Goal: Task Accomplishment & Management: Use online tool/utility

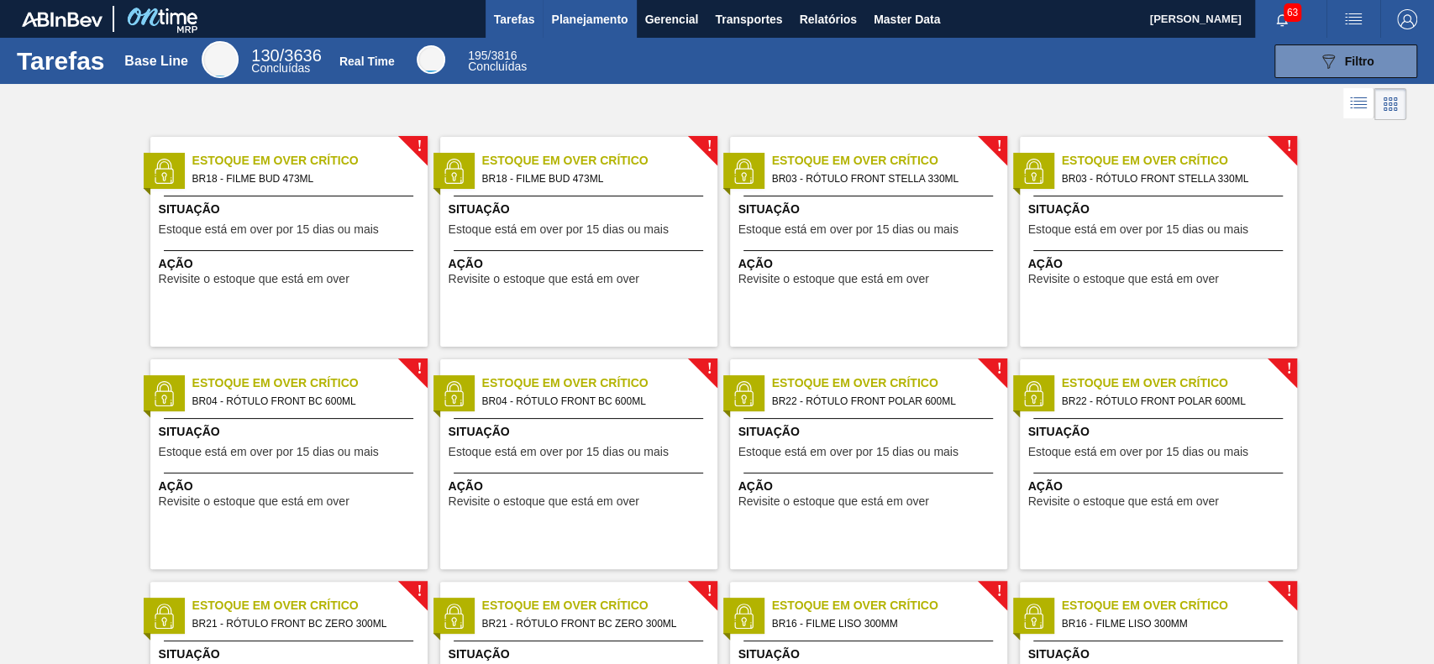
click at [564, 17] on span "Planejamento" at bounding box center [589, 19] width 76 height 20
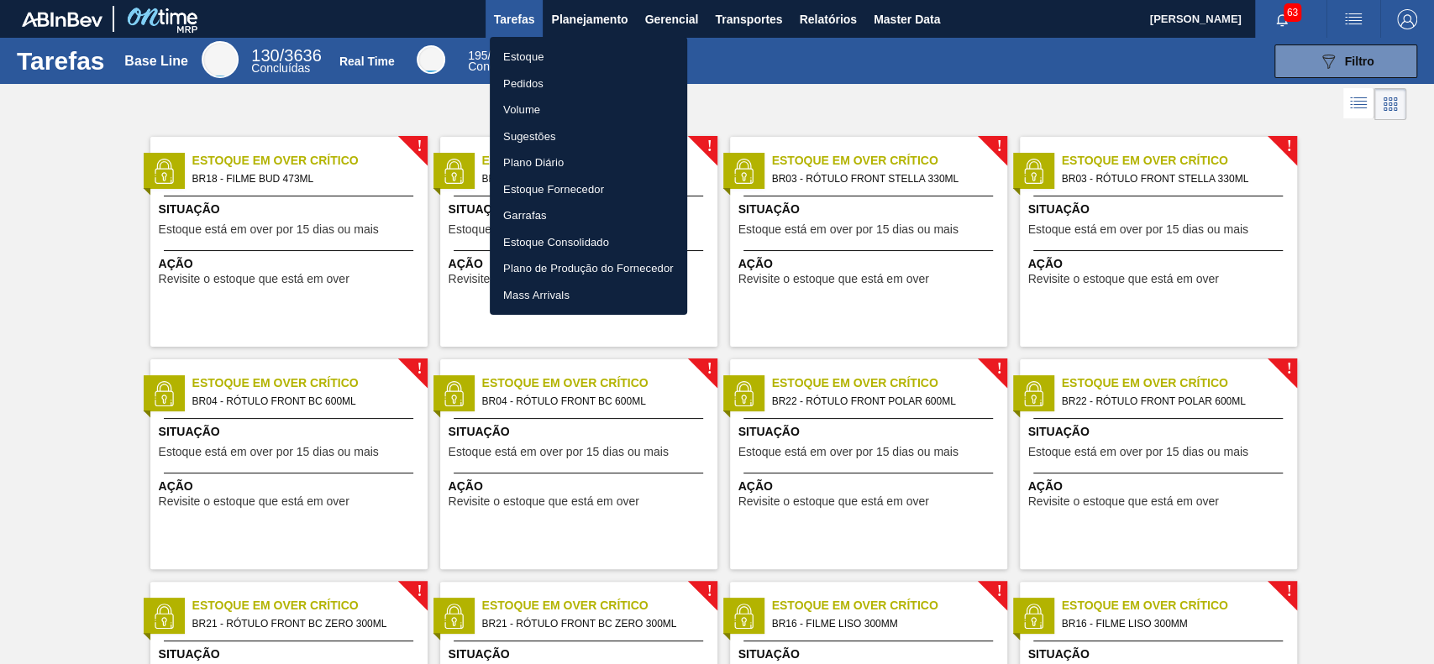
click at [561, 49] on li "Estoque" at bounding box center [588, 57] width 197 height 27
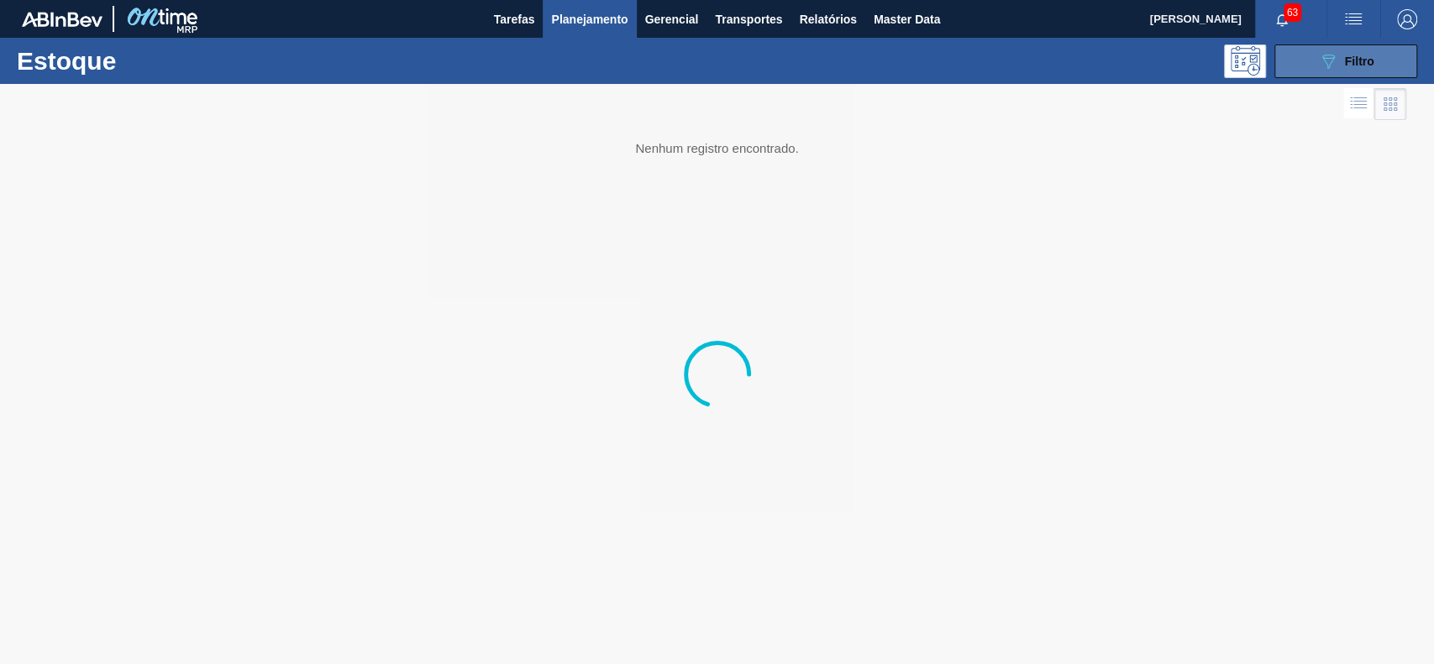
click at [1074, 65] on icon "089F7B8B-B2A5-4AFE-B5C0-19BA573D28AC" at bounding box center [1328, 61] width 20 height 20
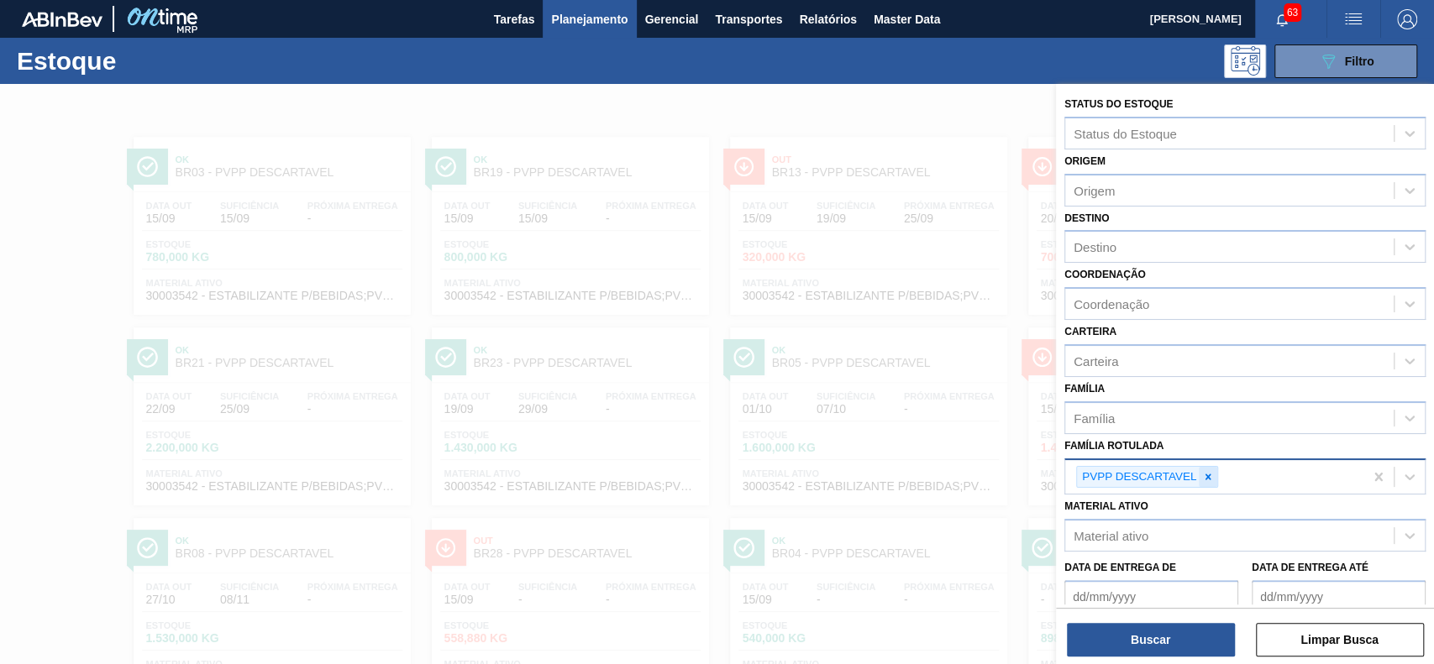
click at [1074, 474] on icon at bounding box center [1208, 477] width 12 height 12
paste Rotulada "30003175"
type Rotulada "30003175"
click at [1074, 475] on icon at bounding box center [1208, 477] width 12 height 12
click at [1074, 484] on div "30003175" at bounding box center [1229, 475] width 328 height 24
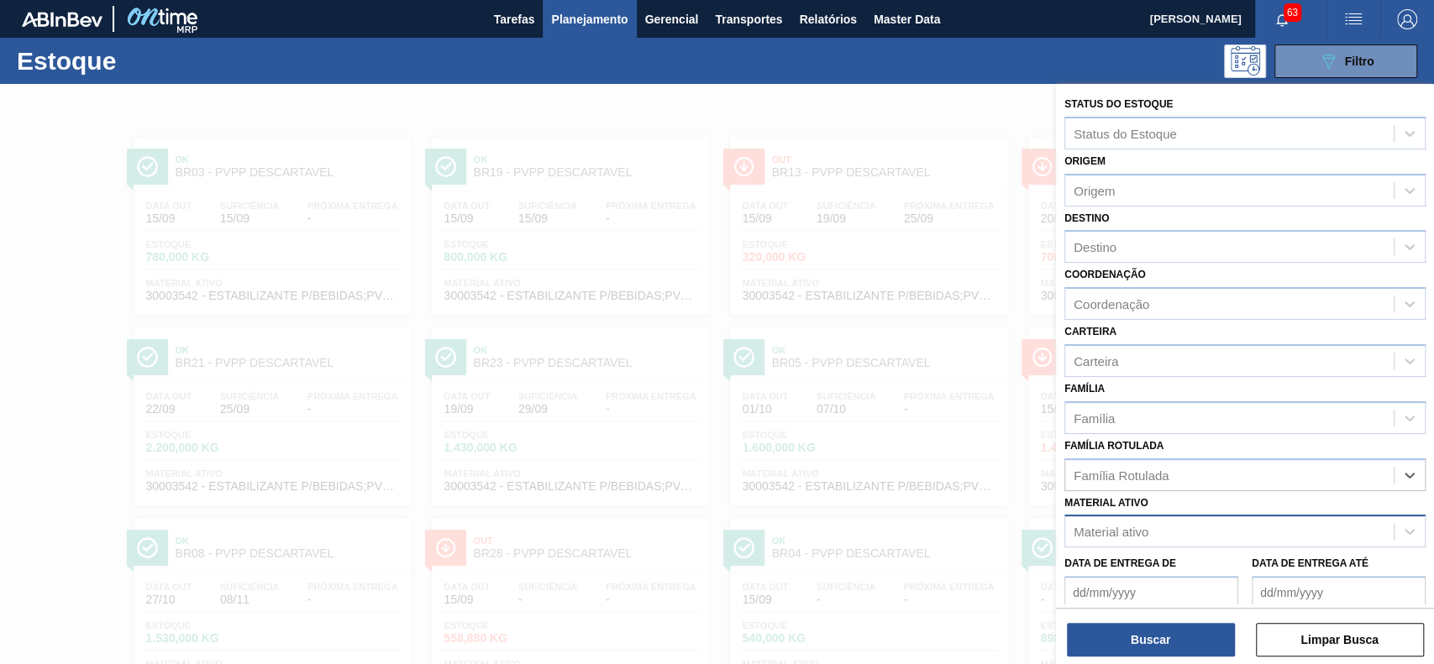
drag, startPoint x: 1156, startPoint y: 548, endPoint x: 1165, endPoint y: 537, distance: 14.4
click at [1074, 497] on div "Data de Entrega de Data de Entrega até" at bounding box center [1244, 579] width 375 height 62
click at [1074, 497] on div "Material ativo" at bounding box center [1229, 532] width 328 height 24
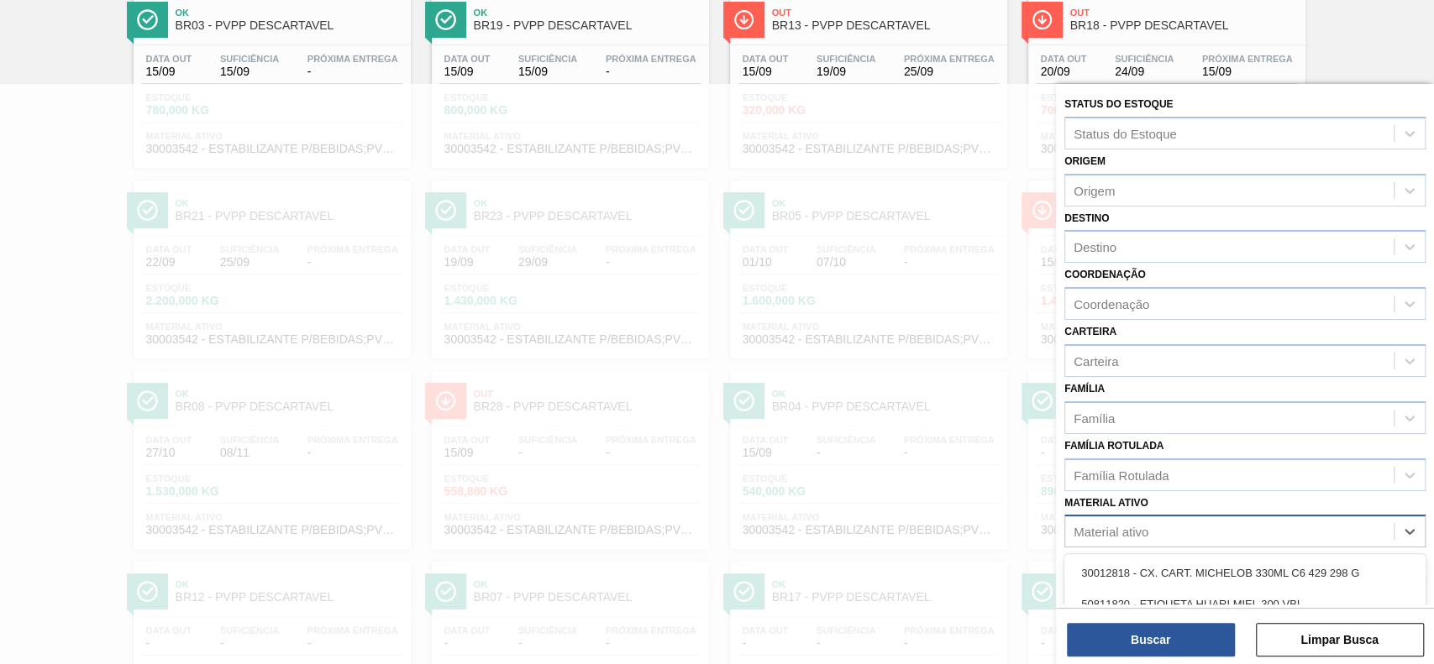
paste ativo "30003175"
type ativo "30003175"
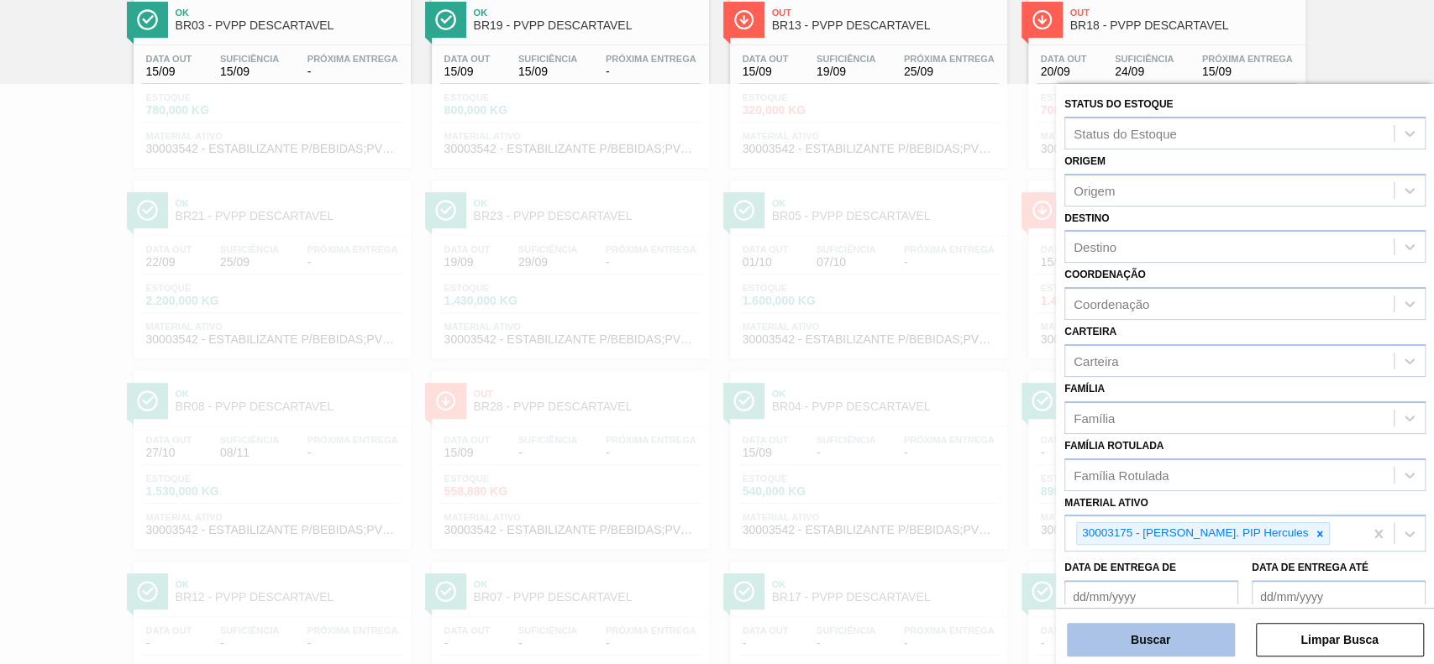
click at [1074, 497] on button "Buscar" at bounding box center [1151, 640] width 168 height 34
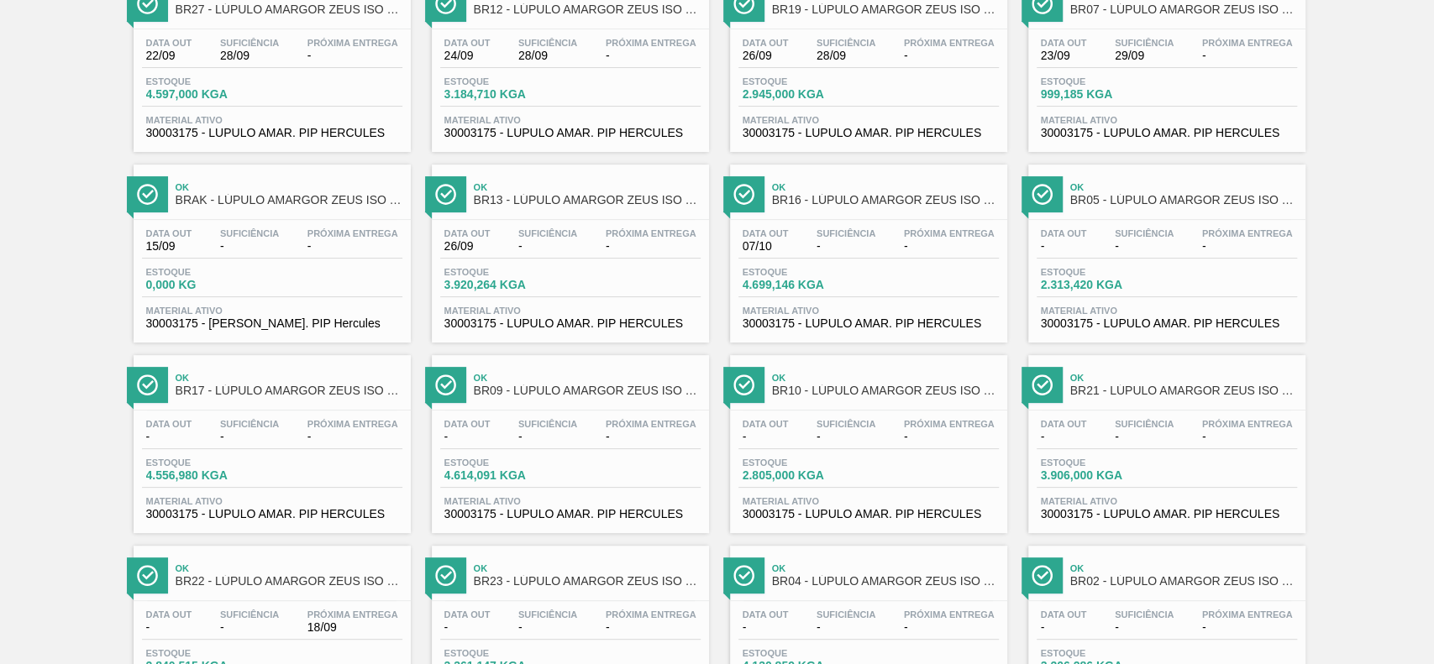
scroll to position [0, 0]
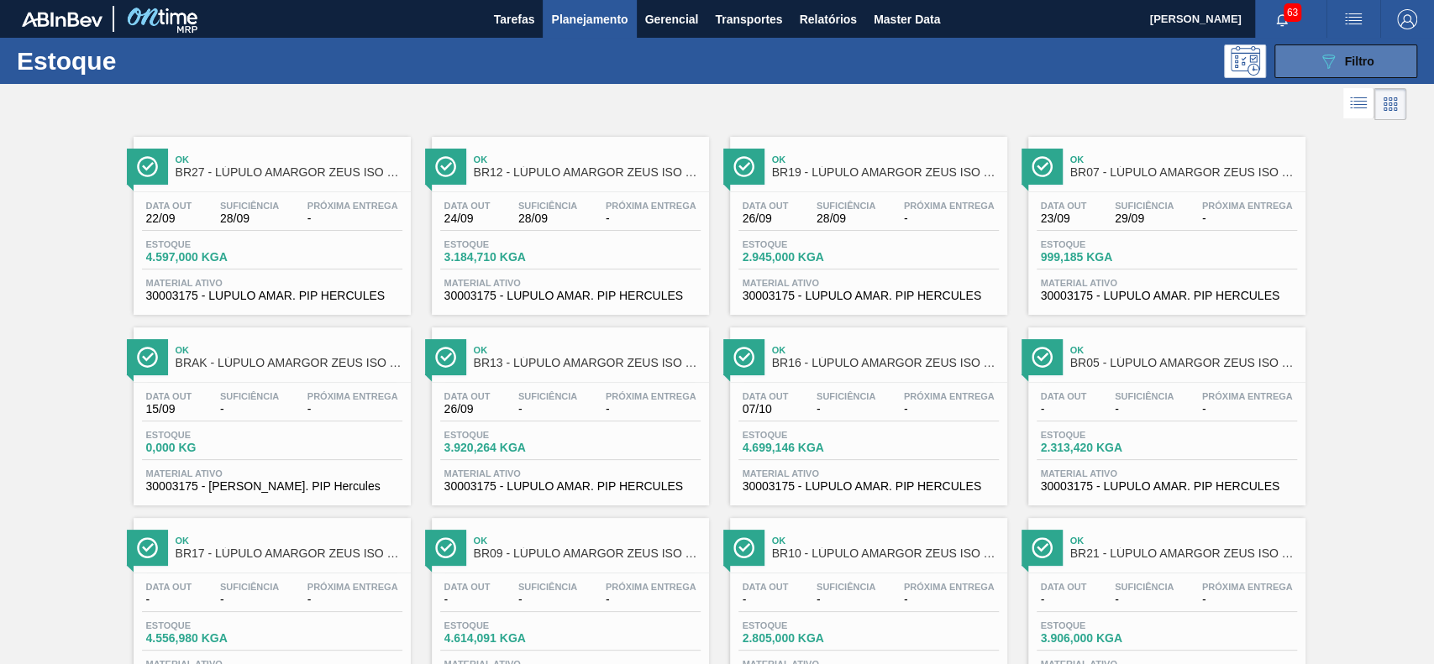
click at [1074, 74] on button "089F7B8B-B2A5-4AFE-B5C0-19BA573D28AC Filtro" at bounding box center [1345, 62] width 143 height 34
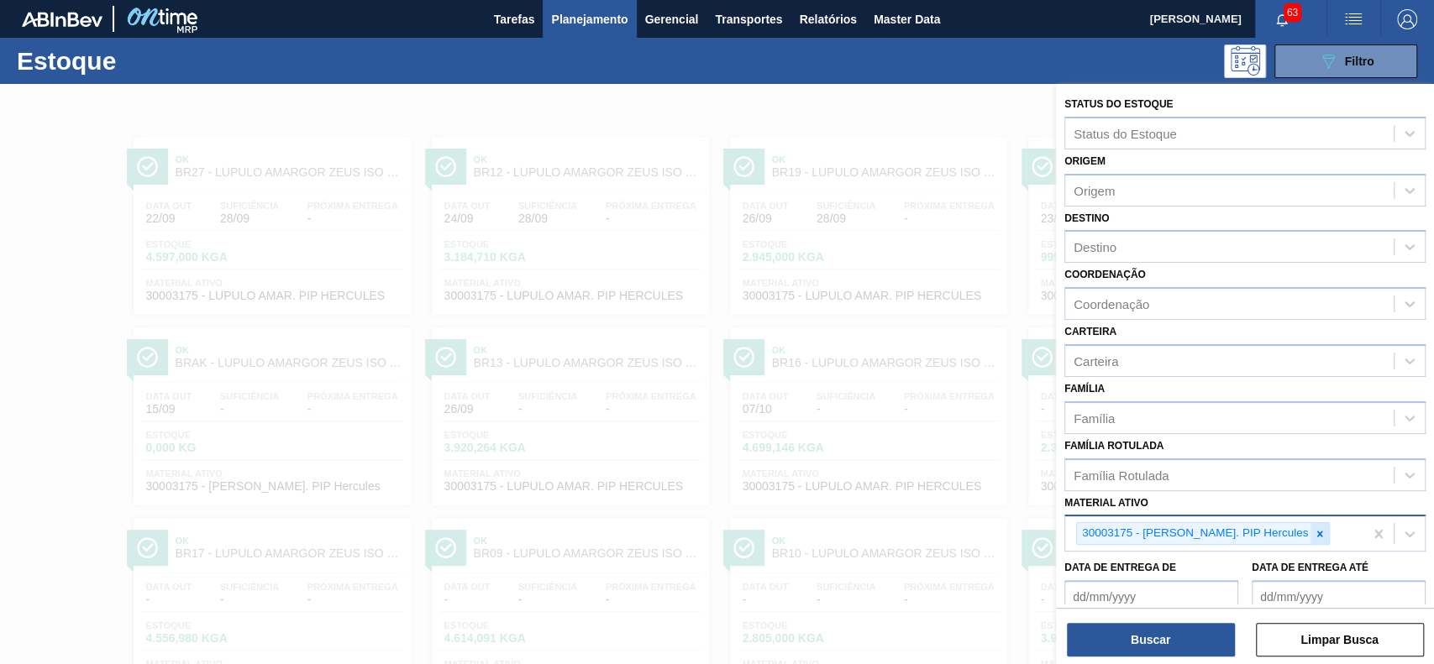
click at [1074, 497] on icon at bounding box center [1319, 534] width 12 height 12
paste ativo "30003534"
type ativo "30003534"
click at [1074, 497] on button "Buscar" at bounding box center [1151, 640] width 168 height 34
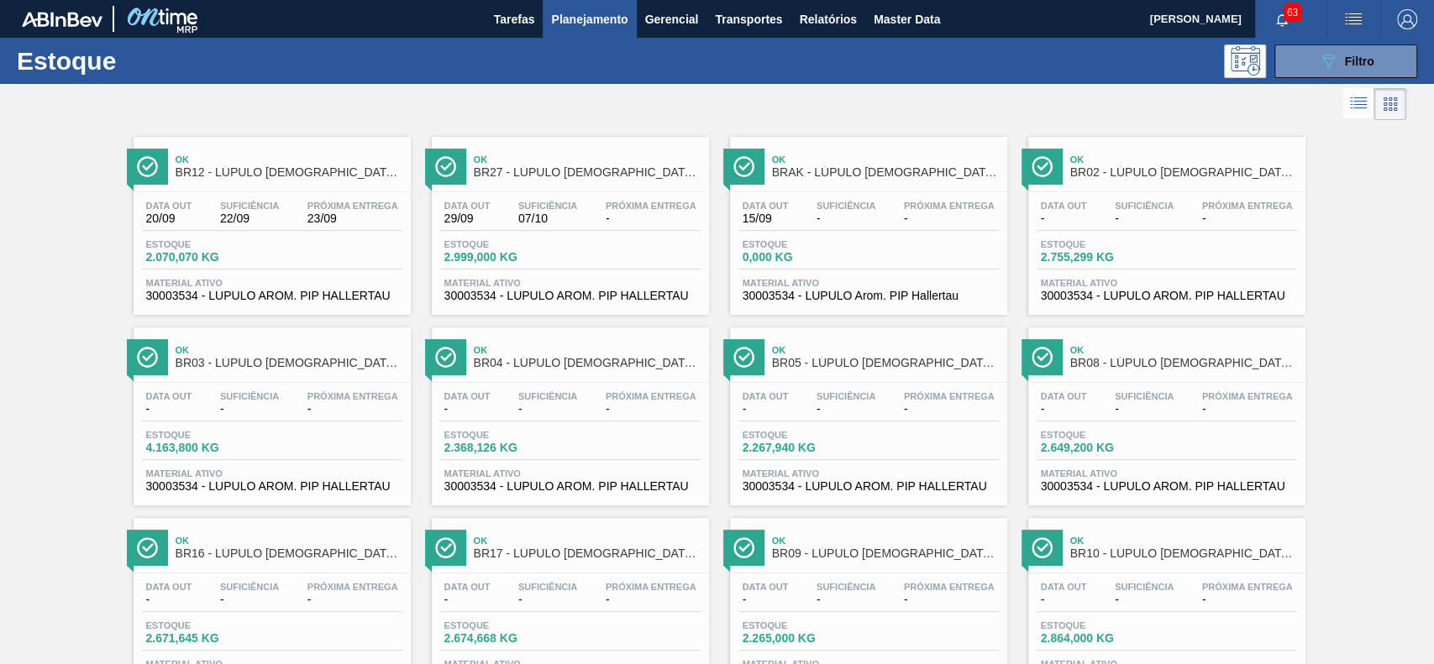
click at [1074, 39] on div "Estoque 089F7B8B-B2A5-4AFE-B5C0-19BA573D28AC Filtro" at bounding box center [717, 61] width 1434 height 46
click at [1074, 67] on button "089F7B8B-B2A5-4AFE-B5C0-19BA573D28AC Filtro" at bounding box center [1345, 62] width 143 height 34
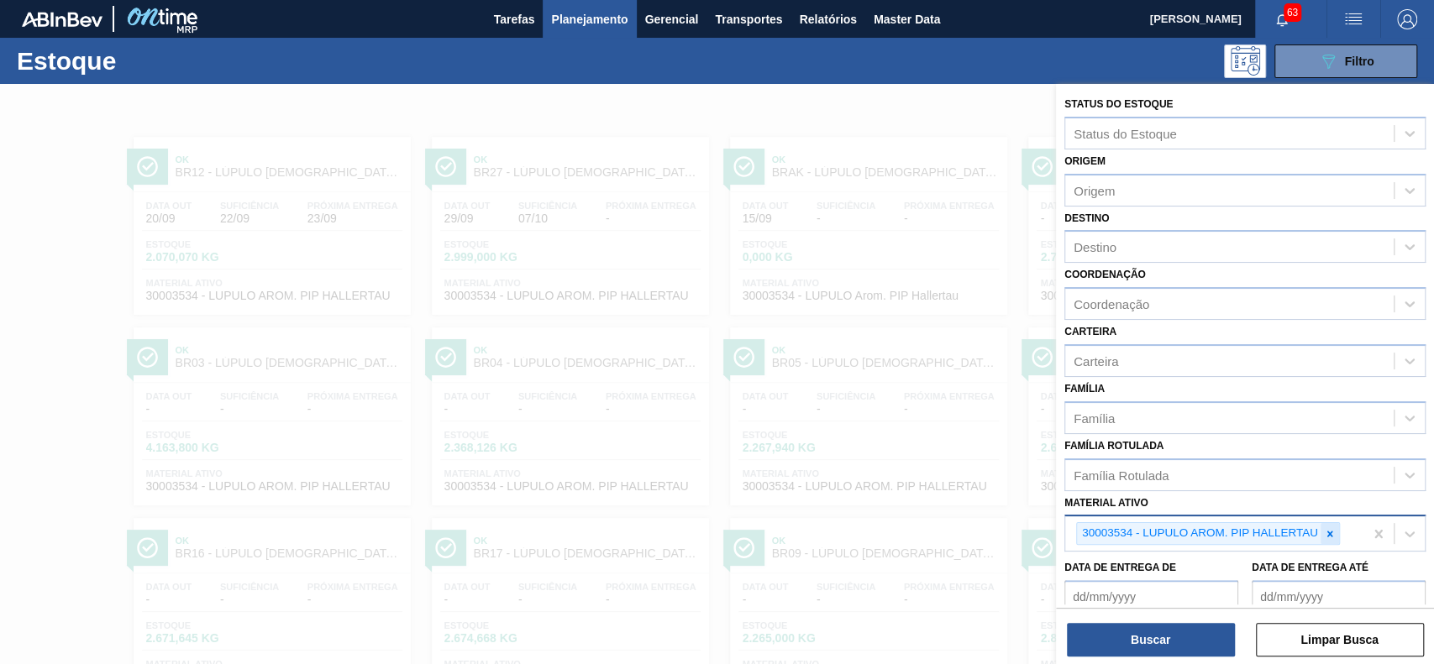
click at [1074, 497] on div at bounding box center [1329, 533] width 18 height 21
paste ativo "30003602"
type ativo "30003602"
click at [1074, 497] on button "Buscar" at bounding box center [1151, 640] width 168 height 34
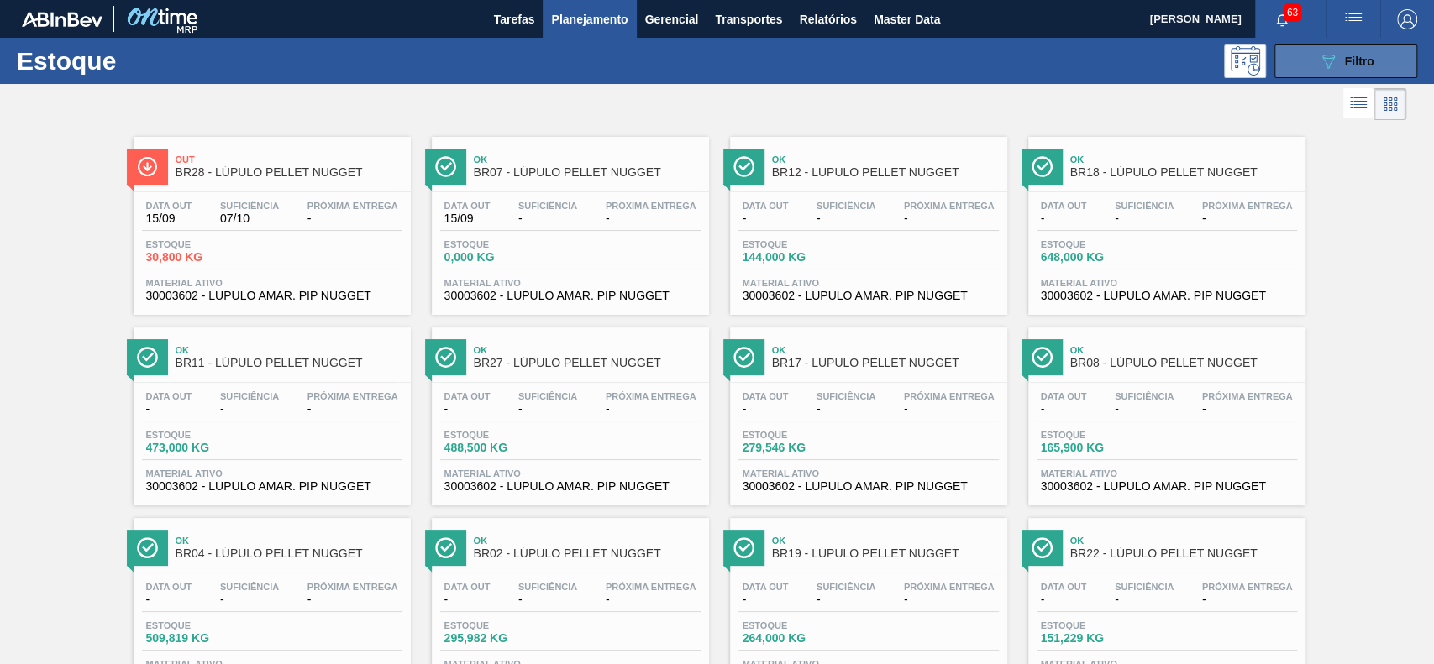
click at [1074, 62] on icon "089F7B8B-B2A5-4AFE-B5C0-19BA573D28AC" at bounding box center [1328, 61] width 20 height 20
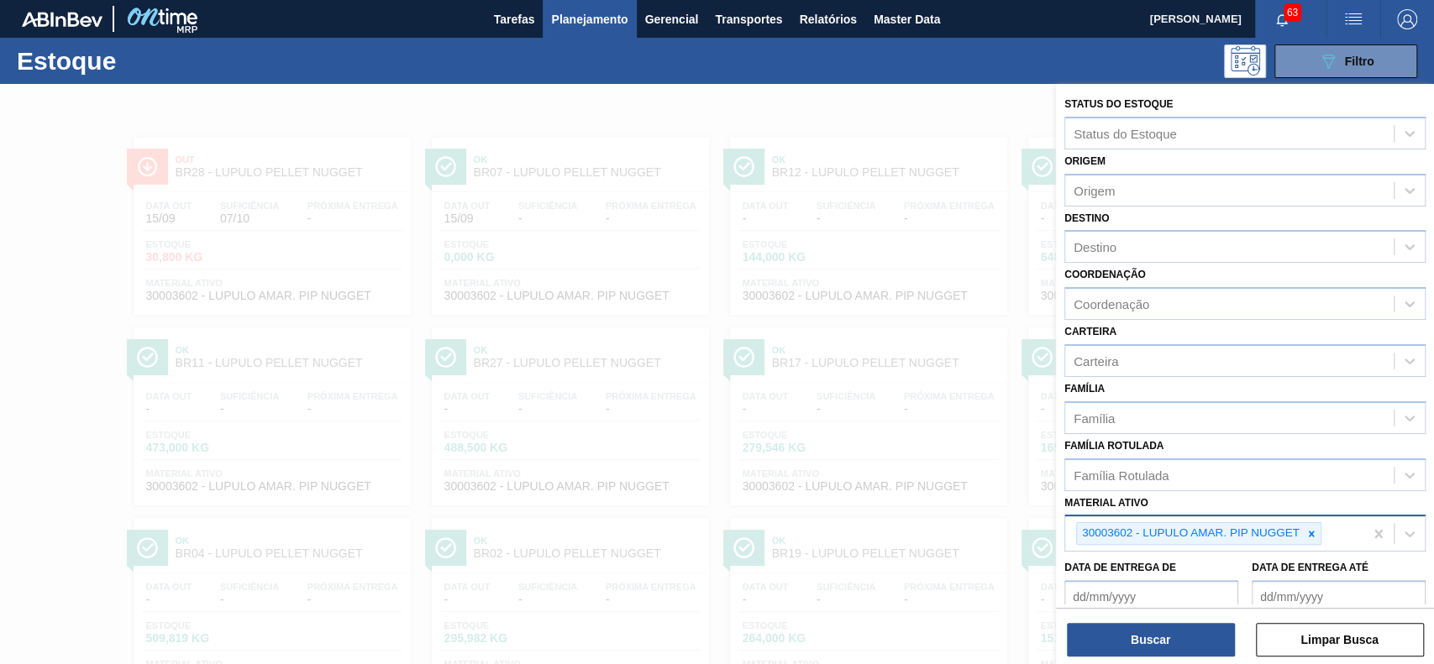
click at [1074, 497] on div at bounding box center [1311, 533] width 18 height 21
paste ativo "30006318"
type ativo "30006318"
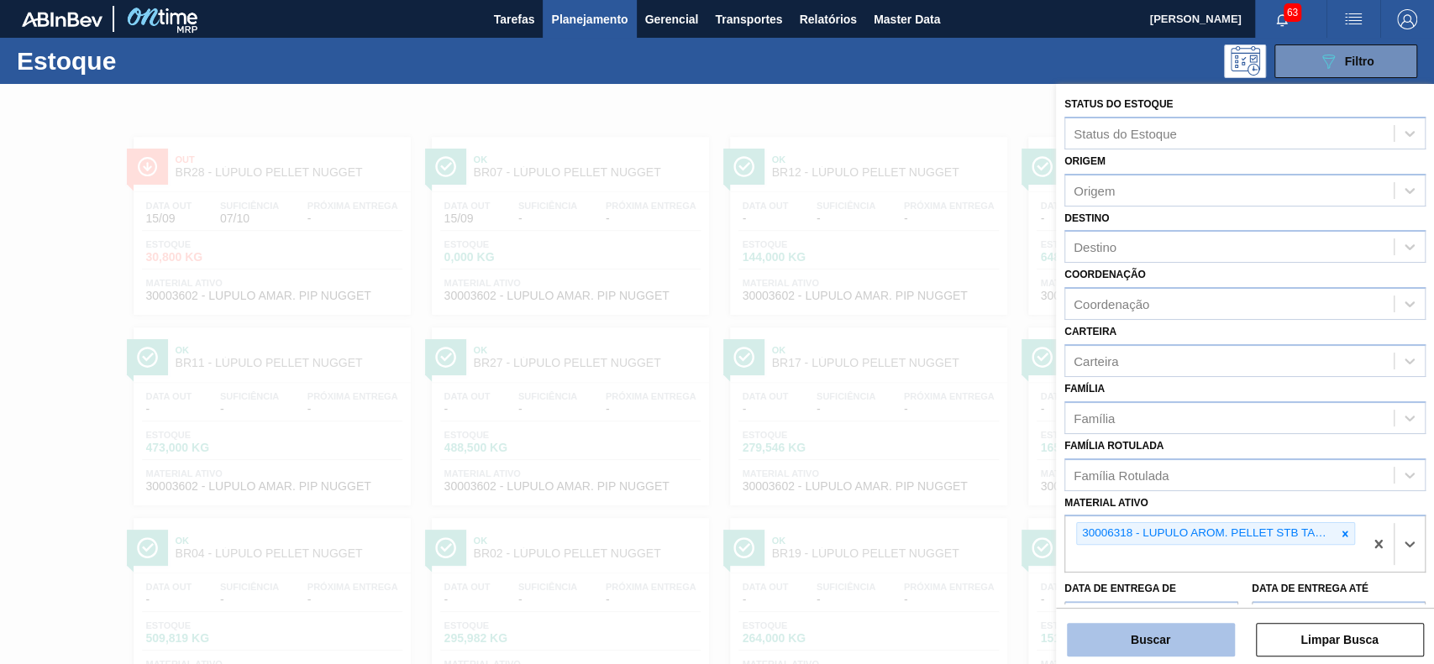
click at [1074, 497] on button "Buscar" at bounding box center [1151, 640] width 168 height 34
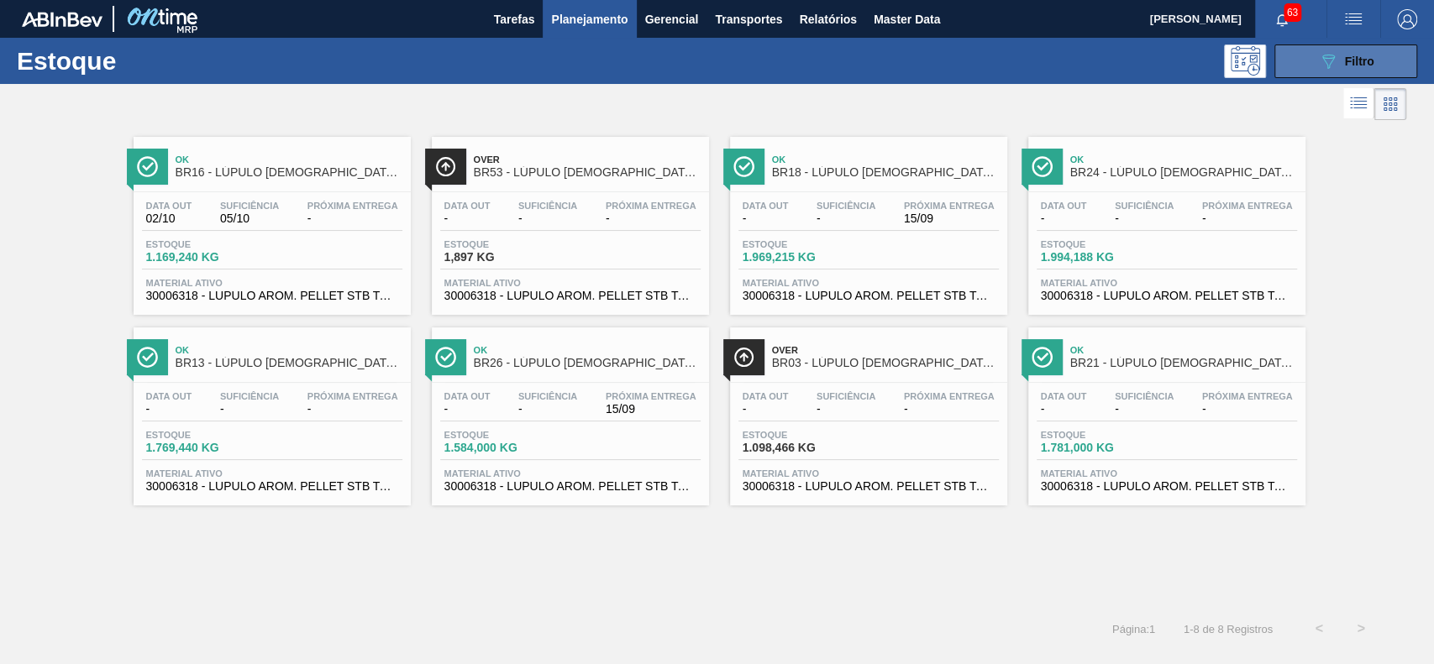
click at [1074, 64] on button "089F7B8B-B2A5-4AFE-B5C0-19BA573D28AC Filtro" at bounding box center [1345, 62] width 143 height 34
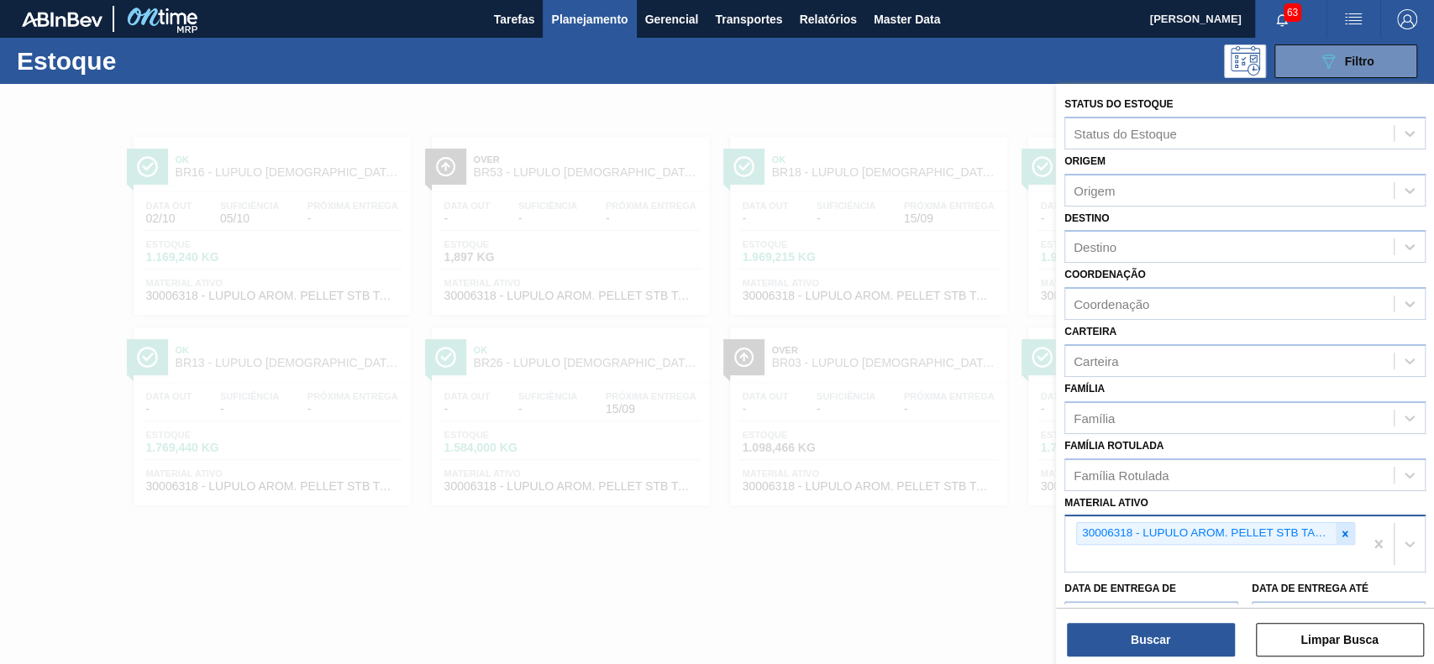
click at [1074, 497] on icon at bounding box center [1345, 534] width 12 height 12
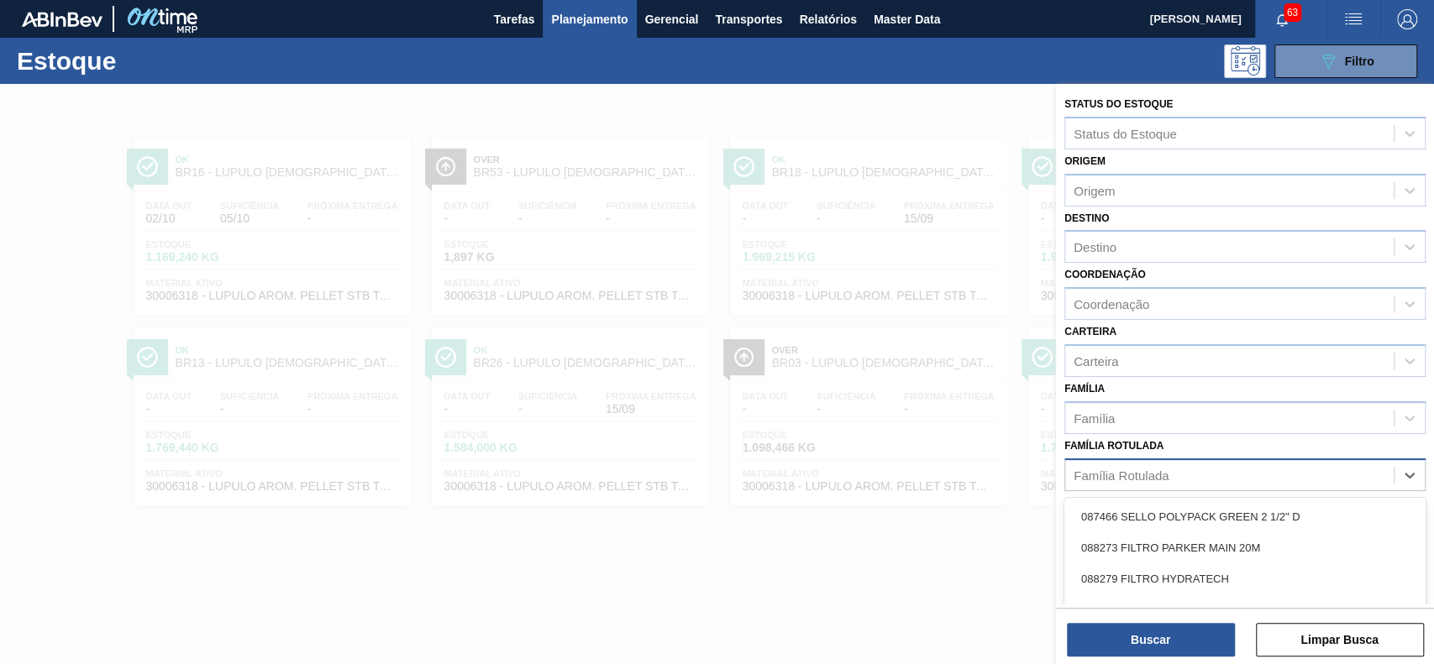
click at [1074, 464] on div "Família Rotulada" at bounding box center [1229, 475] width 328 height 24
type Rotulada "traditio"
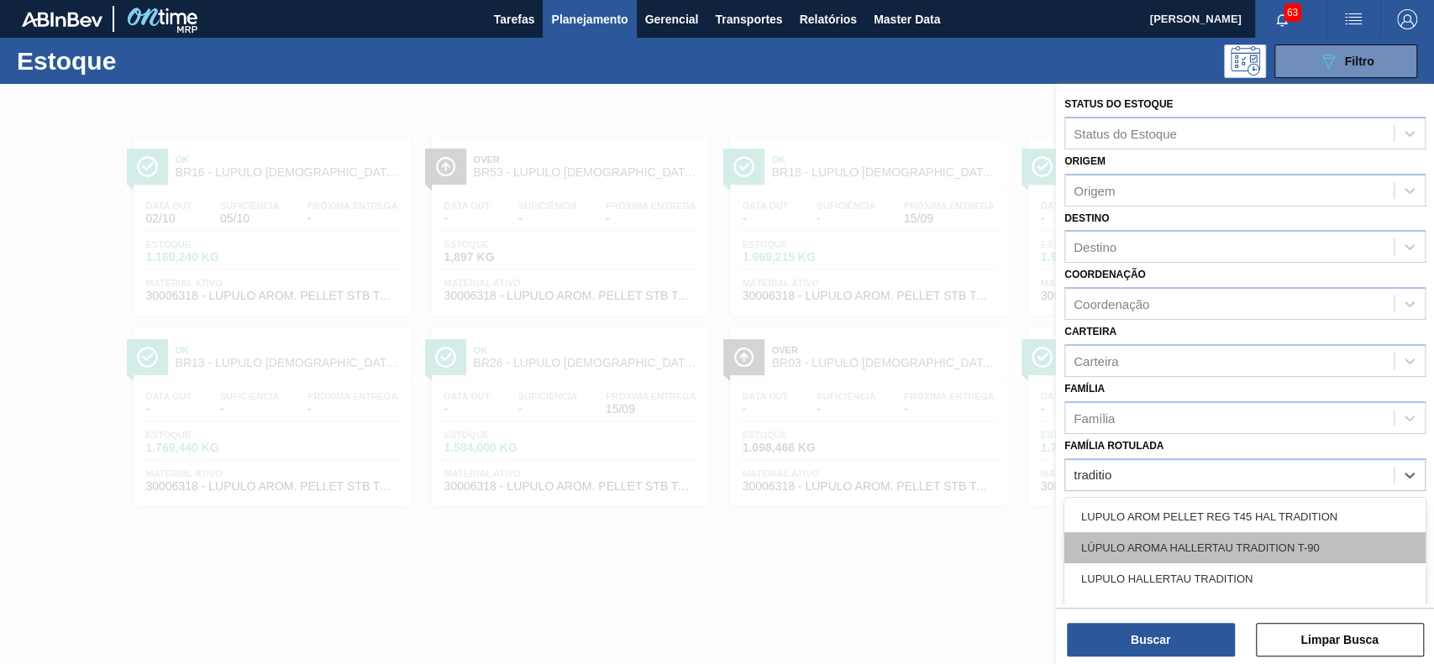
click at [1074, 497] on div "LÚPULO AROMA HALLERTAU TRADITION T-90" at bounding box center [1244, 547] width 361 height 31
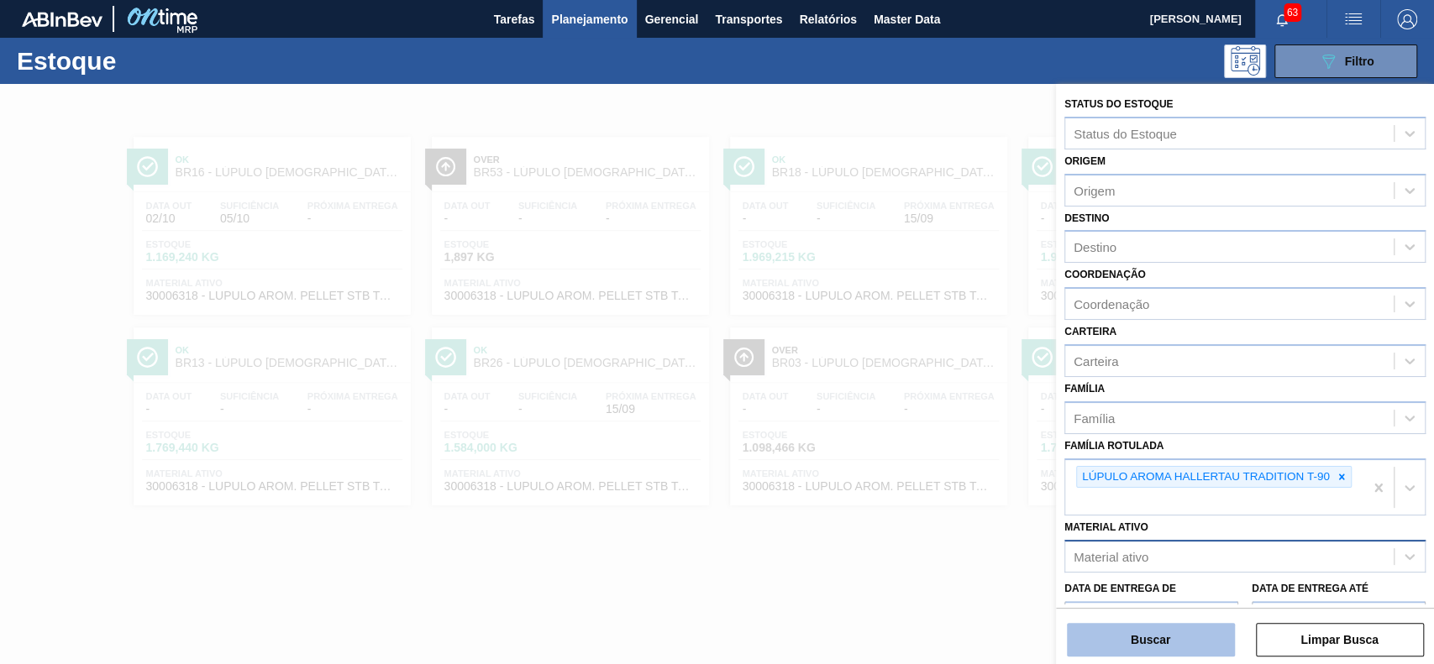
click at [1074, 497] on button "Buscar" at bounding box center [1151, 640] width 168 height 34
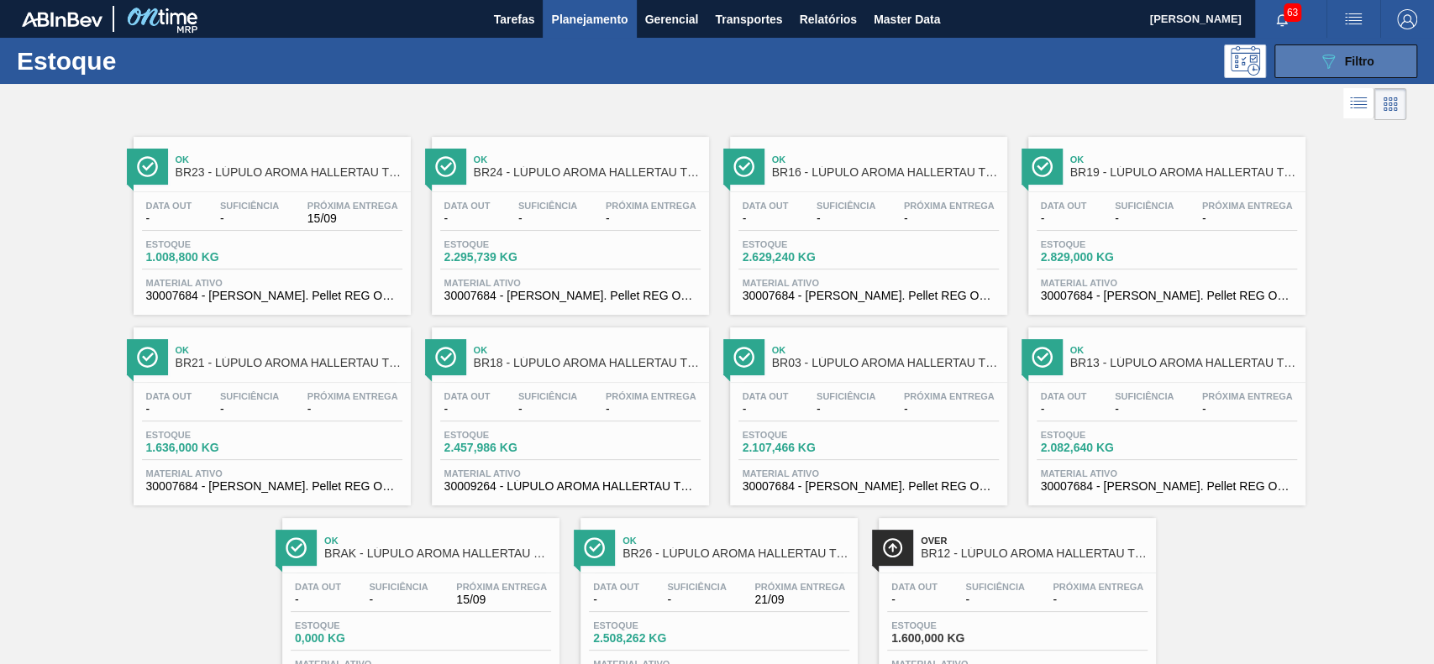
click at [1074, 51] on button "089F7B8B-B2A5-4AFE-B5C0-19BA573D28AC Filtro" at bounding box center [1345, 62] width 143 height 34
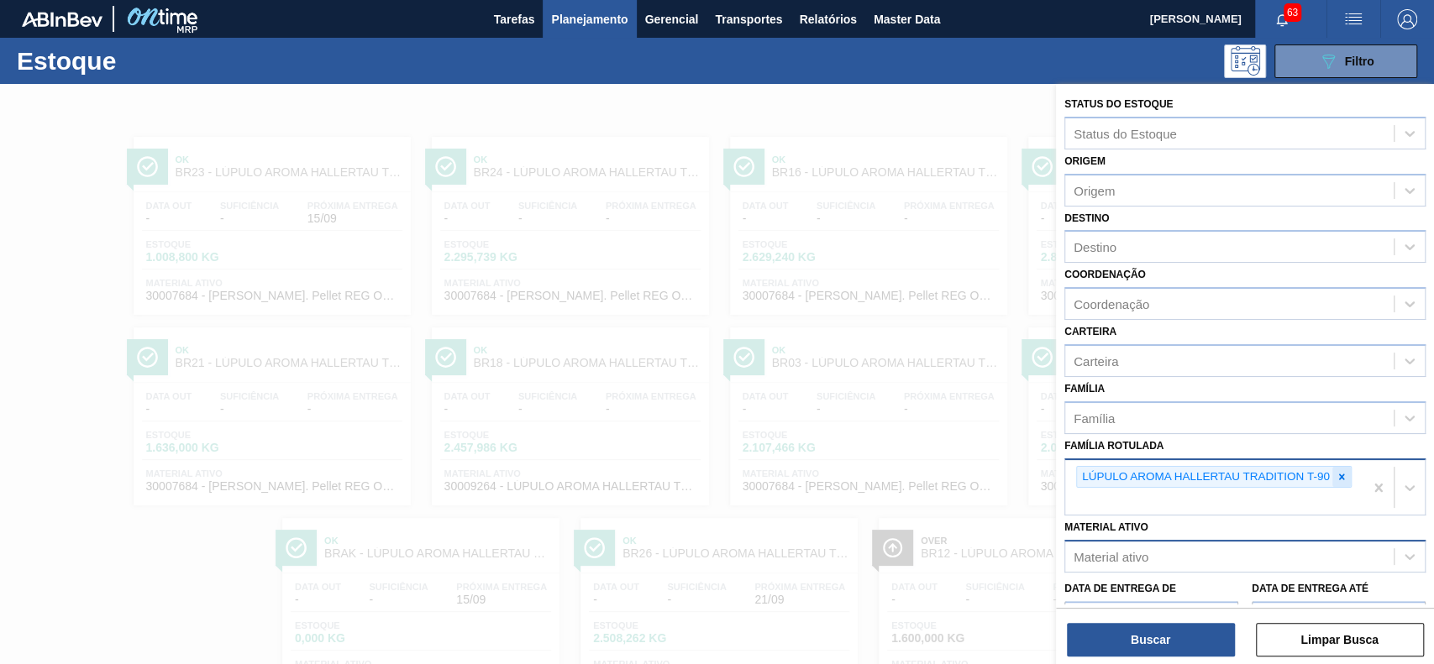
click at [1074, 471] on icon at bounding box center [1341, 477] width 12 height 12
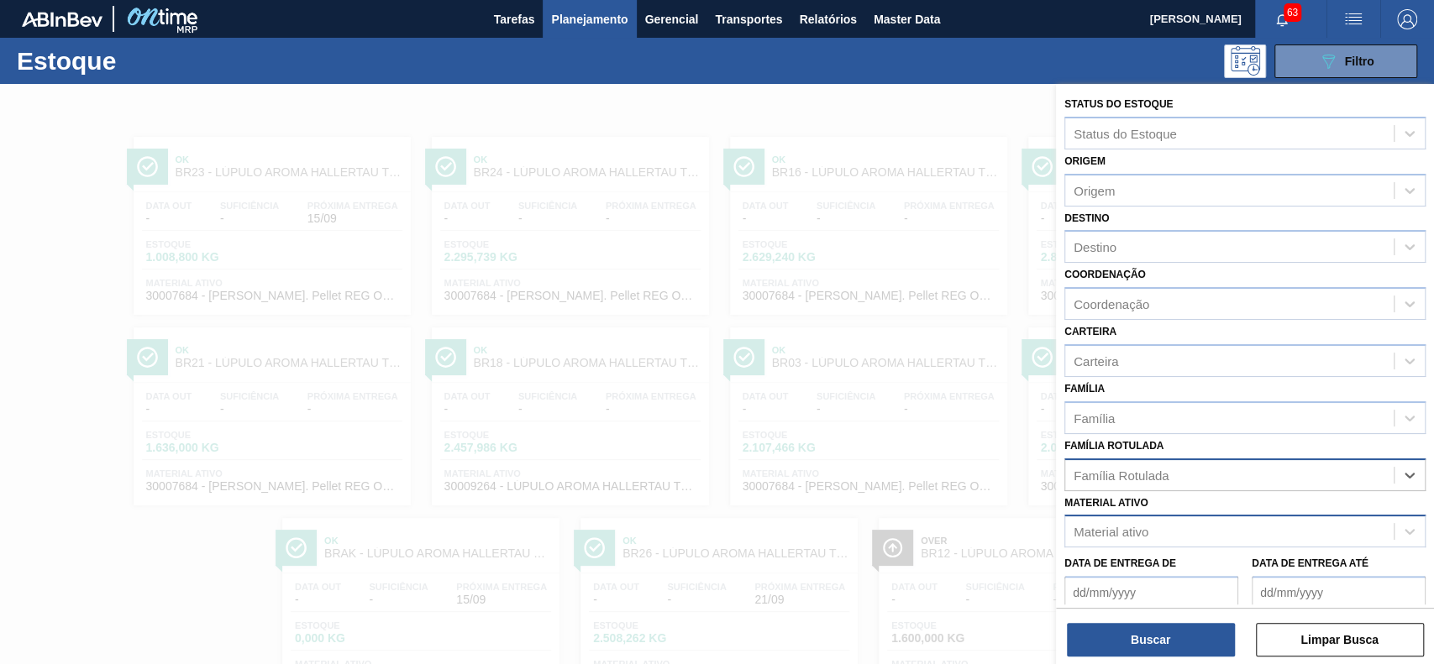
paste Rotulada "30009536"
type Rotulada "30009536"
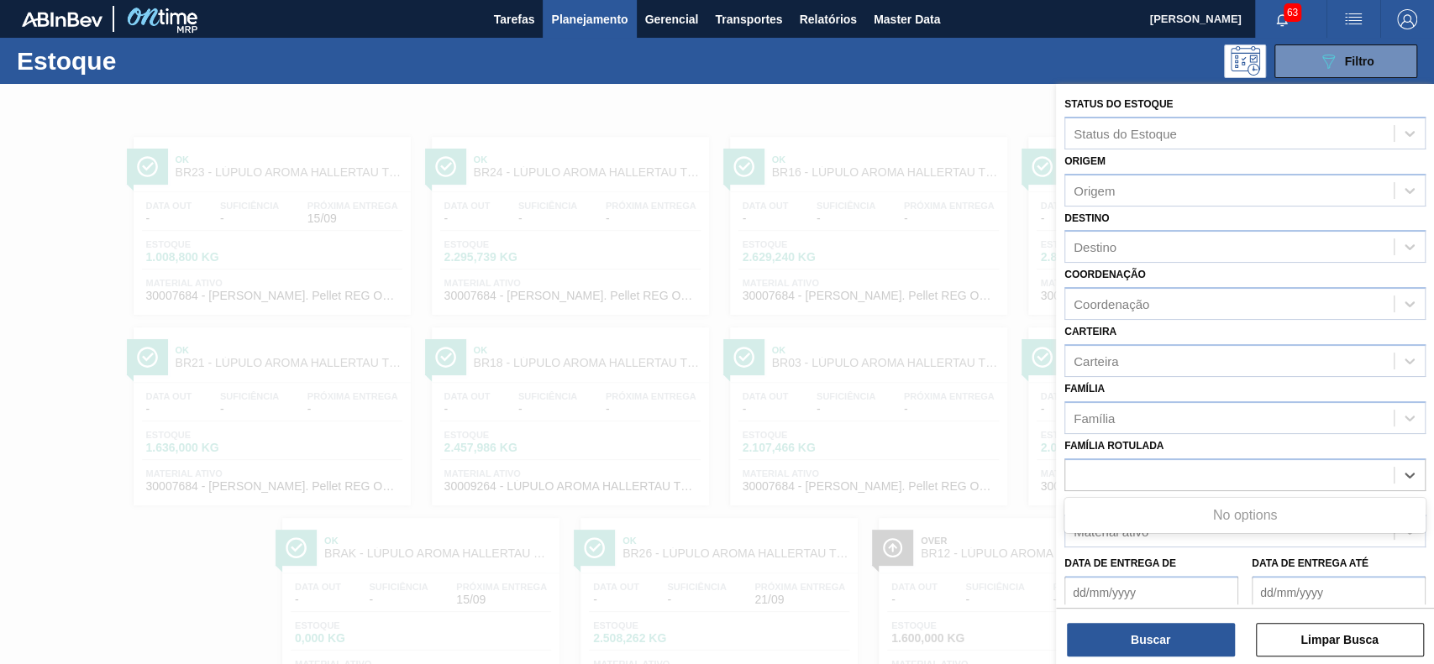
click at [1074, 443] on div "Família Rotulada option LÚPULO AROMA HALLERTAU TRADITION T-90, deselected. Use …" at bounding box center [1244, 462] width 361 height 57
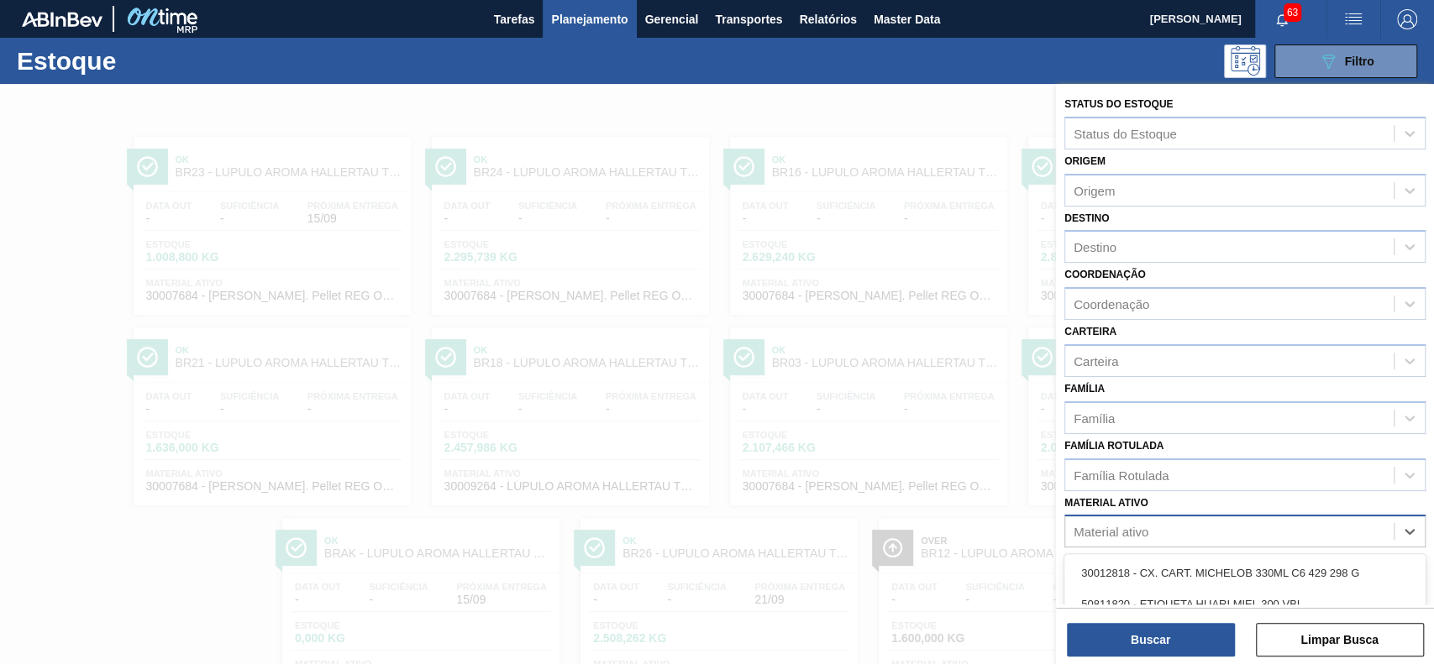
click at [1074, 497] on div "Material ativo" at bounding box center [1229, 532] width 328 height 24
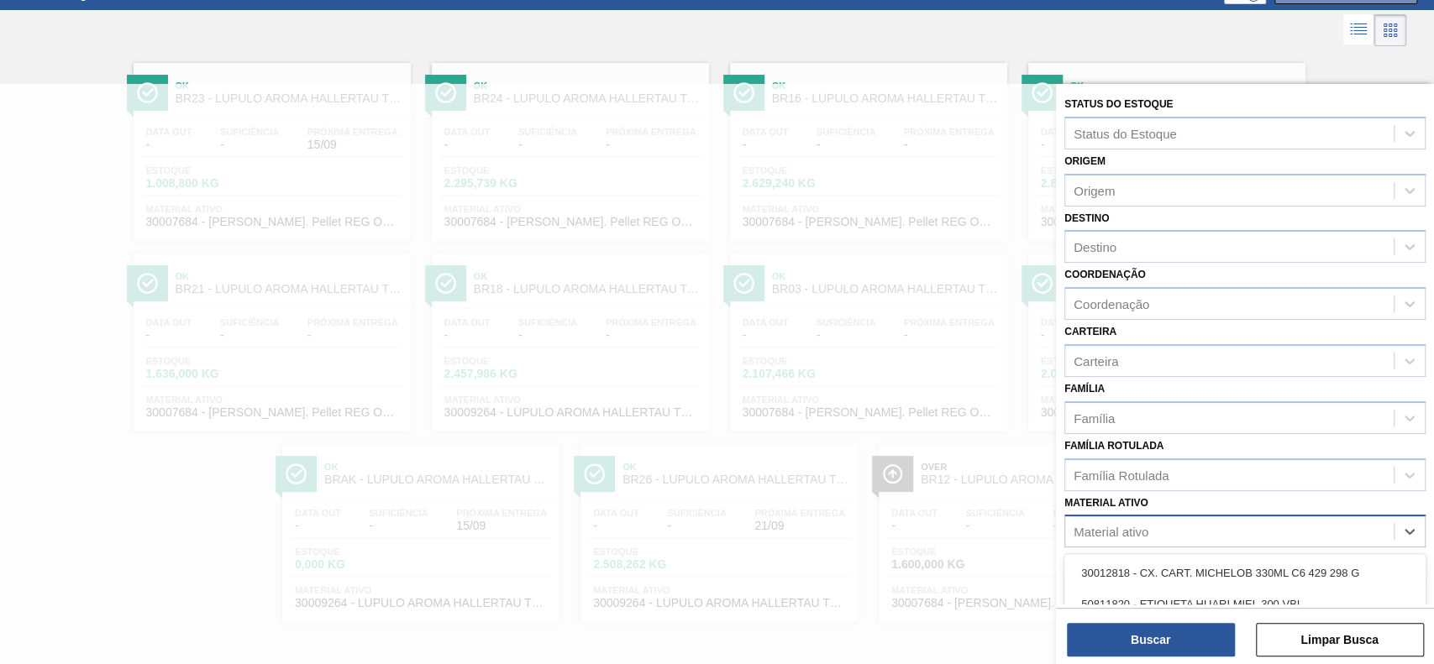
paste ativo "30009536"
type ativo "30009536"
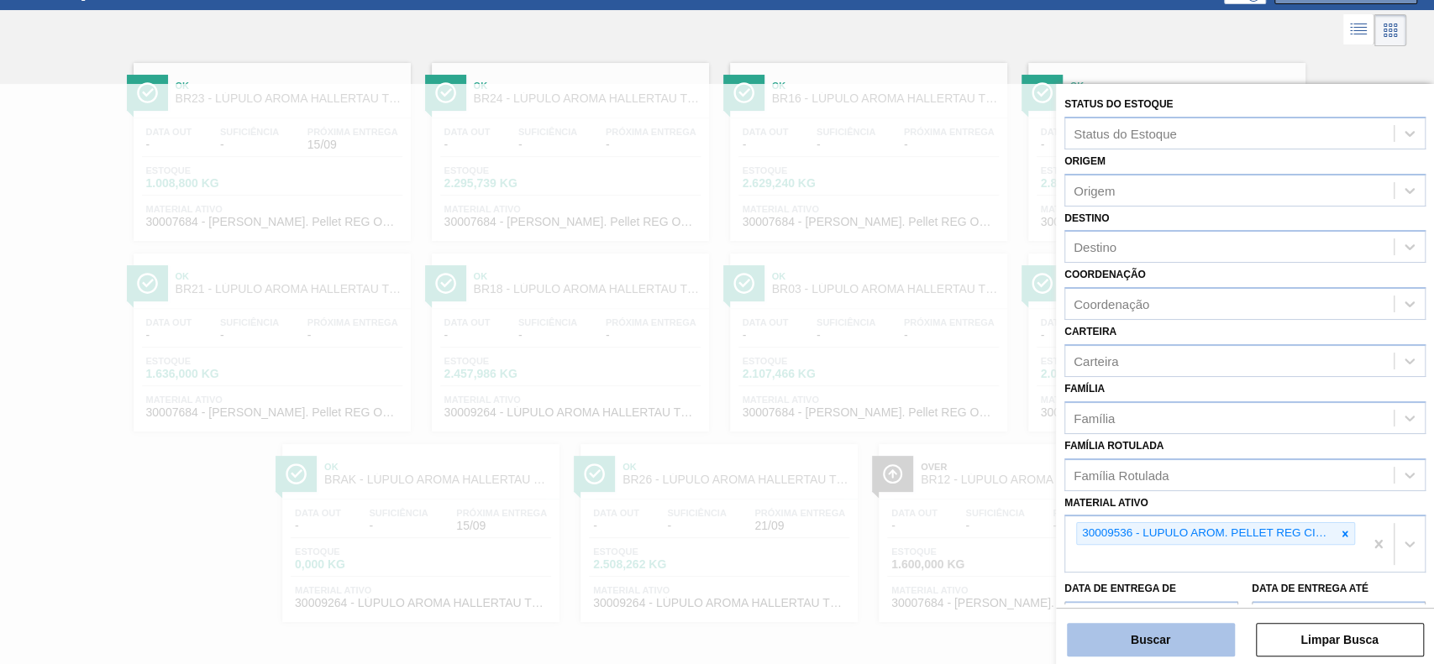
click at [1074, 497] on button "Buscar" at bounding box center [1151, 640] width 168 height 34
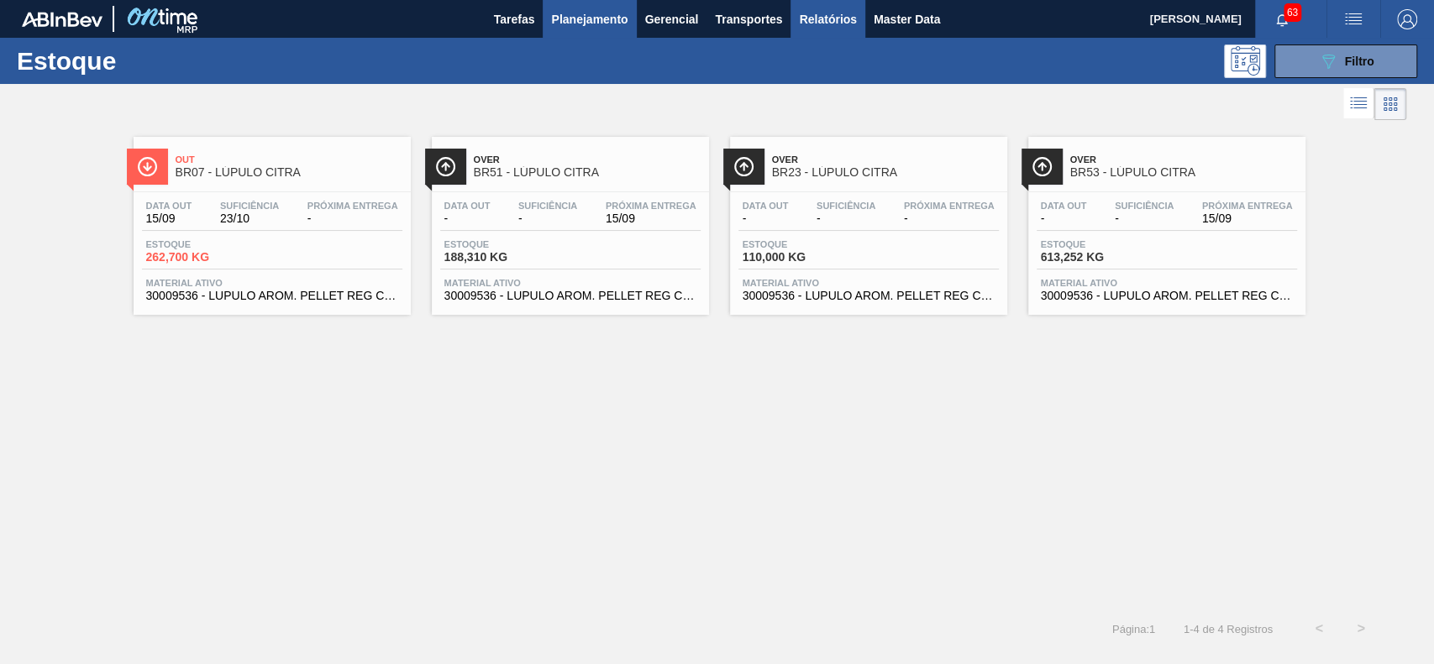
click at [820, 15] on span "Relatórios" at bounding box center [827, 19] width 57 height 20
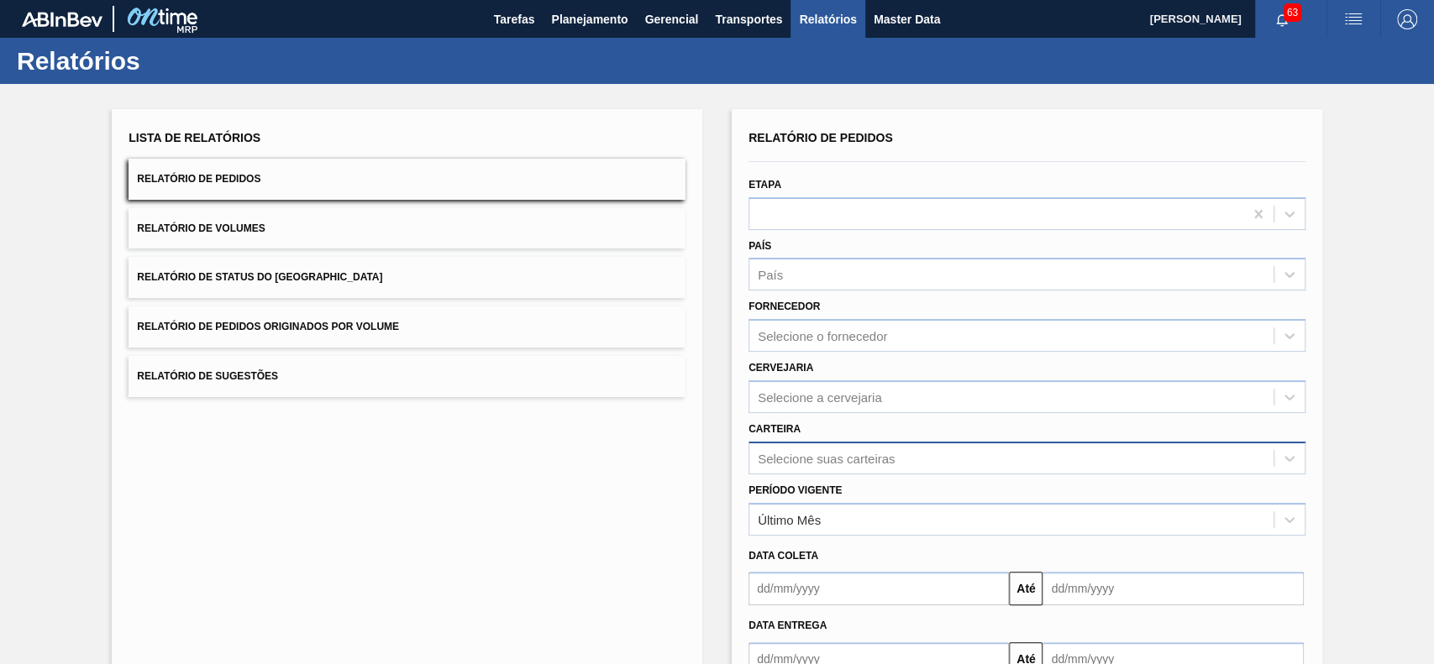
click at [894, 448] on div "Selecione suas carteiras" at bounding box center [1026, 458] width 557 height 33
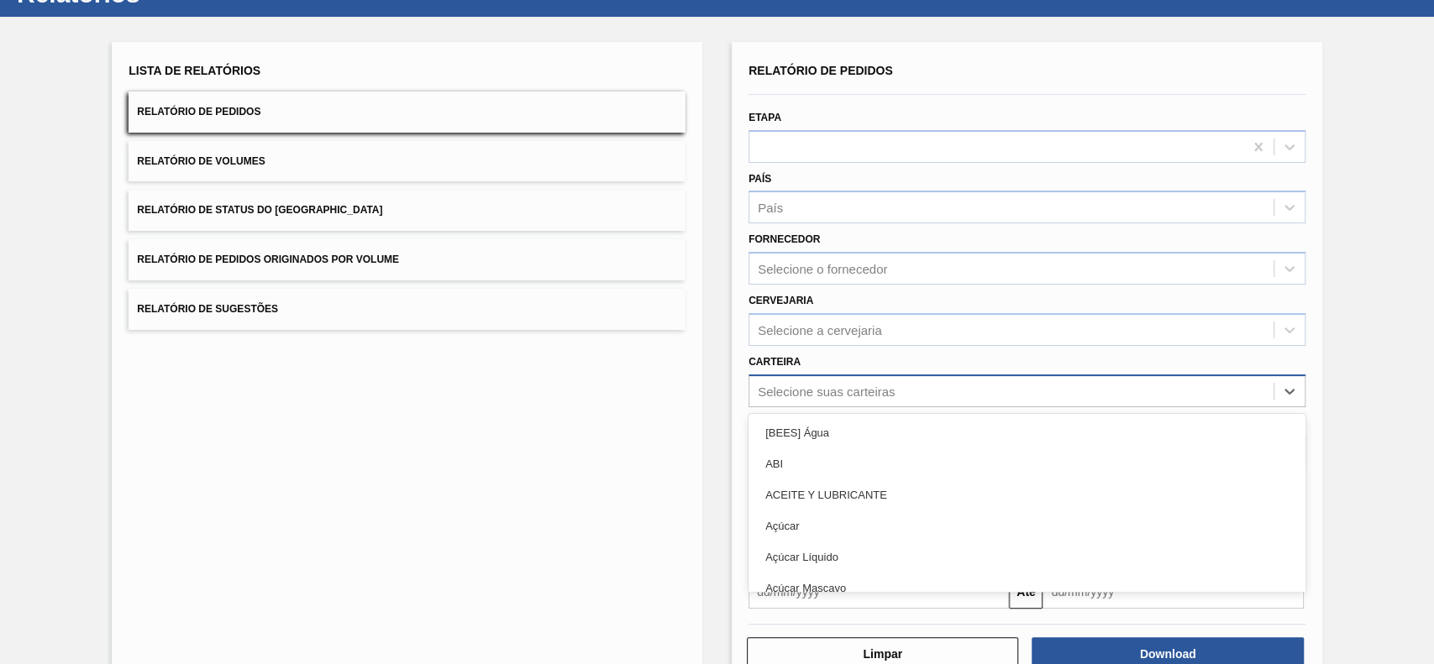
scroll to position [74, 0]
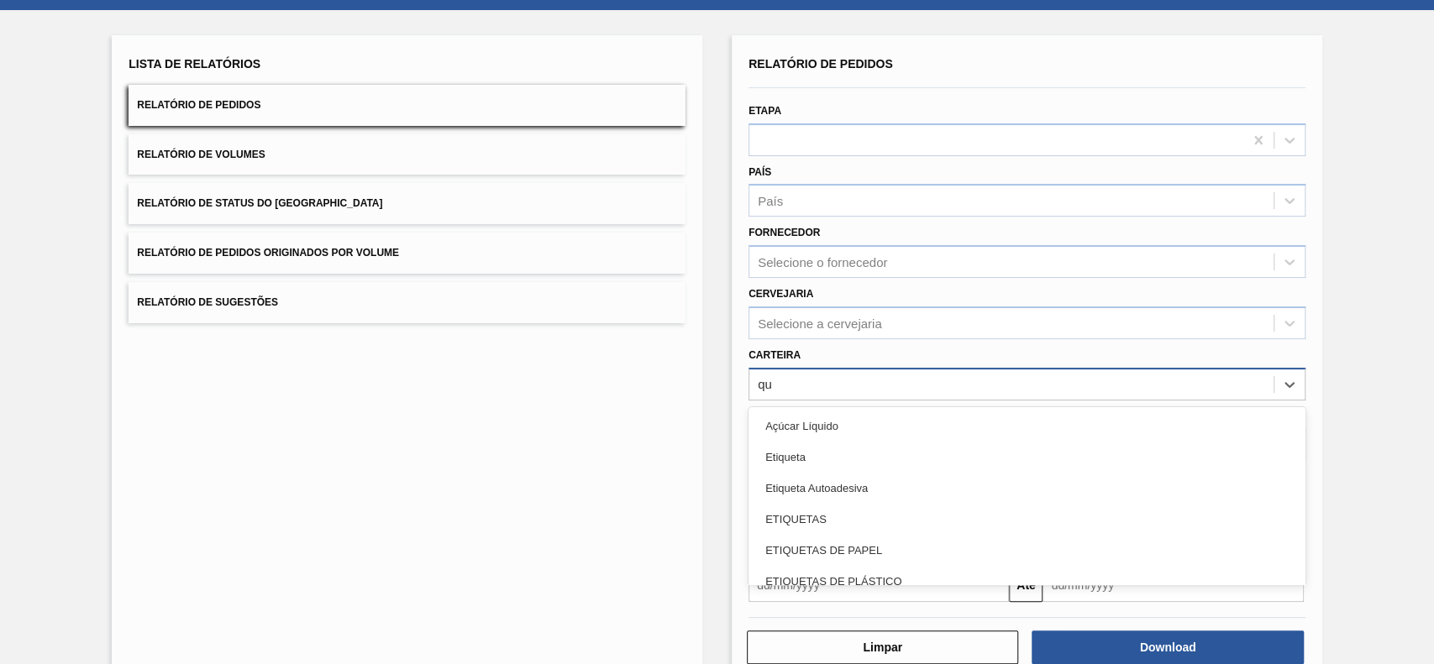
type input "quí"
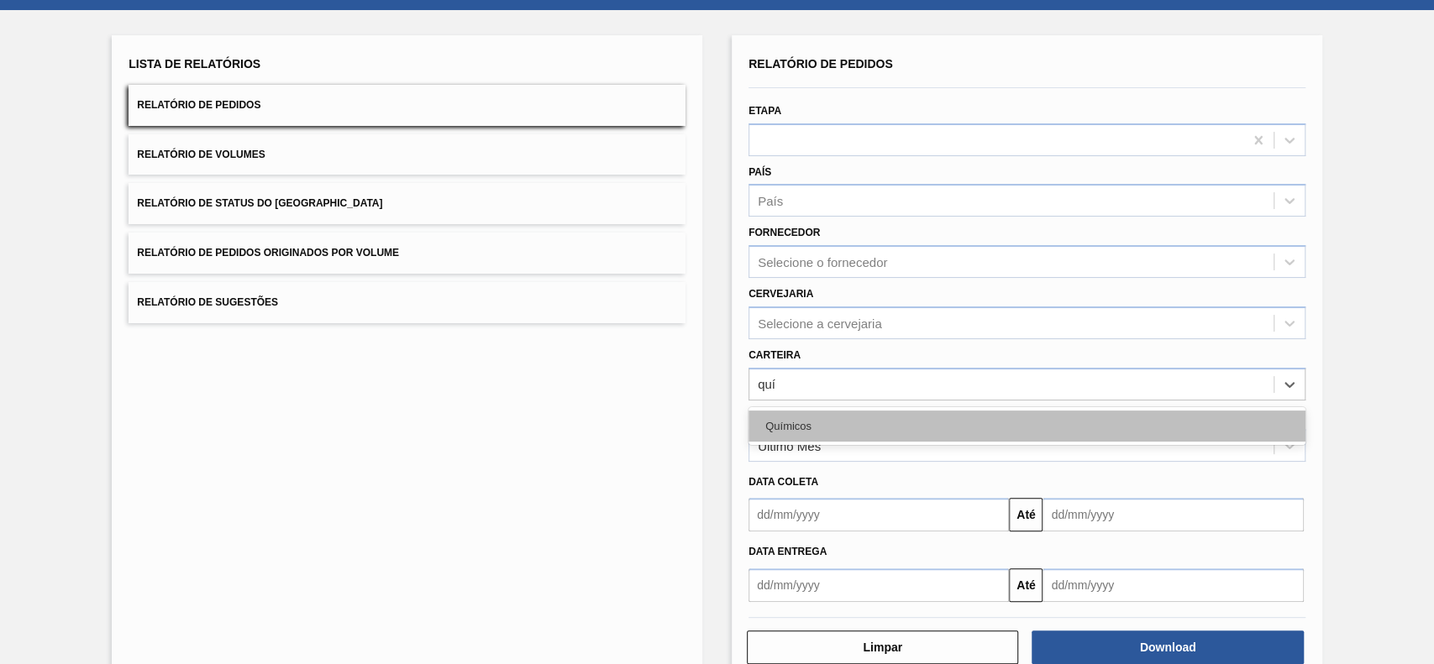
click at [916, 429] on div "Químicos" at bounding box center [1026, 426] width 557 height 31
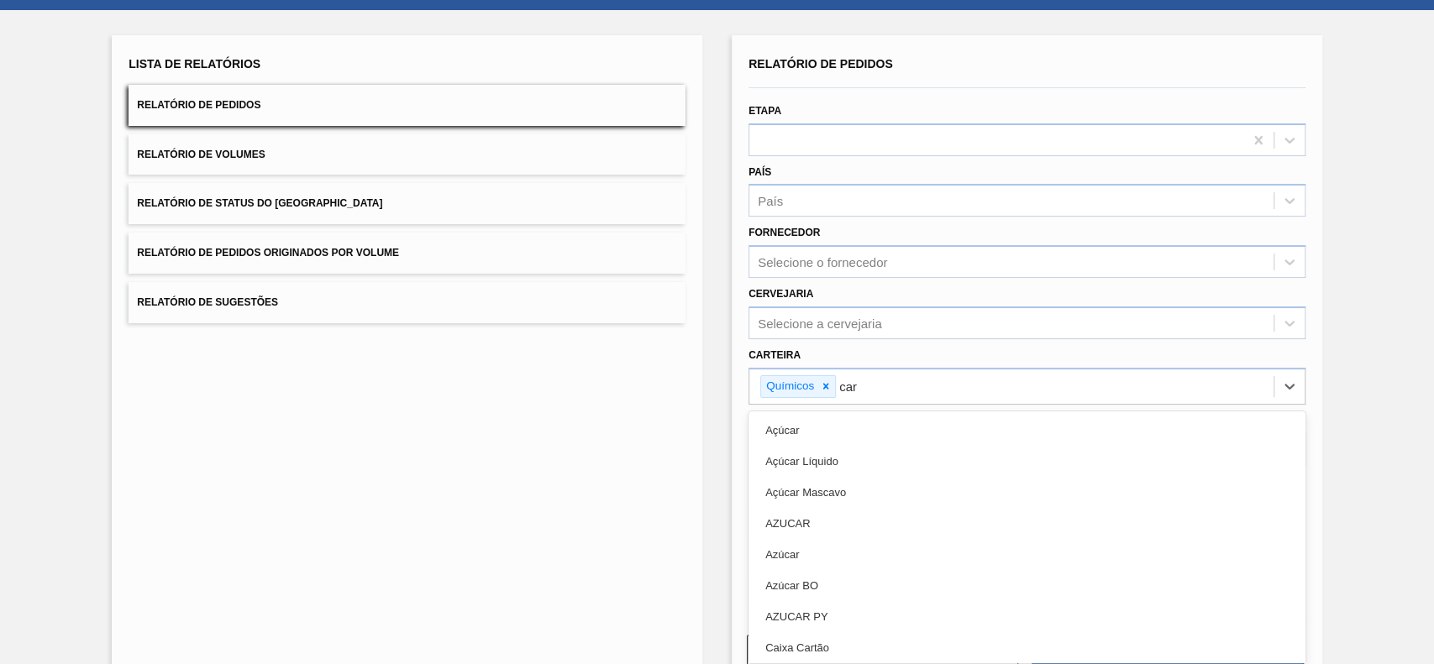
type input "carv"
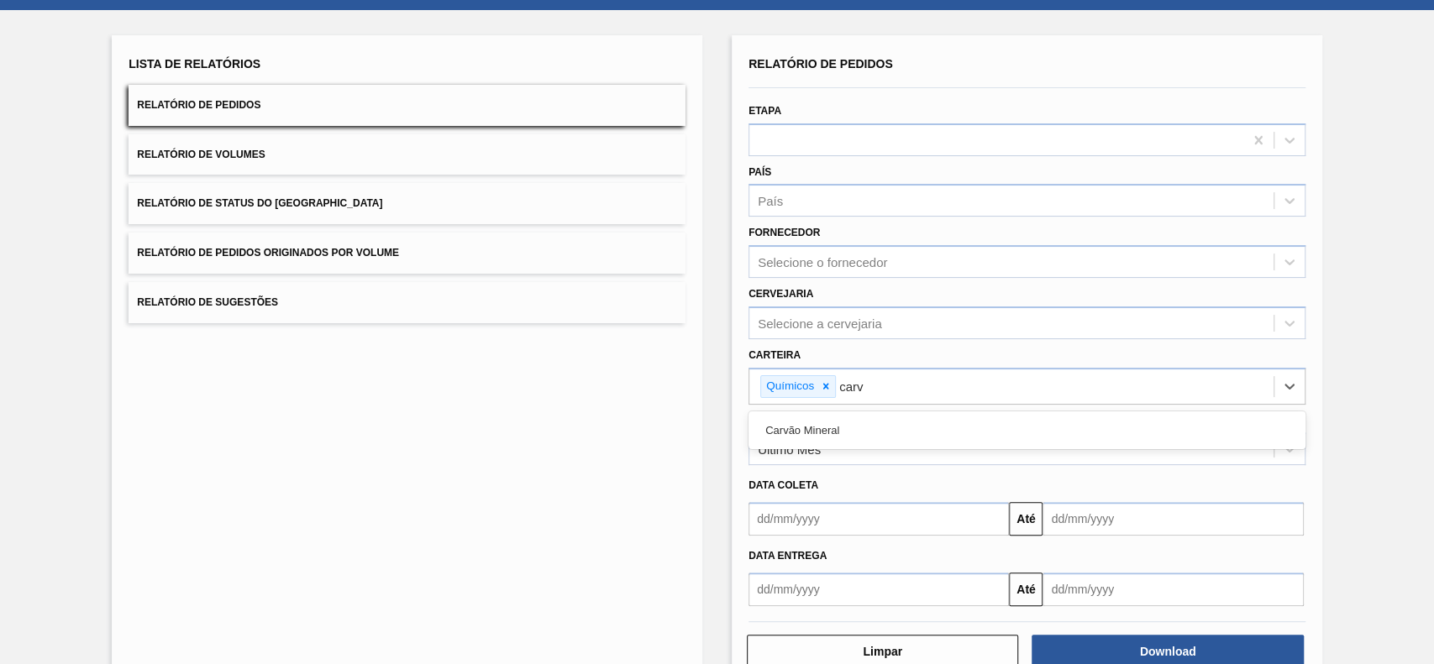
click at [916, 429] on div "Carvão Mineral" at bounding box center [1026, 430] width 557 height 31
click at [910, 445] on div "Último Mês" at bounding box center [1011, 450] width 524 height 24
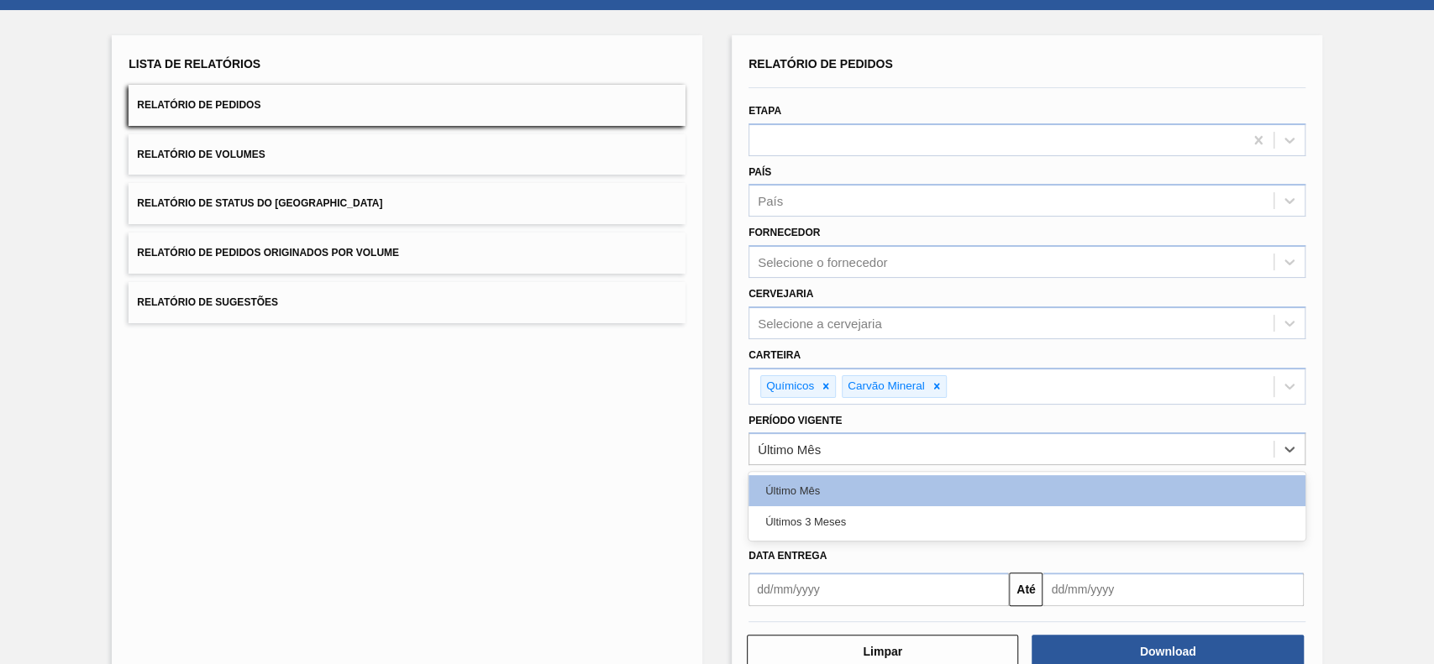
click at [846, 497] on div "Últimos 3 Meses" at bounding box center [1026, 521] width 557 height 31
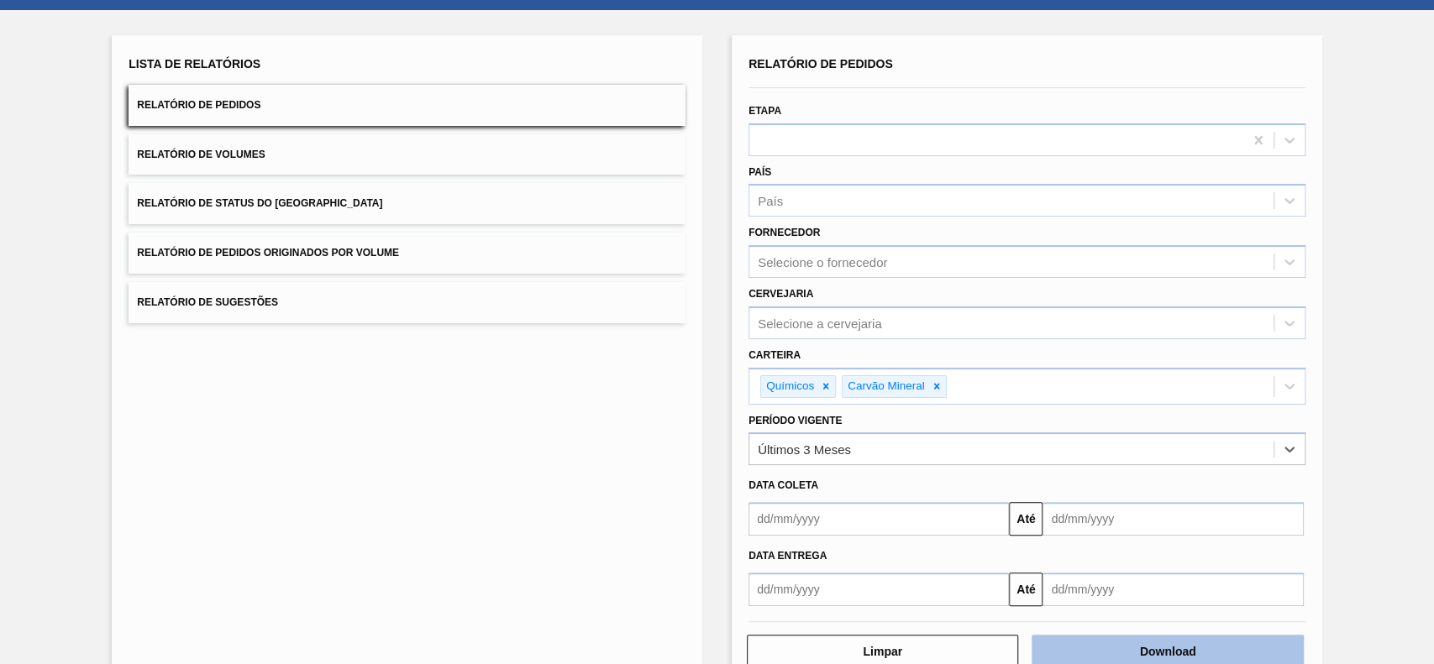
click at [1074, 497] on button "Download" at bounding box center [1166, 652] width 271 height 34
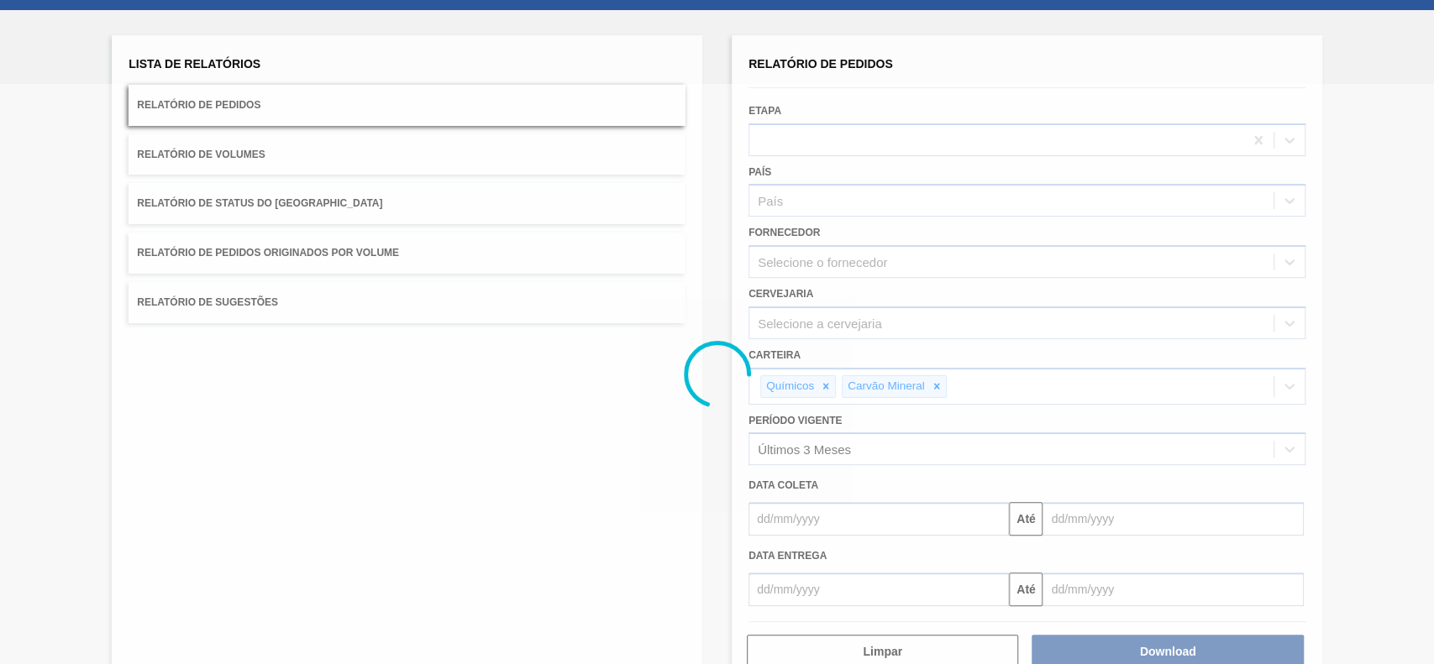
click at [668, 450] on div at bounding box center [717, 374] width 1434 height 580
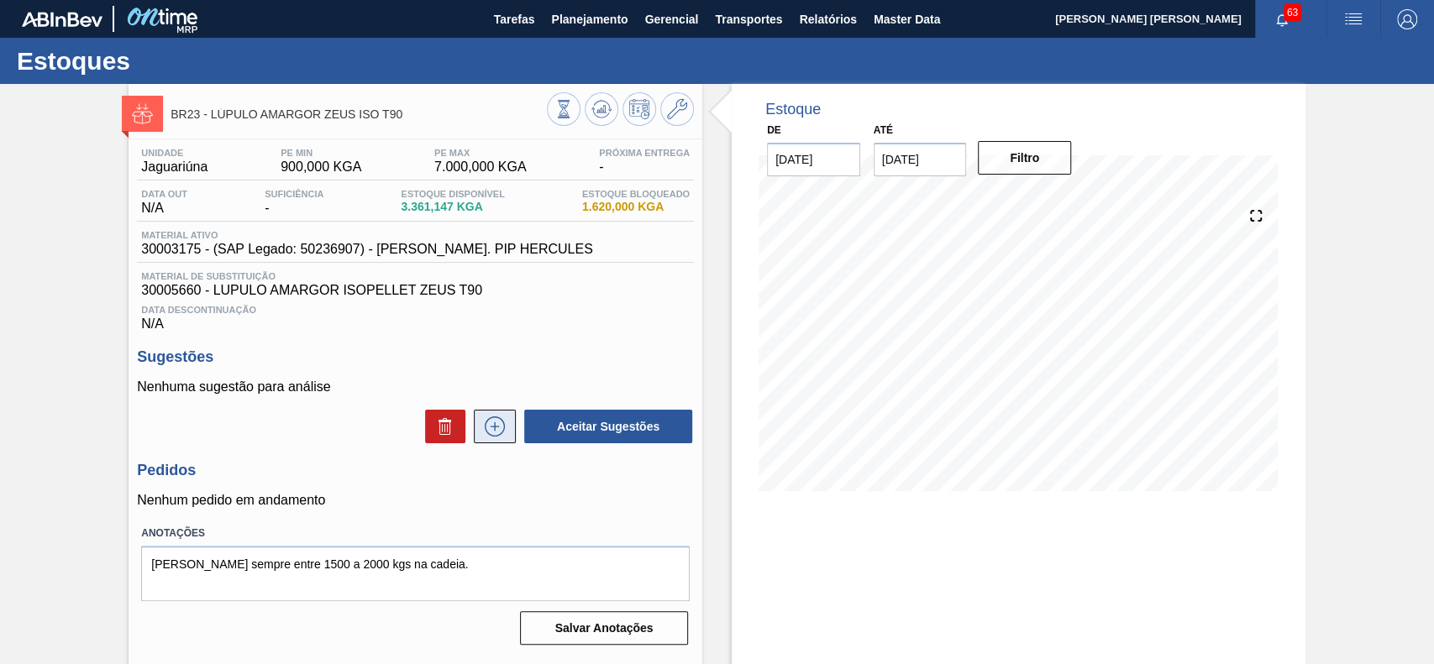
click at [501, 424] on icon at bounding box center [494, 427] width 27 height 20
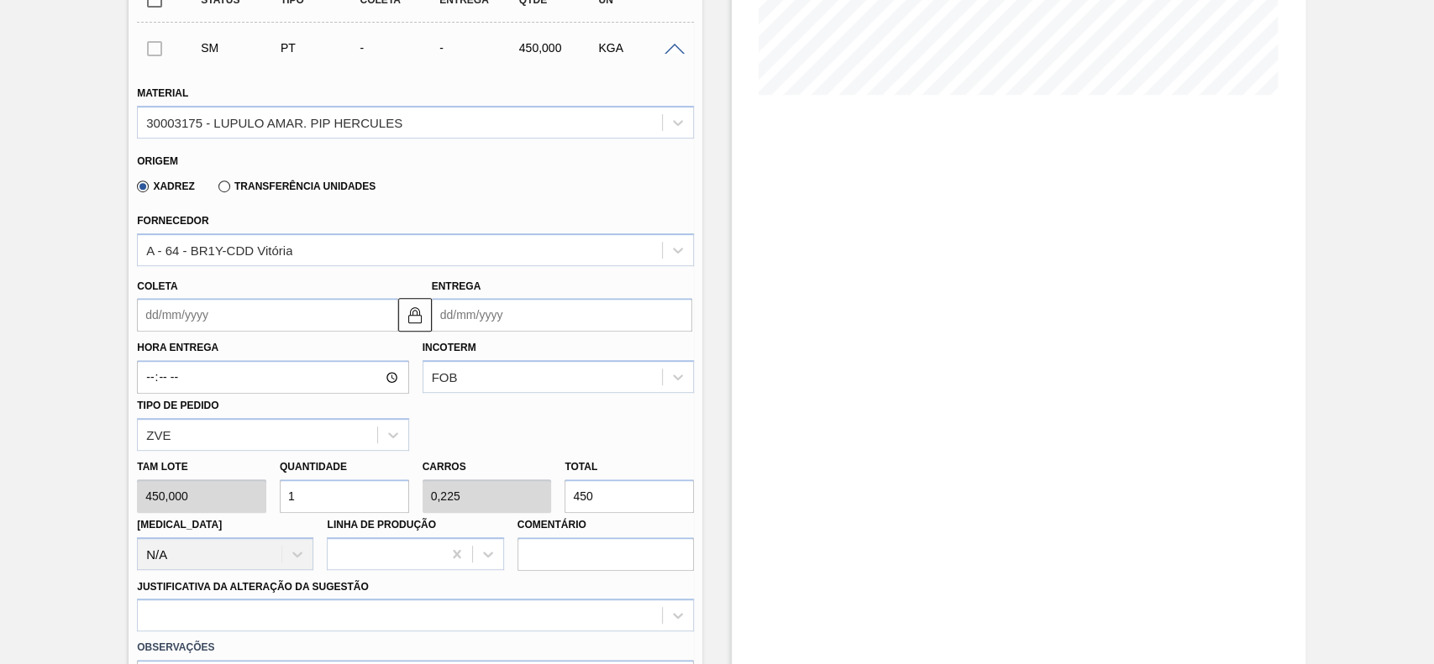
scroll to position [448, 0]
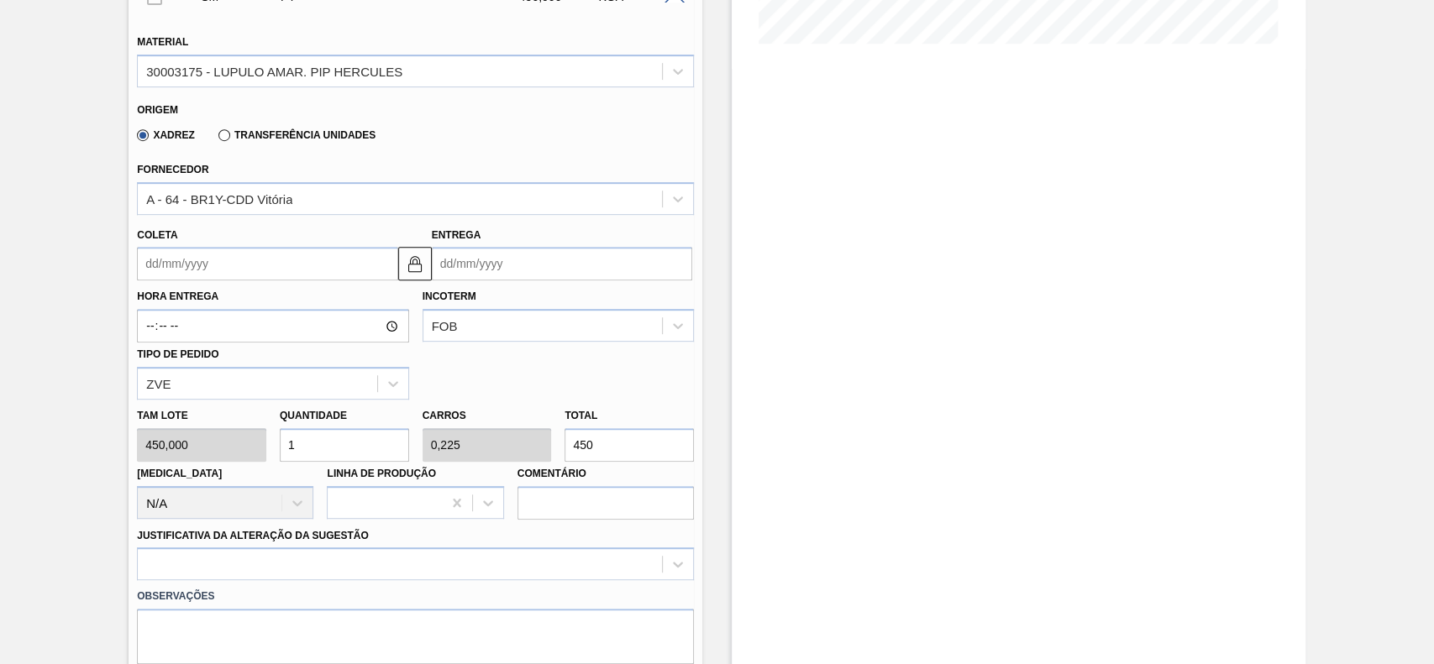
click at [246, 272] on input "Coleta" at bounding box center [267, 264] width 260 height 34
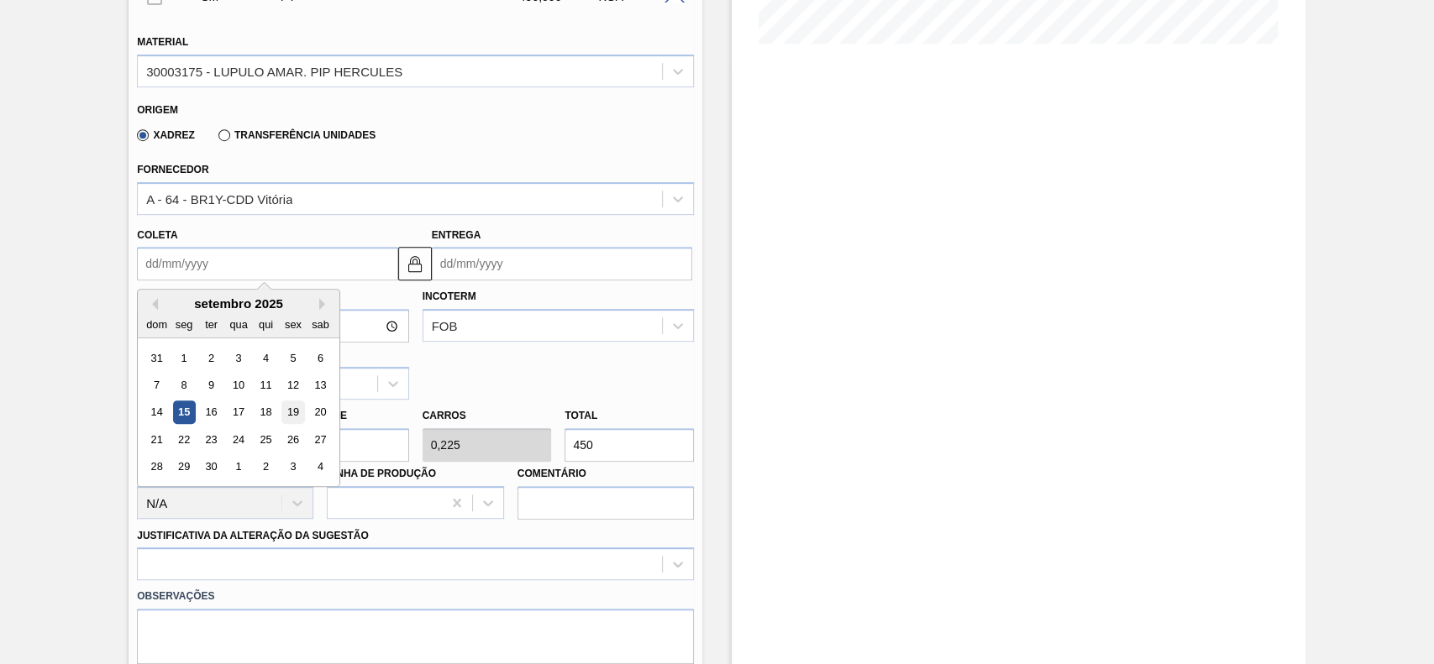
click at [290, 418] on div "19" at bounding box center [293, 412] width 23 height 23
type input "[DATE]"
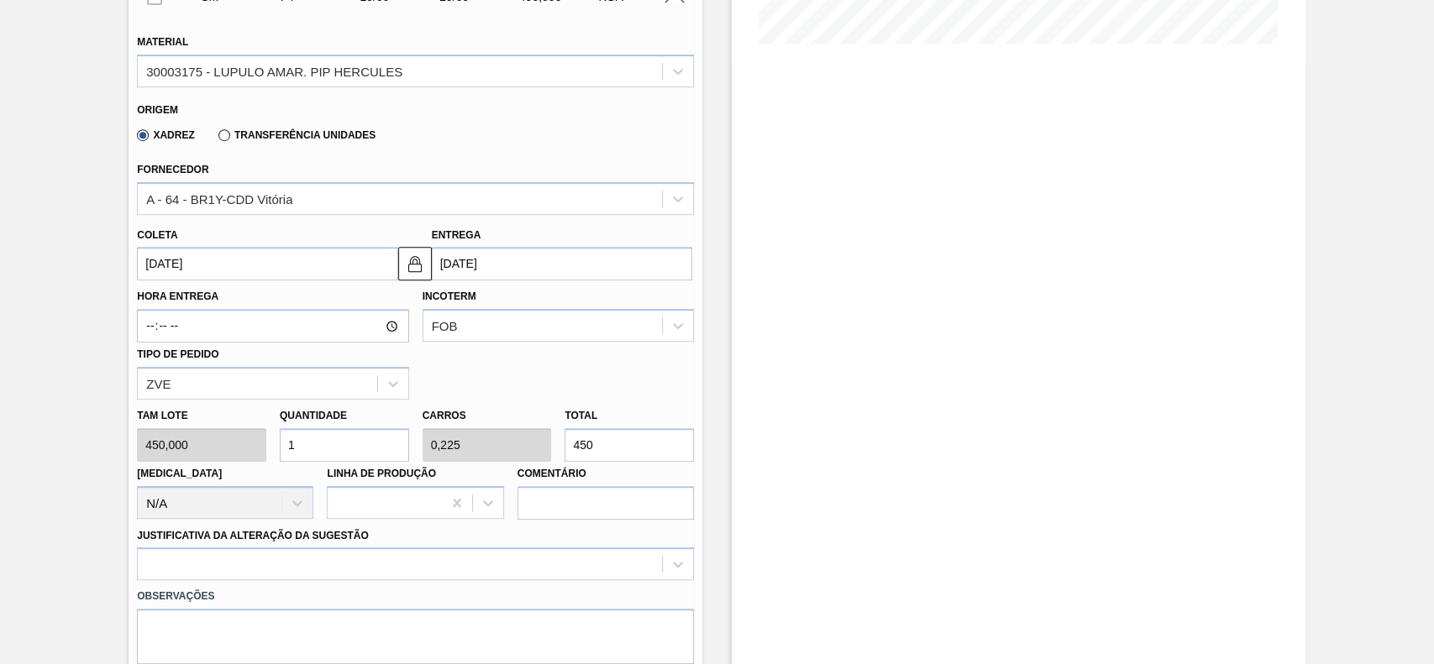
click at [315, 456] on input "1" at bounding box center [344, 445] width 129 height 34
type input "4"
type input "0,9"
type input "1.800"
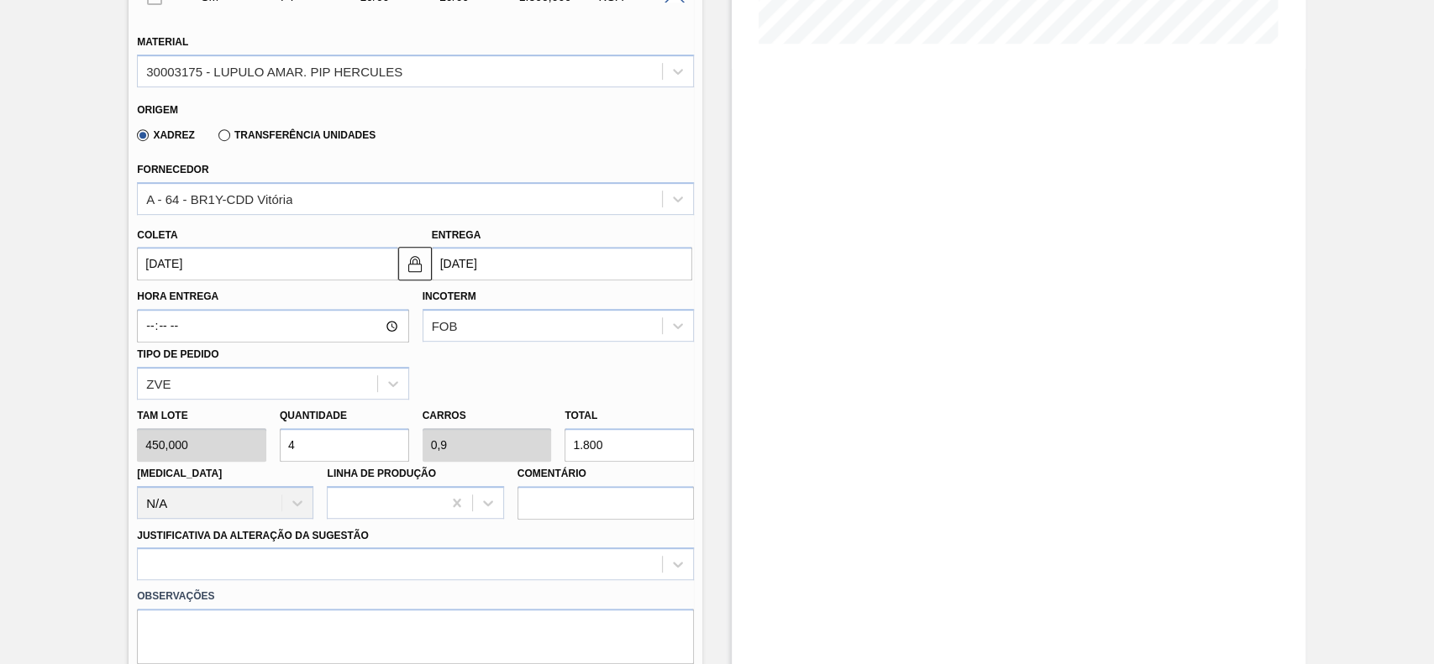
scroll to position [672, 0]
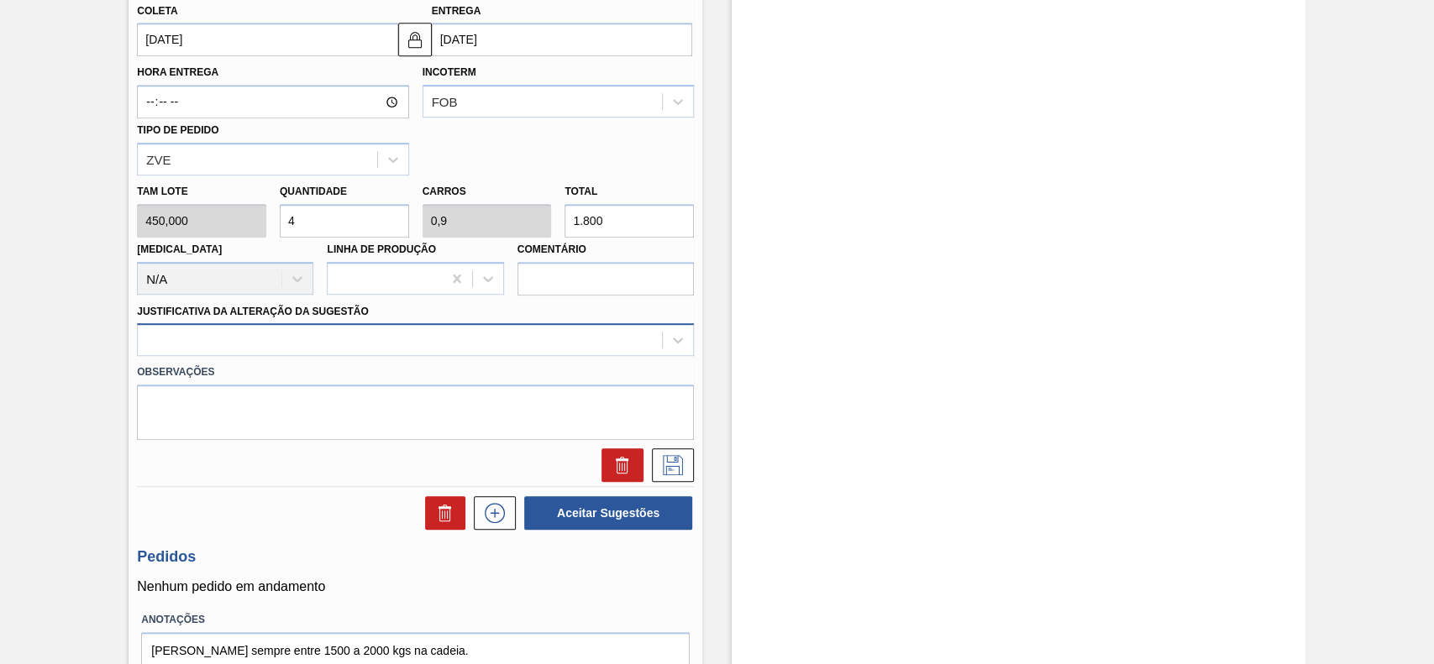
type input "4"
click at [228, 351] on div at bounding box center [400, 340] width 524 height 24
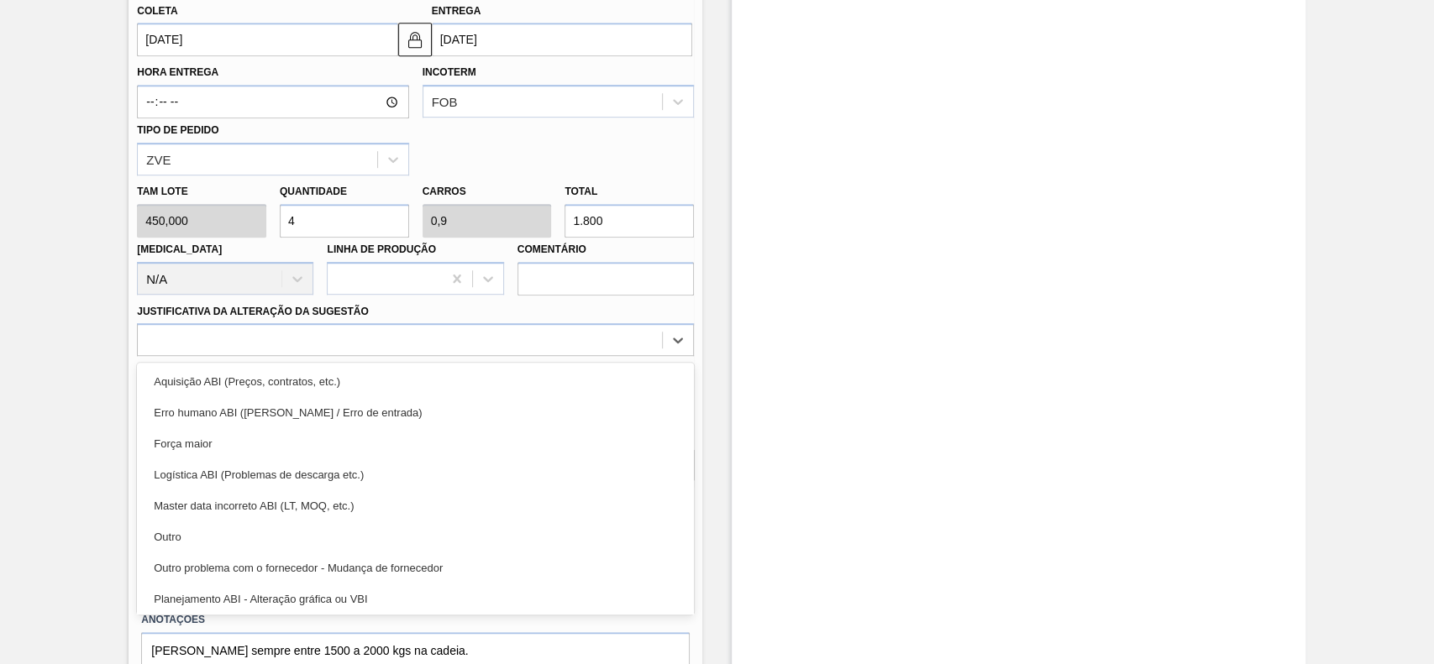
drag, startPoint x: 211, startPoint y: 541, endPoint x: 534, endPoint y: 485, distance: 328.2
click at [212, 542] on div "Outro" at bounding box center [415, 537] width 557 height 31
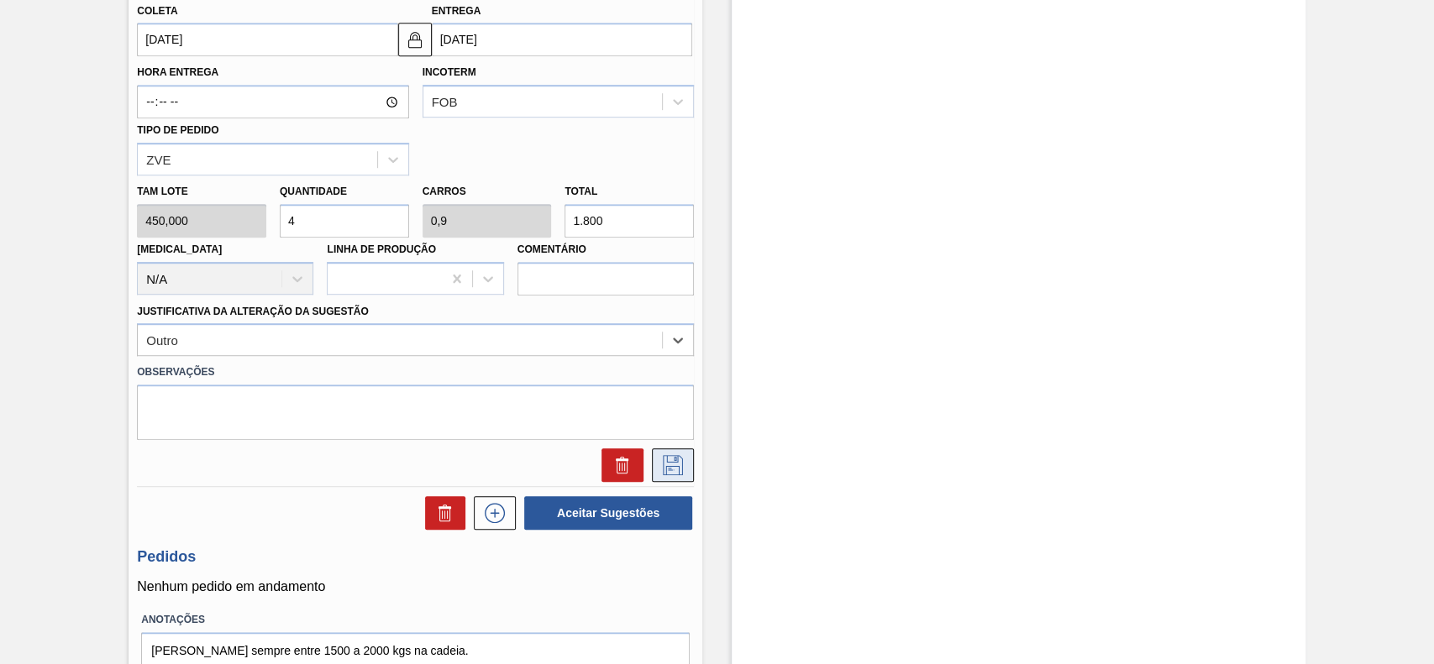
click at [666, 475] on icon at bounding box center [672, 465] width 27 height 20
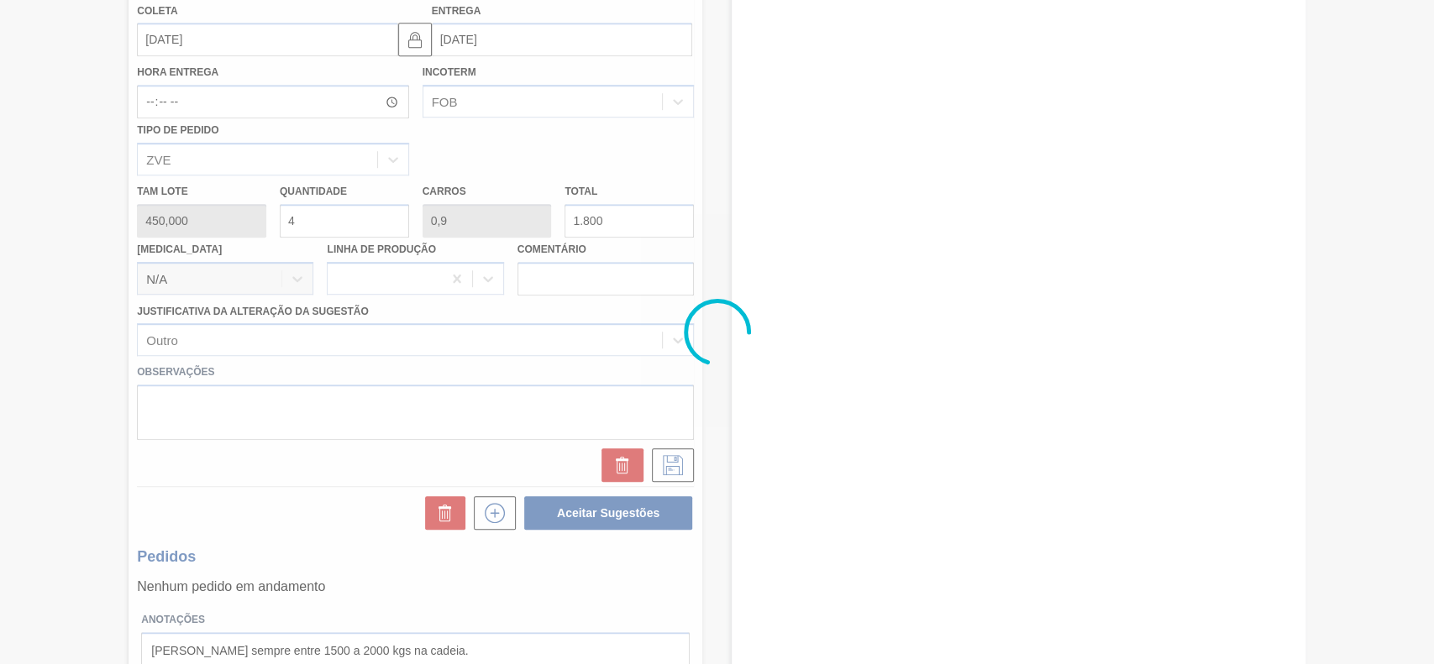
scroll to position [68, 0]
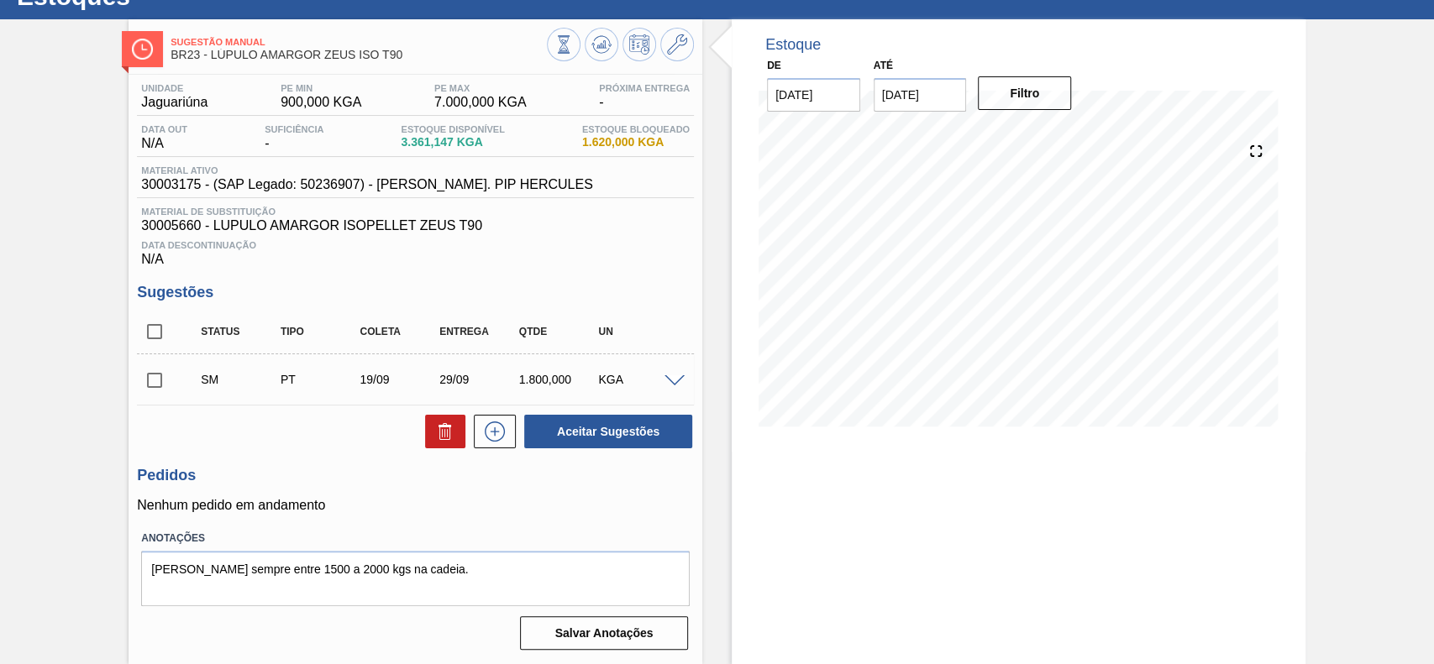
click at [150, 381] on input "checkbox" at bounding box center [154, 380] width 35 height 35
click at [660, 432] on button "Aceitar Sugestões" at bounding box center [608, 432] width 168 height 34
checkbox input "false"
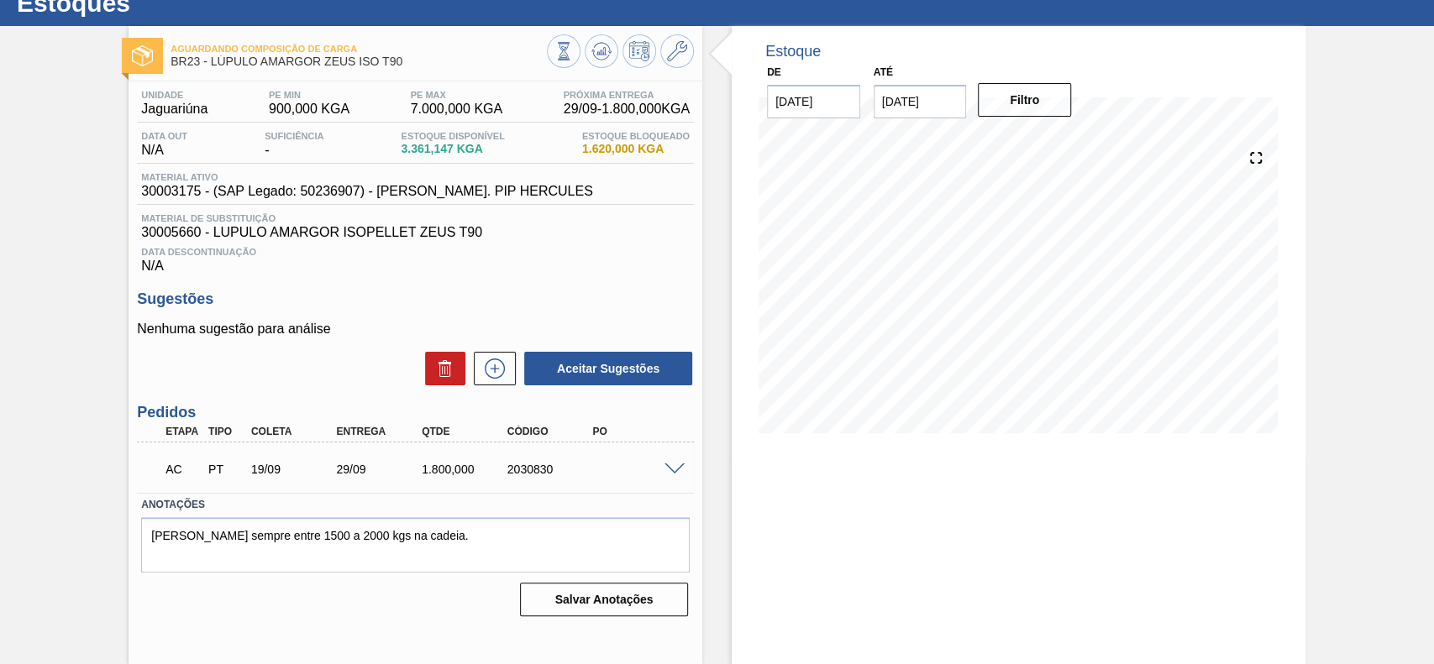
scroll to position [58, 0]
click at [672, 474] on span at bounding box center [674, 470] width 20 height 13
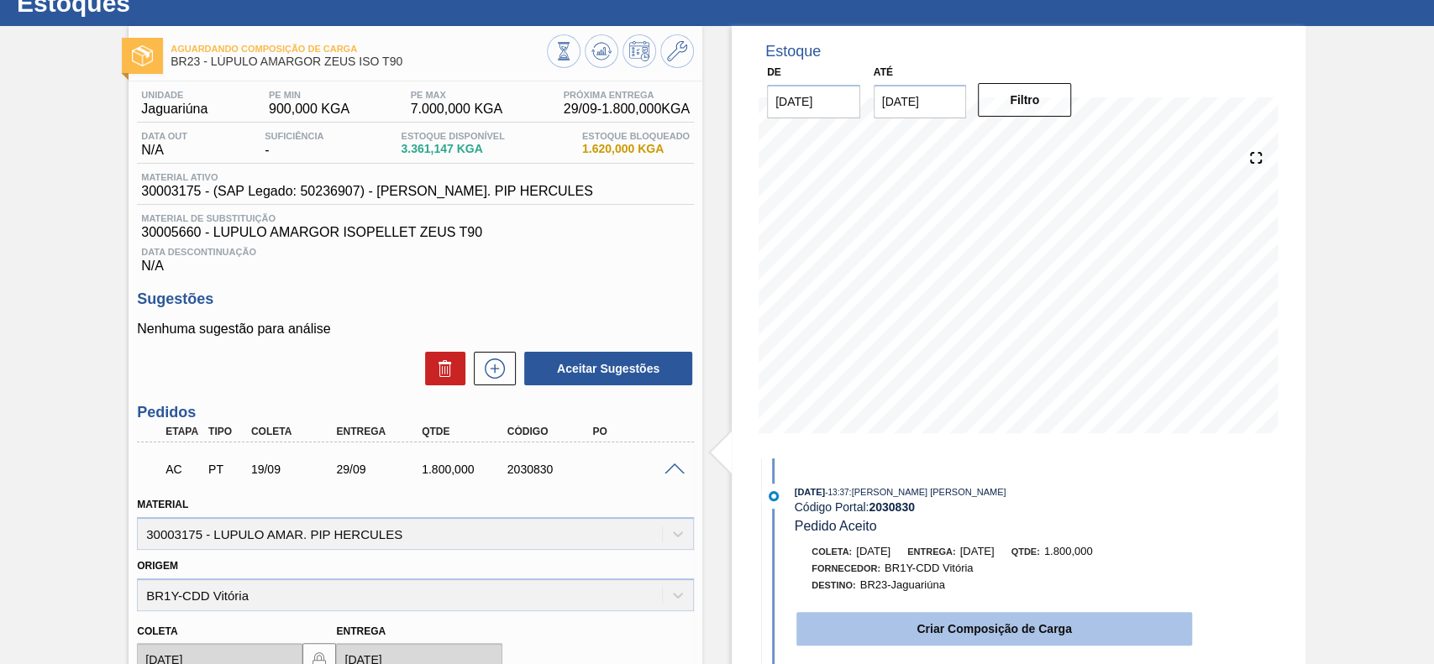
click at [920, 630] on button "Criar Composição de Carga" at bounding box center [994, 629] width 396 height 34
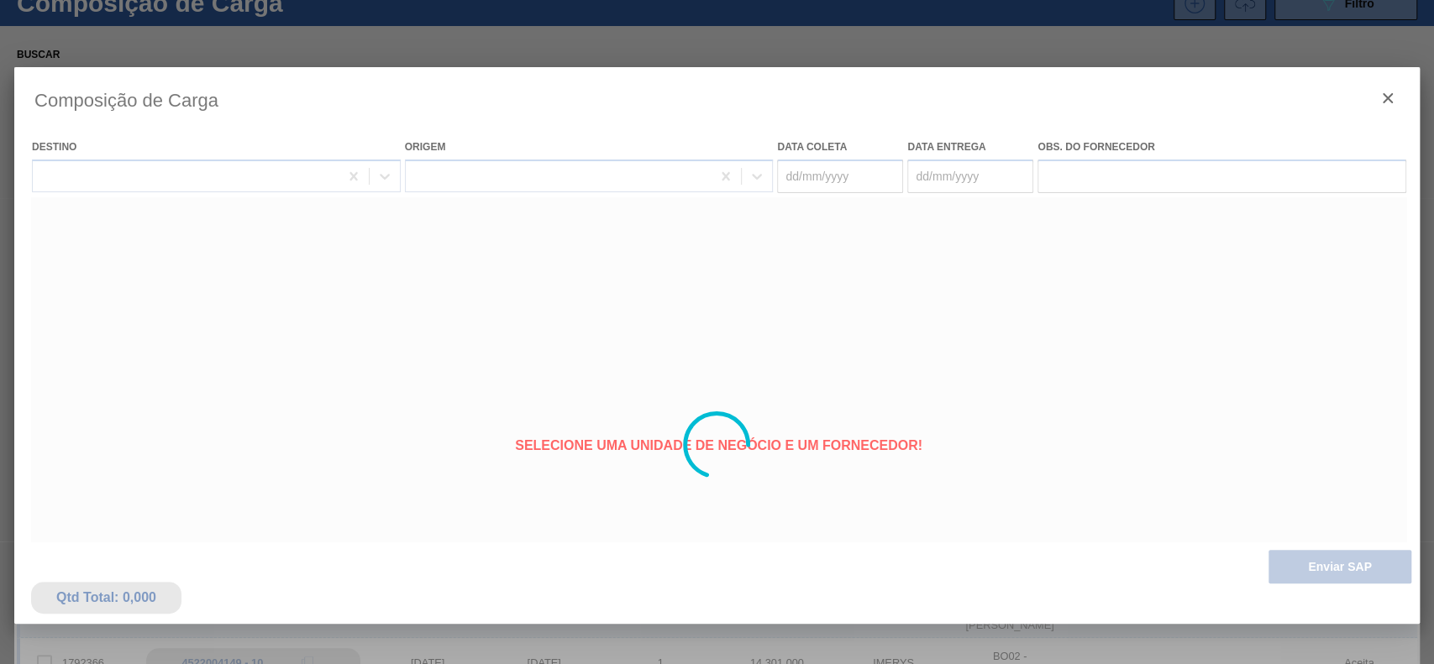
type coleta "[DATE]"
type entrega "[DATE]"
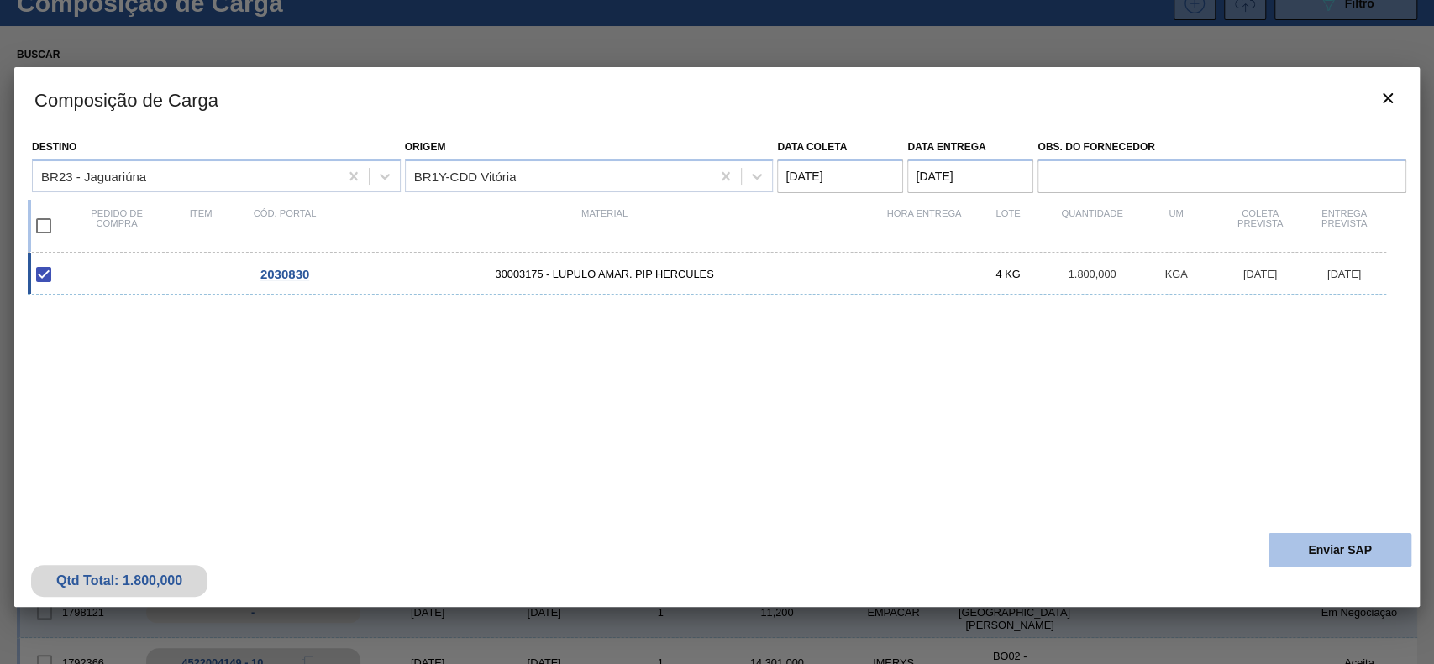
click at [1350, 553] on button "Enviar SAP" at bounding box center [1339, 550] width 143 height 34
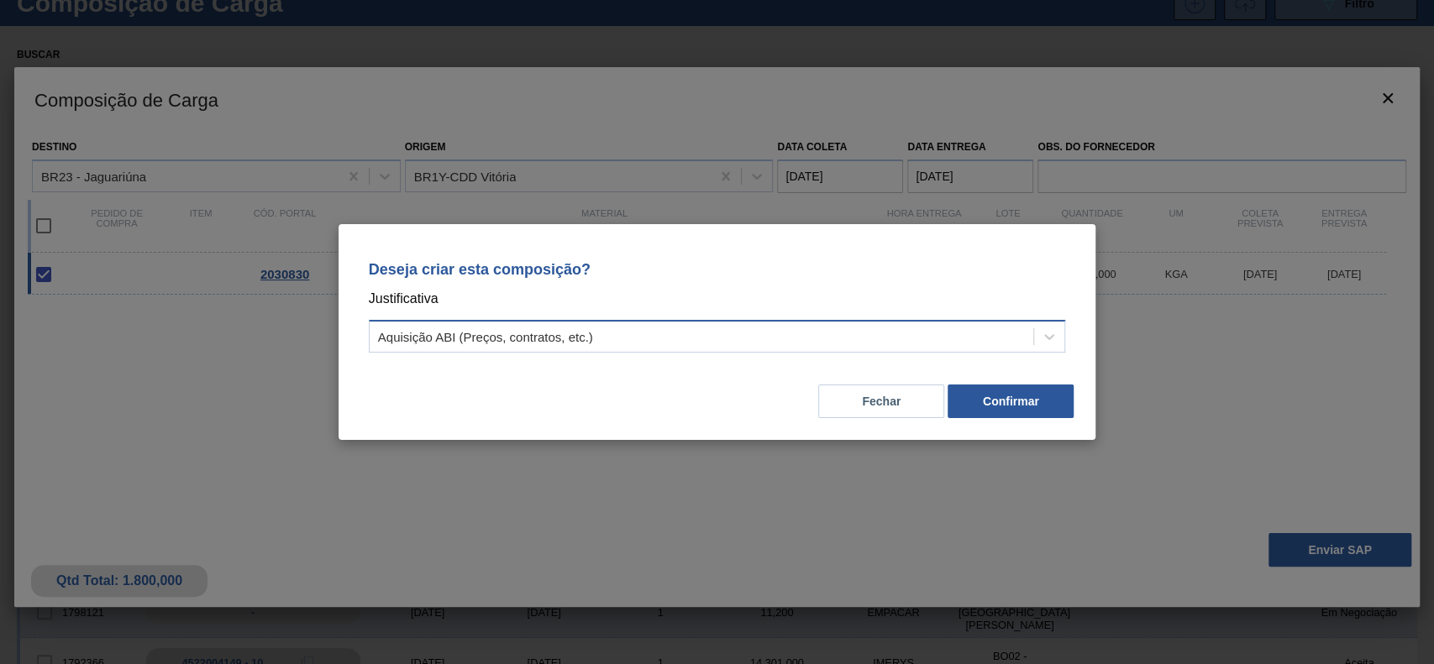
click at [759, 346] on div "Aquisição ABI (Preços, contratos, etc.)" at bounding box center [702, 337] width 664 height 24
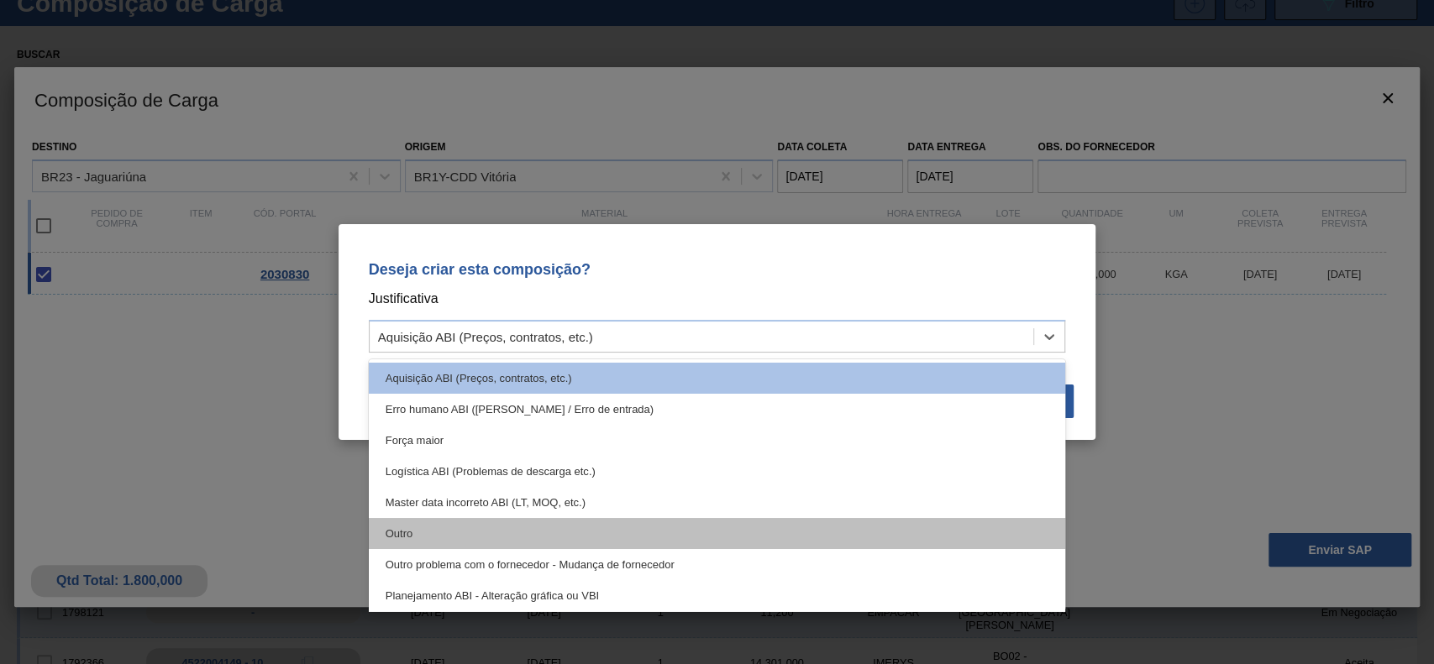
click at [547, 534] on div "Outro" at bounding box center [717, 533] width 697 height 31
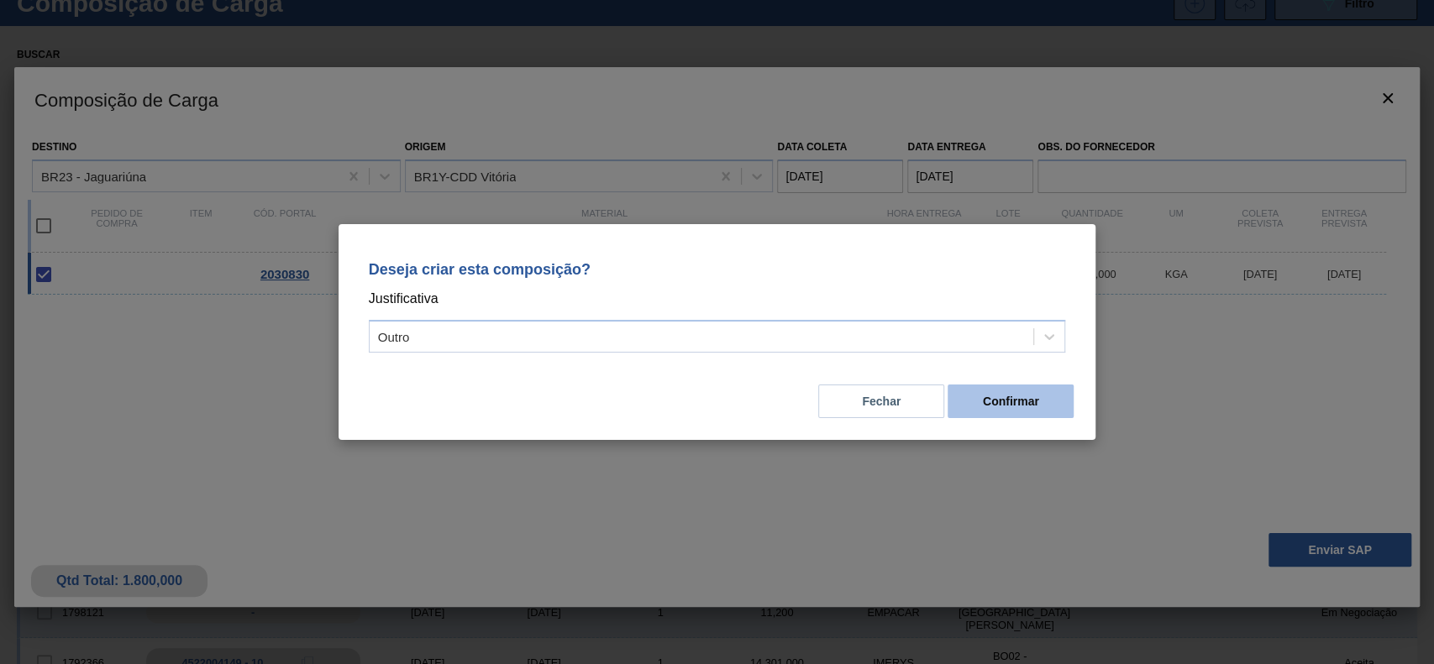
click at [1002, 391] on button "Confirmar" at bounding box center [1010, 402] width 126 height 34
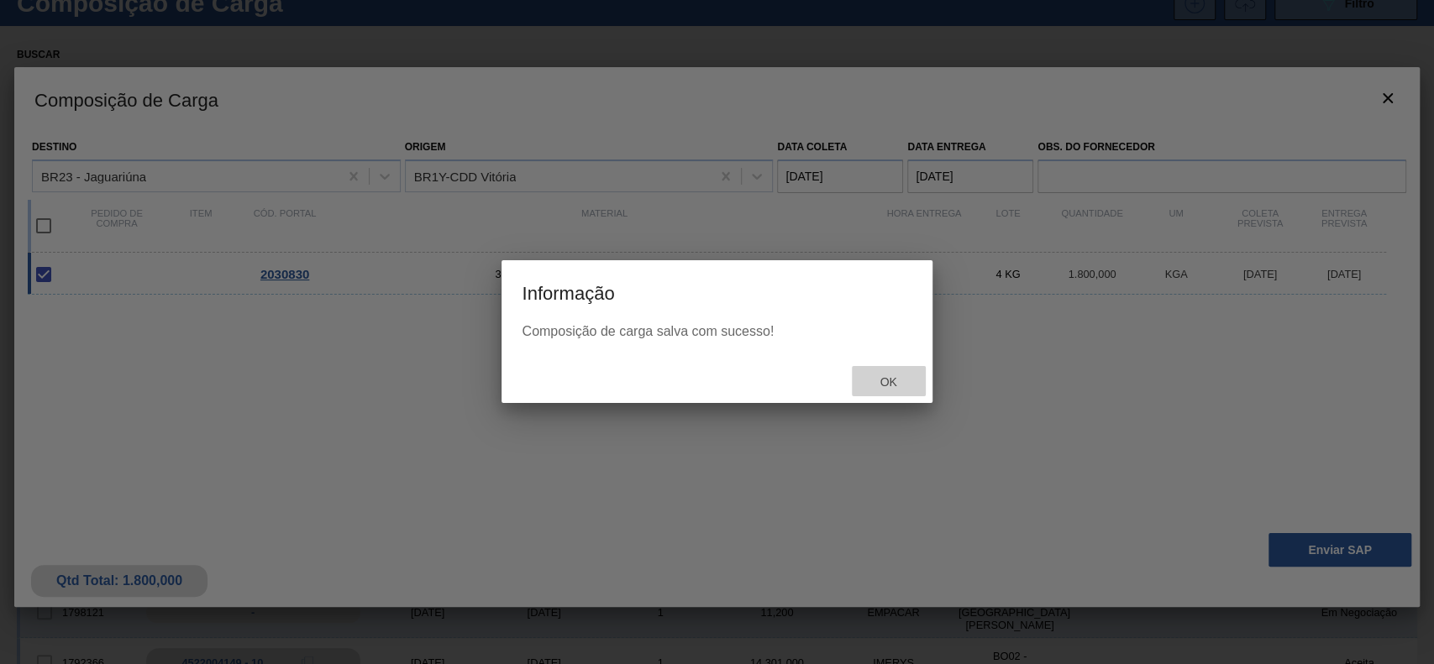
click at [874, 373] on div "Ok" at bounding box center [889, 381] width 74 height 31
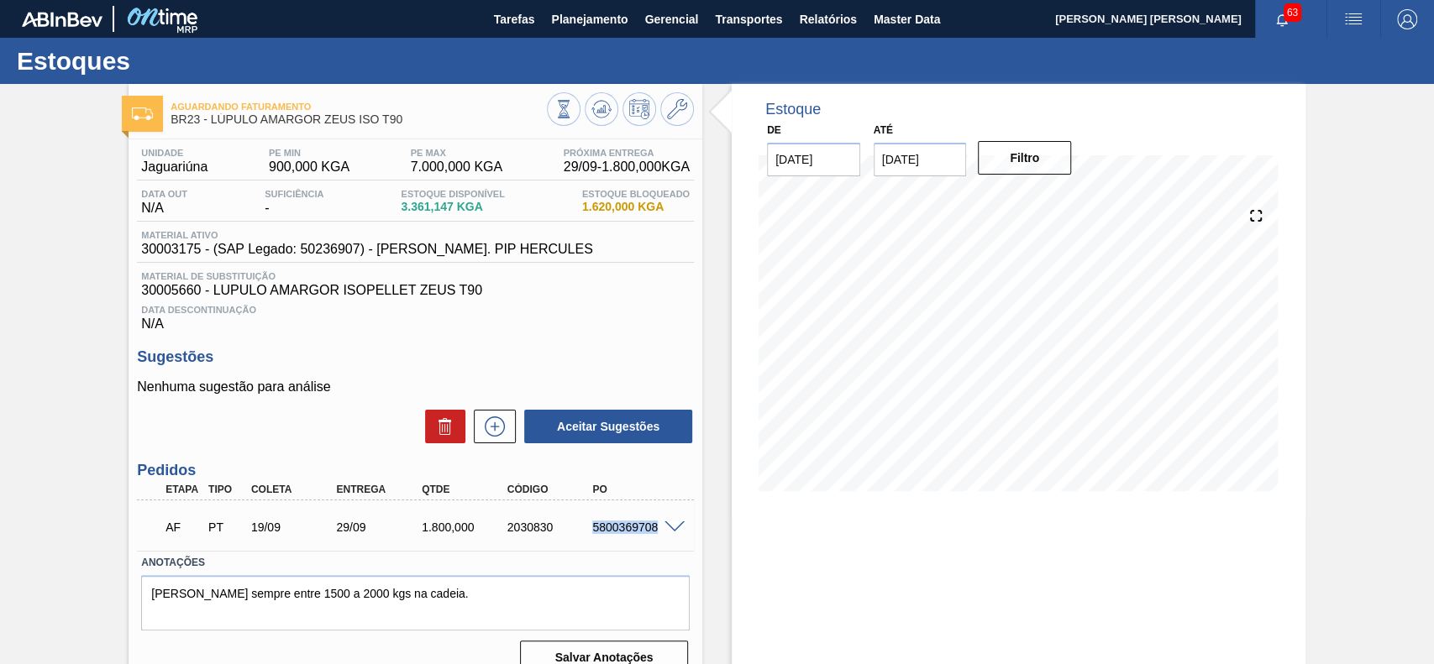
drag, startPoint x: 586, startPoint y: 530, endPoint x: 656, endPoint y: 538, distance: 70.2
click at [656, 538] on div "AF PT 19/09 29/09 1.800,000 2030830 5800369708" at bounding box center [411, 526] width 512 height 34
copy div "5800369708"
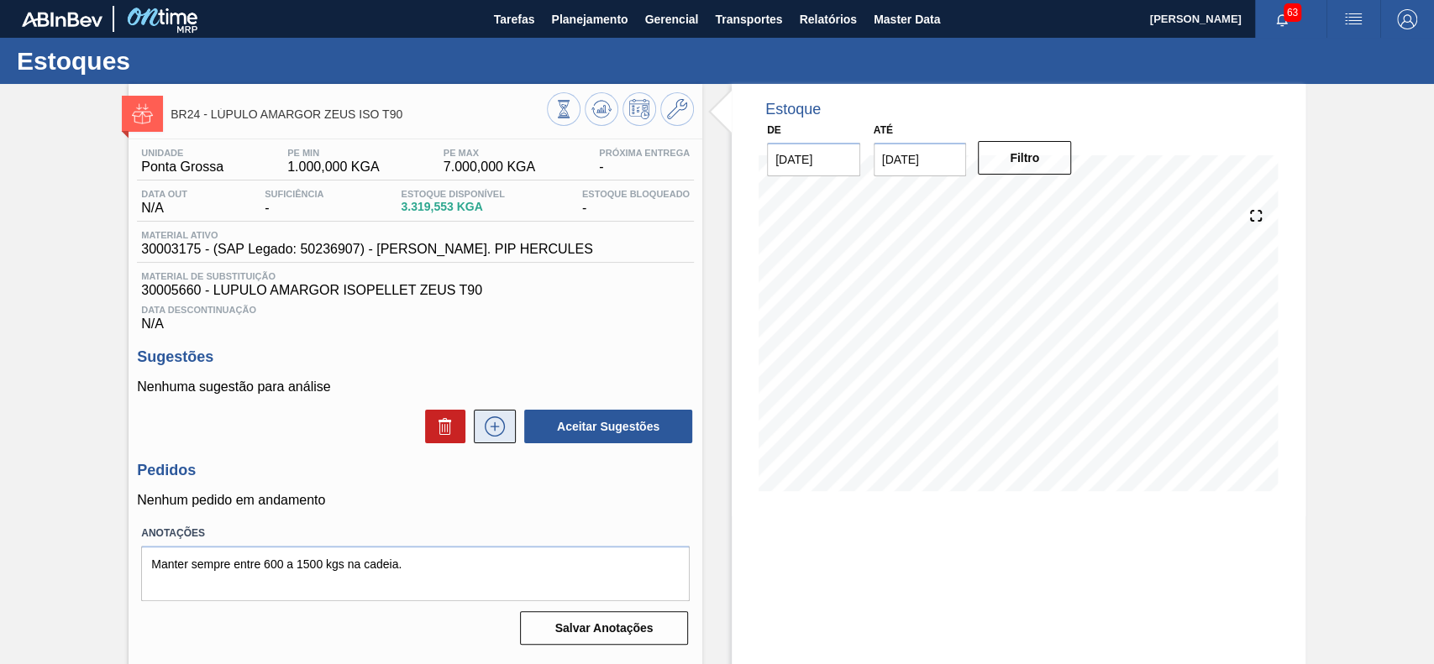
click at [510, 442] on button at bounding box center [495, 427] width 42 height 34
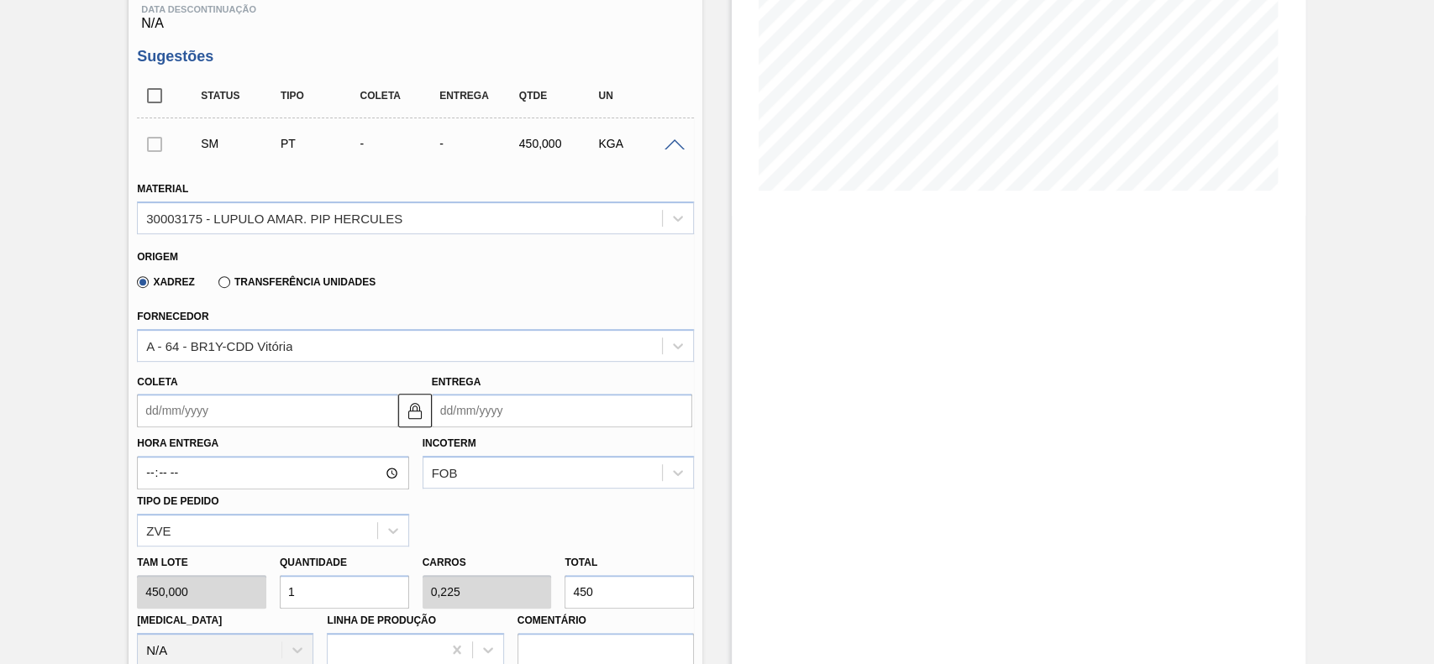
scroll to position [336, 0]
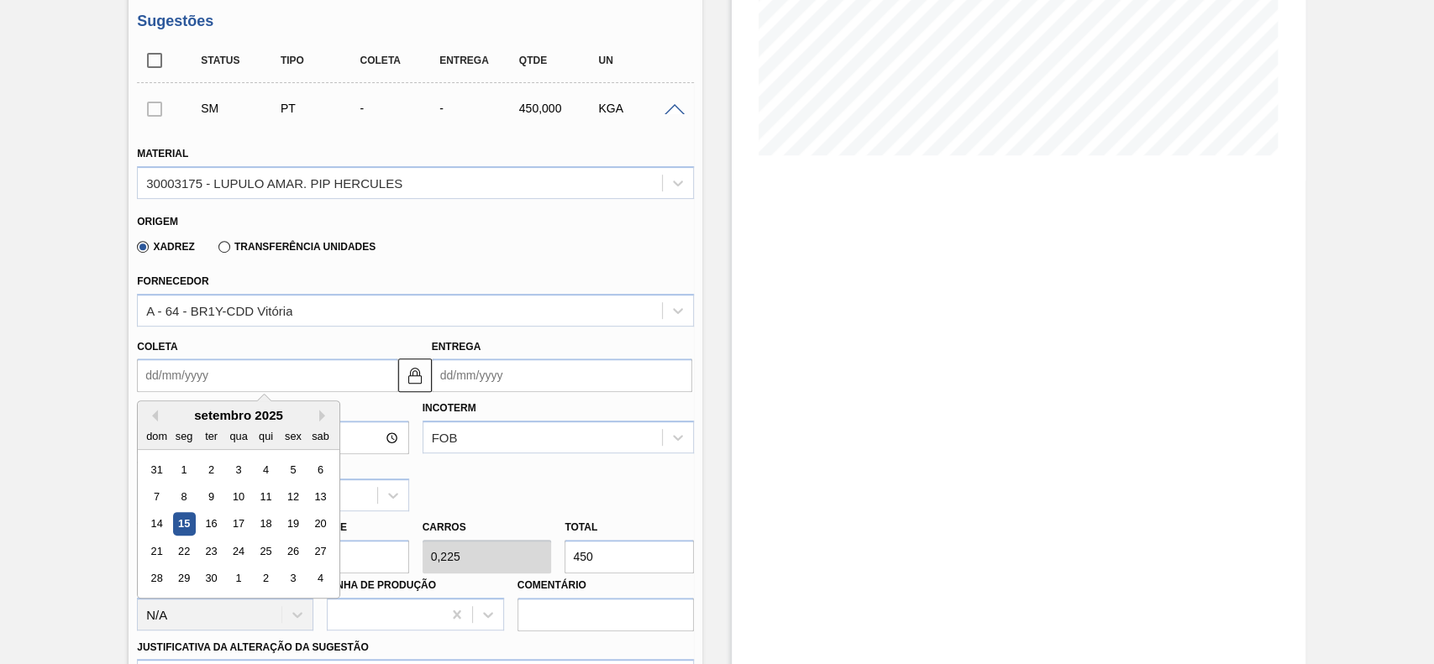
drag, startPoint x: 253, startPoint y: 373, endPoint x: 254, endPoint y: 393, distance: 20.2
click at [255, 375] on input "Coleta" at bounding box center [267, 376] width 260 height 34
click at [296, 536] on div "19" at bounding box center [293, 524] width 23 height 23
type input "[DATE]"
type input "27/09/2025"
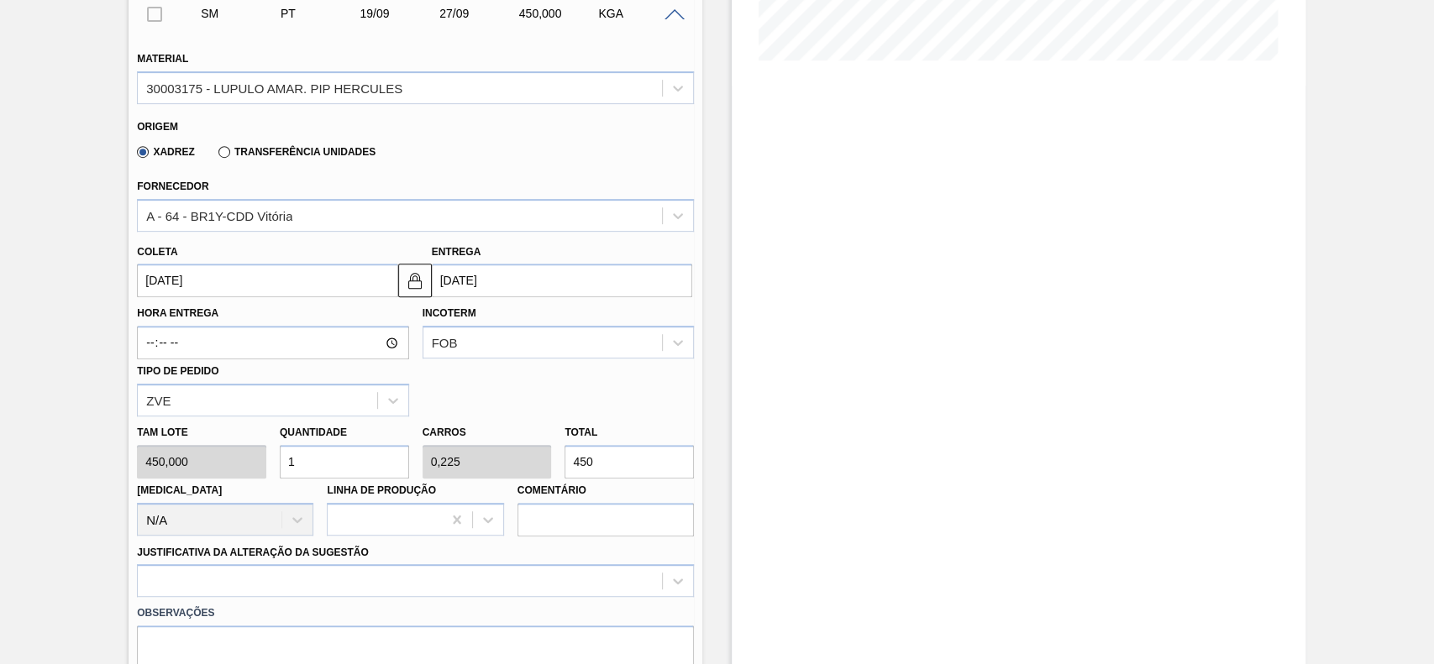
scroll to position [448, 0]
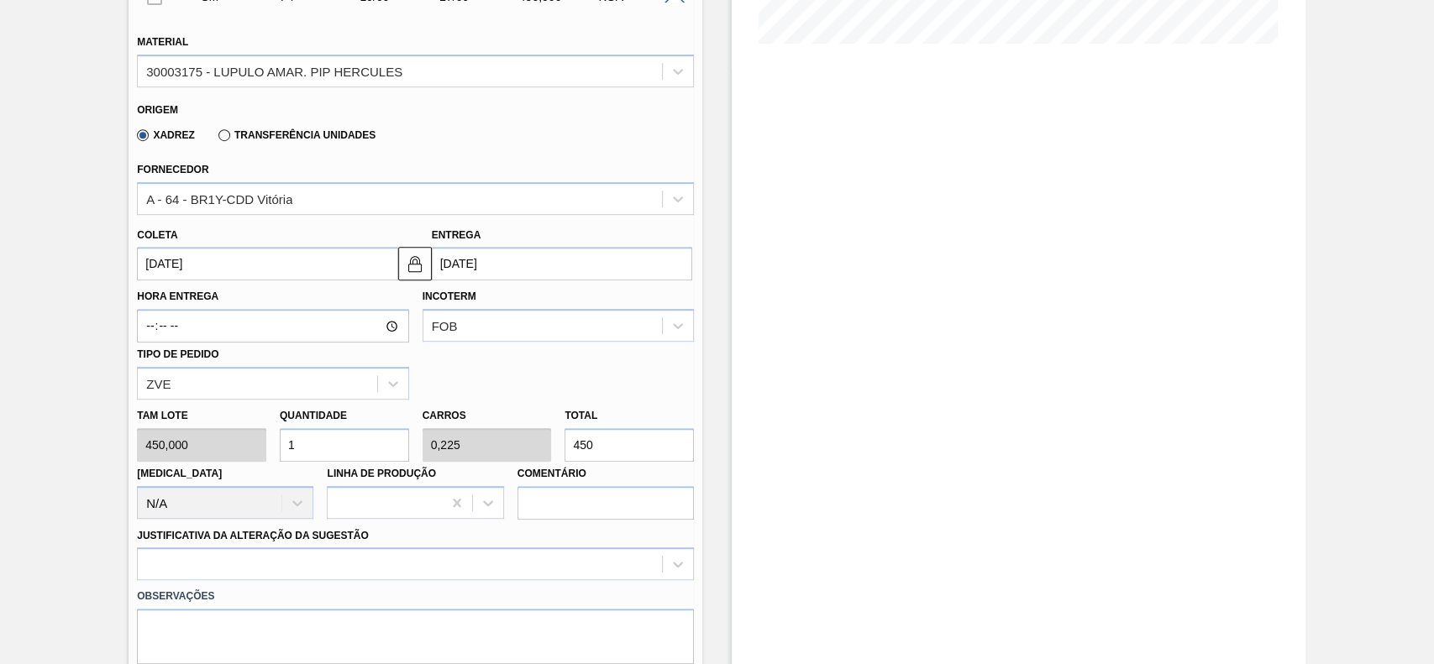
click at [351, 270] on input "[DATE]" at bounding box center [267, 264] width 260 height 34
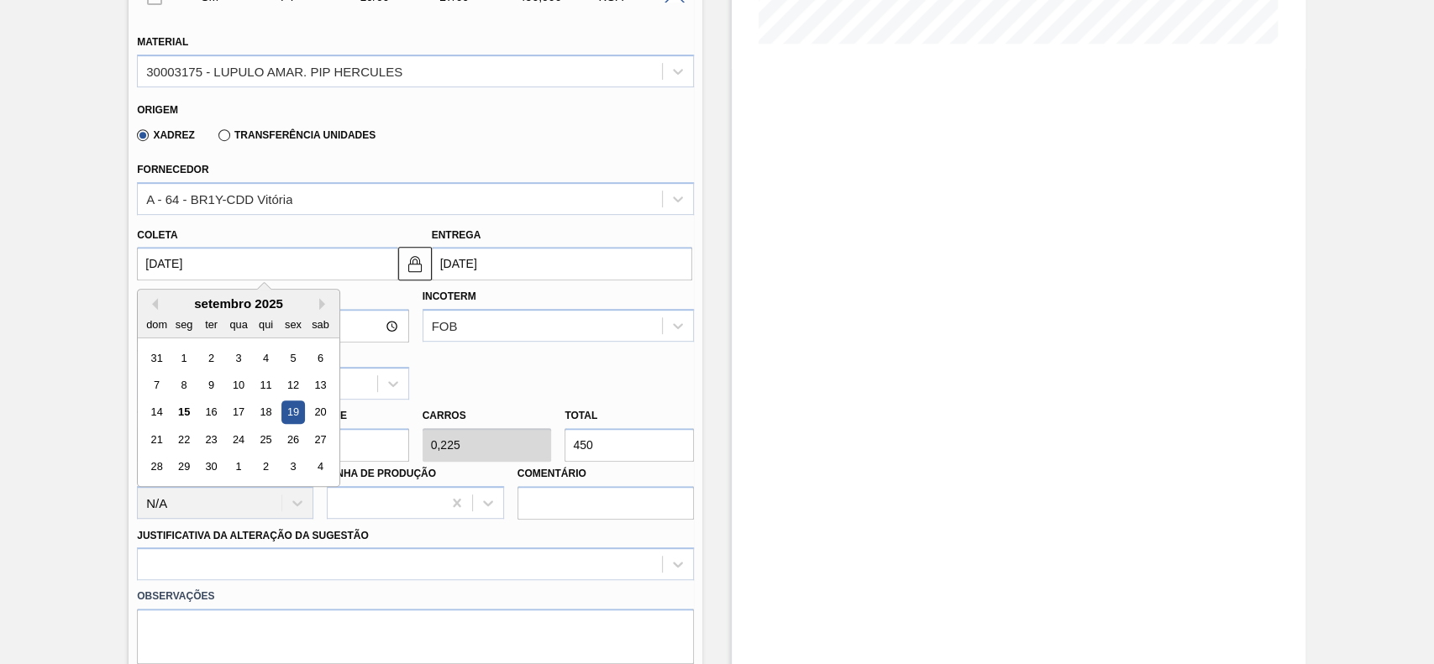
click at [531, 394] on div "Hora Entrega Incoterm FOB Tipo de pedido ZVE" at bounding box center [415, 339] width 570 height 119
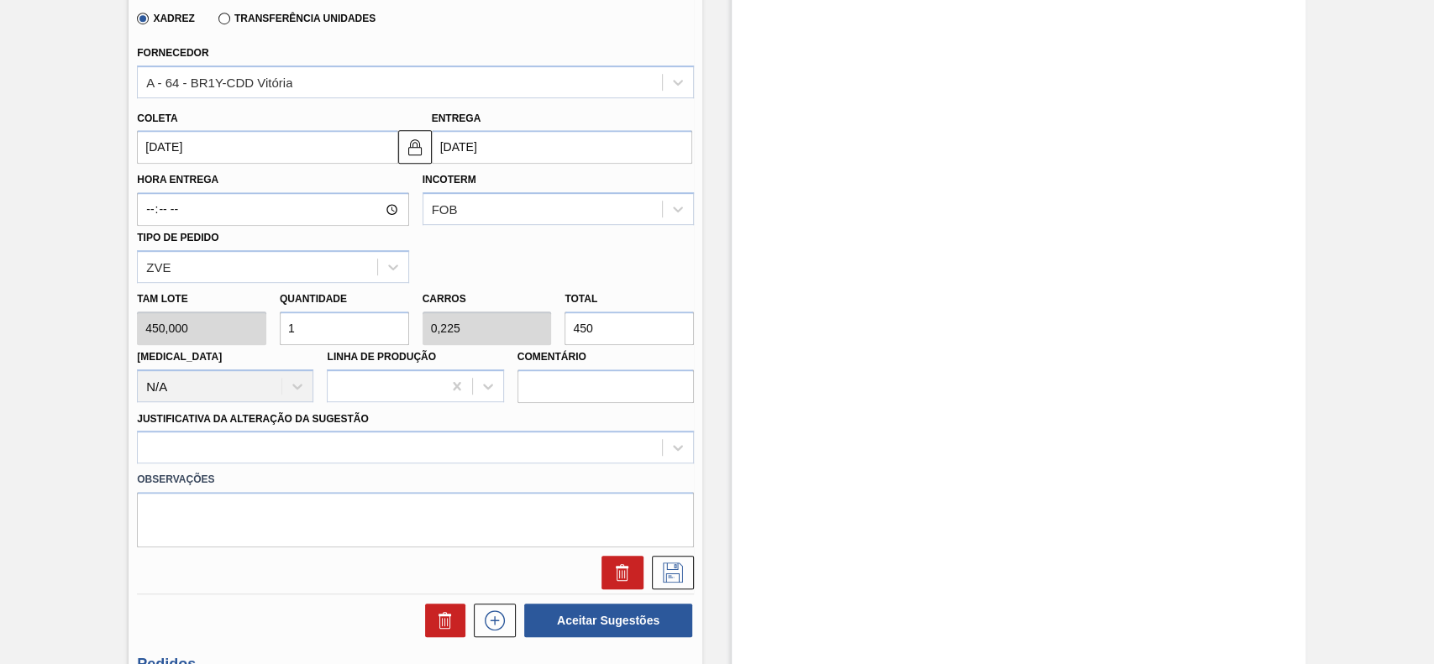
scroll to position [672, 0]
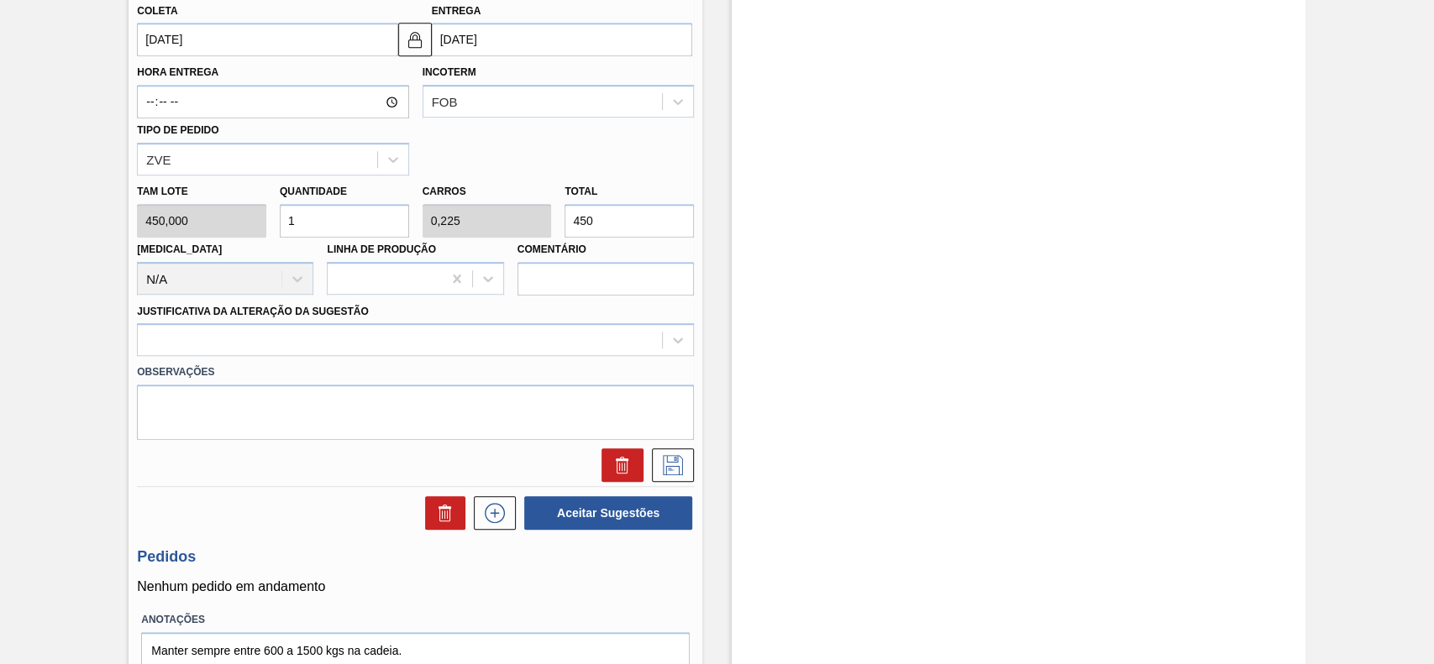
click at [336, 223] on input "1" at bounding box center [344, 221] width 129 height 34
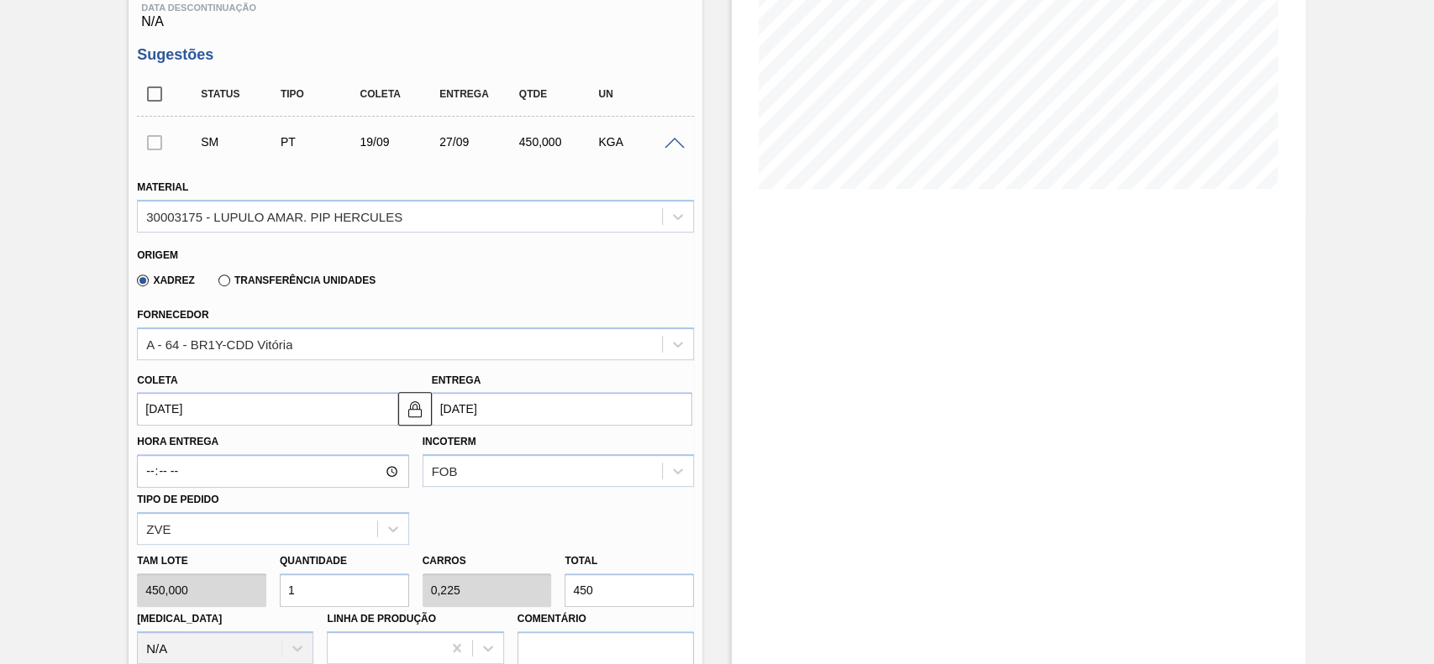
scroll to position [336, 0]
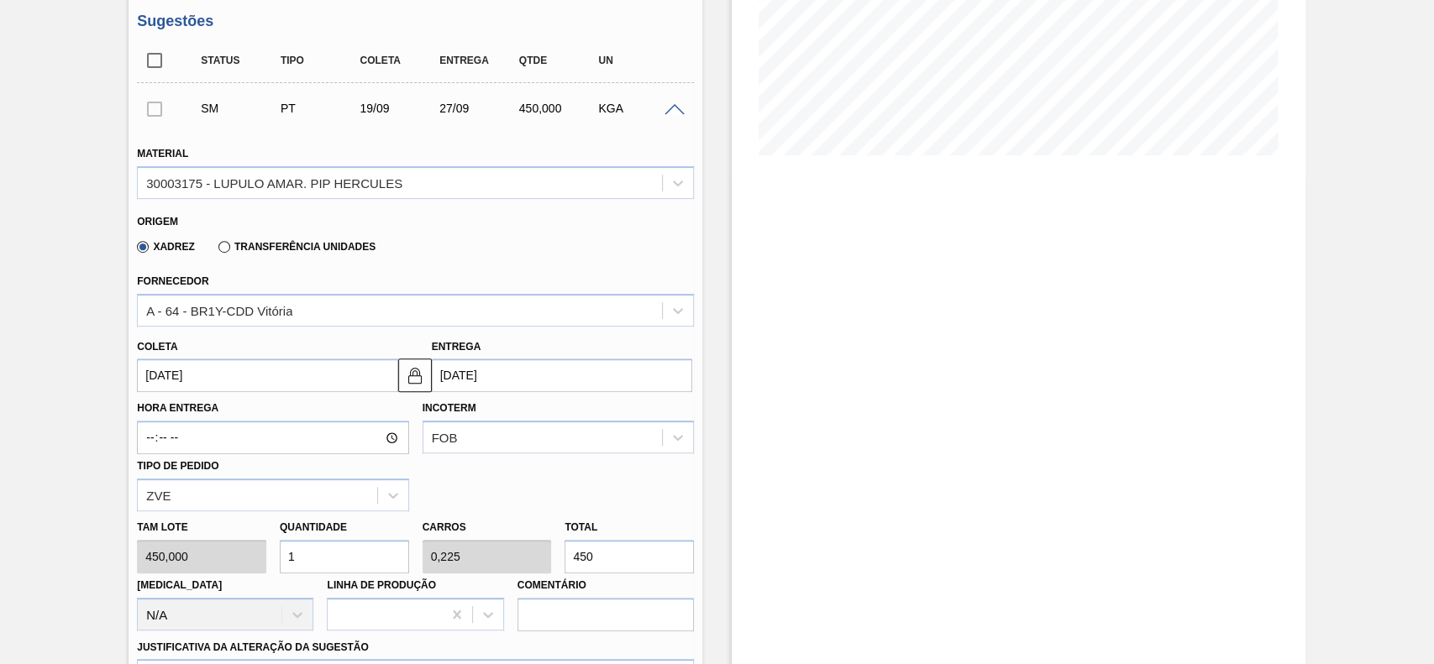
type input "0"
type input "4"
type input "0,9"
type input "1.800"
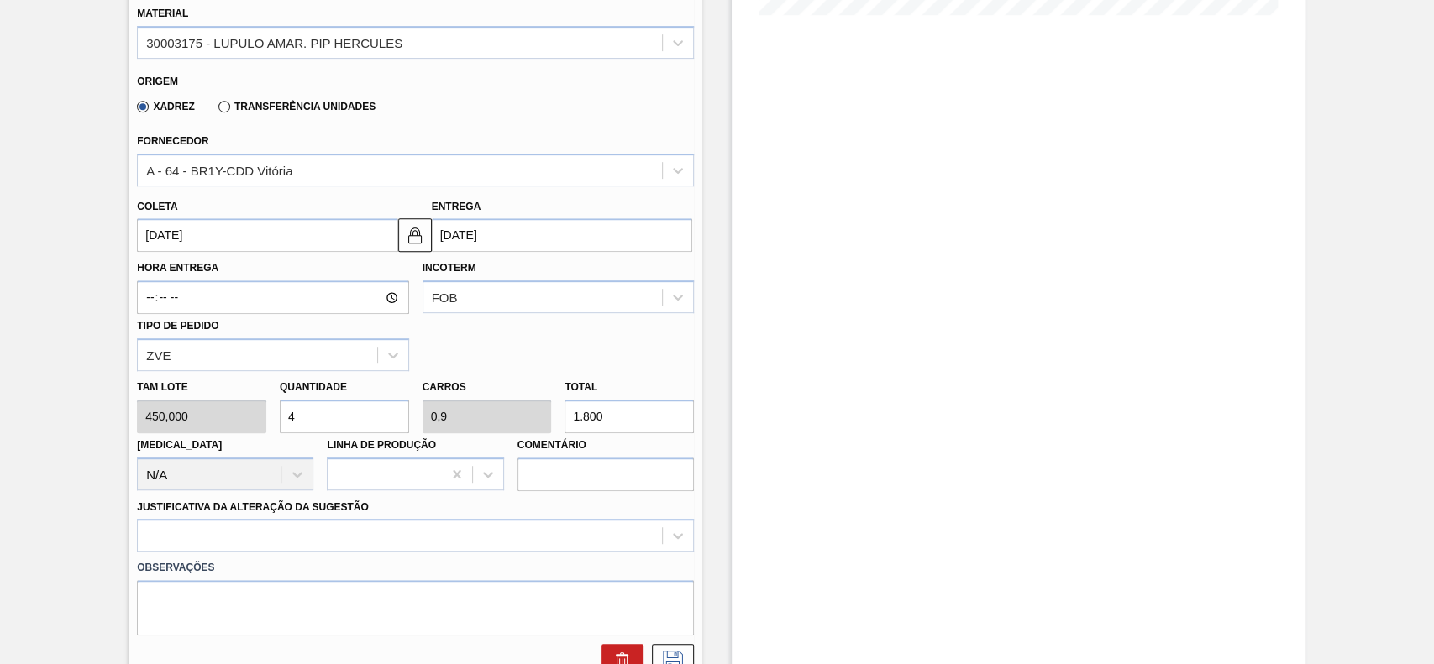
scroll to position [672, 0]
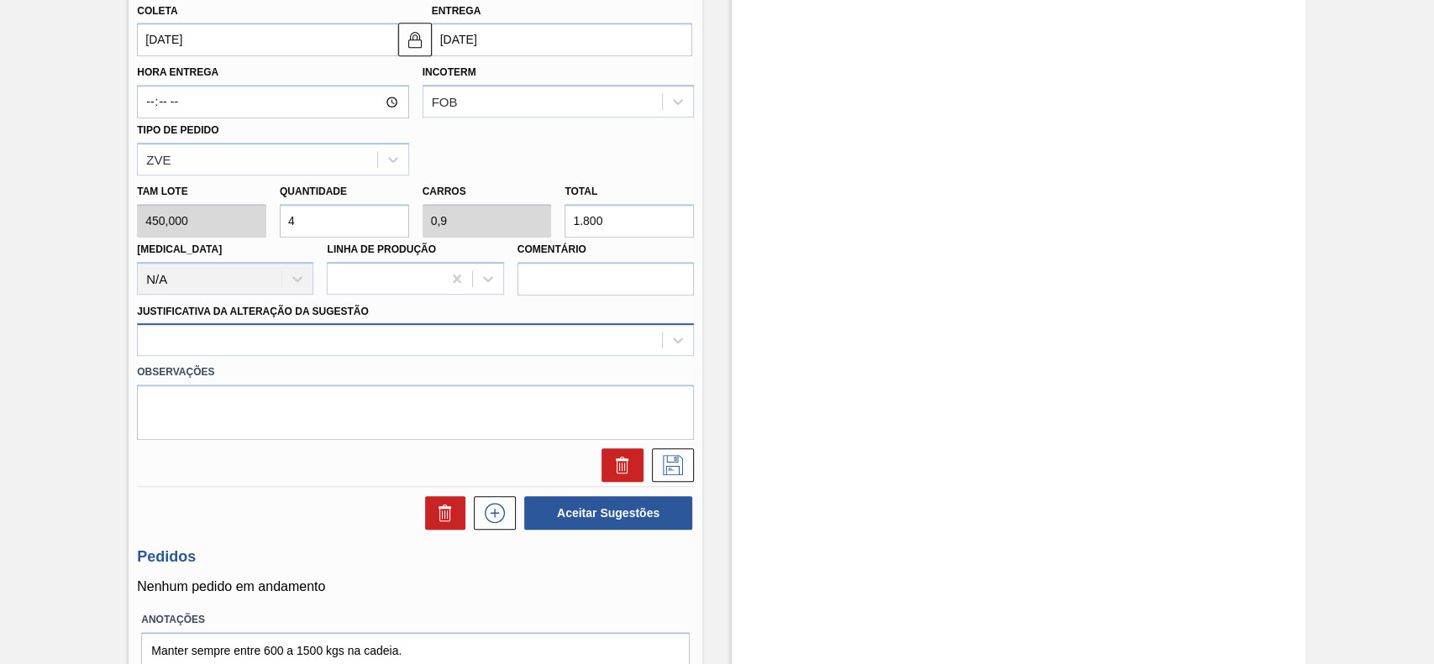
type input "4"
drag, startPoint x: 320, startPoint y: 351, endPoint x: 316, endPoint y: 359, distance: 9.4
click at [320, 353] on div at bounding box center [400, 340] width 524 height 24
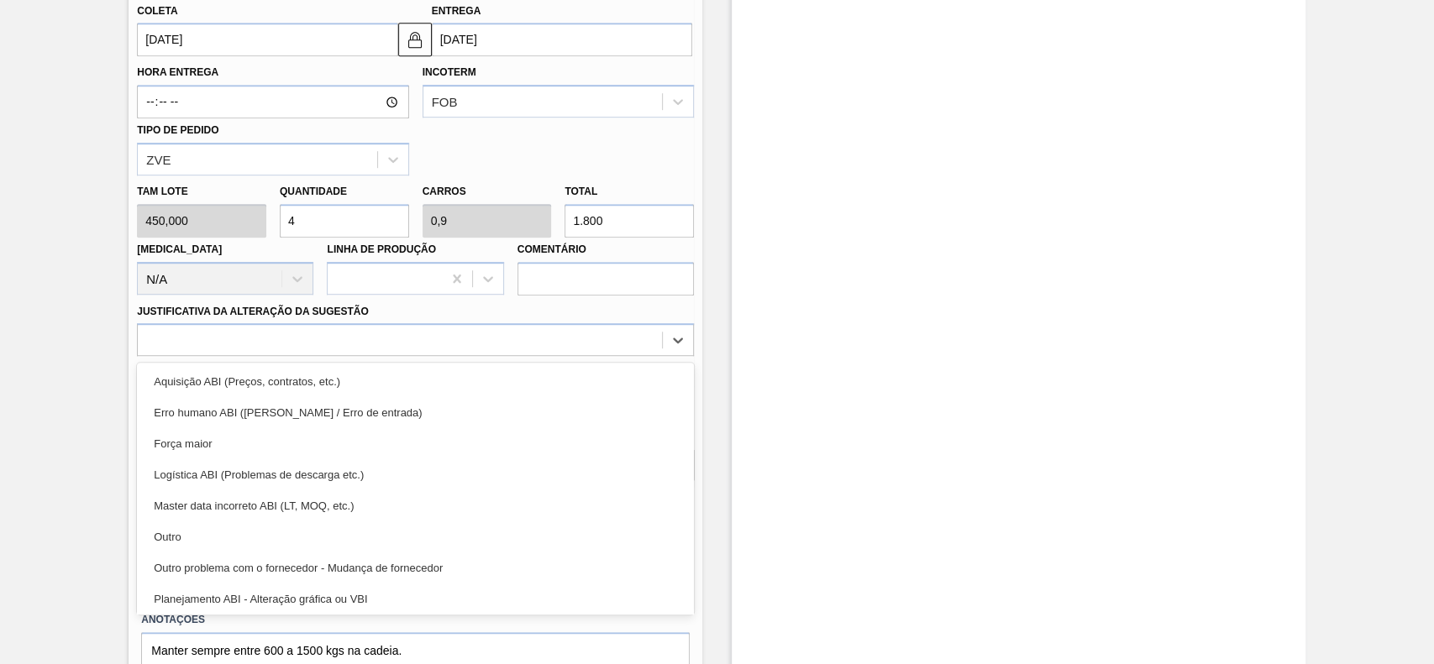
drag, startPoint x: 233, startPoint y: 525, endPoint x: 320, endPoint y: 509, distance: 88.8
click at [233, 527] on div "Outro" at bounding box center [415, 537] width 557 height 31
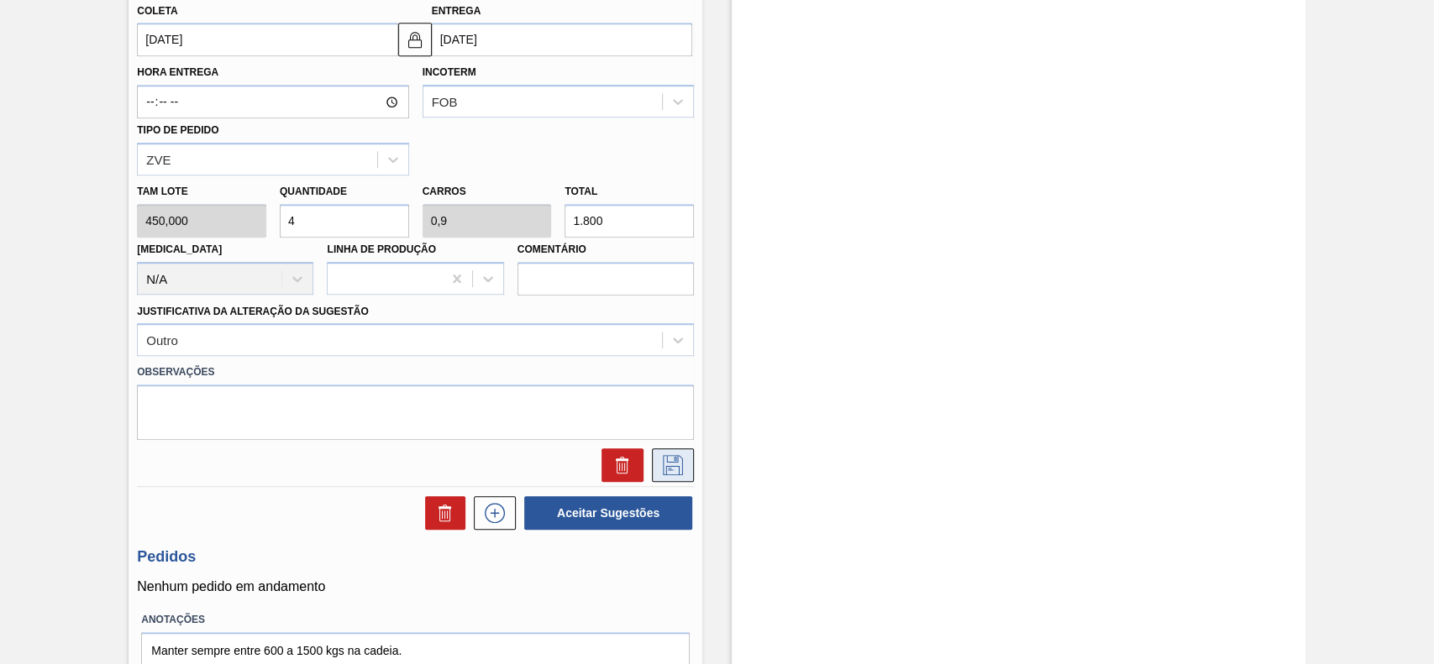
click at [679, 468] on icon at bounding box center [672, 465] width 27 height 20
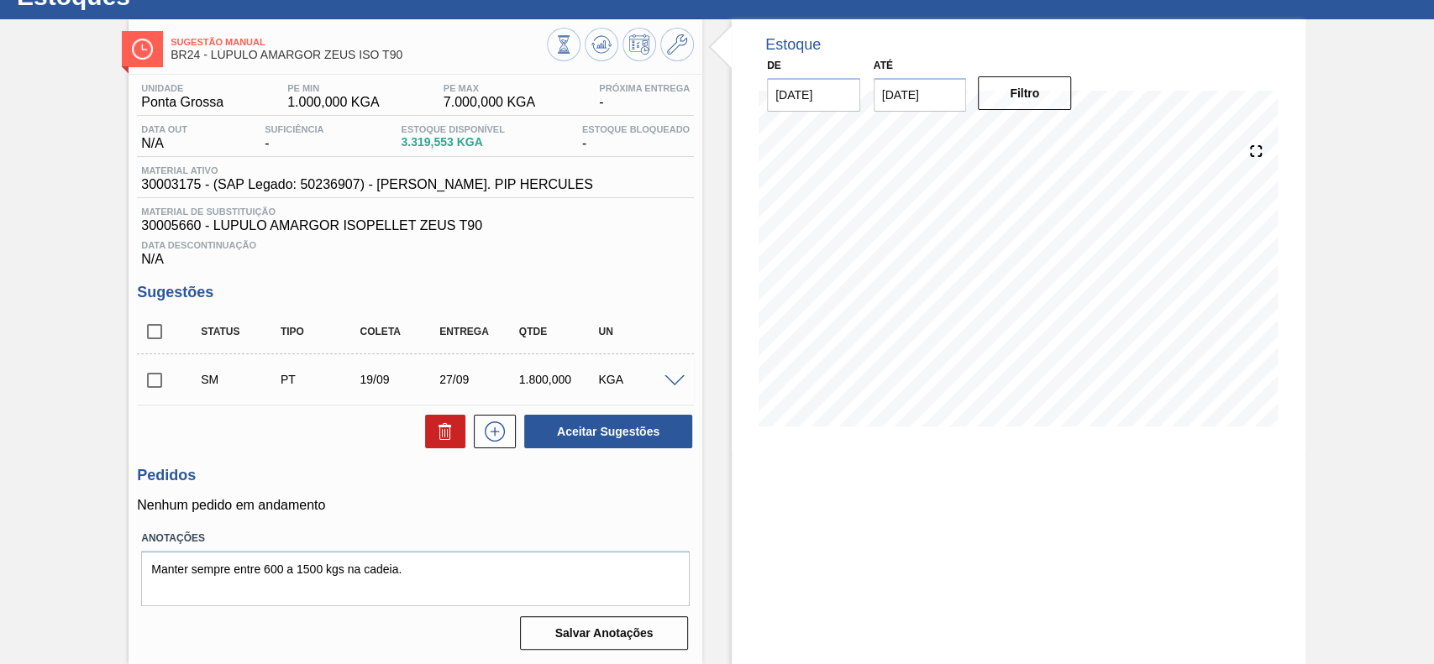
scroll to position [68, 0]
click at [148, 384] on input "checkbox" at bounding box center [154, 380] width 35 height 35
click at [672, 437] on button "Aceitar Sugestões" at bounding box center [608, 432] width 168 height 34
checkbox input "false"
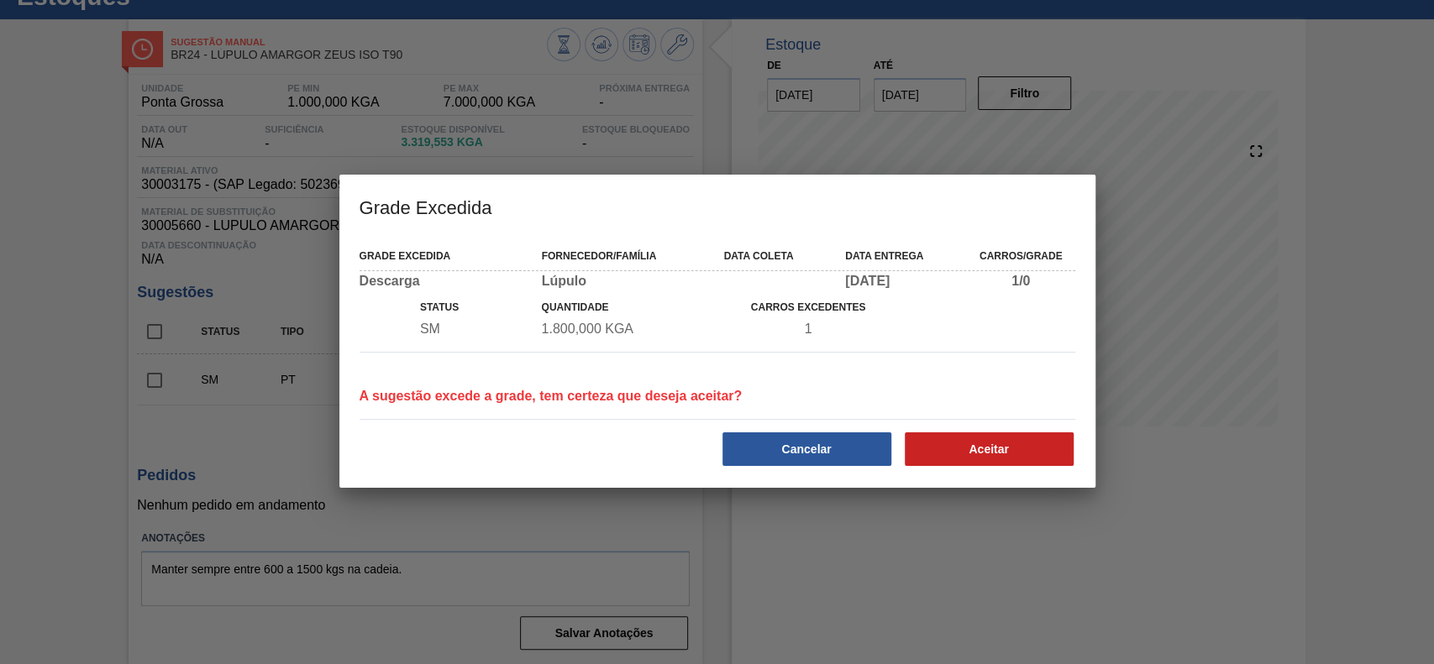
drag, startPoint x: 810, startPoint y: 466, endPoint x: 1021, endPoint y: 520, distance: 217.5
click at [1021, 520] on div "Grade Excedida Grade Excedida Fornecedor/Família Data coleta Data entrega Carro…" at bounding box center [717, 332] width 1434 height 664
click at [992, 451] on button "Aceitar" at bounding box center [988, 449] width 169 height 34
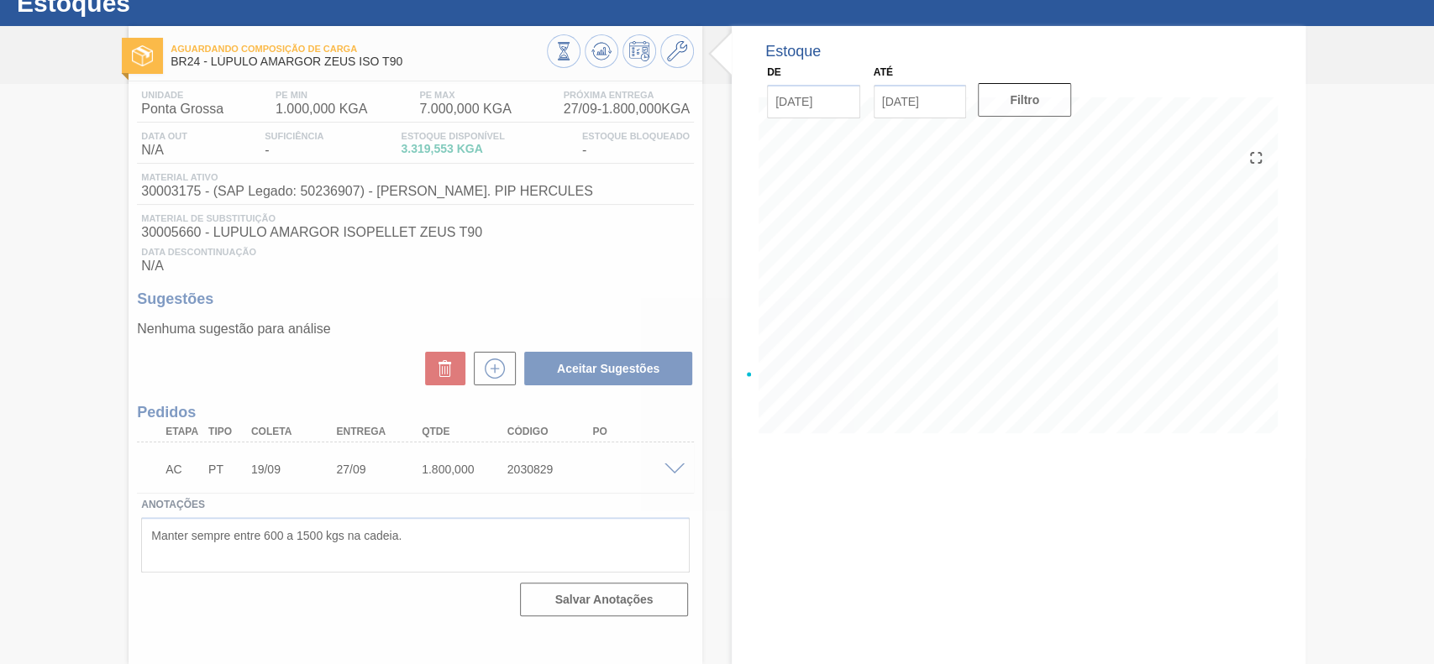
scroll to position [58, 0]
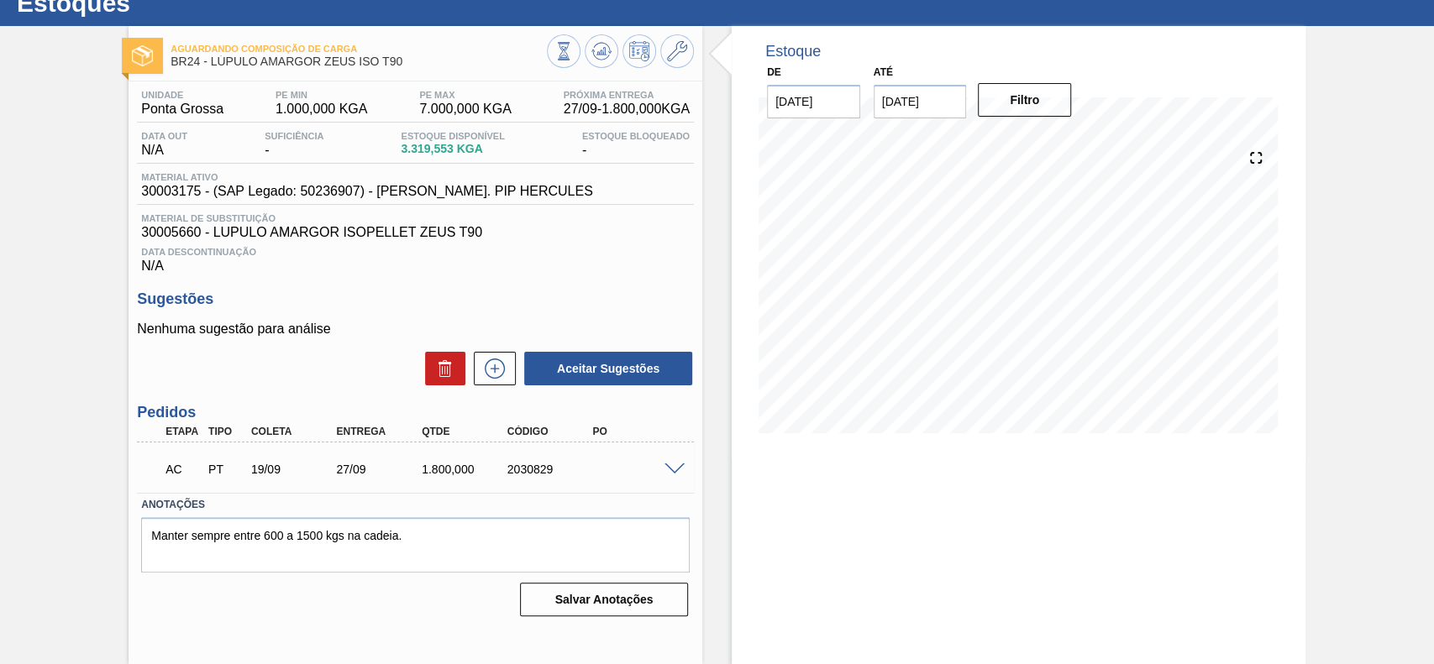
click at [669, 474] on span at bounding box center [674, 470] width 20 height 13
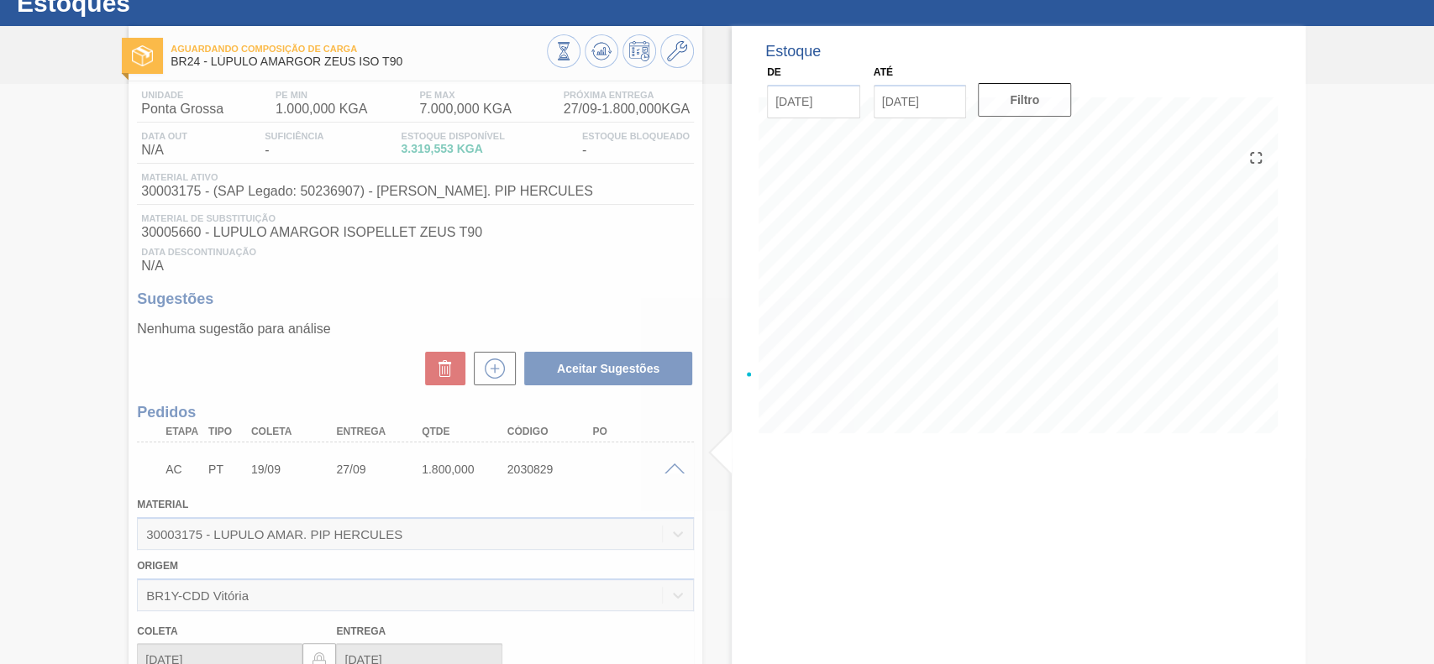
scroll to position [68, 0]
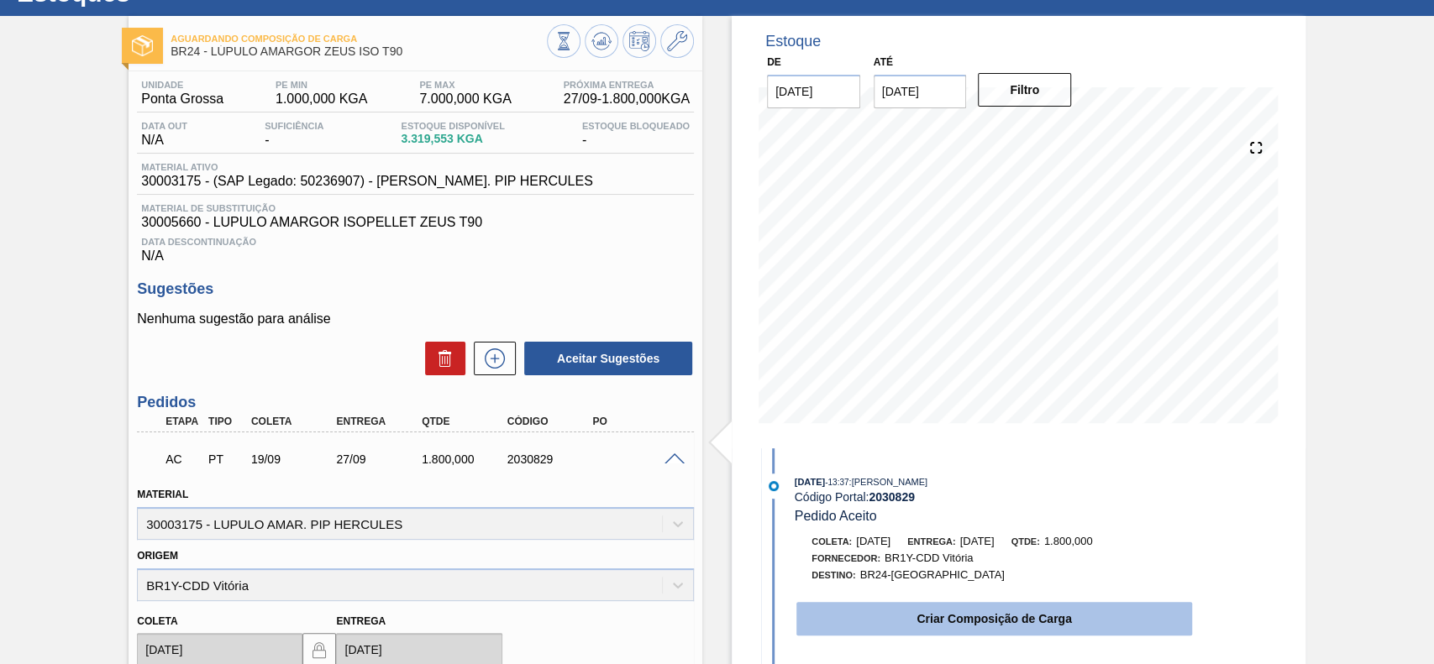
click at [1030, 620] on button "Criar Composição de Carga" at bounding box center [994, 619] width 396 height 34
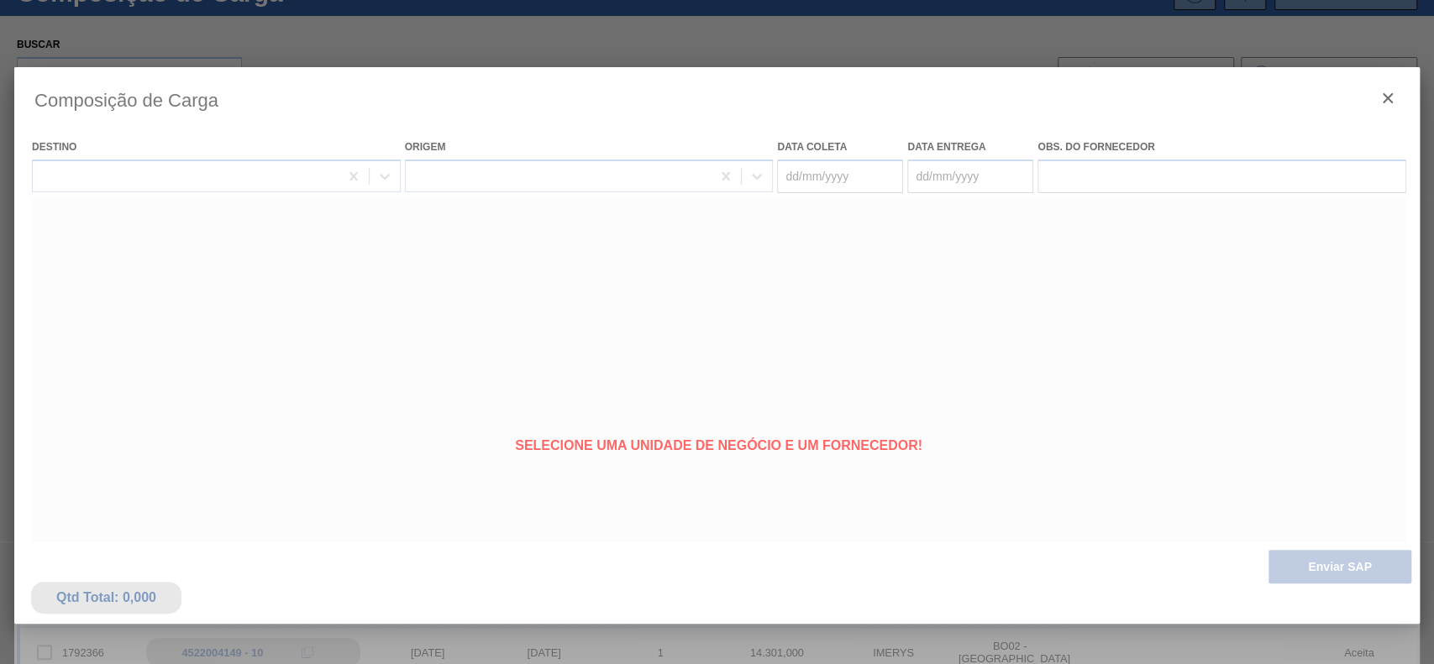
type coleta "[DATE]"
type entrega "27/09/2025"
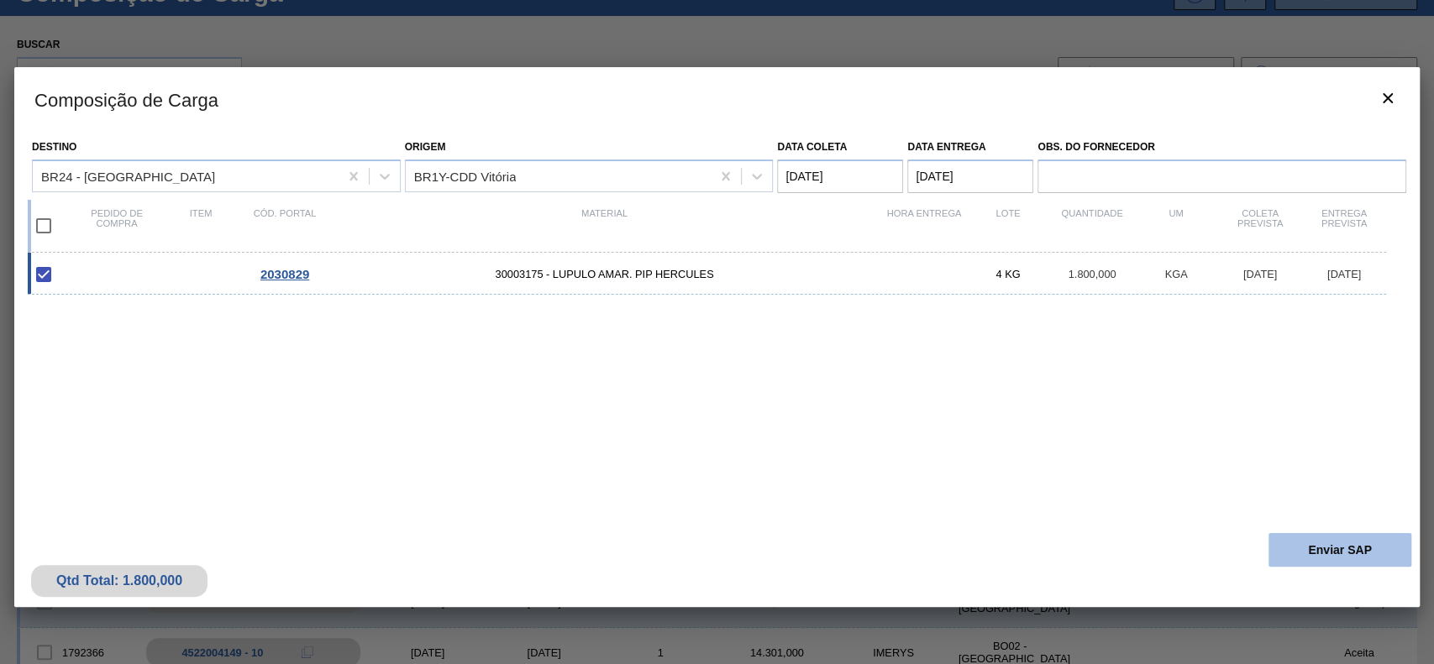
click at [1310, 561] on button "Enviar SAP" at bounding box center [1339, 550] width 143 height 34
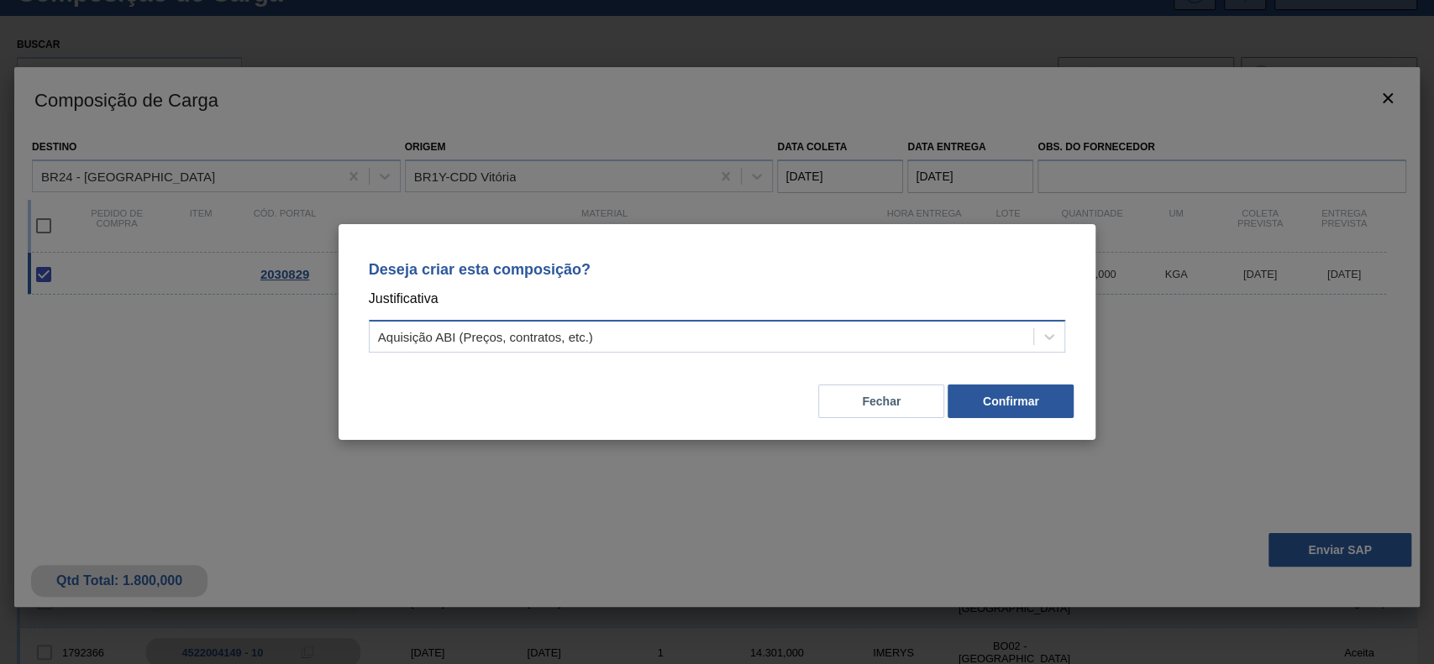
click at [689, 346] on div "Aquisição ABI (Preços, contratos, etc.)" at bounding box center [702, 337] width 664 height 24
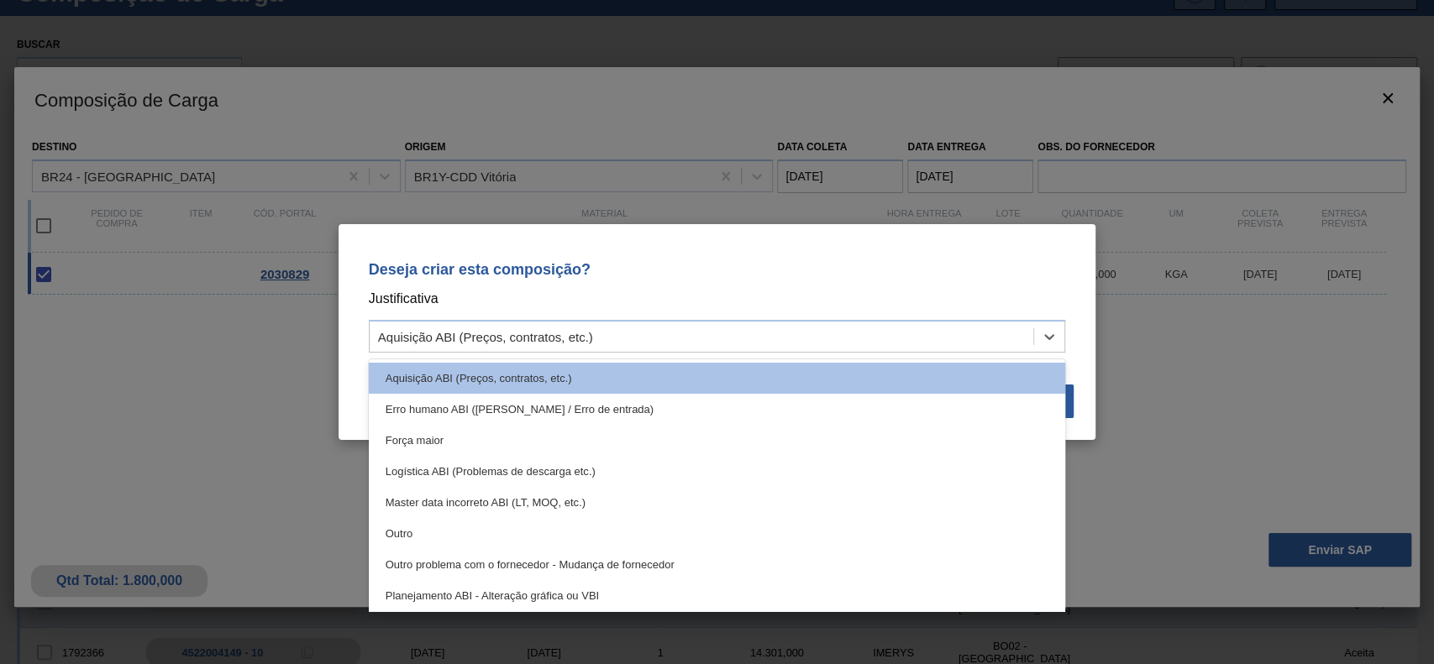
click at [448, 529] on div "Outro" at bounding box center [717, 533] width 697 height 31
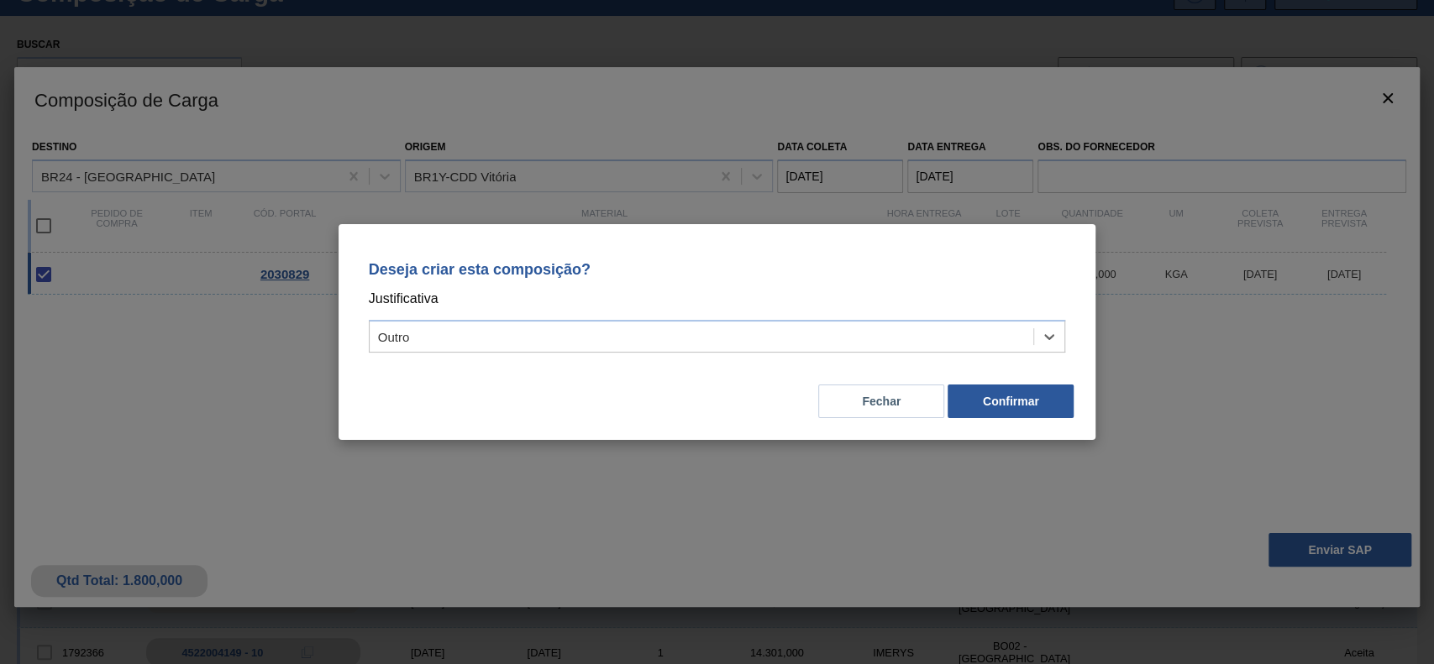
click at [1077, 385] on div "Deseja criar esta composição? Justificativa option Outro, selected. Select is f…" at bounding box center [716, 332] width 757 height 216
click at [1052, 401] on button "Confirmar" at bounding box center [1010, 402] width 126 height 34
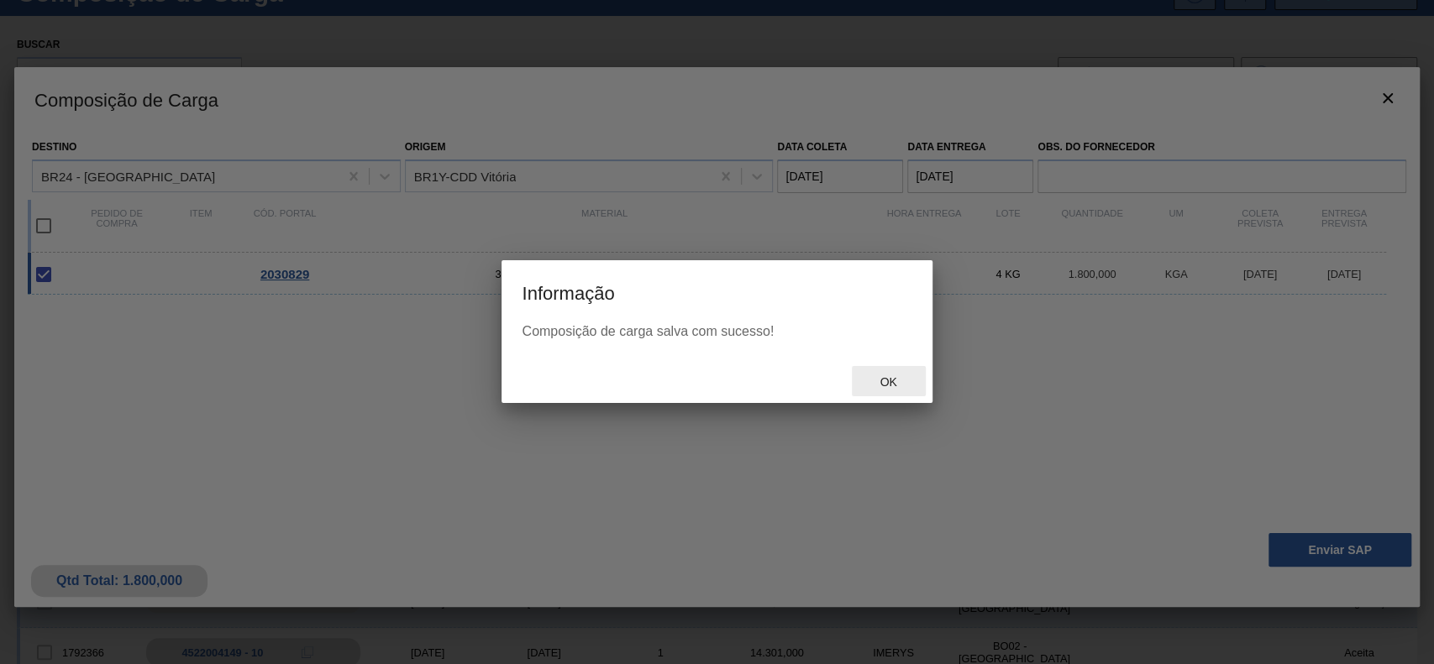
click at [909, 381] on span "Ok" at bounding box center [888, 381] width 44 height 13
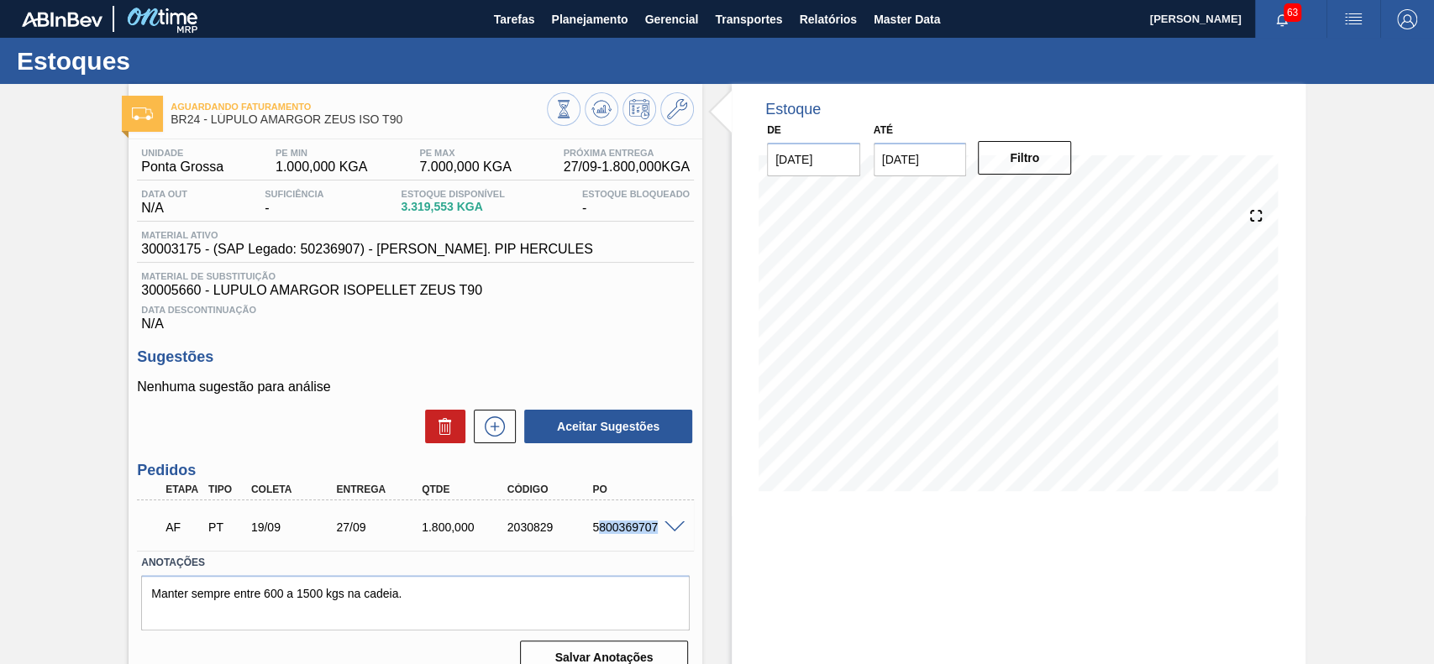
drag, startPoint x: 599, startPoint y: 532, endPoint x: 662, endPoint y: 547, distance: 64.8
click at [664, 547] on div "AF PT 19/09 27/09 1.800,000 2030829 5800369707" at bounding box center [415, 526] width 557 height 42
click at [586, 547] on div "AF PT 19/09 27/09 1.800,000 2030829 5800369707" at bounding box center [415, 526] width 557 height 42
drag, startPoint x: 590, startPoint y: 534, endPoint x: 669, endPoint y: 536, distance: 79.8
click at [669, 534] on div "5800369707" at bounding box center [635, 527] width 95 height 13
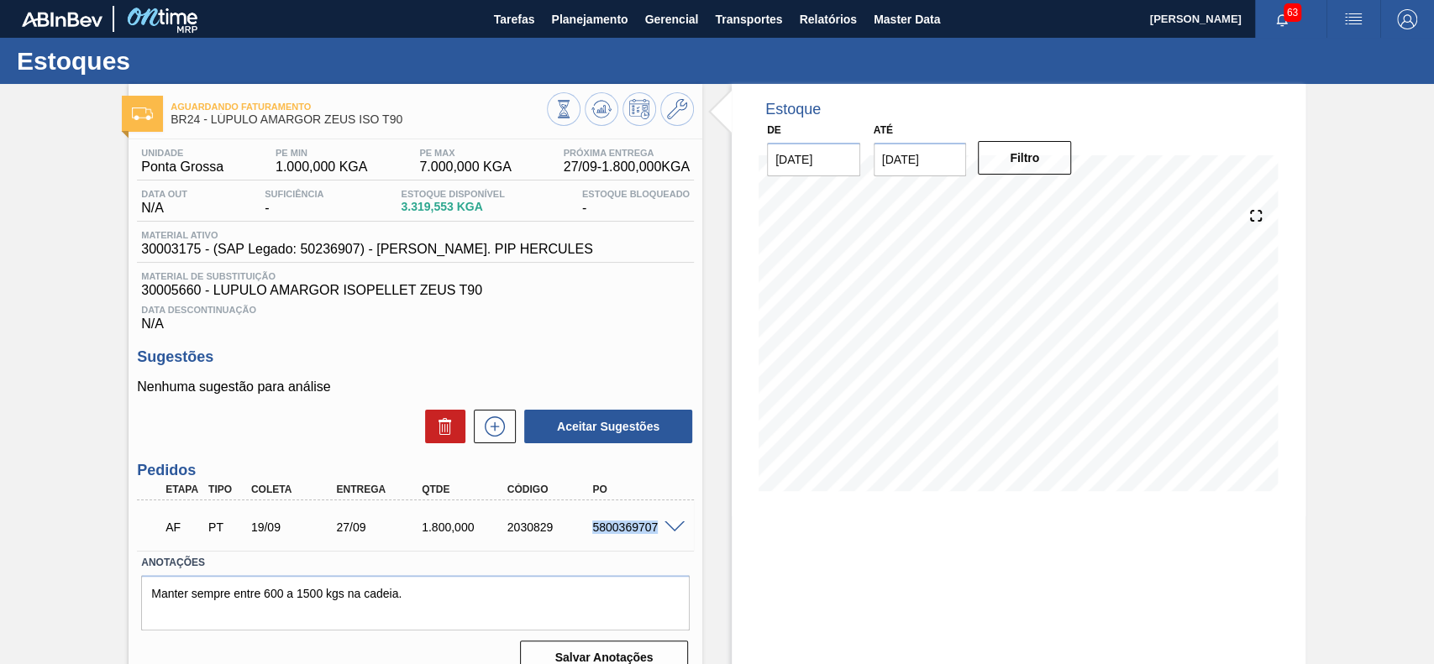
copy div "5800369707"
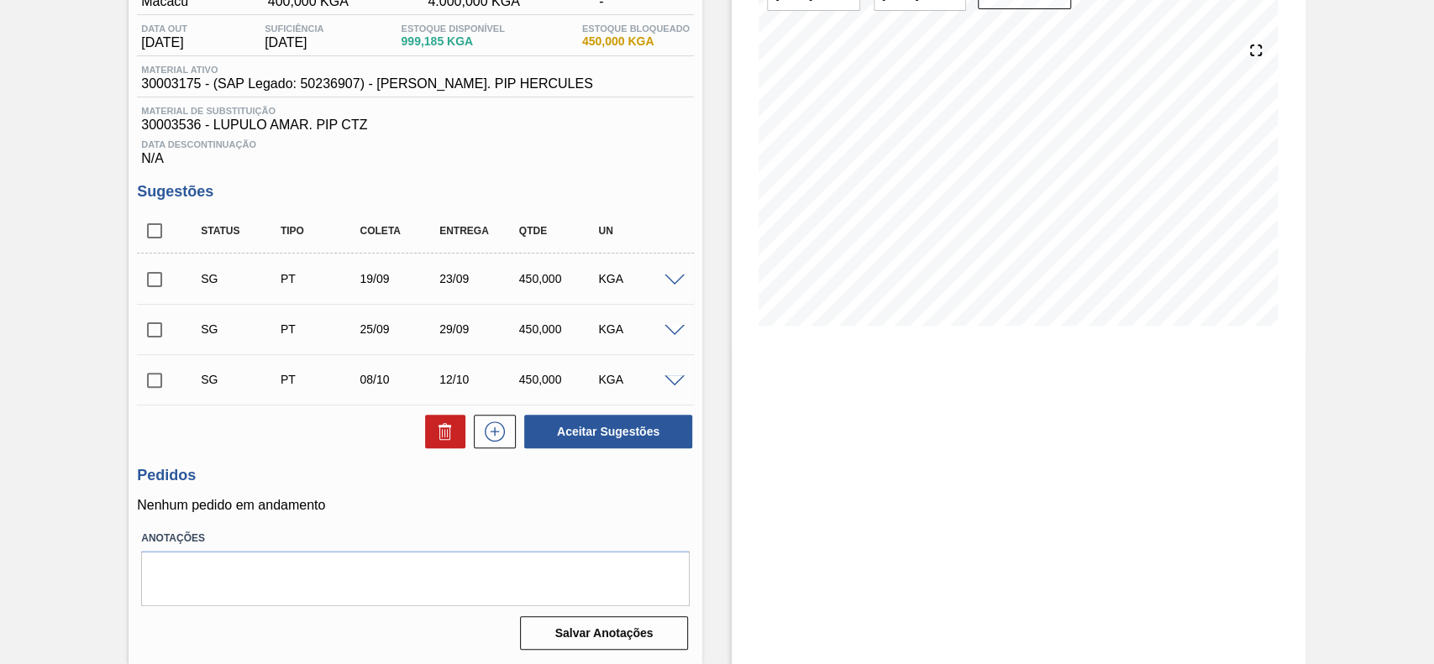
scroll to position [57, 0]
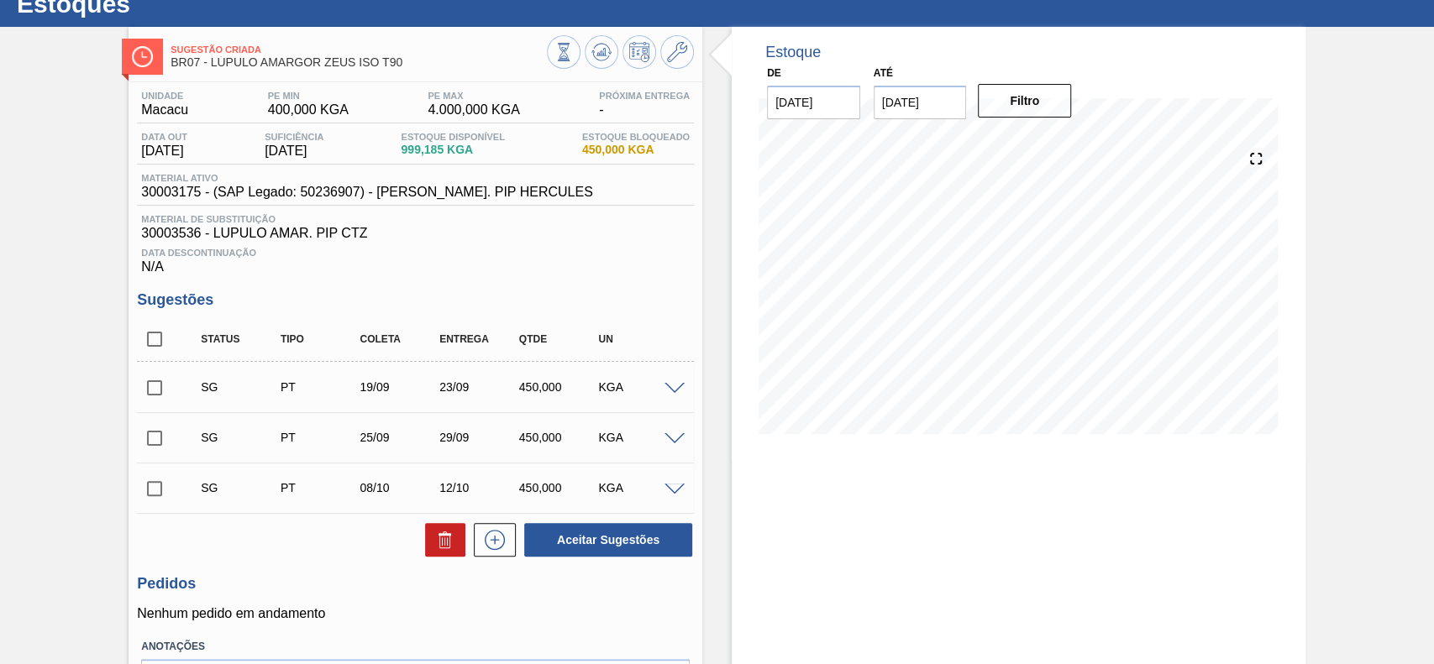
click at [673, 396] on span at bounding box center [674, 389] width 20 height 13
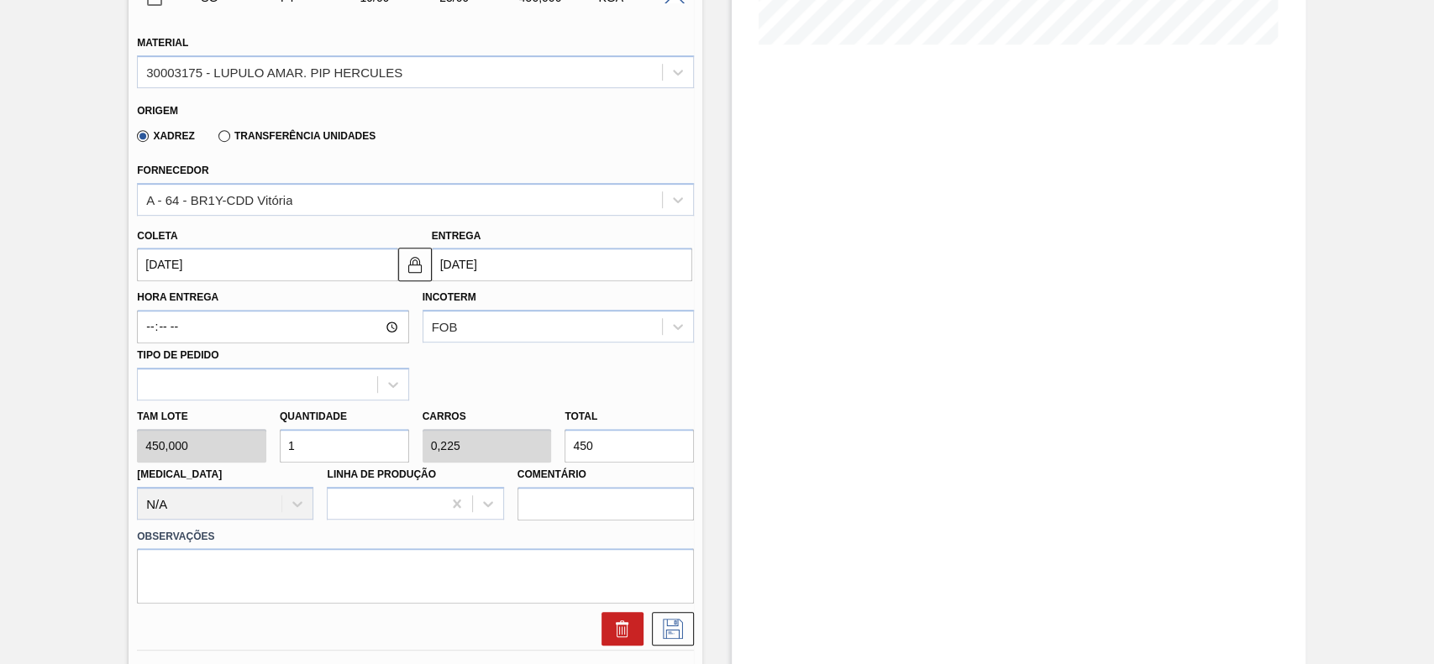
scroll to position [448, 0]
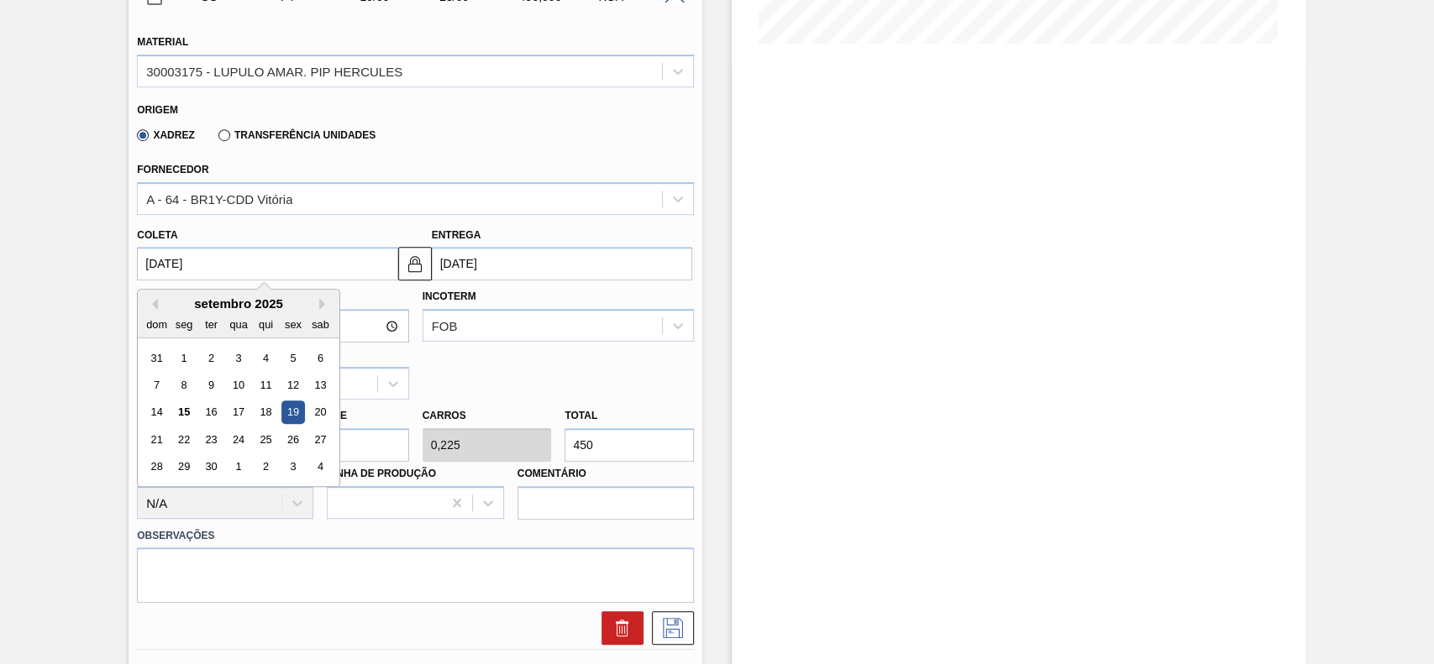
click at [271, 265] on input "[DATE]" at bounding box center [267, 264] width 260 height 34
click at [282, 270] on input "[DATE]" at bounding box center [267, 264] width 260 height 34
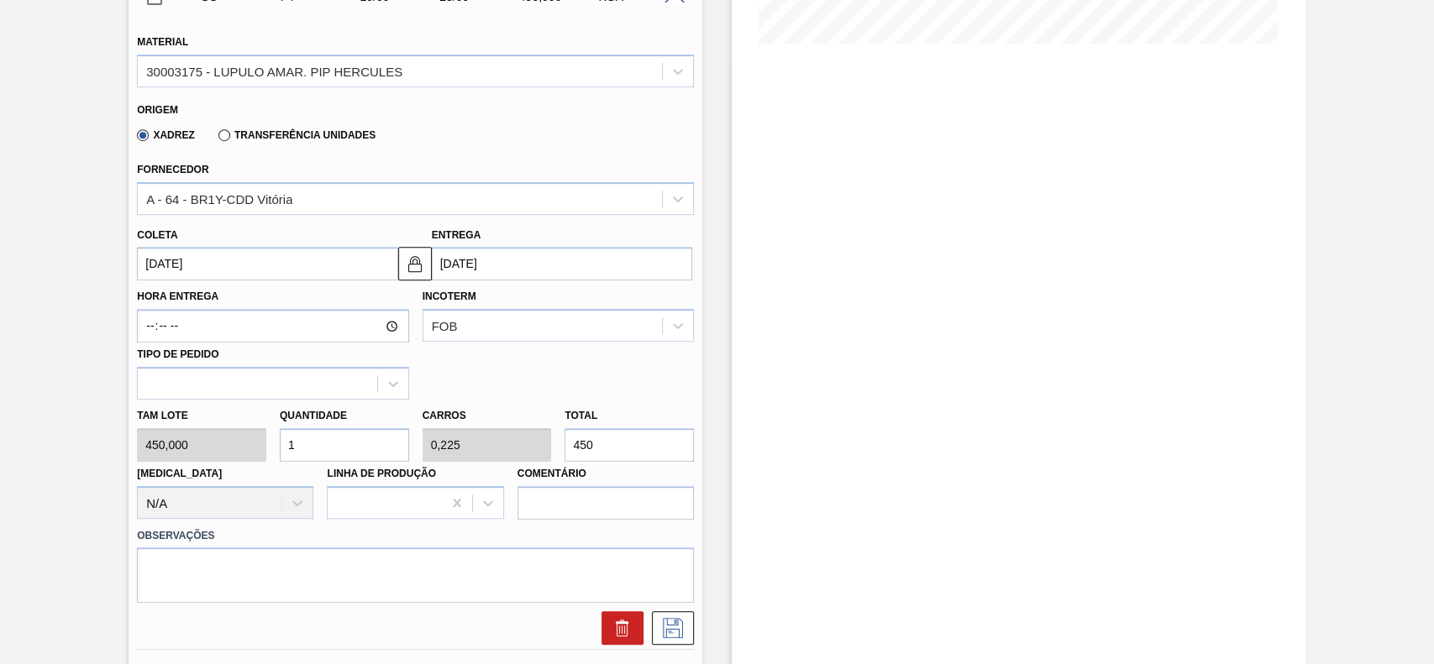
click at [371, 237] on div "Coleta 19/09/2025" at bounding box center [267, 252] width 260 height 58
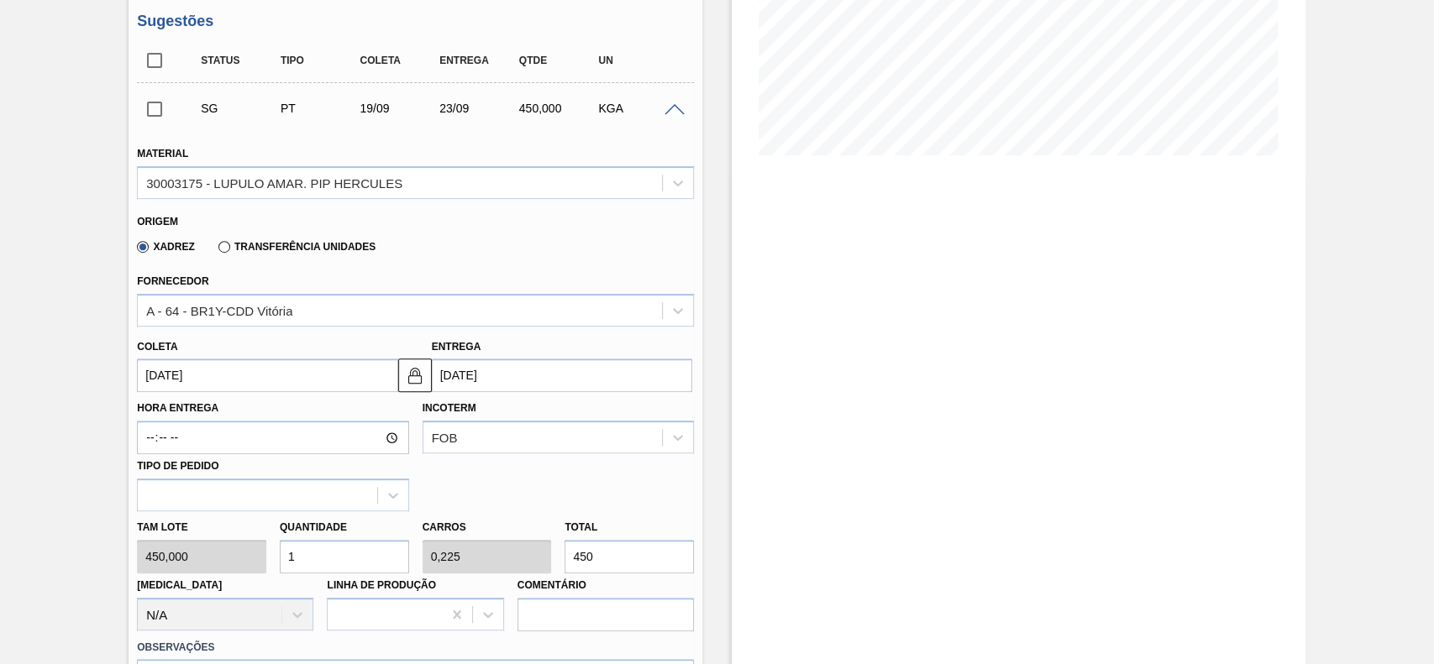
scroll to position [112, 0]
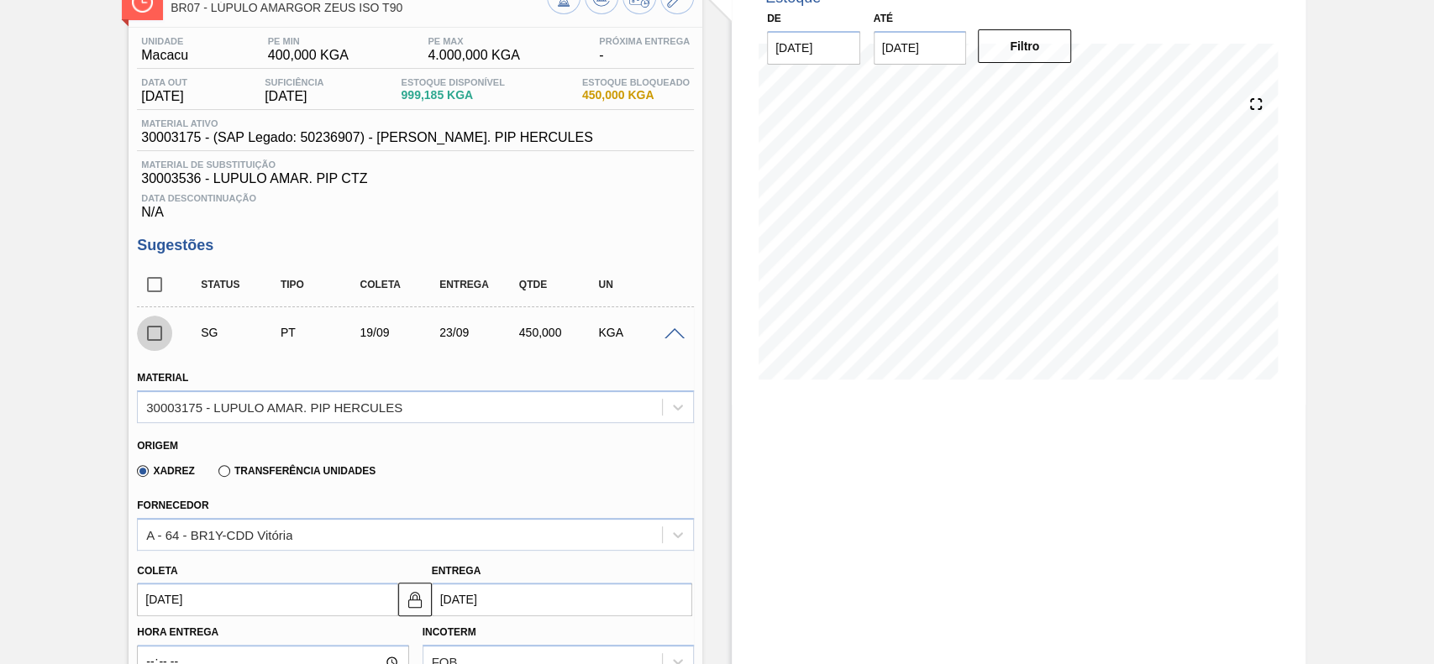
click at [152, 338] on input "checkbox" at bounding box center [154, 333] width 35 height 35
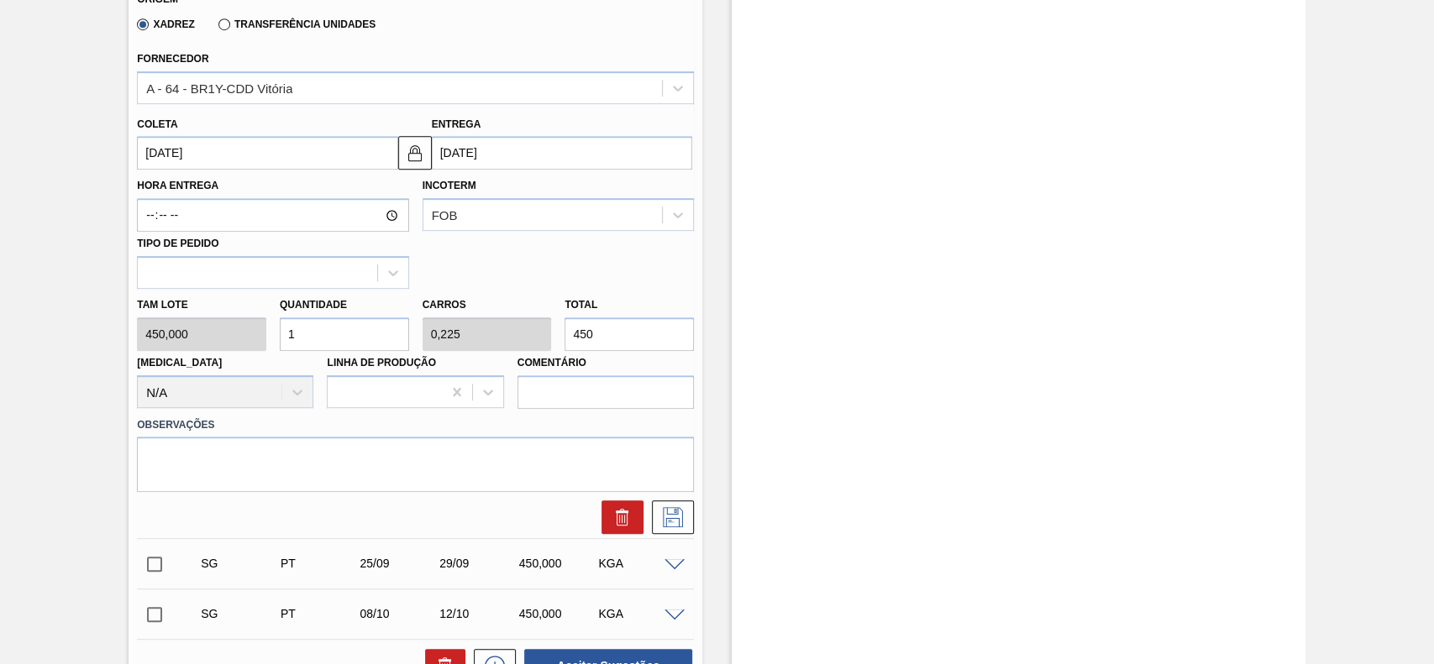
scroll to position [559, 0]
click at [668, 516] on icon at bounding box center [672, 516] width 27 height 20
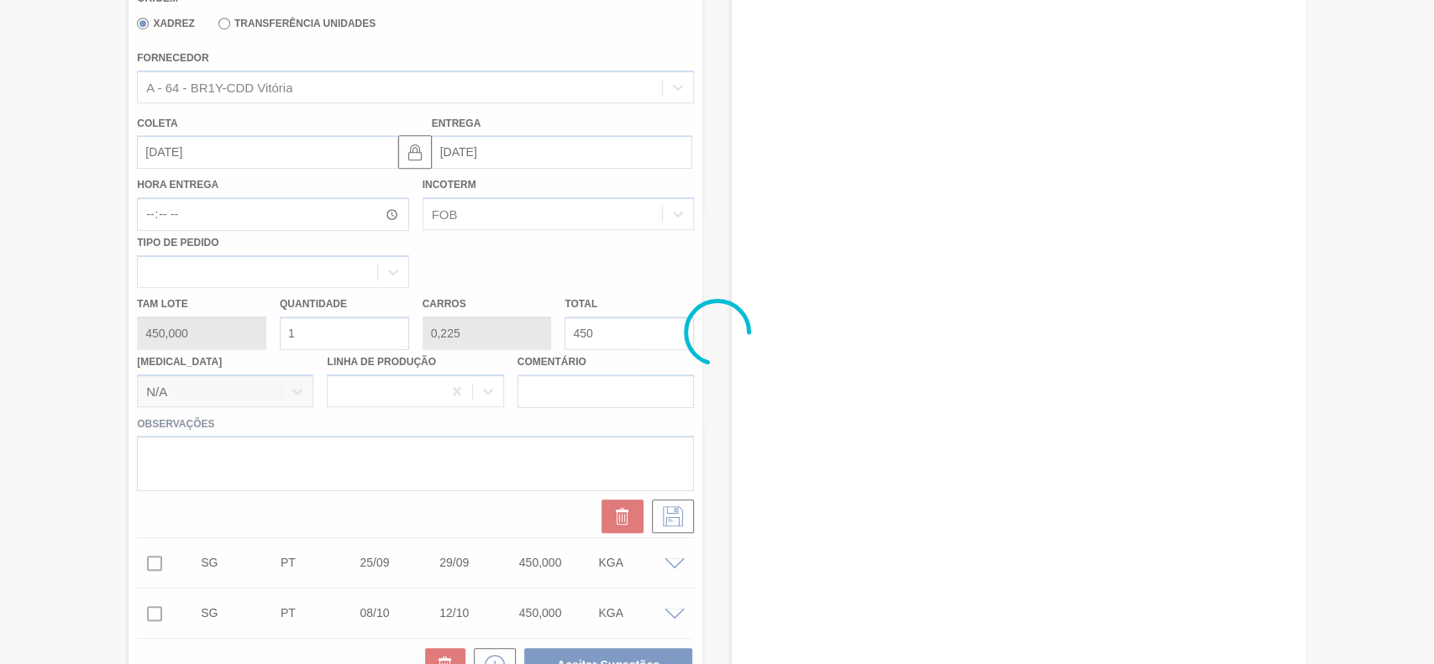
scroll to position [169, 0]
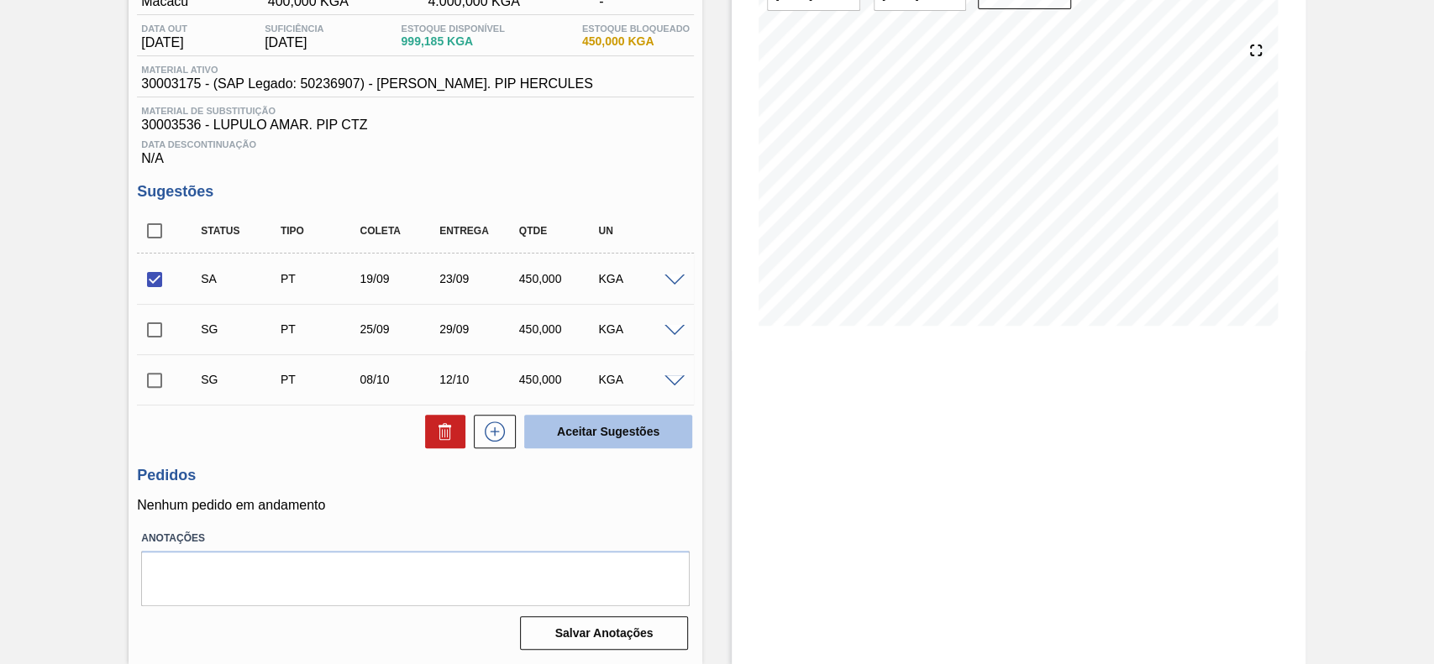
click at [624, 430] on button "Aceitar Sugestões" at bounding box center [608, 432] width 168 height 34
checkbox input "false"
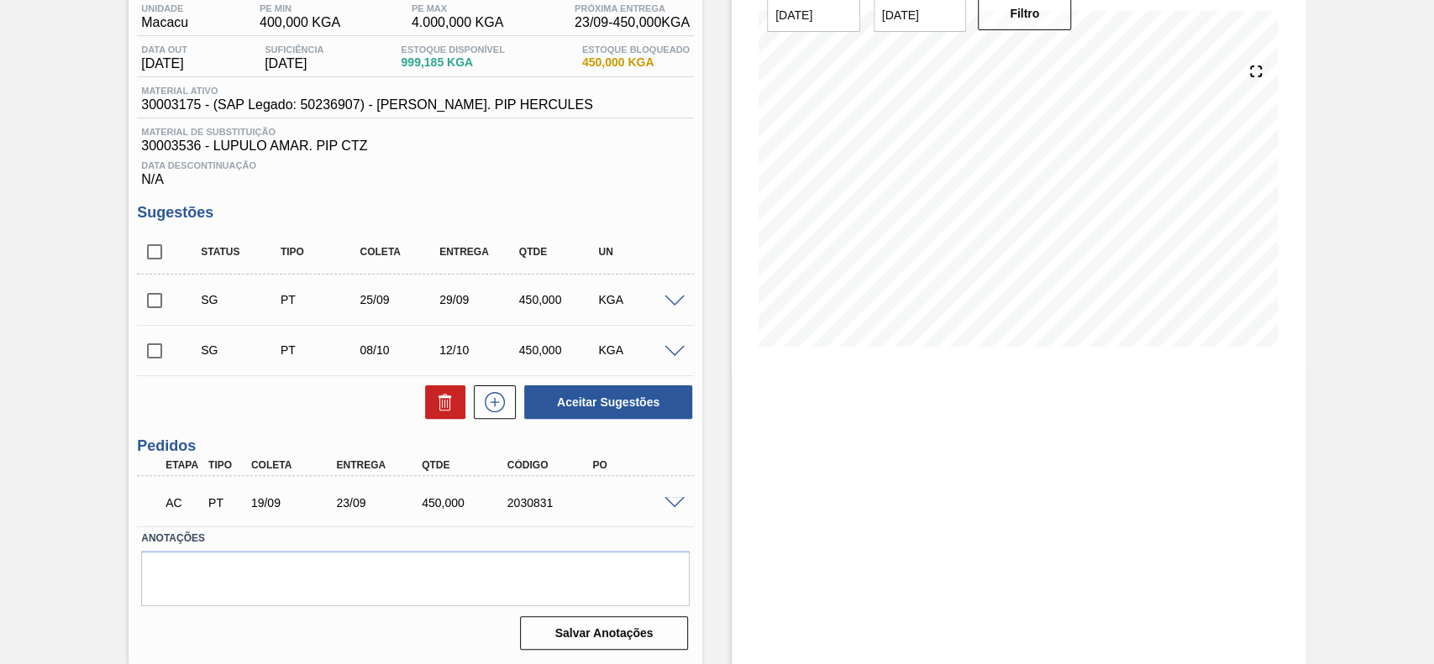
scroll to position [147, 0]
click at [680, 505] on span at bounding box center [674, 503] width 20 height 13
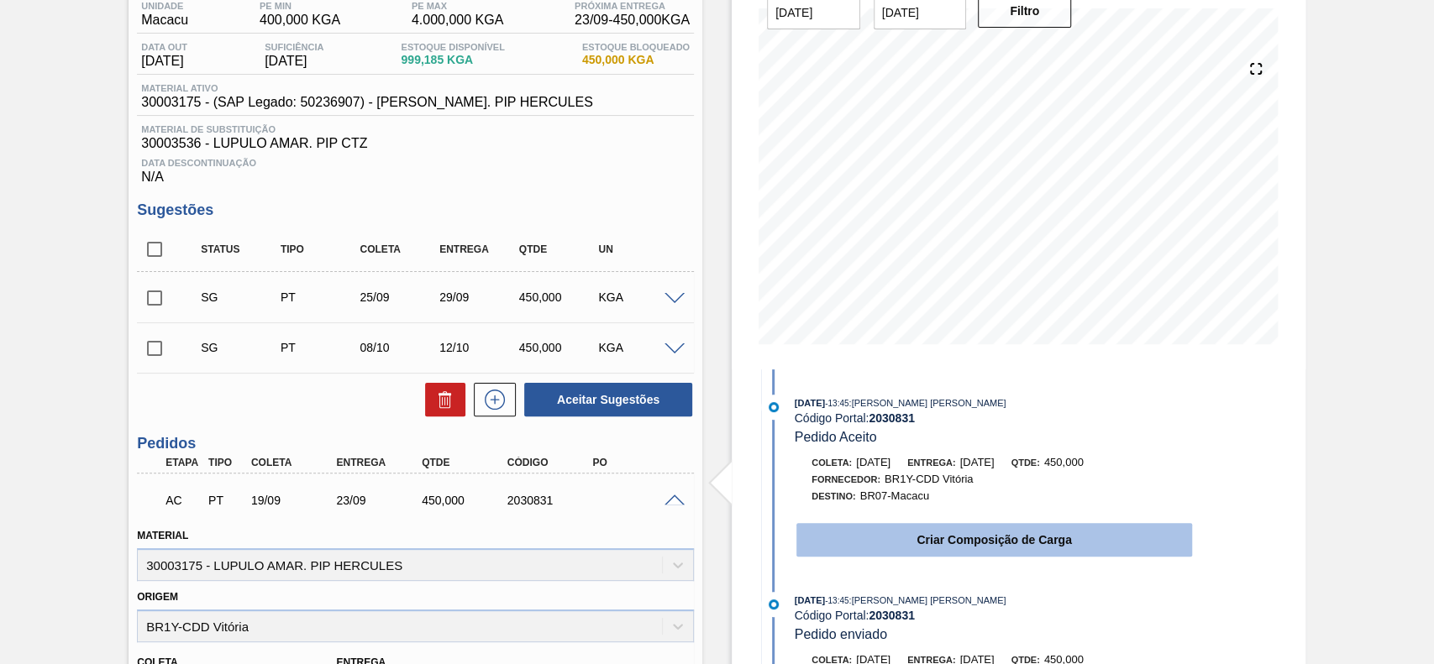
click at [889, 543] on button "Criar Composição de Carga" at bounding box center [994, 540] width 396 height 34
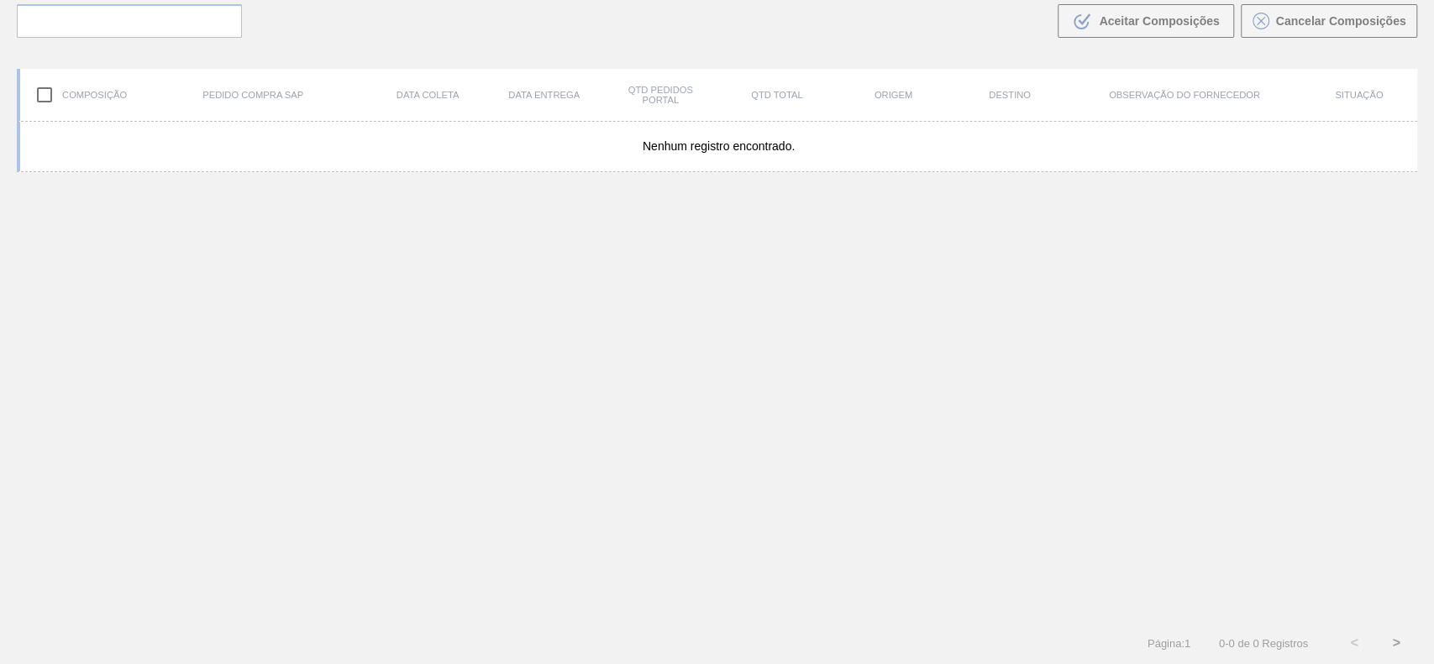
scroll to position [121, 0]
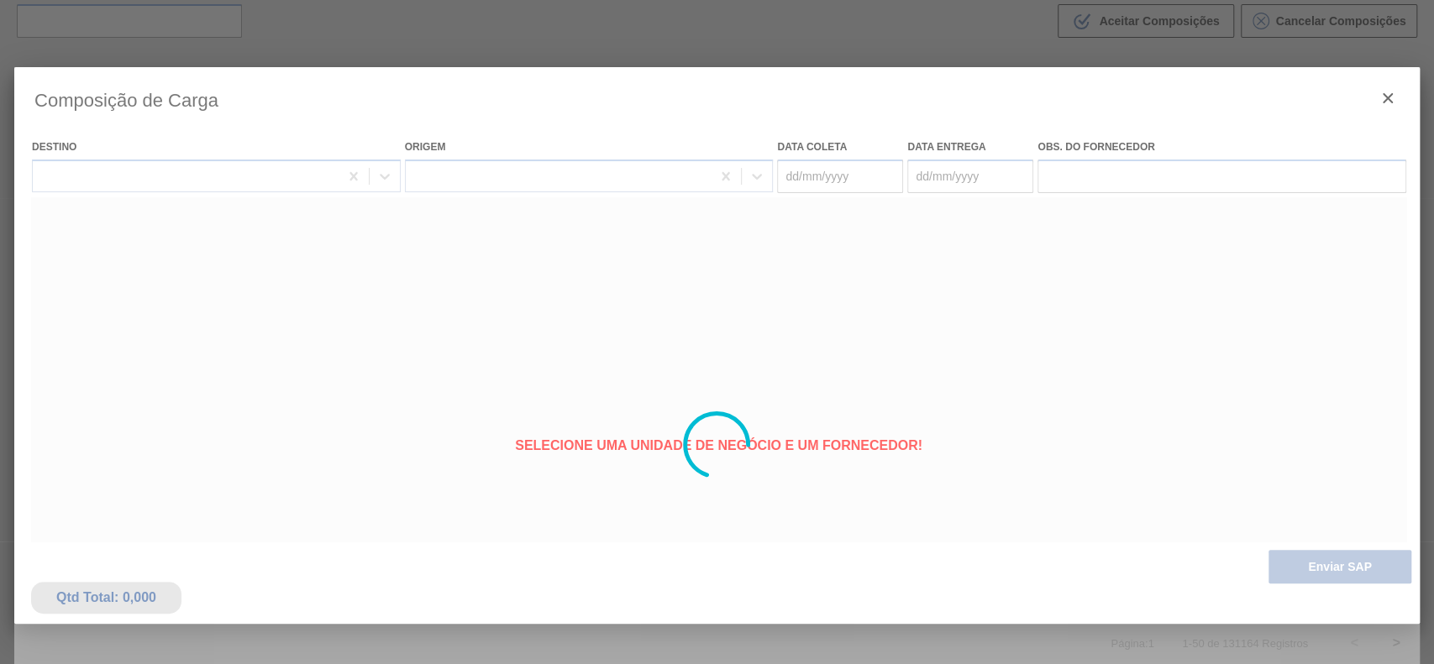
type coleta "[DATE]"
type entrega "23/09/2025"
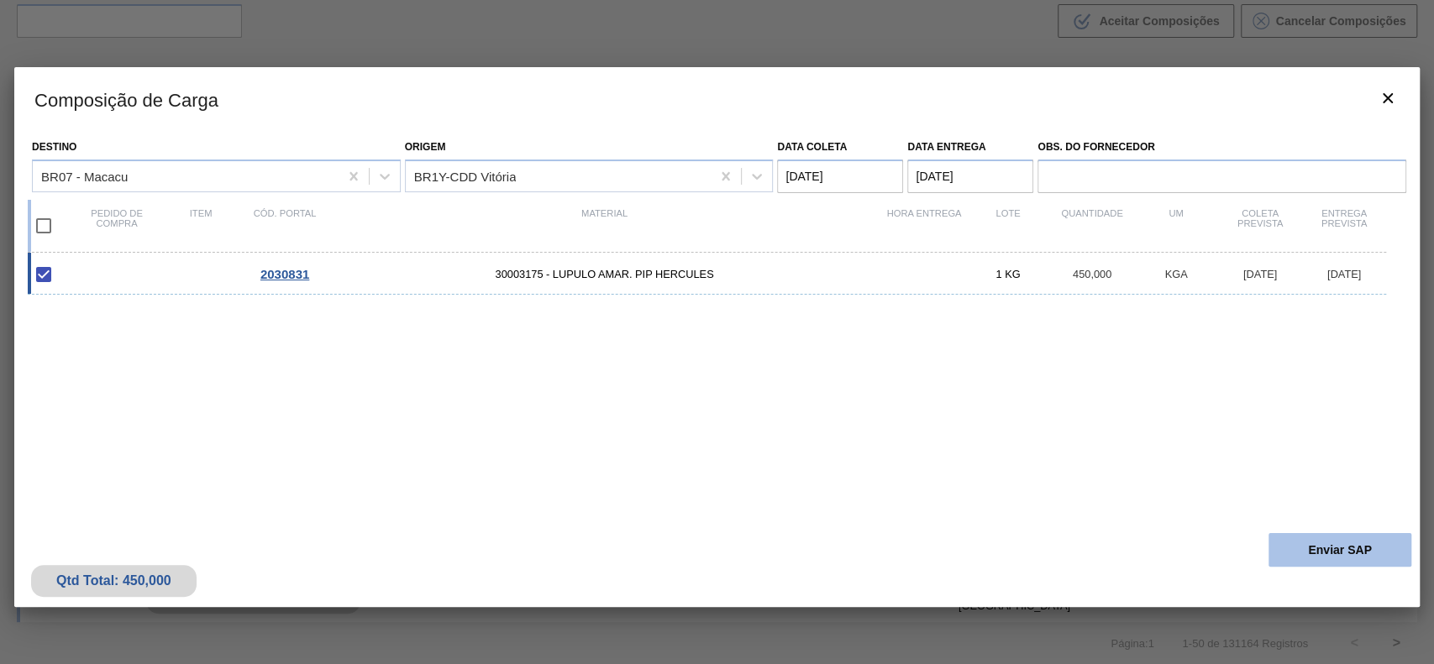
click at [1297, 547] on button "Enviar SAP" at bounding box center [1339, 550] width 143 height 34
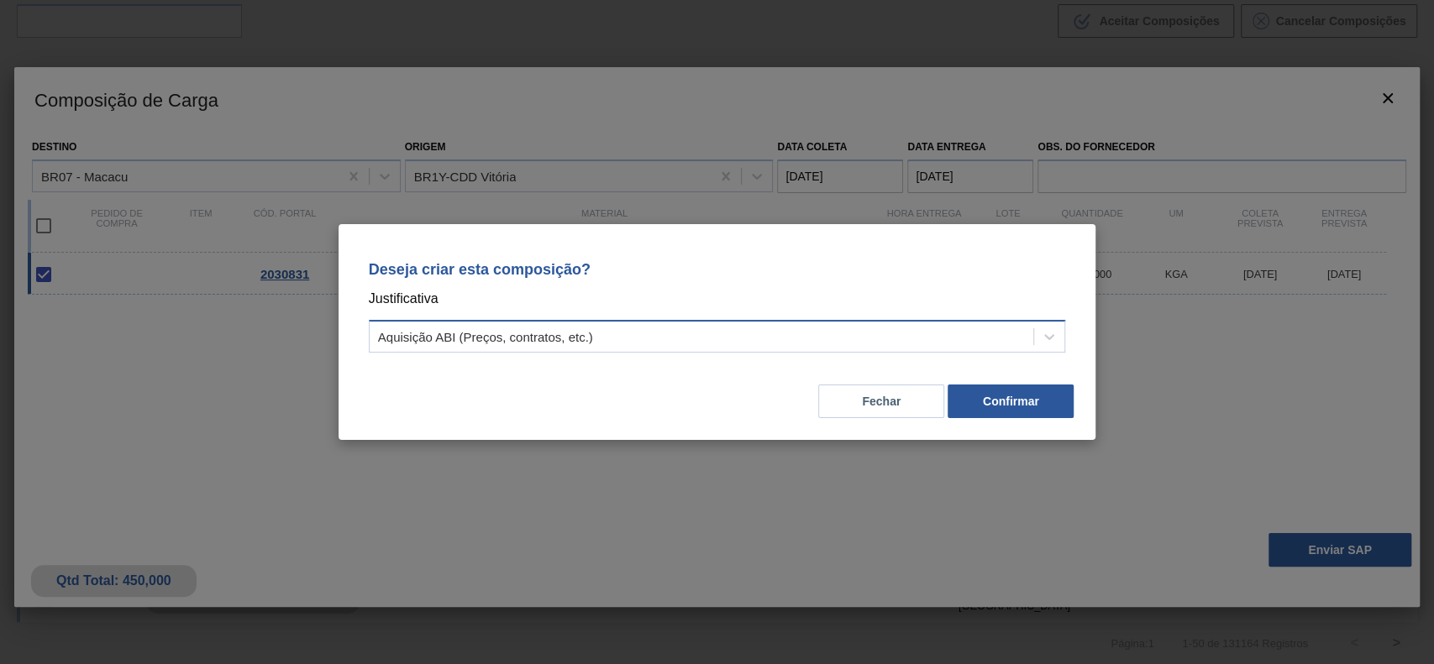
drag, startPoint x: 678, startPoint y: 332, endPoint x: 652, endPoint y: 359, distance: 37.4
click at [674, 335] on div "Aquisição ABI (Preços, contratos, etc.)" at bounding box center [702, 337] width 664 height 24
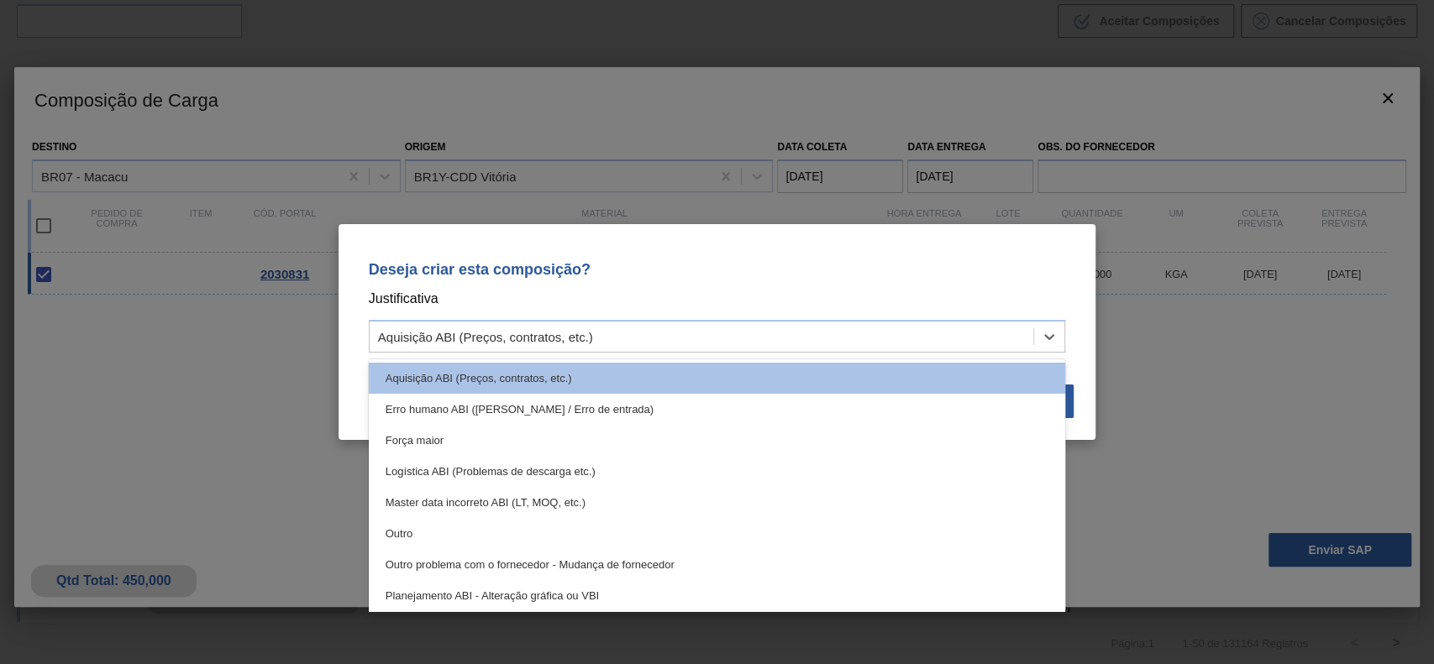
drag, startPoint x: 490, startPoint y: 534, endPoint x: 757, endPoint y: 533, distance: 267.9
click at [490, 537] on div "Outro" at bounding box center [717, 533] width 697 height 31
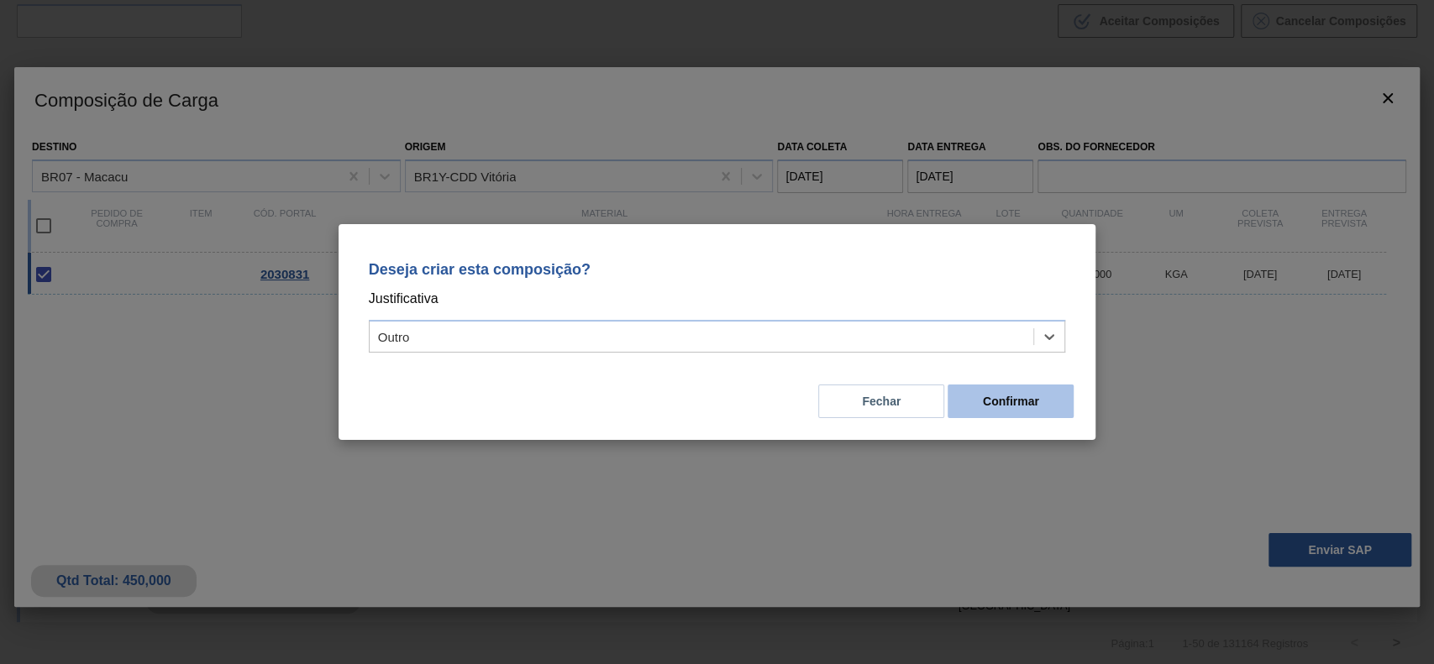
click at [1053, 393] on button "Confirmar" at bounding box center [1010, 402] width 126 height 34
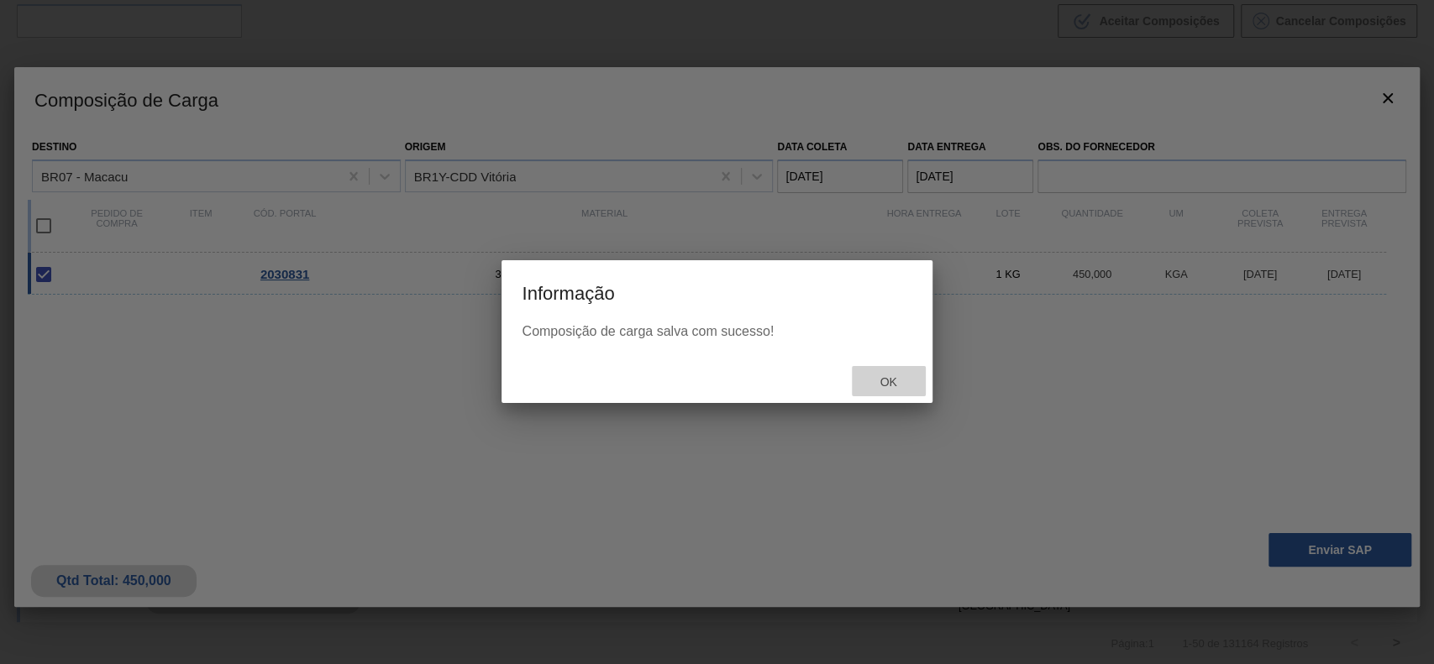
click at [899, 386] on span "Ok" at bounding box center [888, 381] width 44 height 13
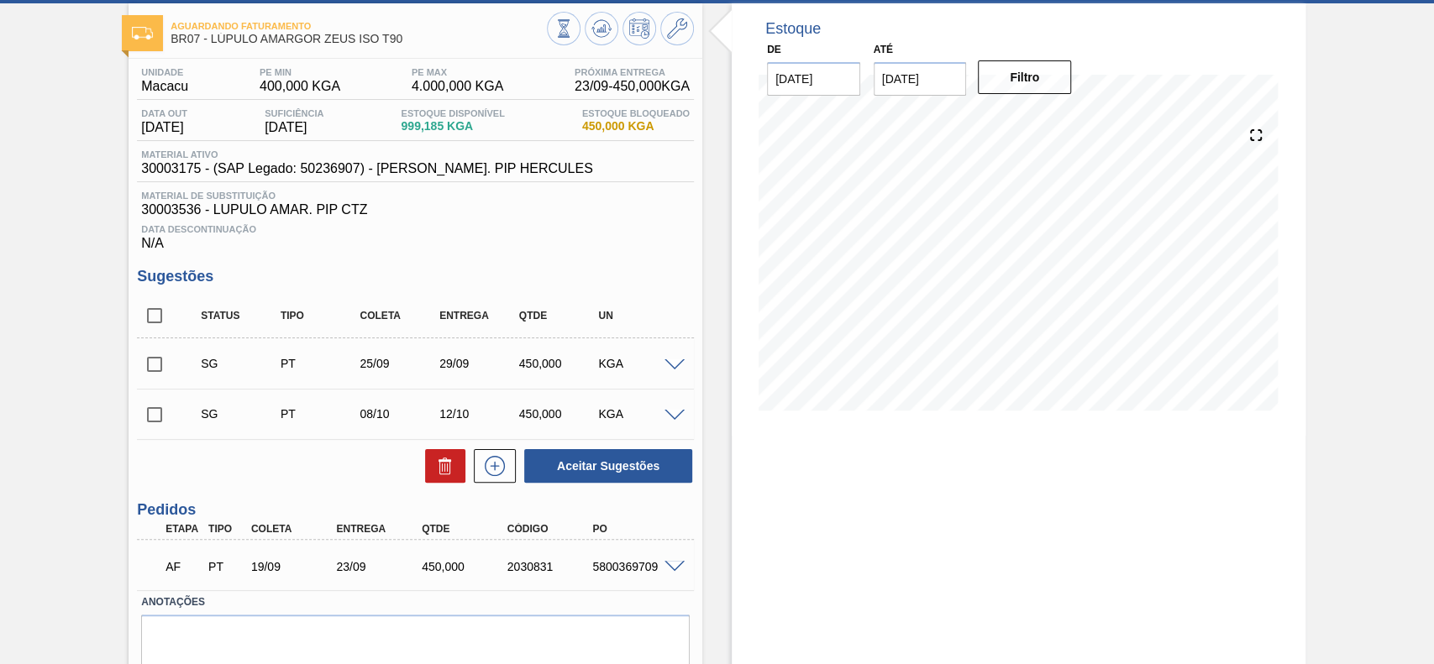
scroll to position [147, 0]
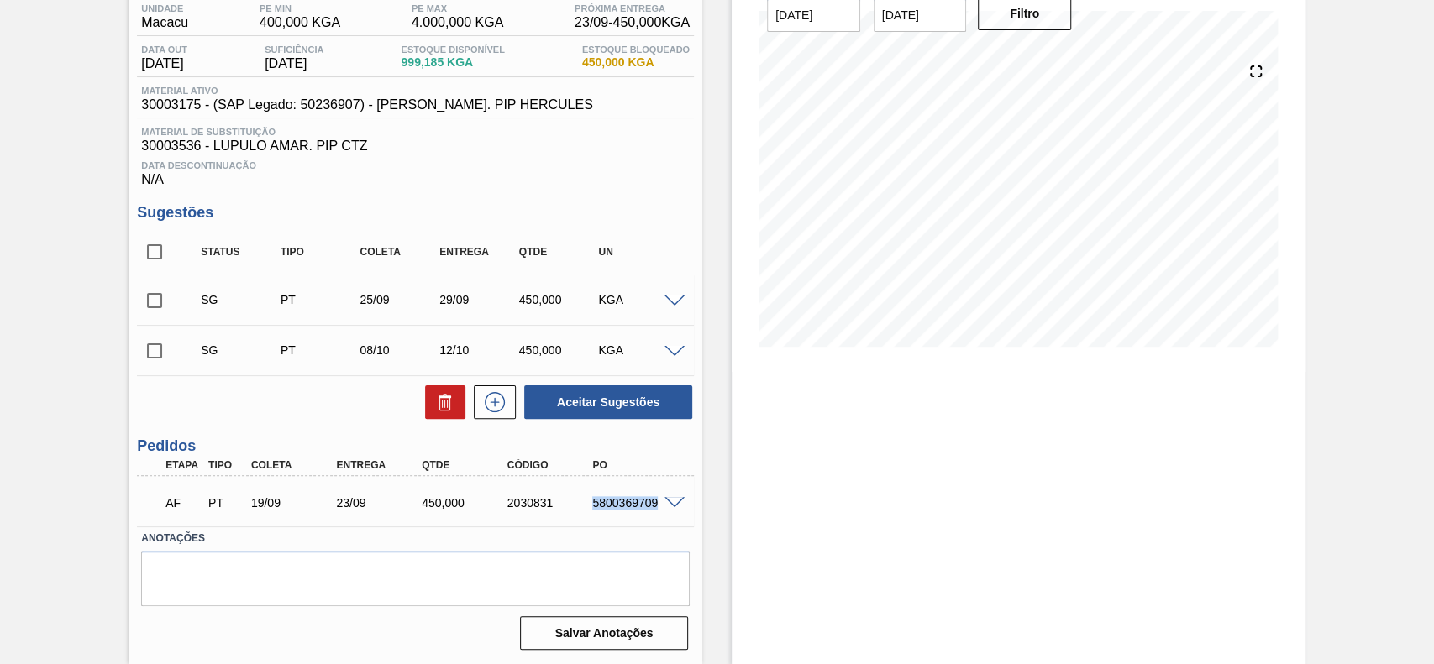
drag, startPoint x: 580, startPoint y: 501, endPoint x: 655, endPoint y: 511, distance: 75.4
click at [655, 511] on div "AF PT 19/09 23/09 450,000 2030831 5800369709" at bounding box center [411, 502] width 512 height 34
copy div "5800369709"
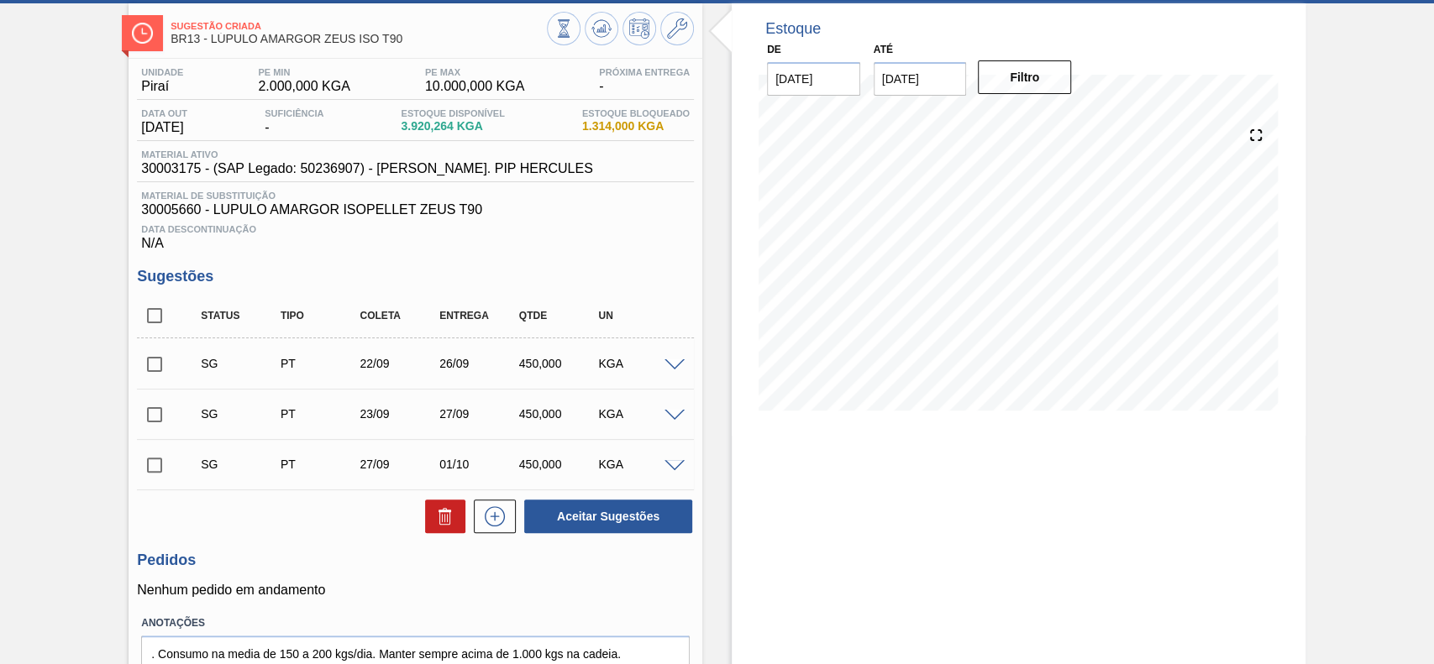
scroll to position [112, 0]
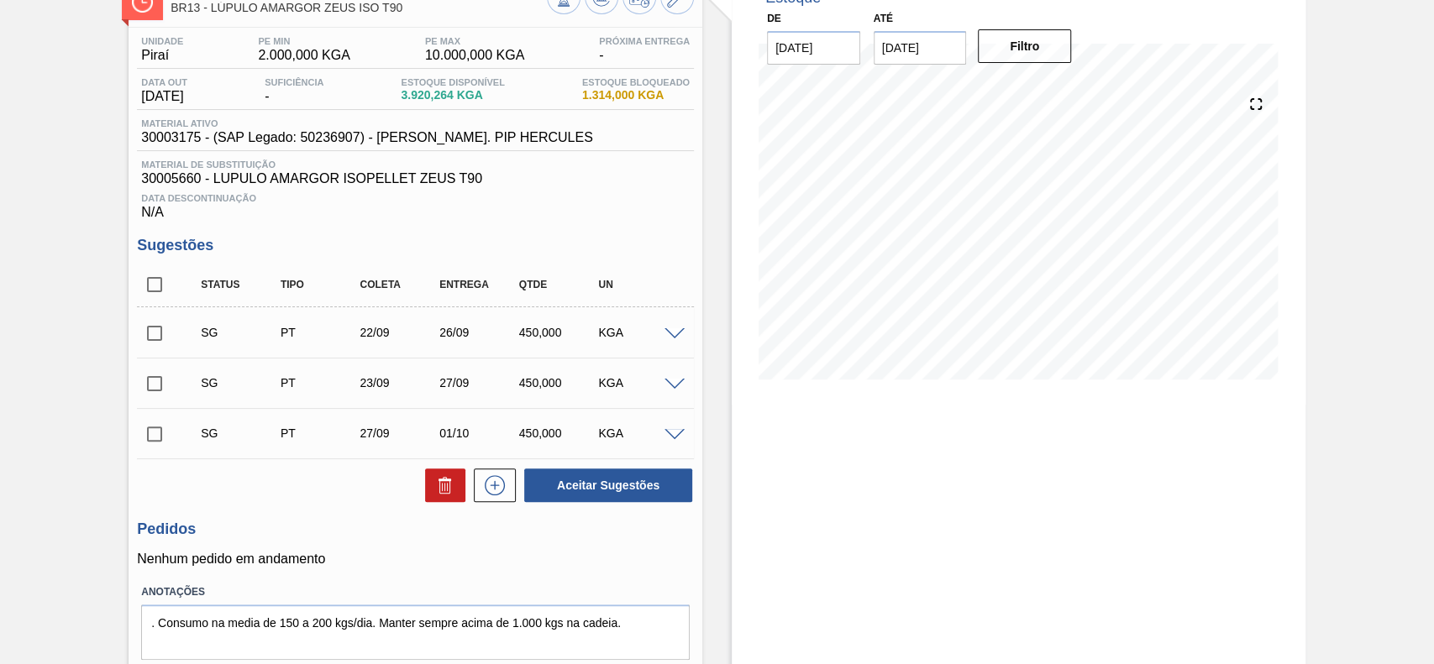
drag, startPoint x: 678, startPoint y: 338, endPoint x: 721, endPoint y: 411, distance: 84.7
click at [678, 338] on span at bounding box center [674, 334] width 20 height 13
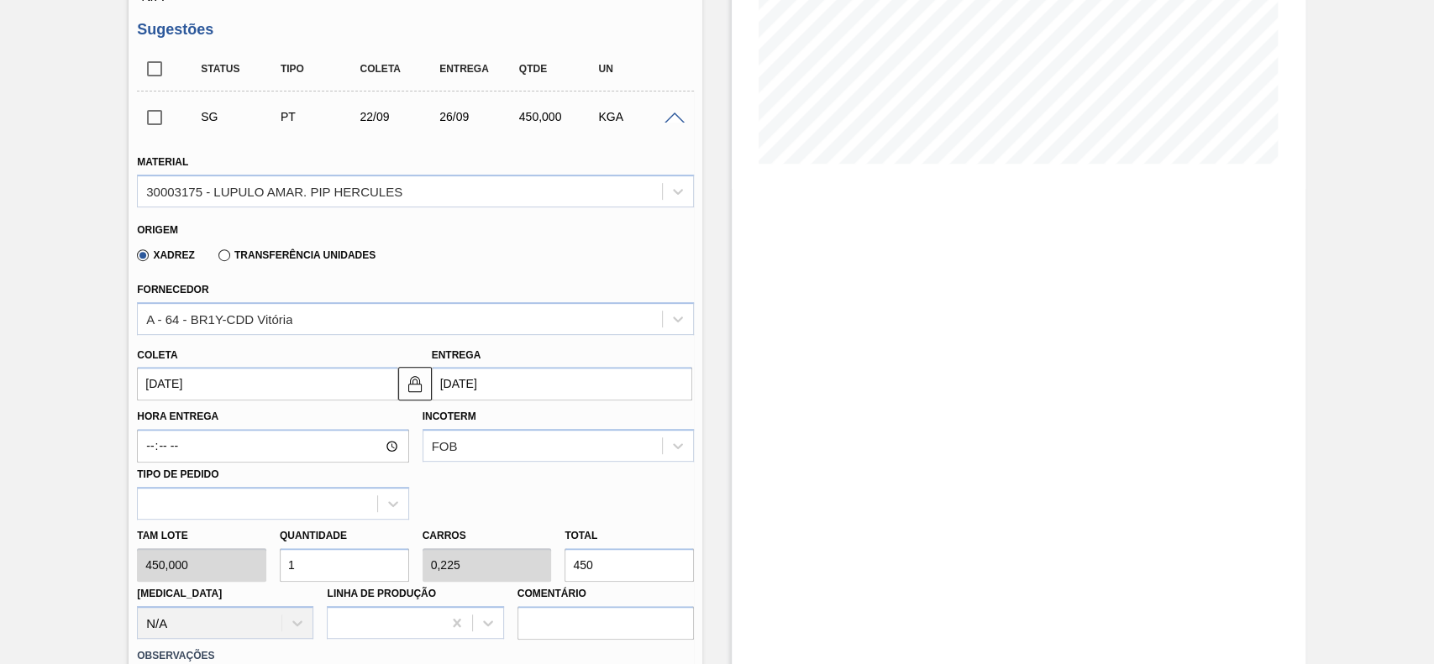
scroll to position [336, 0]
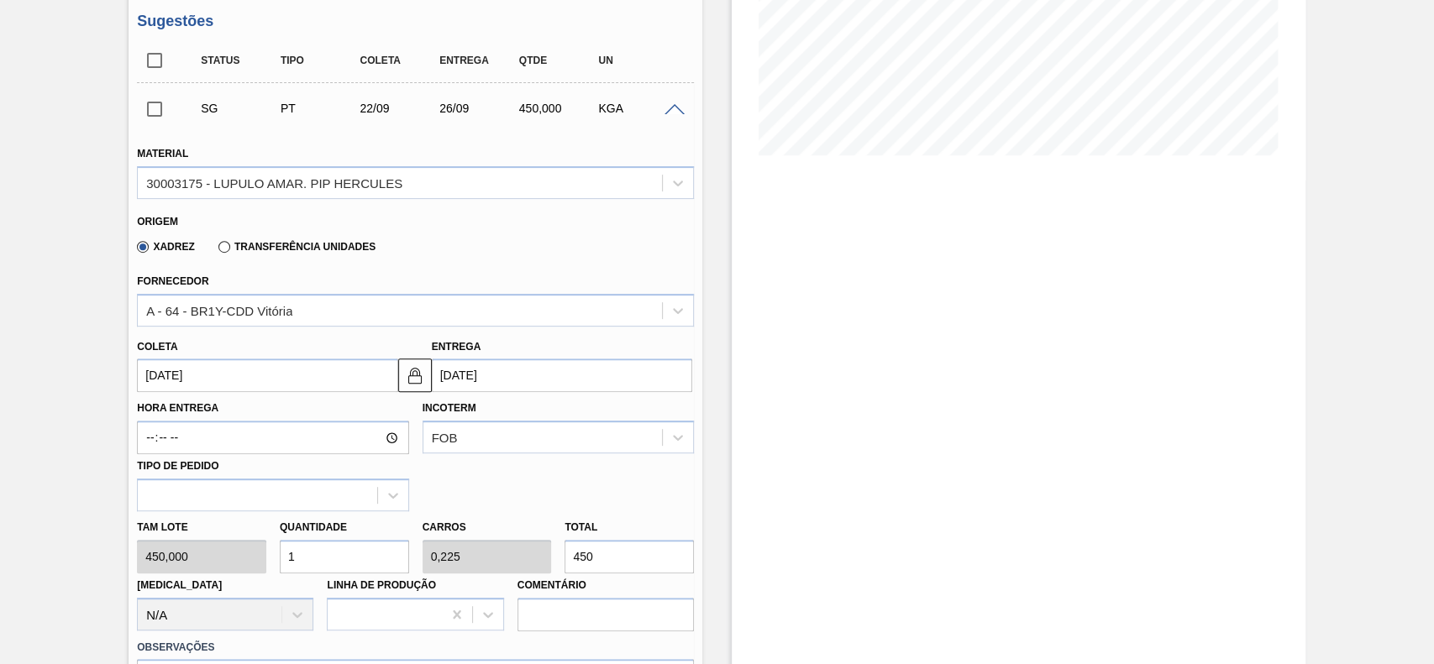
click at [246, 372] on input "[DATE]" at bounding box center [267, 376] width 260 height 34
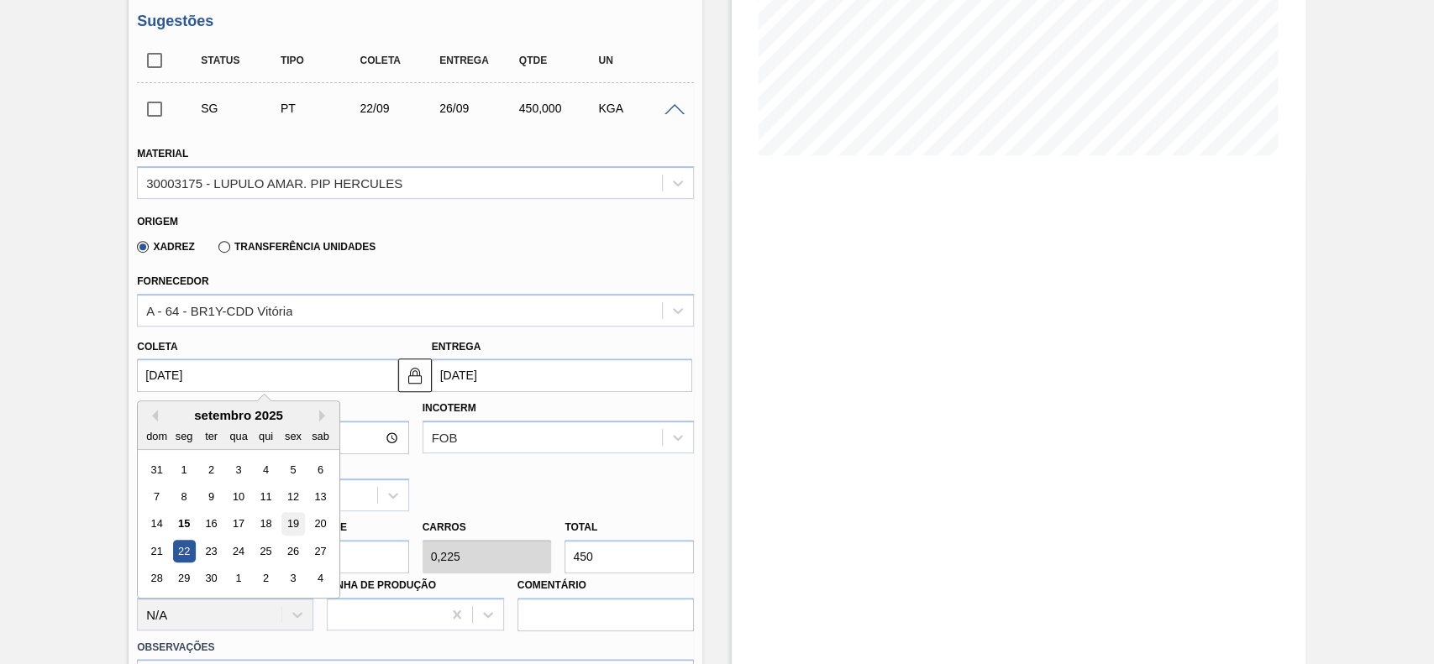
click at [291, 532] on div "19" at bounding box center [293, 524] width 23 height 23
type input "[DATE]"
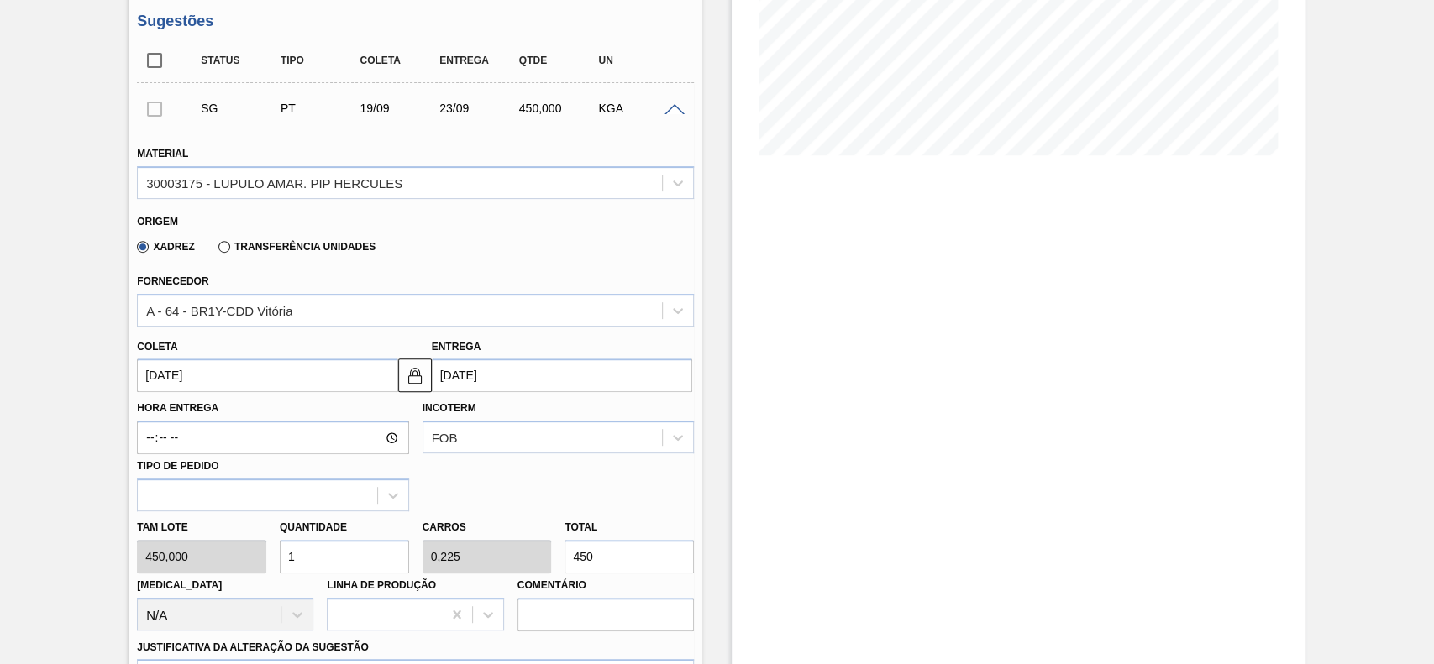
click at [336, 571] on input "1" at bounding box center [344, 557] width 129 height 34
type input "0"
type input "4"
type input "0,9"
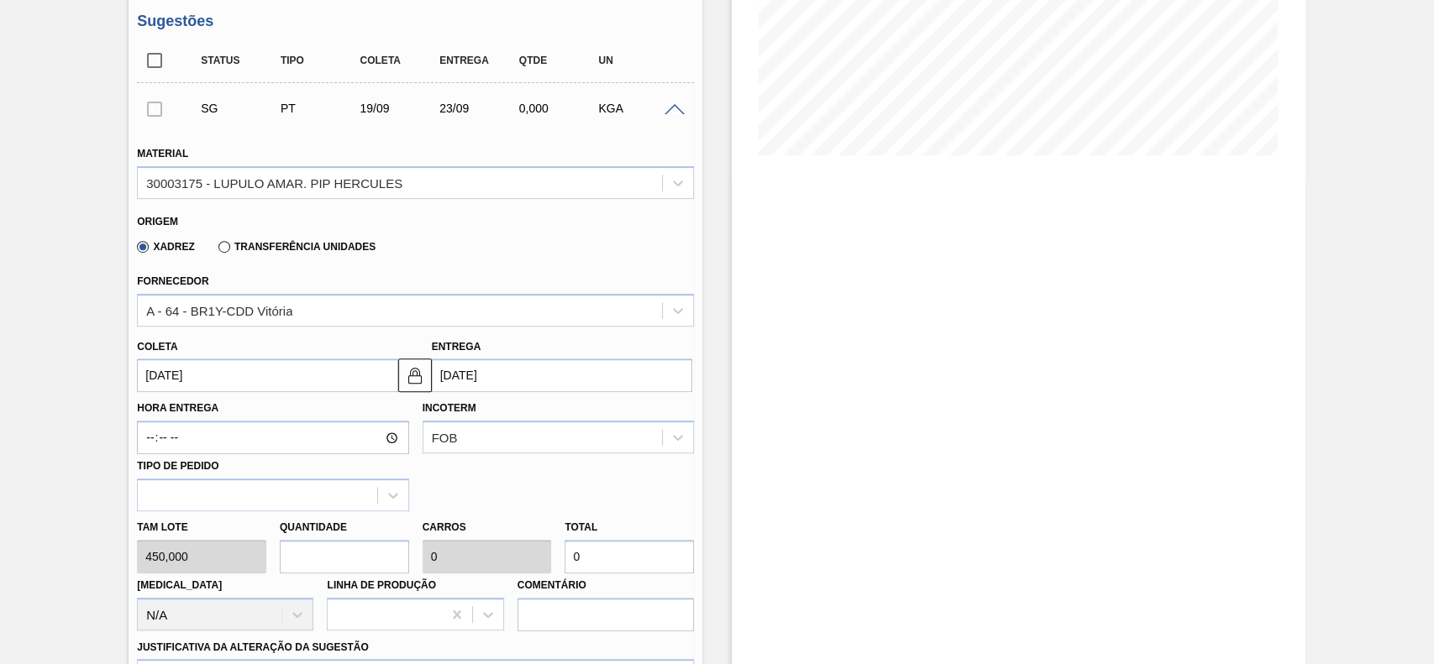
type input "1.800"
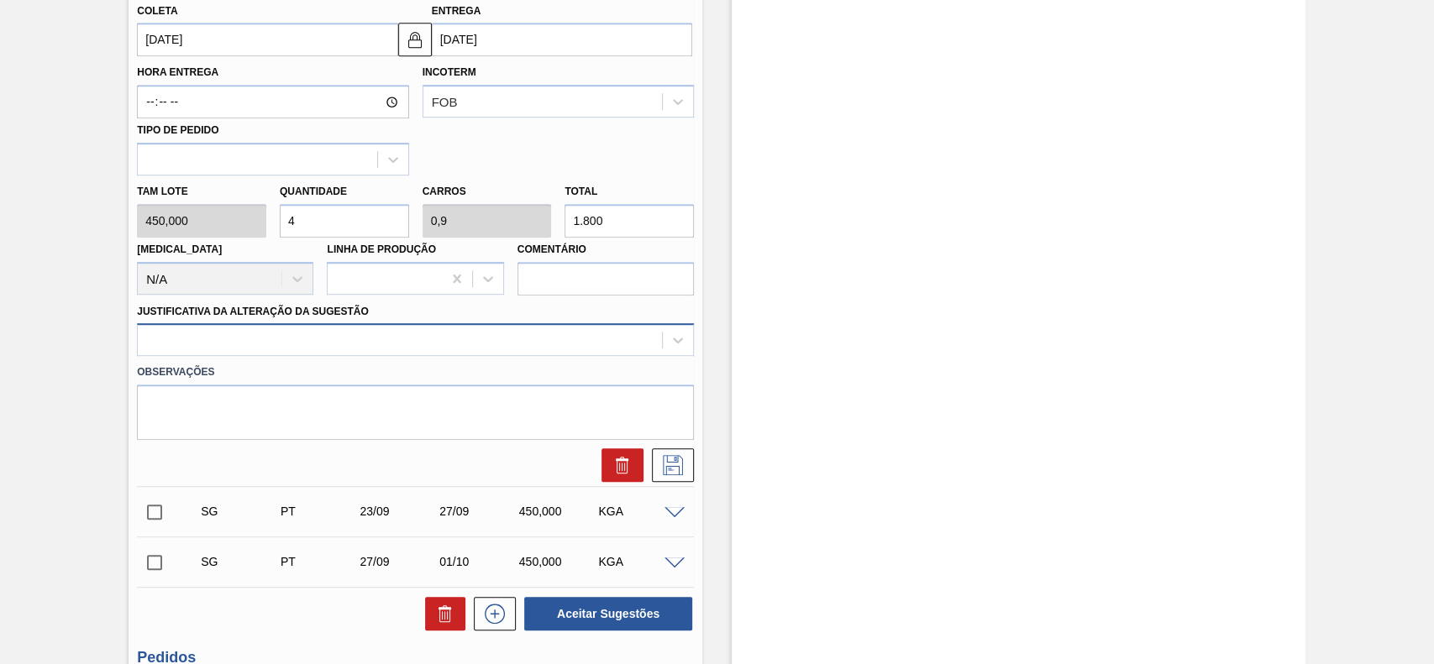
type input "4"
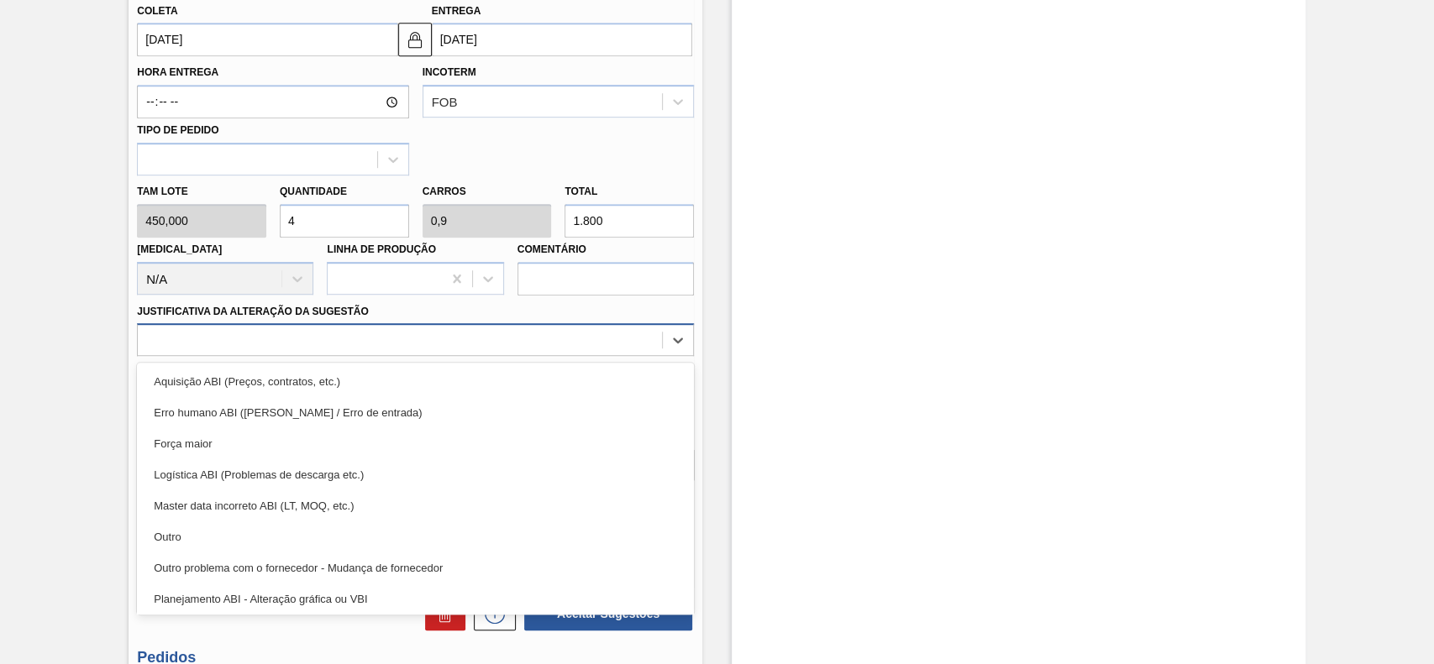
drag, startPoint x: 417, startPoint y: 345, endPoint x: 245, endPoint y: 476, distance: 215.7
click at [413, 345] on div at bounding box center [400, 340] width 524 height 24
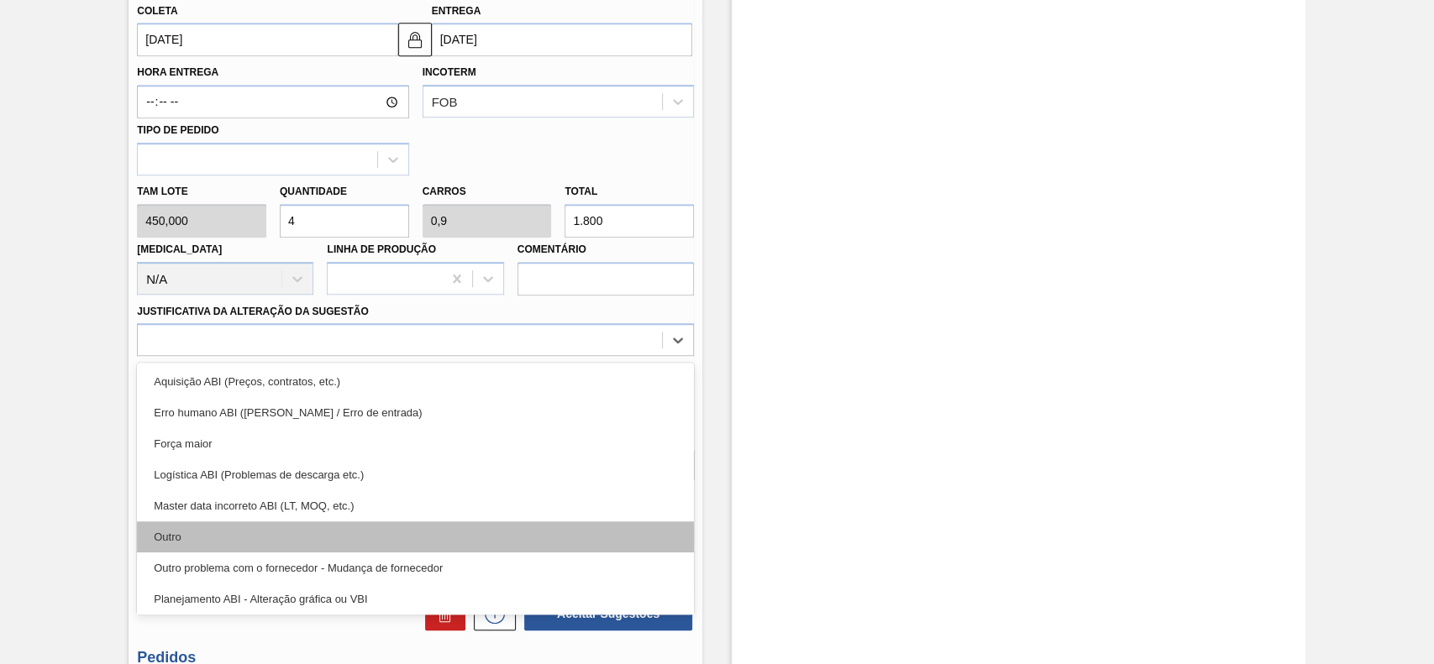
click at [227, 548] on div "Outro" at bounding box center [415, 537] width 557 height 31
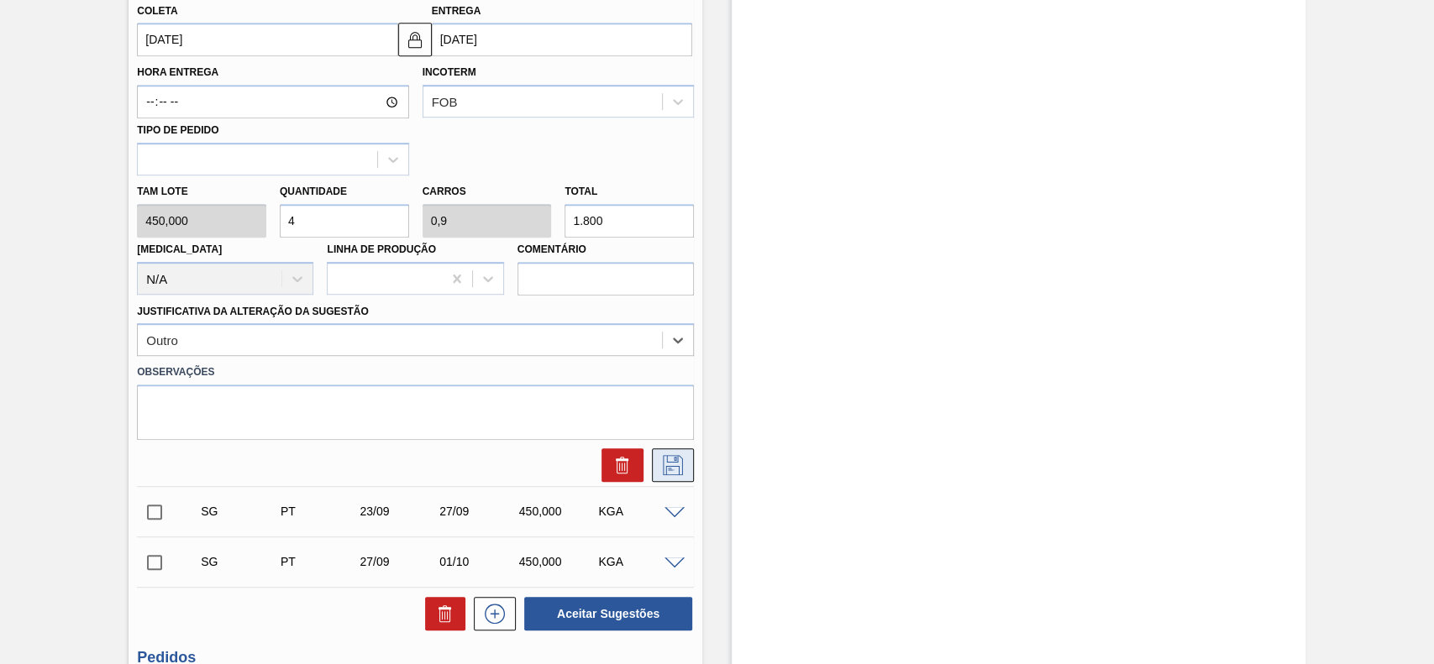
click at [679, 475] on icon at bounding box center [672, 465] width 27 height 20
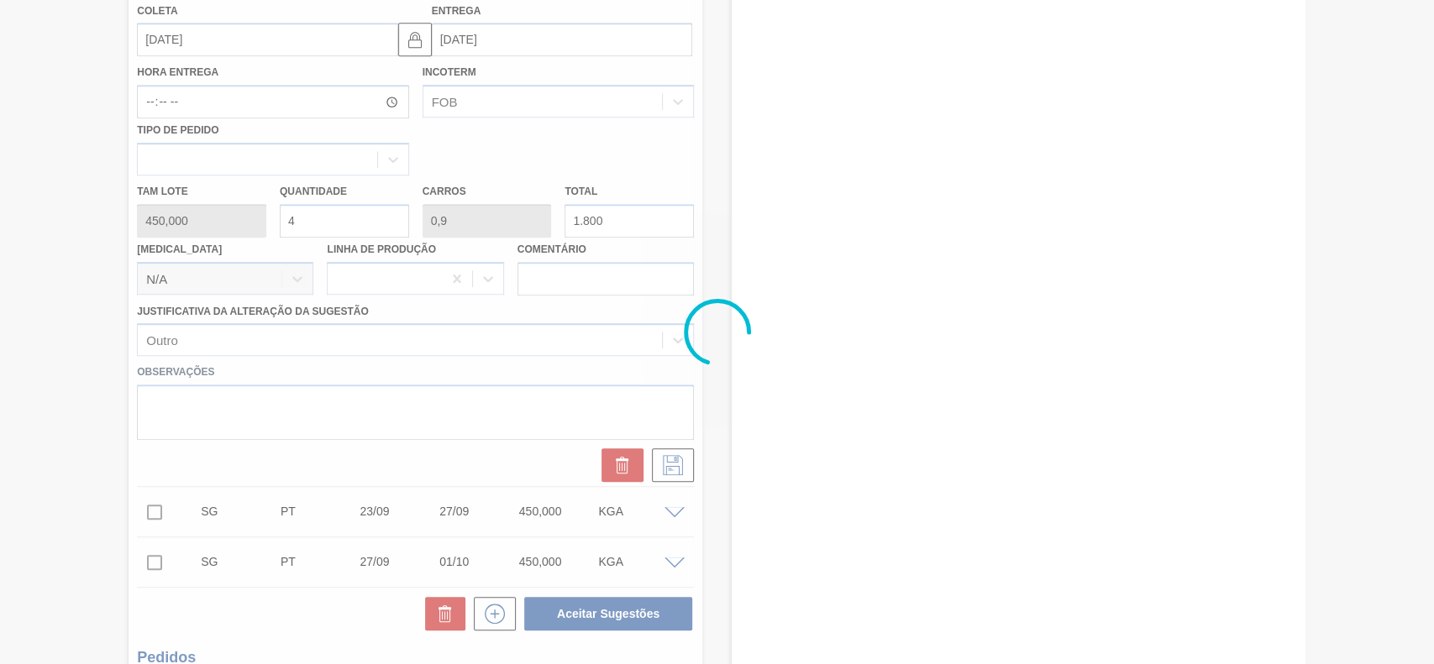
scroll to position [169, 0]
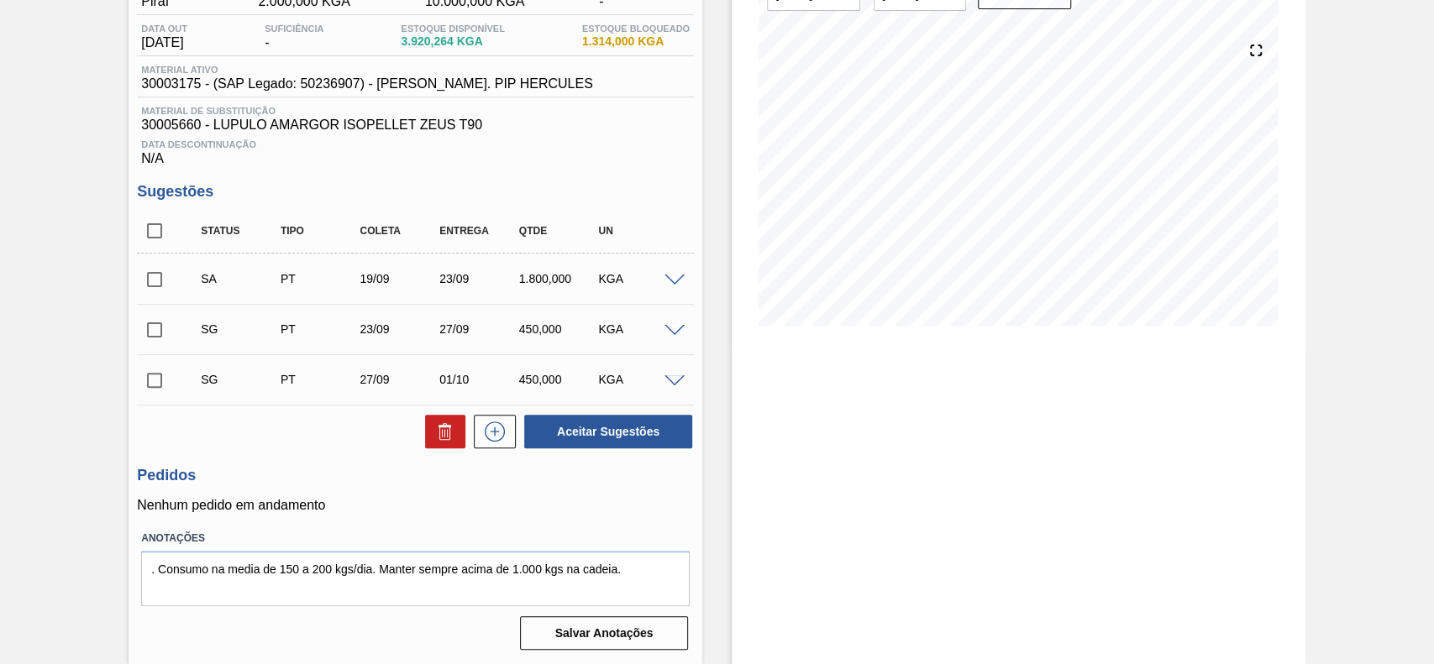
click at [165, 280] on input "checkbox" at bounding box center [154, 279] width 35 height 35
click at [577, 420] on button "Aceitar Sugestões" at bounding box center [608, 432] width 168 height 34
checkbox input "false"
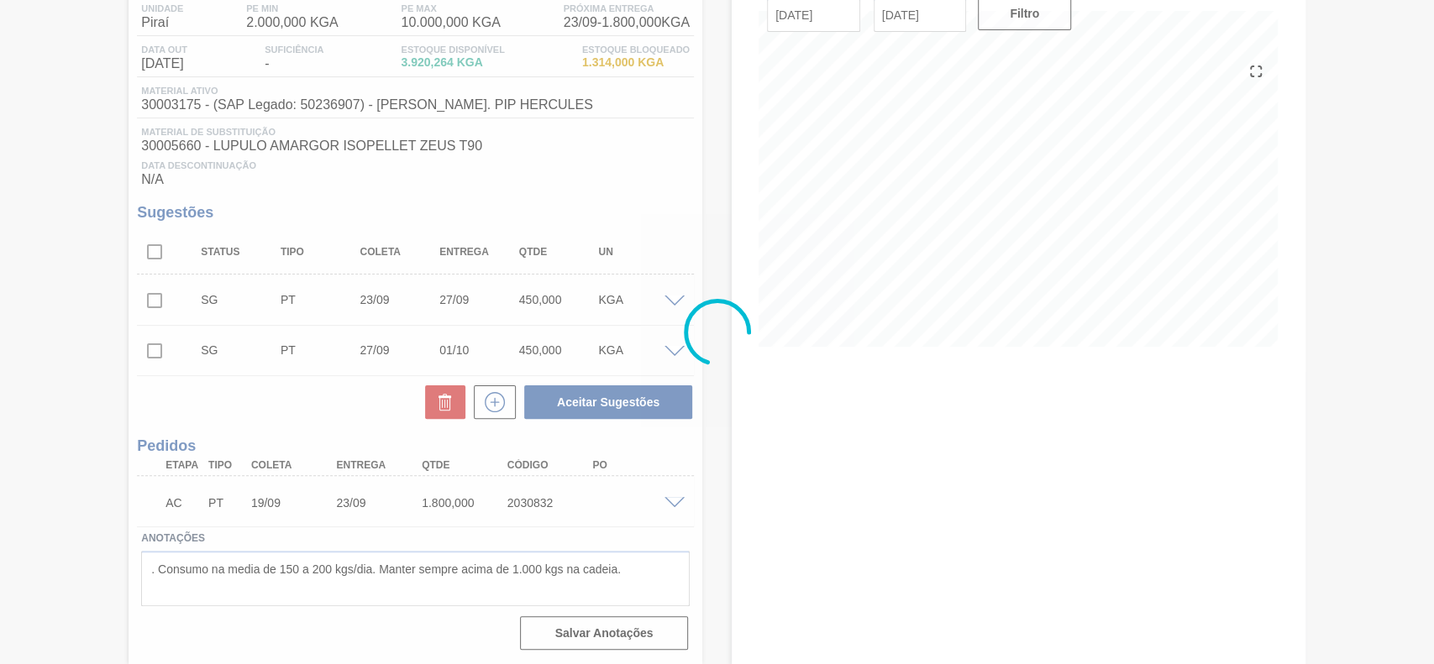
scroll to position [147, 0]
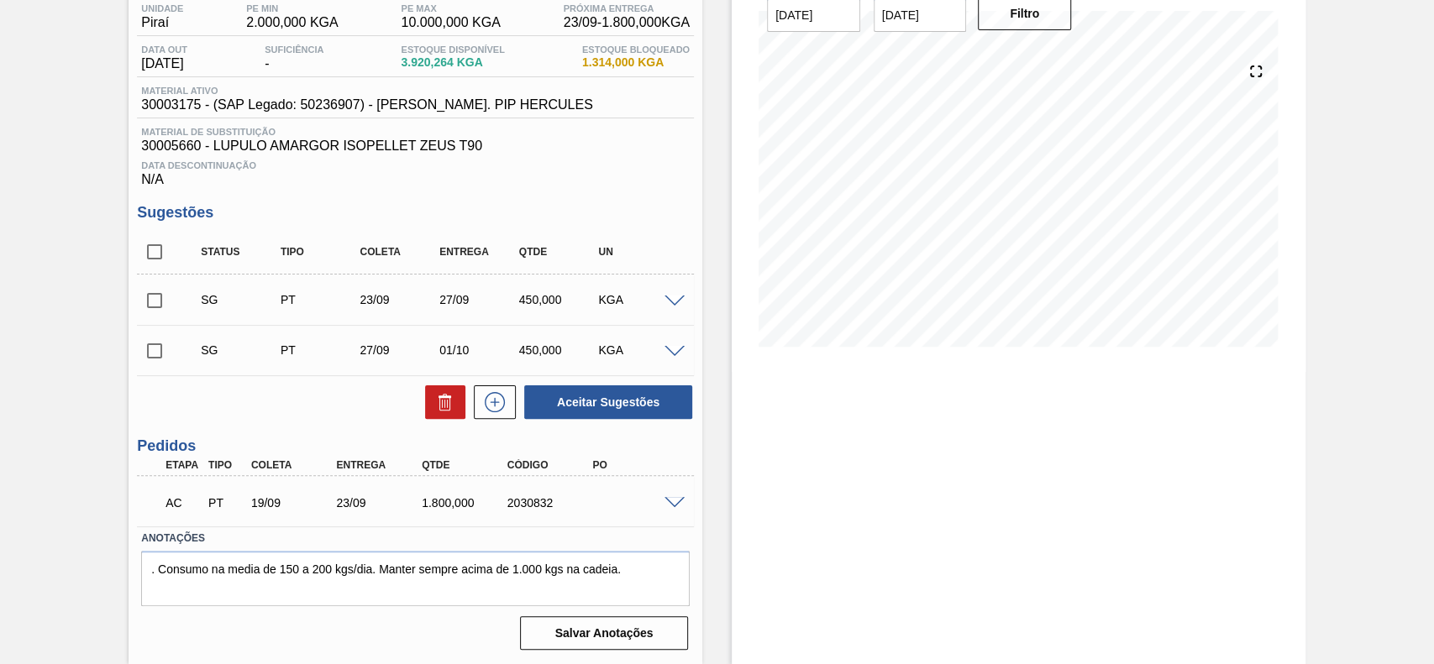
click at [667, 487] on div "AC PT 19/09 23/09 1.800,000 2030832" at bounding box center [415, 501] width 557 height 42
click at [667, 501] on span at bounding box center [674, 503] width 20 height 13
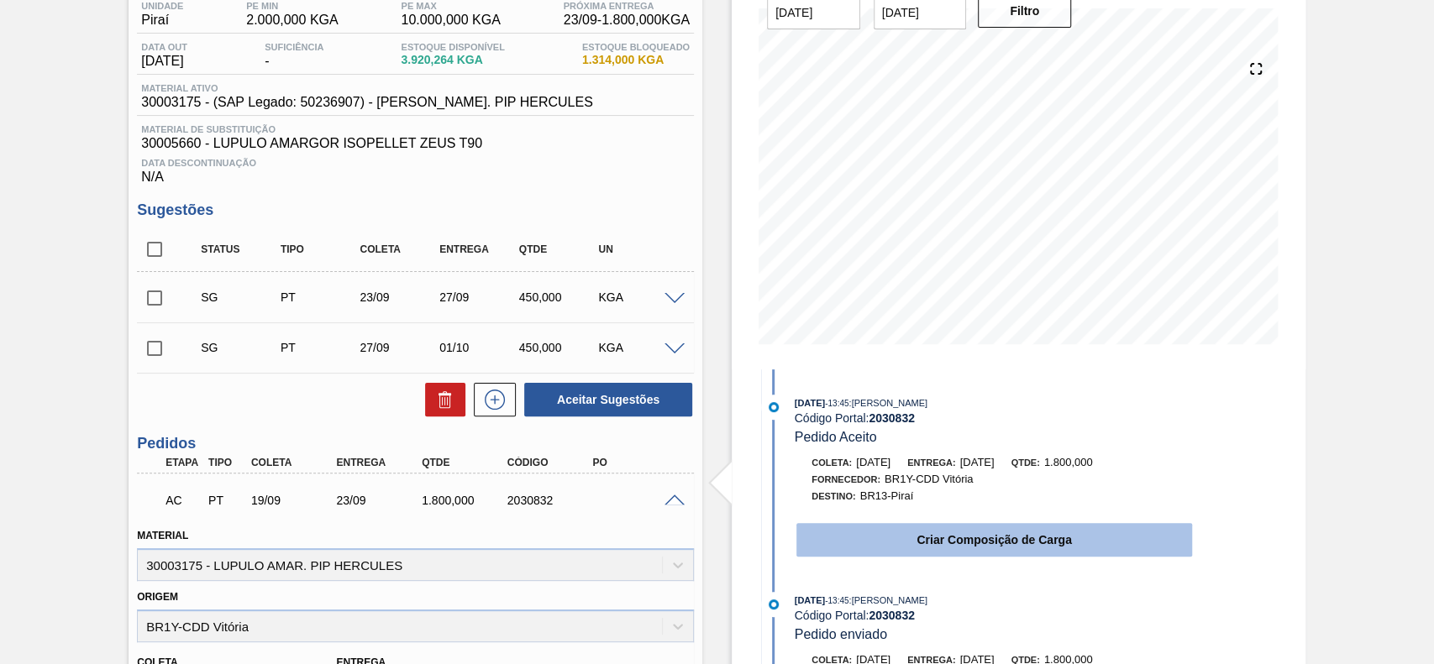
click at [915, 532] on button "Criar Composição de Carga" at bounding box center [994, 540] width 396 height 34
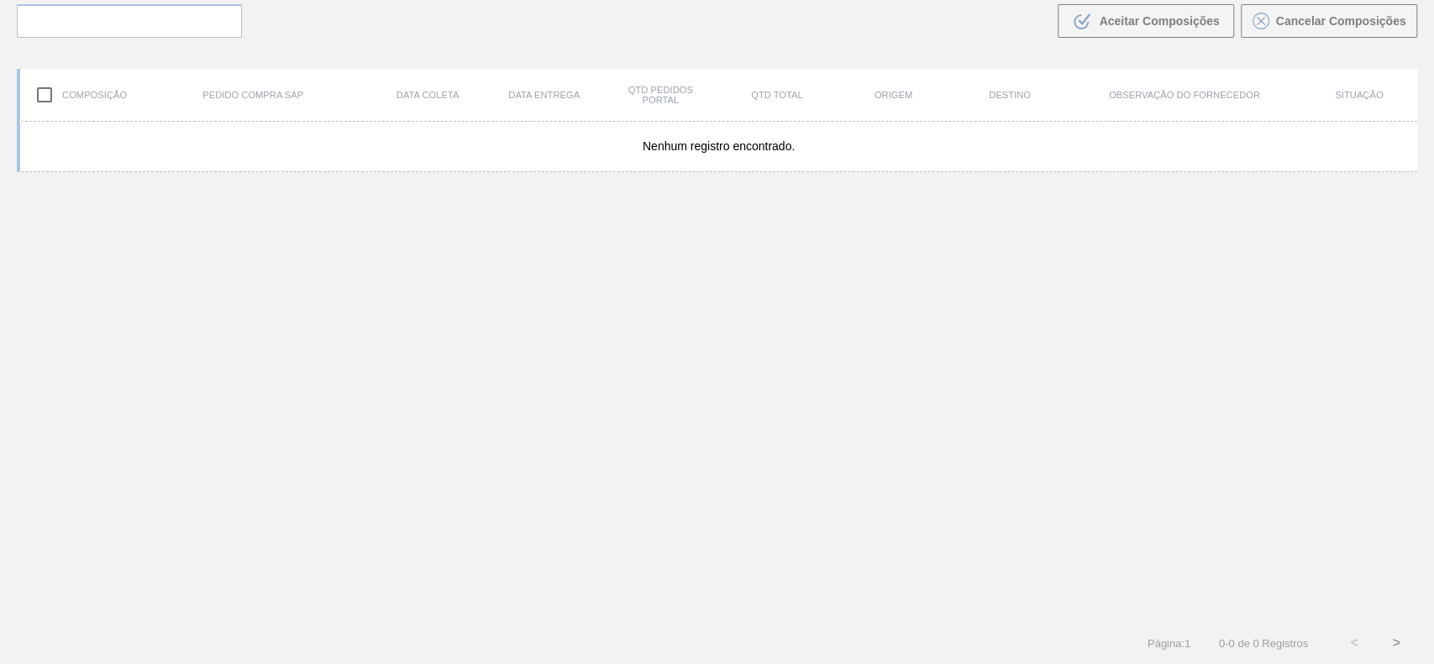
scroll to position [121, 0]
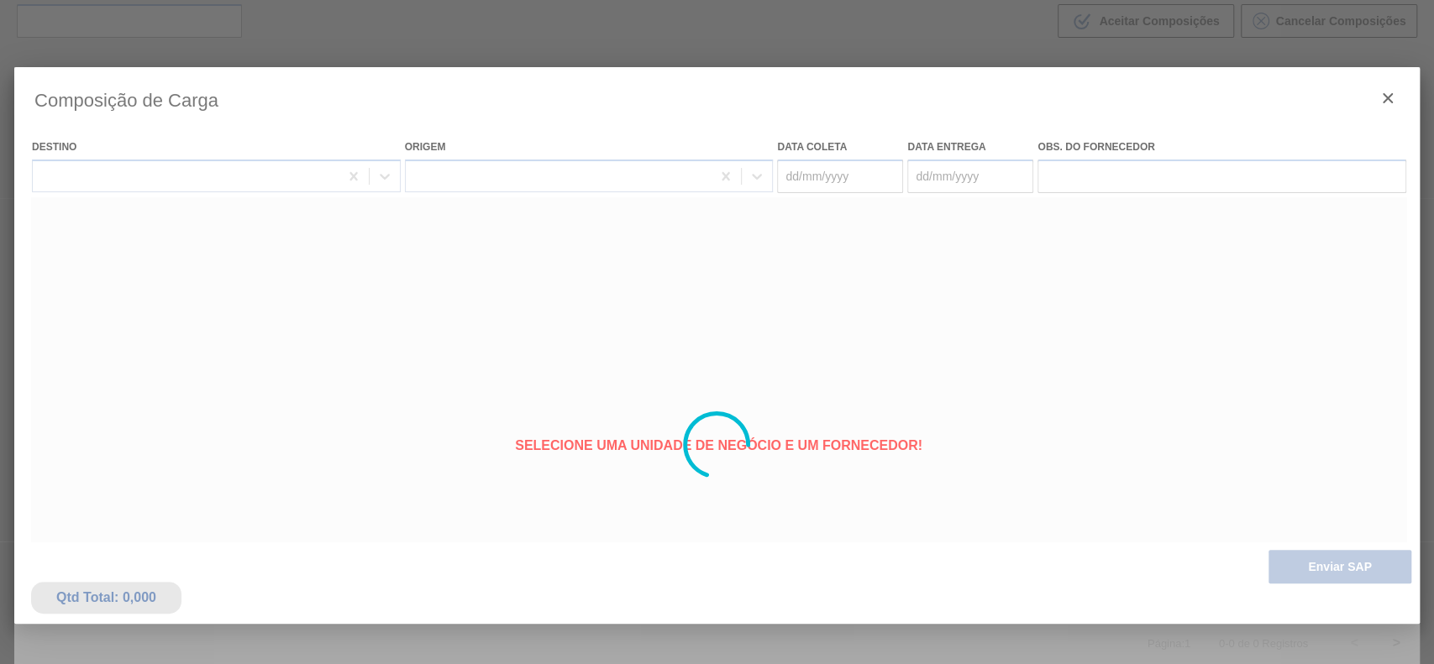
type coleta "[DATE]"
type entrega "[DATE]"
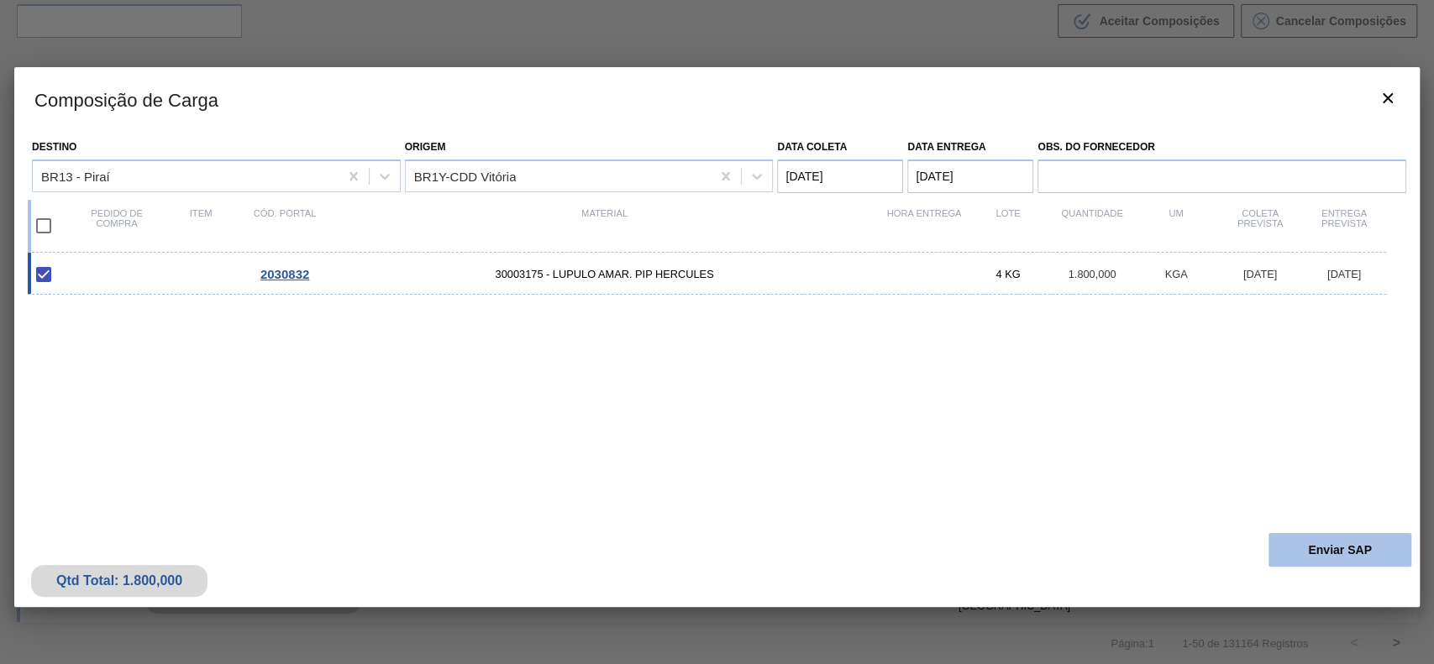
click at [1323, 551] on button "Enviar SAP" at bounding box center [1339, 550] width 143 height 34
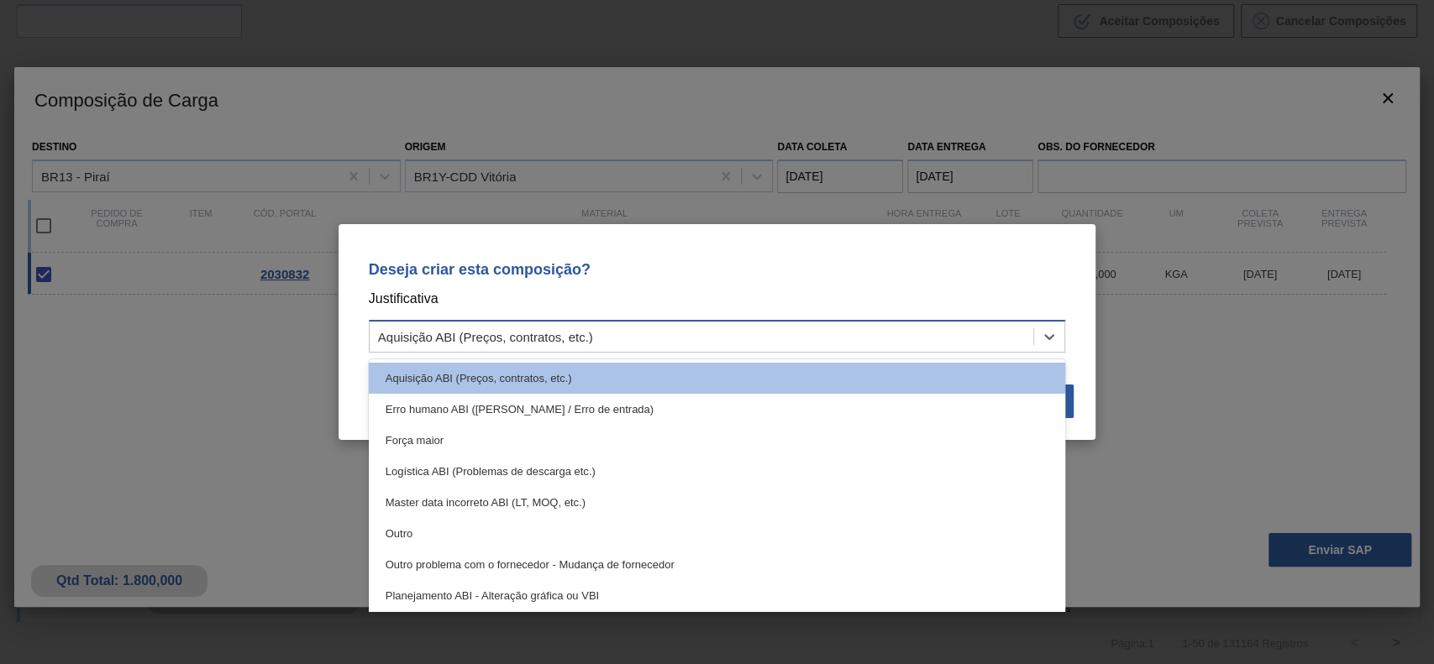
drag, startPoint x: 605, startPoint y: 327, endPoint x: 493, endPoint y: 453, distance: 169.5
click at [605, 328] on div "Aquisição ABI (Preços, contratos, etc.)" at bounding box center [702, 337] width 664 height 24
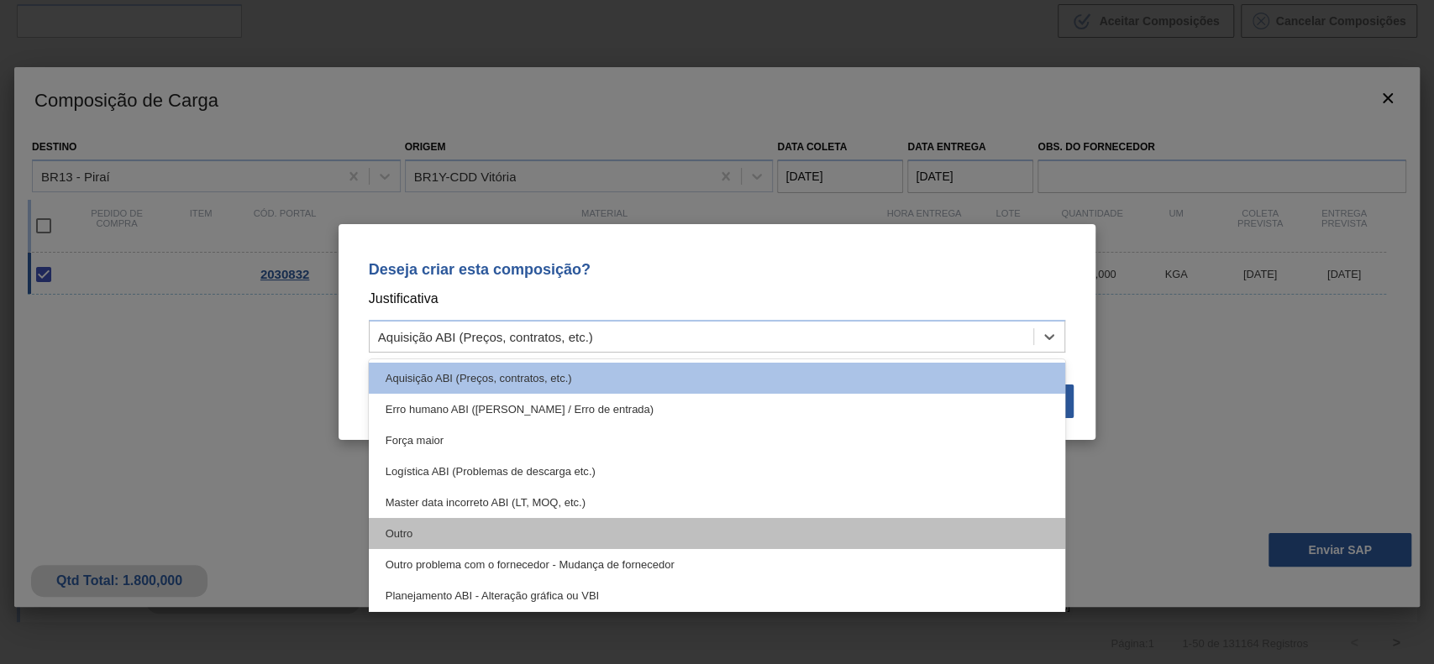
click at [477, 521] on div "Outro" at bounding box center [717, 533] width 697 height 31
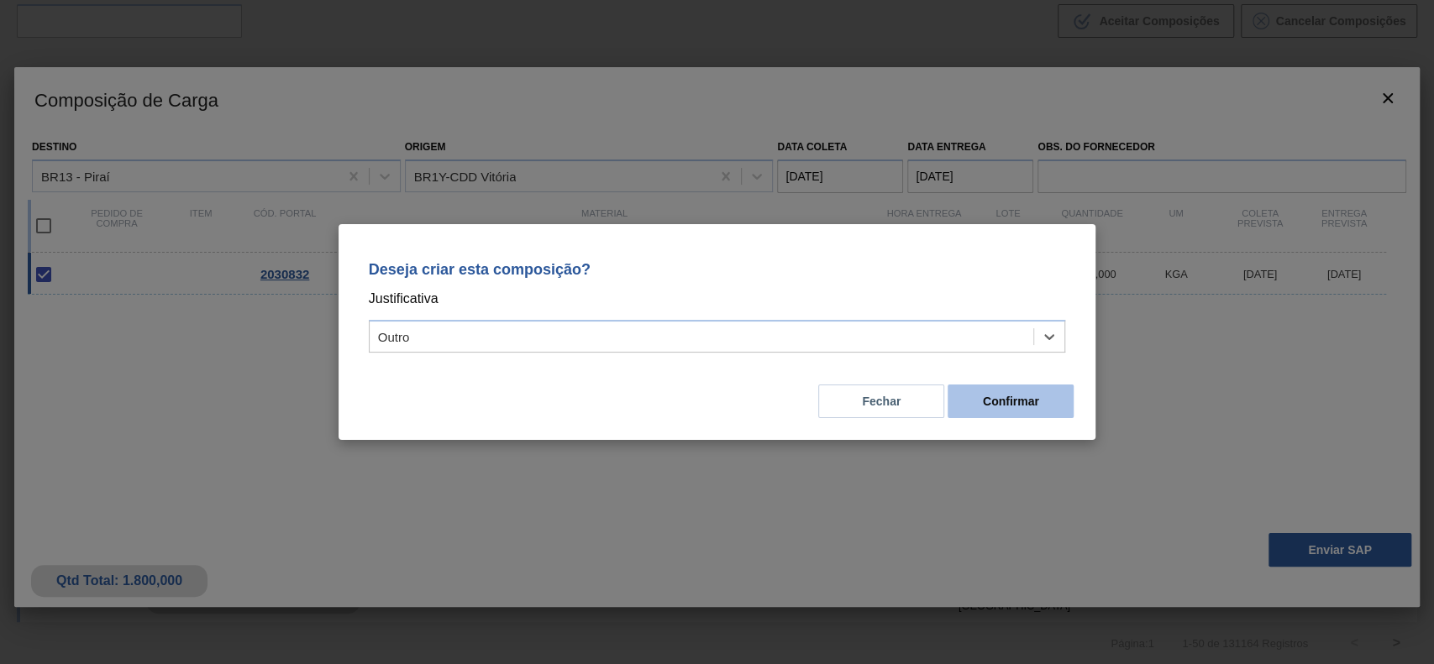
click at [1030, 405] on button "Confirmar" at bounding box center [1010, 402] width 126 height 34
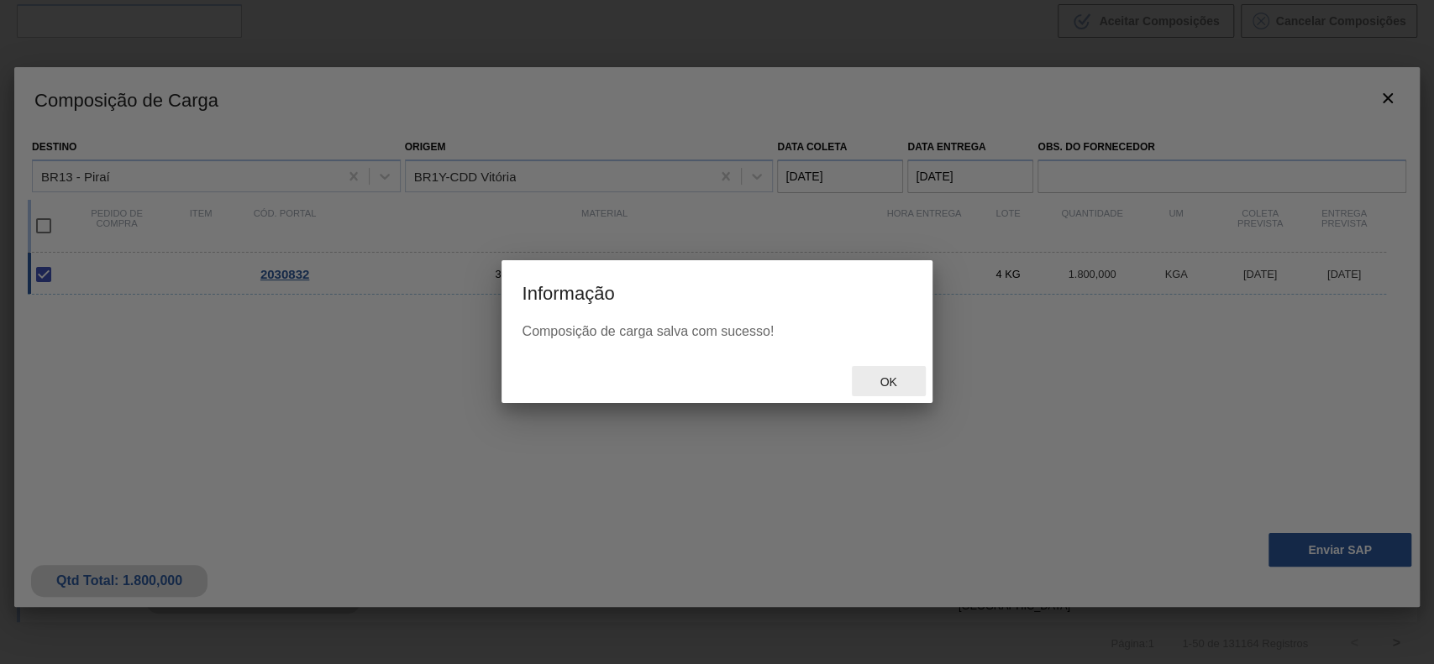
click at [889, 380] on span "Ok" at bounding box center [888, 381] width 44 height 13
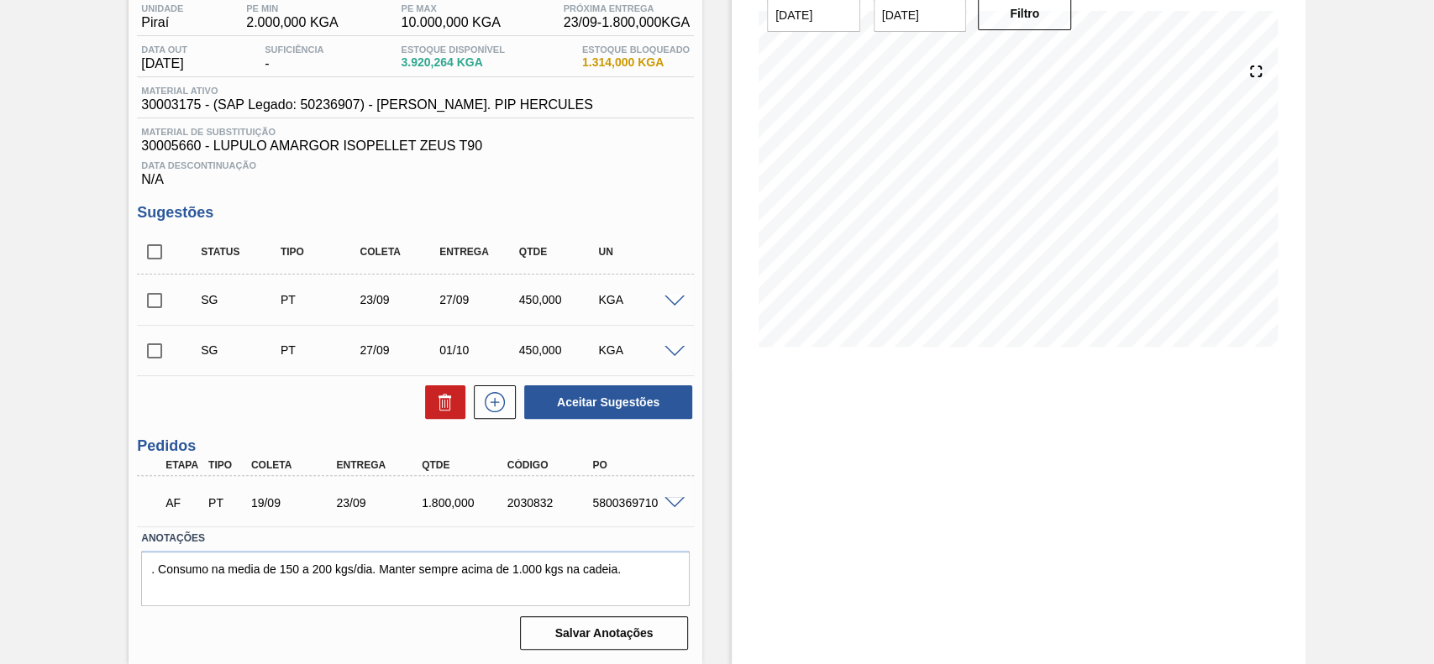
scroll to position [147, 0]
drag, startPoint x: 590, startPoint y: 512, endPoint x: 666, endPoint y: 525, distance: 77.5
click at [666, 525] on div "AF PT 19/09 23/09 1.800,000 2030832 5800369710 Material 30003175 - LUPULO AMAR.…" at bounding box center [415, 501] width 557 height 50
copy div "5800369710"
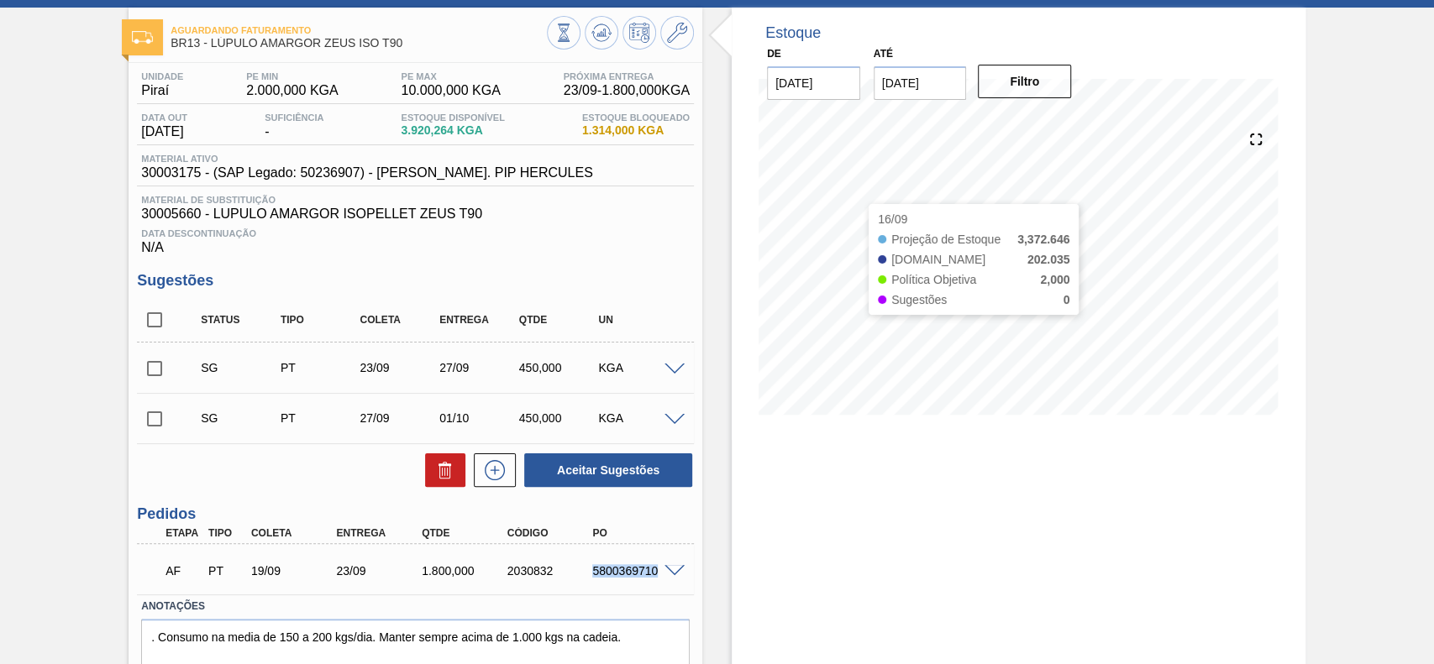
scroll to position [112, 0]
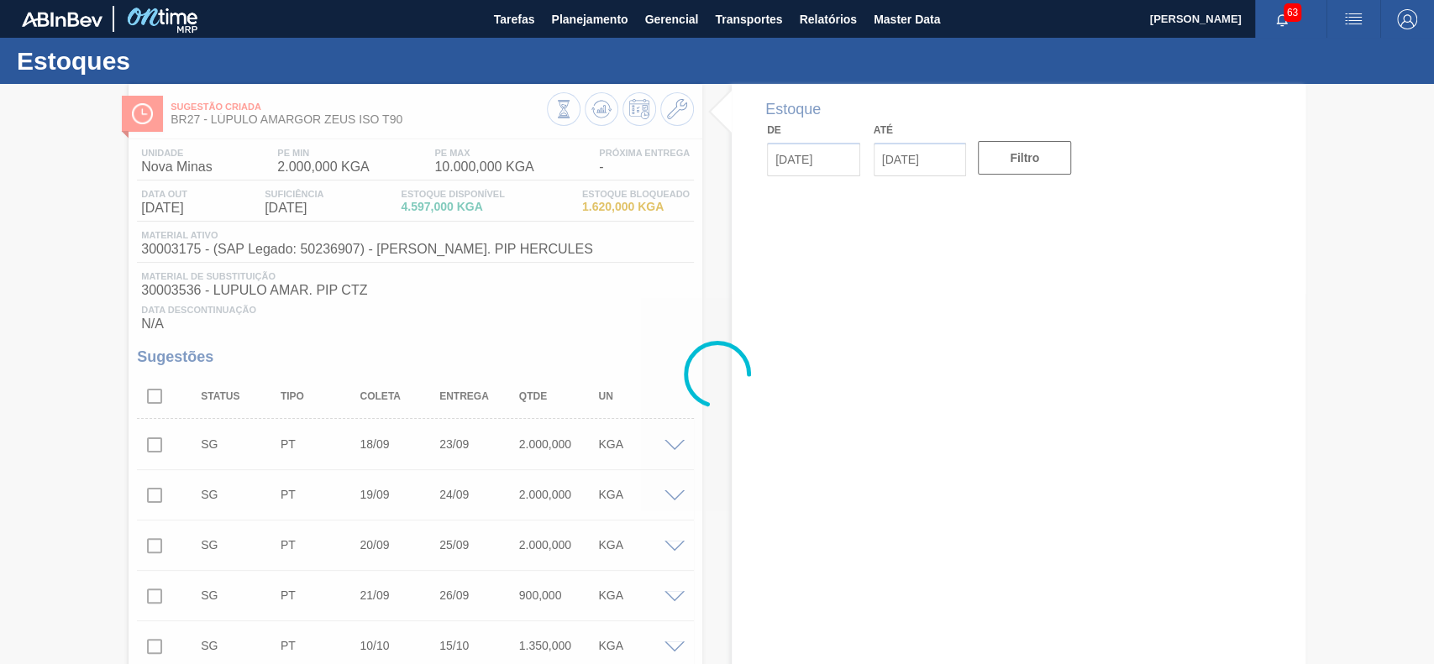
type input "[DATE]"
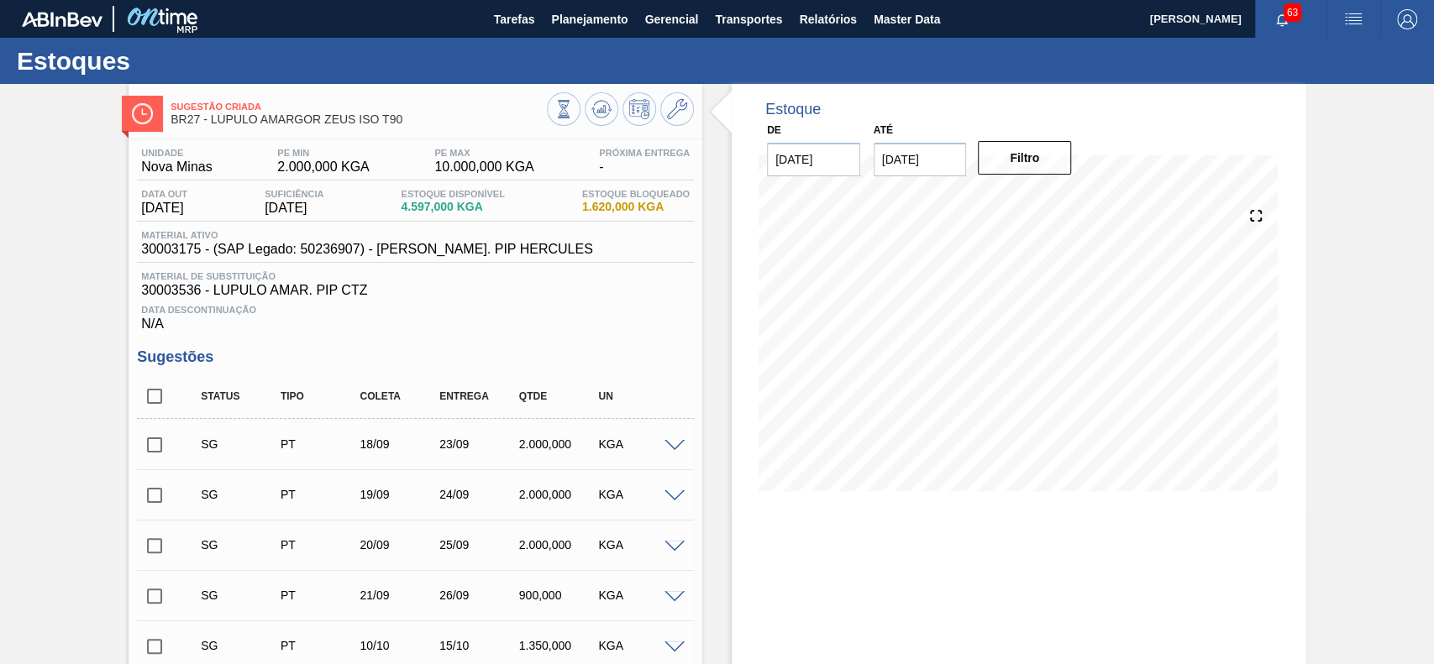
click at [124, 410] on div "Sugestão Criada BR27 - LÚPULO AMARGOR ZEUS ISO T90 Unidade Nova Minas PE MIN 2.…" at bounding box center [717, 557] width 1434 height 947
click at [142, 406] on input "checkbox" at bounding box center [154, 396] width 35 height 35
checkbox input "true"
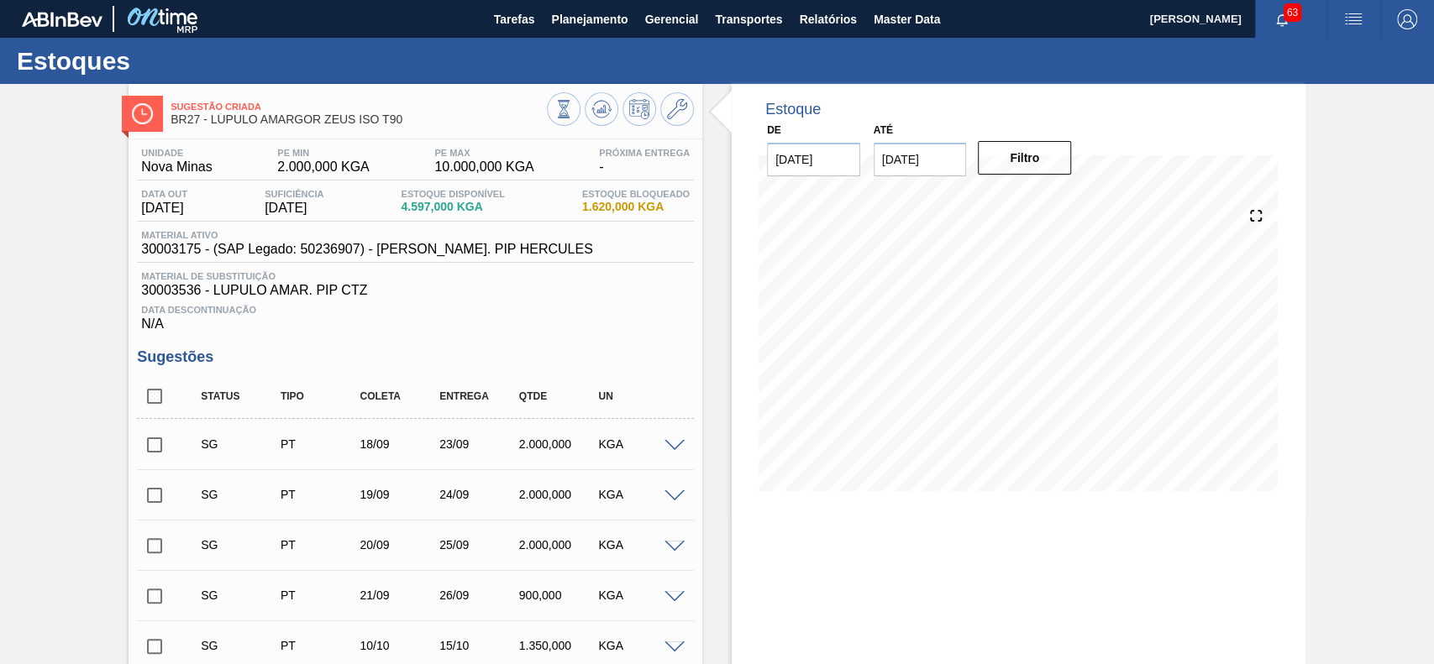
checkbox input "true"
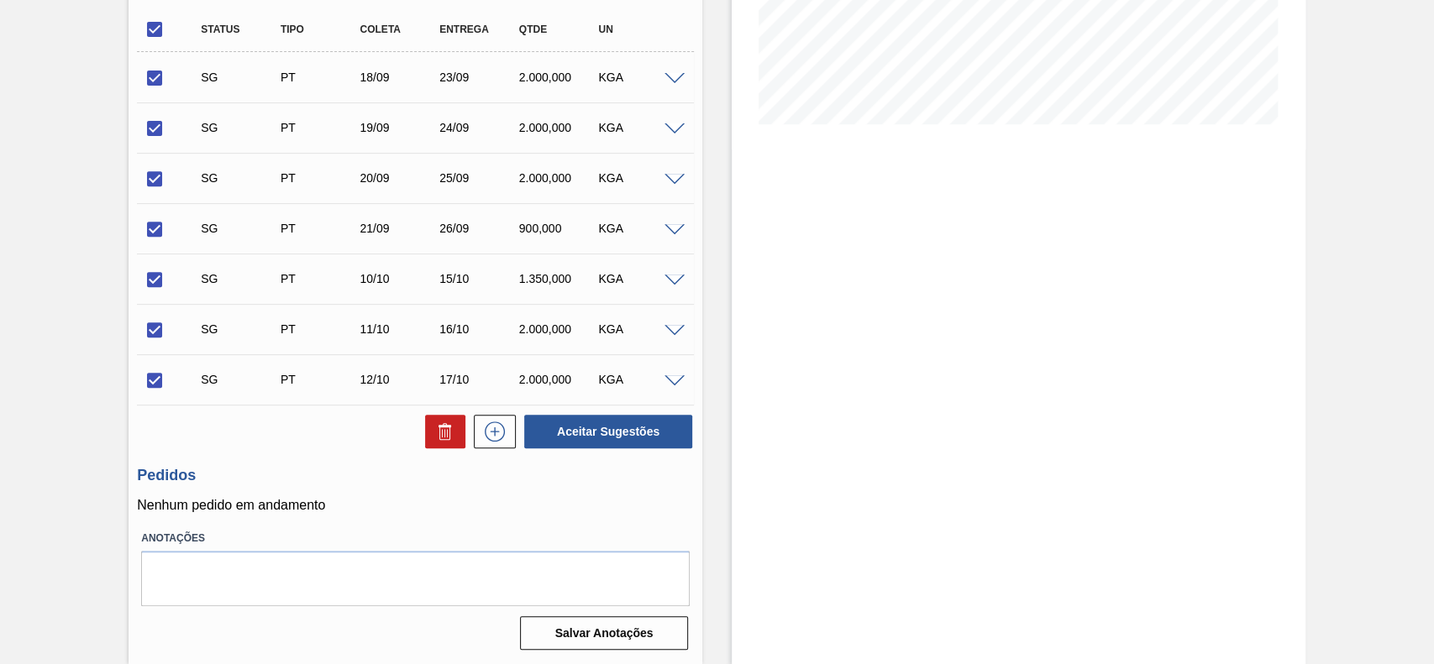
scroll to position [259, 0]
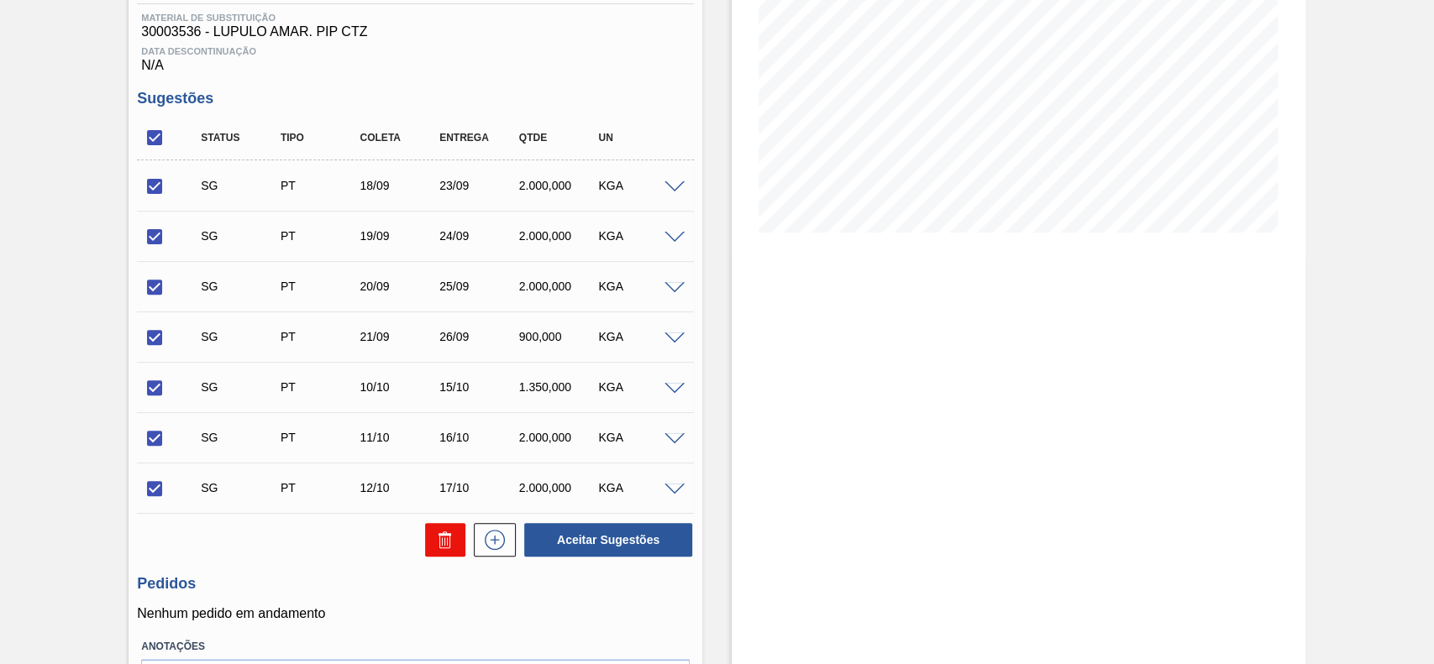
click at [438, 539] on icon at bounding box center [445, 540] width 20 height 20
checkbox input "false"
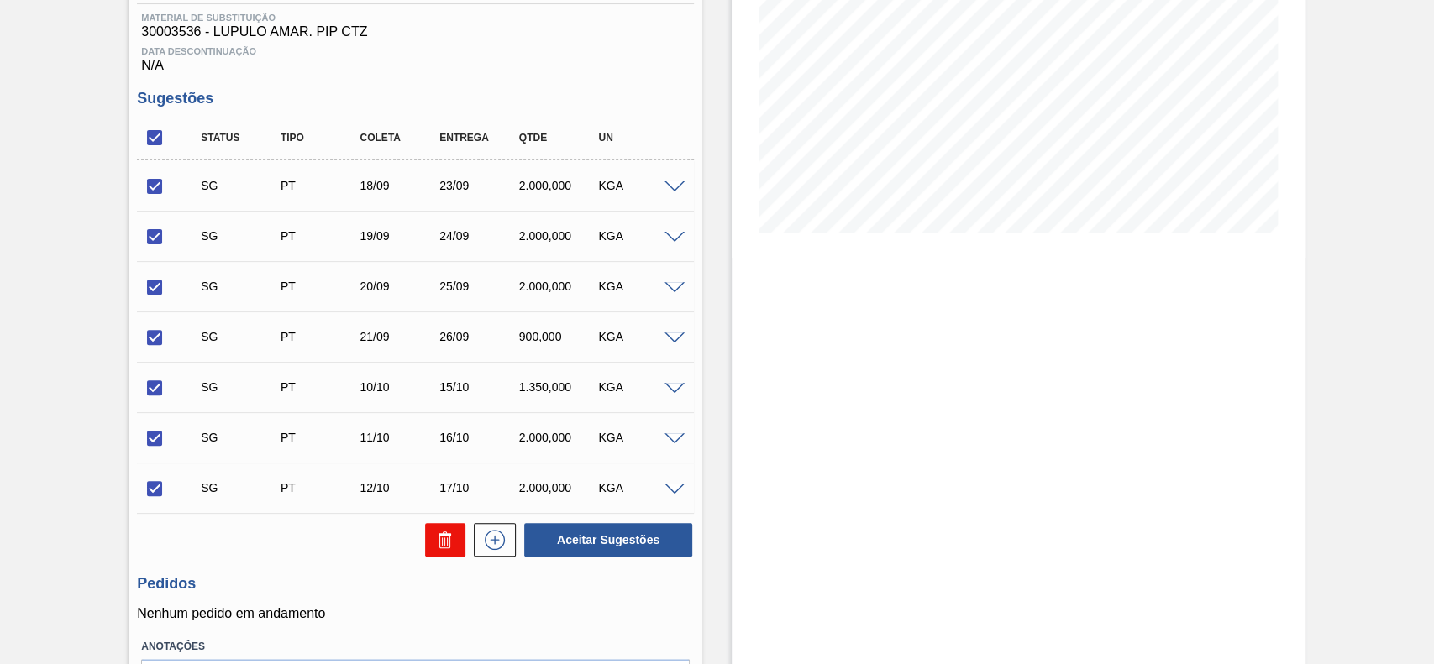
checkbox input "false"
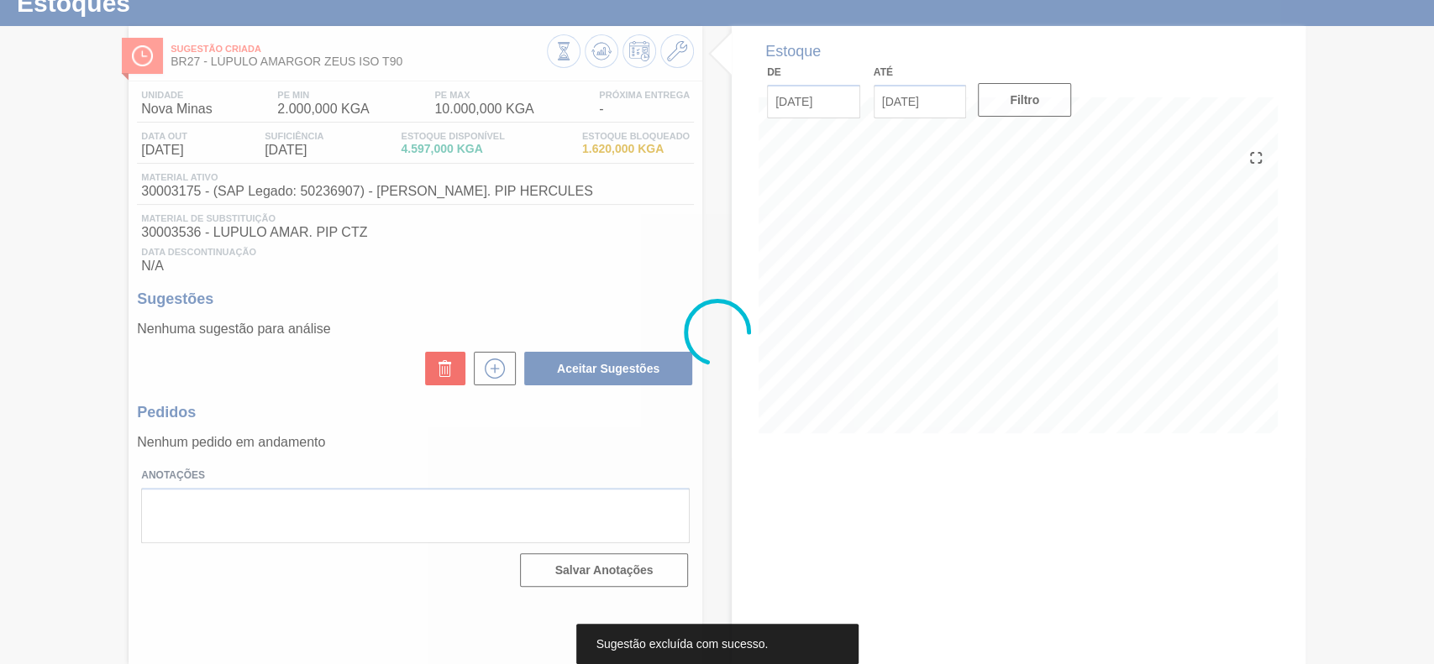
scroll to position [58, 0]
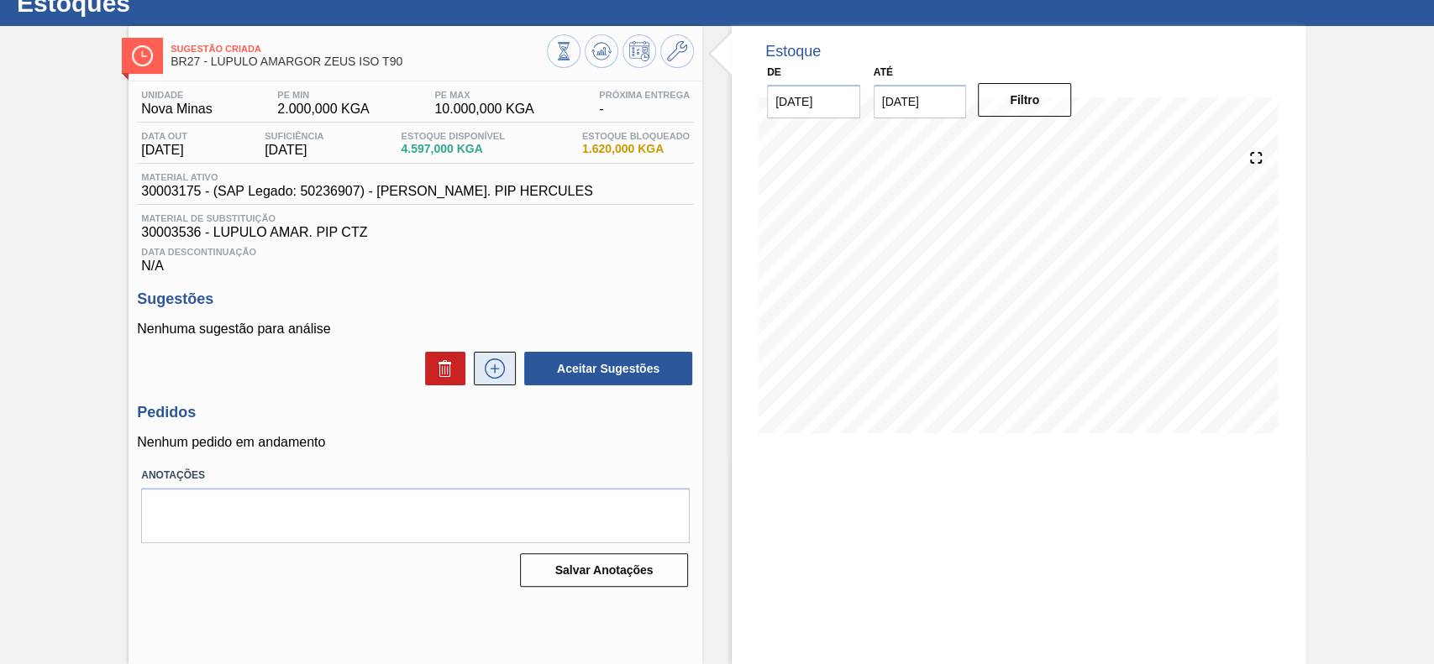
click at [481, 376] on icon at bounding box center [494, 369] width 27 height 20
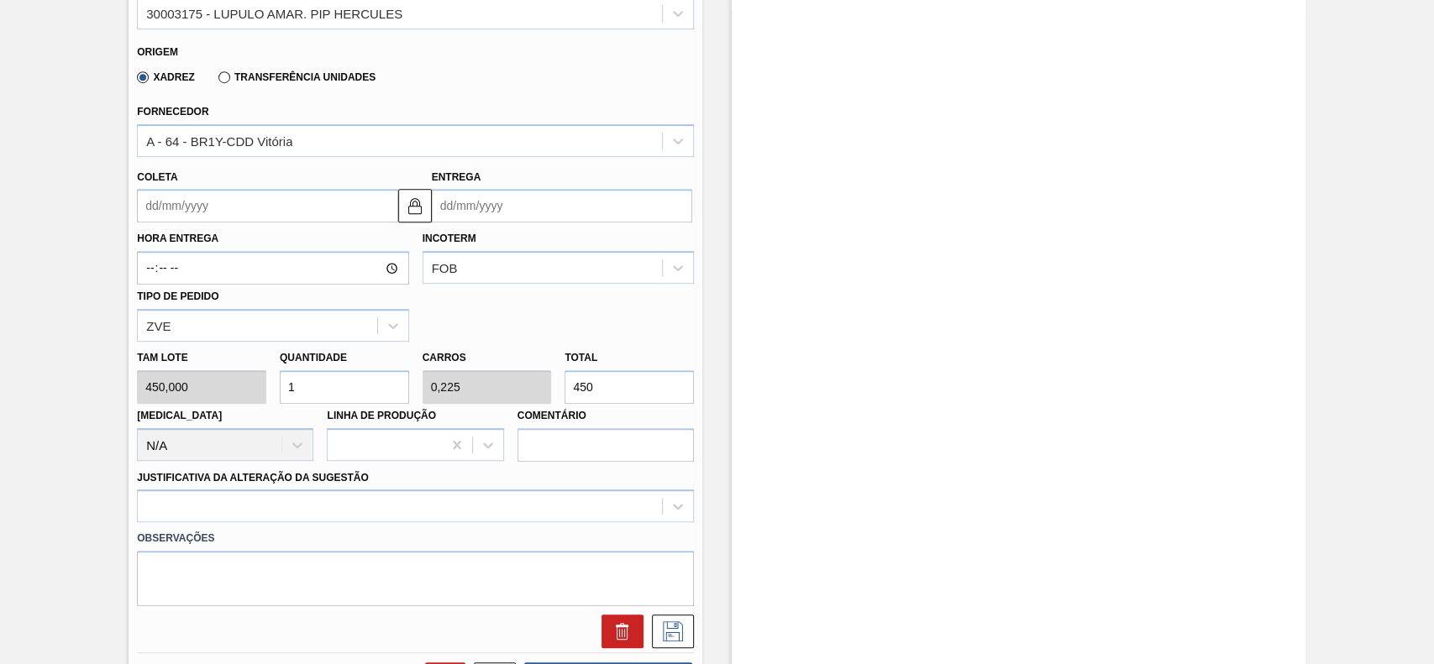
scroll to position [282, 0]
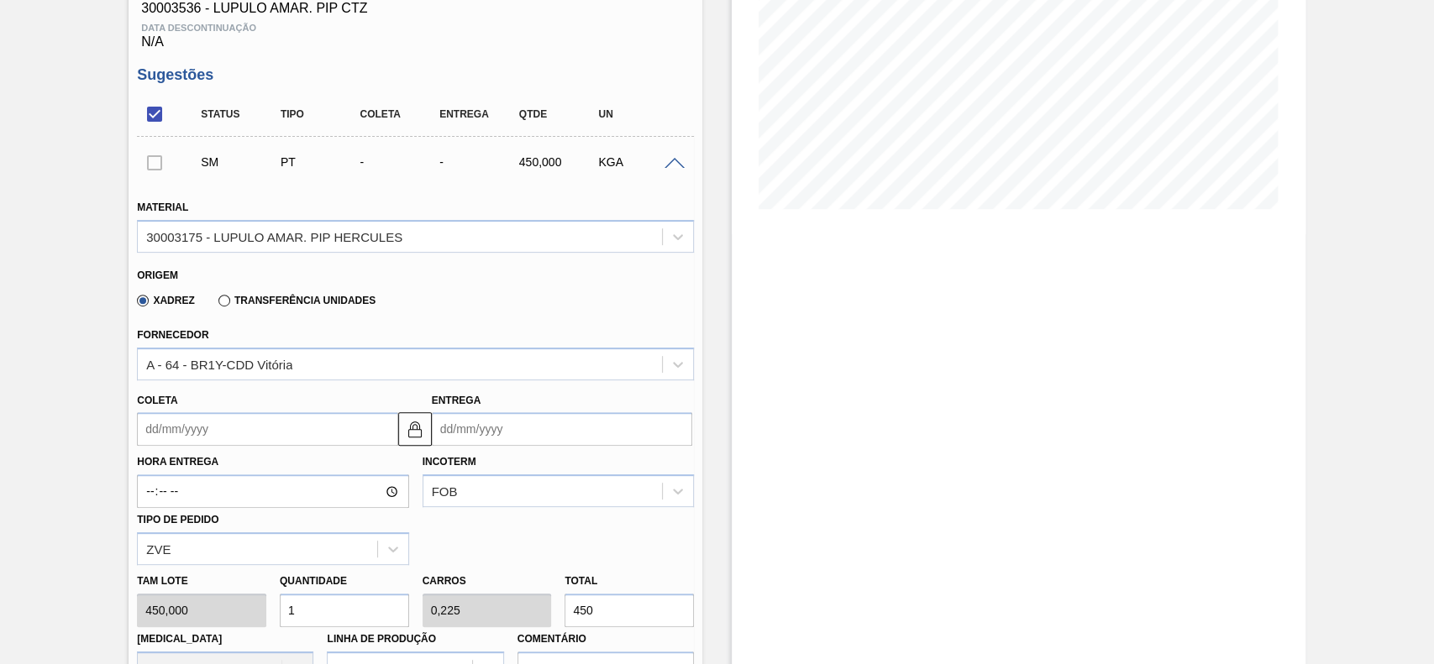
click at [320, 438] on input "Coleta" at bounding box center [267, 429] width 260 height 34
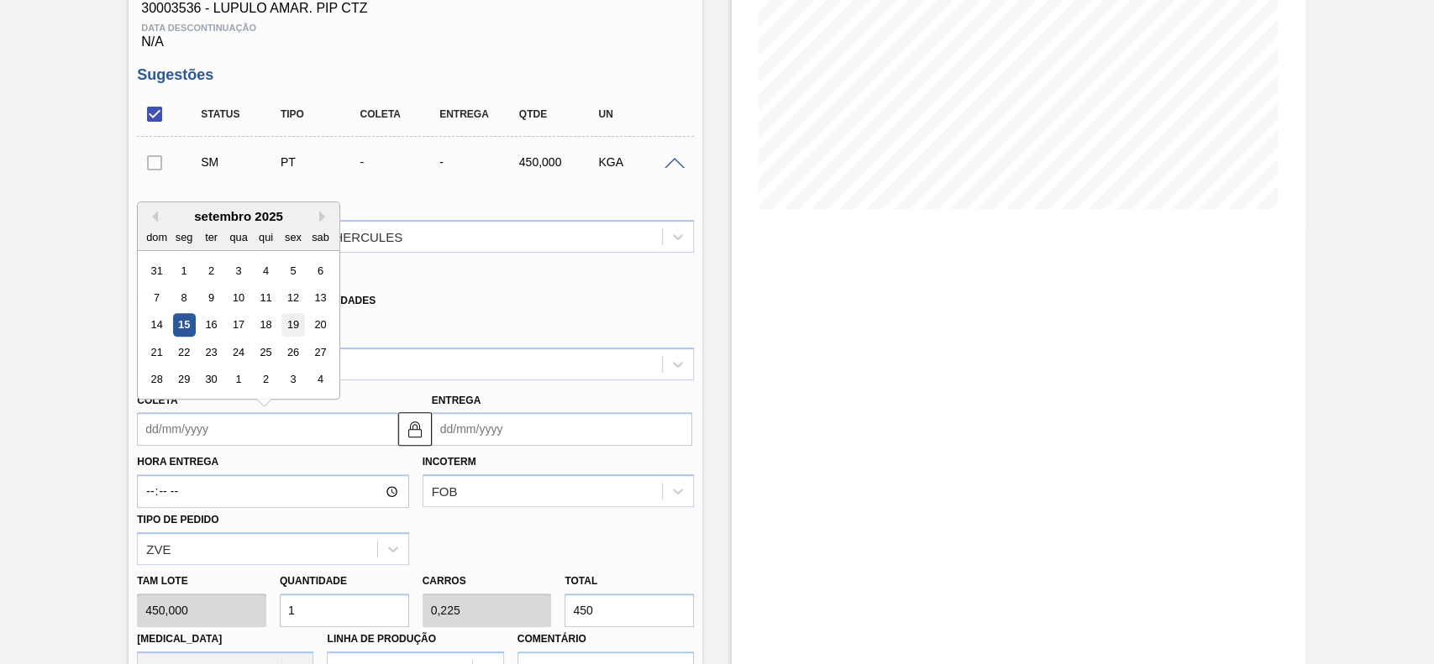
click at [296, 332] on div "19" at bounding box center [293, 325] width 23 height 23
type input "[DATE]"
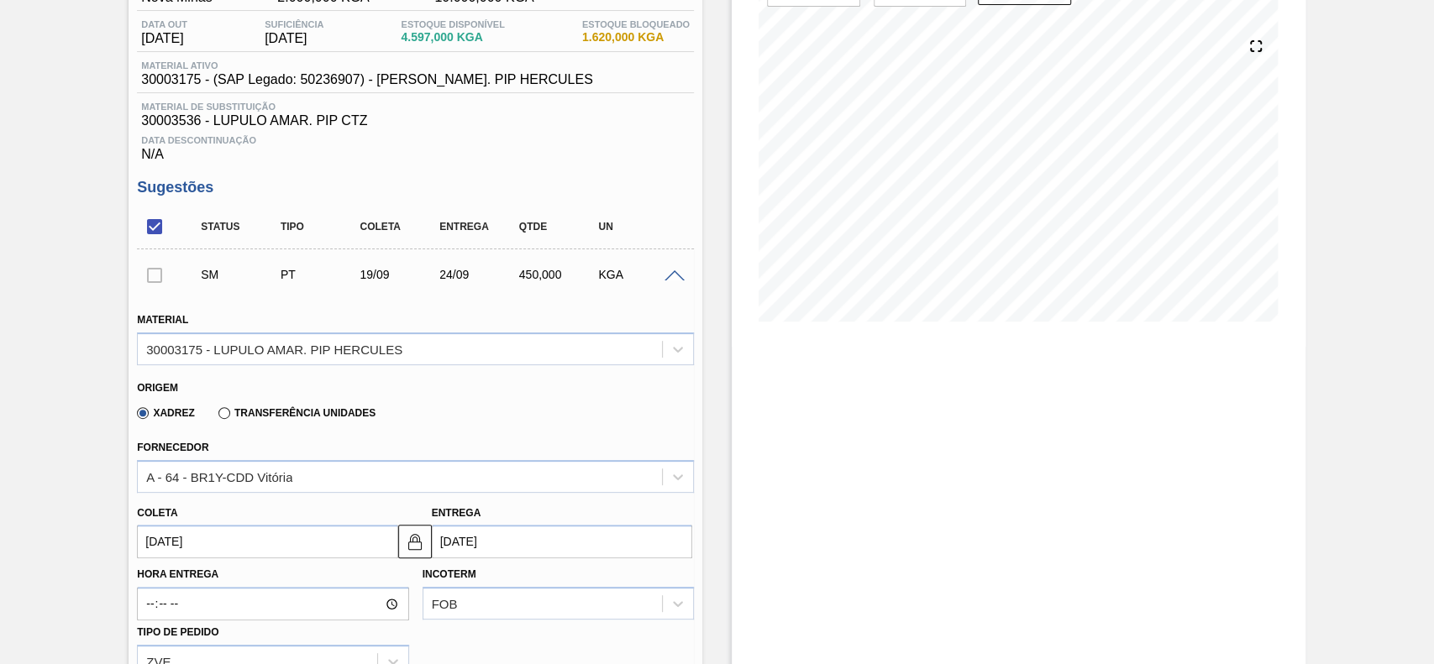
scroll to position [394, 0]
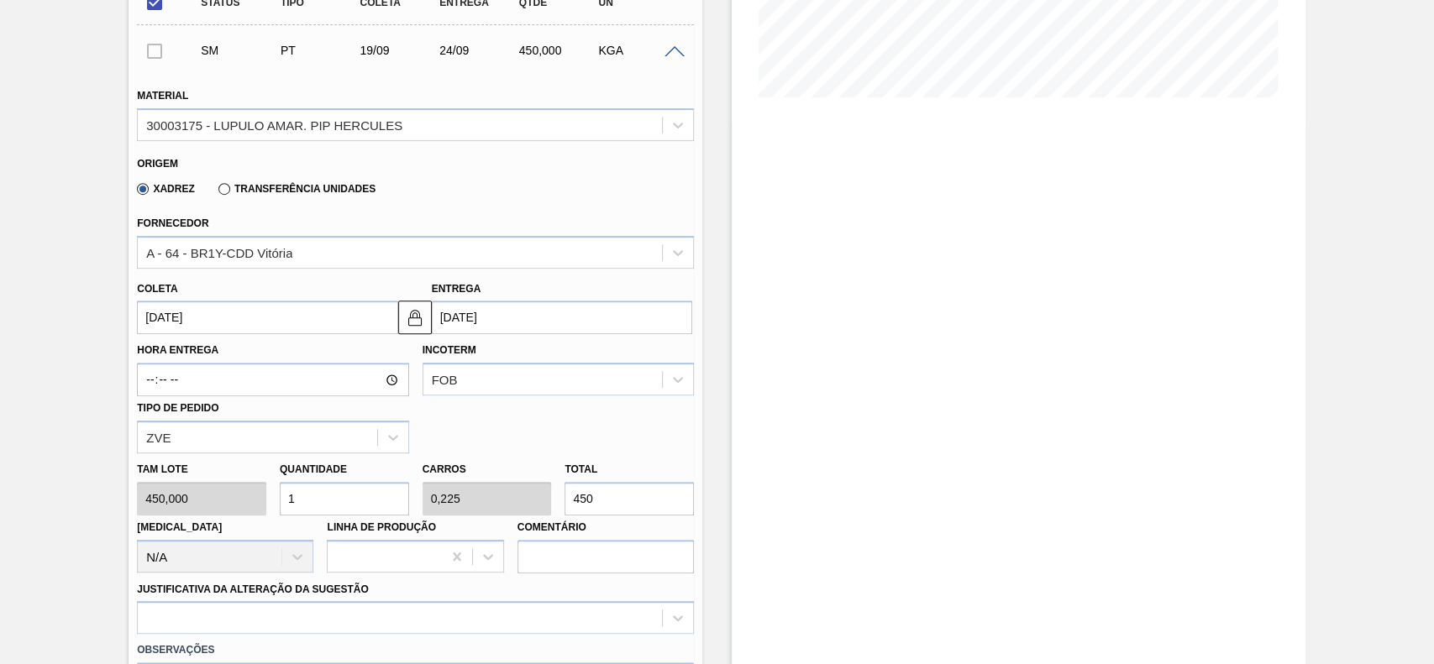
click at [349, 502] on input "1" at bounding box center [344, 499] width 129 height 34
type input "5"
type input "1,125"
type input "2.250"
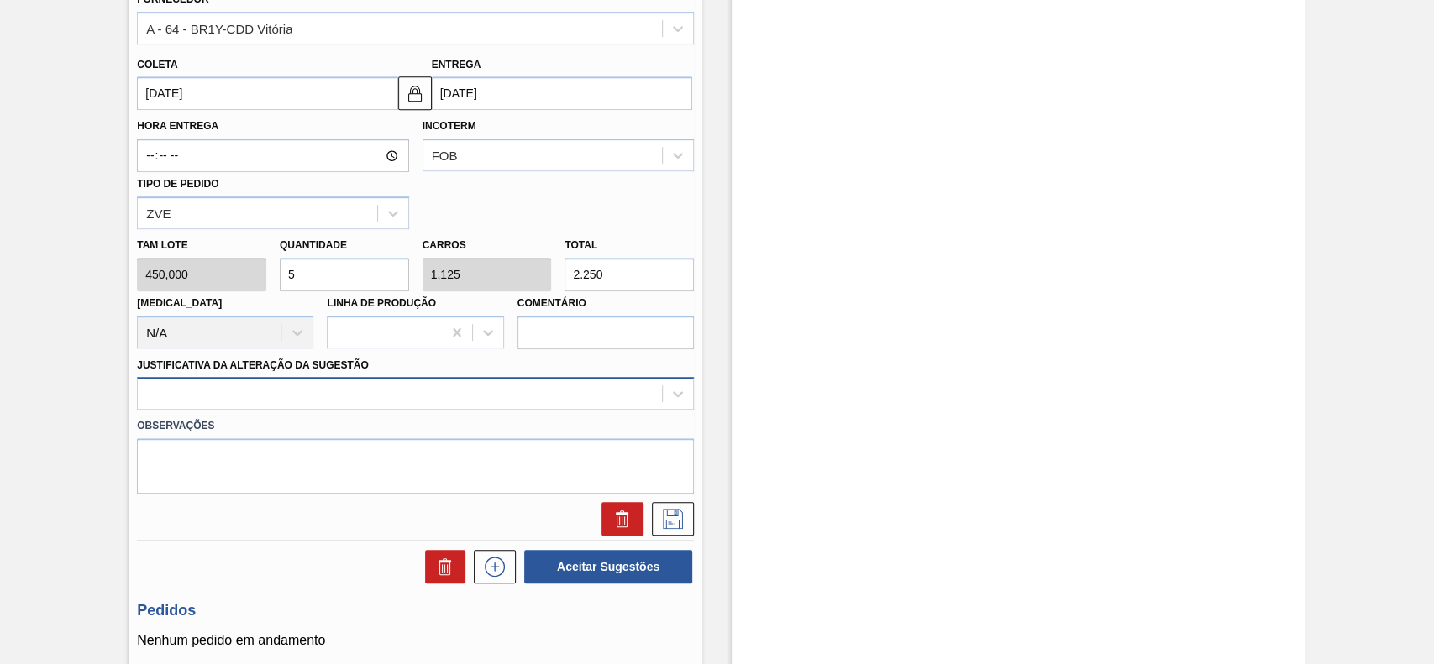
type input "5"
drag, startPoint x: 286, startPoint y: 385, endPoint x: 279, endPoint y: 394, distance: 10.8
click at [279, 394] on div at bounding box center [400, 394] width 524 height 24
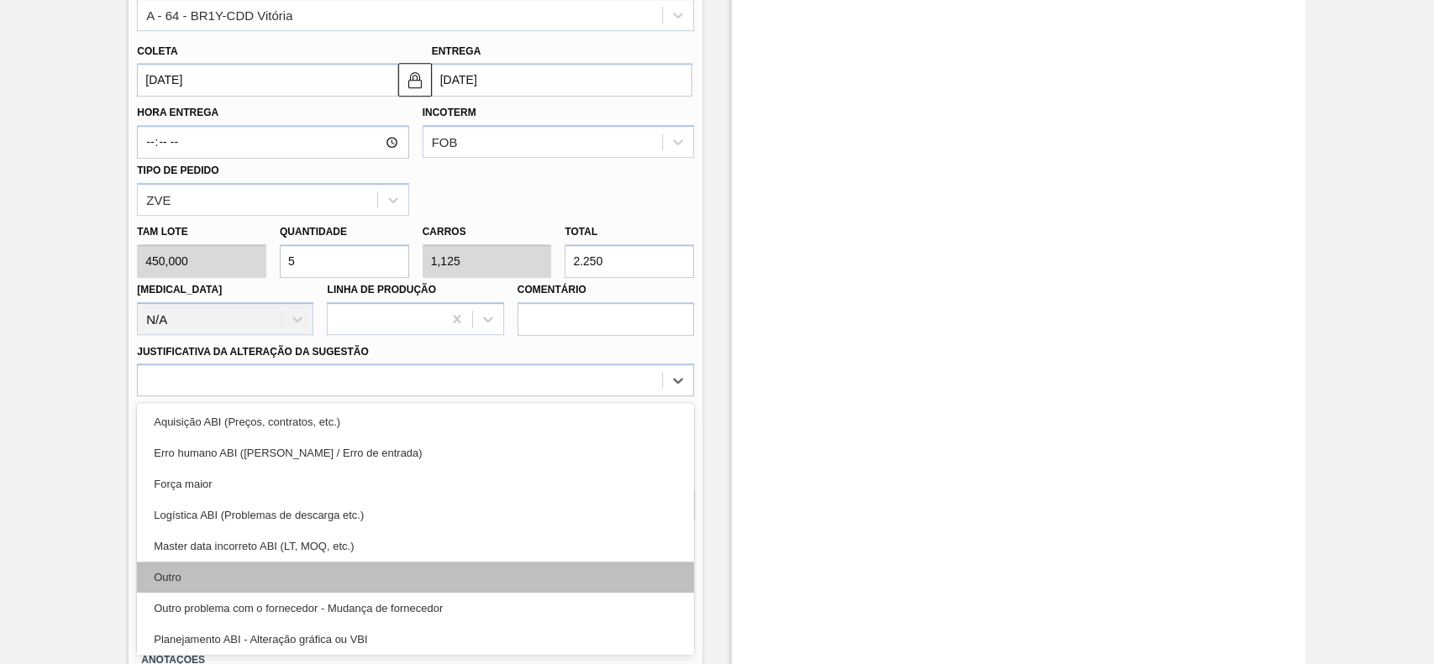
drag, startPoint x: 207, startPoint y: 563, endPoint x: 207, endPoint y: 577, distance: 14.3
click at [207, 577] on div "Aquisição ABI (Preços, contratos, etc.) Erro humano ABI (Cálculo / Erro de entr…" at bounding box center [415, 529] width 557 height 252
click at [207, 577] on div "Outro" at bounding box center [415, 577] width 557 height 31
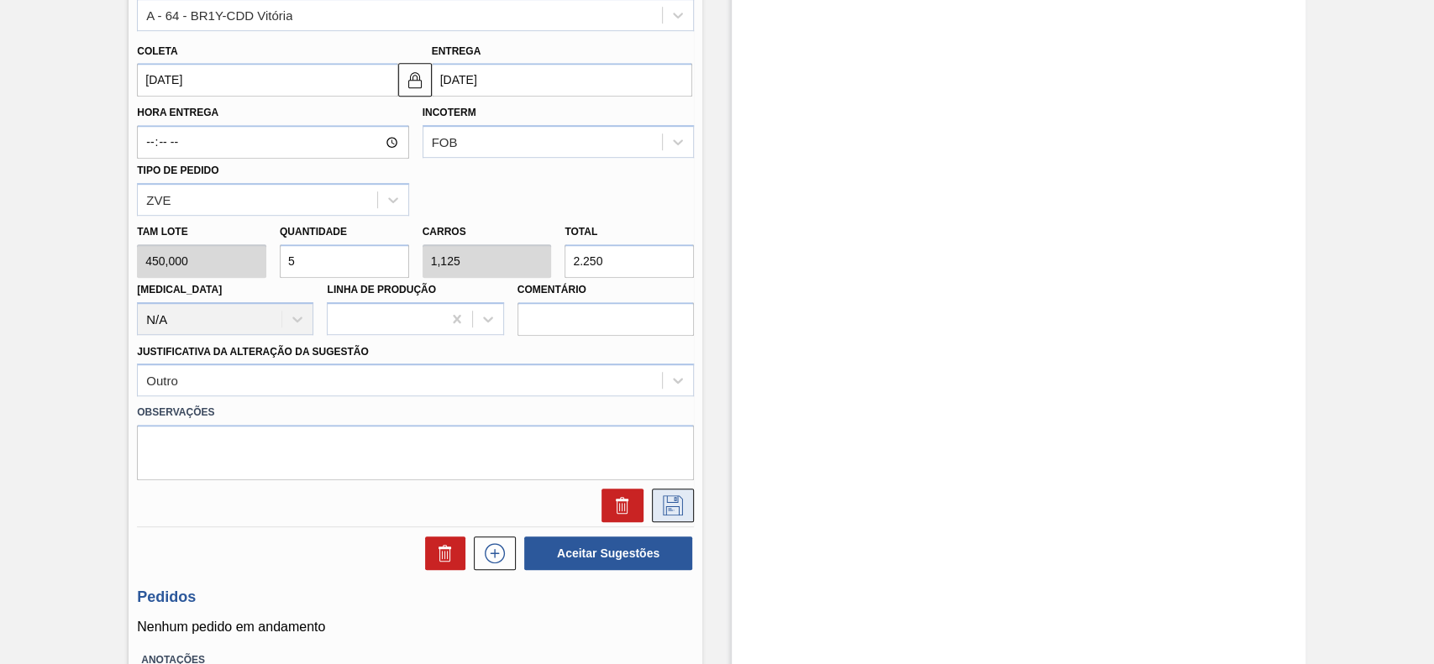
click at [680, 510] on icon at bounding box center [673, 505] width 20 height 20
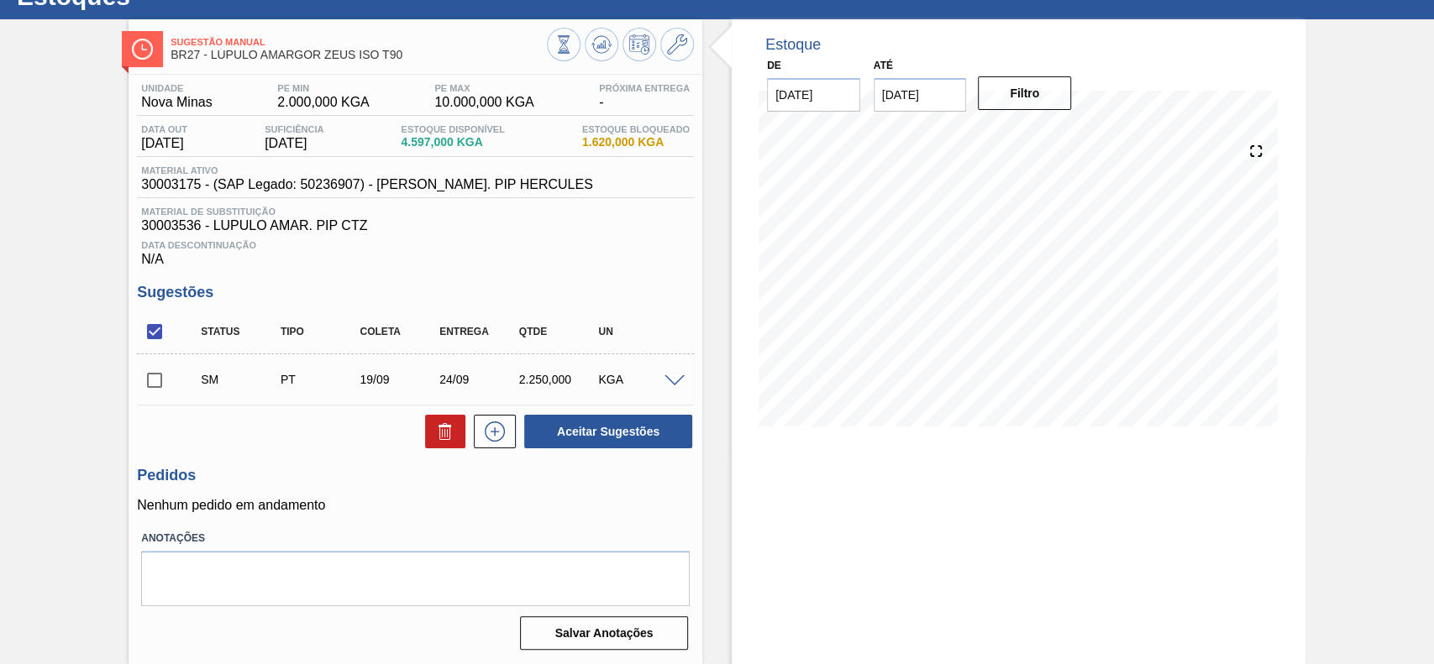
scroll to position [68, 0]
click at [162, 382] on input "checkbox" at bounding box center [154, 380] width 35 height 35
checkbox input "true"
click at [642, 437] on button "Aceitar Sugestões" at bounding box center [608, 432] width 168 height 34
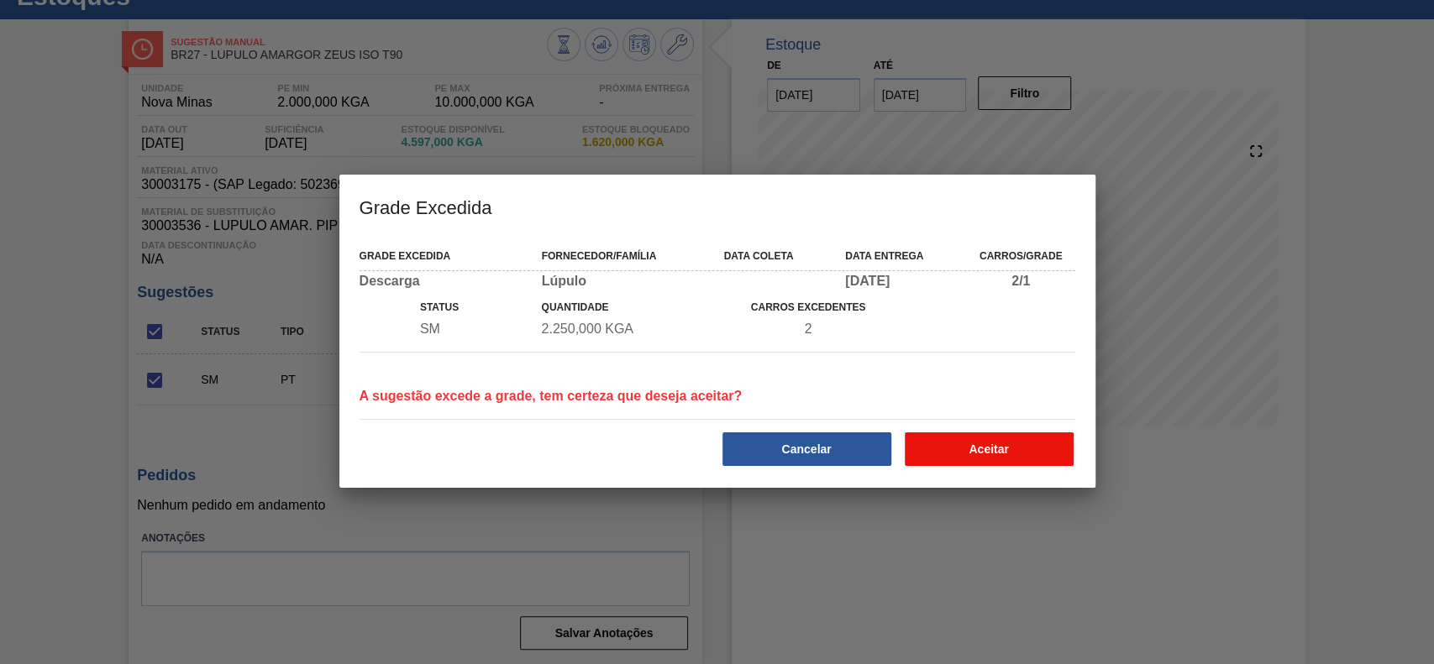
click at [961, 446] on button "Aceitar" at bounding box center [988, 449] width 169 height 34
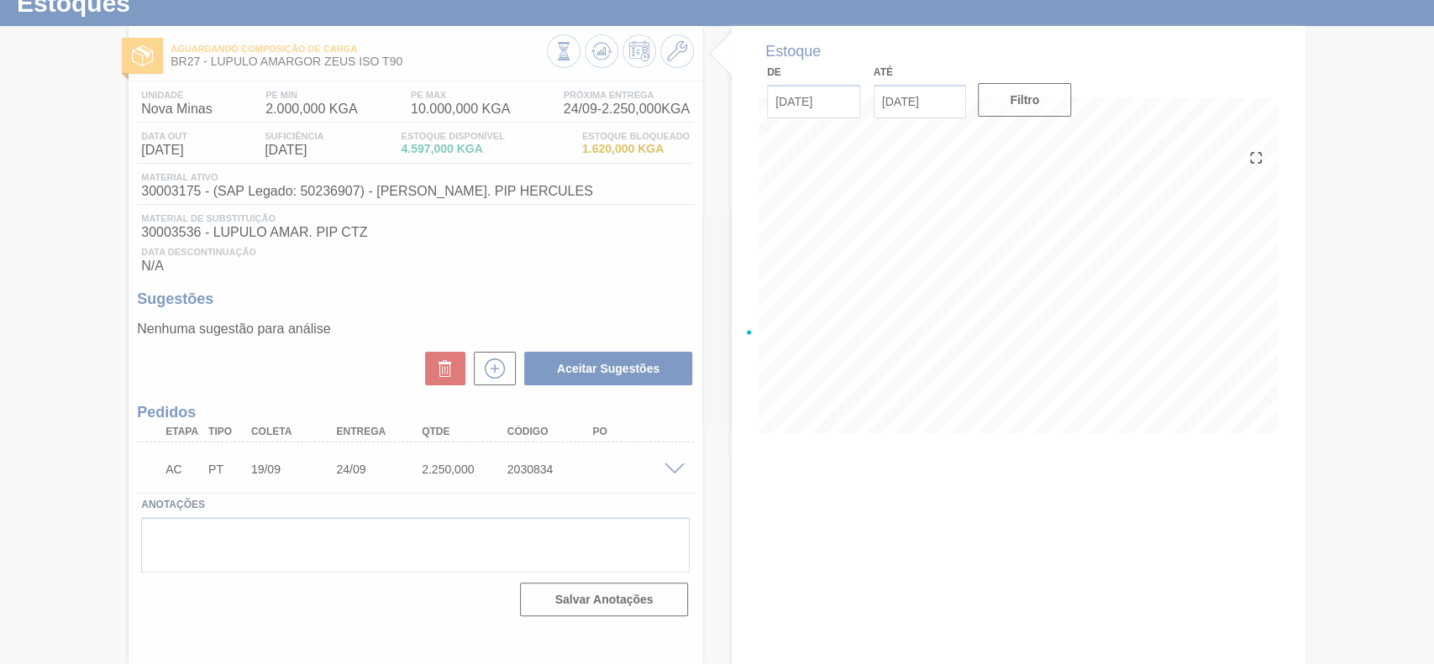
scroll to position [58, 0]
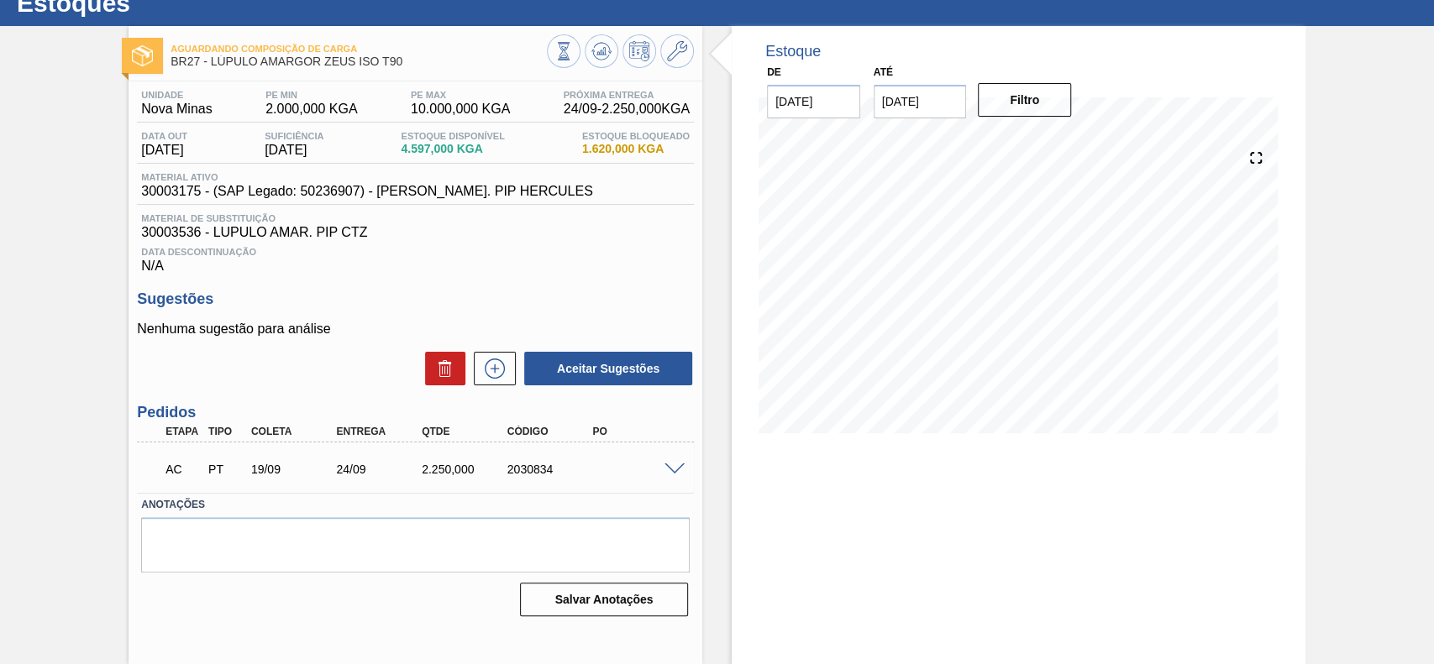
click at [679, 474] on span at bounding box center [674, 470] width 20 height 13
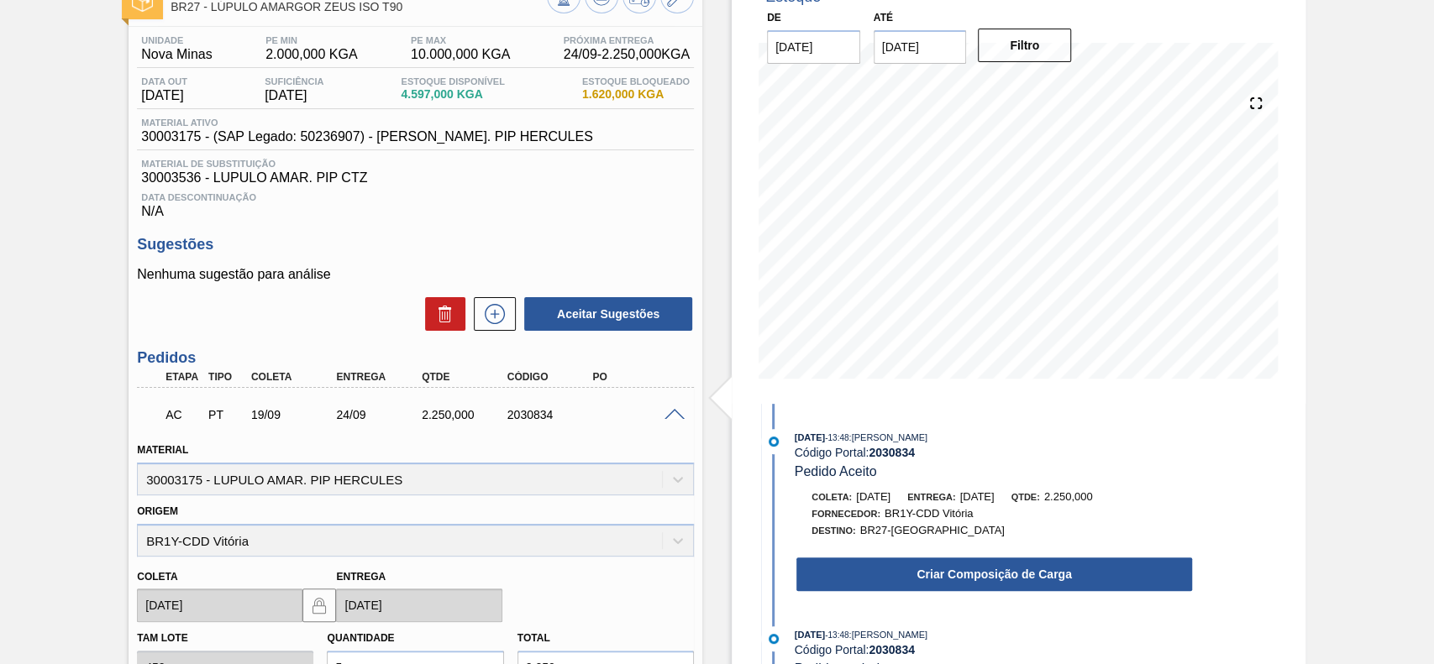
scroll to position [181, 0]
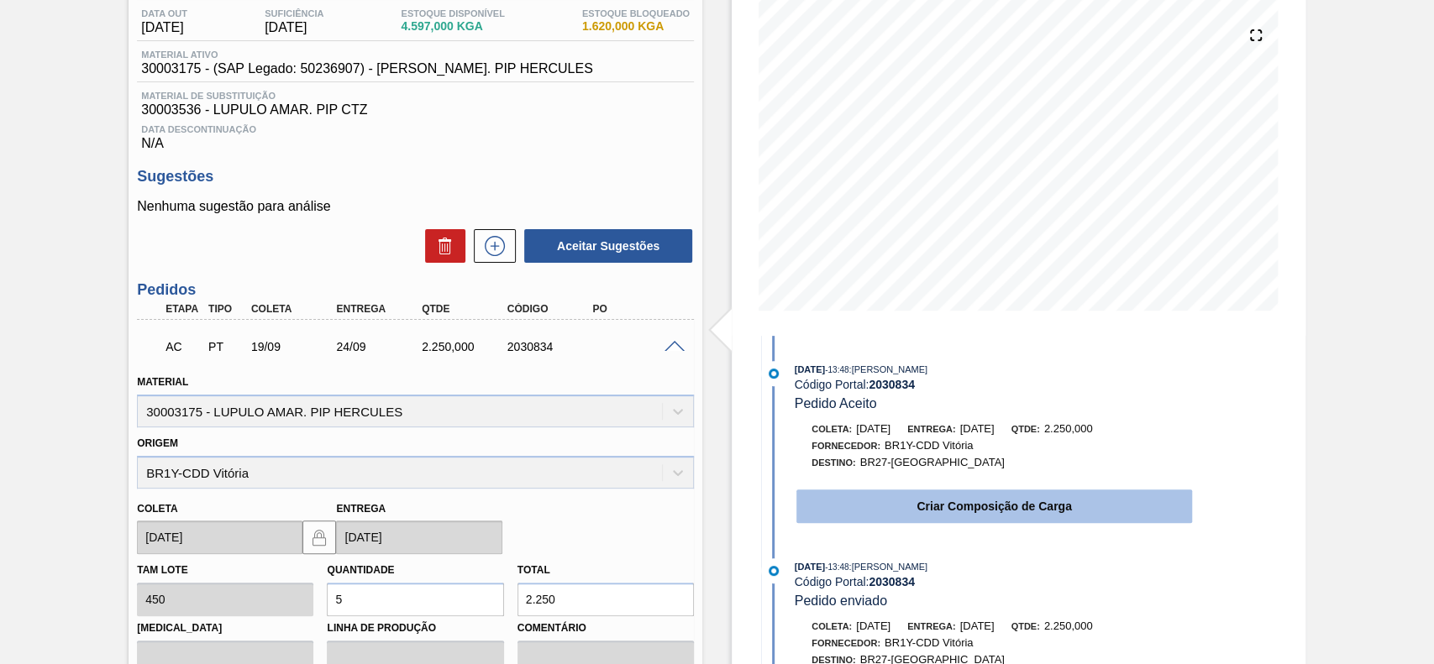
click at [900, 514] on button "Criar Composição de Carga" at bounding box center [994, 507] width 396 height 34
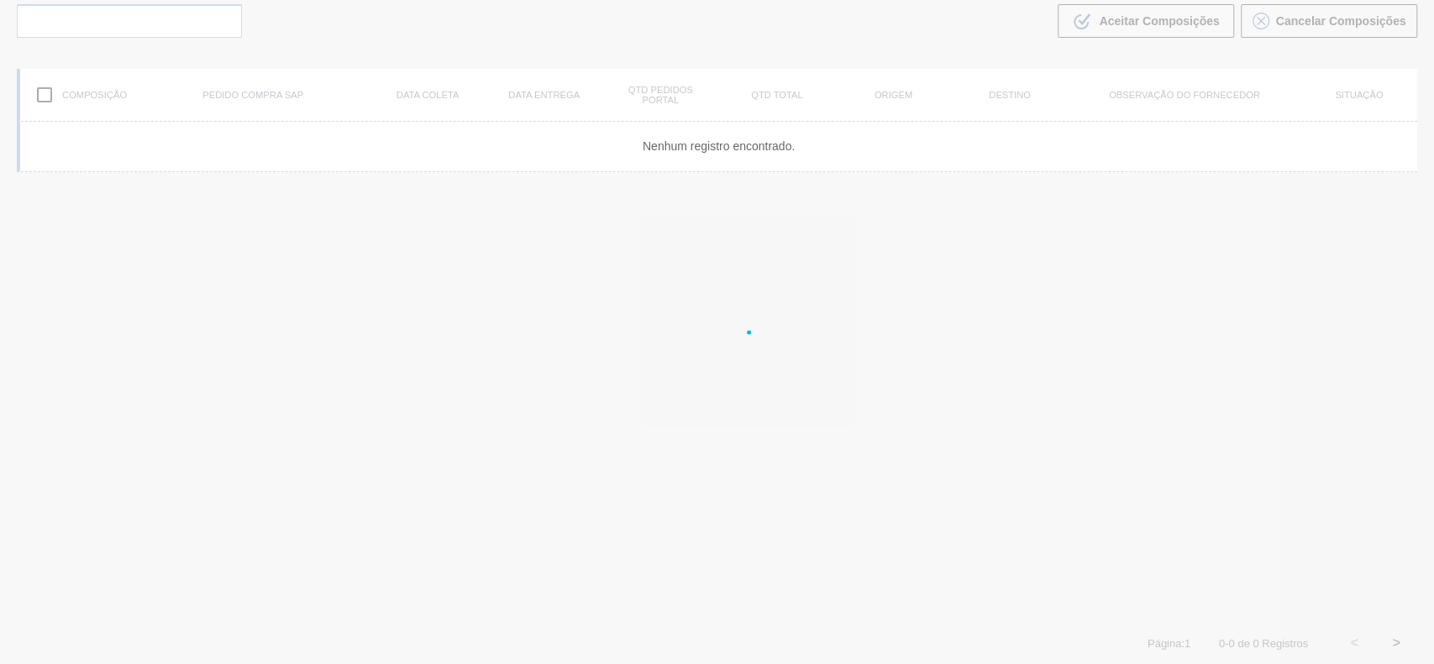
scroll to position [121, 0]
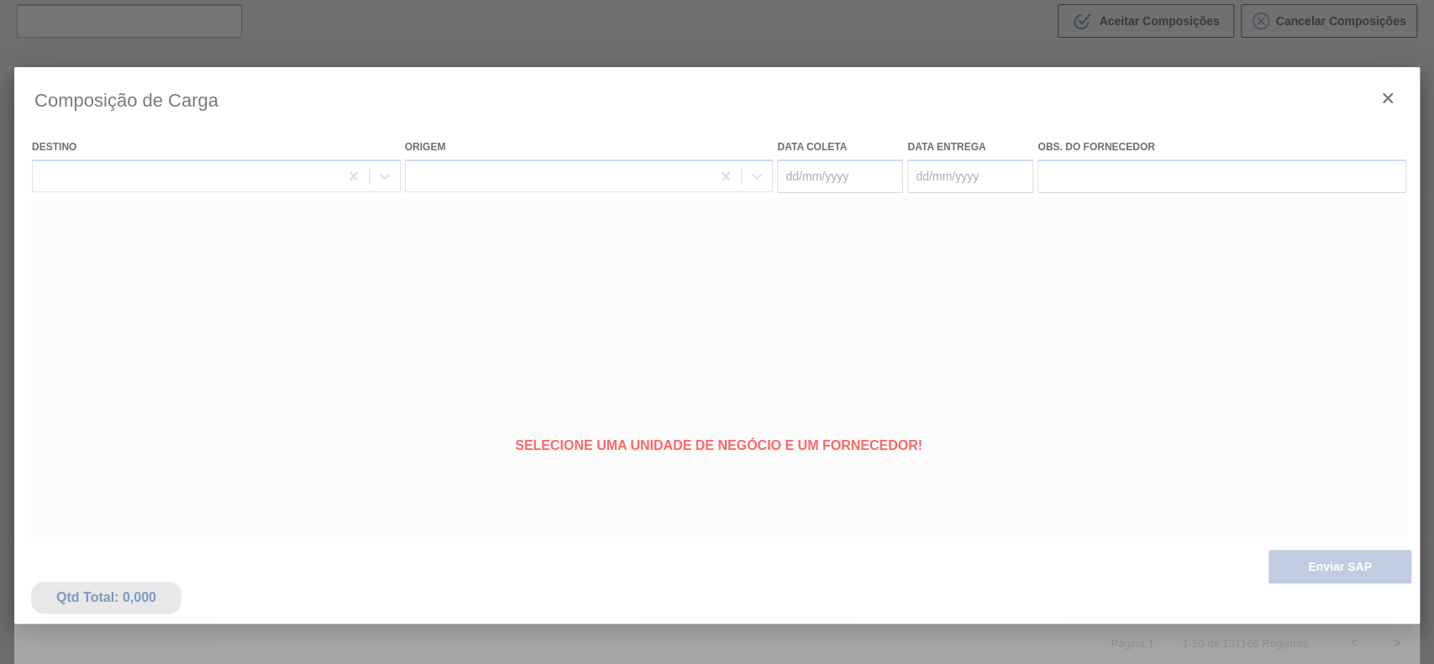
type coleta "[DATE]"
type entrega "[DATE]"
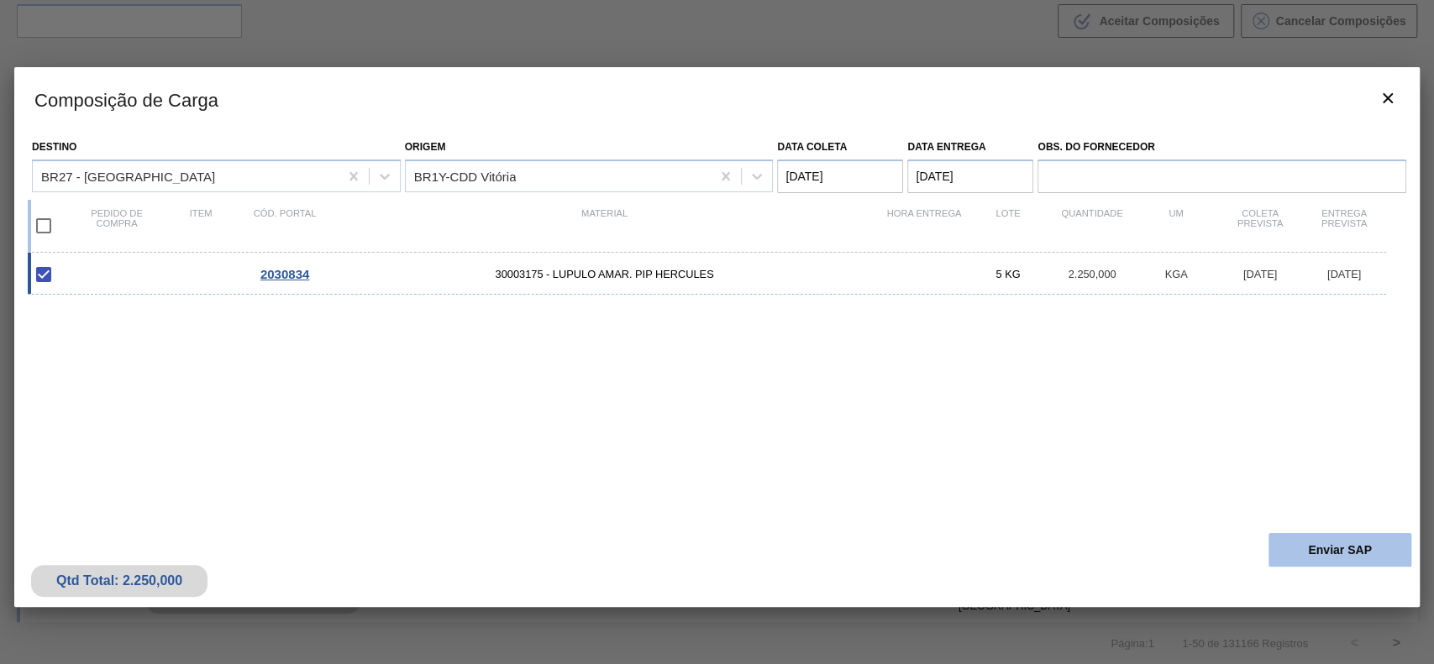
click at [1308, 545] on button "Enviar SAP" at bounding box center [1339, 550] width 143 height 34
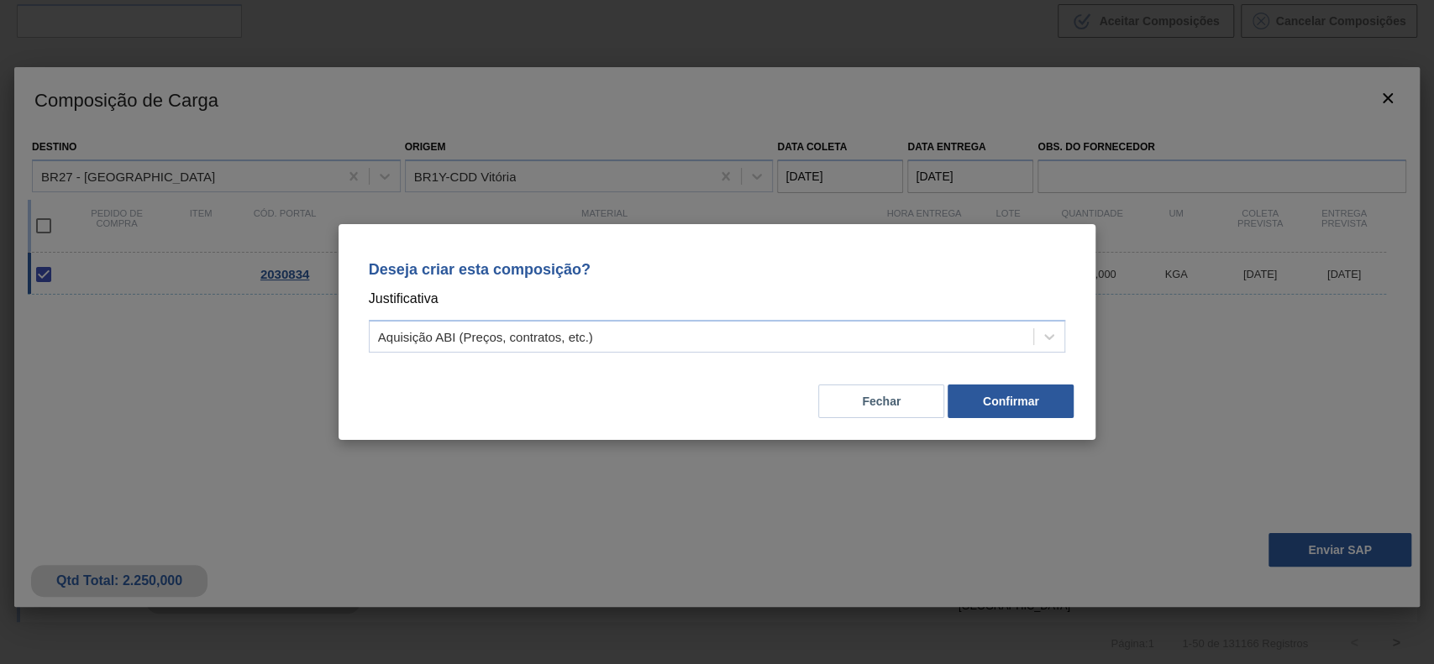
drag, startPoint x: 735, startPoint y: 318, endPoint x: 684, endPoint y: 342, distance: 56.4
click at [732, 318] on div "Deseja criar esta composição? Justificativa Aquisição ABI (Preços, contratos, e…" at bounding box center [717, 303] width 717 height 118
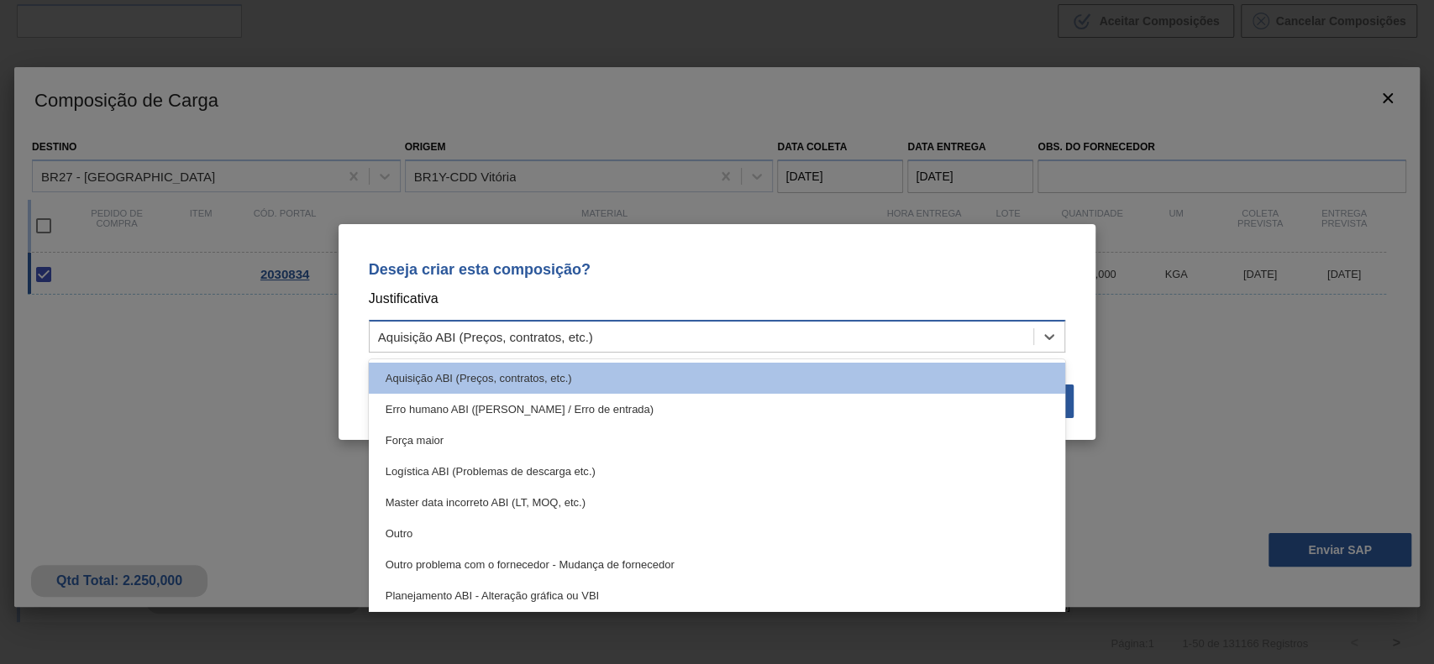
click at [600, 330] on div "Aquisição ABI (Preços, contratos, etc.)" at bounding box center [702, 337] width 664 height 24
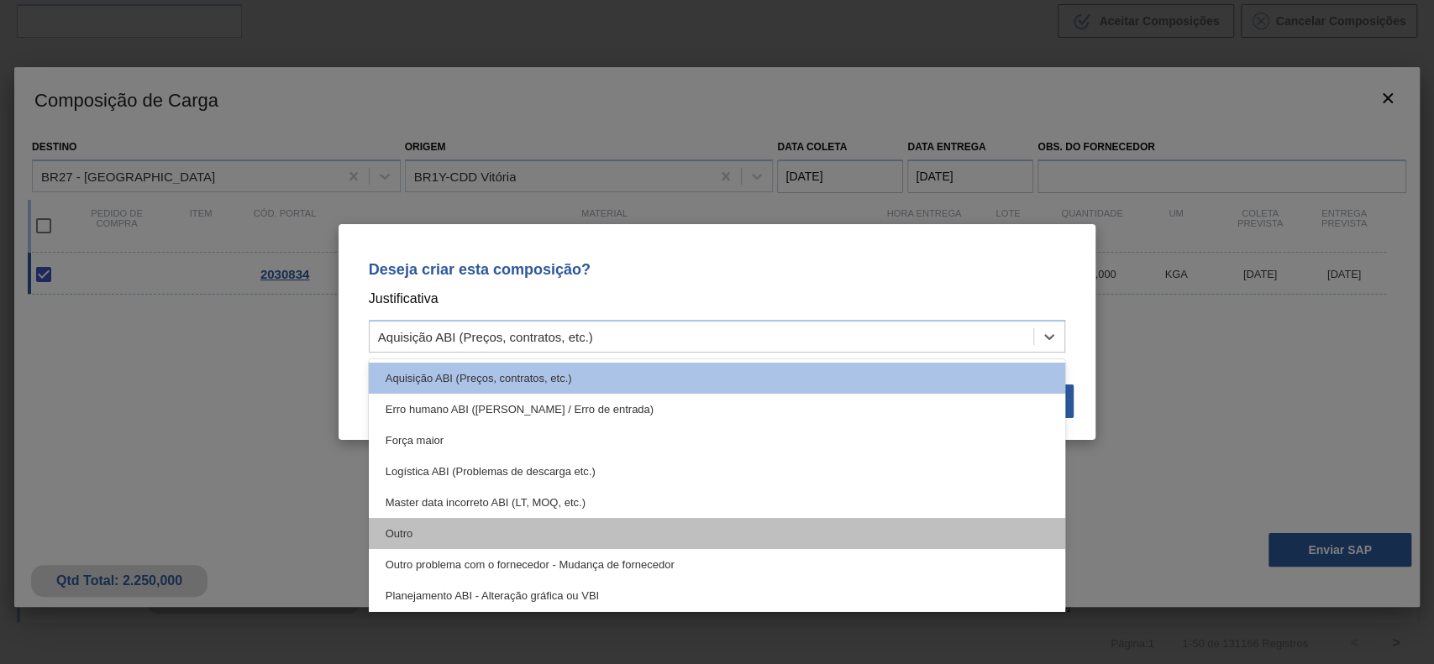
click at [410, 543] on div "Outro" at bounding box center [717, 533] width 697 height 31
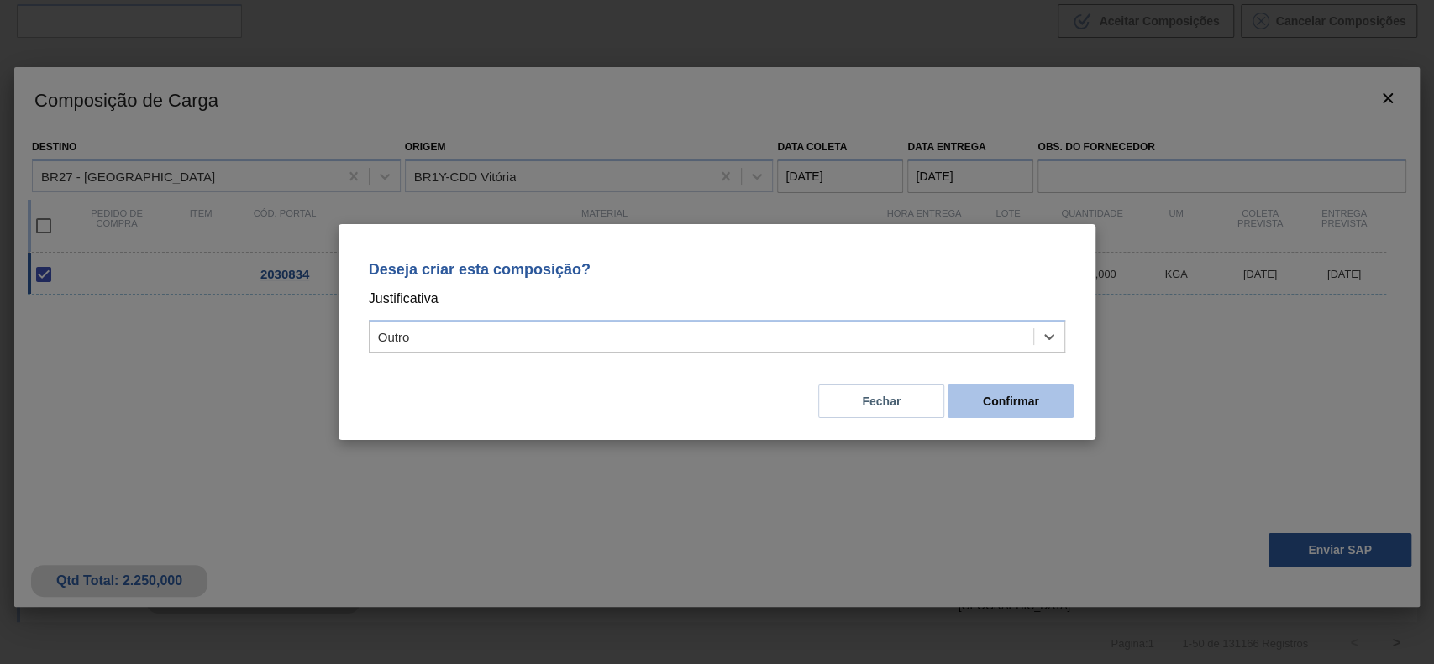
click at [1010, 391] on button "Confirmar" at bounding box center [1010, 402] width 126 height 34
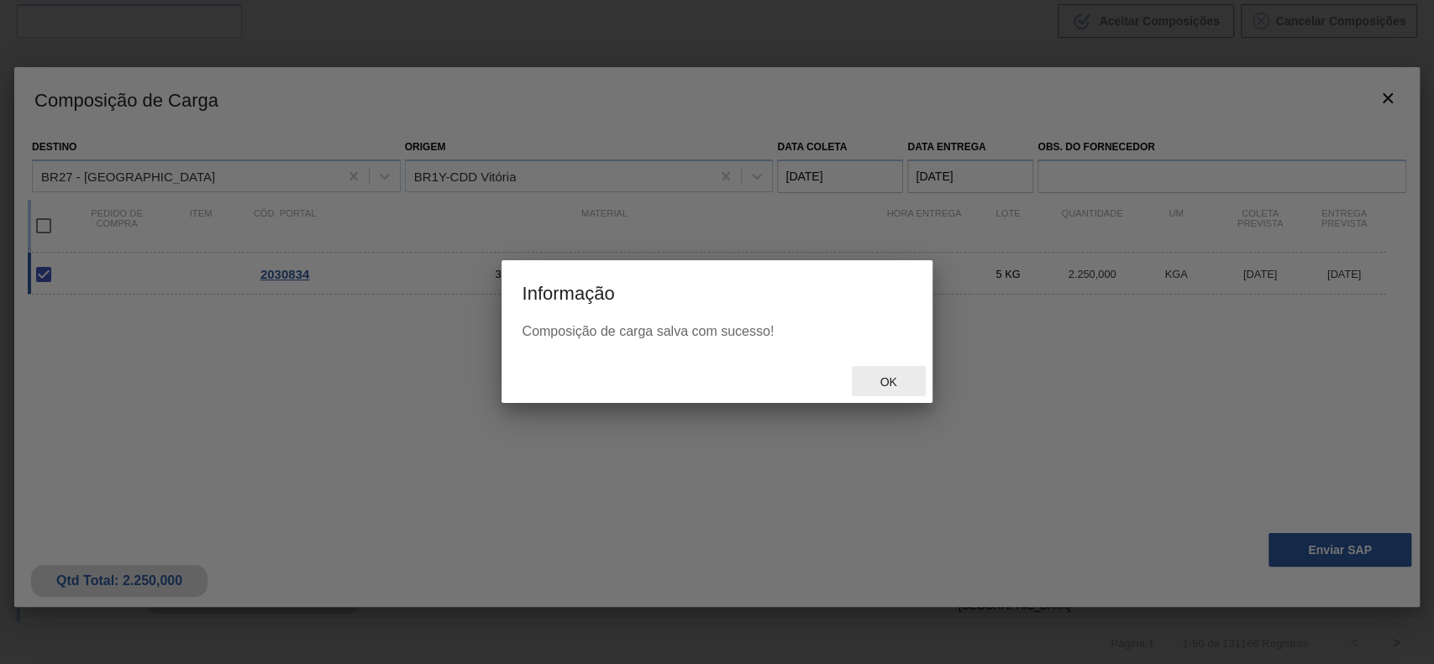
click at [894, 390] on div "Ok" at bounding box center [889, 381] width 74 height 31
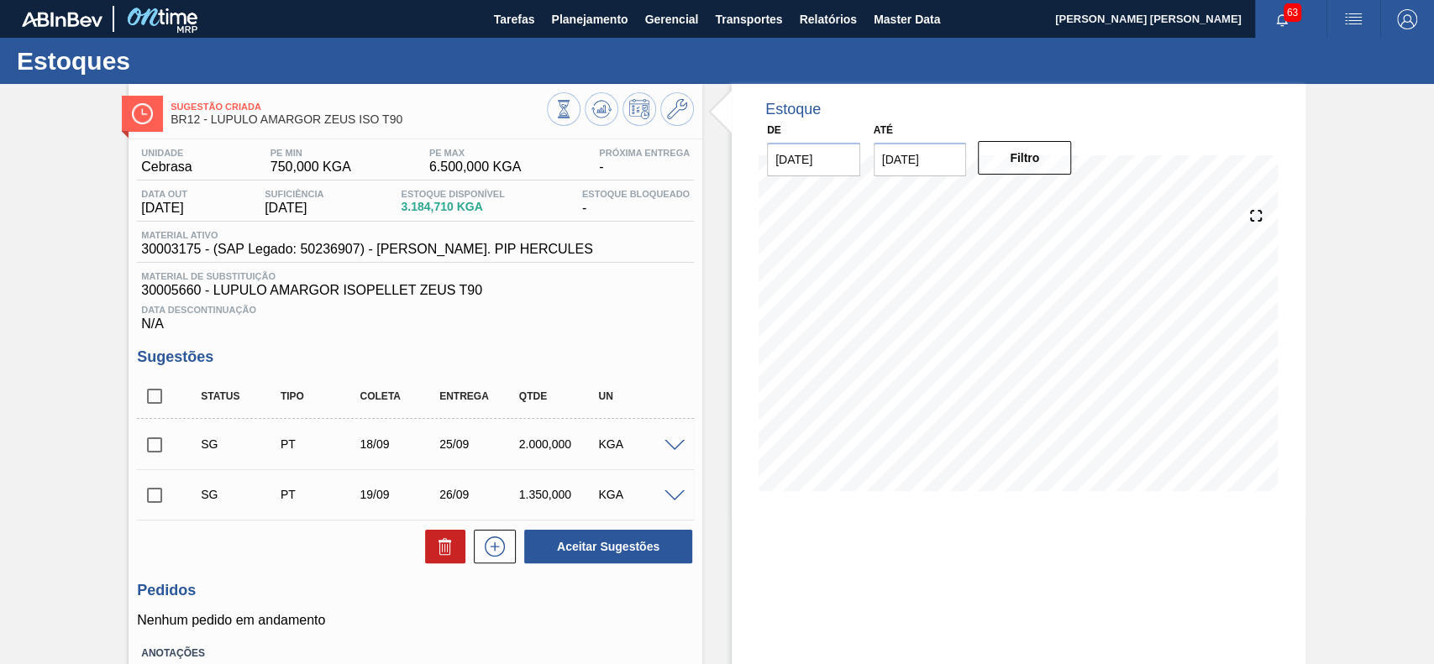
click at [675, 449] on span at bounding box center [674, 446] width 20 height 13
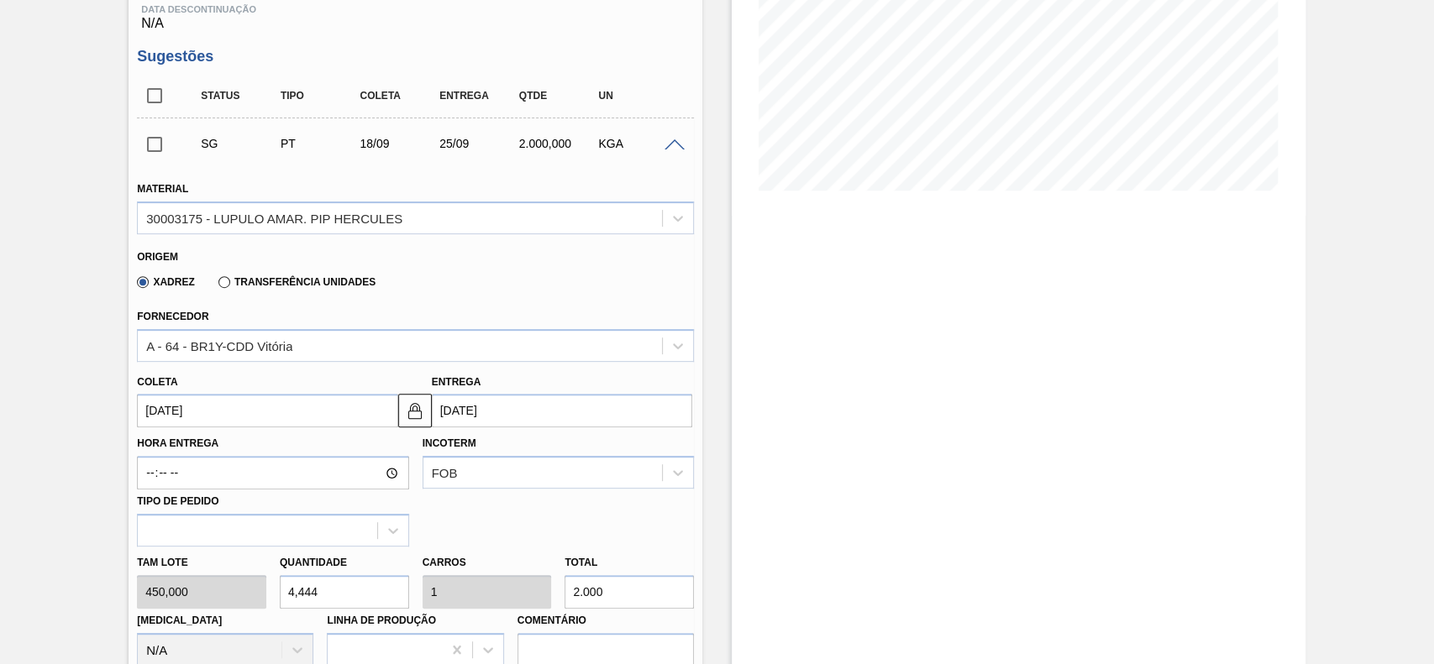
scroll to position [336, 0]
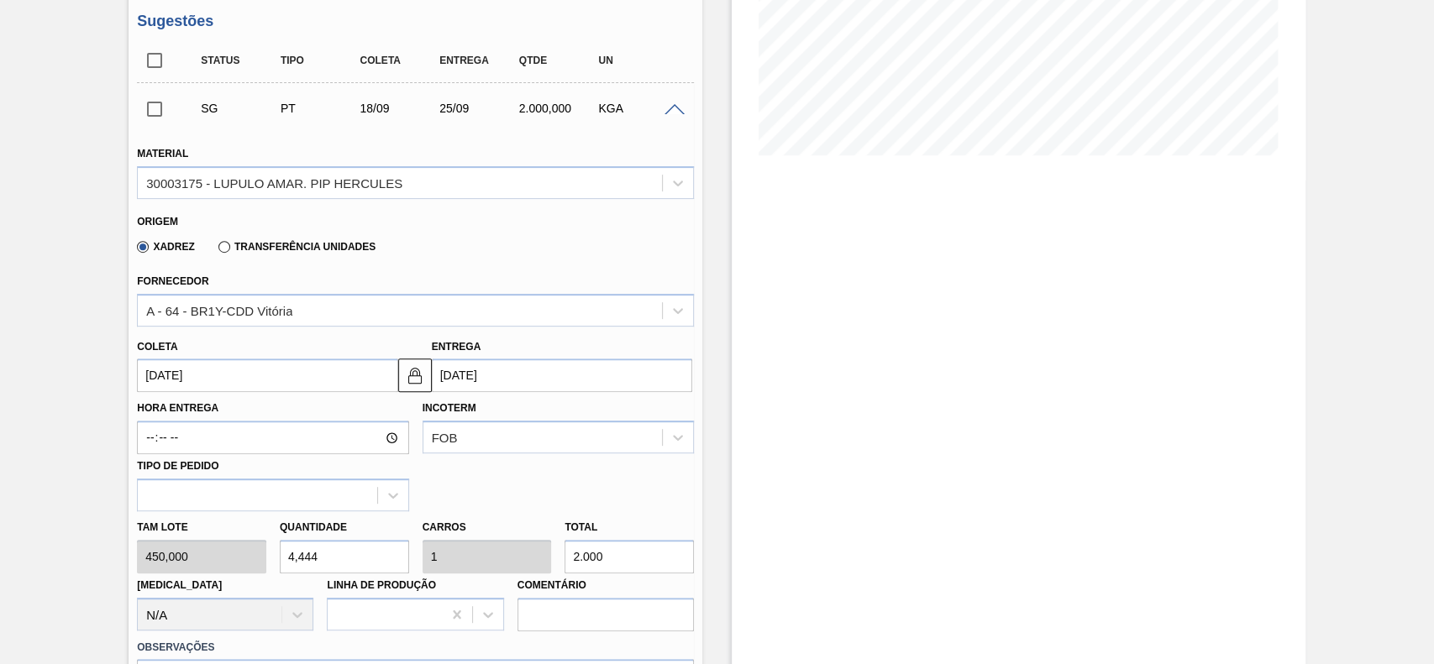
click at [258, 385] on input "18/09/2025" at bounding box center [267, 376] width 260 height 34
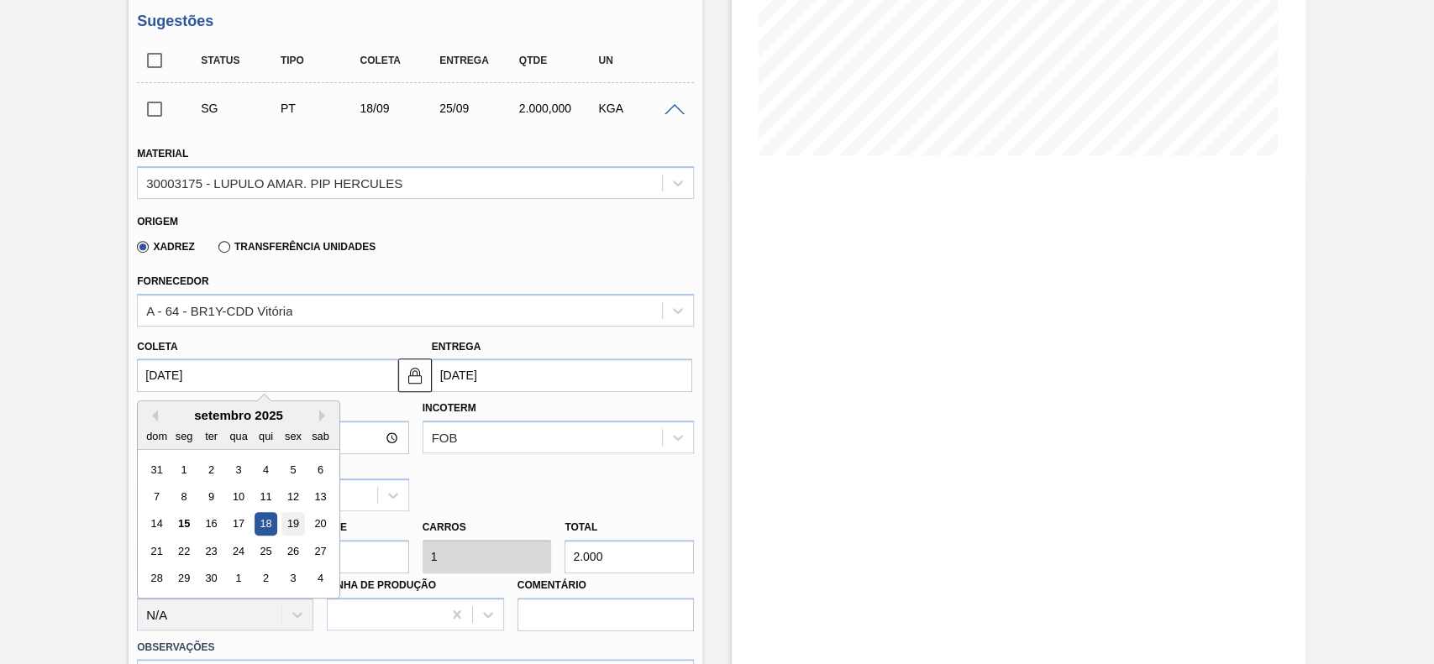
click at [294, 532] on div "19" at bounding box center [293, 524] width 23 height 23
type input "[DATE]"
type input "26/09/2025"
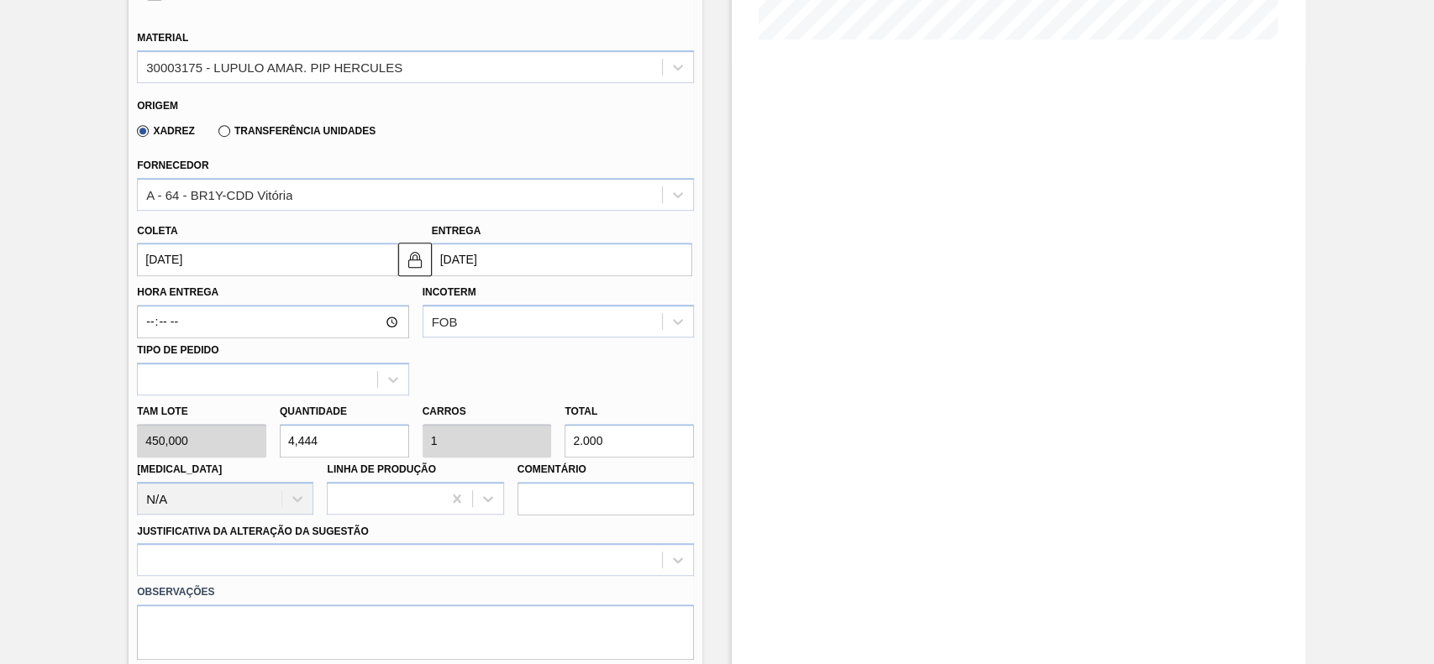
scroll to position [448, 0]
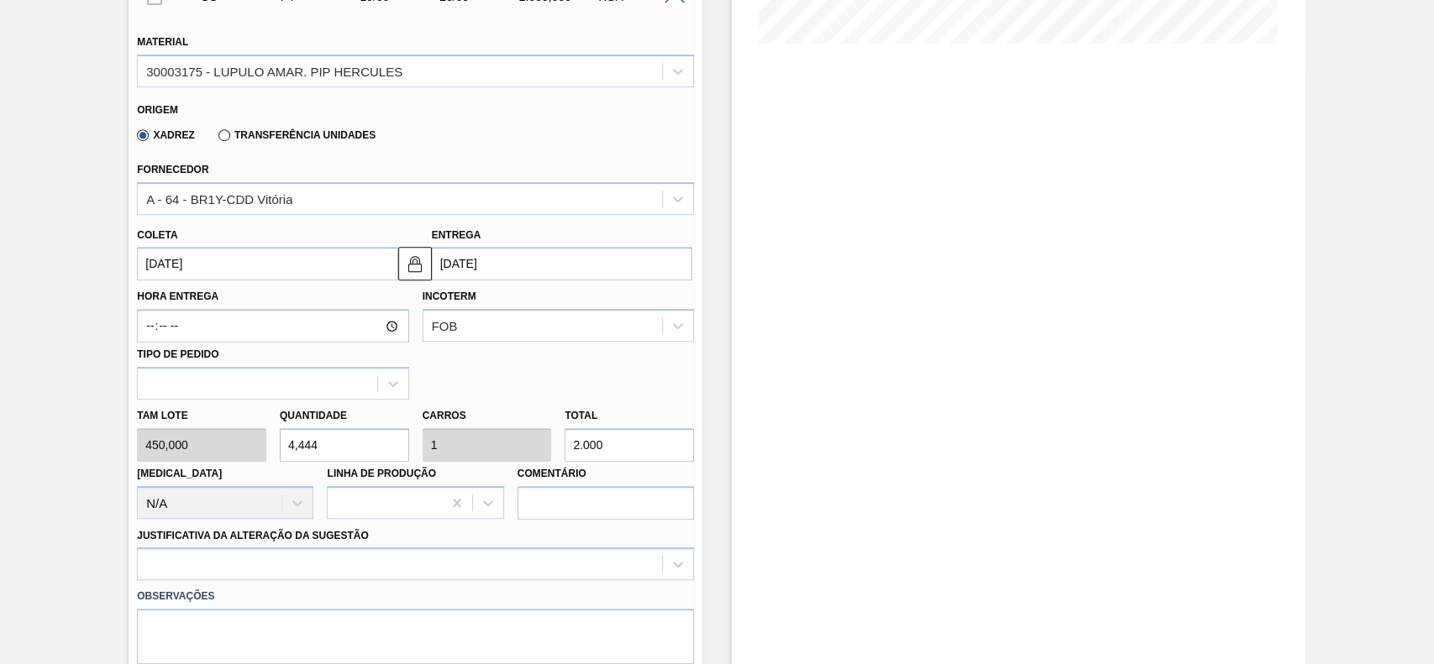
click at [354, 437] on input "4,444" at bounding box center [344, 445] width 129 height 34
type input "4"
type input "0,9"
type input "1.800"
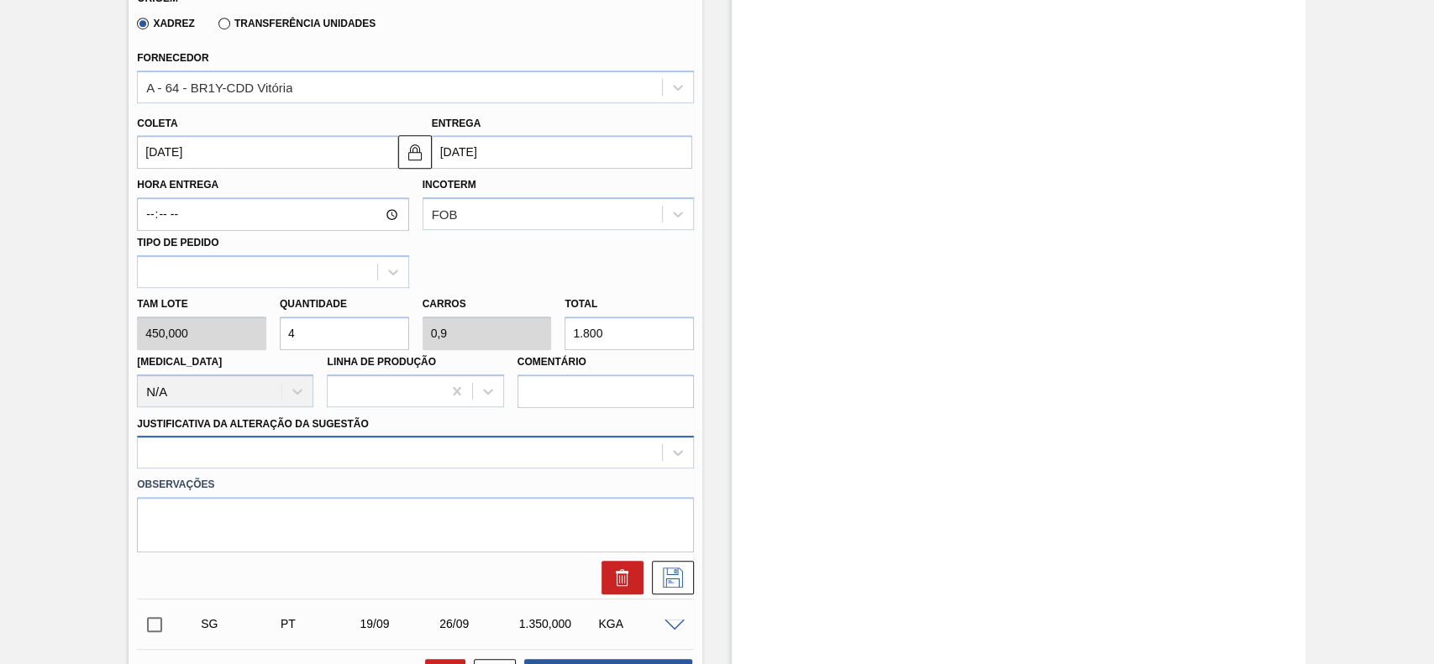
type input "4"
click at [250, 452] on div at bounding box center [415, 452] width 557 height 33
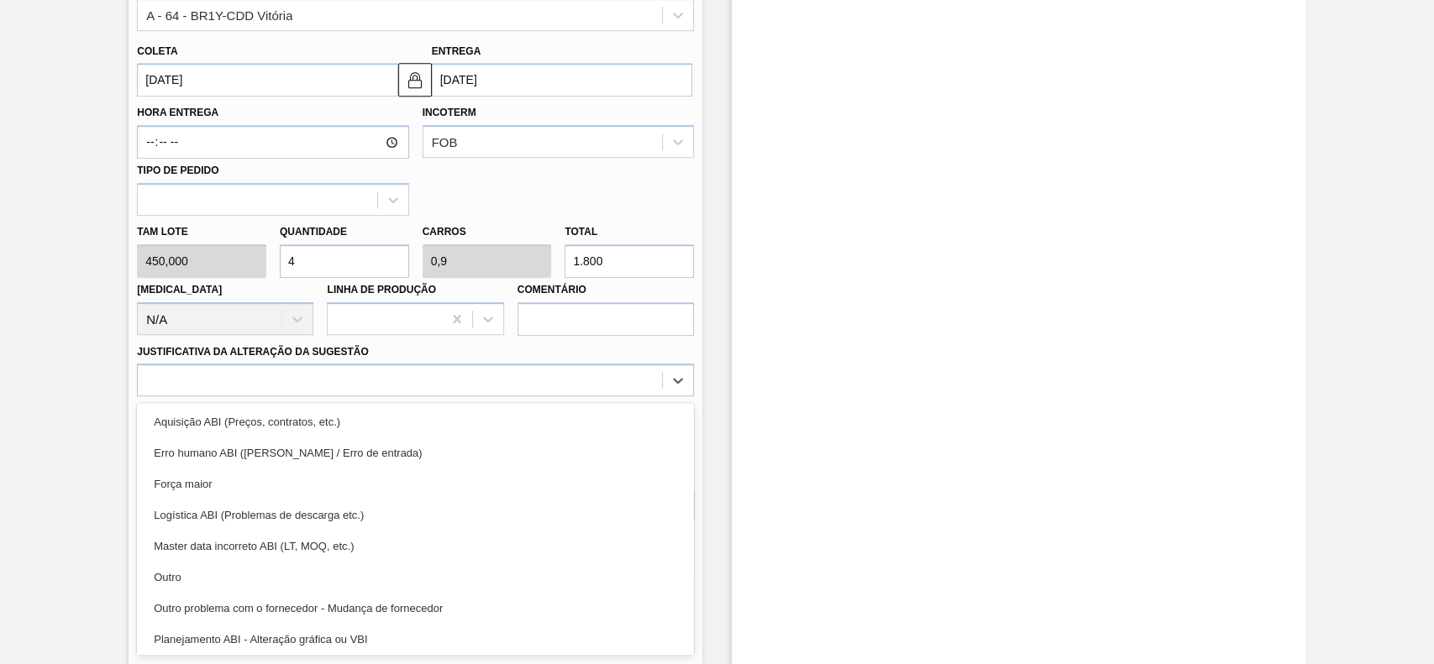
click at [236, 568] on div "Outro" at bounding box center [415, 577] width 557 height 31
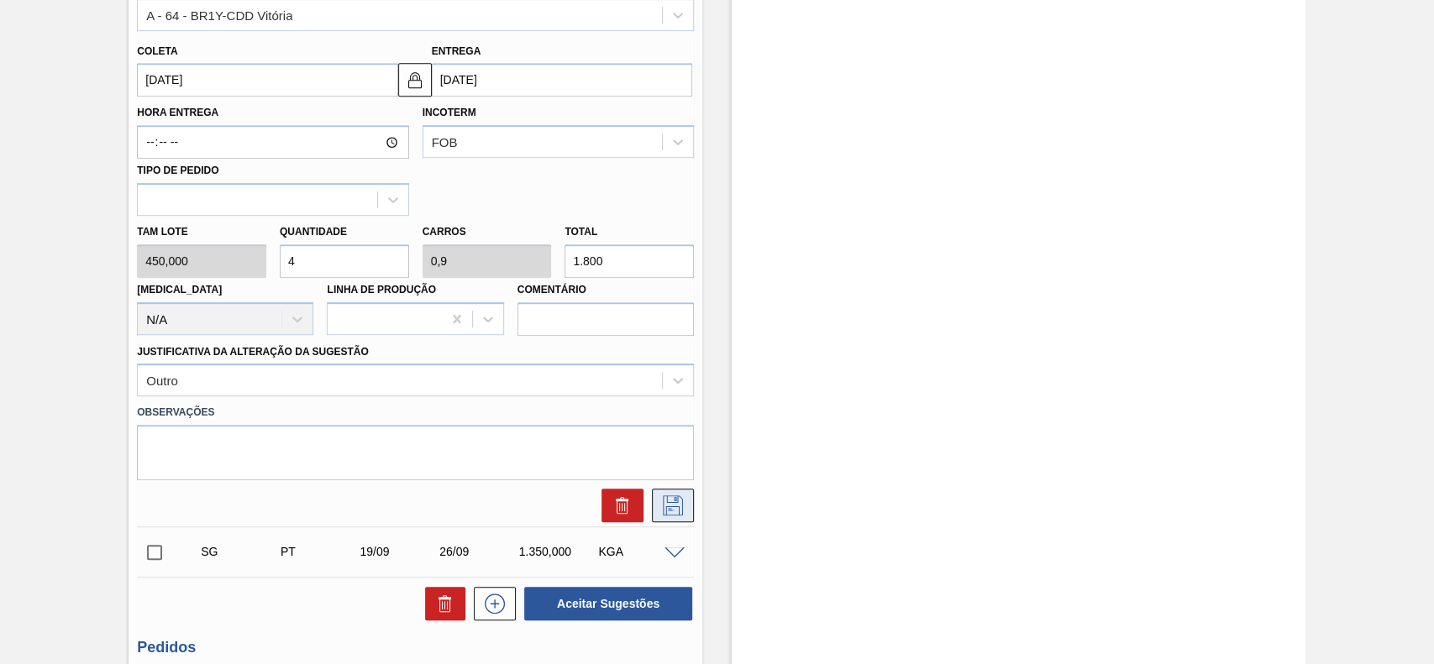
click at [673, 498] on icon at bounding box center [673, 505] width 20 height 20
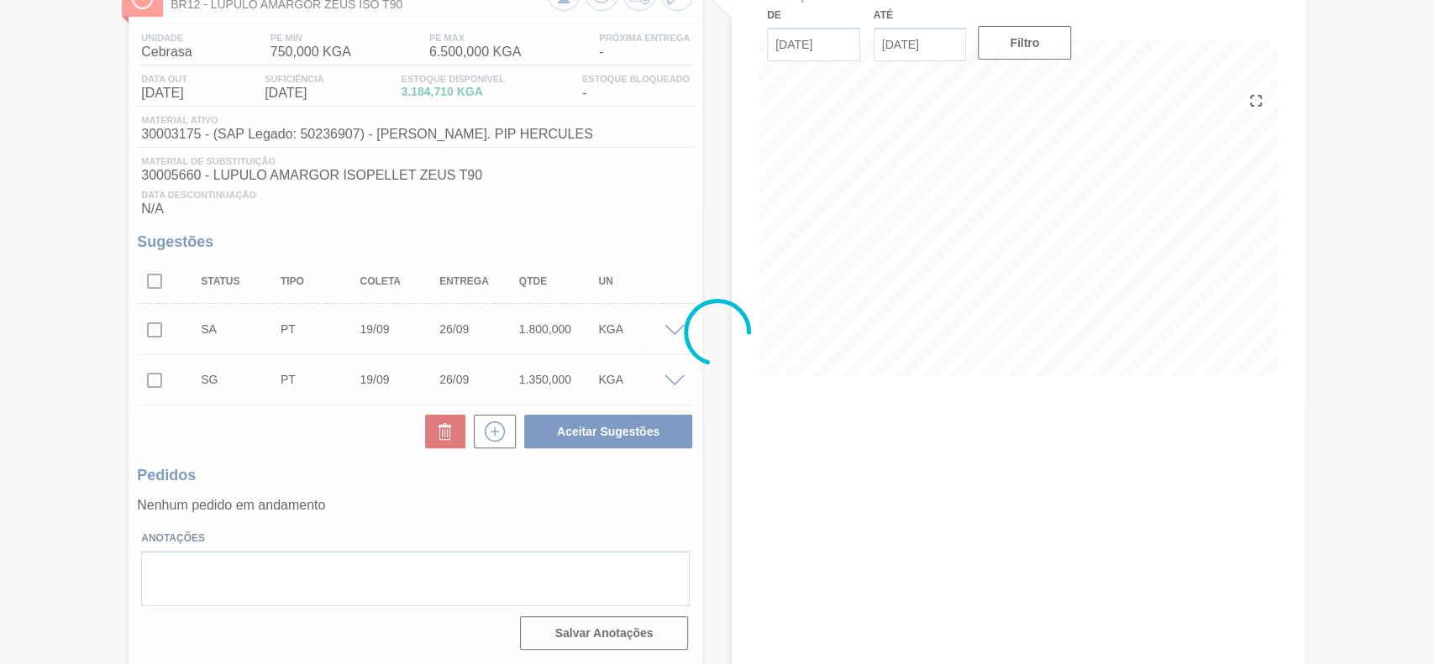
scroll to position [118, 0]
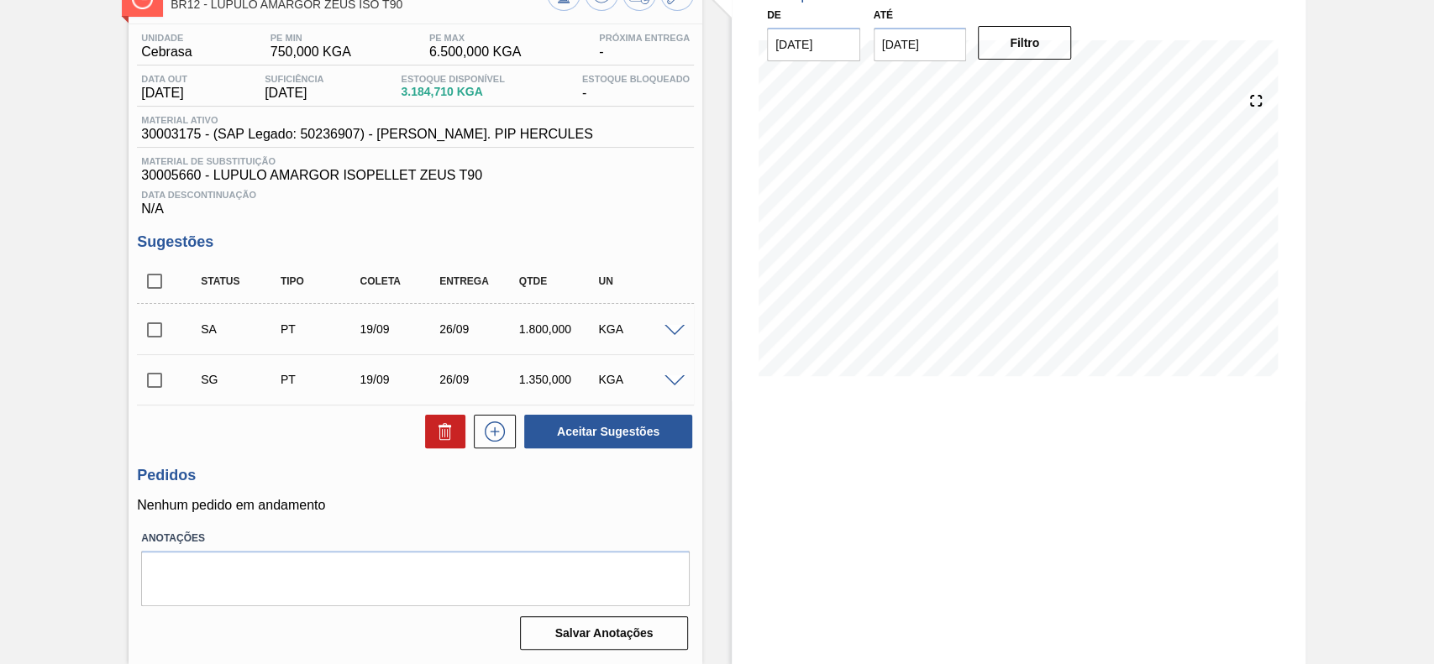
click at [668, 326] on span at bounding box center [674, 331] width 20 height 13
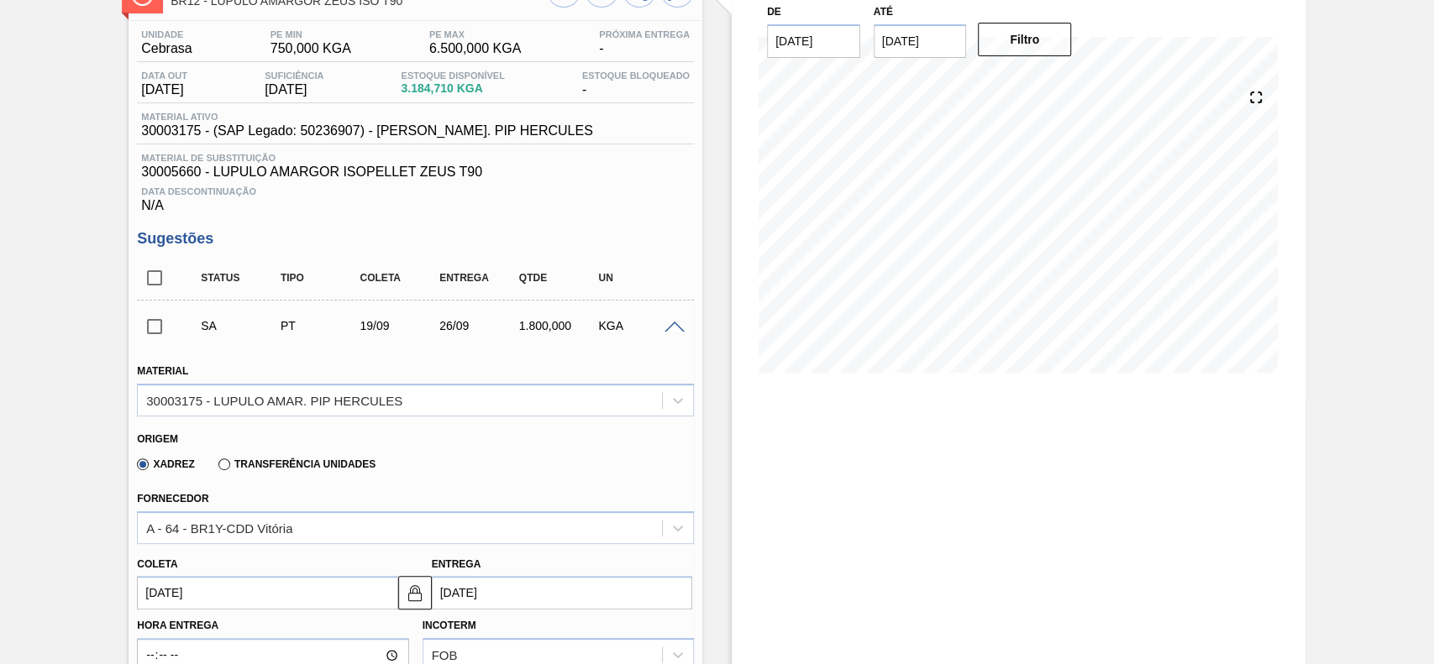
click at [665, 324] on span at bounding box center [674, 328] width 20 height 13
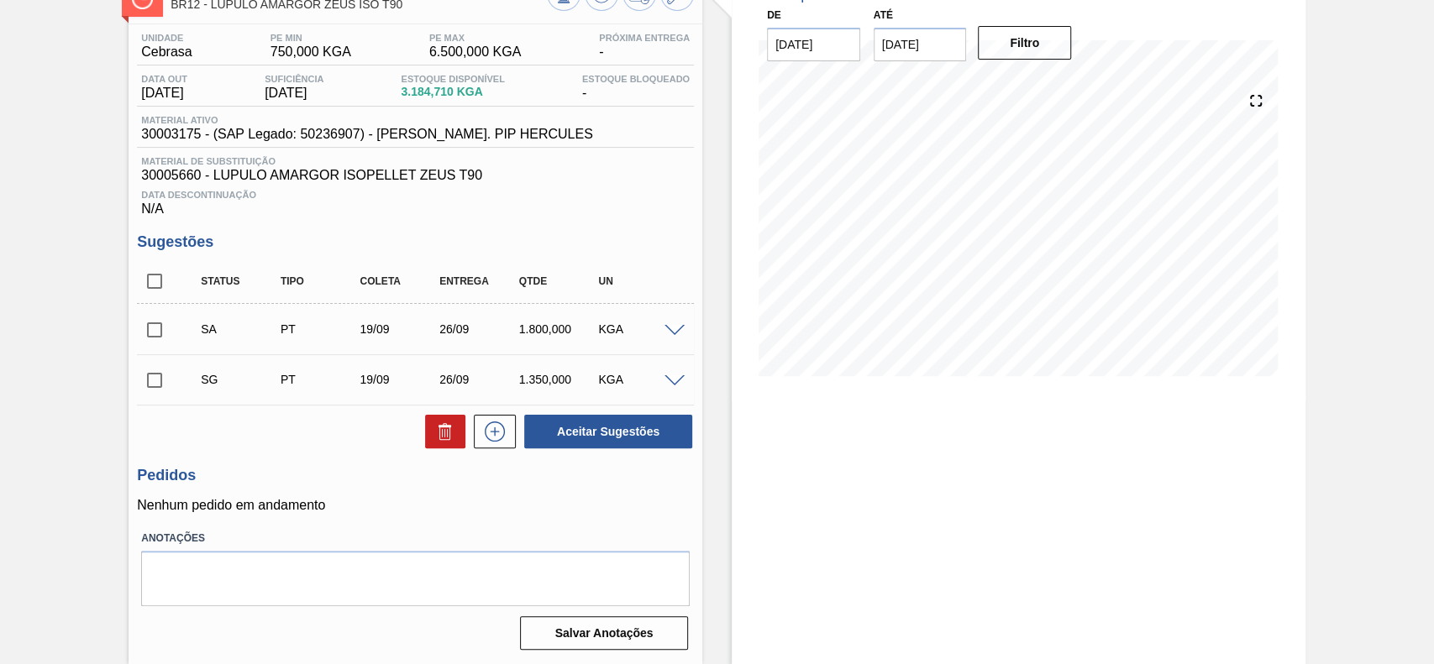
click at [149, 329] on input "checkbox" at bounding box center [154, 329] width 35 height 35
click at [679, 325] on span at bounding box center [674, 331] width 20 height 13
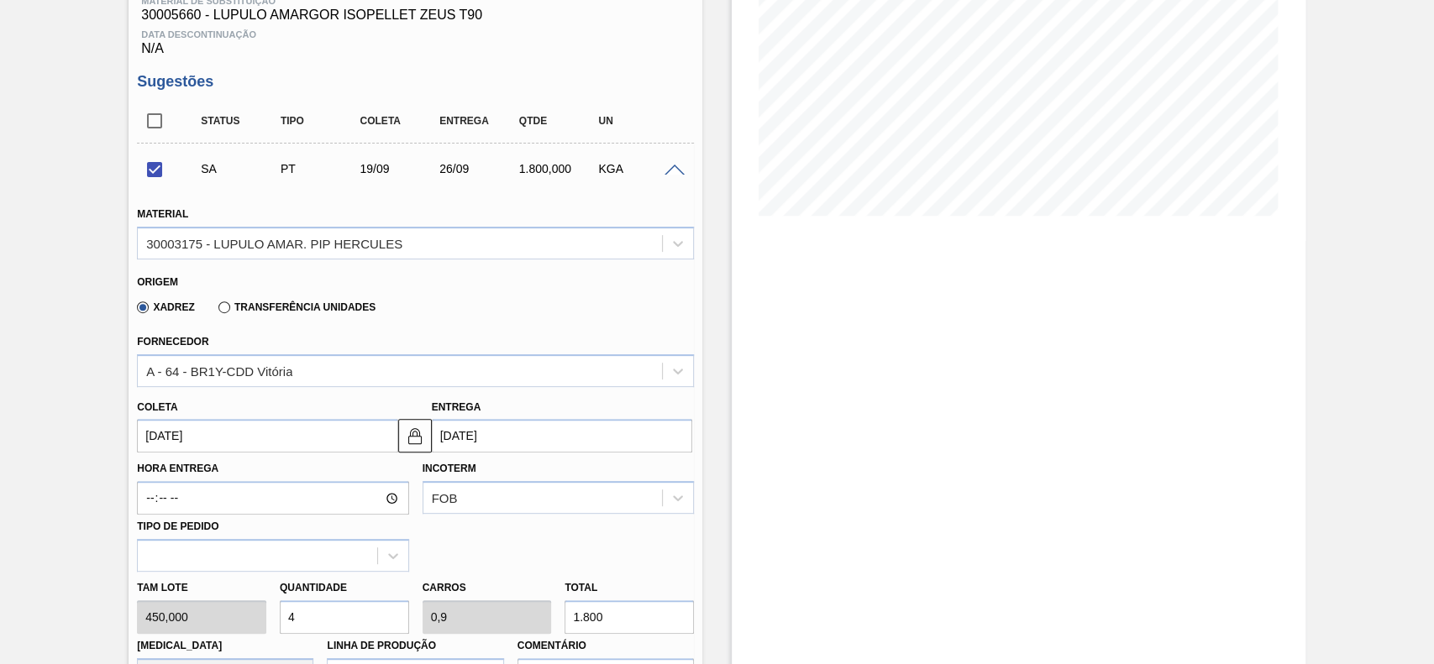
scroll to position [7, 0]
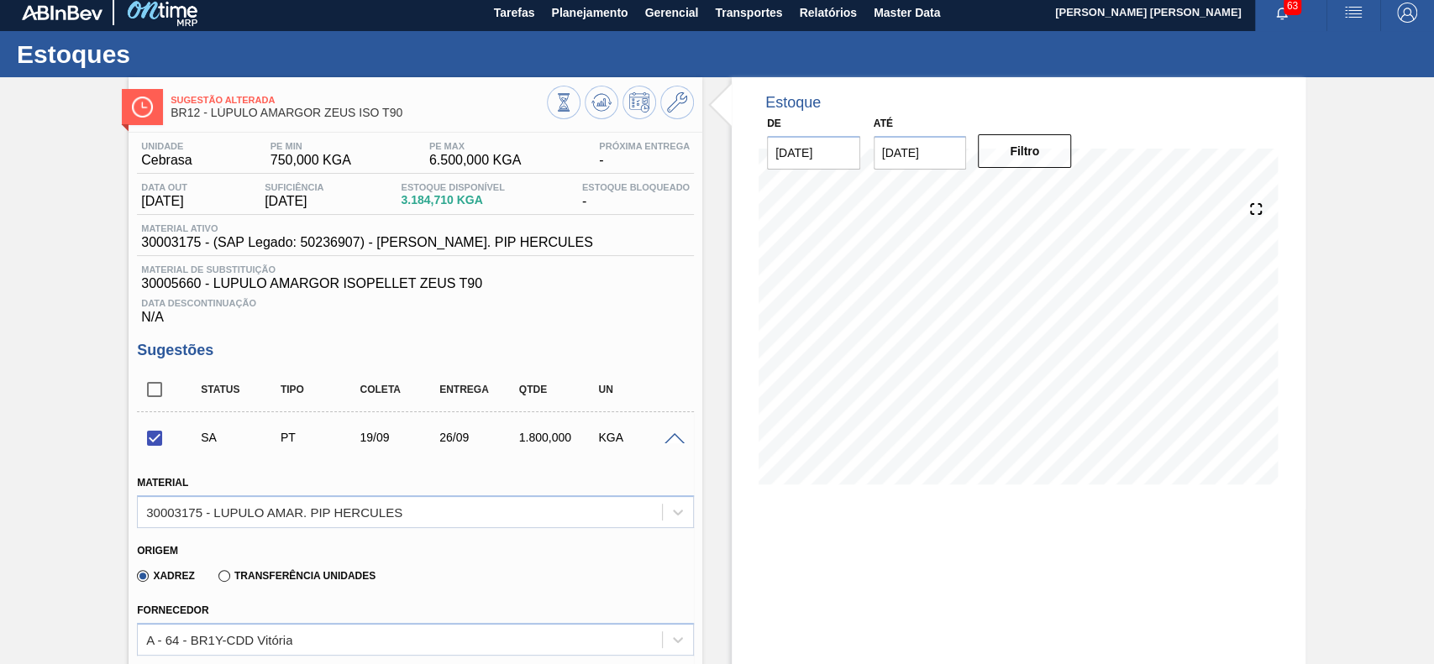
click at [678, 437] on span at bounding box center [674, 439] width 20 height 13
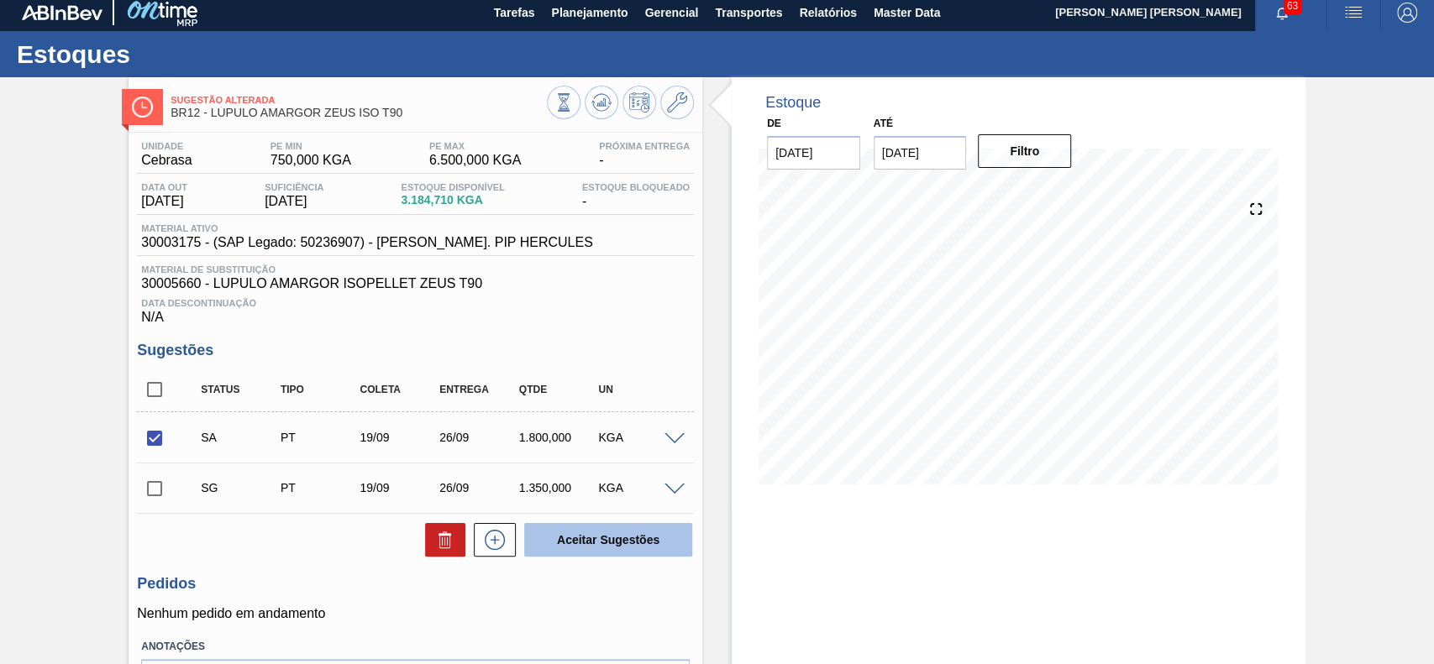
click at [598, 550] on button "Aceitar Sugestões" at bounding box center [608, 540] width 168 height 34
checkbox input "false"
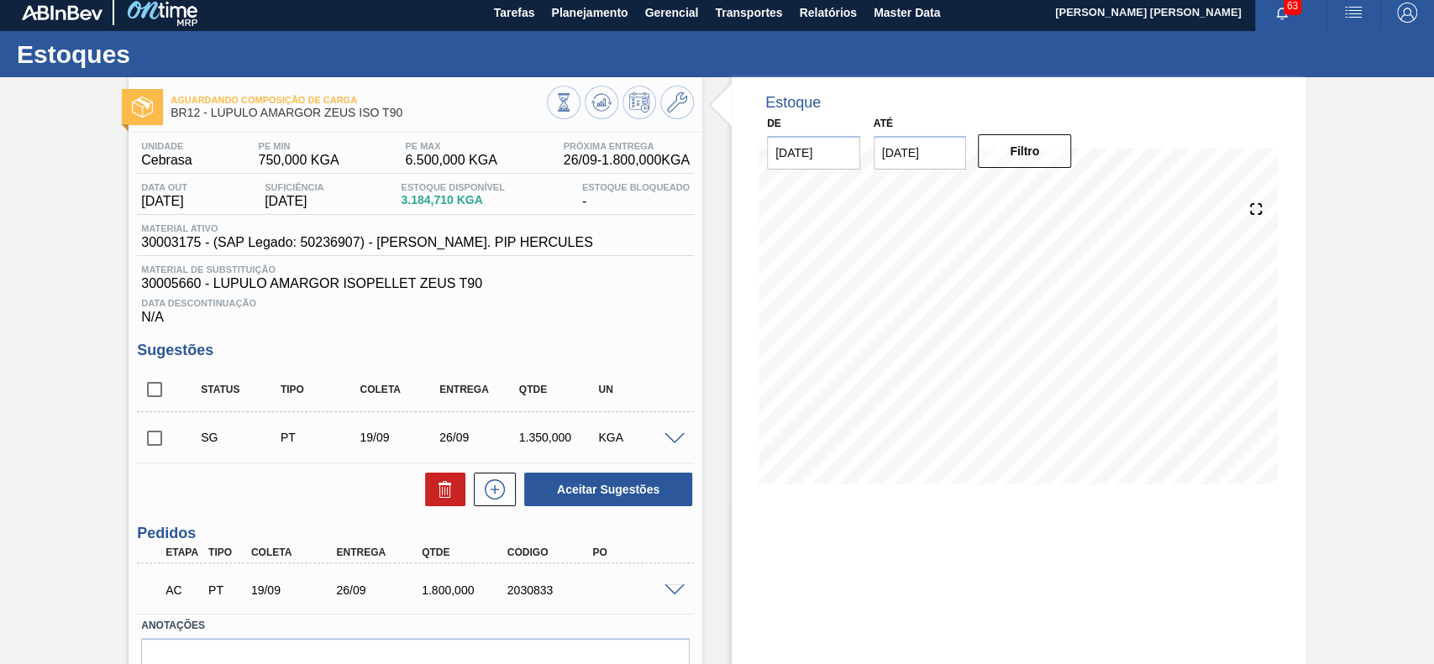
click at [665, 589] on span at bounding box center [674, 590] width 20 height 13
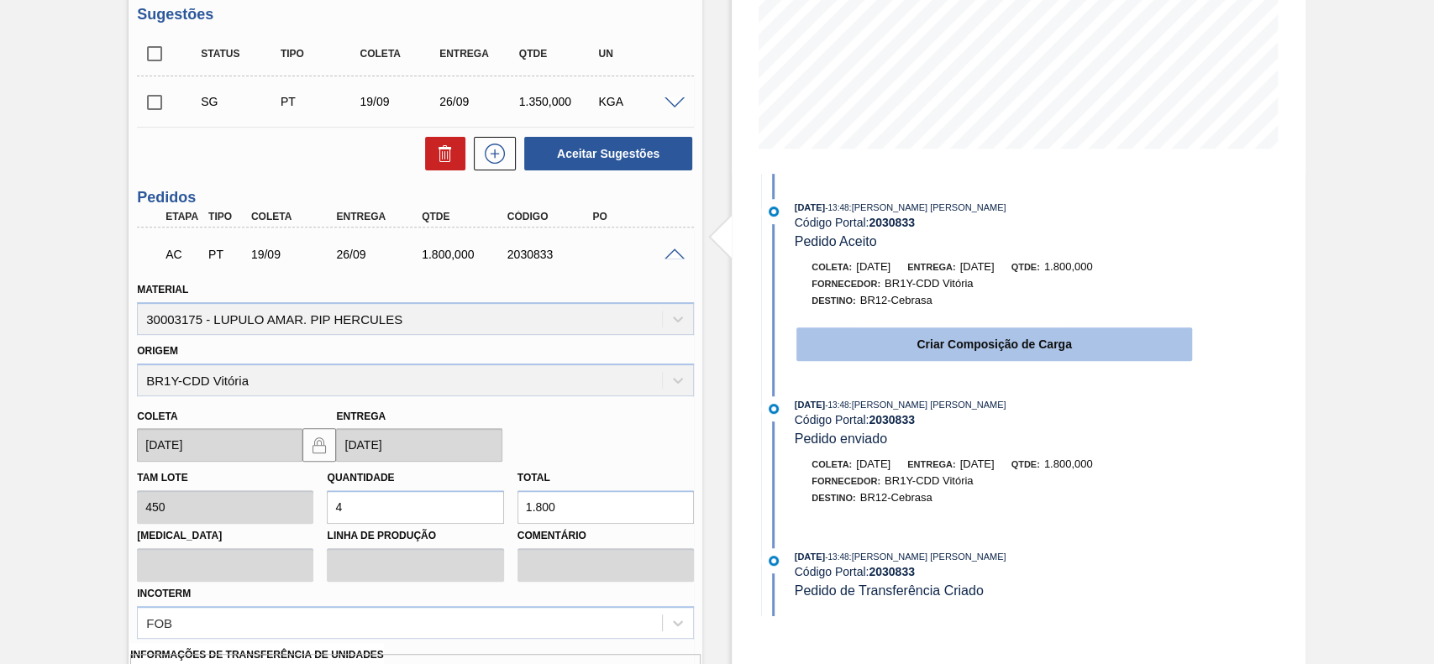
click at [953, 356] on button "Criar Composição de Carga" at bounding box center [994, 345] width 396 height 34
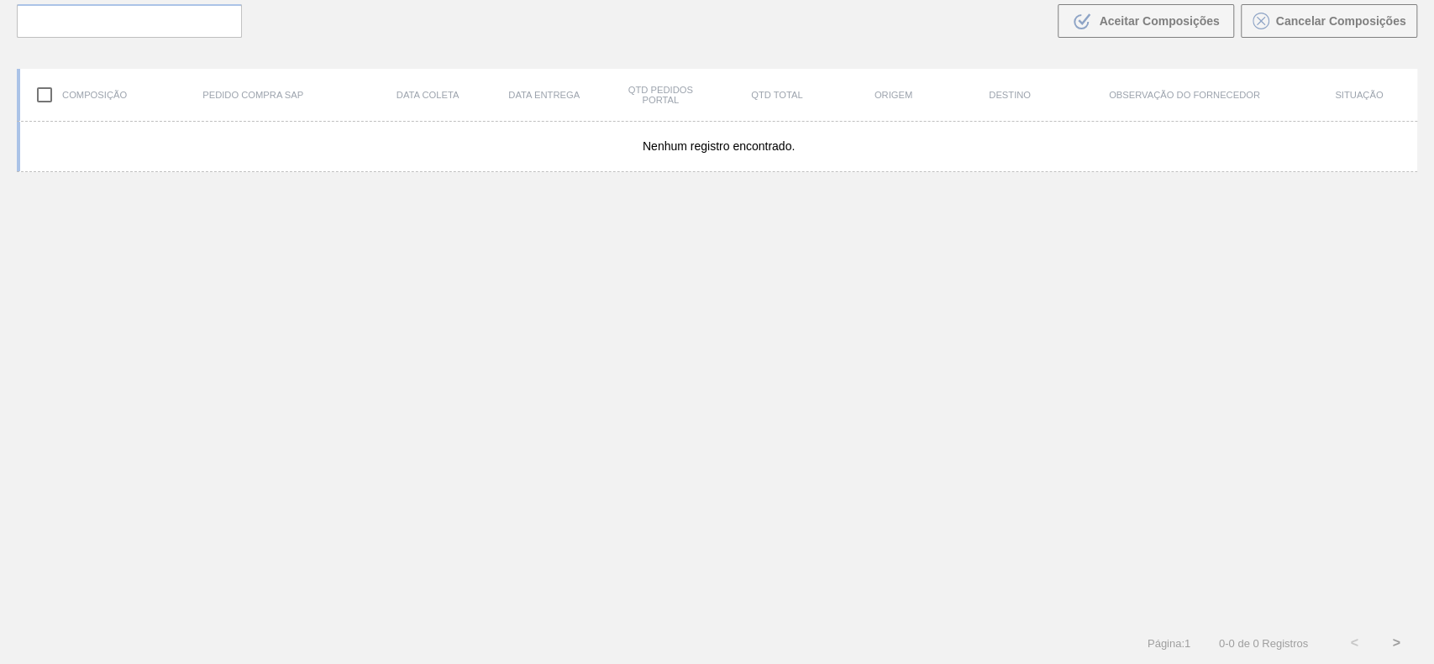
scroll to position [121, 0]
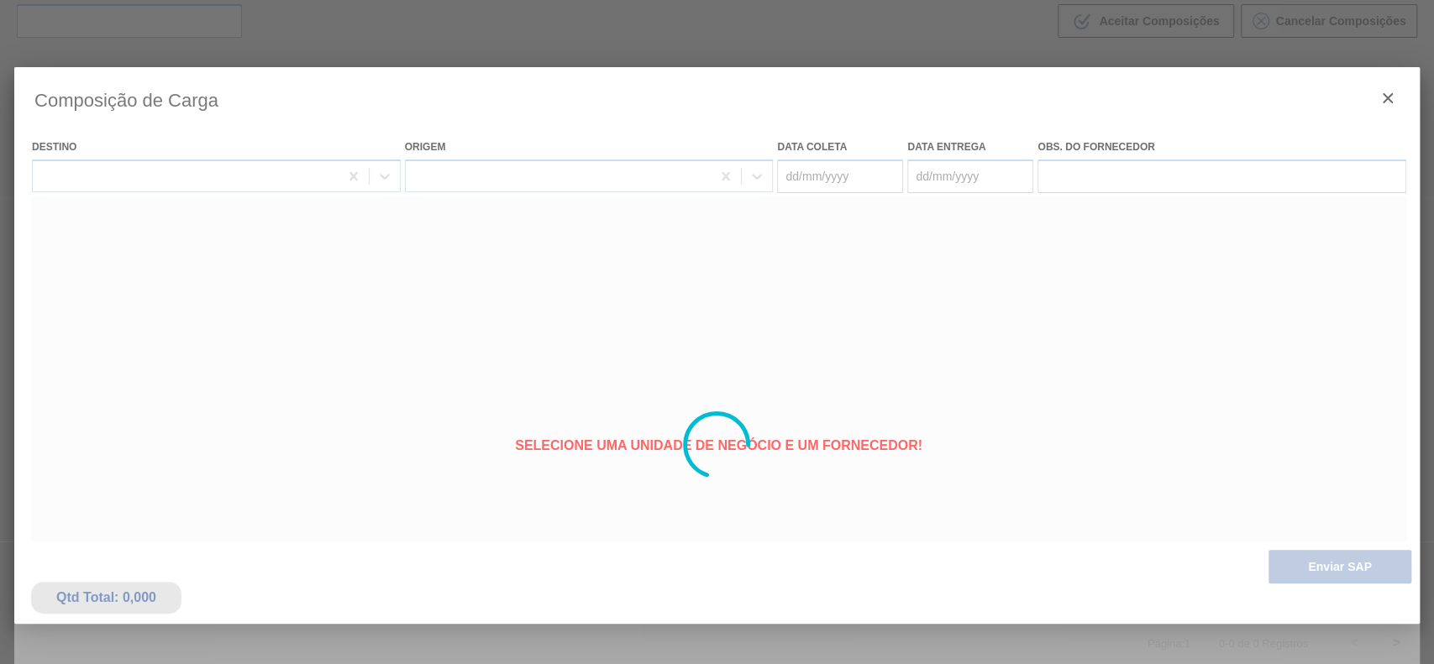
type coleta "[DATE]"
type entrega "26/09/2025"
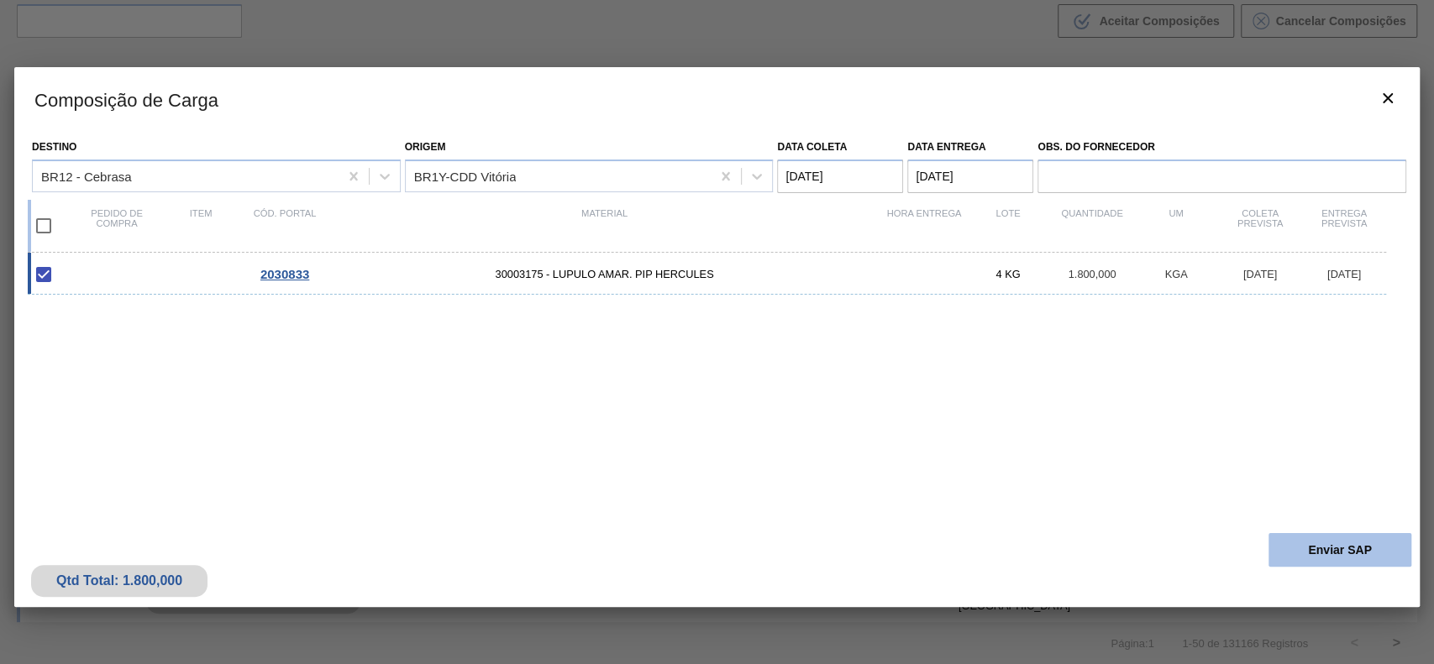
click at [1400, 550] on button "Enviar SAP" at bounding box center [1339, 550] width 143 height 34
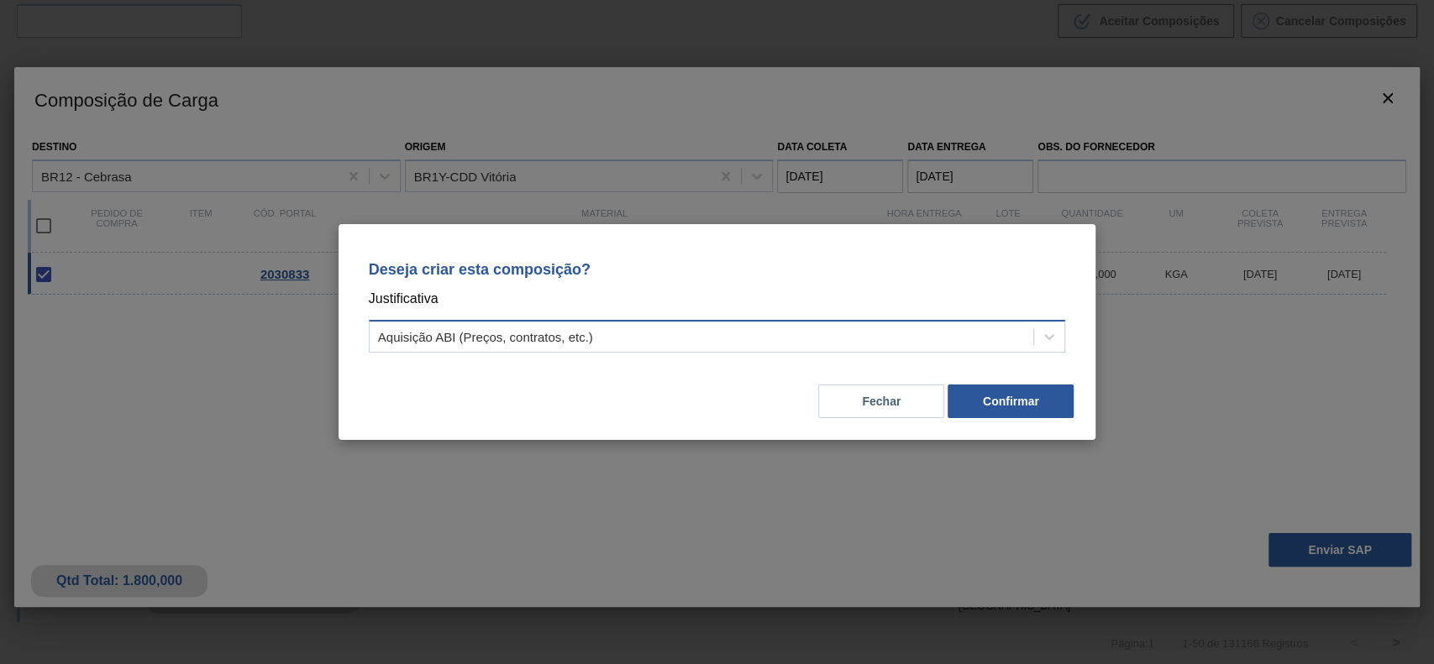
click at [700, 325] on div "Aquisição ABI (Preços, contratos, etc.)" at bounding box center [702, 337] width 664 height 24
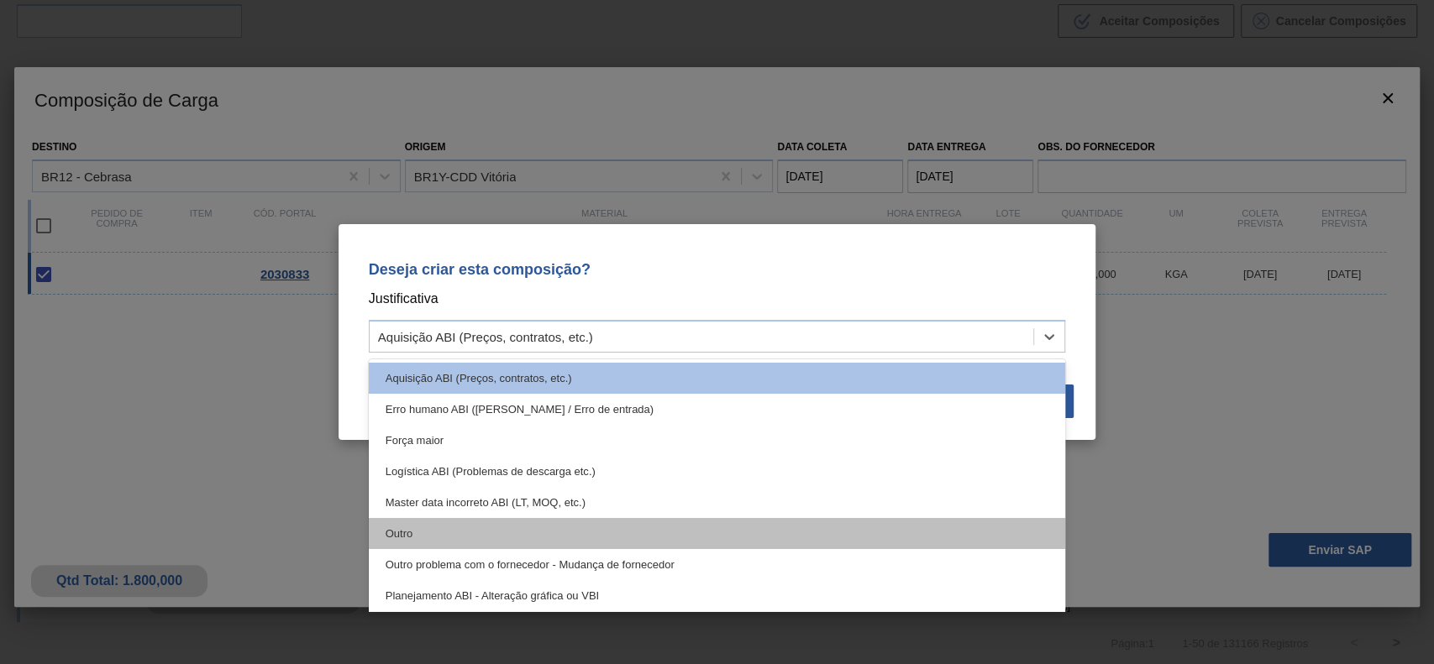
click at [568, 528] on div "Outro" at bounding box center [717, 533] width 697 height 31
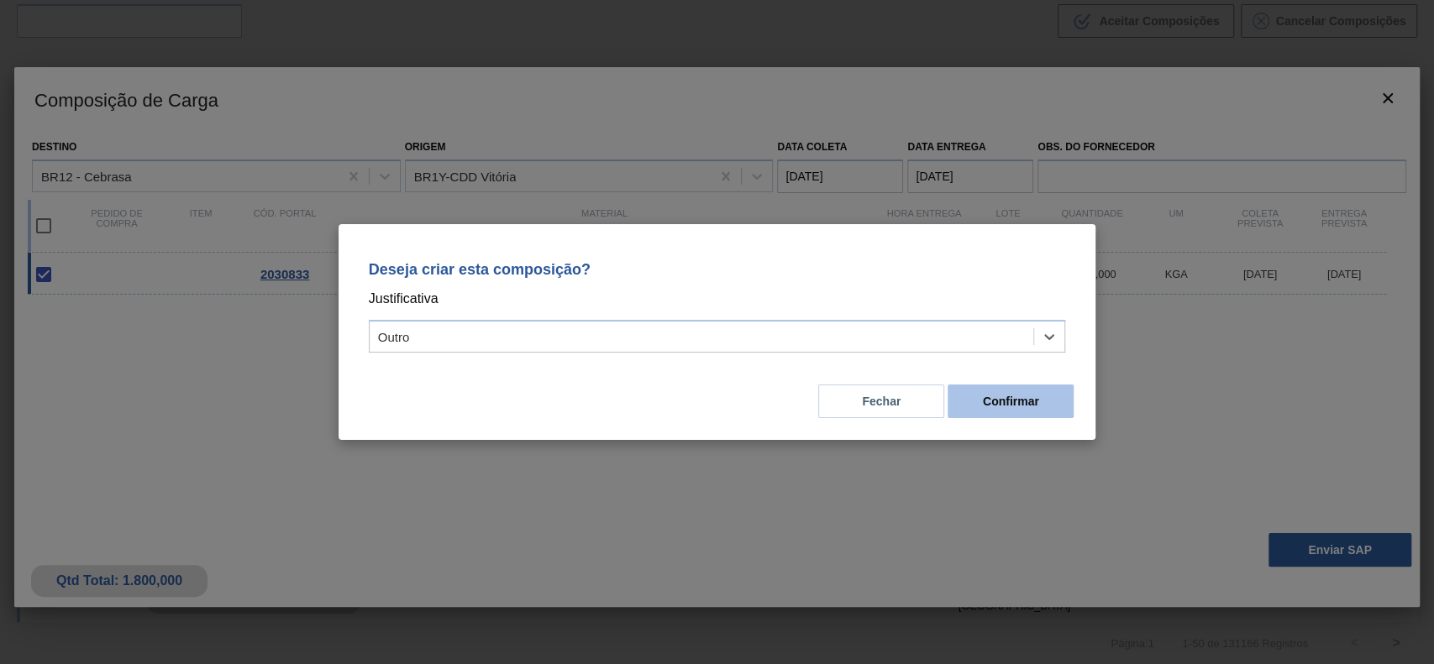
click at [1026, 411] on button "Confirmar" at bounding box center [1010, 402] width 126 height 34
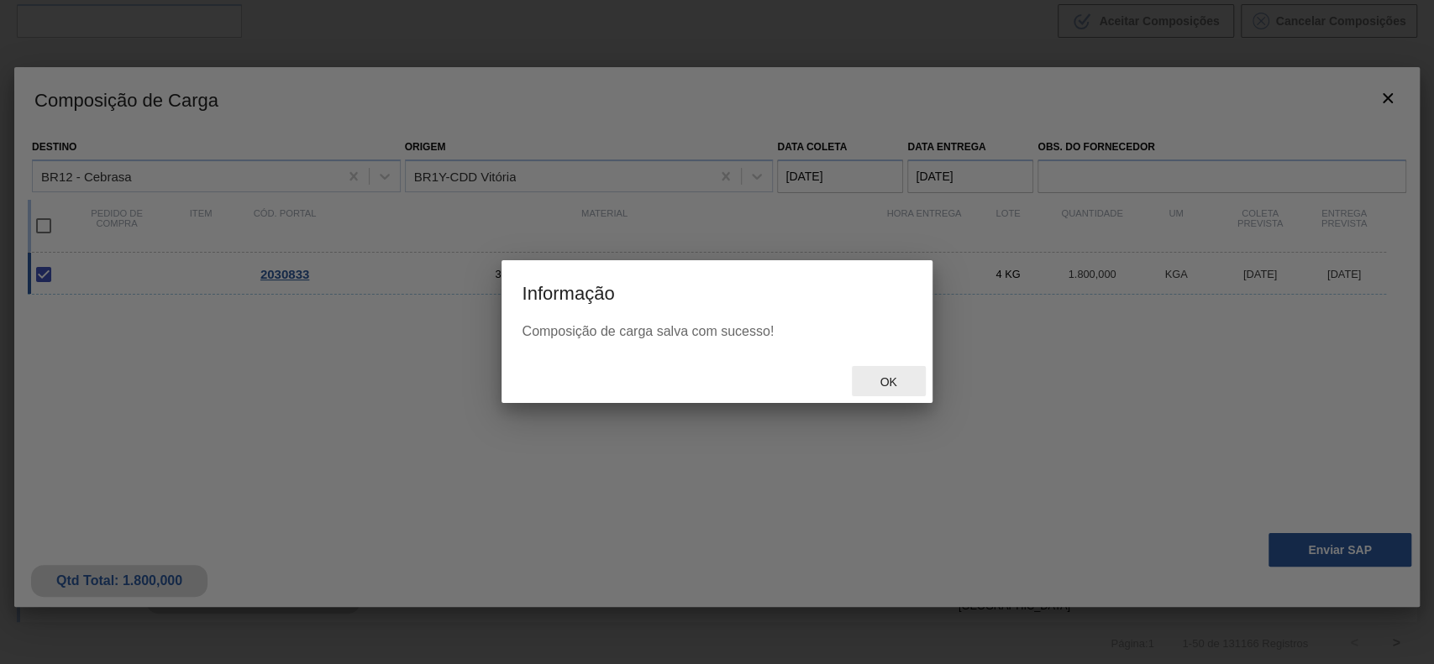
click at [877, 383] on span "Ok" at bounding box center [888, 381] width 44 height 13
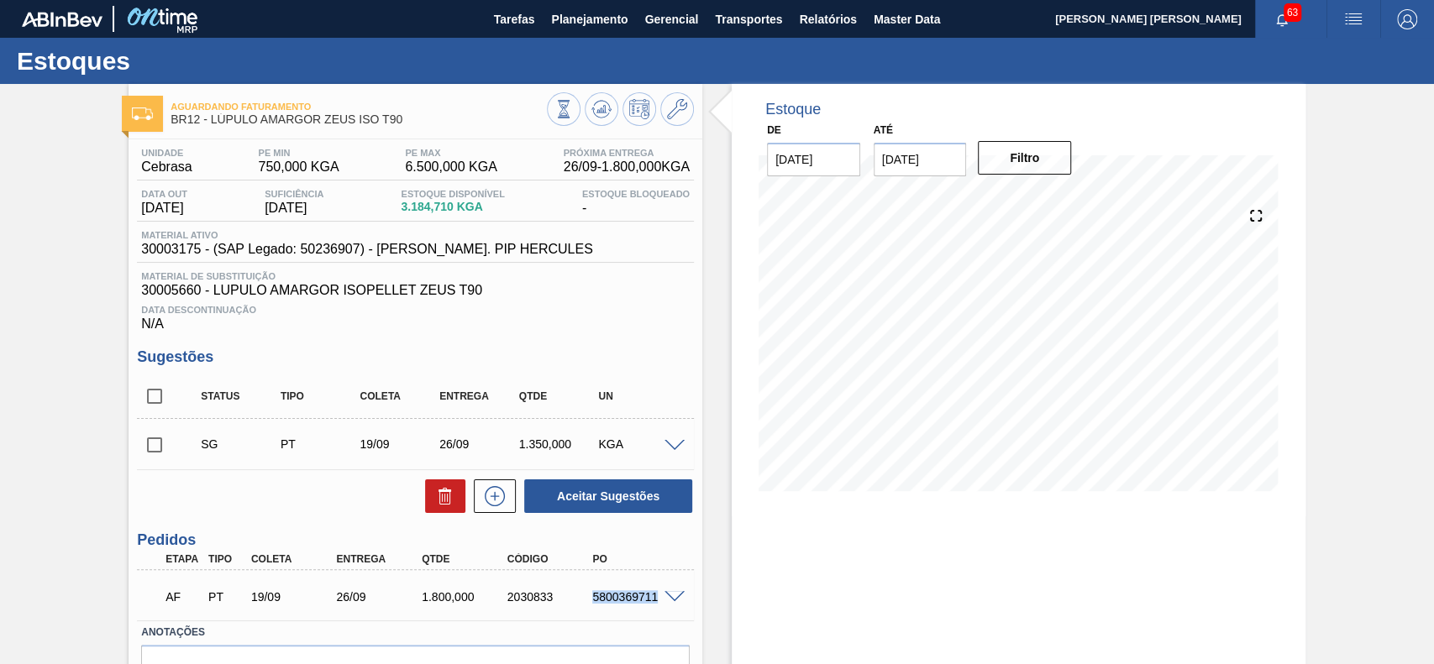
drag, startPoint x: 586, startPoint y: 599, endPoint x: 656, endPoint y: 601, distance: 69.7
click at [656, 601] on div "5800369711" at bounding box center [635, 596] width 95 height 13
copy div "5800369711"
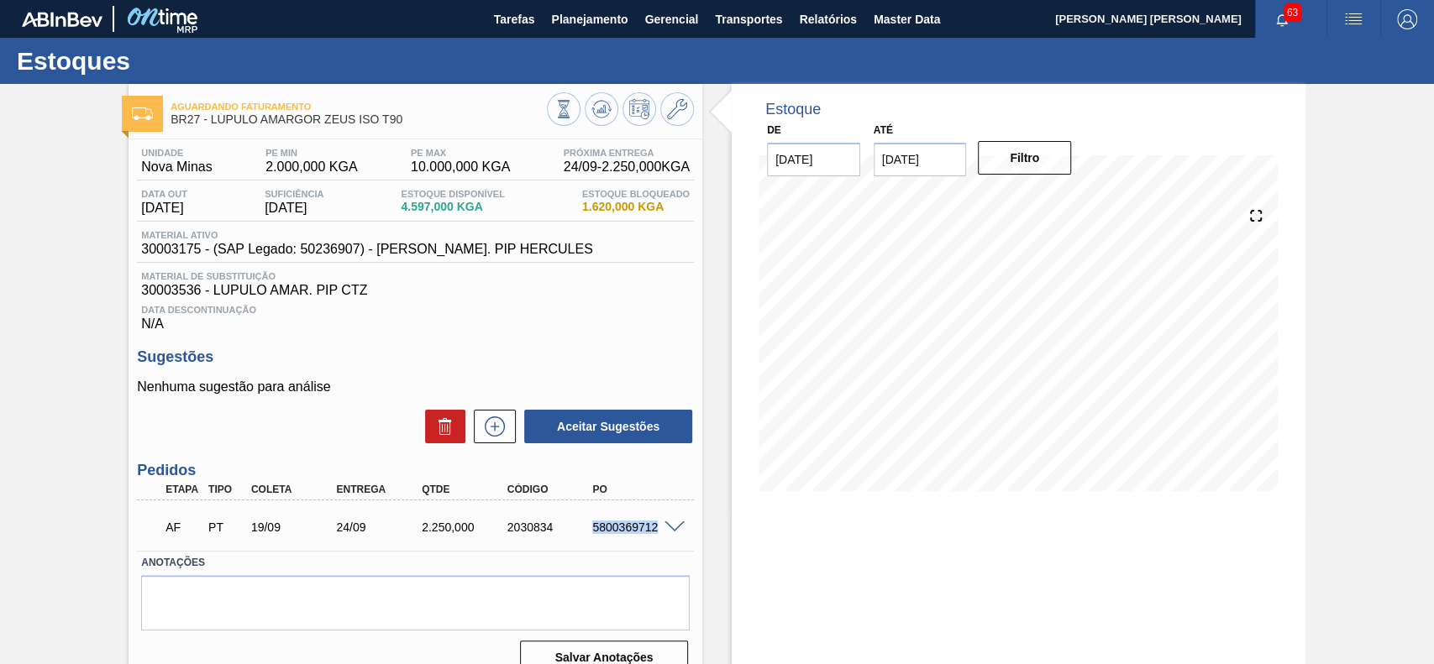
drag, startPoint x: 590, startPoint y: 531, endPoint x: 654, endPoint y: 535, distance: 64.8
click at [654, 534] on div "5800369712" at bounding box center [635, 527] width 95 height 13
copy div "5800369712"
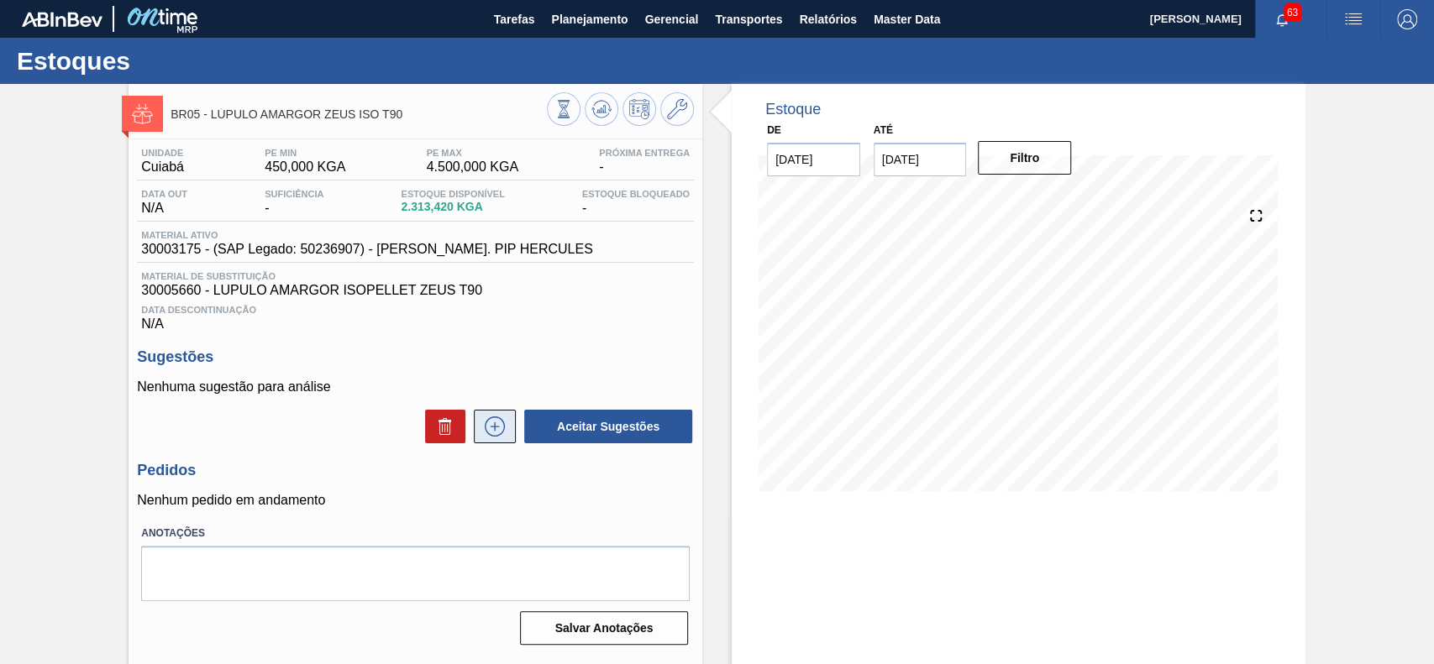
click at [490, 433] on icon at bounding box center [494, 427] width 27 height 20
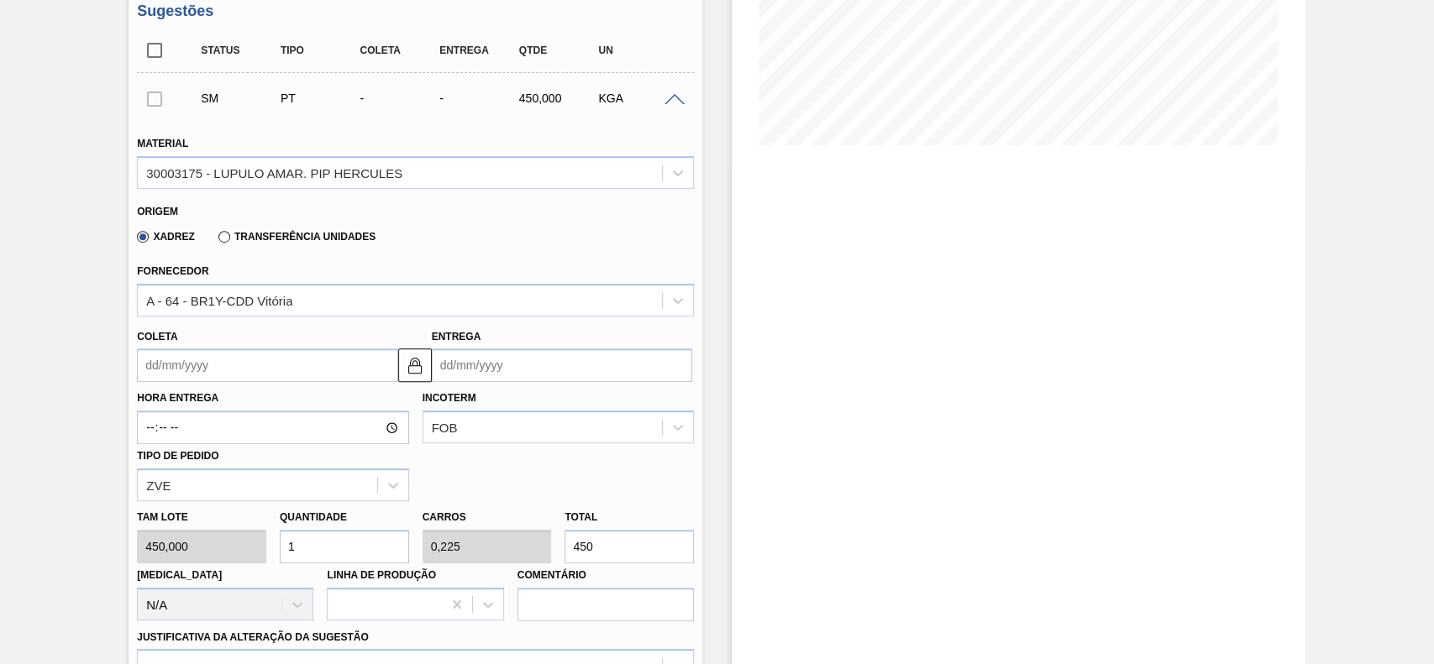
scroll to position [448, 0]
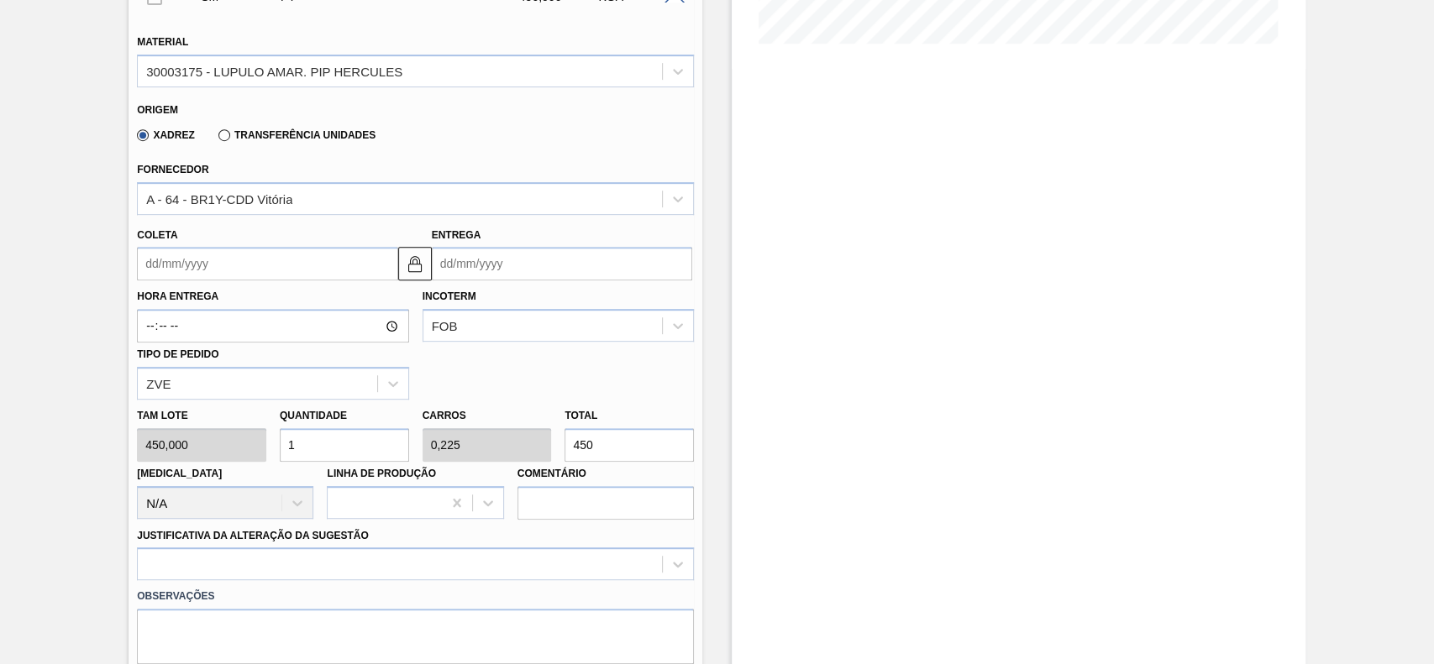
click at [223, 270] on input "Coleta" at bounding box center [267, 264] width 260 height 34
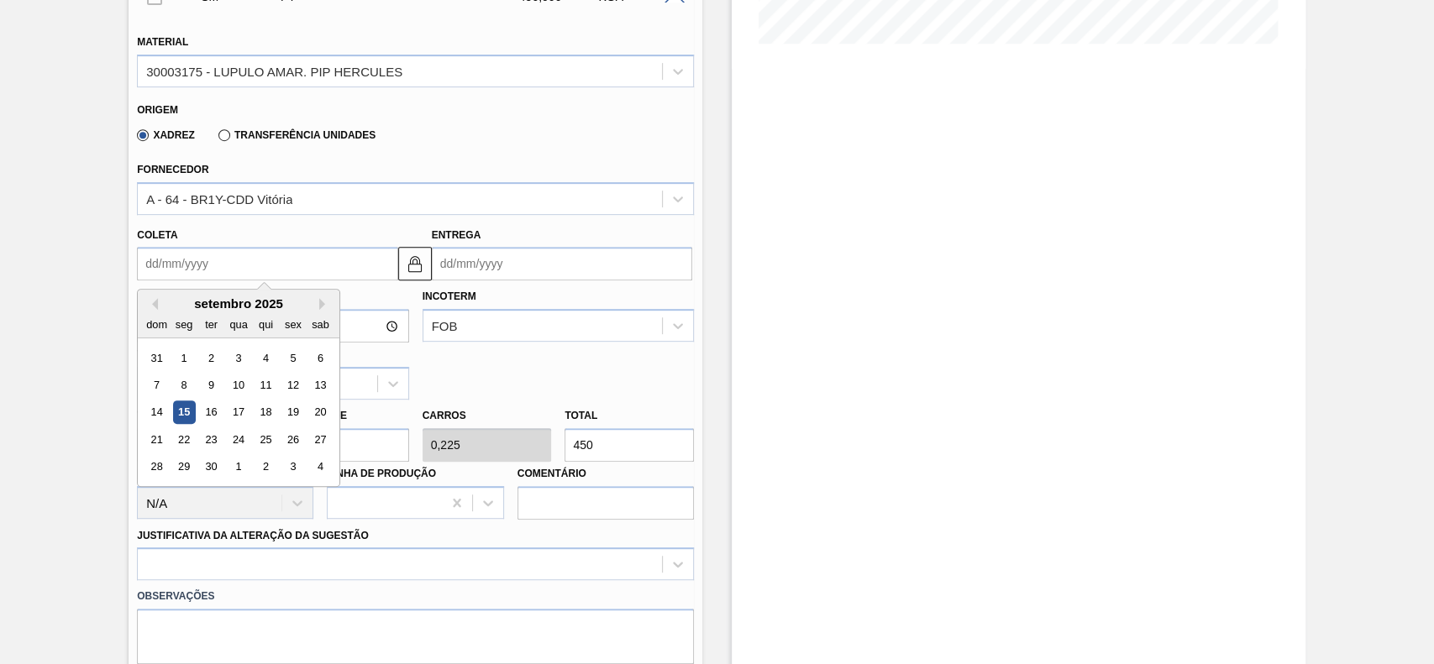
click at [301, 413] on div "19" at bounding box center [293, 412] width 23 height 23
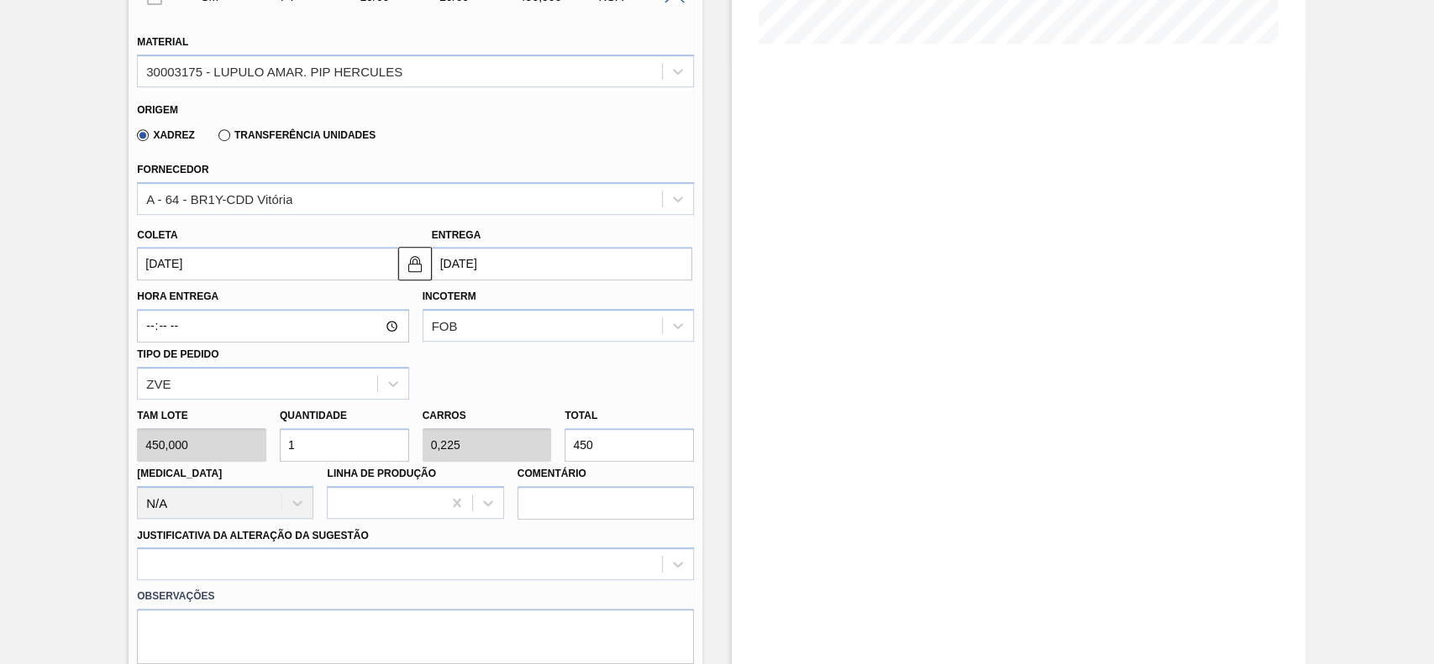
type input "[DATE]"
click at [371, 438] on input "1" at bounding box center [344, 445] width 129 height 34
type input "0"
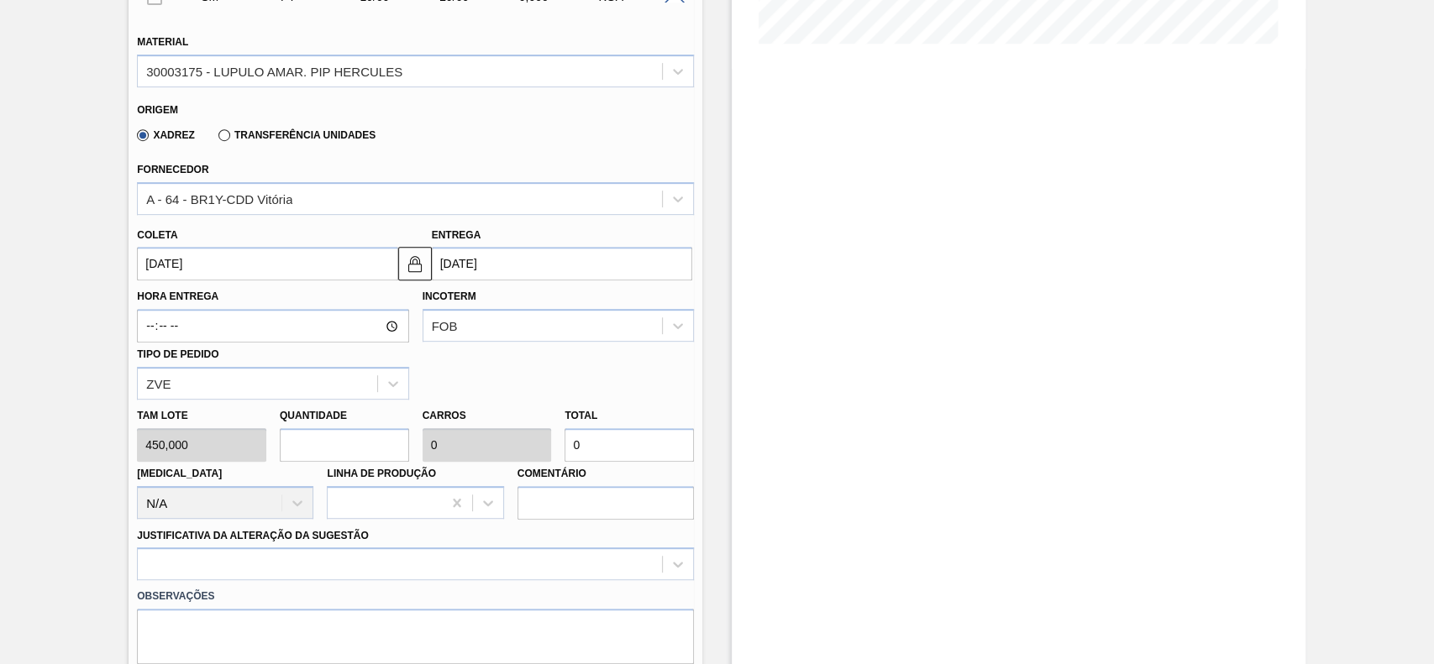
type input "3"
type input "0,675"
type input "1.350"
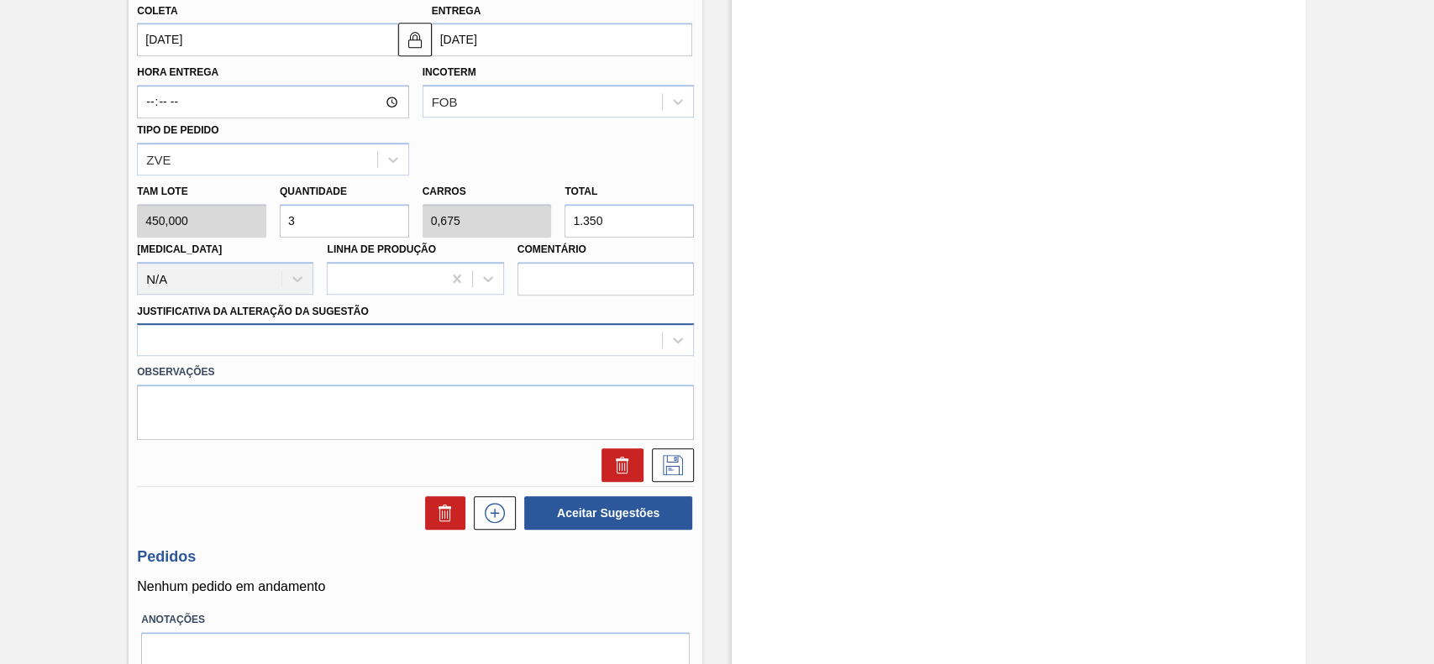
type input "3"
click at [312, 350] on div at bounding box center [400, 340] width 524 height 24
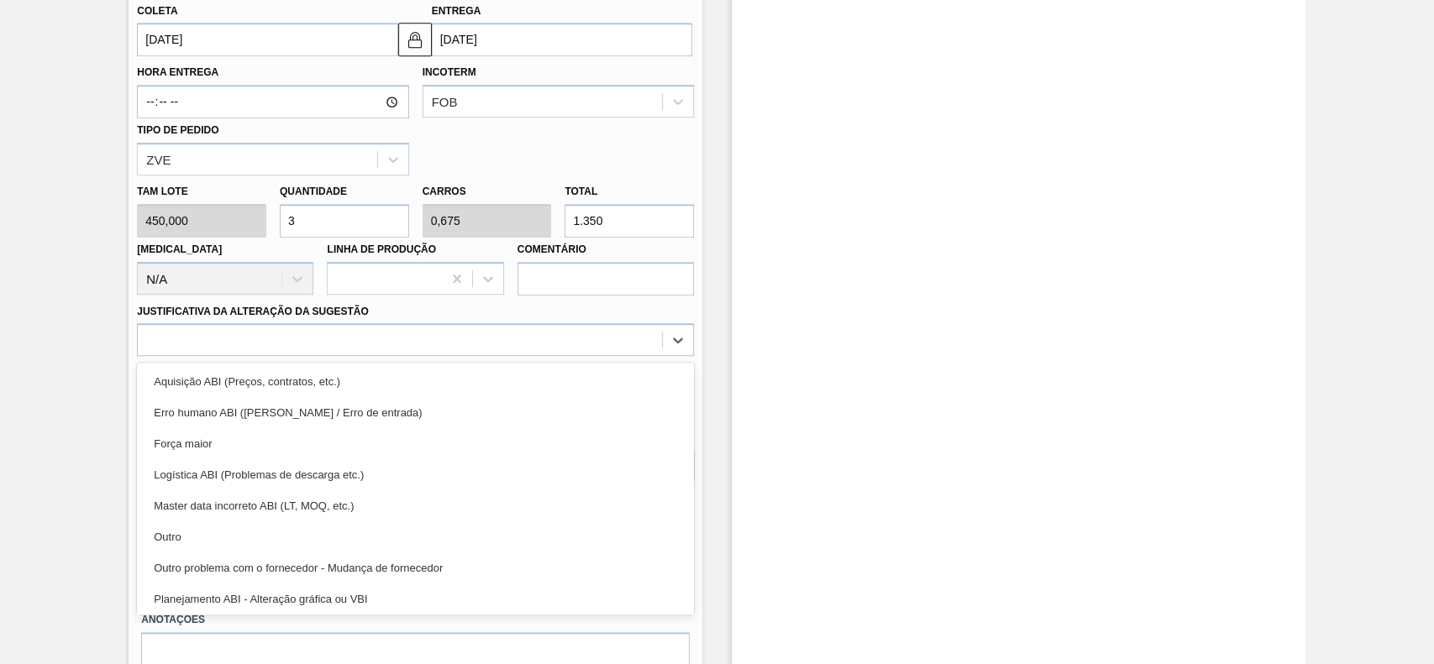
drag, startPoint x: 191, startPoint y: 537, endPoint x: 207, endPoint y: 527, distance: 19.3
click at [192, 538] on div "Outro" at bounding box center [415, 537] width 557 height 31
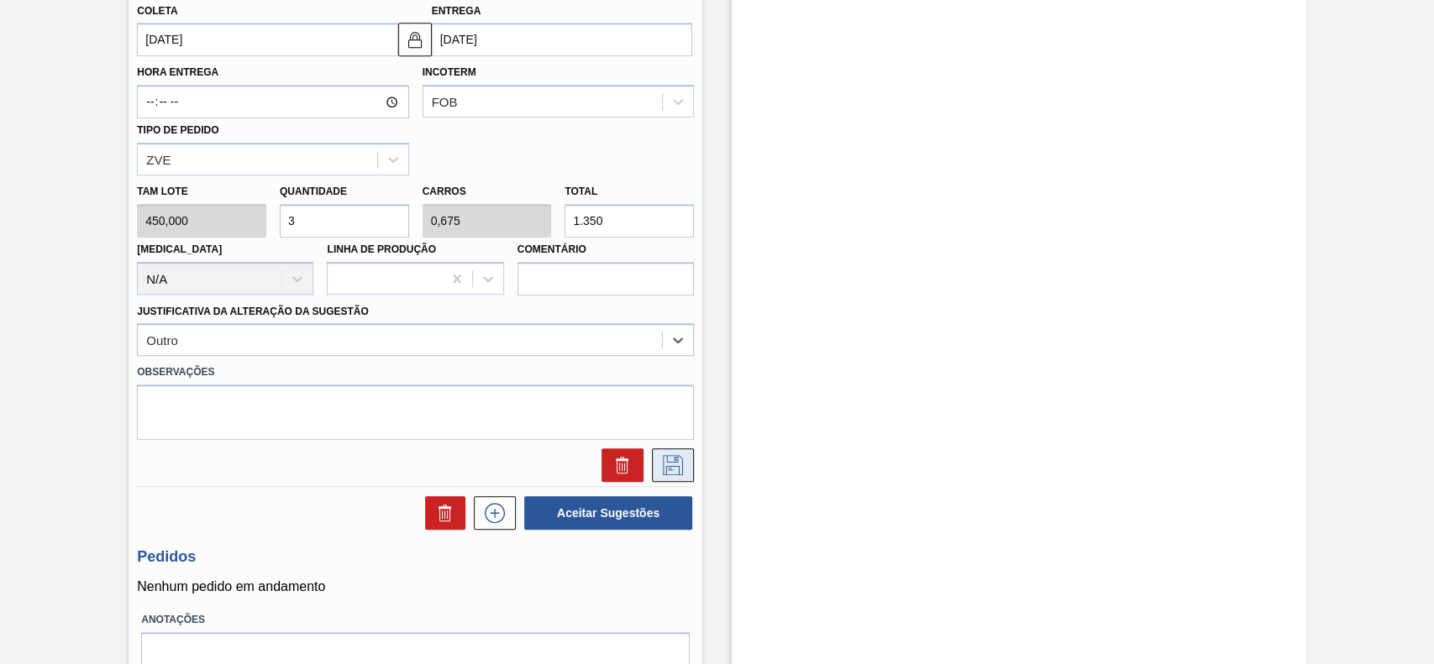
click at [675, 457] on button at bounding box center [673, 465] width 42 height 34
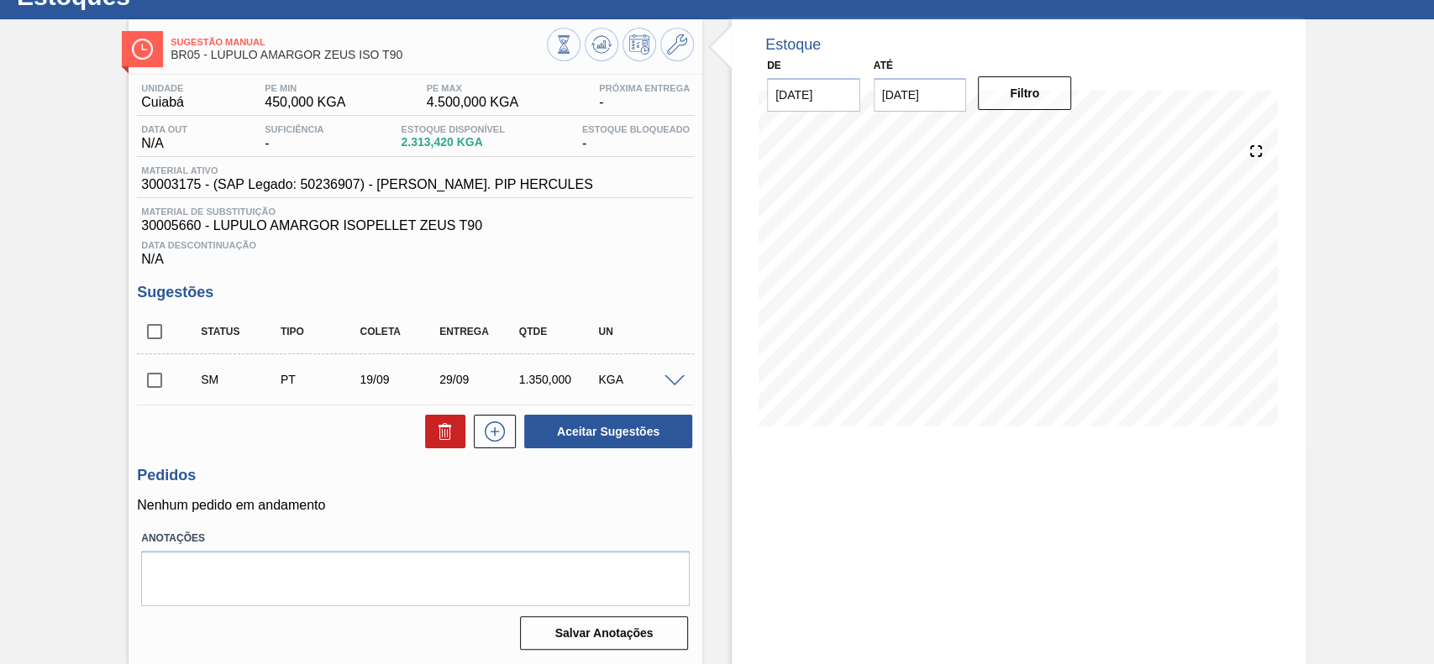
scroll to position [68, 0]
click at [149, 380] on input "checkbox" at bounding box center [154, 380] width 35 height 35
checkbox input "true"
click at [1034, 93] on button "Filtro" at bounding box center [1024, 93] width 93 height 34
click at [953, 95] on input "[DATE]" at bounding box center [919, 95] width 93 height 34
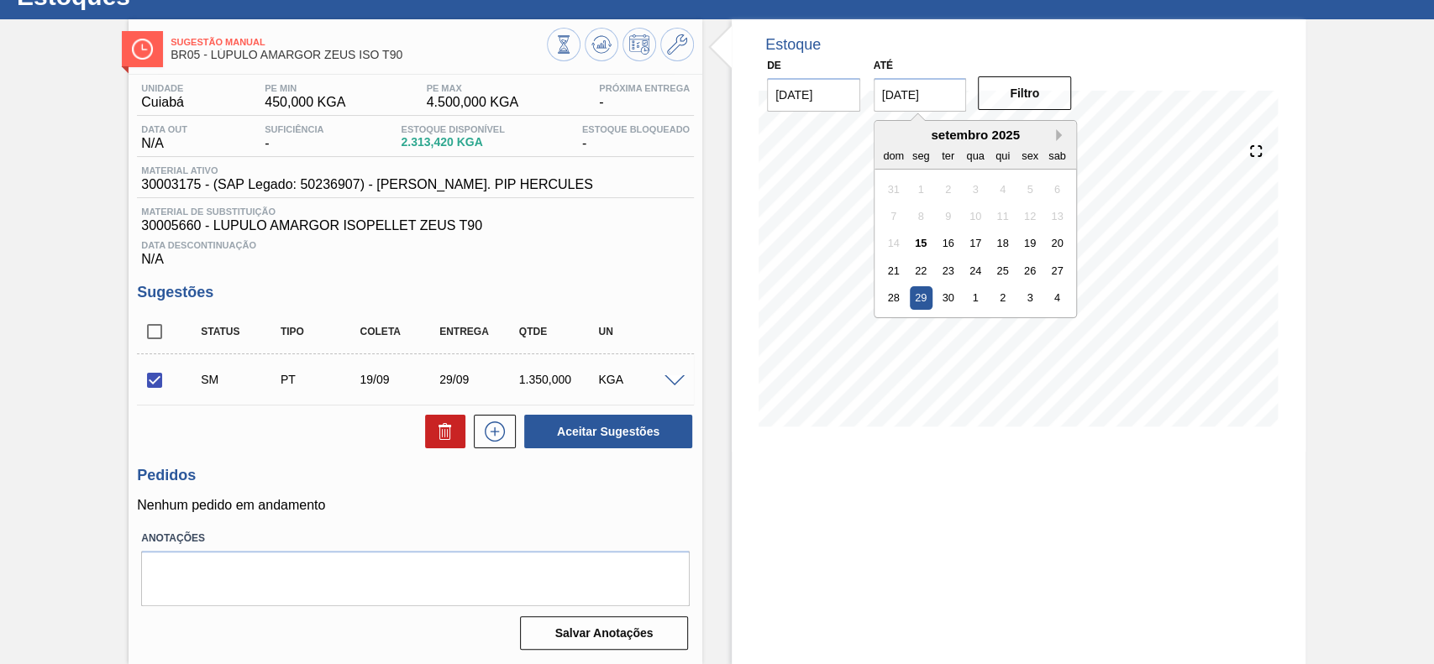
click at [1056, 129] on button "Next Month" at bounding box center [1062, 135] width 12 height 12
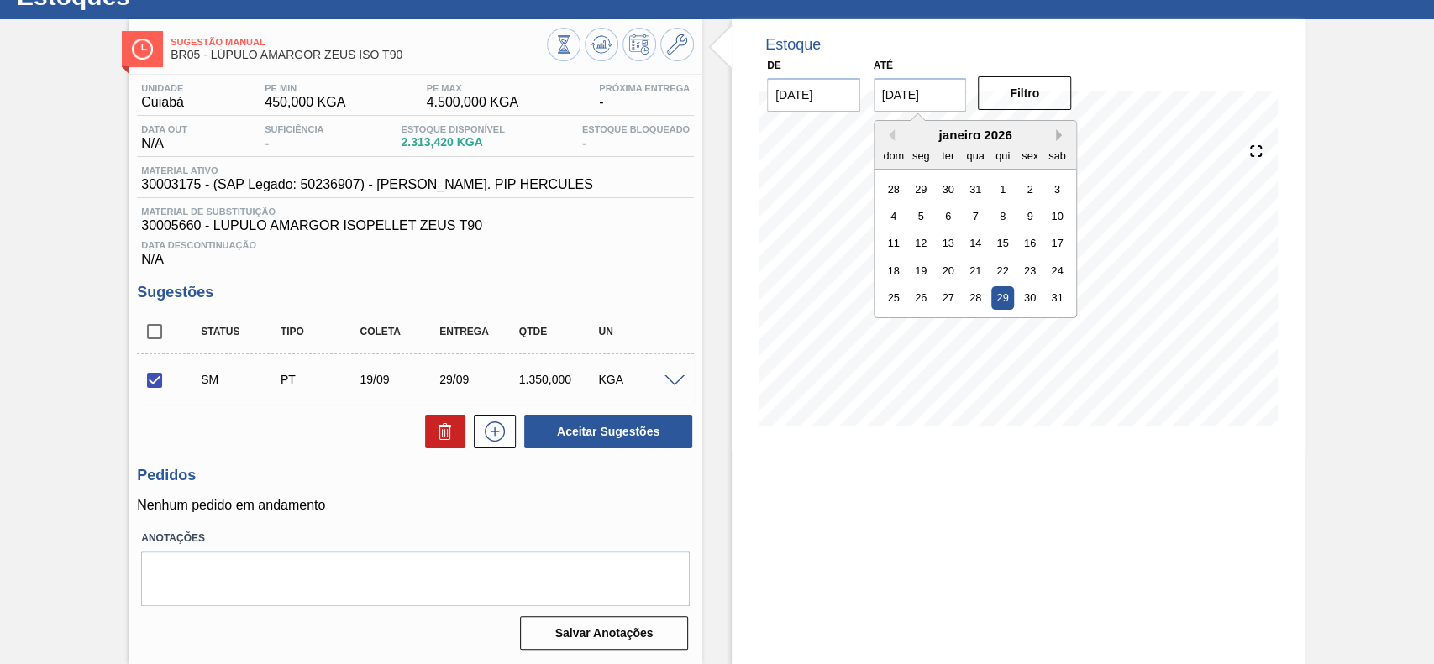
click at [1056, 129] on button "Next Month" at bounding box center [1062, 135] width 12 height 12
click at [1059, 305] on div "2" at bounding box center [1057, 297] width 23 height 23
type input "[DATE]"
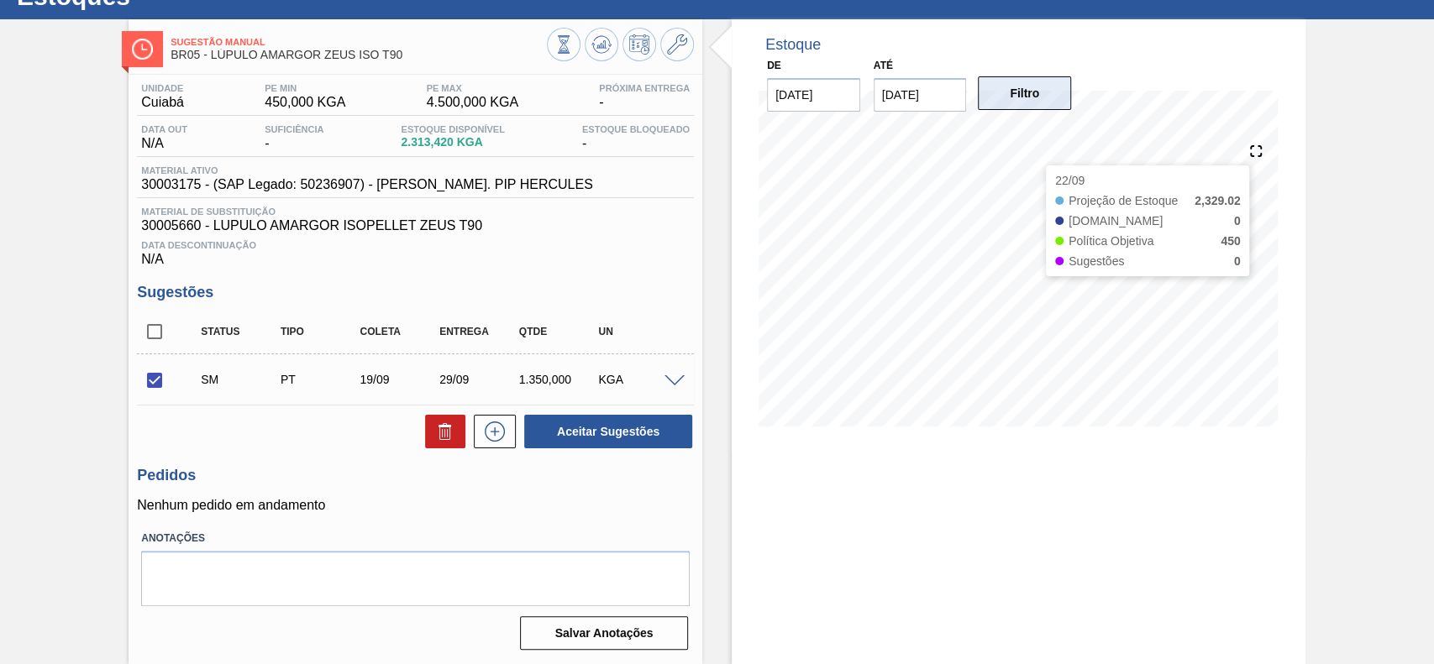
click at [1022, 96] on button "Filtro" at bounding box center [1024, 93] width 93 height 34
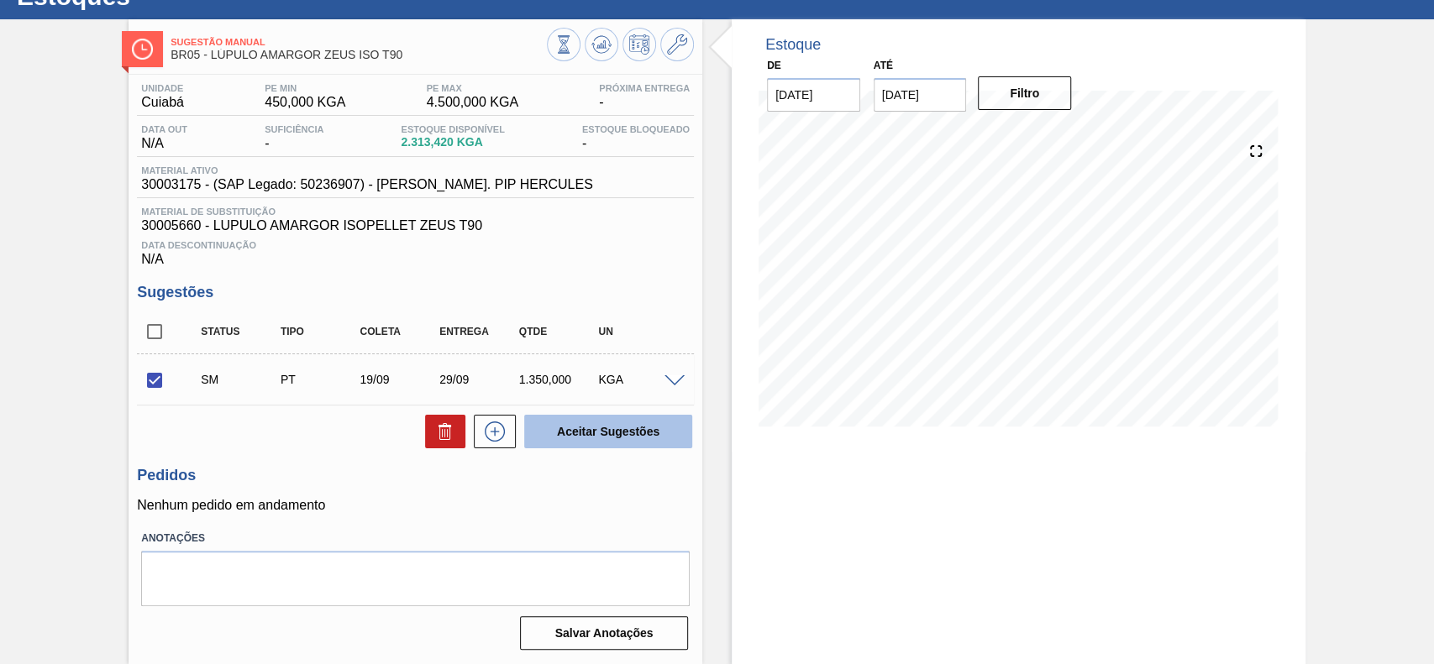
click at [575, 437] on button "Aceitar Sugestões" at bounding box center [608, 432] width 168 height 34
checkbox input "false"
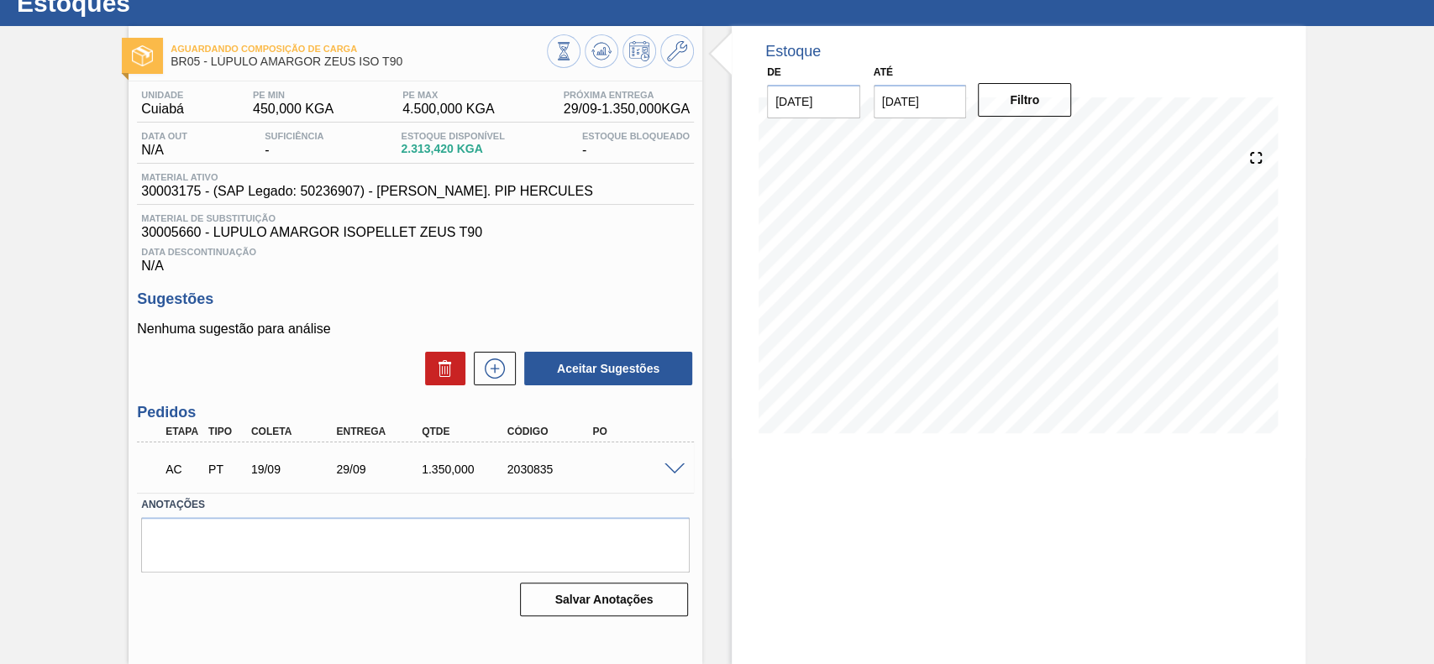
scroll to position [58, 0]
click at [676, 470] on span at bounding box center [674, 470] width 20 height 13
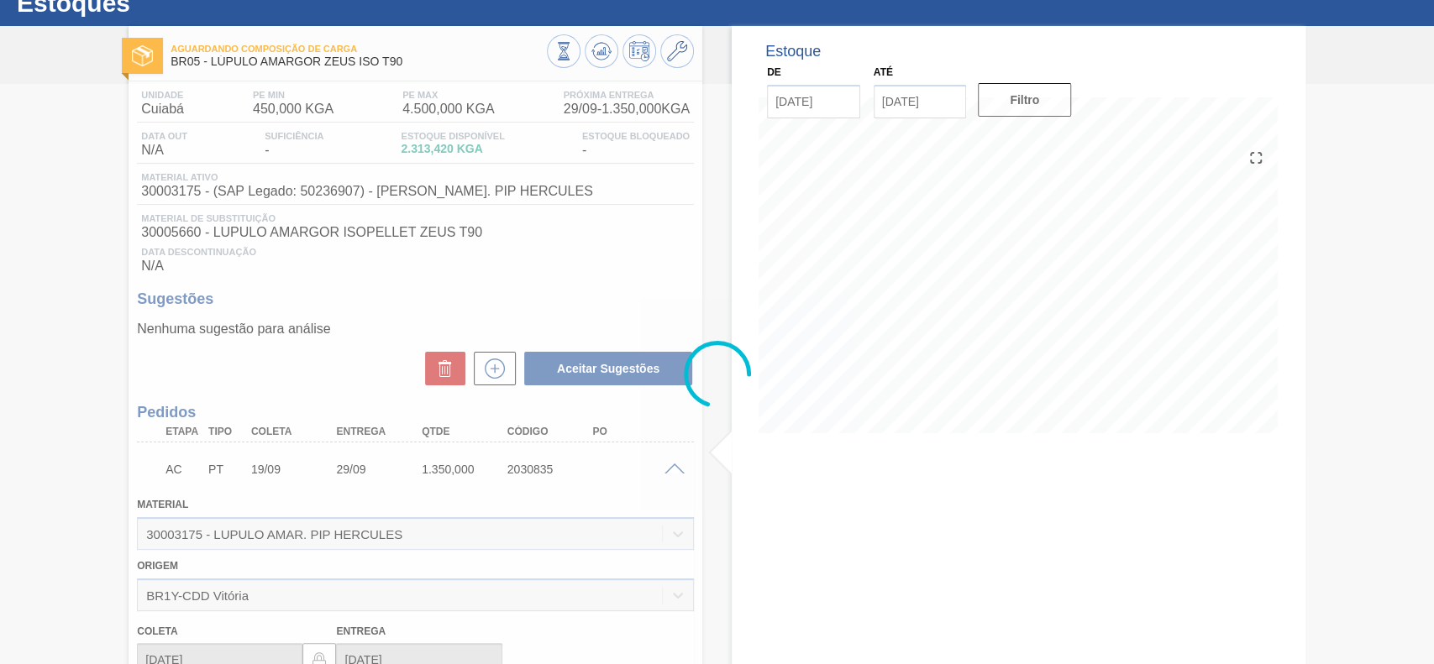
click at [668, 469] on div at bounding box center [717, 374] width 1434 height 580
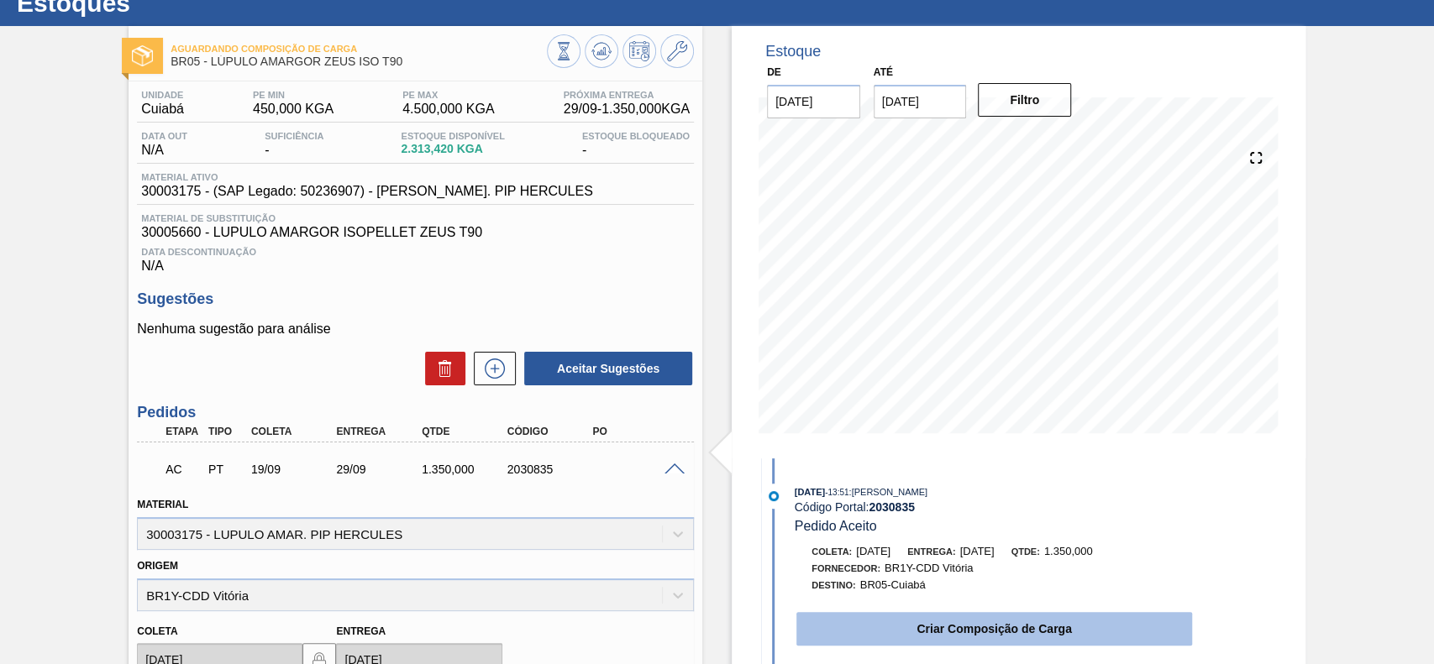
click at [902, 624] on button "Criar Composição de Carga" at bounding box center [994, 629] width 396 height 34
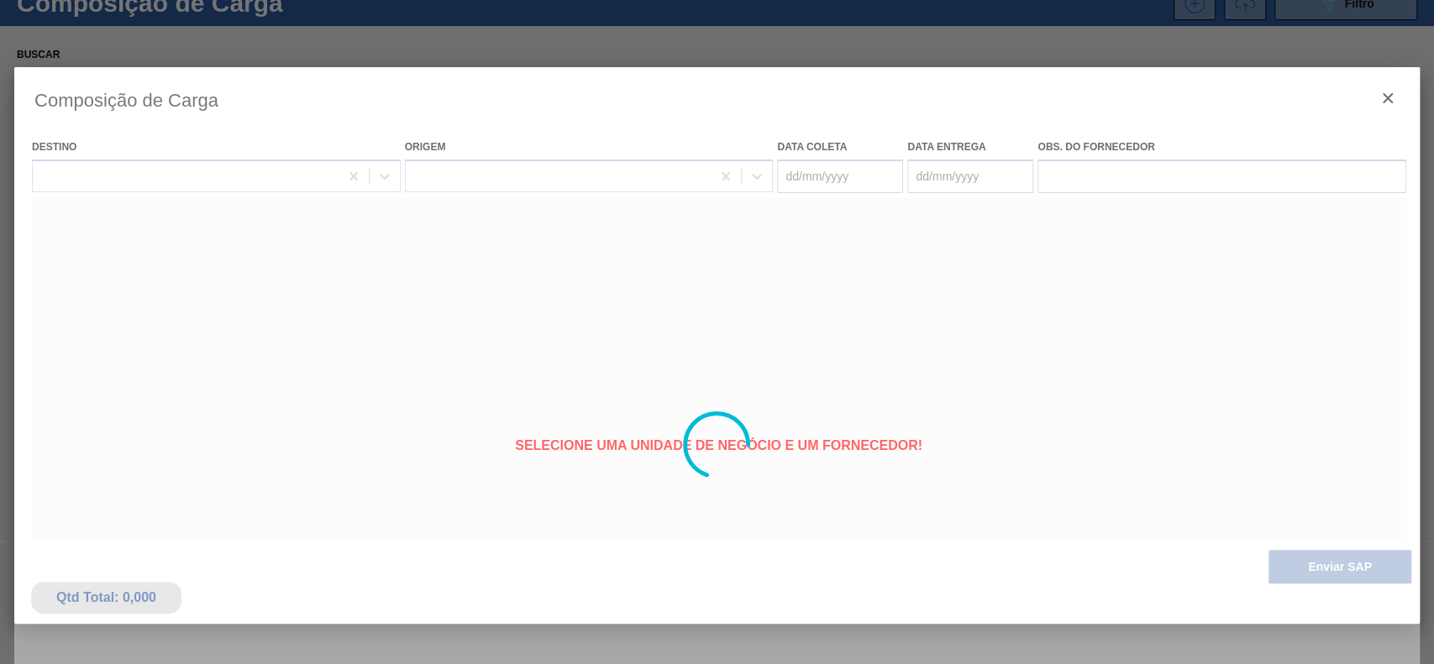
type coleta "[DATE]"
type entrega "[DATE]"
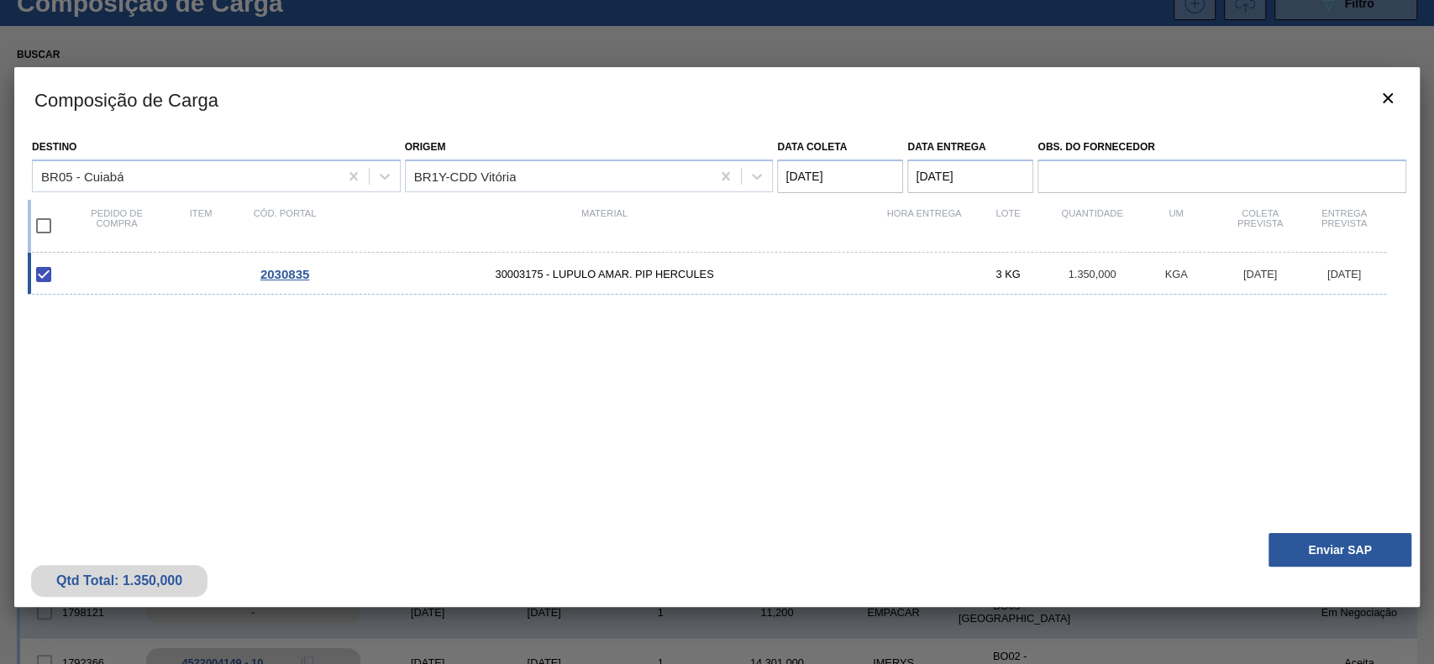
click at [1311, 519] on div "Destino BR05 - Cuiabá Origem BR1Y-CDD Vitória Data coleta [DATE] Data entrega […" at bounding box center [716, 328] width 1405 height 394
click at [1304, 532] on div "Qtd Total: 1.350,000 Enviar SAP" at bounding box center [716, 566] width 1405 height 82
click at [1310, 554] on button "Enviar SAP" at bounding box center [1339, 550] width 143 height 34
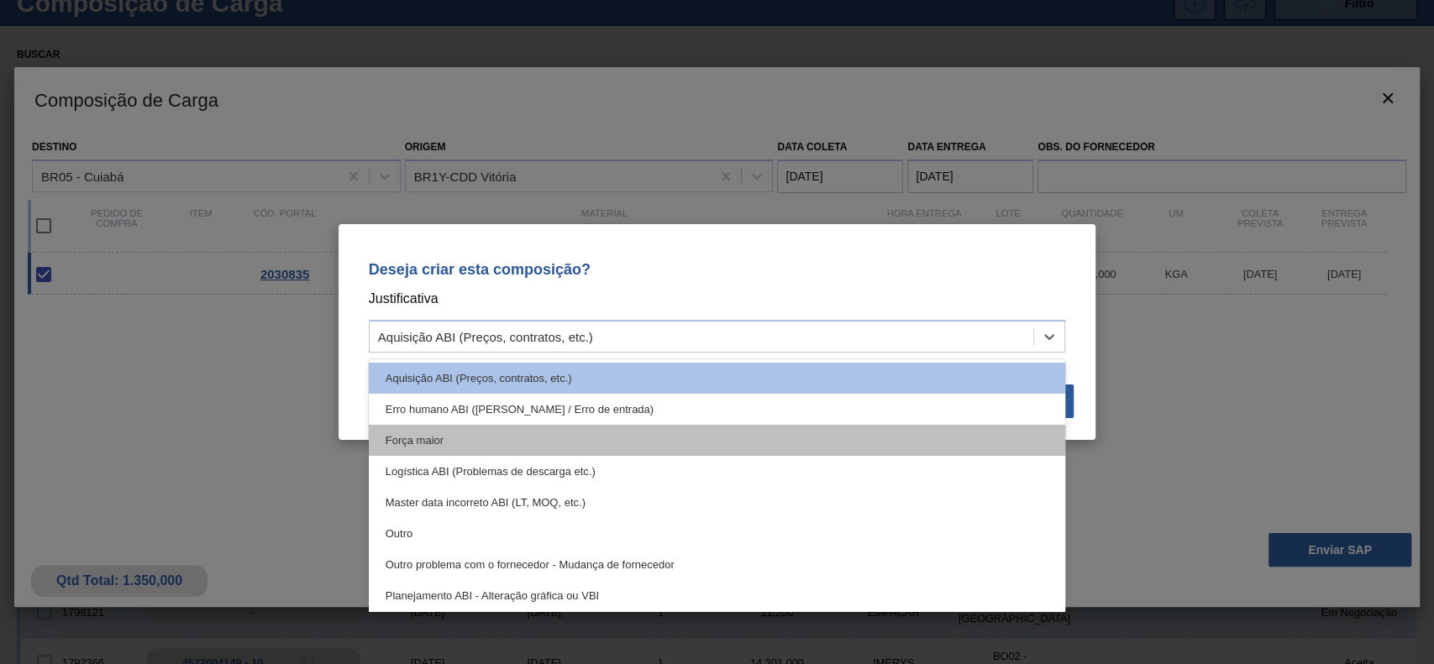
drag, startPoint x: 815, startPoint y: 330, endPoint x: 413, endPoint y: 453, distance: 419.7
click at [800, 334] on div "Aquisição ABI (Preços, contratos, etc.)" at bounding box center [702, 337] width 664 height 24
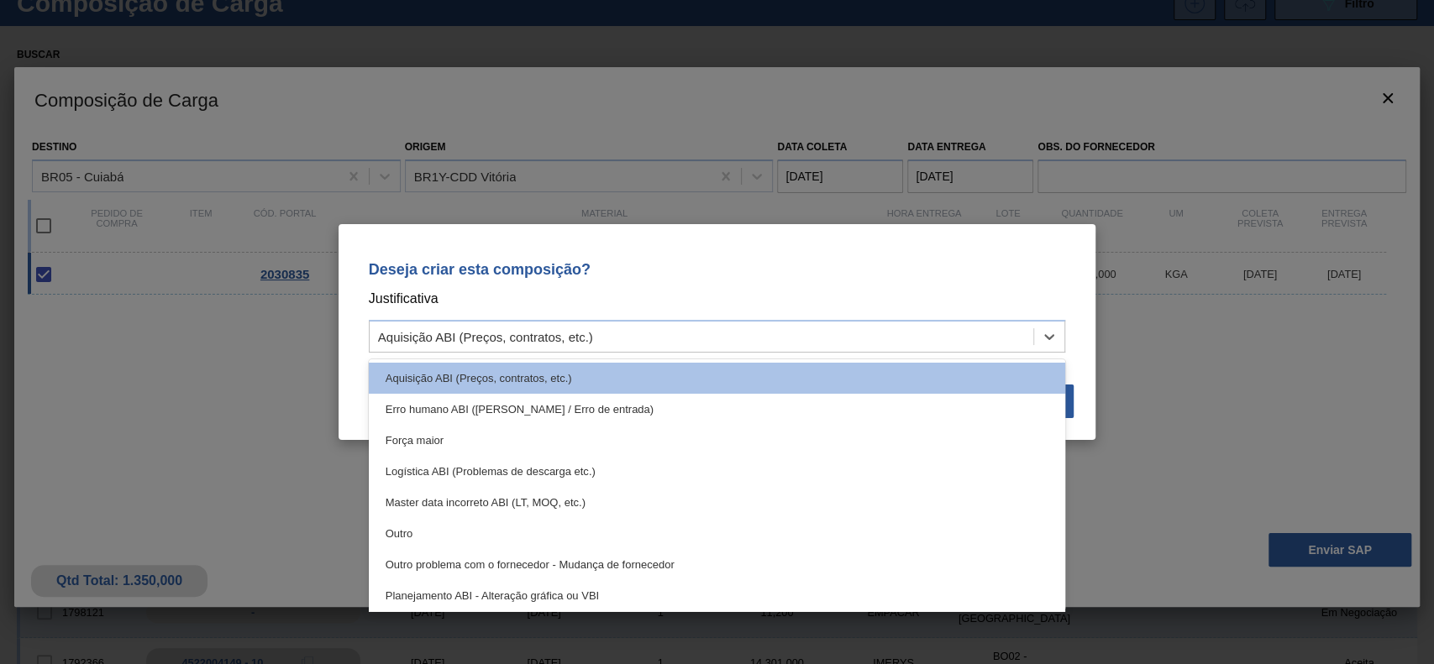
drag, startPoint x: 393, startPoint y: 532, endPoint x: 509, endPoint y: 511, distance: 117.8
click at [399, 532] on div "Outro" at bounding box center [717, 533] width 697 height 31
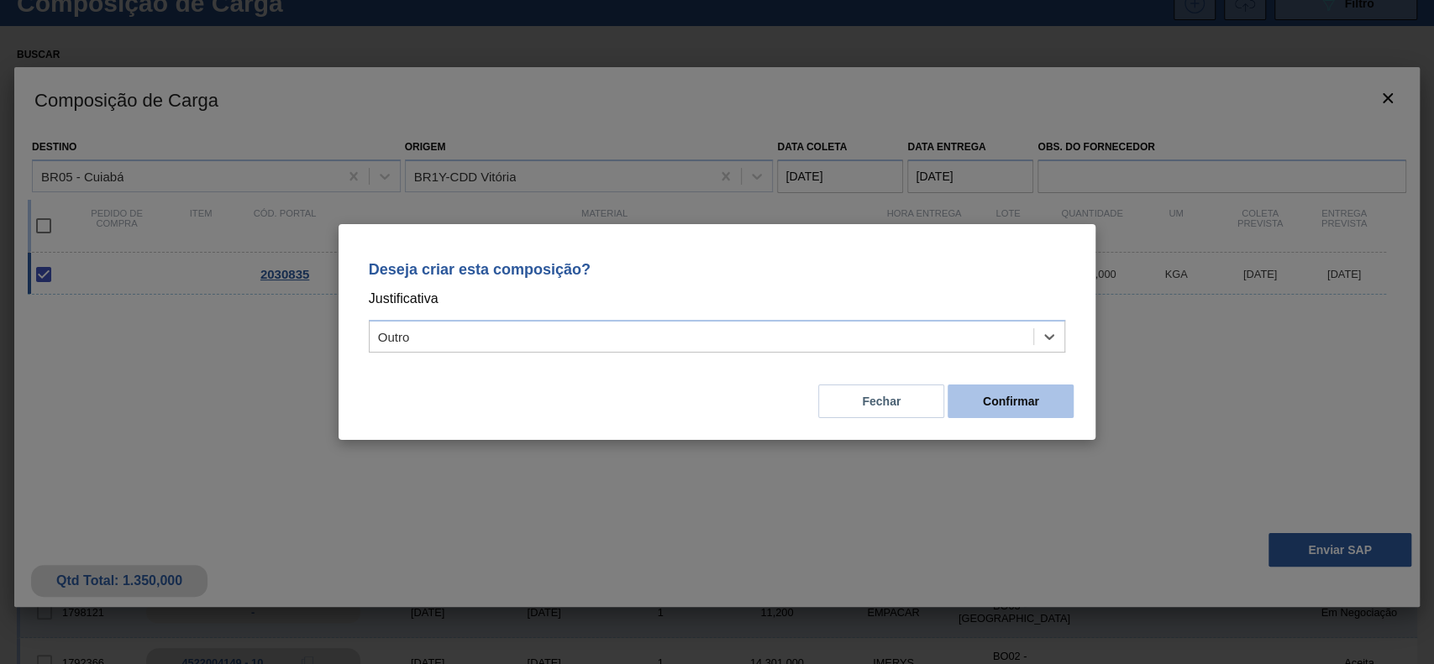
click at [999, 401] on button "Confirmar" at bounding box center [1010, 402] width 126 height 34
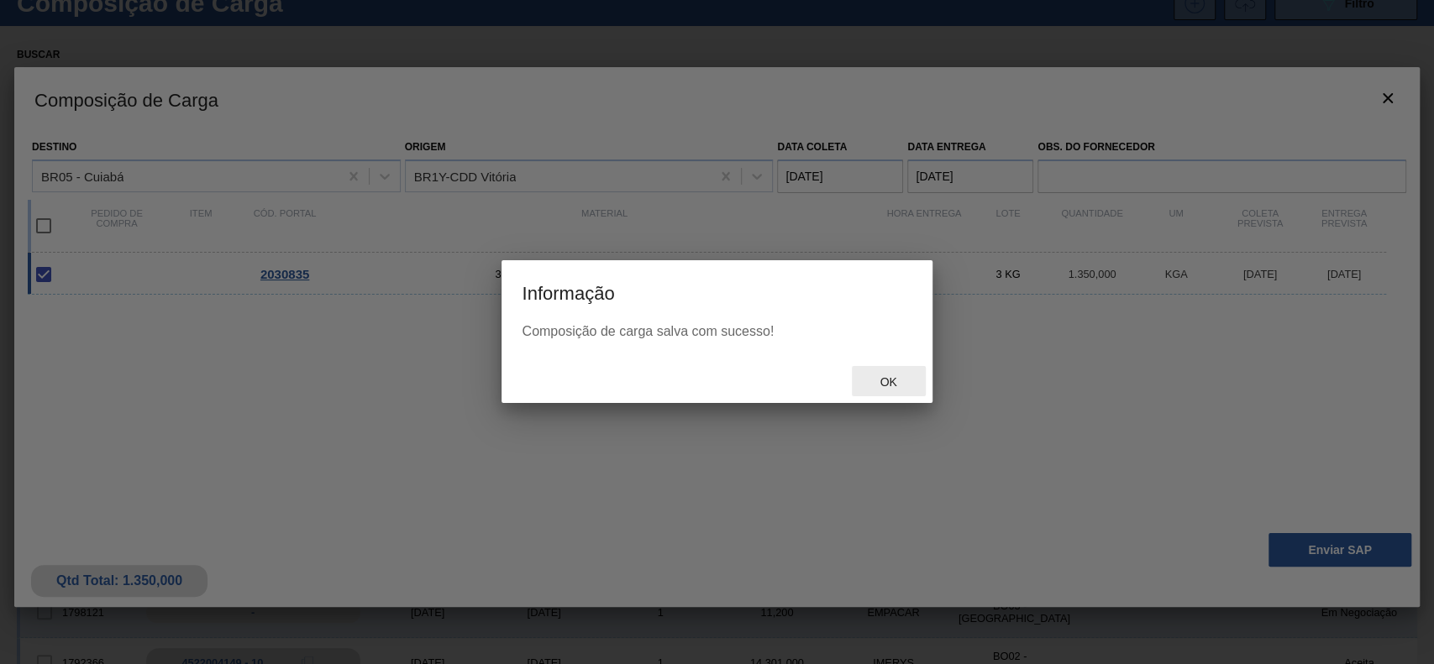
click at [885, 383] on span "Ok" at bounding box center [888, 381] width 44 height 13
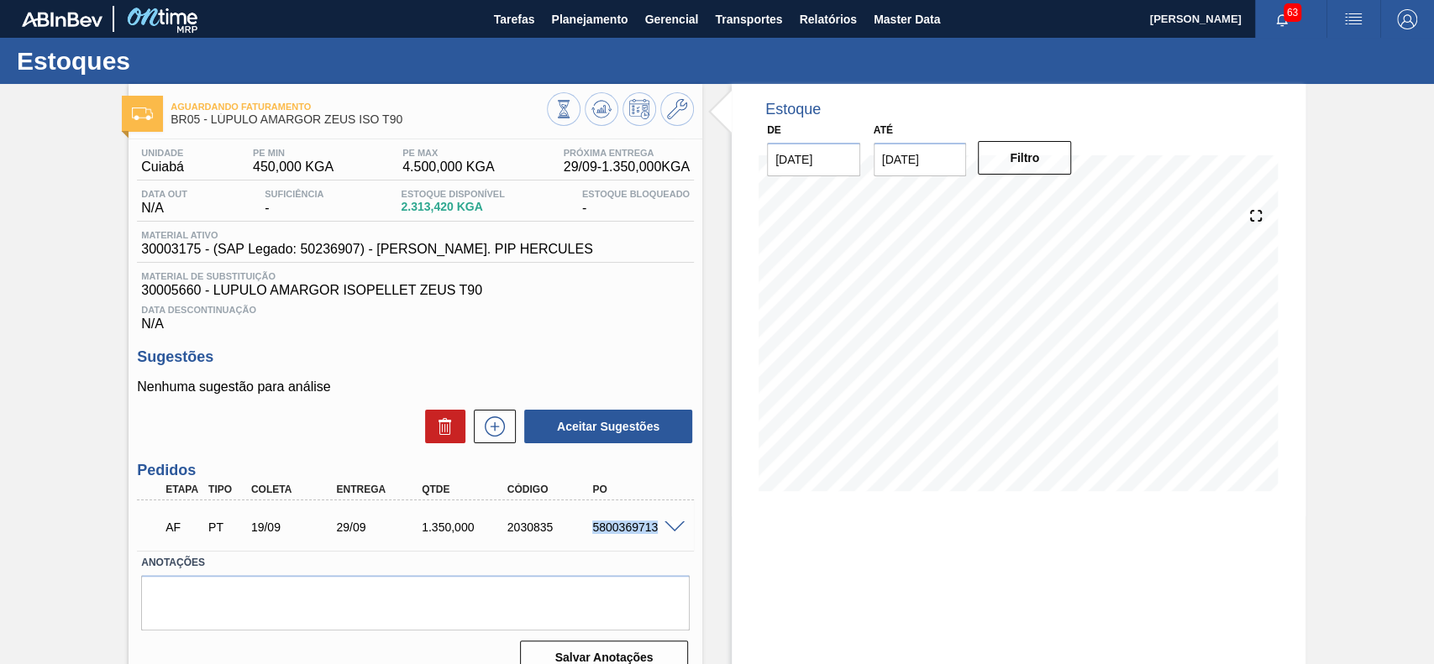
drag, startPoint x: 586, startPoint y: 524, endPoint x: 678, endPoint y: 548, distance: 94.7
click at [678, 547] on div "AF PT 19/09 29/09 1.350,000 2030835 5800369713" at bounding box center [415, 526] width 557 height 42
copy div "5800369713"
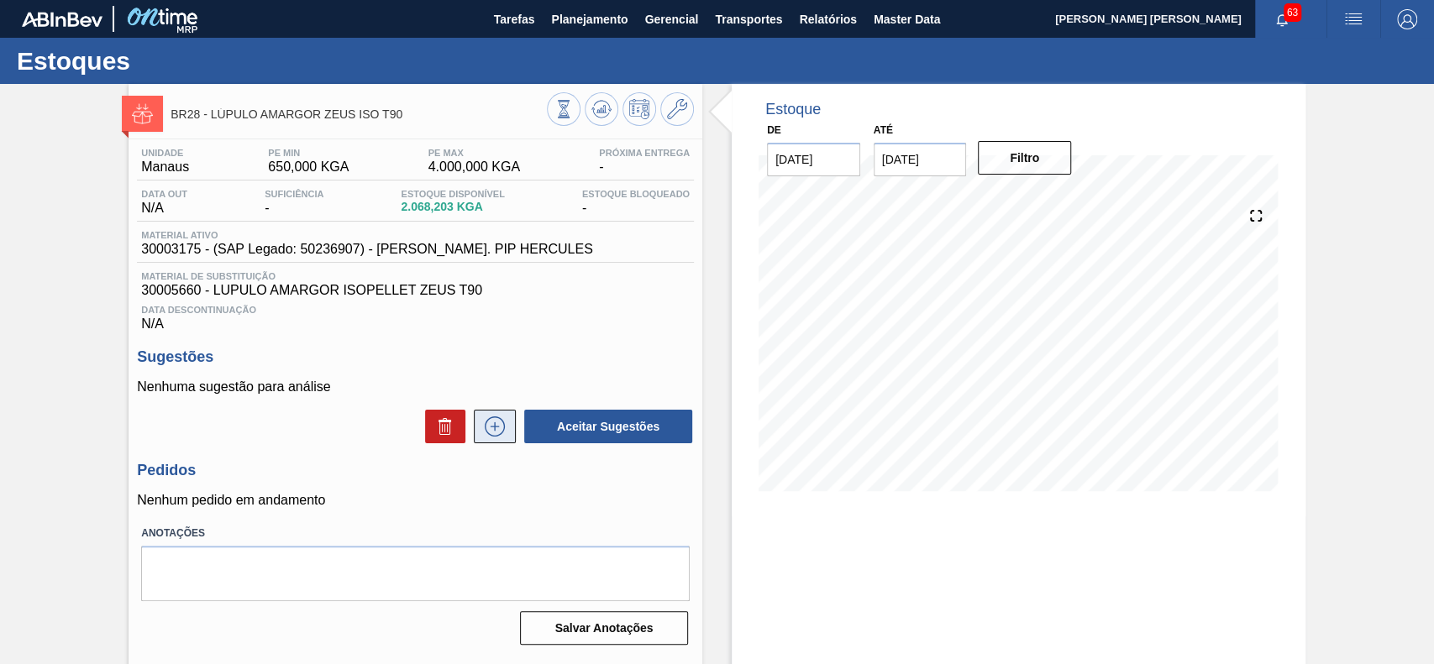
click at [490, 420] on icon at bounding box center [494, 427] width 27 height 20
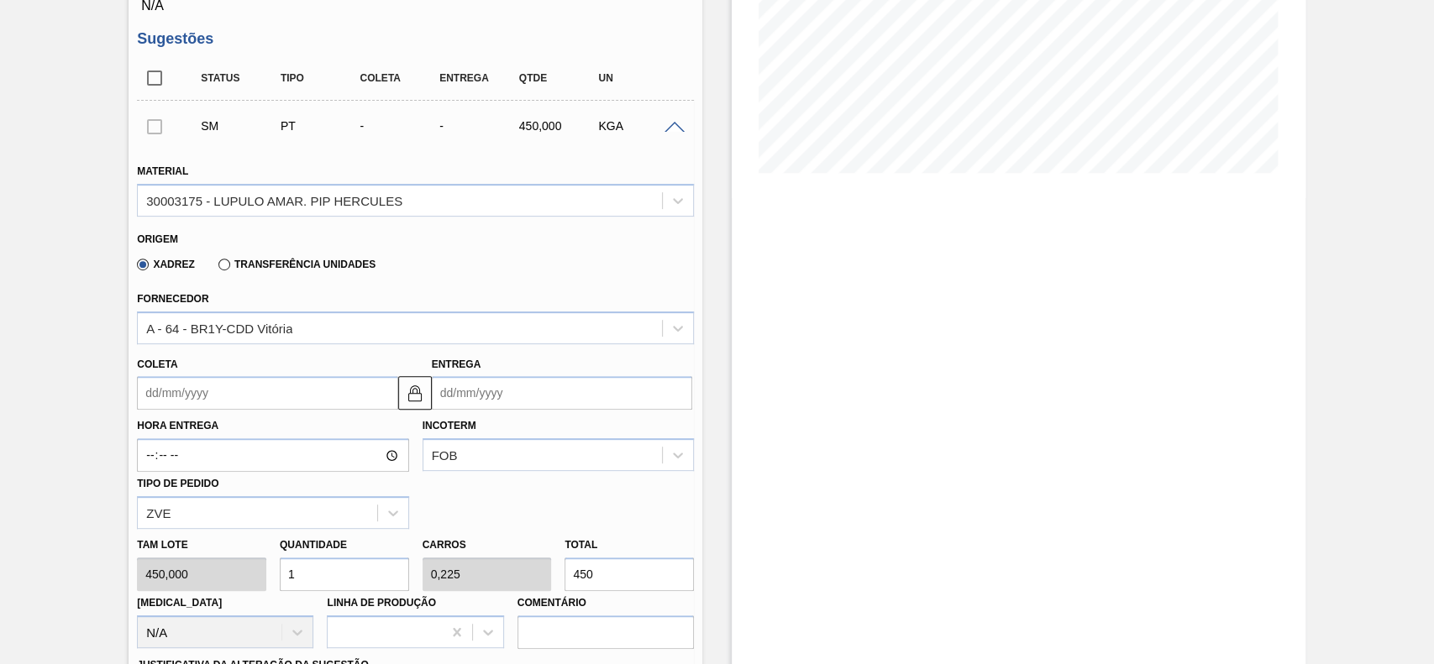
scroll to position [336, 0]
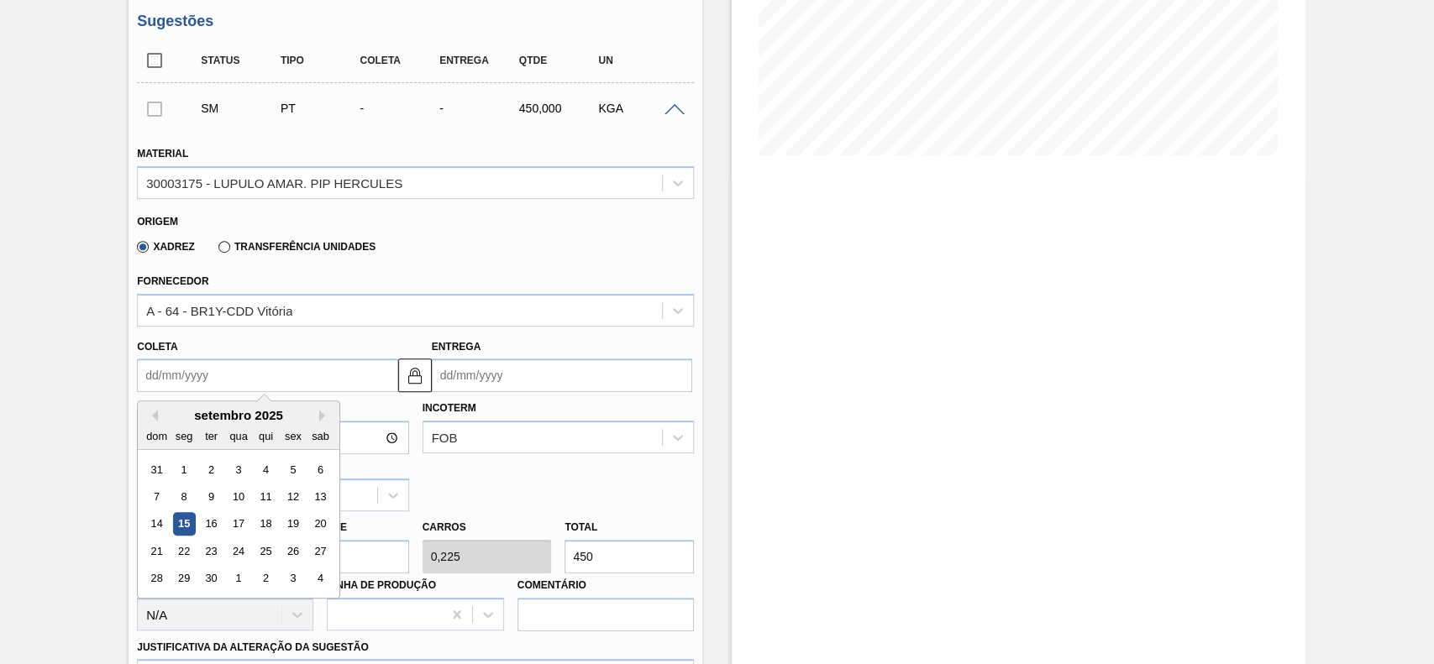
click at [235, 380] on input "Coleta" at bounding box center [267, 376] width 260 height 34
click at [299, 528] on div "19" at bounding box center [293, 524] width 23 height 23
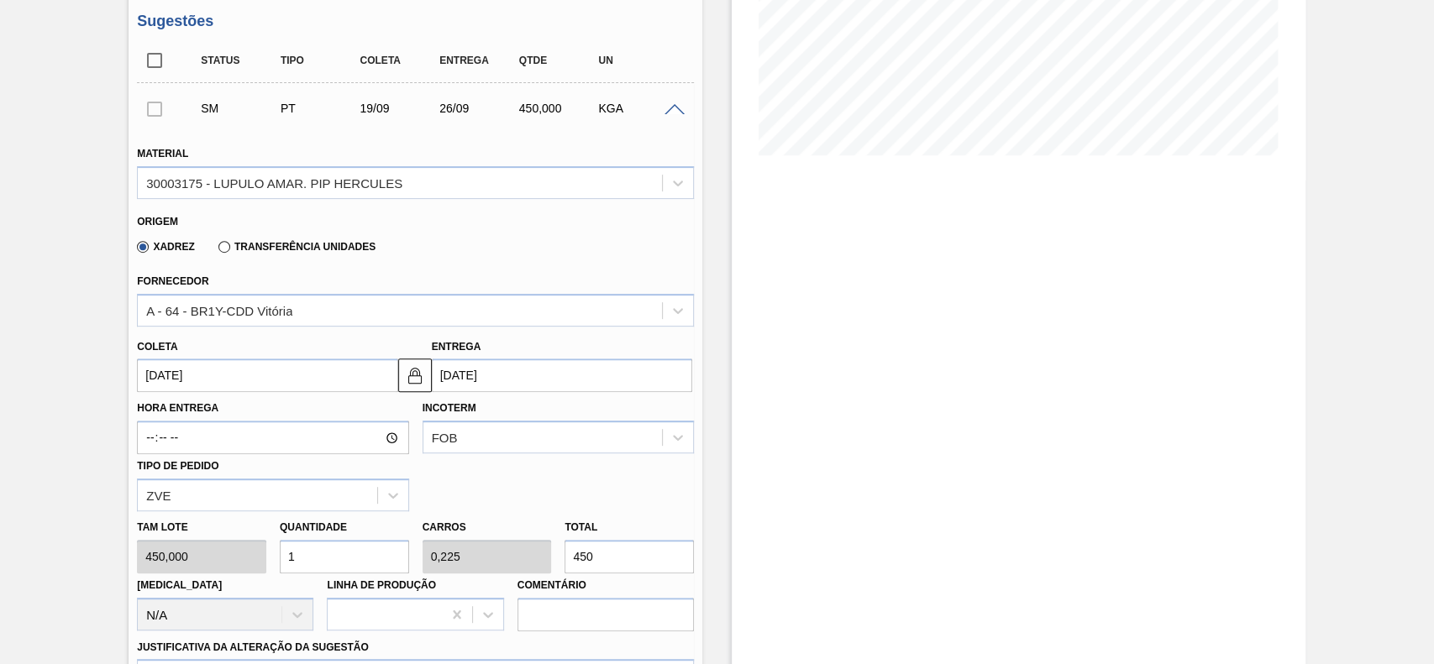
type input "[DATE]"
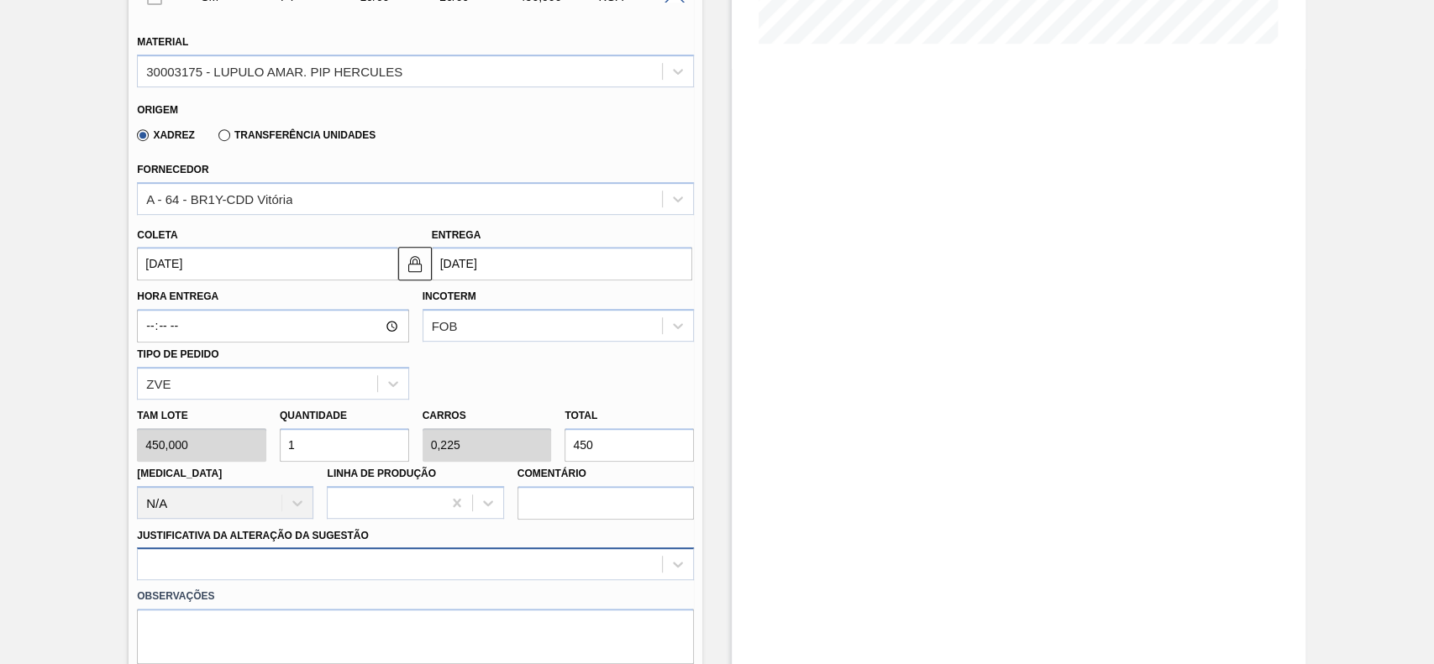
click at [336, 564] on div at bounding box center [415, 564] width 557 height 33
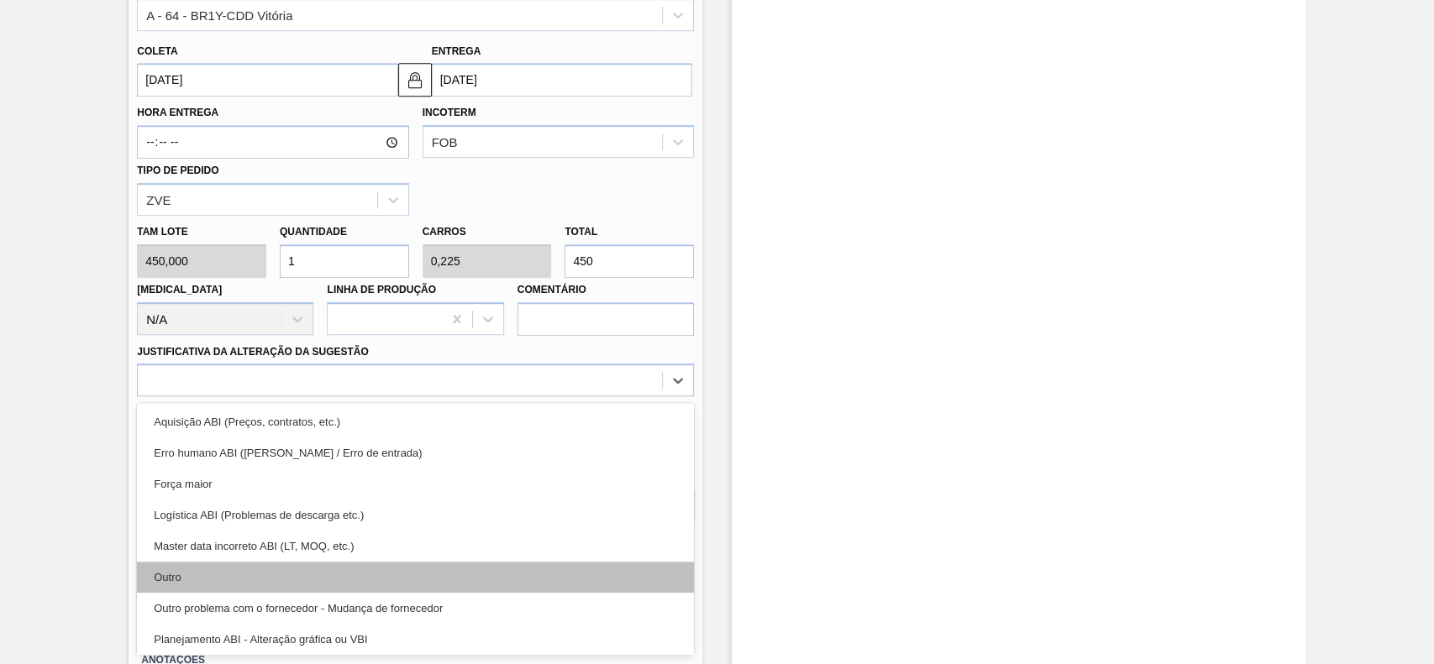
click at [229, 585] on div "Outro" at bounding box center [415, 577] width 557 height 31
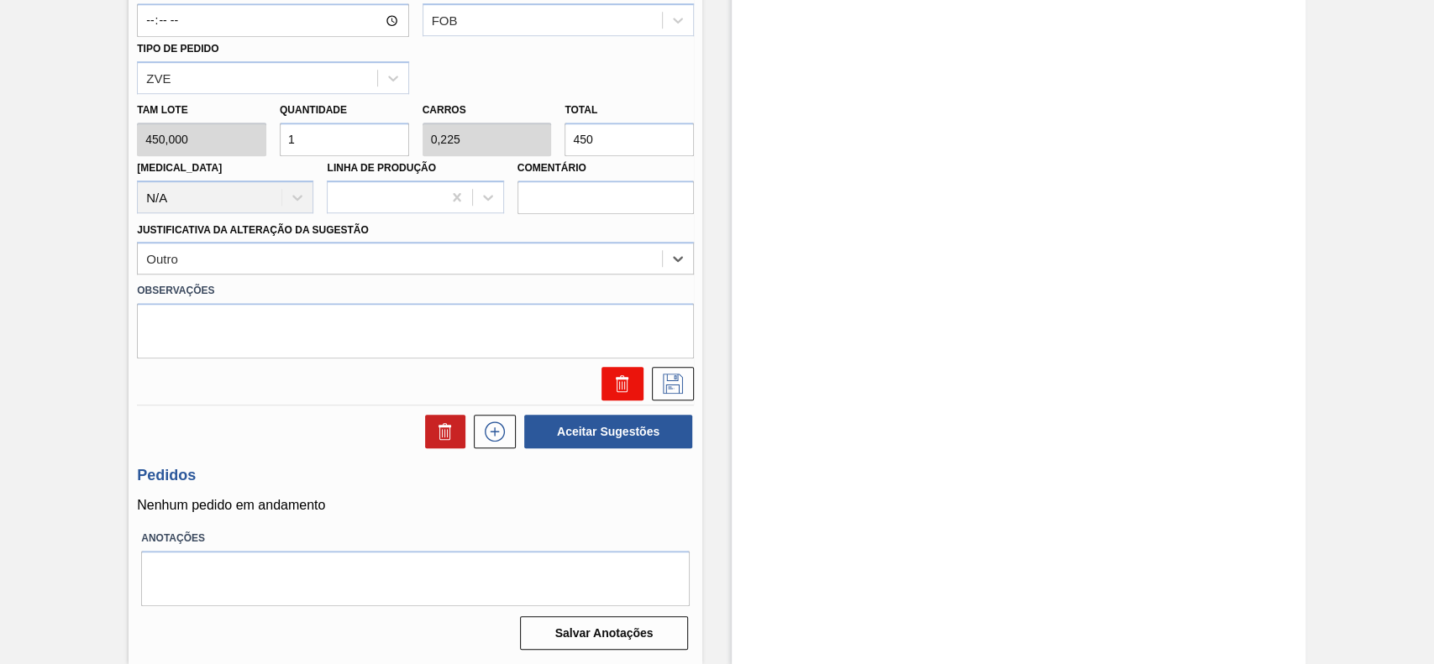
click at [641, 384] on button at bounding box center [622, 384] width 42 height 34
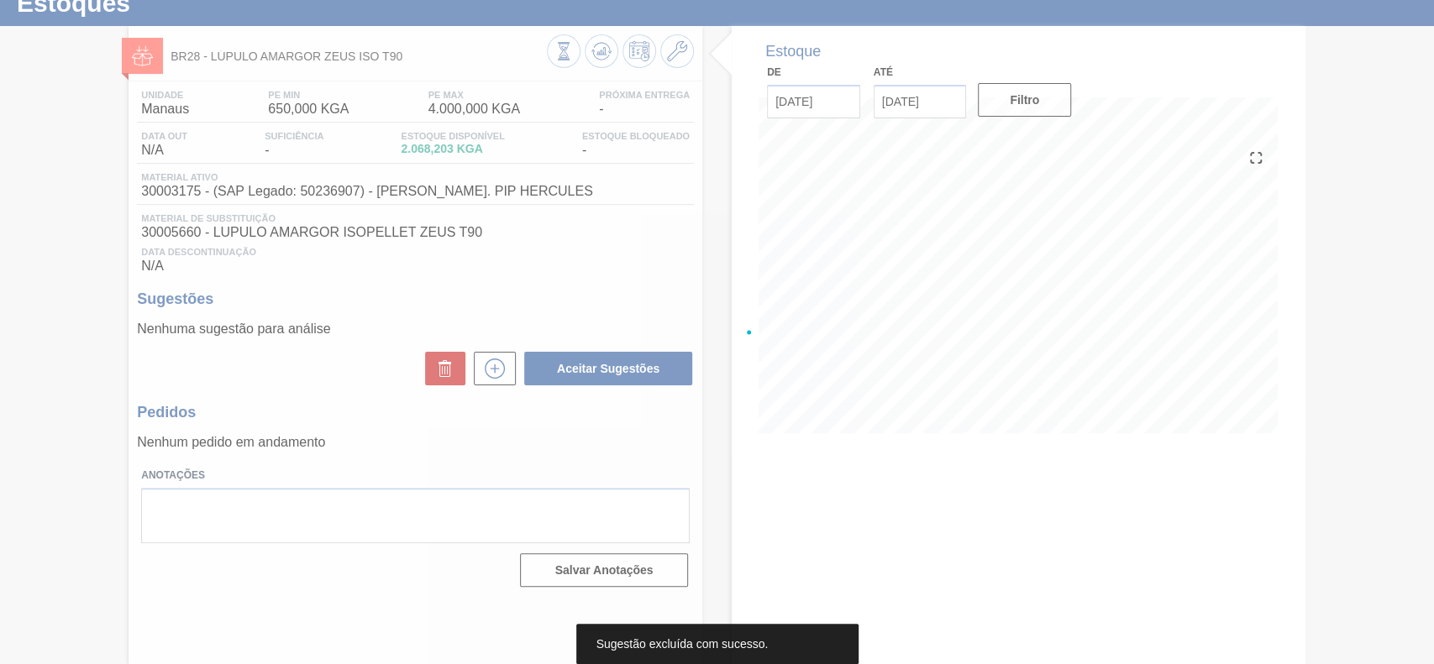
scroll to position [58, 0]
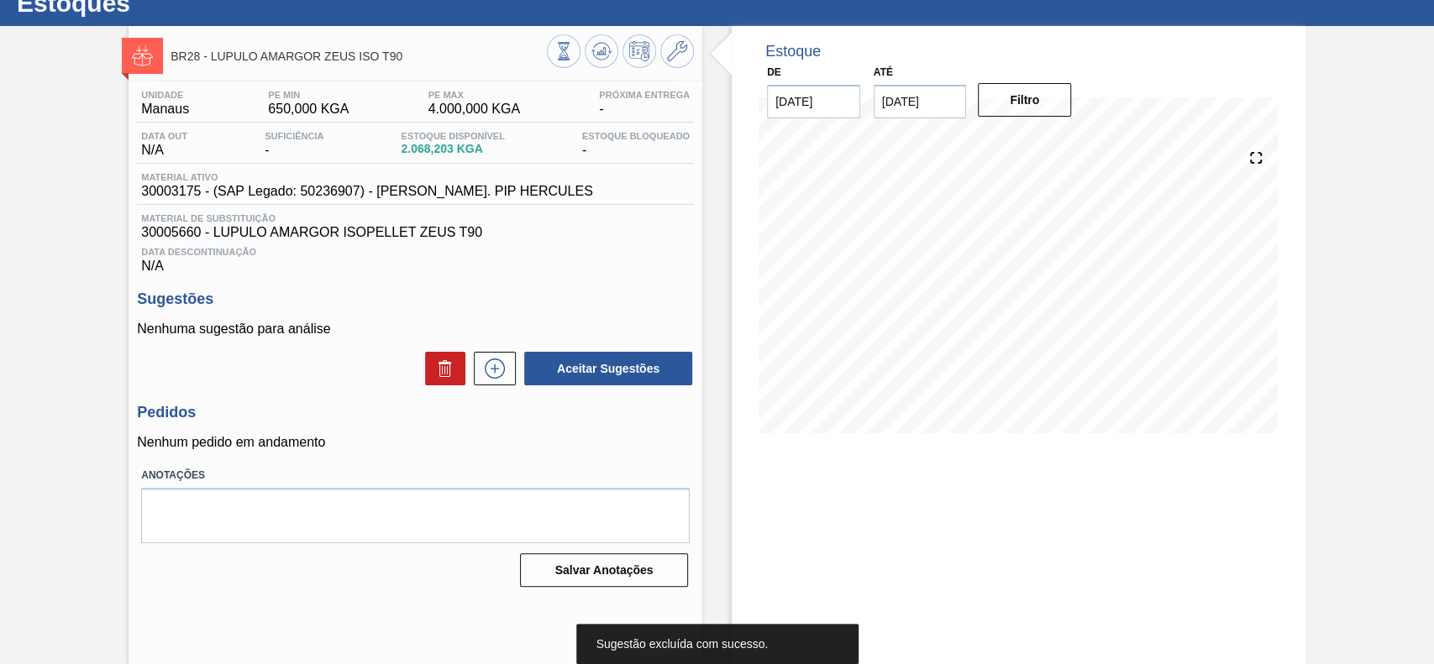
click at [469, 367] on div at bounding box center [490, 369] width 50 height 34
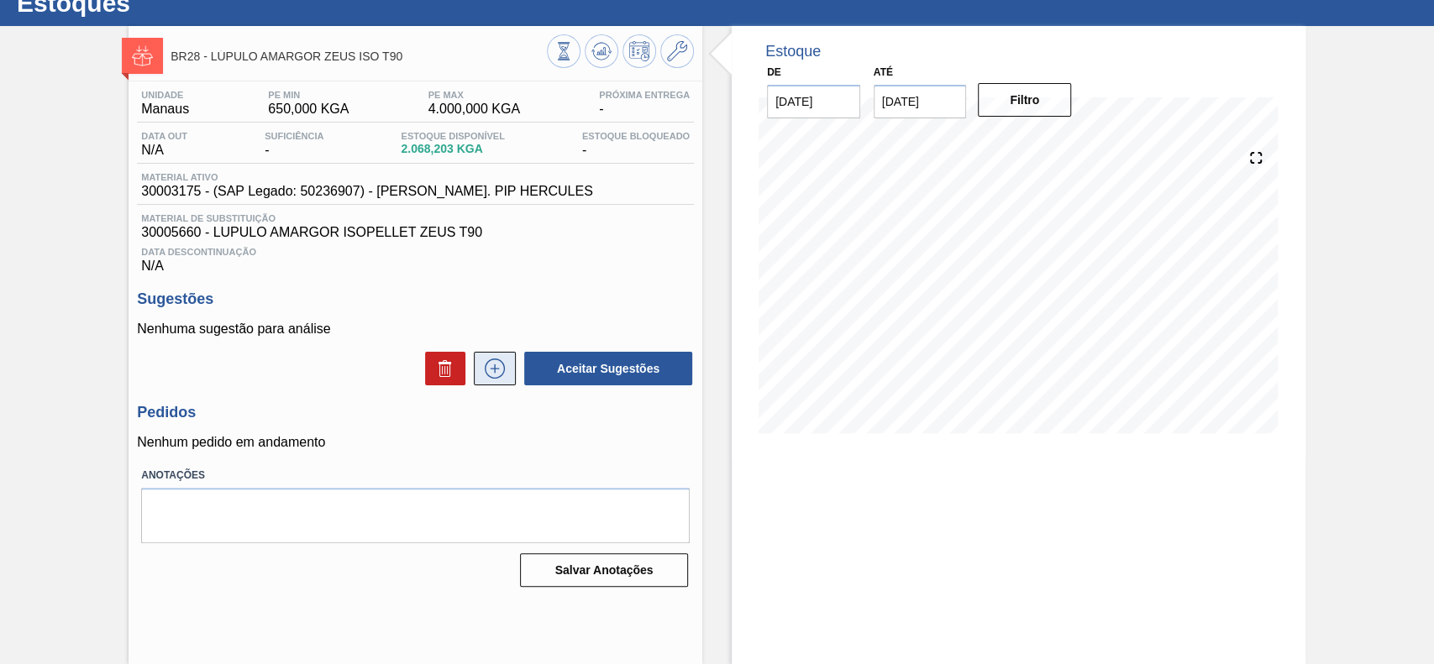
click at [488, 377] on icon at bounding box center [494, 369] width 27 height 20
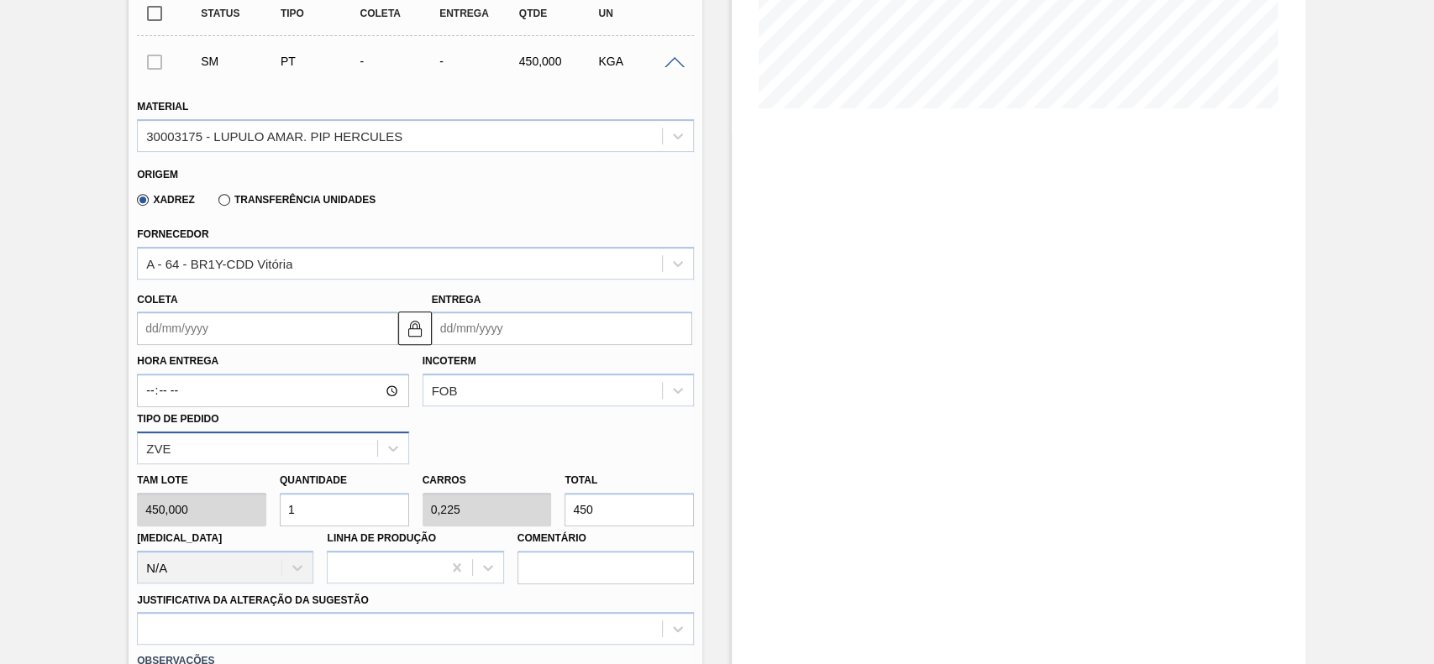
scroll to position [394, 0]
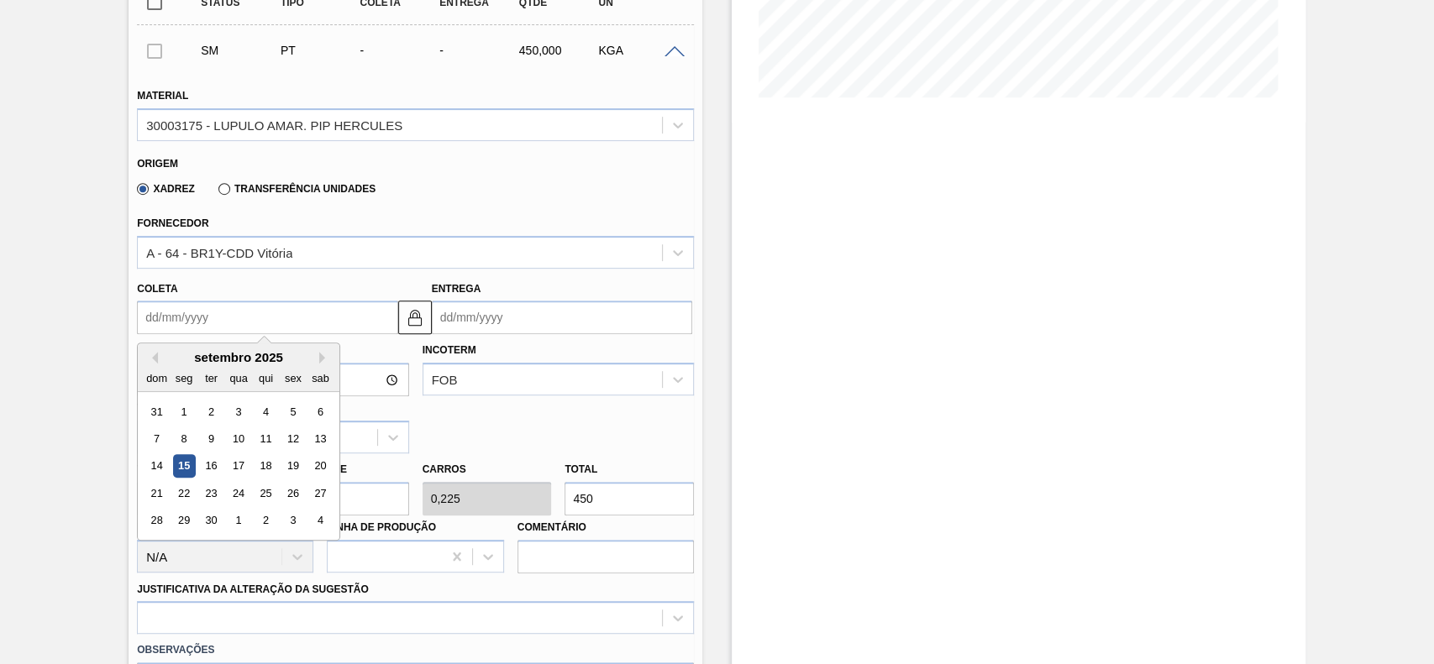
click at [238, 332] on input "Coleta" at bounding box center [267, 318] width 260 height 34
click at [289, 469] on div "19" at bounding box center [293, 466] width 23 height 23
type input "[DATE]"
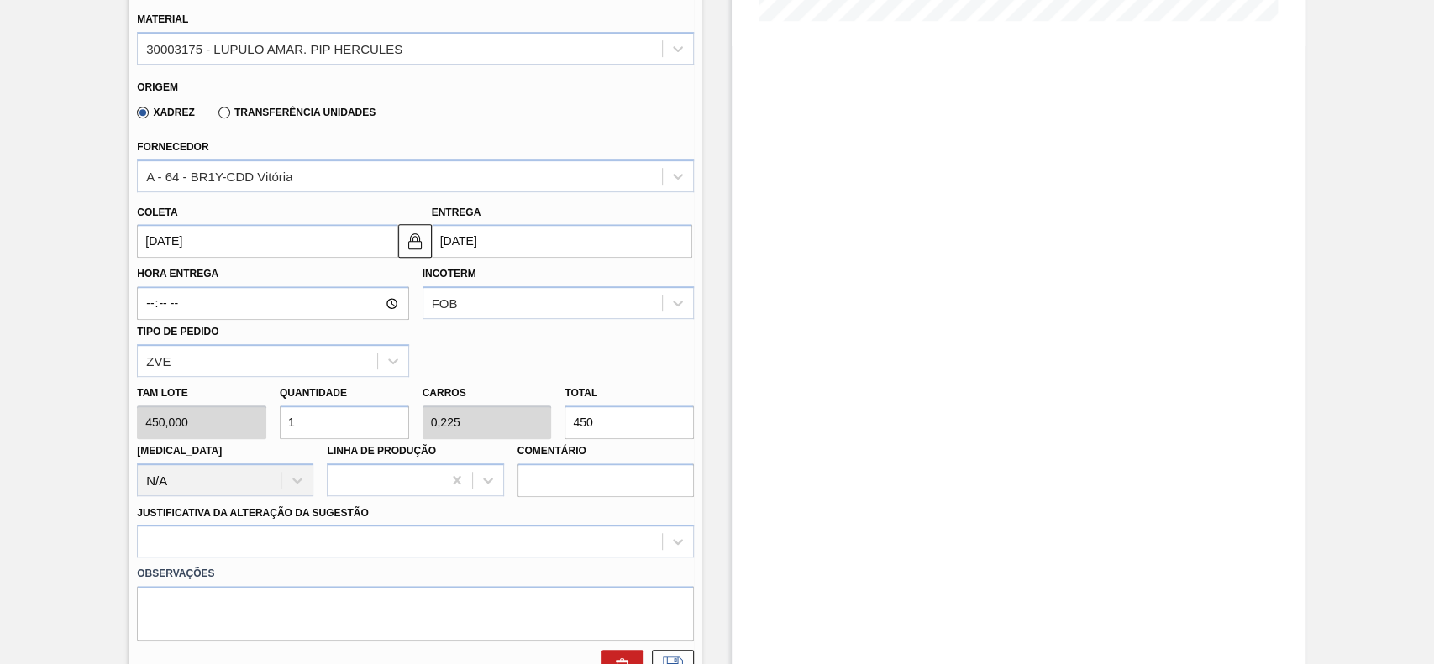
scroll to position [506, 0]
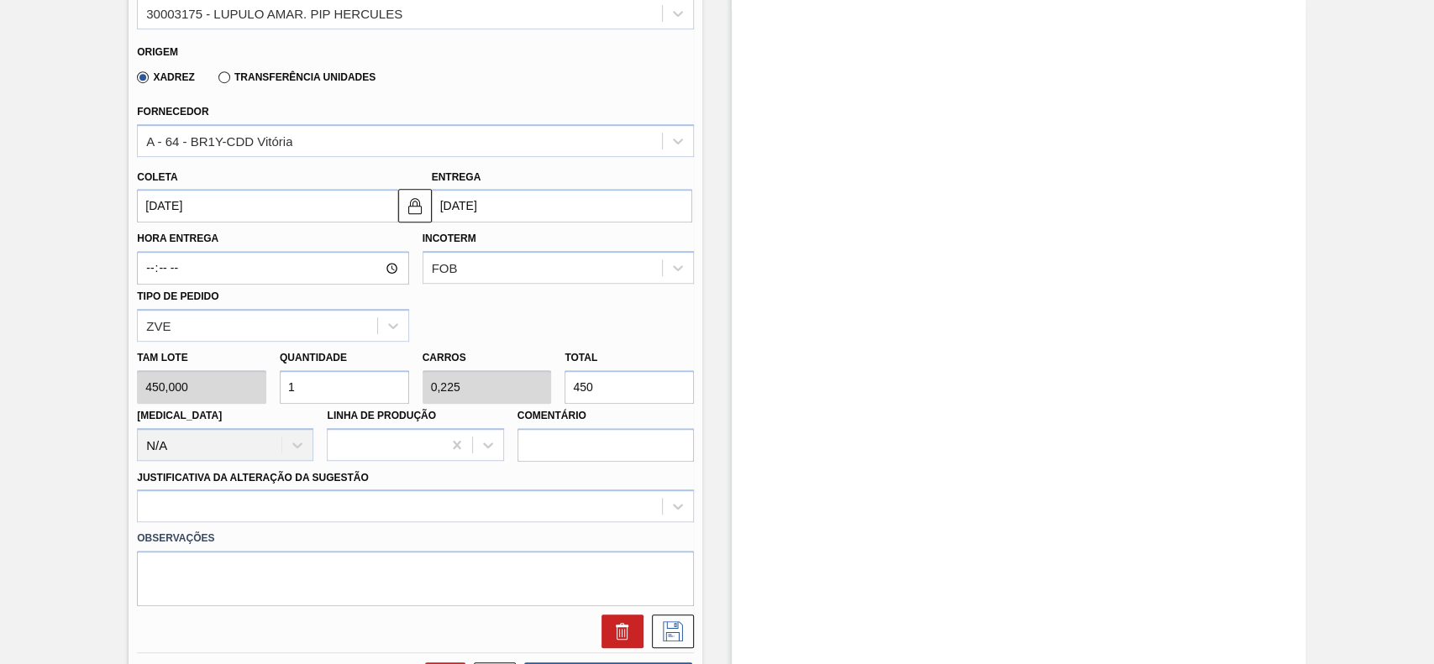
click at [325, 379] on input "1" at bounding box center [344, 387] width 129 height 34
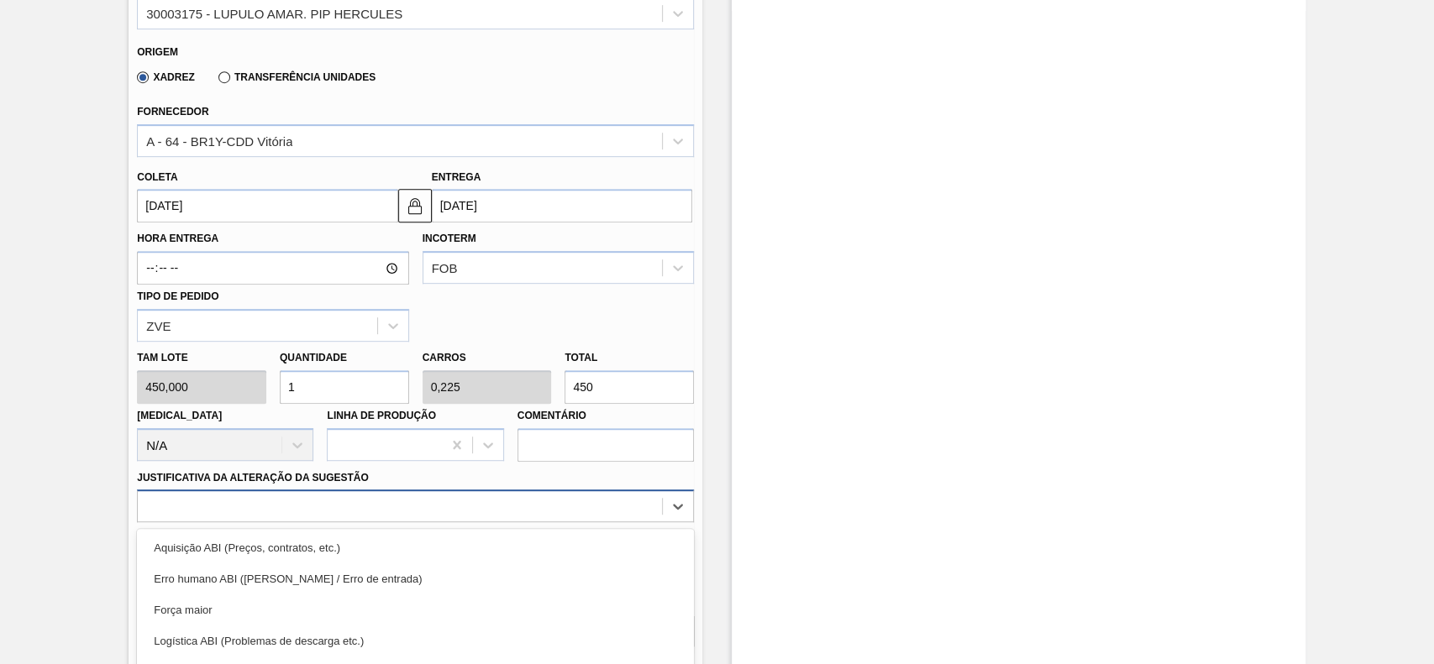
click at [401, 521] on div "option Logística ABI (Problemas de descarga etc.) focused, 4 of 18. 18 results …" at bounding box center [415, 506] width 557 height 33
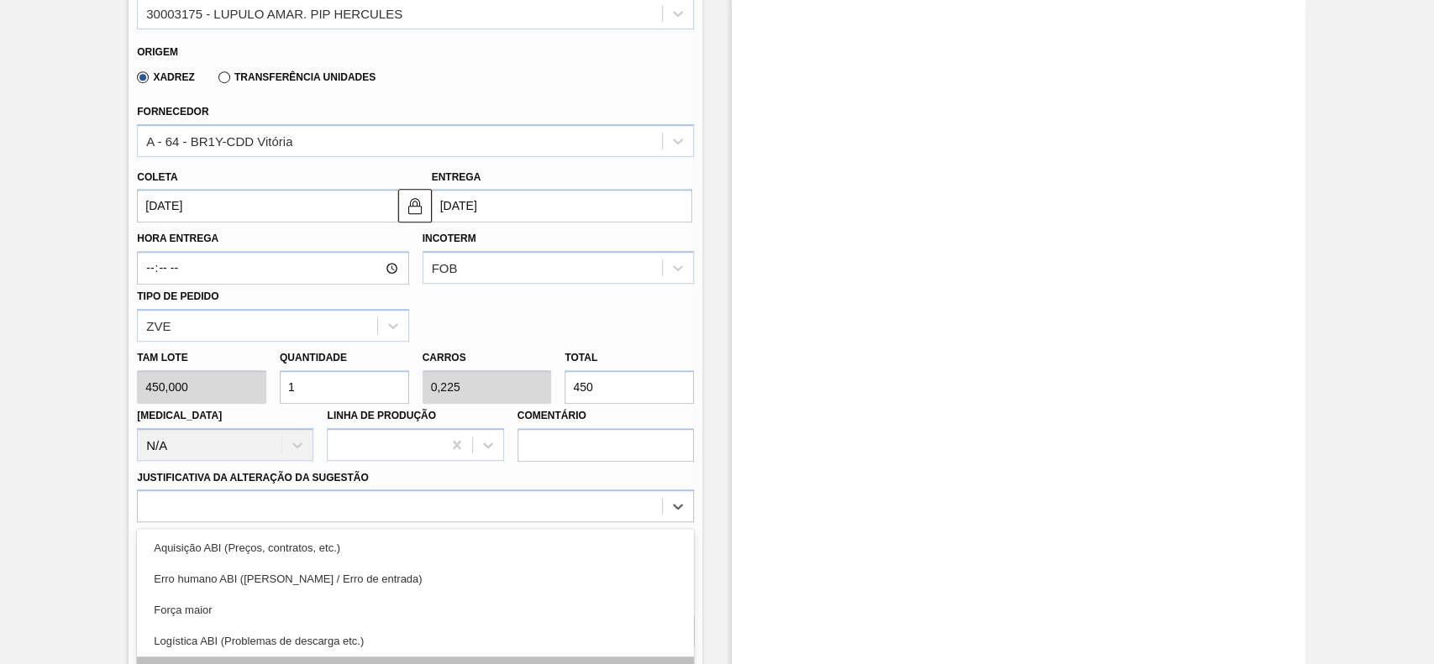
scroll to position [632, 0]
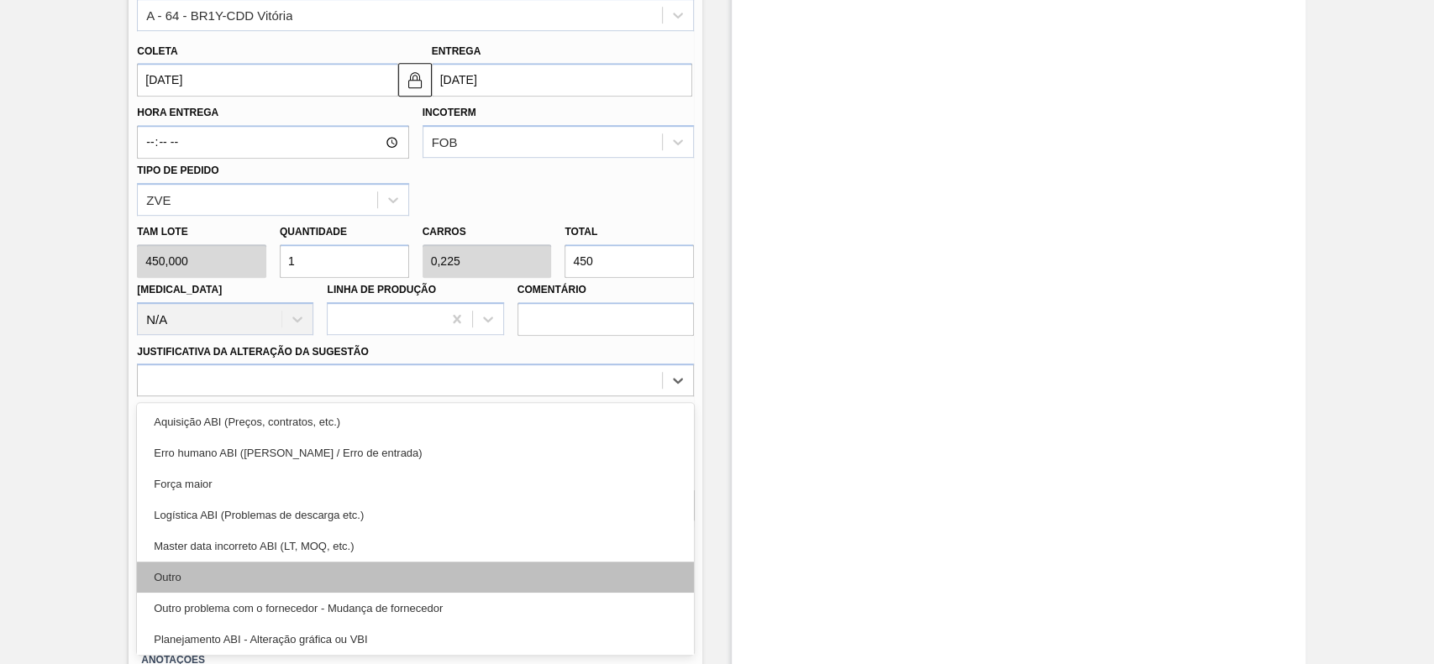
click at [264, 586] on div "Outro" at bounding box center [415, 577] width 557 height 31
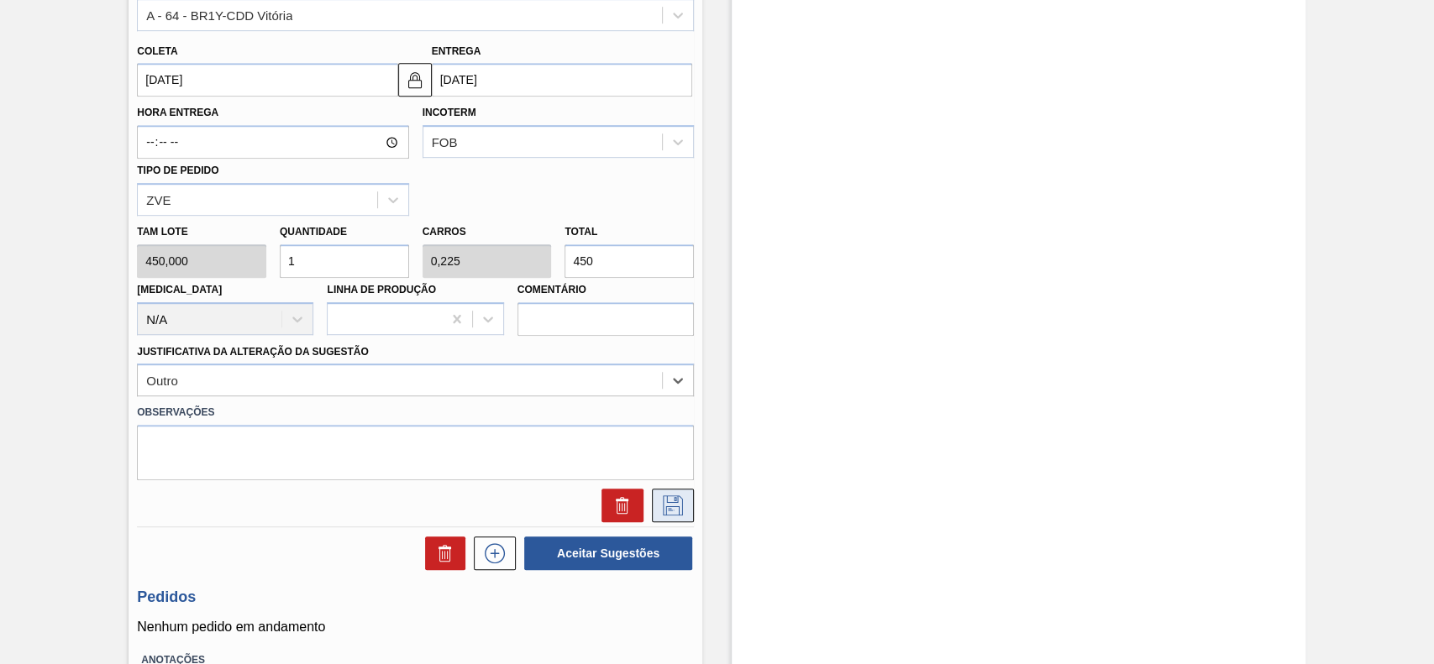
click at [669, 511] on icon at bounding box center [672, 503] width 8 height 13
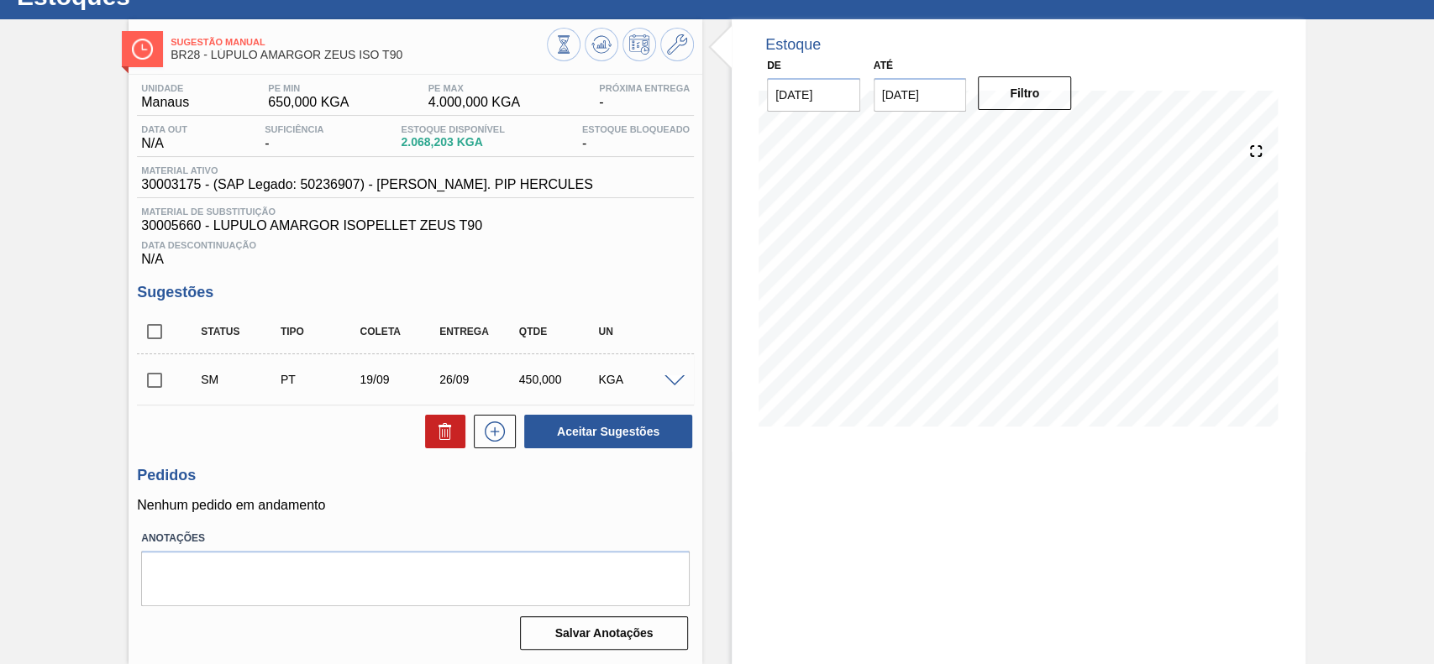
scroll to position [68, 0]
click at [160, 389] on input "checkbox" at bounding box center [154, 380] width 35 height 35
click at [592, 434] on button "Aceitar Sugestões" at bounding box center [608, 432] width 168 height 34
checkbox input "false"
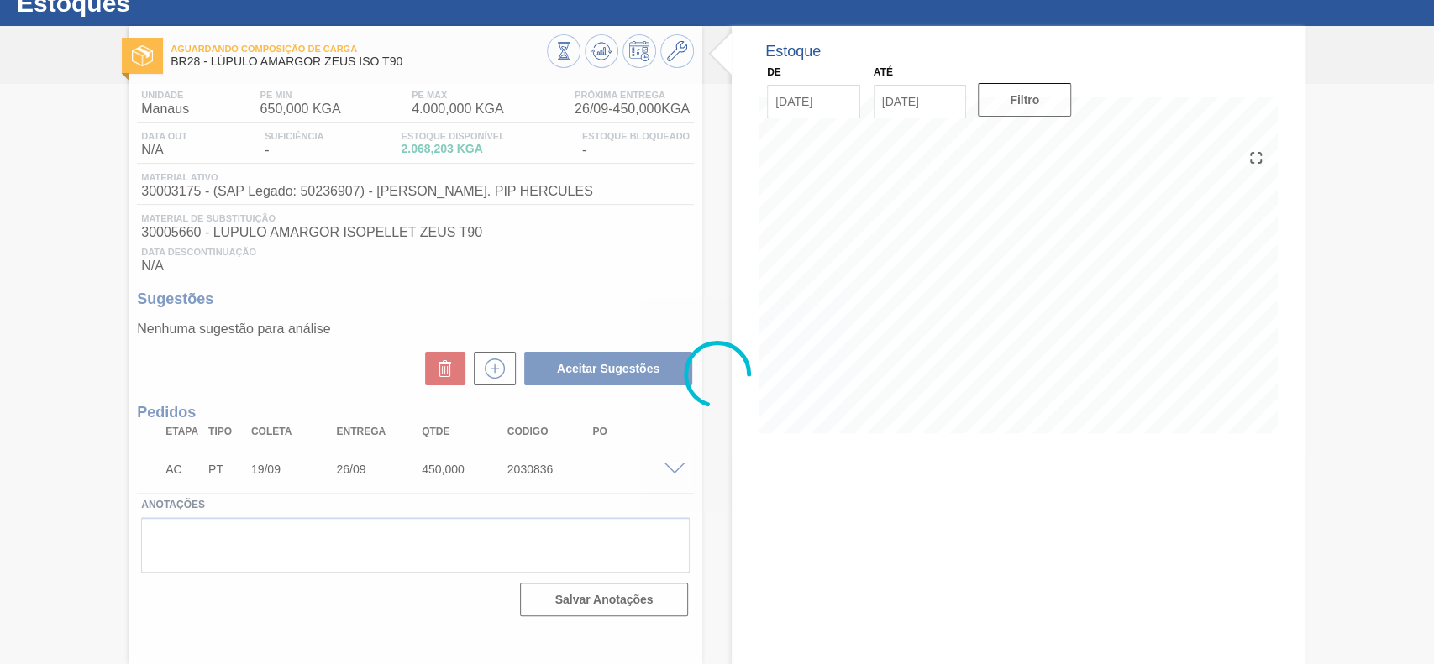
scroll to position [58, 0]
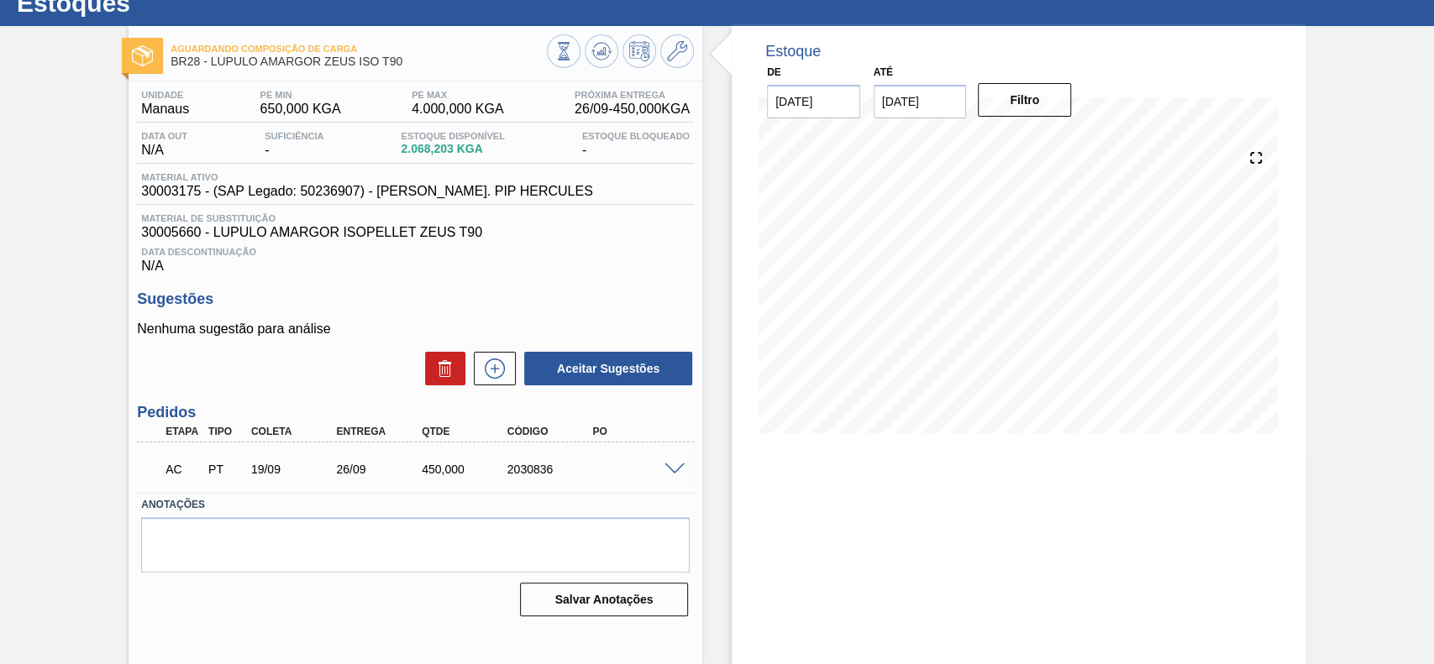
click at [678, 472] on span at bounding box center [674, 470] width 20 height 13
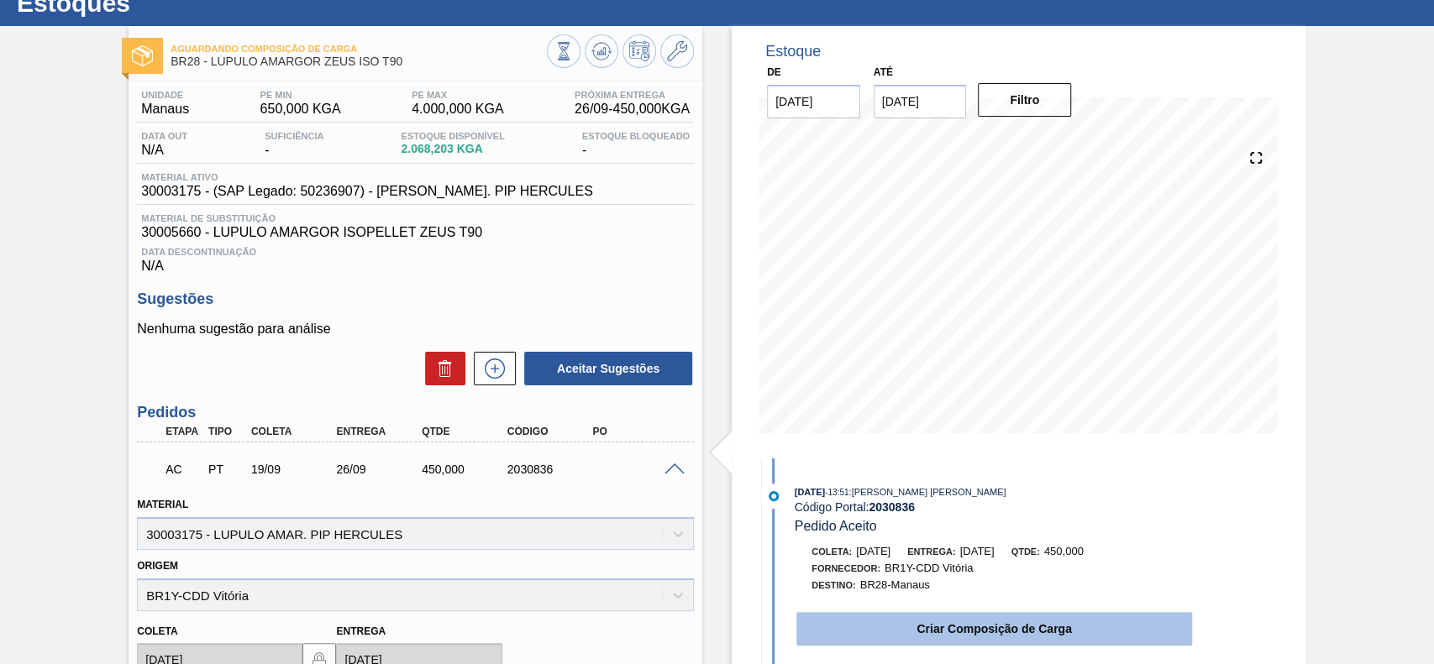
click at [915, 626] on button "Criar Composição de Carga" at bounding box center [994, 629] width 396 height 34
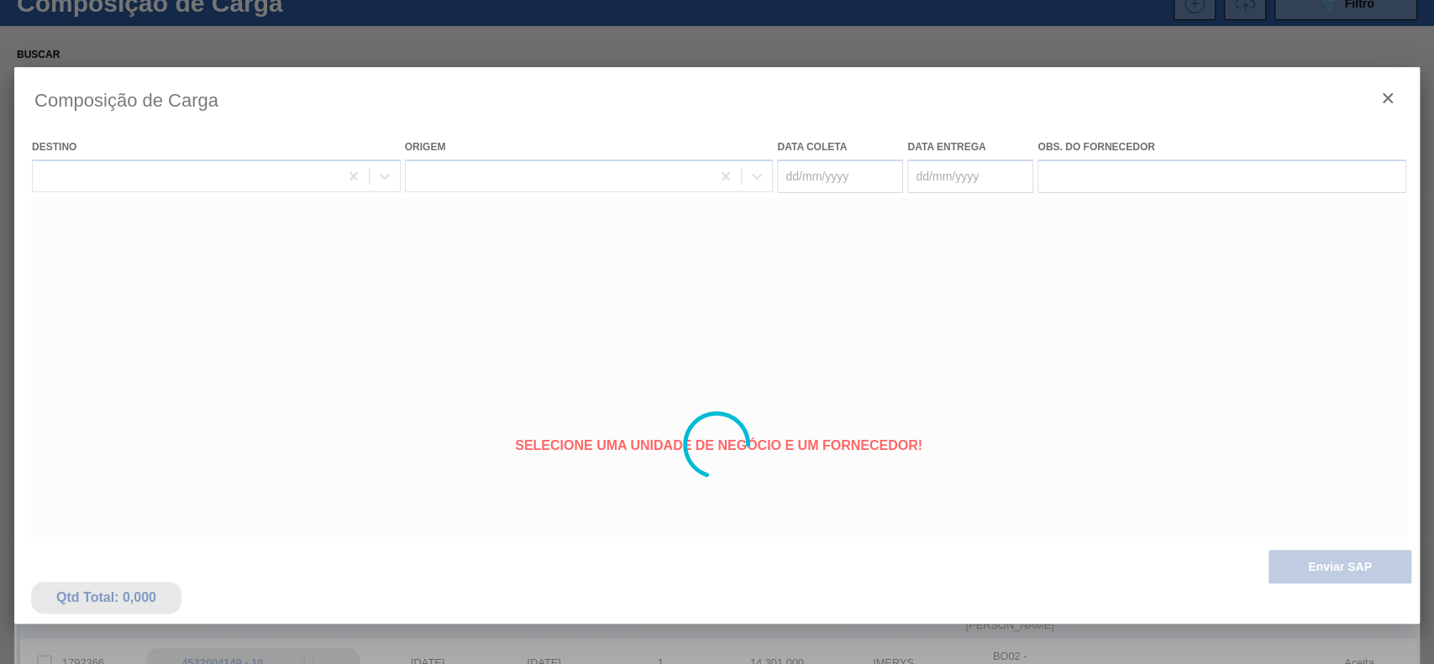
type coleta "[DATE]"
type entrega "[DATE]"
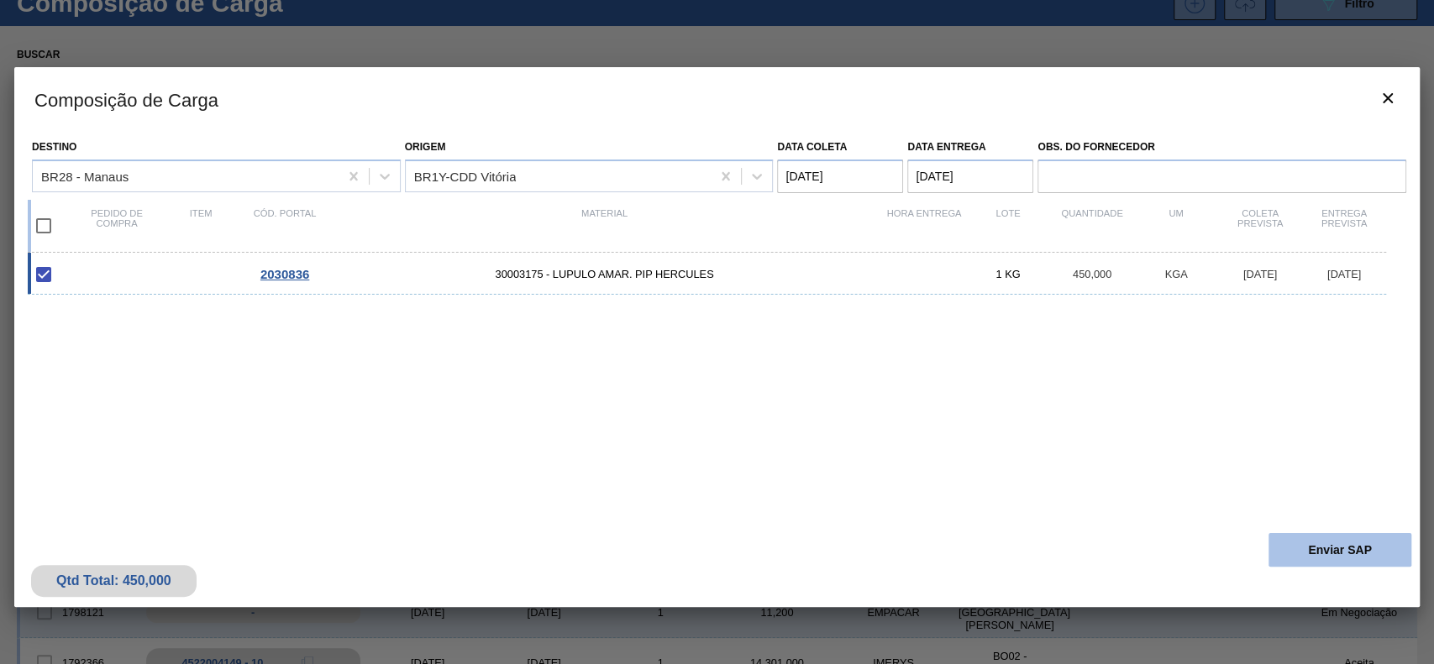
click at [1308, 543] on button "Enviar SAP" at bounding box center [1339, 550] width 143 height 34
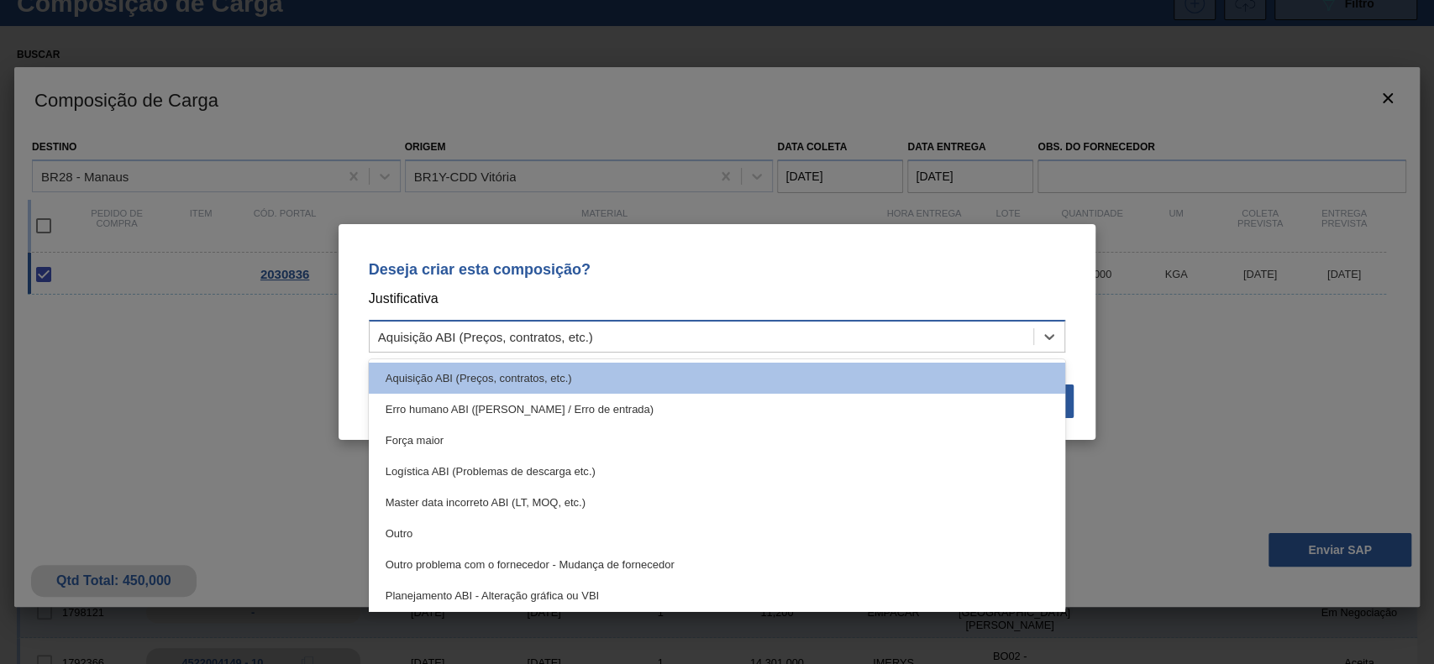
click at [684, 347] on div "Aquisição ABI (Preços, contratos, etc.)" at bounding box center [702, 337] width 664 height 24
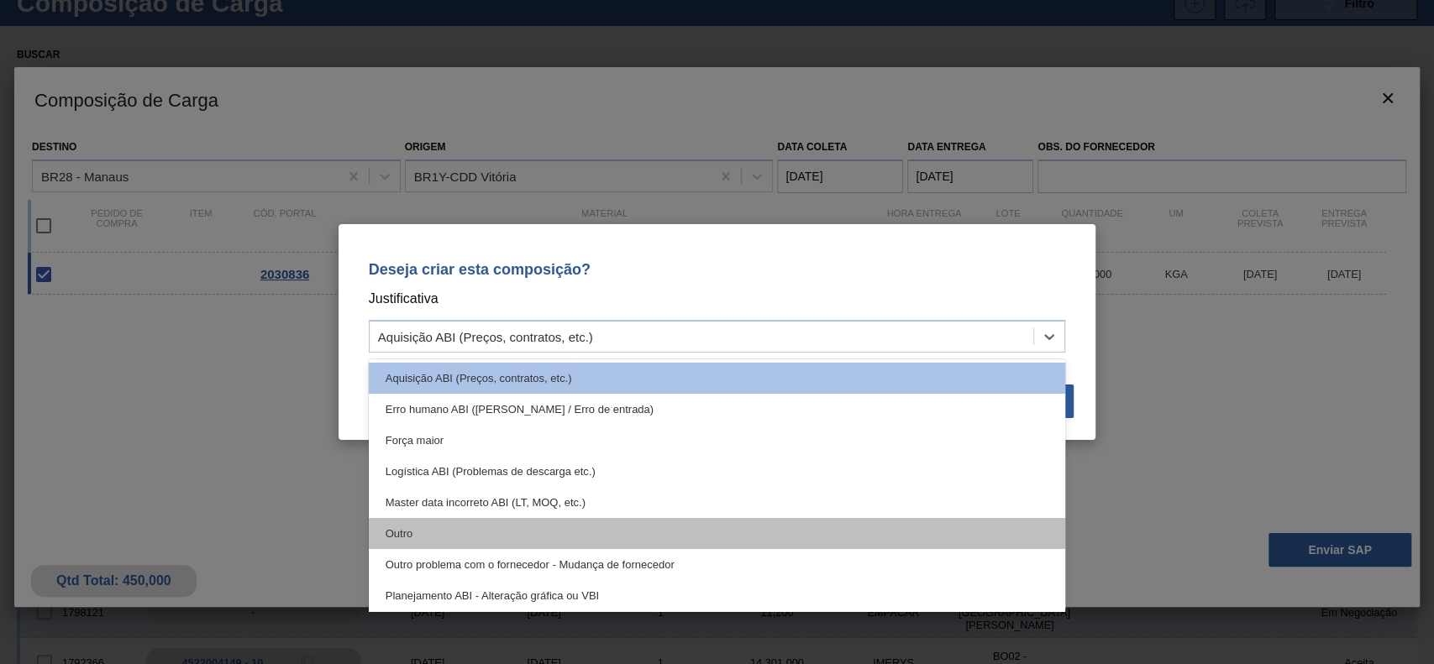
click at [532, 541] on div "Outro" at bounding box center [717, 533] width 697 height 31
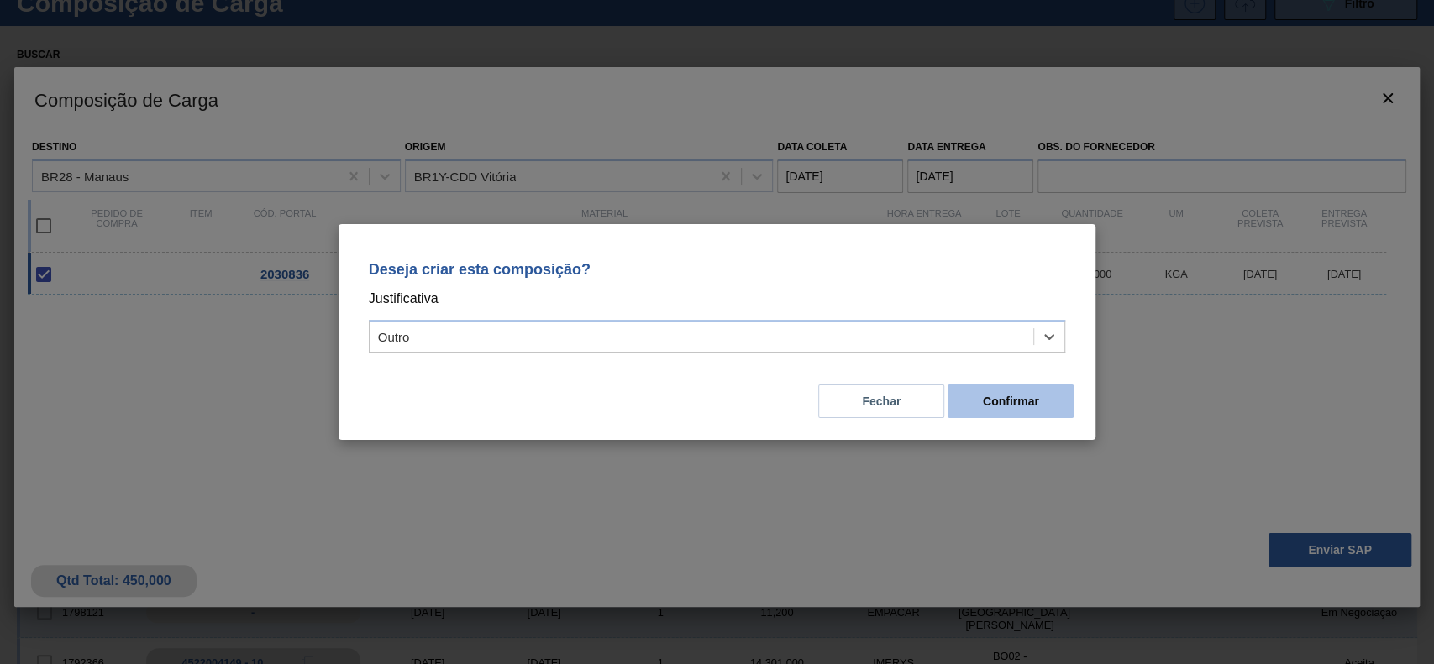
click at [994, 413] on button "Confirmar" at bounding box center [1010, 402] width 126 height 34
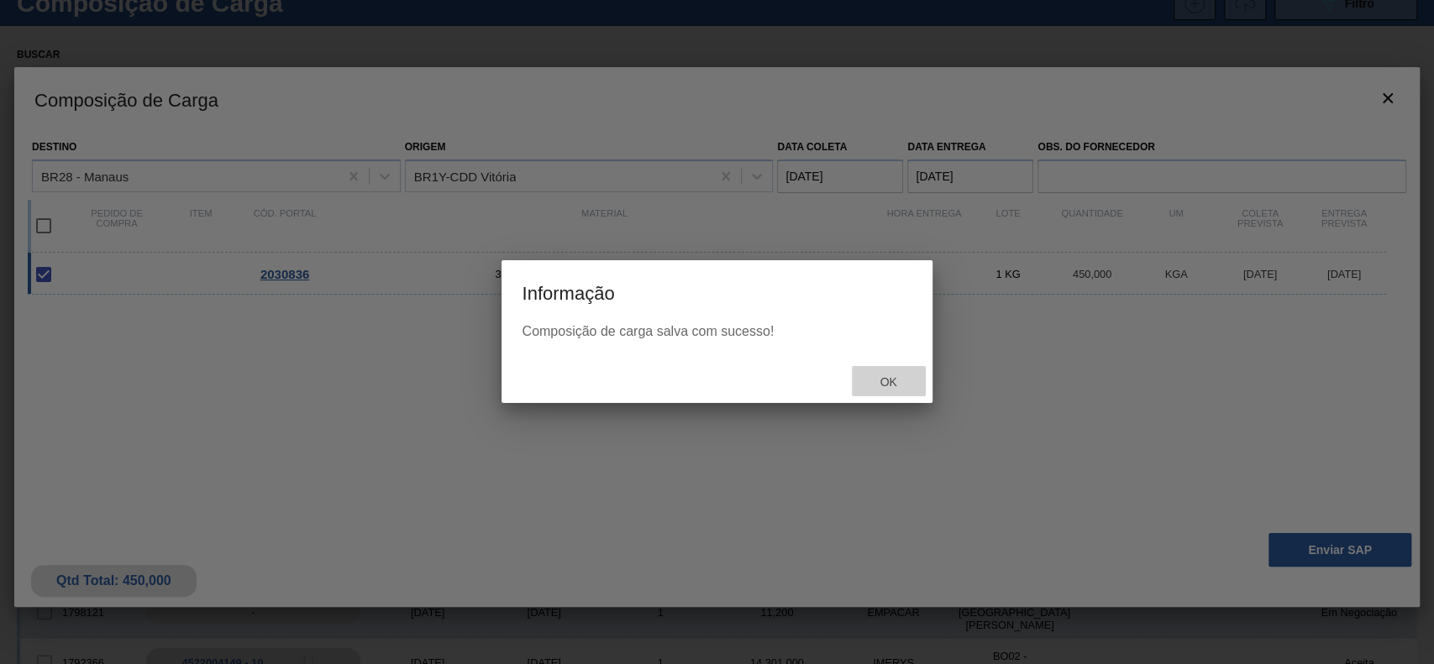
click at [899, 390] on div "Ok" at bounding box center [889, 381] width 74 height 31
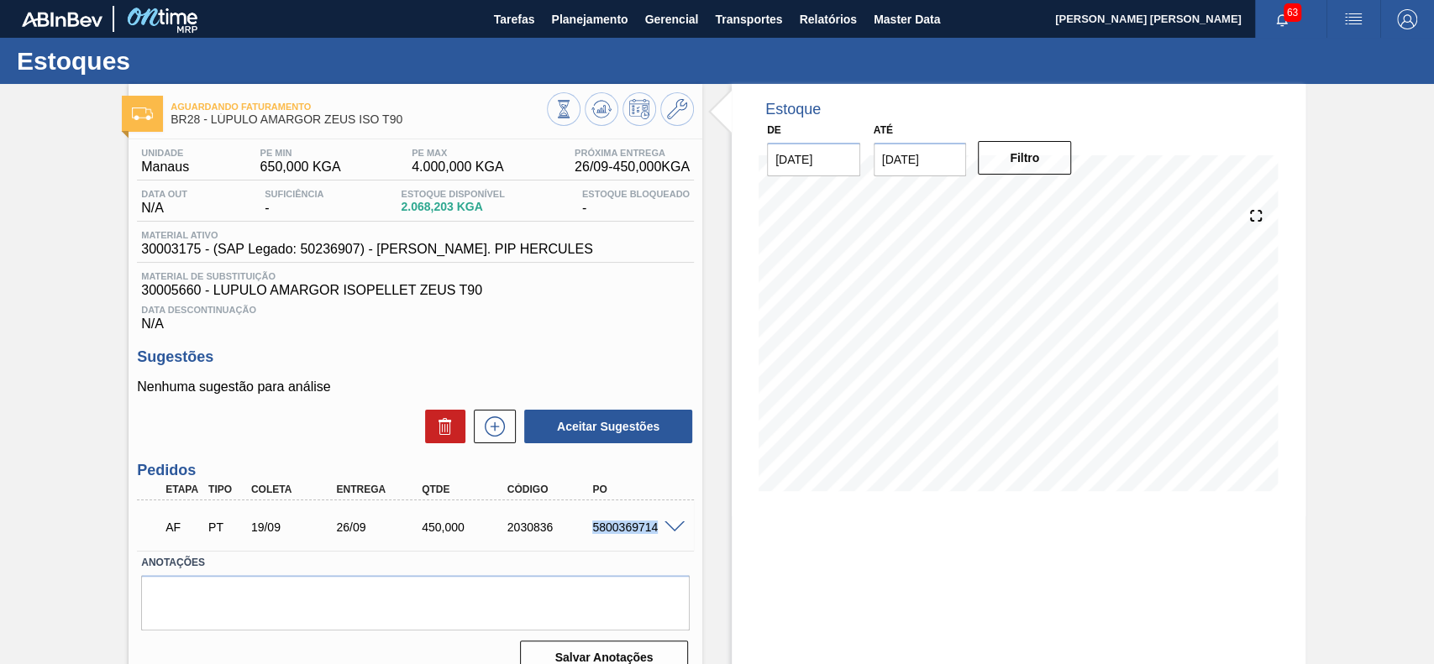
drag, startPoint x: 584, startPoint y: 531, endPoint x: 661, endPoint y: 538, distance: 76.8
click at [661, 538] on div "AF PT 19/09 26/09 450,000 2030836 5800369714" at bounding box center [411, 526] width 512 height 34
copy div "5800369714"
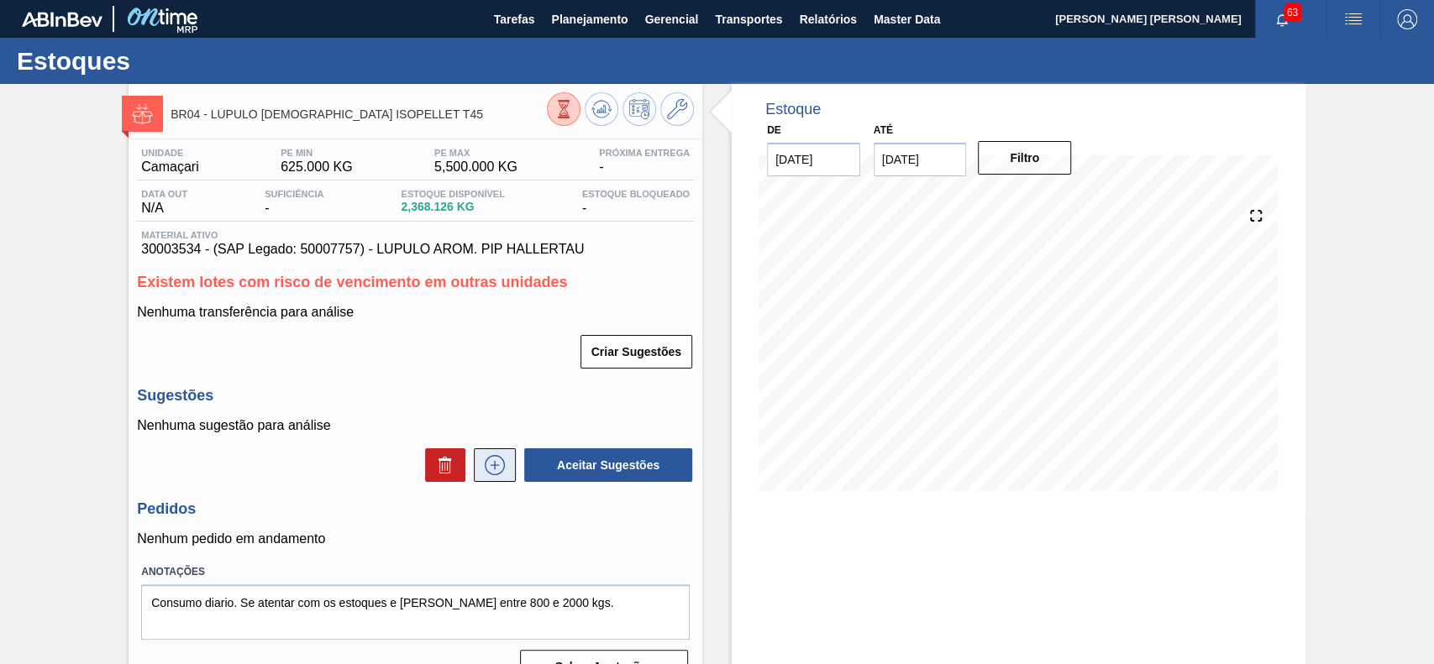
click at [494, 470] on icon at bounding box center [494, 465] width 1 height 9
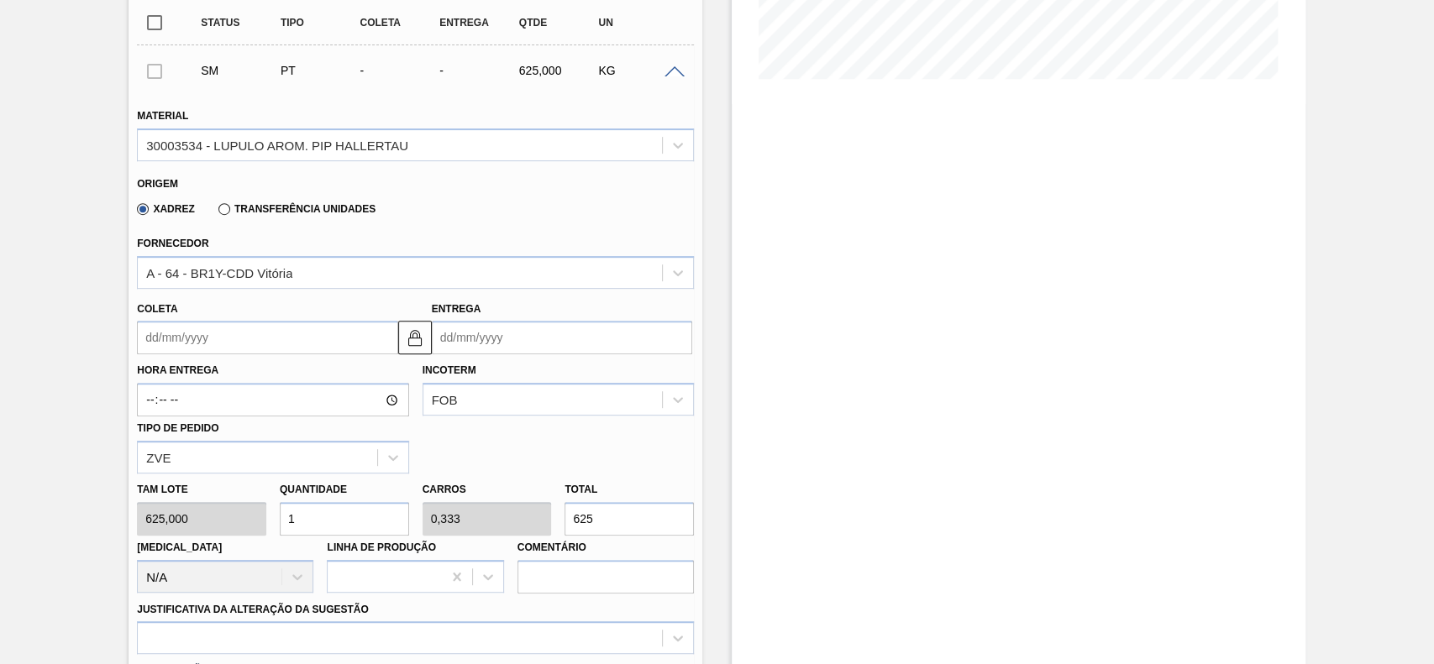
scroll to position [448, 0]
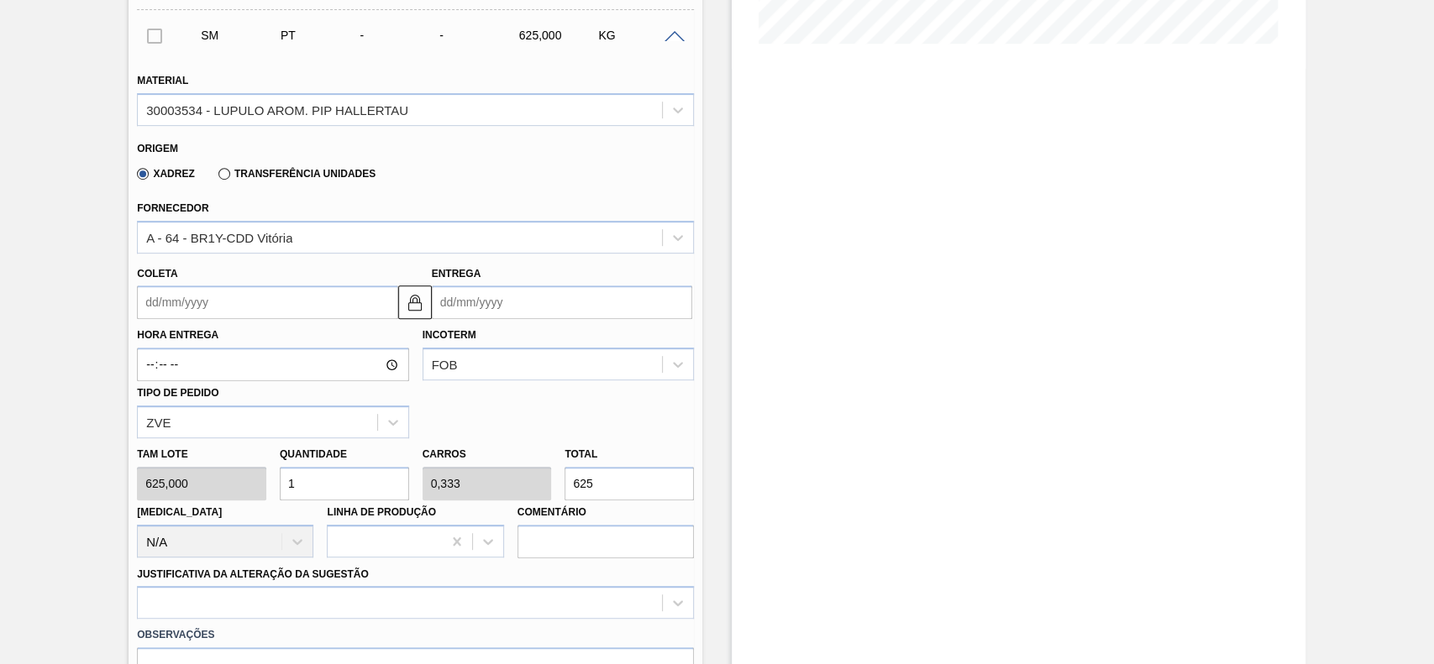
click at [278, 296] on input "Coleta" at bounding box center [267, 303] width 260 height 34
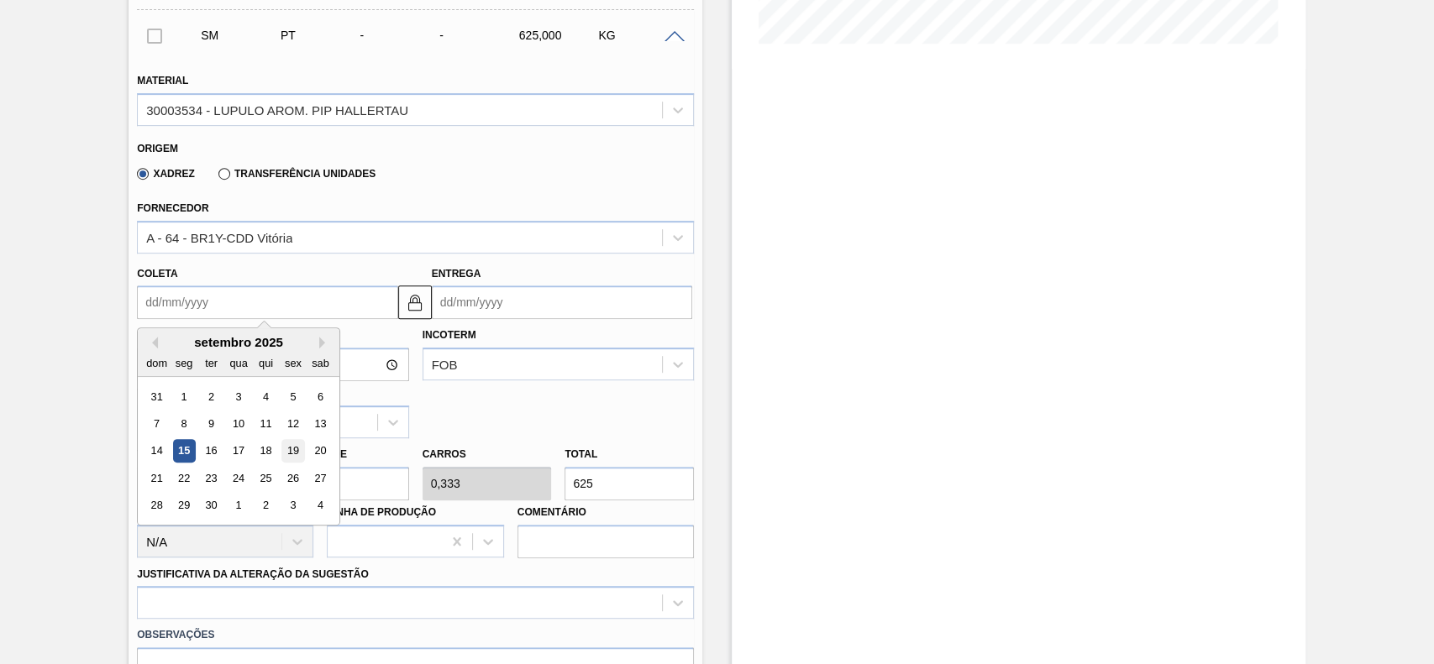
click at [290, 455] on div "19" at bounding box center [293, 451] width 23 height 23
type input "[DATE]"
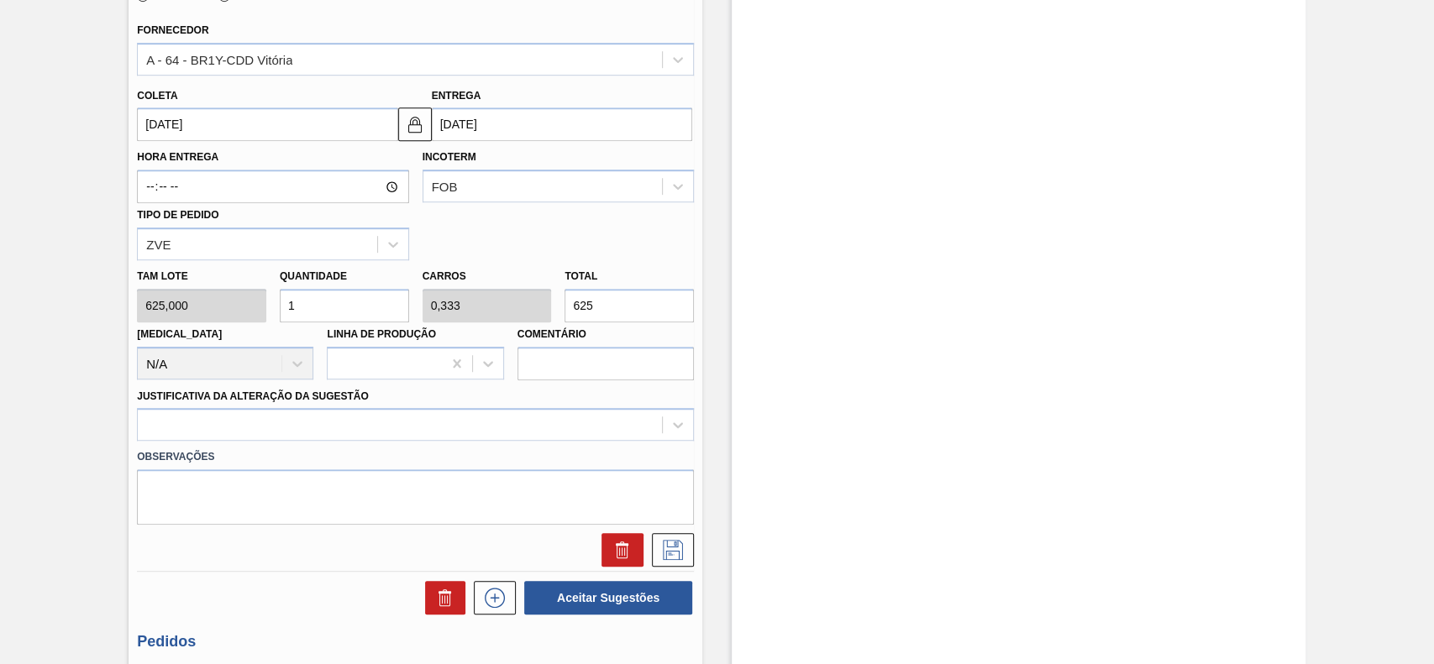
scroll to position [672, 0]
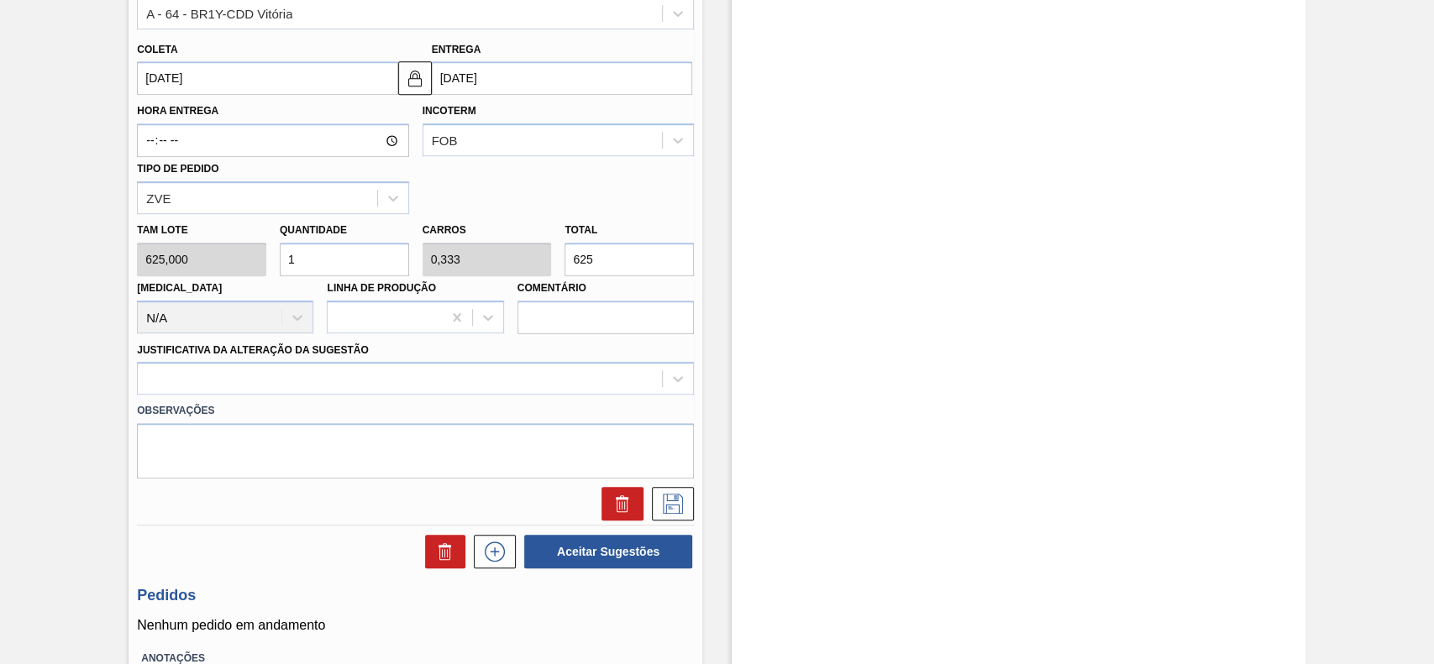
click at [349, 272] on input "1" at bounding box center [344, 260] width 129 height 34
type input "2"
type input "0,667"
type input "1.250"
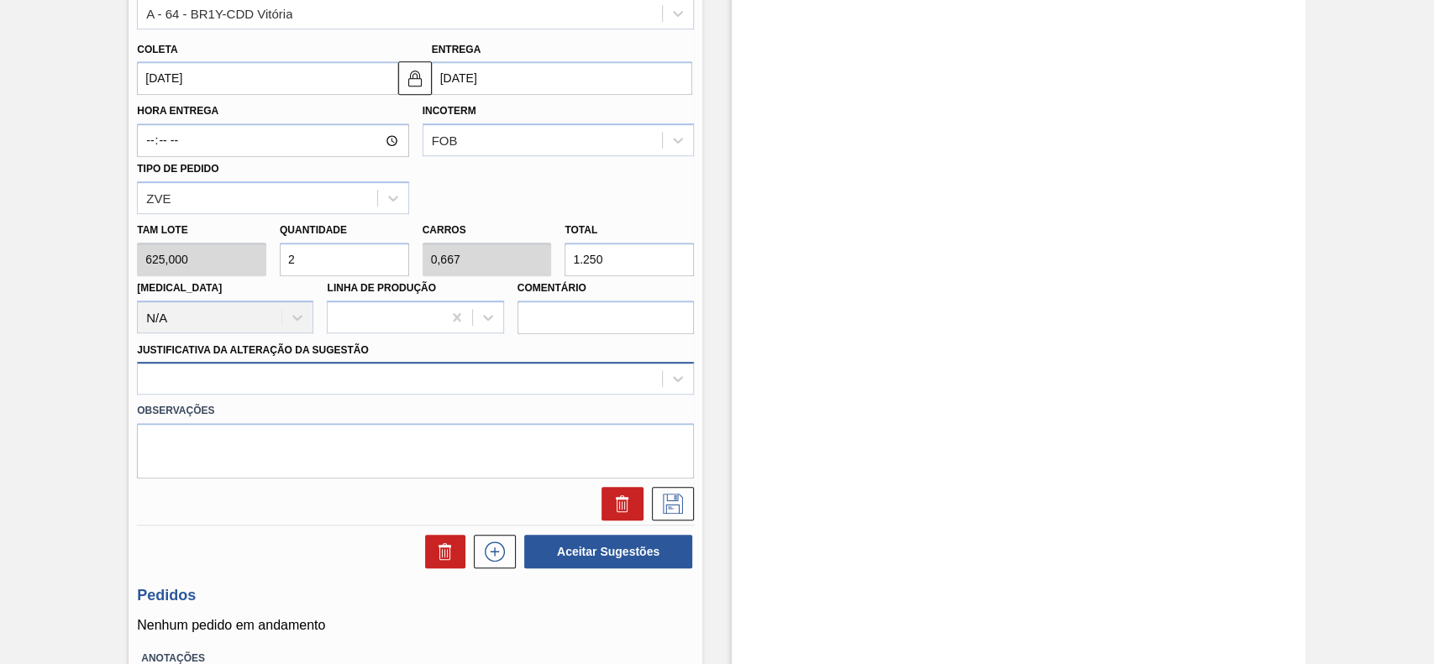
type input "2"
click at [353, 386] on div at bounding box center [400, 379] width 524 height 24
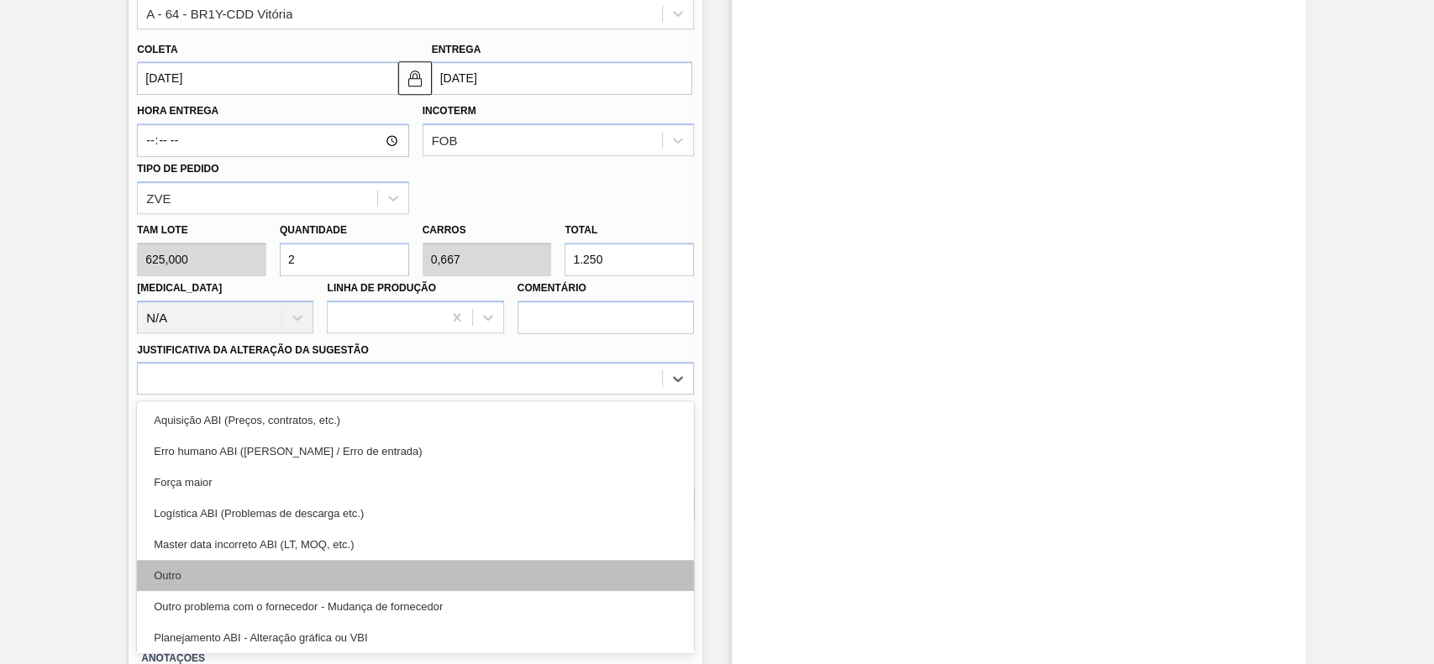
click at [281, 576] on div "Outro" at bounding box center [415, 575] width 557 height 31
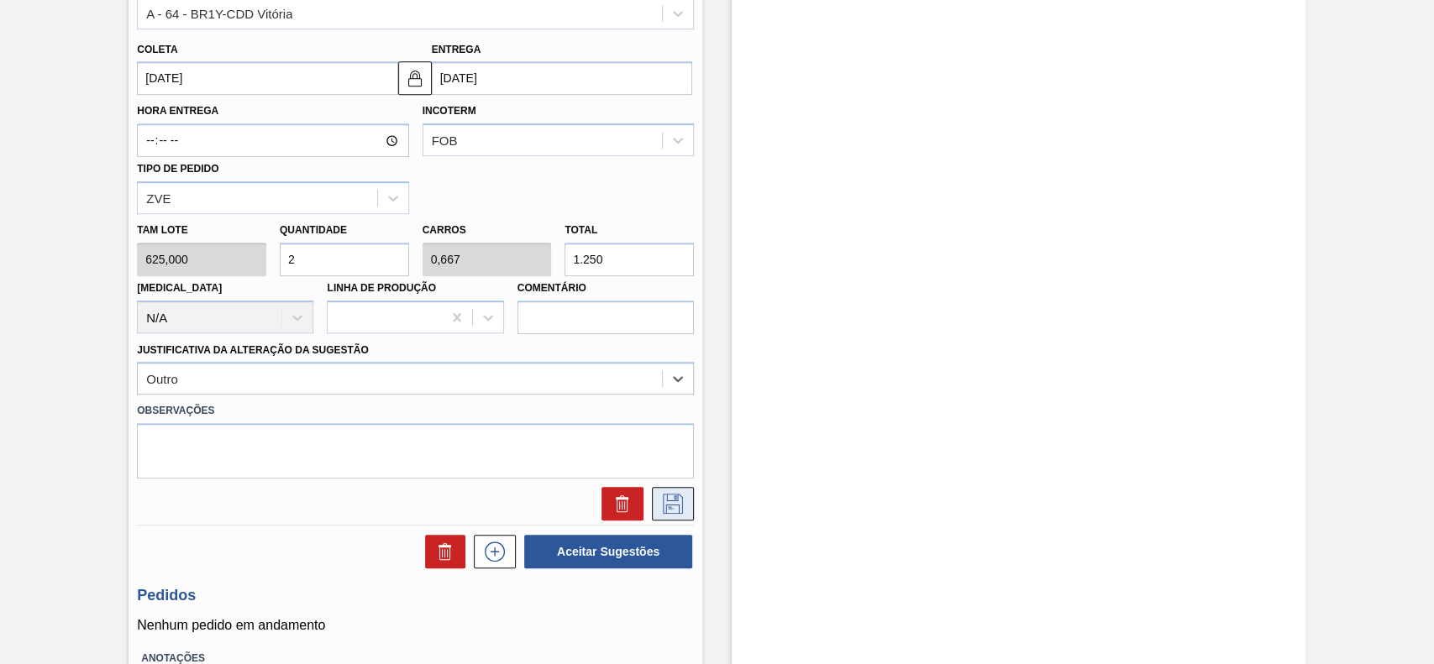
click at [675, 497] on icon at bounding box center [672, 504] width 27 height 20
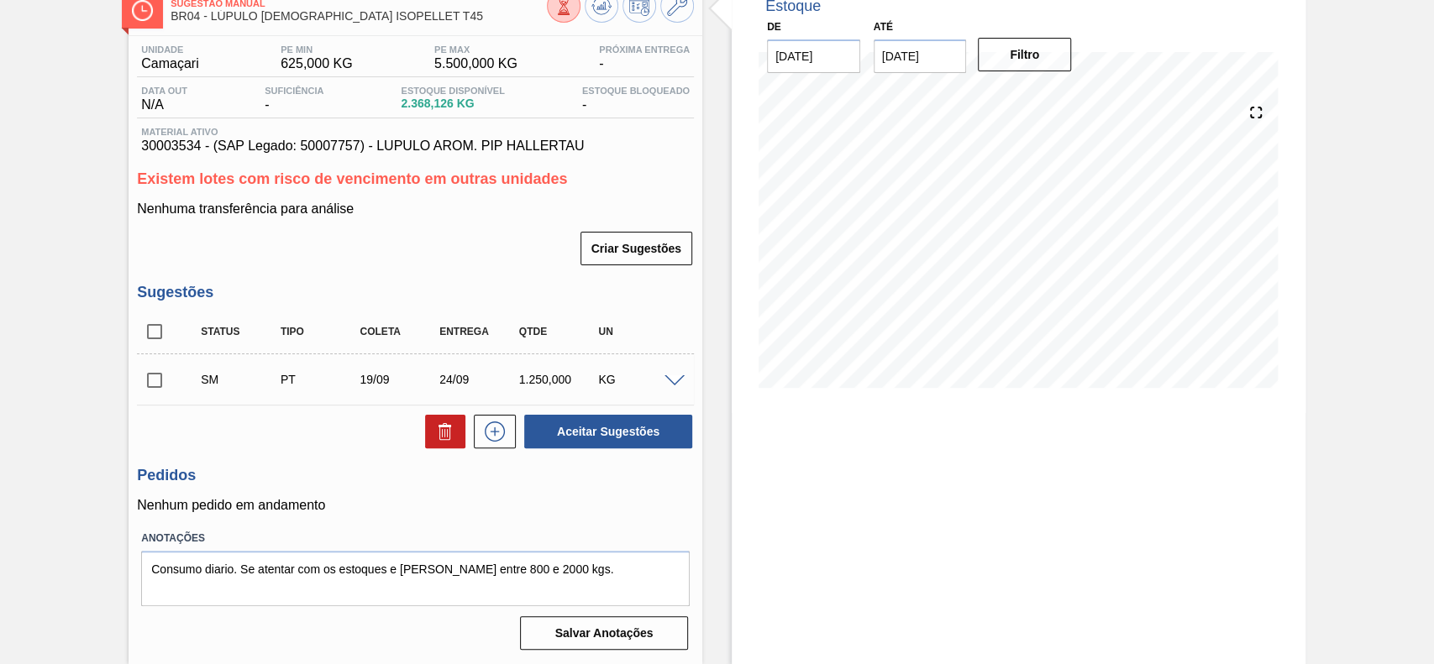
scroll to position [105, 0]
click at [160, 385] on input "checkbox" at bounding box center [154, 380] width 35 height 35
click at [630, 440] on button "Aceitar Sugestões" at bounding box center [608, 432] width 168 height 34
checkbox input "false"
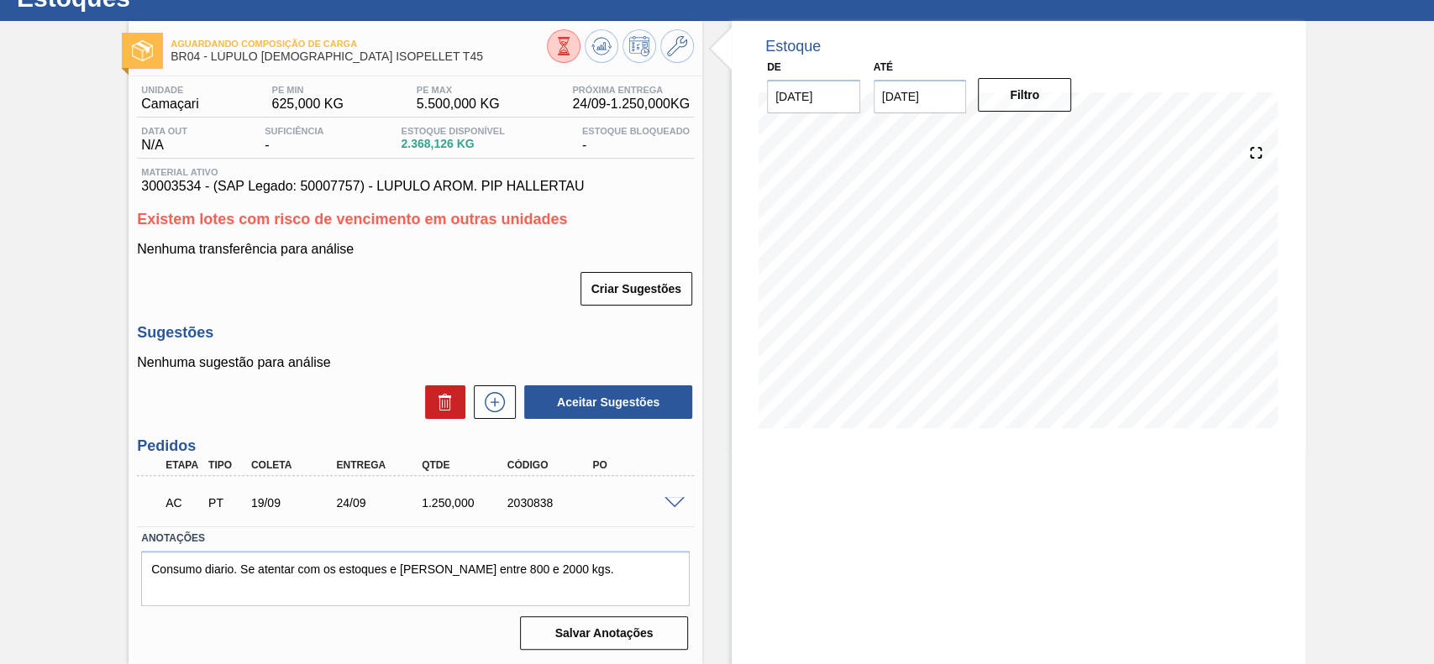
scroll to position [64, 0]
click at [679, 500] on span at bounding box center [674, 503] width 20 height 13
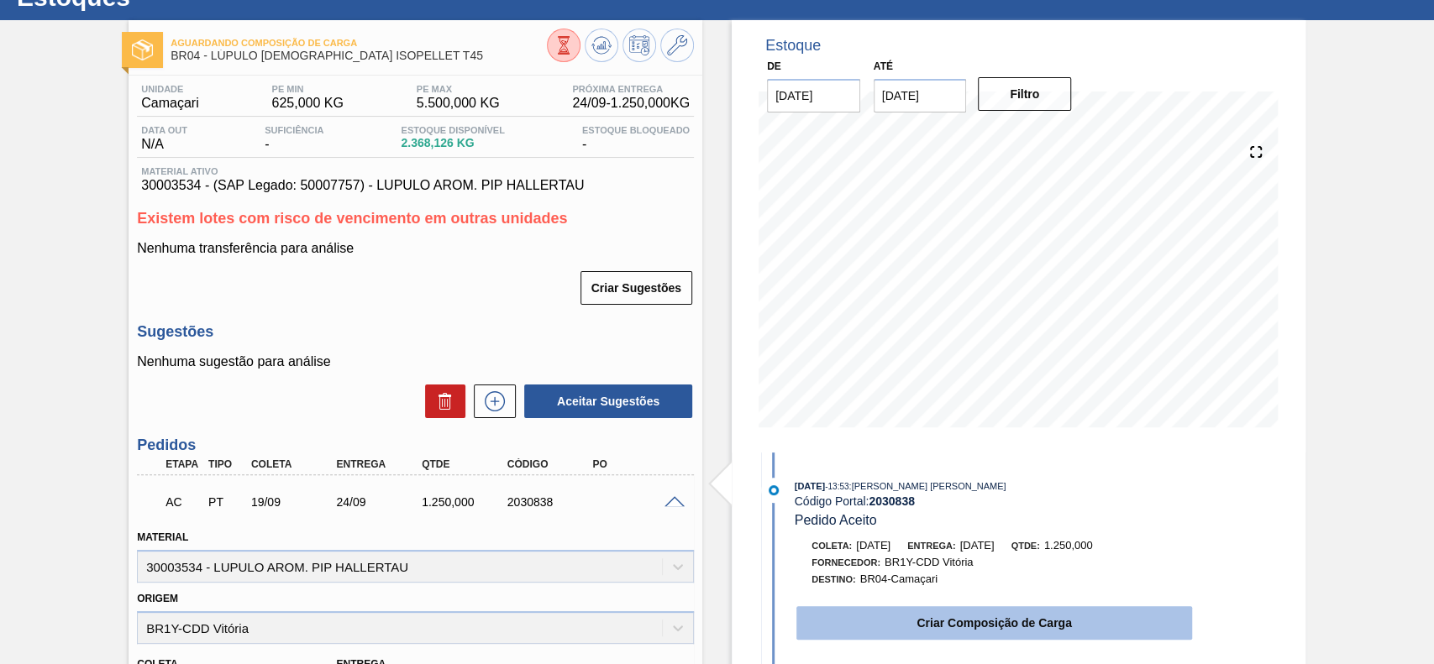
click at [987, 620] on button "Criar Composição de Carga" at bounding box center [994, 623] width 396 height 34
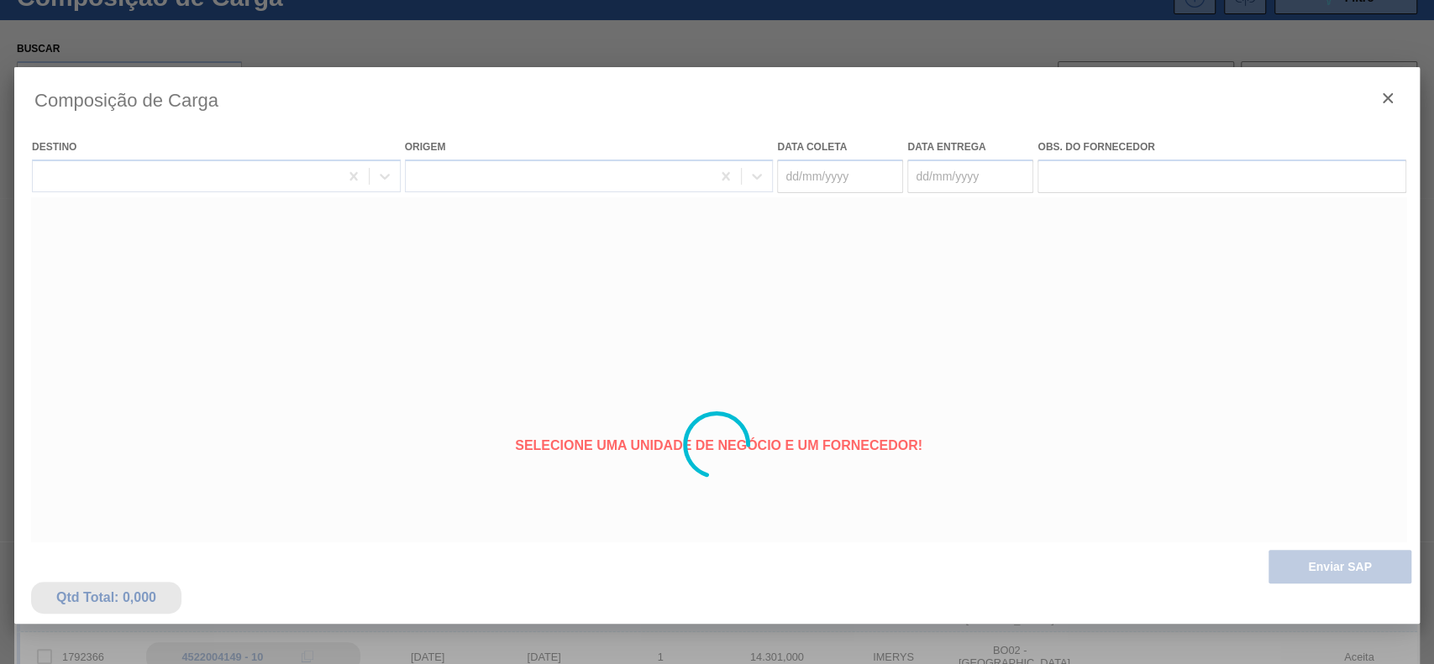
type coleta "[DATE]"
type entrega "24/09/2025"
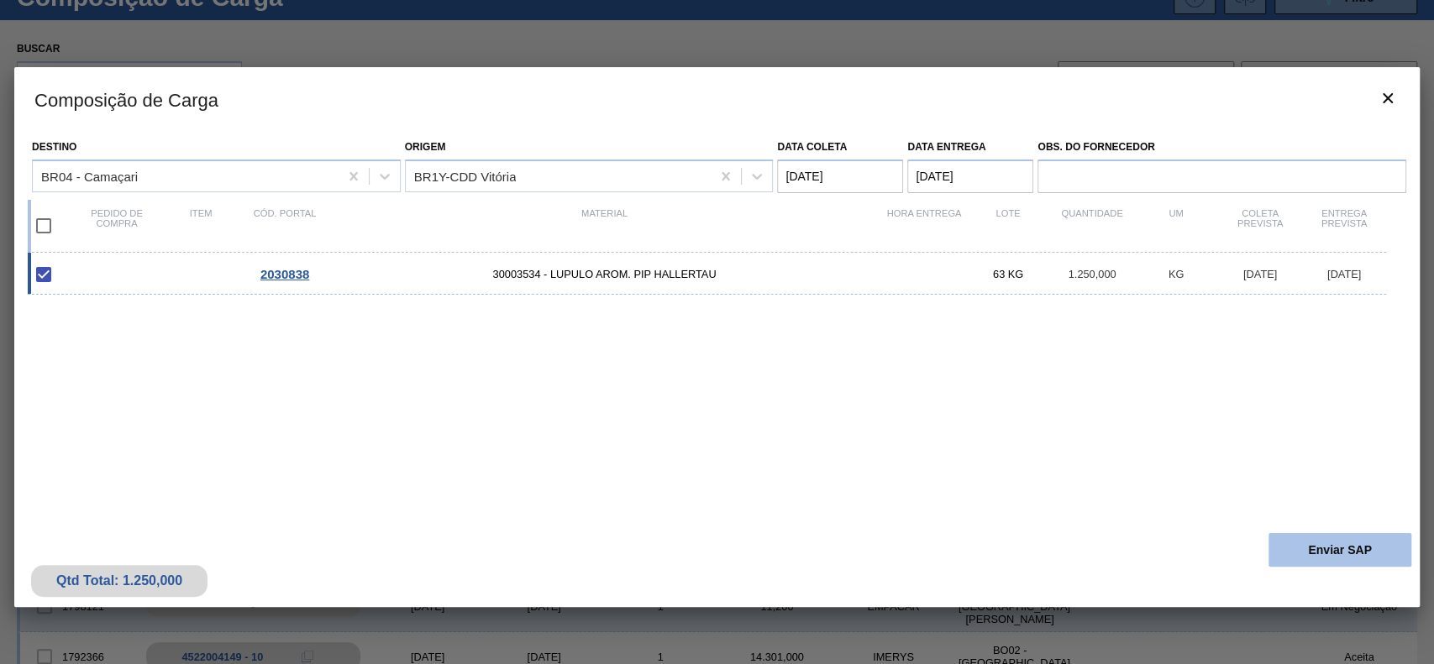
click at [1344, 543] on button "Enviar SAP" at bounding box center [1339, 550] width 143 height 34
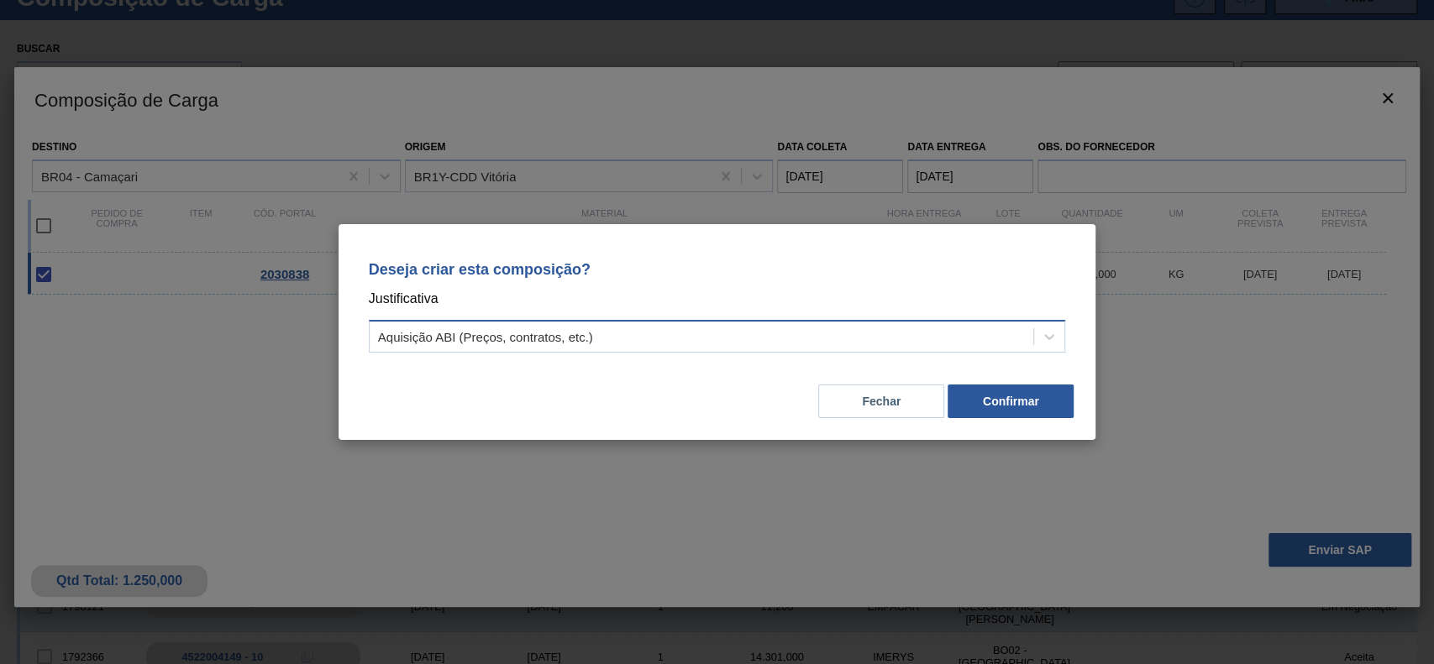
click at [765, 342] on div "Aquisição ABI (Preços, contratos, etc.)" at bounding box center [702, 337] width 664 height 24
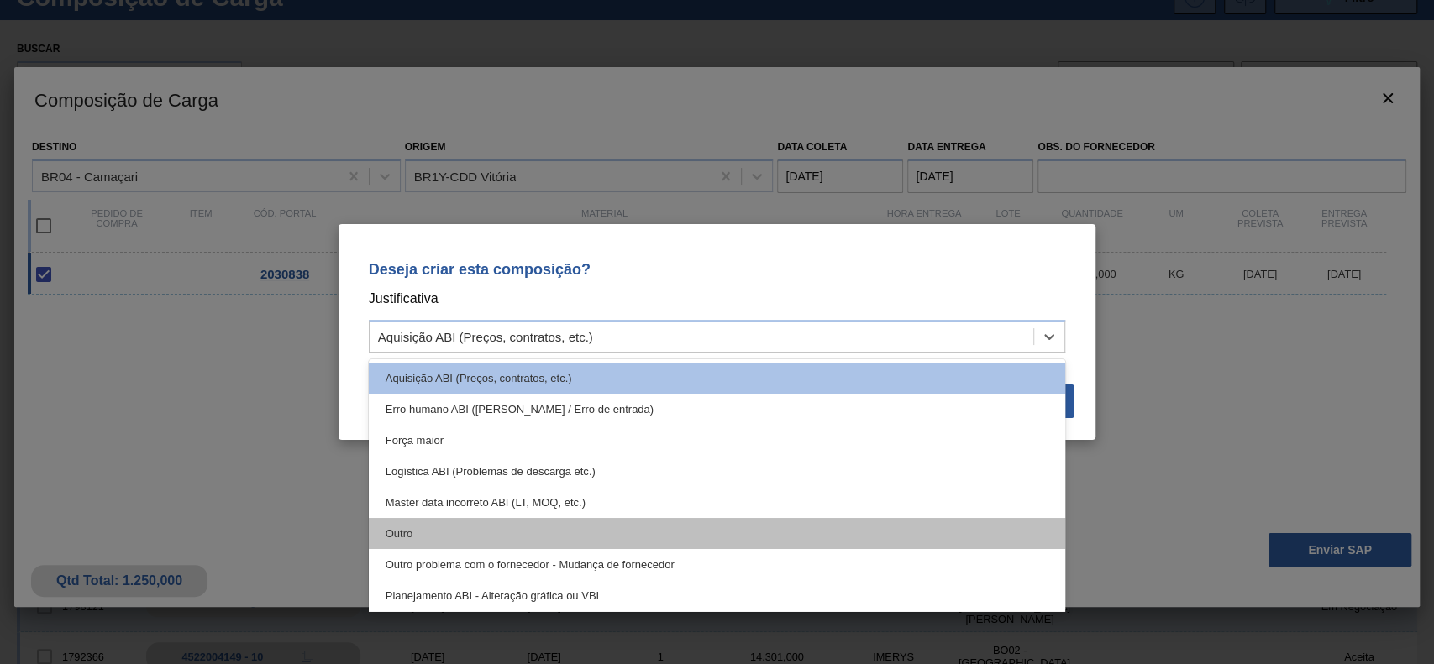
click at [531, 525] on div "Outro" at bounding box center [717, 533] width 697 height 31
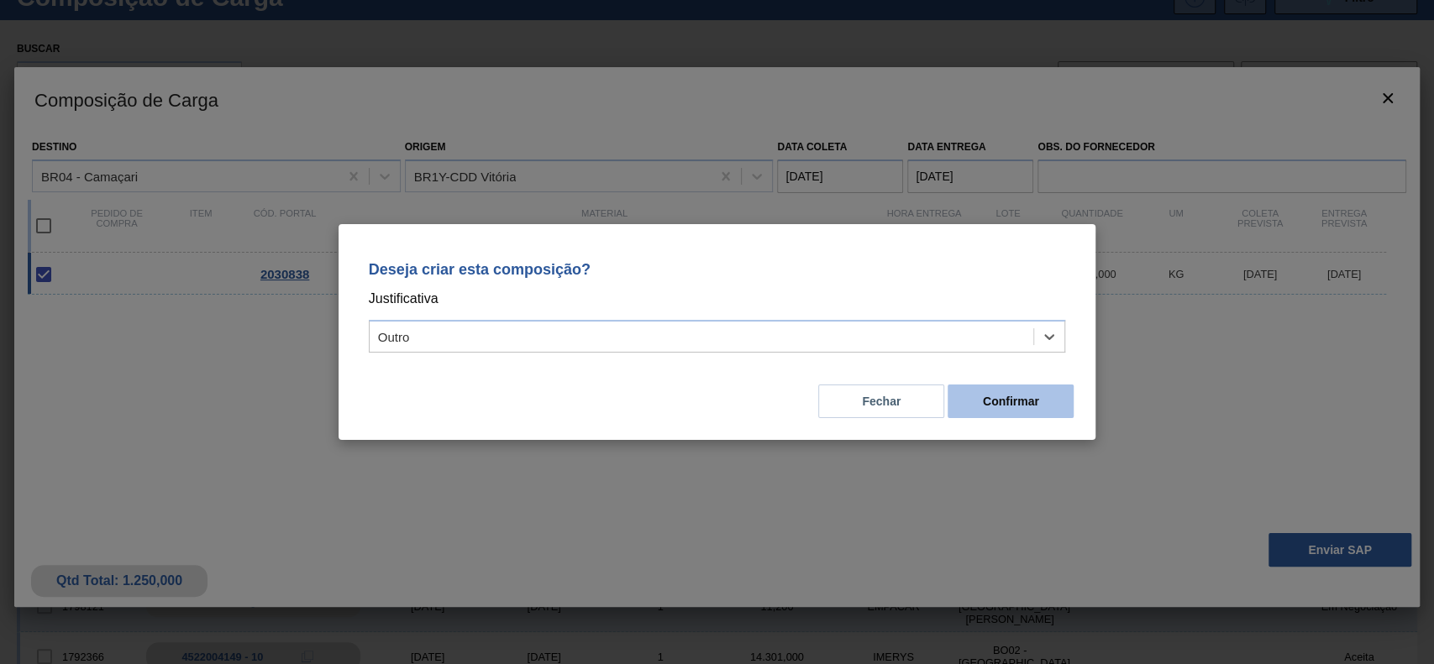
click at [1017, 391] on button "Confirmar" at bounding box center [1010, 402] width 126 height 34
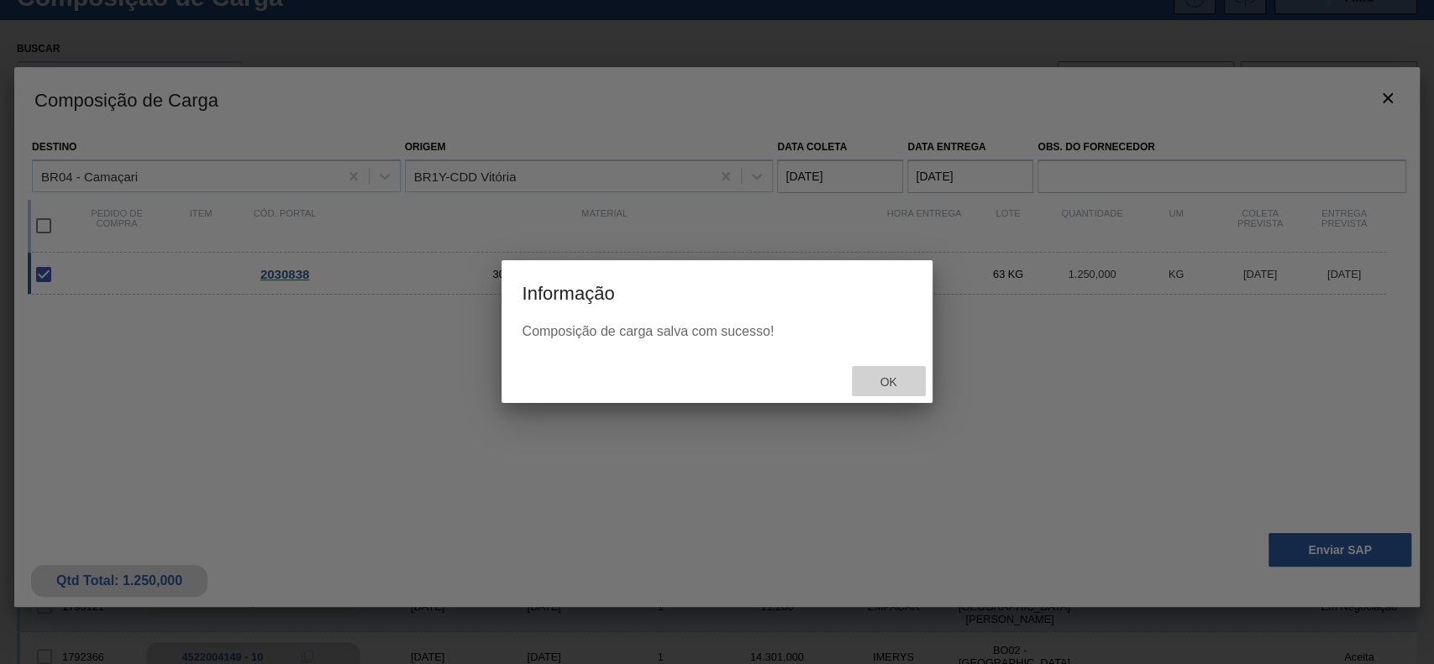
click at [890, 379] on span "Ok" at bounding box center [888, 381] width 44 height 13
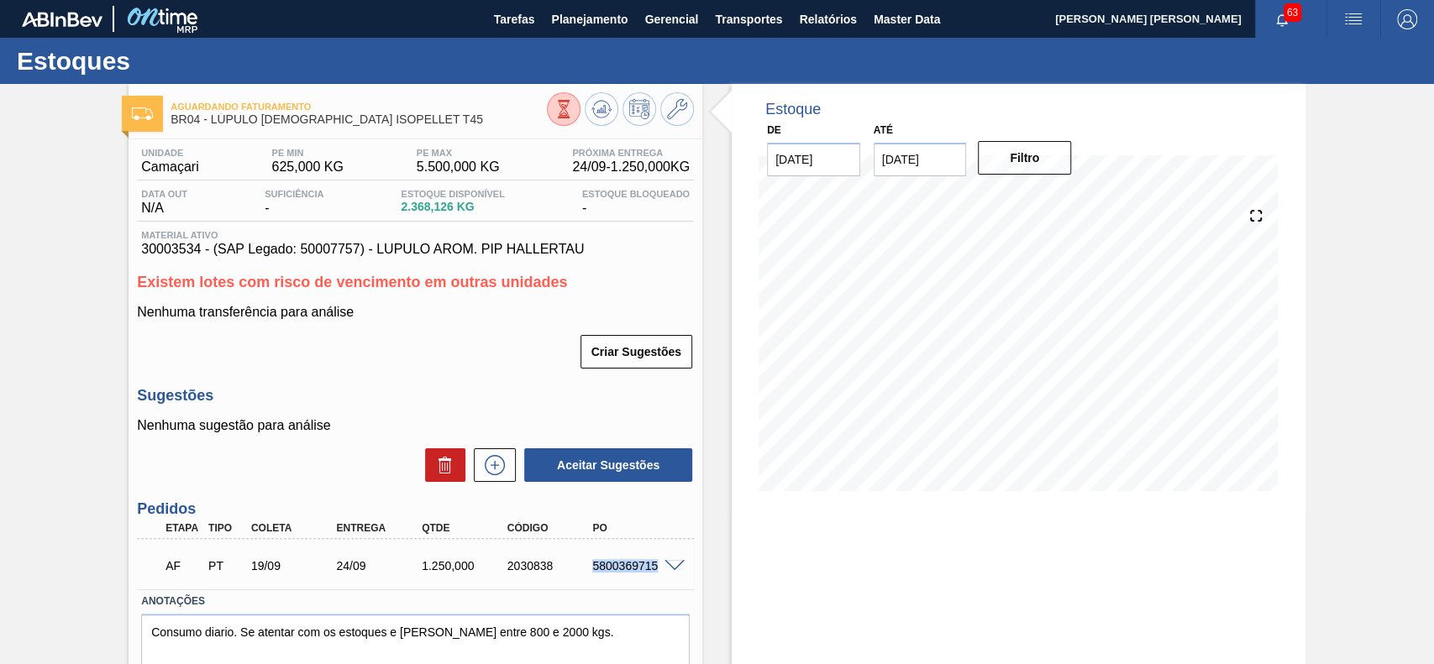
drag, startPoint x: 594, startPoint y: 568, endPoint x: 654, endPoint y: 576, distance: 61.0
click at [656, 576] on div "AF PT 19/09 24/09 1.250,000 2030838 5800369715" at bounding box center [411, 565] width 512 height 34
copy div "5800369715"
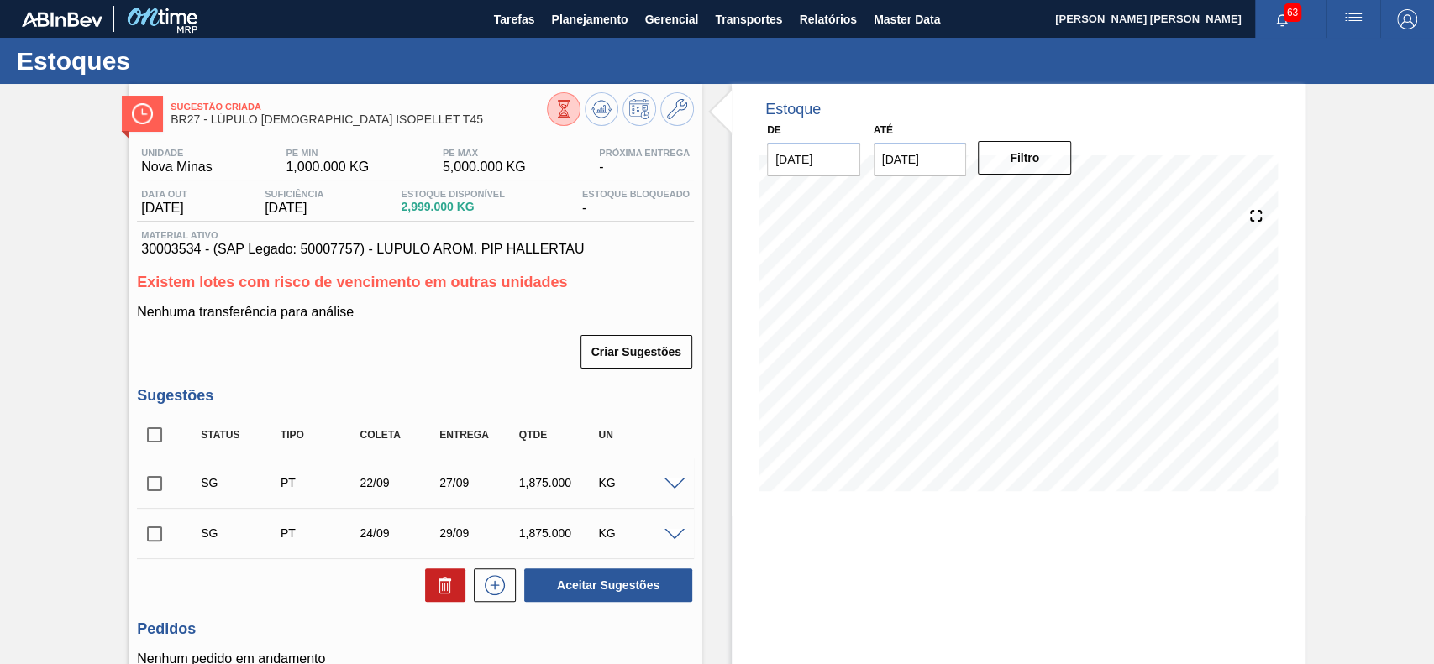
click at [679, 483] on span at bounding box center [674, 485] width 20 height 13
type input "625,000"
type input "1.875"
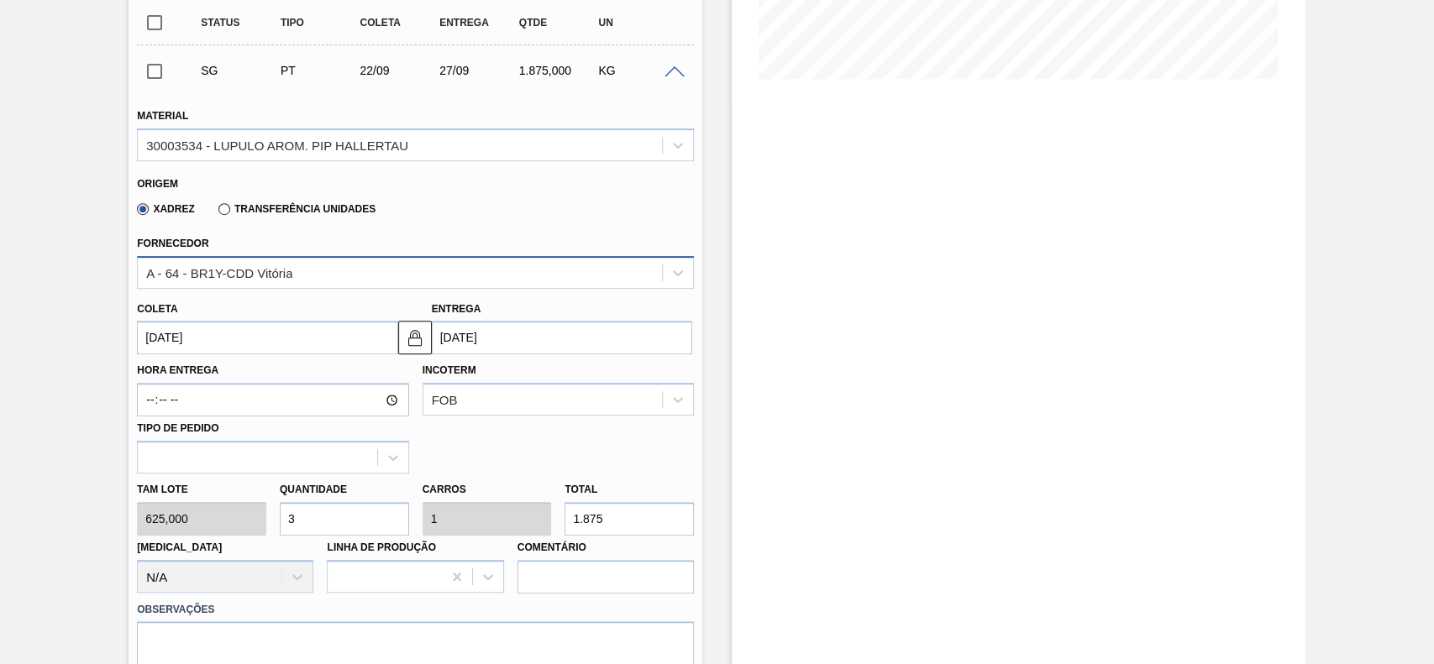
scroll to position [448, 0]
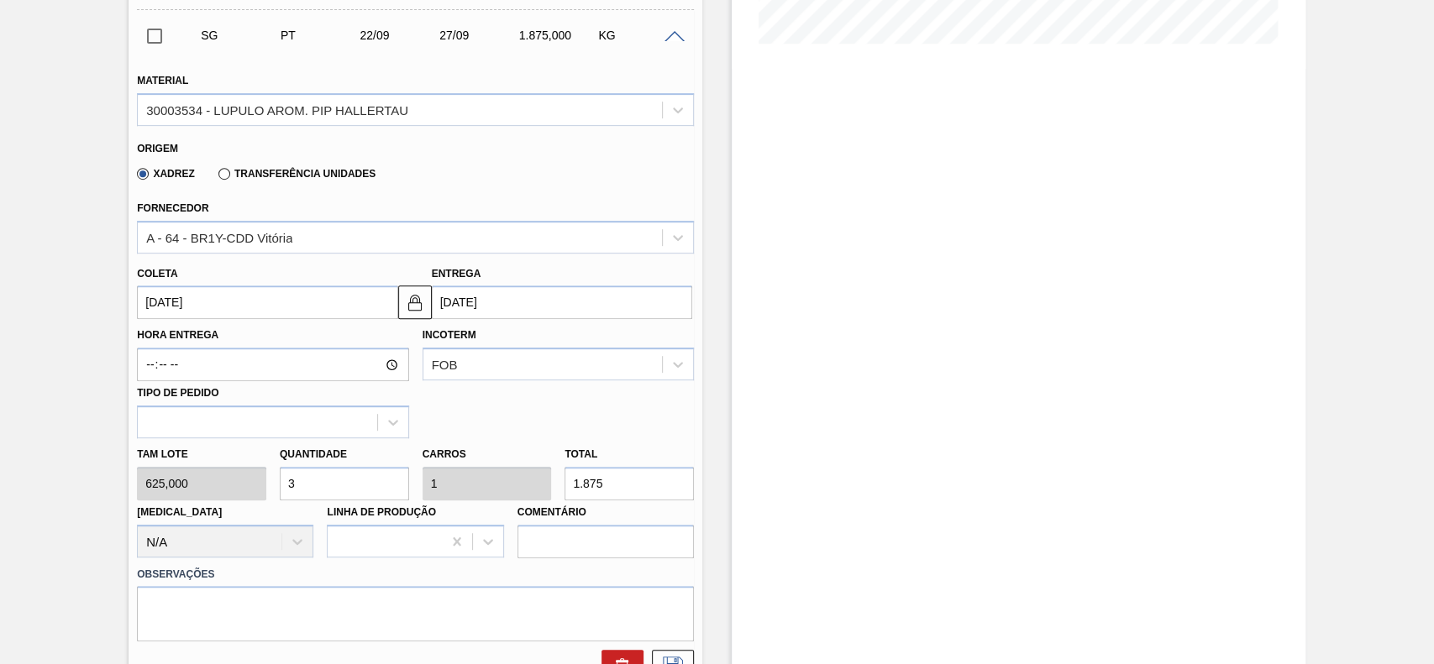
click at [241, 301] on input "[DATE]" at bounding box center [267, 303] width 260 height 34
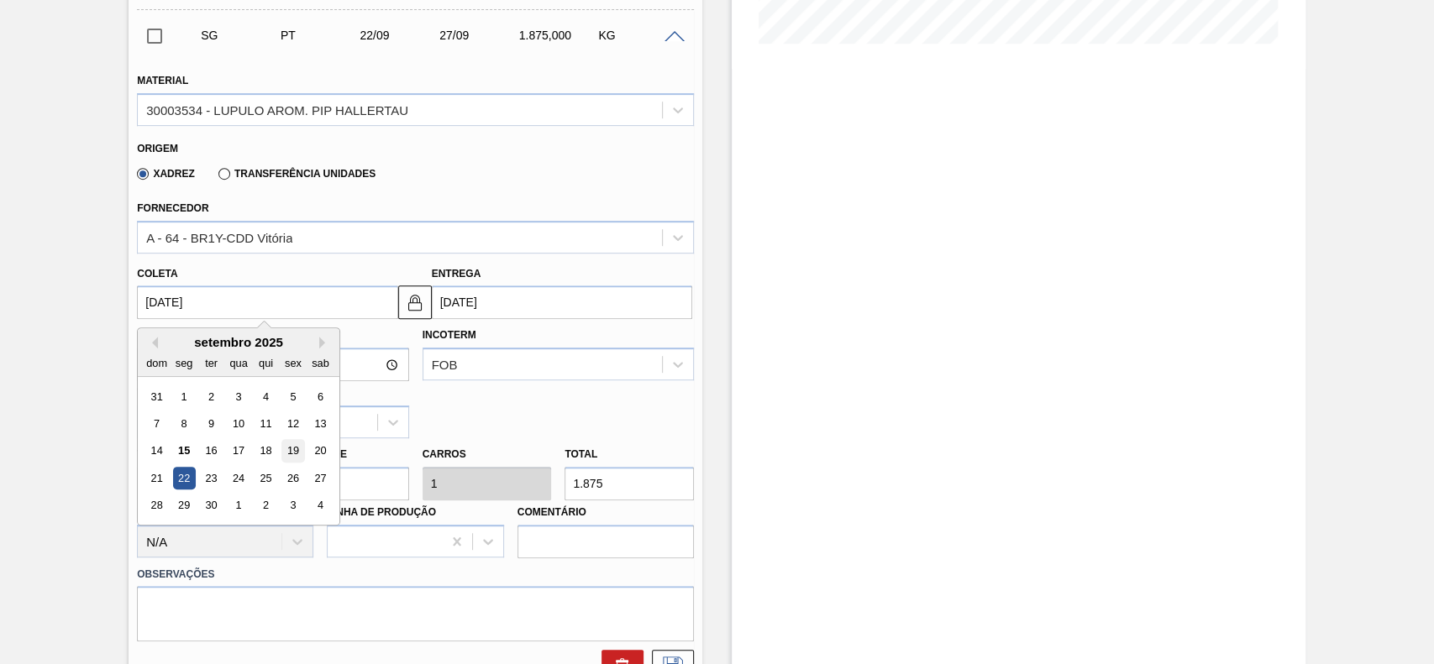
click at [291, 453] on div "19" at bounding box center [293, 451] width 23 height 23
type input "[DATE]"
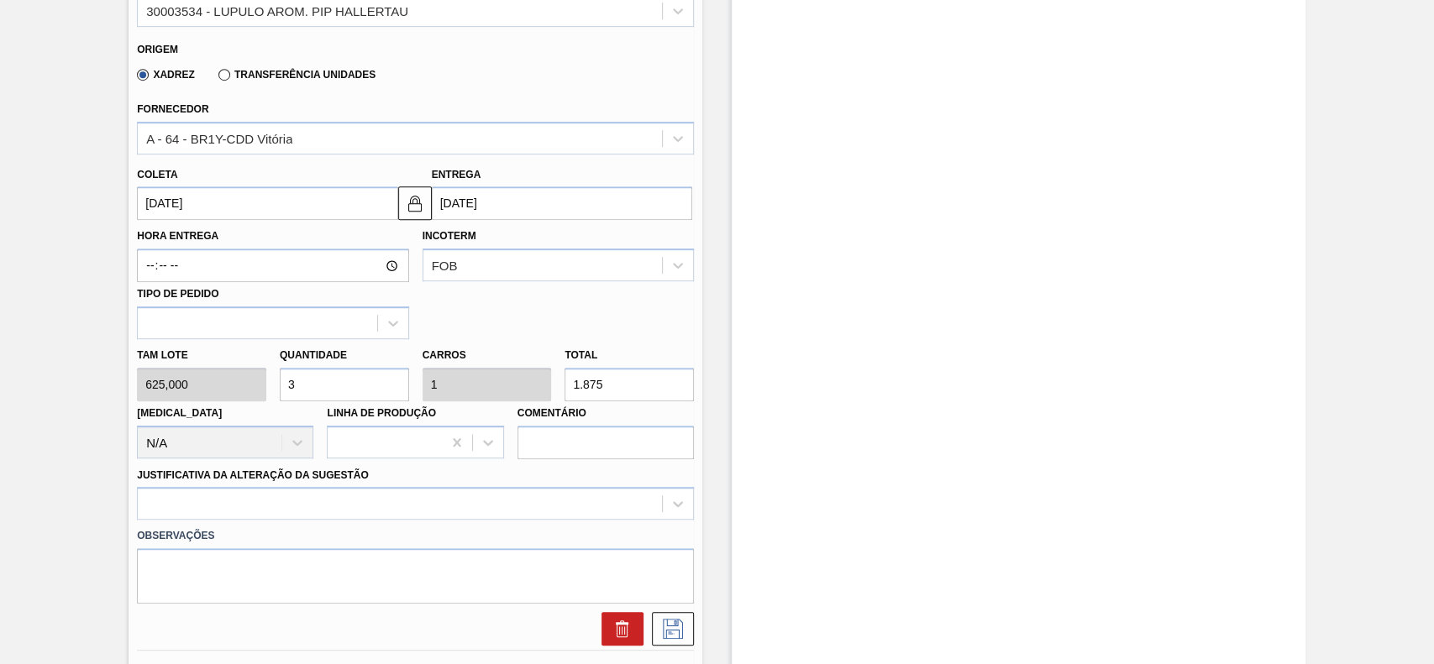
scroll to position [672, 0]
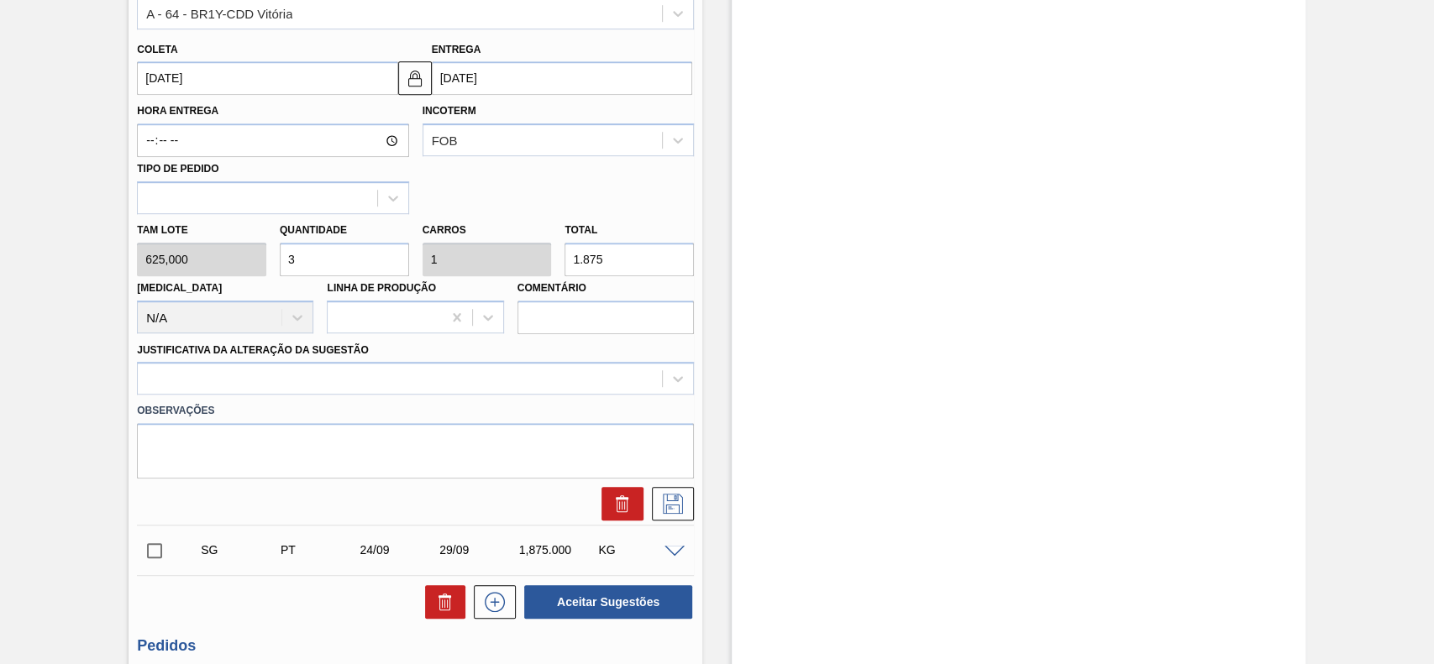
click at [350, 249] on input "3" at bounding box center [344, 260] width 129 height 34
type input "2"
type input "0,667"
type input "1.250"
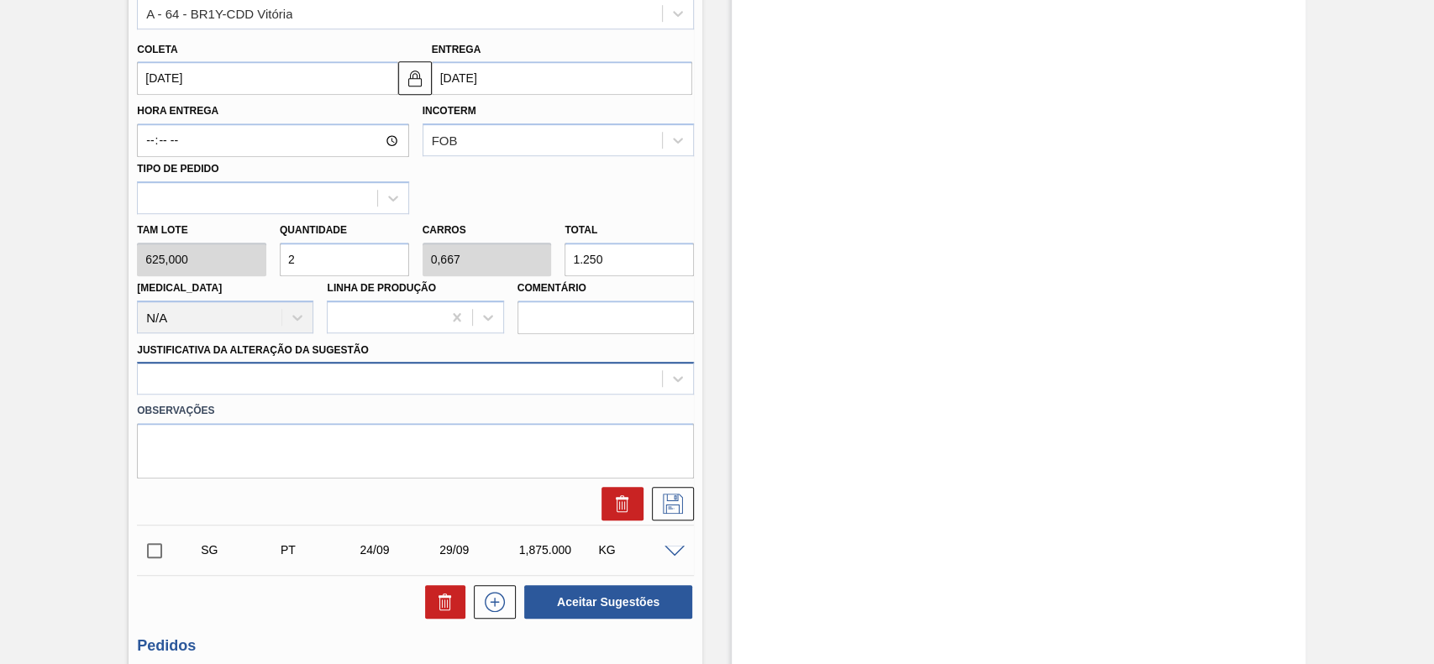
type input "2"
drag, startPoint x: 318, startPoint y: 370, endPoint x: 291, endPoint y: 393, distance: 35.8
click at [316, 373] on div at bounding box center [400, 379] width 524 height 24
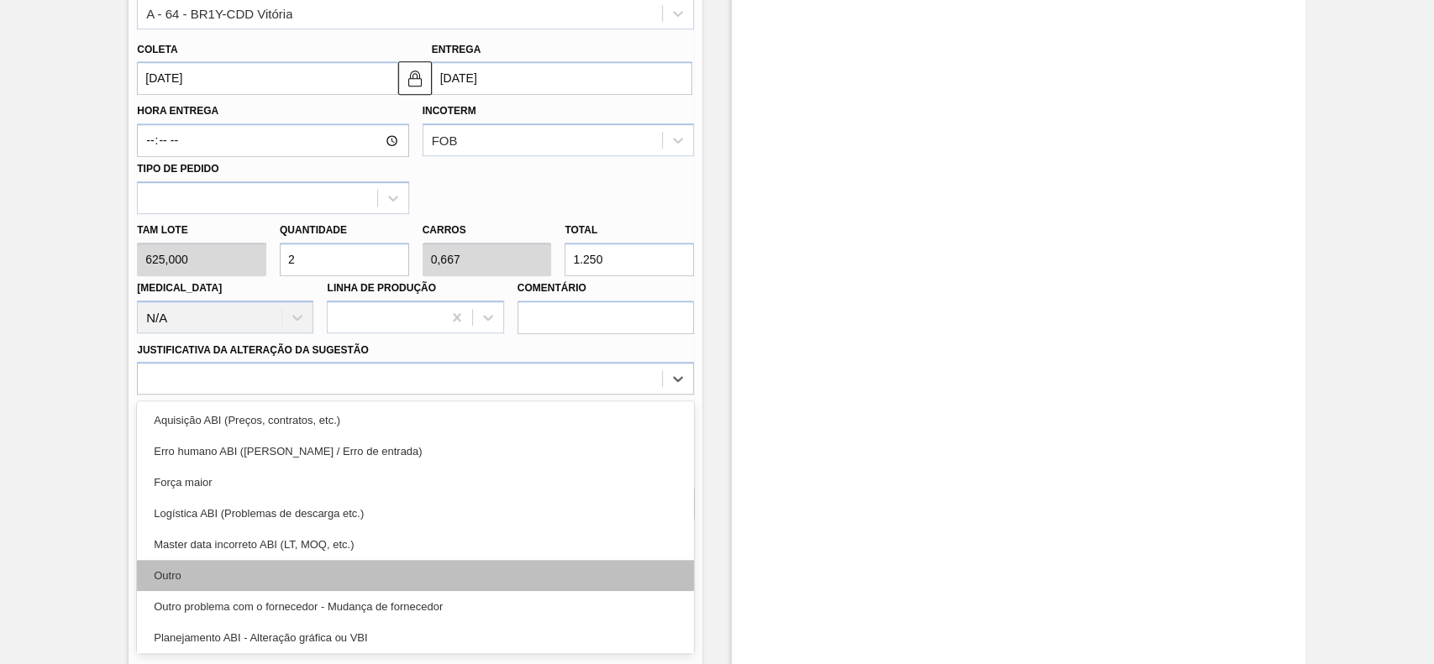
click at [216, 581] on div "Outro" at bounding box center [415, 575] width 557 height 31
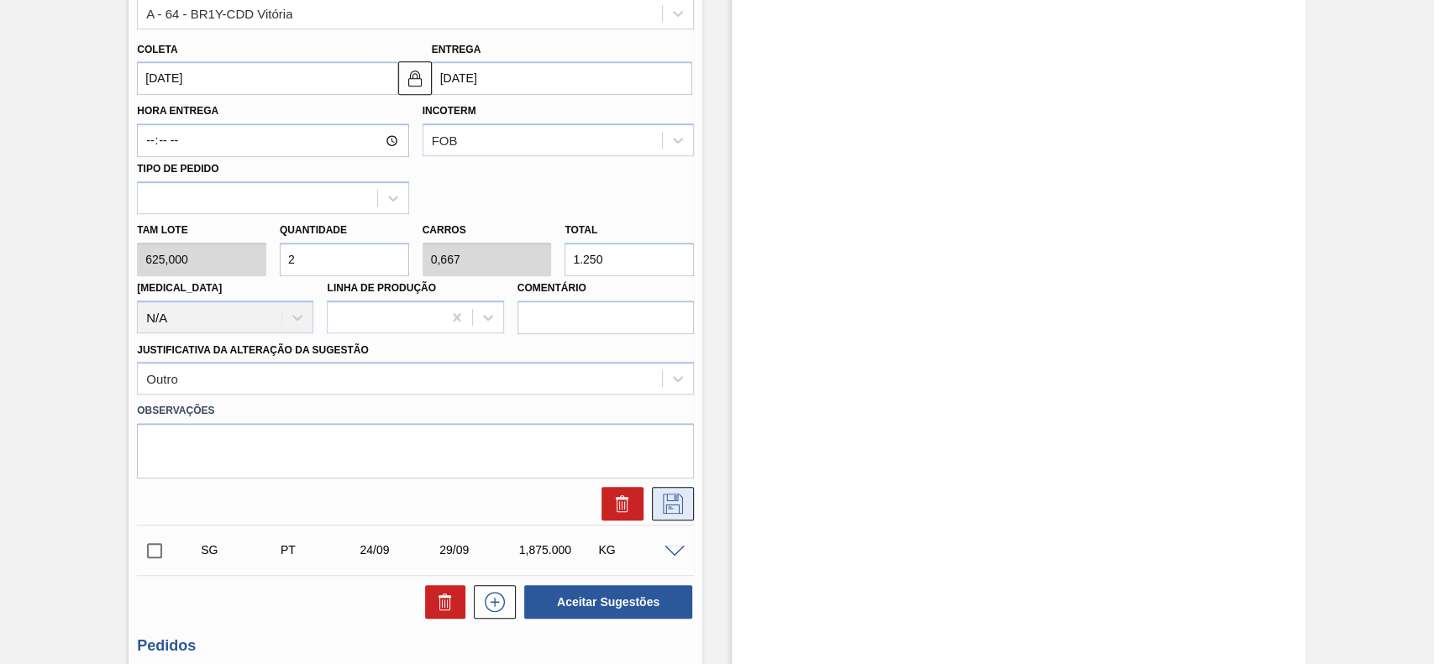
click at [683, 499] on icon at bounding box center [672, 504] width 27 height 20
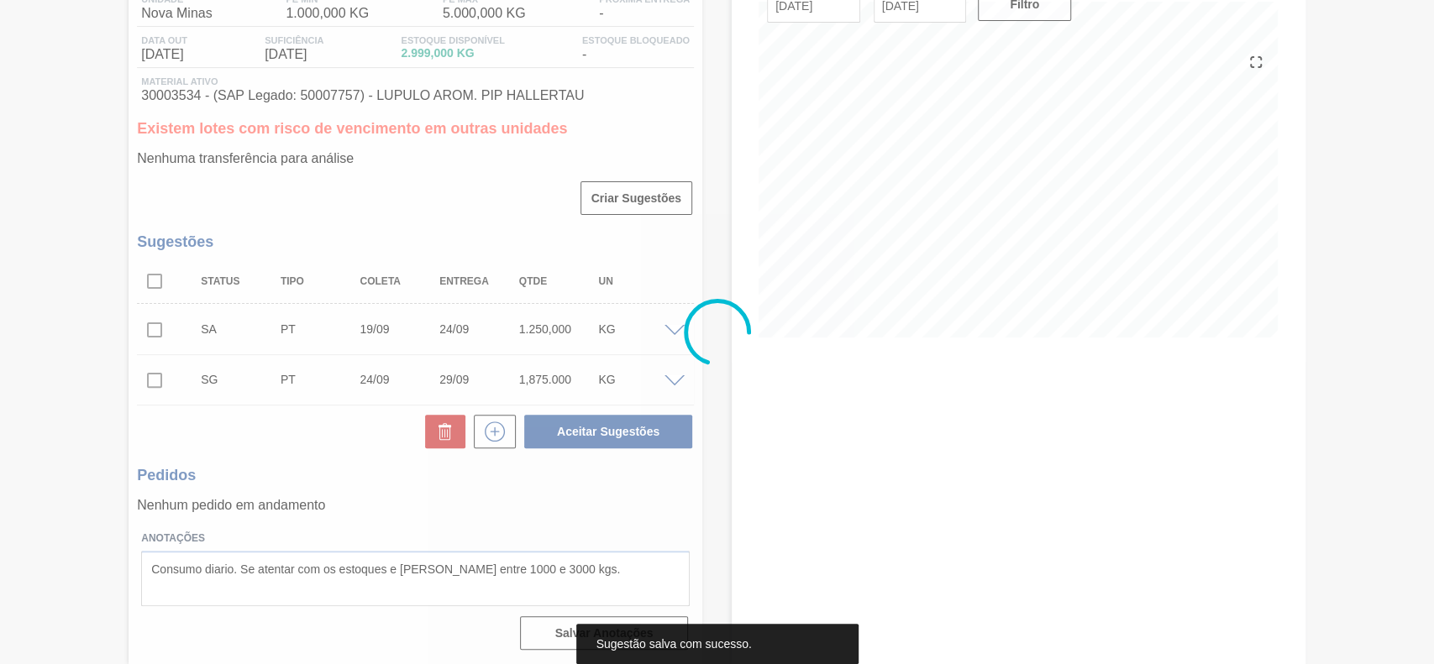
scroll to position [155, 0]
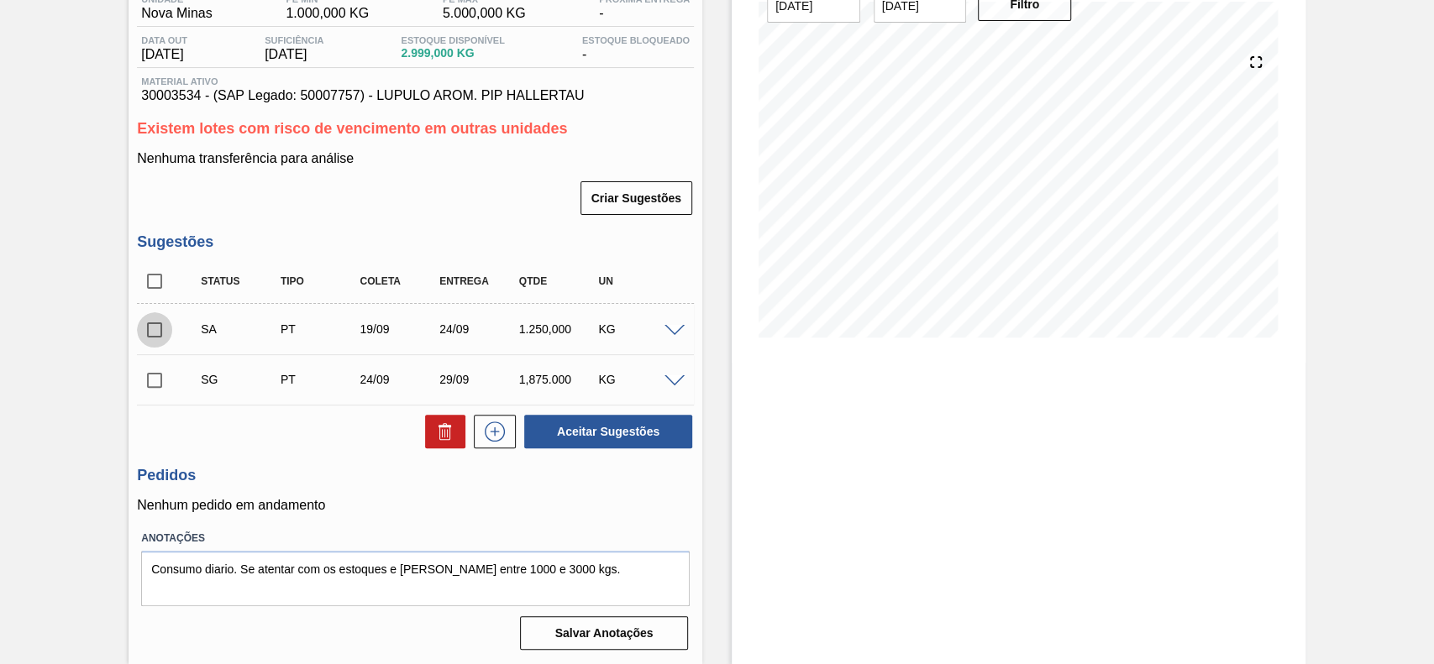
click at [146, 328] on input "checkbox" at bounding box center [154, 329] width 35 height 35
click at [616, 434] on button "Aceitar Sugestões" at bounding box center [608, 432] width 168 height 34
checkbox input "false"
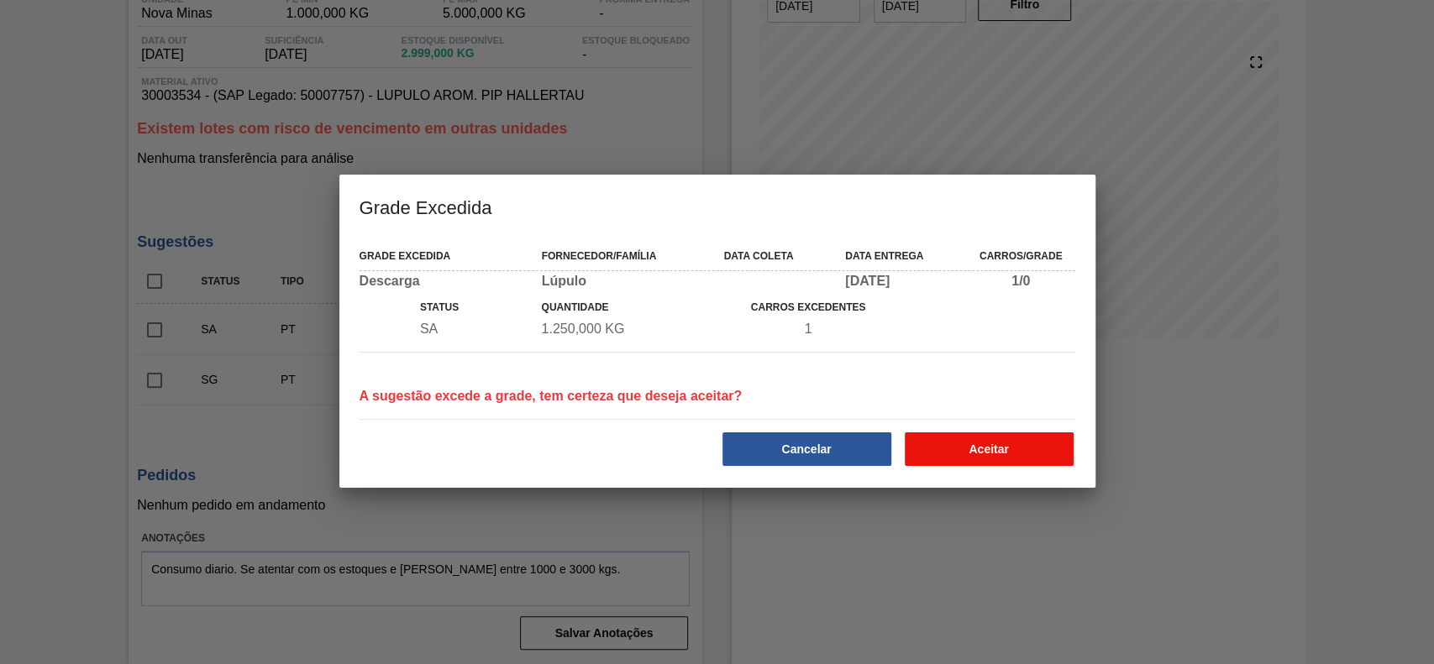
click at [984, 458] on button "Aceitar" at bounding box center [988, 449] width 169 height 34
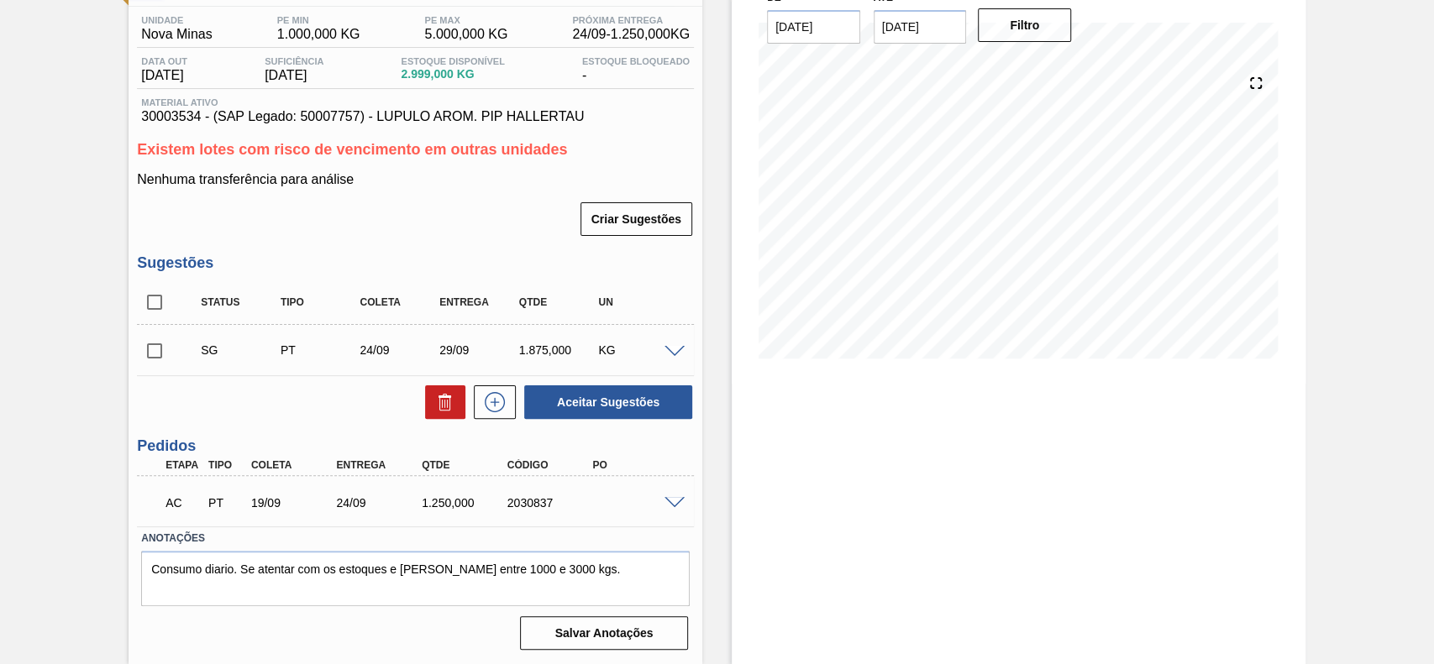
scroll to position [134, 0]
click at [673, 505] on span at bounding box center [674, 503] width 20 height 13
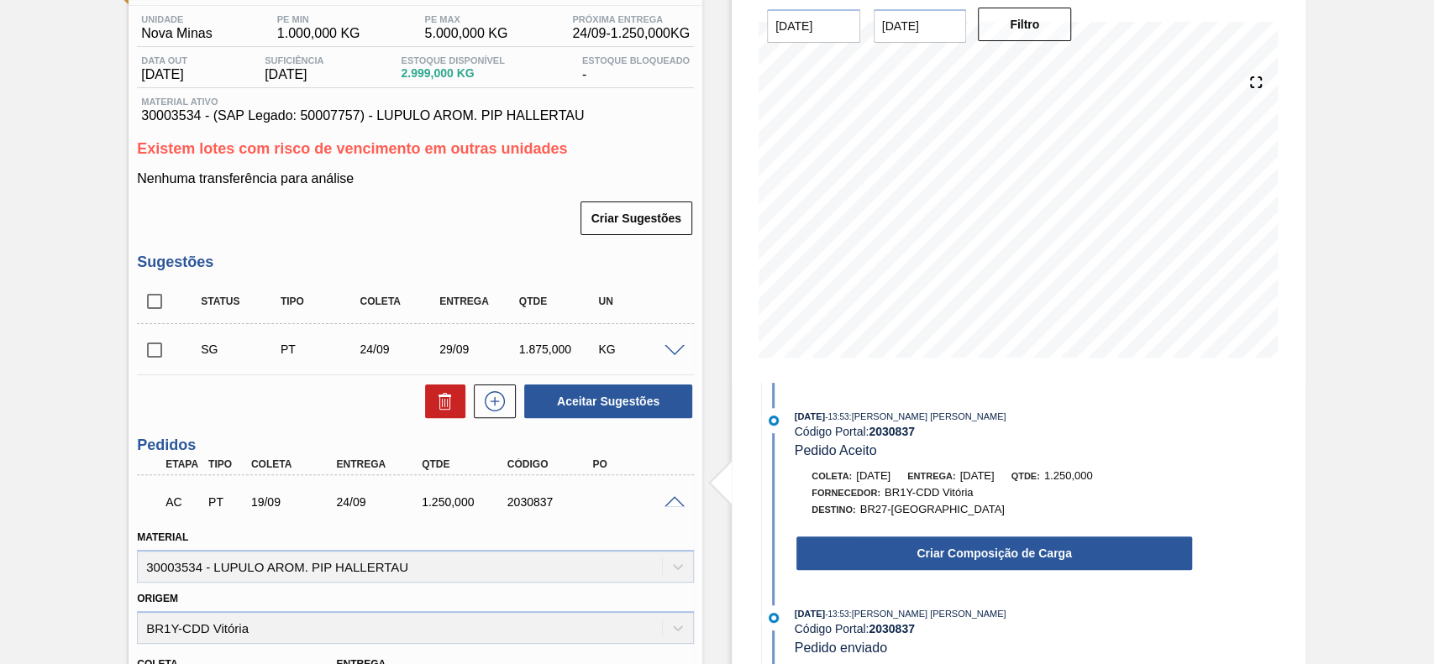
click at [888, 561] on button "Criar Composição de Carga" at bounding box center [994, 554] width 396 height 34
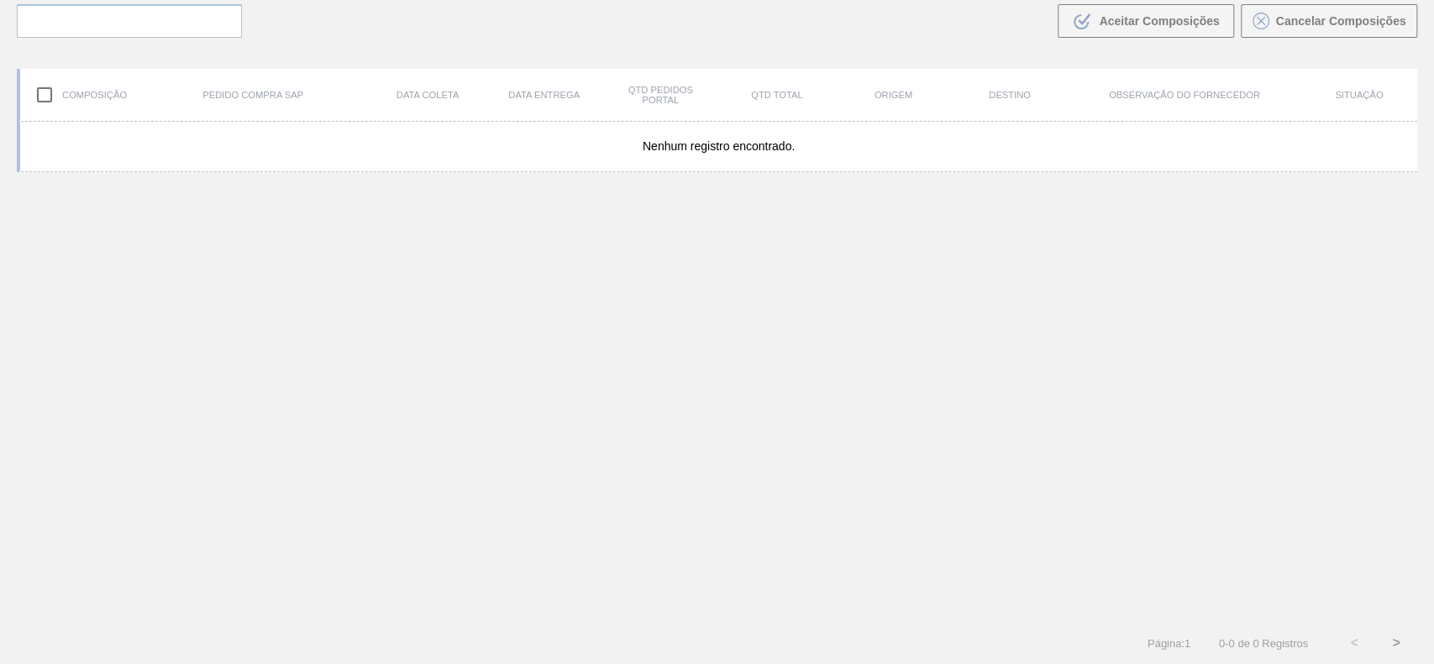
scroll to position [121, 0]
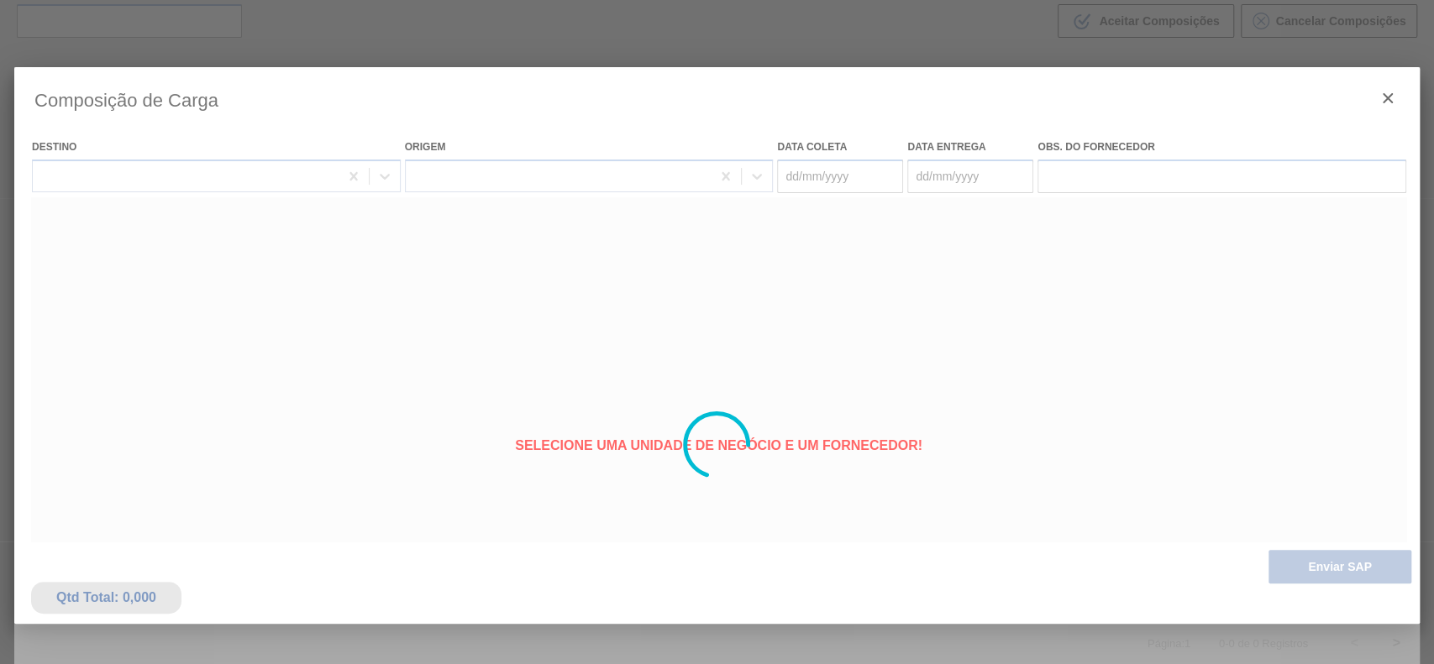
type coleta "[DATE]"
type entrega "[DATE]"
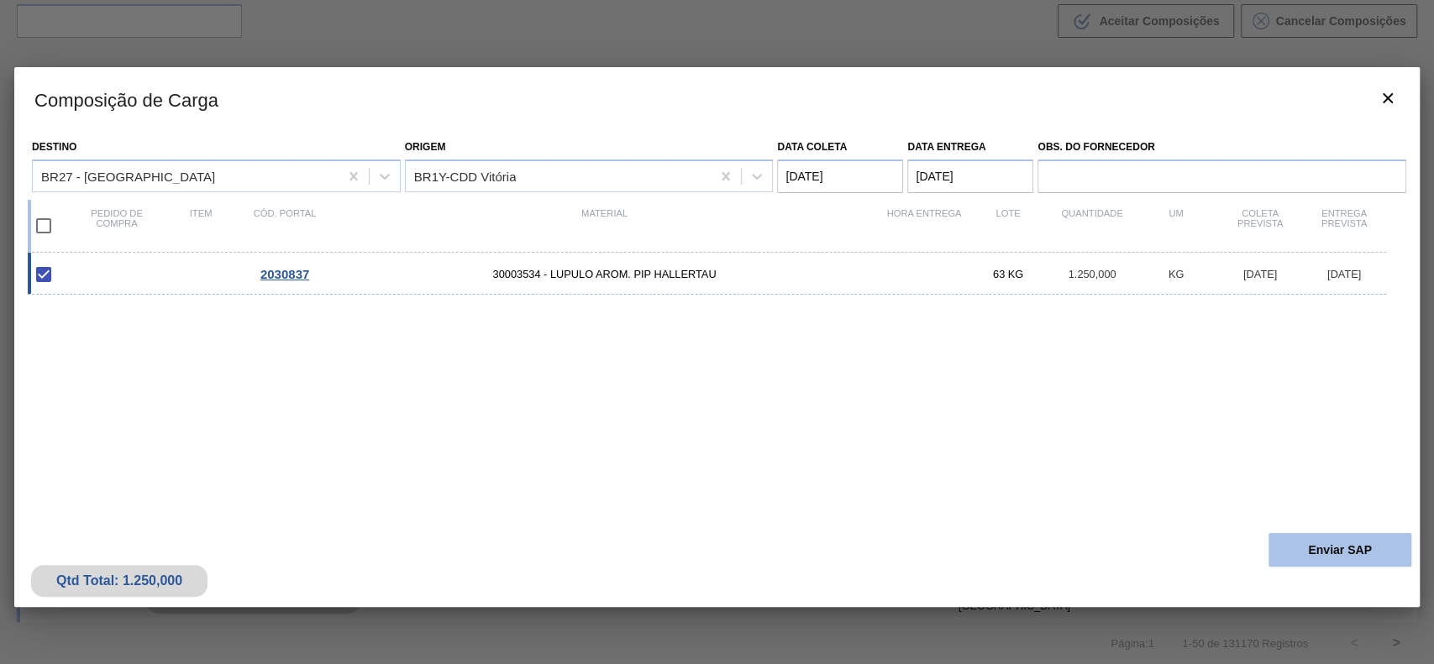
click at [1322, 543] on button "Enviar SAP" at bounding box center [1339, 550] width 143 height 34
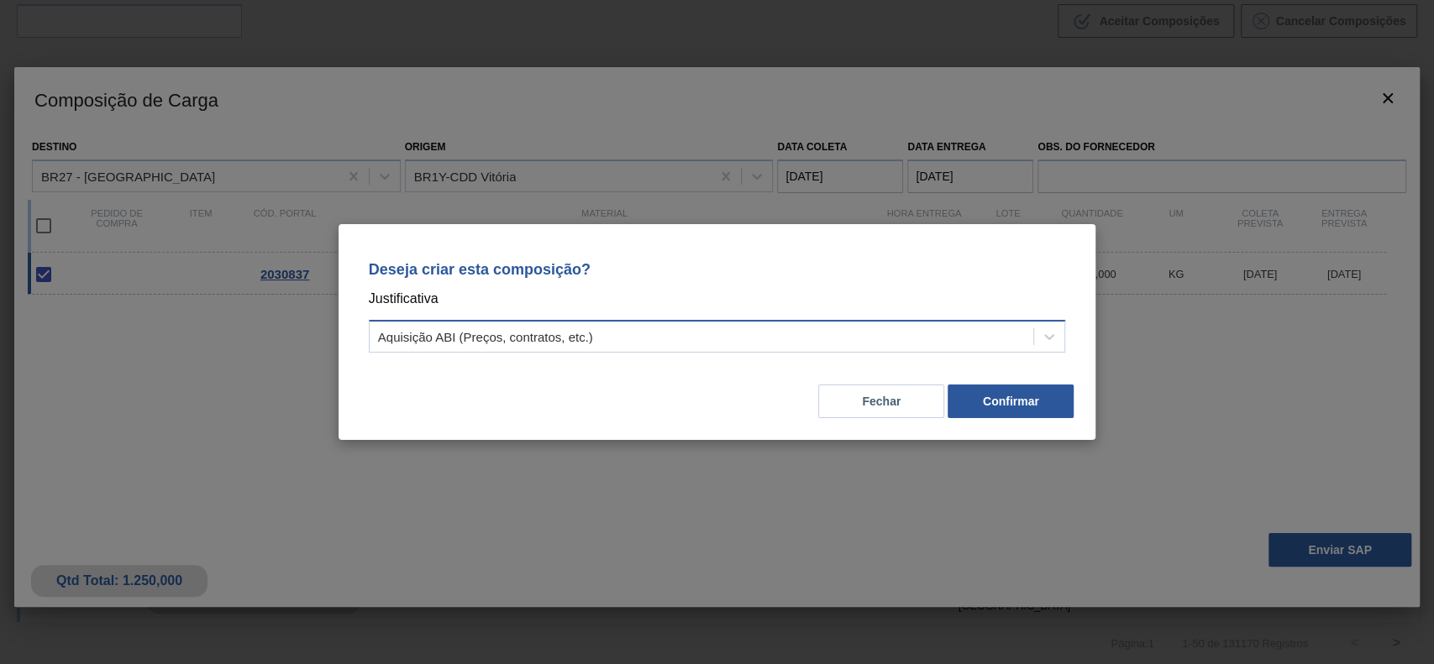
click at [720, 326] on div "Aquisição ABI (Preços, contratos, etc.)" at bounding box center [702, 337] width 664 height 24
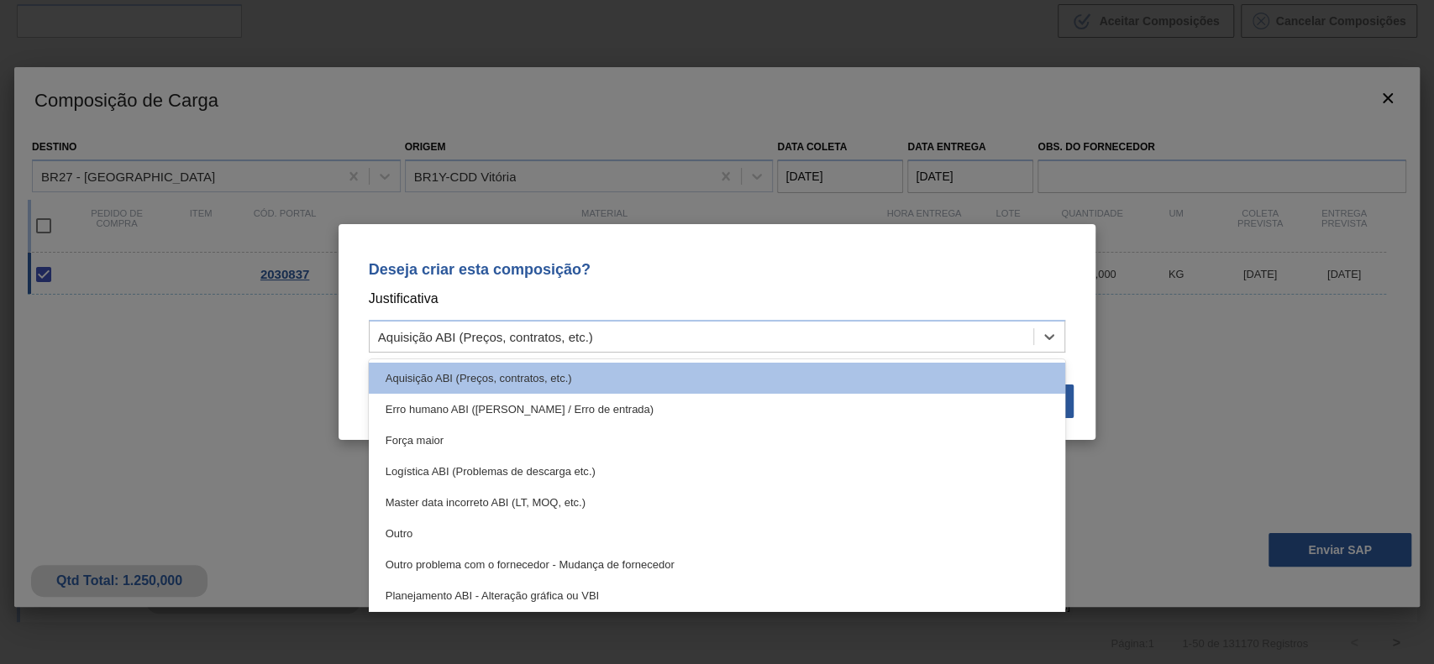
drag, startPoint x: 583, startPoint y: 522, endPoint x: 1009, endPoint y: 507, distance: 426.9
click at [583, 524] on div "Outro" at bounding box center [717, 533] width 697 height 31
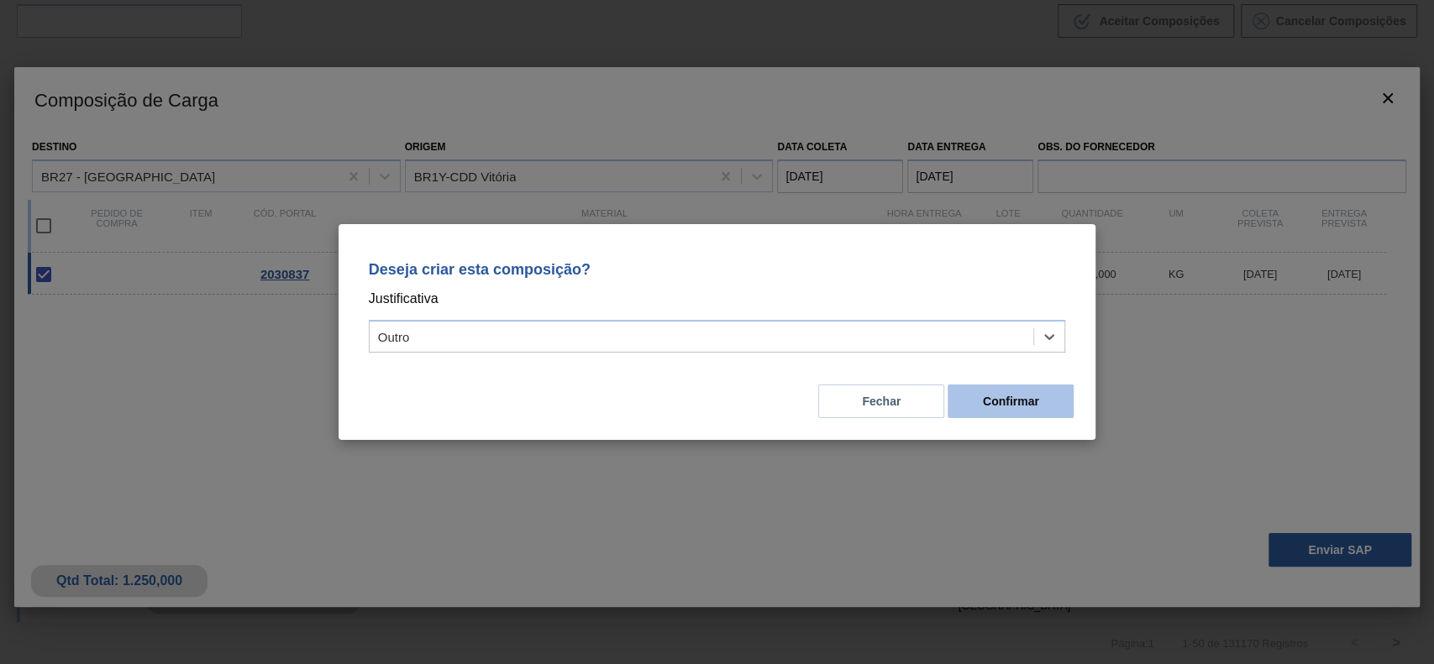
click at [1017, 400] on button "Confirmar" at bounding box center [1010, 402] width 126 height 34
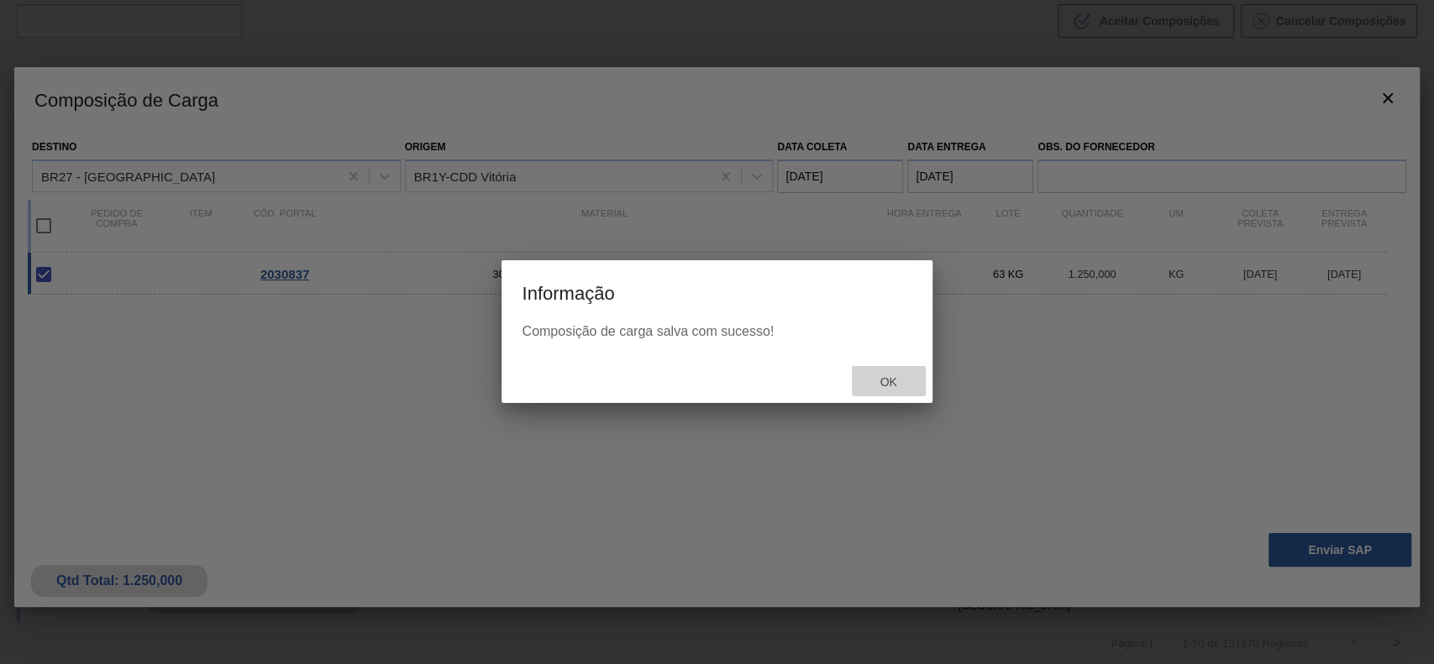
click at [882, 374] on div "Ok" at bounding box center [889, 381] width 74 height 31
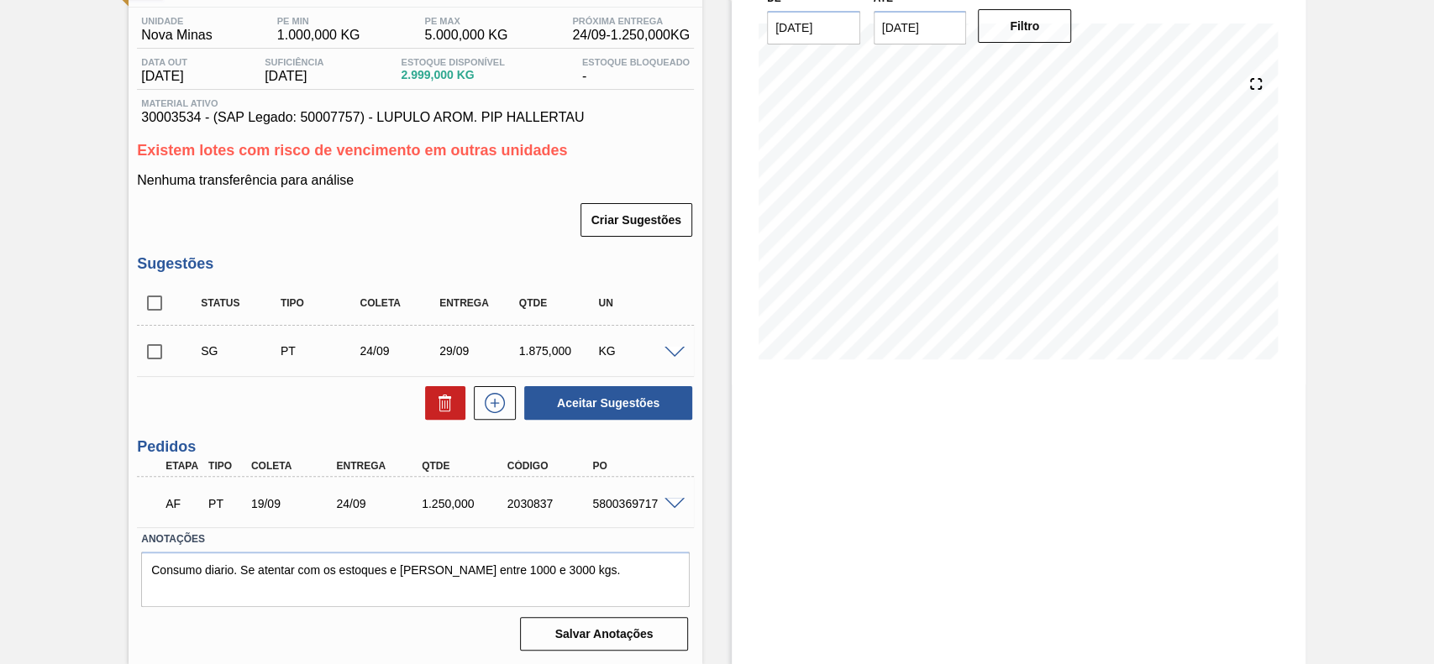
scroll to position [134, 0]
drag, startPoint x: 590, startPoint y: 506, endPoint x: 685, endPoint y: 514, distance: 96.1
click at [685, 514] on div "AF PT 19/09 24/09 1.250,000 2030837 5800369717" at bounding box center [415, 501] width 557 height 42
copy div "5800369717"
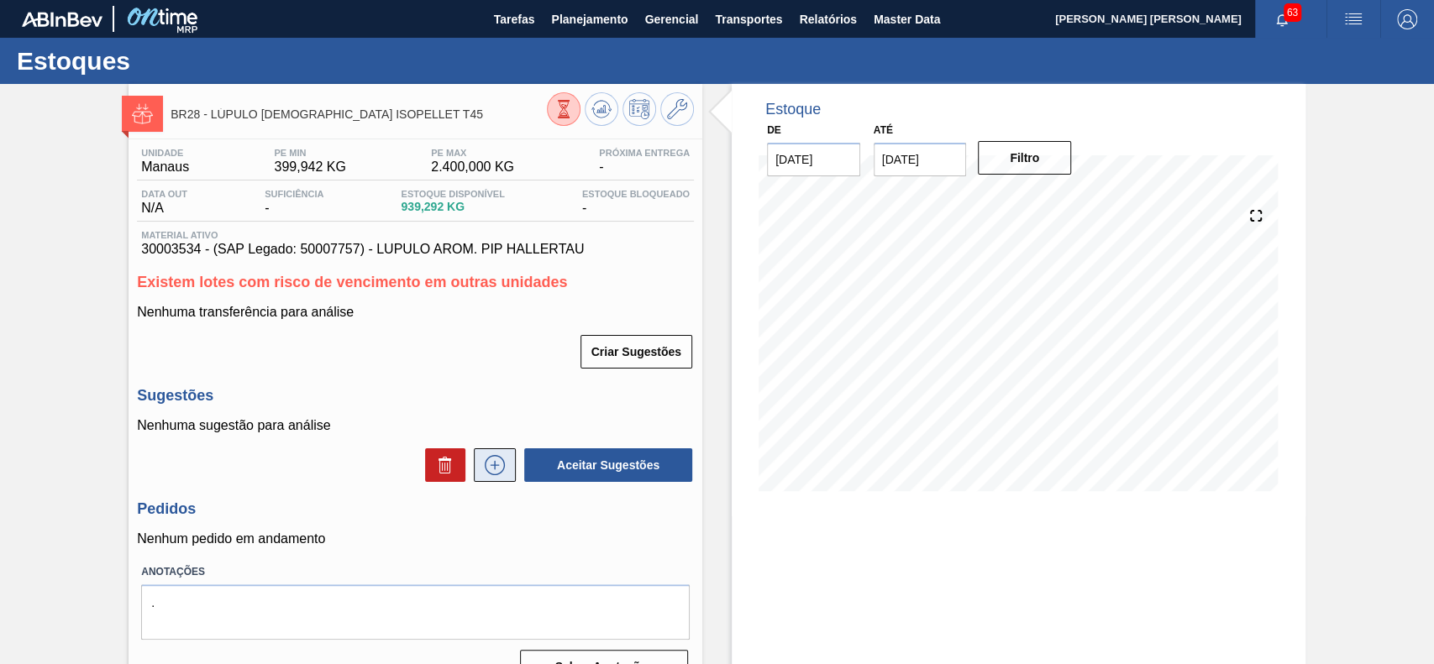
click at [512, 466] on button at bounding box center [495, 465] width 42 height 34
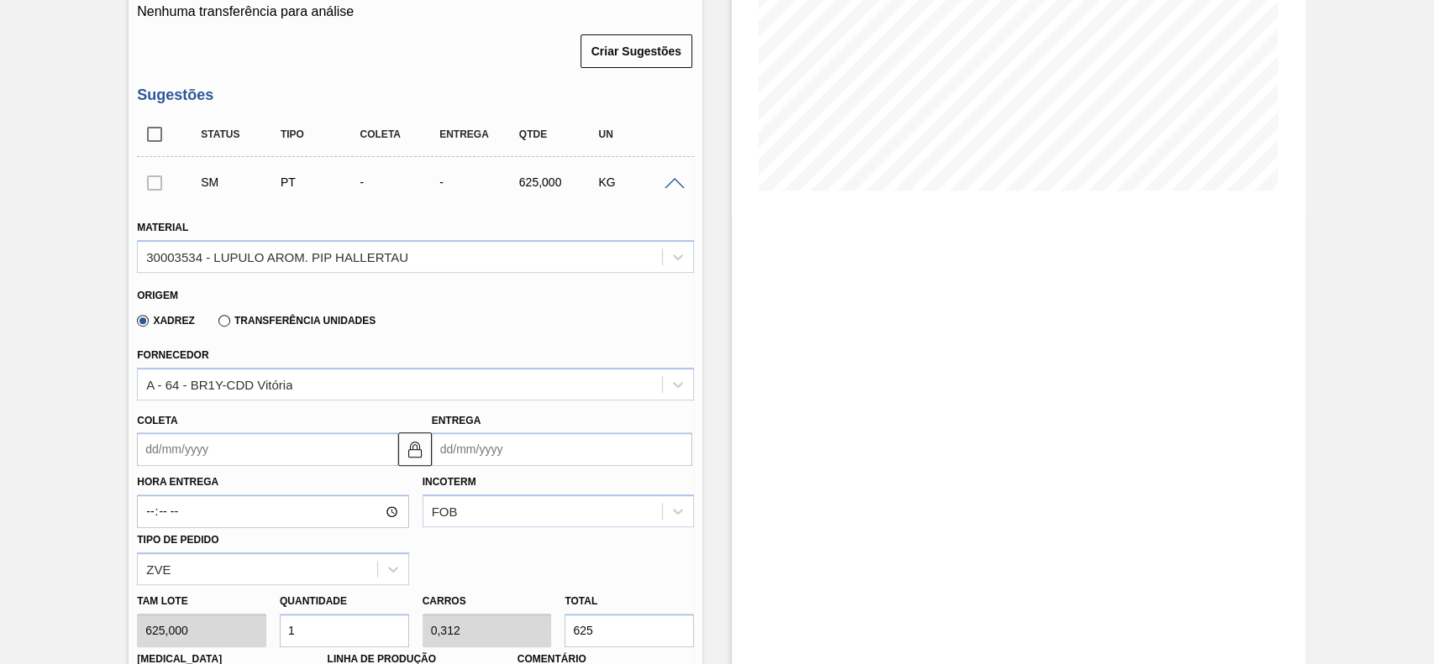
scroll to position [336, 0]
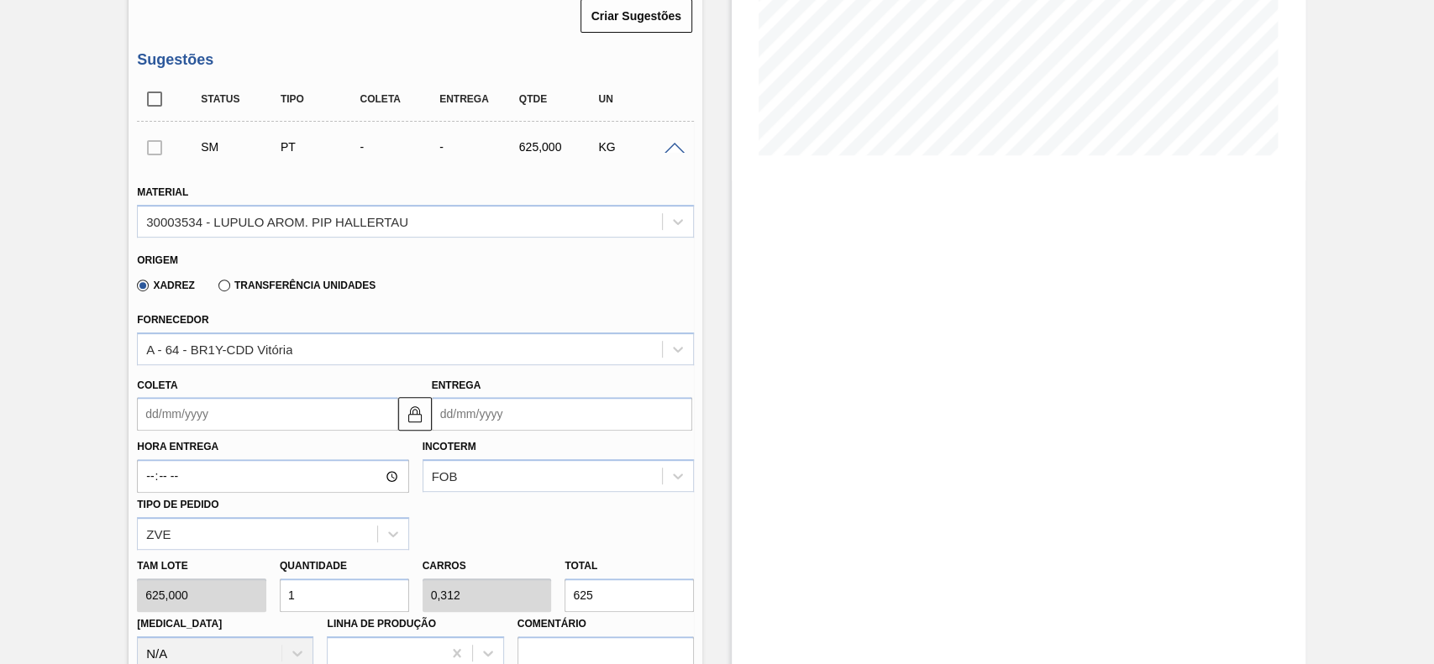
click at [238, 422] on input "Coleta" at bounding box center [267, 414] width 260 height 34
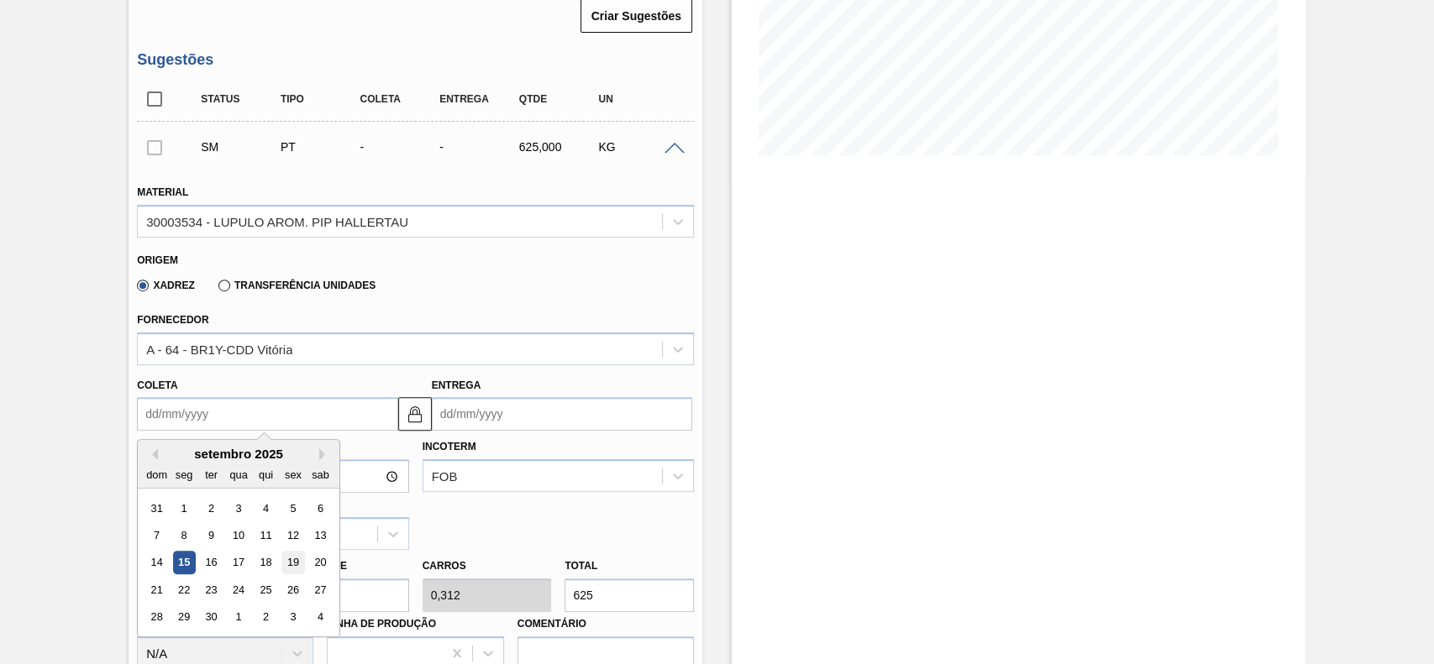
click at [289, 569] on div "19" at bounding box center [293, 563] width 23 height 23
type input "[DATE]"
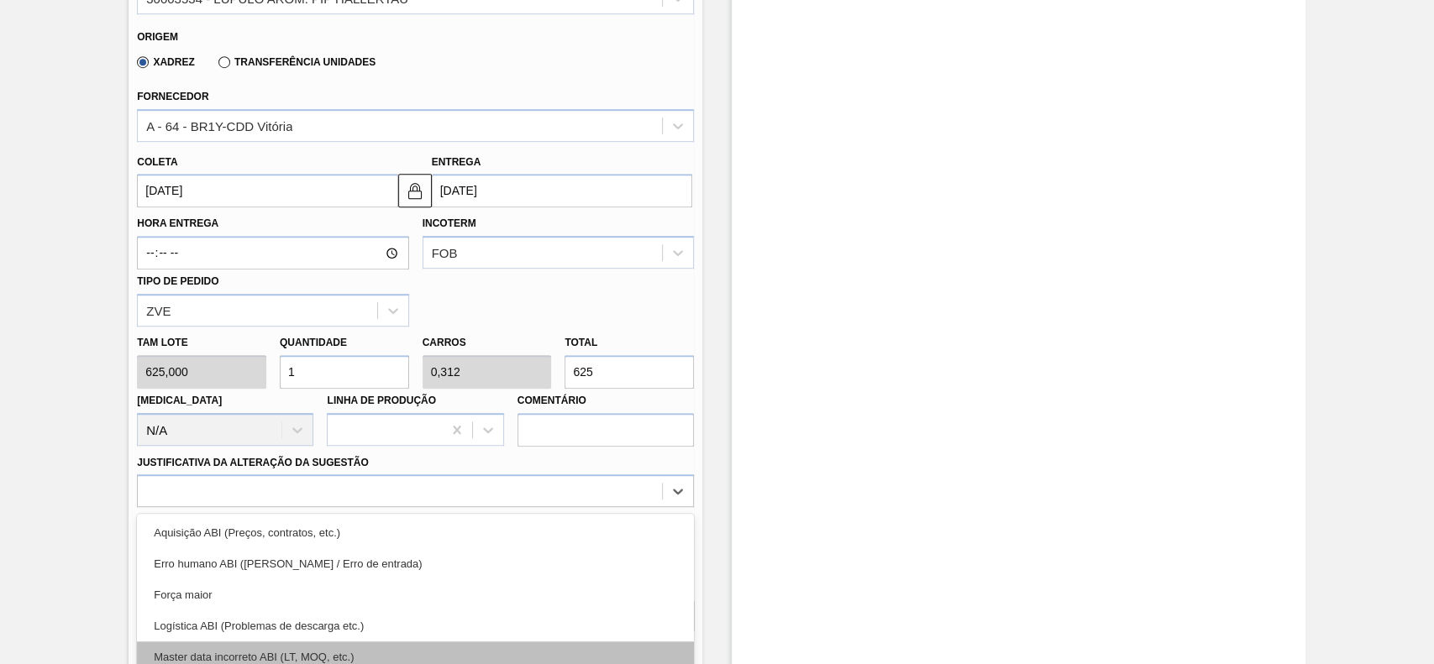
drag, startPoint x: 322, startPoint y: 490, endPoint x: 209, endPoint y: 551, distance: 128.1
click at [317, 490] on div "option Força maior focused, 3 of 18. 18 results available. Use Up and Down to c…" at bounding box center [415, 490] width 557 height 33
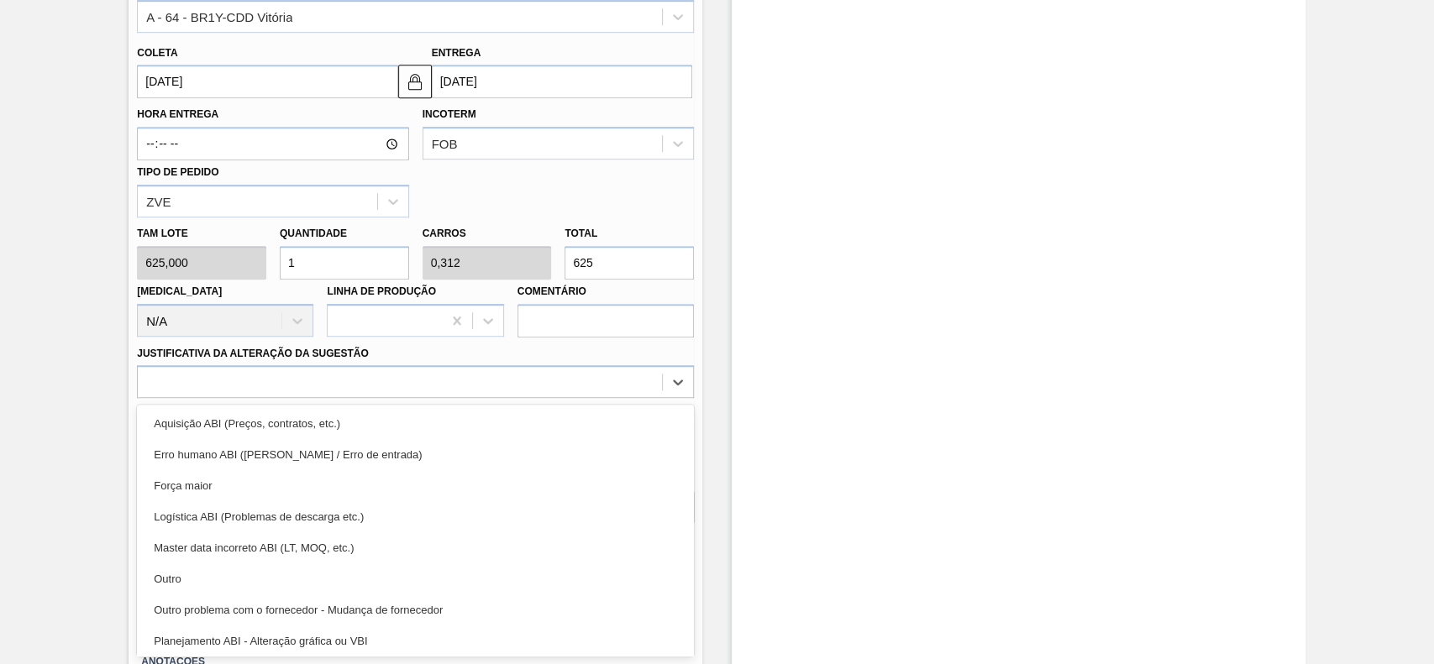
click at [208, 585] on div "Outro" at bounding box center [415, 579] width 557 height 31
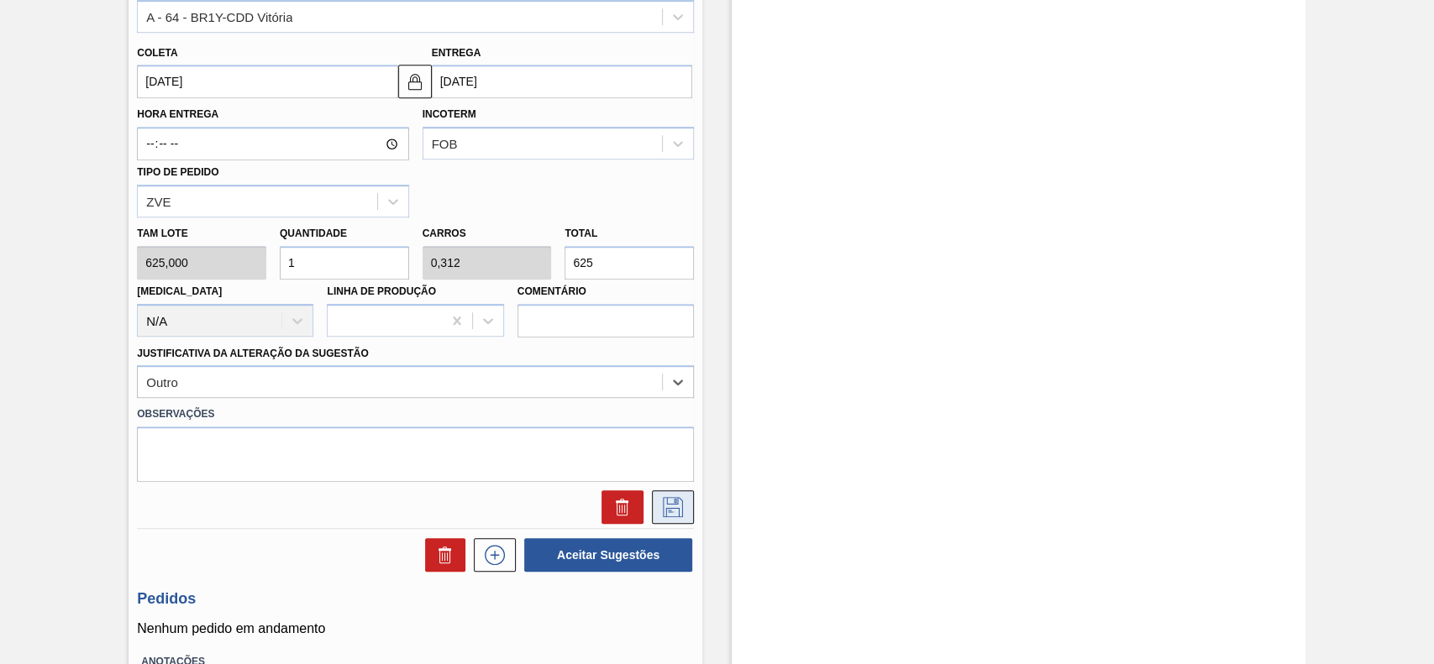
click at [668, 506] on icon at bounding box center [672, 507] width 27 height 20
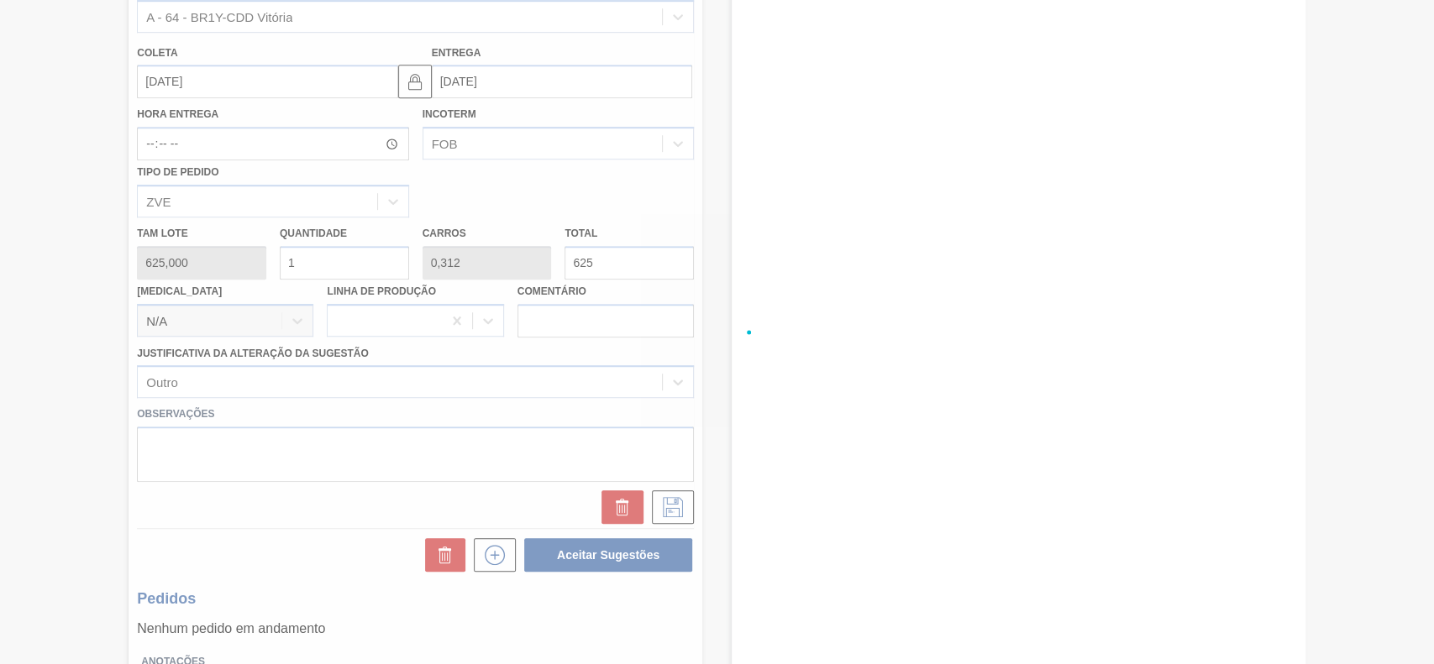
scroll to position [105, 0]
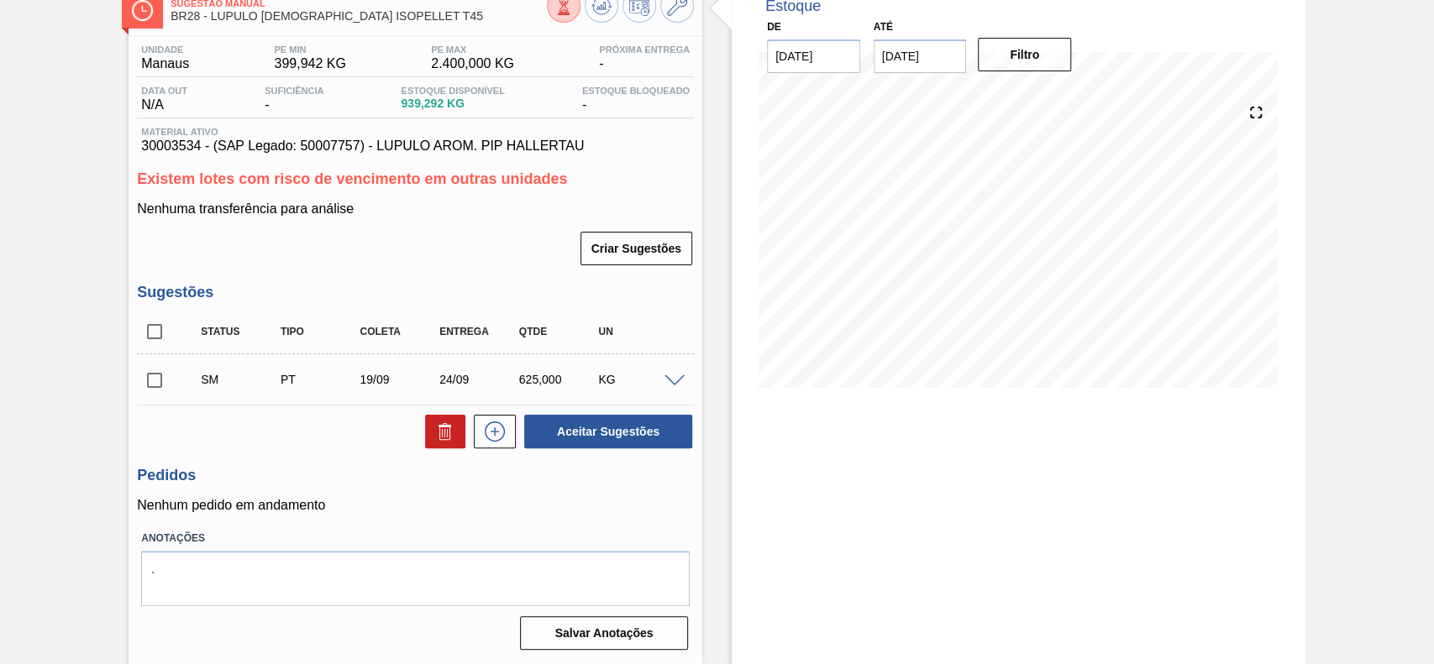
click at [161, 378] on input "checkbox" at bounding box center [154, 380] width 35 height 35
click at [621, 434] on button "Aceitar Sugestões" at bounding box center [608, 432] width 168 height 34
checkbox input "false"
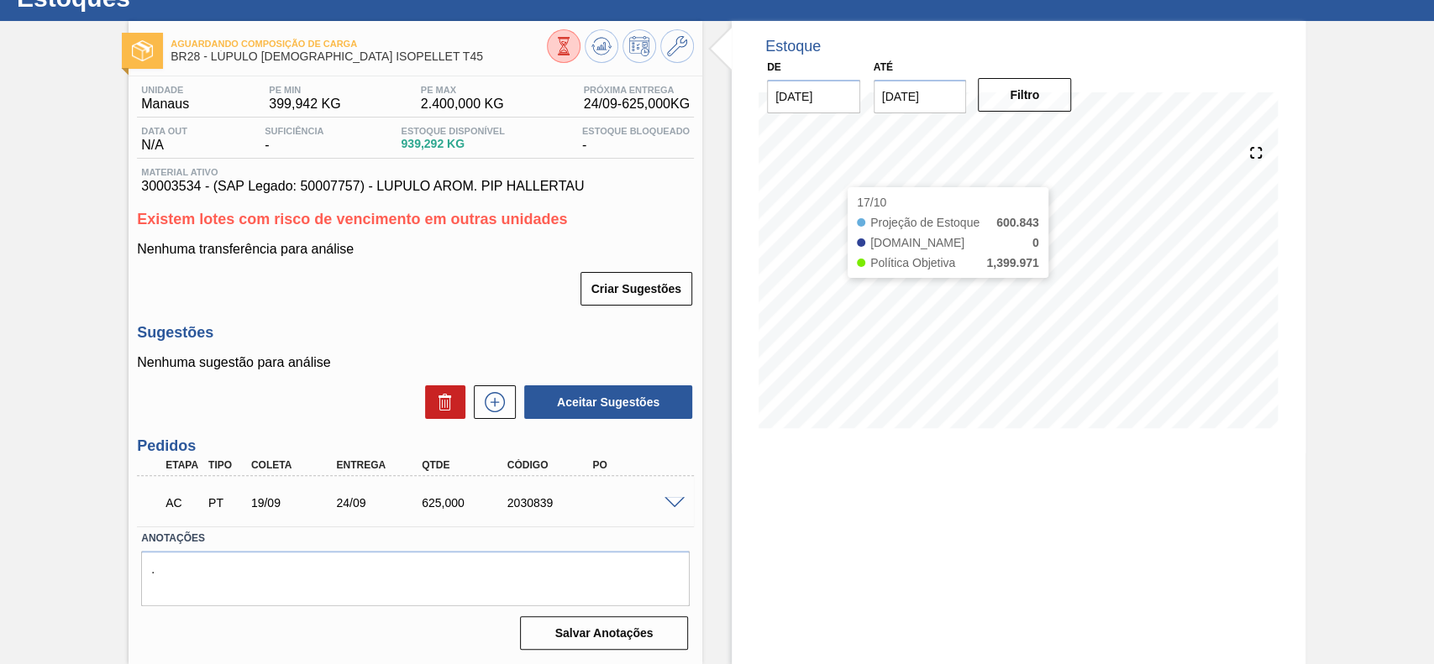
scroll to position [64, 0]
click at [674, 507] on span at bounding box center [674, 503] width 20 height 13
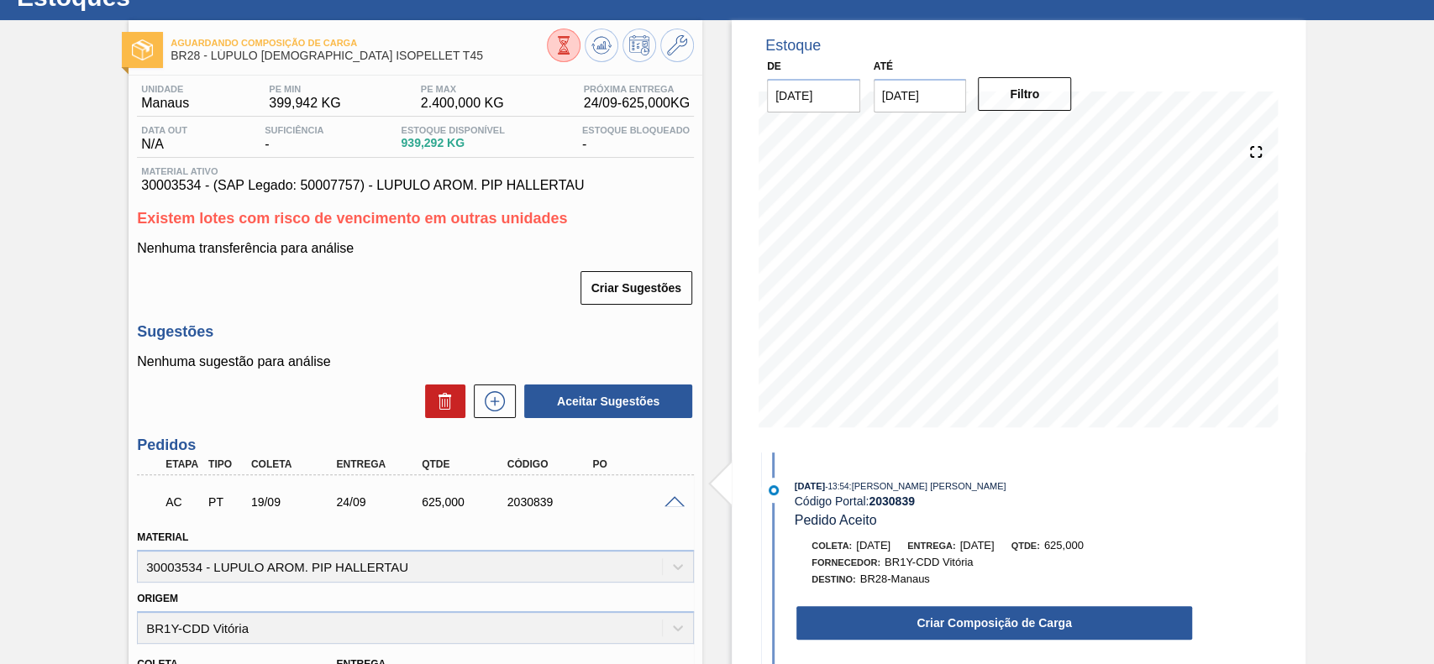
click at [971, 622] on button "Criar Composição de Carga" at bounding box center [994, 623] width 396 height 34
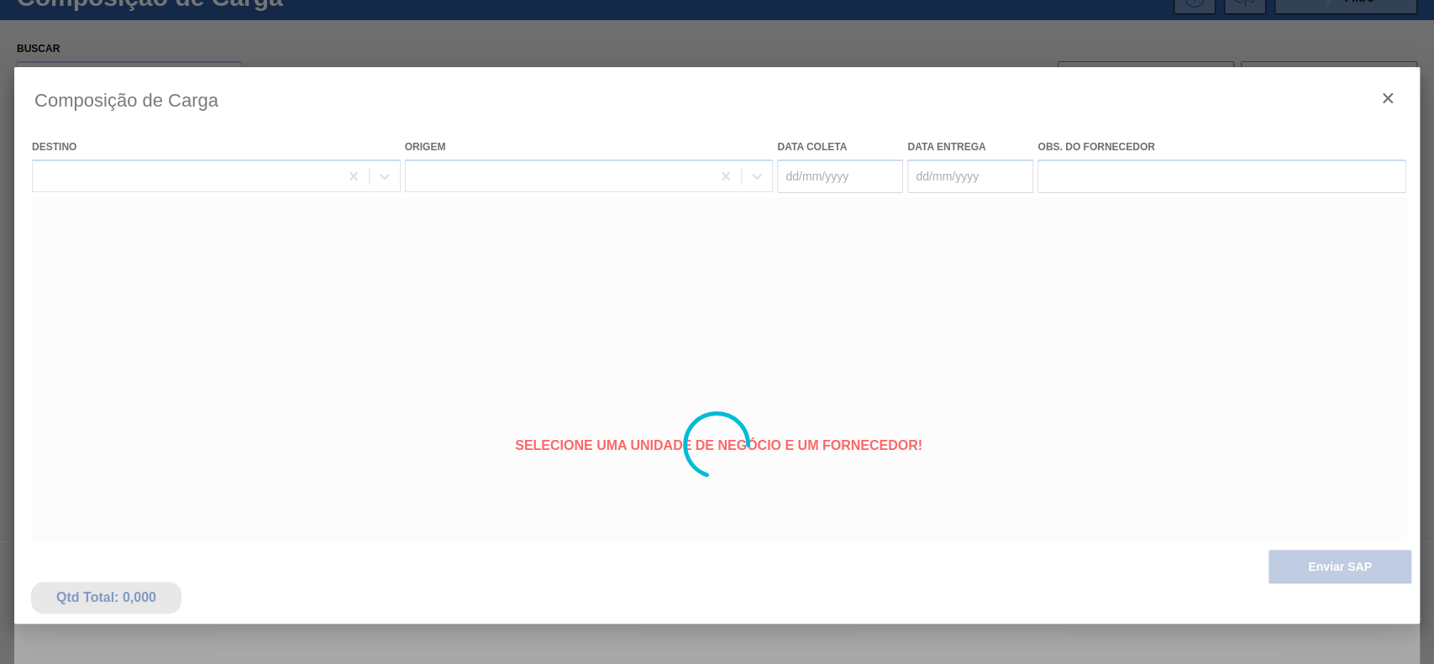
type coleta "[DATE]"
type entrega "[DATE]"
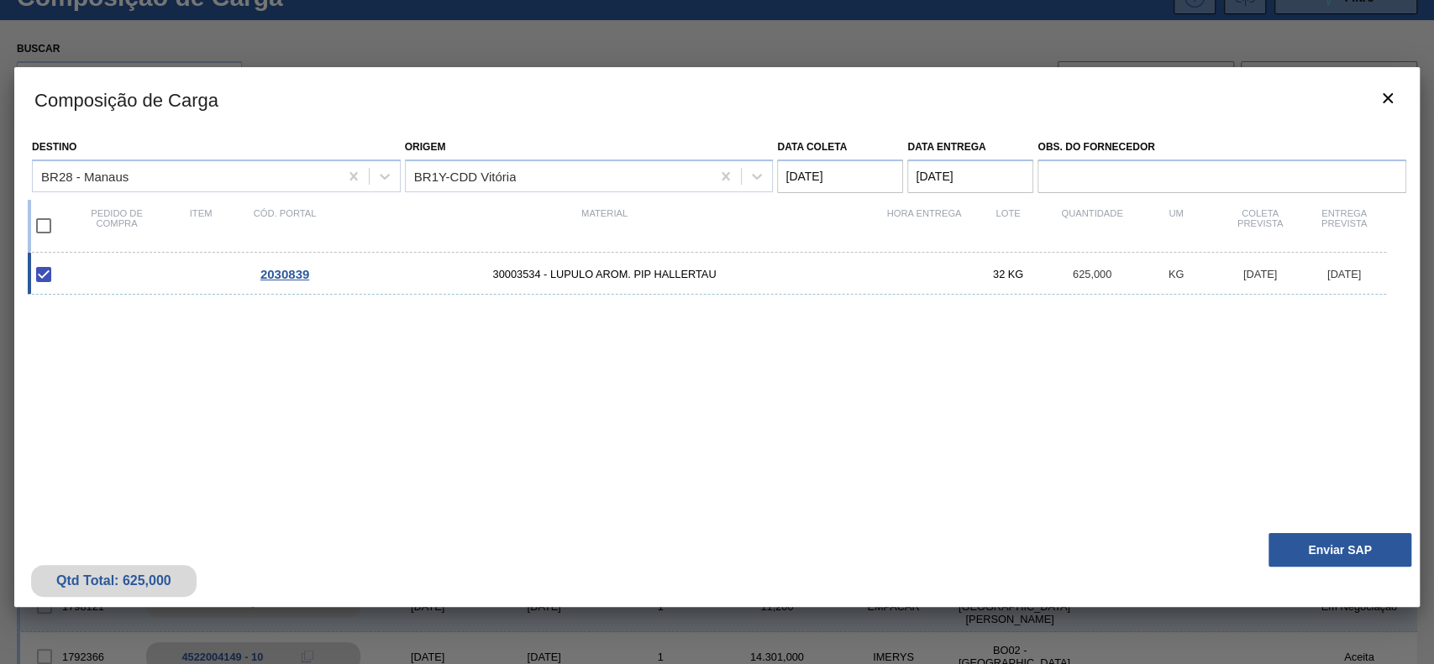
click at [1297, 527] on div "Qtd Total: 625,000 Enviar SAP" at bounding box center [716, 566] width 1405 height 82
click at [1292, 543] on button "Enviar SAP" at bounding box center [1339, 550] width 143 height 34
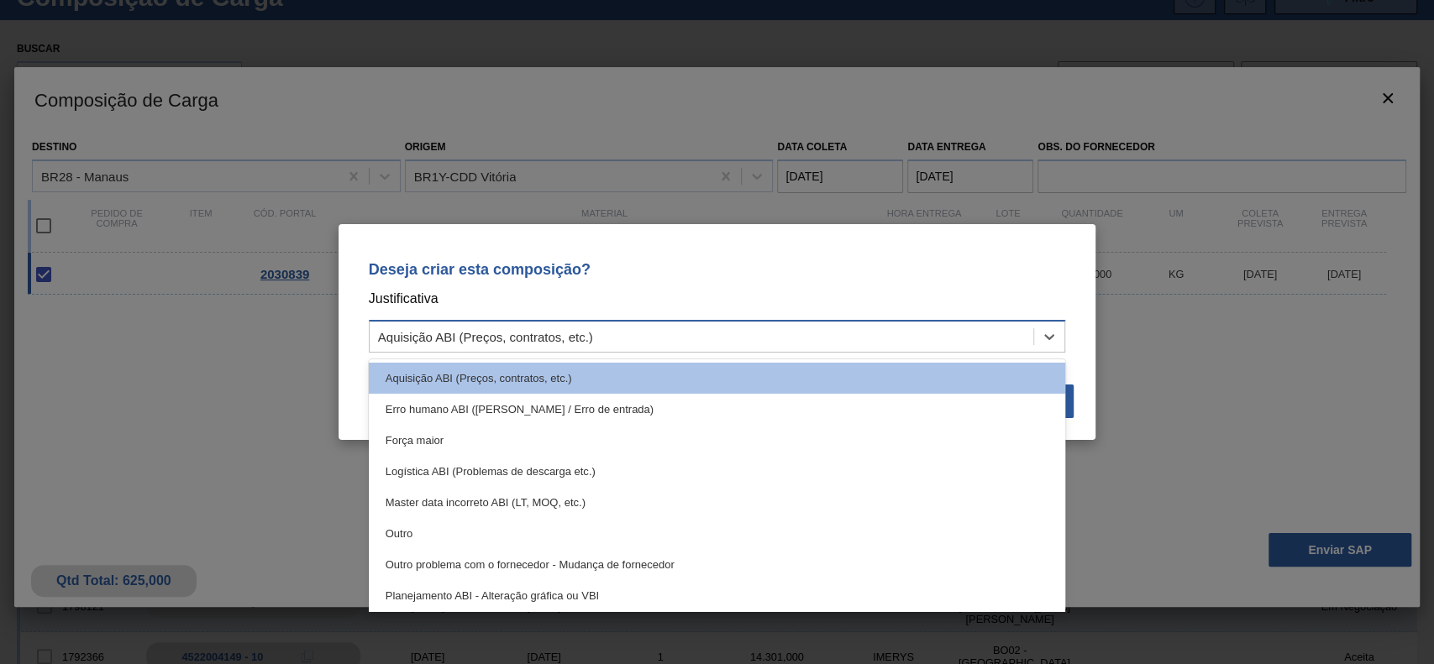
click at [645, 337] on div "Aquisição ABI (Preços, contratos, etc.)" at bounding box center [702, 337] width 664 height 24
click at [493, 527] on div "Outro" at bounding box center [717, 533] width 697 height 31
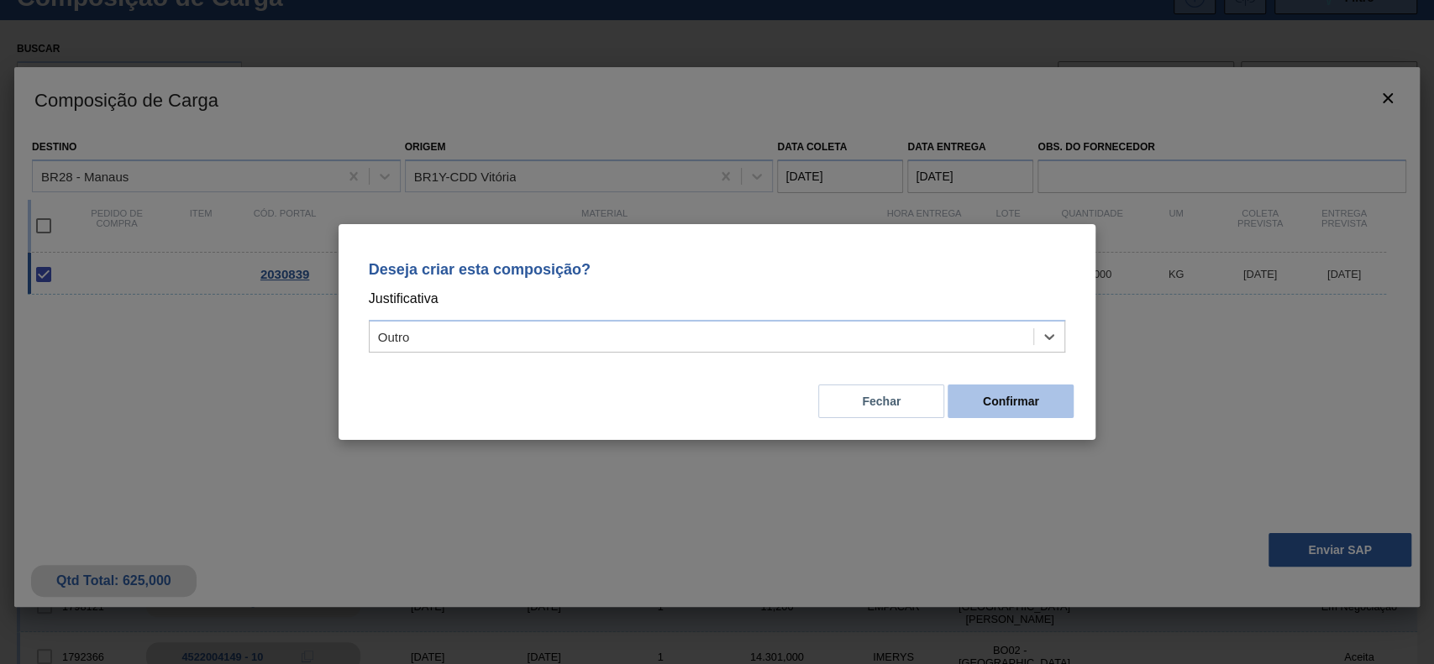
click at [998, 411] on button "Confirmar" at bounding box center [1010, 402] width 126 height 34
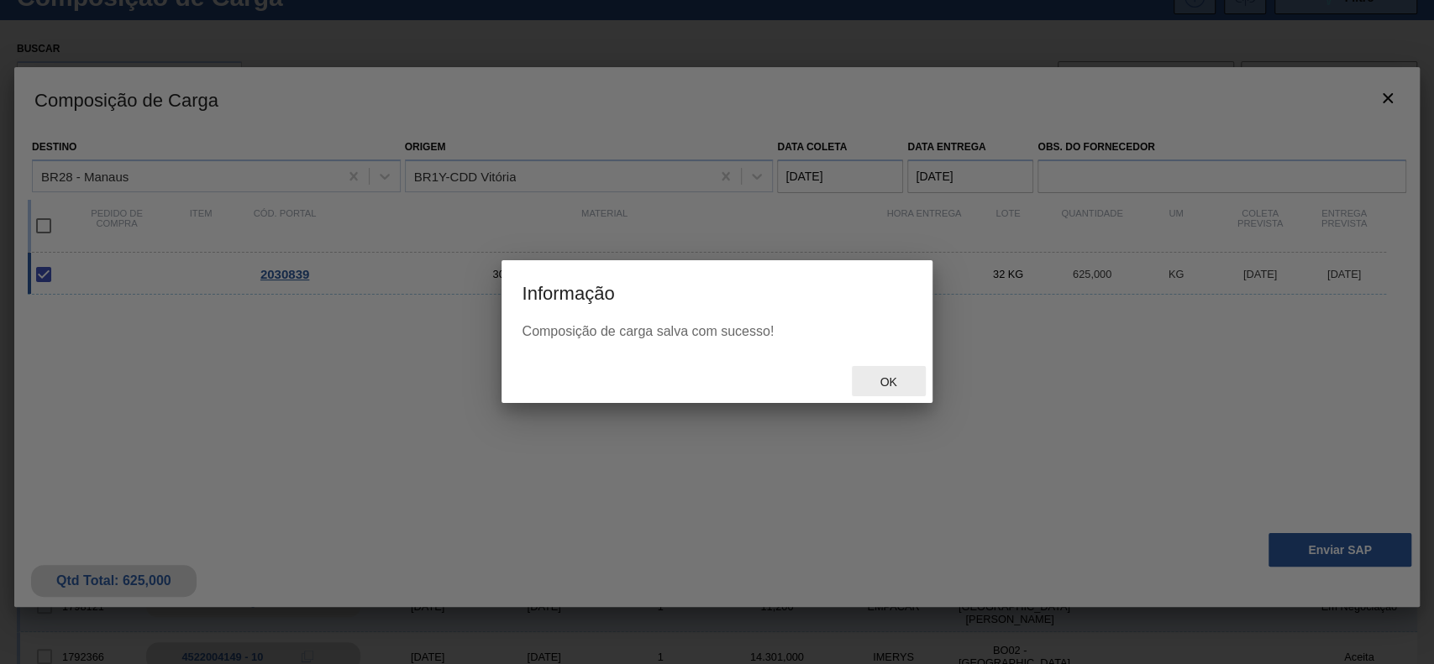
click at [889, 380] on span "Ok" at bounding box center [888, 381] width 44 height 13
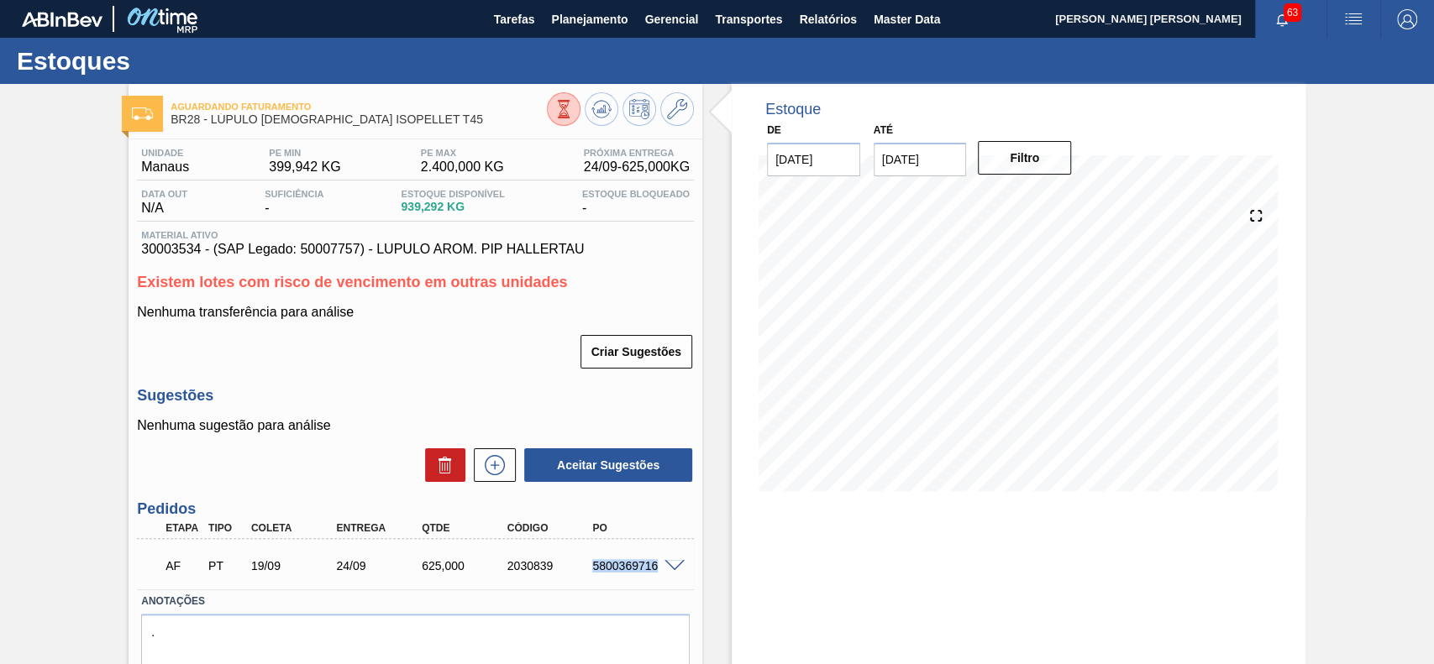
drag, startPoint x: 585, startPoint y: 568, endPoint x: 655, endPoint y: 580, distance: 70.8
click at [655, 580] on div "AF PT 19/09 24/09 625,000 2030839 5800369716" at bounding box center [411, 565] width 512 height 34
copy div "5800369716"
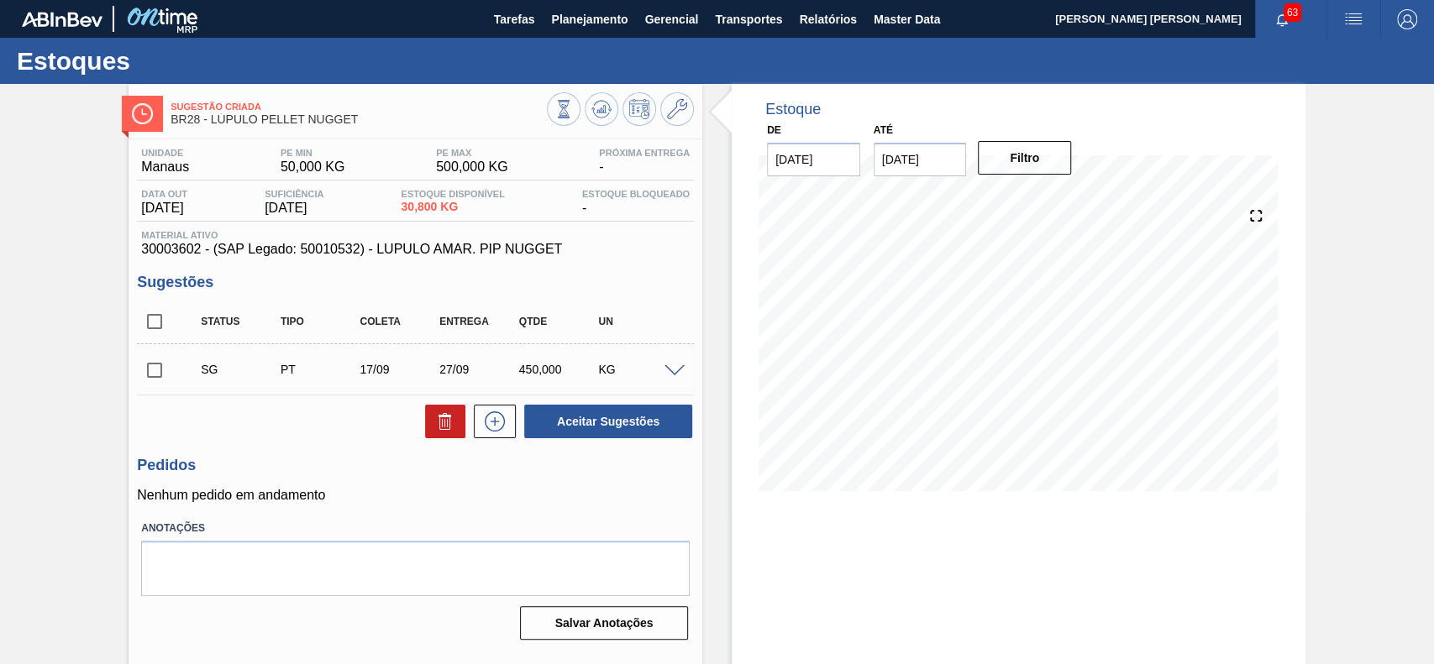
click at [676, 364] on div "SG PT 17/09 27/09 450,000 KG" at bounding box center [415, 370] width 557 height 42
click at [674, 373] on span at bounding box center [674, 371] width 20 height 13
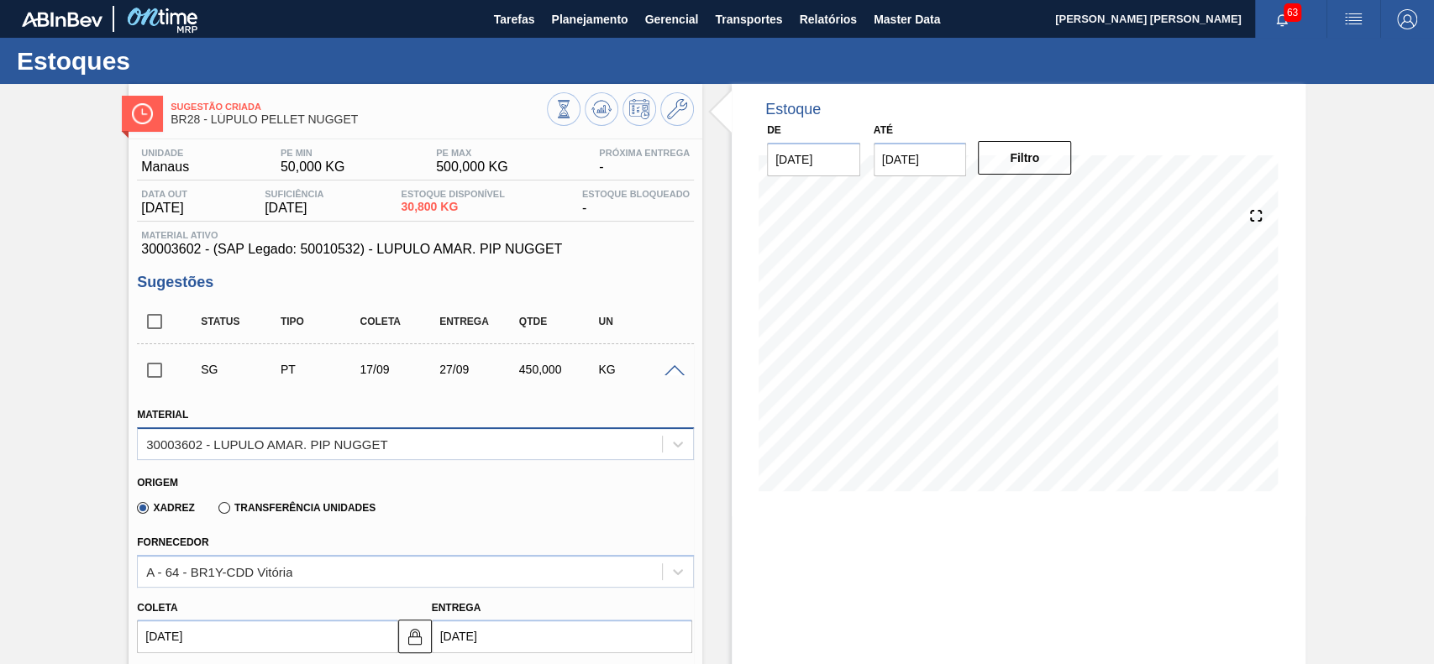
scroll to position [223, 0]
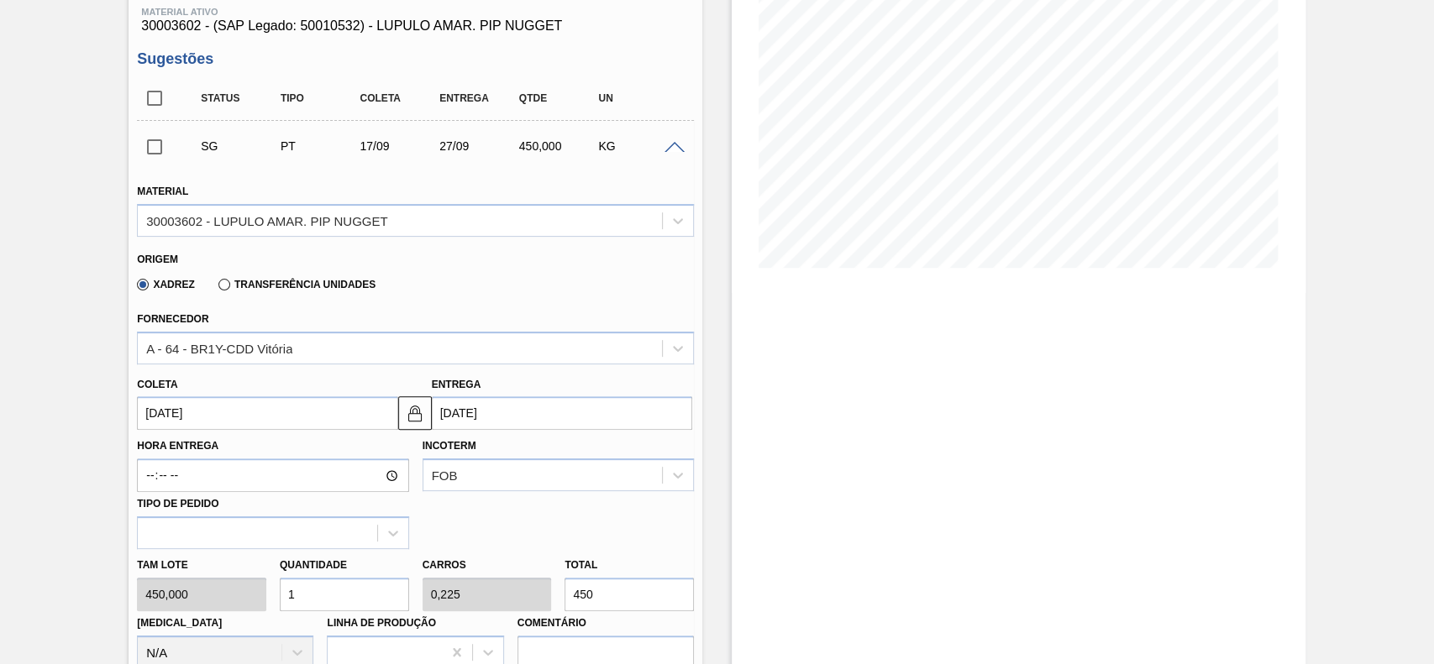
click at [255, 410] on input "[DATE]" at bounding box center [267, 413] width 260 height 34
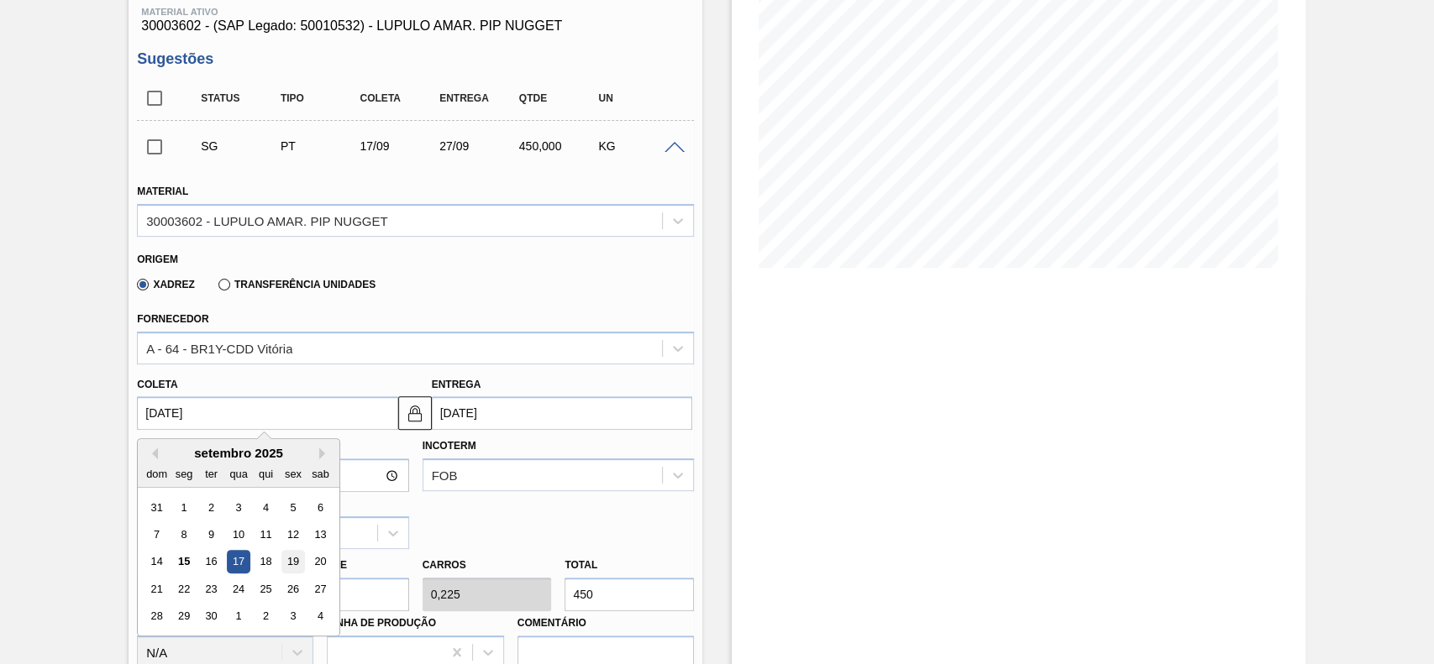
click at [290, 558] on div "19" at bounding box center [293, 562] width 23 height 23
type input "[DATE]"
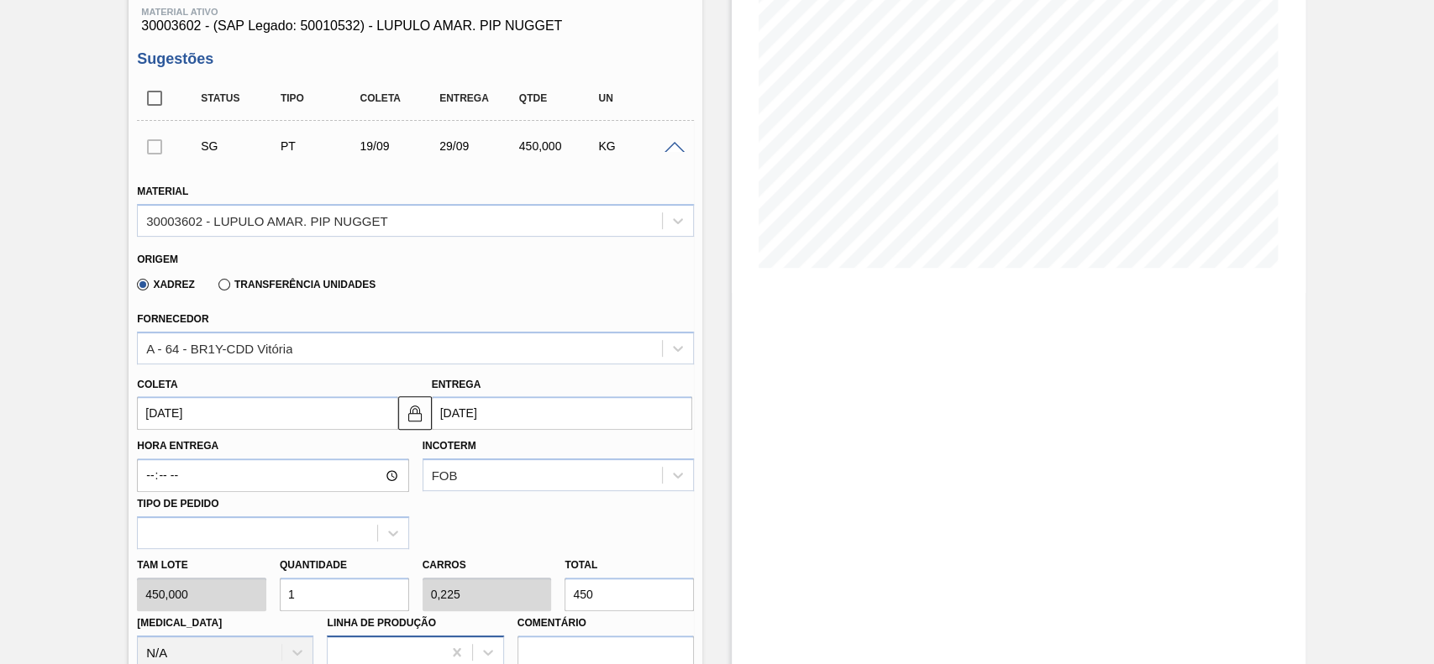
scroll to position [448, 0]
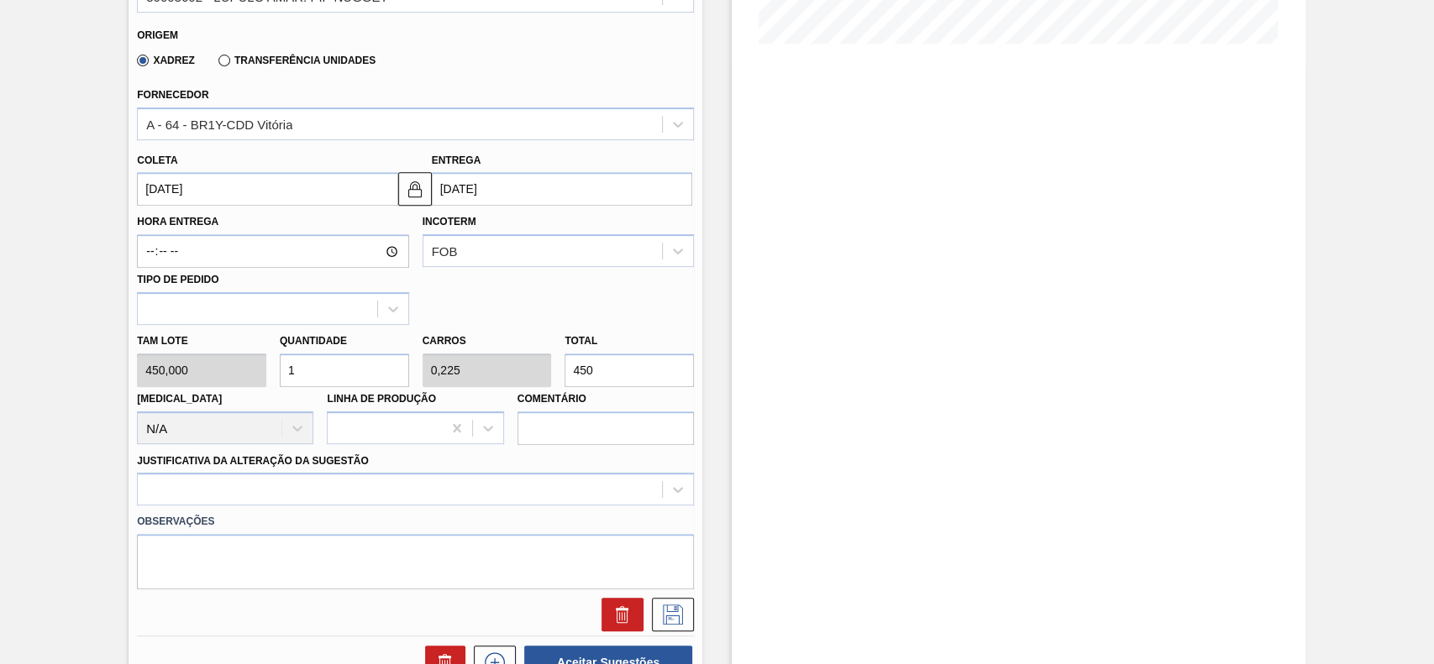
click at [611, 365] on input "450" at bounding box center [628, 371] width 129 height 34
type input "0,002"
type input "0,001"
type input "1"
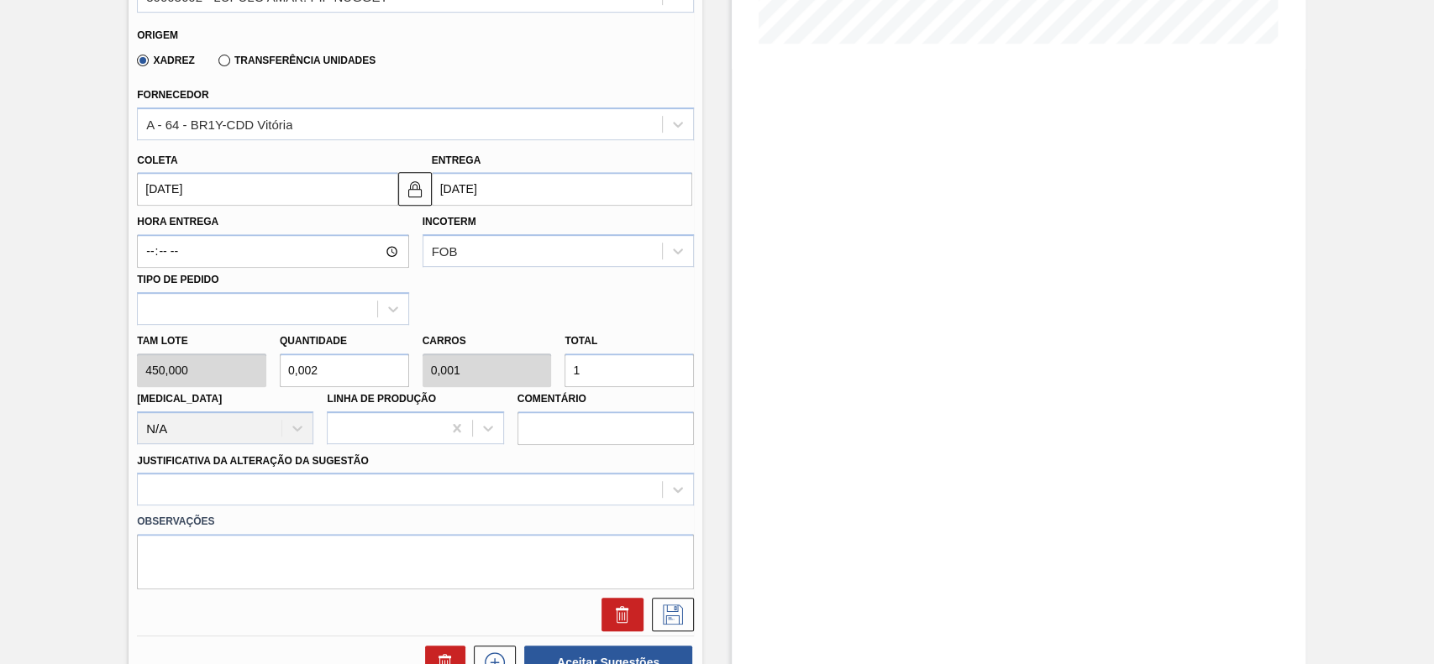
type input "0,022"
type input "0,005"
type input "10"
type input "0,222"
type input "0,05"
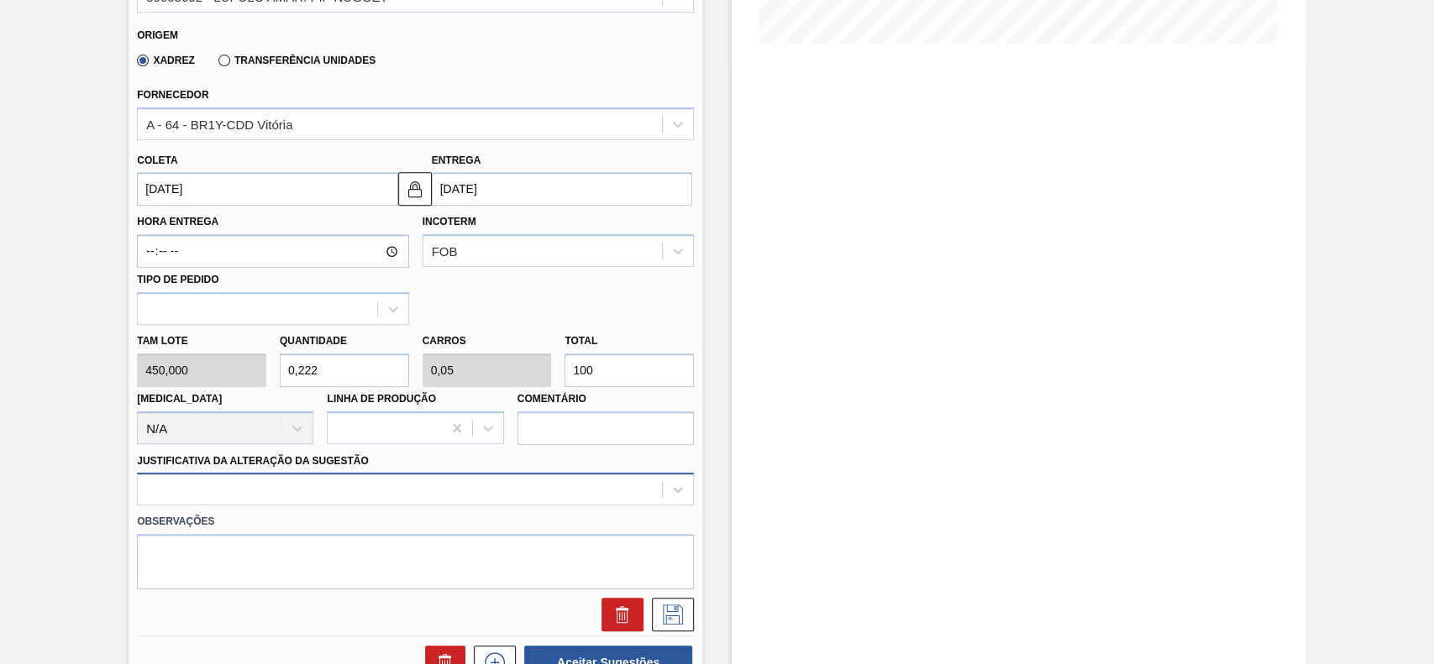
type input "100"
click at [181, 485] on div at bounding box center [415, 489] width 557 height 33
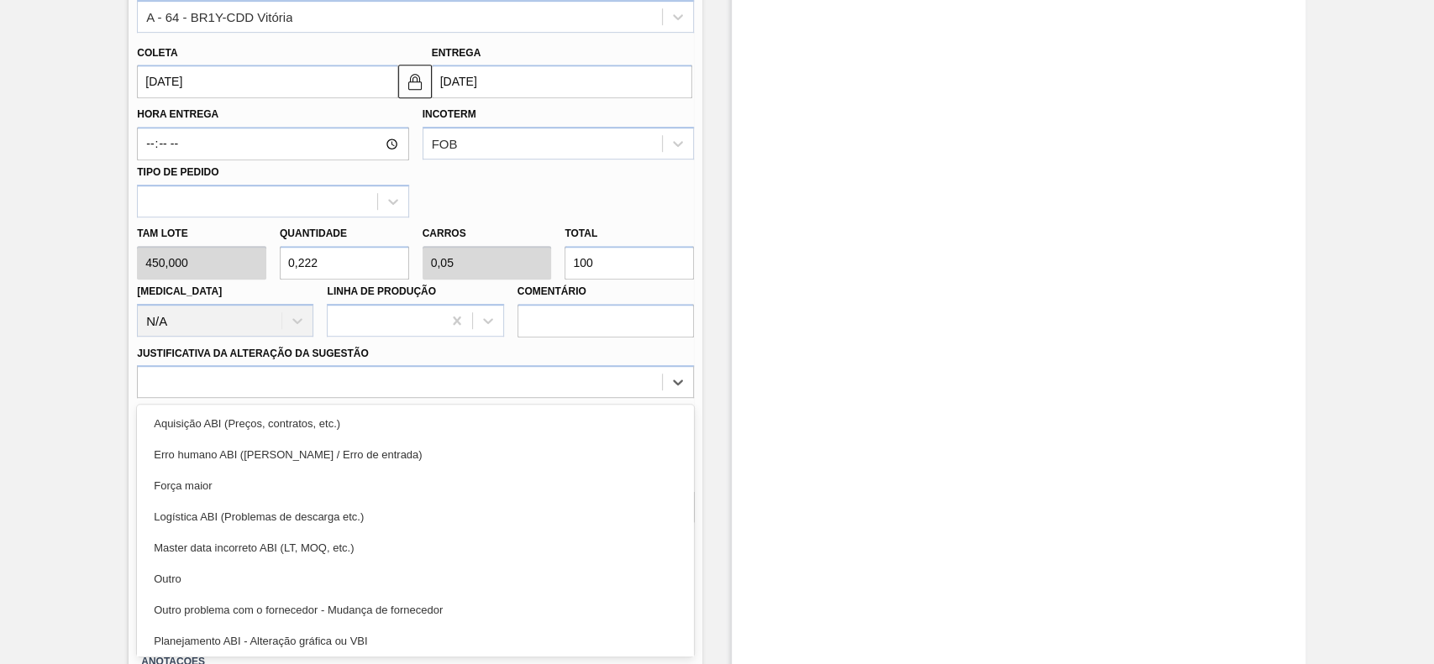
drag, startPoint x: 224, startPoint y: 586, endPoint x: 837, endPoint y: 413, distance: 637.0
click at [228, 586] on div "Outro" at bounding box center [415, 579] width 557 height 31
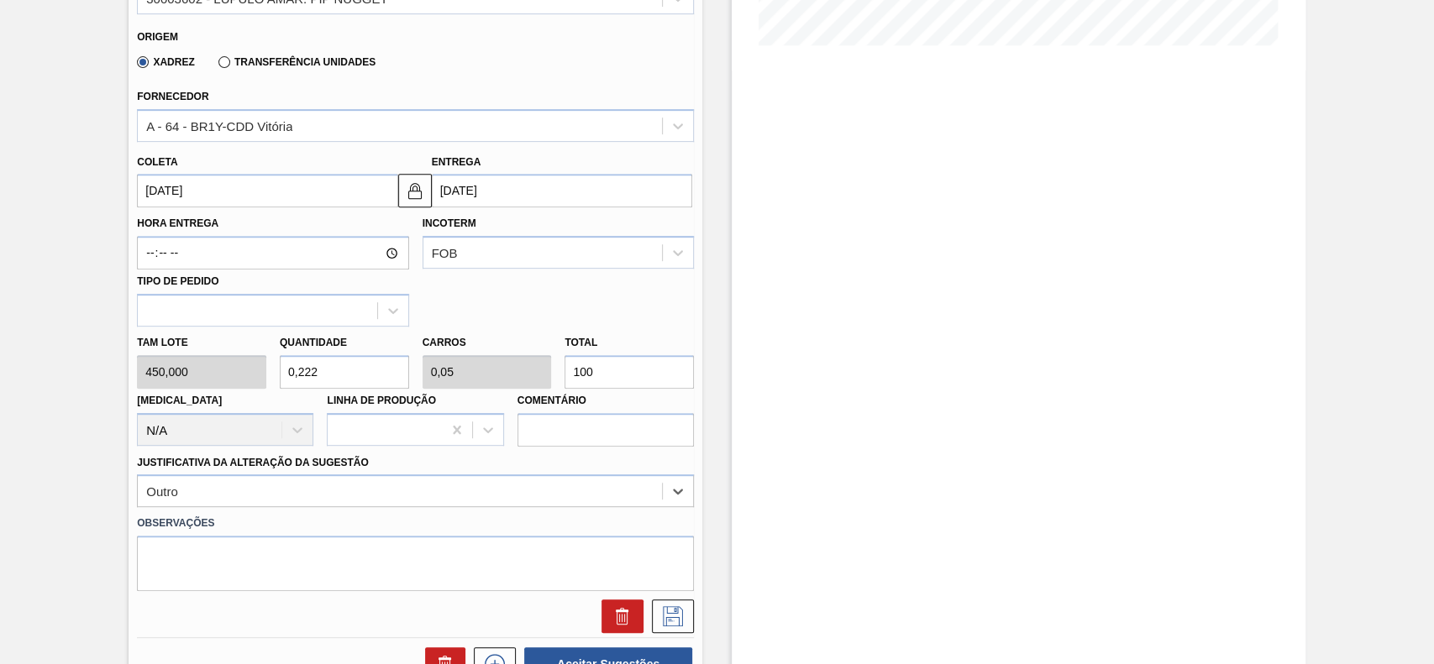
scroll to position [448, 0]
click at [670, 607] on icon at bounding box center [672, 615] width 27 height 20
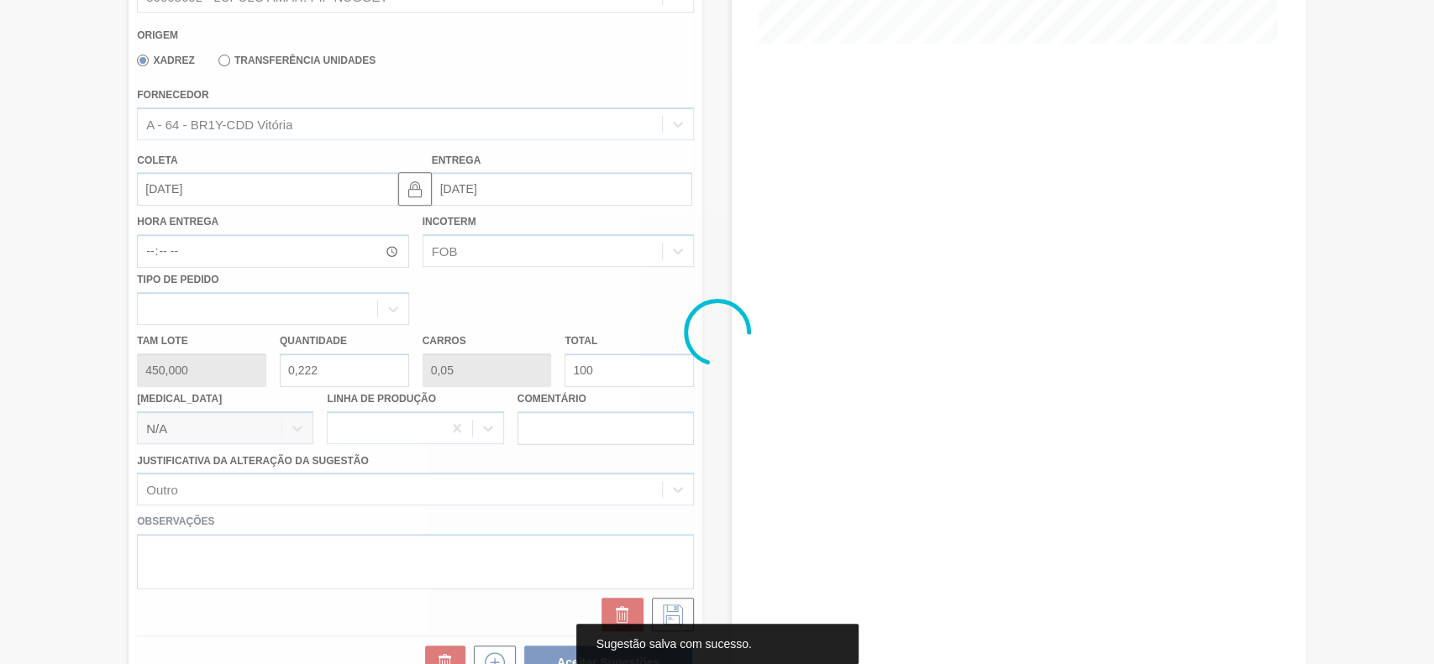
scroll to position [58, 0]
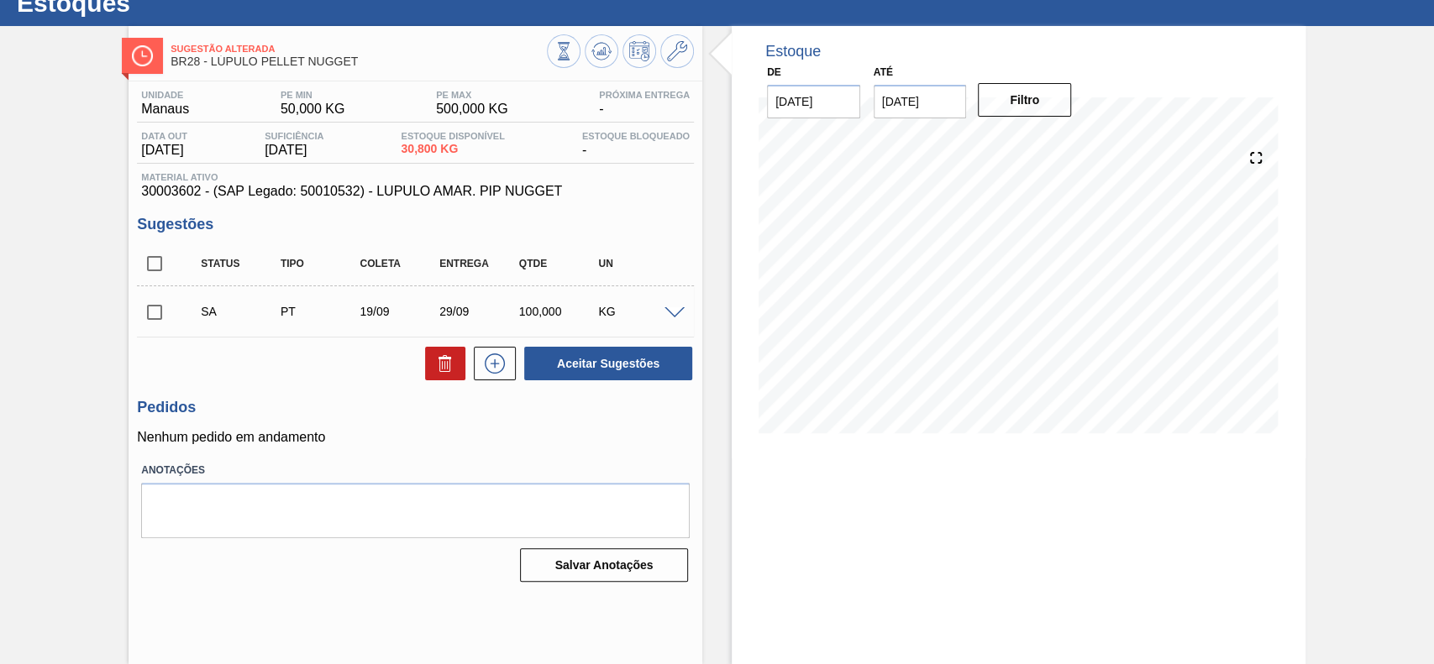
click at [161, 319] on input "checkbox" at bounding box center [154, 312] width 35 height 35
click at [614, 354] on button "Aceitar Sugestões" at bounding box center [608, 364] width 168 height 34
checkbox input "false"
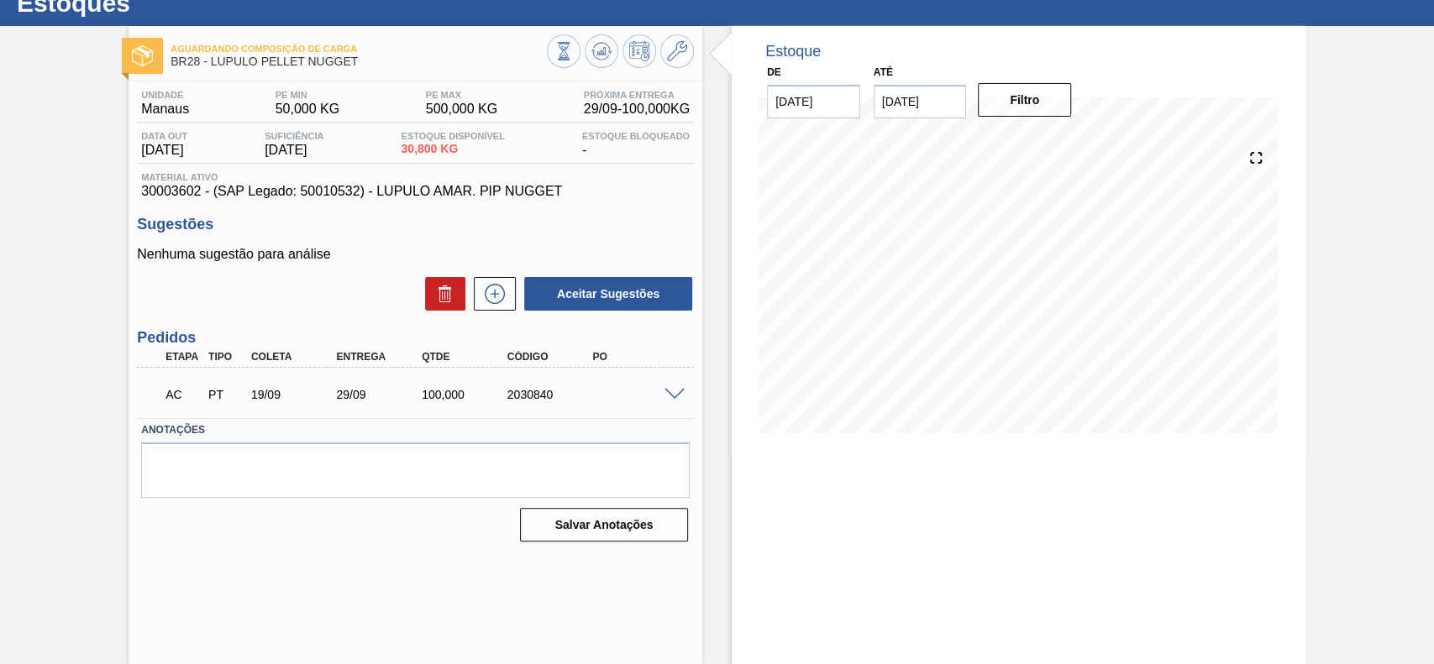
click at [670, 396] on span at bounding box center [674, 395] width 20 height 13
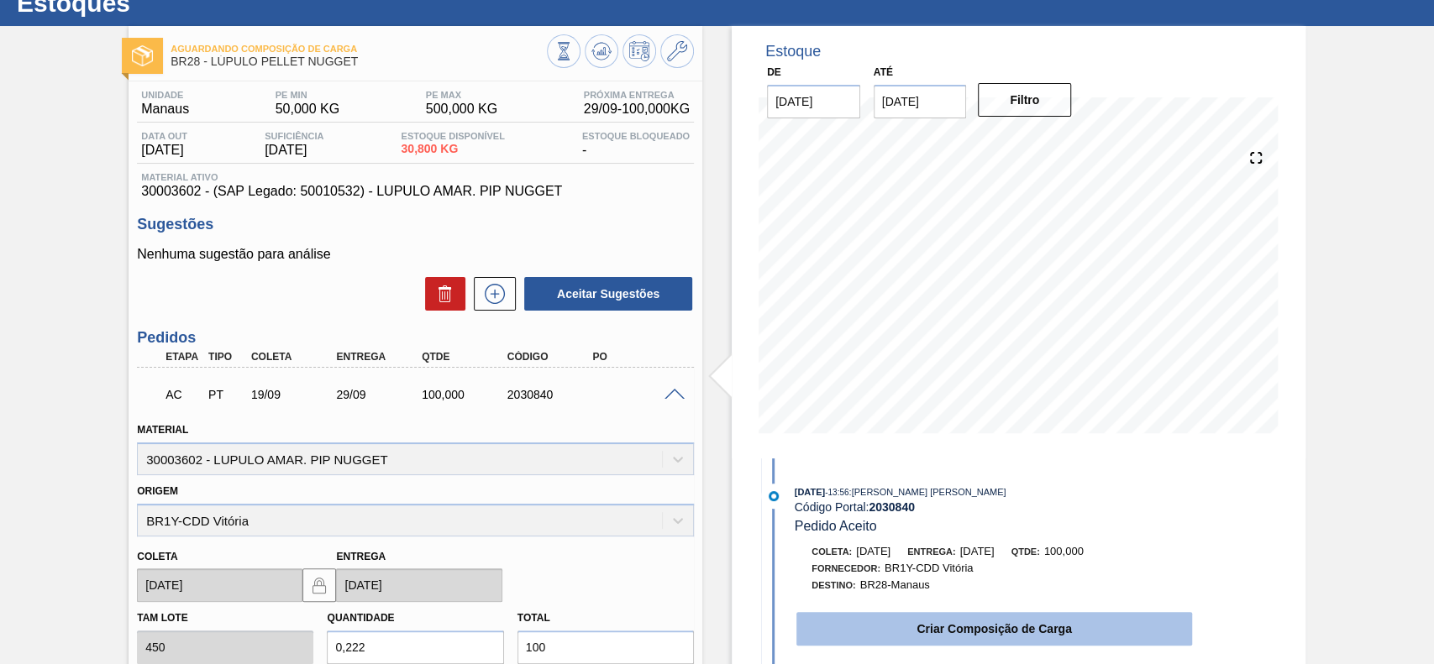
click at [967, 626] on button "Criar Composição de Carga" at bounding box center [994, 629] width 396 height 34
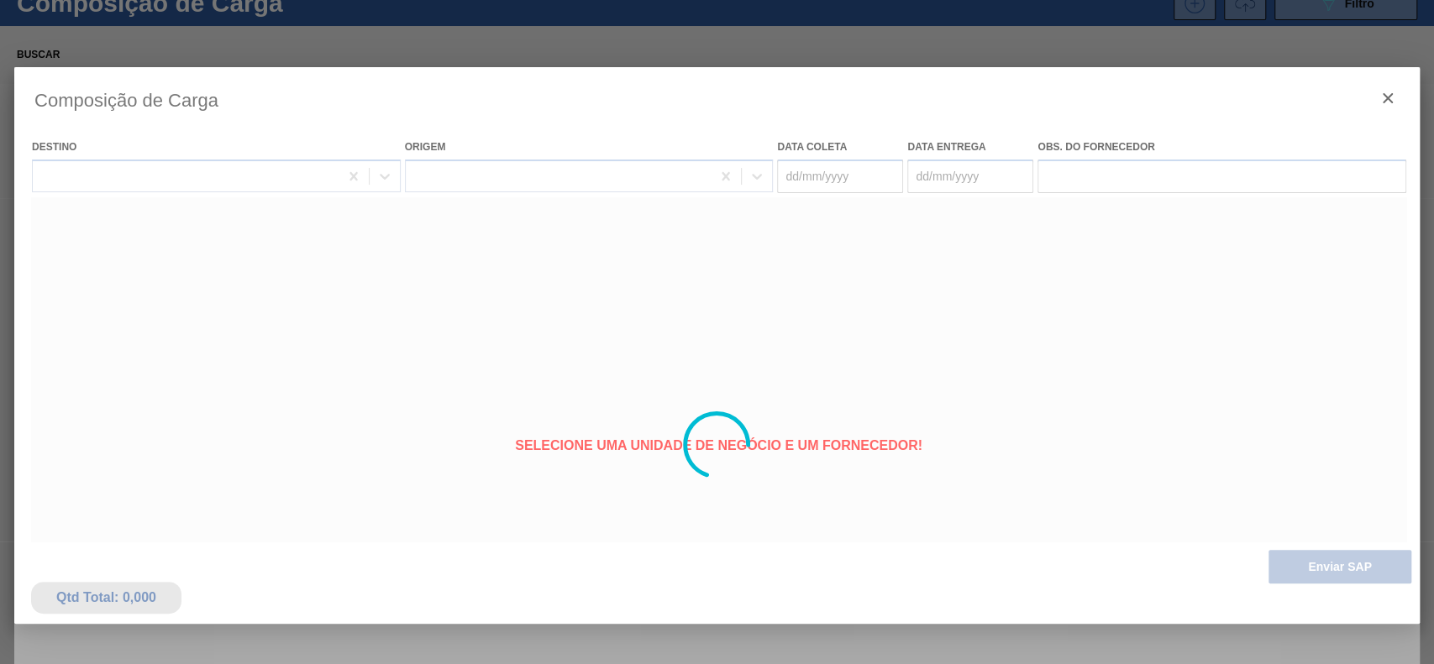
type coleta "[DATE]"
type entrega "[DATE]"
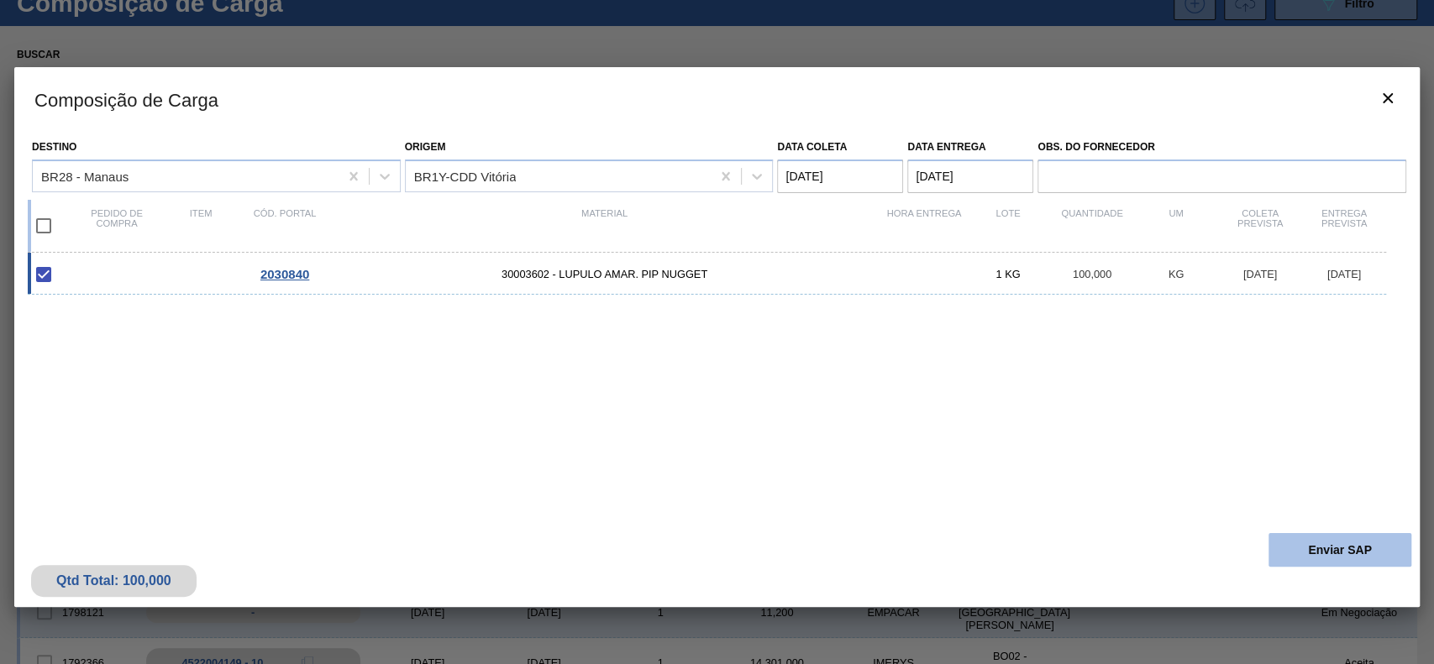
click at [1343, 558] on button "Enviar SAP" at bounding box center [1339, 550] width 143 height 34
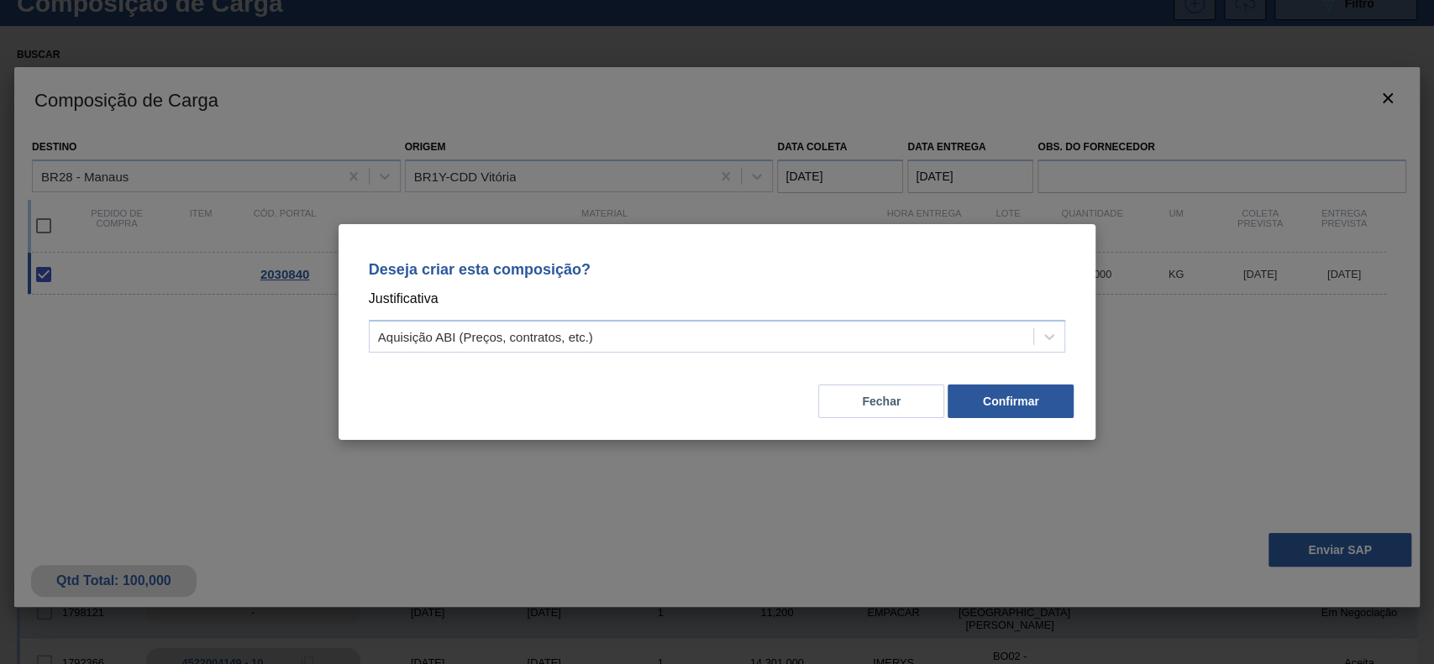
click at [752, 353] on div "Deseja criar esta composição? Justificativa Aquisição ABI (Preços, contratos, e…" at bounding box center [717, 303] width 717 height 118
drag, startPoint x: 727, startPoint y: 339, endPoint x: 705, endPoint y: 359, distance: 29.2
click at [720, 344] on div "Aquisição ABI (Preços, contratos, etc.)" at bounding box center [702, 337] width 664 height 24
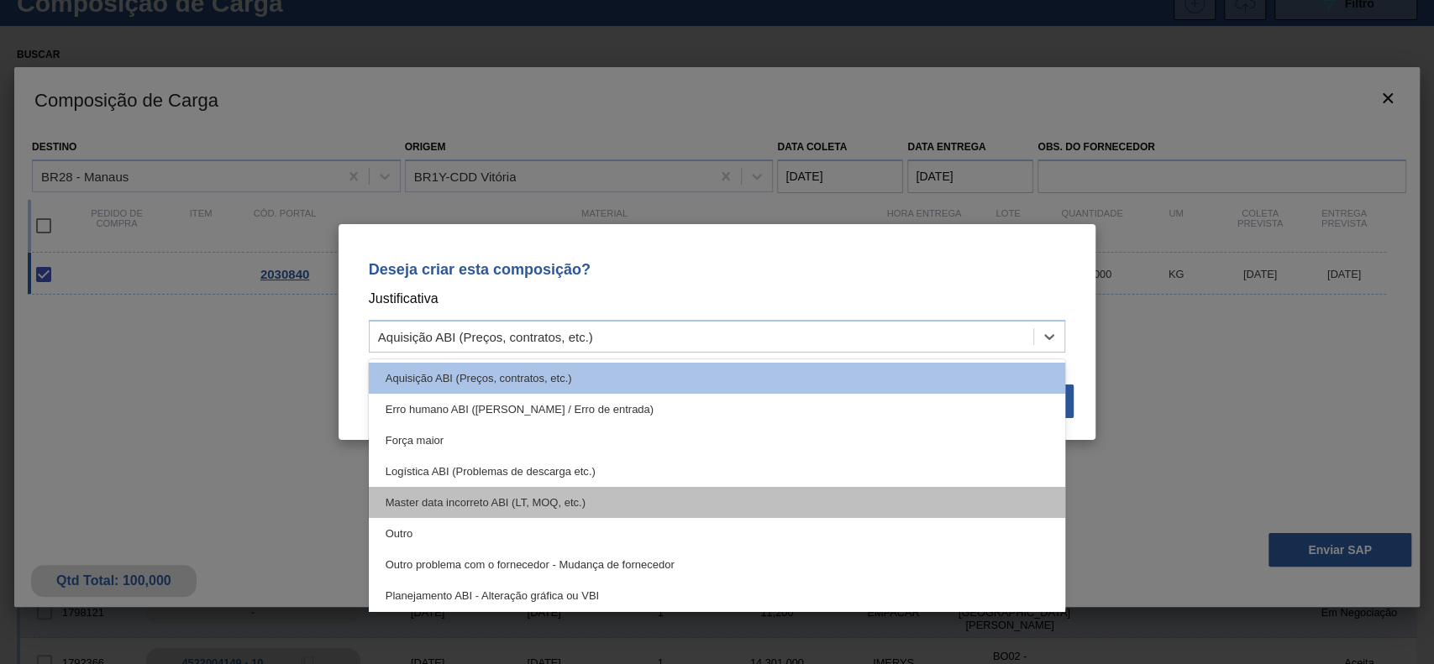
click at [584, 516] on div "Master data incorreto ABI (LT, MOQ, etc.)" at bounding box center [717, 502] width 697 height 31
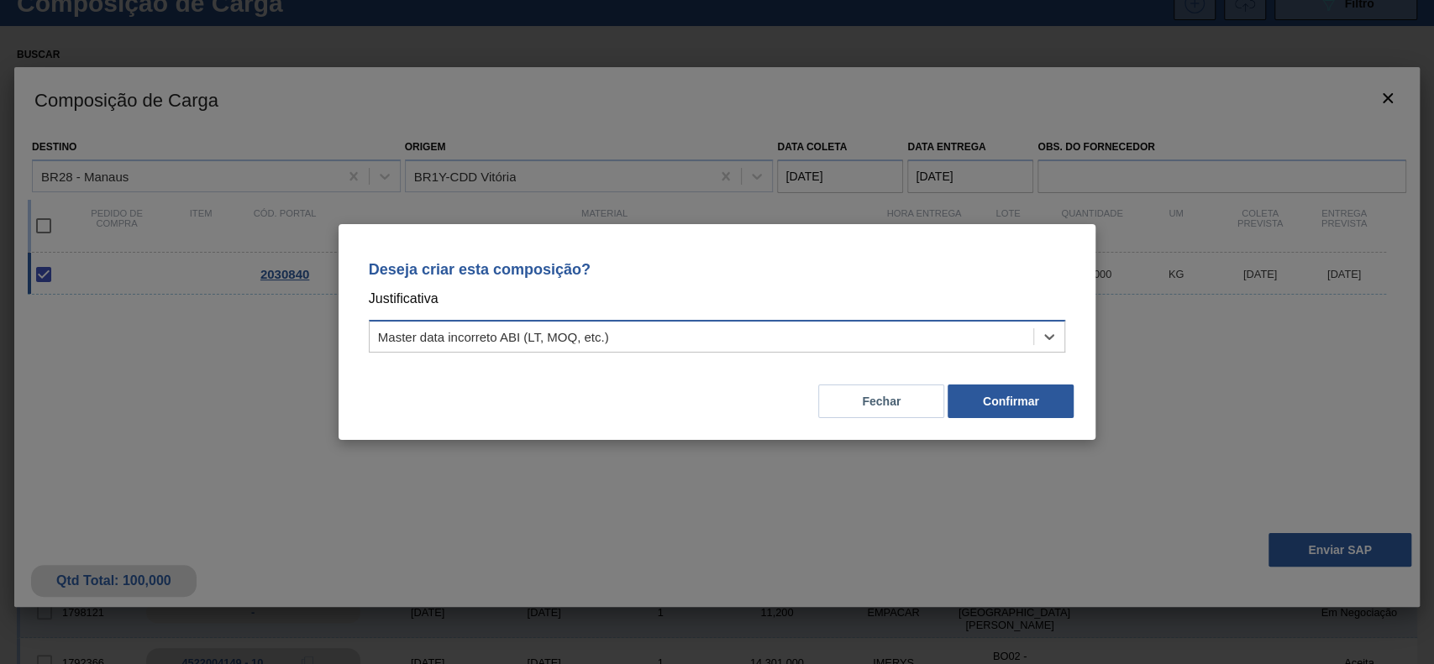
drag, startPoint x: 638, startPoint y: 341, endPoint x: 630, endPoint y: 349, distance: 11.3
click at [636, 342] on div "Master data incorreto ABI (LT, MOQ, etc.)" at bounding box center [702, 337] width 664 height 24
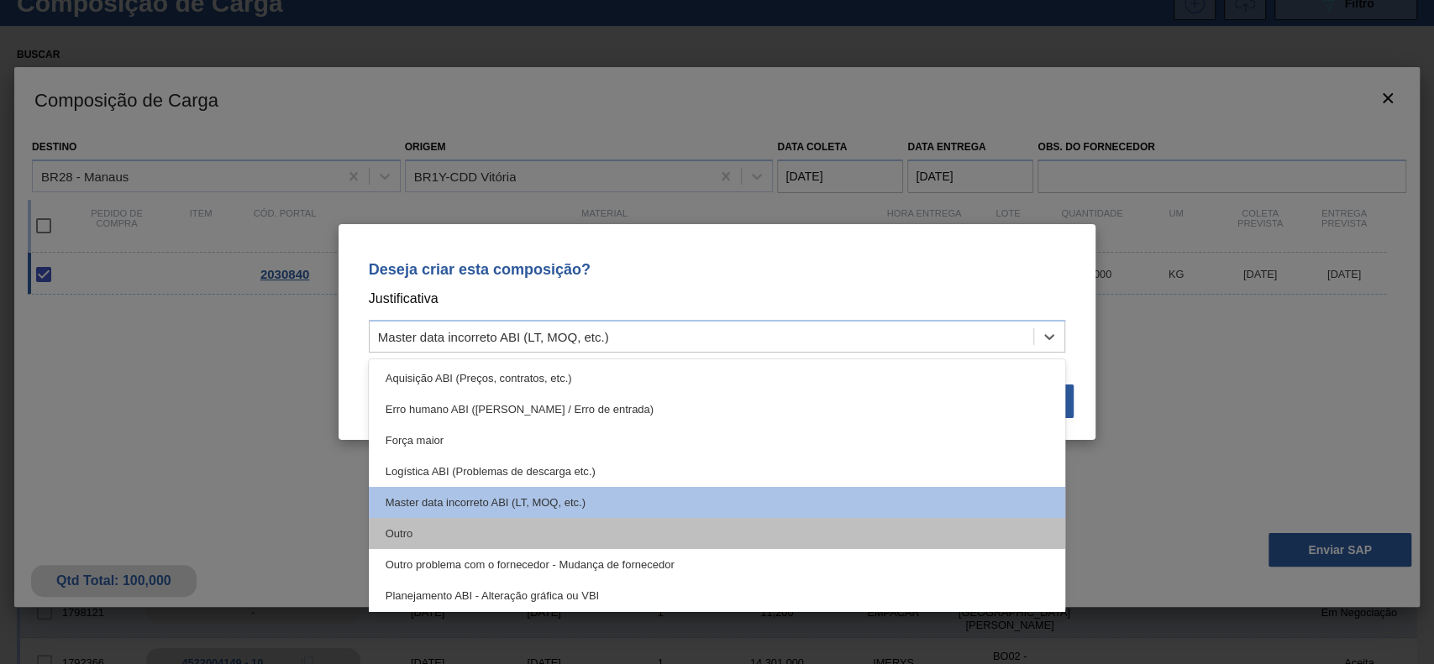
click at [499, 518] on div "Outro" at bounding box center [717, 533] width 697 height 31
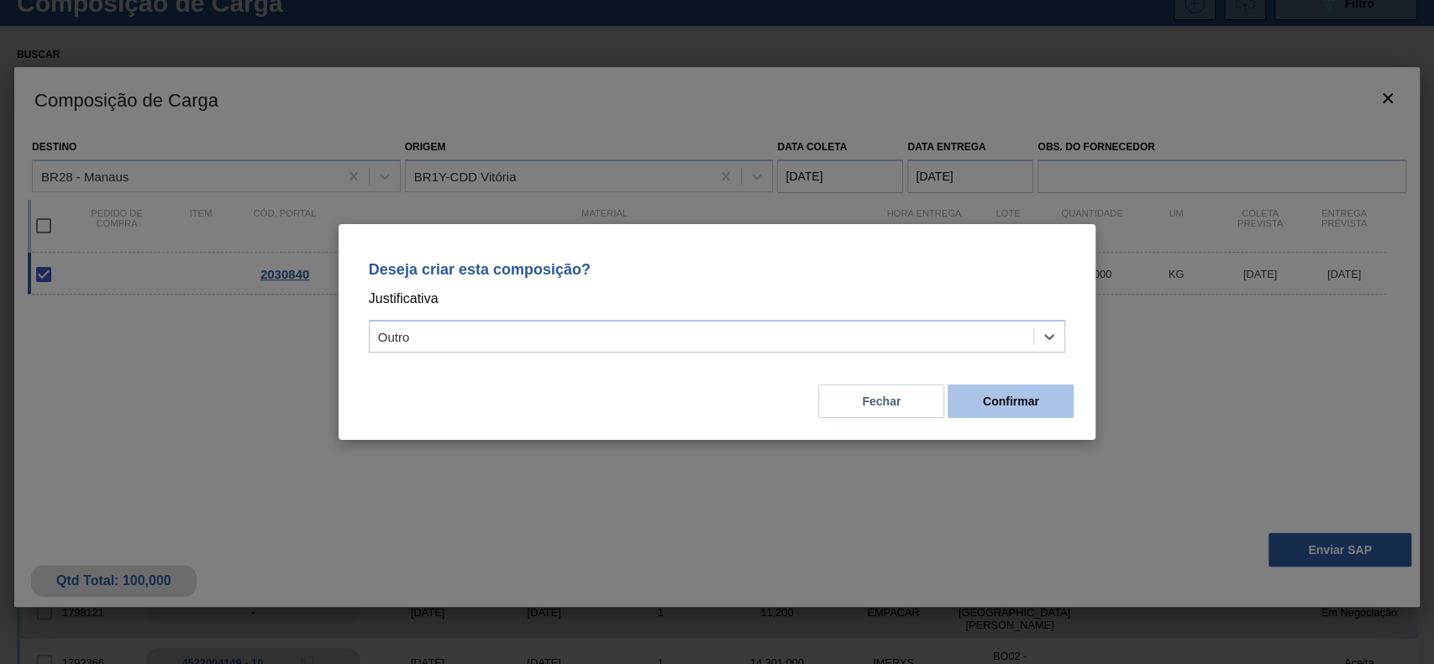
click at [983, 397] on button "Confirmar" at bounding box center [1010, 402] width 126 height 34
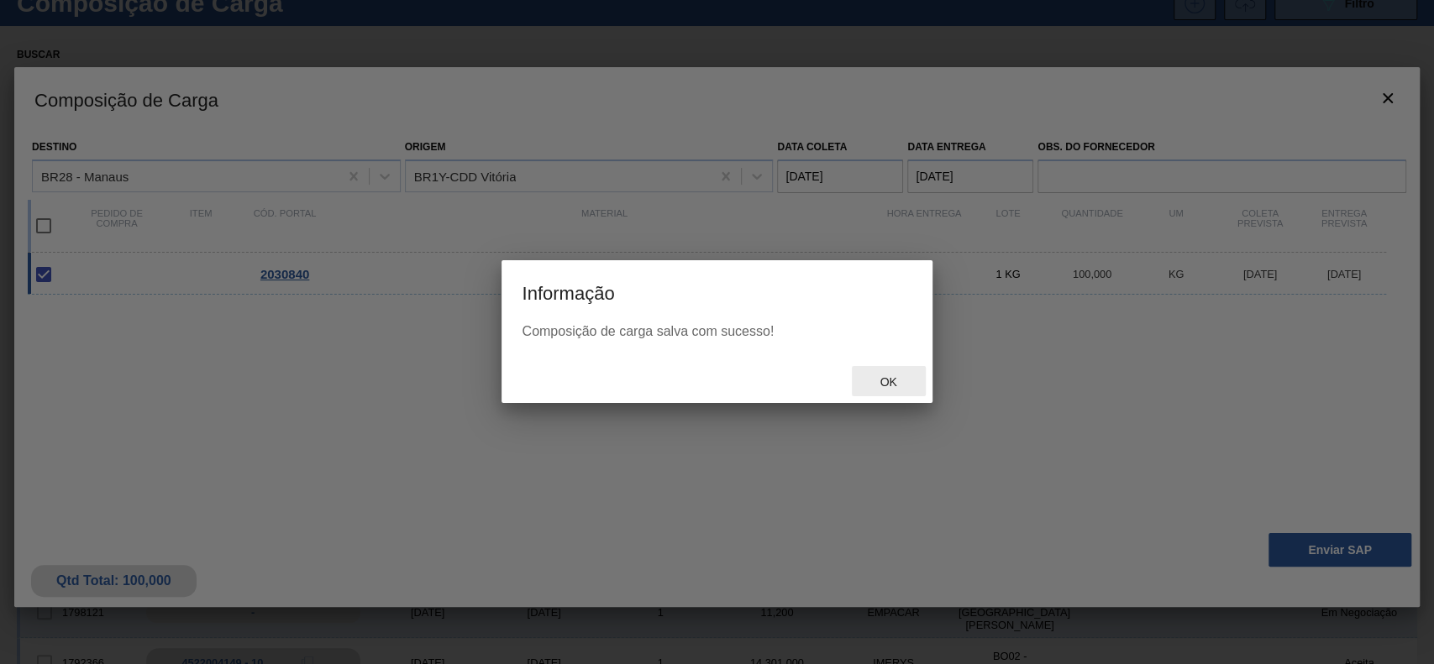
click at [900, 386] on span "Ok" at bounding box center [888, 381] width 44 height 13
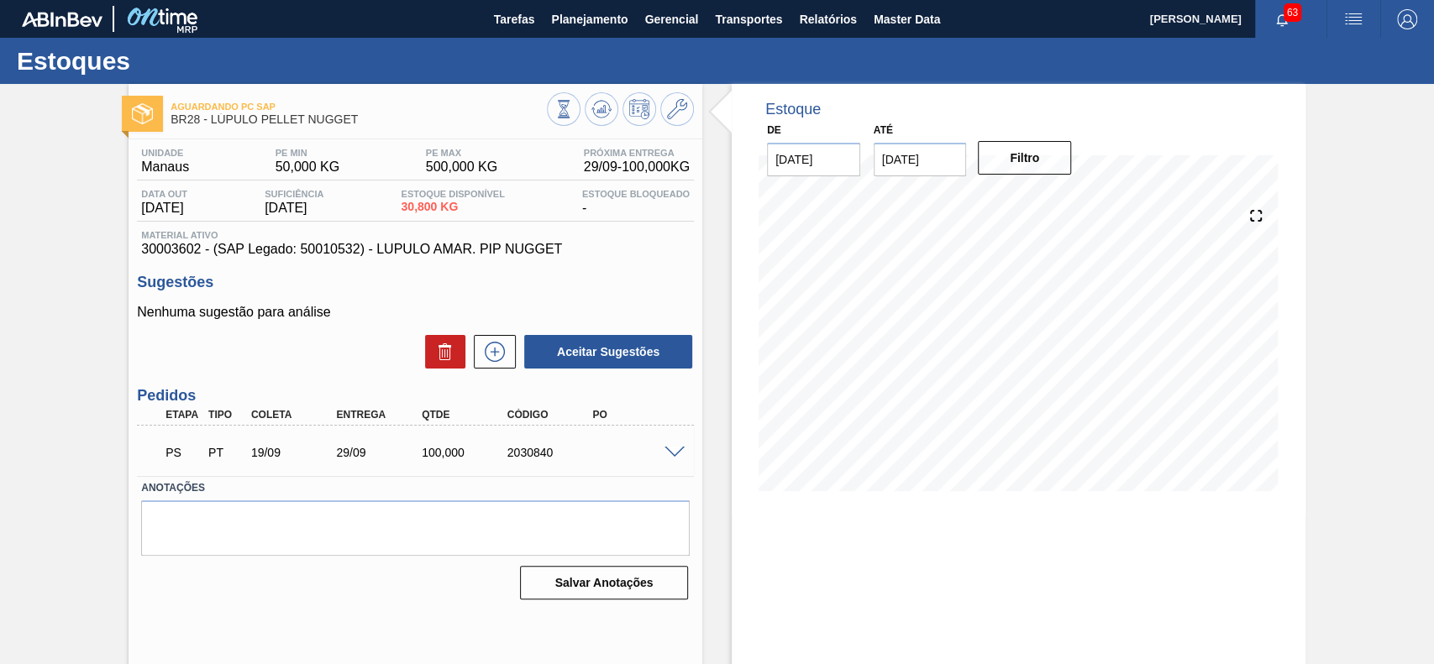
click at [678, 452] on span at bounding box center [674, 453] width 20 height 13
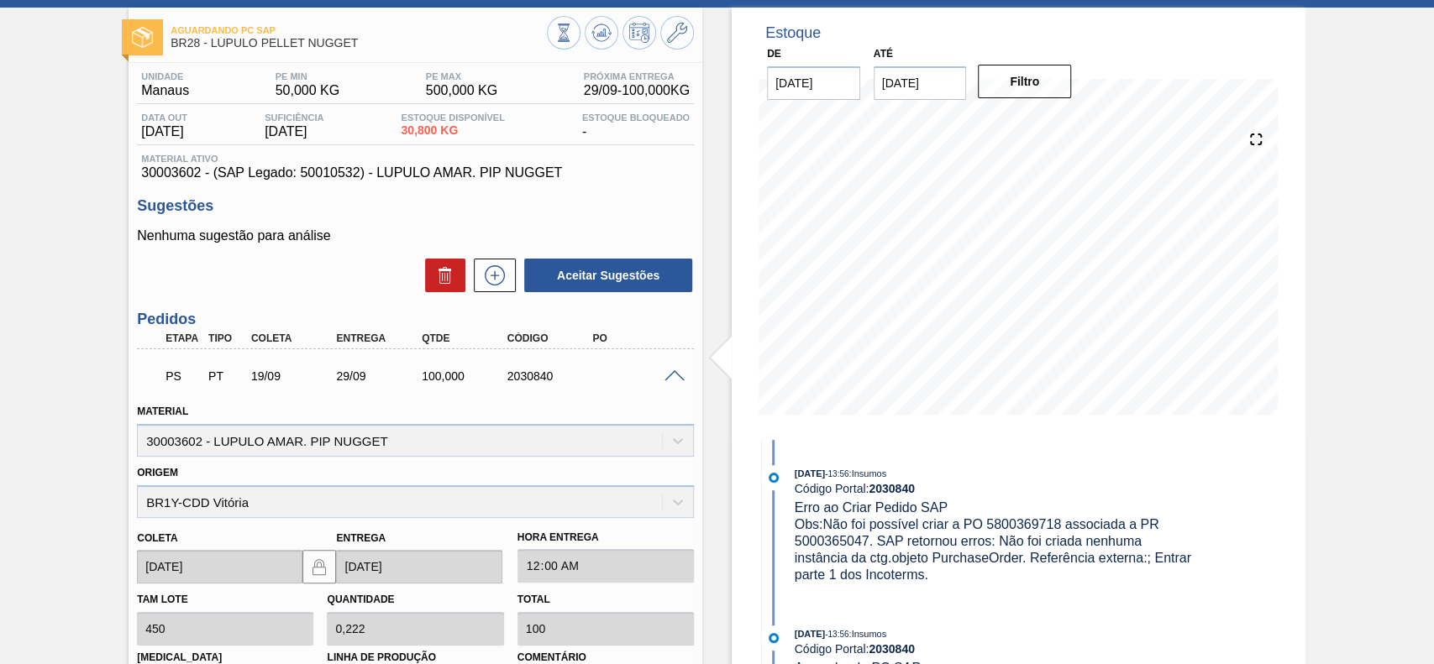
scroll to position [112, 0]
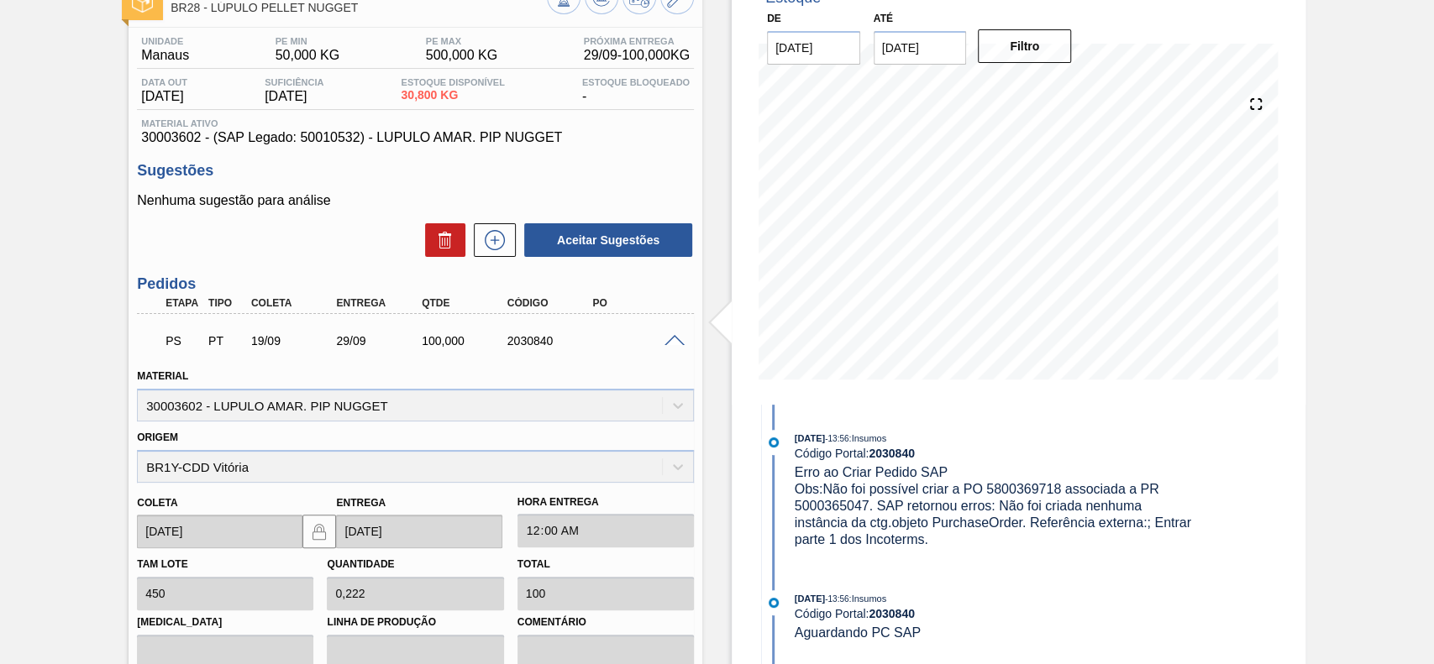
click at [669, 339] on span at bounding box center [674, 341] width 20 height 13
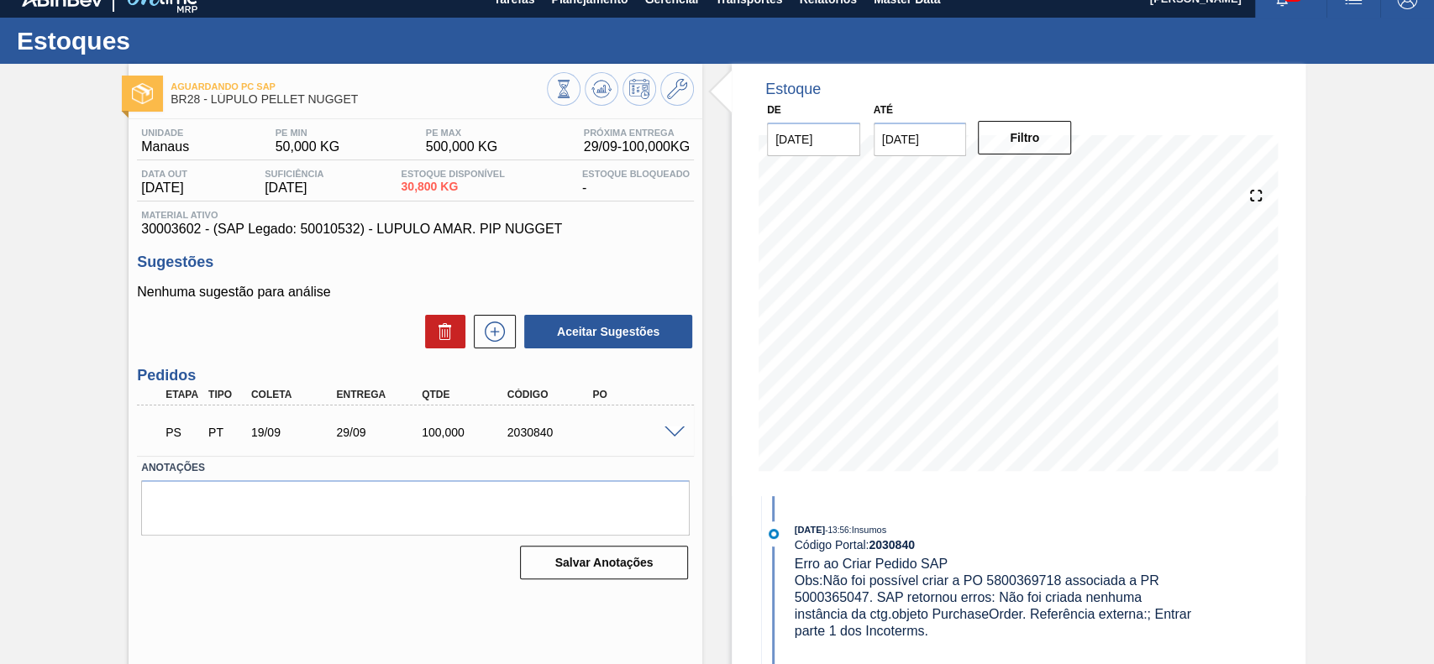
scroll to position [0, 0]
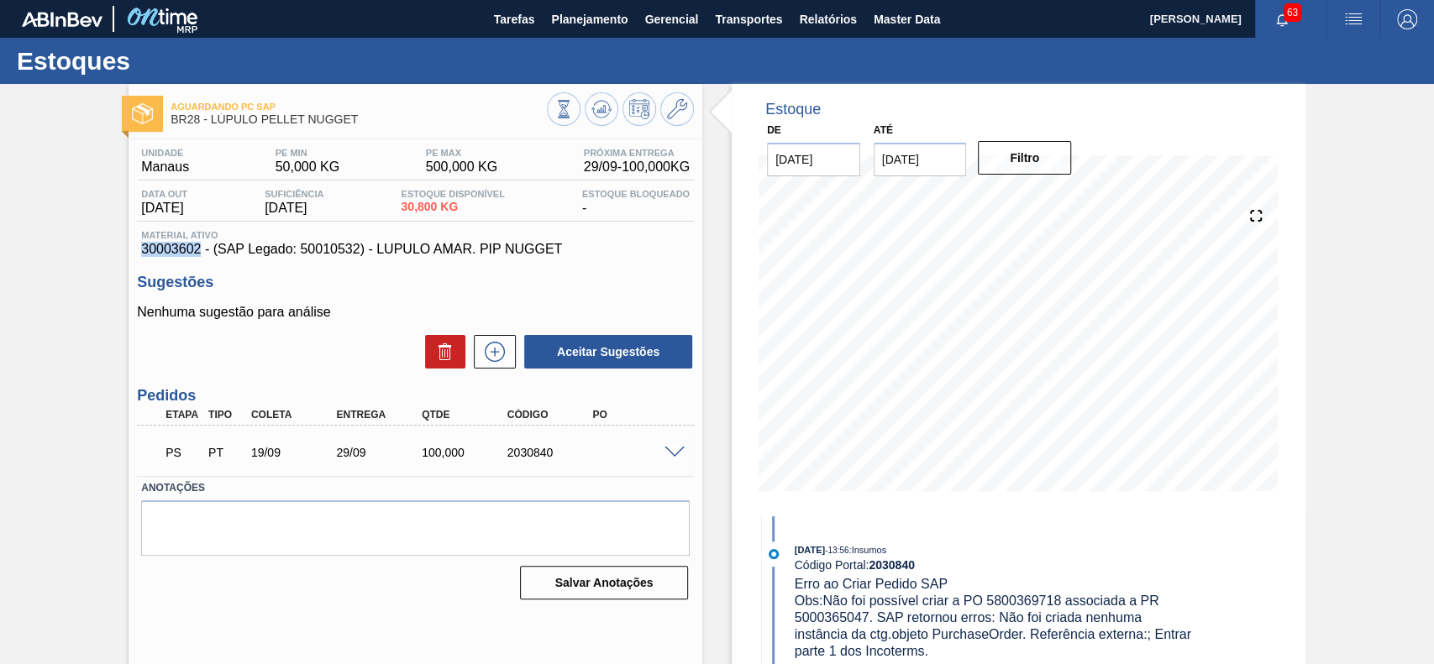
drag, startPoint x: 199, startPoint y: 250, endPoint x: 132, endPoint y: 248, distance: 67.2
click at [132, 248] on div "Unidade Manaus PE MIN 50,000 KG PE MAX 500,000 KG Próxima Entrega 29/09 - 100,0…" at bounding box center [415, 372] width 574 height 466
copy span "30003602"
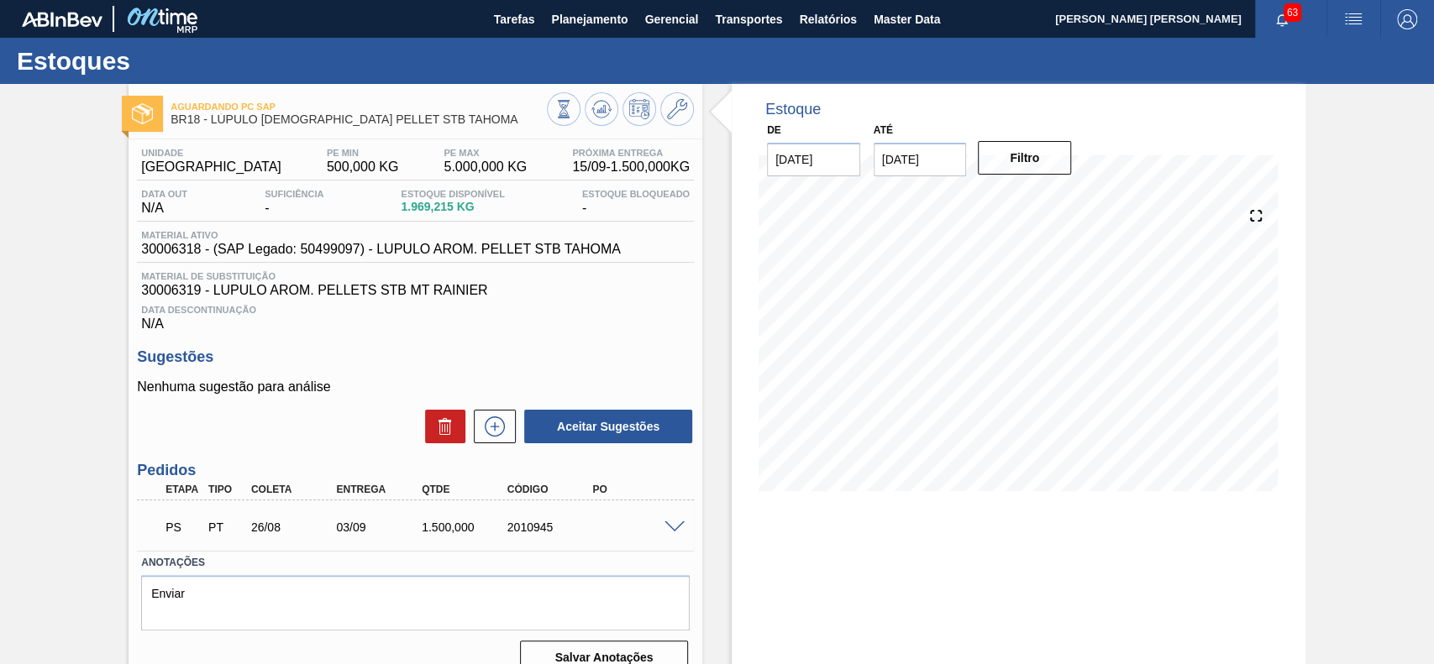
click at [677, 528] on span at bounding box center [674, 528] width 20 height 13
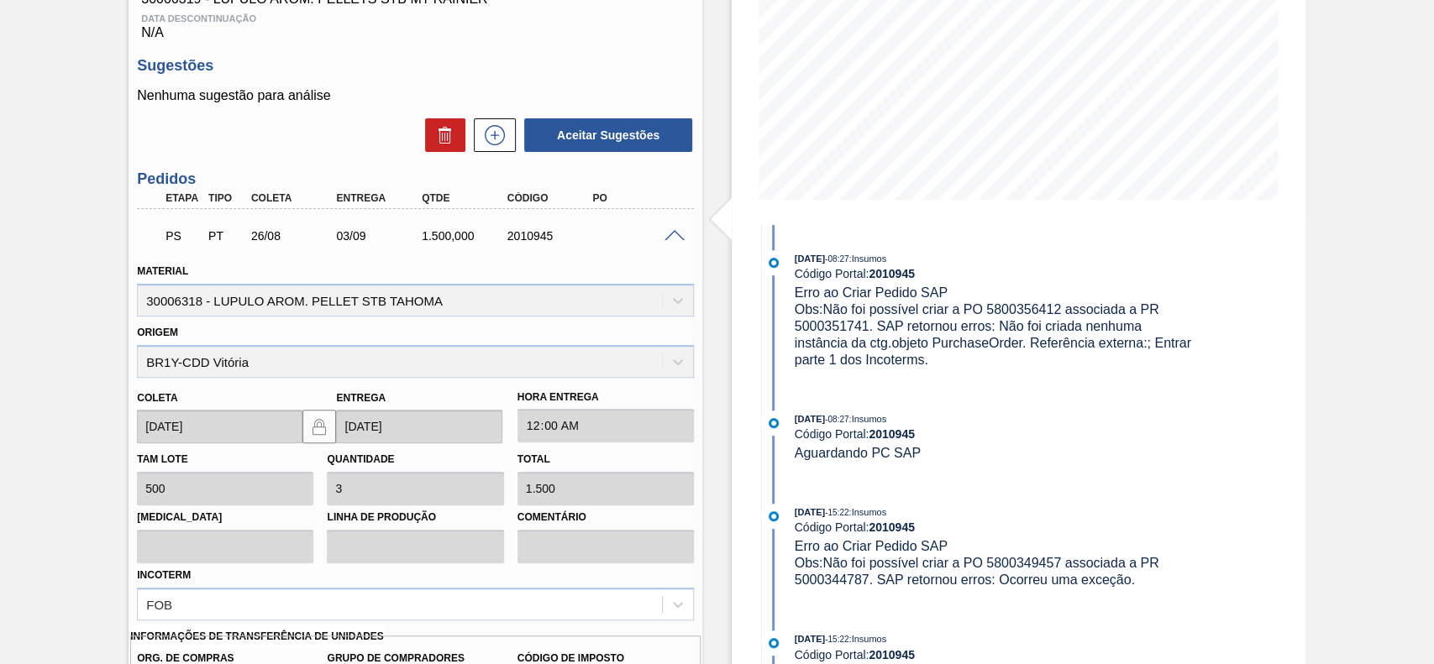
scroll to position [524, 0]
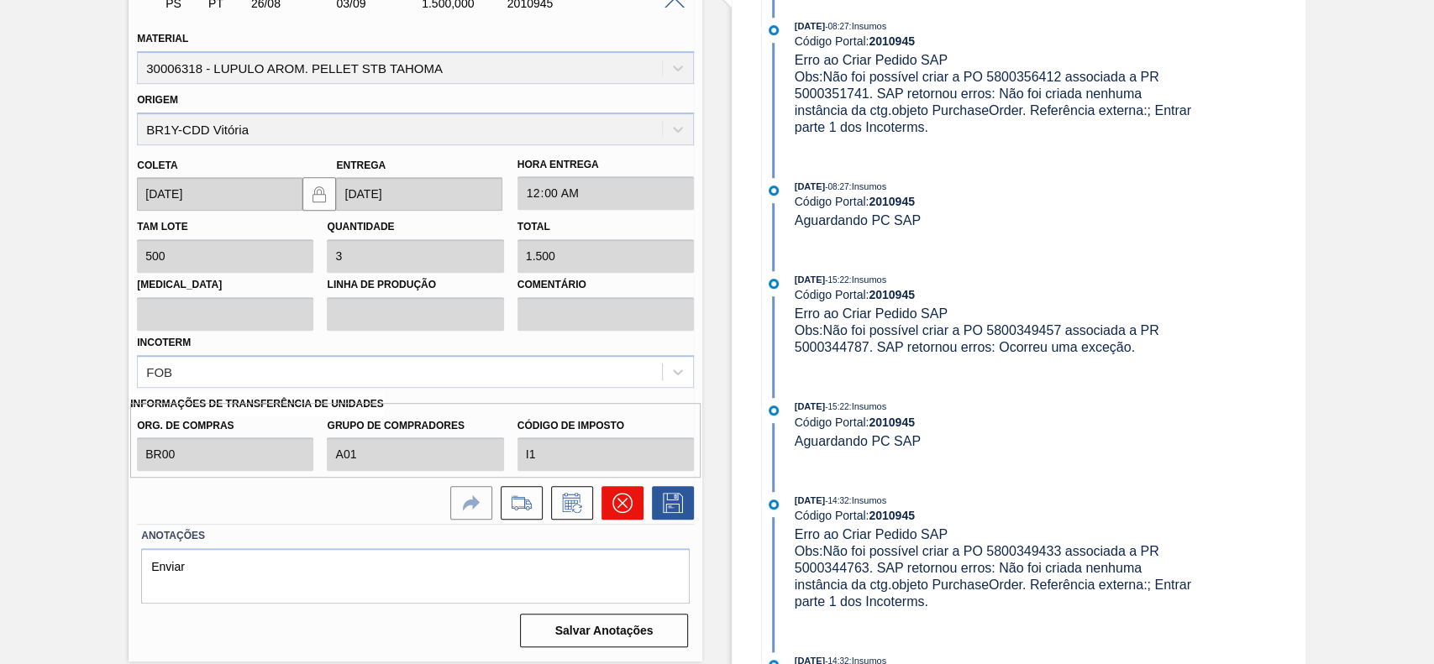
click at [619, 509] on icon at bounding box center [622, 503] width 20 height 20
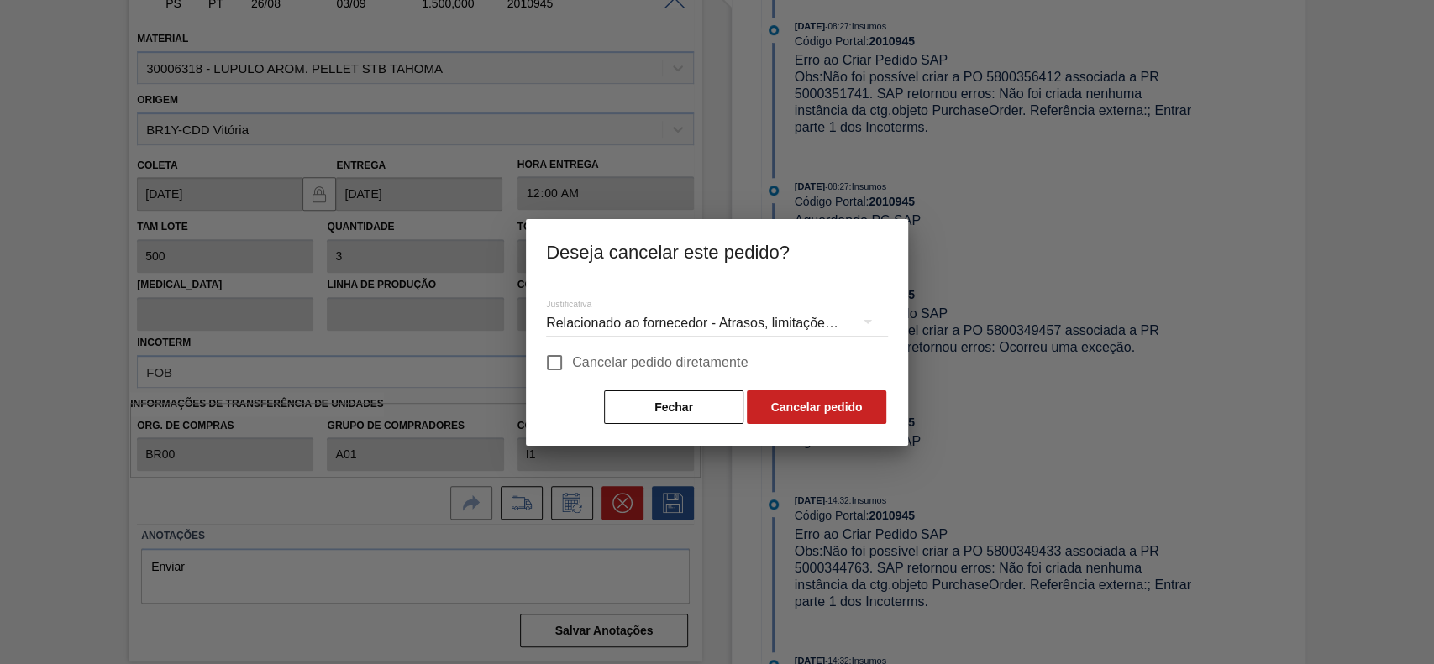
click at [604, 368] on span "Cancelar pedido diretamente" at bounding box center [660, 363] width 176 height 20
click at [572, 368] on input "Cancelar pedido diretamente" at bounding box center [554, 362] width 35 height 35
checkbox input "true"
click at [828, 415] on button "Cancelar pedido" at bounding box center [816, 408] width 139 height 34
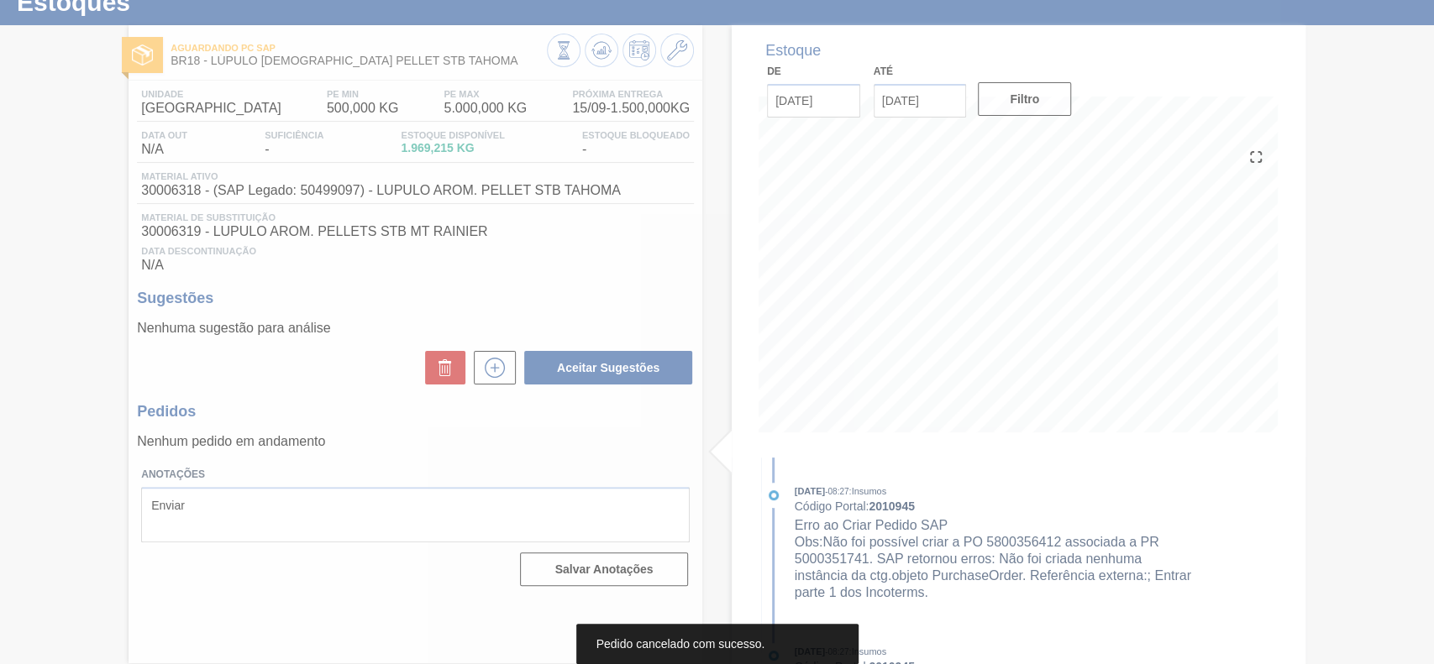
scroll to position [58, 0]
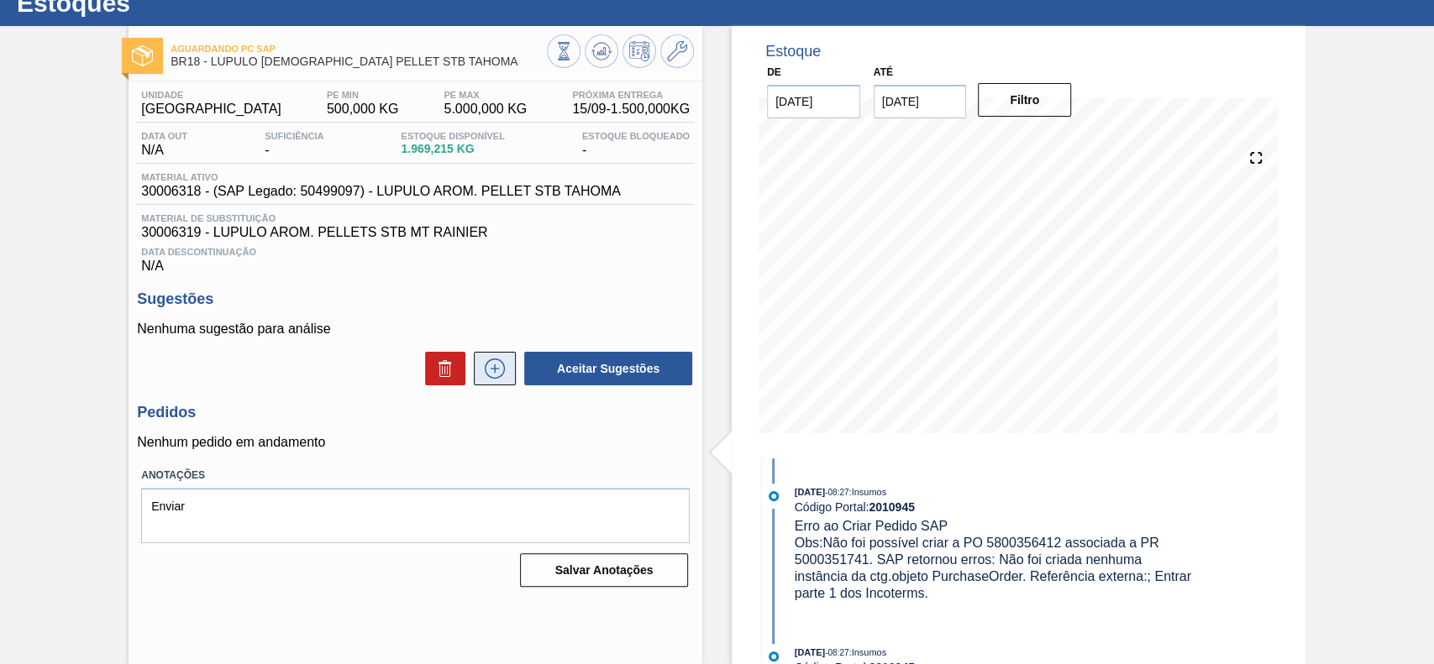
click at [486, 376] on icon at bounding box center [494, 369] width 27 height 20
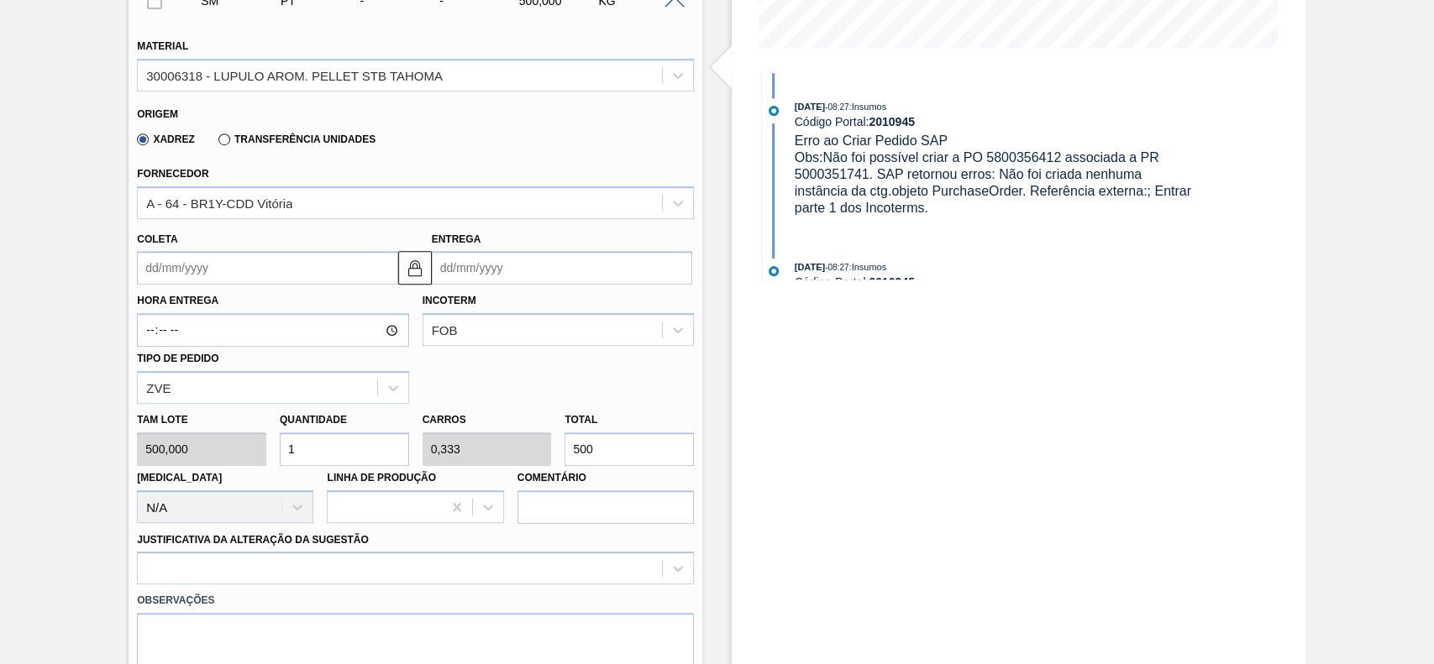
scroll to position [394, 0]
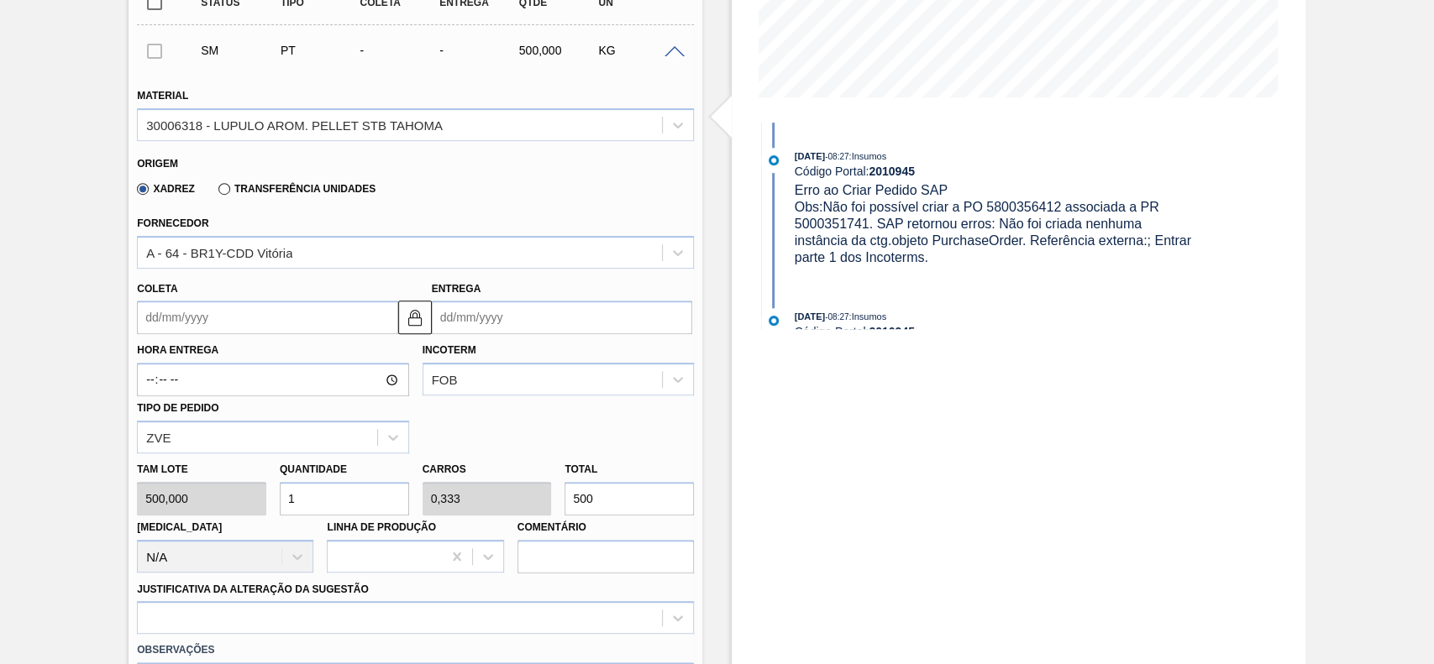
click at [262, 312] on input "Coleta" at bounding box center [267, 318] width 260 height 34
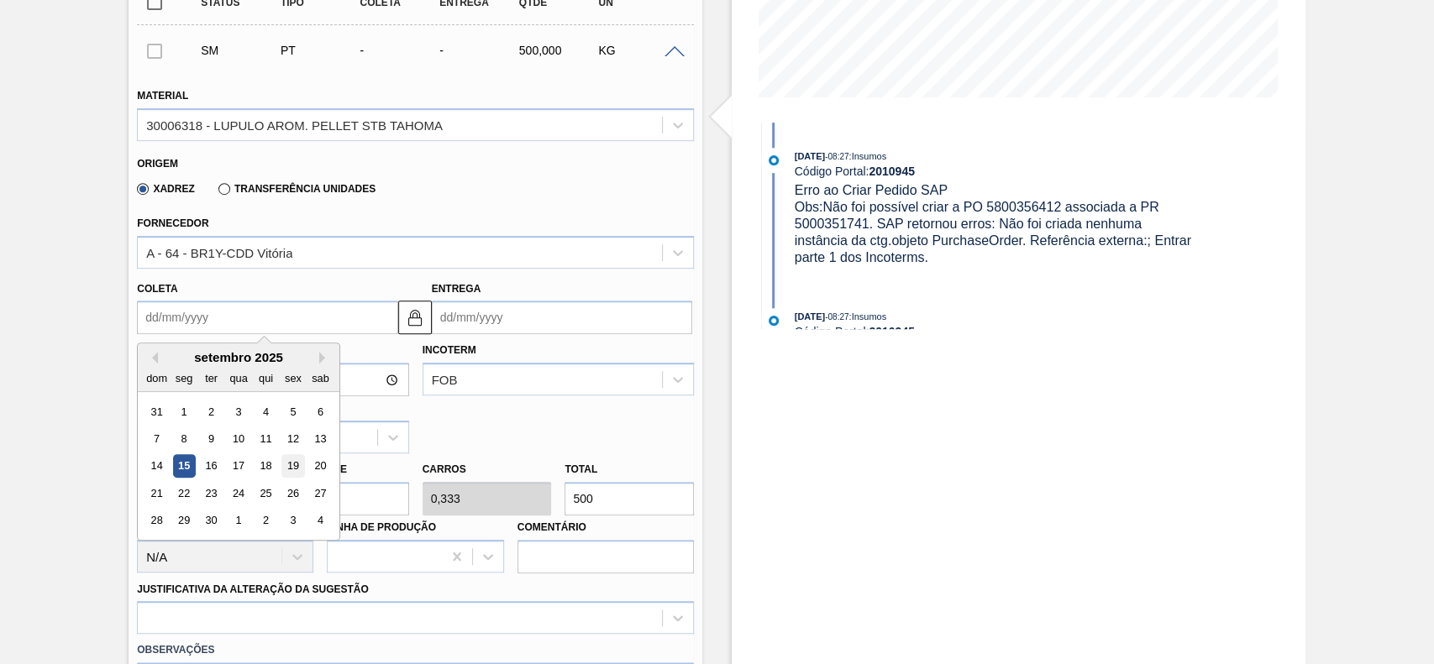
click at [291, 473] on div "19" at bounding box center [293, 466] width 23 height 23
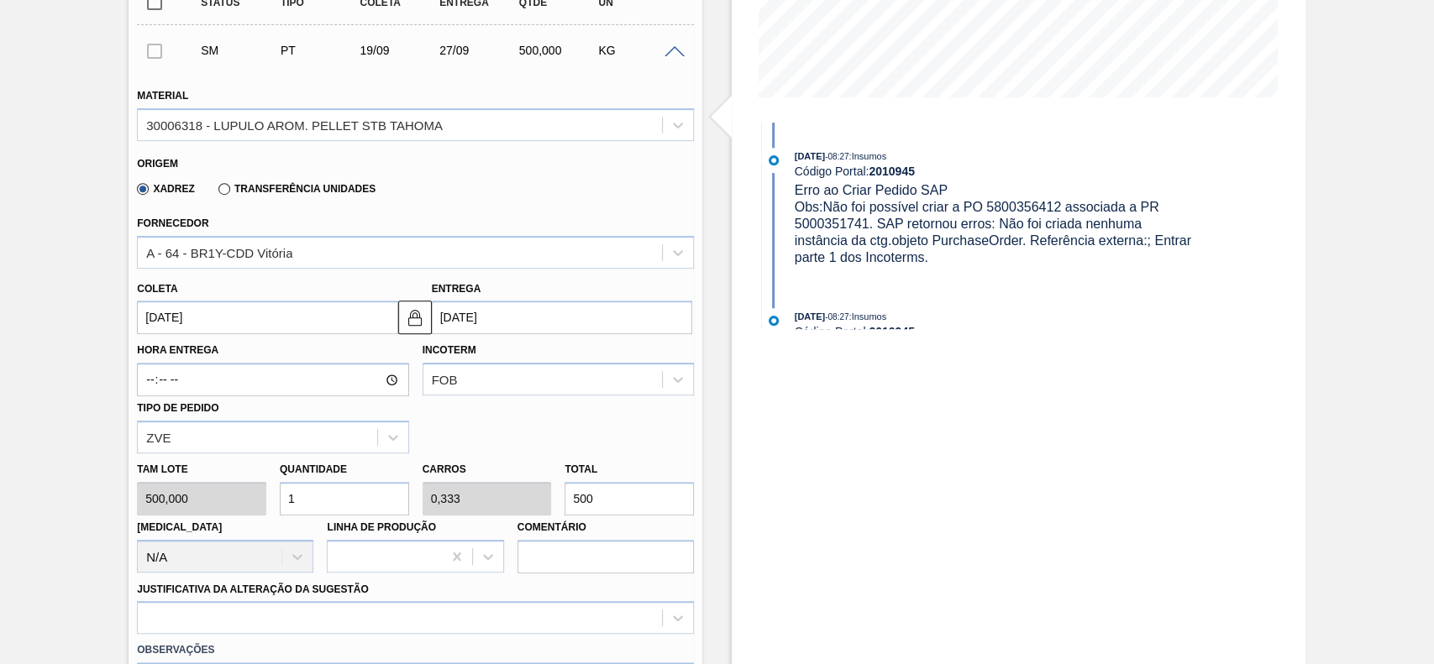
type input "[DATE]"
type input "27/09/2025"
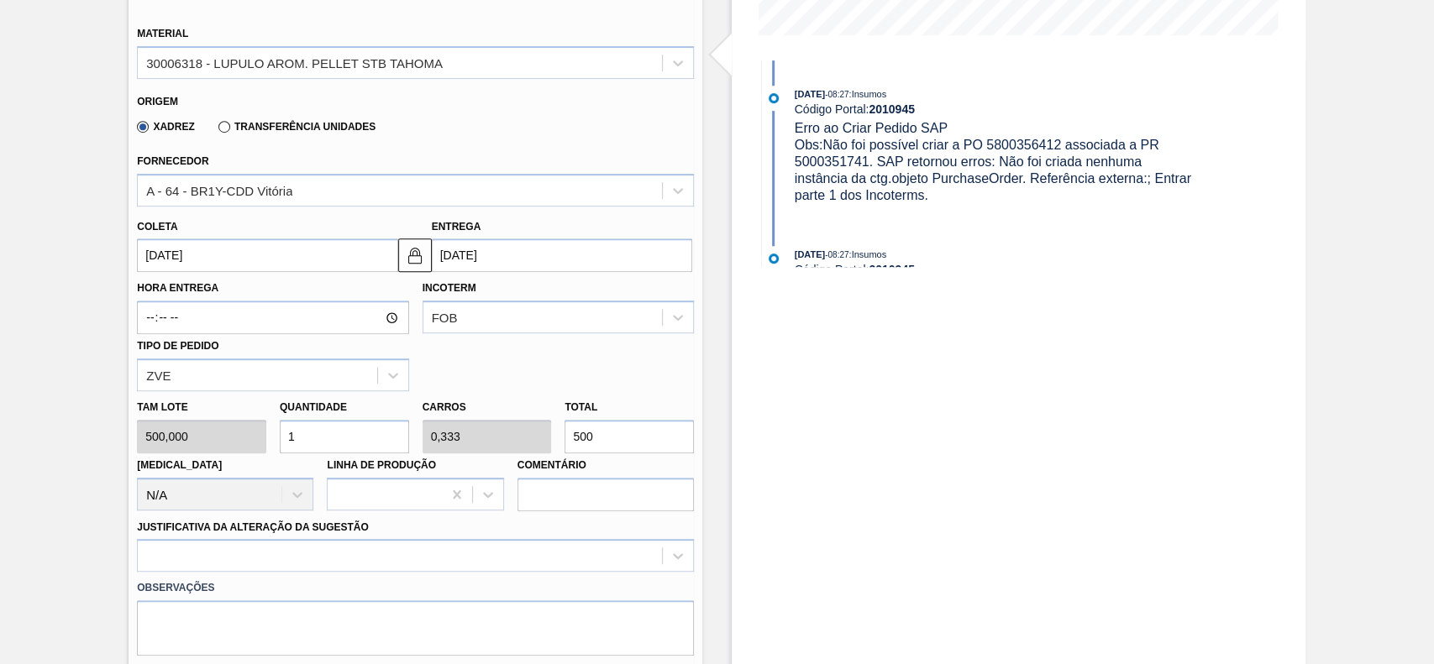
scroll to position [506, 0]
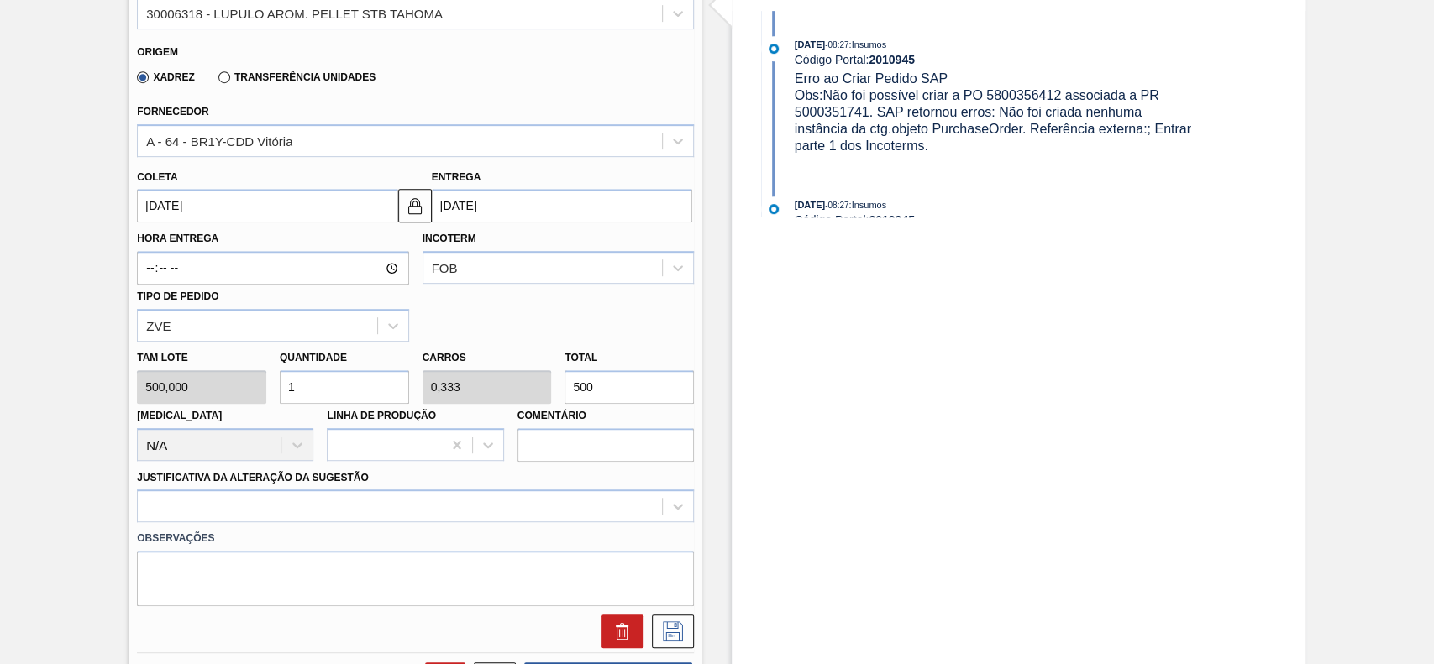
click at [370, 388] on input "1" at bounding box center [344, 387] width 129 height 34
type input "2"
type input "0,667"
type input "1.000"
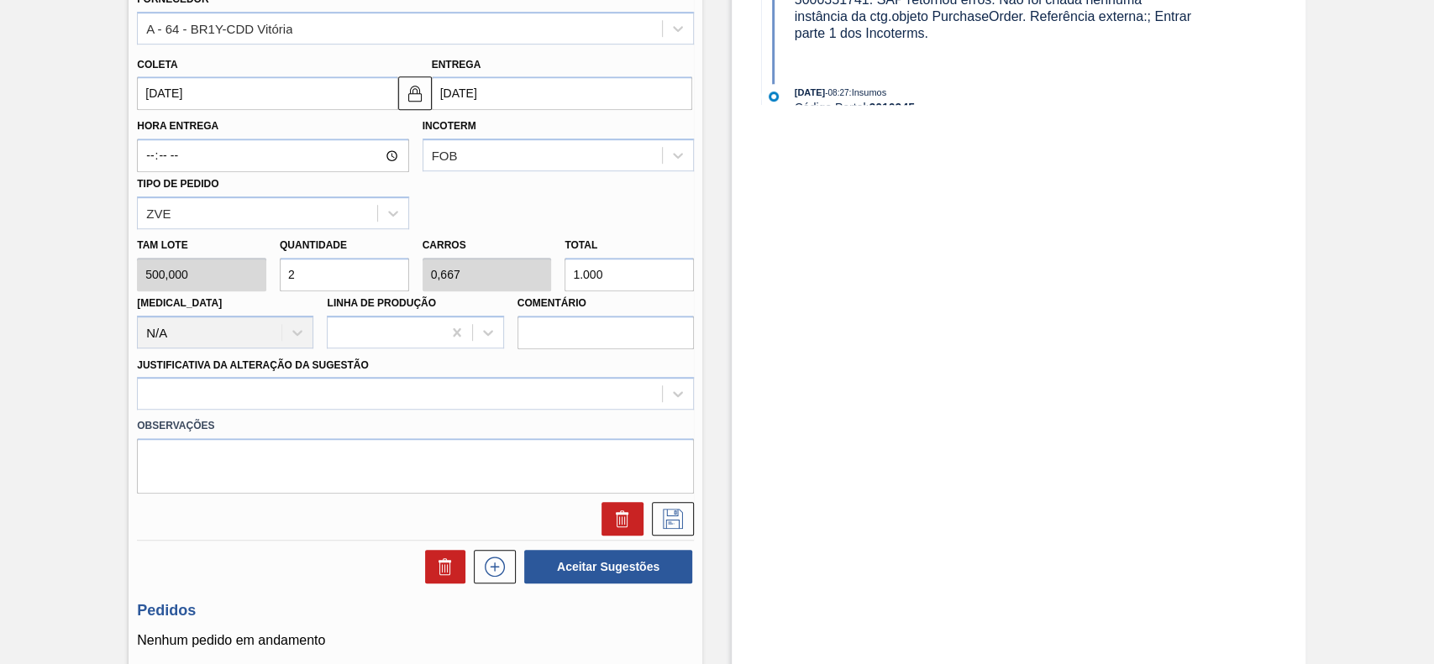
type input "2"
click at [231, 401] on div "Material 30006318 - LUPULO AROM. PELLET STB TAHOMA Origem Xadrez Transferência …" at bounding box center [415, 191] width 557 height 689
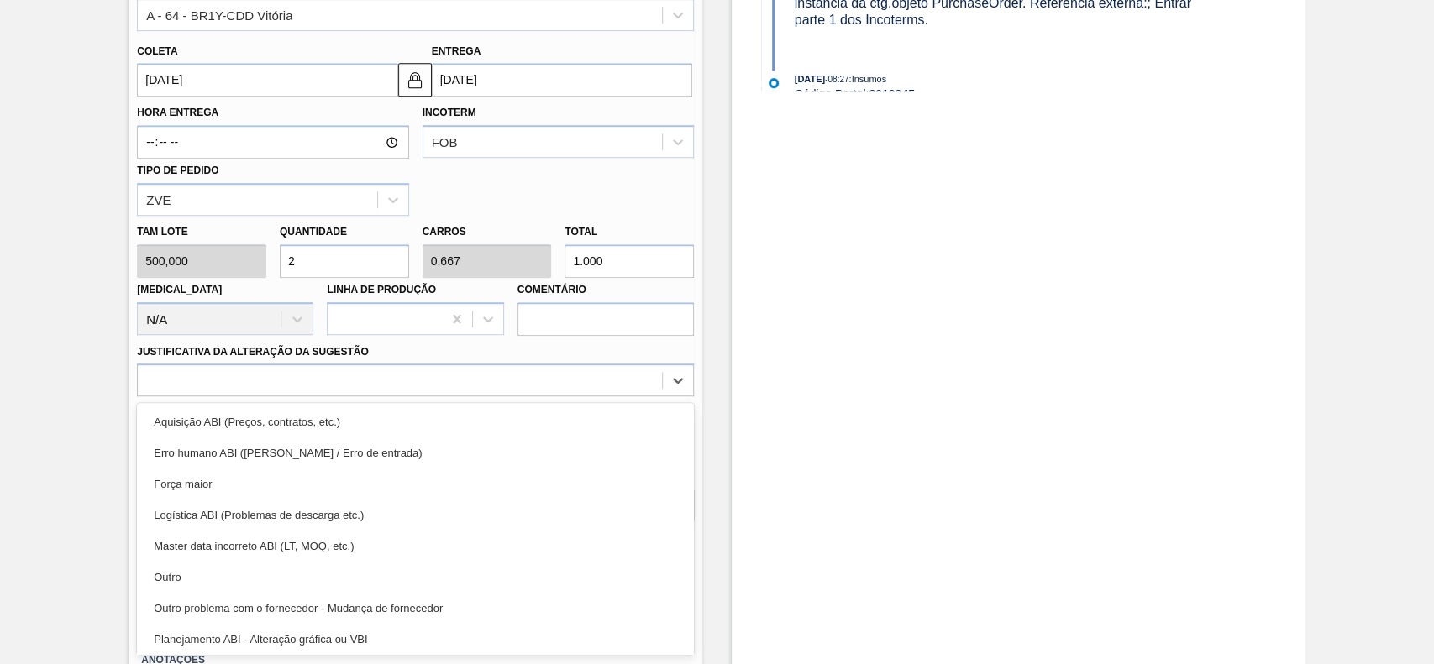
drag, startPoint x: 194, startPoint y: 579, endPoint x: 360, endPoint y: 541, distance: 170.7
click at [195, 579] on div "Outro" at bounding box center [415, 577] width 557 height 31
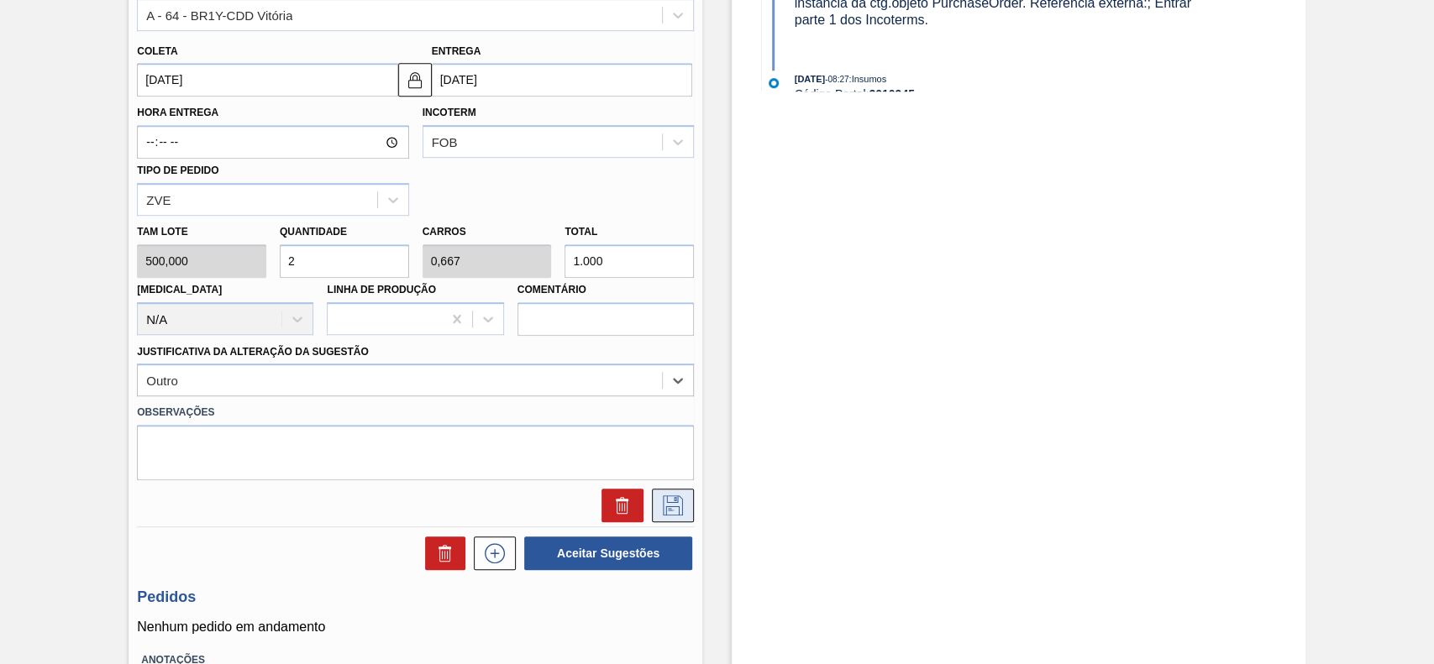
click at [659, 504] on icon at bounding box center [672, 505] width 27 height 20
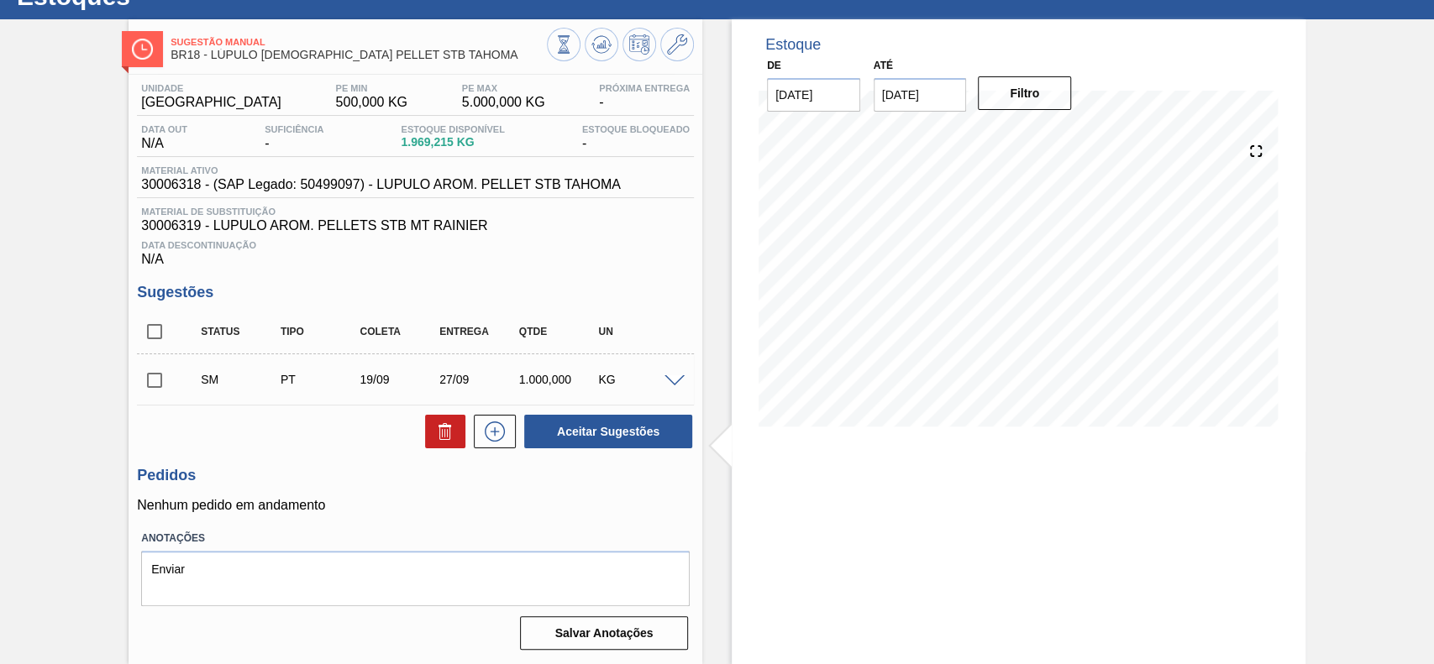
scroll to position [68, 0]
drag, startPoint x: 161, startPoint y: 385, endPoint x: 504, endPoint y: 433, distance: 346.1
click at [167, 384] on input "checkbox" at bounding box center [154, 380] width 35 height 35
click at [627, 432] on button "Aceitar Sugestões" at bounding box center [608, 432] width 168 height 34
checkbox input "false"
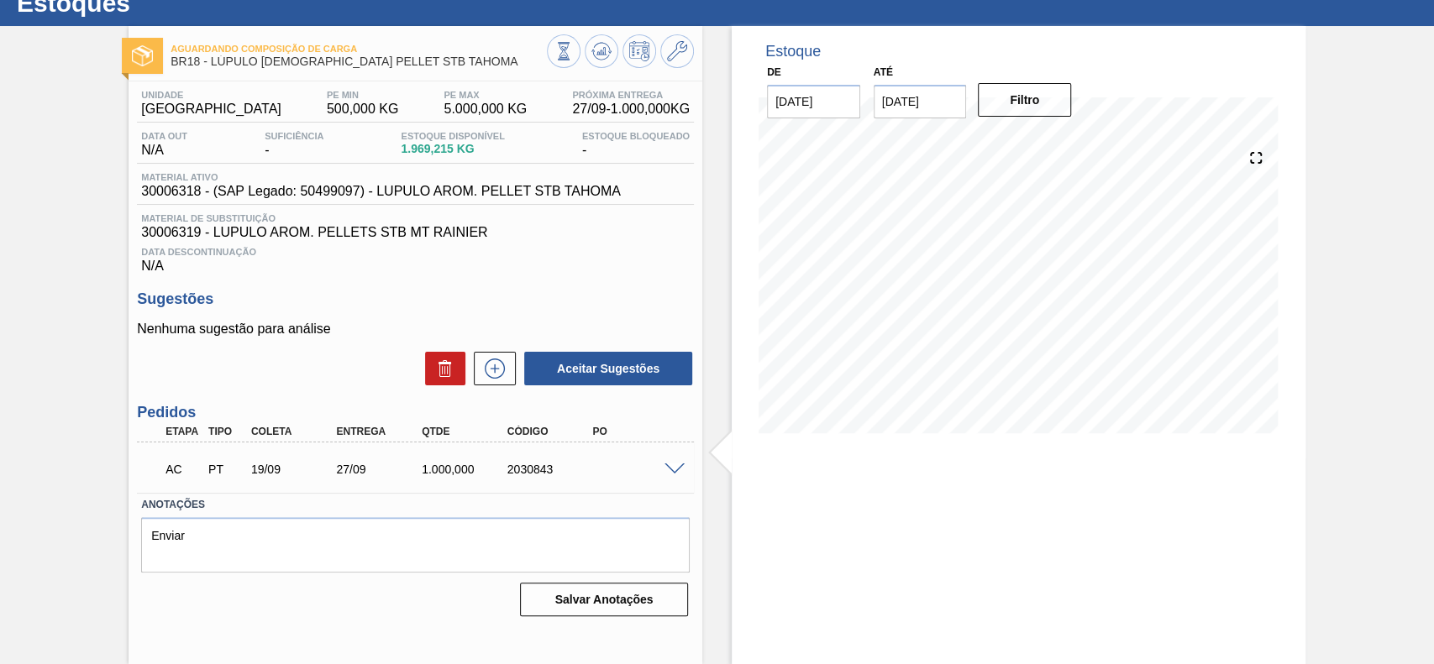
scroll to position [58, 0]
click at [668, 477] on div "AC PT 19/09 27/09 1.000,000 2030843" at bounding box center [415, 468] width 557 height 42
click at [671, 473] on span at bounding box center [674, 470] width 20 height 13
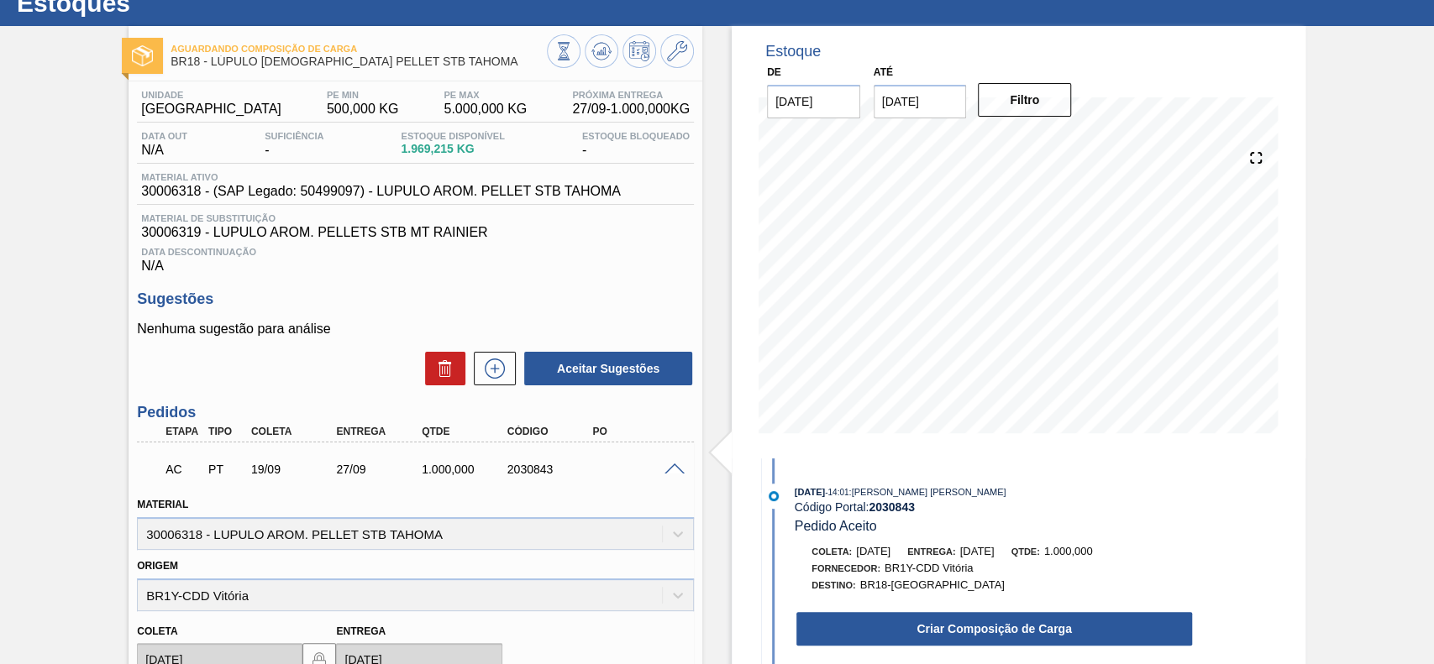
click at [911, 616] on button "Criar Composição de Carga" at bounding box center [994, 629] width 396 height 34
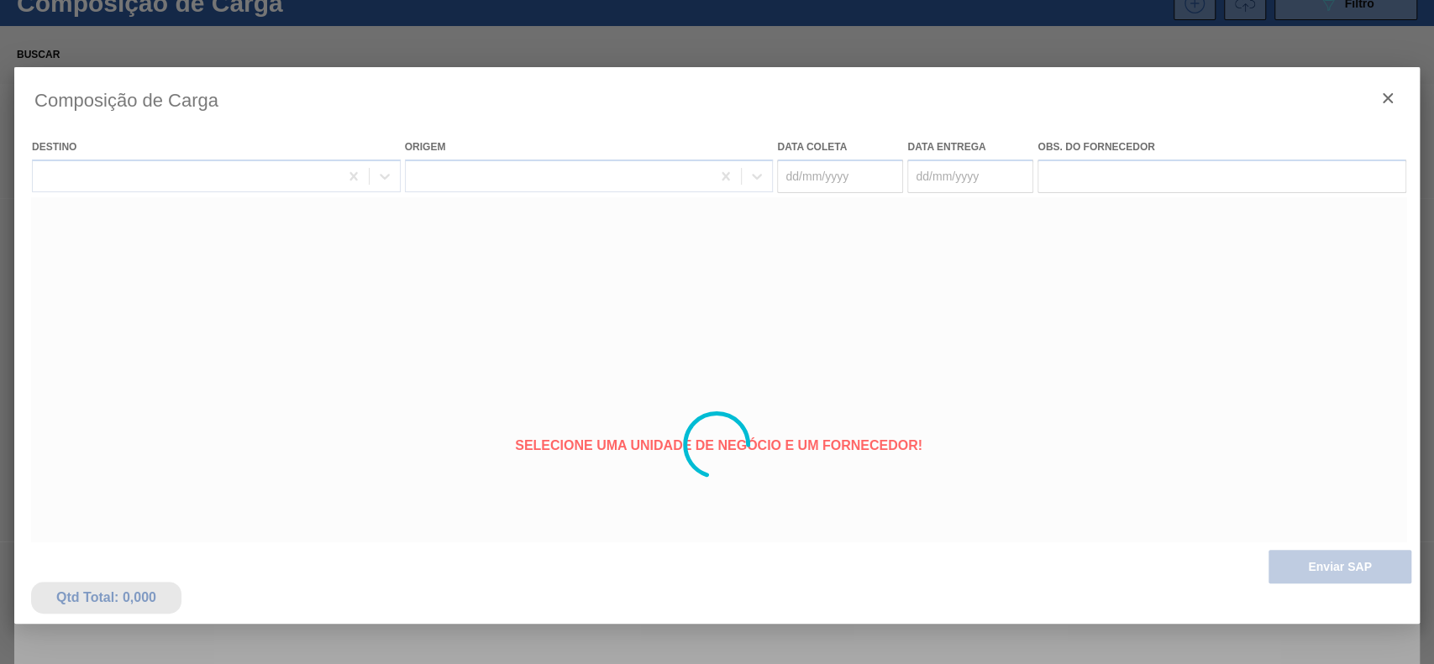
type coleta "[DATE]"
type entrega "27/09/2025"
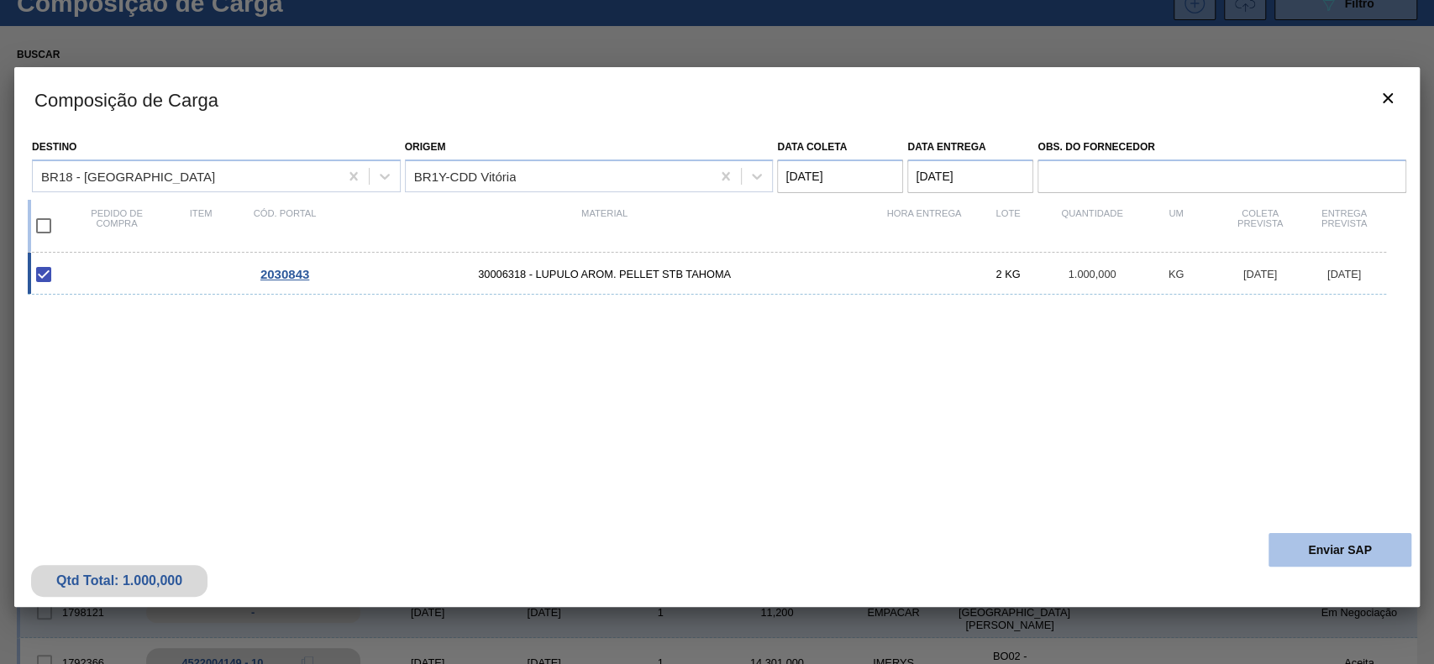
click at [1306, 544] on button "Enviar SAP" at bounding box center [1339, 550] width 143 height 34
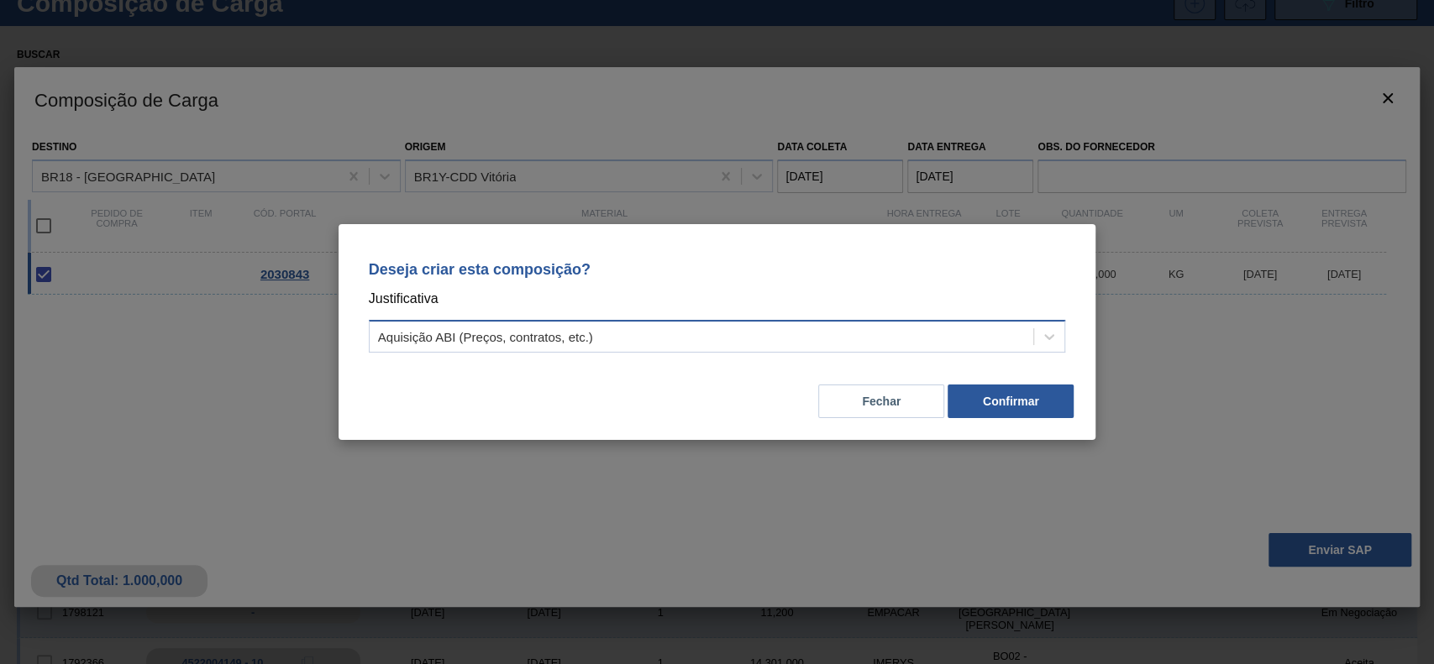
click at [557, 350] on div "Aquisição ABI (Preços, contratos, etc.)" at bounding box center [717, 336] width 697 height 33
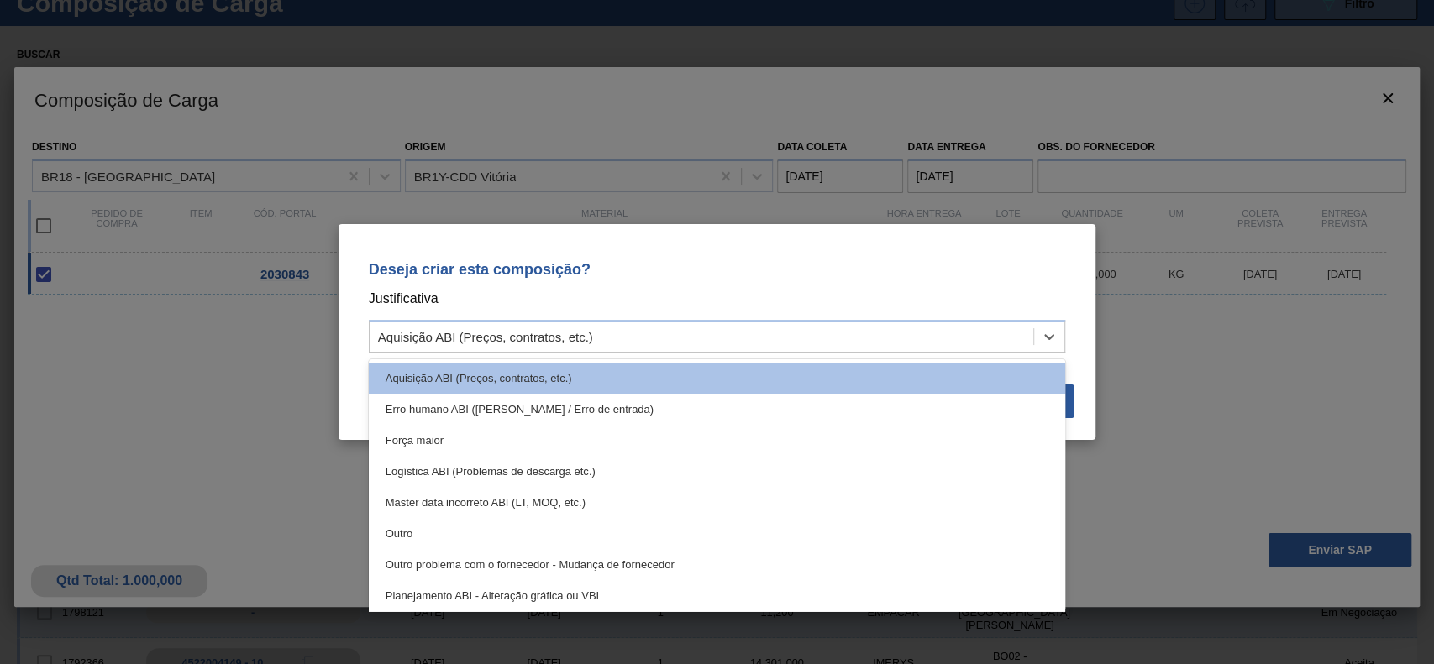
drag, startPoint x: 472, startPoint y: 535, endPoint x: 645, endPoint y: 520, distance: 173.7
click at [474, 536] on div "Outro" at bounding box center [717, 533] width 697 height 31
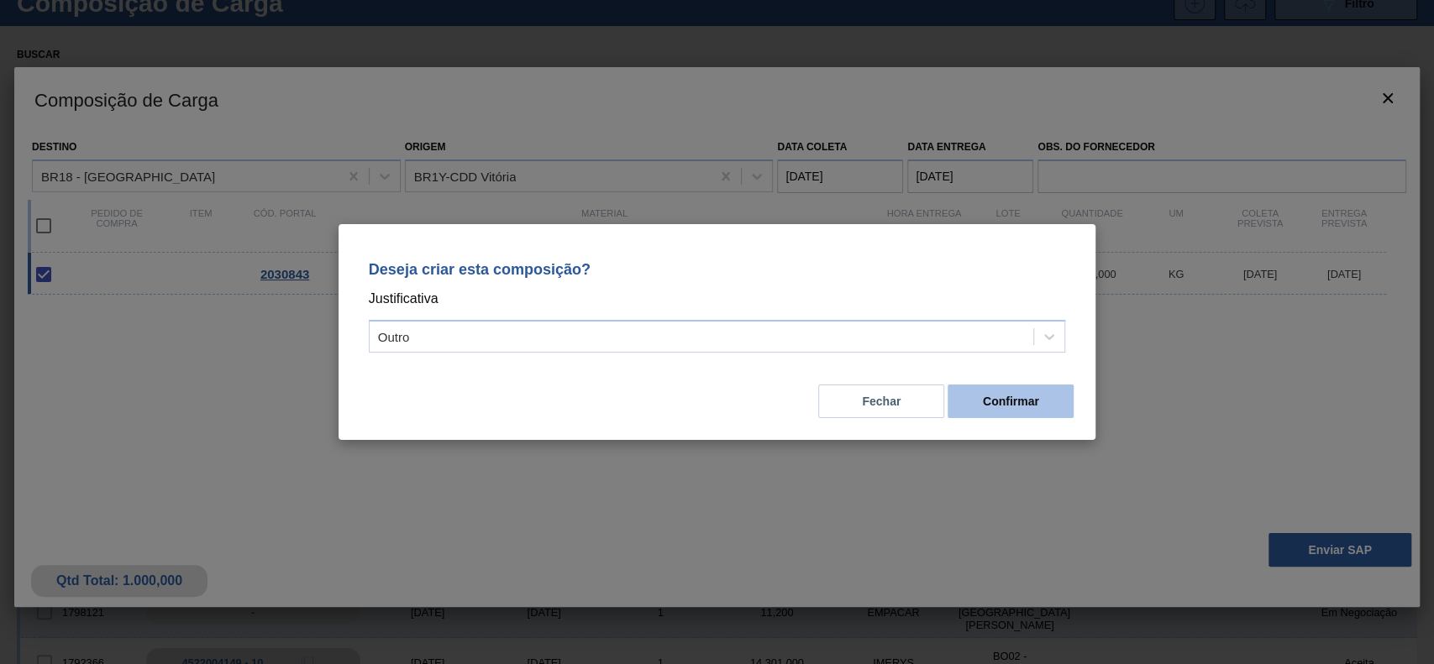
click at [1021, 411] on button "Confirmar" at bounding box center [1010, 402] width 126 height 34
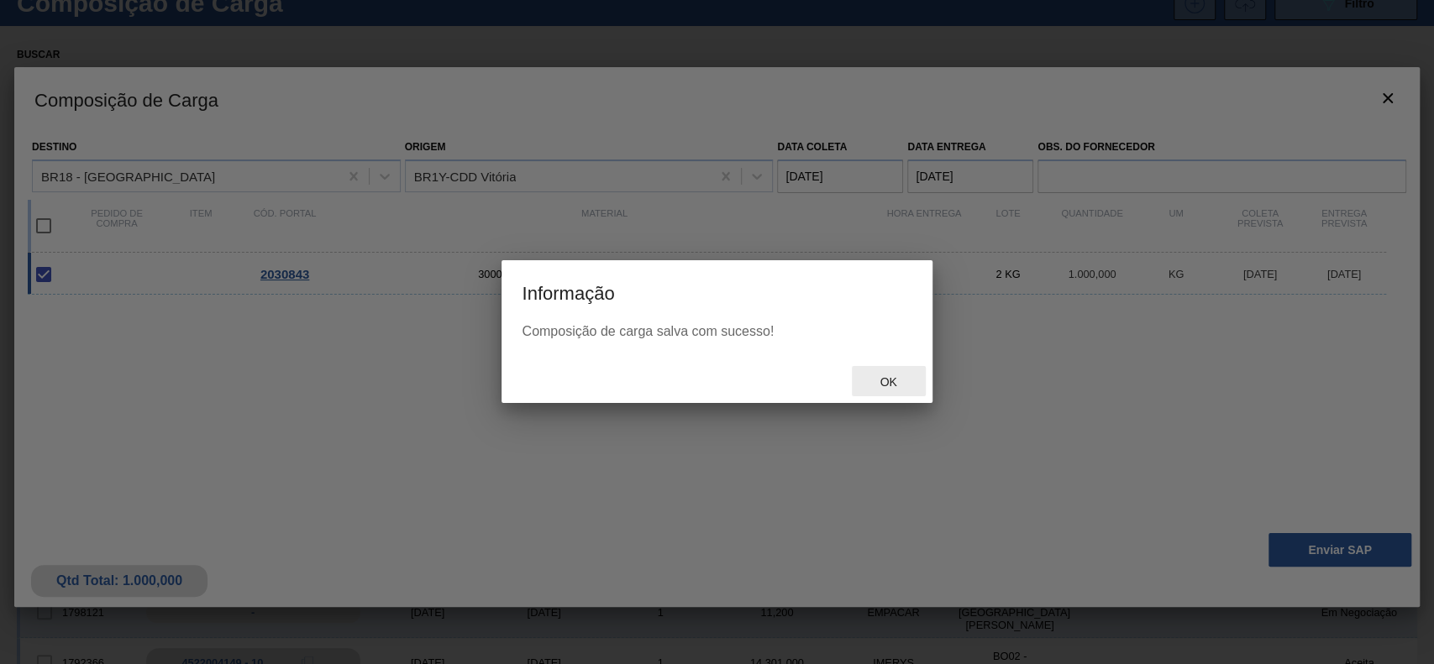
click at [878, 380] on span "Ok" at bounding box center [888, 381] width 44 height 13
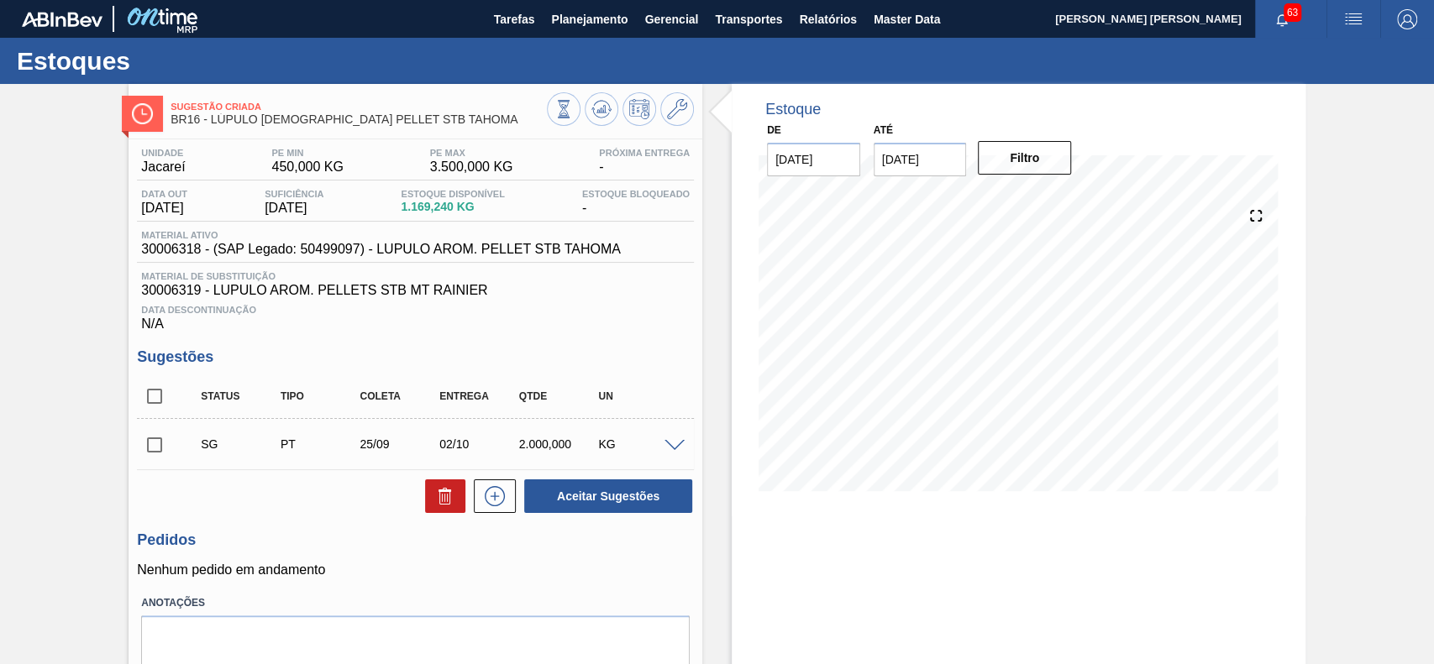
click at [678, 452] on span at bounding box center [674, 446] width 20 height 13
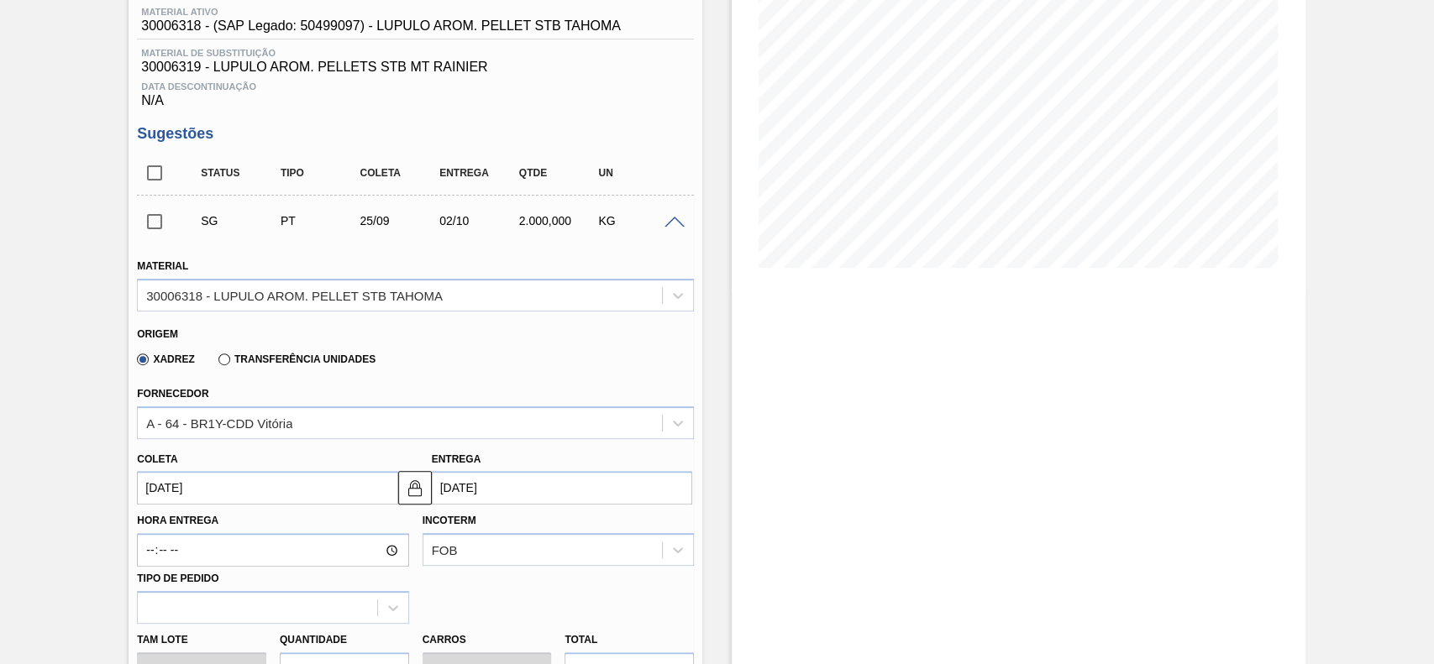
scroll to position [336, 0]
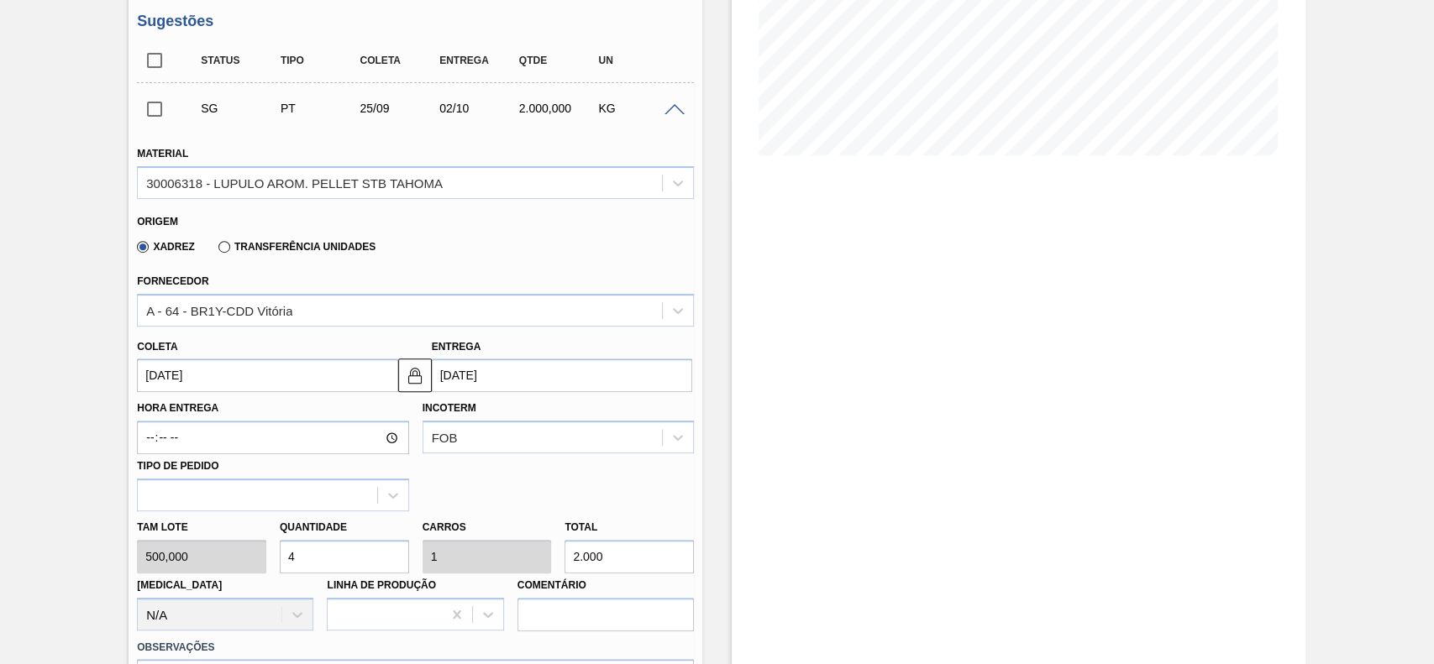
click at [220, 392] on input "[DATE]" at bounding box center [267, 376] width 260 height 34
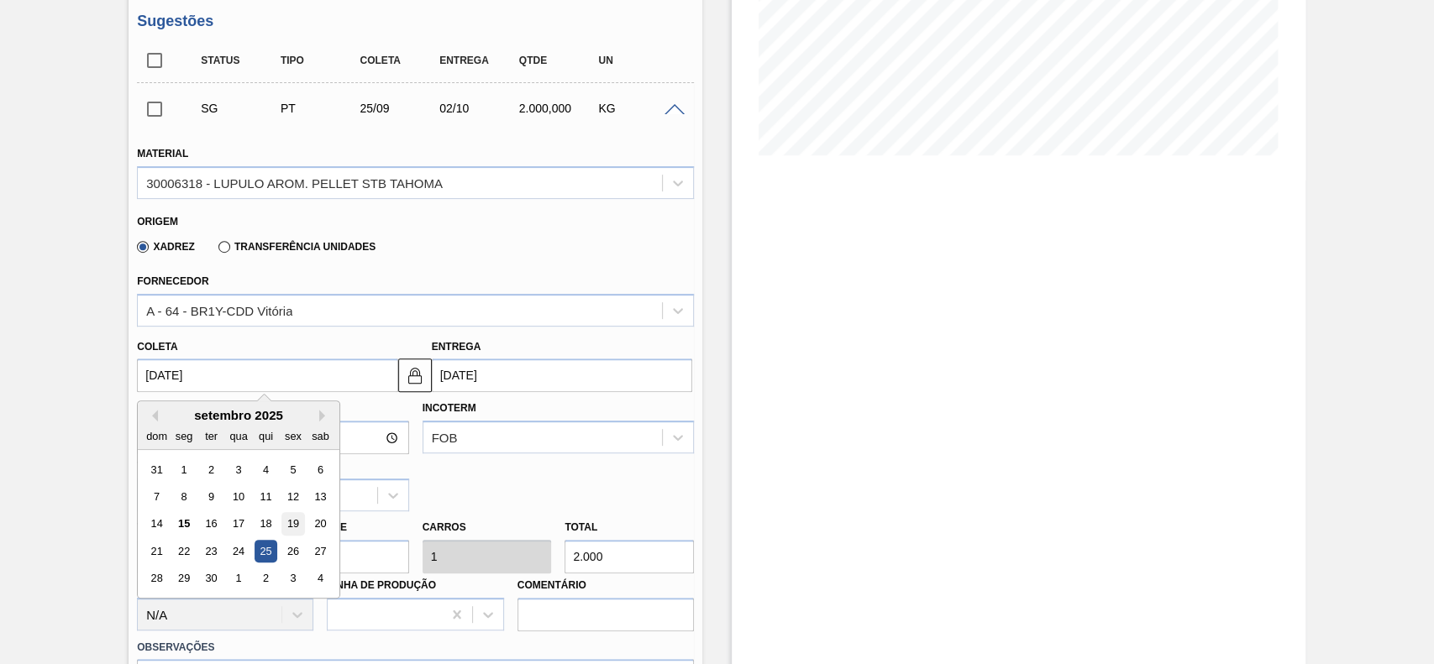
click at [295, 526] on div "19" at bounding box center [293, 524] width 23 height 23
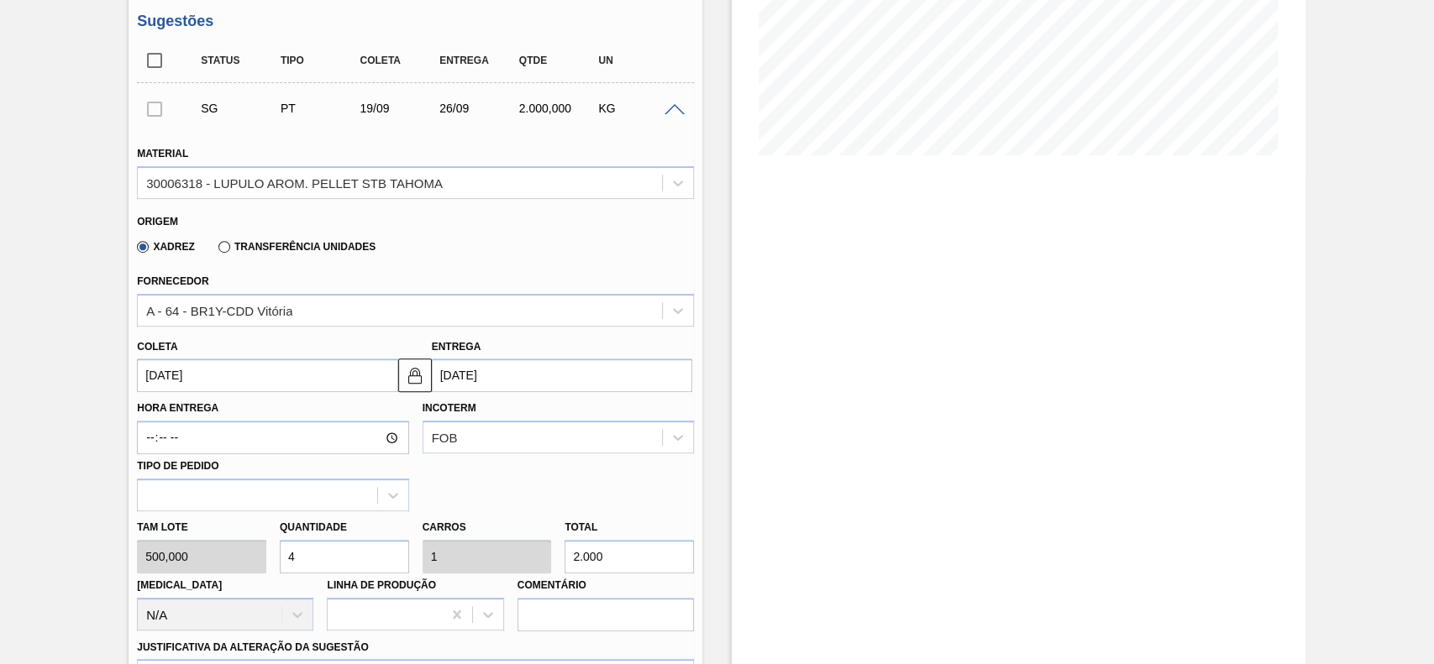
type input "[DATE]"
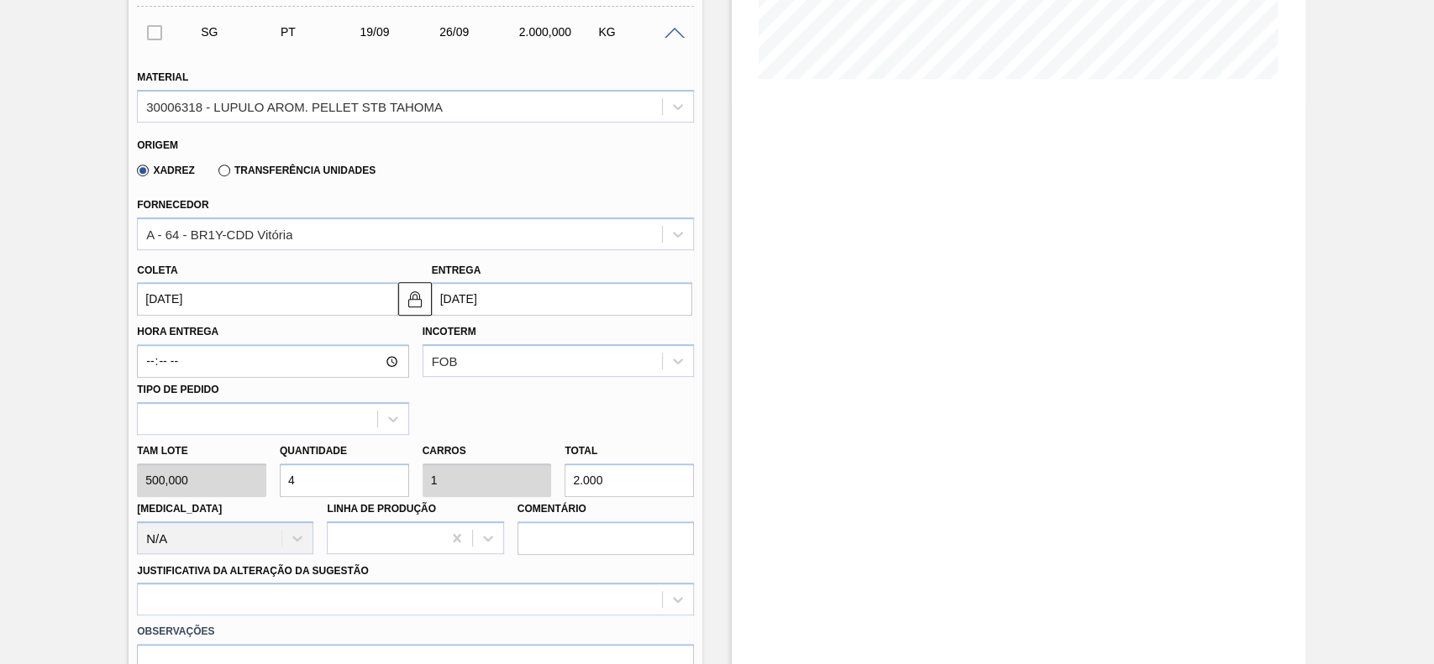
scroll to position [448, 0]
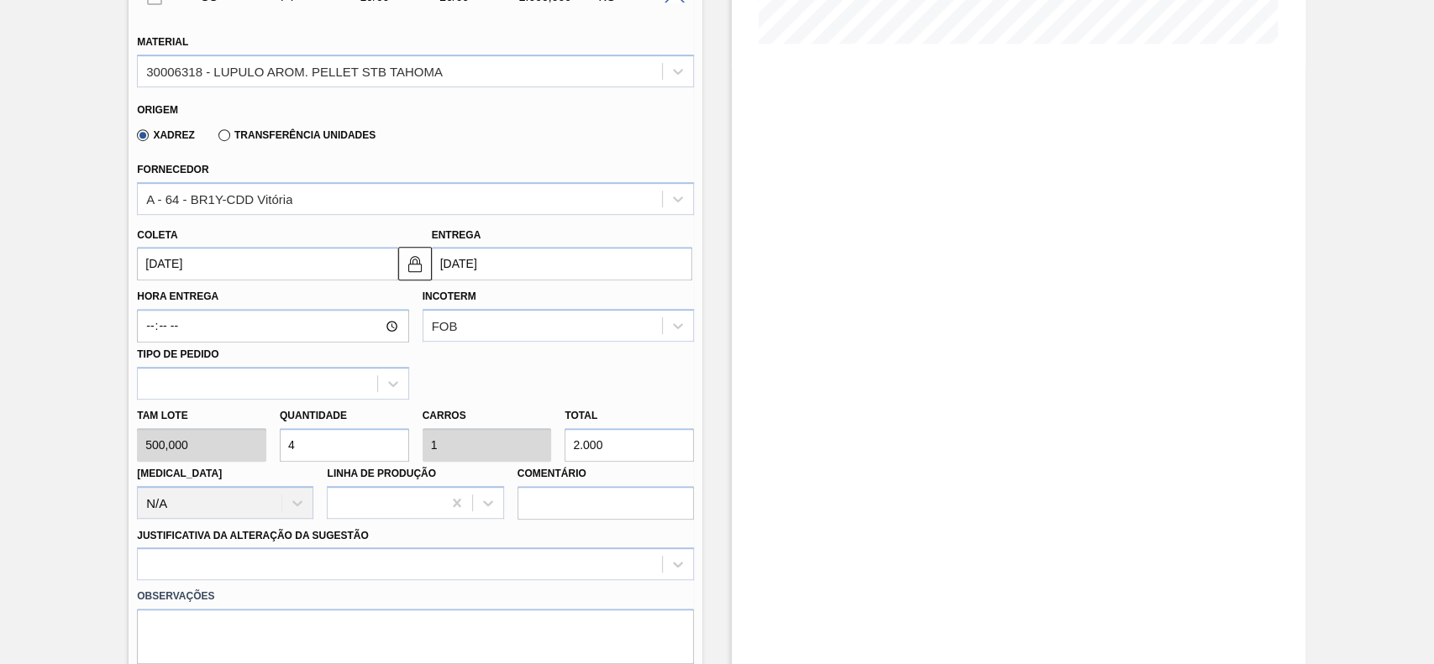
click at [328, 447] on input "4" at bounding box center [344, 445] width 129 height 34
type input "2"
type input "0,5"
type input "1.000"
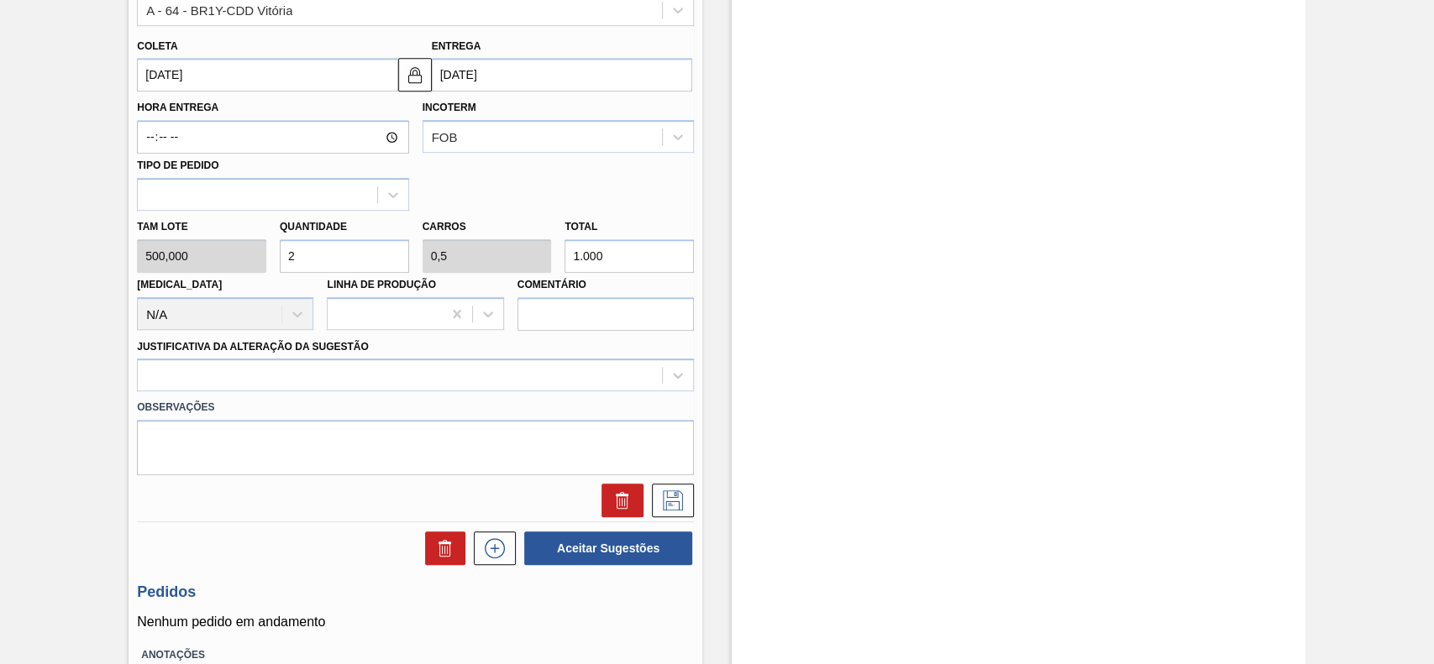
scroll to position [672, 0]
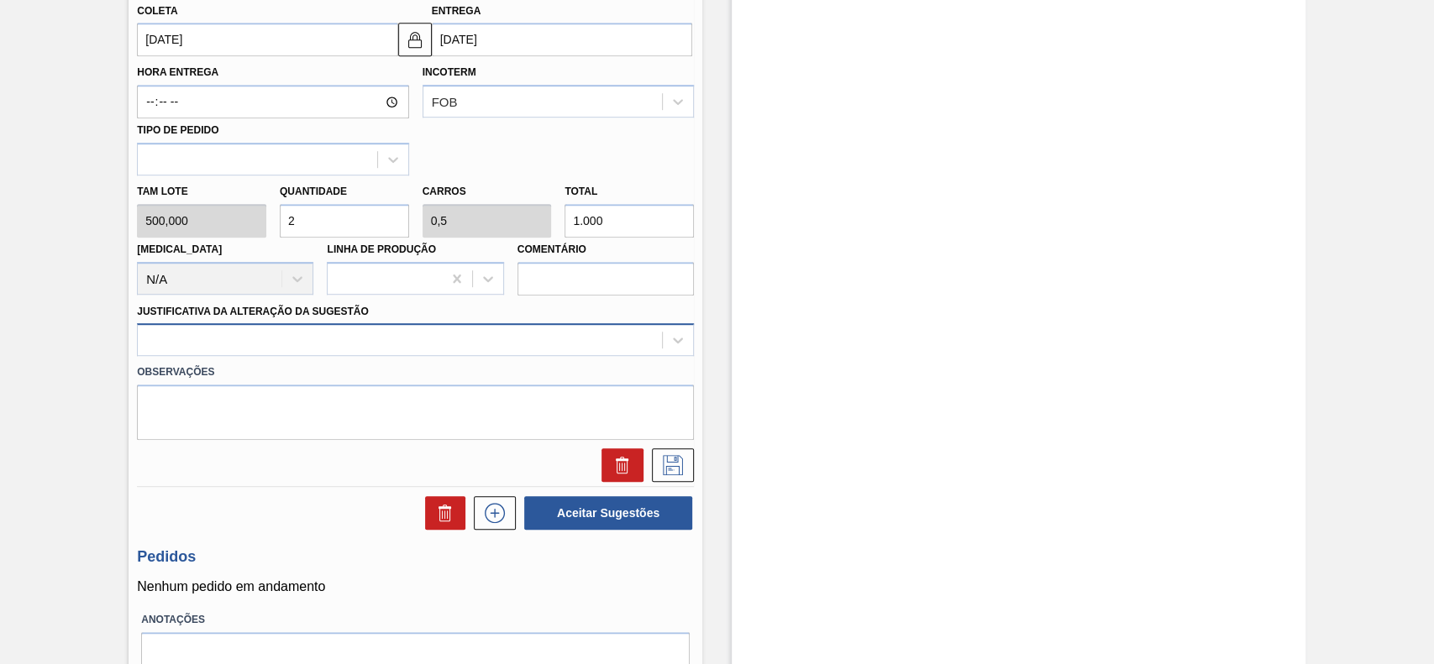
type input "2"
drag, startPoint x: 269, startPoint y: 343, endPoint x: 253, endPoint y: 357, distance: 21.4
click at [265, 343] on div at bounding box center [400, 340] width 524 height 24
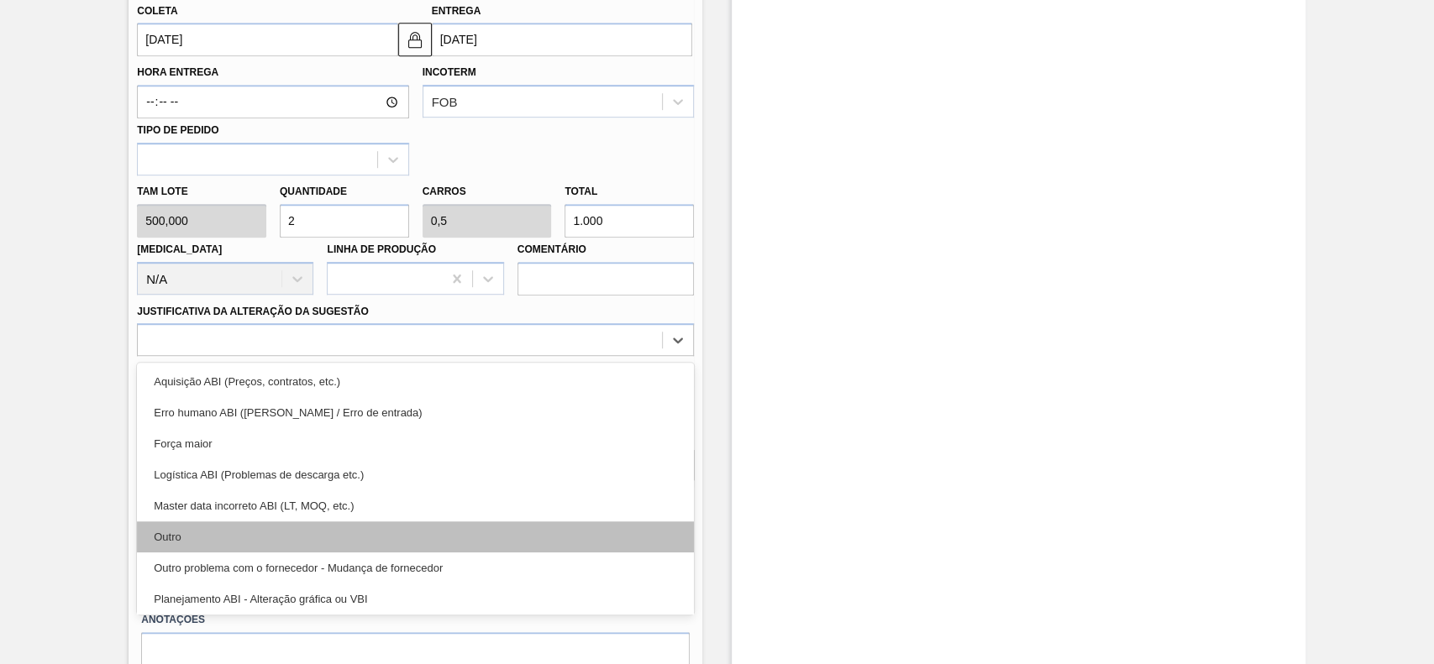
click at [195, 537] on div "Outro" at bounding box center [415, 537] width 557 height 31
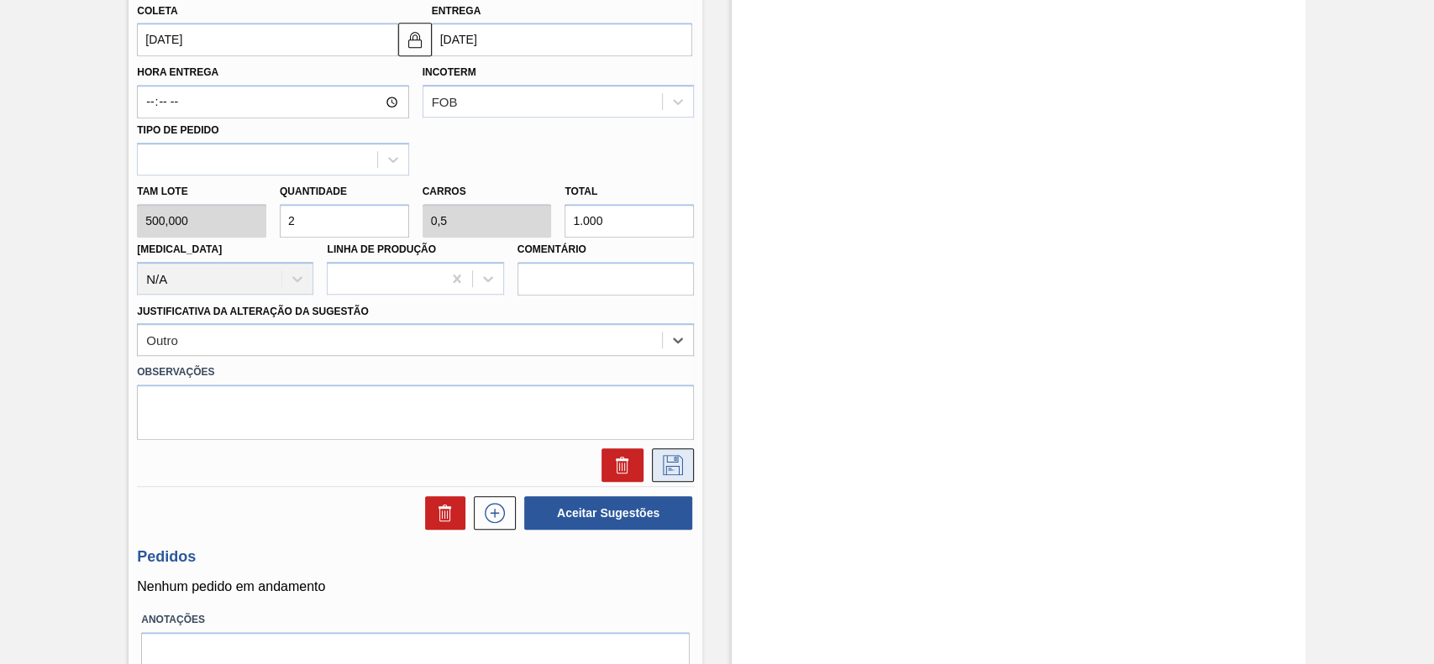
click at [659, 475] on icon at bounding box center [672, 465] width 27 height 20
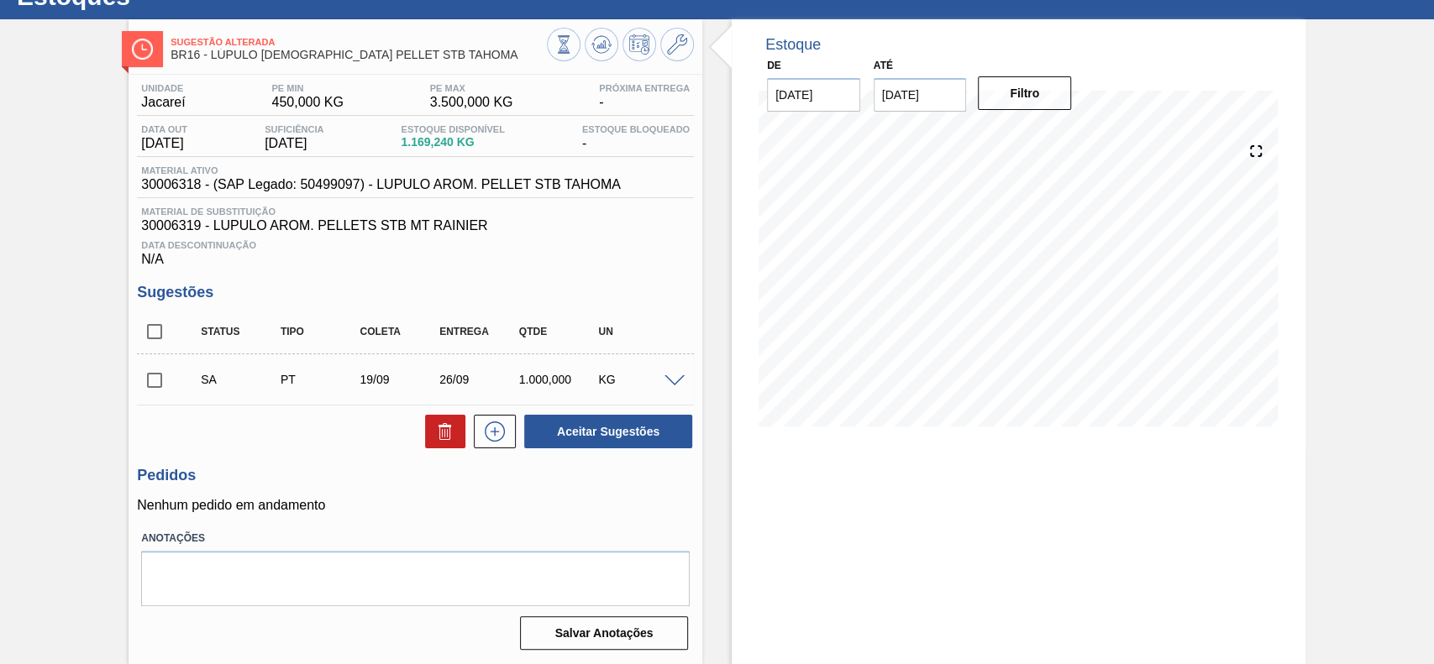
scroll to position [68, 0]
click at [168, 378] on input "checkbox" at bounding box center [154, 380] width 35 height 35
click at [645, 434] on button "Aceitar Sugestões" at bounding box center [608, 432] width 168 height 34
checkbox input "false"
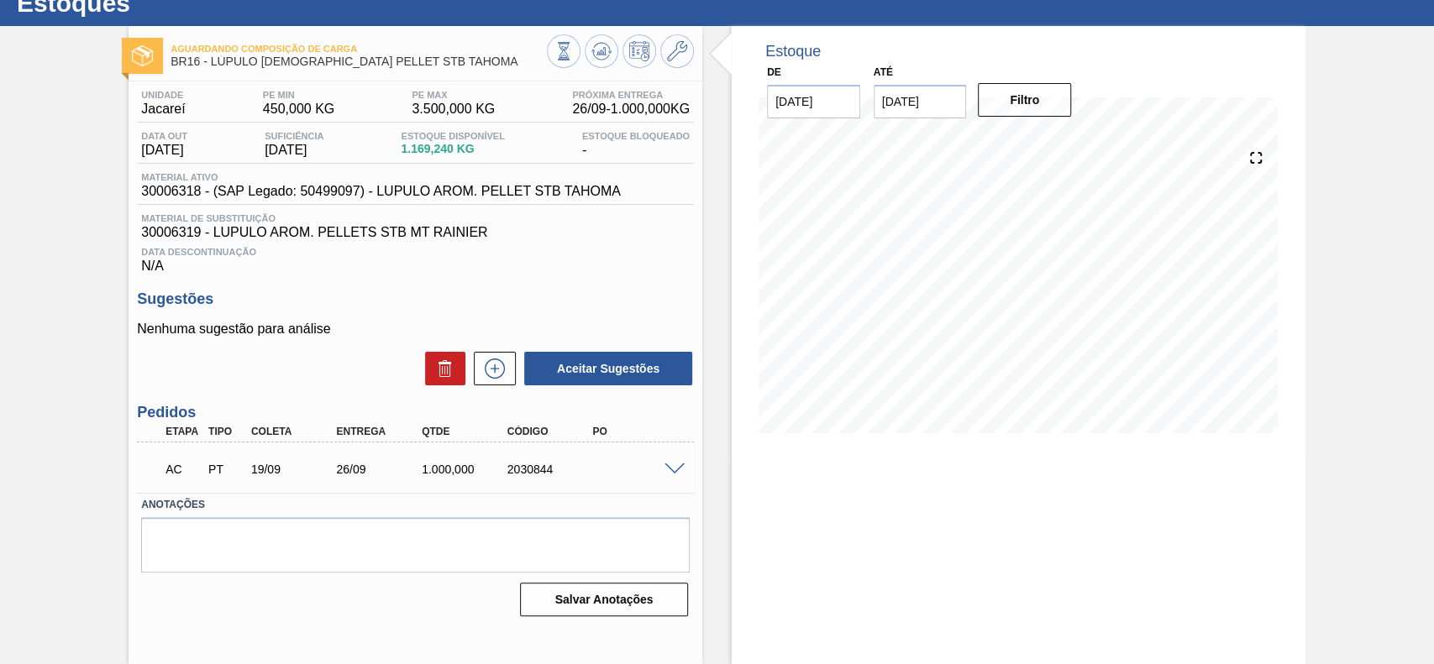
scroll to position [58, 0]
click at [657, 474] on div "AC PT 19/09 26/09 1.000,000 2030844" at bounding box center [411, 468] width 512 height 34
click at [664, 469] on span at bounding box center [674, 470] width 20 height 13
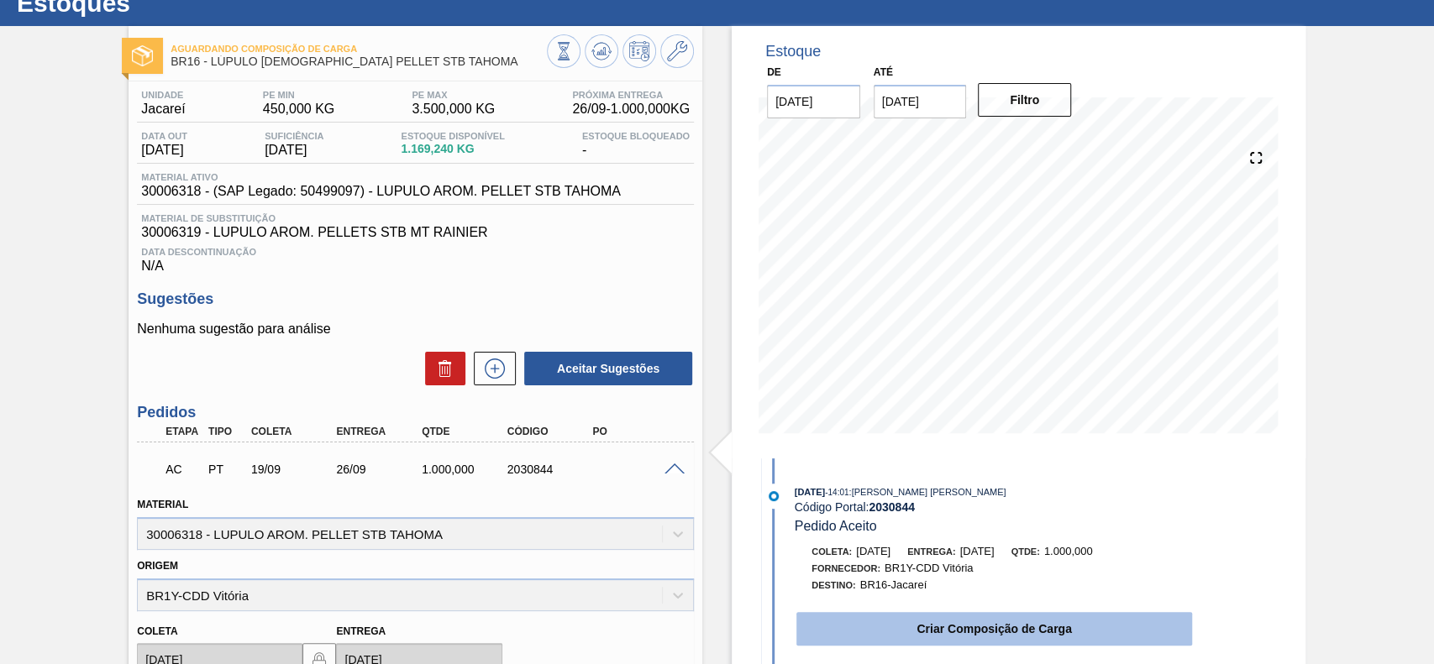
click at [826, 626] on button "Criar Composição de Carga" at bounding box center [994, 629] width 396 height 34
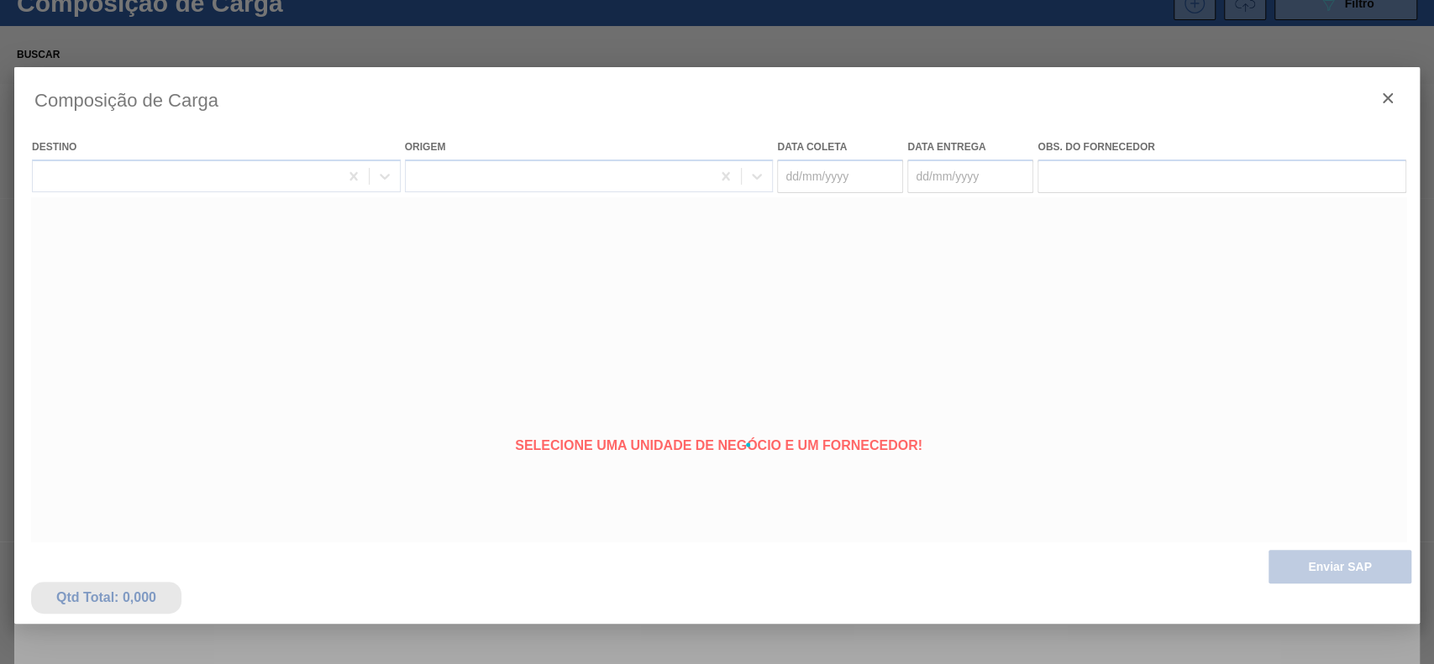
type coleta "[DATE]"
type entrega "26/09/2025"
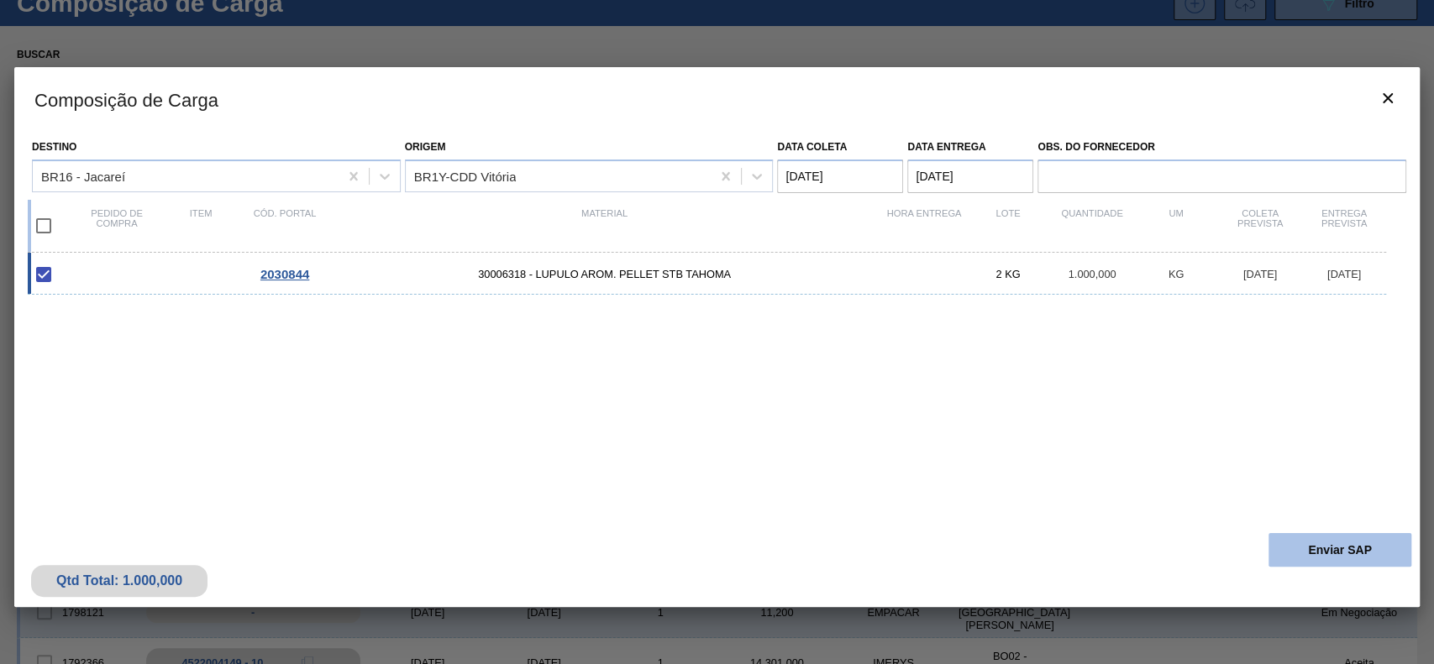
click at [1292, 546] on button "Enviar SAP" at bounding box center [1339, 550] width 143 height 34
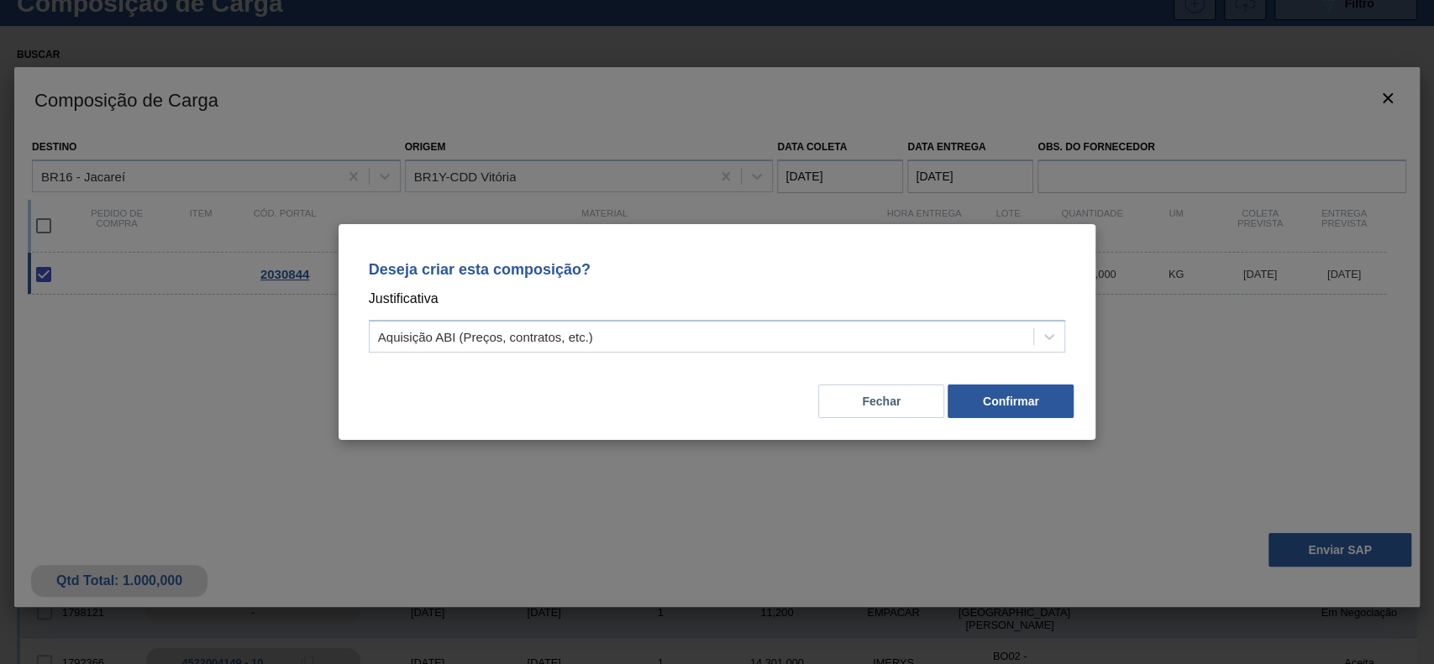
drag, startPoint x: 806, startPoint y: 339, endPoint x: 777, endPoint y: 354, distance: 32.7
click at [801, 339] on div "Aquisição ABI (Preços, contratos, etc.)" at bounding box center [702, 337] width 664 height 24
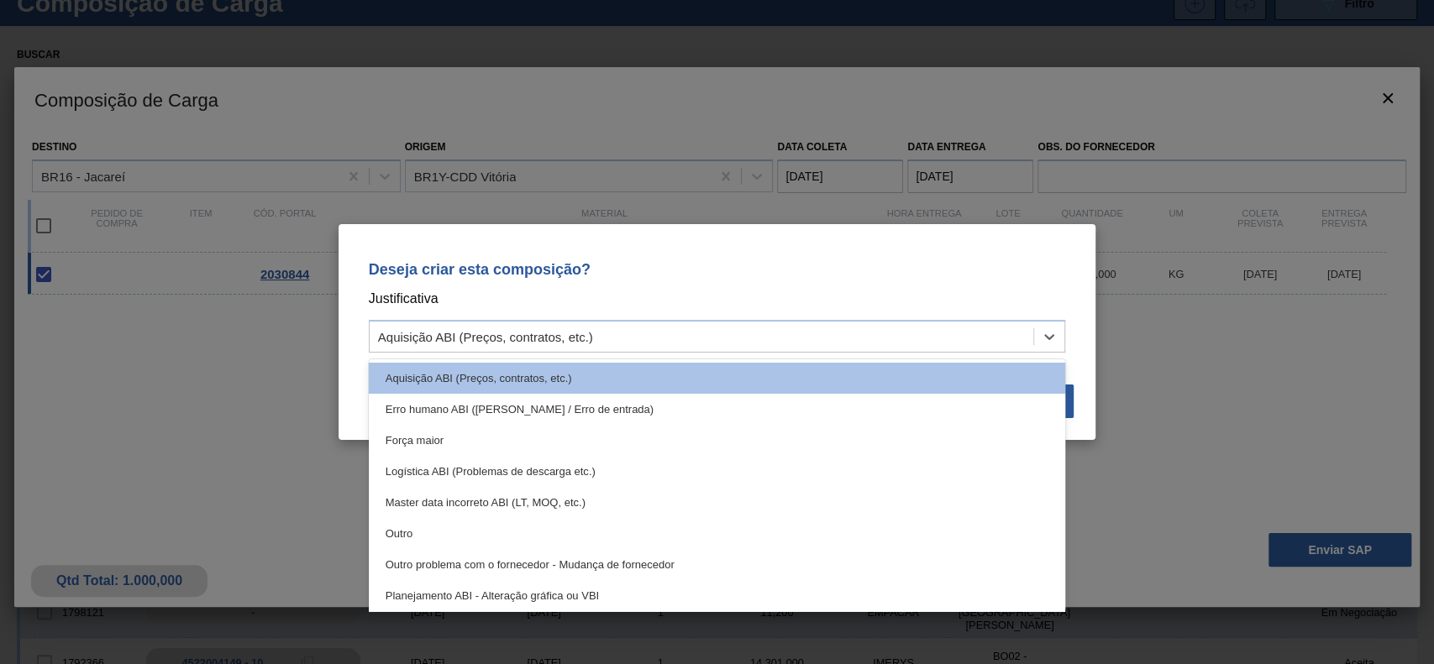
drag, startPoint x: 605, startPoint y: 540, endPoint x: 962, endPoint y: 453, distance: 368.1
click at [605, 539] on div "Outro" at bounding box center [717, 533] width 697 height 31
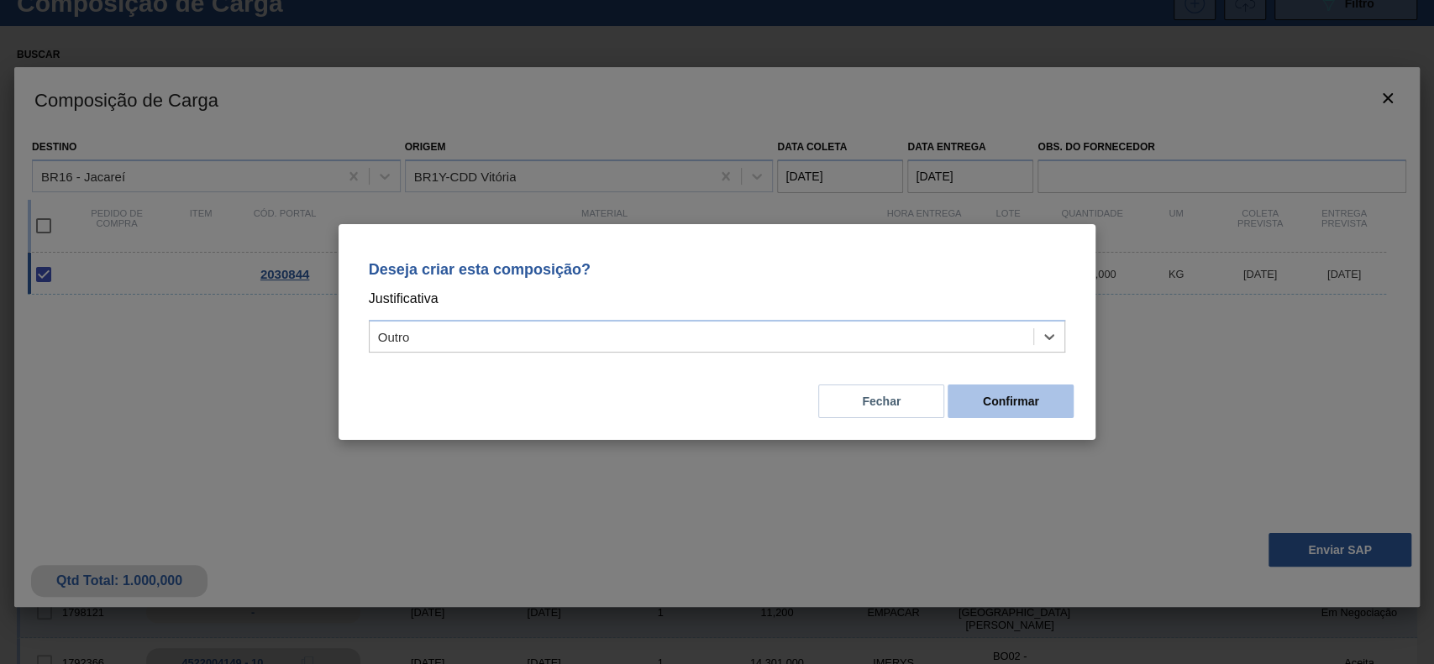
click at [1009, 396] on button "Confirmar" at bounding box center [1010, 402] width 126 height 34
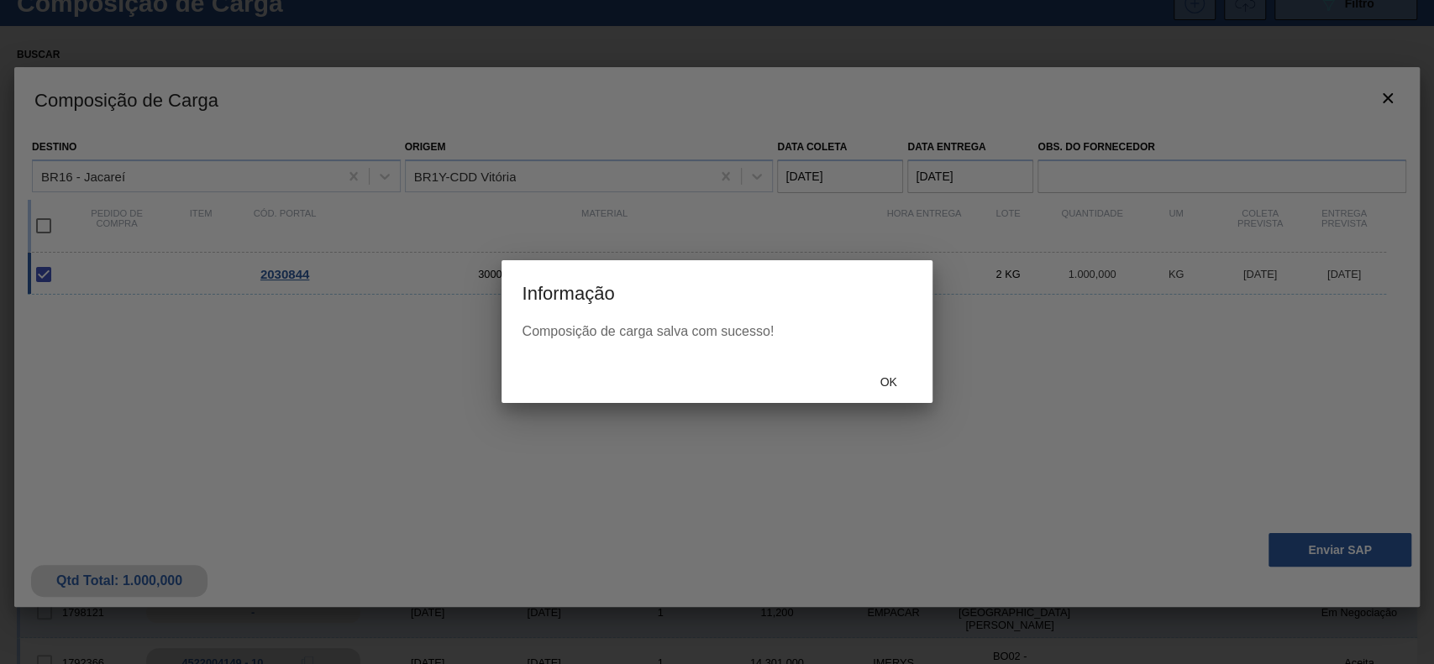
click at [881, 397] on div "Ok" at bounding box center [716, 381] width 430 height 44
click at [888, 380] on span "Ok" at bounding box center [888, 381] width 44 height 13
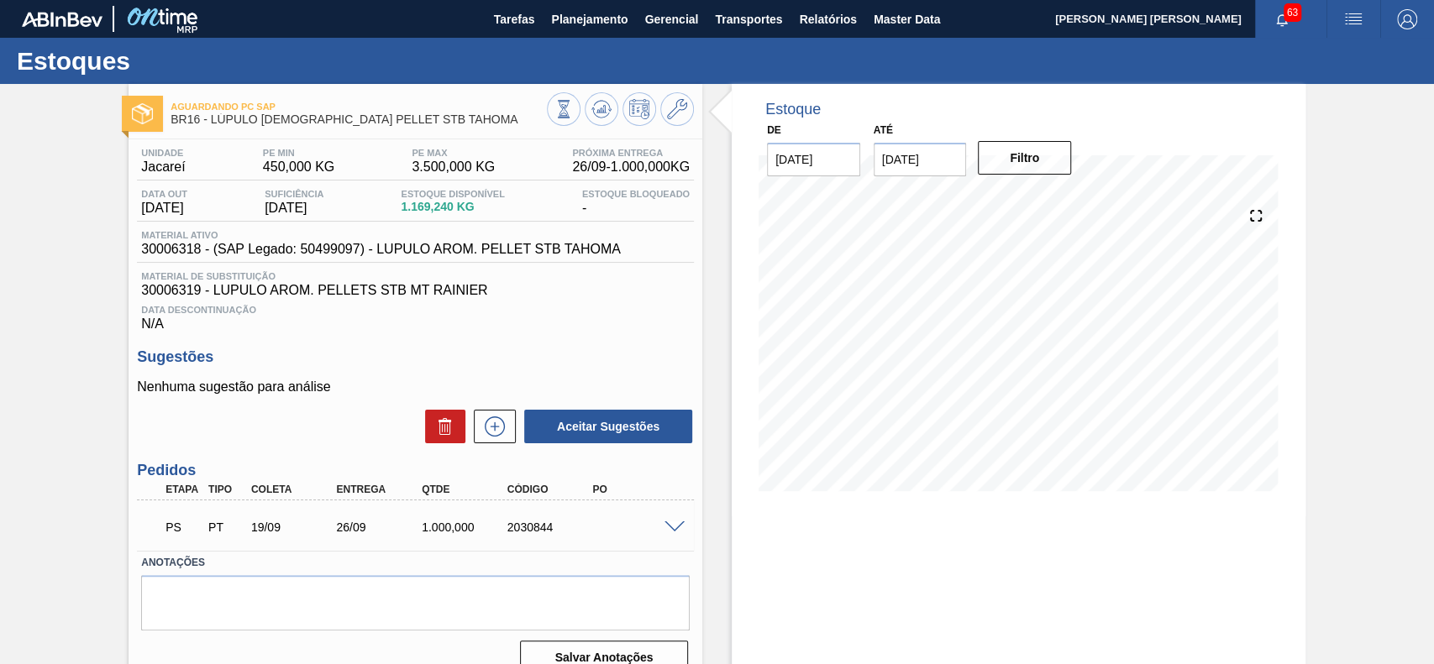
click at [680, 529] on span at bounding box center [674, 528] width 20 height 13
click at [666, 529] on span at bounding box center [674, 528] width 20 height 13
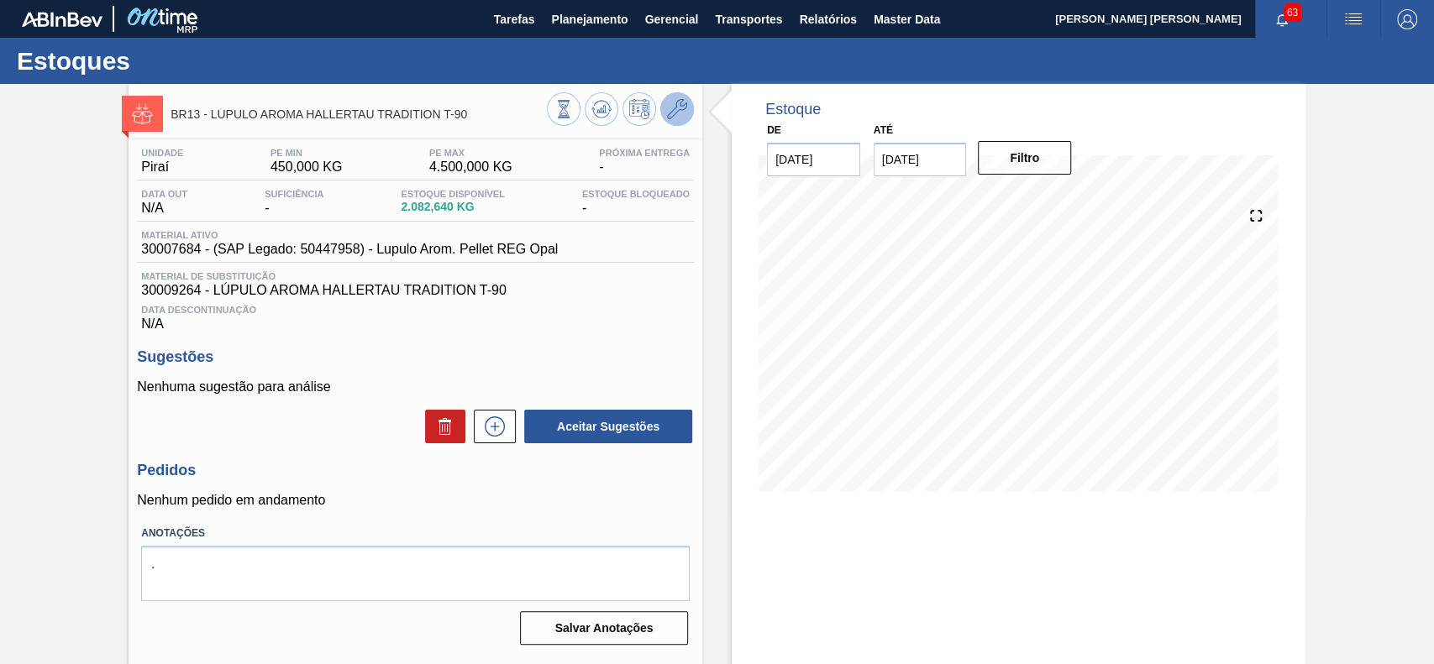
click at [685, 116] on button at bounding box center [677, 109] width 34 height 34
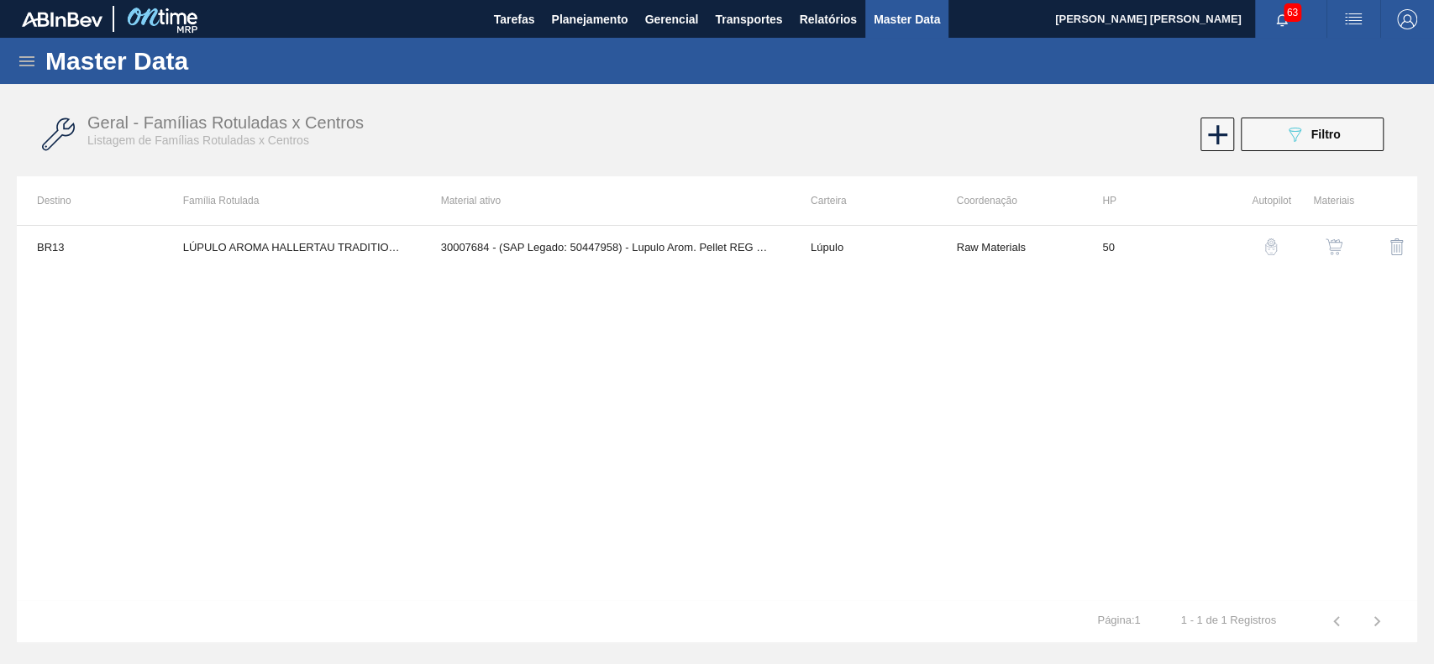
click at [1329, 252] on img "button" at bounding box center [1333, 247] width 17 height 17
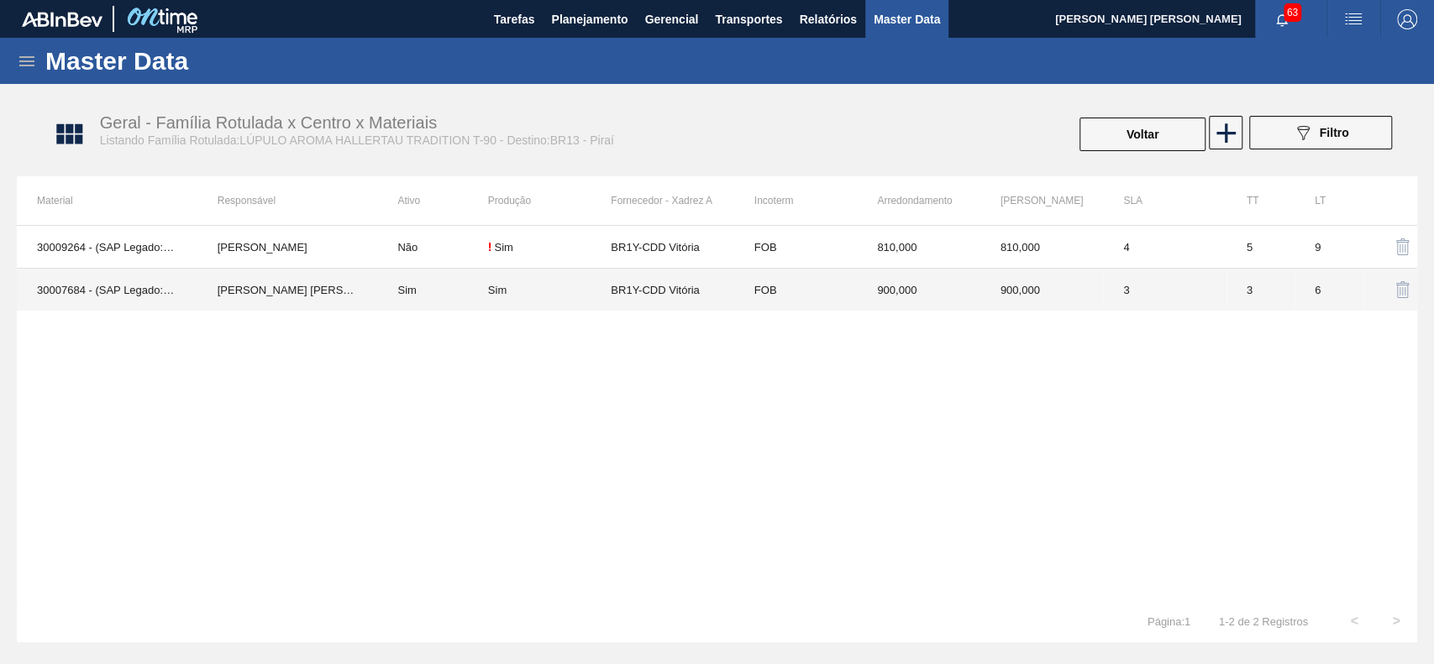
click at [532, 289] on div "Sim" at bounding box center [549, 290] width 123 height 13
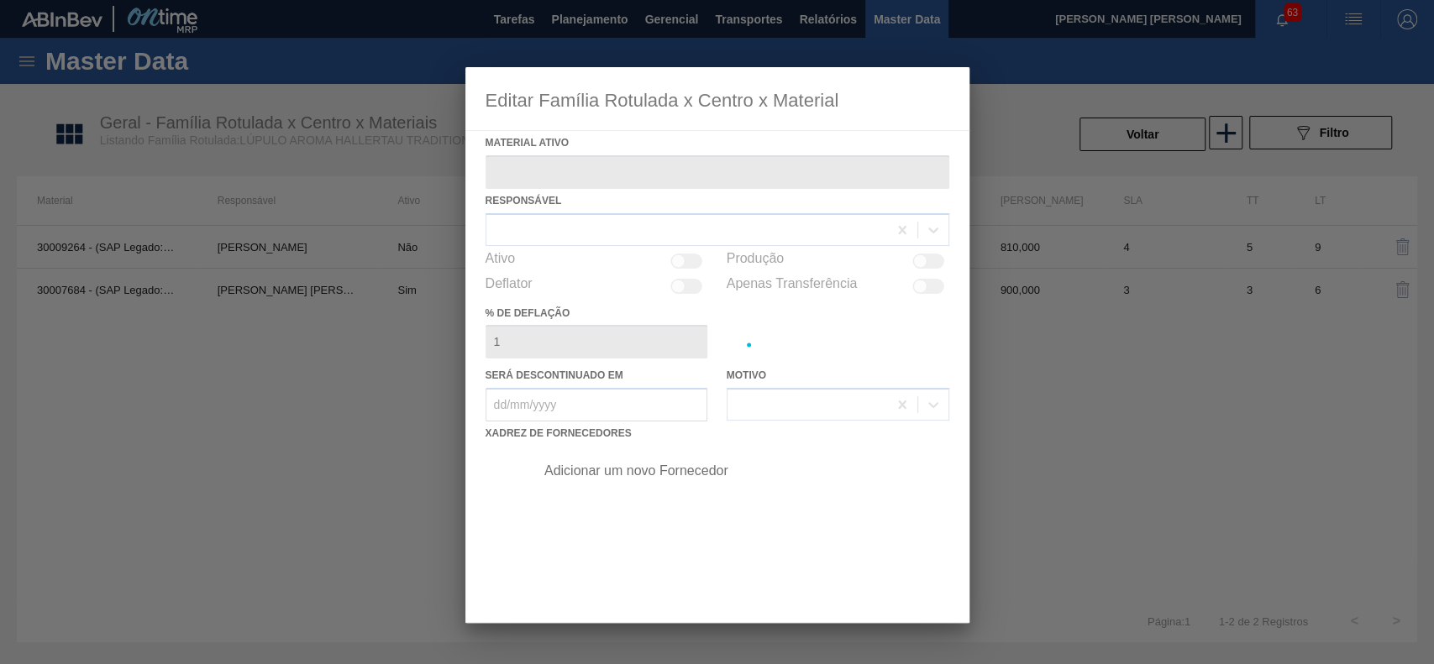
type ativo "30007684 - (SAP Legado: 50447958) - Lupulo Arom. Pellet REG Opal"
checkbox input "true"
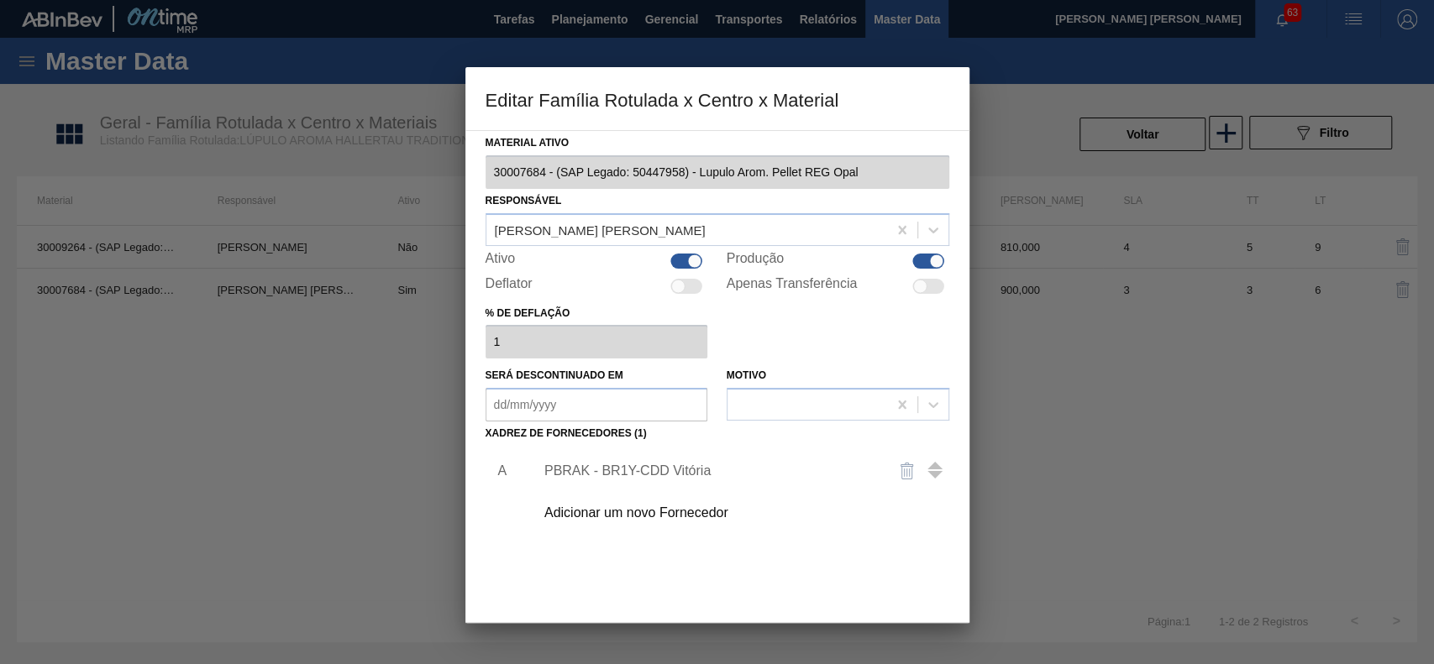
click at [694, 258] on div at bounding box center [695, 261] width 14 height 14
checkbox input "false"
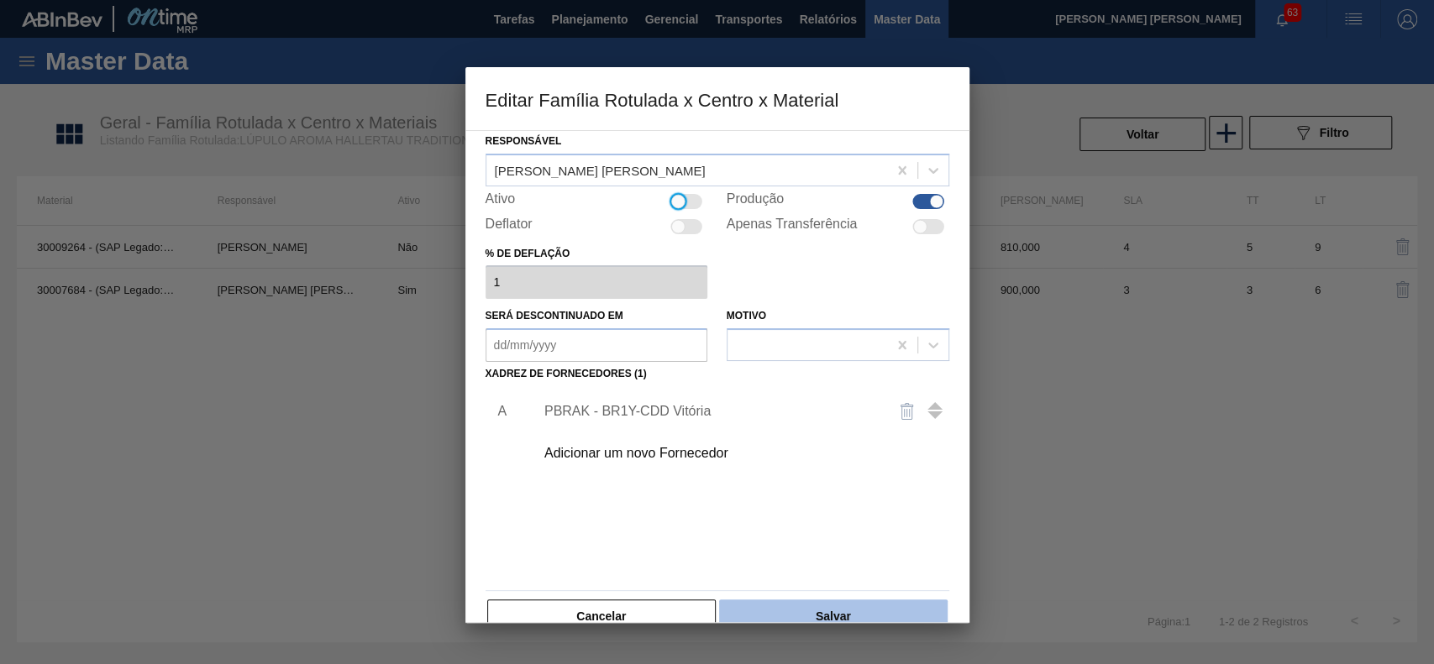
scroll to position [92, 0]
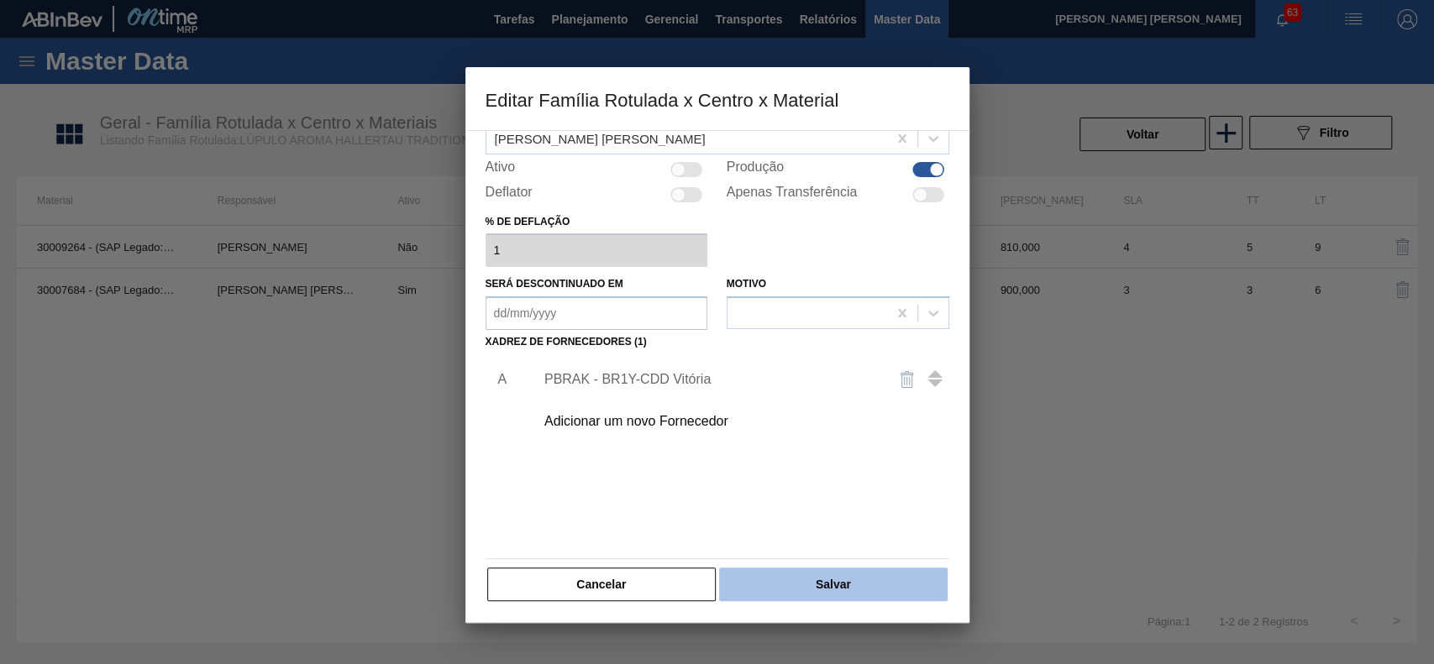
click at [791, 582] on button "Salvar" at bounding box center [833, 585] width 228 height 34
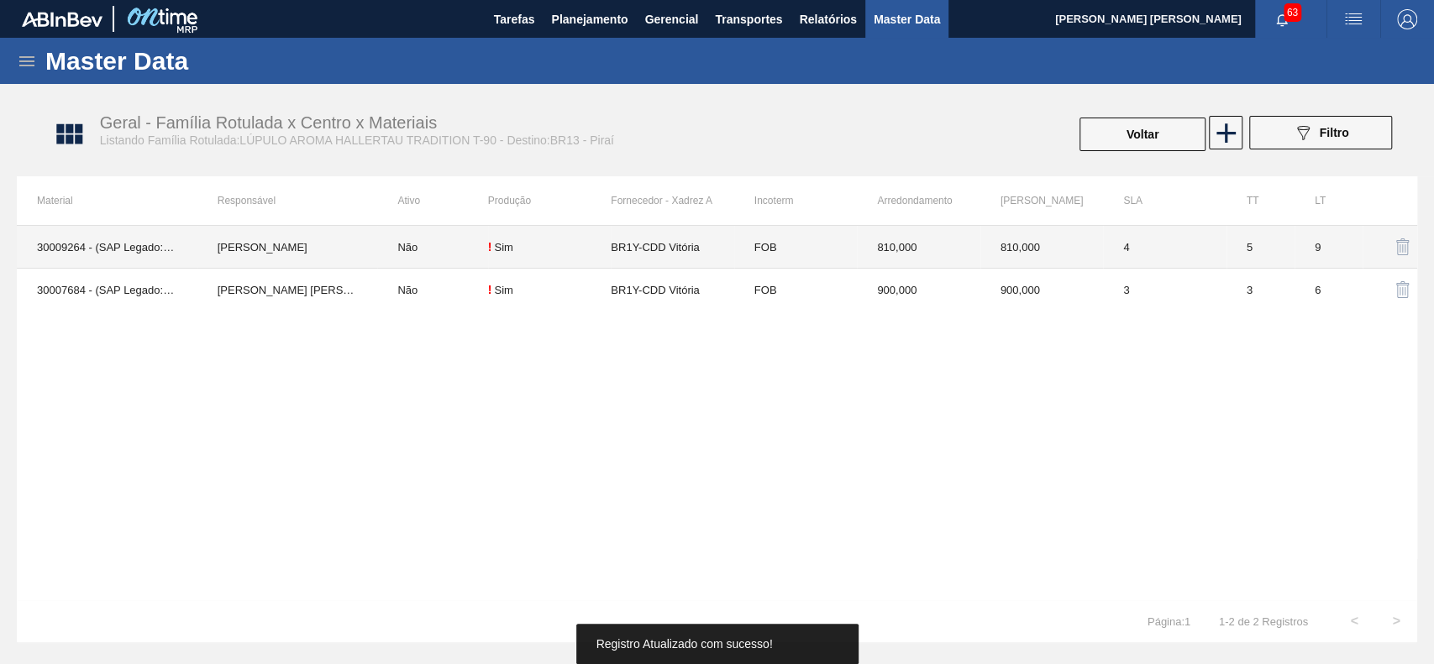
click at [459, 245] on td "Não" at bounding box center [432, 247] width 110 height 43
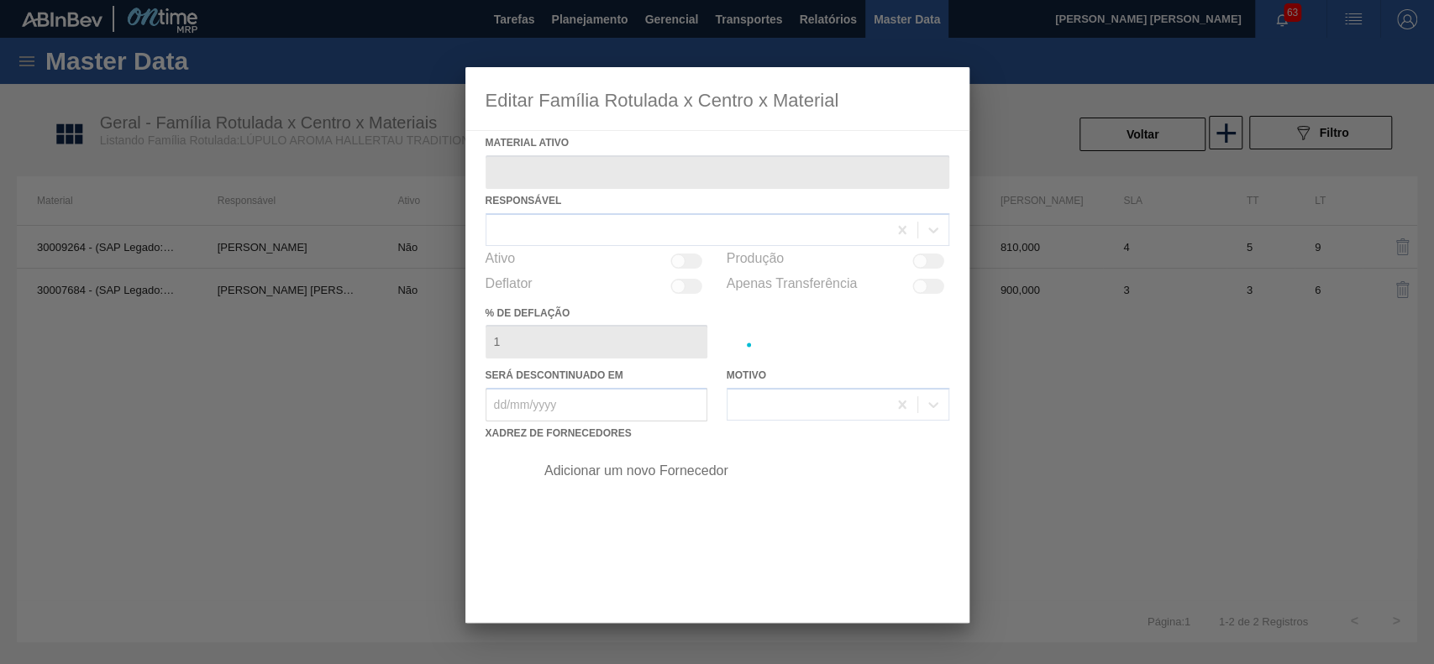
type ativo "30009264 - (SAP Legado: 50339610) - LÚPULO AROMA HALLERTAU TRADITION T-90"
checkbox input "true"
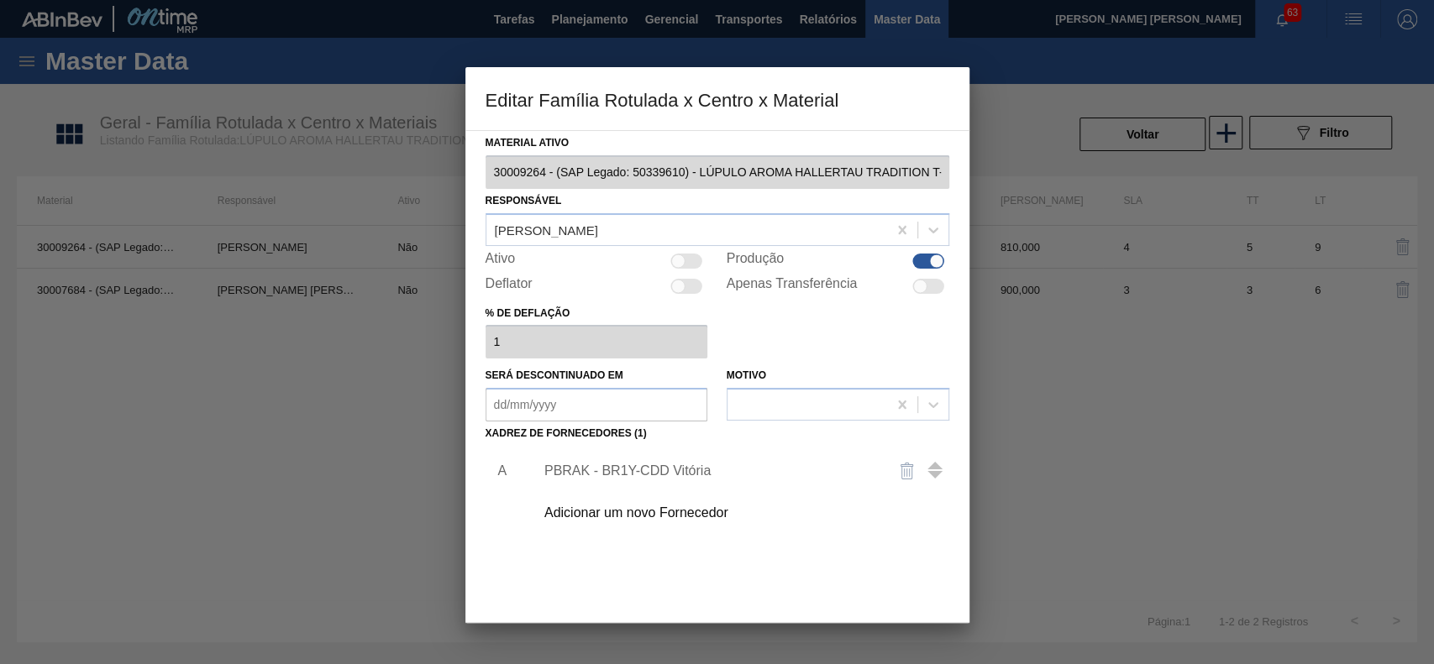
click at [613, 469] on div "PBRAK - BR1Y-CDD Vitória" at bounding box center [708, 471] width 329 height 15
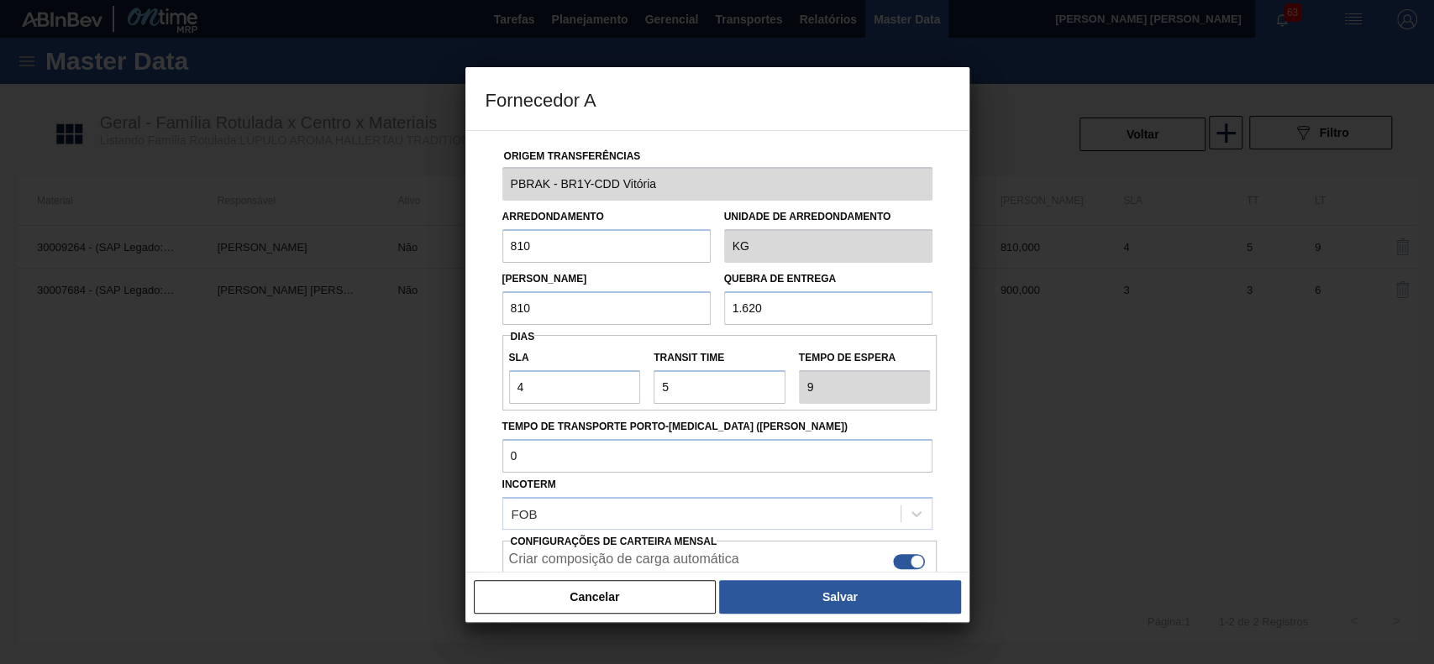
click at [568, 253] on input "810" at bounding box center [606, 246] width 208 height 34
type input "600"
click at [533, 312] on input "810" at bounding box center [606, 308] width 208 height 34
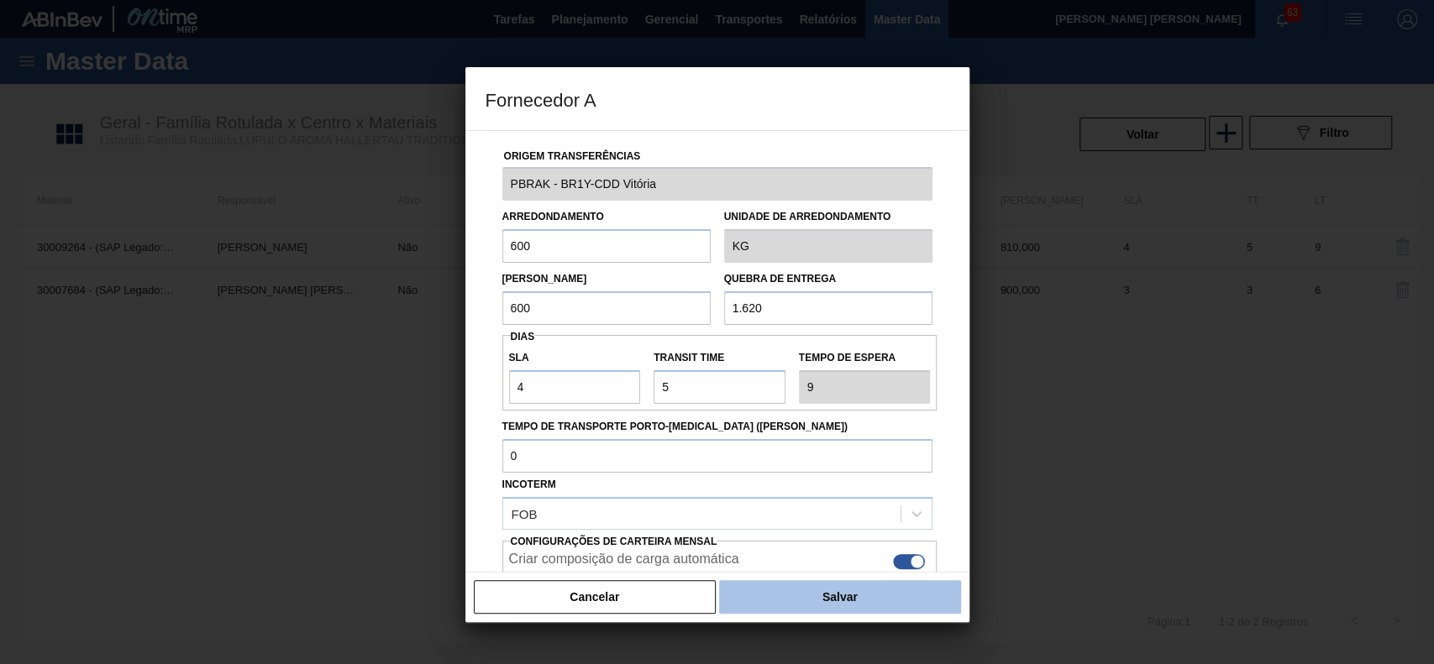
type input "600"
click at [803, 585] on button "Salvar" at bounding box center [839, 597] width 241 height 34
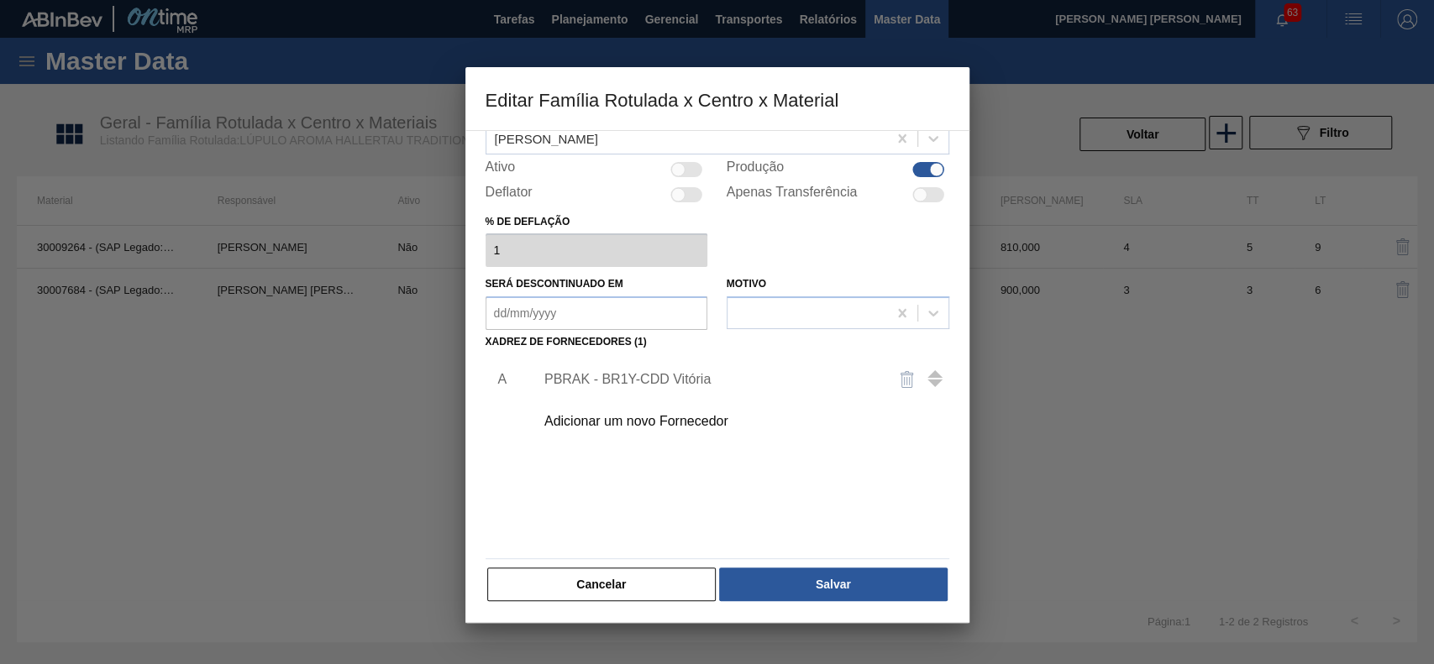
click at [672, 172] on div at bounding box center [678, 169] width 14 height 14
checkbox input "true"
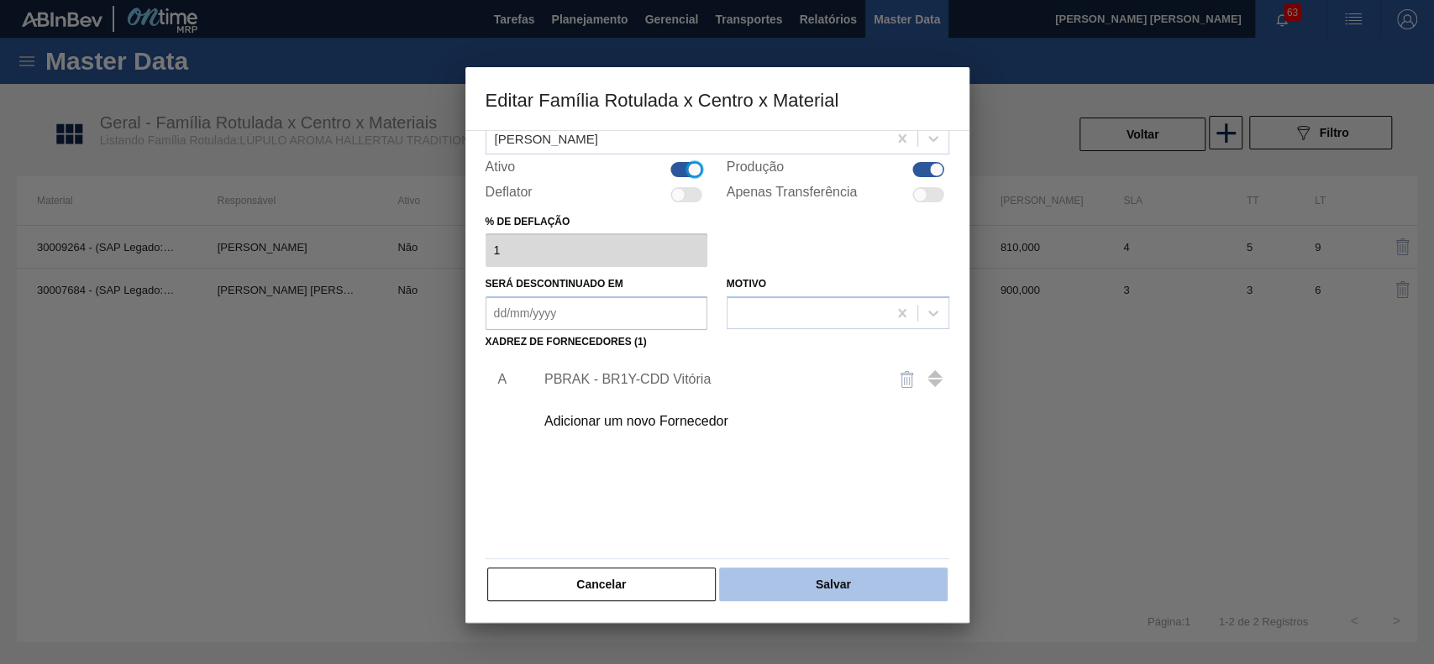
click at [802, 575] on button "Salvar" at bounding box center [833, 585] width 228 height 34
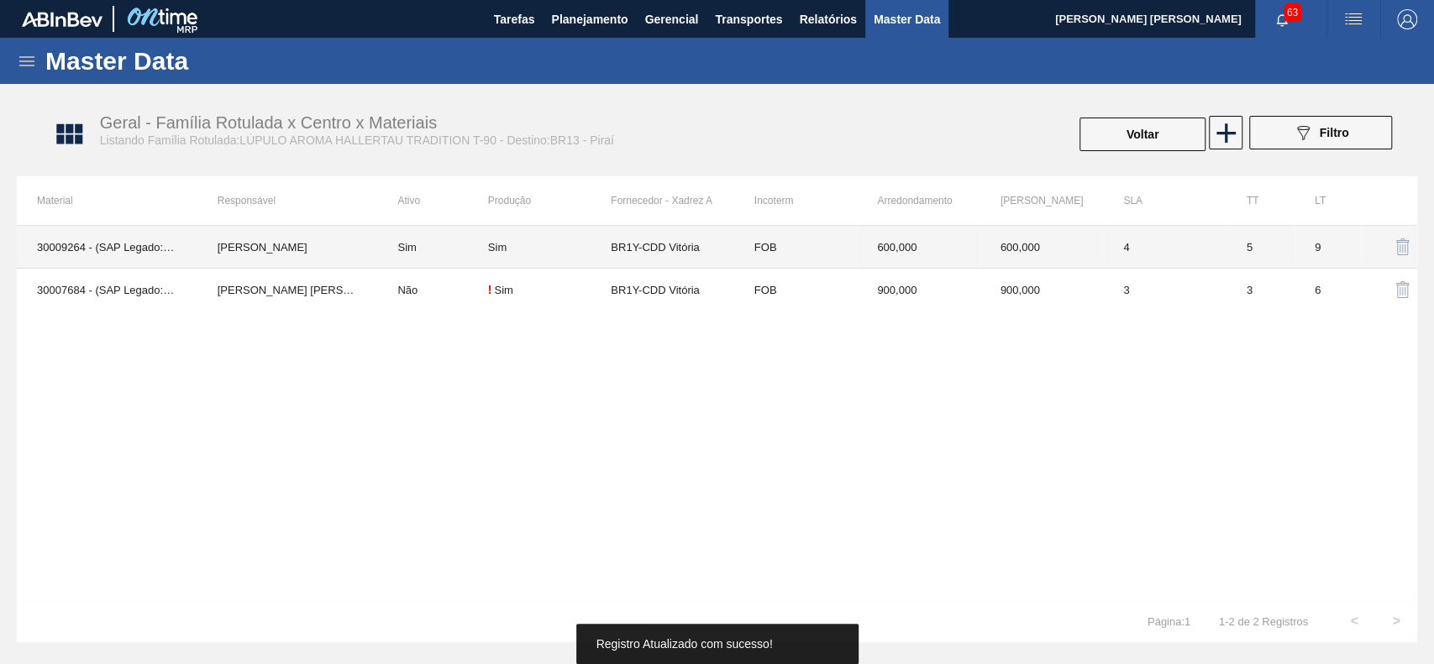
click at [558, 259] on td "Sim" at bounding box center [549, 247] width 123 height 43
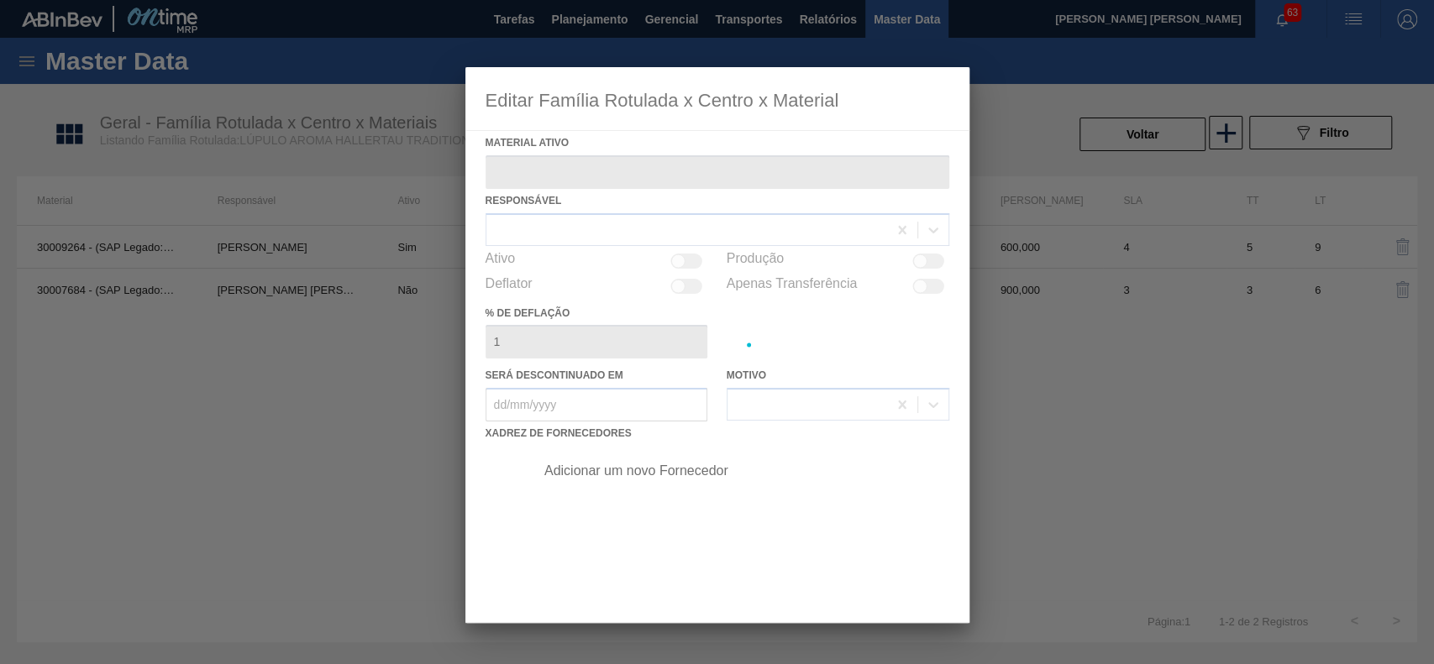
type ativo "30009264 - (SAP Legado: 50339610) - LÚPULO AROMA HALLERTAU TRADITION T-90"
checkbox input "true"
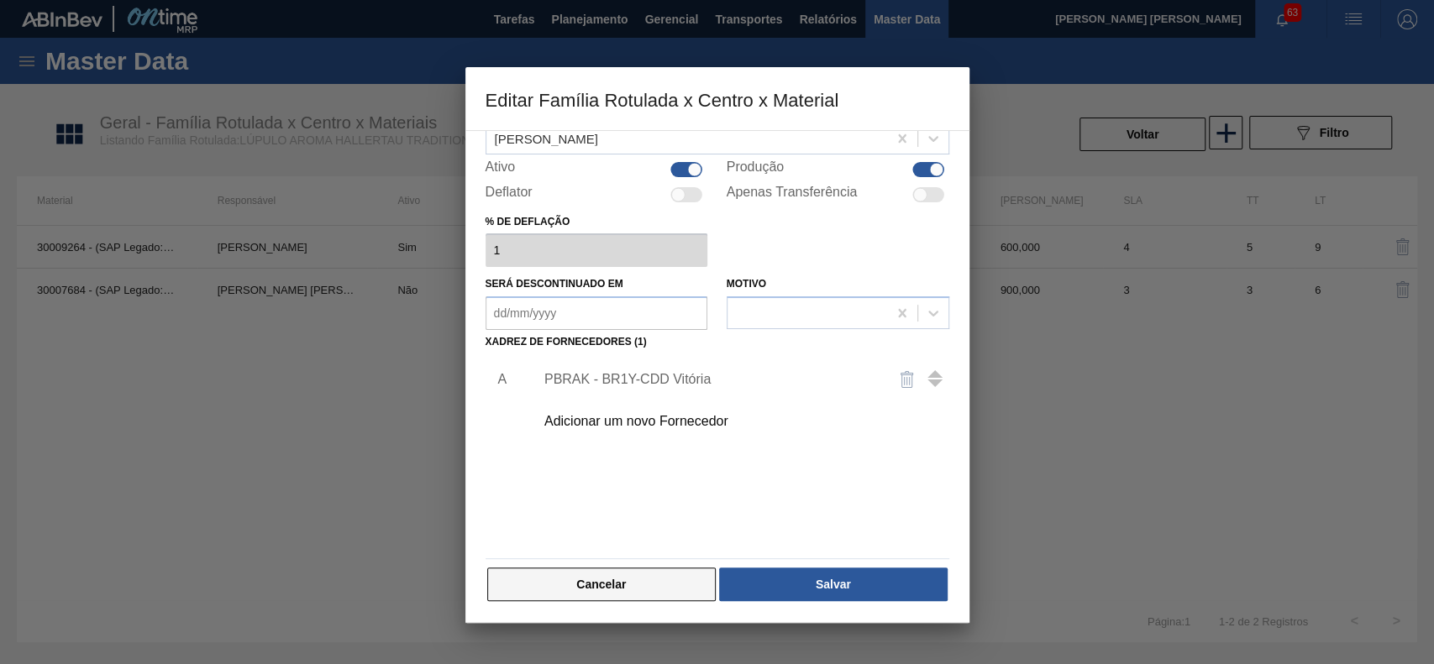
click at [647, 574] on button "Cancelar" at bounding box center [601, 585] width 229 height 34
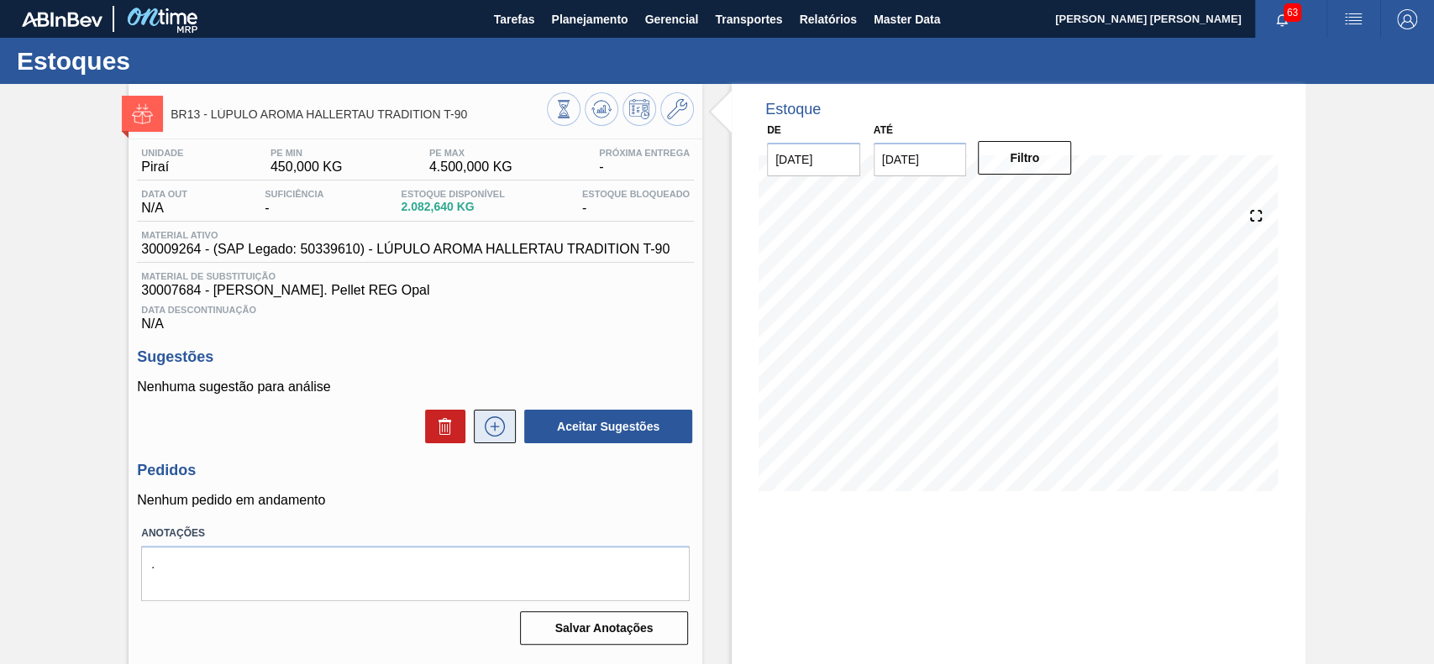
click at [506, 420] on button at bounding box center [495, 427] width 42 height 34
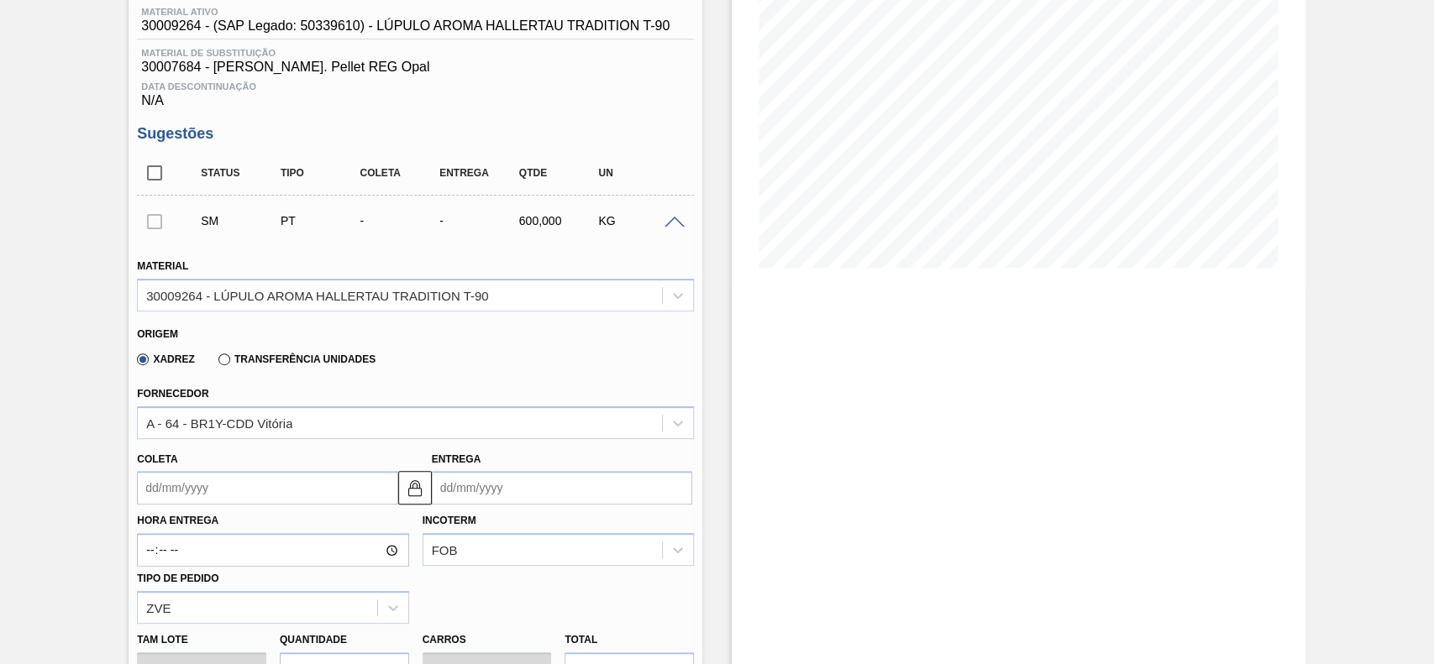
scroll to position [336, 0]
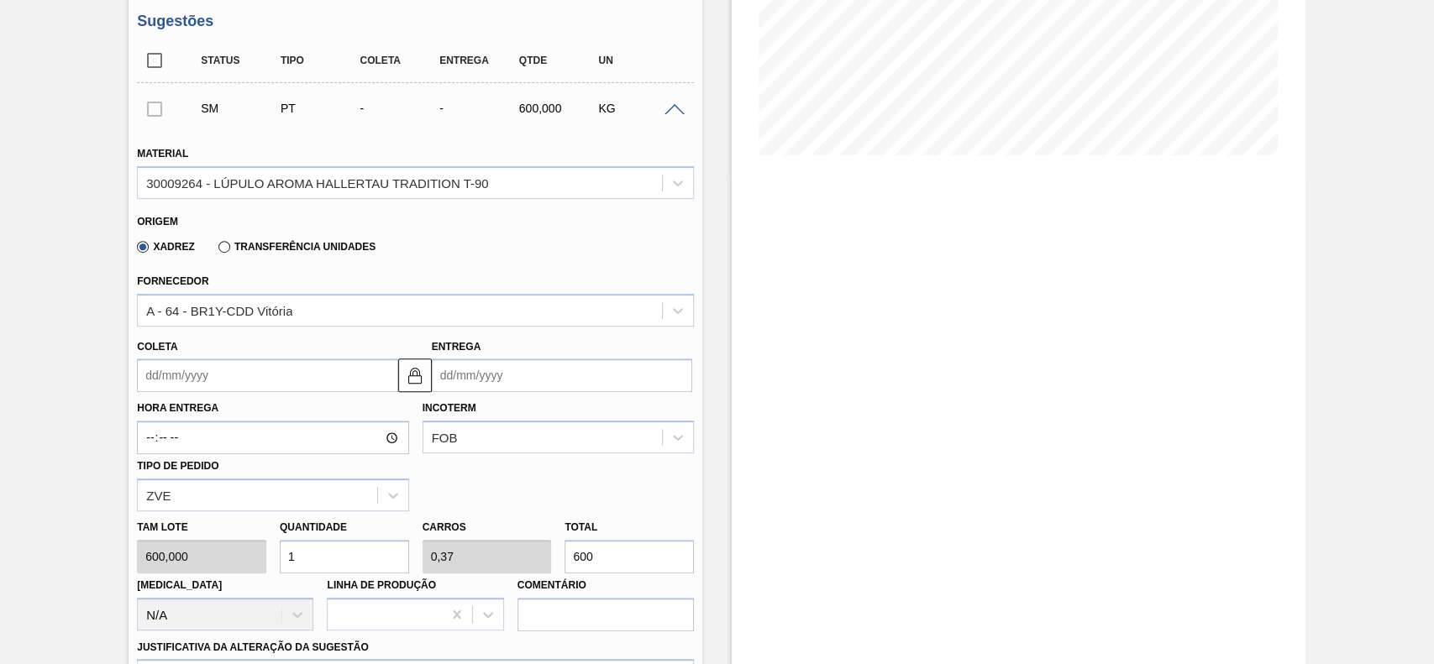
click at [227, 383] on input "Coleta" at bounding box center [267, 376] width 260 height 34
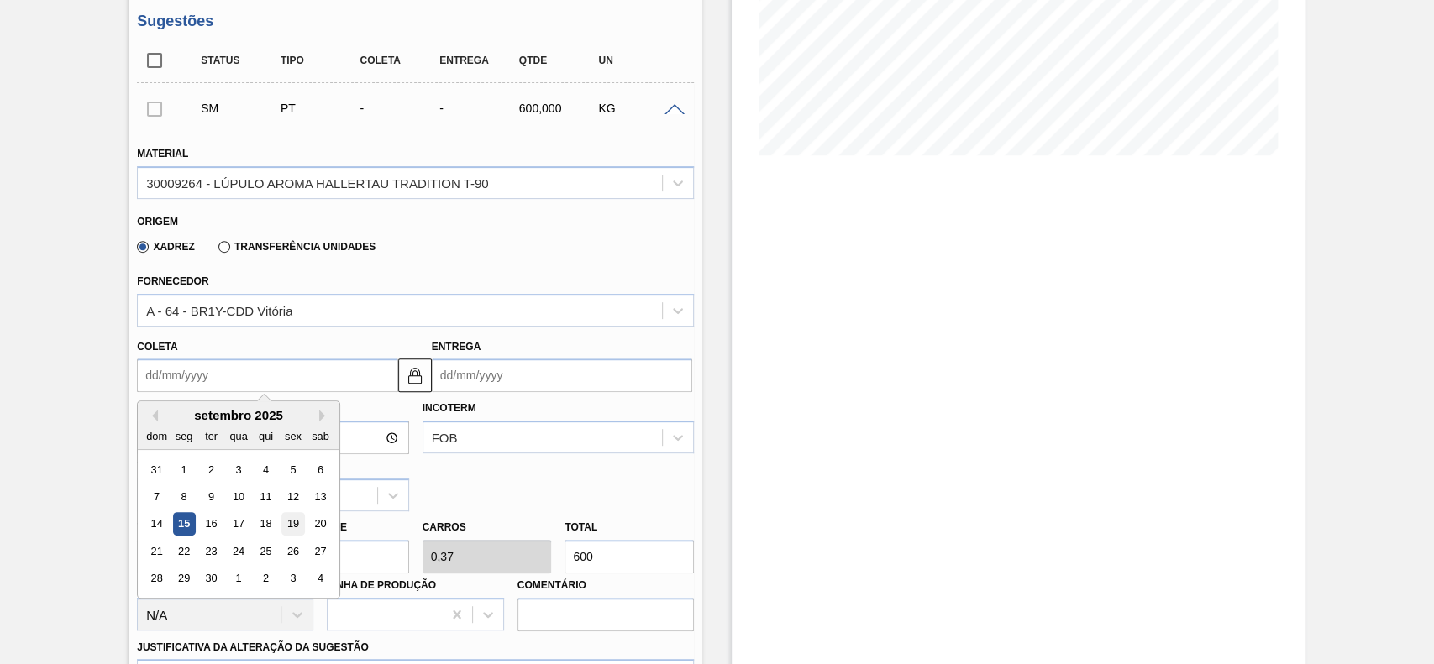
click at [296, 532] on div "19" at bounding box center [293, 524] width 23 height 23
type input "[DATE]"
type input "24/09/2025"
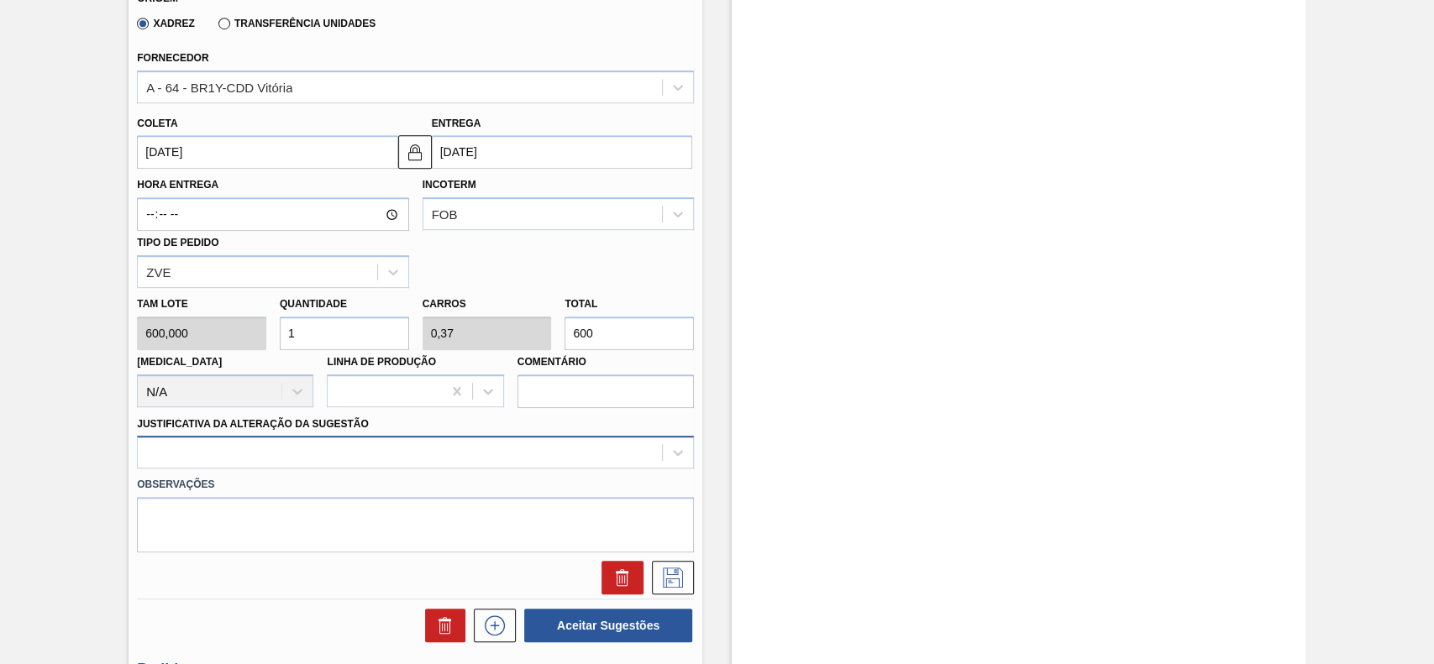
click at [254, 464] on div at bounding box center [415, 452] width 557 height 33
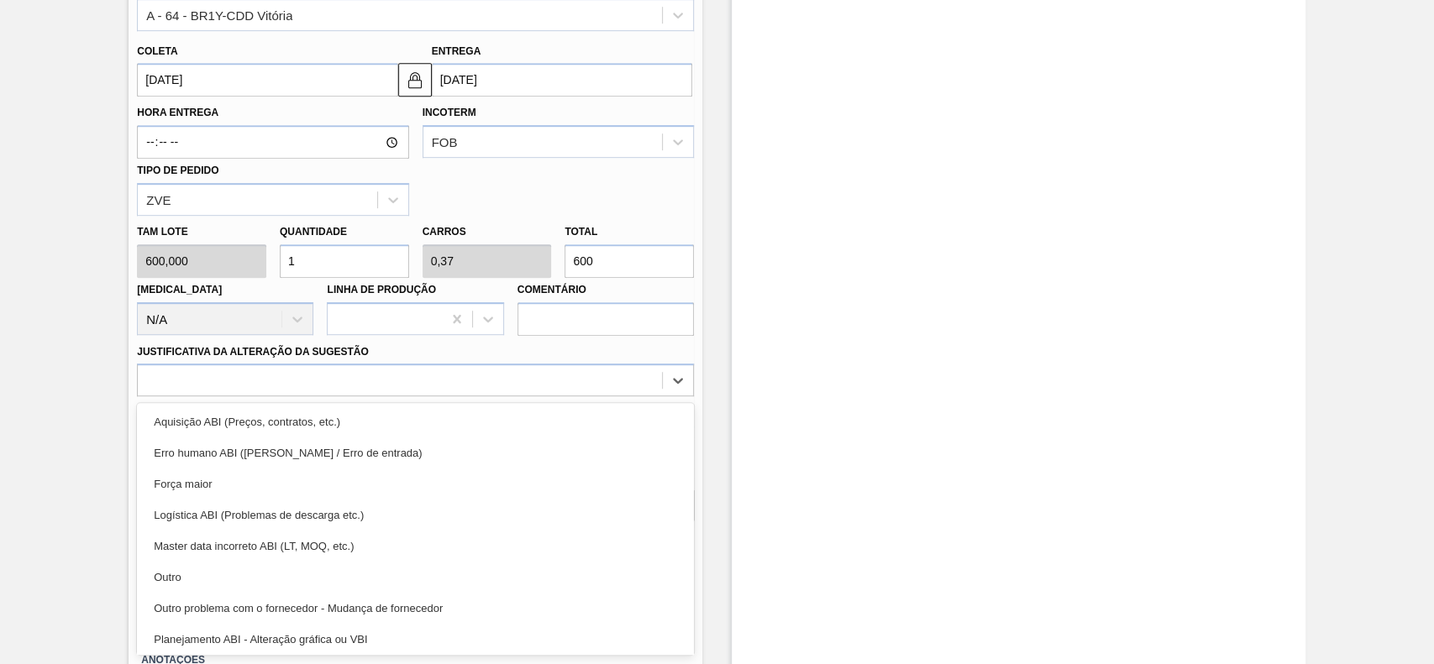
drag, startPoint x: 197, startPoint y: 574, endPoint x: 226, endPoint y: 562, distance: 30.9
click at [202, 574] on div "Outro" at bounding box center [415, 577] width 557 height 31
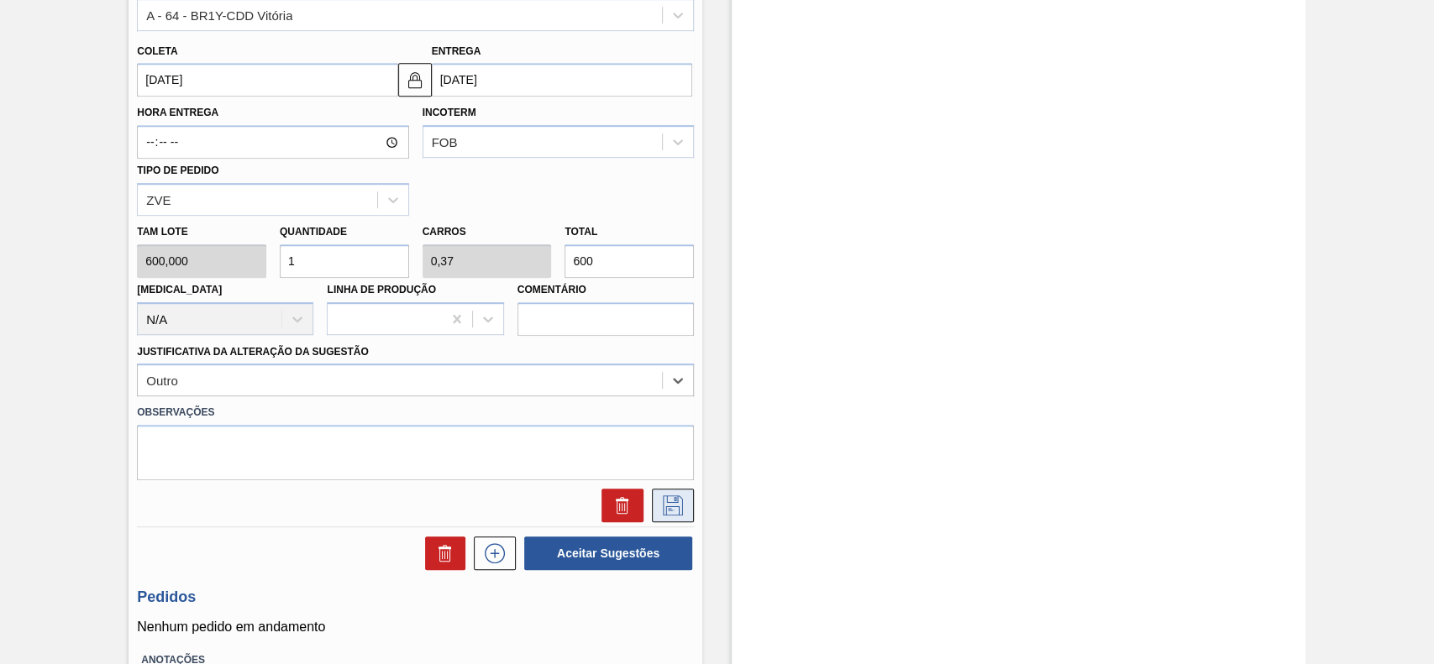
click at [674, 504] on icon at bounding box center [673, 505] width 20 height 20
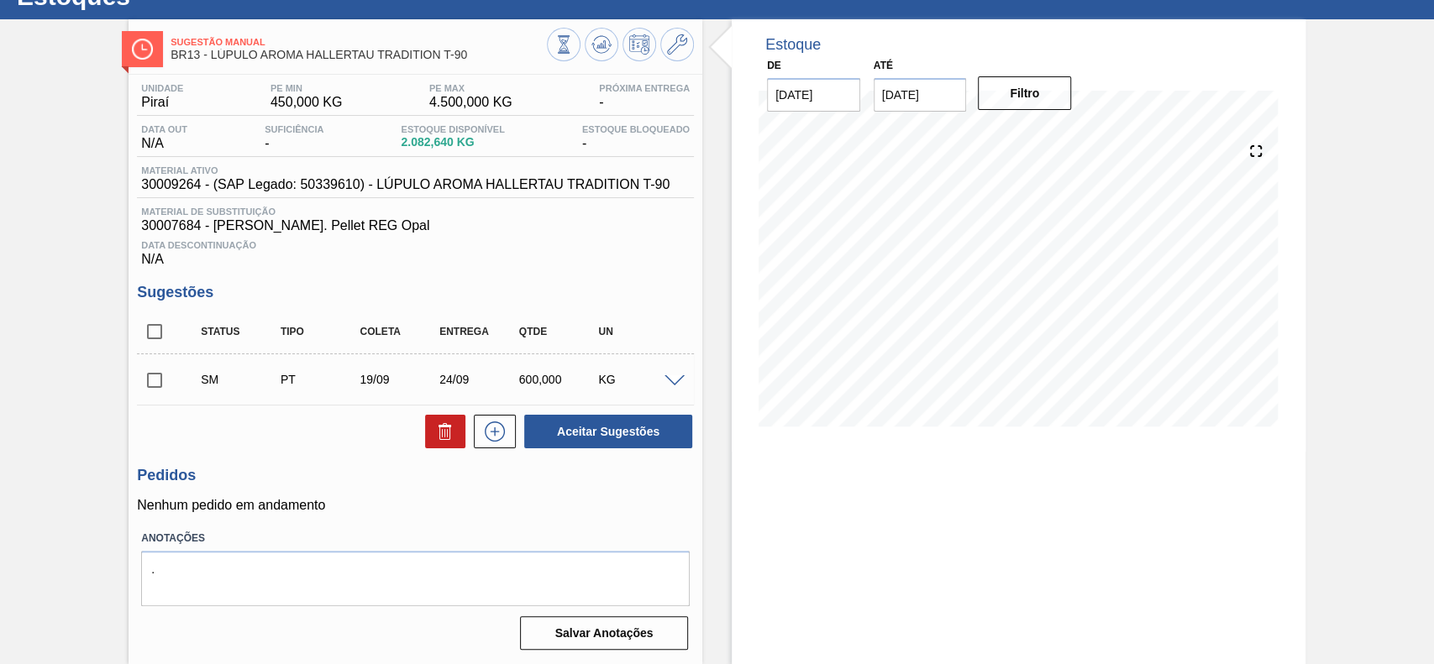
scroll to position [68, 0]
click at [154, 380] on input "checkbox" at bounding box center [154, 380] width 35 height 35
click at [618, 436] on button "Aceitar Sugestões" at bounding box center [608, 432] width 168 height 34
checkbox input "false"
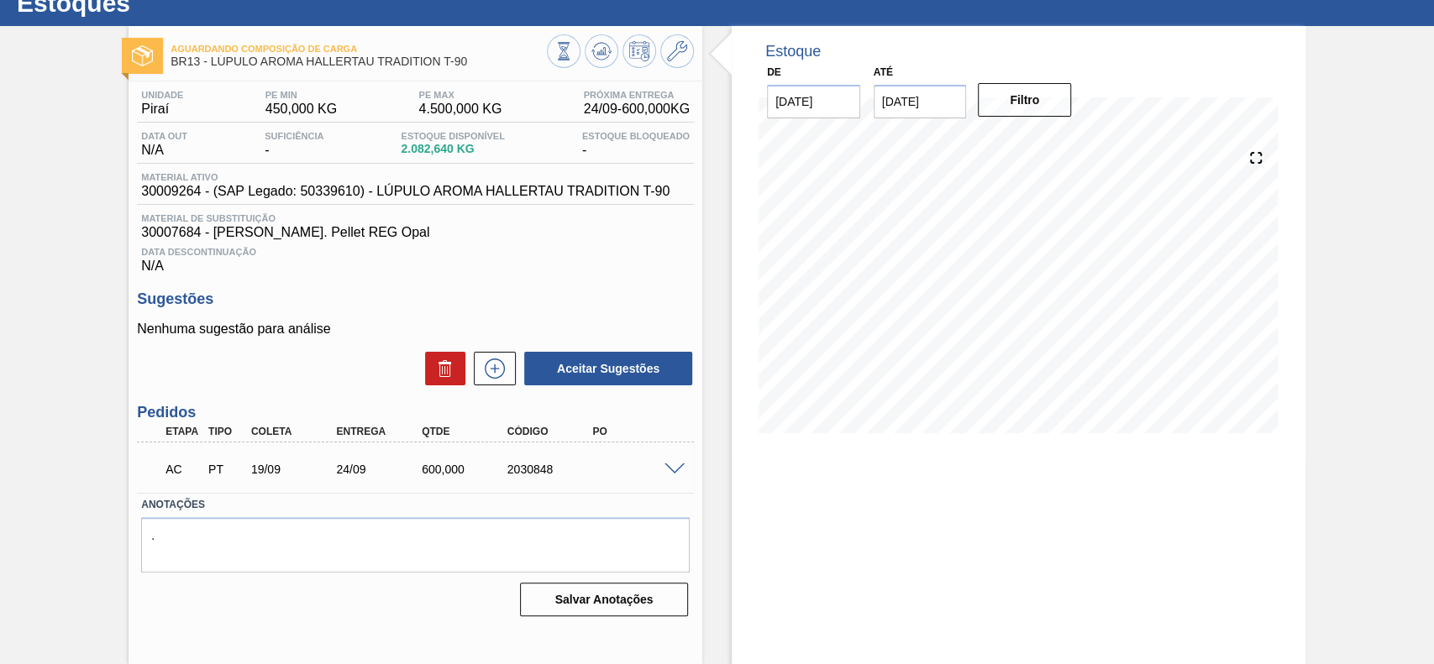
scroll to position [58, 0]
click at [677, 480] on div "AC PT 19/09 24/09 600,000 2030848" at bounding box center [415, 468] width 557 height 42
click at [670, 471] on span at bounding box center [674, 470] width 20 height 13
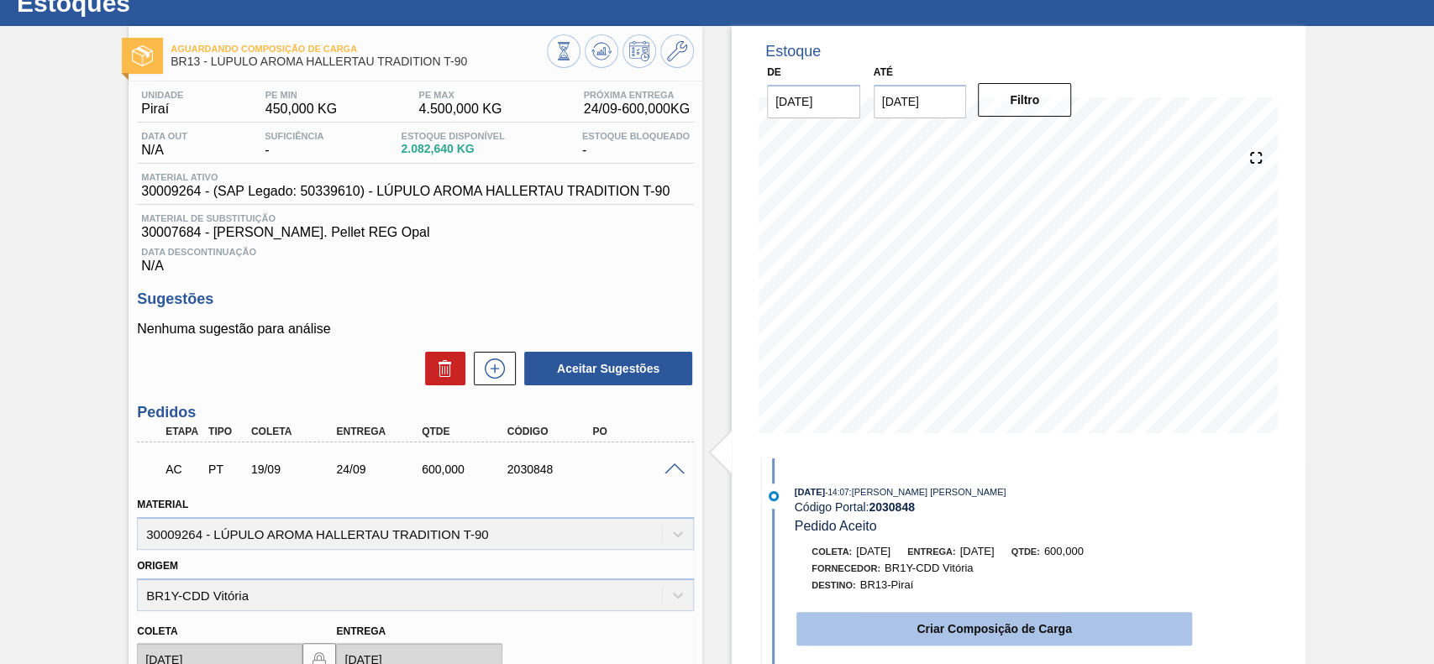
click at [962, 626] on button "Criar Composição de Carga" at bounding box center [994, 629] width 396 height 34
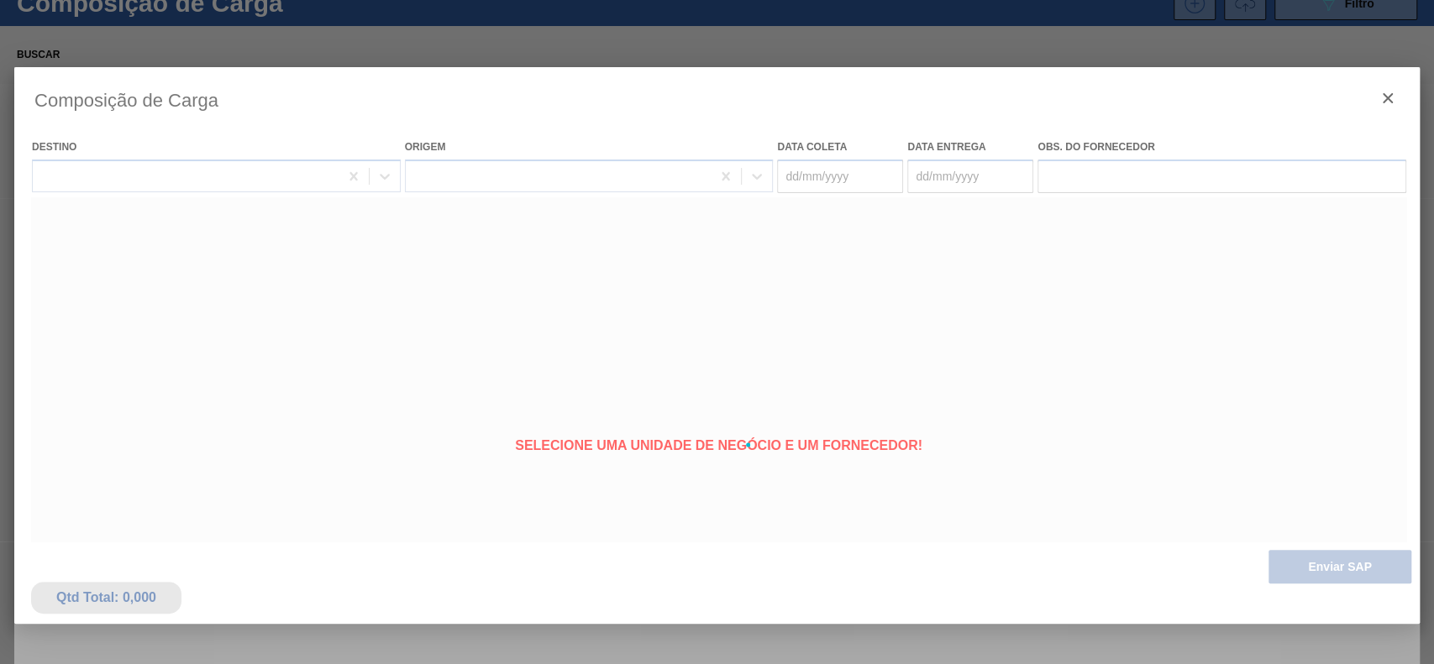
type coleta "[DATE]"
type entrega "24/09/2025"
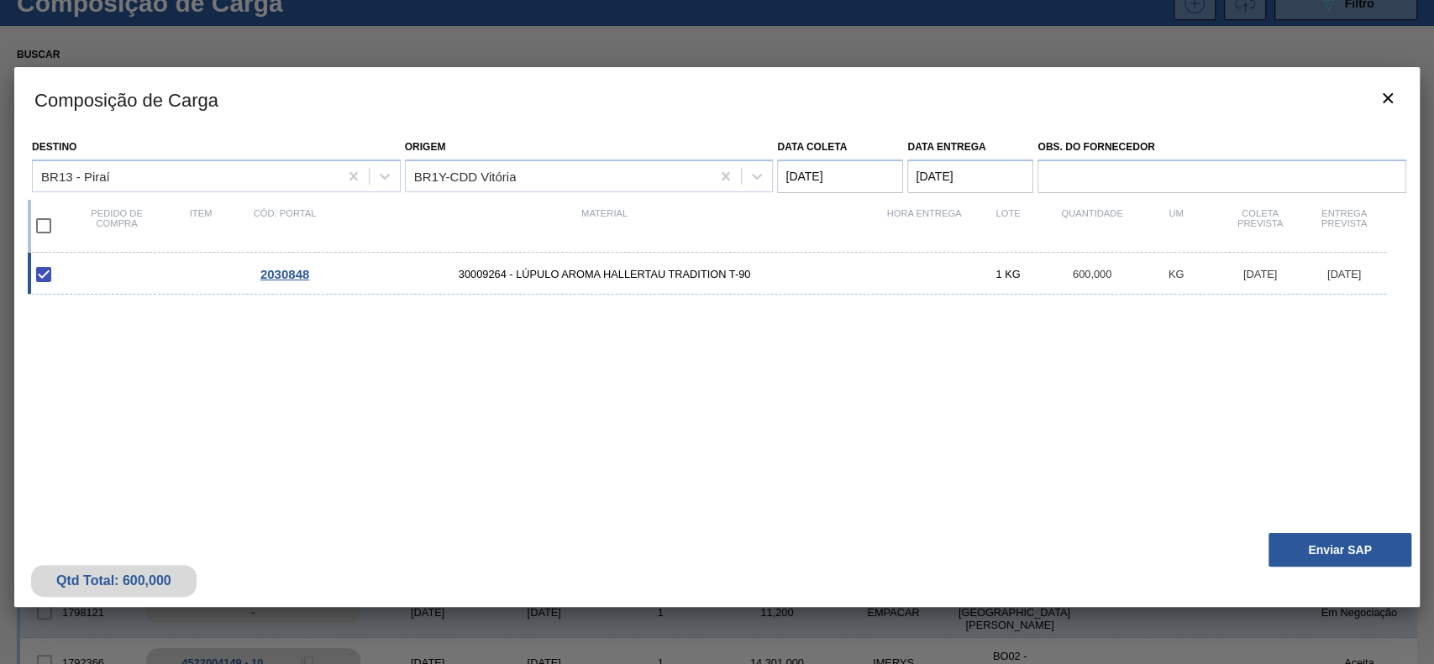
drag, startPoint x: 1330, startPoint y: 514, endPoint x: 1327, endPoint y: 524, distance: 10.6
click at [1329, 516] on div "Destino BR13 - Piraí Origem BR1Y-CDD Vitória Data coleta 19/09/2025 Data entreg…" at bounding box center [716, 328] width 1405 height 394
click at [1321, 548] on button "Enviar SAP" at bounding box center [1339, 550] width 143 height 34
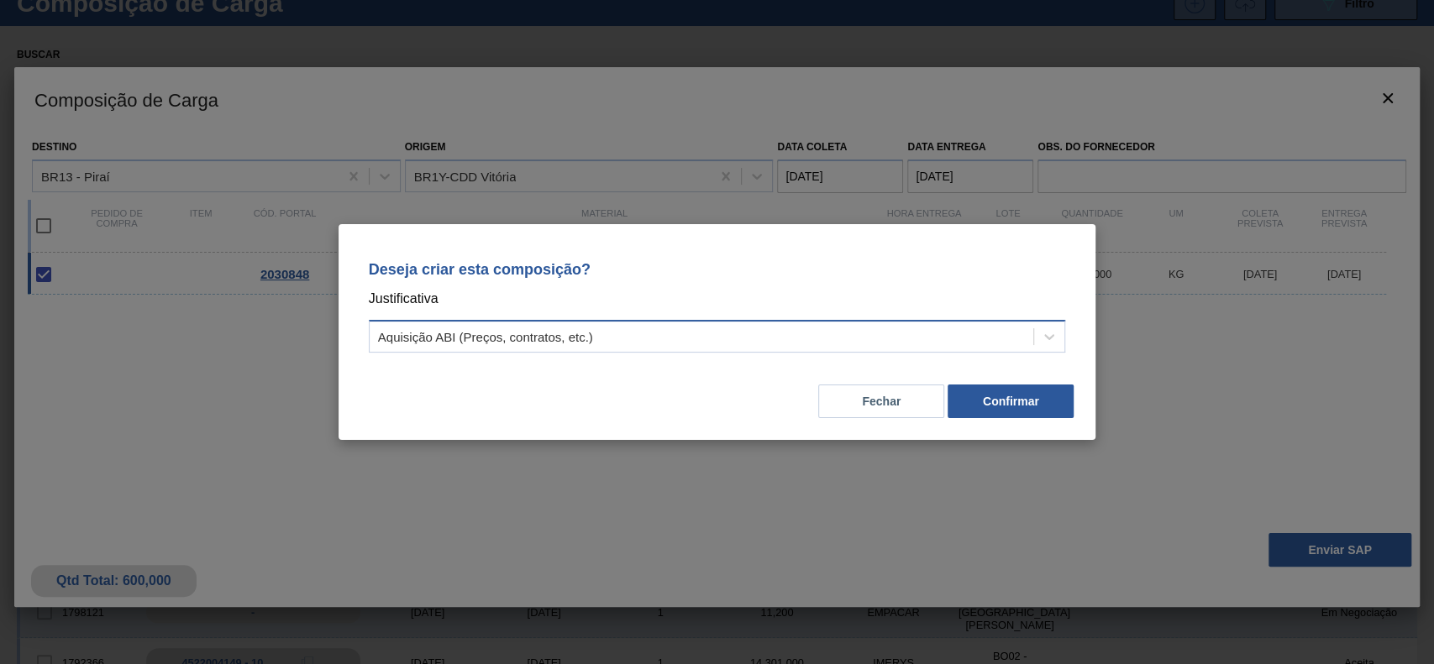
click at [736, 341] on div "Aquisição ABI (Preços, contratos, etc.)" at bounding box center [702, 337] width 664 height 24
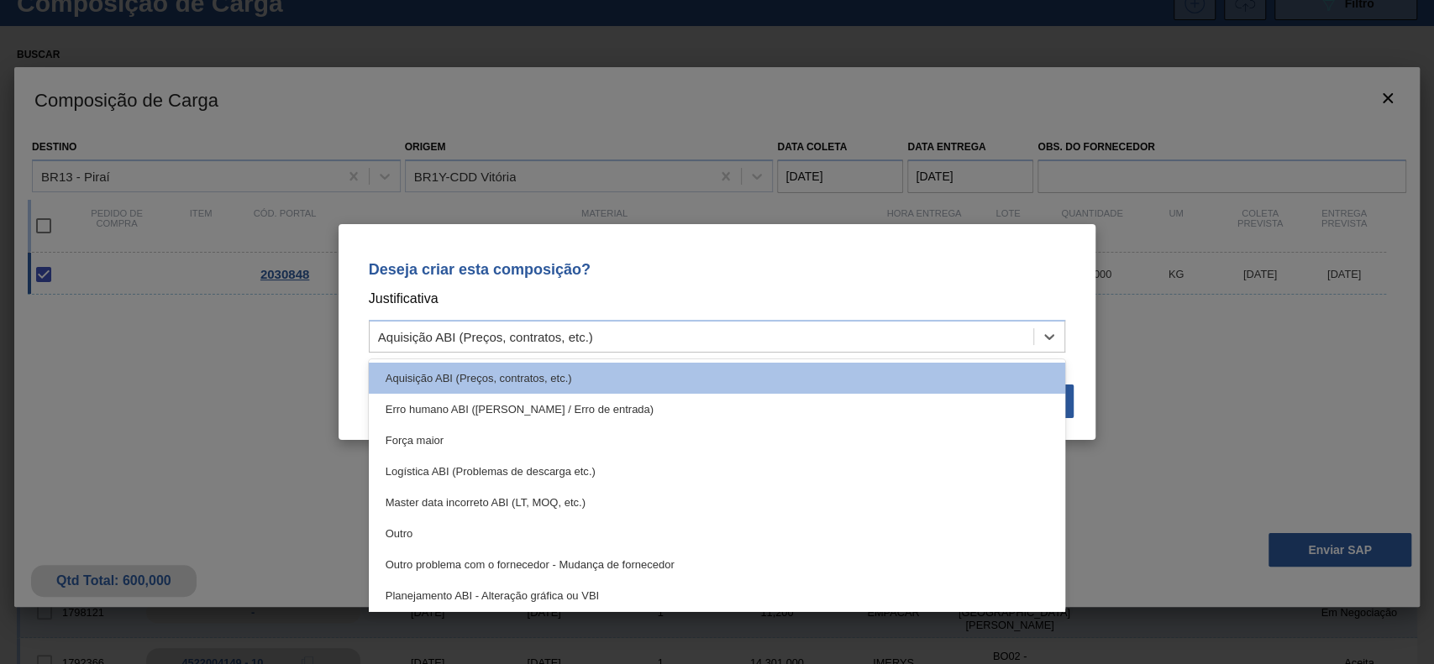
drag, startPoint x: 542, startPoint y: 534, endPoint x: 626, endPoint y: 511, distance: 87.8
click at [544, 535] on div "Outro" at bounding box center [717, 533] width 697 height 31
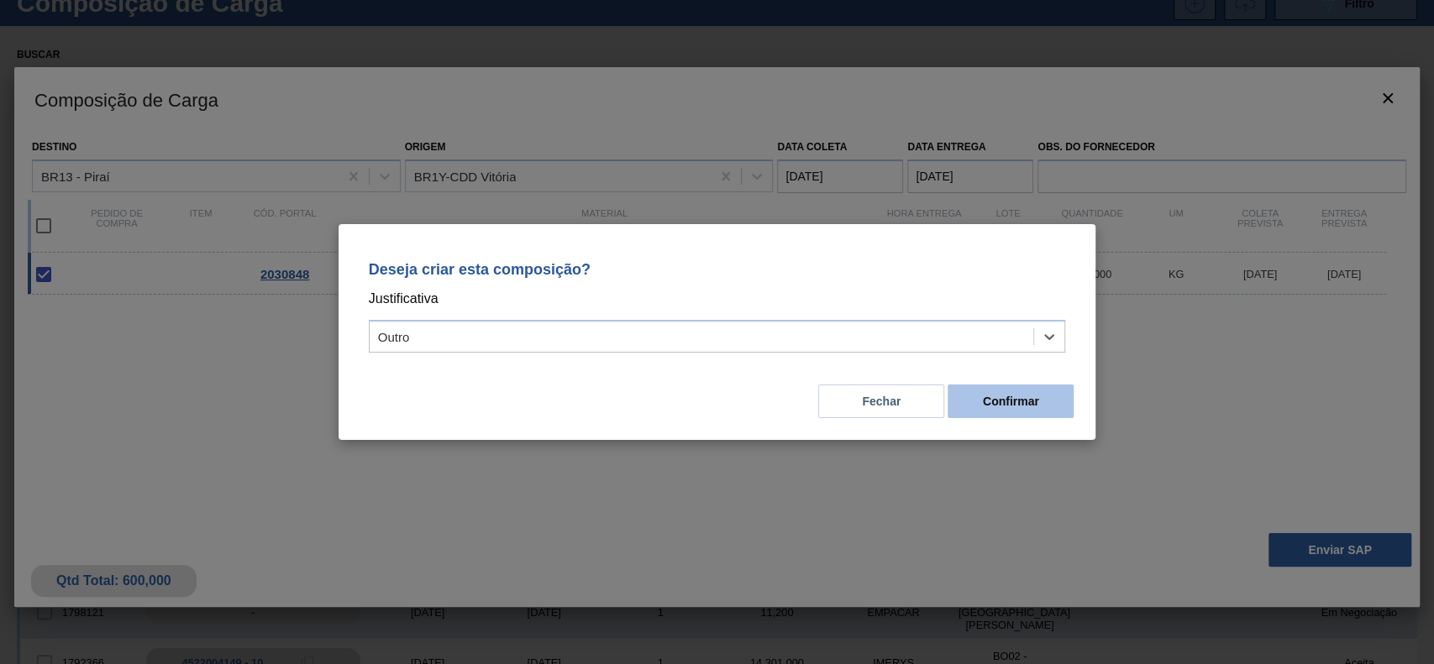
click at [1025, 400] on button "Confirmar" at bounding box center [1010, 402] width 126 height 34
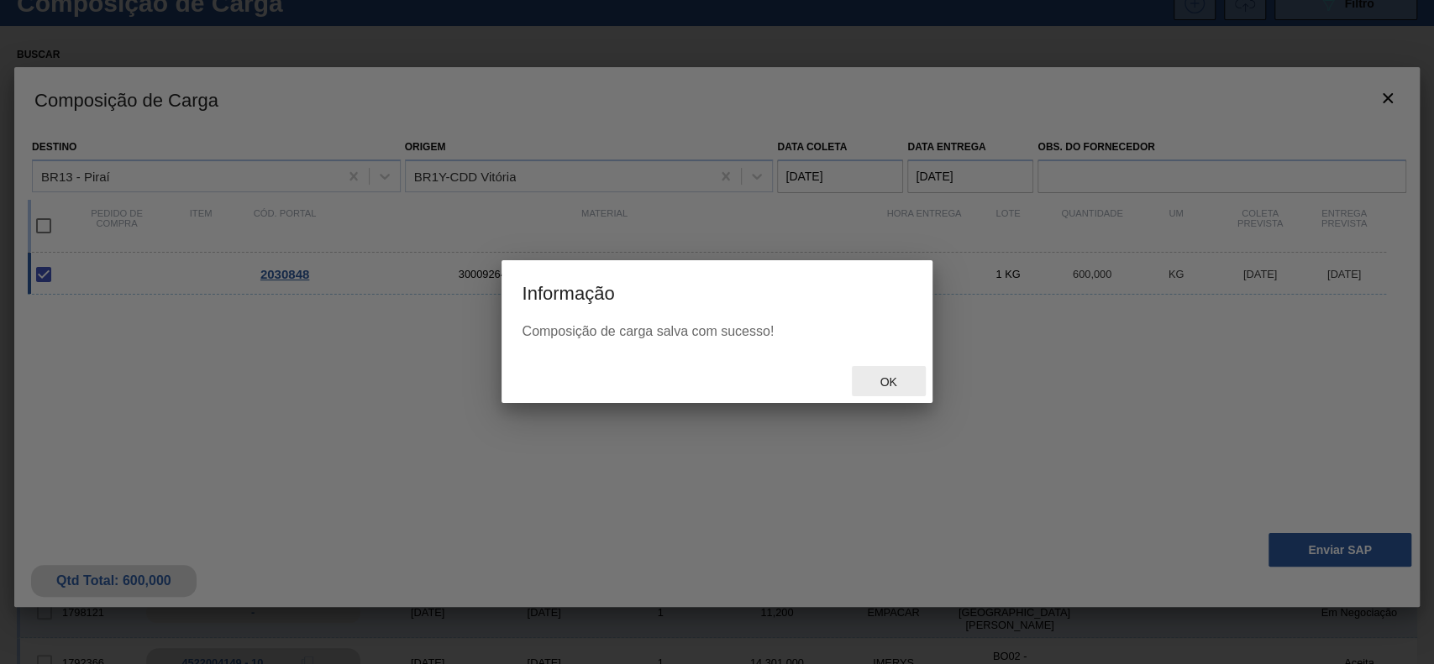
click at [893, 390] on div "Ok" at bounding box center [889, 381] width 74 height 31
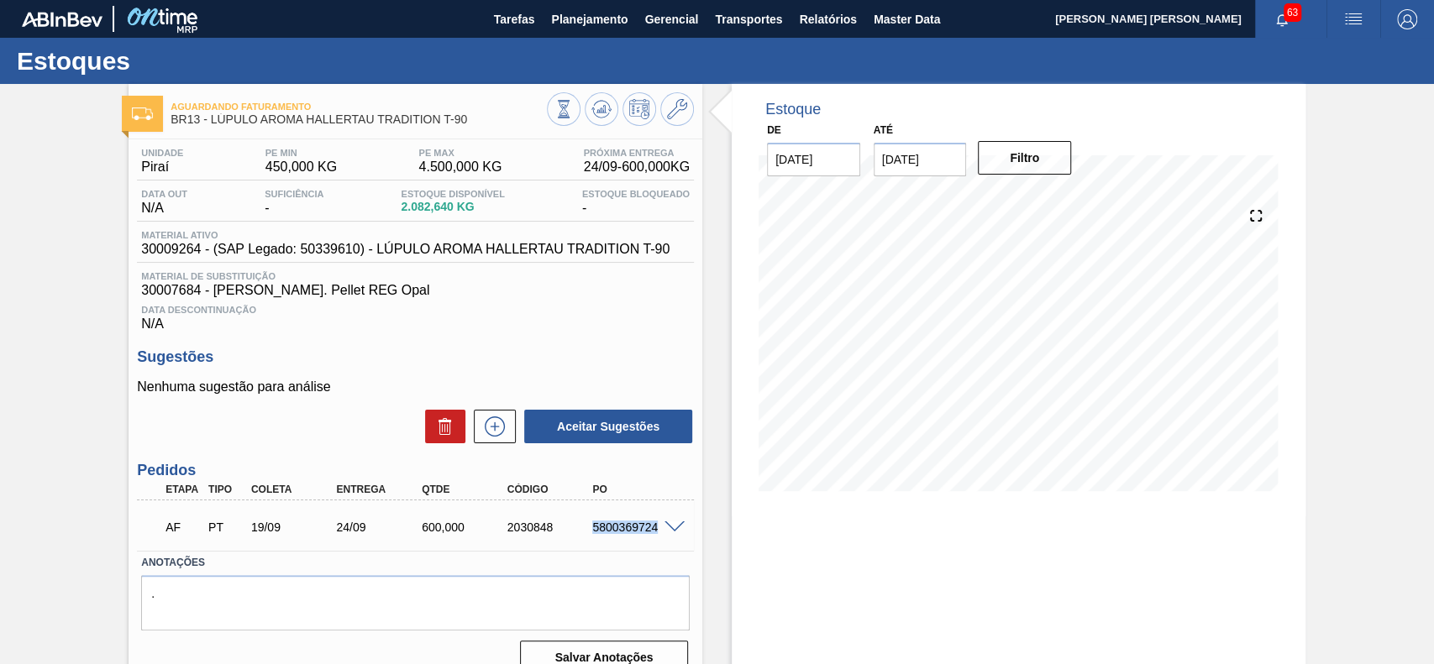
drag, startPoint x: 593, startPoint y: 527, endPoint x: 663, endPoint y: 543, distance: 72.3
click at [665, 543] on div "AF PT 19/09 24/09 600,000 2030848 5800369724" at bounding box center [415, 526] width 557 height 42
copy div "5800369724"
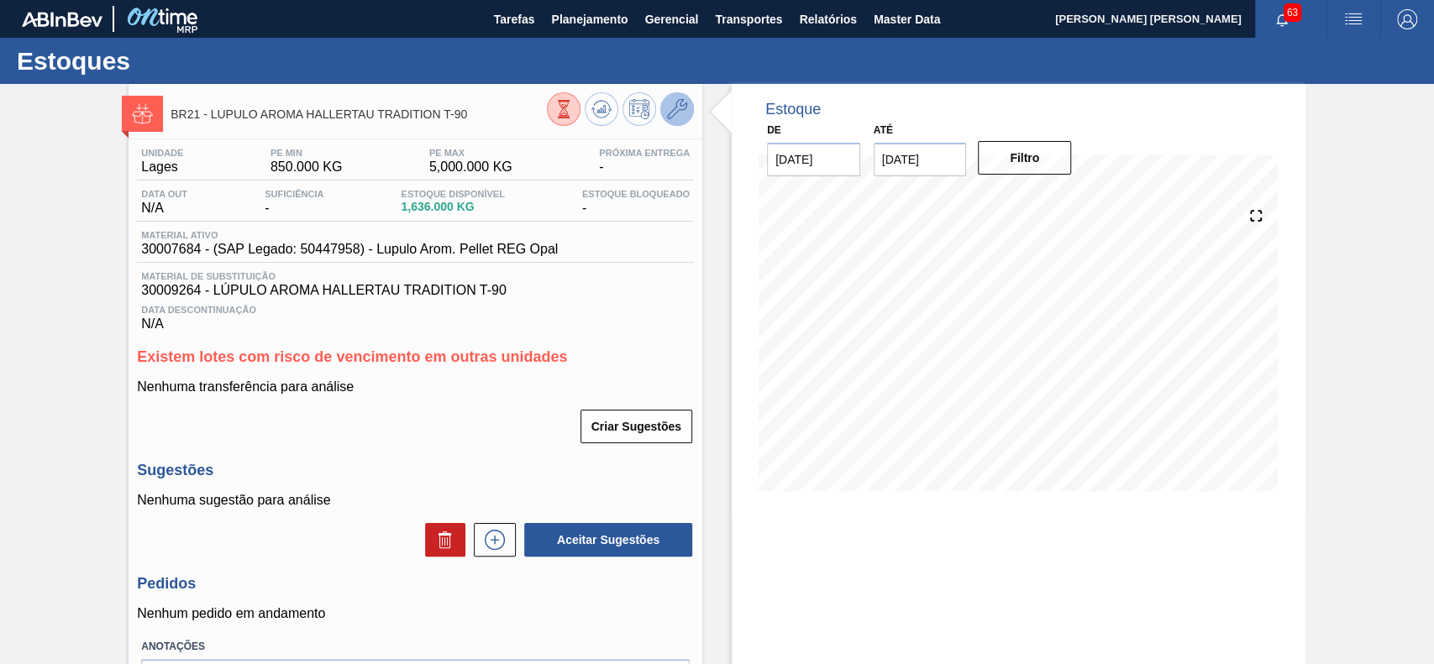
click at [683, 101] on icon at bounding box center [677, 109] width 20 height 20
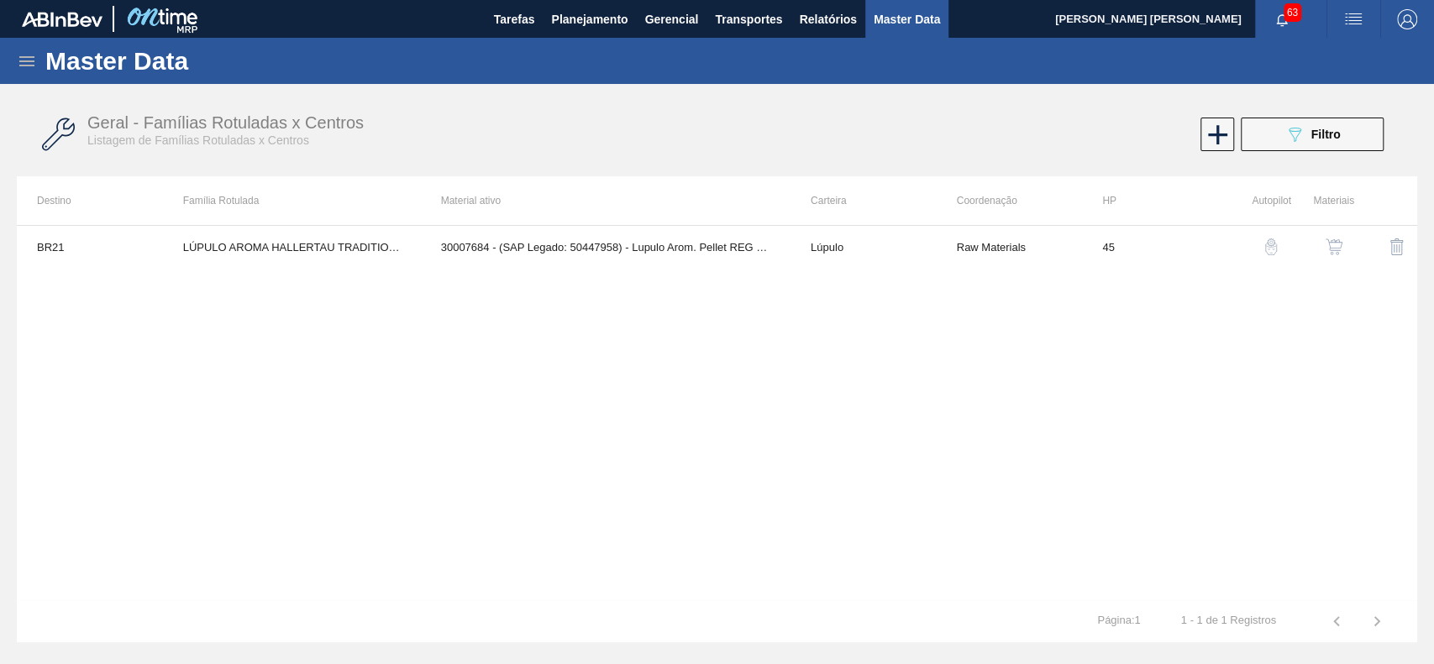
click at [1340, 245] on img "button" at bounding box center [1333, 247] width 17 height 17
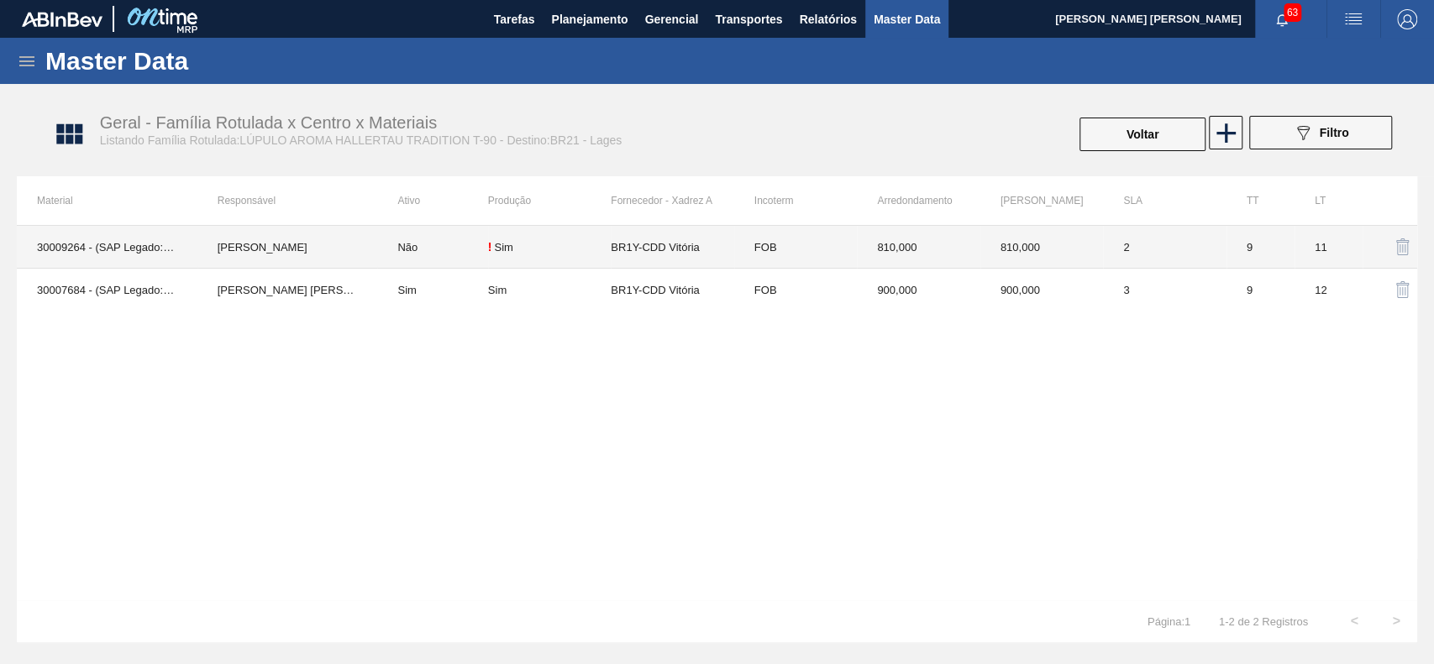
click at [600, 253] on div "! Sim" at bounding box center [549, 246] width 123 height 13
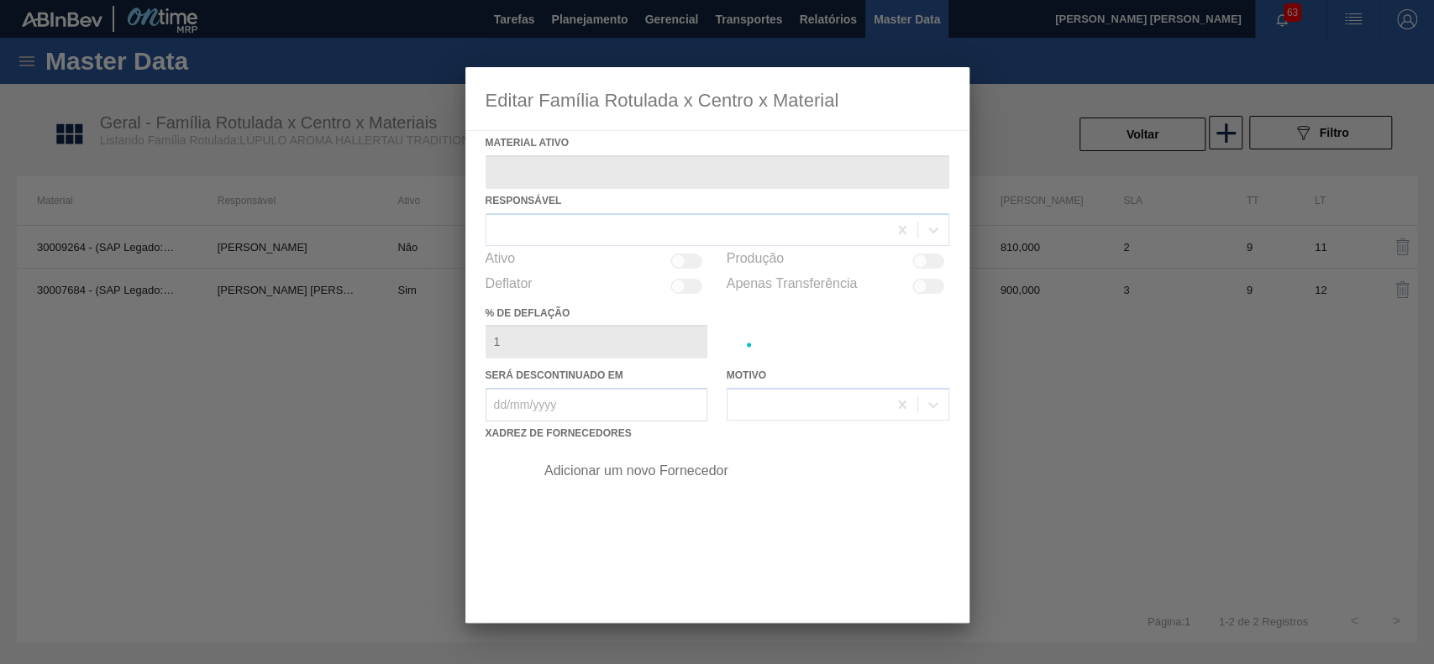
type ativo "30009264 - (SAP Legado: 50339610) - LÚPULO AROMA HALLERTAU TRADITION T-90"
checkbox input "true"
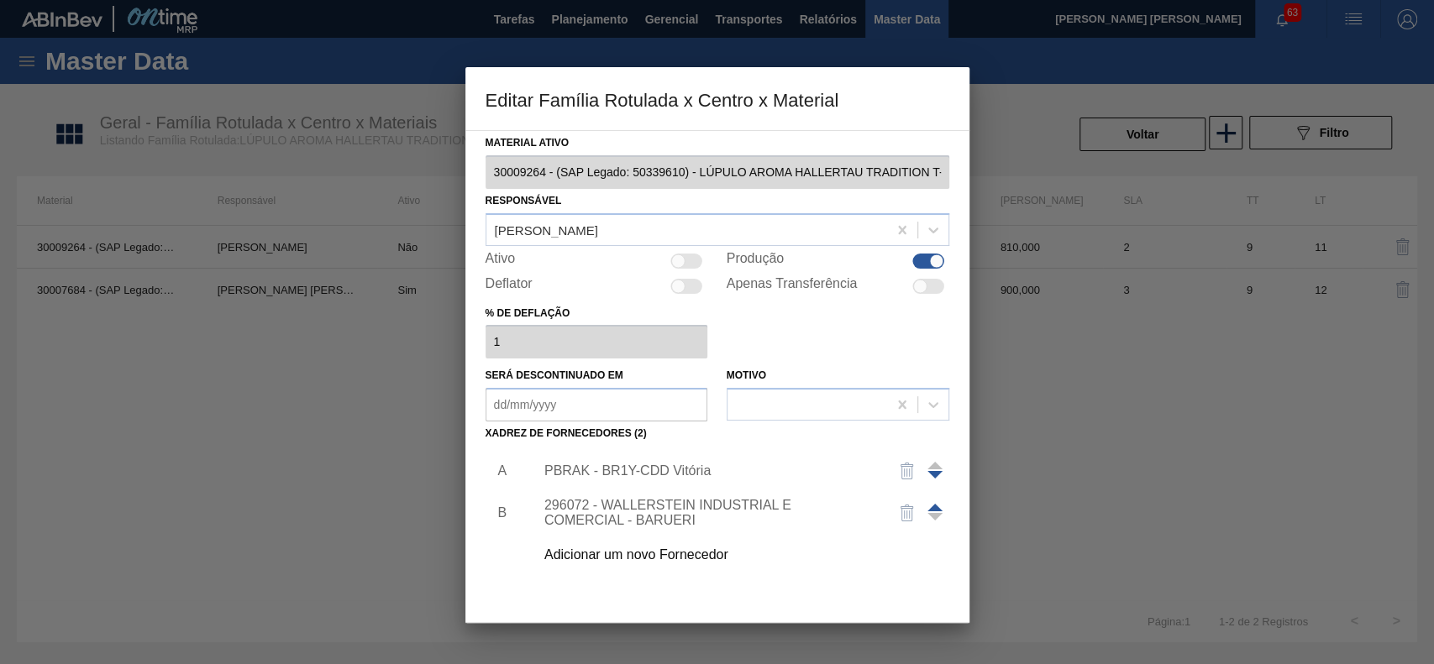
click at [675, 259] on div at bounding box center [678, 261] width 14 height 14
checkbox input "true"
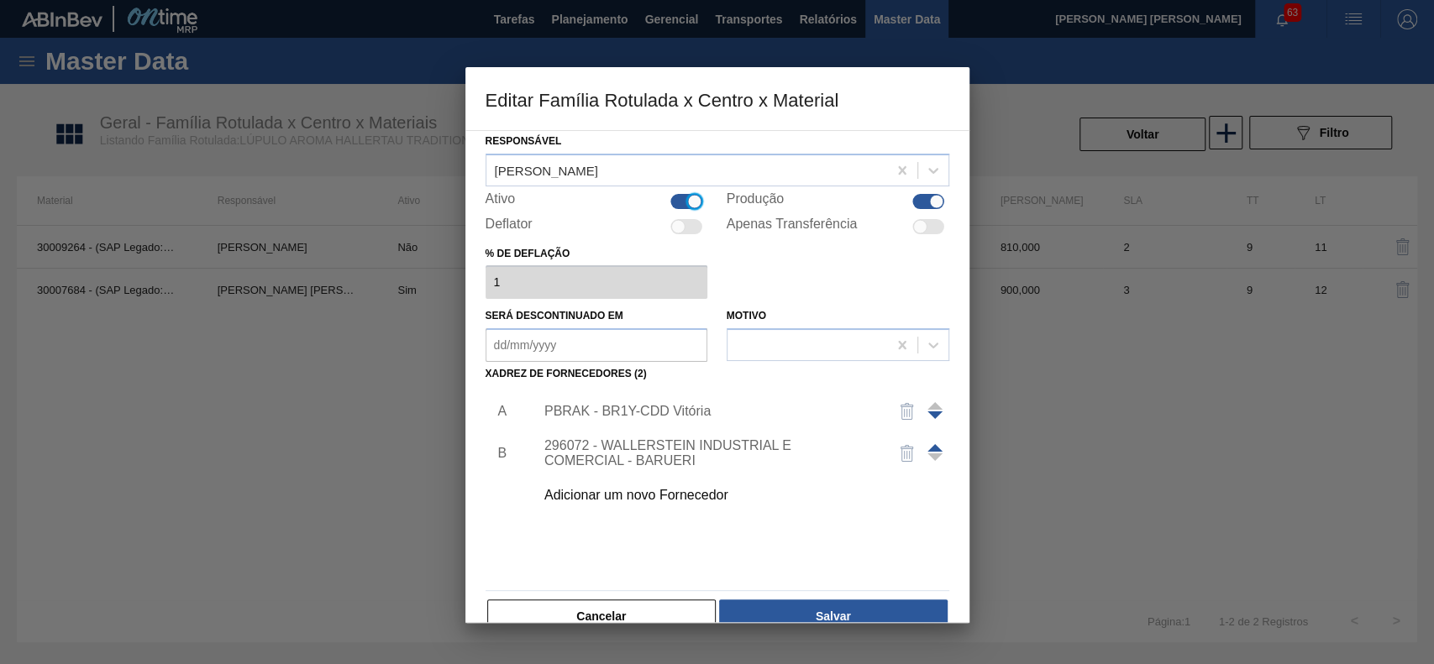
scroll to position [92, 0]
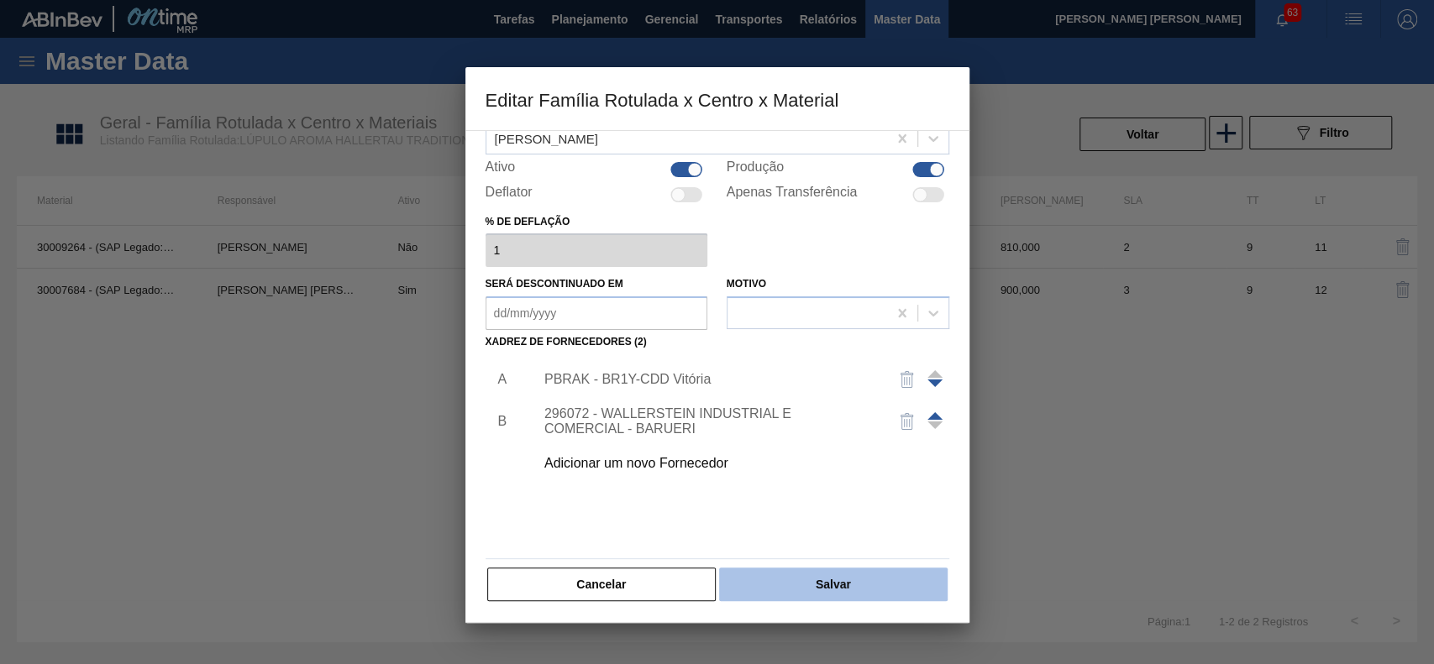
click at [841, 580] on button "Salvar" at bounding box center [833, 585] width 228 height 34
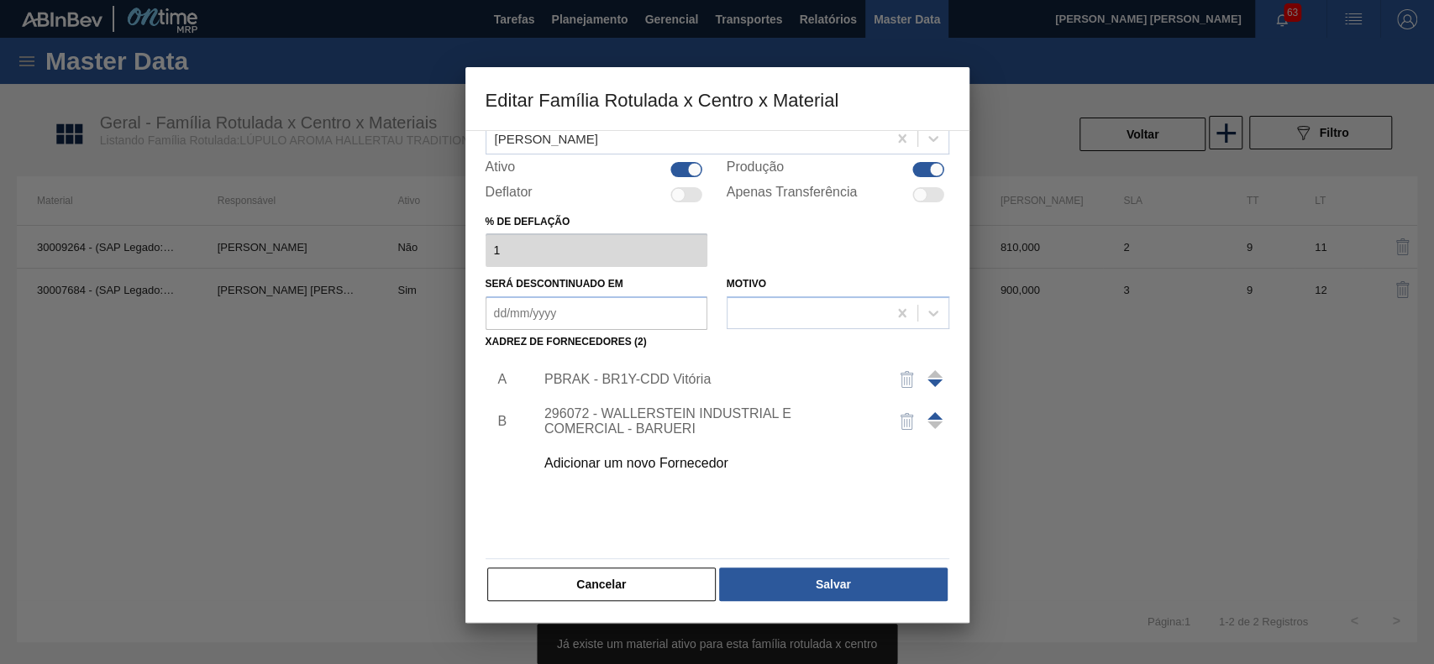
click at [347, 360] on div at bounding box center [717, 332] width 1434 height 664
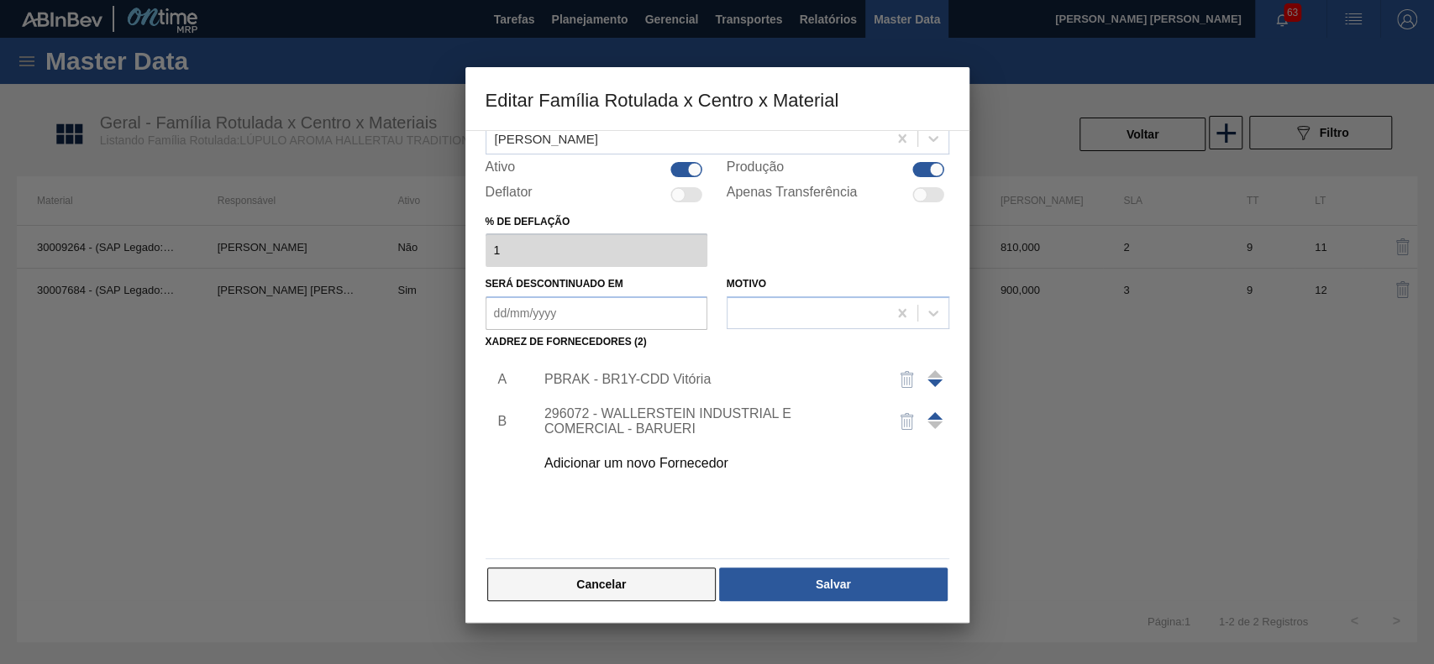
click at [579, 574] on button "Cancelar" at bounding box center [601, 585] width 229 height 34
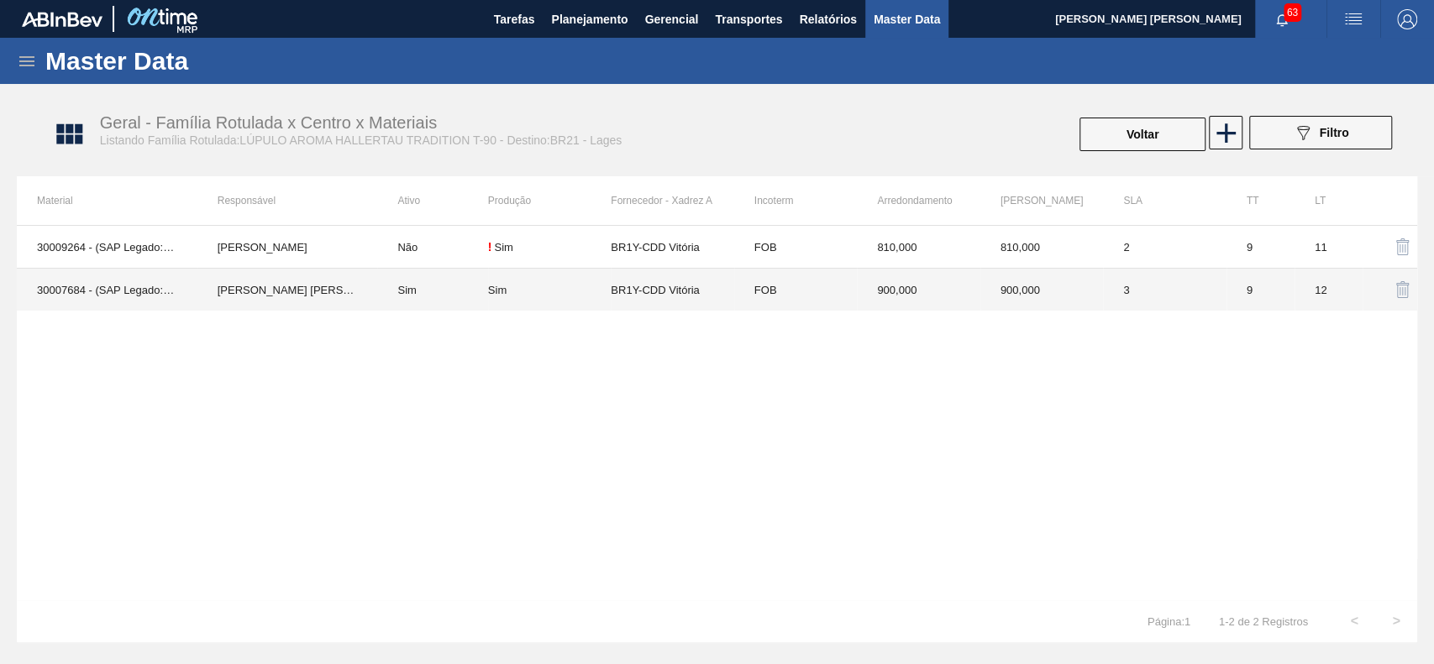
click at [483, 293] on td "Sim" at bounding box center [432, 290] width 110 height 43
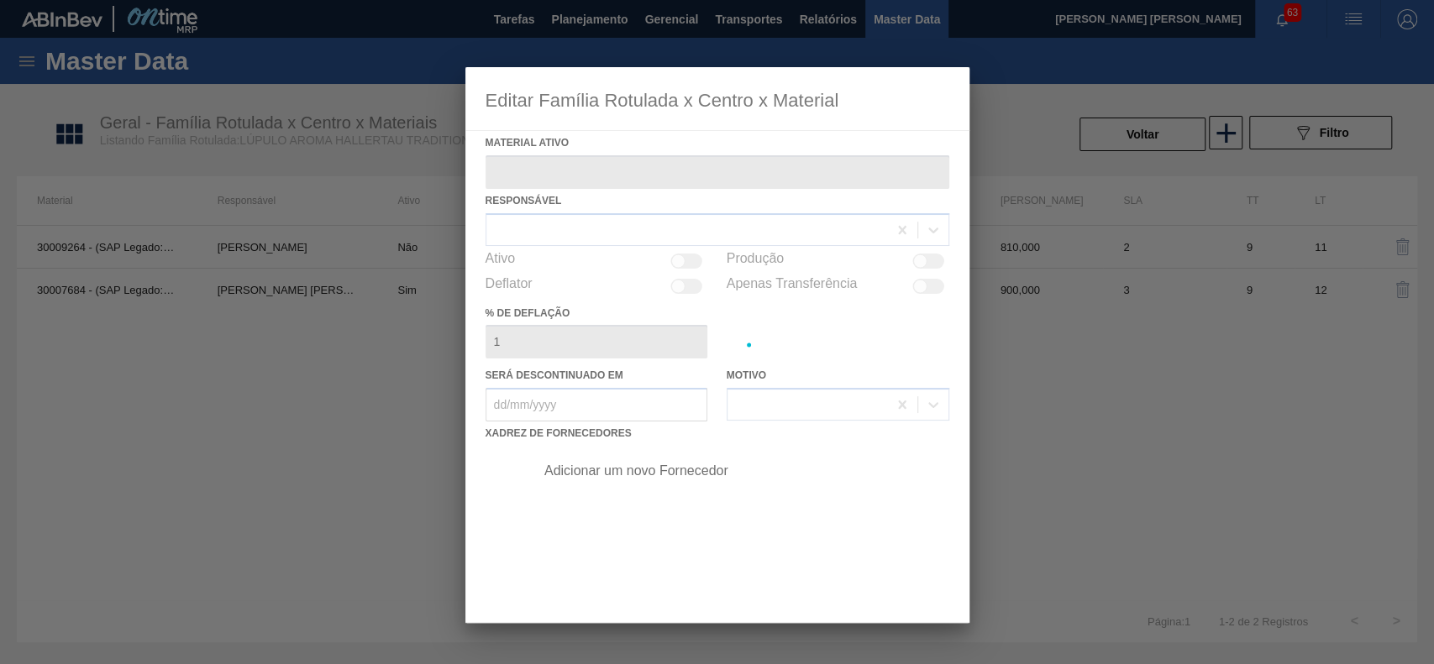
type ativo "30007684 - (SAP Legado: 50447958) - Lupulo Arom. Pellet REG Opal"
checkbox input "true"
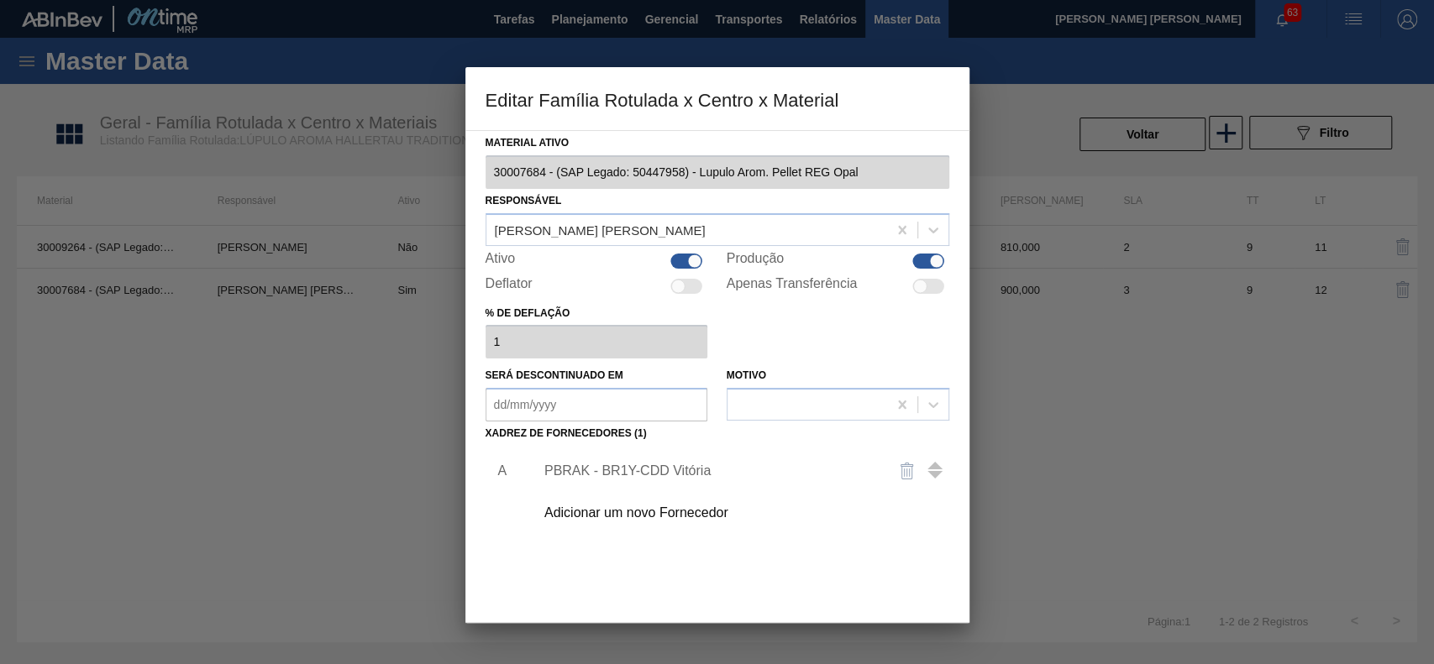
click at [684, 259] on div at bounding box center [687, 261] width 32 height 15
checkbox input "false"
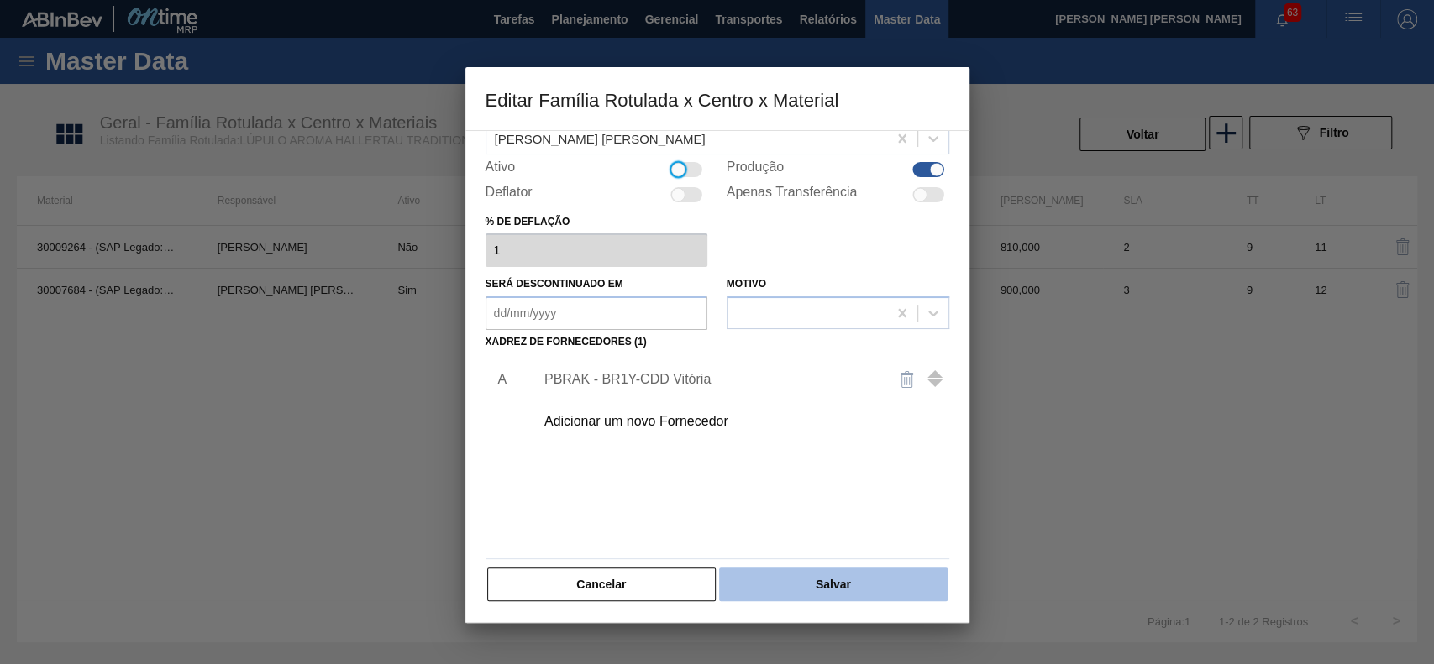
click at [824, 595] on button "Salvar" at bounding box center [833, 585] width 228 height 34
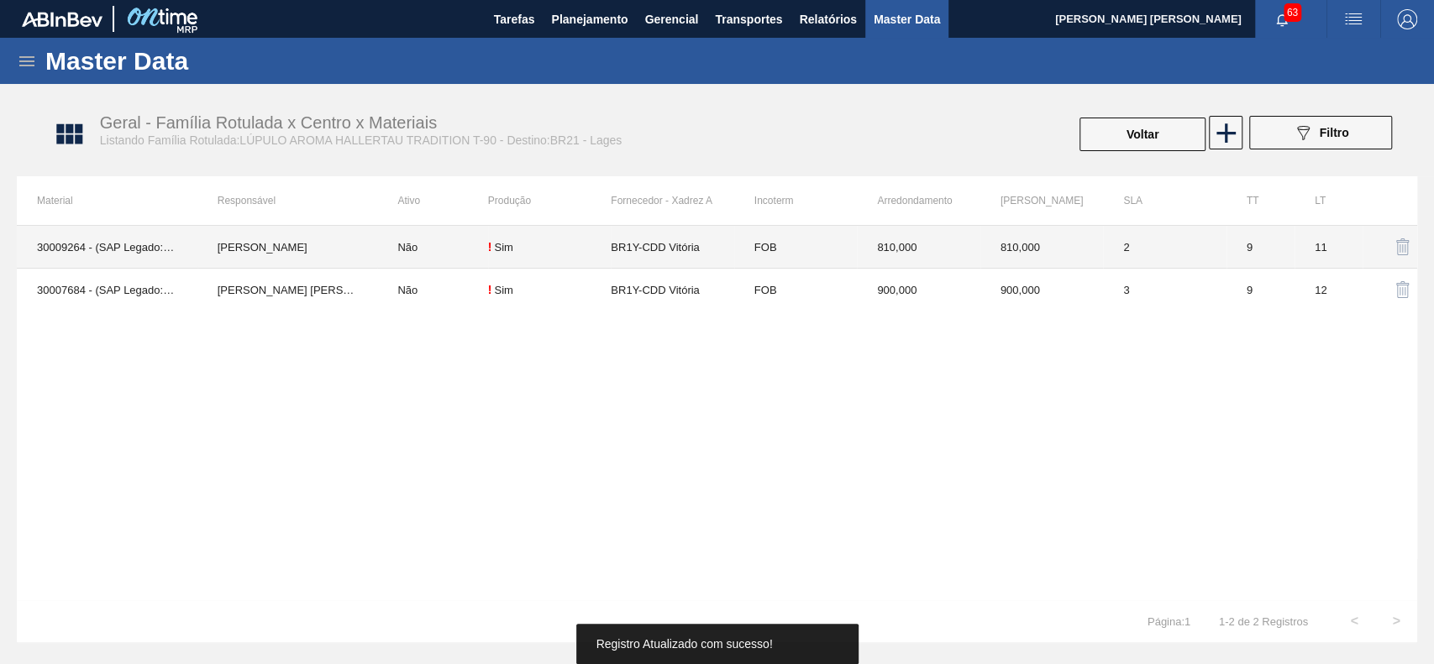
click at [450, 256] on td "Não" at bounding box center [432, 247] width 110 height 43
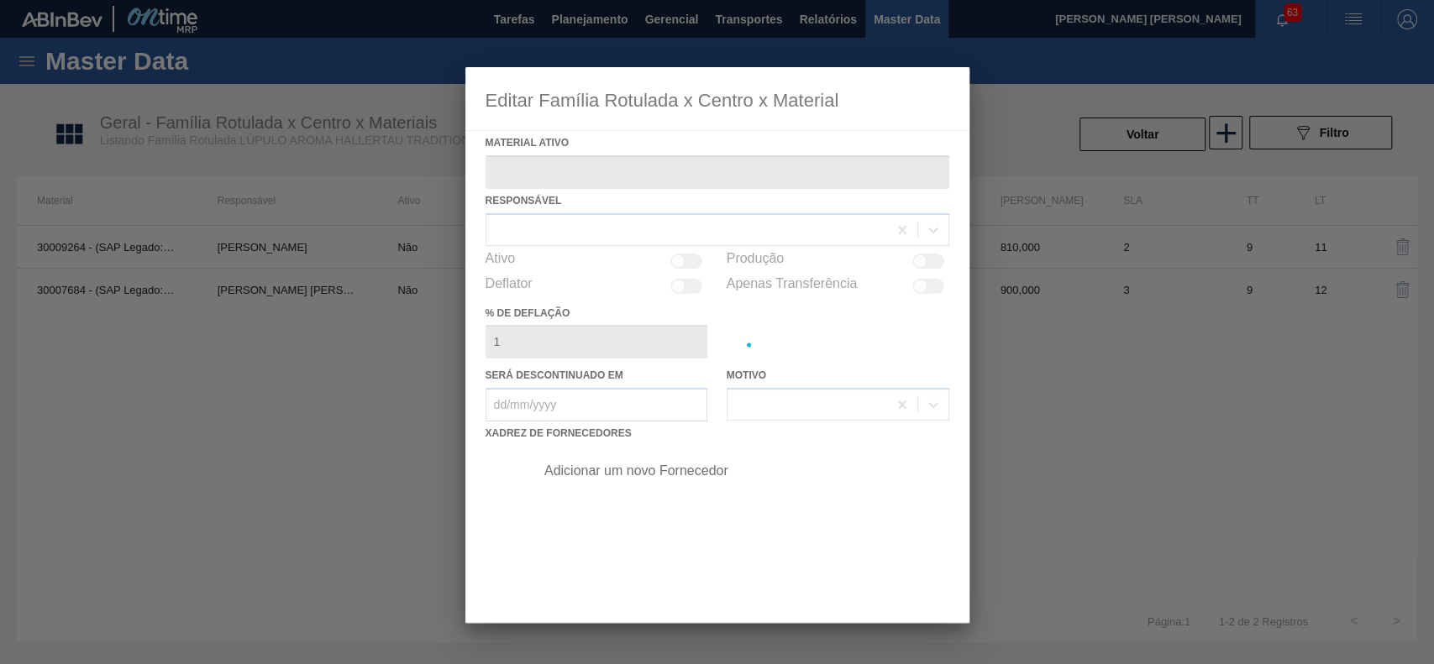
type ativo "30009264 - (SAP Legado: 50339610) - LÚPULO AROMA HALLERTAU TRADITION T-90"
checkbox input "true"
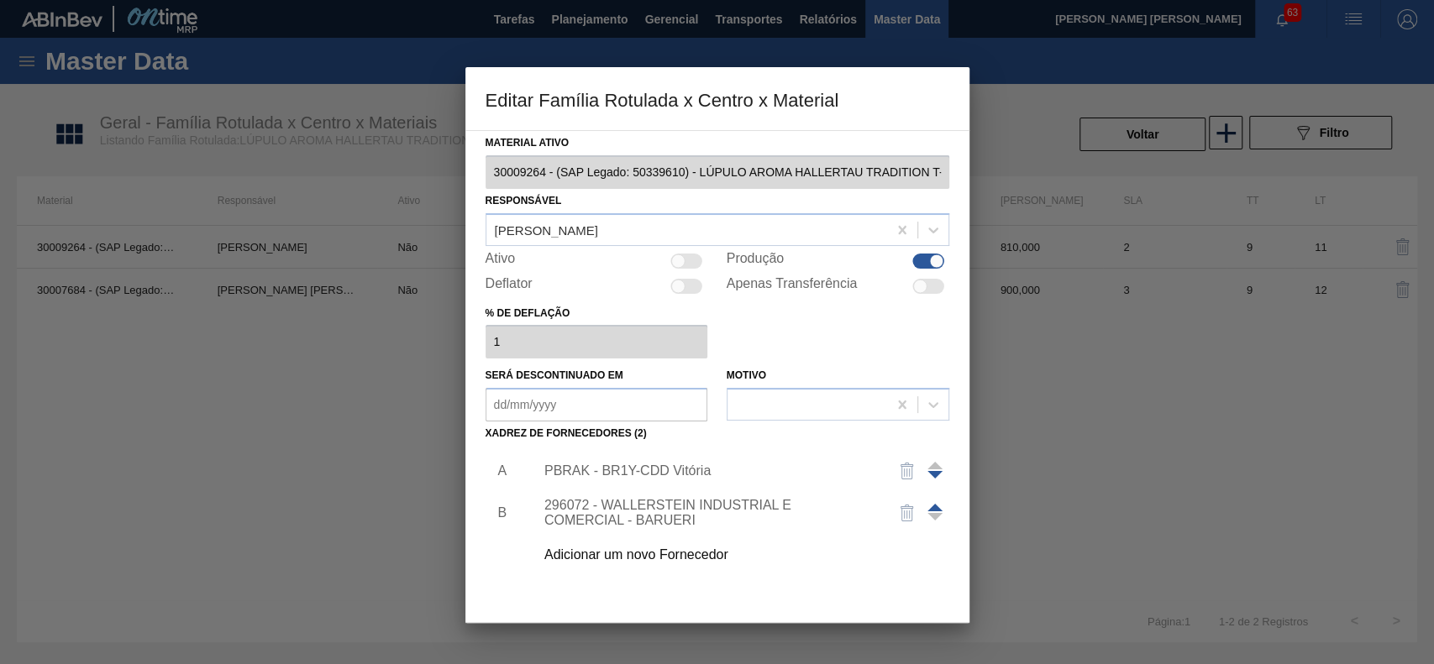
click at [677, 254] on div at bounding box center [678, 261] width 14 height 14
checkbox input "true"
click at [652, 469] on div "PBRAK - BR1Y-CDD Vitória" at bounding box center [708, 471] width 329 height 15
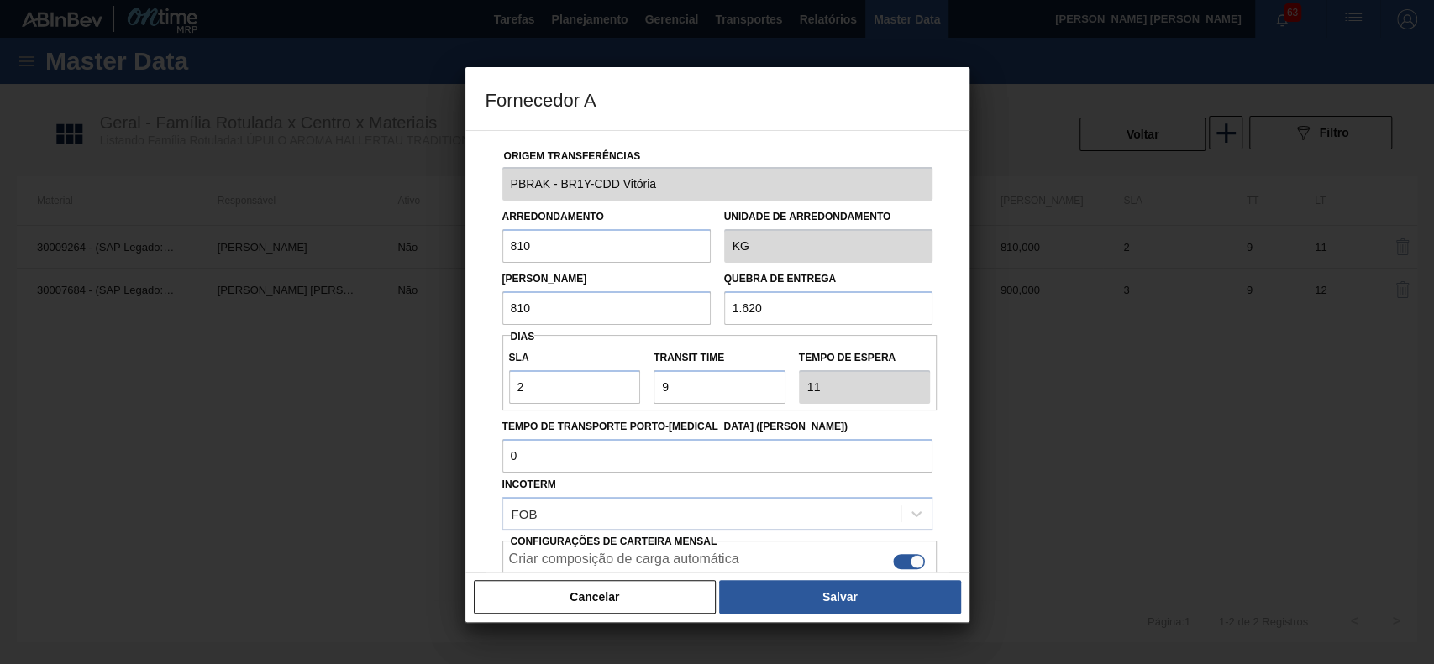
click at [543, 237] on input "810" at bounding box center [606, 246] width 208 height 34
type input "600"
click at [543, 302] on input "810" at bounding box center [606, 308] width 208 height 34
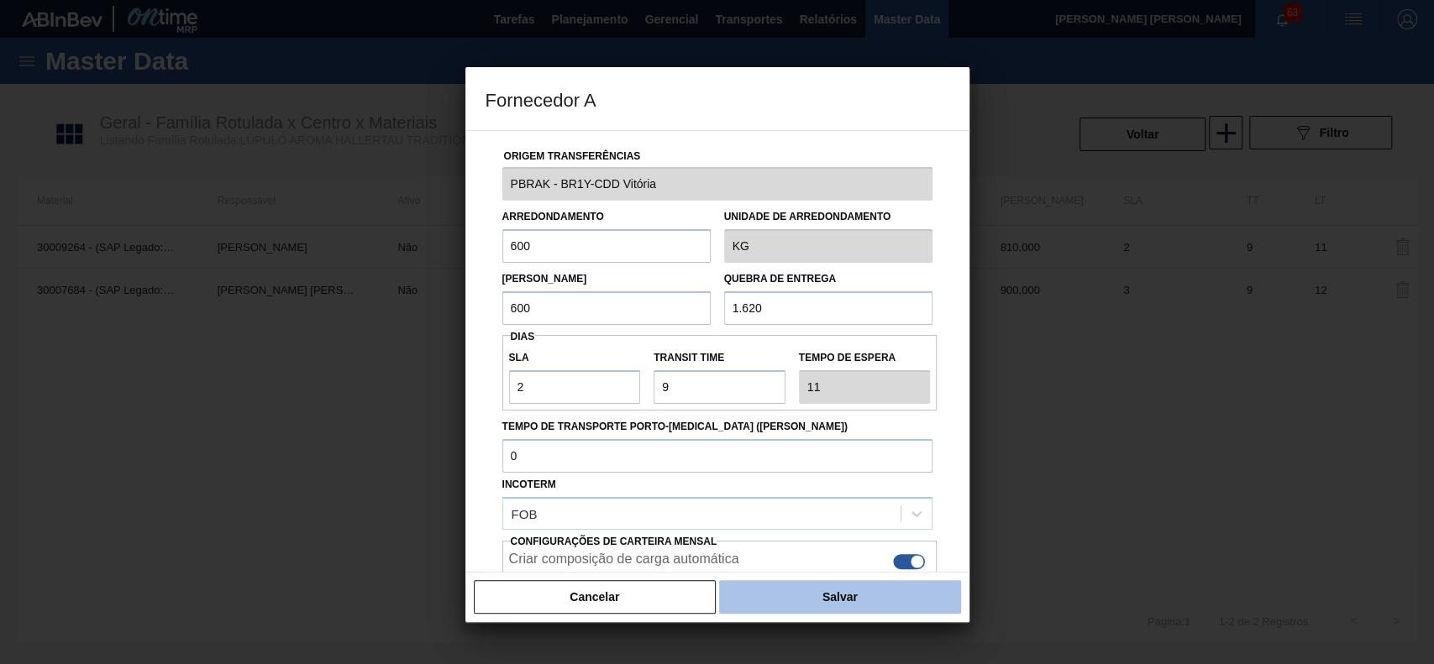
type input "600"
click at [799, 584] on button "Salvar" at bounding box center [839, 597] width 241 height 34
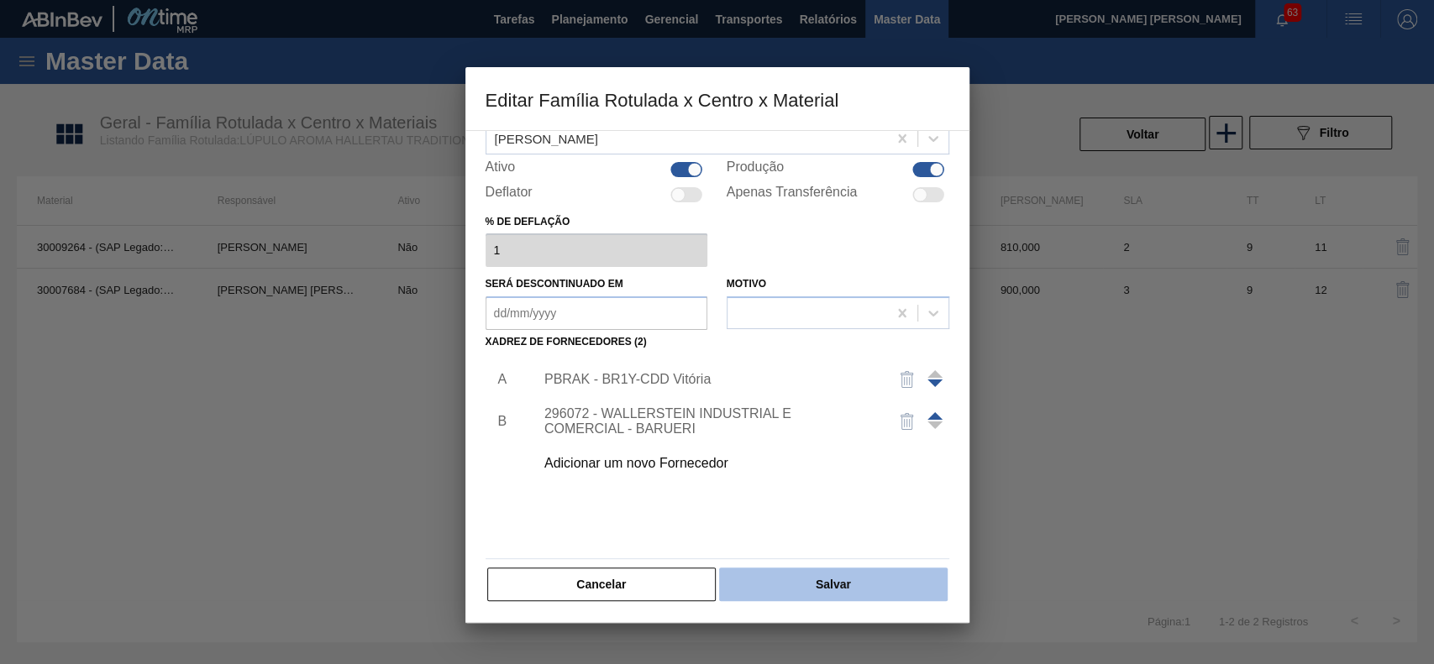
click at [810, 581] on button "Salvar" at bounding box center [833, 585] width 228 height 34
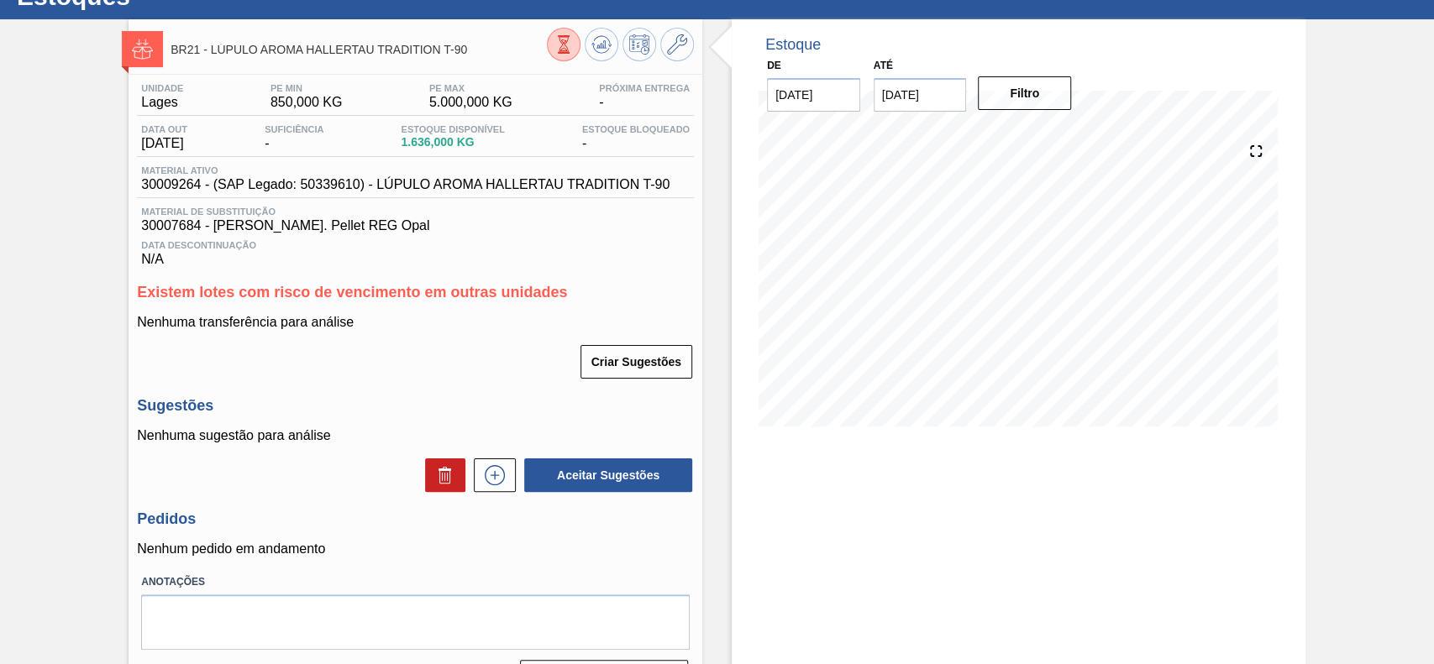
scroll to position [112, 0]
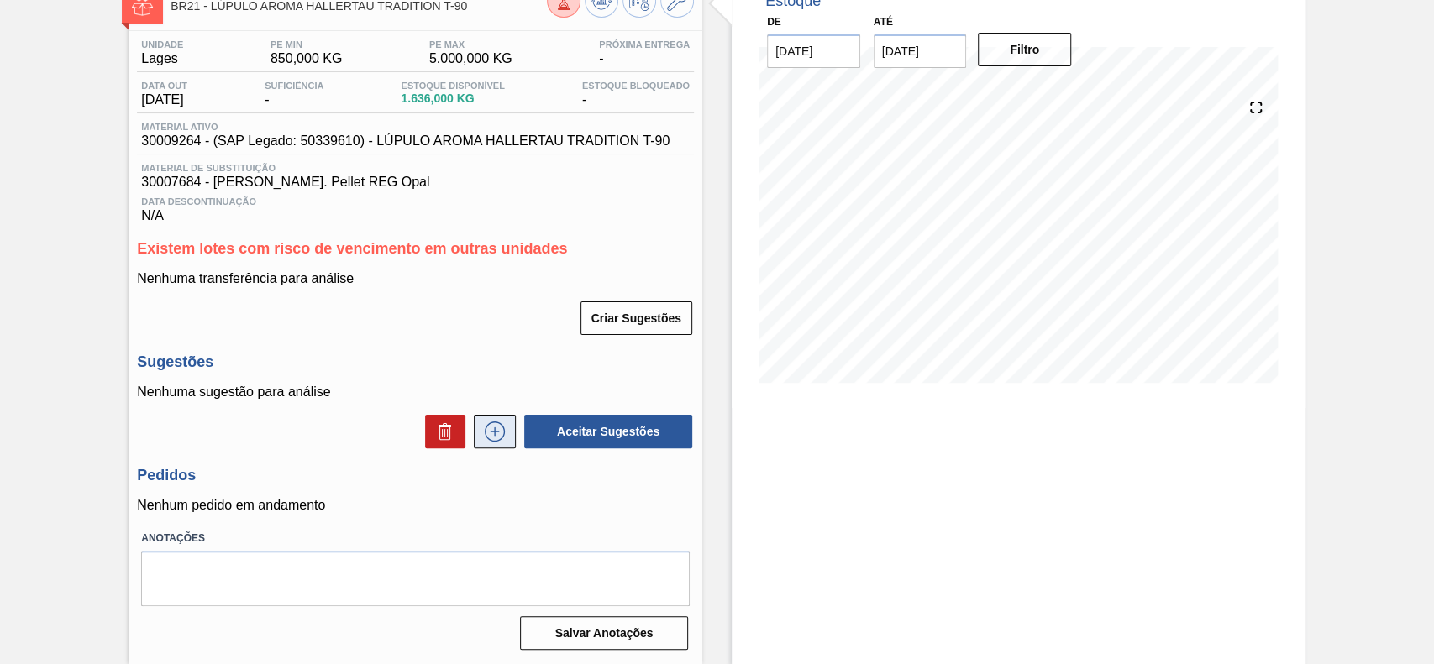
click at [492, 432] on icon at bounding box center [494, 431] width 9 height 1
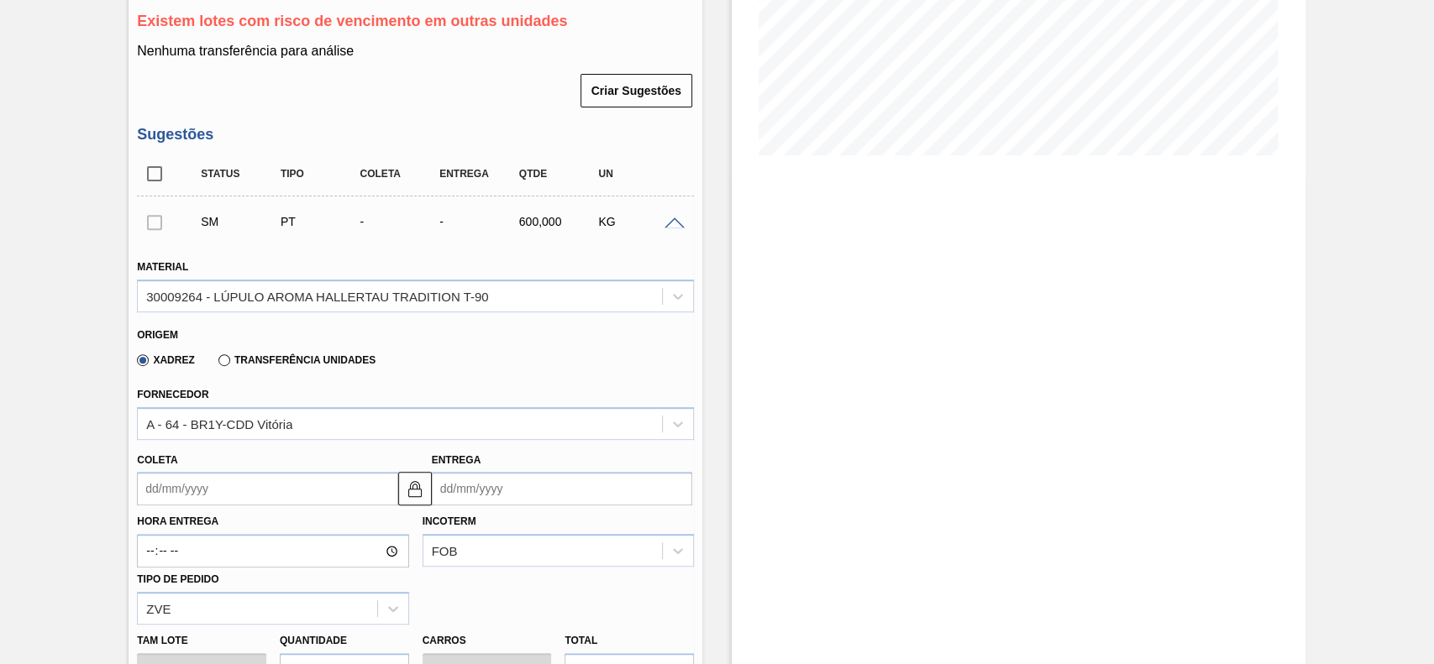
scroll to position [448, 0]
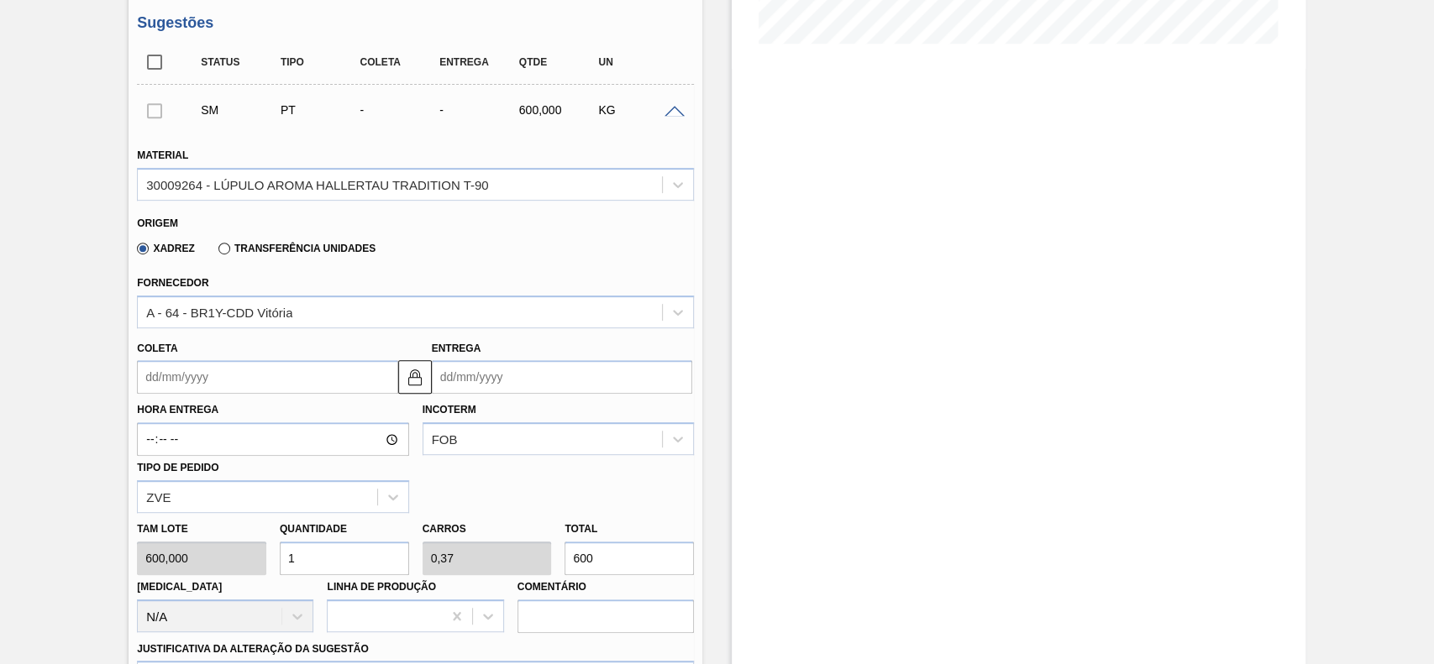
click at [265, 393] on input "Coleta" at bounding box center [267, 377] width 260 height 34
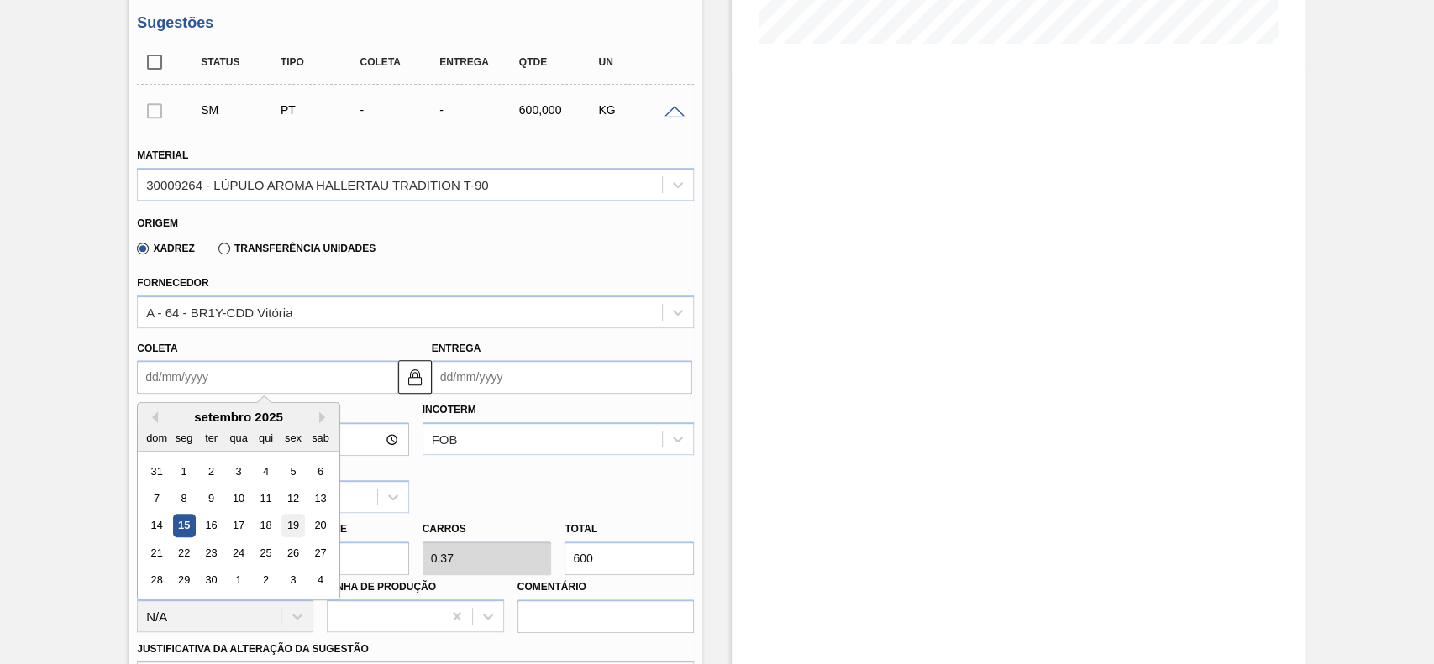
click at [290, 522] on div "19" at bounding box center [293, 526] width 23 height 23
type input "[DATE]"
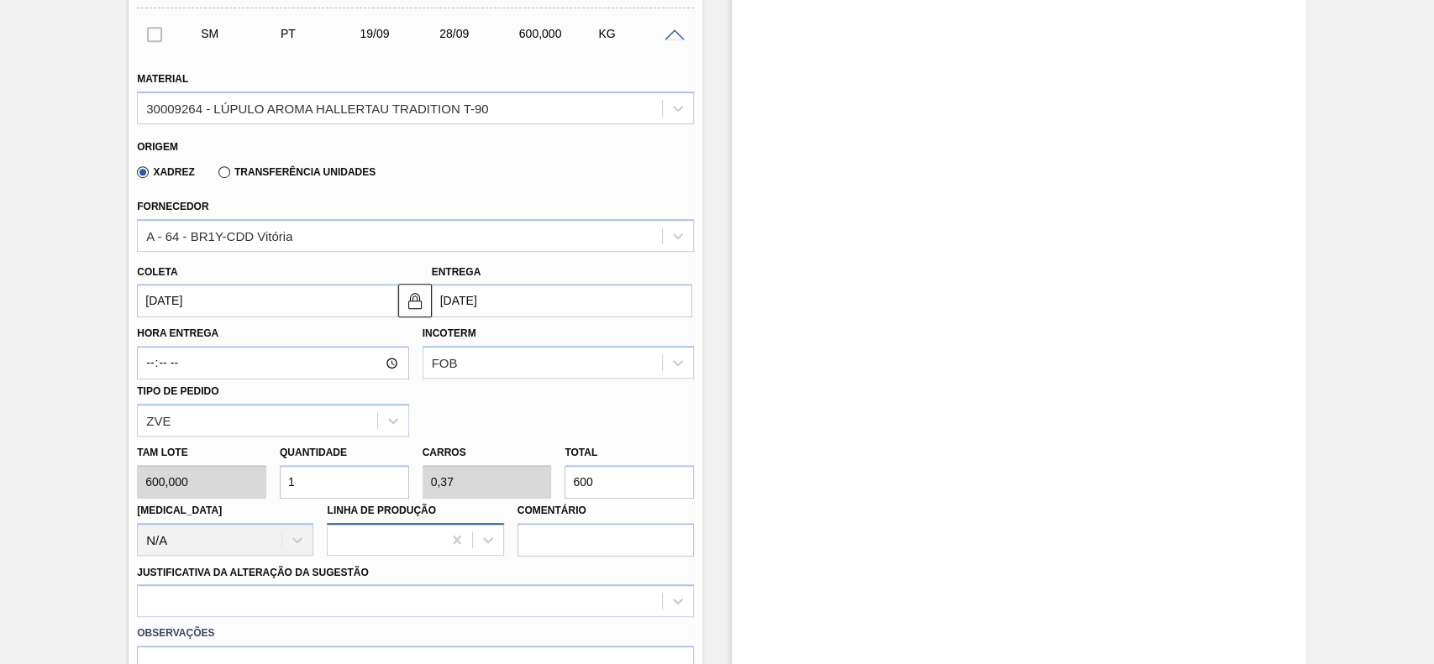
scroll to position [559, 0]
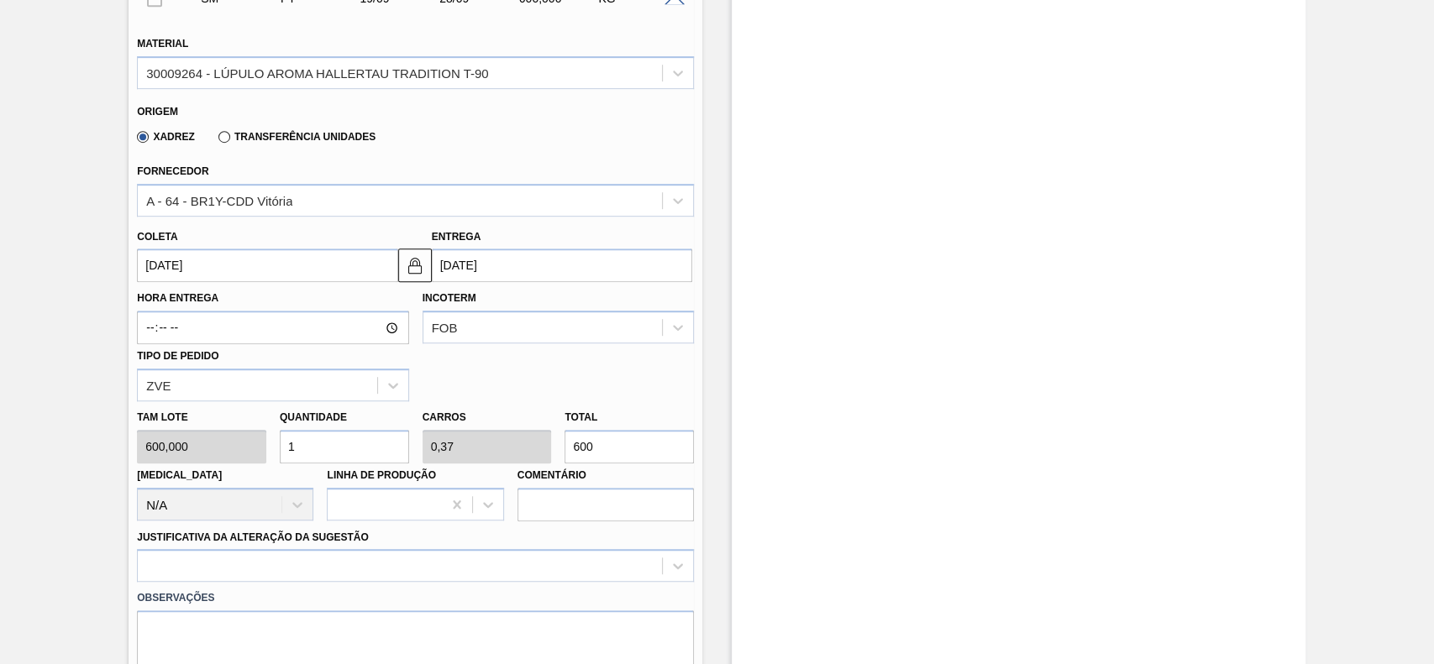
click at [359, 453] on input "1" at bounding box center [344, 447] width 129 height 34
type input "2"
type input "0,741"
type input "1.200"
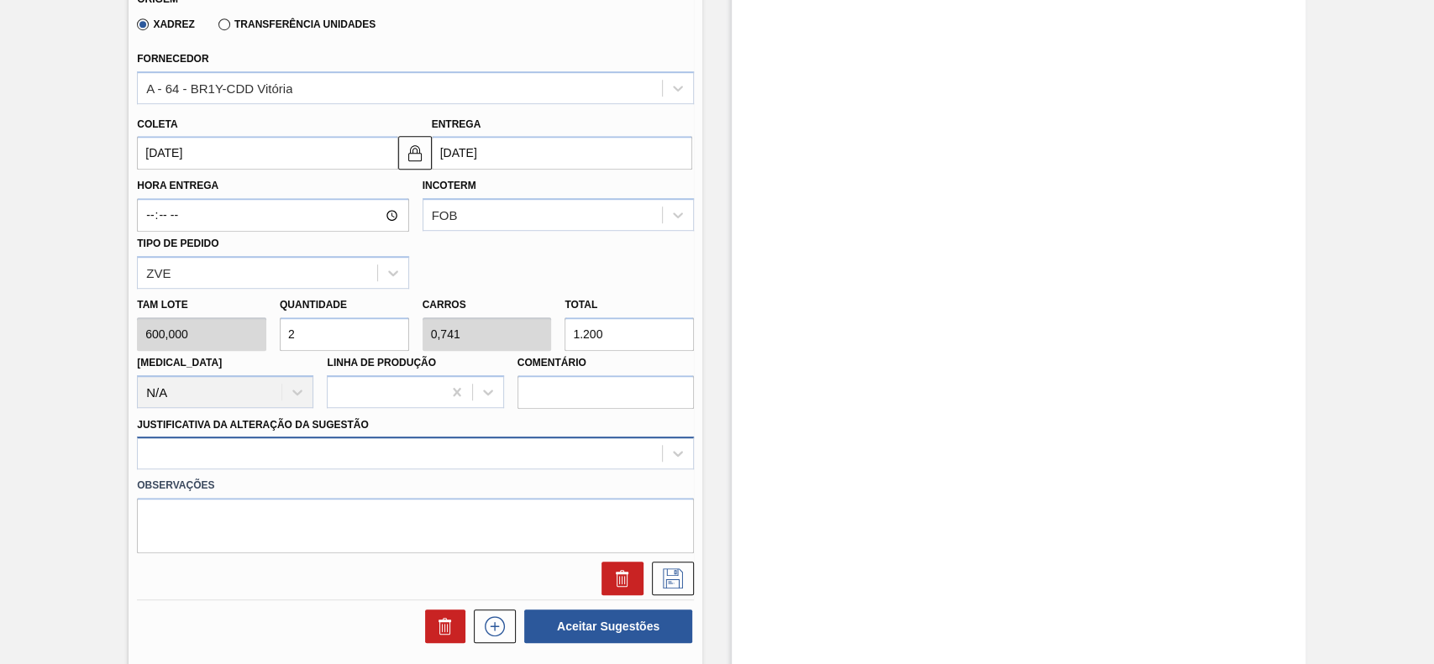
type input "2"
click at [287, 460] on div at bounding box center [415, 453] width 557 height 33
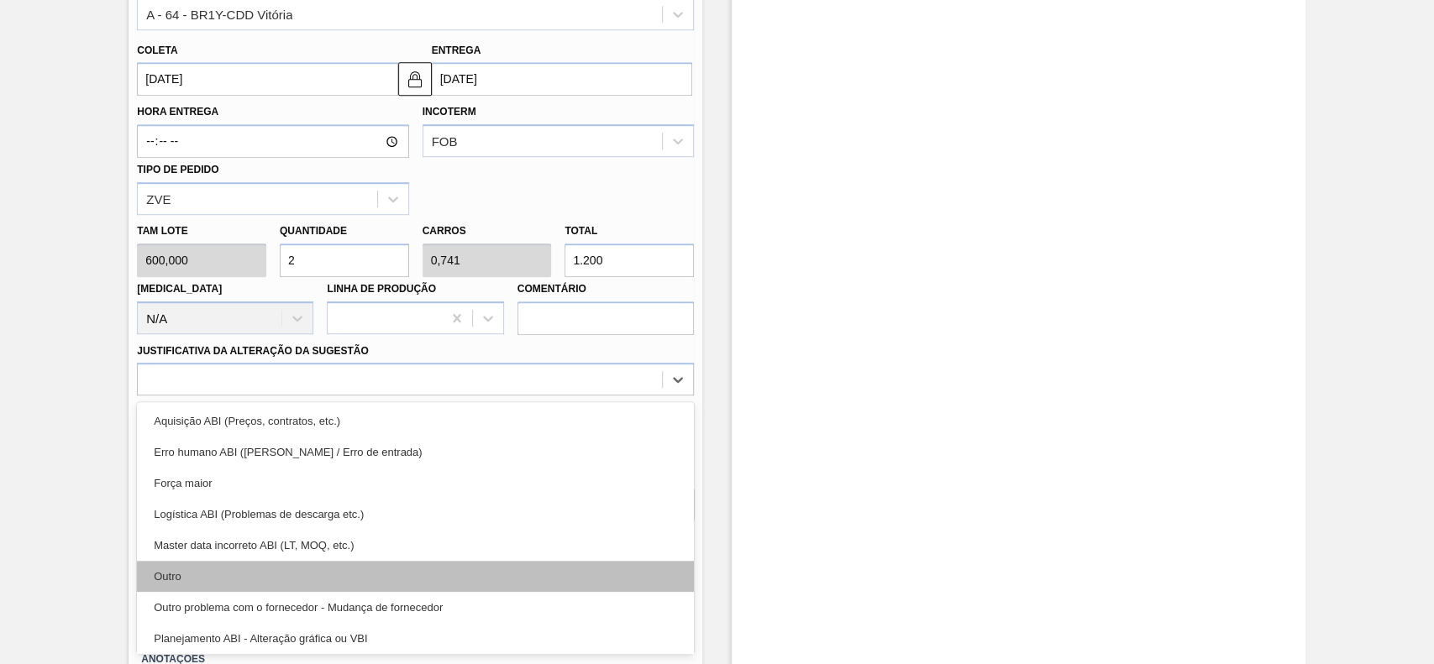
click at [233, 579] on div "Outro" at bounding box center [415, 576] width 557 height 31
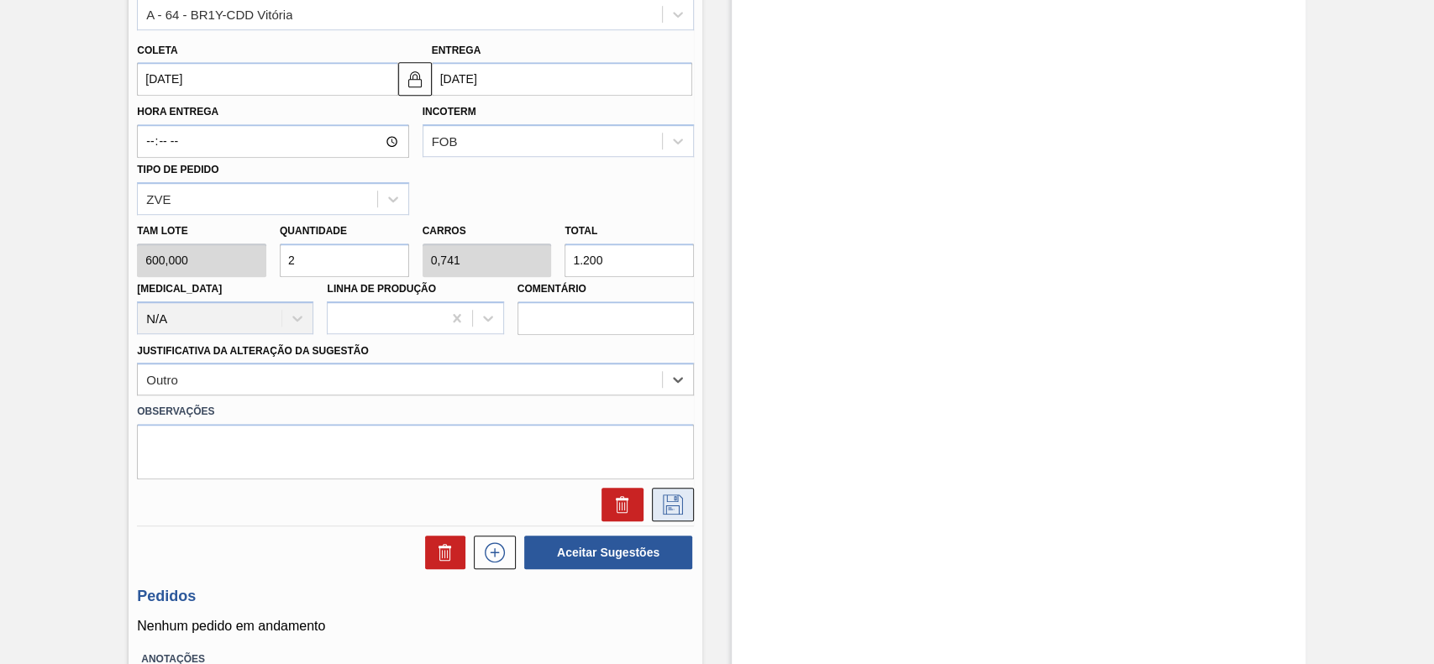
click at [664, 507] on icon at bounding box center [672, 505] width 27 height 20
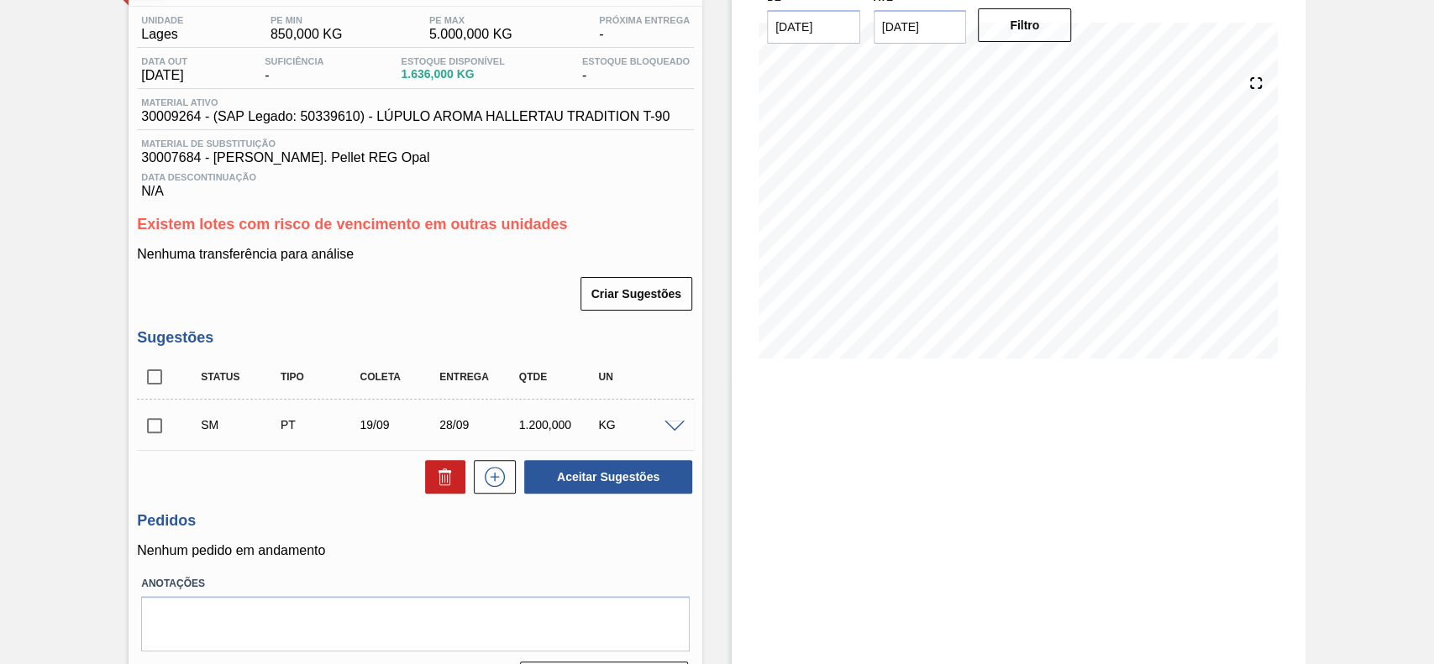
scroll to position [181, 0]
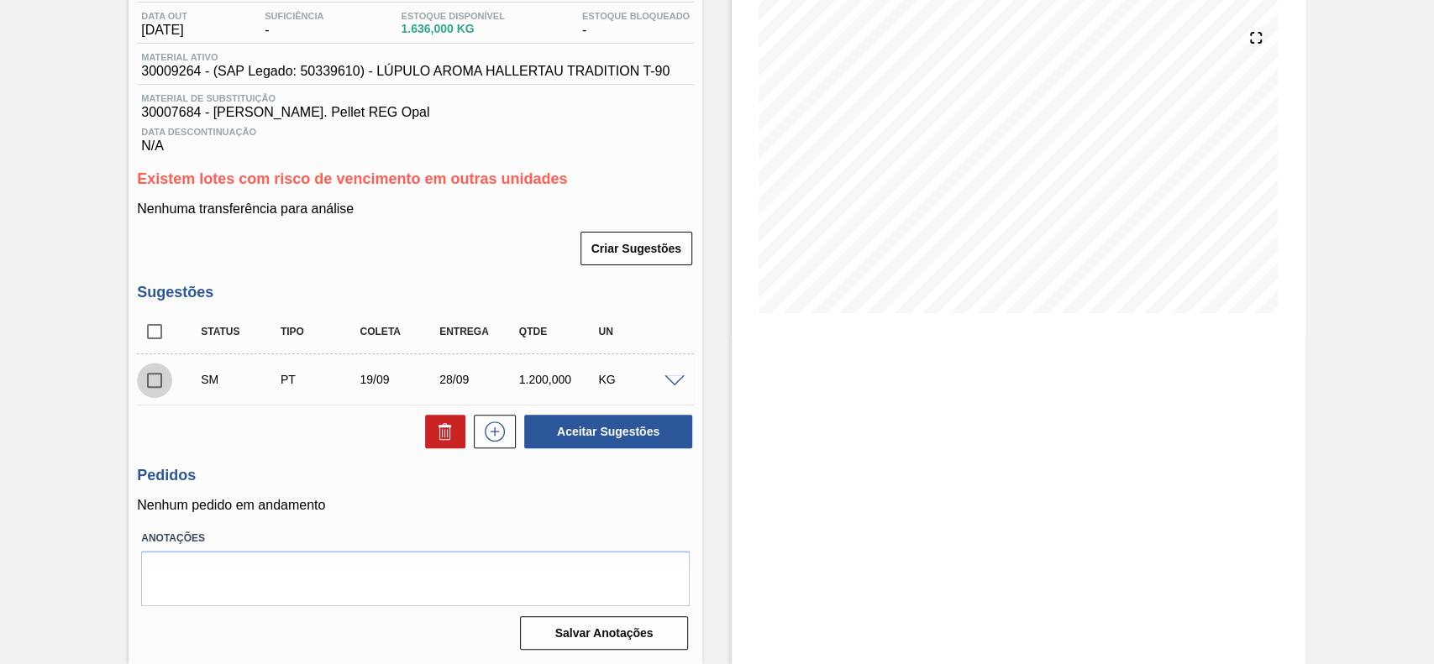
click at [155, 384] on input "checkbox" at bounding box center [154, 380] width 35 height 35
click at [650, 443] on button "Aceitar Sugestões" at bounding box center [608, 432] width 168 height 34
checkbox input "false"
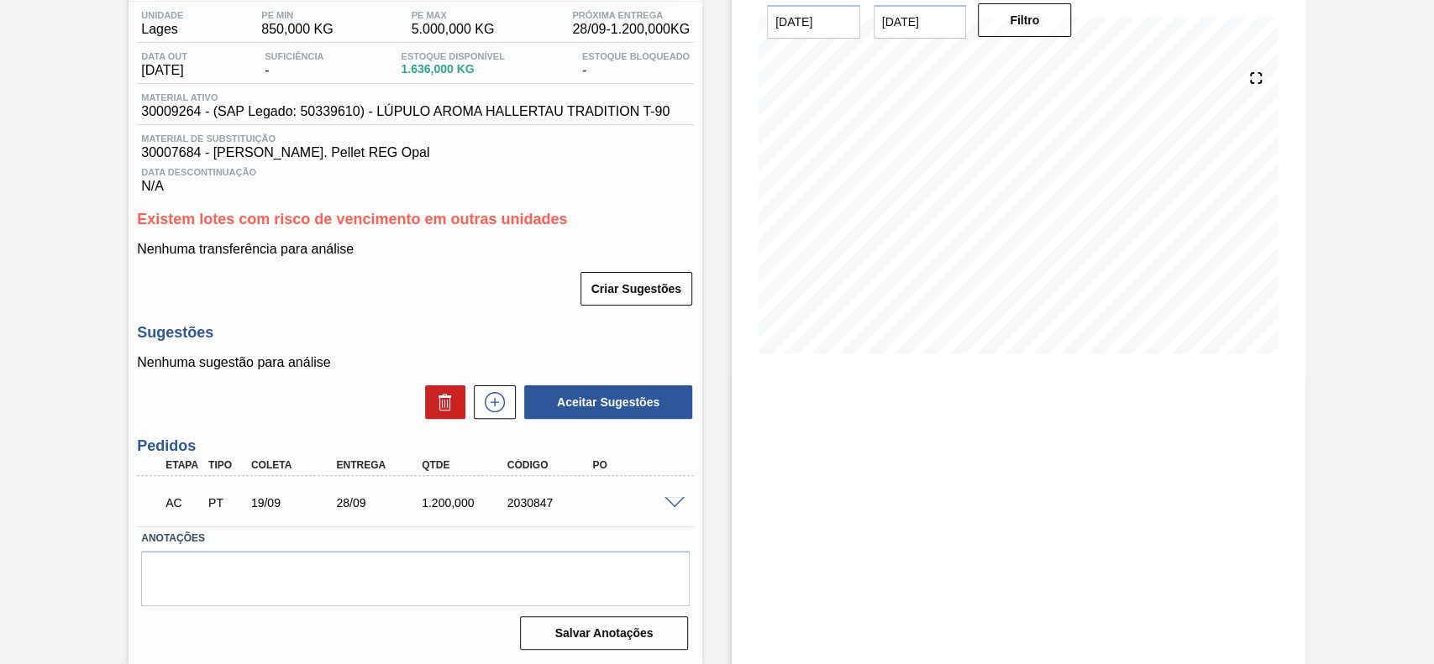
scroll to position [141, 0]
click at [679, 501] on span at bounding box center [674, 503] width 20 height 13
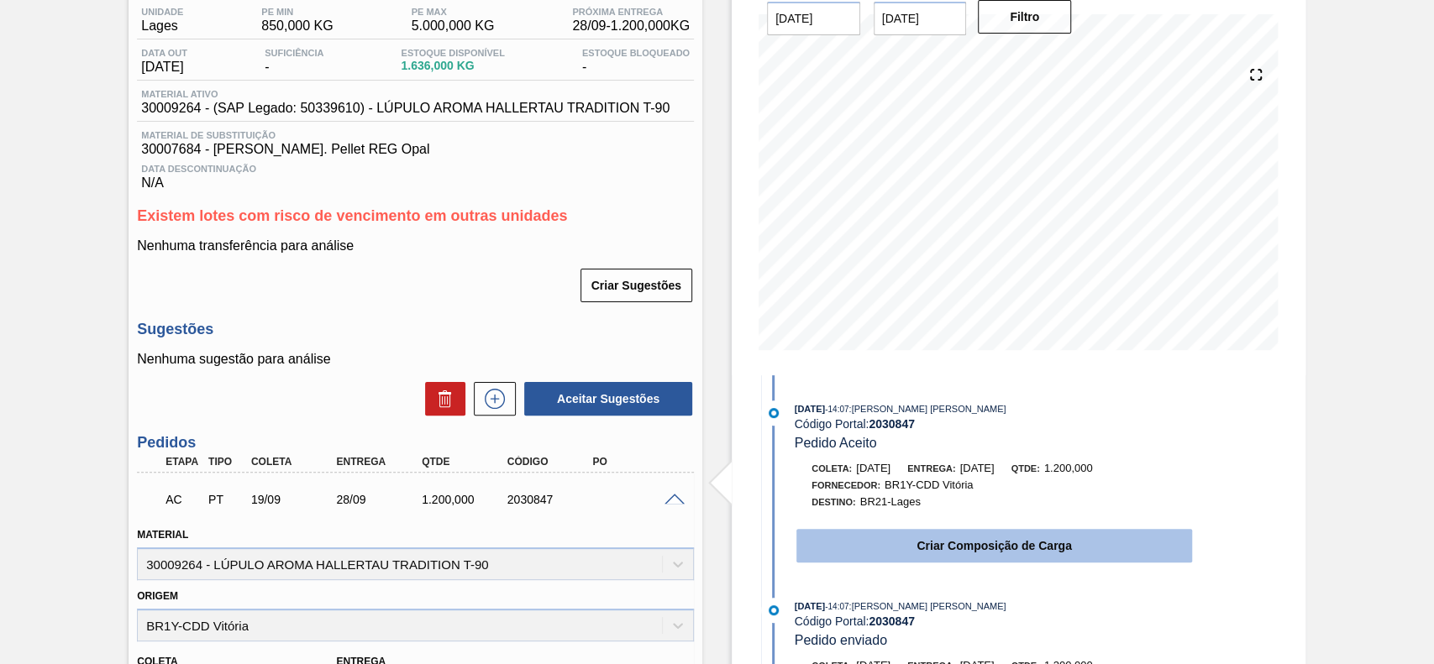
click at [930, 549] on button "Criar Composição de Carga" at bounding box center [994, 546] width 396 height 34
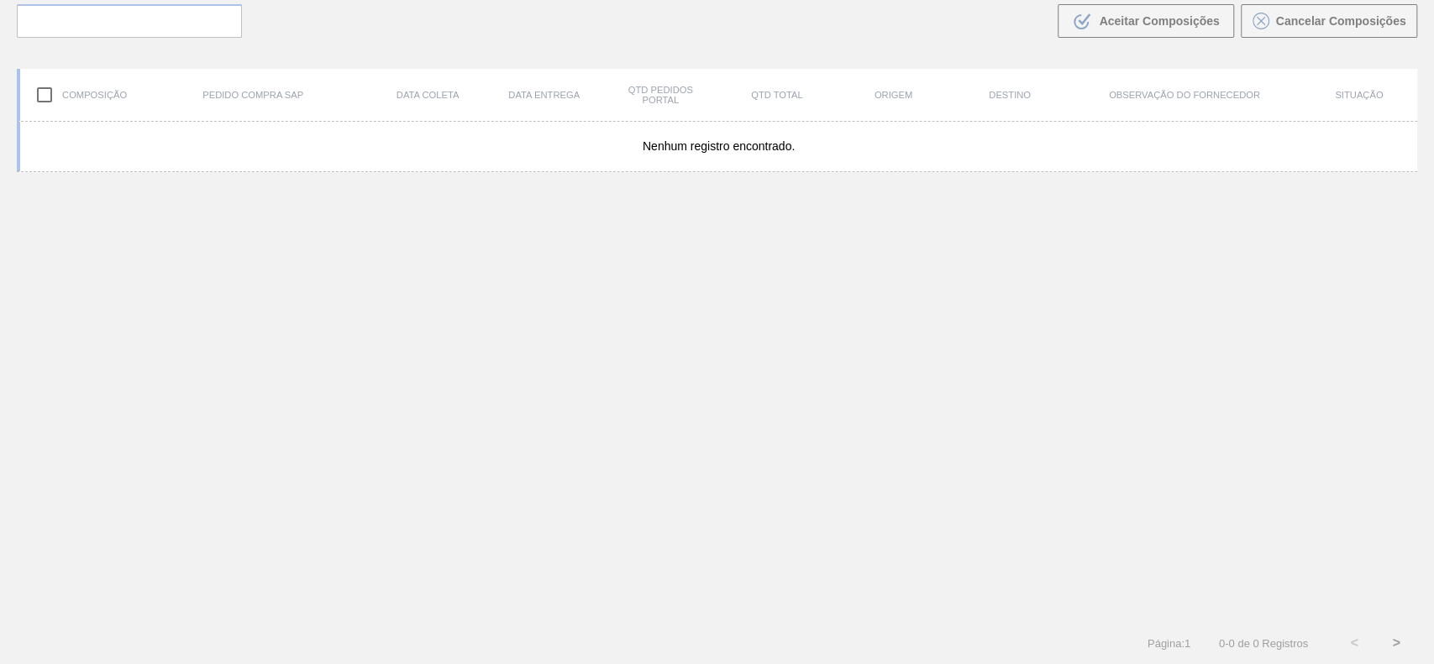
scroll to position [121, 0]
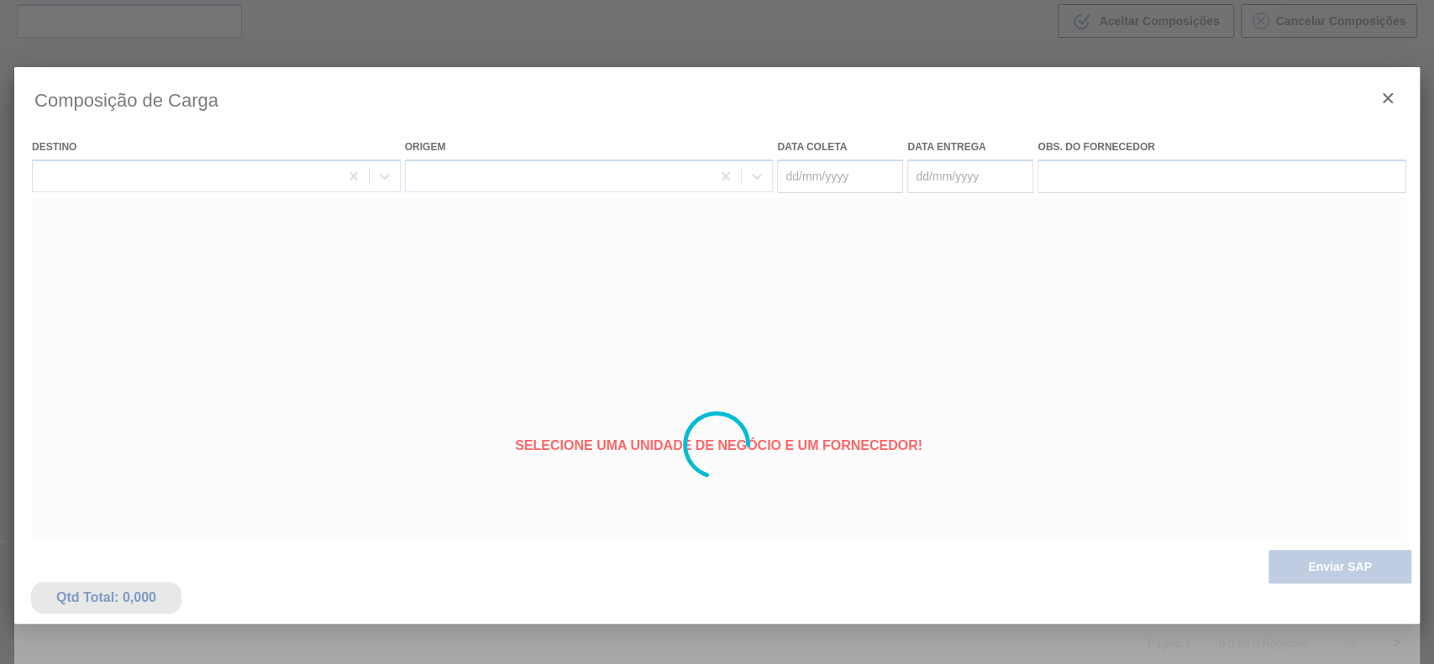
type coleta "[DATE]"
type entrega "[DATE]"
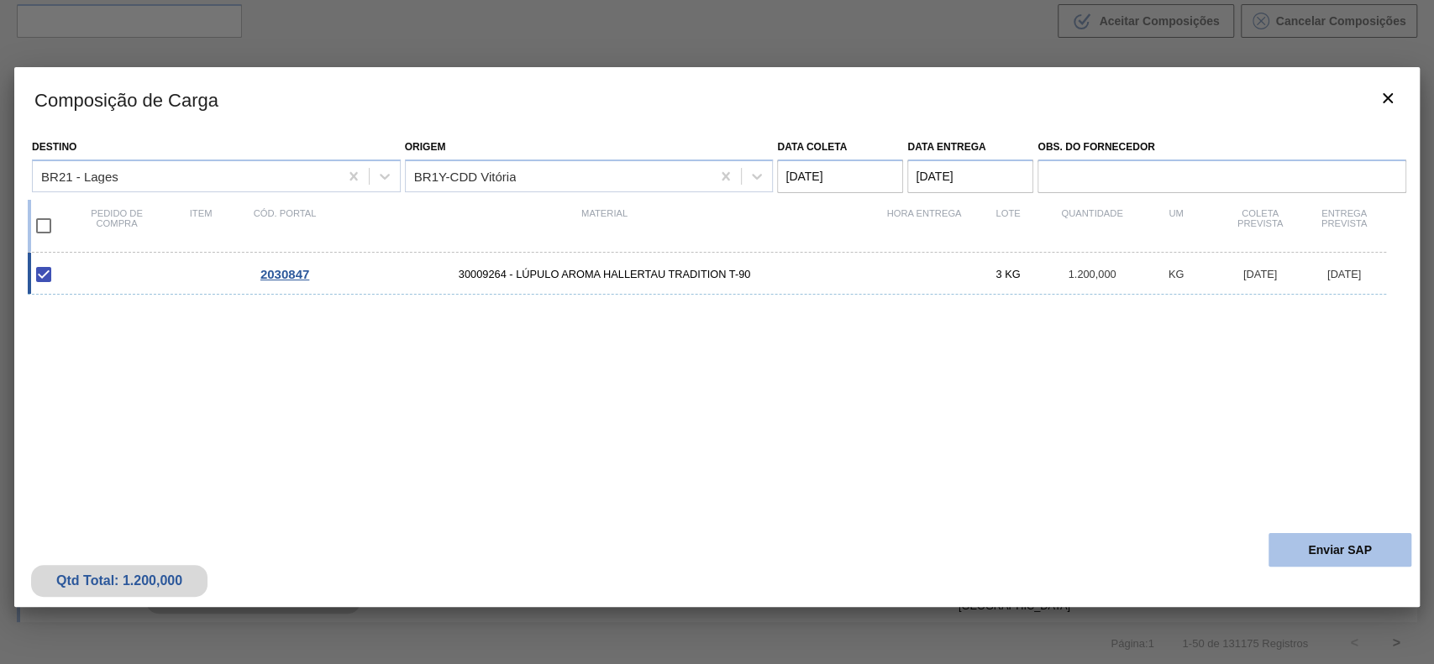
click at [1354, 553] on button "Enviar SAP" at bounding box center [1339, 550] width 143 height 34
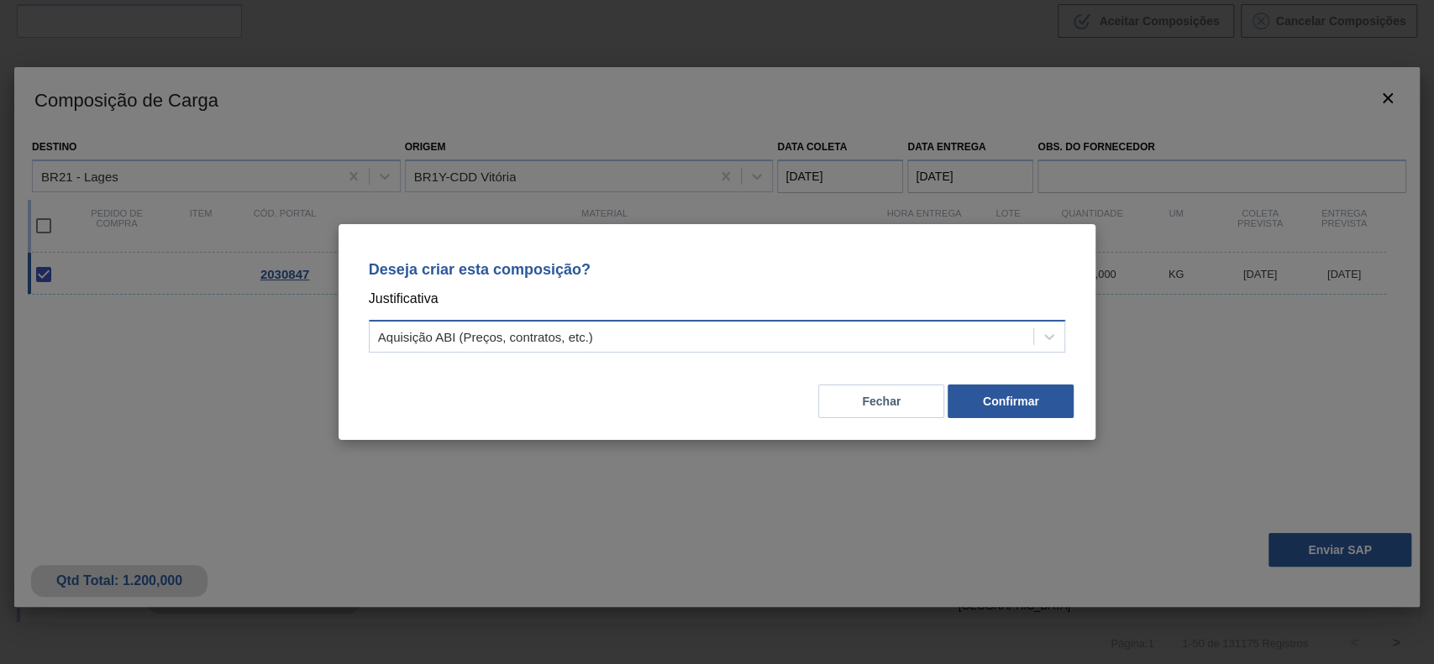
click at [532, 335] on div "Aquisição ABI (Preços, contratos, etc.)" at bounding box center [485, 337] width 215 height 14
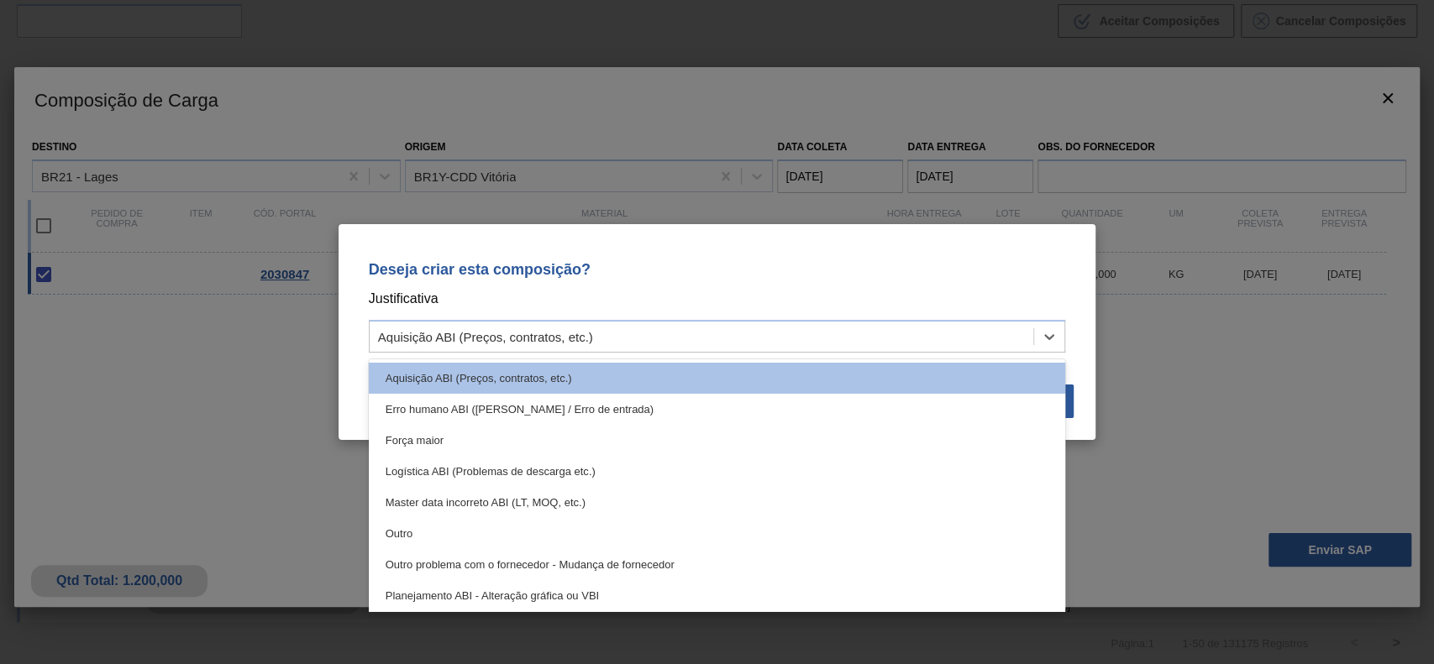
drag, startPoint x: 458, startPoint y: 529, endPoint x: 610, endPoint y: 500, distance: 154.8
click at [459, 530] on div "Outro" at bounding box center [717, 533] width 697 height 31
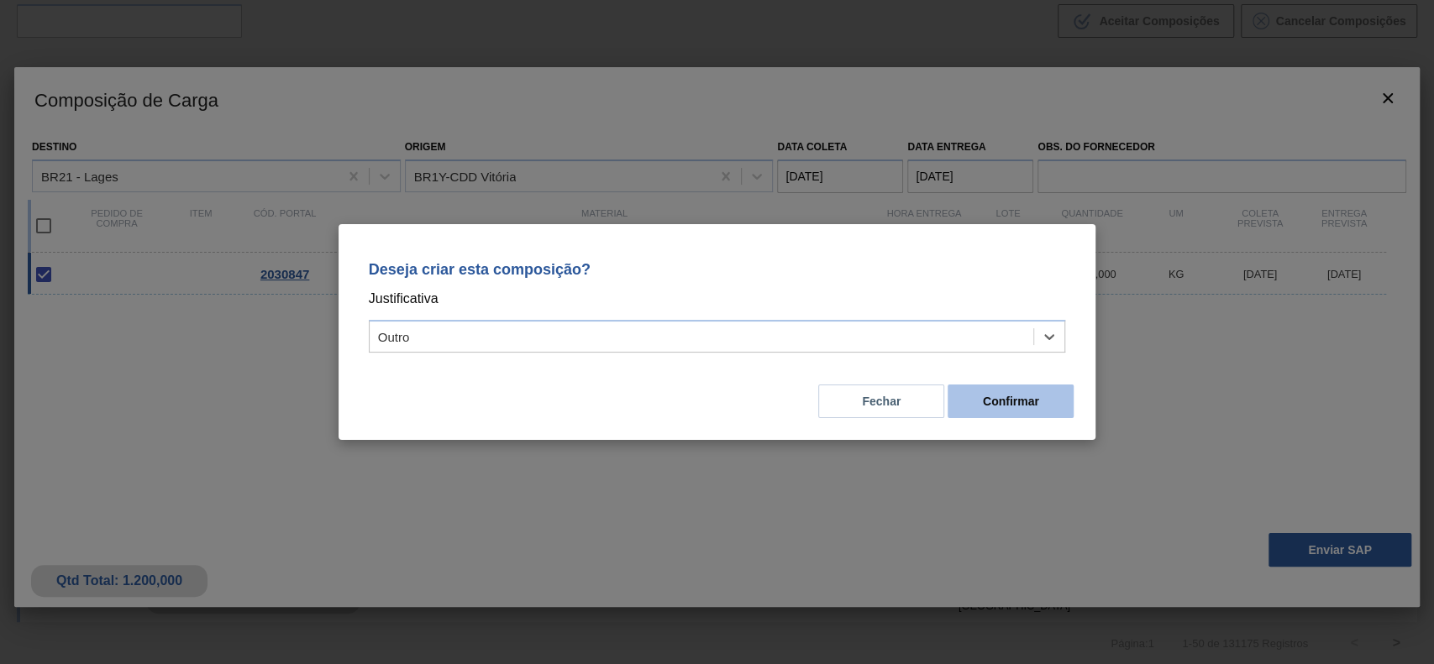
click at [1029, 410] on button "Confirmar" at bounding box center [1010, 402] width 126 height 34
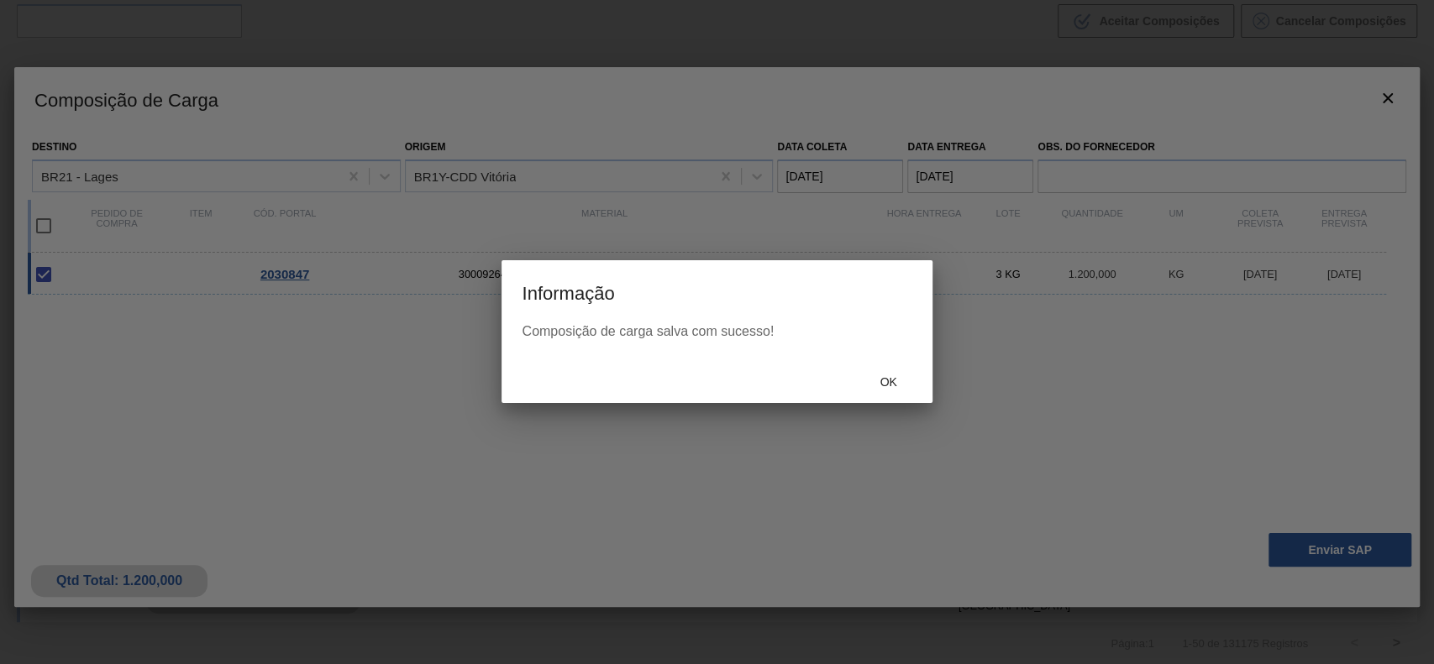
click at [891, 394] on div "Ok" at bounding box center [889, 381] width 74 height 31
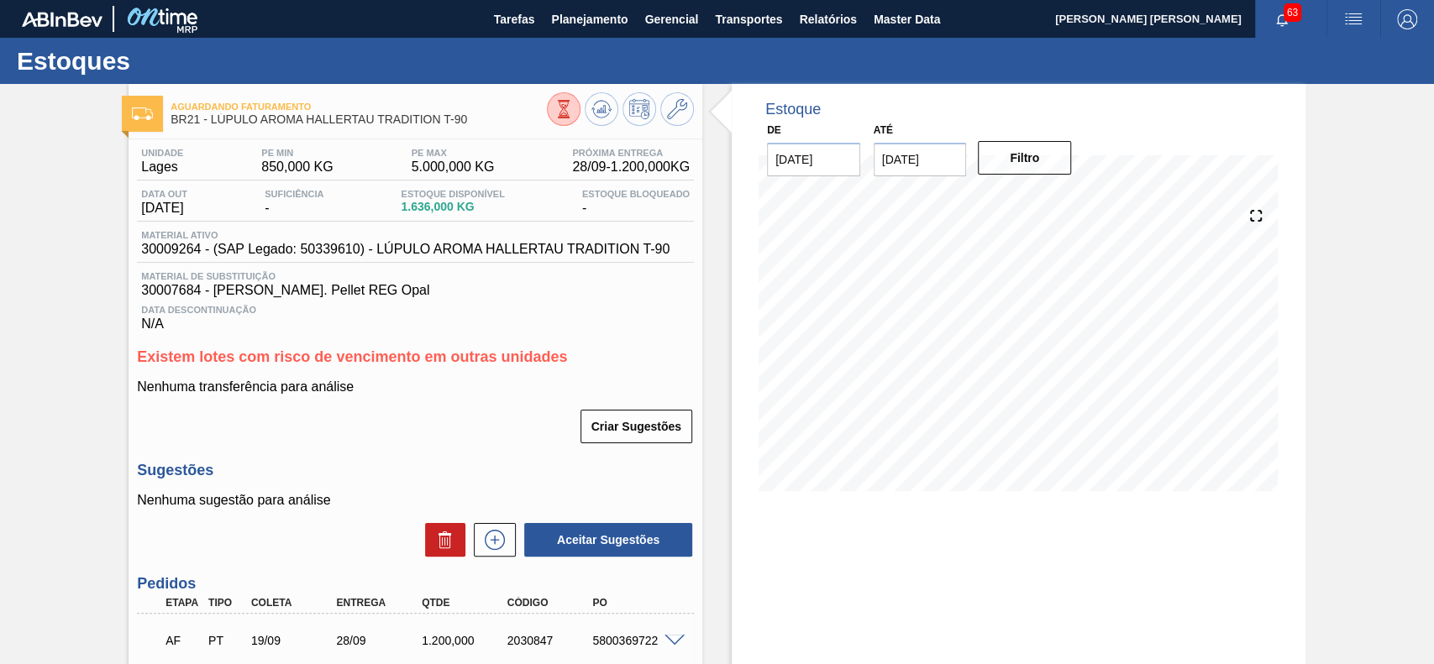
scroll to position [141, 0]
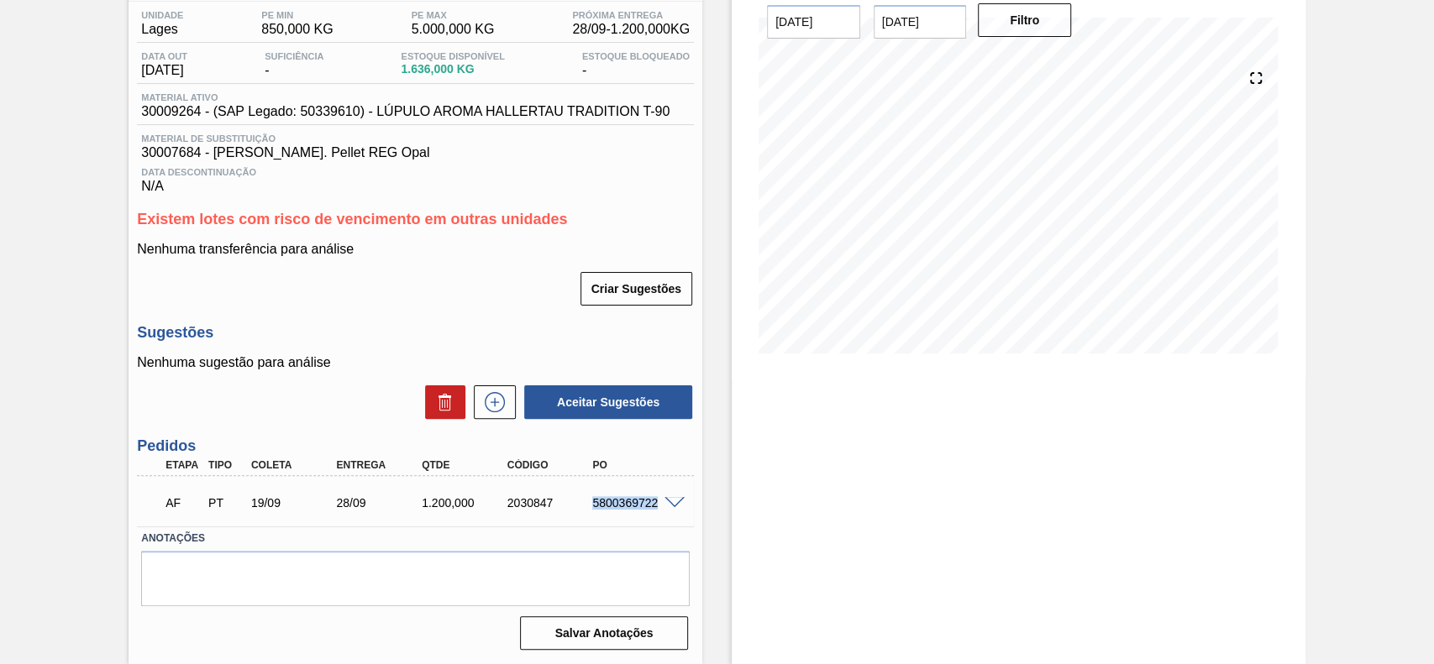
drag, startPoint x: 578, startPoint y: 507, endPoint x: 656, endPoint y: 516, distance: 78.6
click at [656, 516] on div "AF PT 19/09 28/09 1.200,000 2030847 5800369722" at bounding box center [411, 502] width 512 height 34
copy div "5800369722"
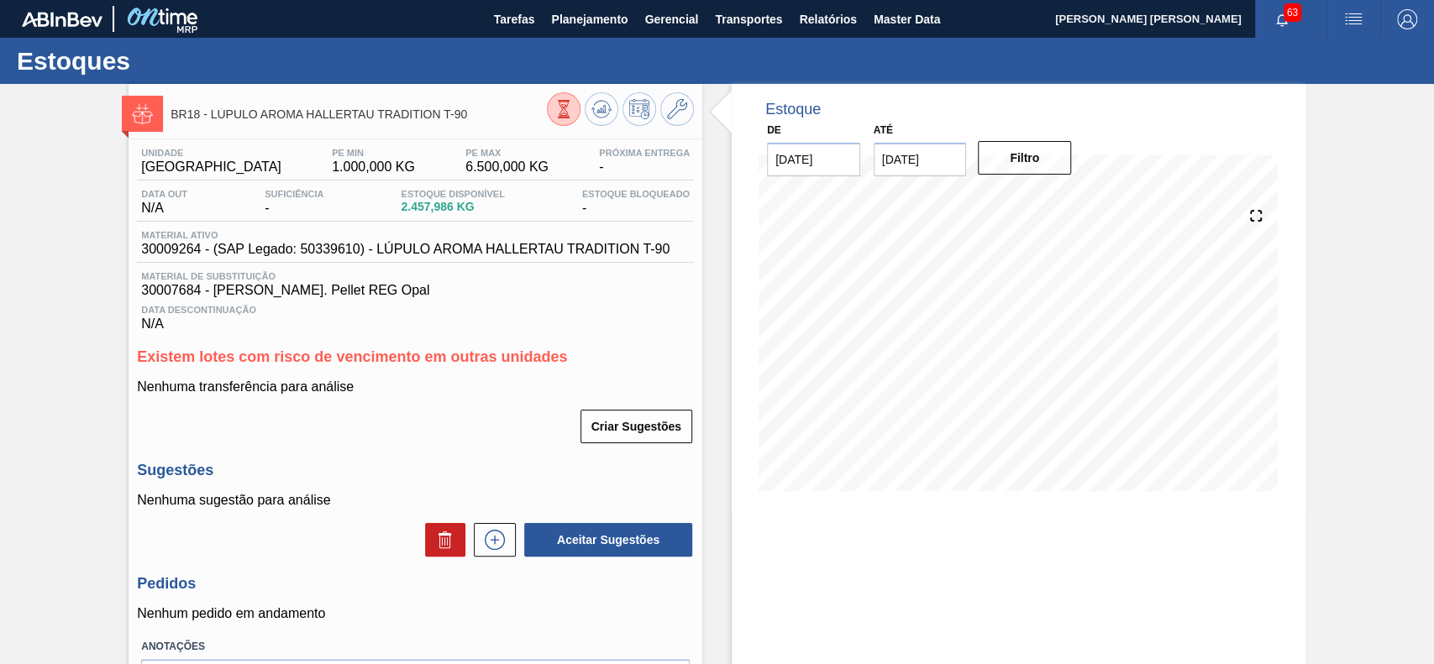
scroll to position [112, 0]
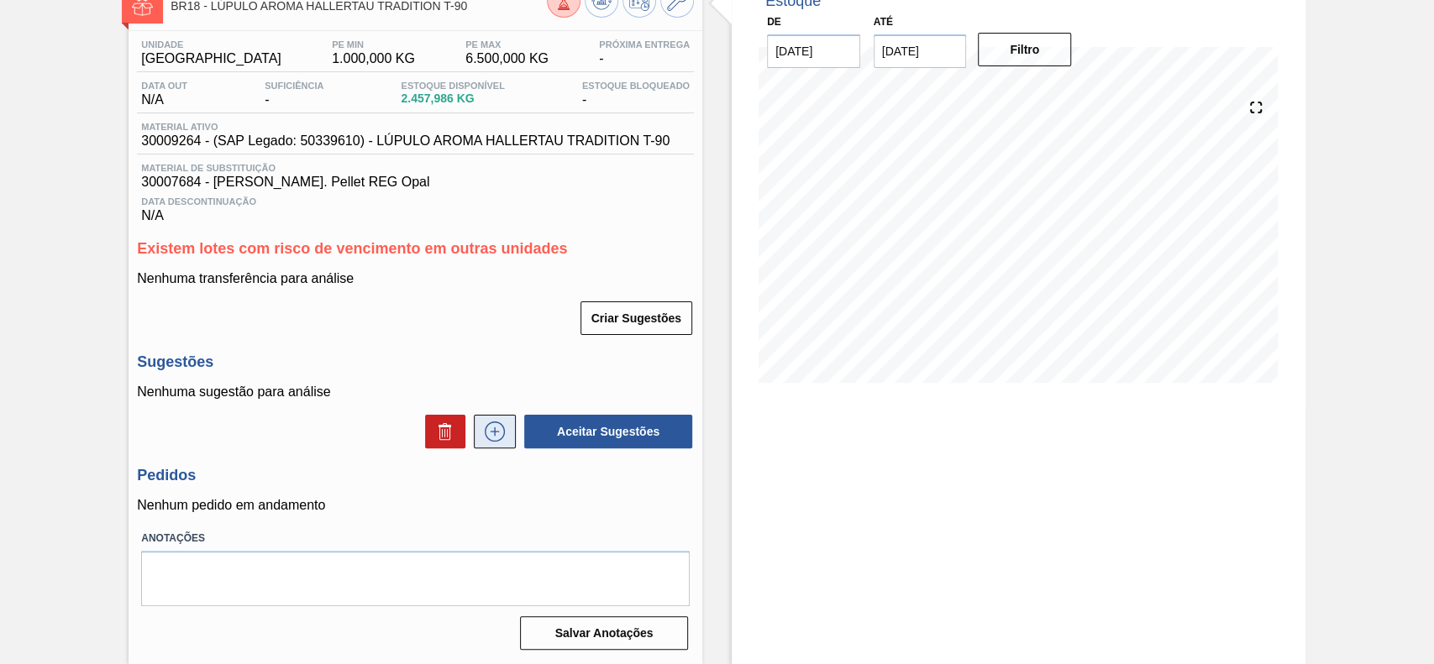
click at [496, 439] on icon at bounding box center [494, 432] width 27 height 20
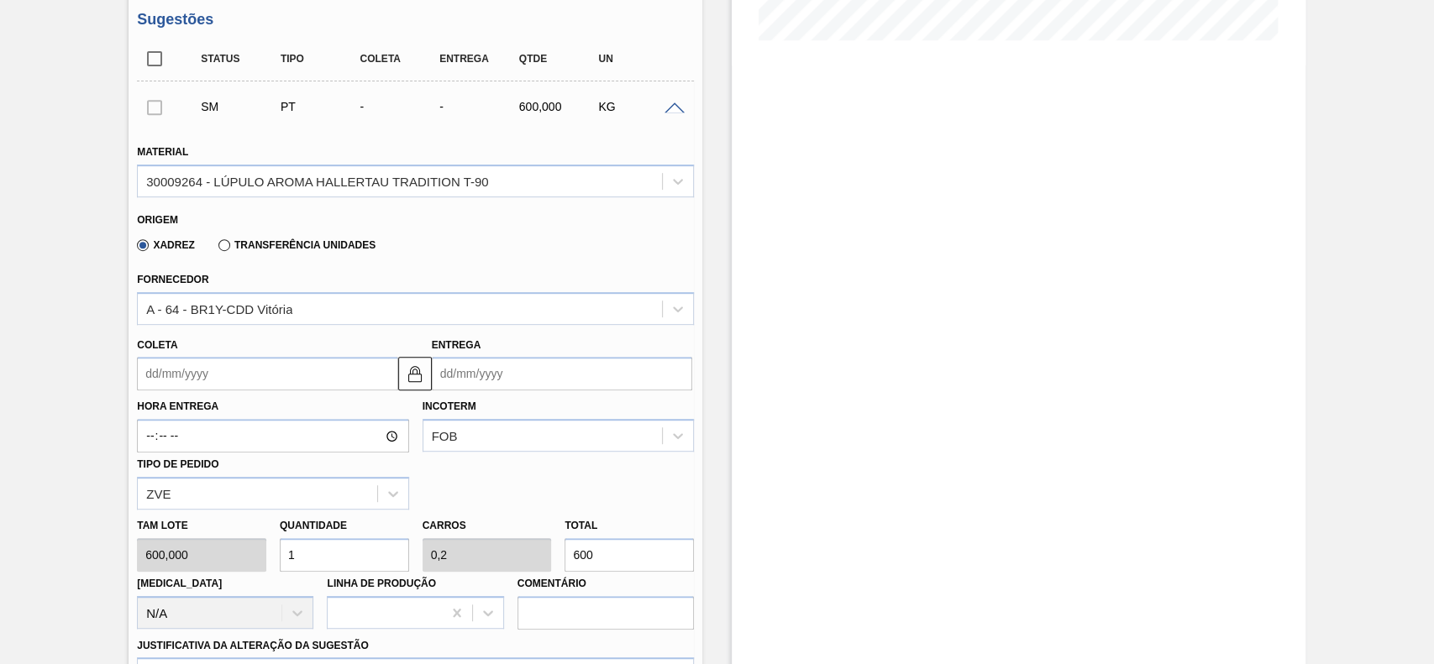
scroll to position [559, 0]
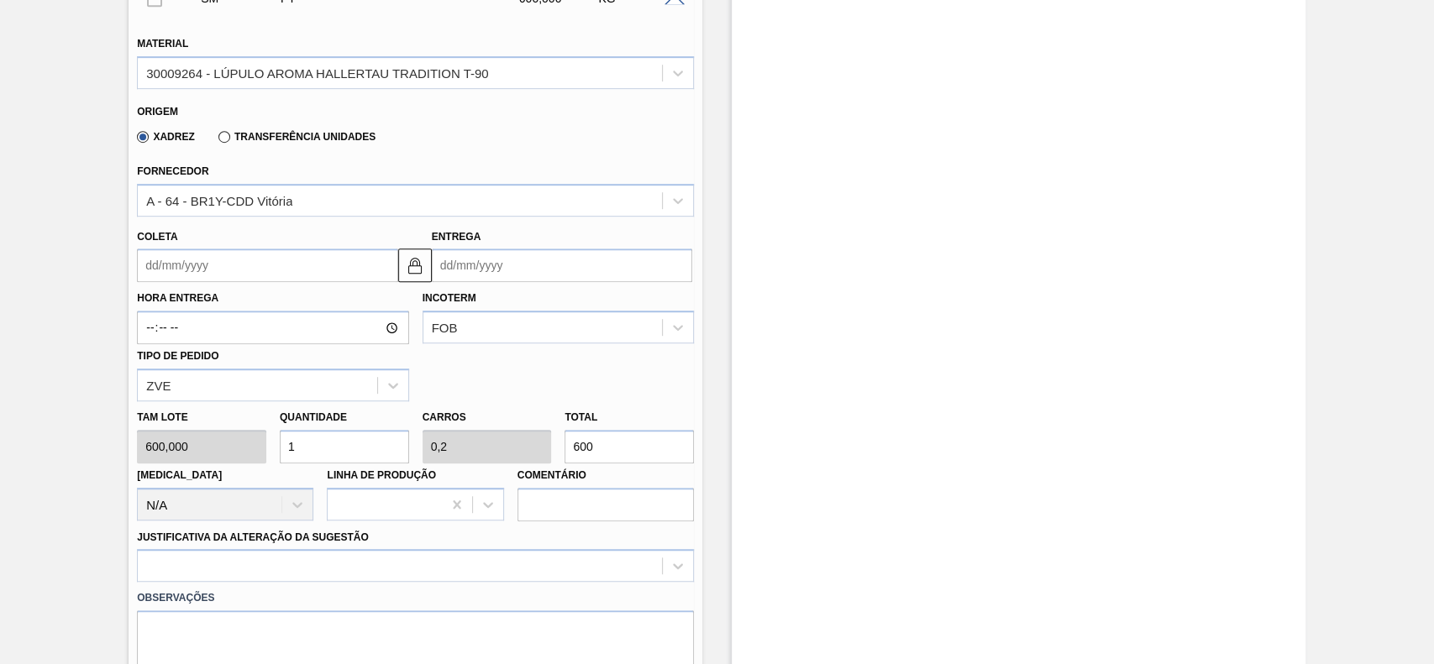
click at [234, 251] on div "Coleta" at bounding box center [267, 254] width 260 height 58
click at [234, 269] on input "Coleta" at bounding box center [267, 266] width 260 height 34
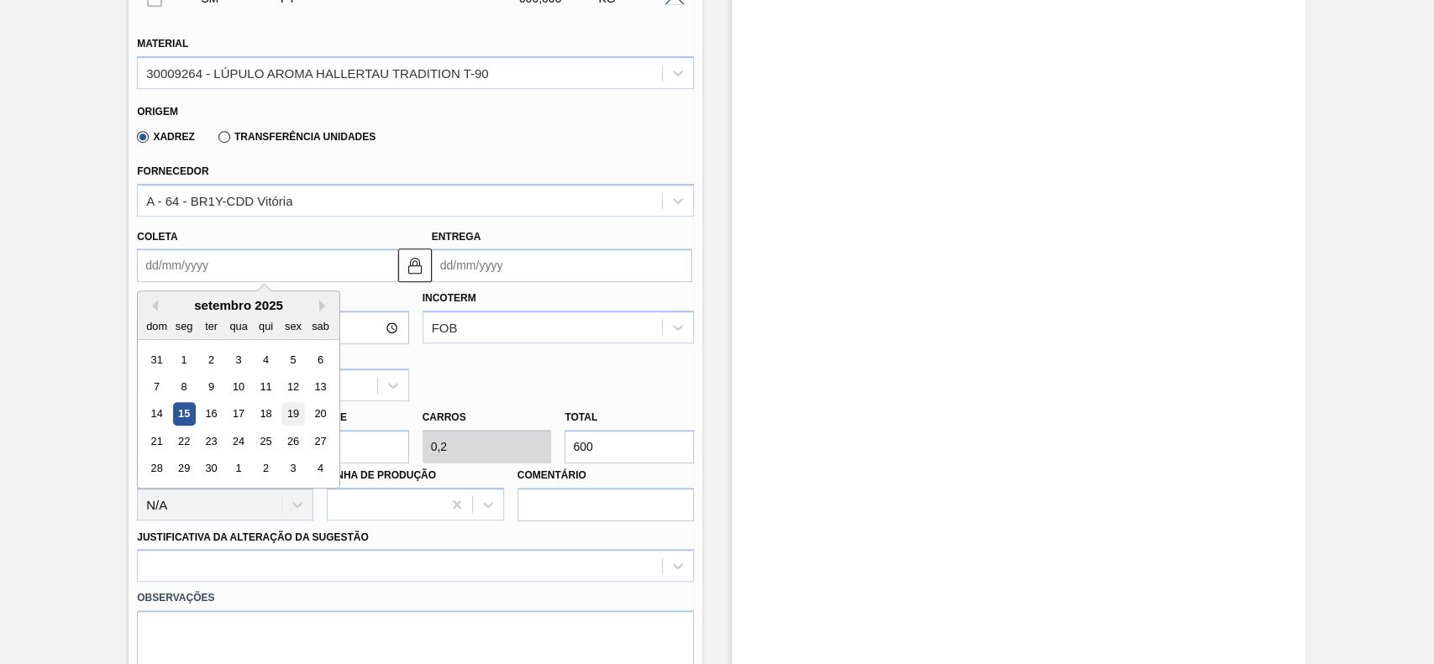
drag, startPoint x: 286, startPoint y: 415, endPoint x: 302, endPoint y: 432, distance: 23.2
click at [288, 416] on div "19" at bounding box center [293, 414] width 23 height 23
type input "19/09/2025"
type input "27/09/2025"
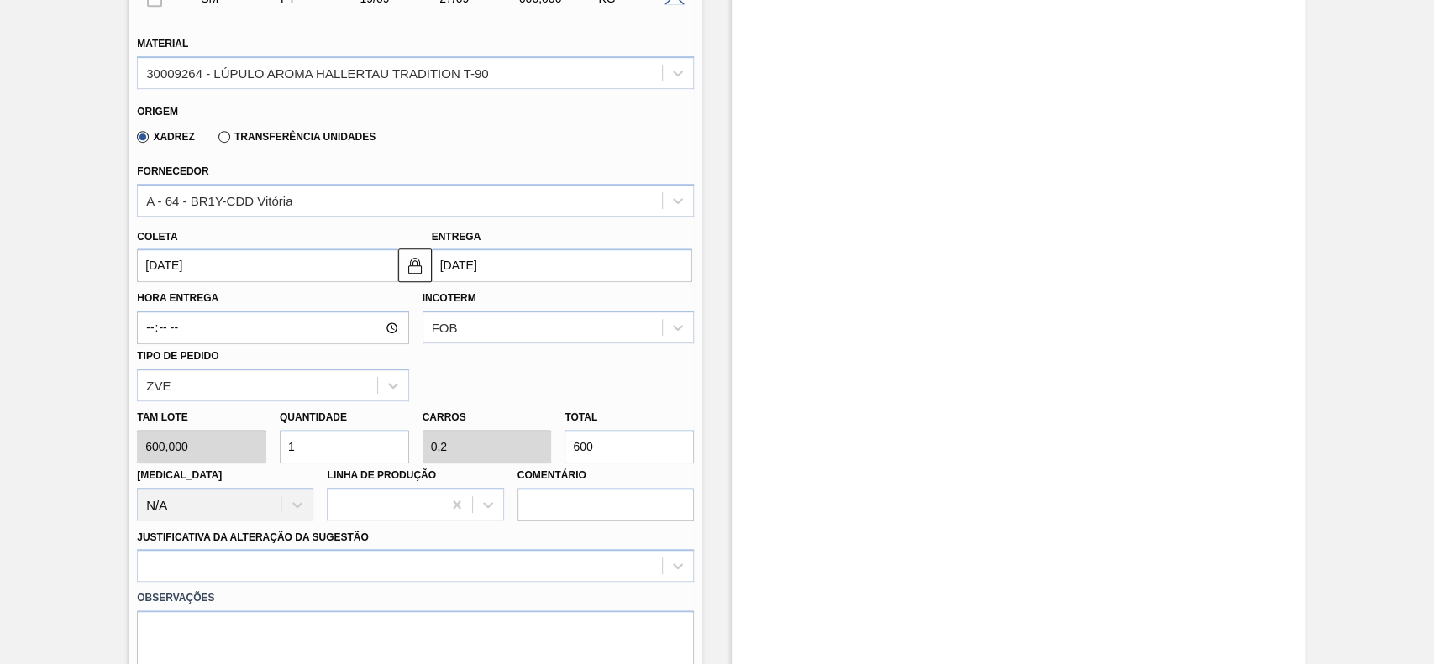
click at [328, 454] on input "1" at bounding box center [344, 447] width 129 height 34
type input "3"
type input "0,6"
type input "1.800"
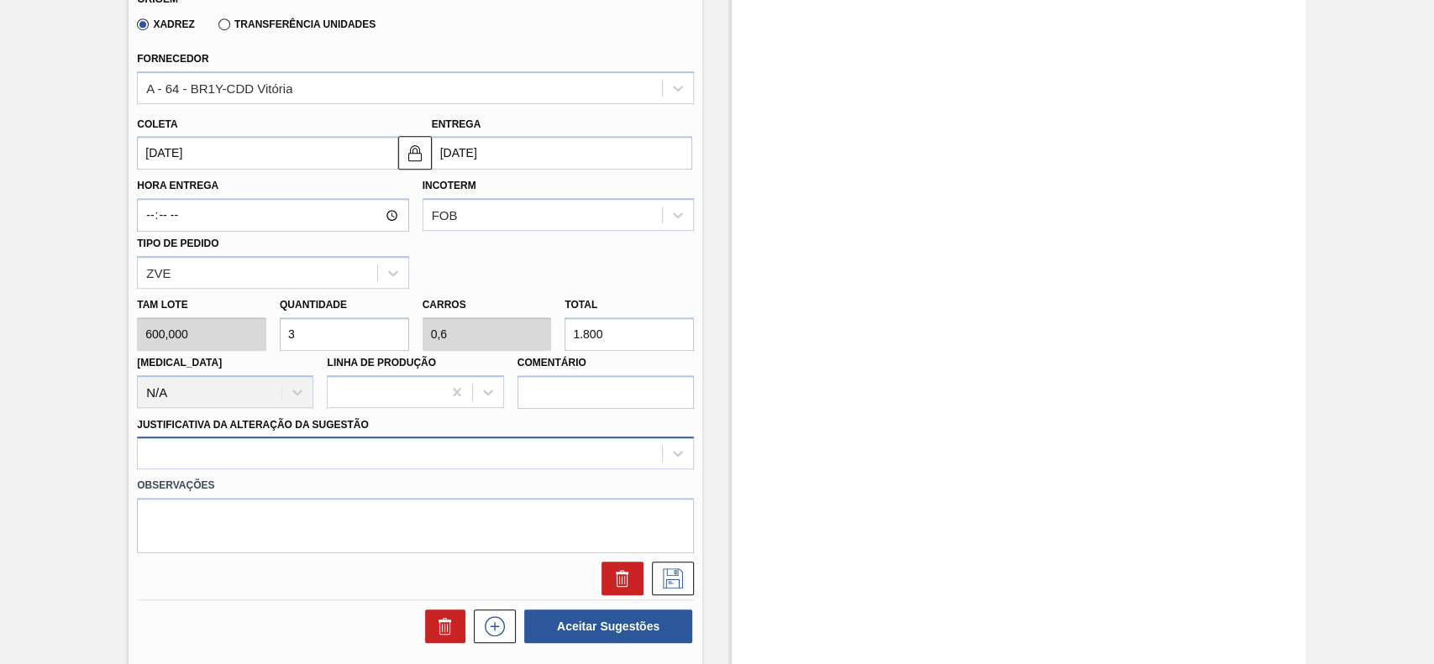
type input "3"
click at [296, 453] on div at bounding box center [415, 453] width 557 height 33
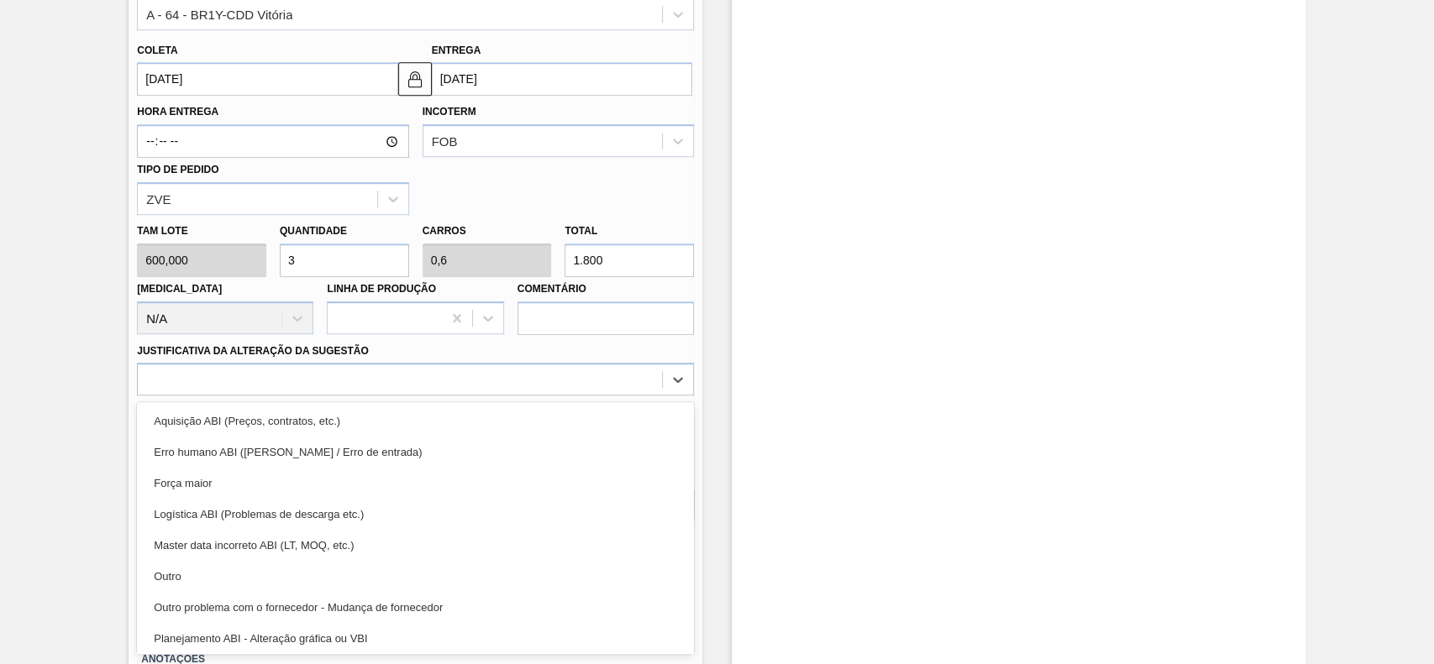
drag, startPoint x: 242, startPoint y: 578, endPoint x: 359, endPoint y: 575, distance: 116.8
click at [243, 579] on div "Outro" at bounding box center [415, 576] width 557 height 31
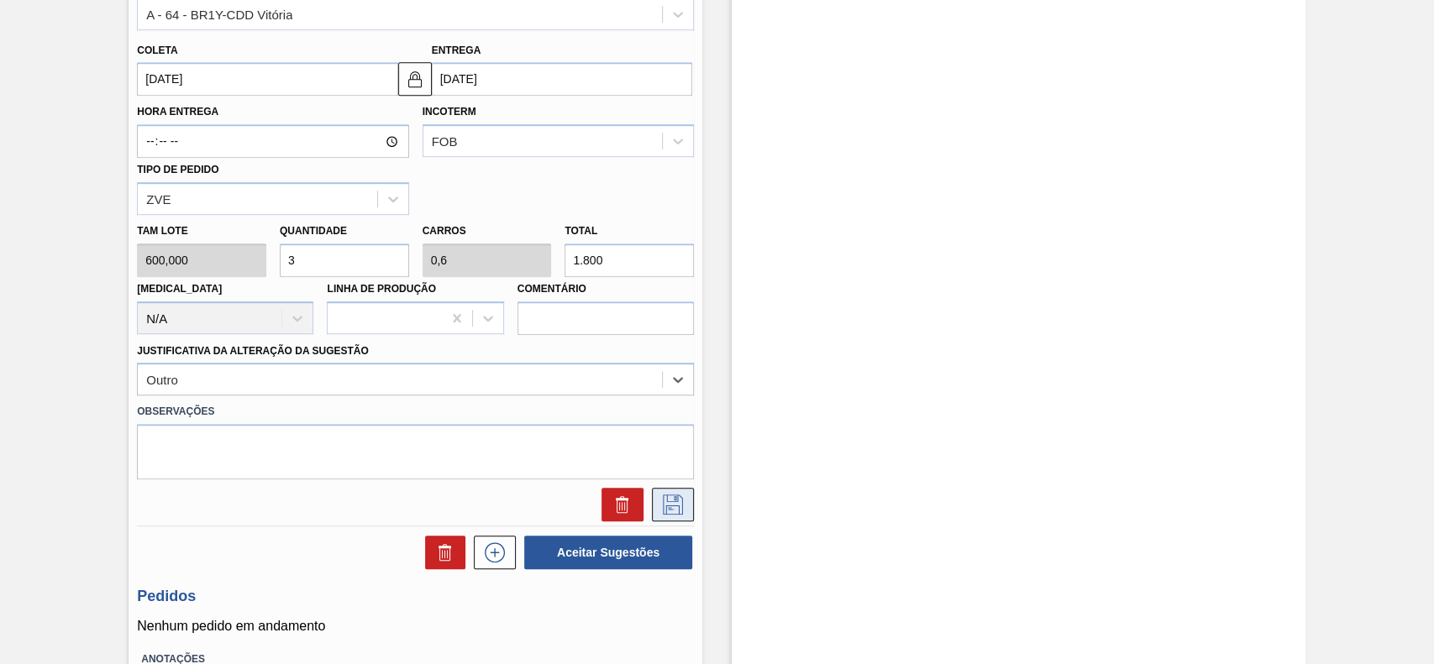
click at [675, 511] on icon at bounding box center [672, 505] width 27 height 20
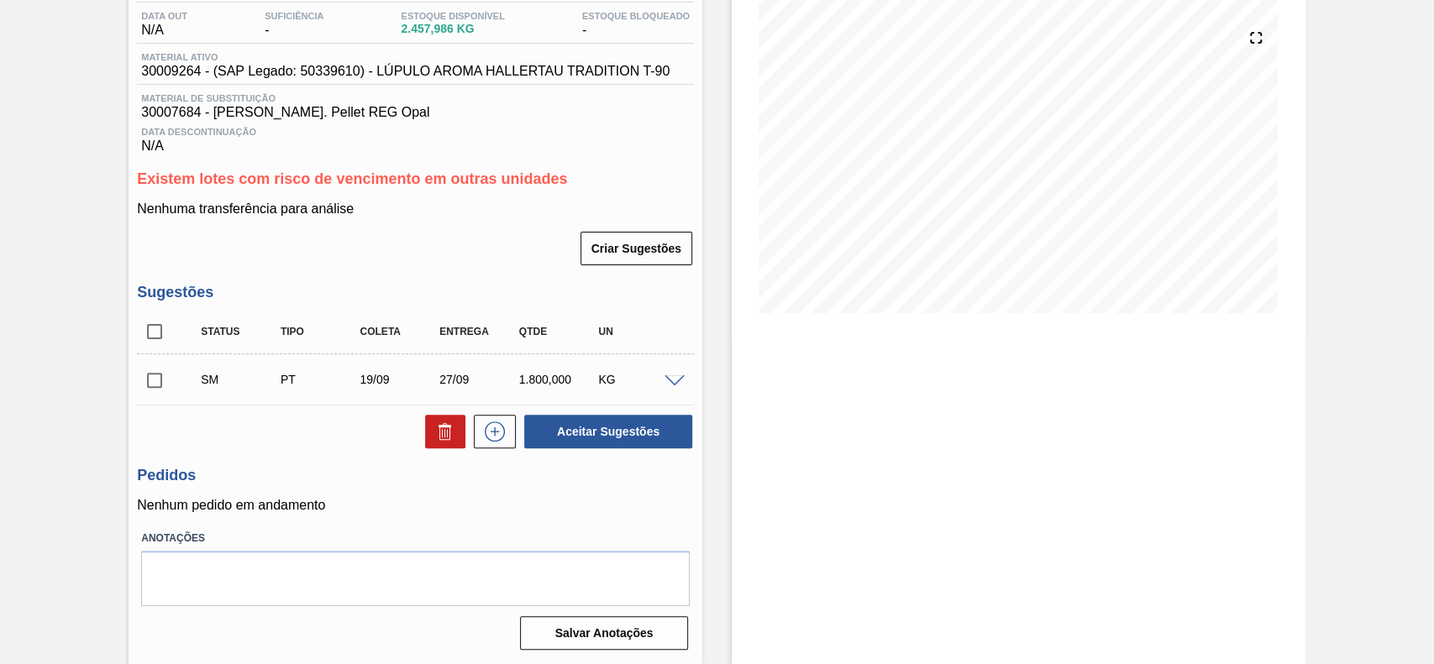
scroll to position [181, 0]
drag, startPoint x: 150, startPoint y: 375, endPoint x: 333, endPoint y: 414, distance: 187.3
click at [151, 376] on input "checkbox" at bounding box center [154, 380] width 35 height 35
click at [626, 438] on button "Aceitar Sugestões" at bounding box center [608, 432] width 168 height 34
checkbox input "false"
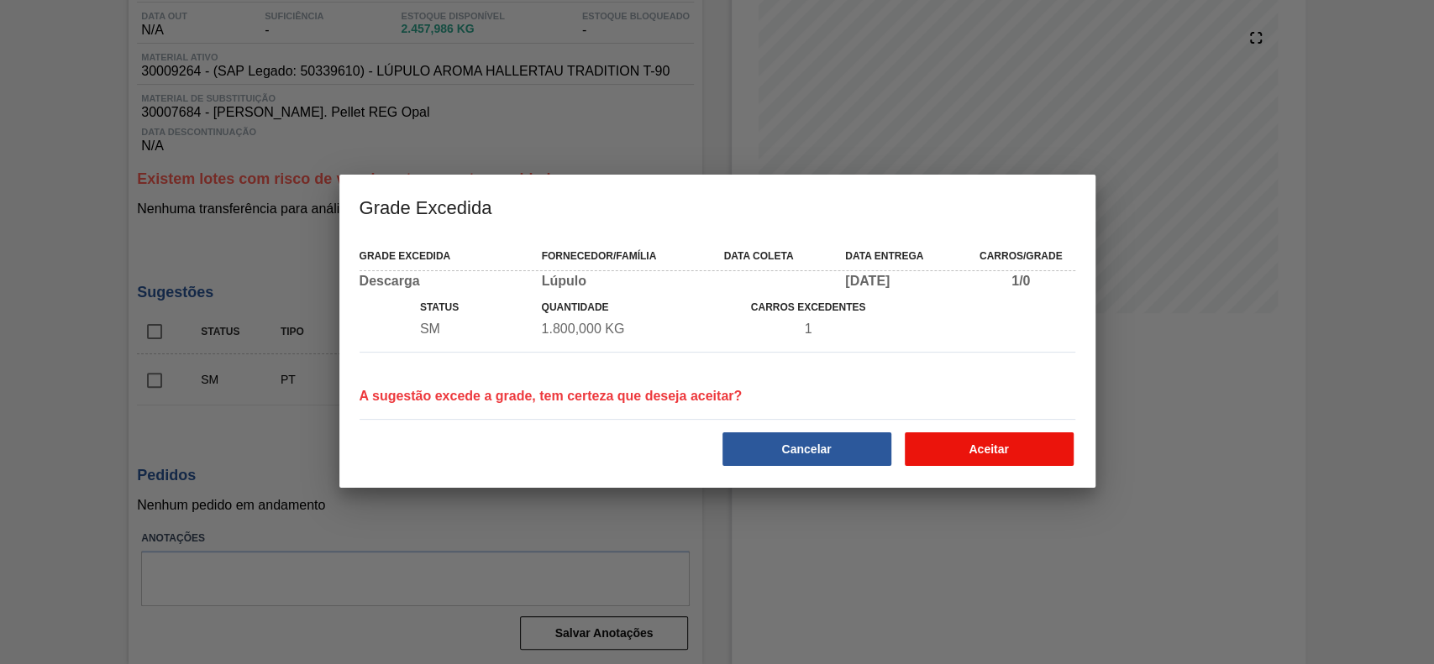
click at [980, 441] on button "Aceitar" at bounding box center [988, 449] width 169 height 34
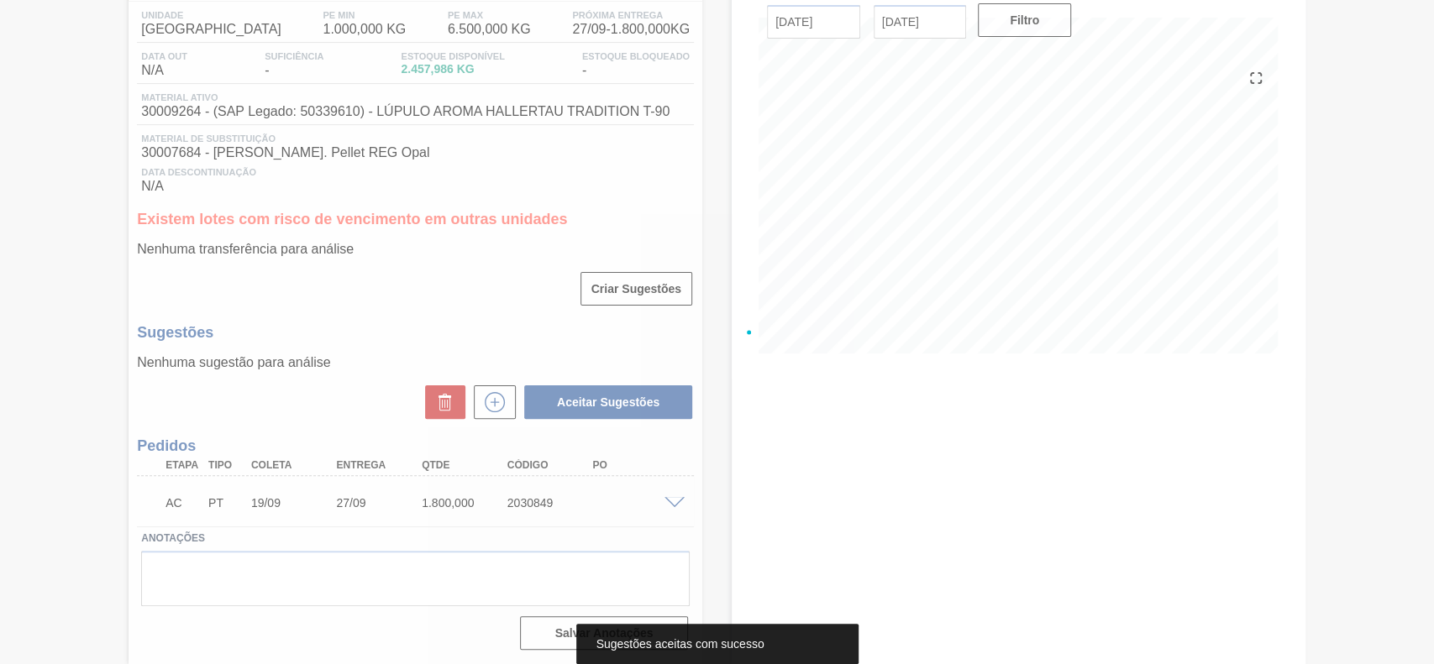
scroll to position [141, 0]
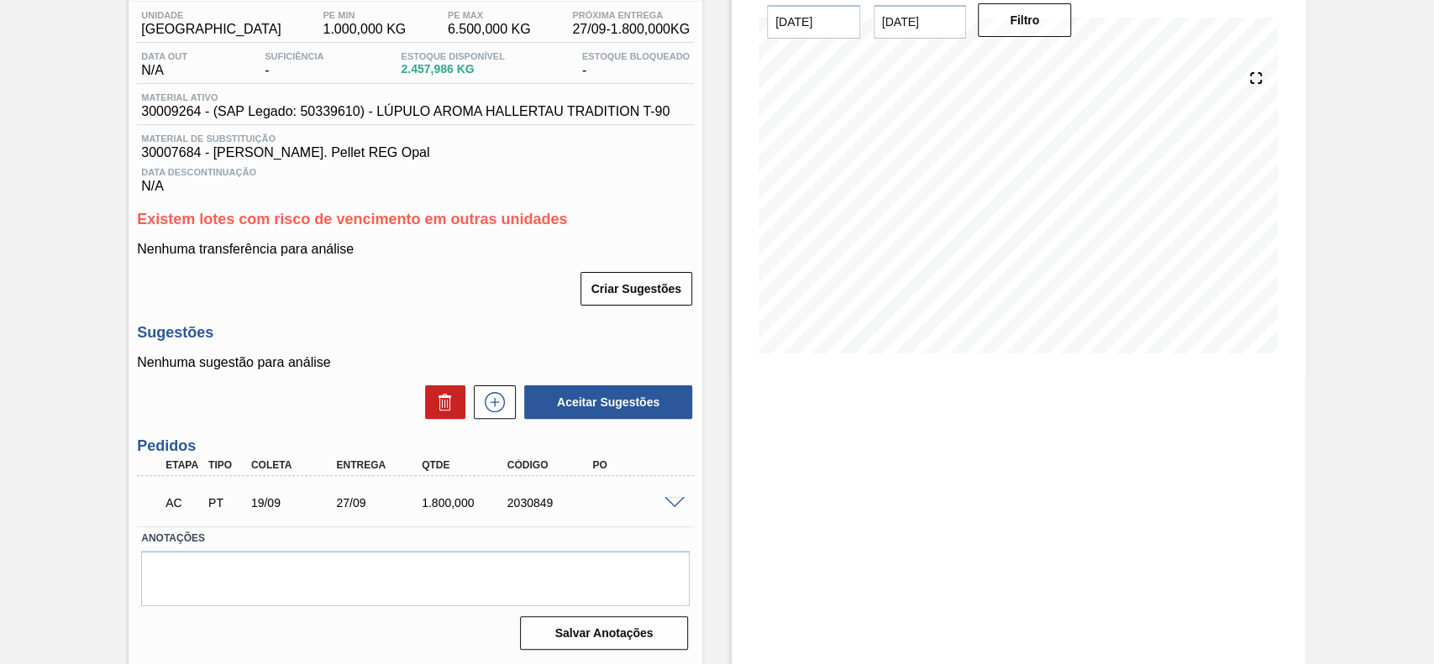
click at [677, 495] on div at bounding box center [677, 501] width 34 height 13
click at [674, 506] on span at bounding box center [674, 503] width 20 height 13
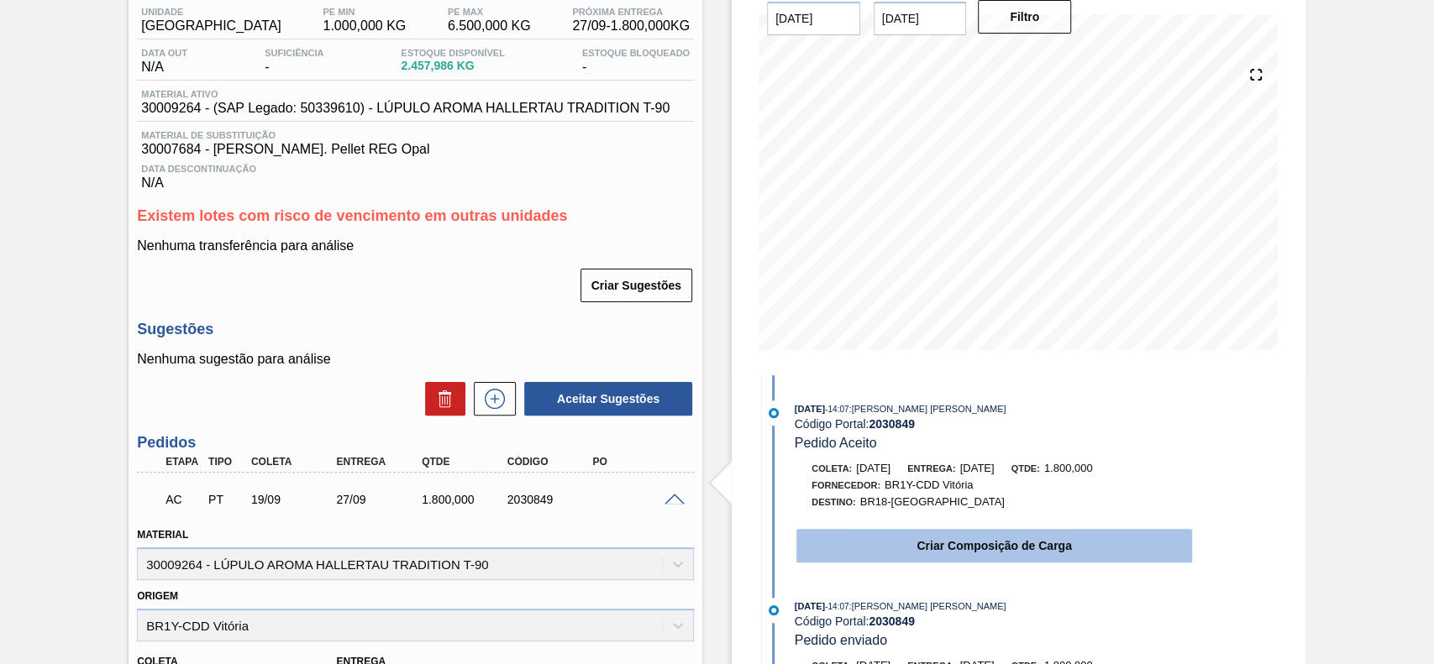
click at [934, 546] on button "Criar Composição de Carga" at bounding box center [994, 546] width 396 height 34
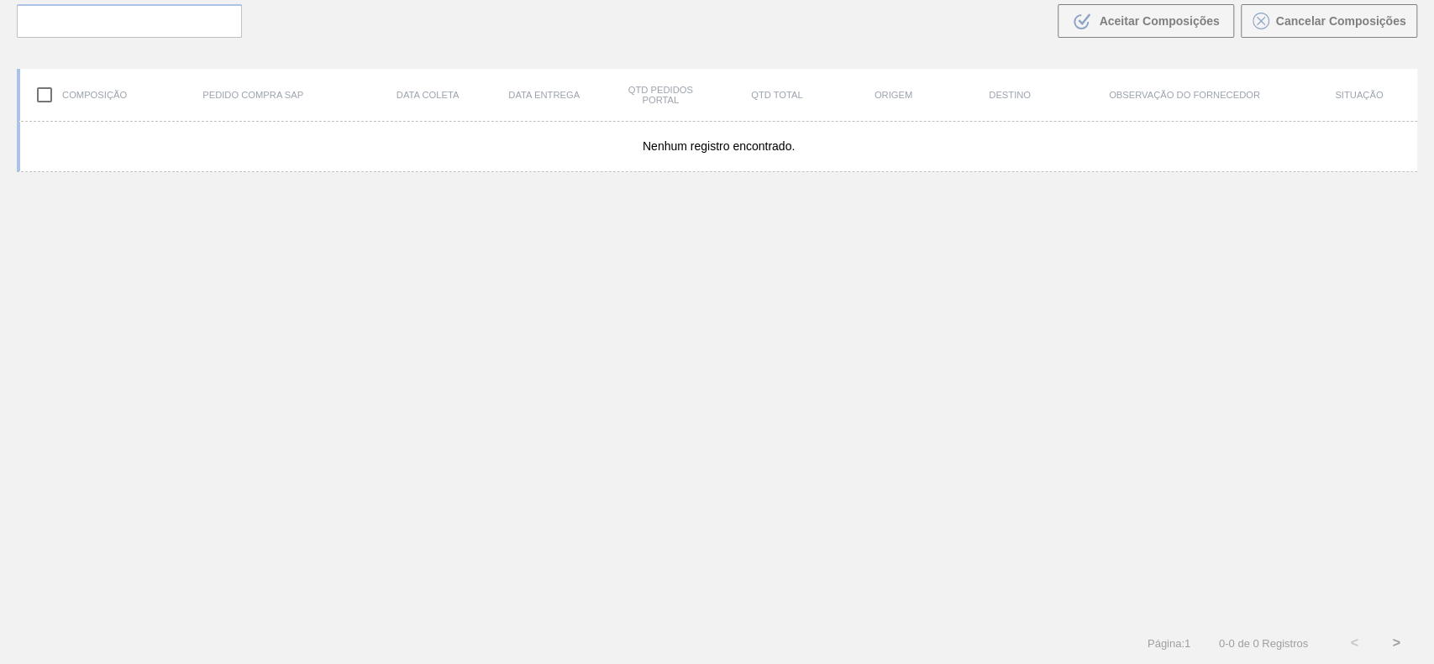
scroll to position [121, 0]
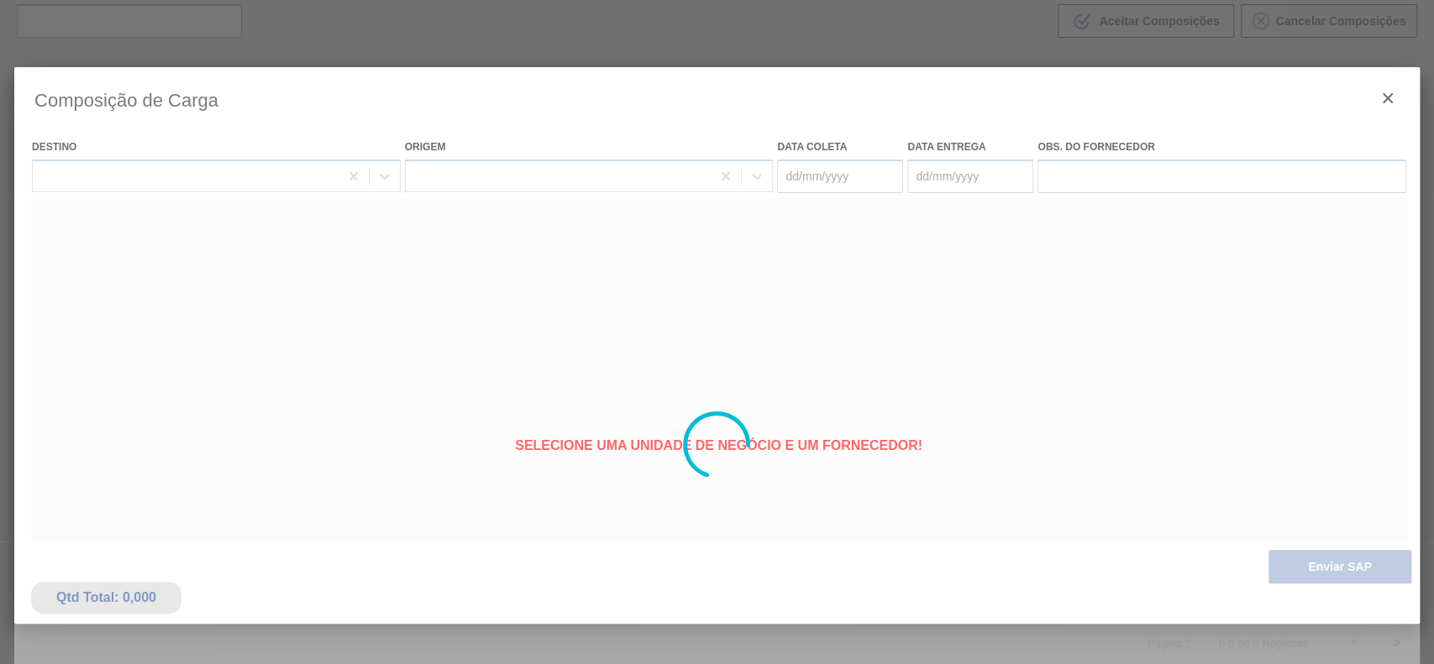
type coleta "[DATE]"
type entrega "27/09/2025"
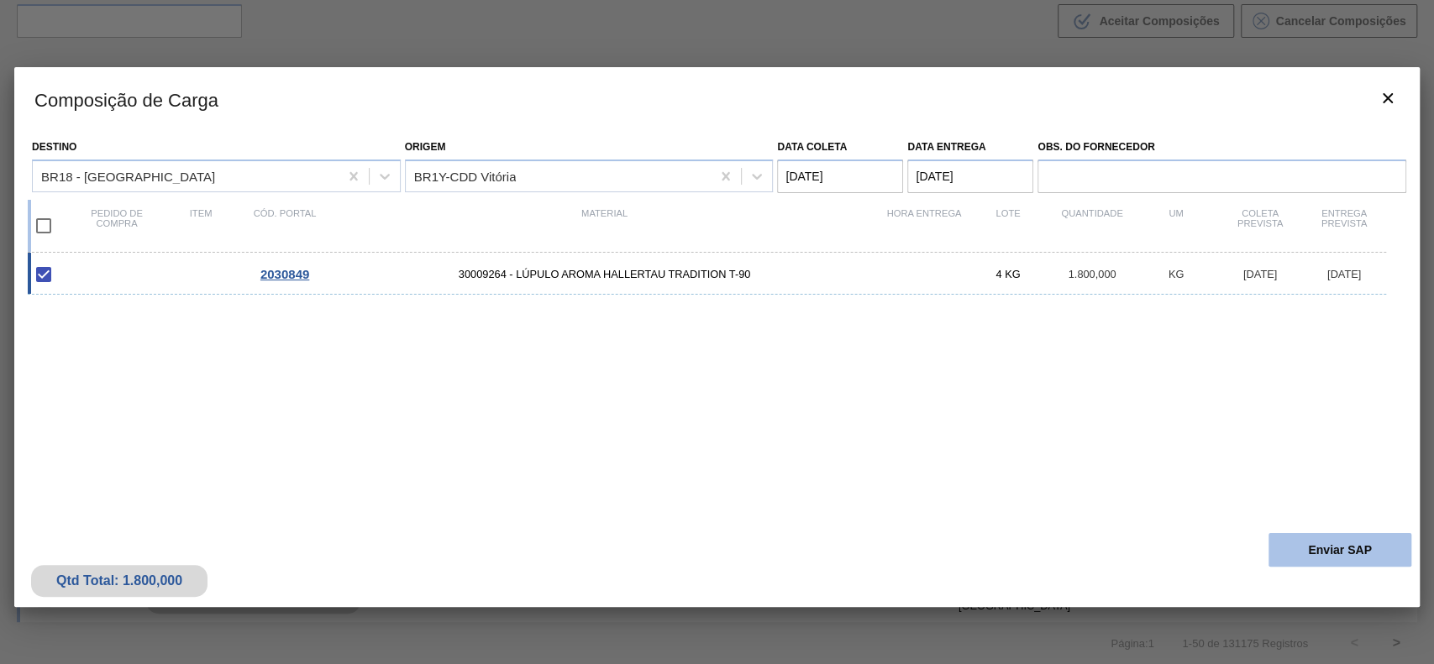
click at [1329, 548] on button "Enviar SAP" at bounding box center [1339, 550] width 143 height 34
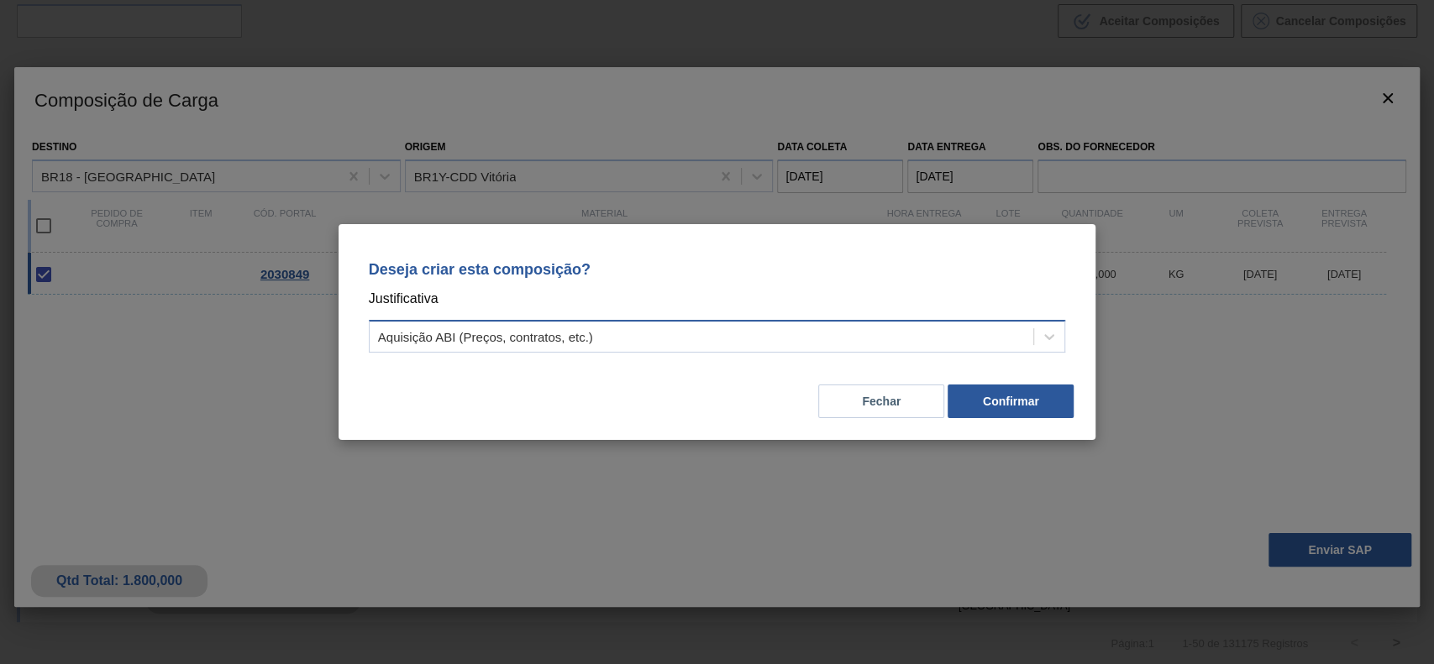
click at [542, 335] on div "Aquisição ABI (Preços, contratos, etc.)" at bounding box center [485, 337] width 215 height 14
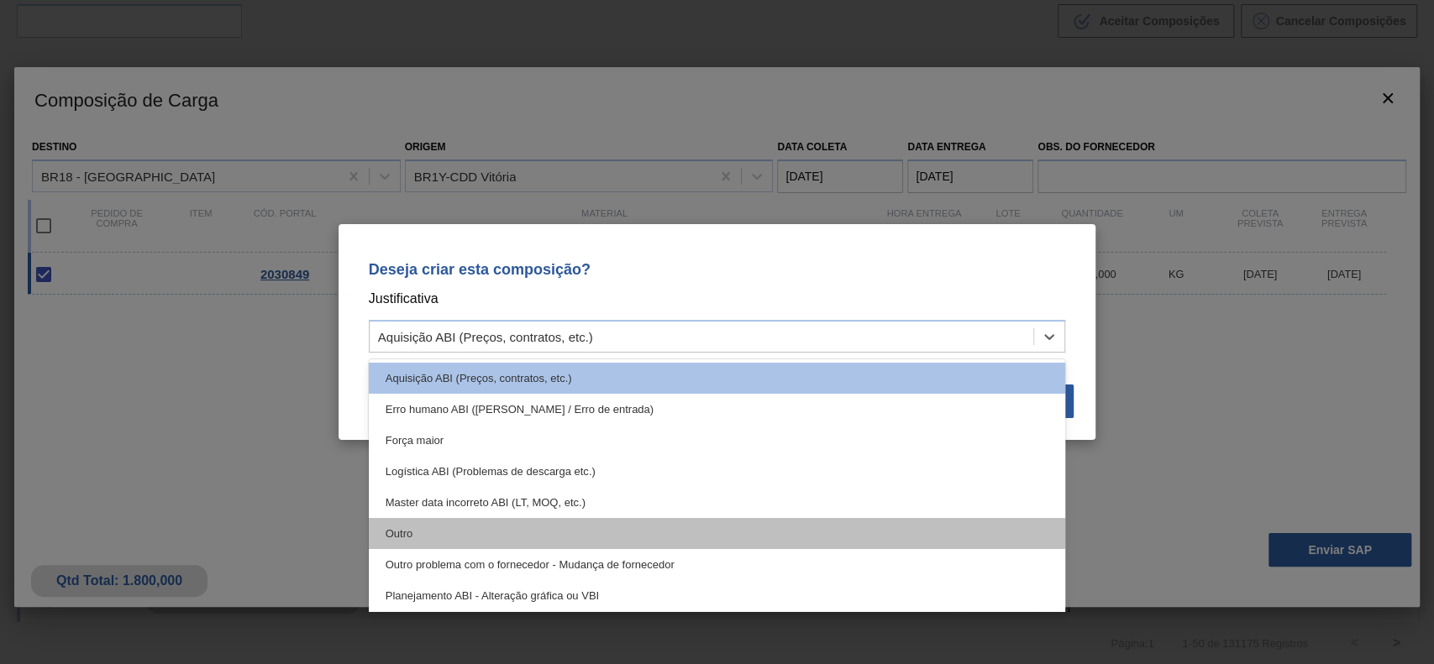
click at [449, 537] on div "Outro" at bounding box center [717, 533] width 697 height 31
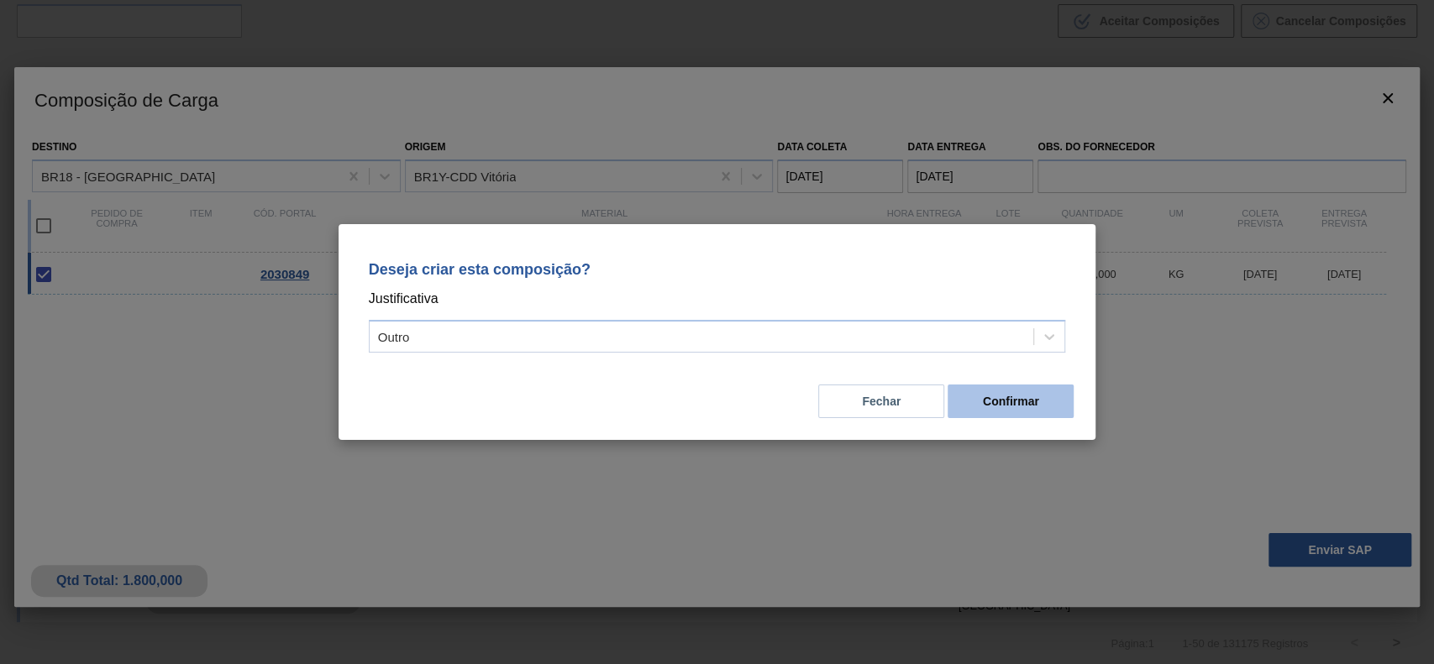
click at [997, 393] on button "Confirmar" at bounding box center [1010, 402] width 126 height 34
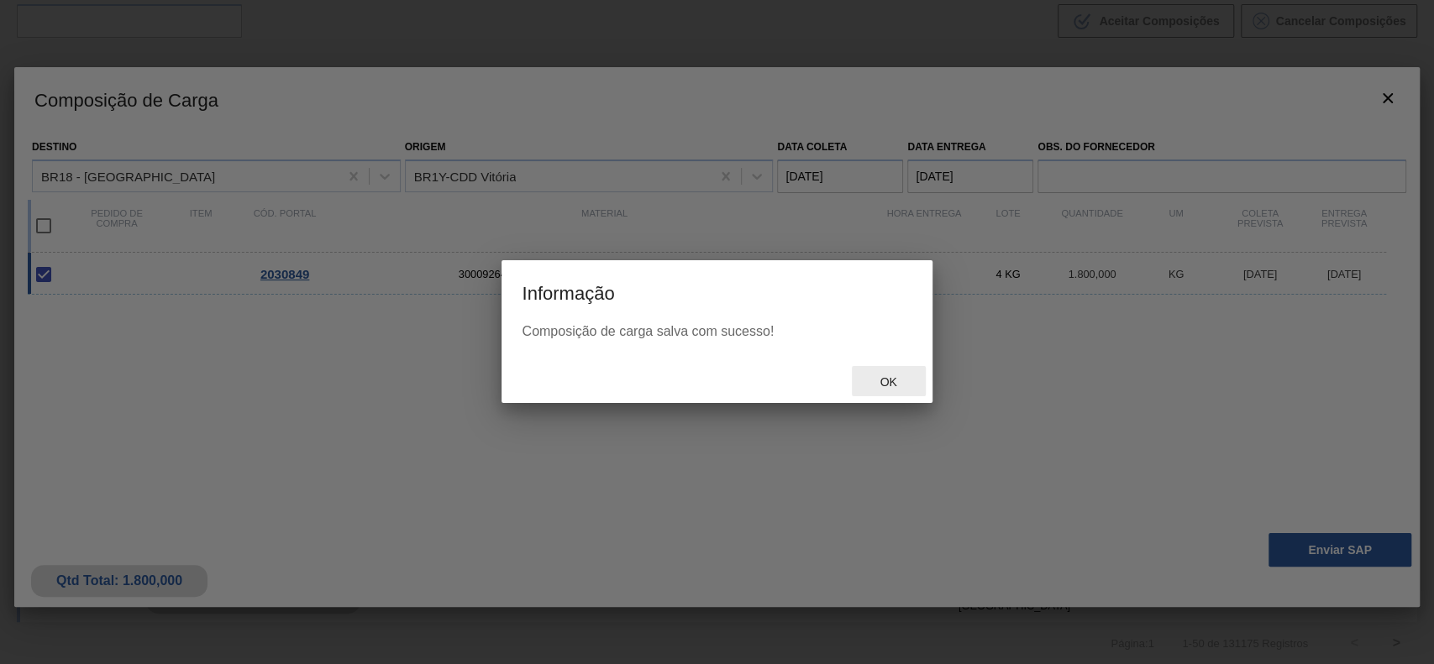
click at [895, 381] on span "Ok" at bounding box center [888, 381] width 44 height 13
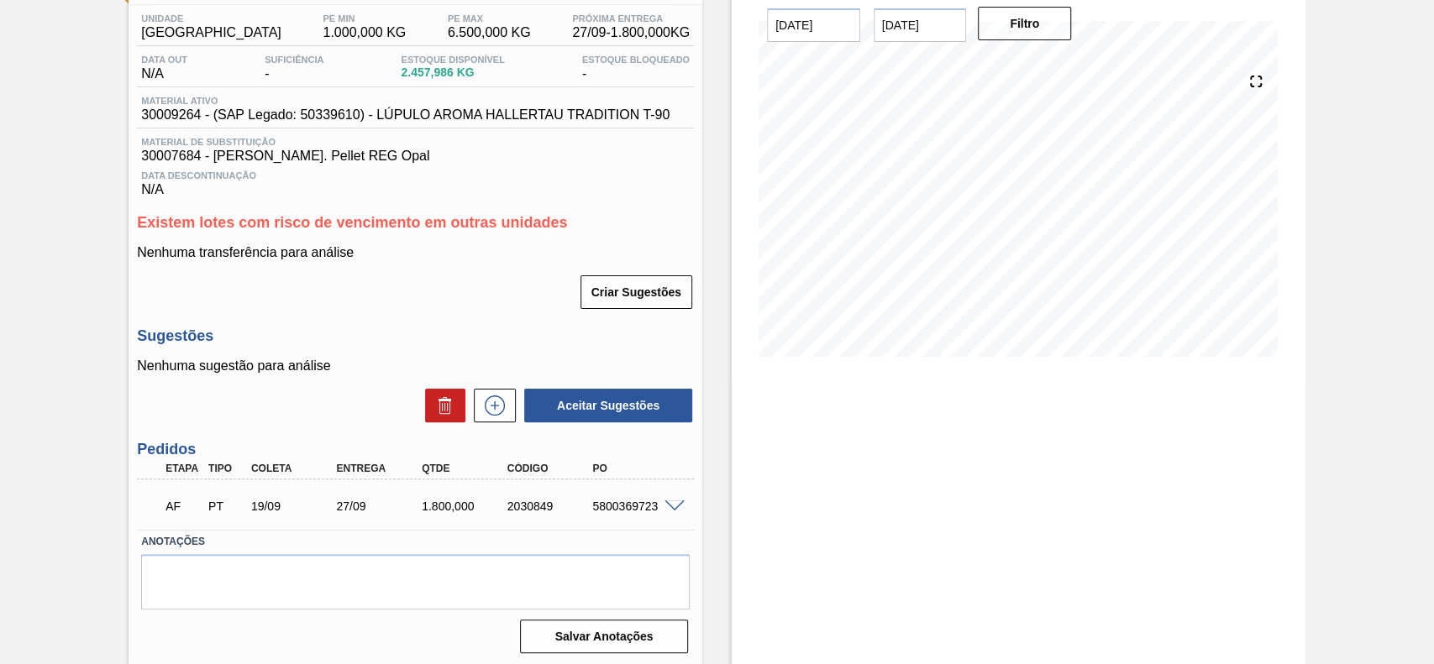
scroll to position [141, 0]
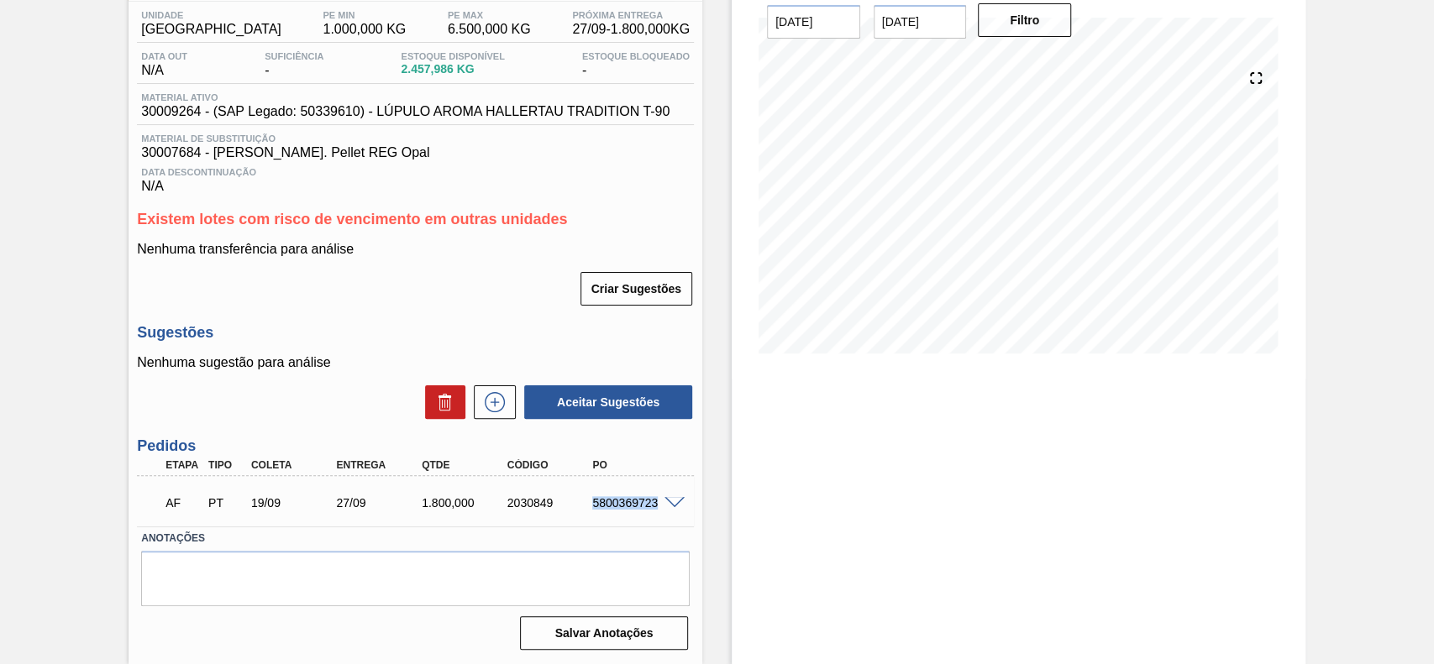
drag, startPoint x: 617, startPoint y: 505, endPoint x: 658, endPoint y: 511, distance: 41.7
click at [658, 511] on div "AF PT 19/09 27/09 1.800,000 2030849 5800369723" at bounding box center [411, 502] width 512 height 34
copy div "5800369723"
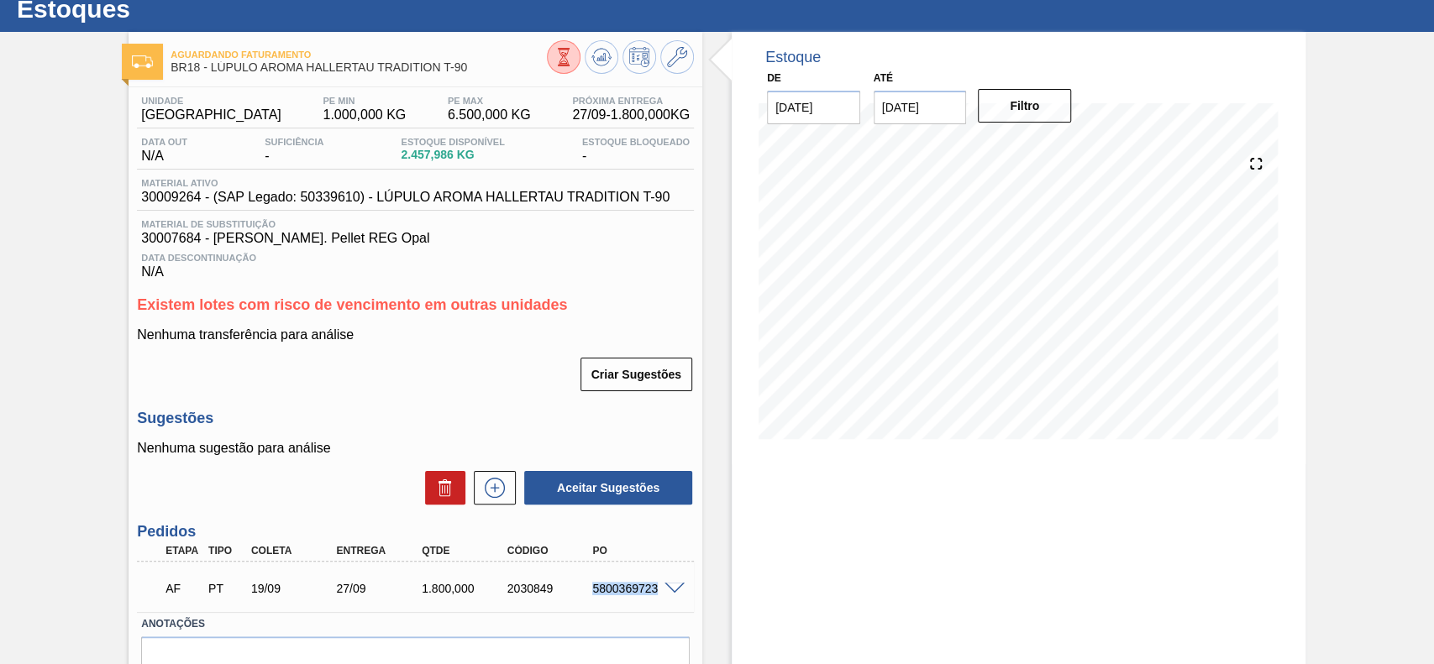
scroll to position [0, 0]
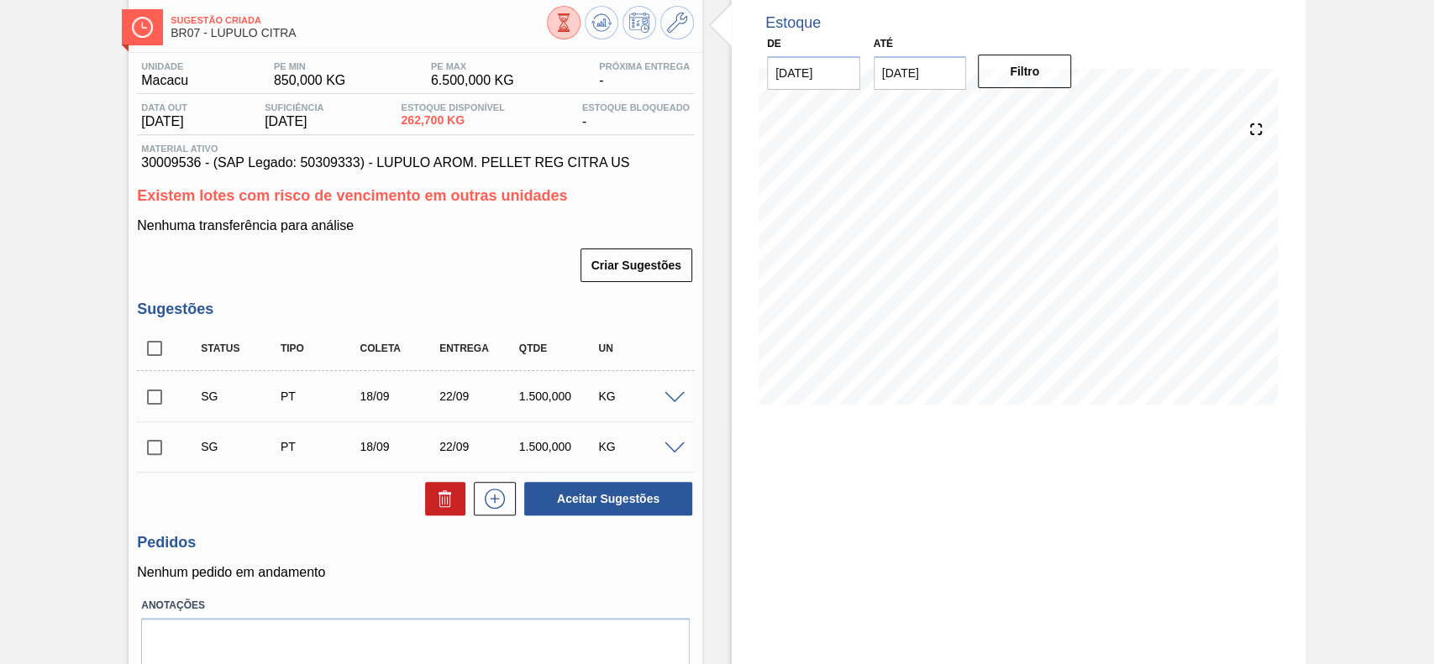
scroll to position [155, 0]
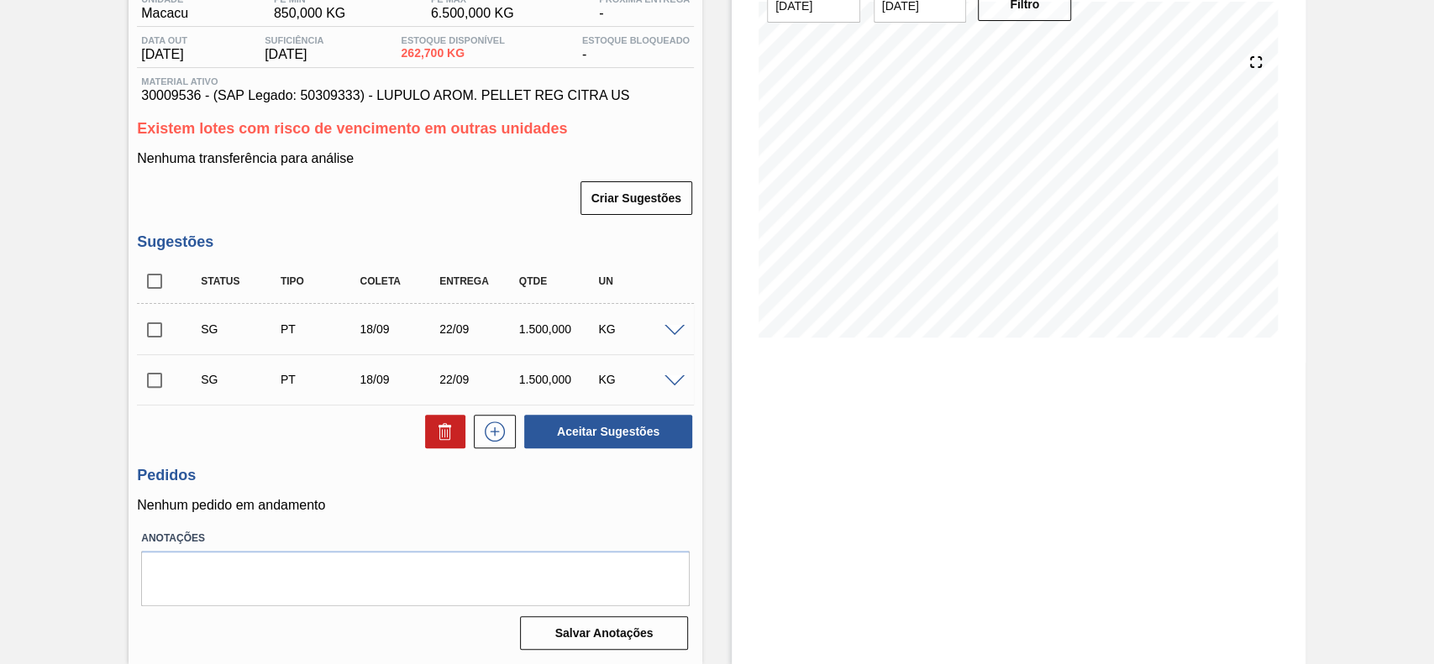
click at [673, 329] on span at bounding box center [674, 331] width 20 height 13
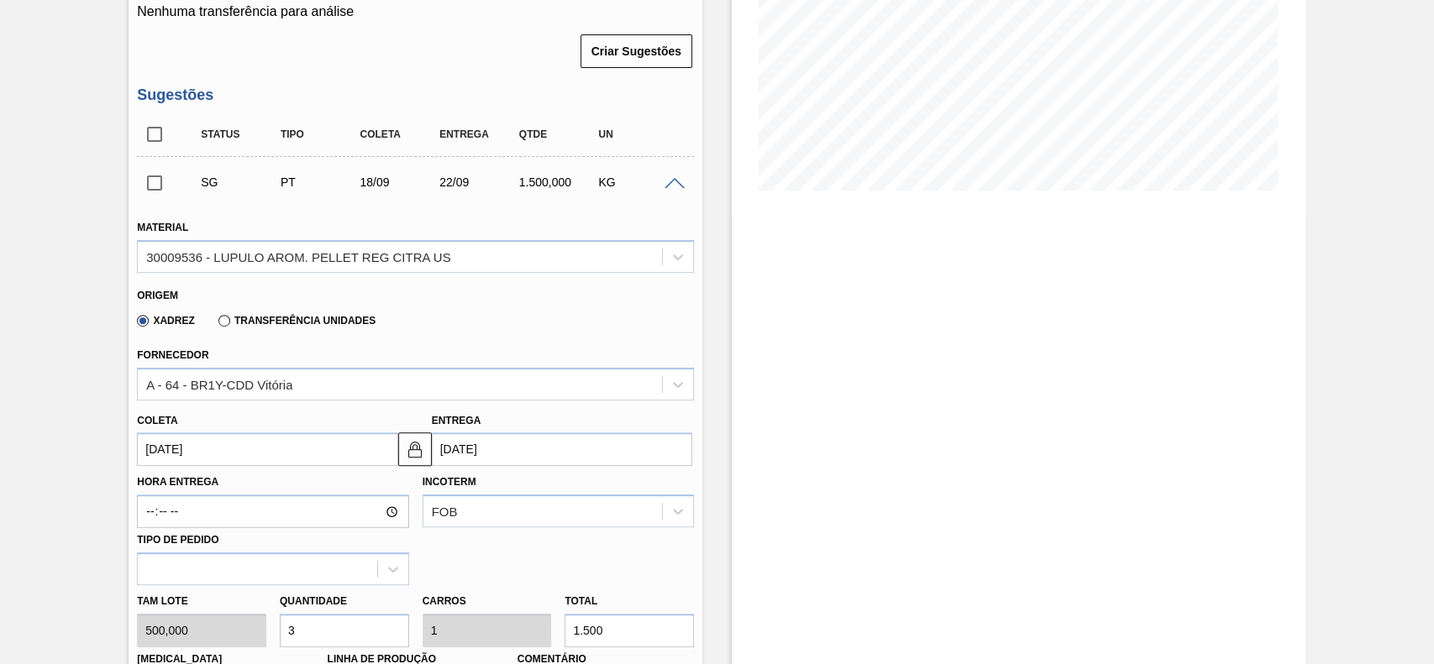
scroll to position [380, 0]
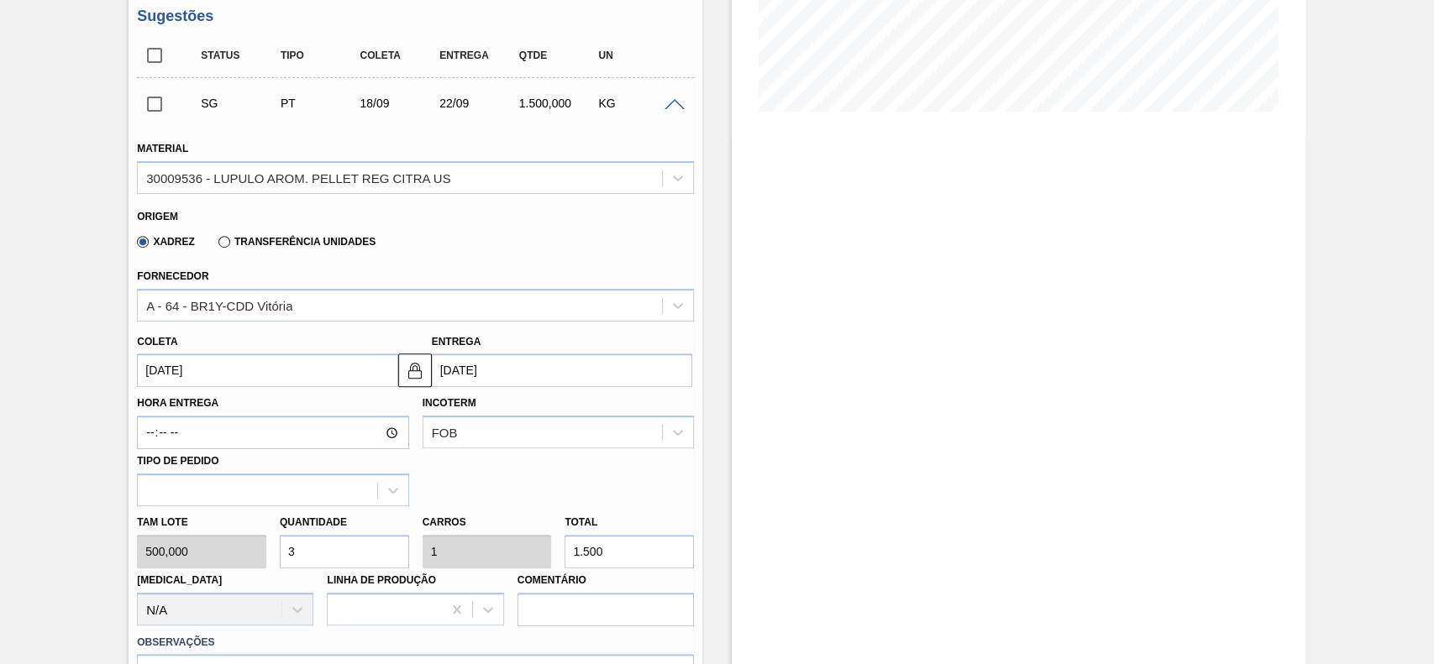
click at [282, 373] on input "[DATE]" at bounding box center [267, 371] width 260 height 34
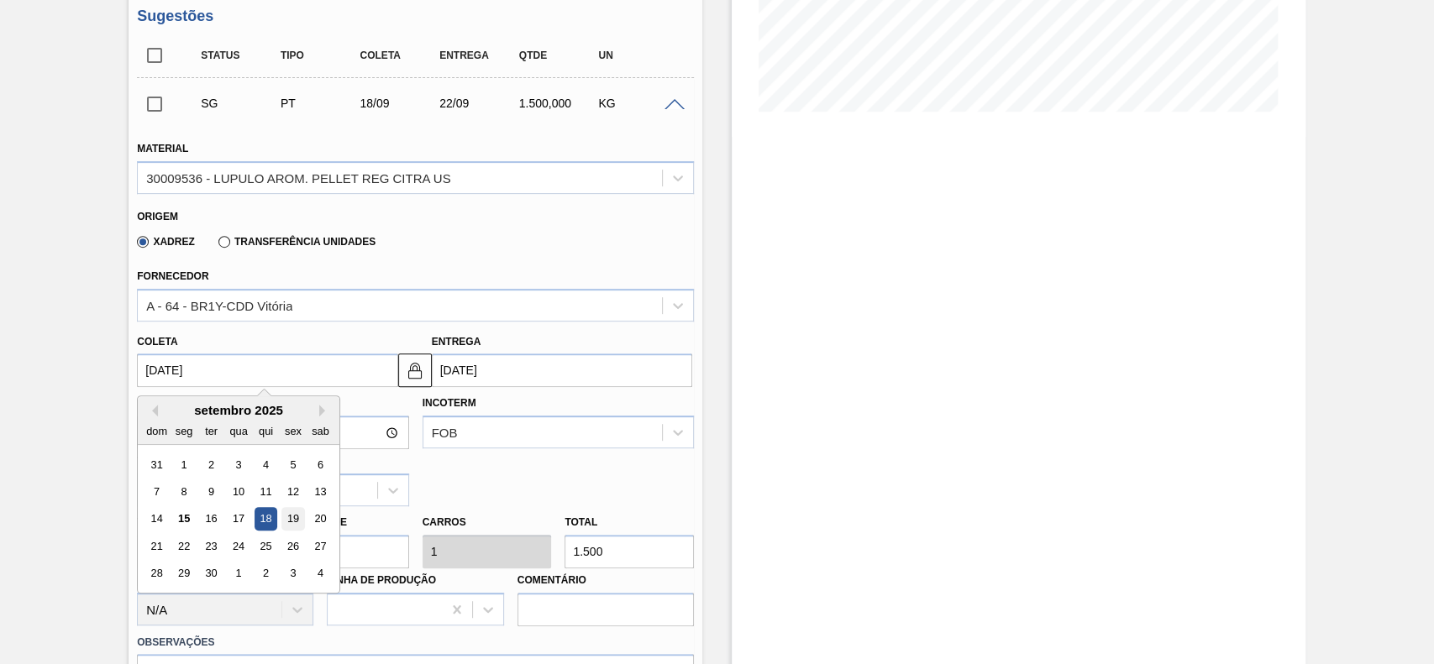
click at [295, 521] on div "19" at bounding box center [293, 519] width 23 height 23
type input "[DATE]"
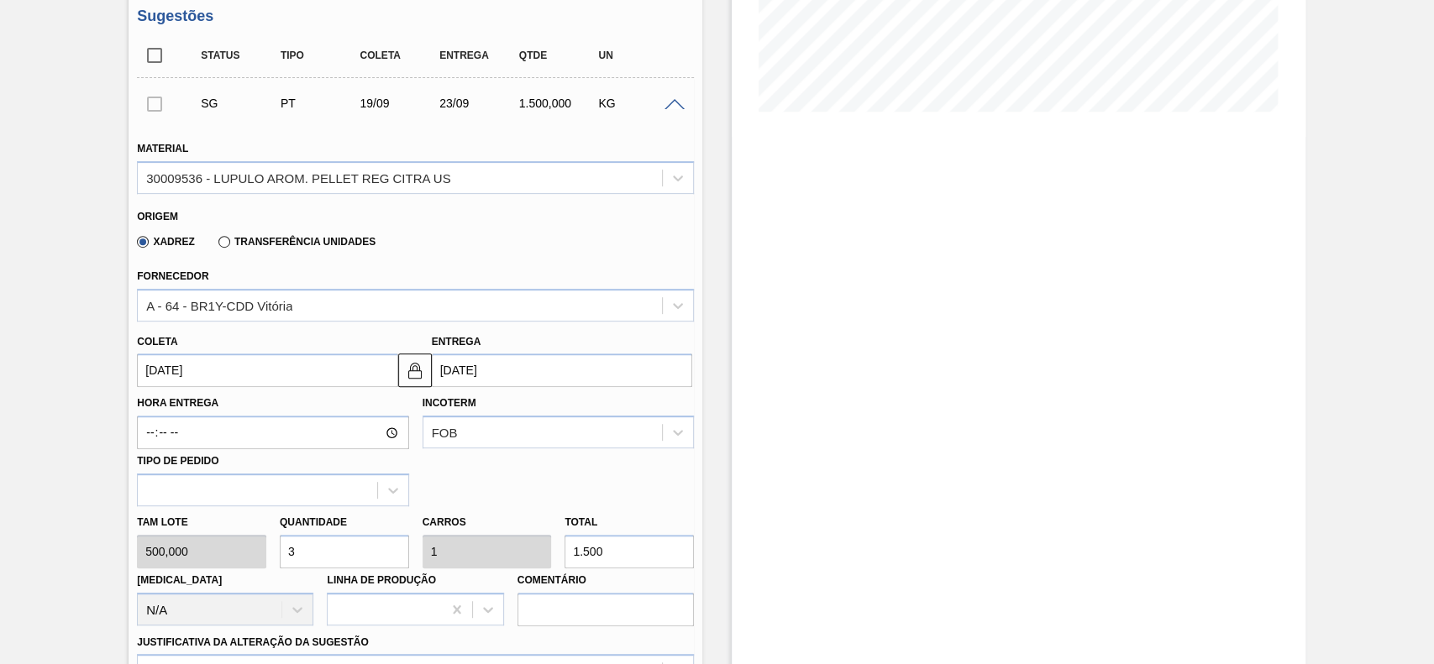
click at [362, 541] on input "3" at bounding box center [344, 552] width 129 height 34
type input "2"
type input "0,667"
type input "1.000"
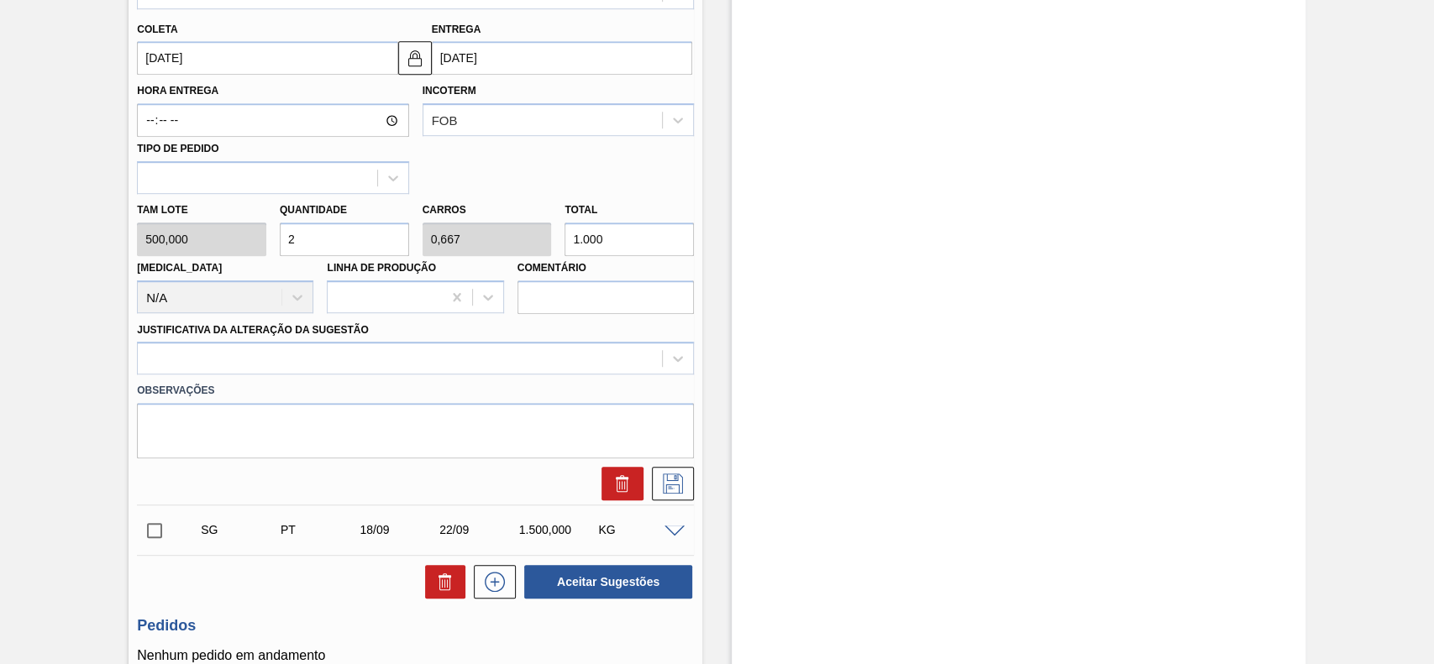
scroll to position [716, 0]
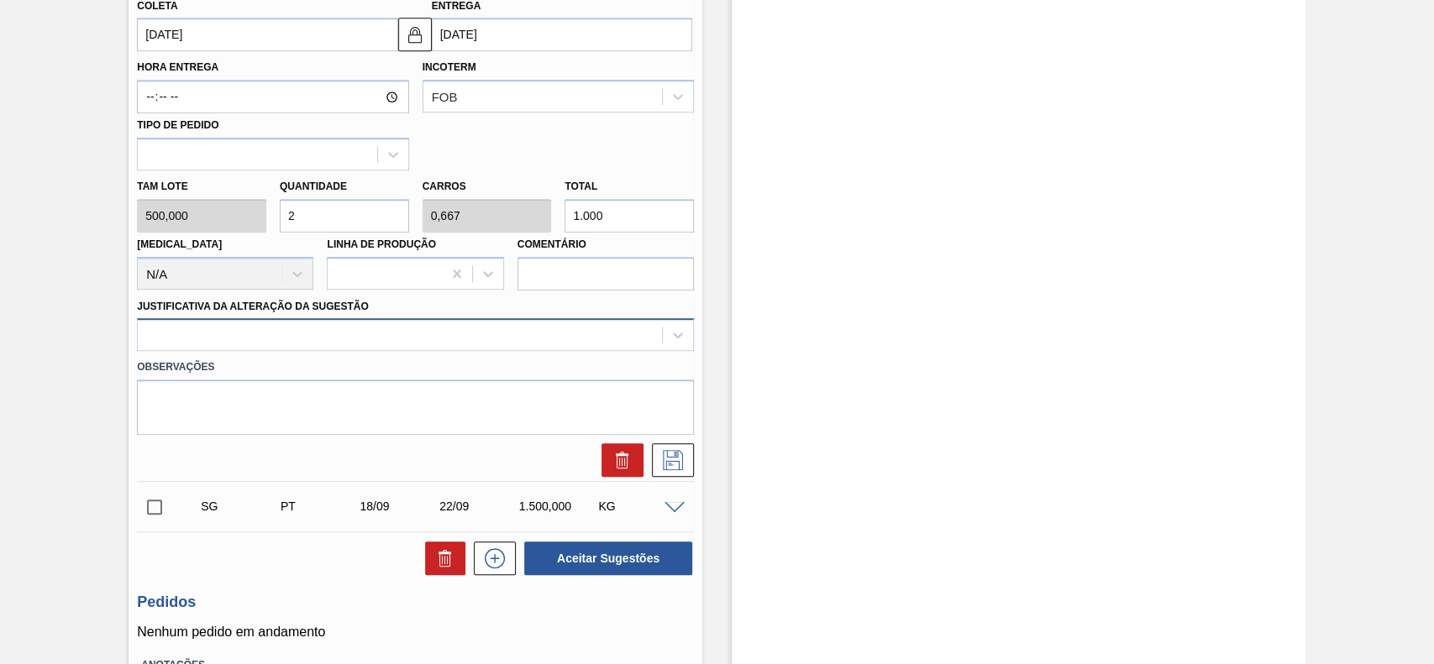
type input "2"
click at [304, 340] on div at bounding box center [400, 335] width 524 height 24
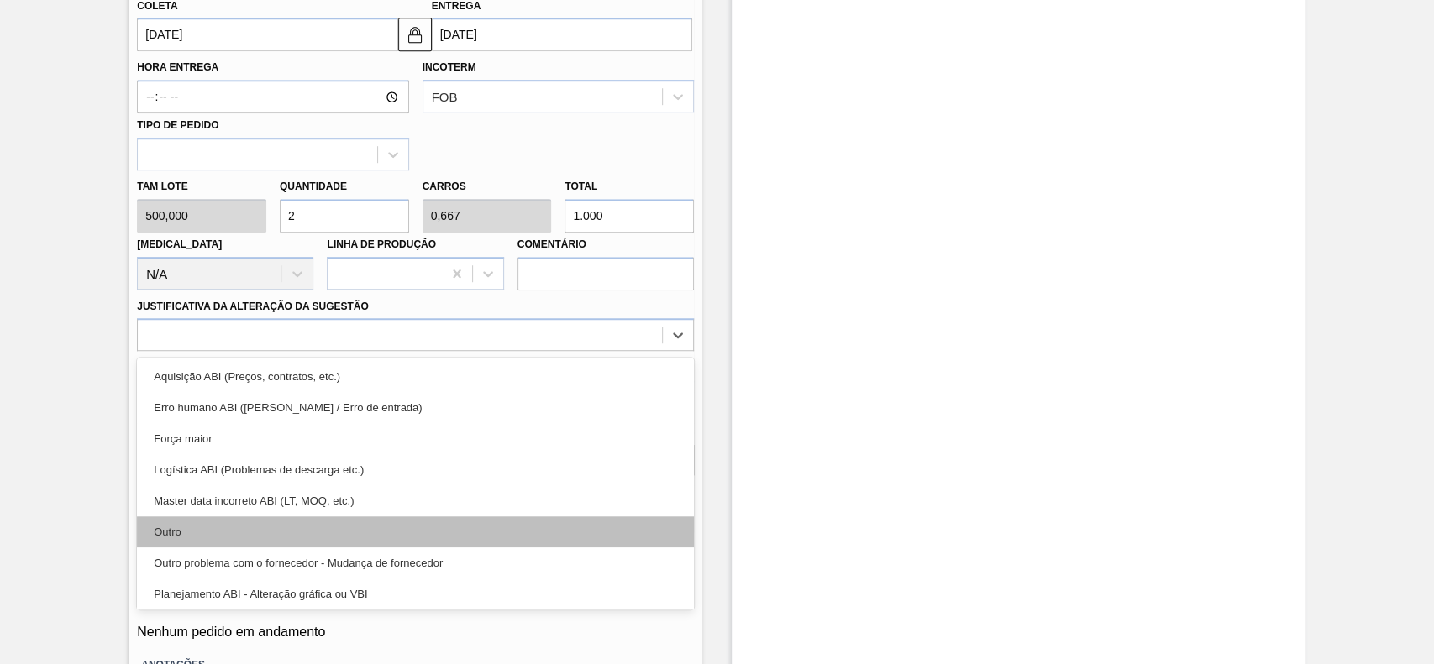
click at [207, 525] on div "Outro" at bounding box center [415, 531] width 557 height 31
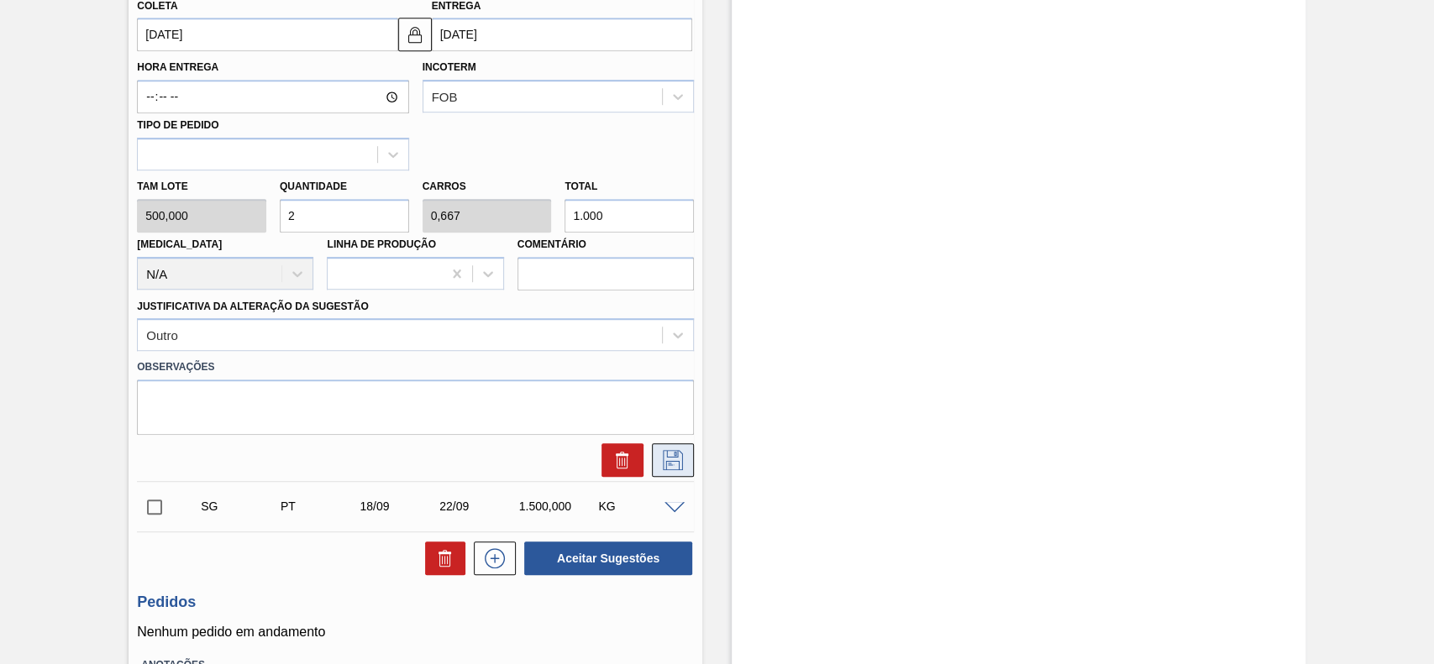
click at [679, 469] on icon at bounding box center [672, 460] width 27 height 20
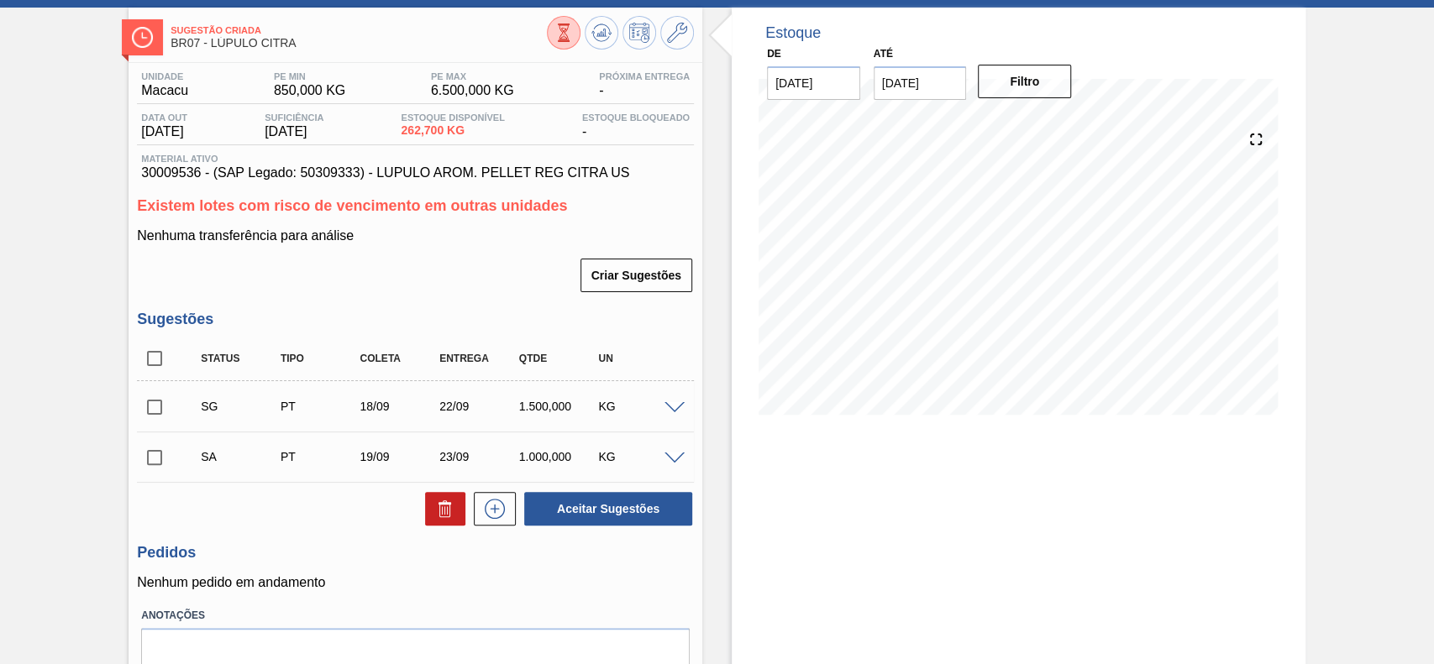
scroll to position [112, 0]
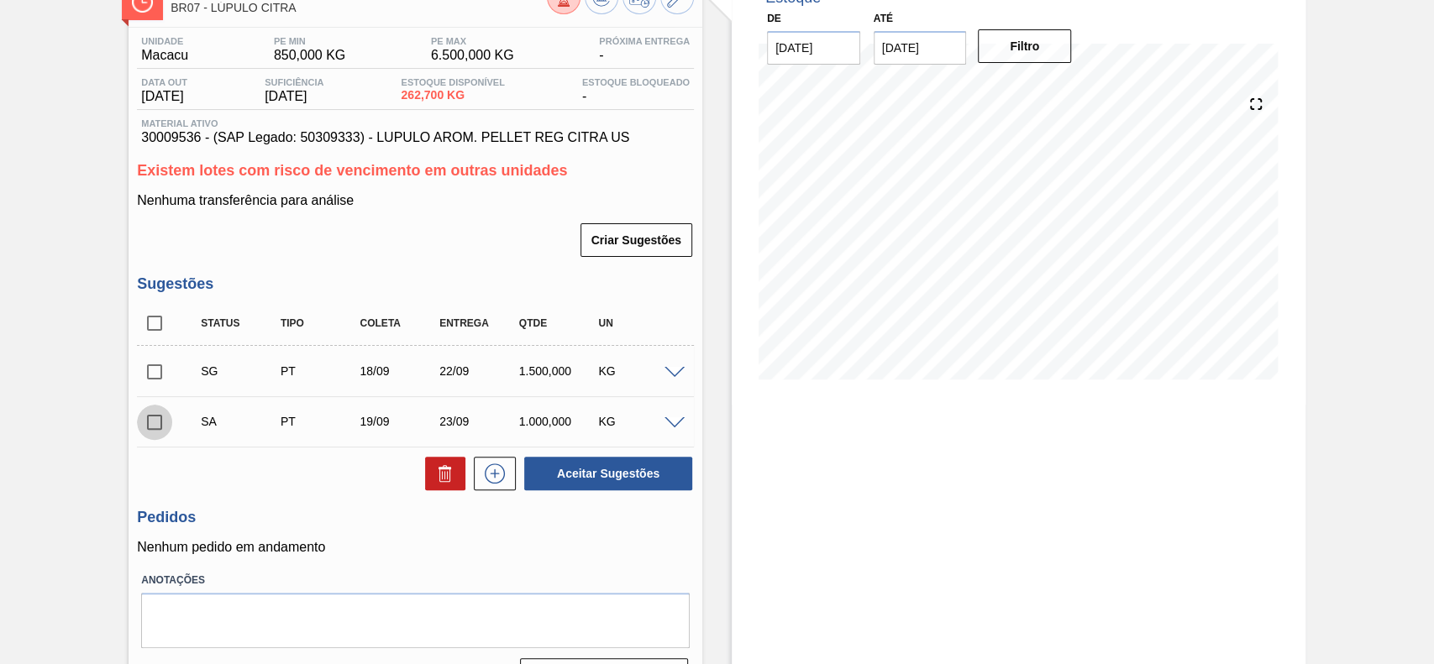
drag, startPoint x: 148, startPoint y: 422, endPoint x: 230, endPoint y: 446, distance: 85.8
click at [148, 423] on input "checkbox" at bounding box center [154, 422] width 35 height 35
click at [642, 483] on button "Aceitar Sugestões" at bounding box center [608, 474] width 168 height 34
checkbox input "false"
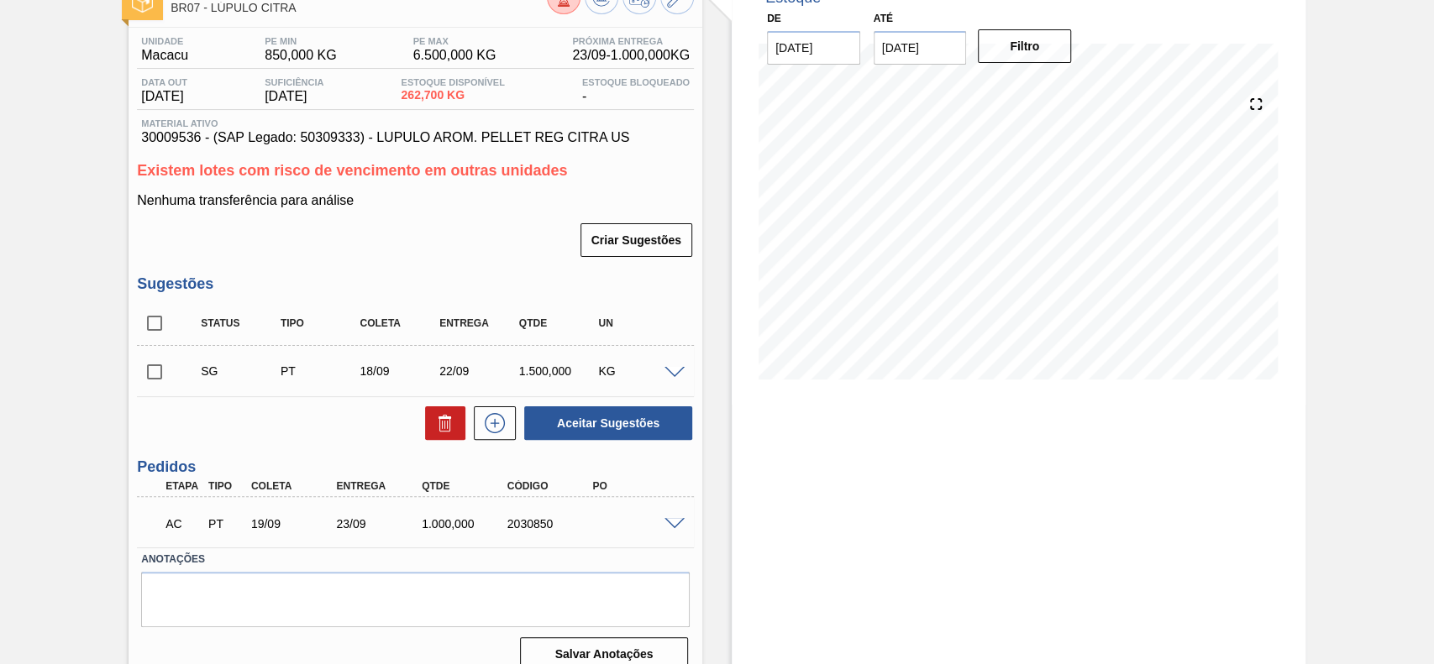
click at [679, 522] on span at bounding box center [674, 524] width 20 height 13
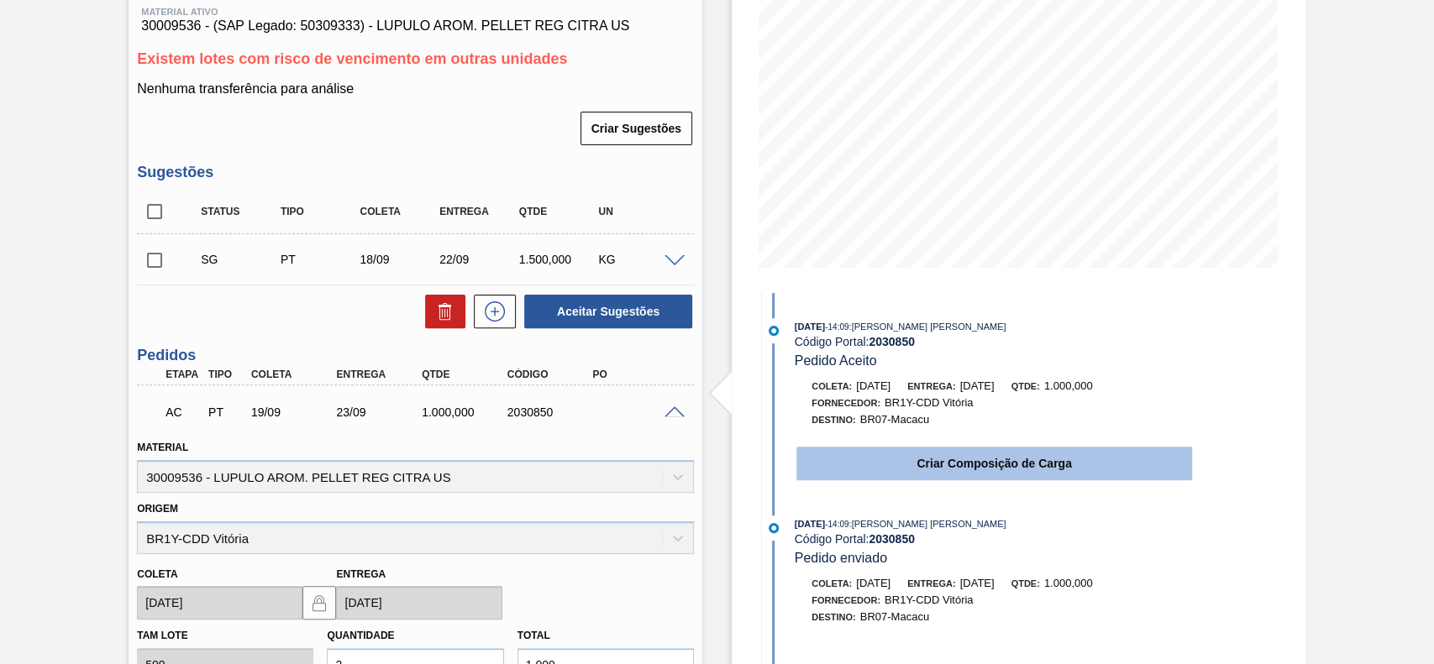
click at [956, 453] on button "Criar Composição de Carga" at bounding box center [994, 464] width 396 height 34
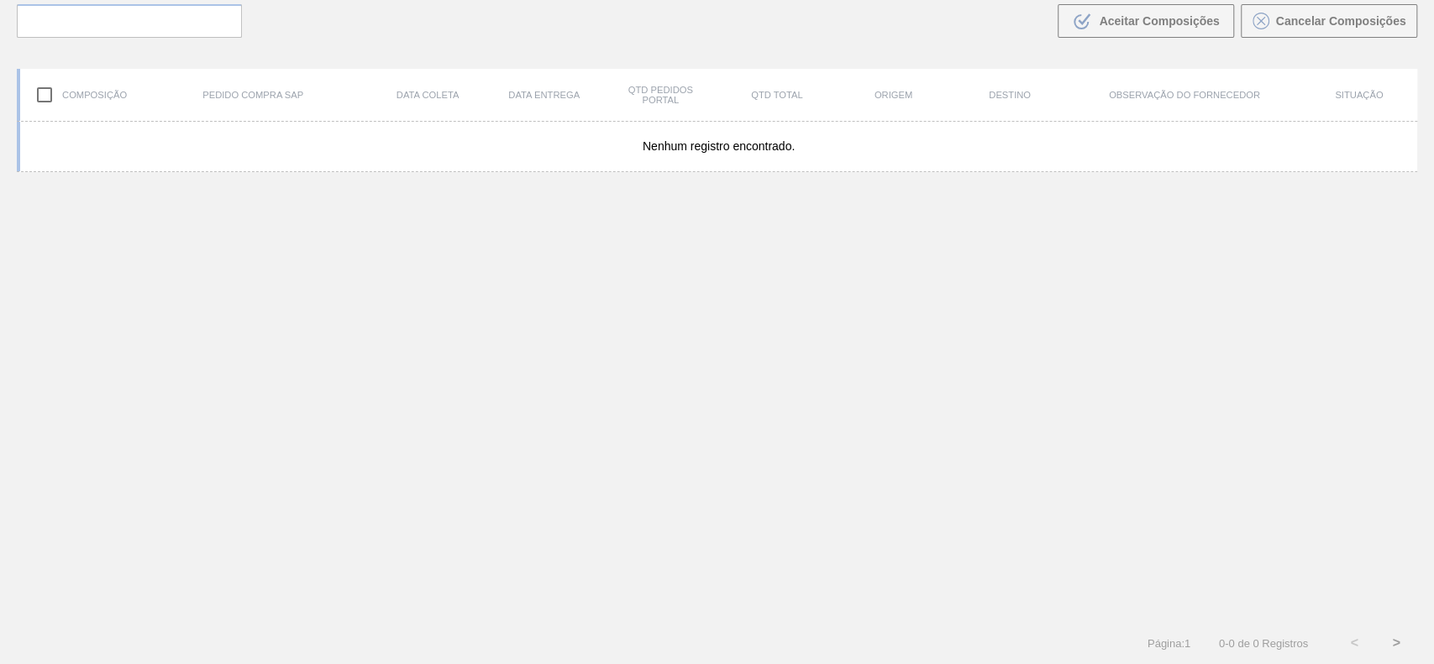
scroll to position [121, 0]
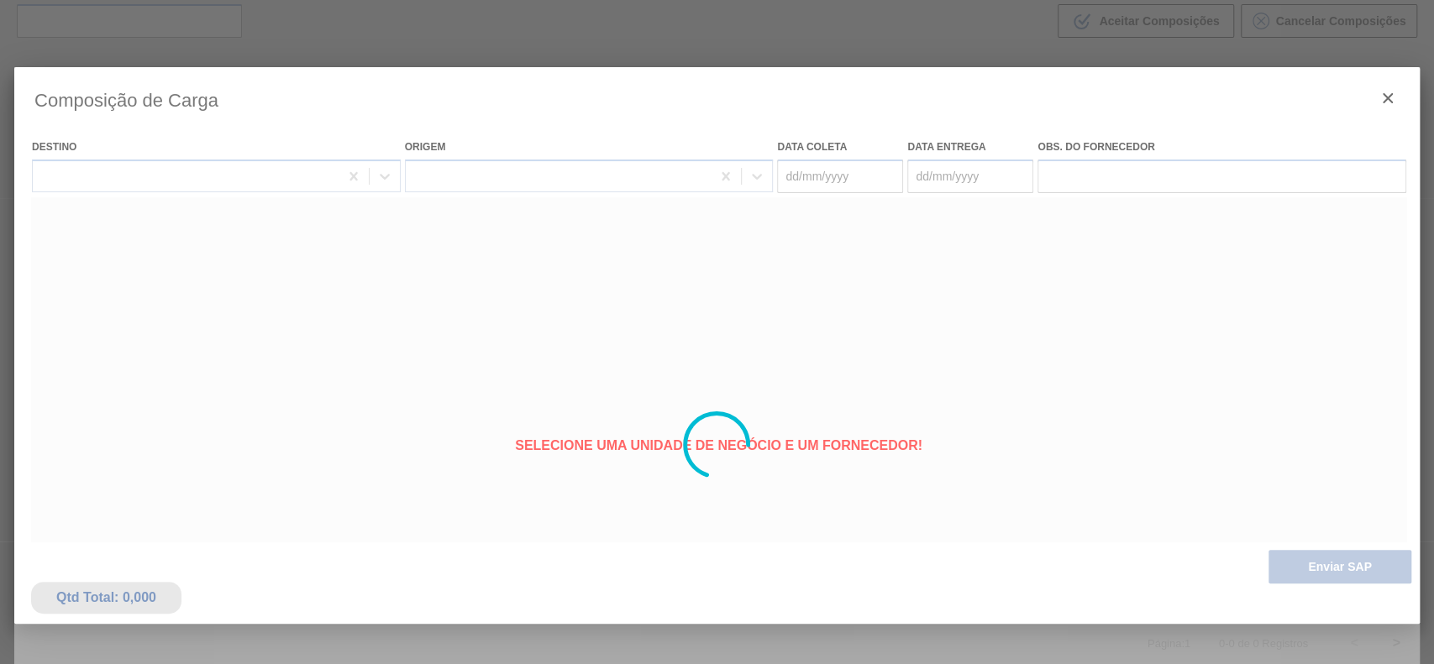
type coleta "[DATE]"
type entrega "[DATE]"
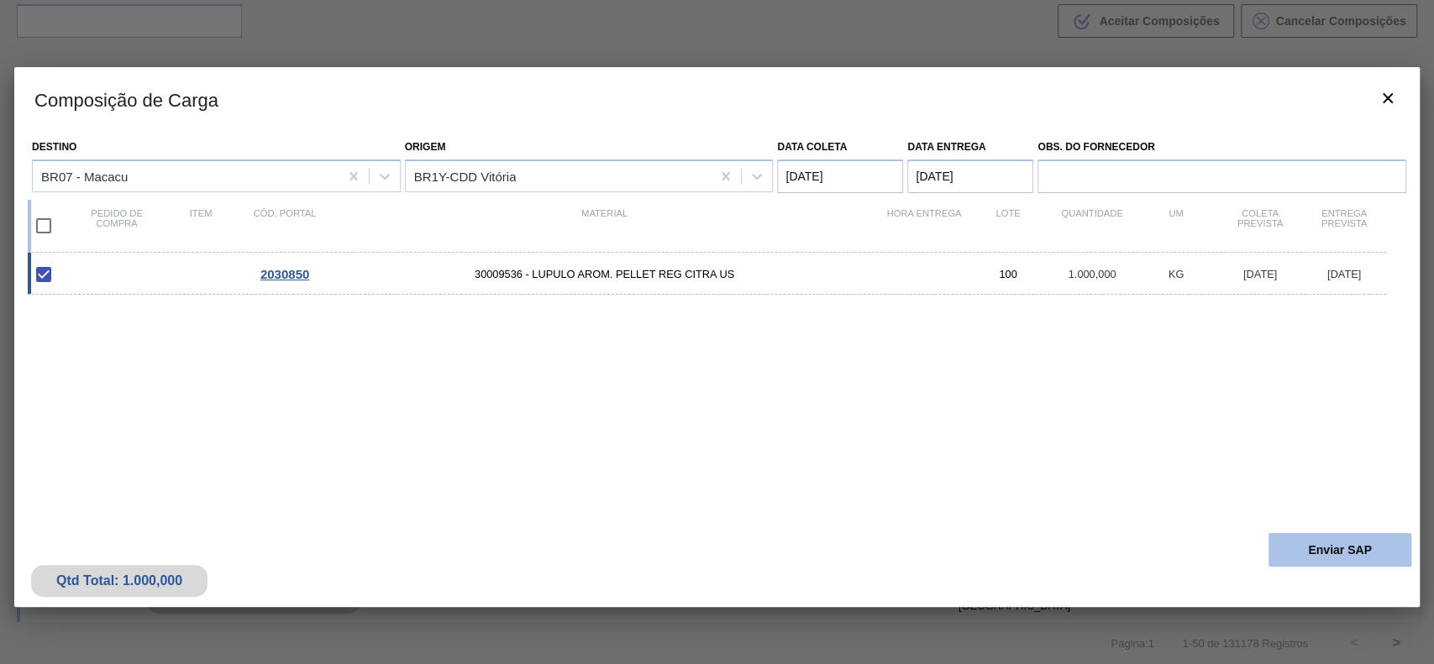
click at [1312, 548] on button "Enviar SAP" at bounding box center [1339, 550] width 143 height 34
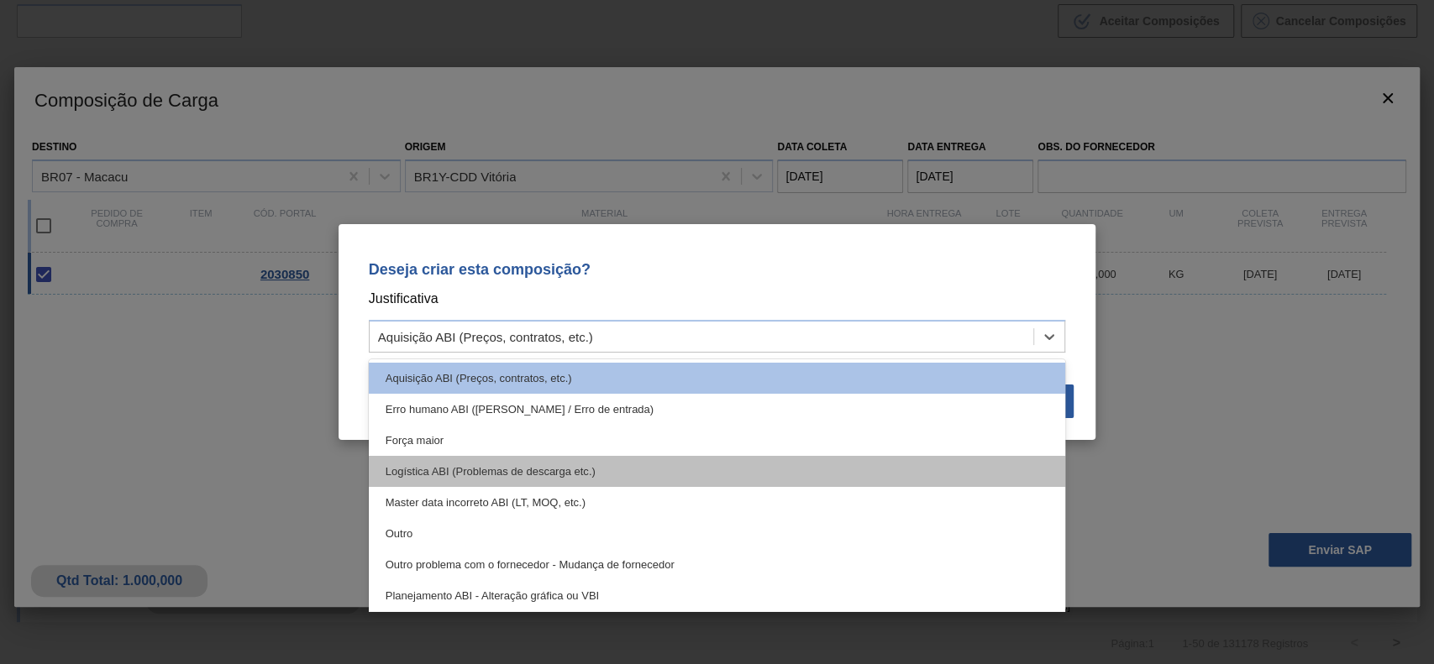
drag, startPoint x: 701, startPoint y: 324, endPoint x: 421, endPoint y: 468, distance: 315.1
click at [697, 323] on div "Aquisição ABI (Preços, contratos, etc.)" at bounding box center [717, 336] width 697 height 33
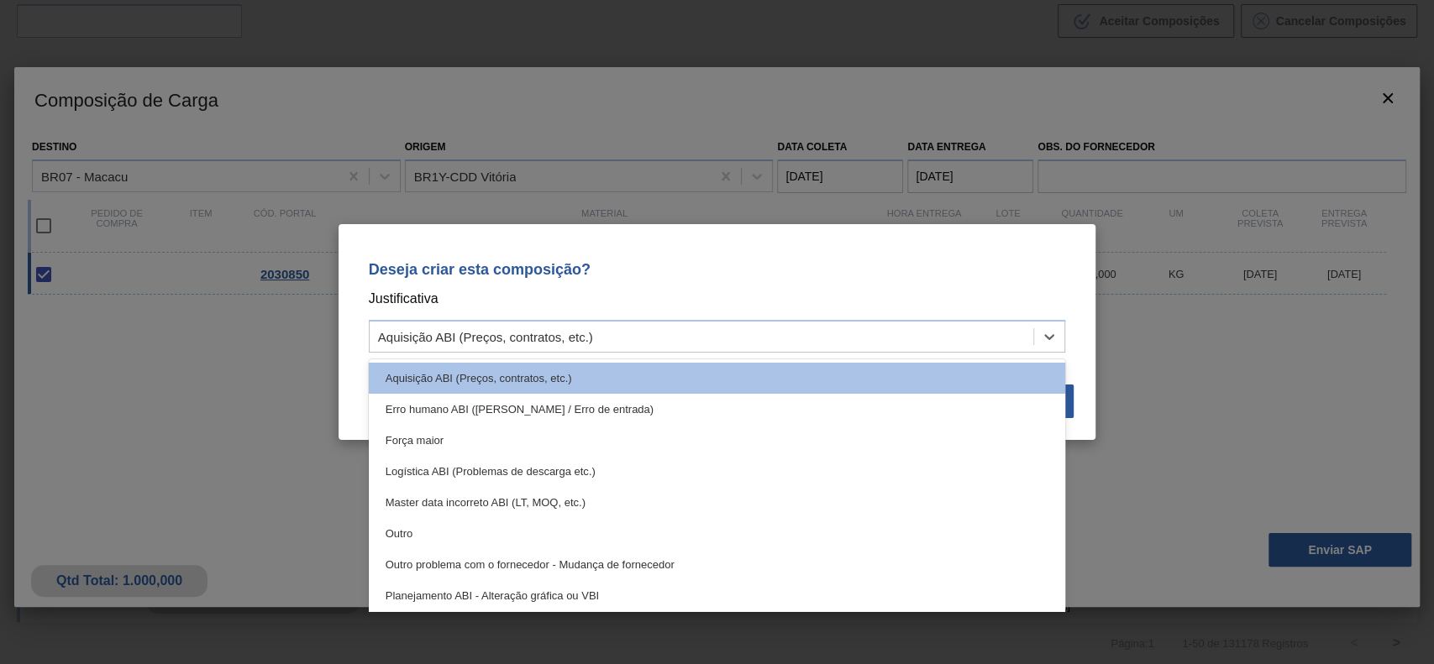
click at [396, 532] on div "Outro" at bounding box center [717, 533] width 697 height 31
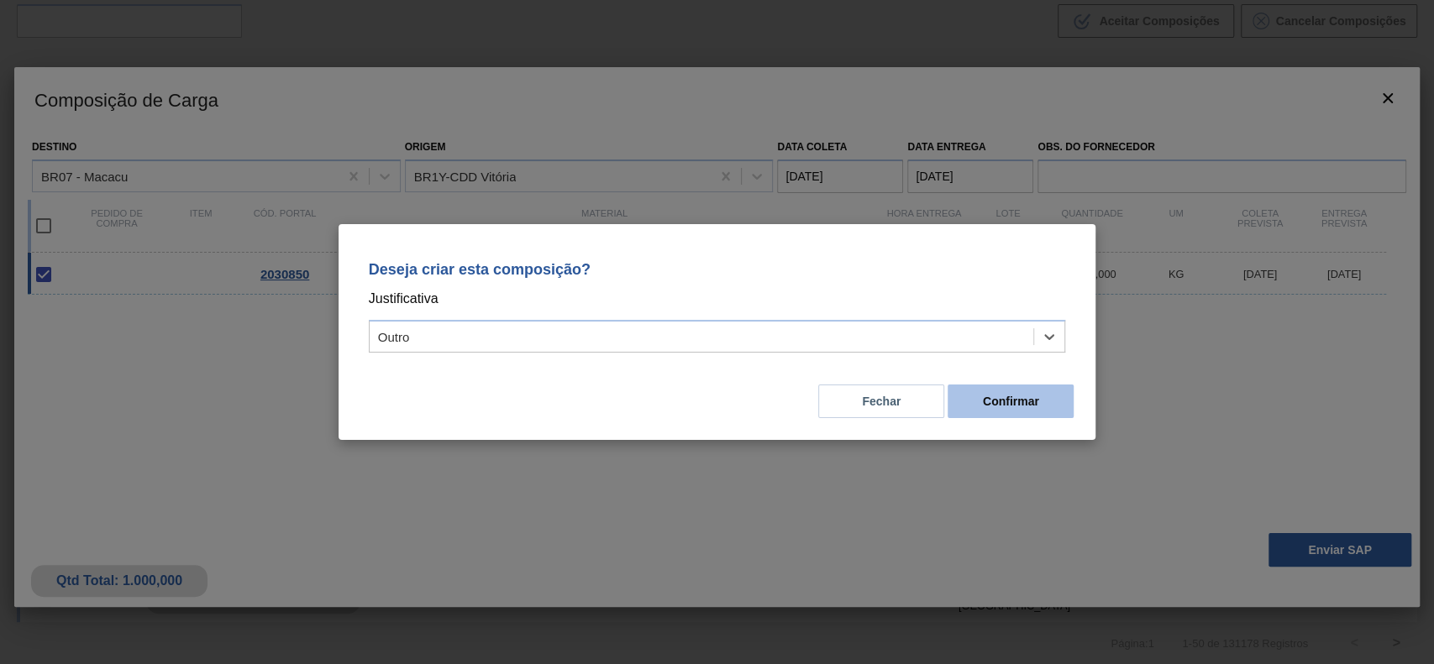
click at [1028, 401] on button "Confirmar" at bounding box center [1010, 402] width 126 height 34
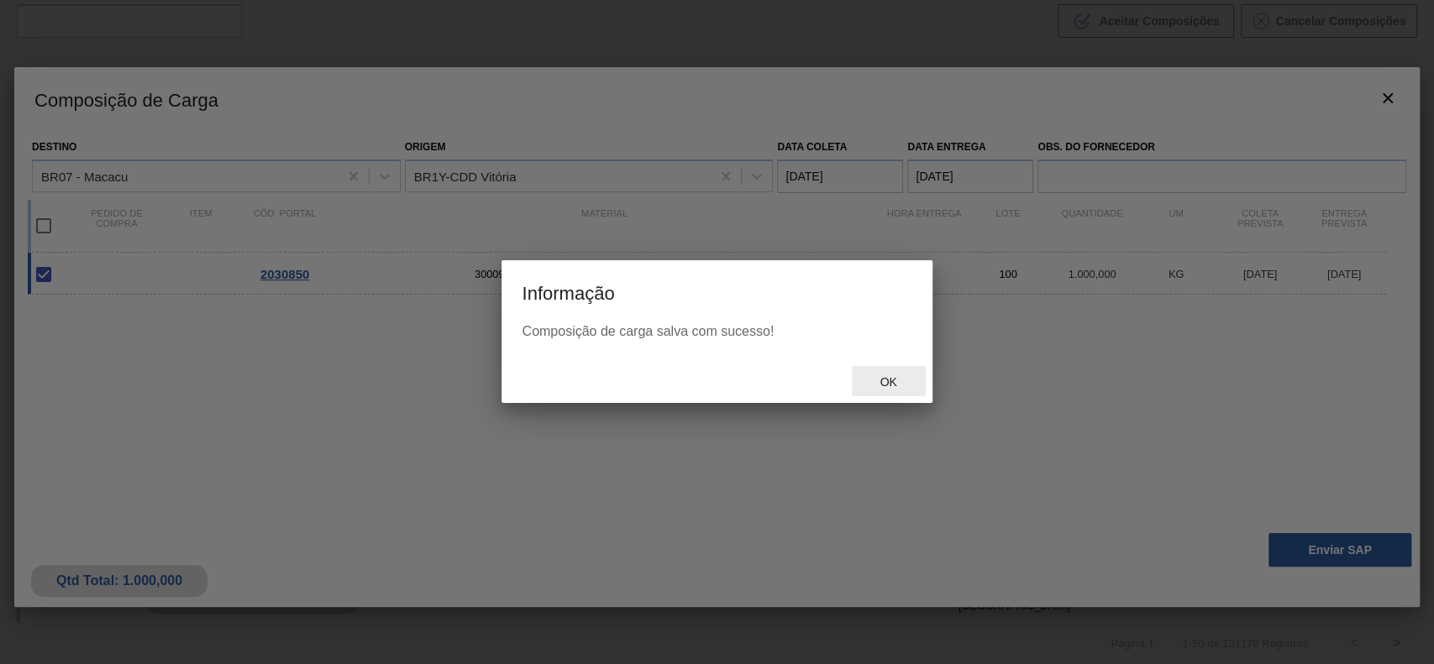
click at [888, 384] on span "Ok" at bounding box center [888, 381] width 44 height 13
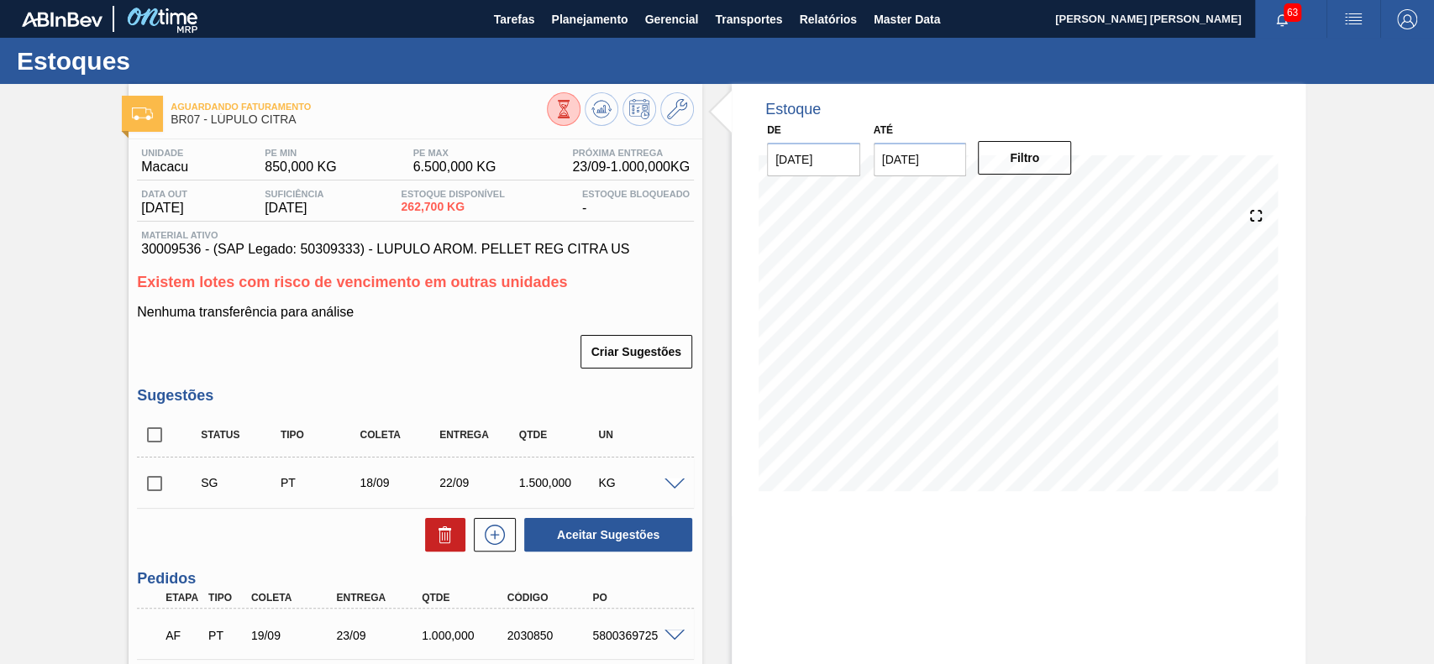
scroll to position [134, 0]
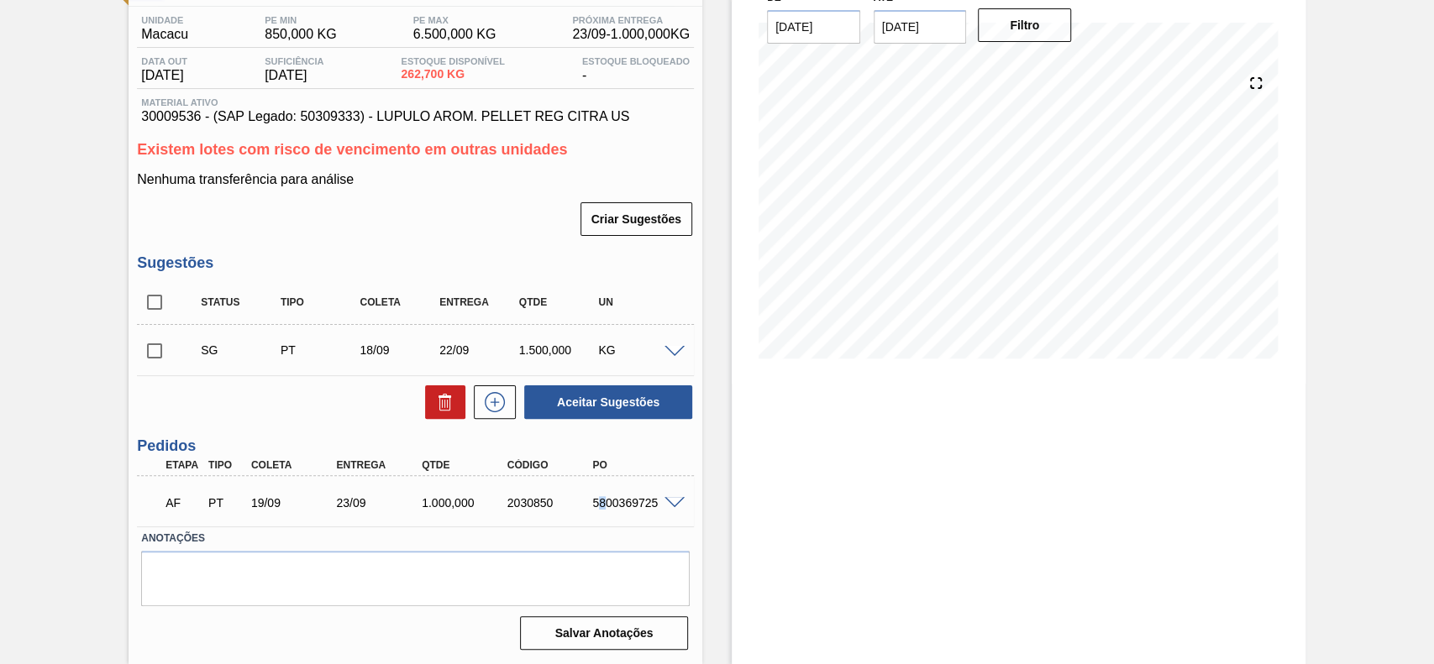
click at [600, 509] on div "5800369725" at bounding box center [635, 502] width 95 height 13
drag, startPoint x: 591, startPoint y: 507, endPoint x: 655, endPoint y: 515, distance: 64.3
click at [655, 515] on div "AF PT 19/09 23/09 1.000,000 2030850 5800369725" at bounding box center [411, 502] width 512 height 34
copy div "5800369725"
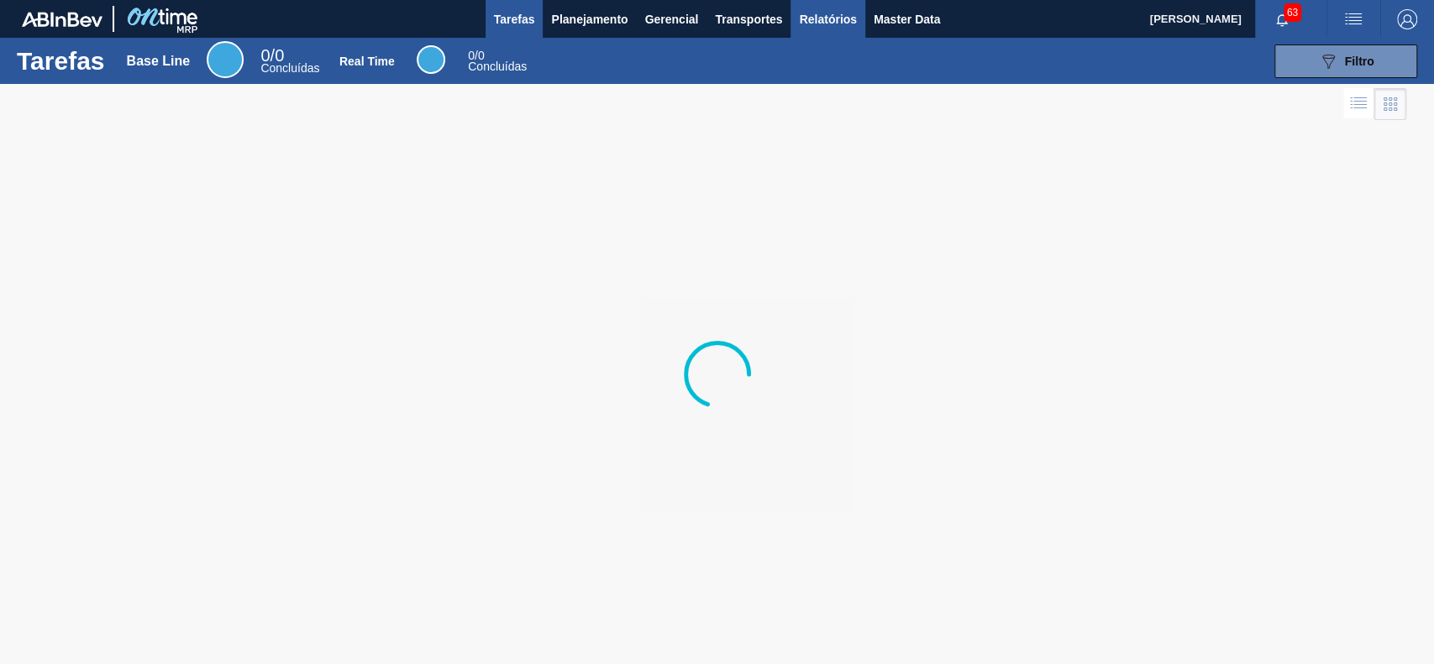
click at [814, 17] on span "Relatórios" at bounding box center [827, 19] width 57 height 20
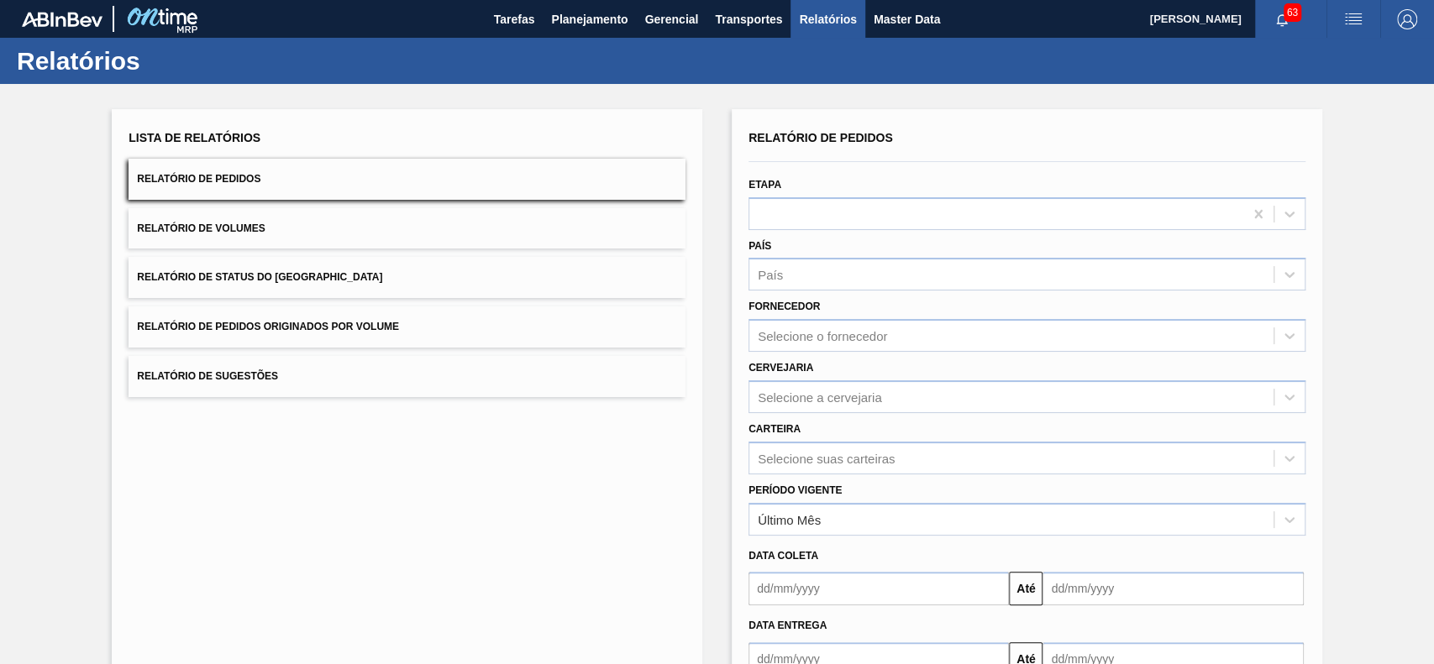
click button "Relatório de Status do Estoque"
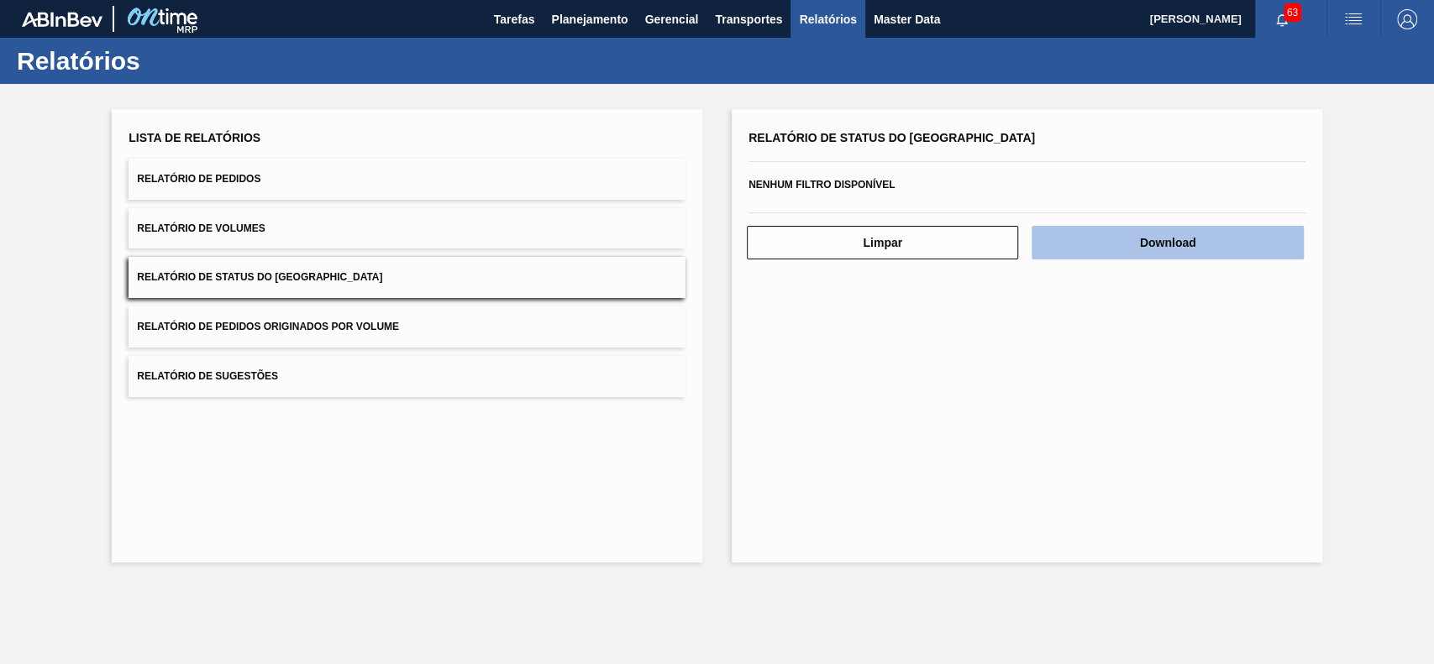
click button "Download"
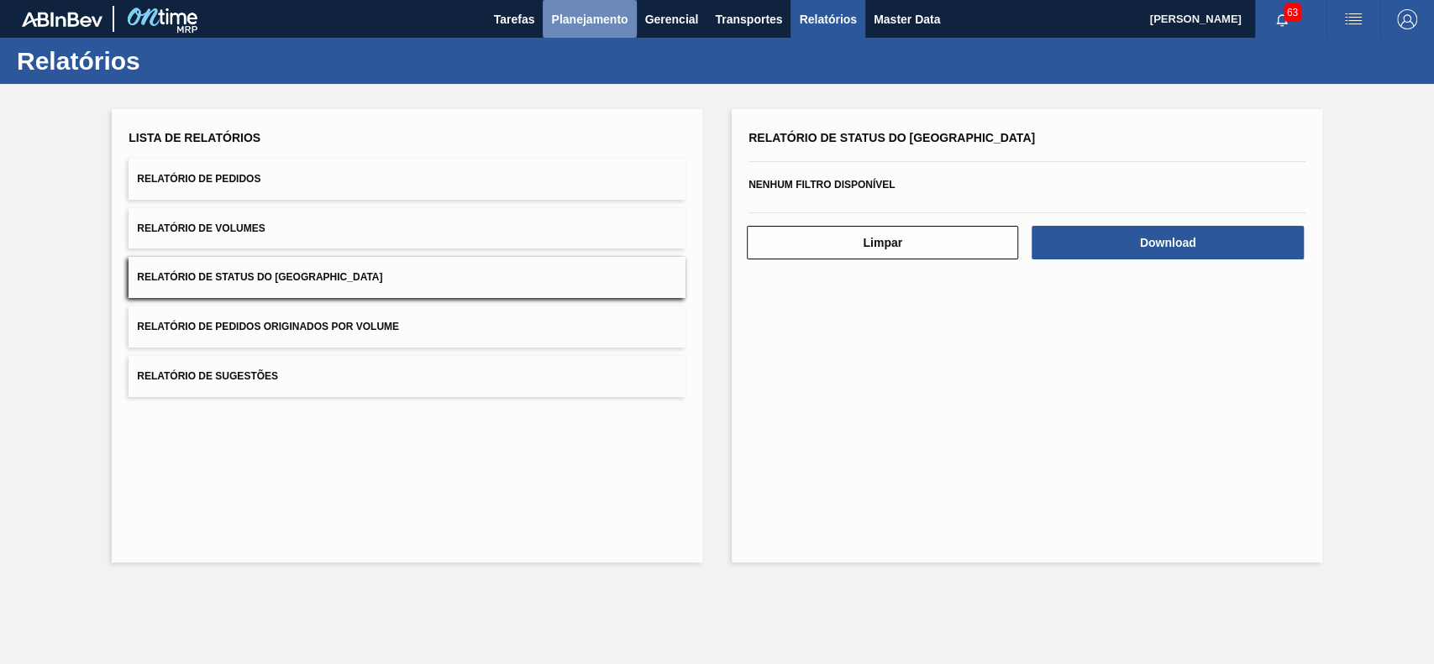
click span "Planejamento"
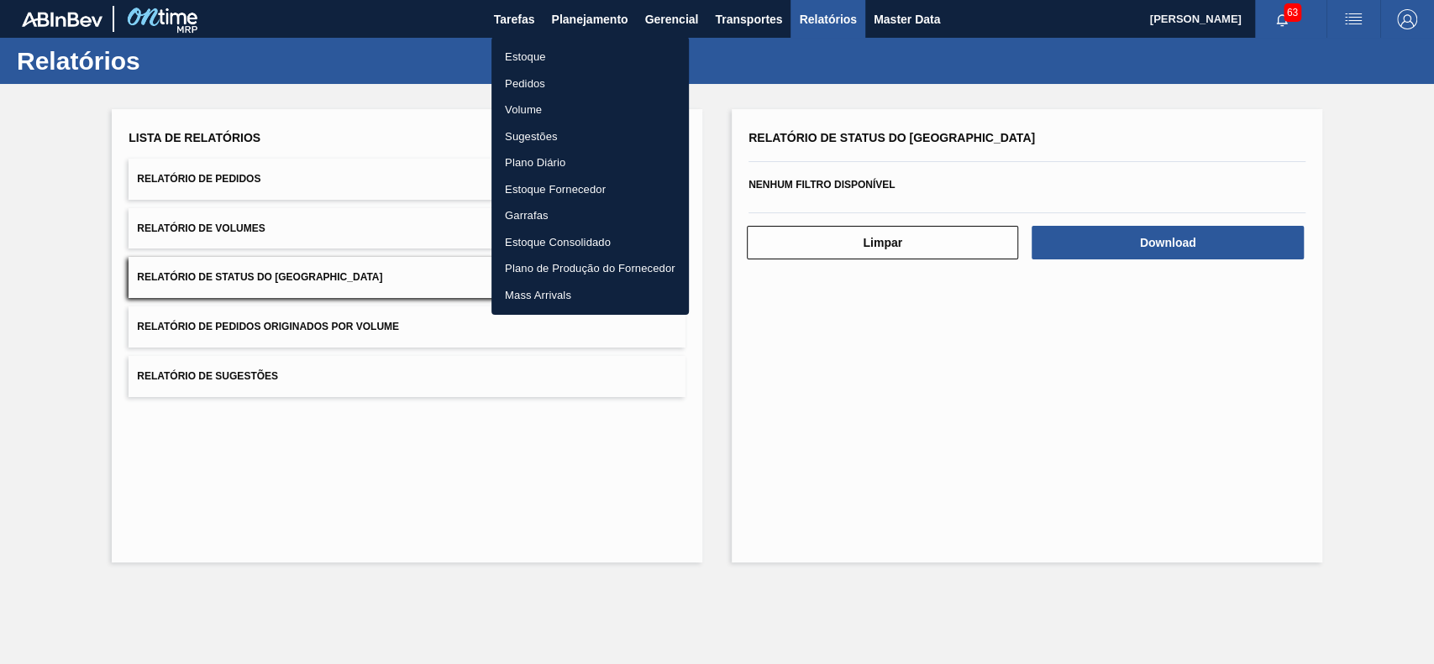
click li "Estoque"
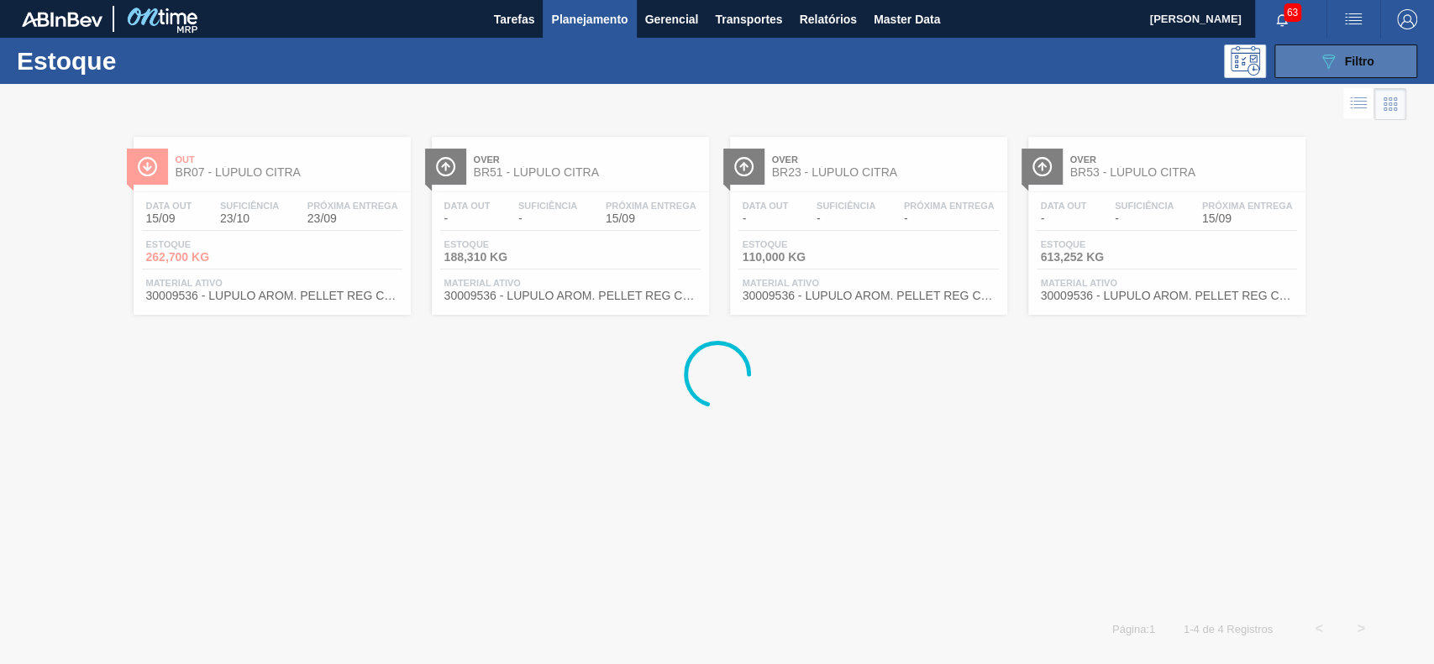
click button "089F7B8B-B2A5-4AFE-B5C0-19BA573D28AC Filtro"
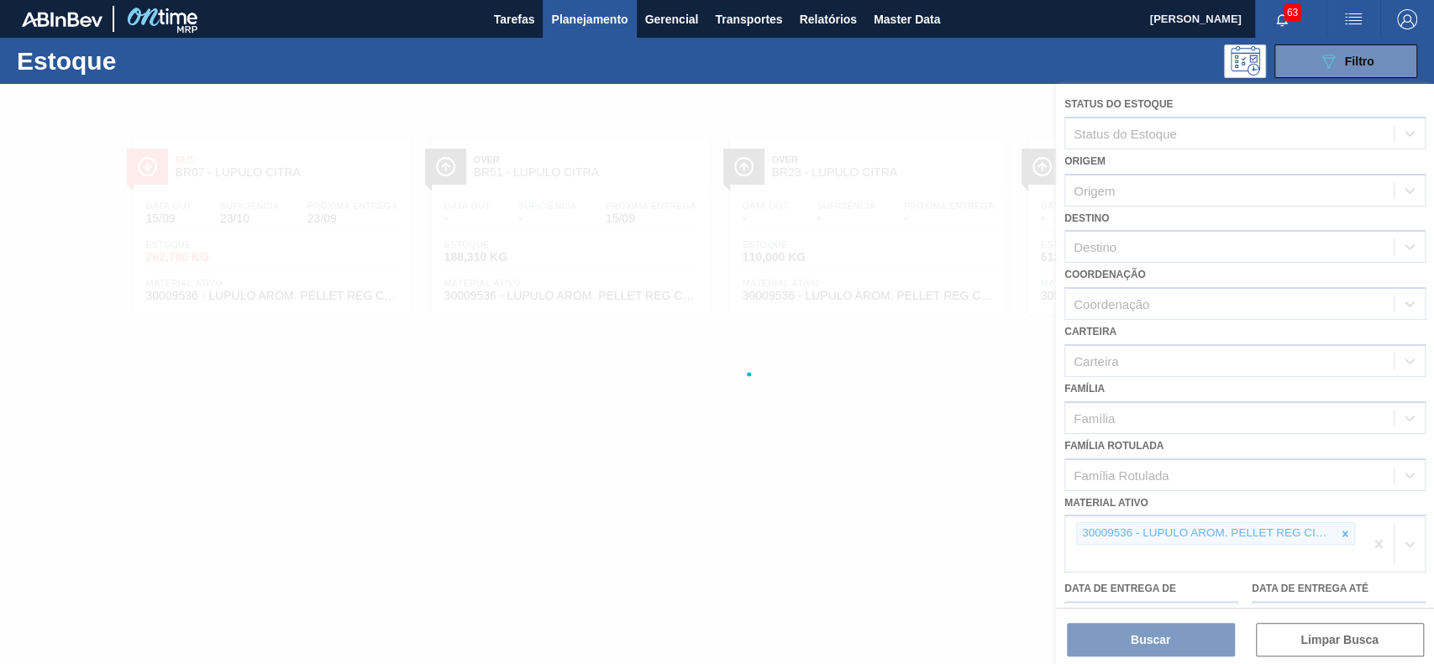
click div
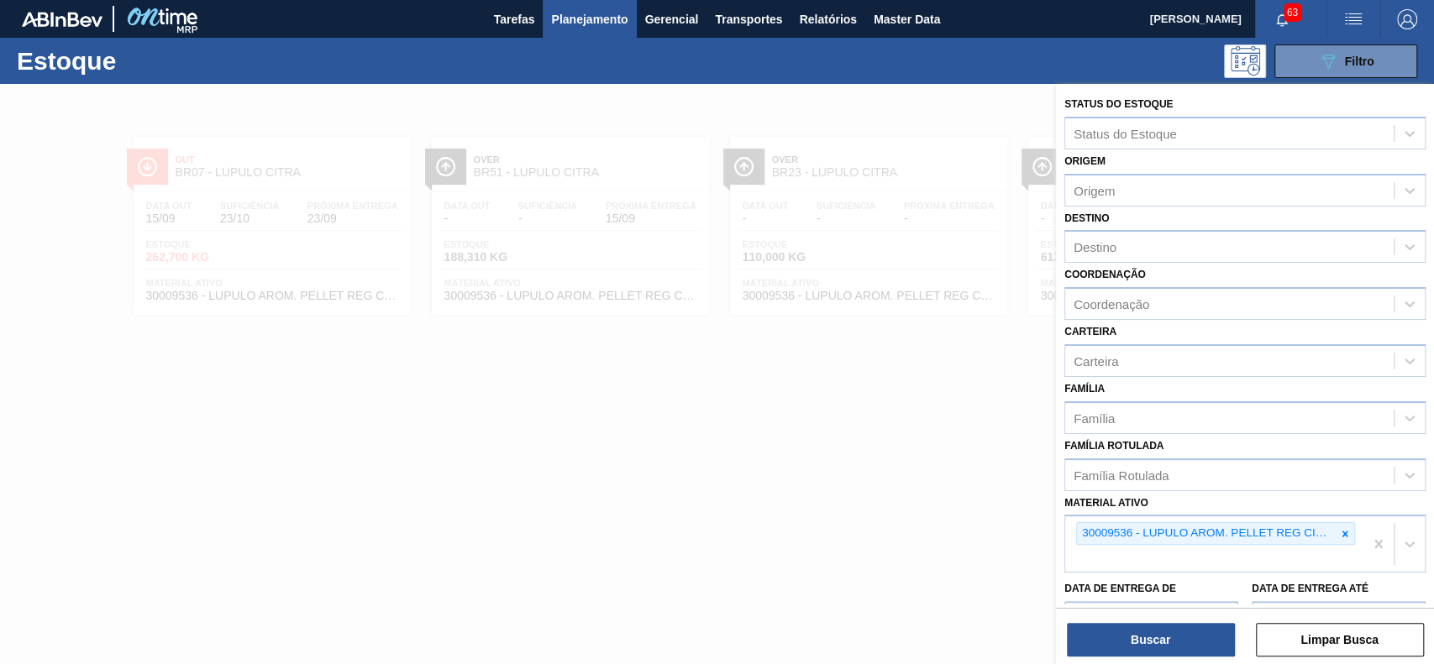
click icon
click div "Família Rotulada Família Rotulada"
drag, startPoint x: 1346, startPoint y: 533, endPoint x: 1287, endPoint y: 474, distance: 84.3
click icon
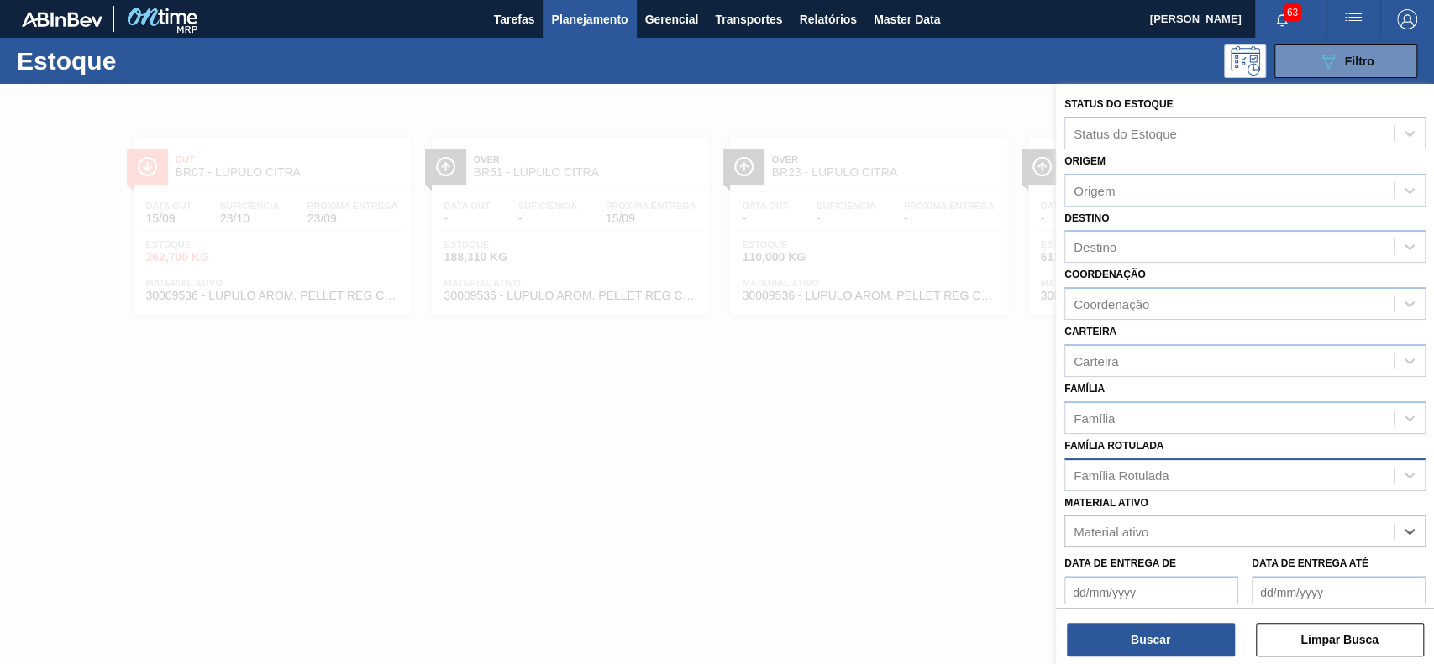
click div "Família Rotulada"
type Rotulada "CARV"
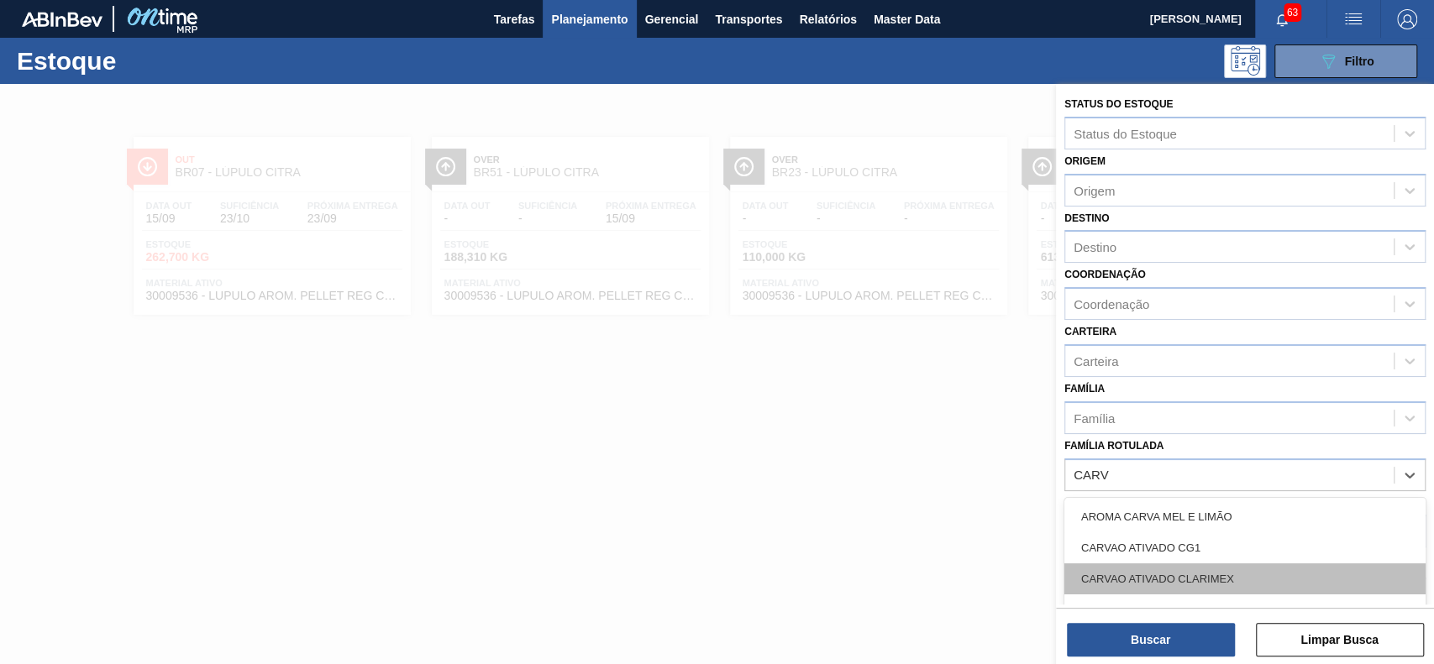
click div "CARVAO ATIVADO CLARIMEX"
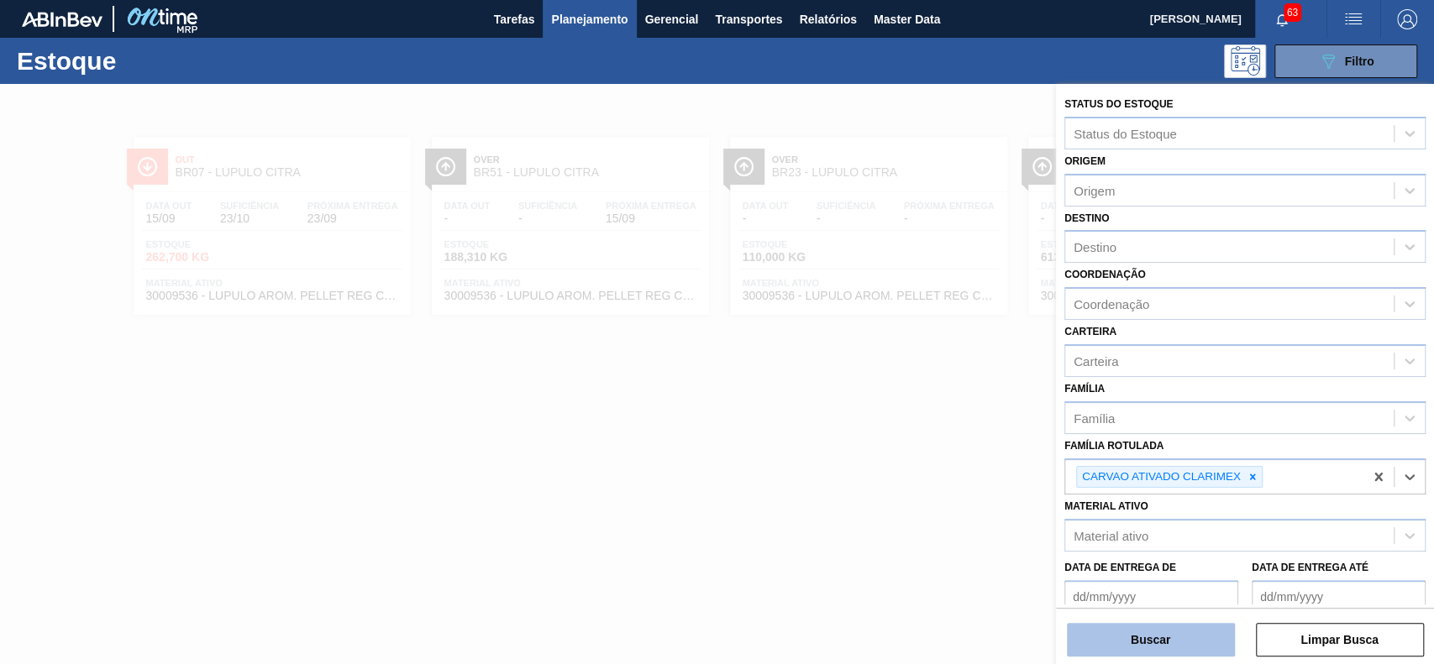
click button "Buscar"
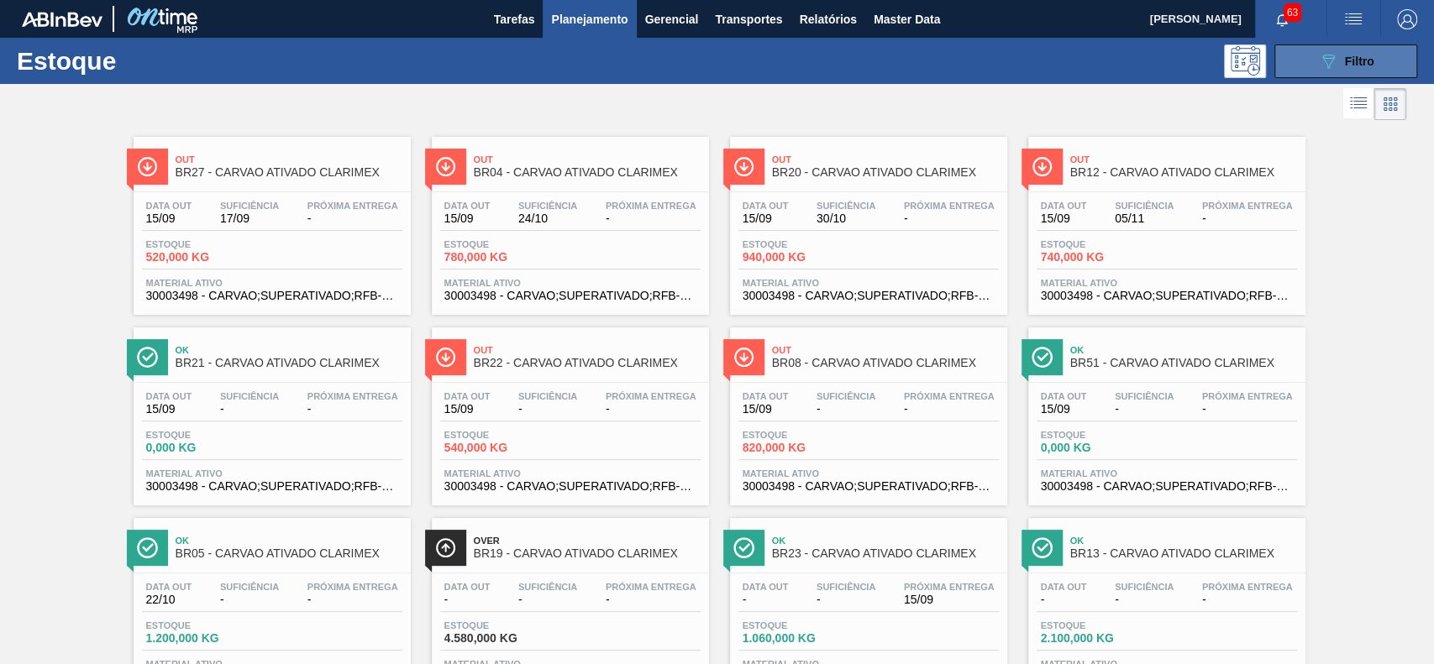
click button "089F7B8B-B2A5-4AFE-B5C0-19BA573D28AC Filtro"
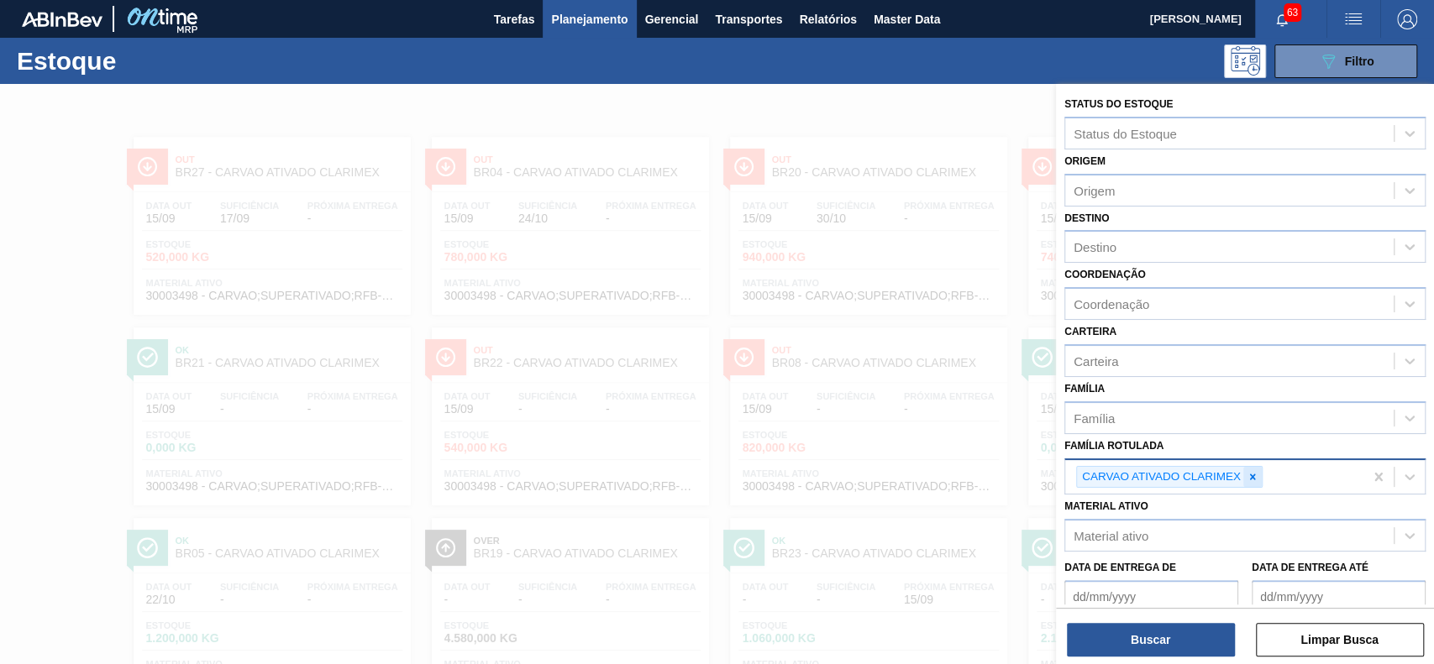
click div
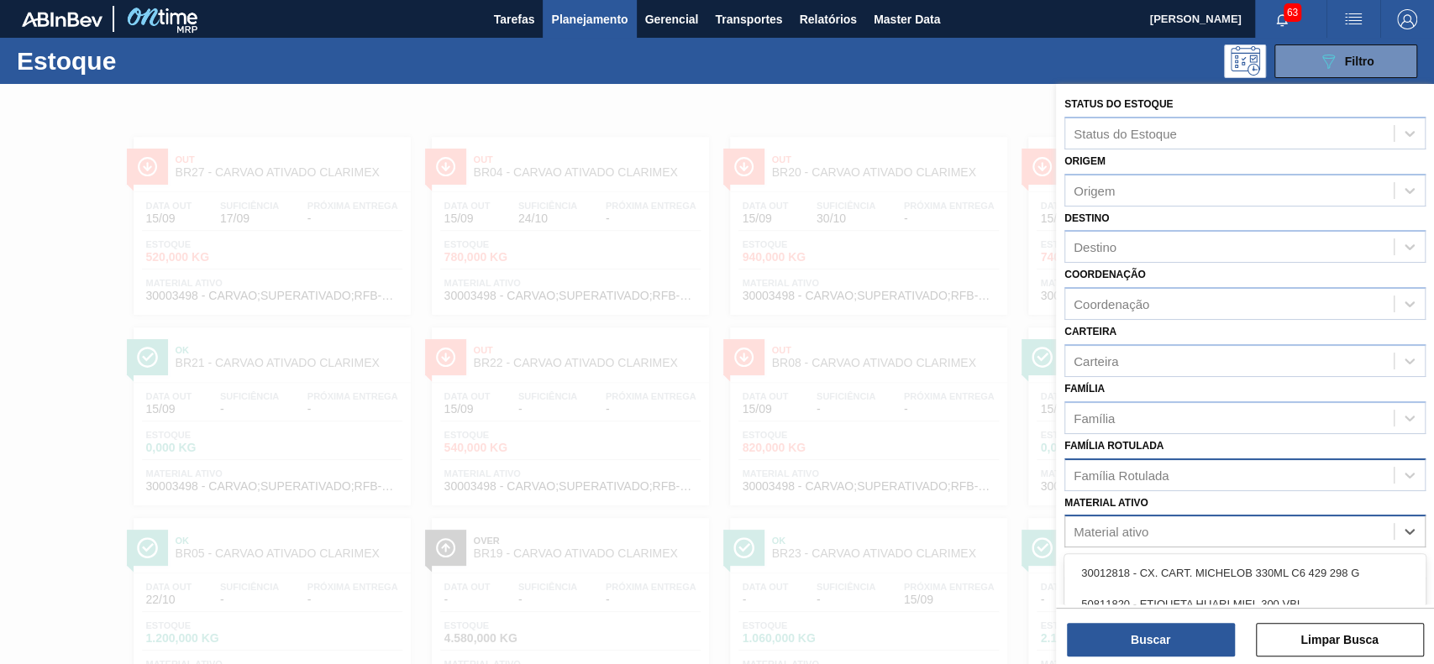
scroll to position [147, 0]
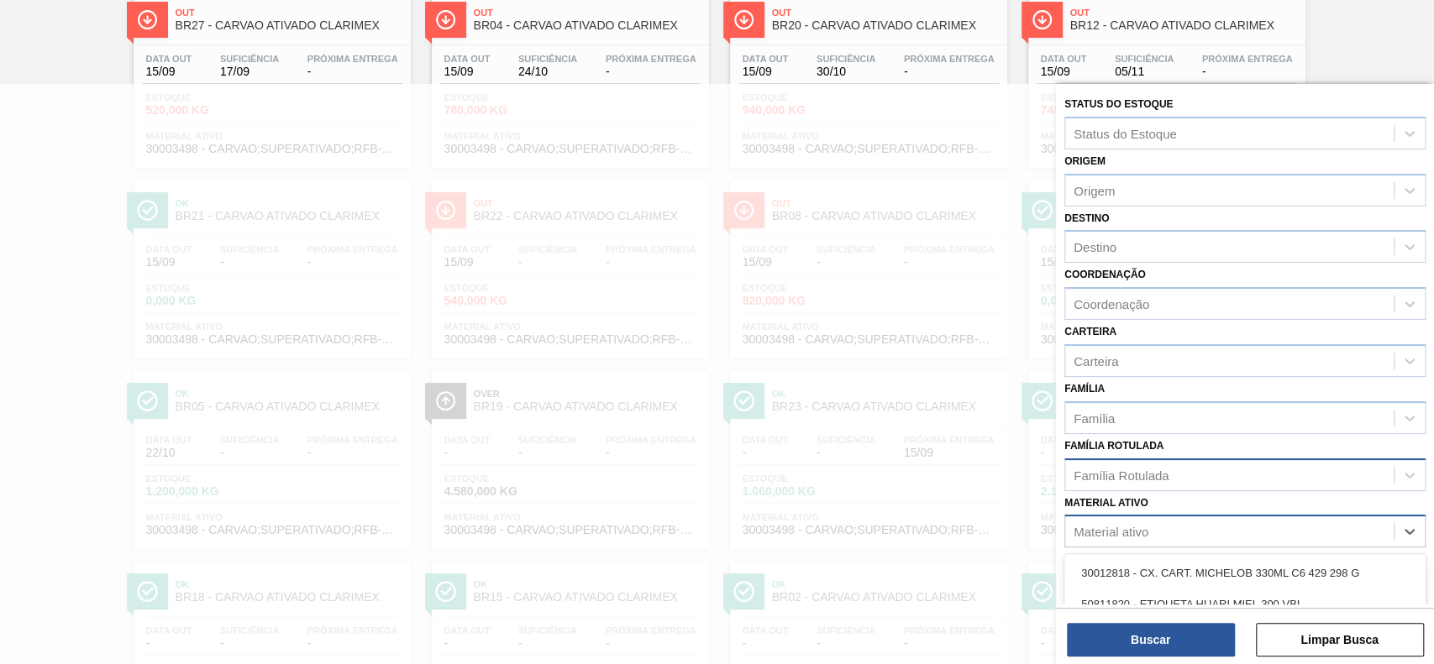
click div "Material ativo"
paste ativo "30003637"
type ativo "30003637"
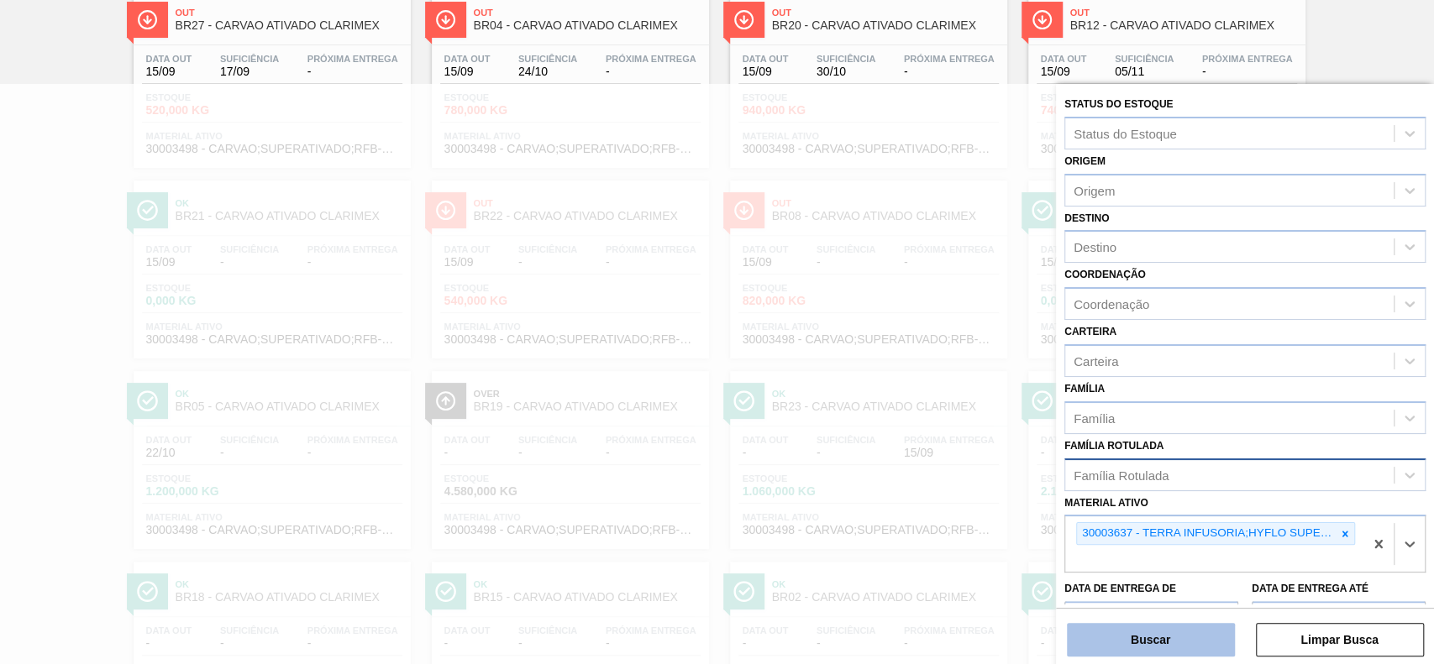
click button "Buscar"
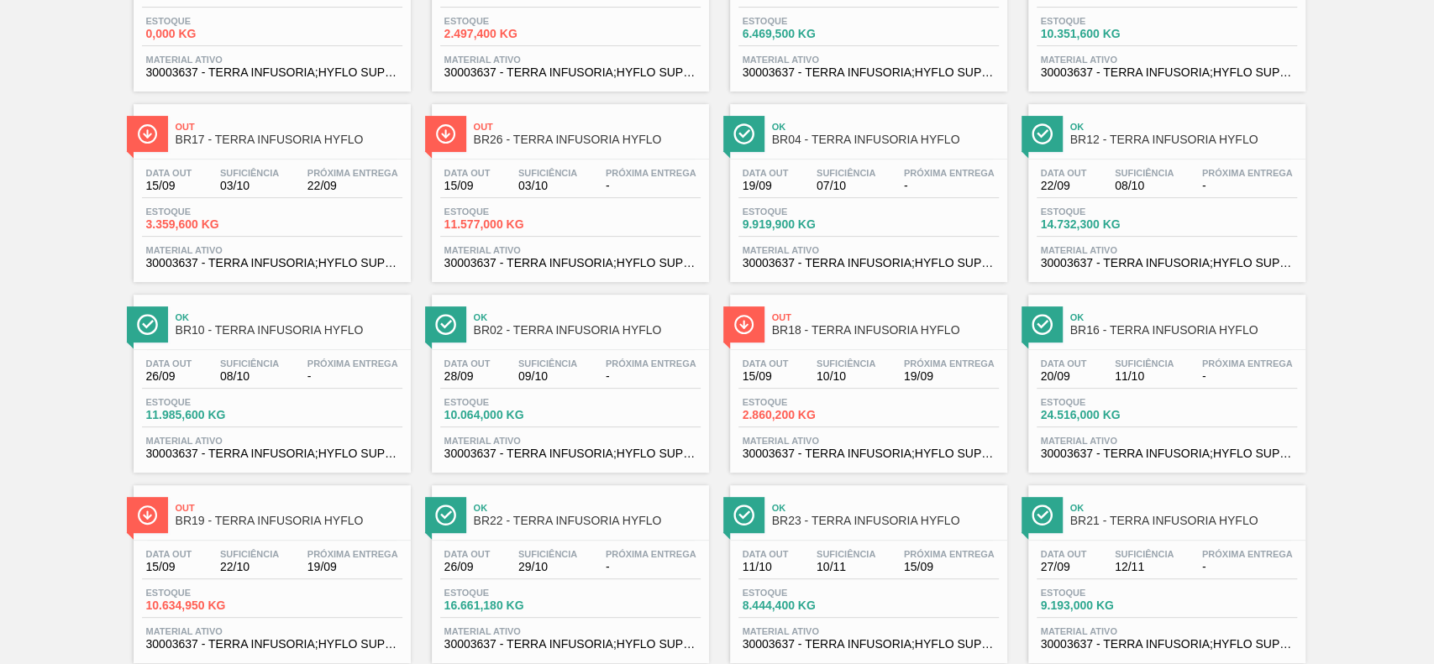
scroll to position [0, 0]
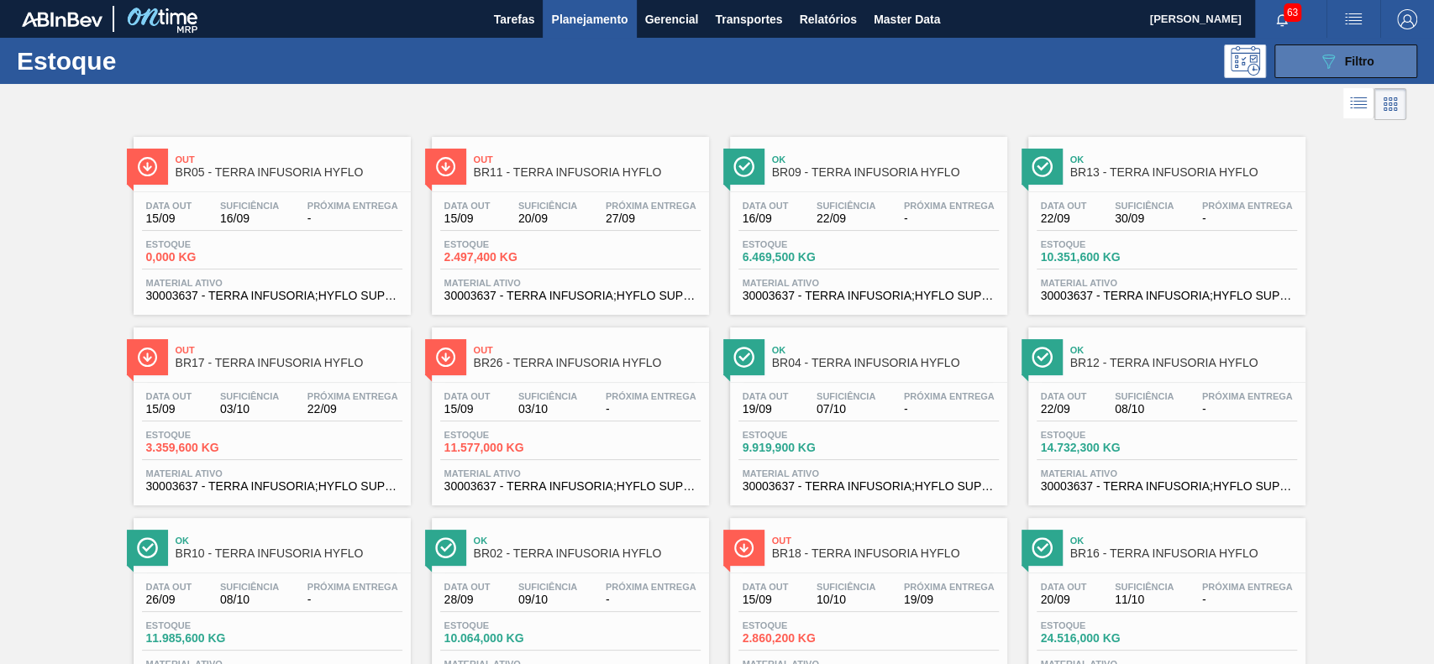
click button "089F7B8B-B2A5-4AFE-B5C0-19BA573D28AC Filtro"
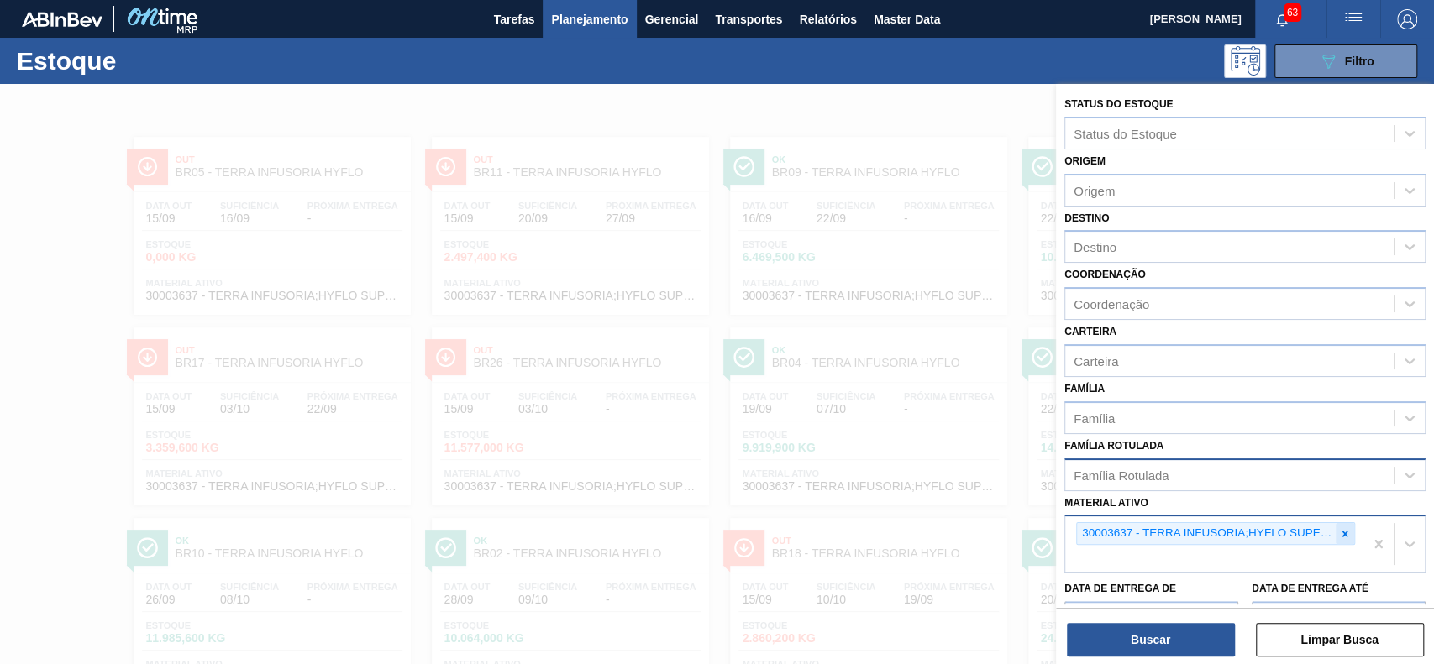
click icon
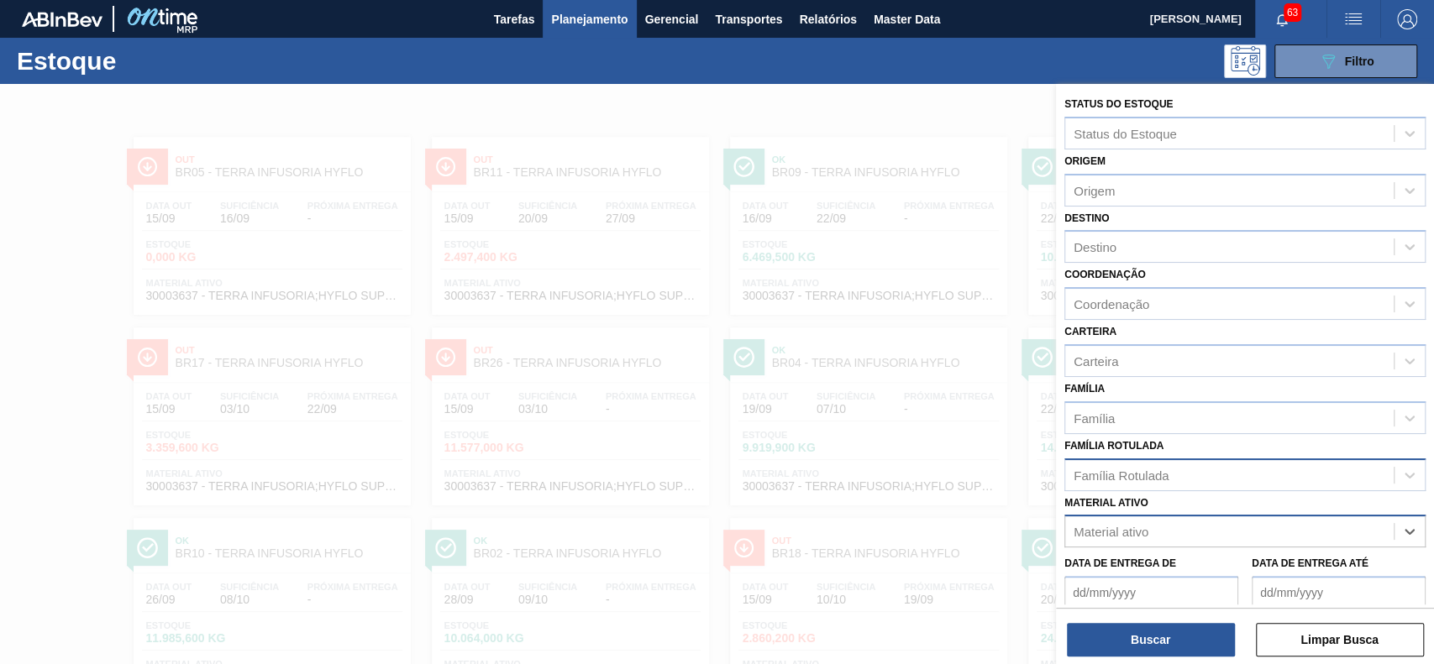
paste ativo "30009305"
type ativo "30009305"
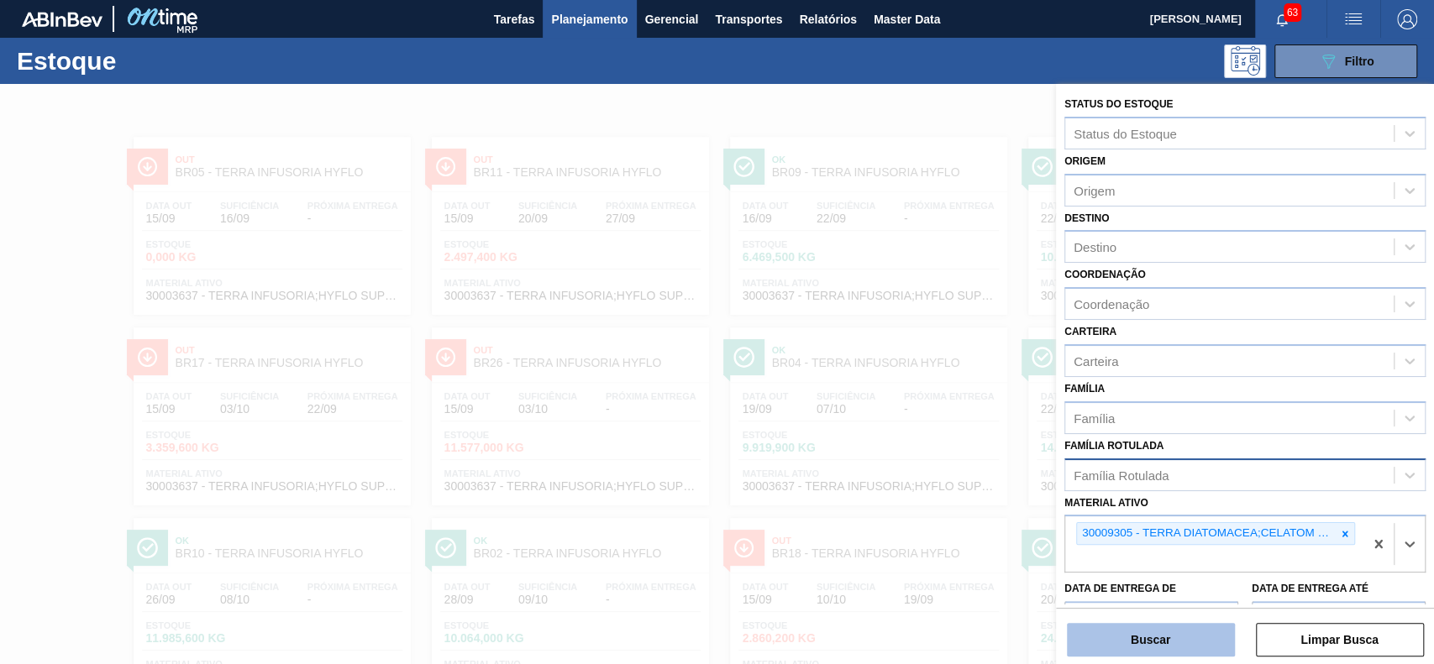
click button "Buscar"
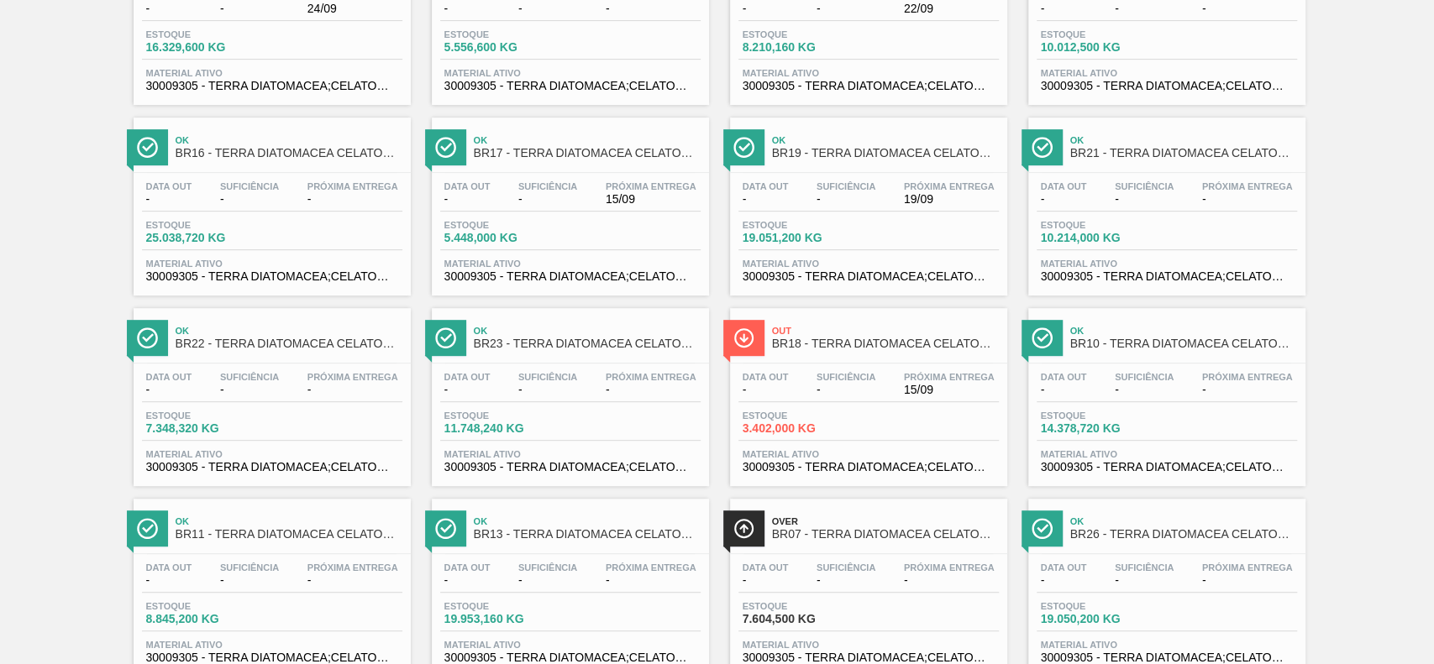
scroll to position [336, 0]
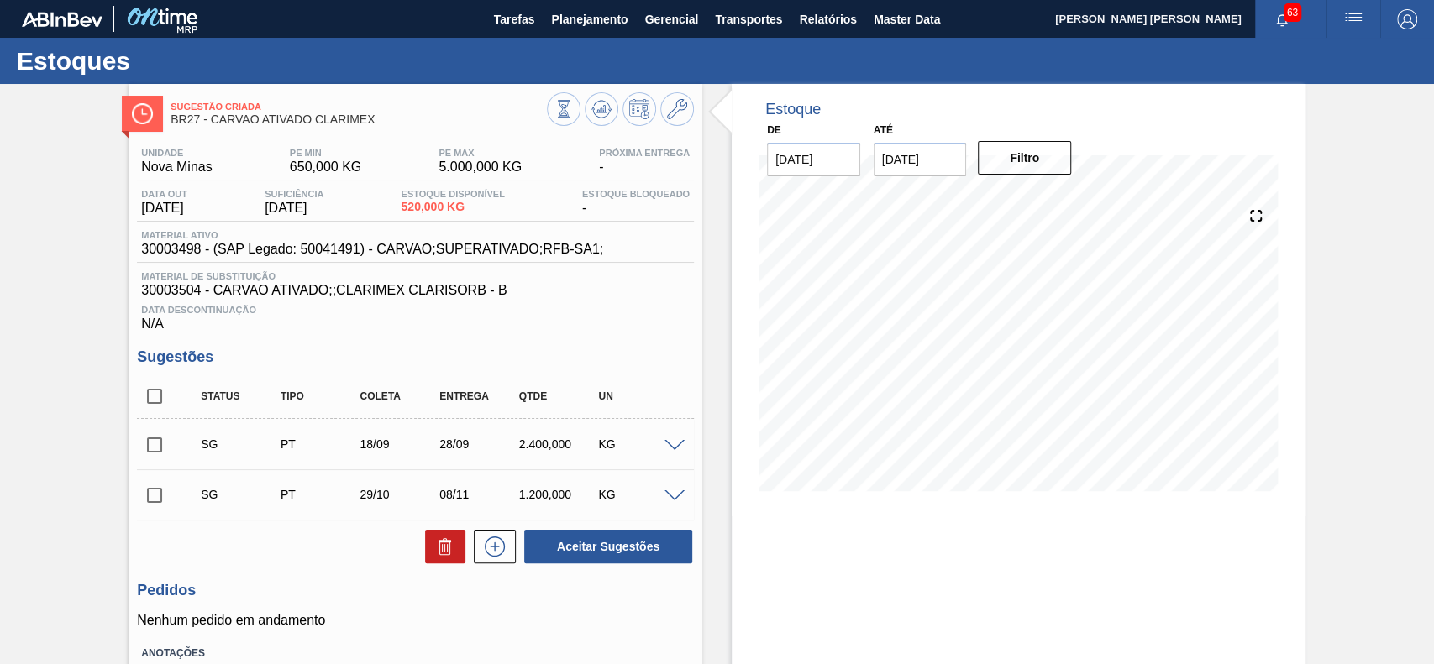
click at [672, 449] on span at bounding box center [674, 446] width 20 height 13
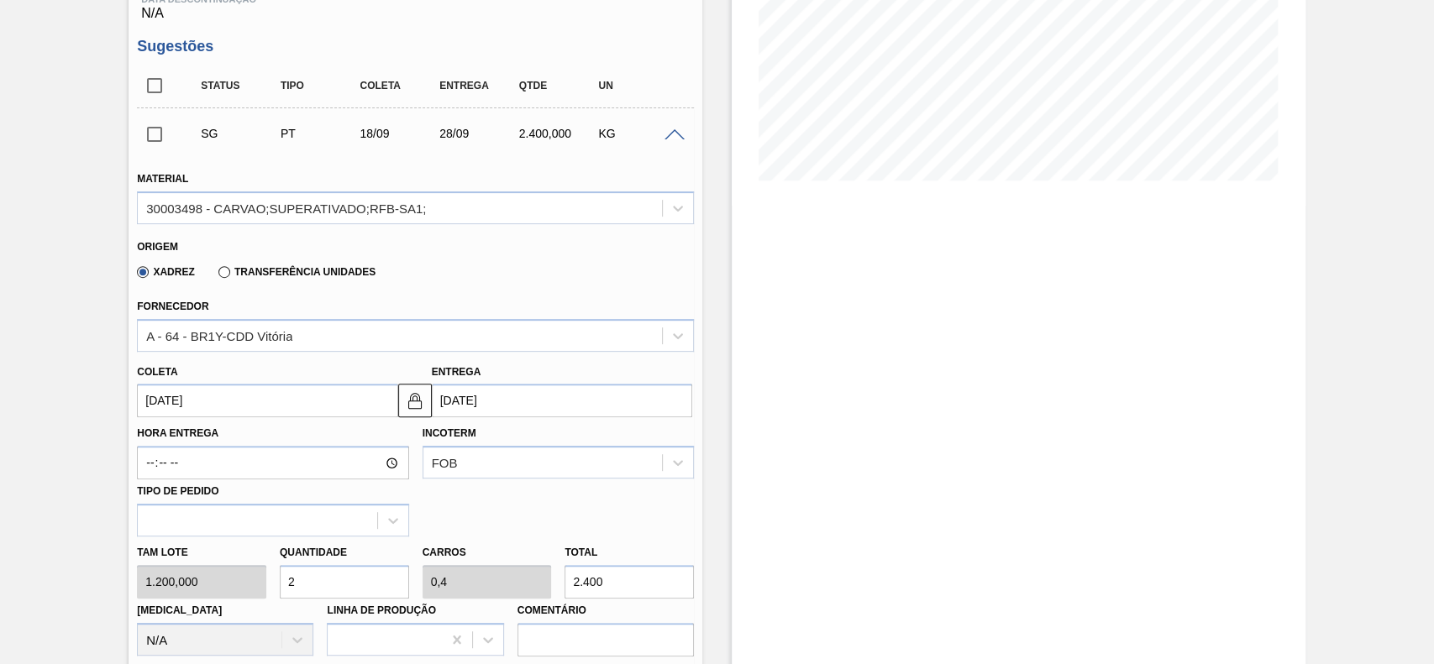
scroll to position [336, 0]
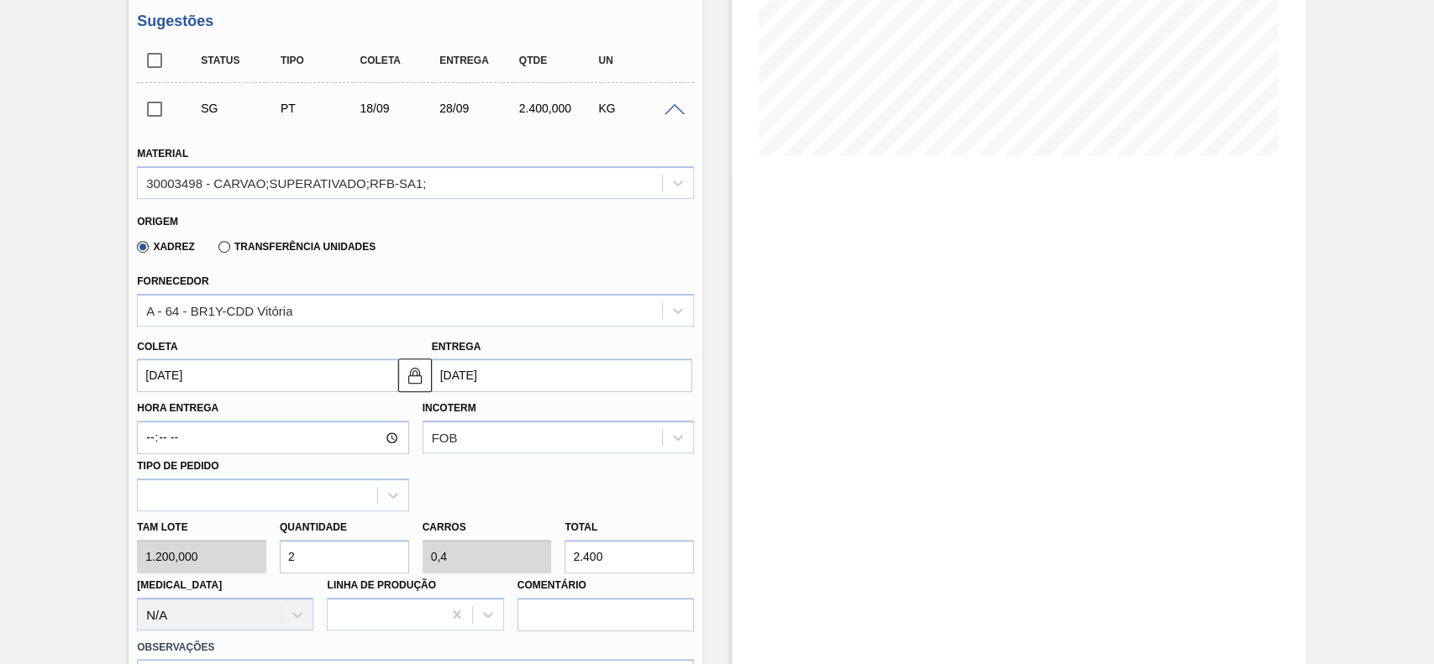
click at [269, 368] on input "[DATE]" at bounding box center [267, 376] width 260 height 34
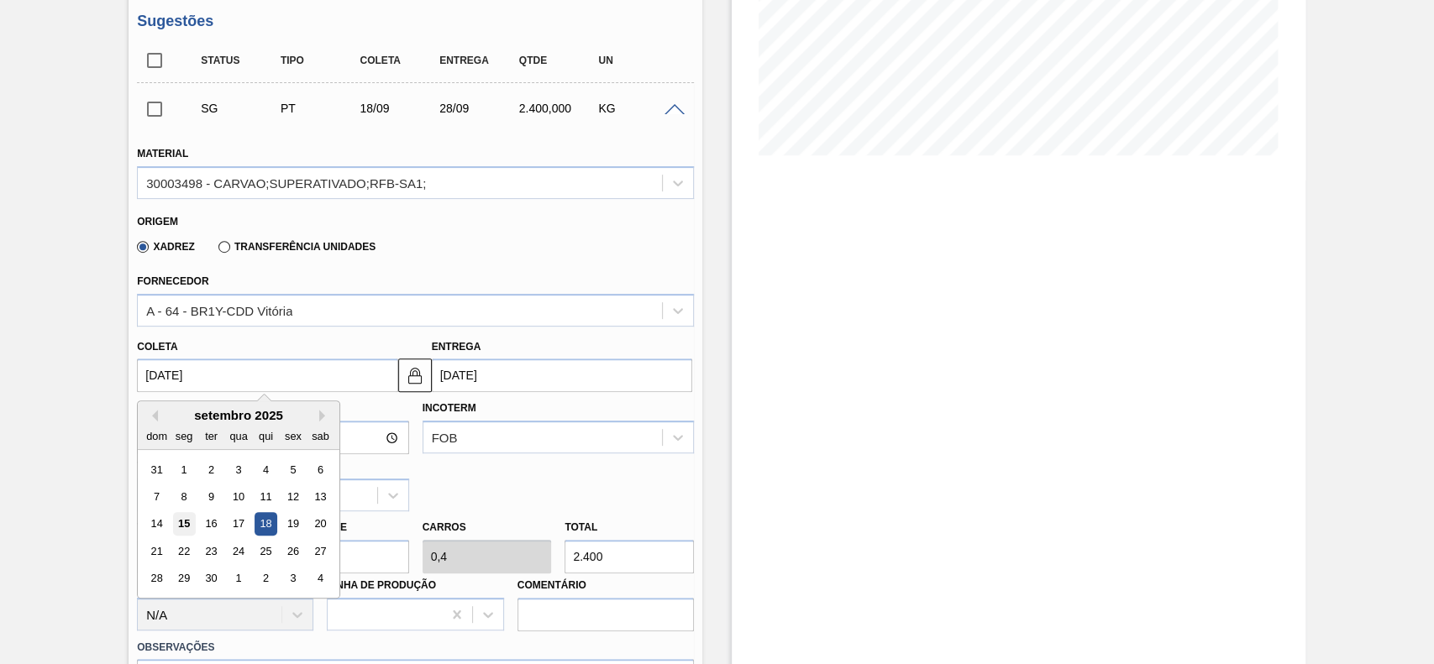
click at [191, 531] on div "15" at bounding box center [184, 524] width 23 height 23
type input "[DATE]"
type input "25/09/2025"
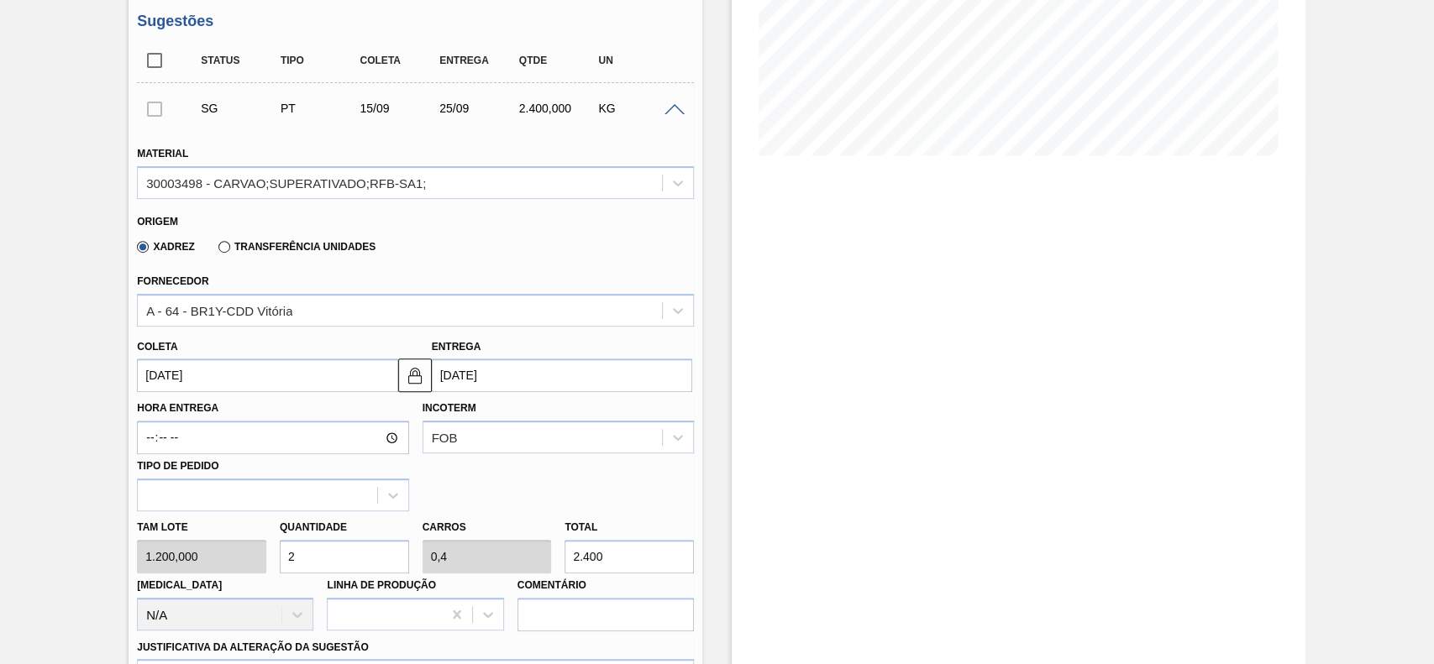
click at [351, 548] on input "2" at bounding box center [344, 557] width 129 height 34
type input "1"
type input "0,2"
type input "1.200"
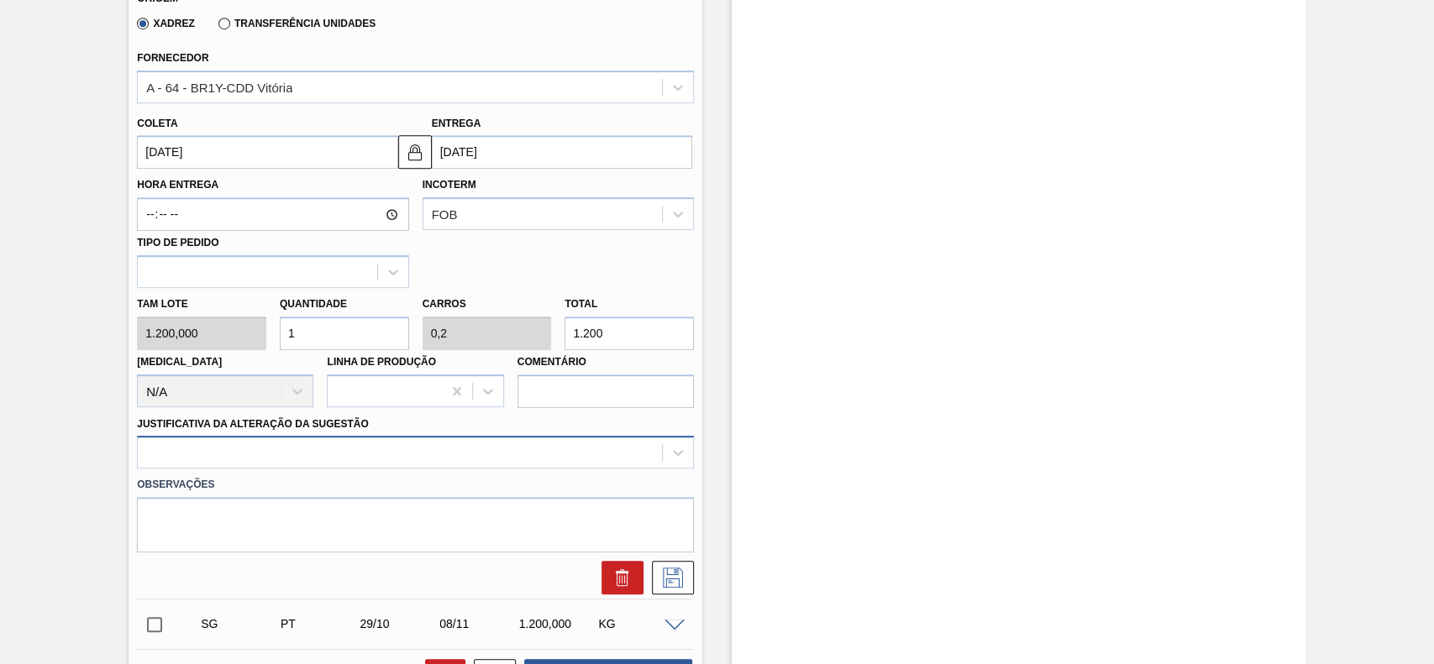
type input "1"
click at [356, 453] on div at bounding box center [415, 452] width 557 height 33
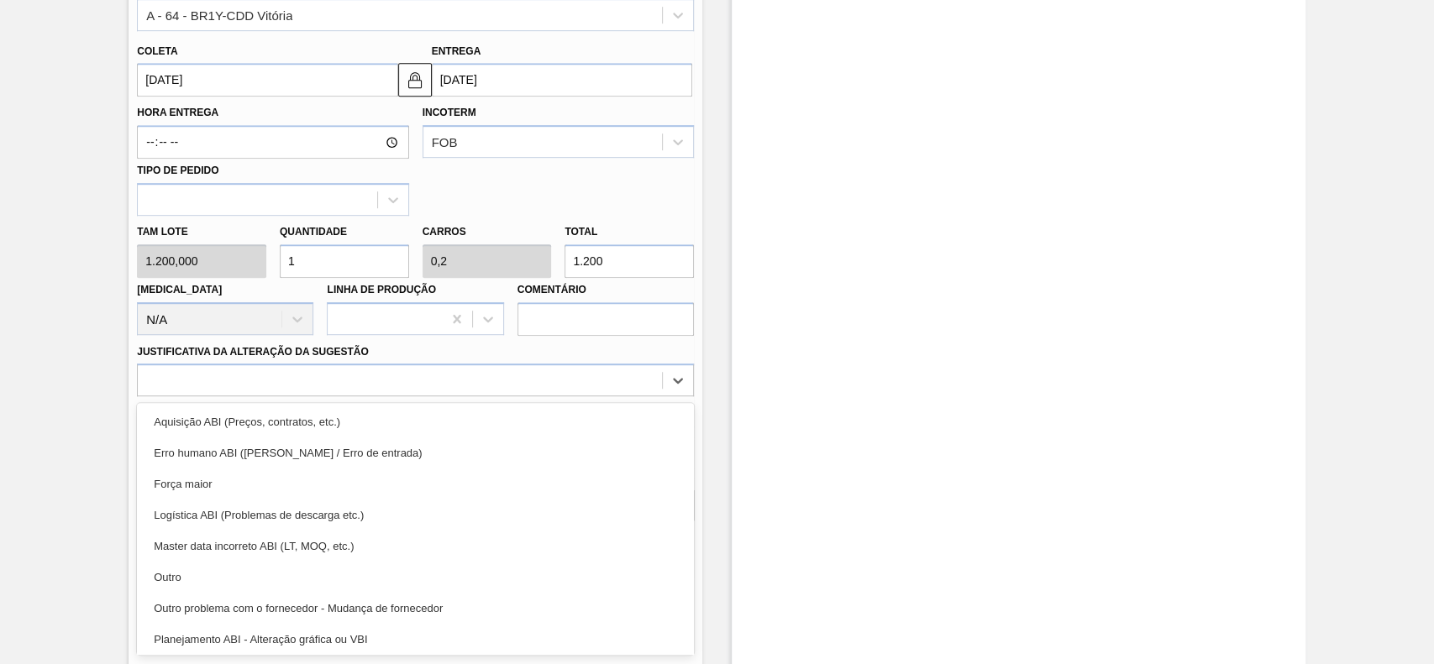
drag, startPoint x: 246, startPoint y: 568, endPoint x: 387, endPoint y: 568, distance: 141.1
click at [247, 568] on div "Outro" at bounding box center [415, 577] width 557 height 31
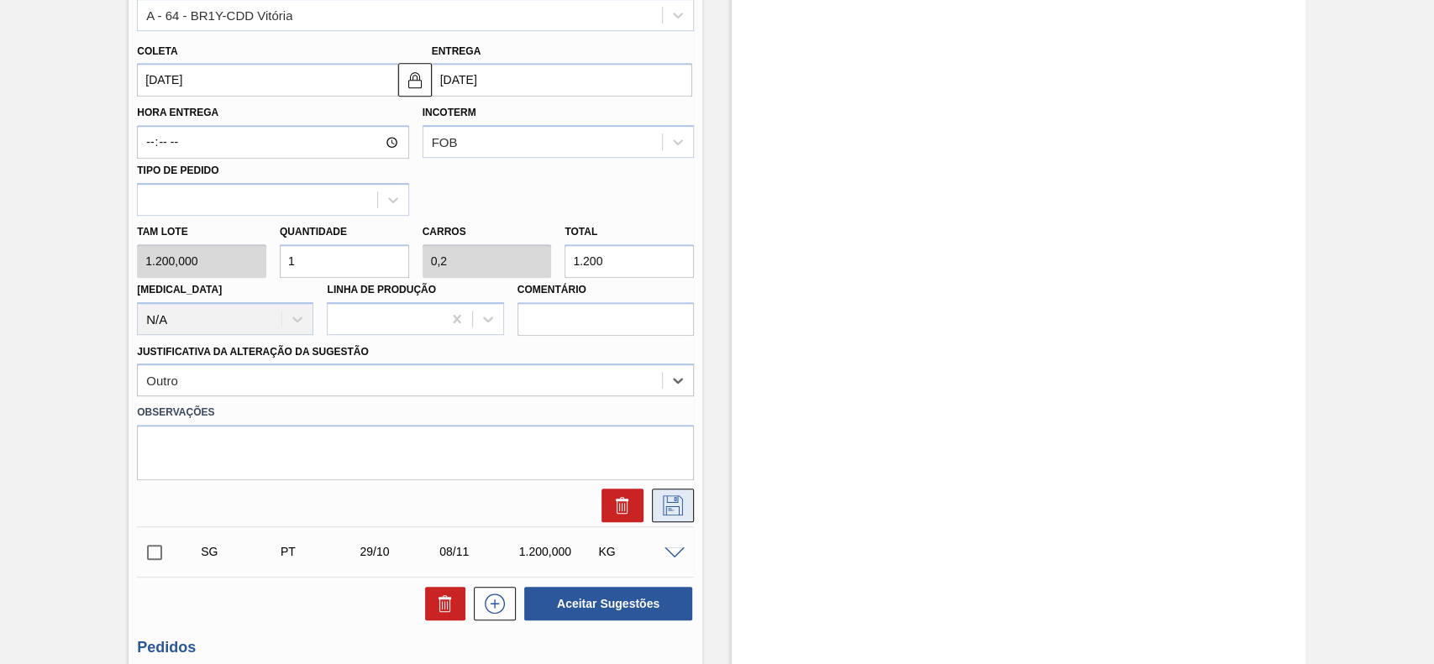
click at [682, 516] on icon at bounding box center [672, 505] width 27 height 20
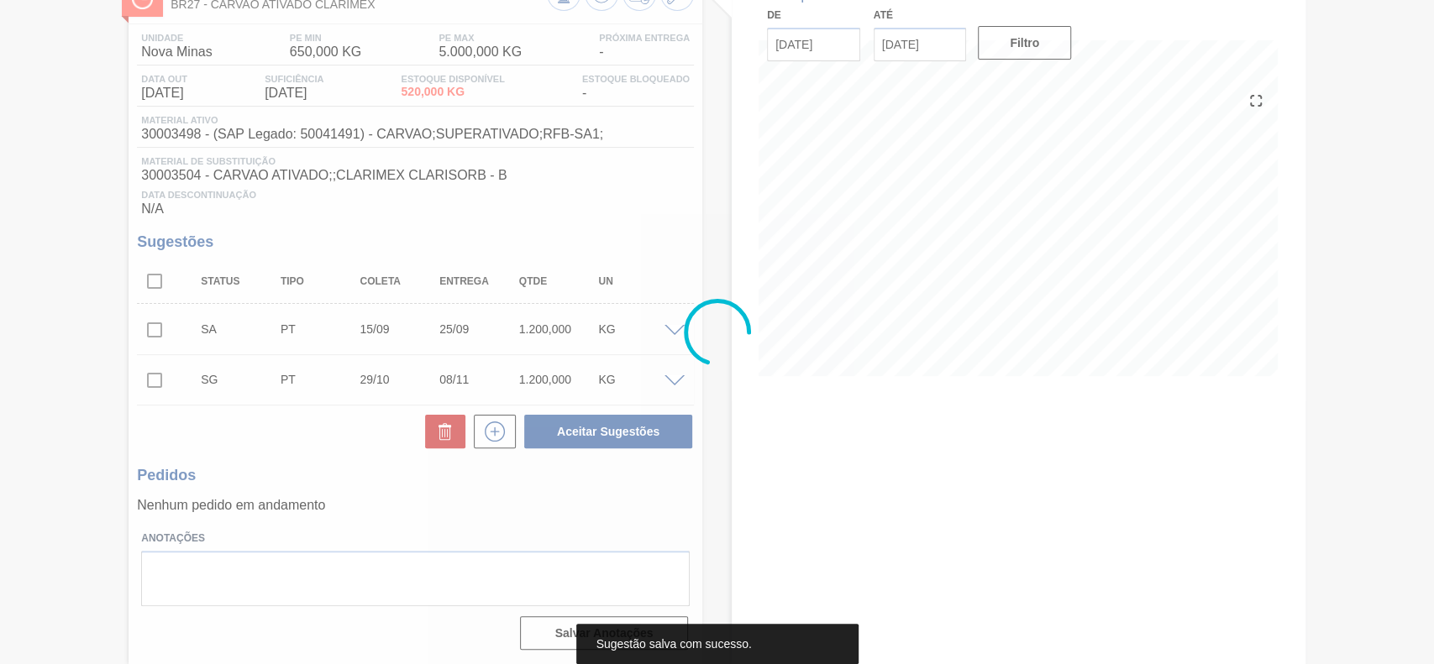
scroll to position [118, 0]
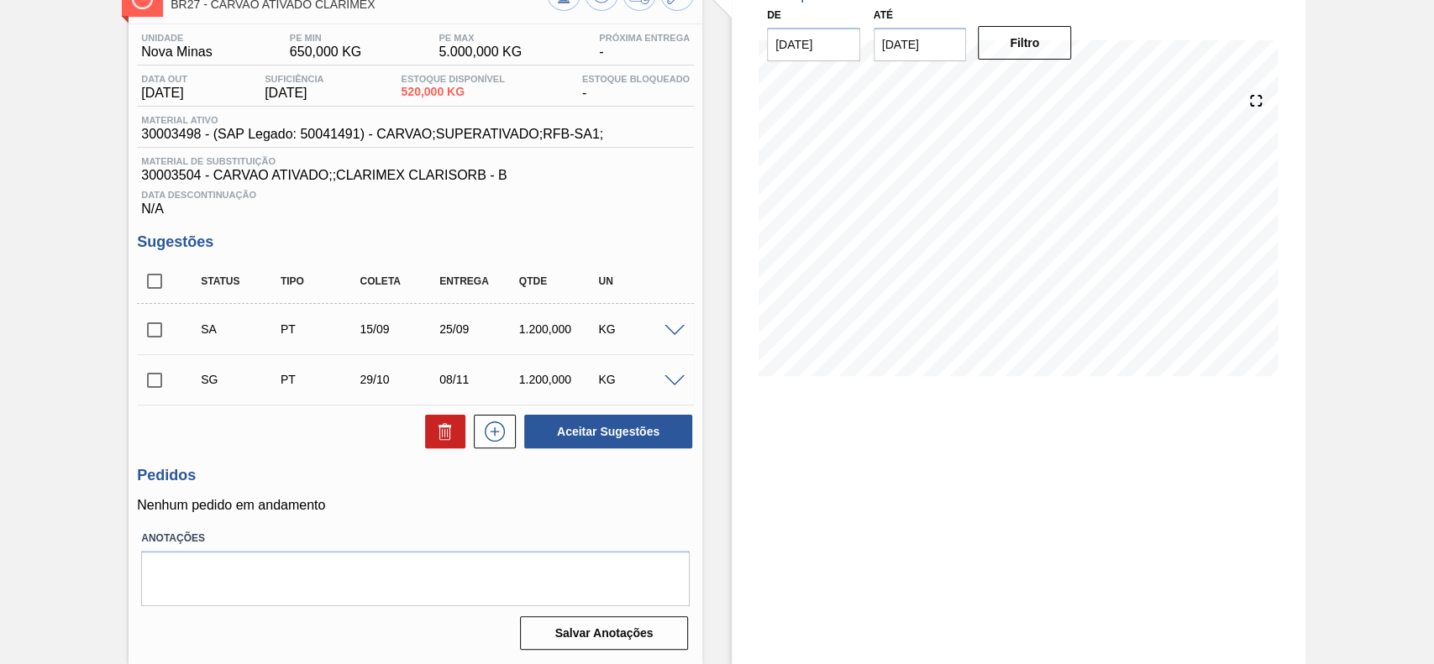
click at [669, 314] on div "SA PT 15/09 25/09 1.200,000 KG" at bounding box center [415, 329] width 557 height 42
click at [672, 319] on div "SA PT 15/09 25/09 1.200,000 KG" at bounding box center [415, 329] width 557 height 42
click at [672, 329] on span at bounding box center [674, 331] width 20 height 13
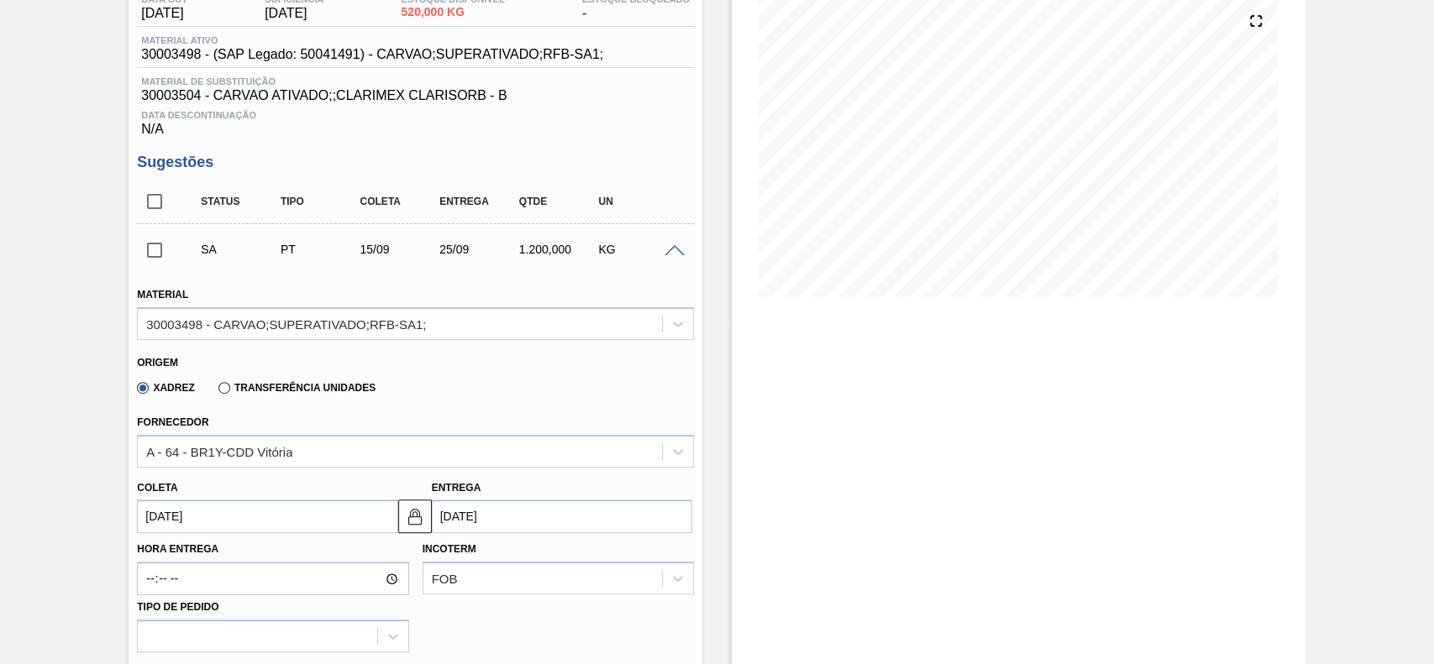
scroll to position [230, 0]
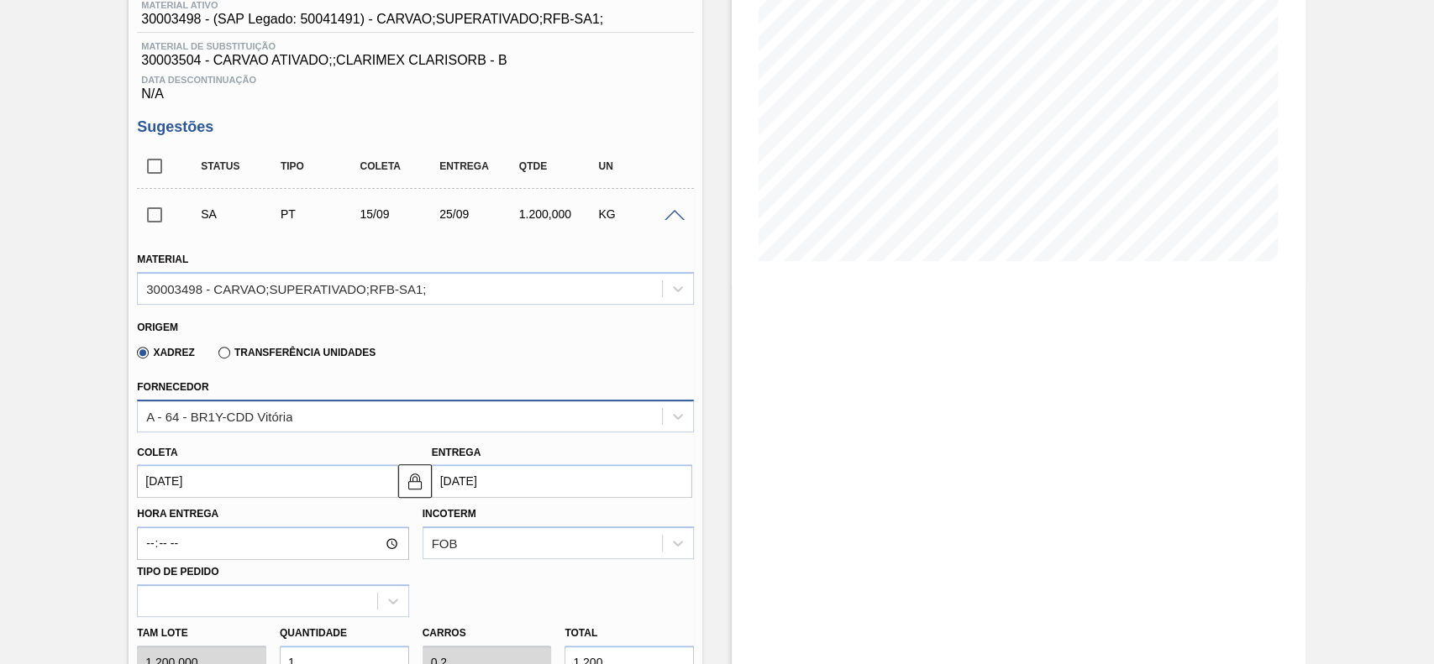
click at [302, 432] on div "A - 64 - BR1Y-CDD Vitória" at bounding box center [415, 416] width 557 height 33
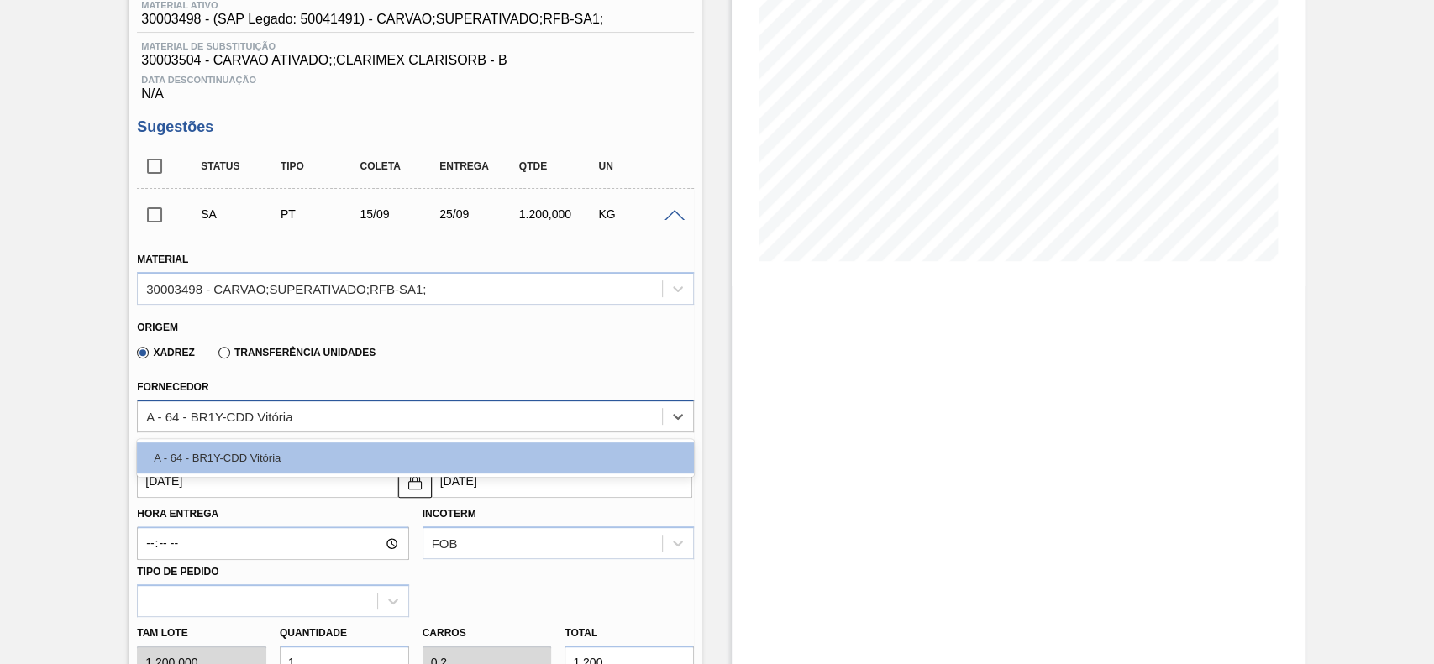
click at [315, 421] on div "A - 64 - BR1Y-CDD Vitória" at bounding box center [400, 416] width 524 height 24
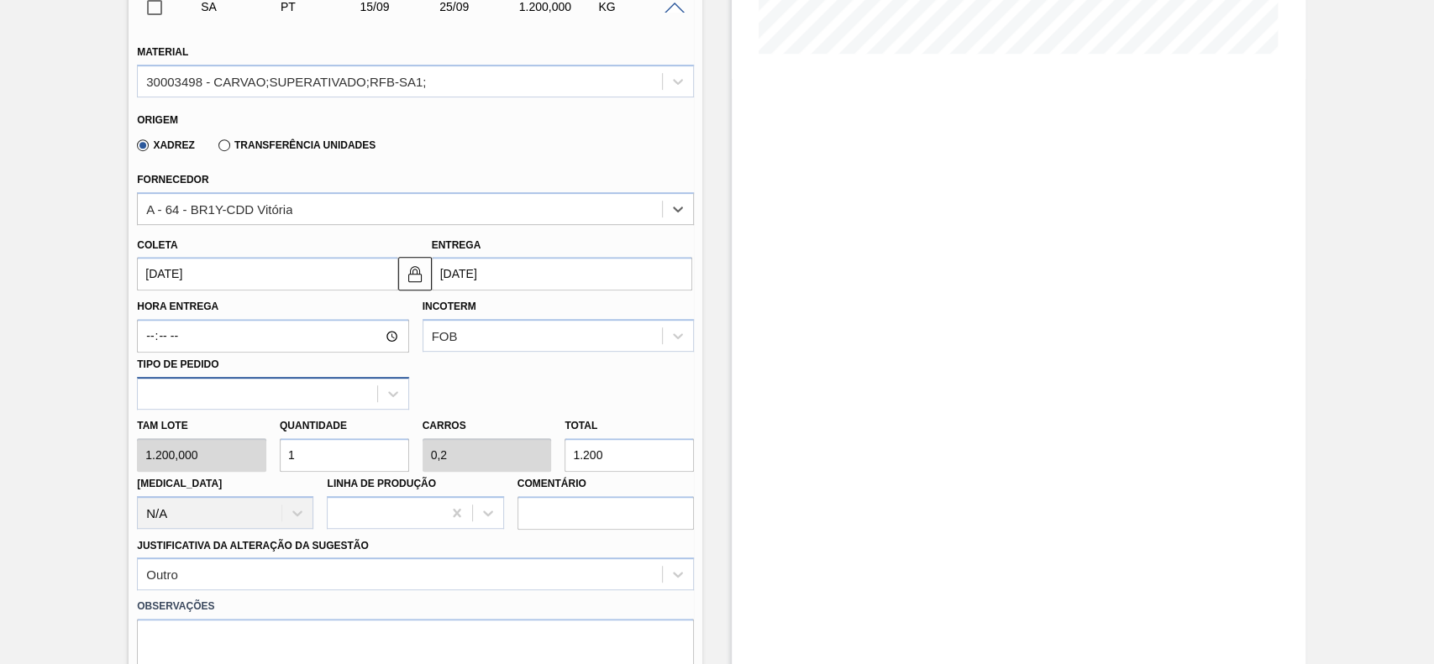
scroll to position [454, 0]
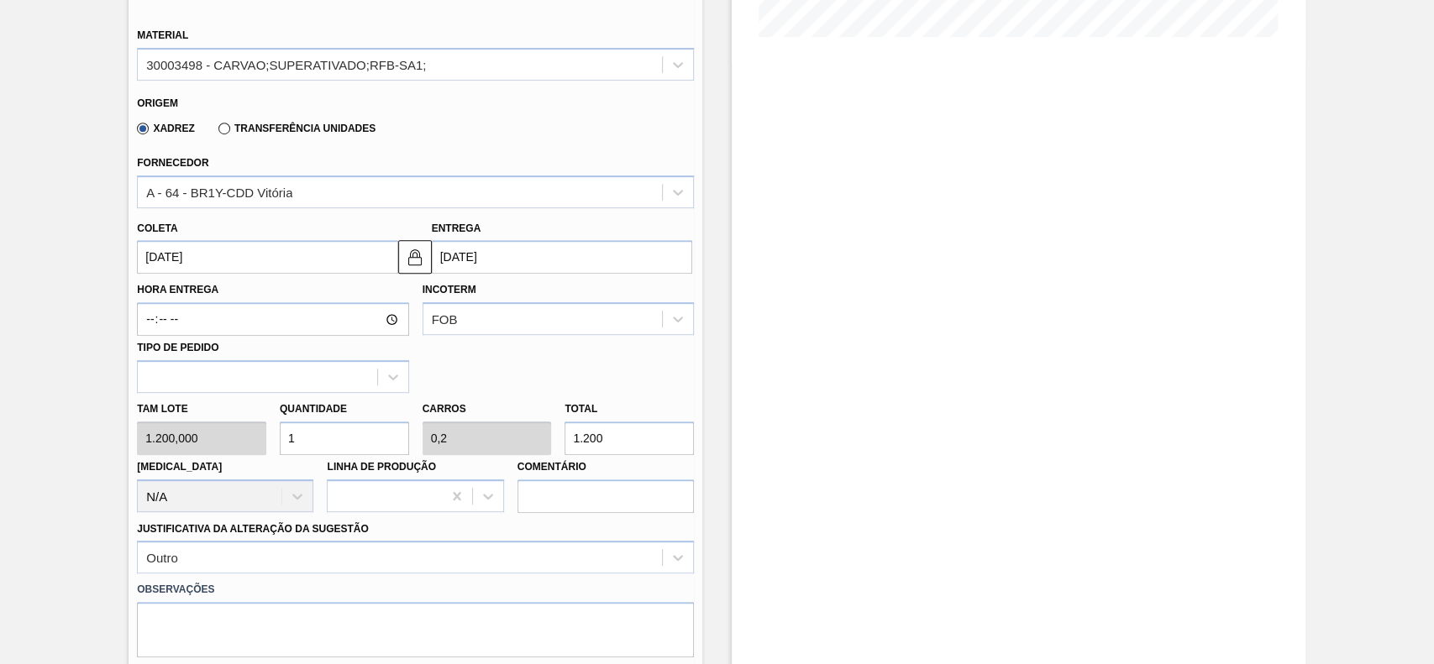
click at [233, 121] on div "Xadrez Transferência Unidades" at bounding box center [252, 127] width 245 height 29
click at [225, 127] on label "Transferência Unidades" at bounding box center [296, 129] width 157 height 12
click at [216, 132] on input "Transferência Unidades" at bounding box center [216, 132] width 0 height 0
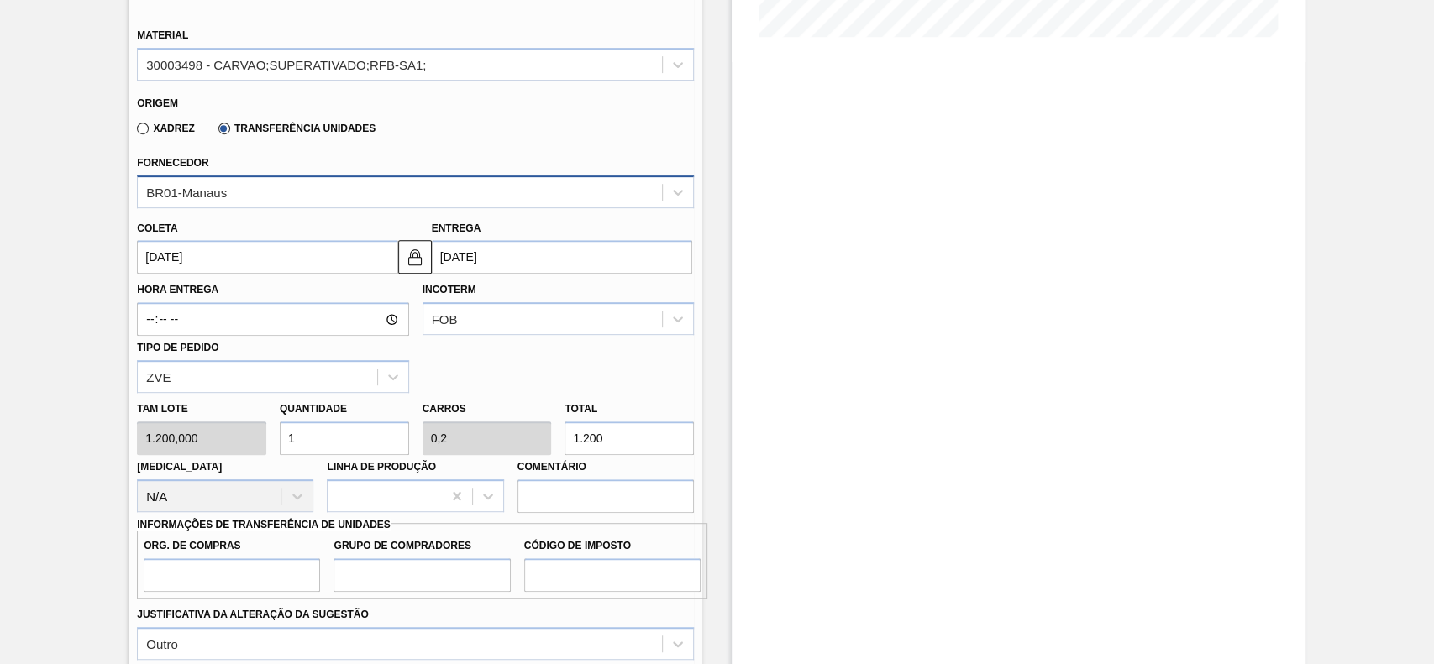
click at [255, 197] on div "BR01-Manaus" at bounding box center [400, 192] width 524 height 24
type input "JUN"
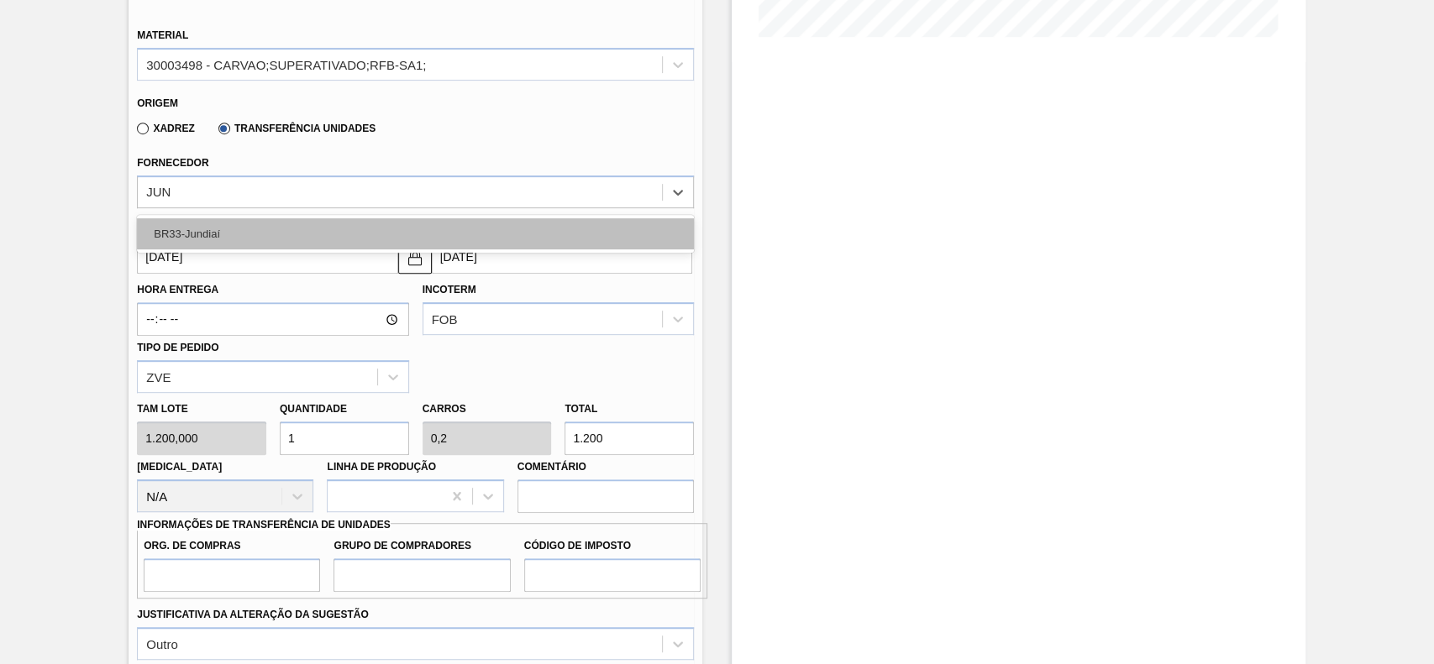
click at [244, 239] on div "BR33-Jundiaí" at bounding box center [415, 233] width 557 height 31
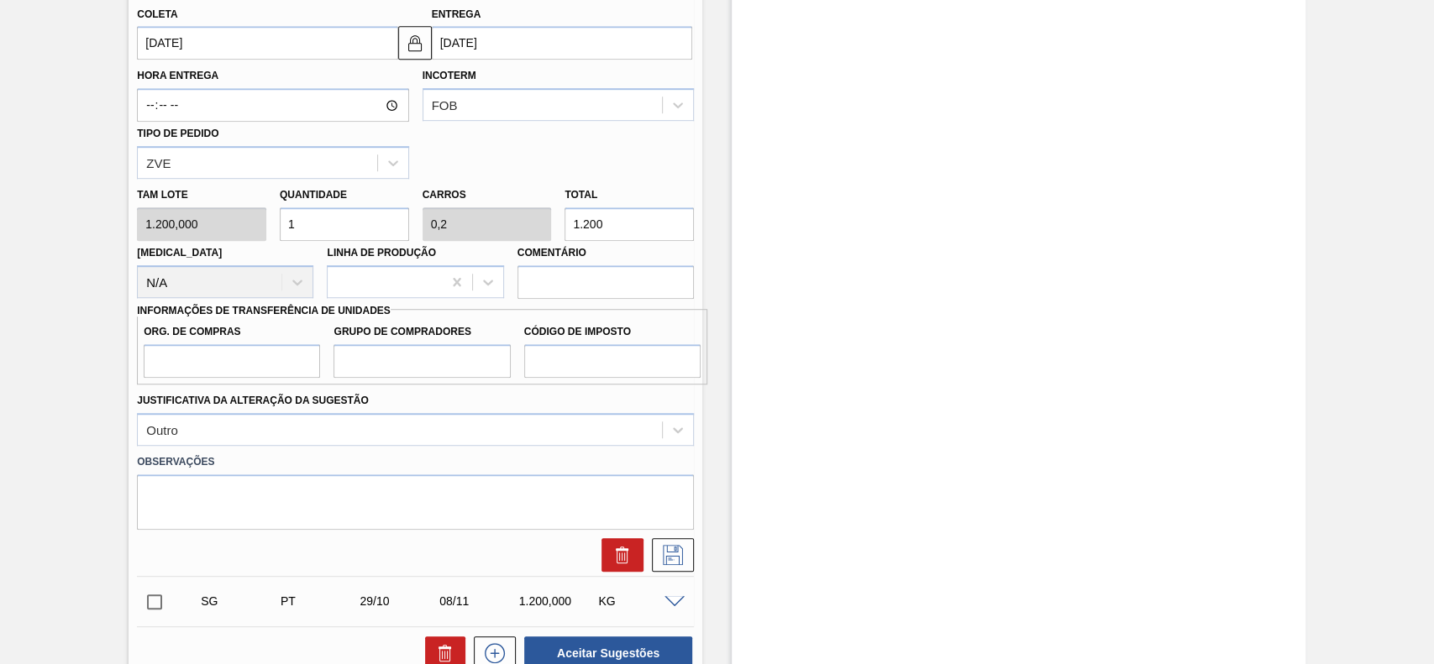
scroll to position [679, 0]
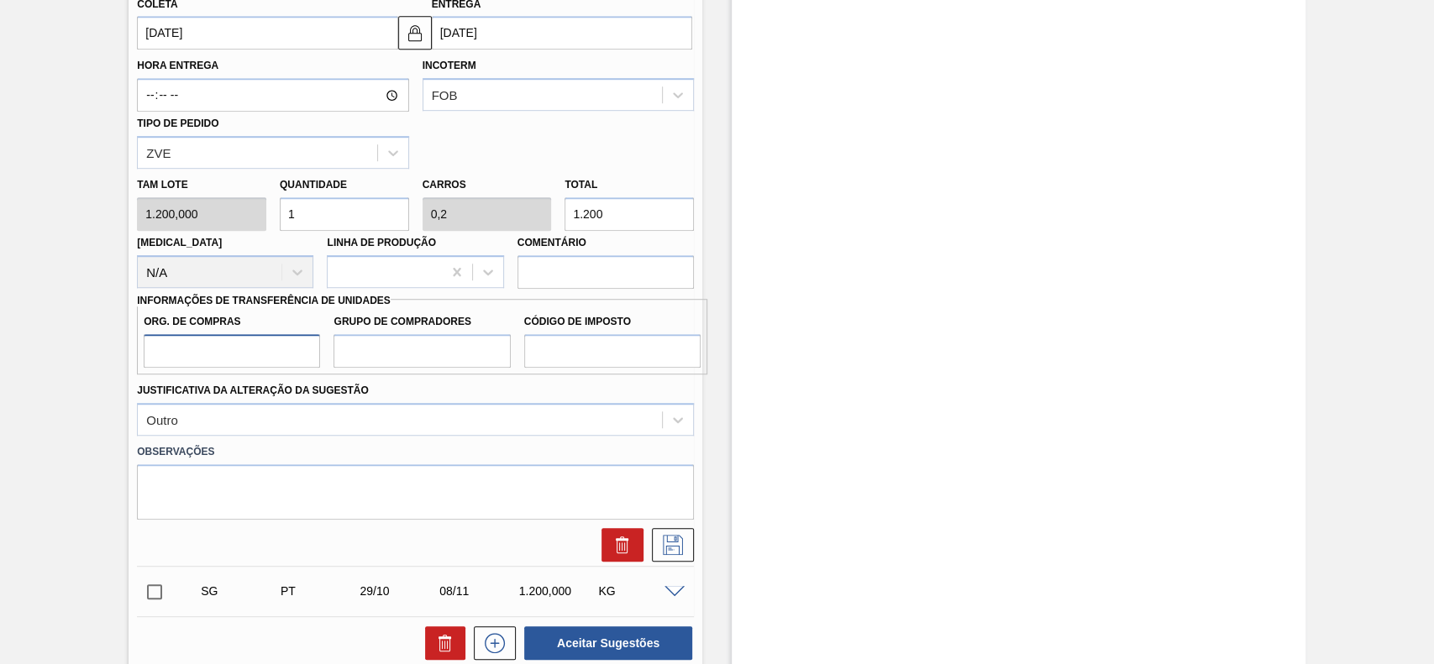
click at [285, 364] on input "Org. de Compras" at bounding box center [232, 351] width 176 height 34
type input "BR00"
click at [401, 363] on input "Grupo de Compradores" at bounding box center [421, 351] width 176 height 34
type input "A01"
click at [584, 368] on input "Código de Imposto" at bounding box center [612, 351] width 176 height 34
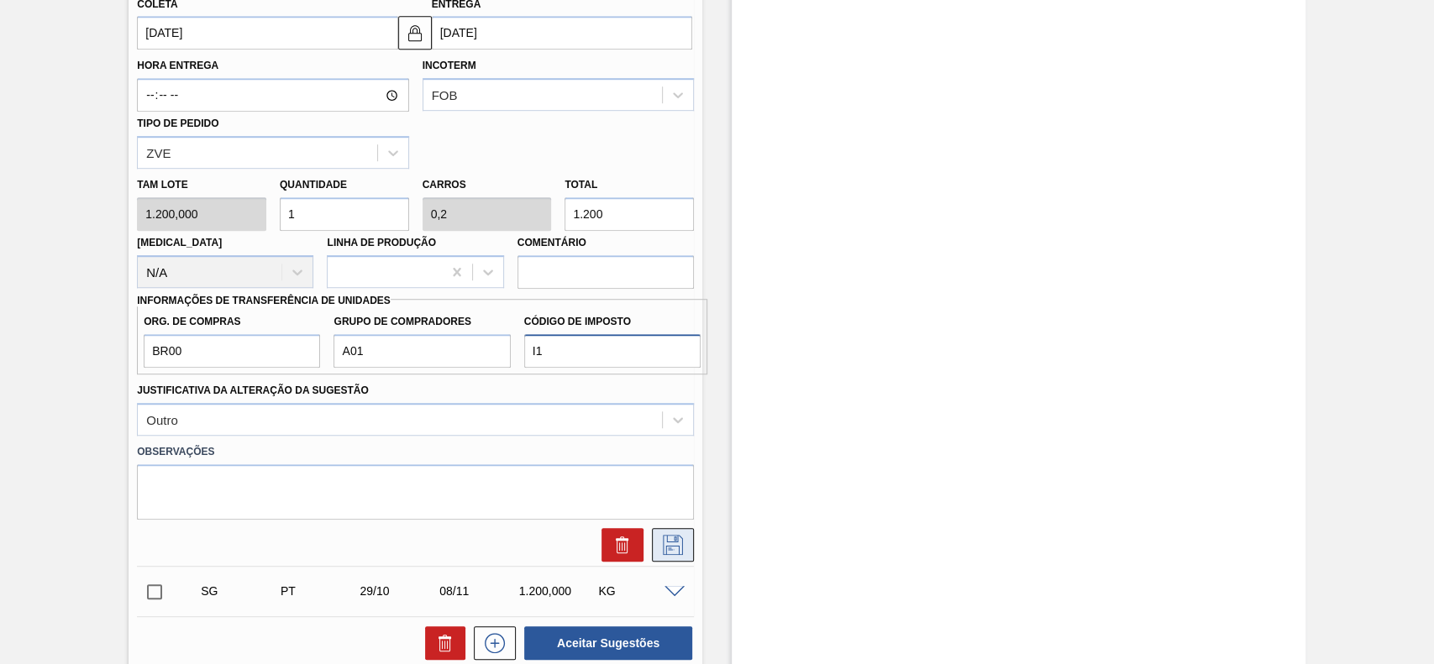
type input "I1"
click at [687, 552] on button at bounding box center [673, 545] width 42 height 34
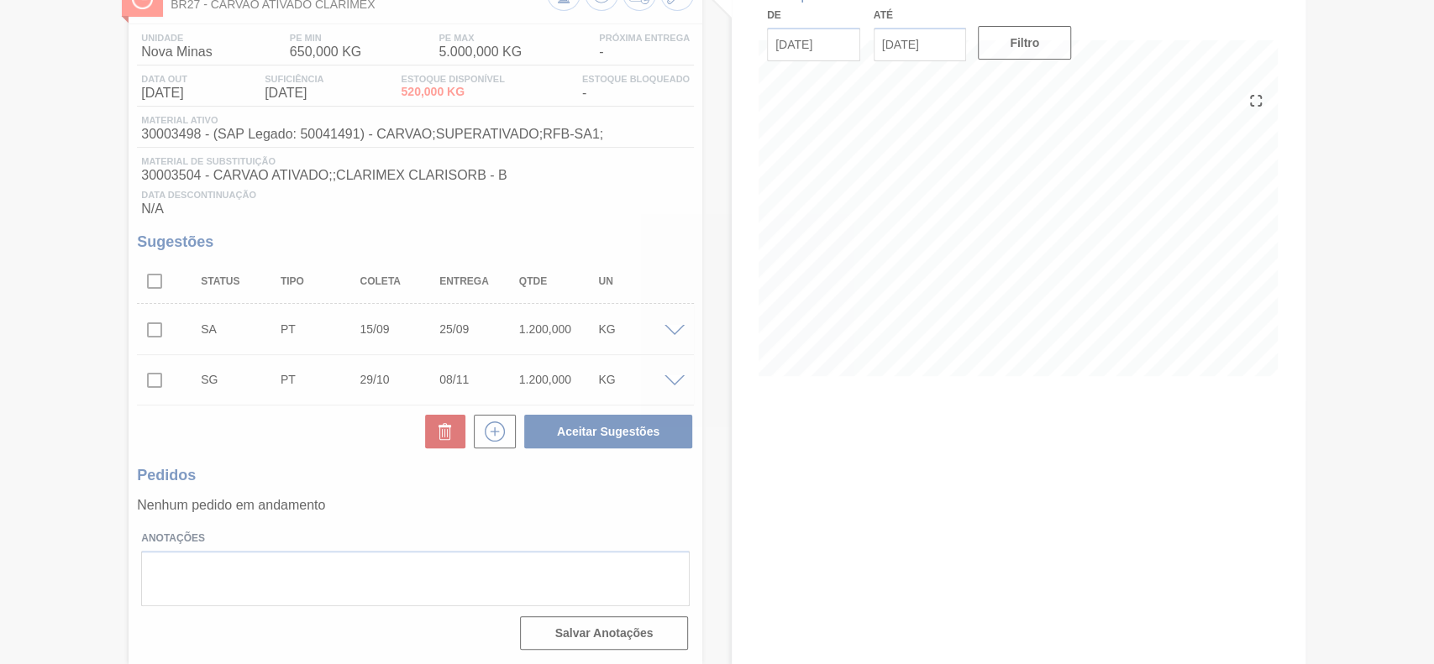
scroll to position [118, 0]
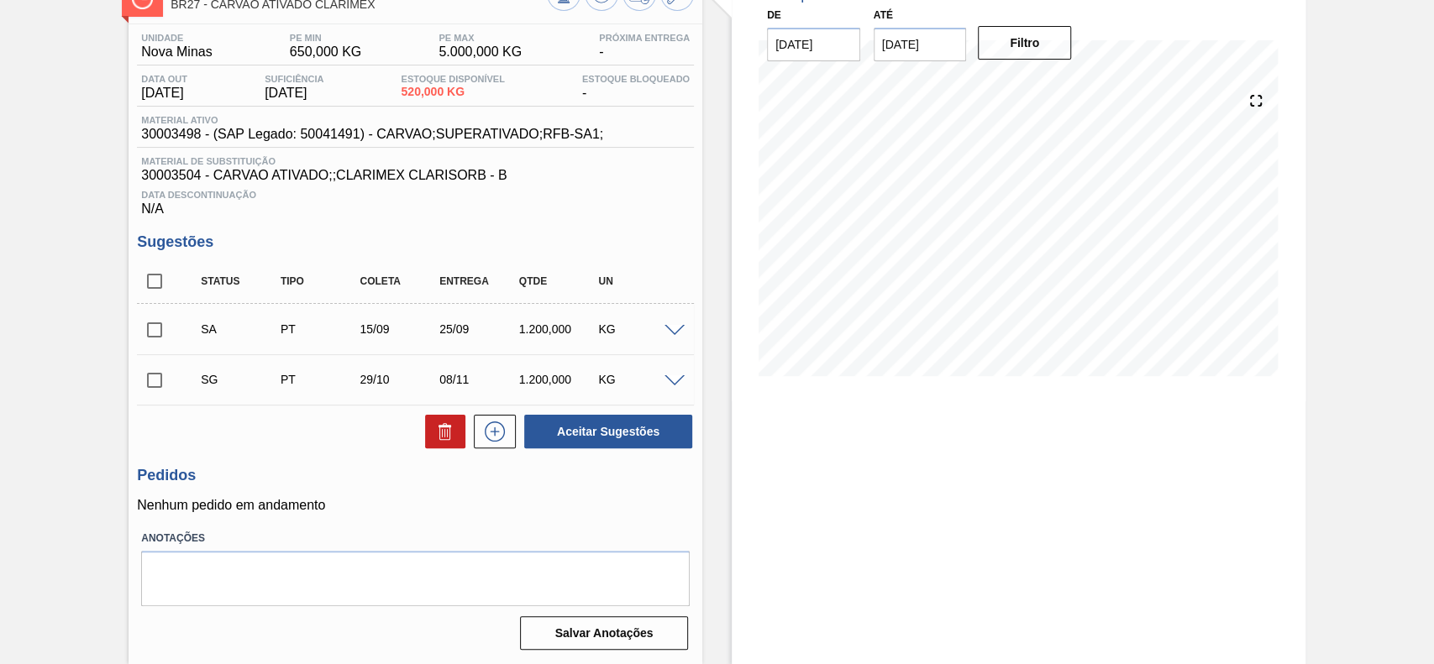
click at [157, 333] on input "checkbox" at bounding box center [154, 329] width 35 height 35
click at [632, 427] on button "Aceitar Sugestões" at bounding box center [608, 432] width 168 height 34
checkbox input "false"
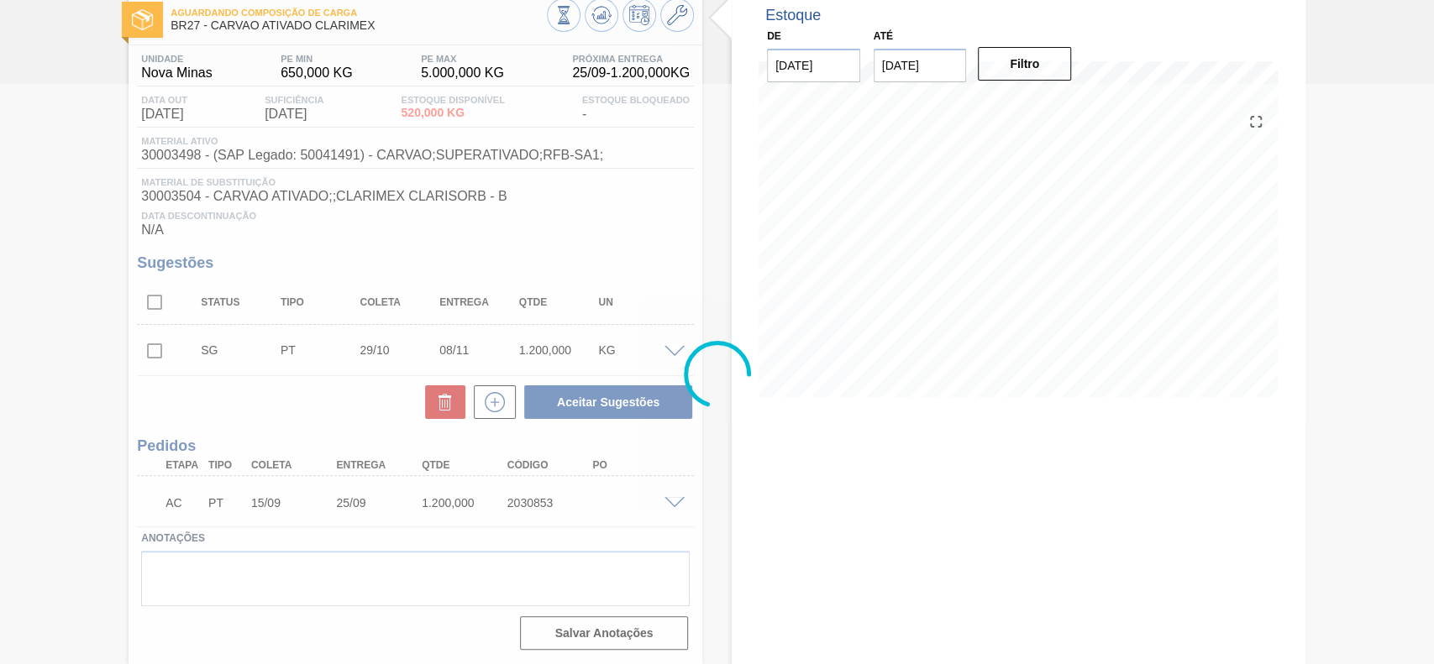
scroll to position [96, 0]
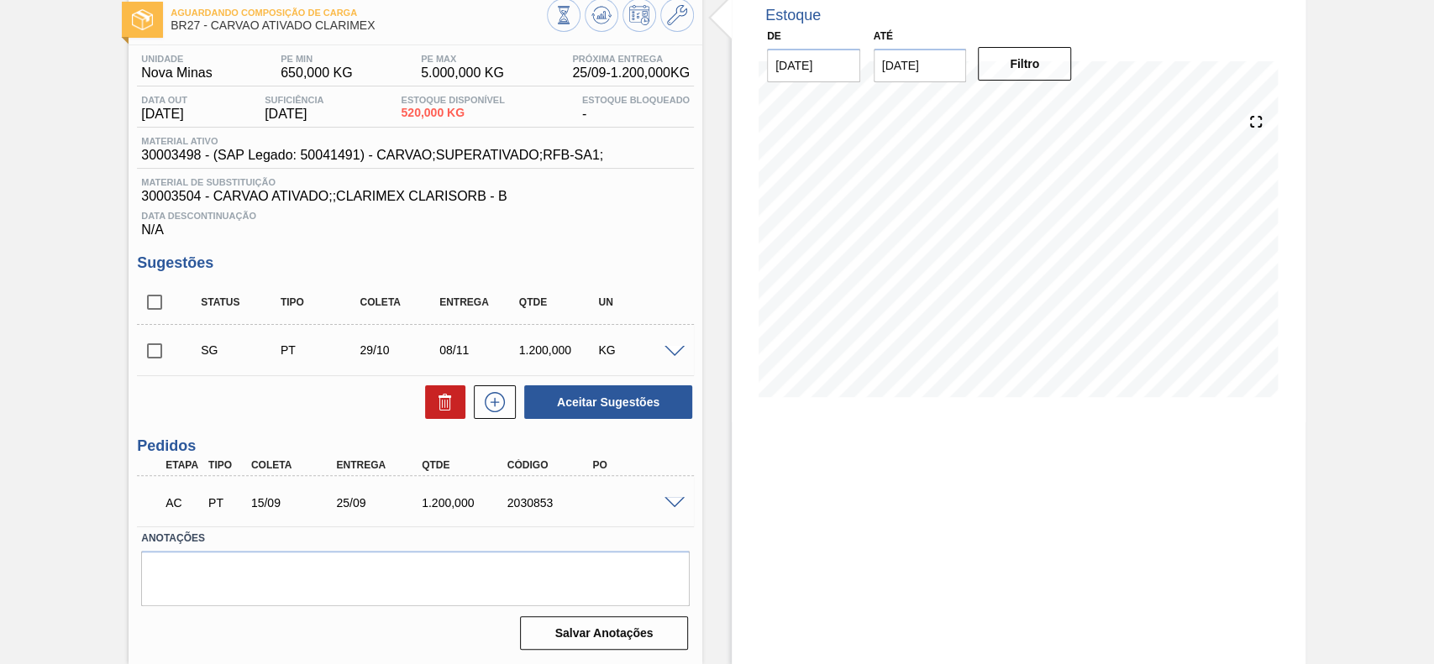
click at [672, 502] on span at bounding box center [674, 503] width 20 height 13
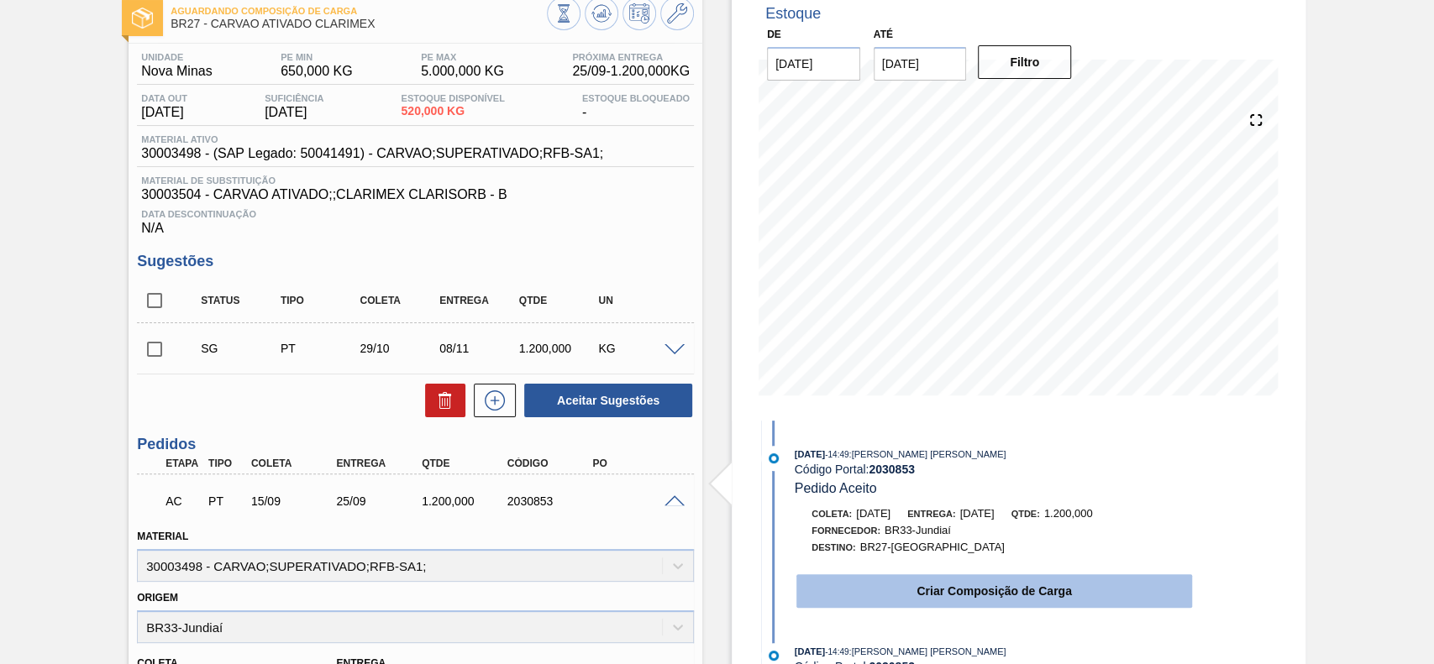
click at [866, 577] on button "Criar Composição de Carga" at bounding box center [994, 591] width 396 height 34
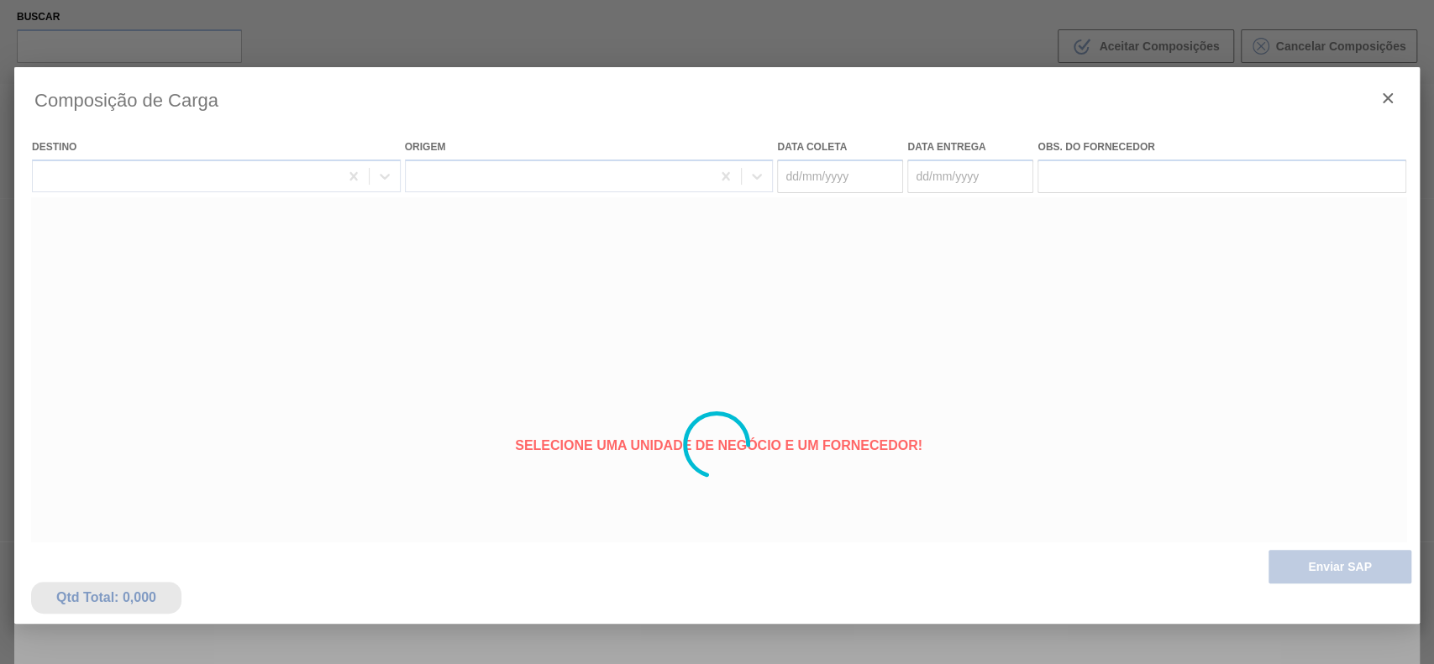
type coleta "[DATE]"
type entrega "[DATE]"
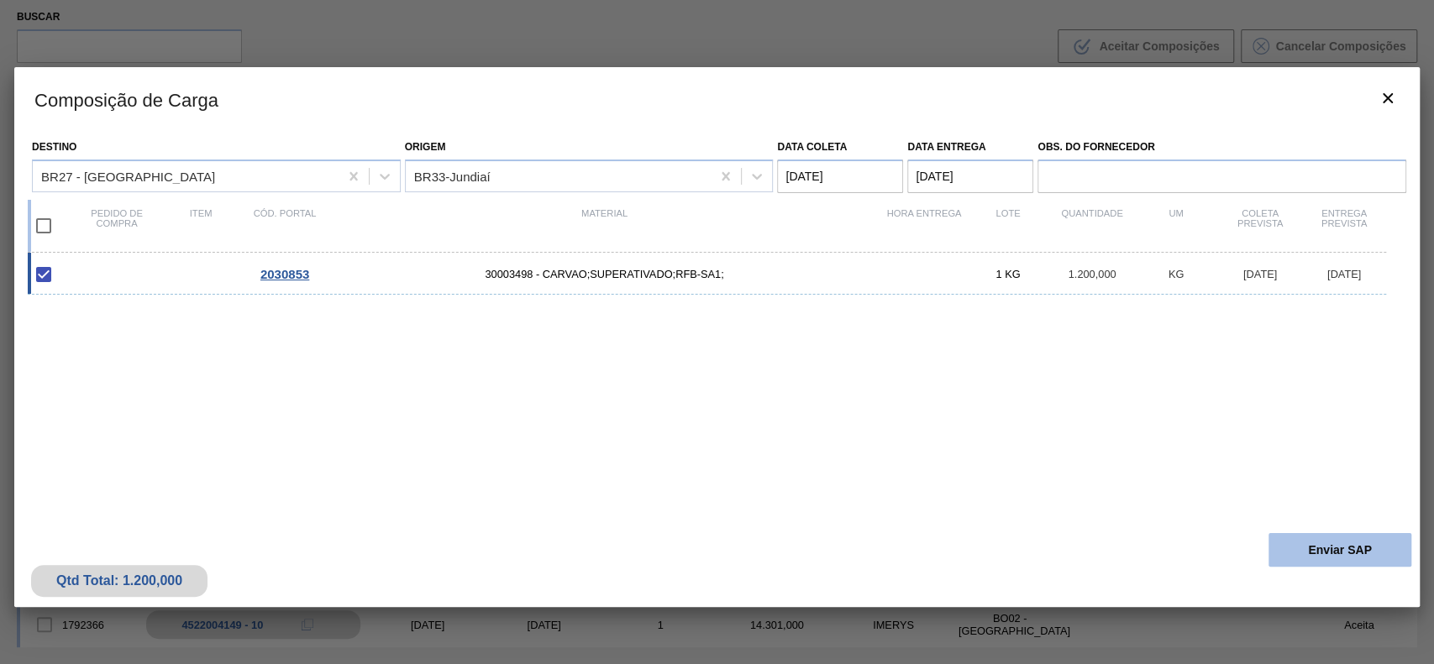
click at [1297, 561] on button "Enviar SAP" at bounding box center [1339, 550] width 143 height 34
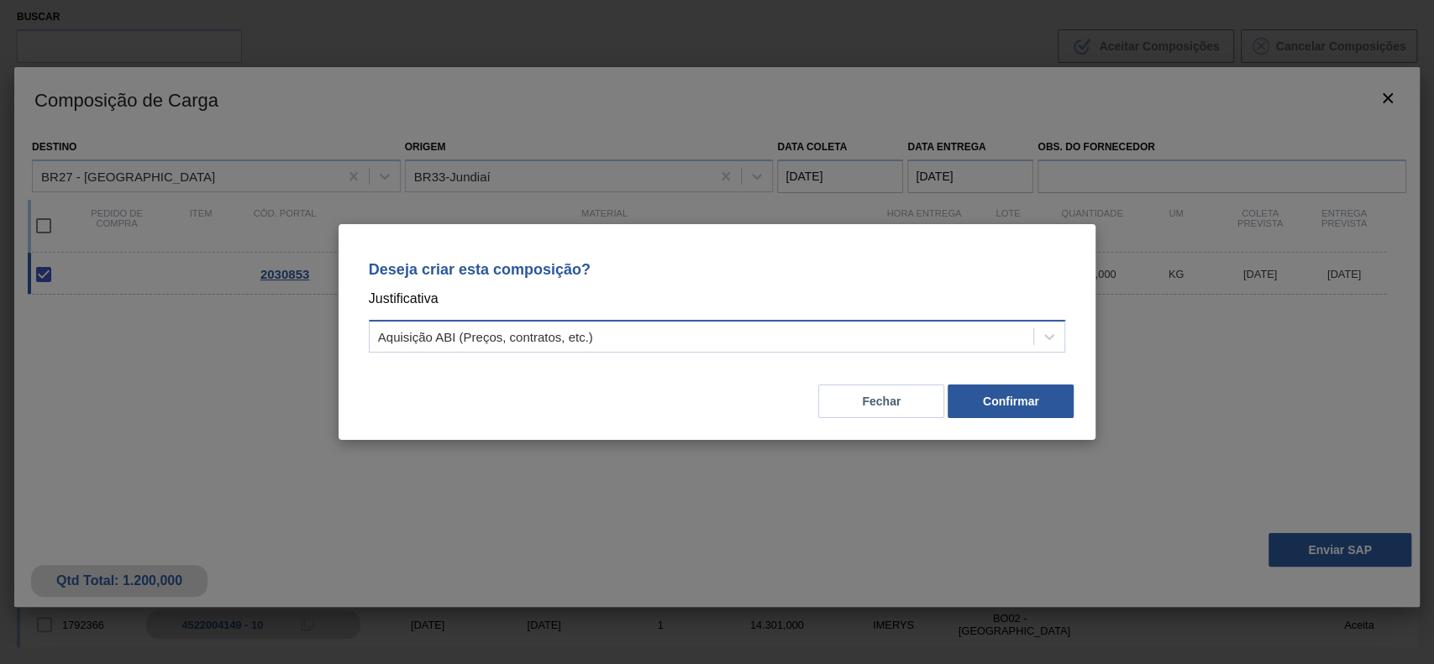
click at [687, 342] on div "Aquisição ABI (Preços, contratos, etc.)" at bounding box center [702, 337] width 664 height 24
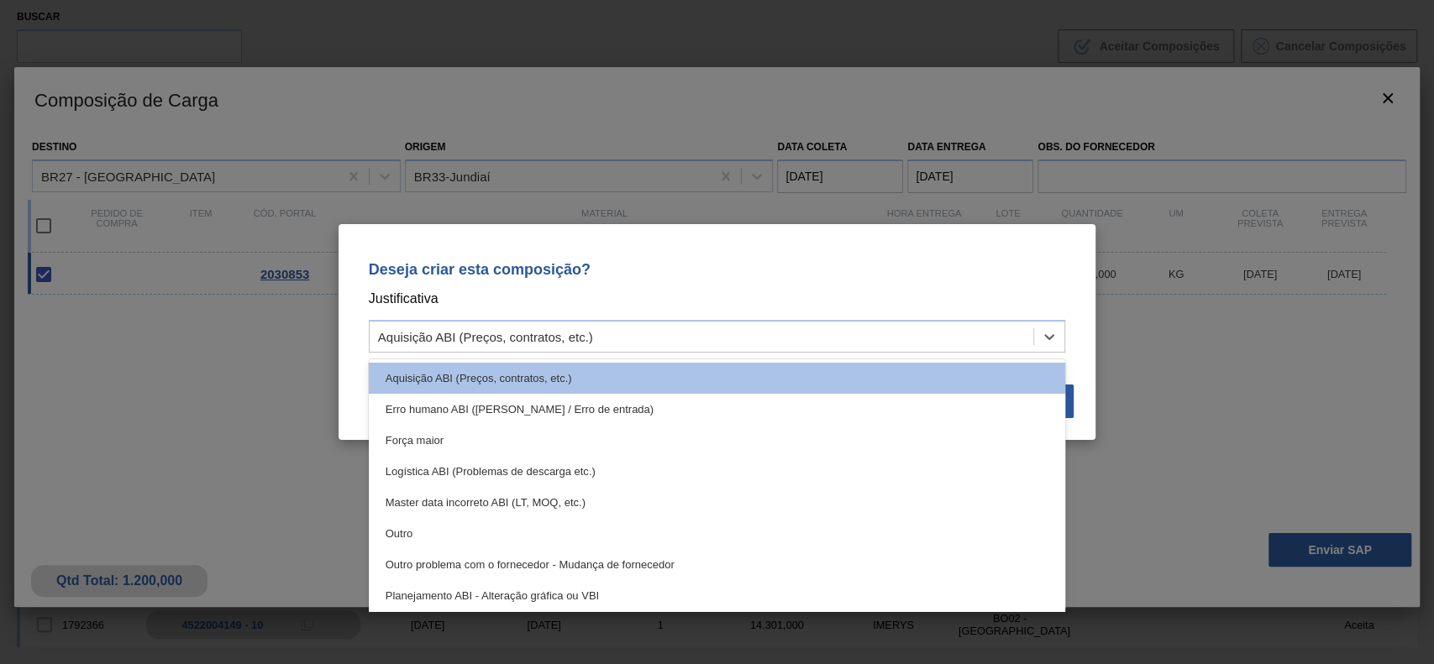
drag, startPoint x: 497, startPoint y: 522, endPoint x: 731, endPoint y: 494, distance: 235.1
click at [497, 522] on div "Outro" at bounding box center [717, 533] width 697 height 31
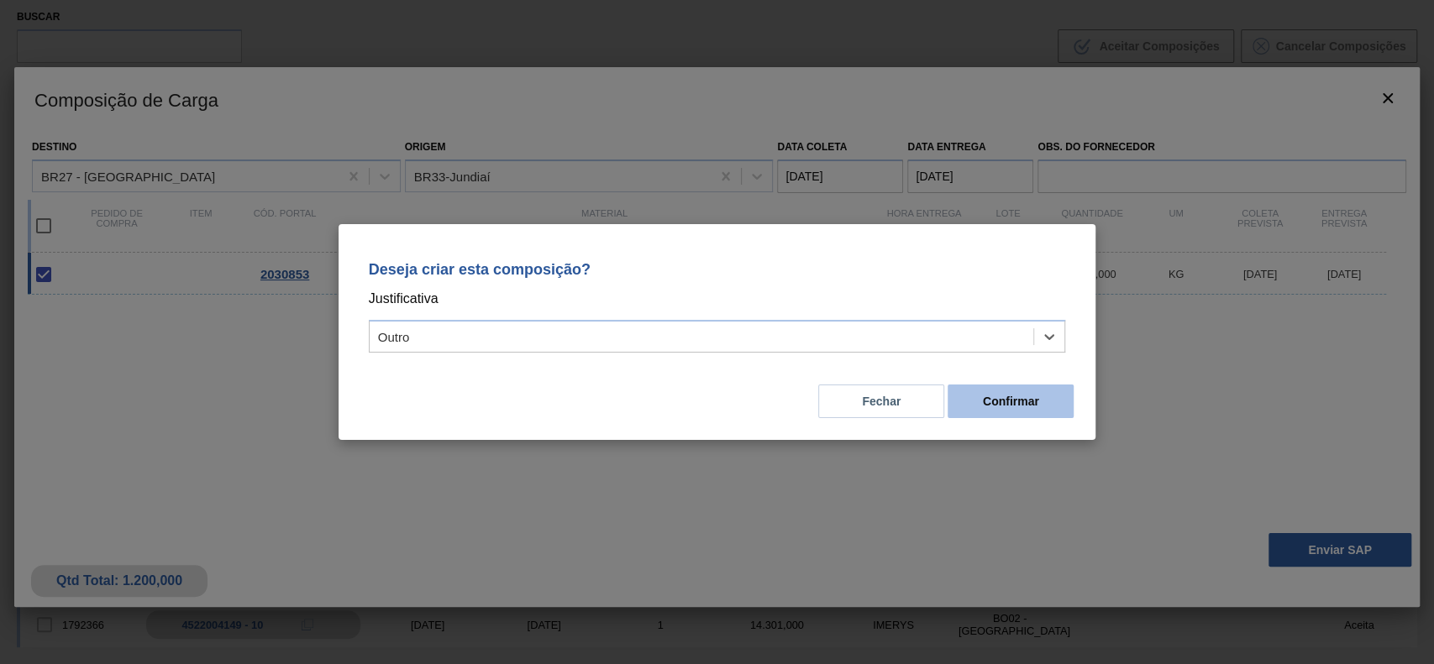
click at [1032, 406] on button "Confirmar" at bounding box center [1010, 402] width 126 height 34
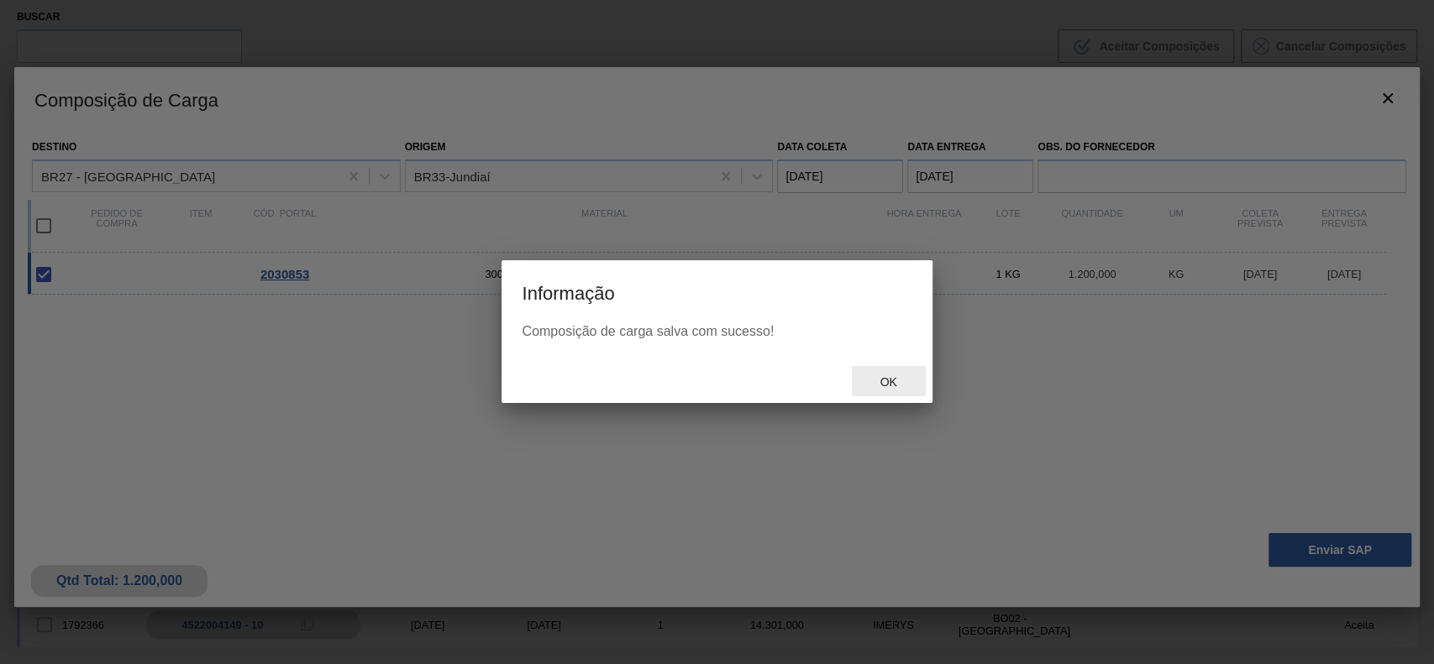
click at [887, 388] on span "Ok" at bounding box center [888, 381] width 44 height 13
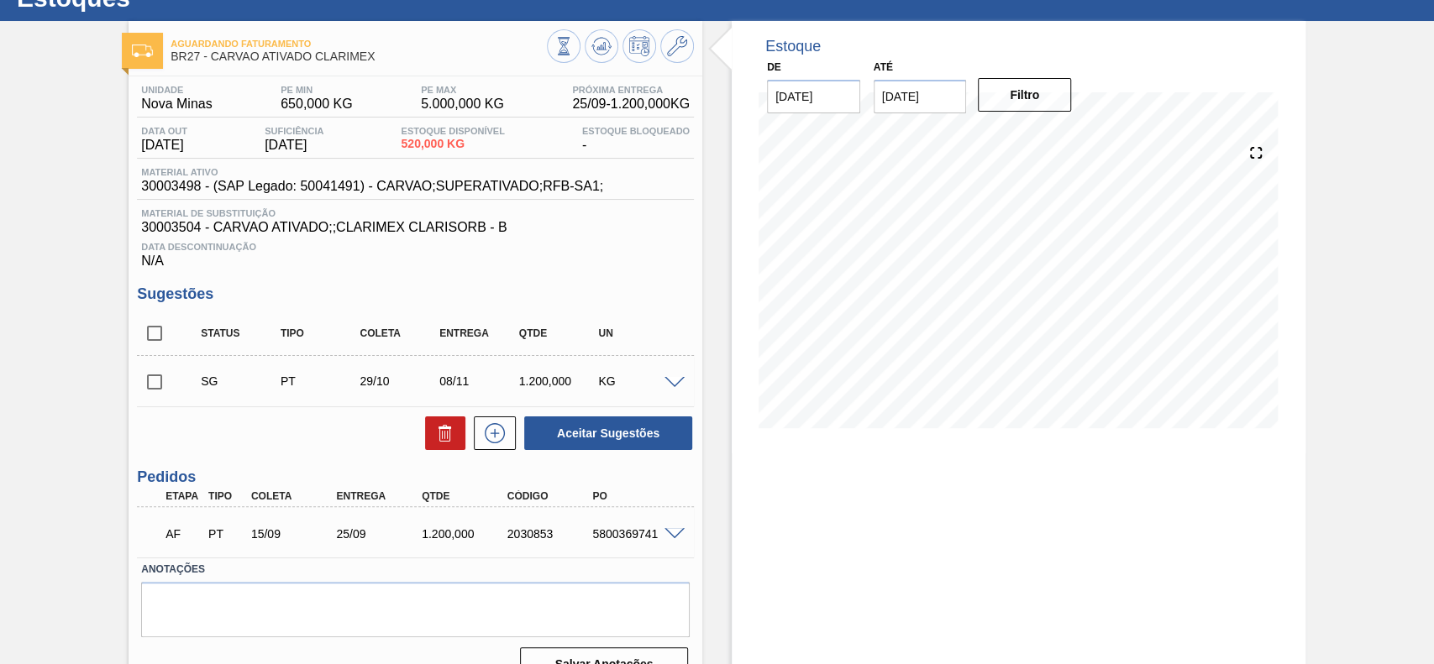
scroll to position [96, 0]
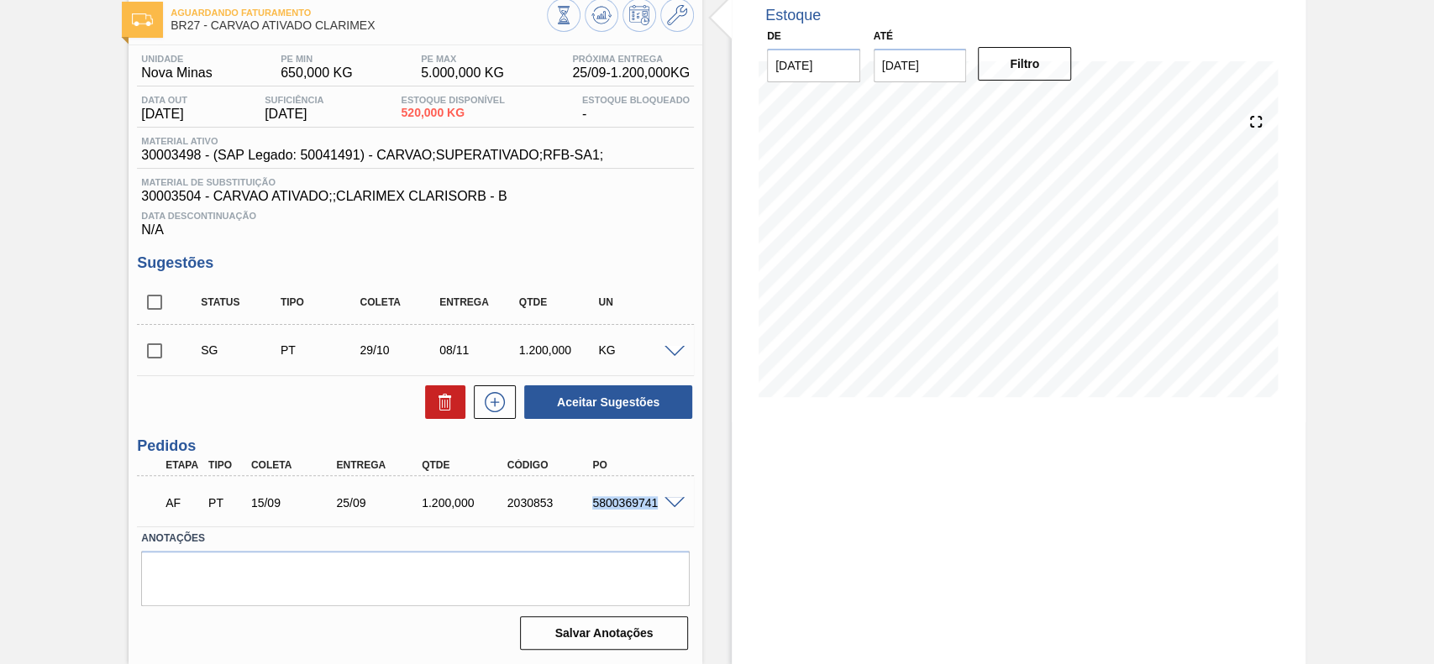
drag, startPoint x: 587, startPoint y: 510, endPoint x: 661, endPoint y: 514, distance: 74.0
click at [661, 514] on div "AF PT 15/09 25/09 1.200,000 2030853 5800369741" at bounding box center [411, 502] width 512 height 34
copy div "5800369741"
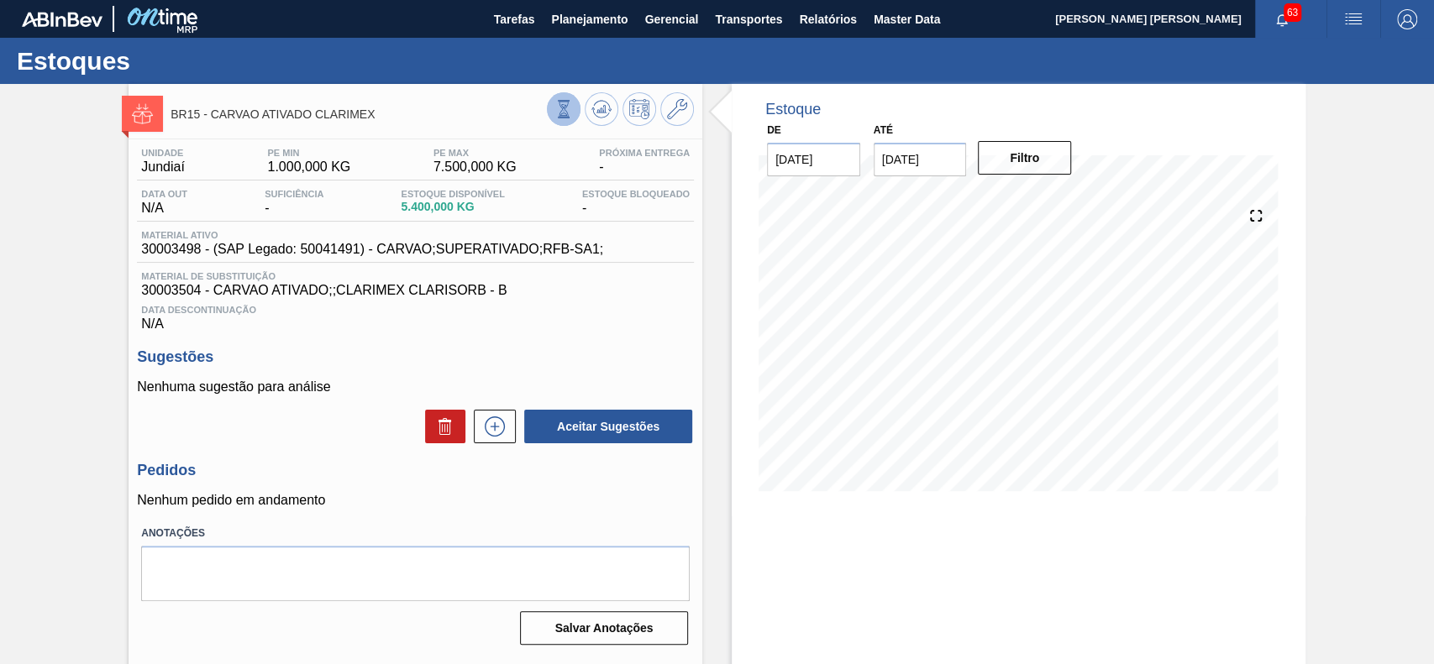
click at [554, 118] on icon at bounding box center [563, 109] width 18 height 18
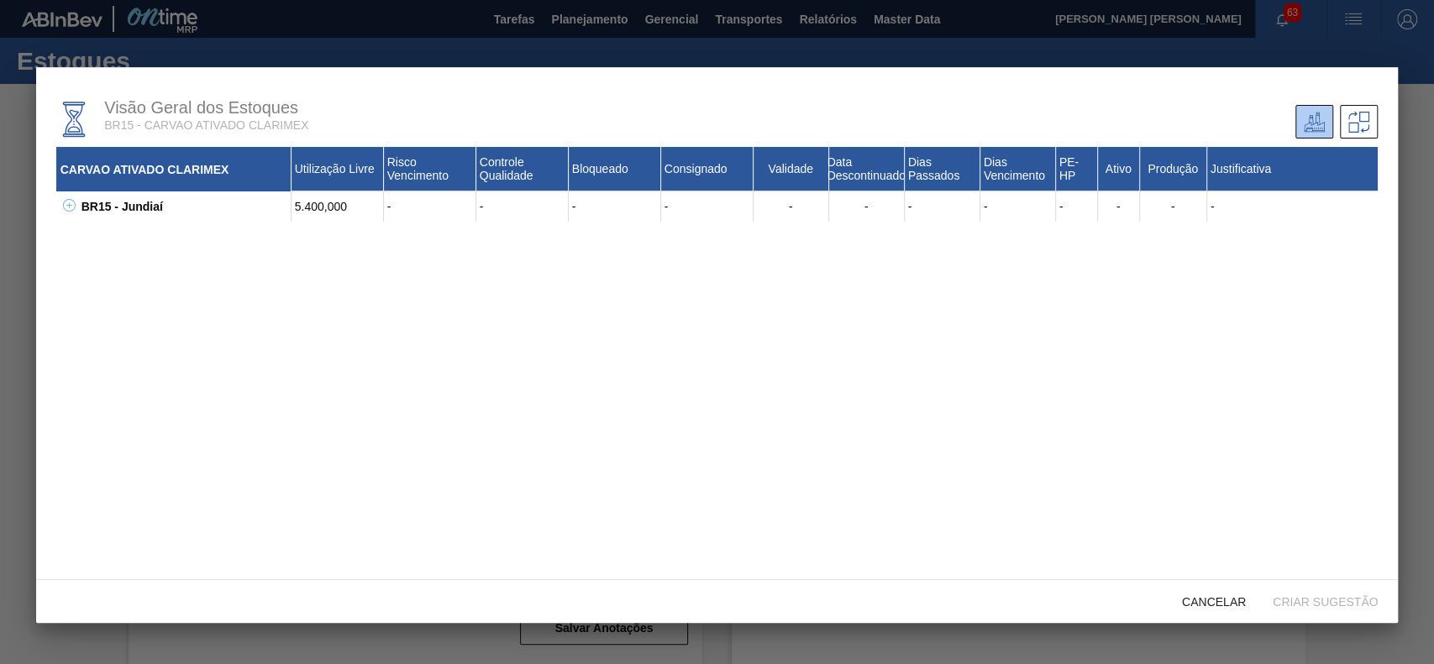
click at [63, 207] on icon at bounding box center [69, 205] width 13 height 13
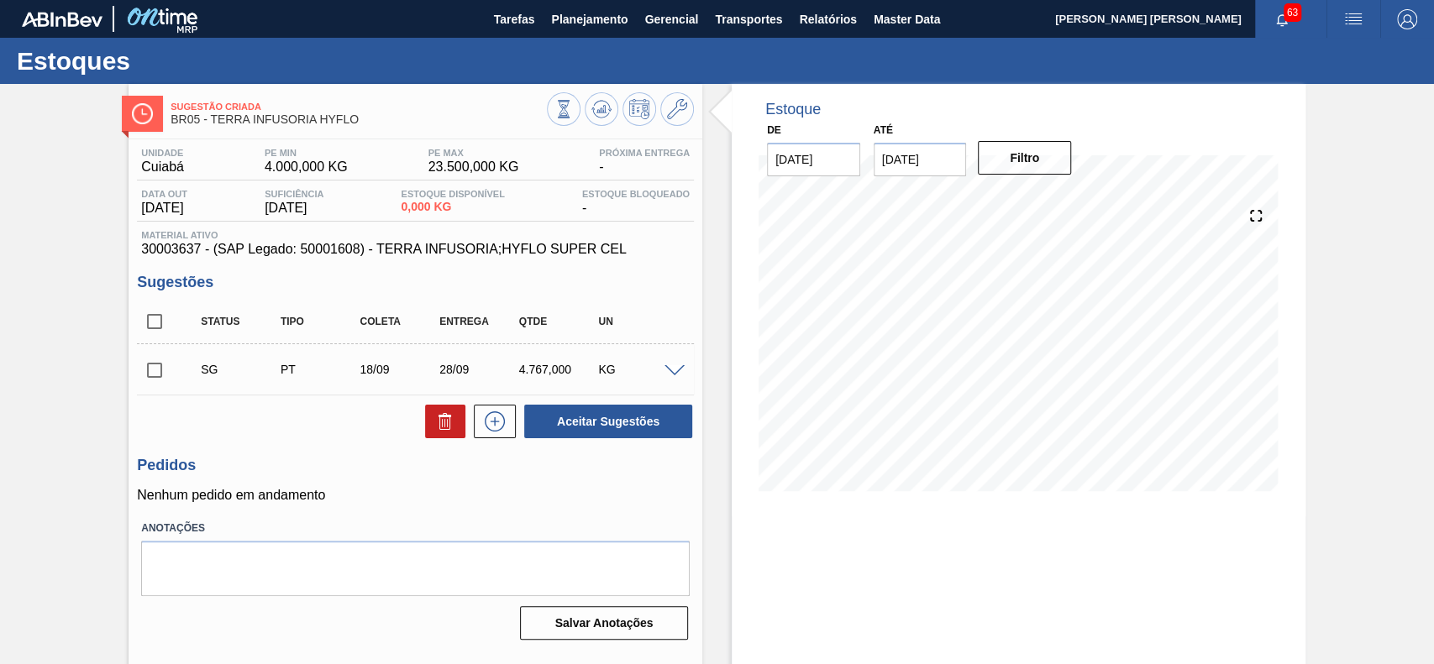
click at [673, 374] on span at bounding box center [674, 371] width 20 height 13
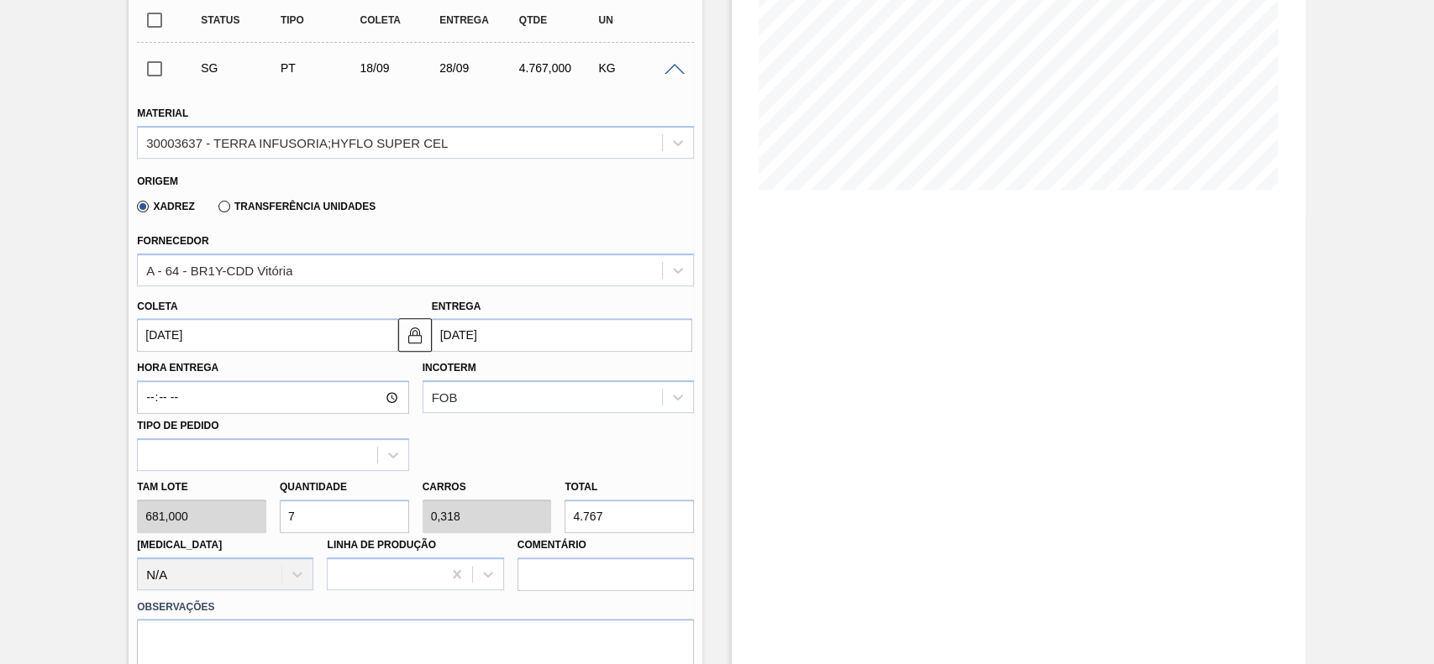
scroll to position [336, 0]
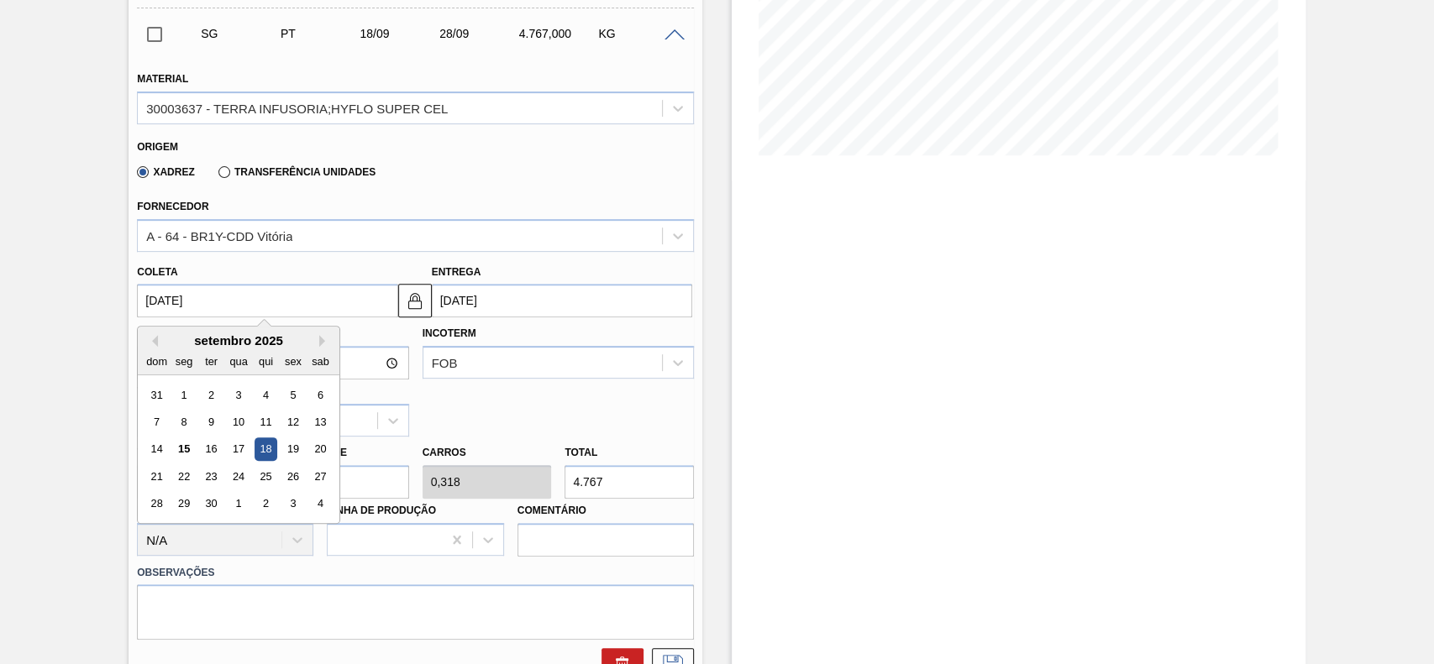
click at [296, 316] on input "[DATE]" at bounding box center [267, 301] width 260 height 34
click at [232, 452] on div "17" at bounding box center [239, 449] width 23 height 23
type input "[DATE]"
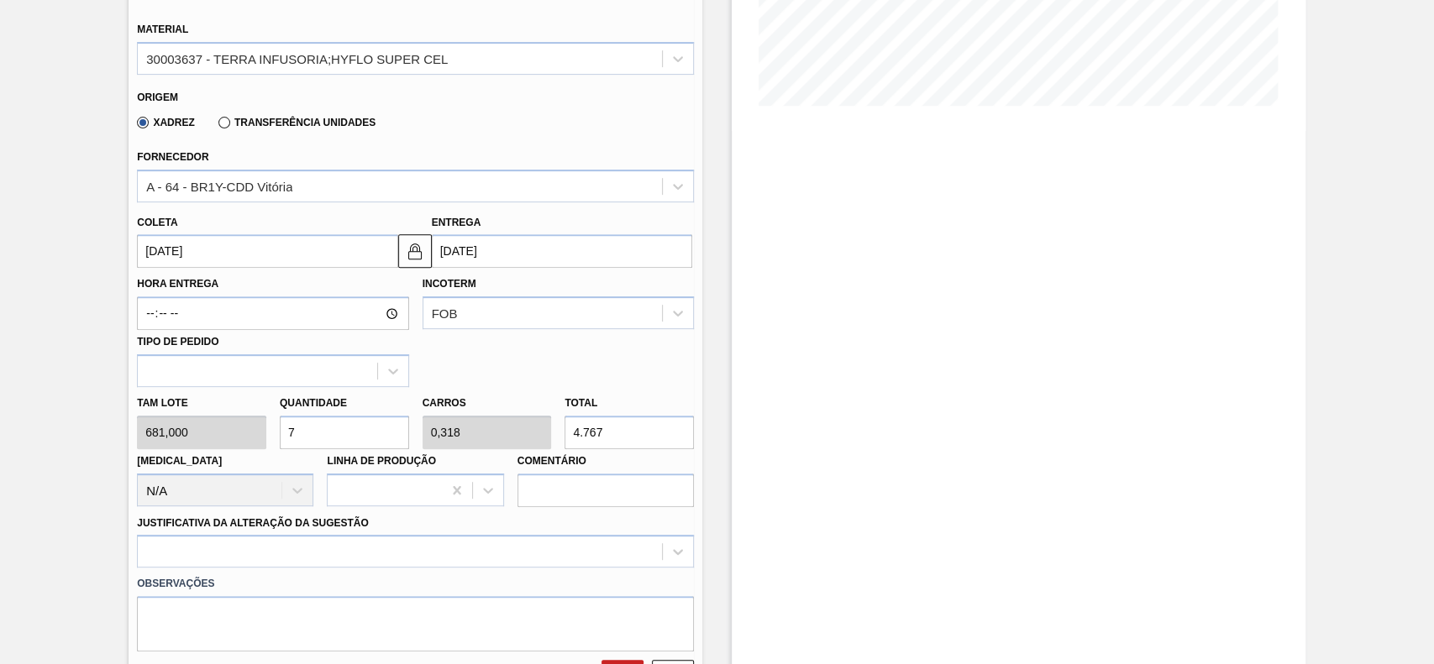
scroll to position [448, 0]
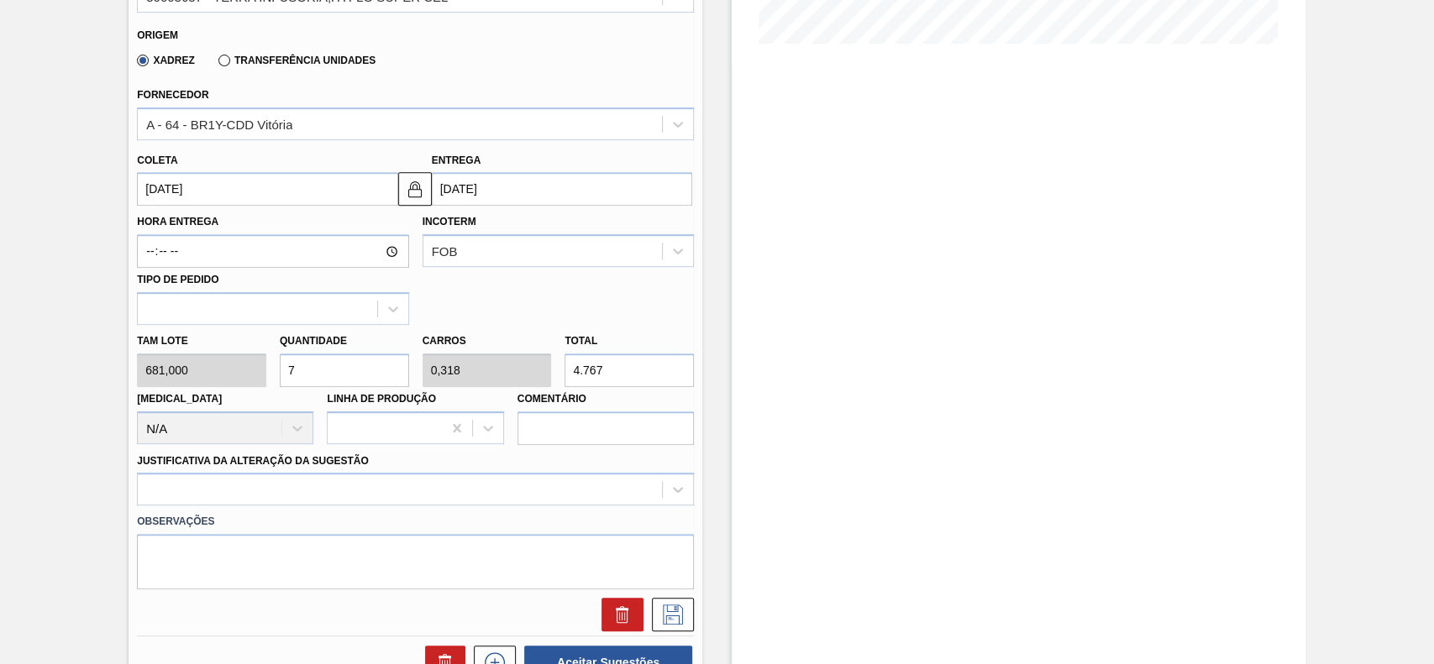
click at [360, 364] on input "7" at bounding box center [344, 371] width 129 height 34
type input "1"
type input "0,045"
type input "681"
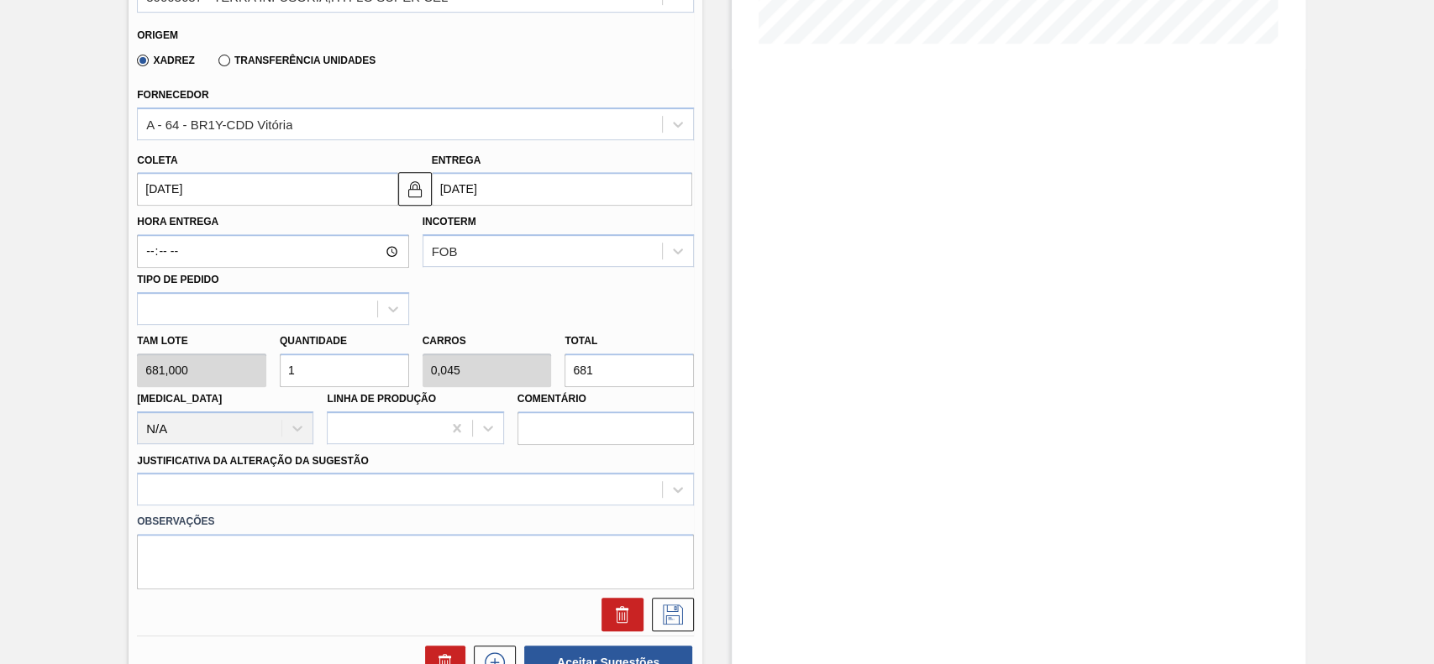
type input "12"
type input "0,545"
type input "8.172"
type input "12"
click at [316, 478] on div at bounding box center [415, 489] width 557 height 33
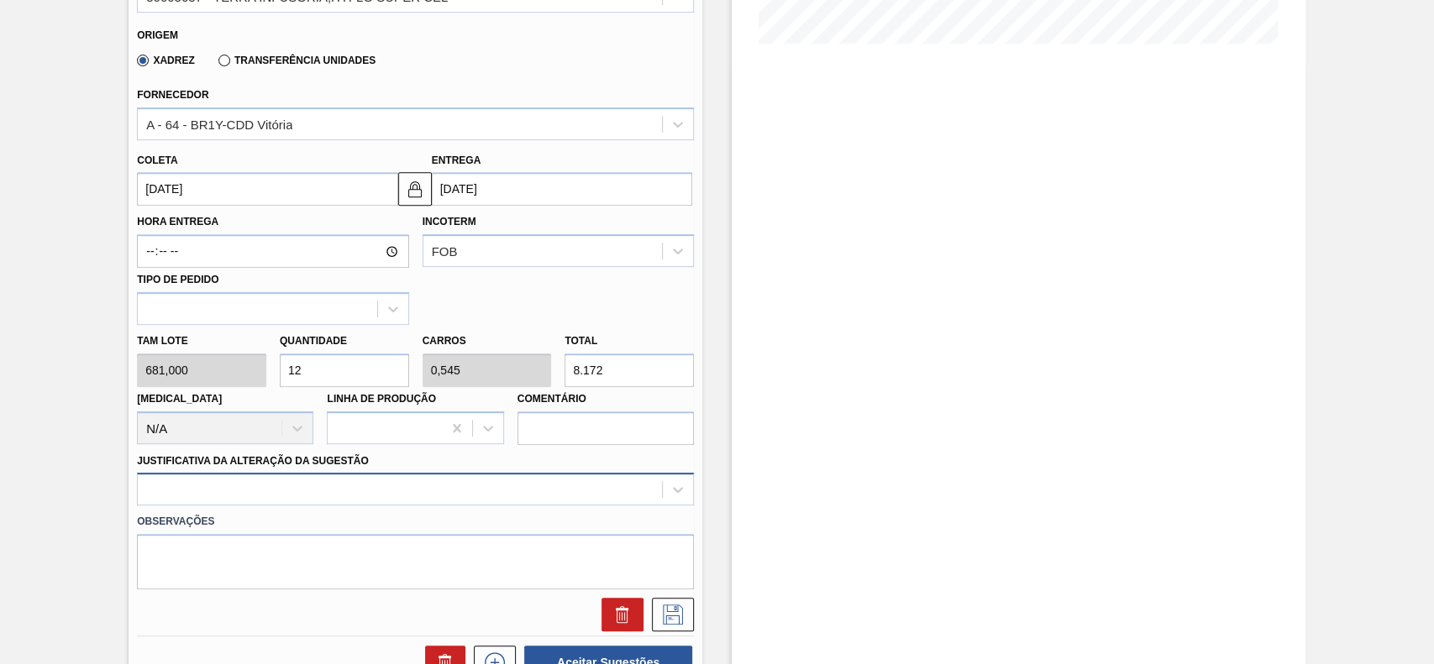
scroll to position [555, 0]
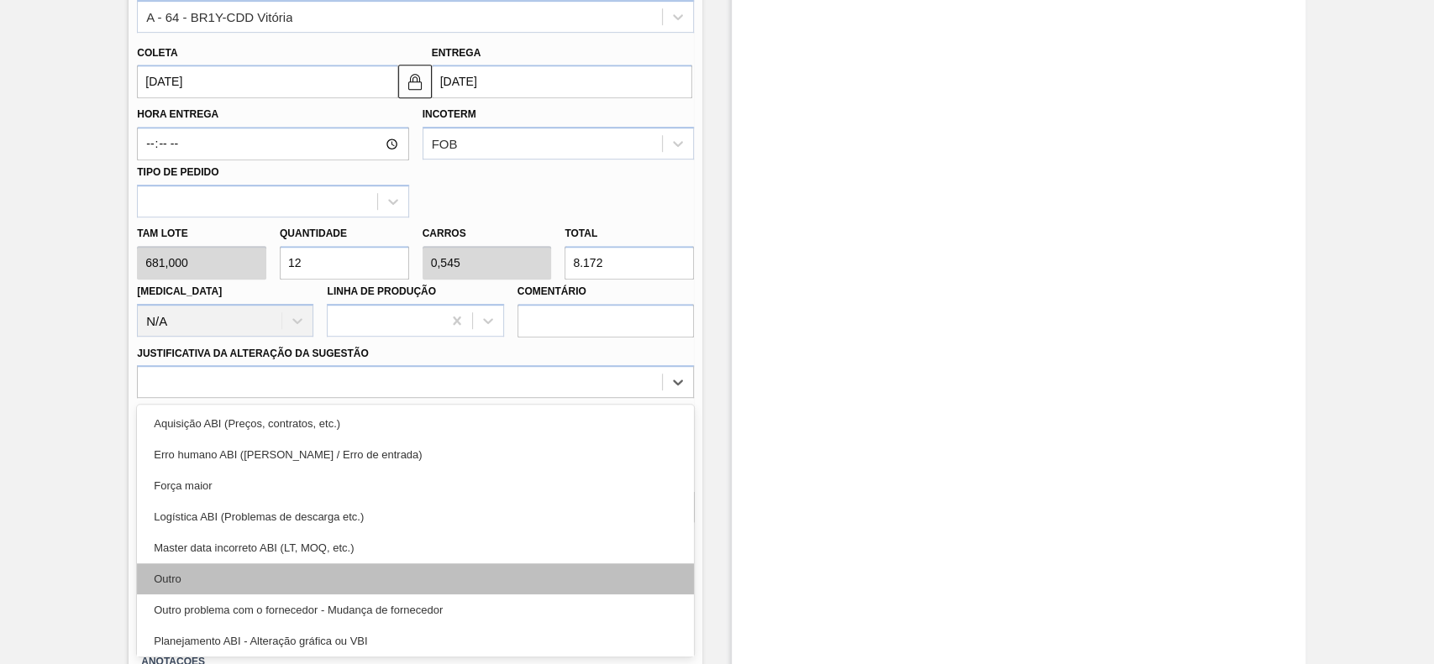
click at [254, 568] on div "Outro" at bounding box center [415, 579] width 557 height 31
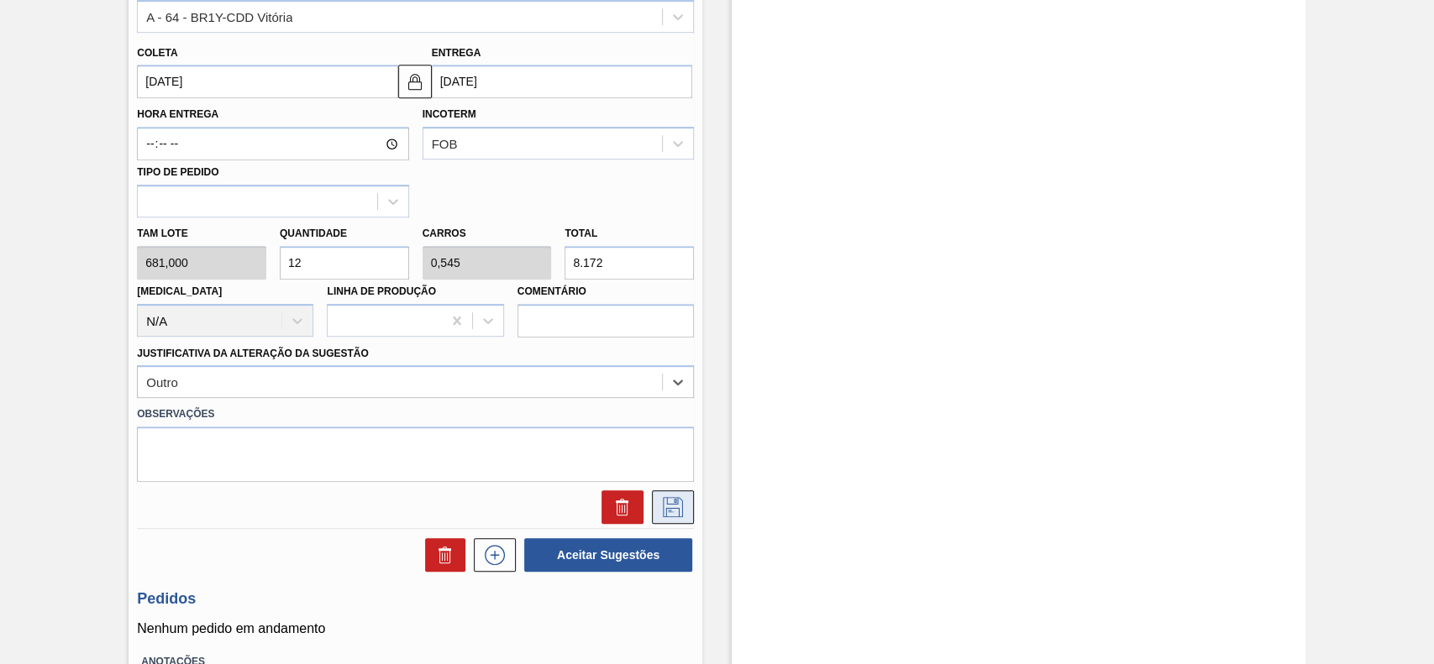
click at [685, 508] on button at bounding box center [673, 507] width 42 height 34
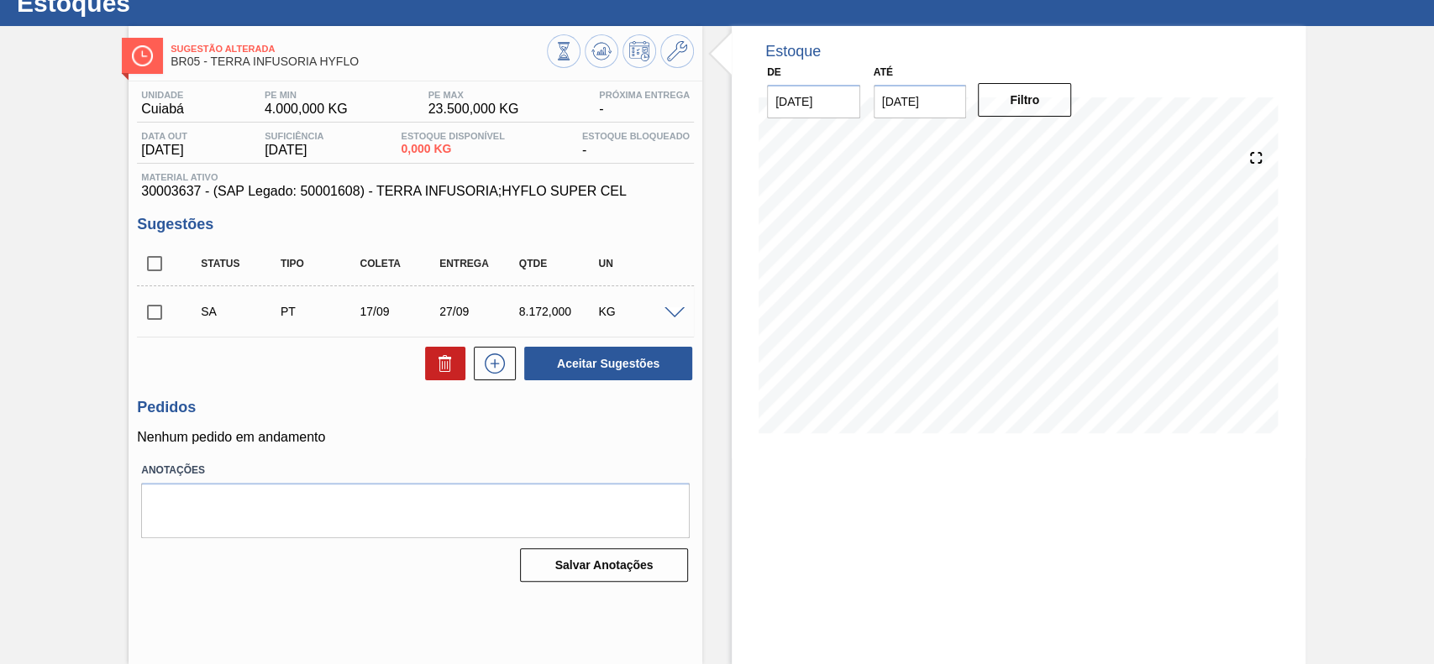
scroll to position [58, 0]
click at [161, 316] on input "checkbox" at bounding box center [154, 312] width 35 height 35
click at [600, 363] on button "Aceitar Sugestões" at bounding box center [608, 364] width 168 height 34
checkbox input "false"
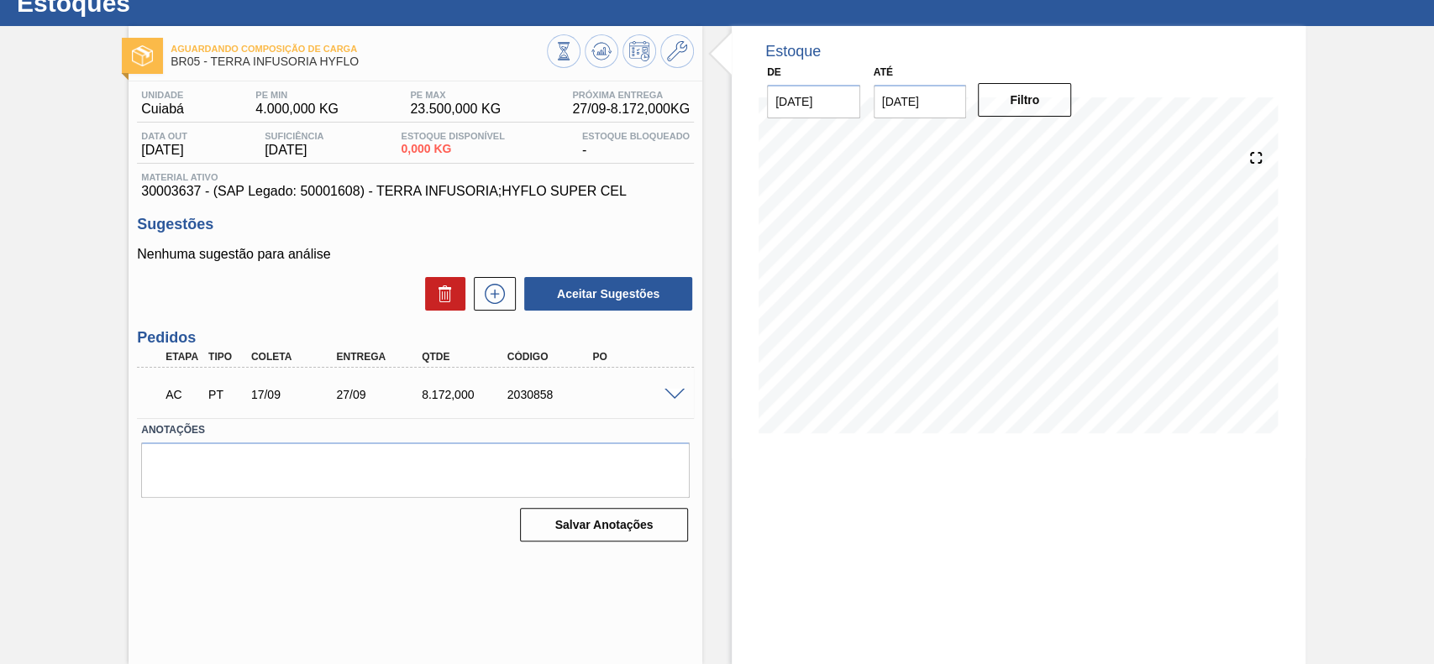
click at [669, 388] on div at bounding box center [677, 393] width 34 height 13
click at [667, 397] on span at bounding box center [674, 395] width 20 height 13
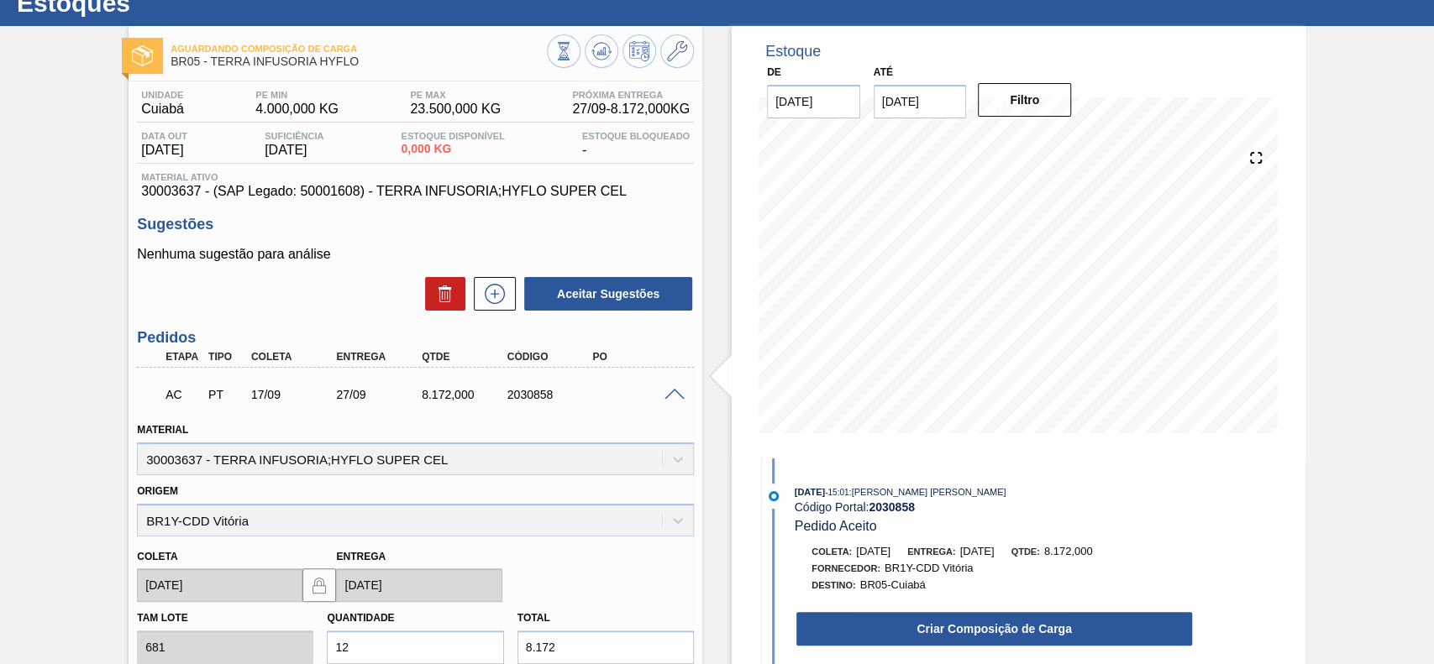
click at [978, 647] on div "Criar Composição de Carga" at bounding box center [993, 629] width 399 height 37
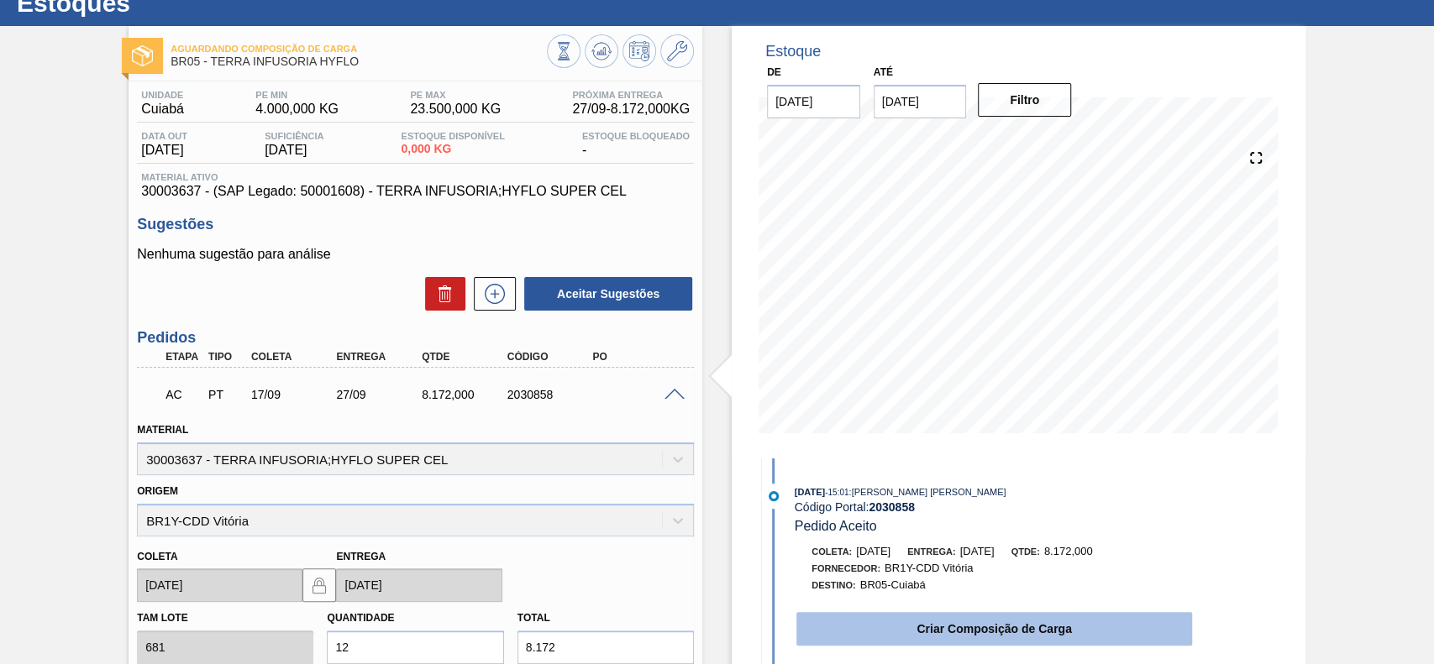
click at [978, 635] on button "Criar Composição de Carga" at bounding box center [994, 629] width 396 height 34
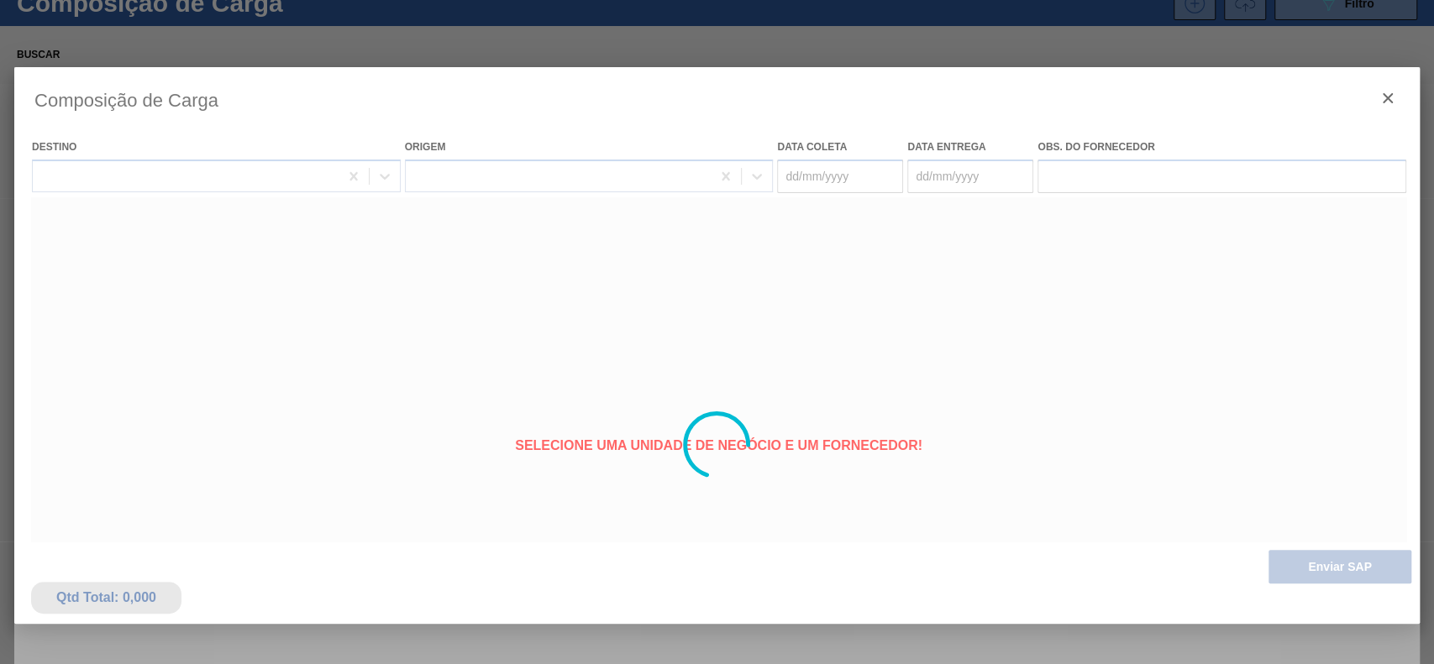
type coleta "17/09/2025"
type entrega "27/09/2025"
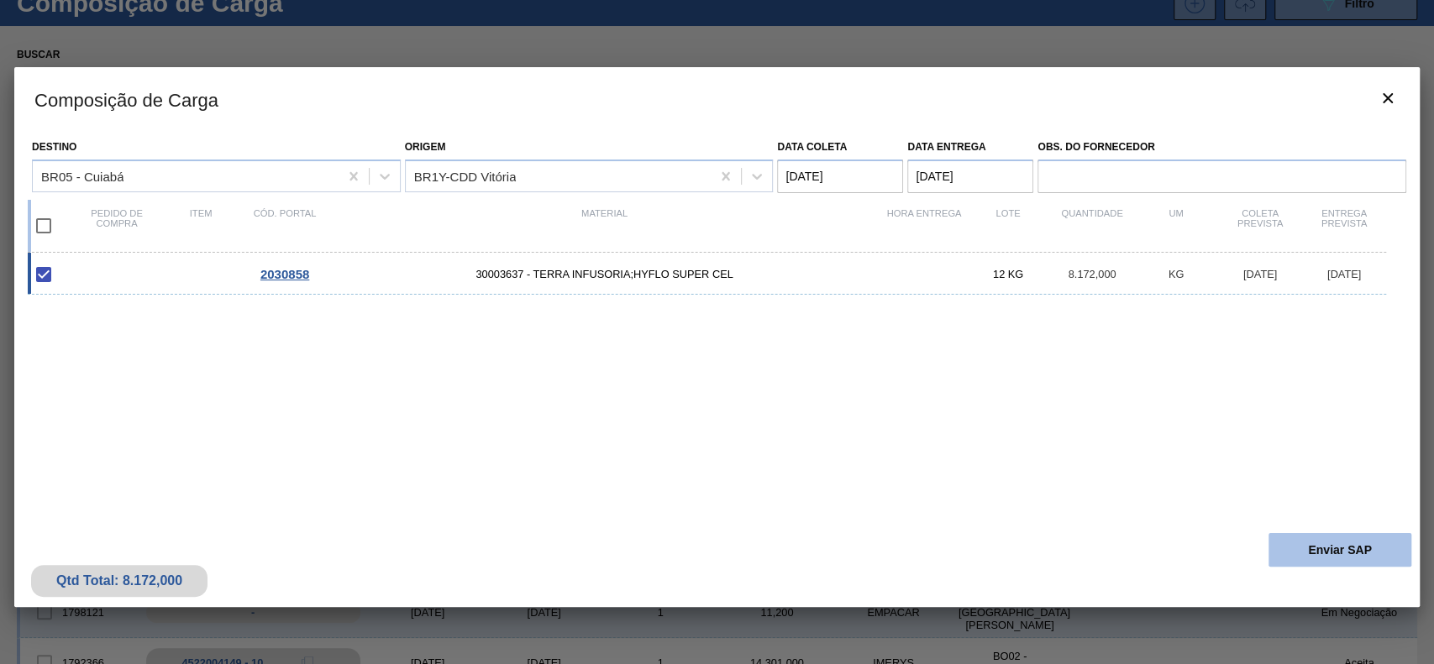
click at [1361, 542] on button "Enviar SAP" at bounding box center [1339, 550] width 143 height 34
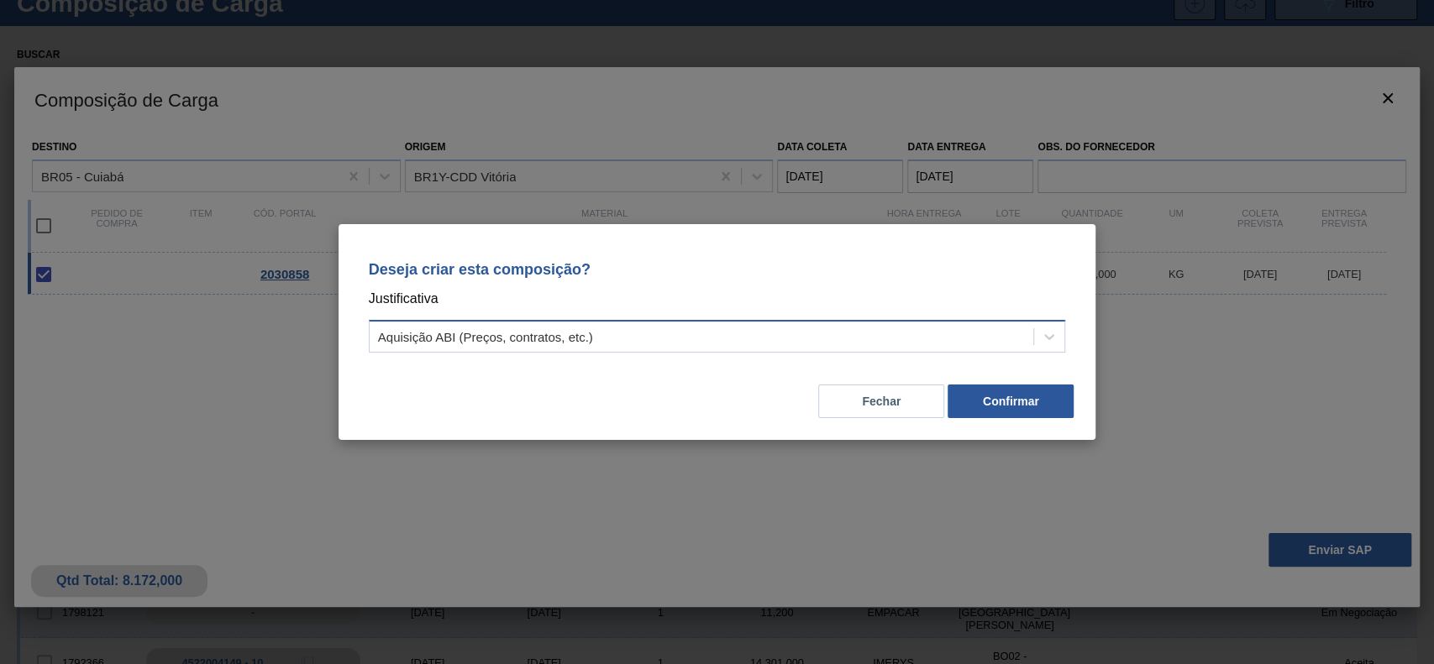
drag, startPoint x: 749, startPoint y: 328, endPoint x: 712, endPoint y: 353, distance: 44.3
click at [733, 336] on div "Aquisição ABI (Preços, contratos, etc.)" at bounding box center [702, 337] width 664 height 24
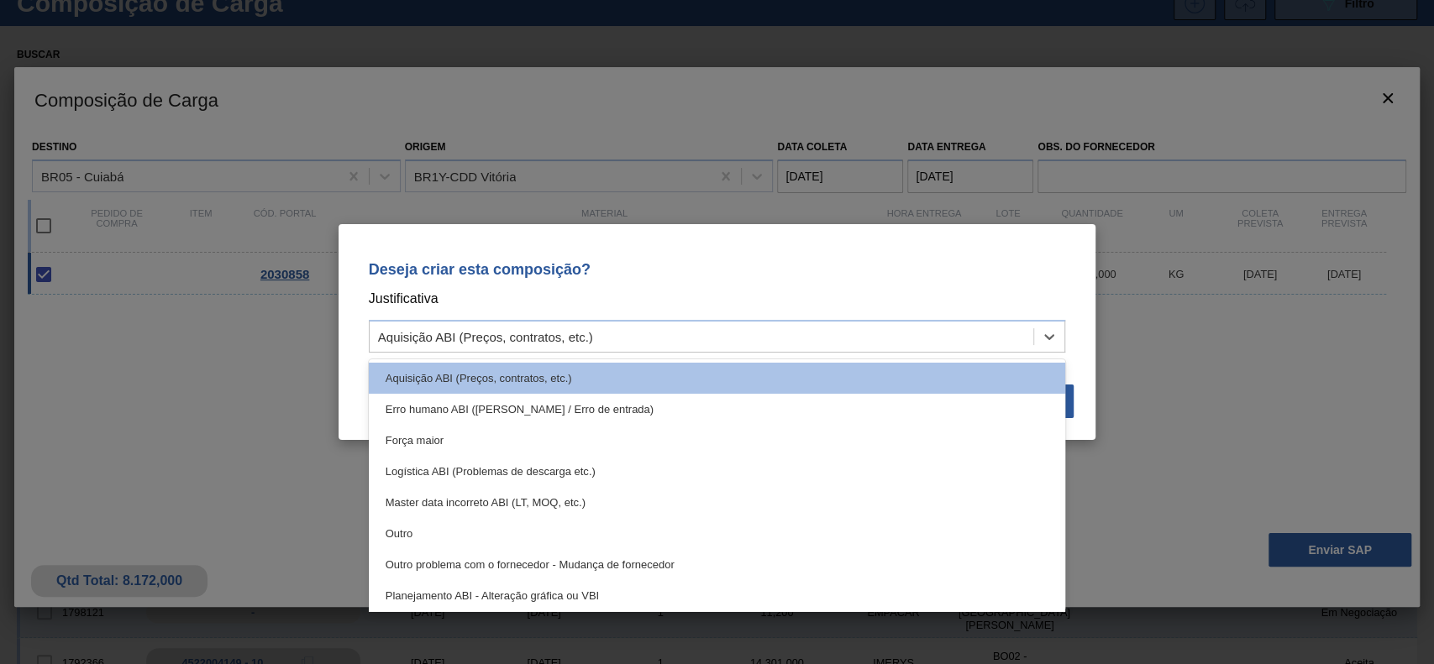
drag, startPoint x: 532, startPoint y: 545, endPoint x: 847, endPoint y: 463, distance: 325.5
click at [533, 546] on div "Outro" at bounding box center [717, 533] width 697 height 31
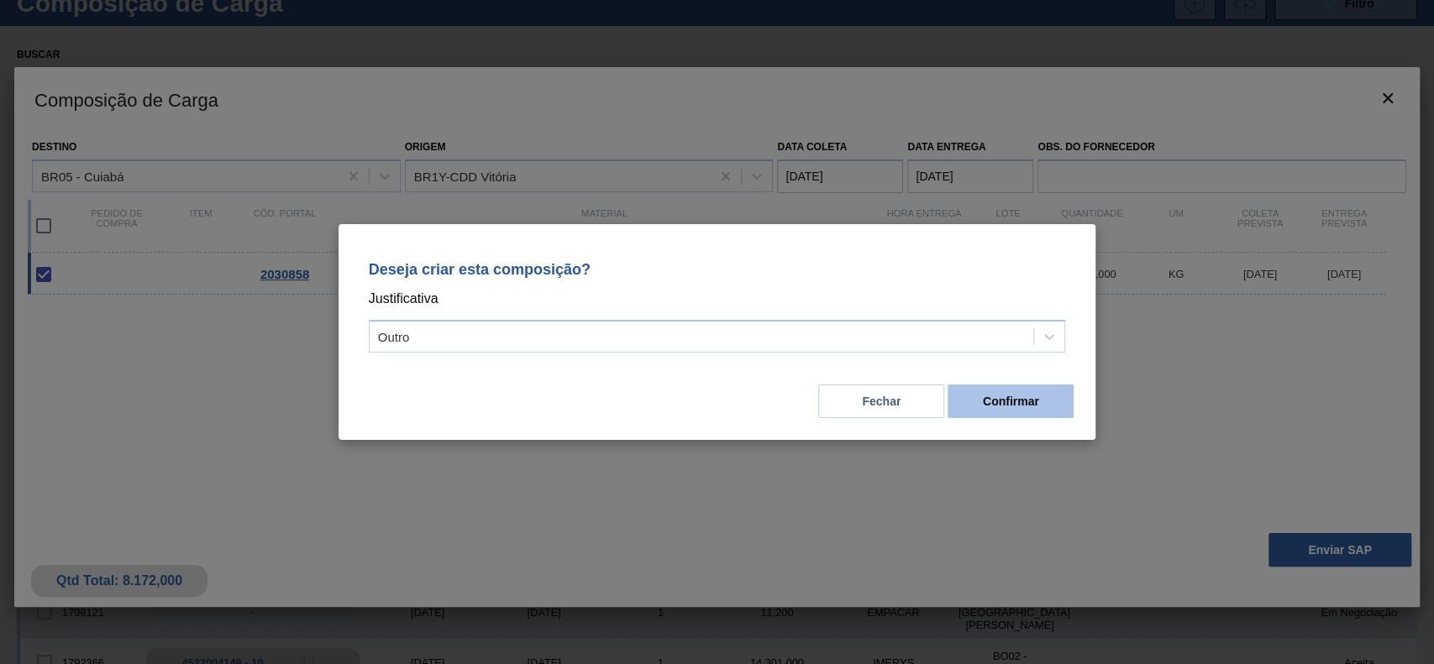
click at [1057, 390] on button "Confirmar" at bounding box center [1010, 402] width 126 height 34
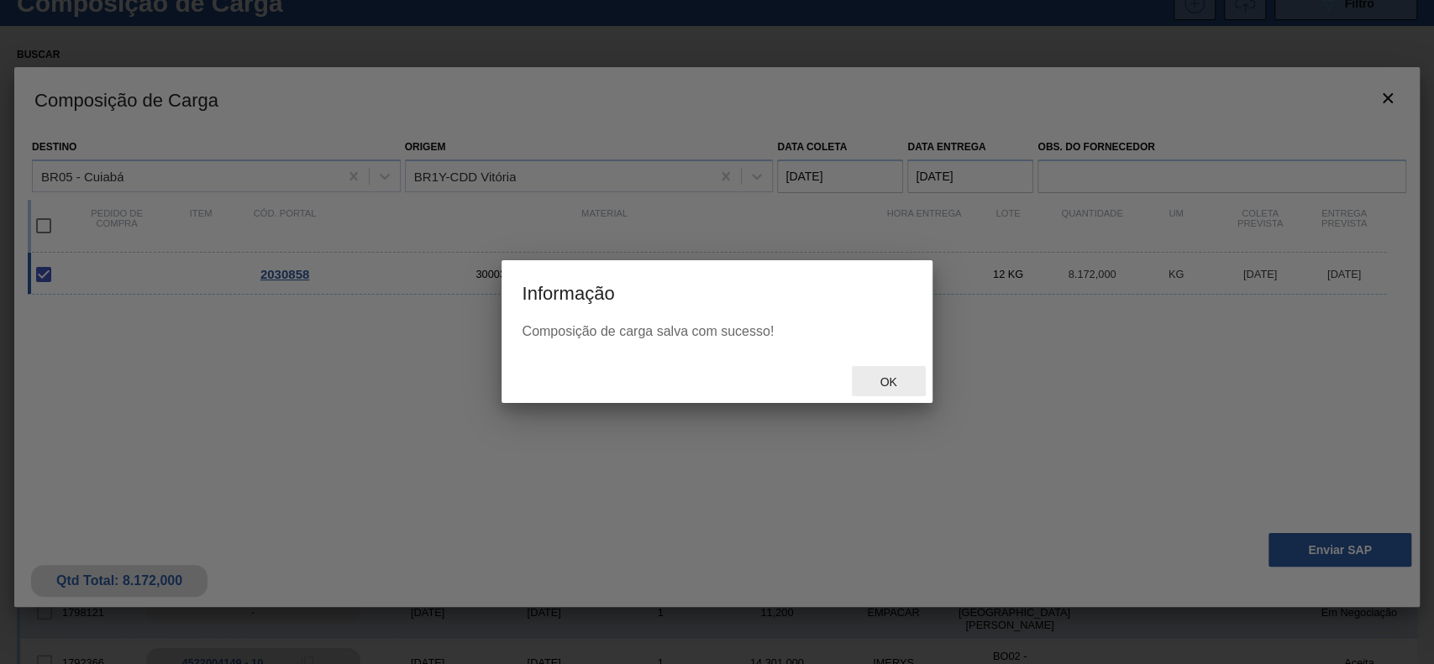
click at [885, 391] on div "Ok" at bounding box center [889, 381] width 74 height 31
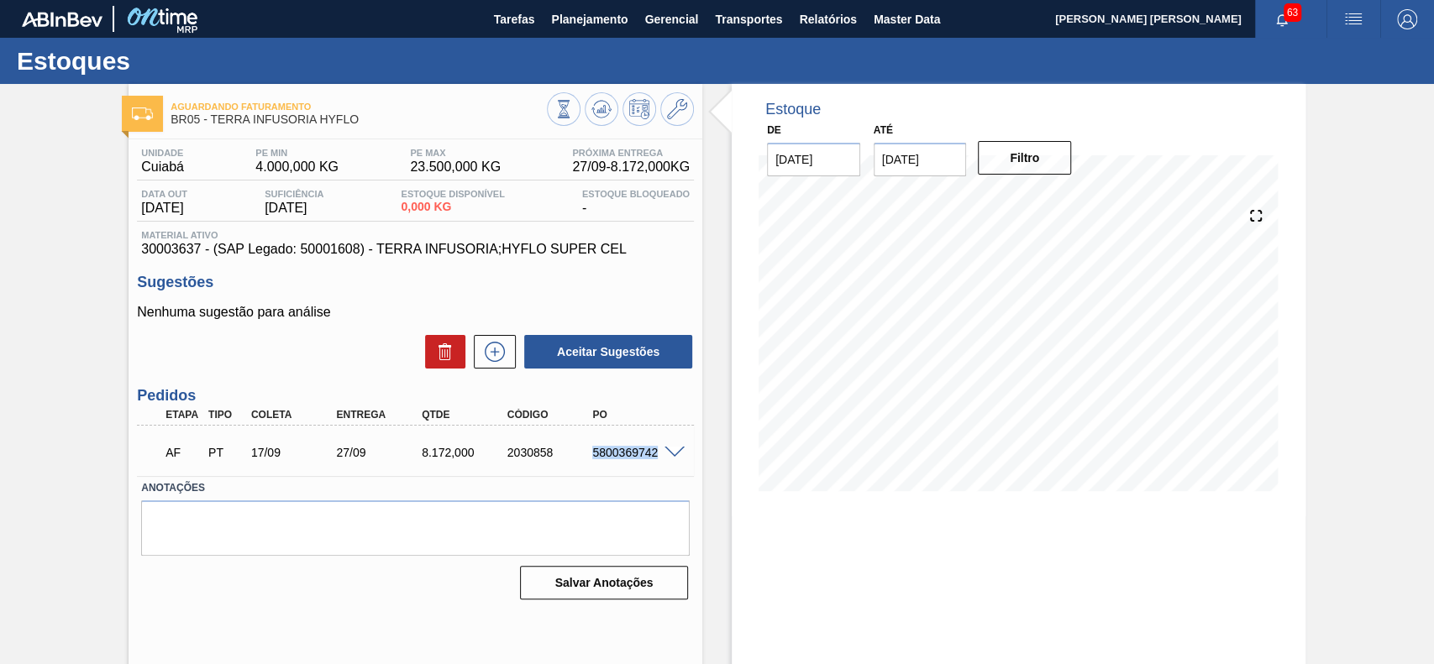
drag, startPoint x: 584, startPoint y: 457, endPoint x: 653, endPoint y: 463, distance: 70.0
click at [653, 463] on div "AF PT 17/09 27/09 8.172,000 2030858 5800369742" at bounding box center [411, 451] width 512 height 34
copy div "5800369742"
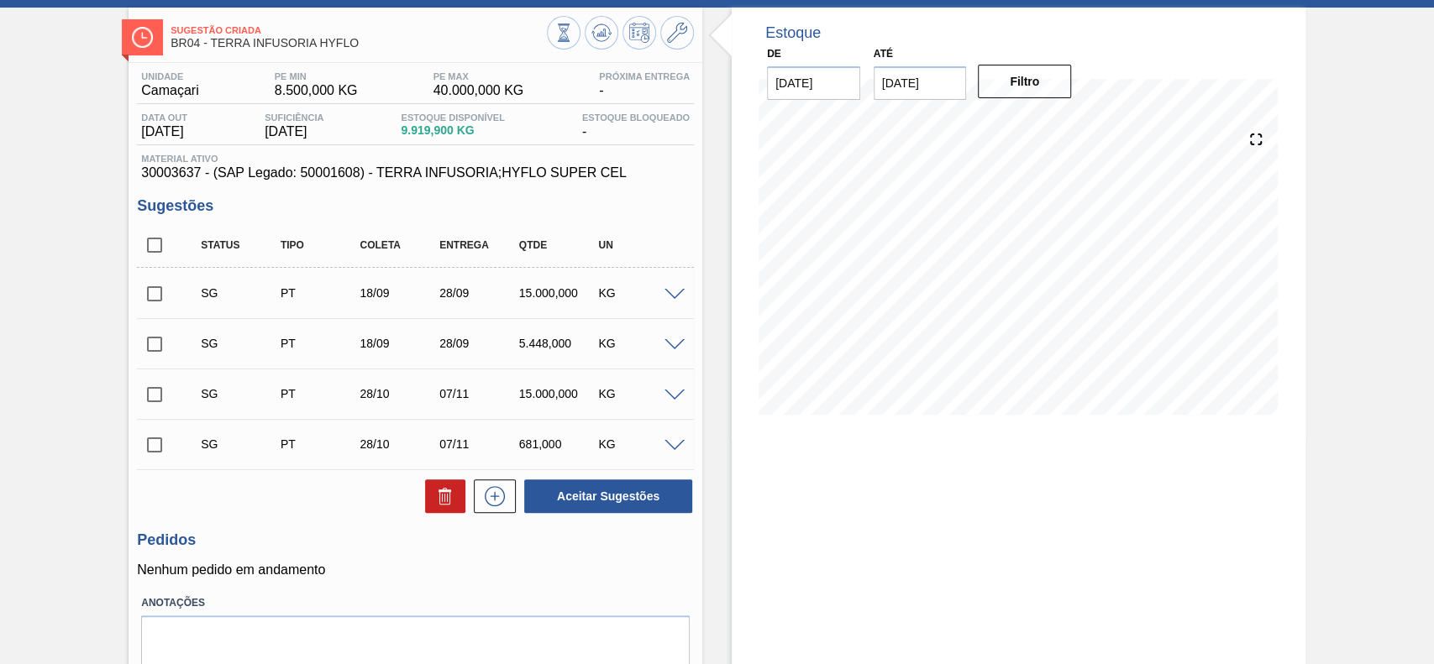
scroll to position [112, 0]
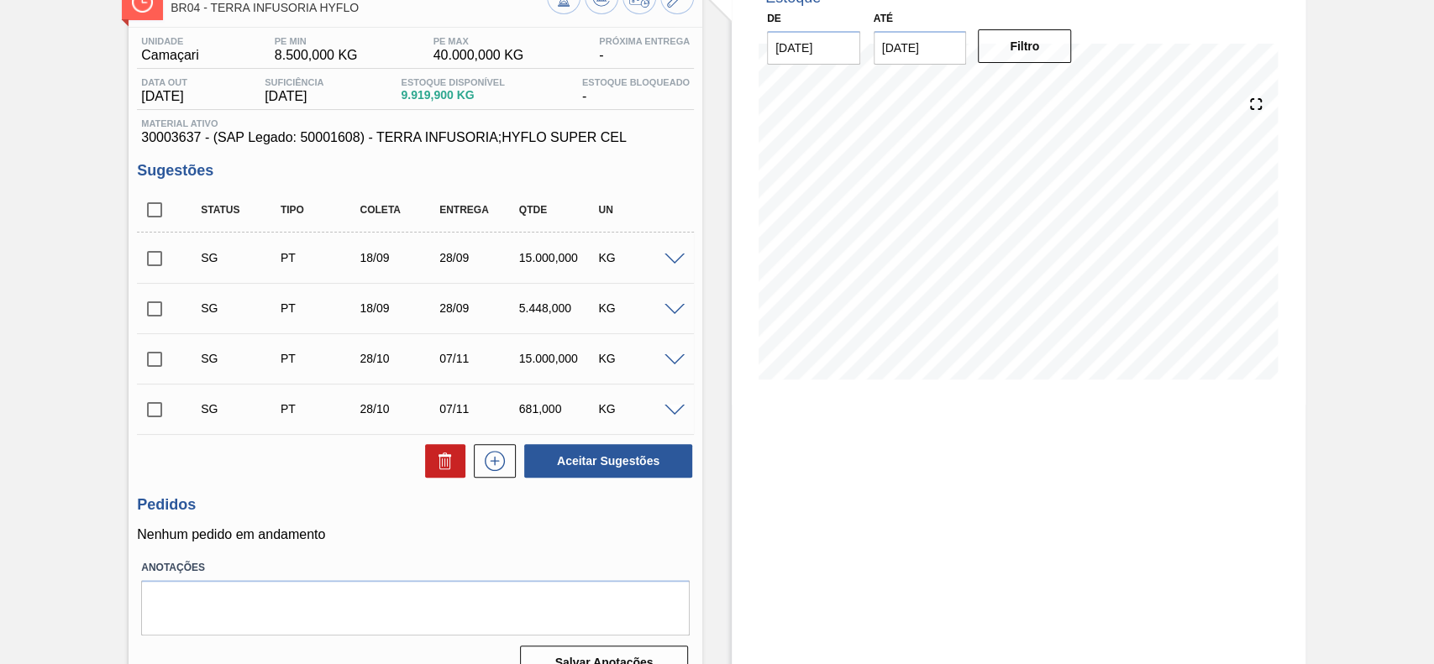
click at [671, 260] on span at bounding box center [674, 260] width 20 height 13
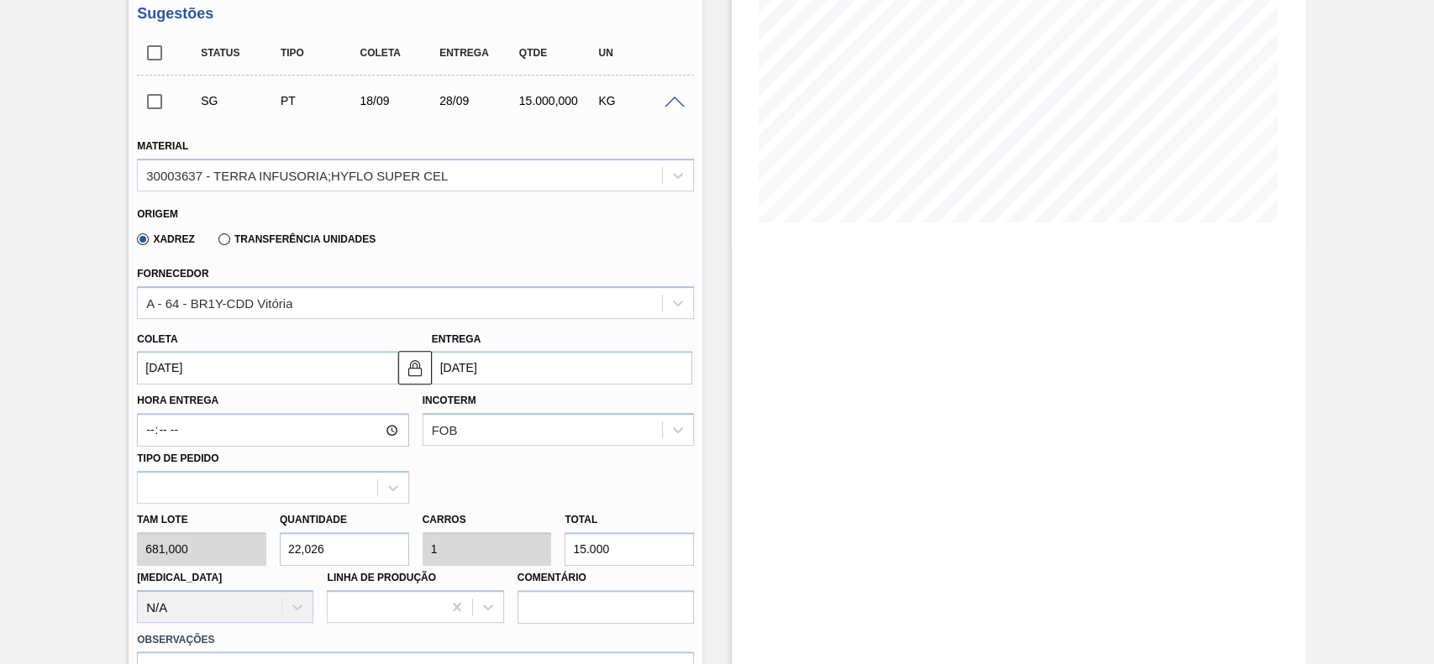
scroll to position [223, 0]
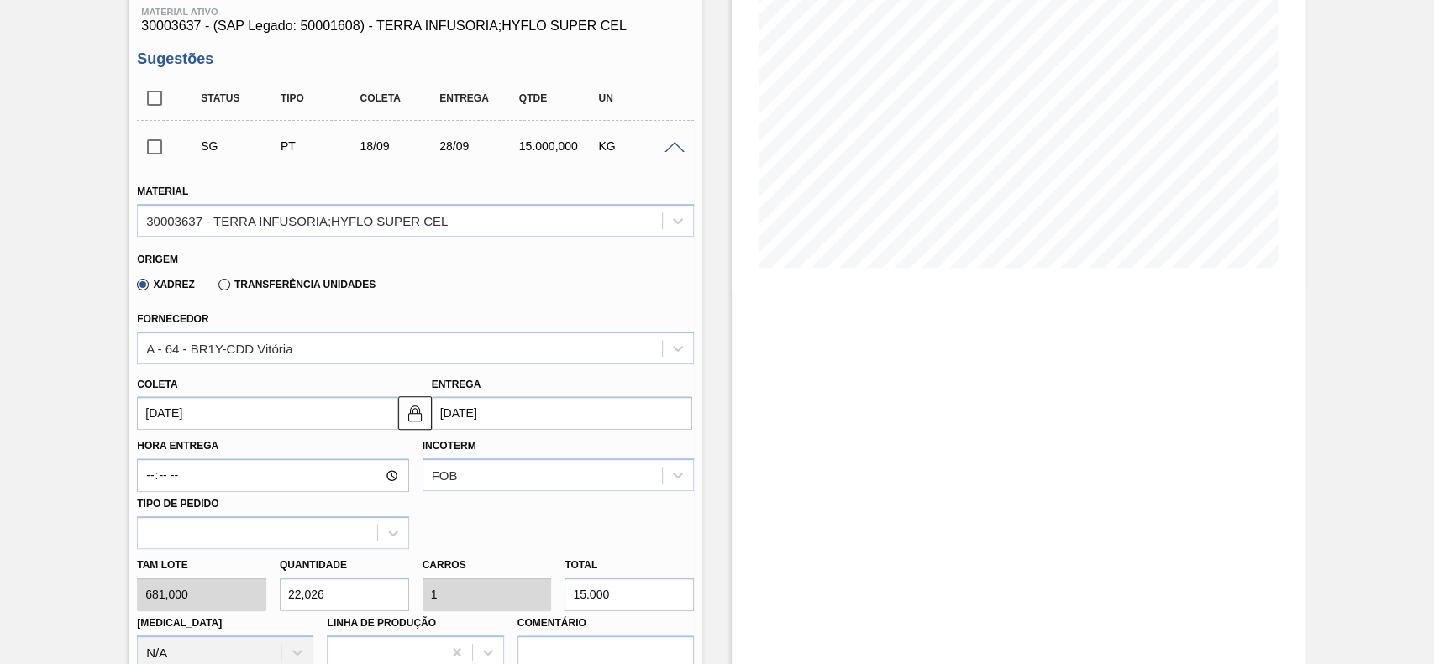
click at [249, 413] on input "[DATE]" at bounding box center [267, 413] width 260 height 34
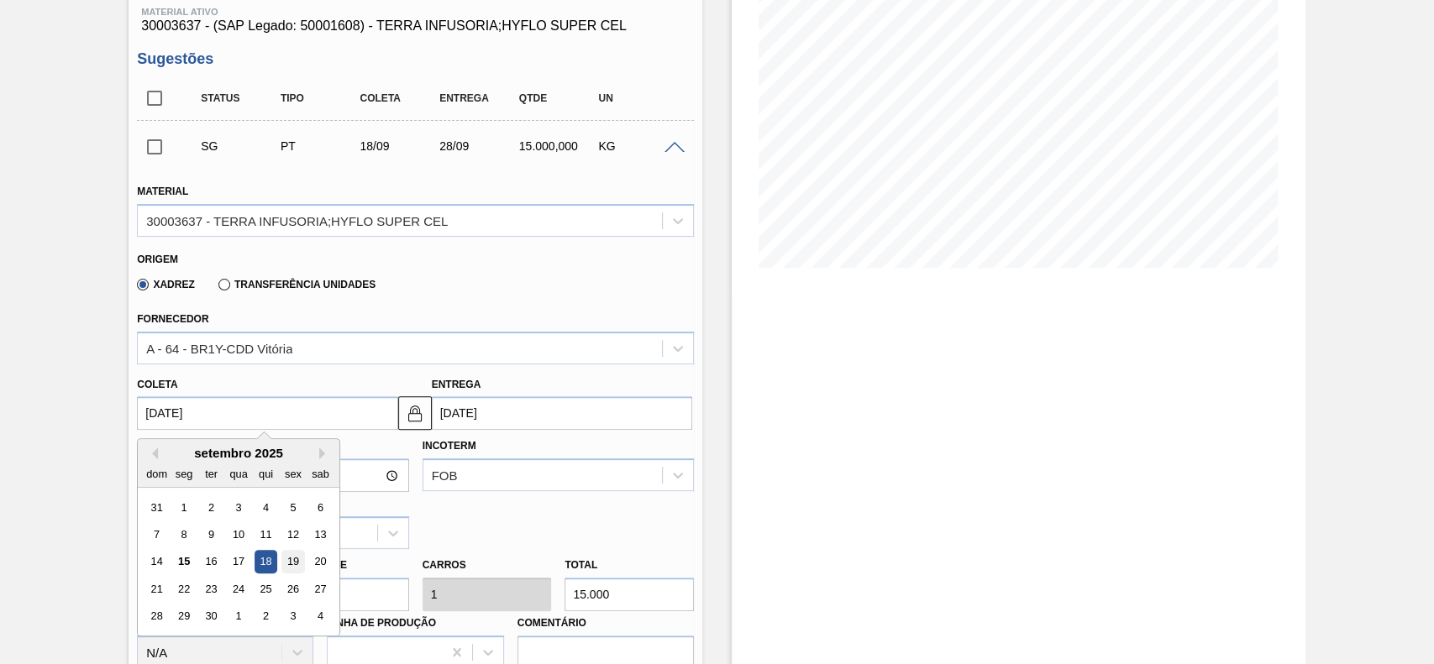
click at [295, 558] on div "19" at bounding box center [293, 562] width 23 height 23
type input "[DATE]"
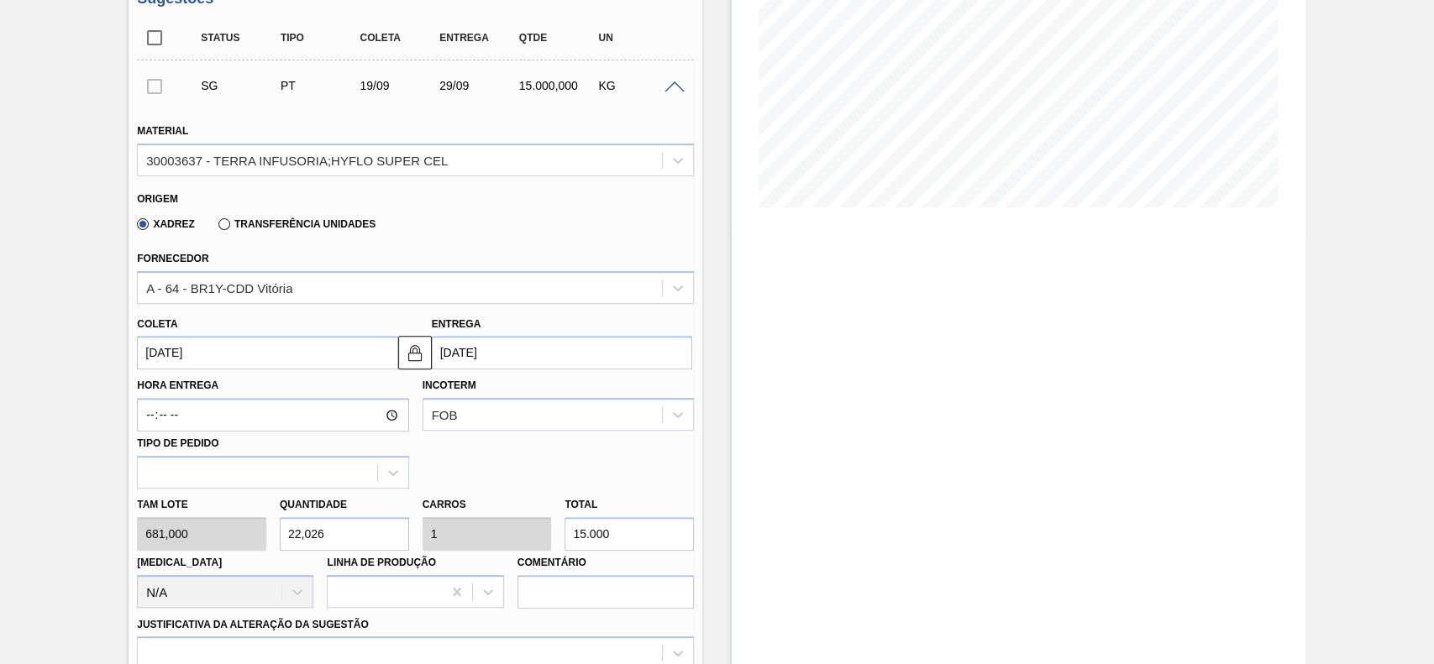
scroll to position [336, 0]
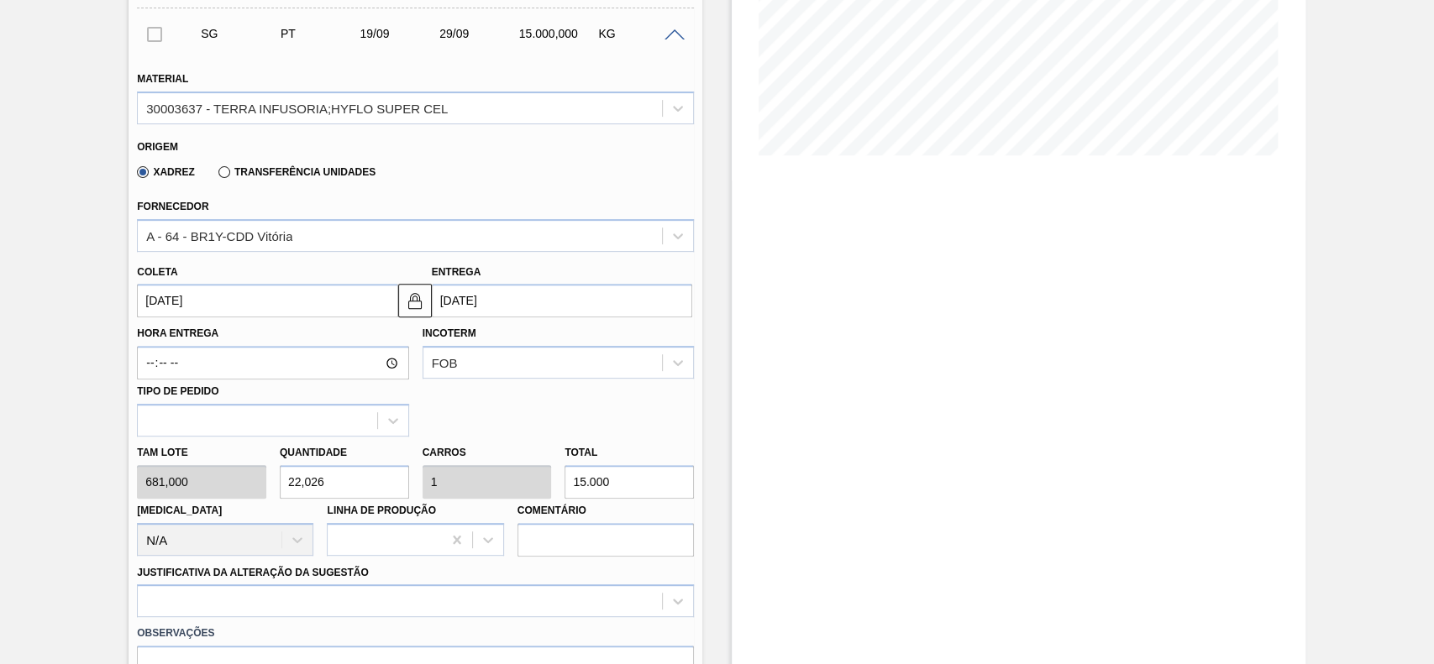
click at [360, 489] on input "22,026" at bounding box center [344, 482] width 129 height 34
type input "8"
type input "0,363"
type input "5.448"
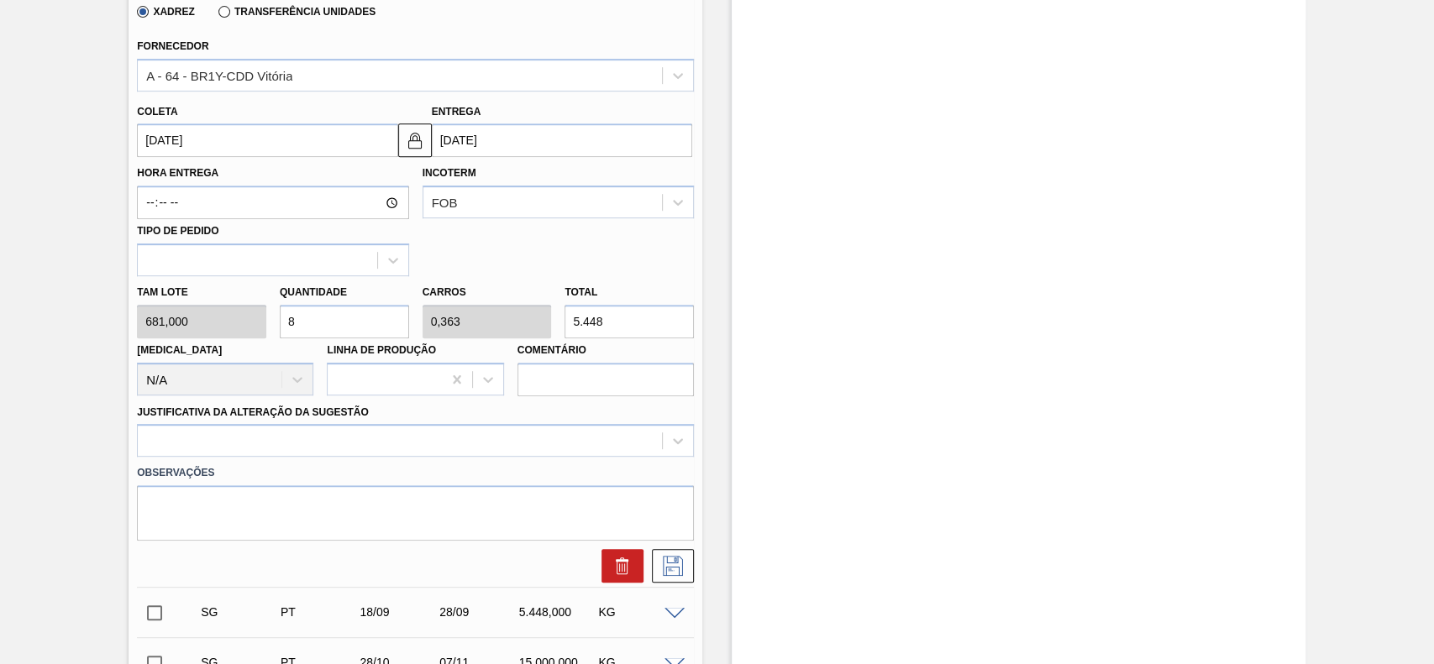
scroll to position [559, 0]
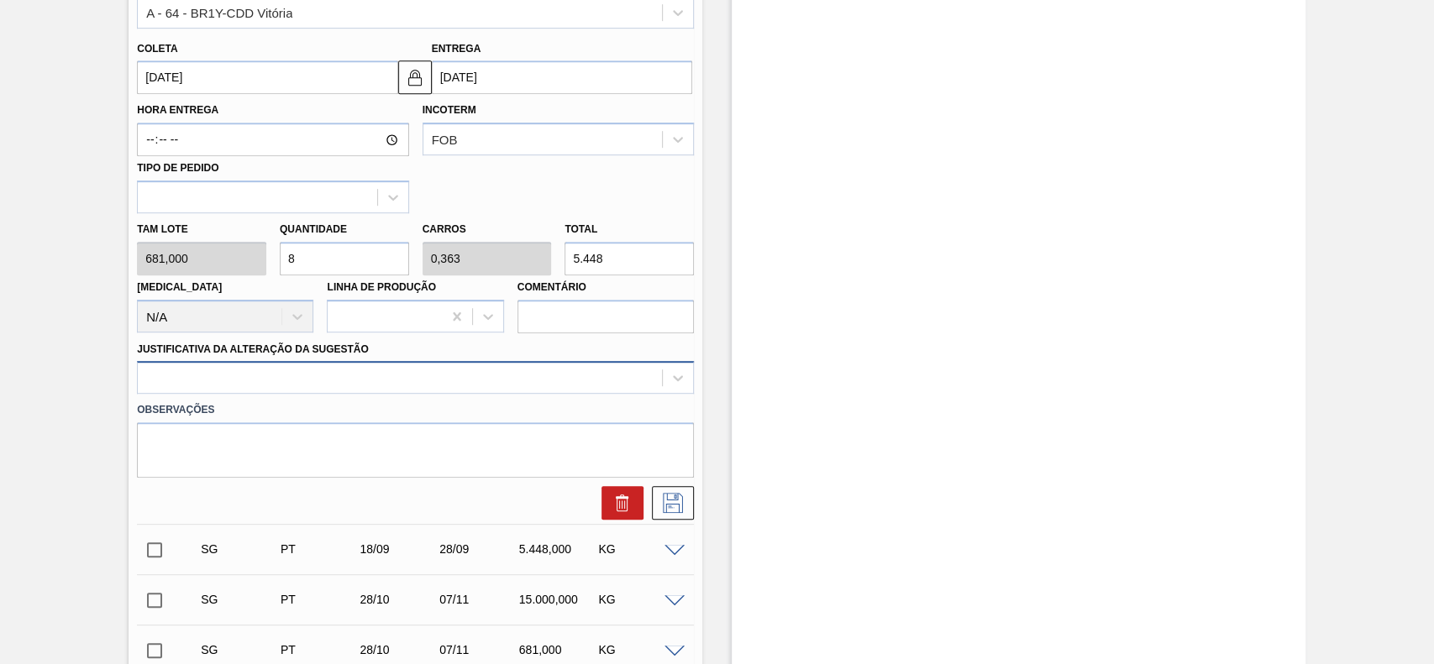
type input "8"
drag, startPoint x: 308, startPoint y: 380, endPoint x: 302, endPoint y: 387, distance: 8.9
click at [306, 380] on div at bounding box center [400, 378] width 524 height 24
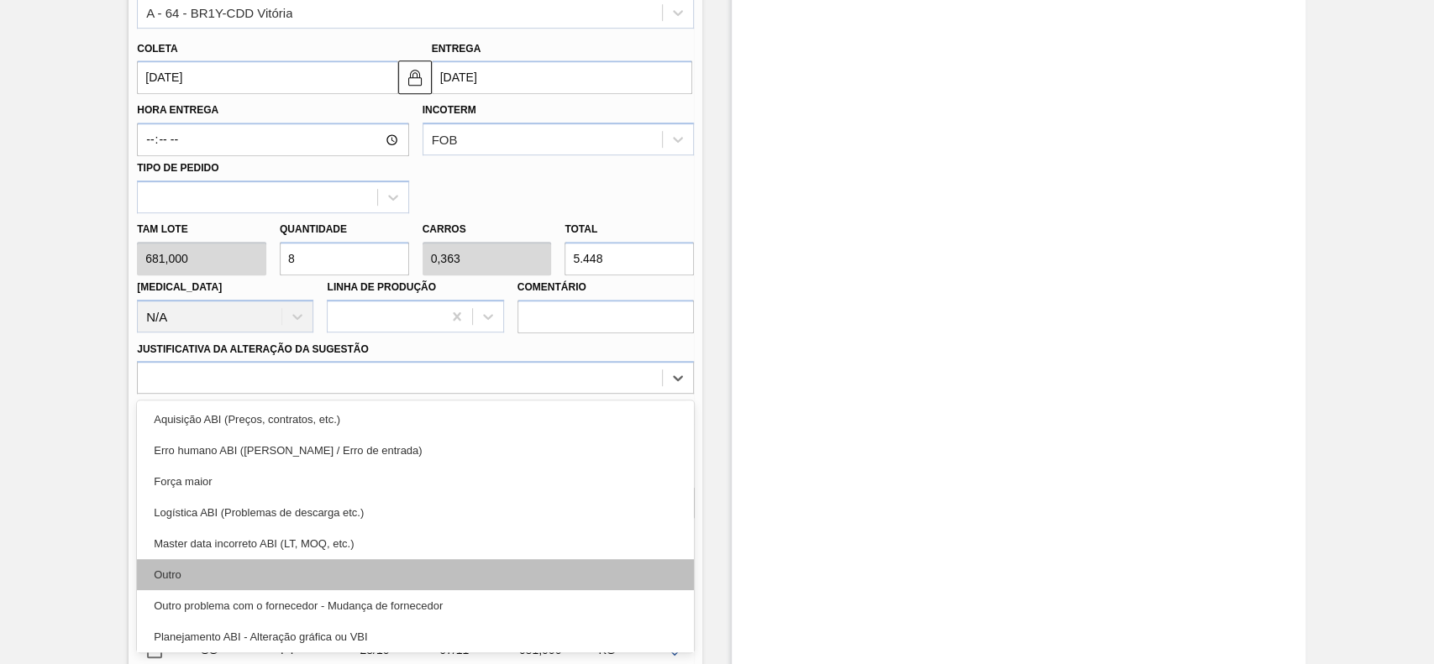
click at [237, 572] on div "Outro" at bounding box center [415, 574] width 557 height 31
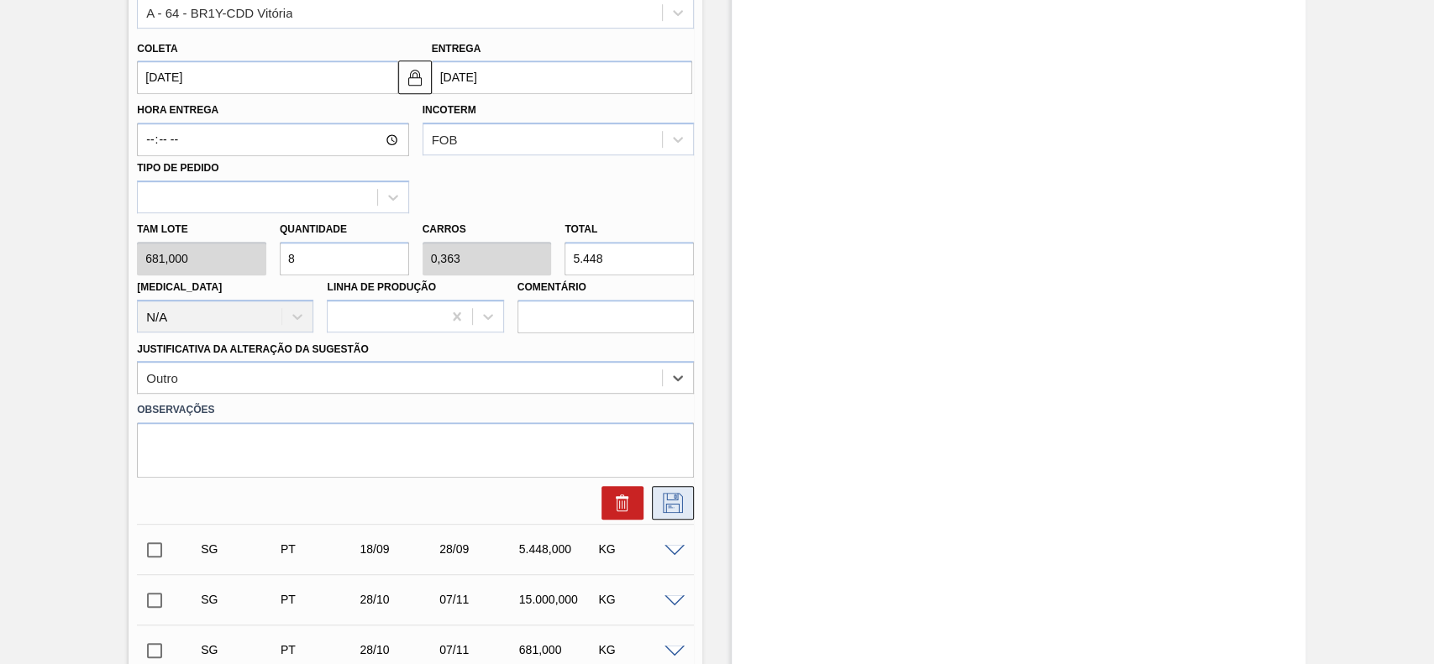
click at [664, 511] on icon at bounding box center [672, 503] width 27 height 20
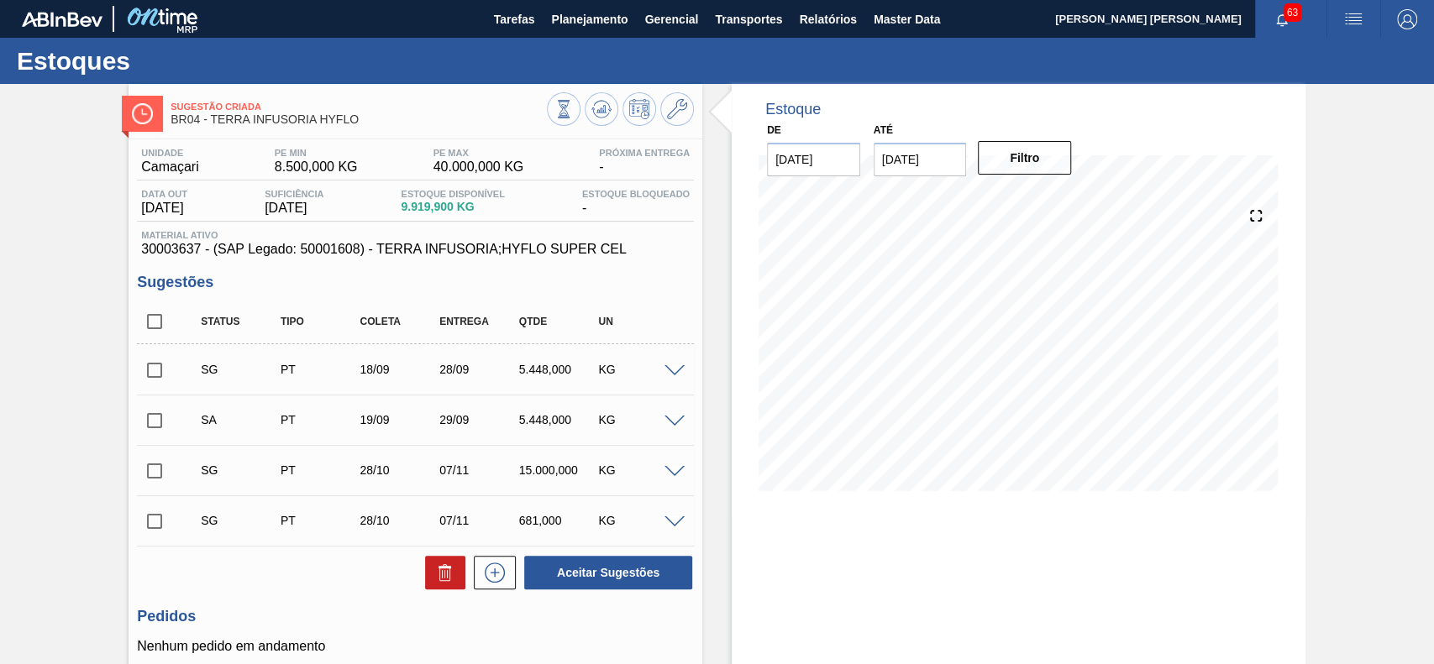
scroll to position [143, 0]
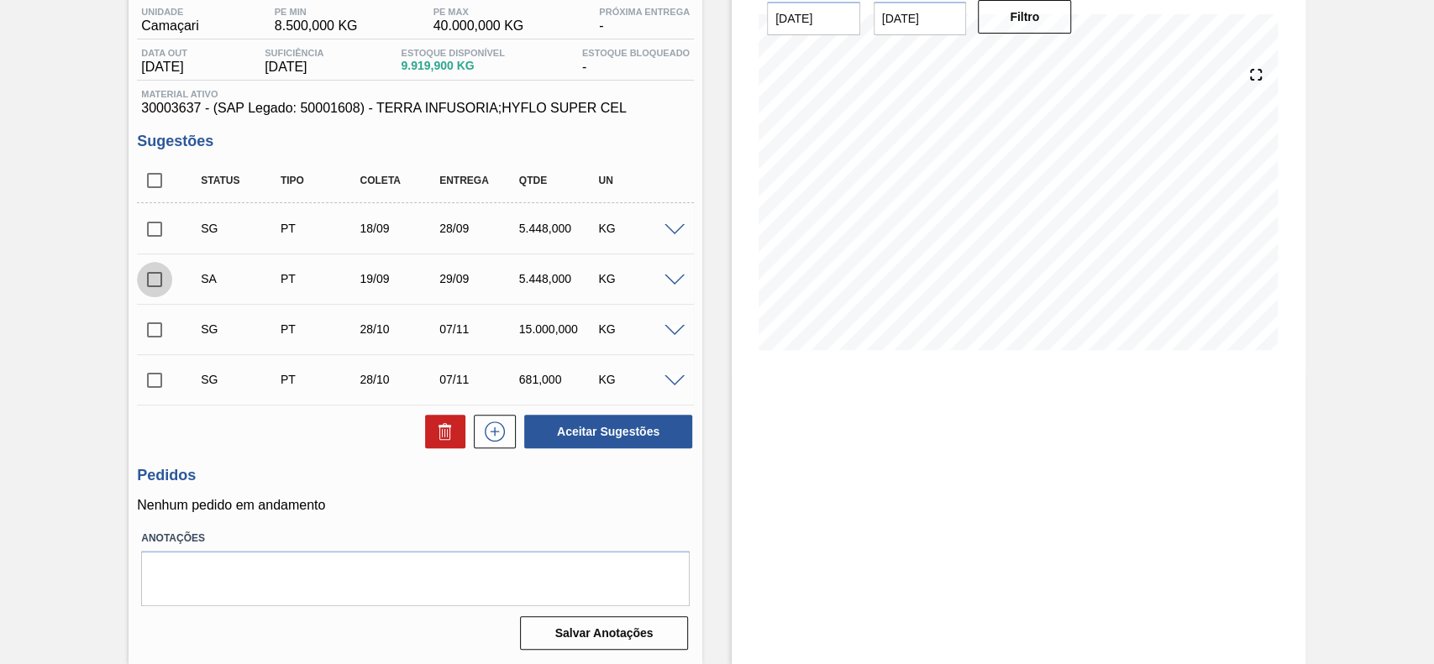
click at [155, 286] on input "checkbox" at bounding box center [154, 279] width 35 height 35
click at [626, 432] on button "Aceitar Sugestões" at bounding box center [608, 432] width 168 height 34
checkbox input "false"
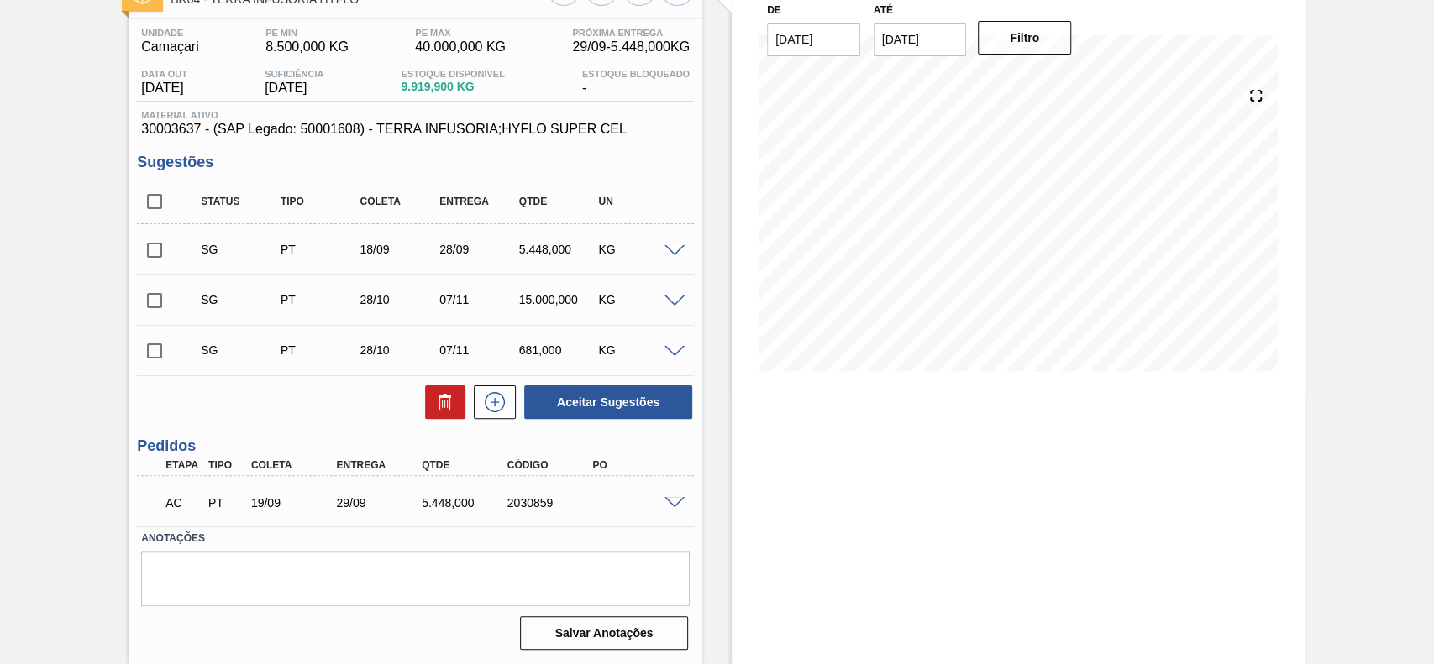
scroll to position [121, 0]
click at [664, 502] on span at bounding box center [674, 503] width 20 height 13
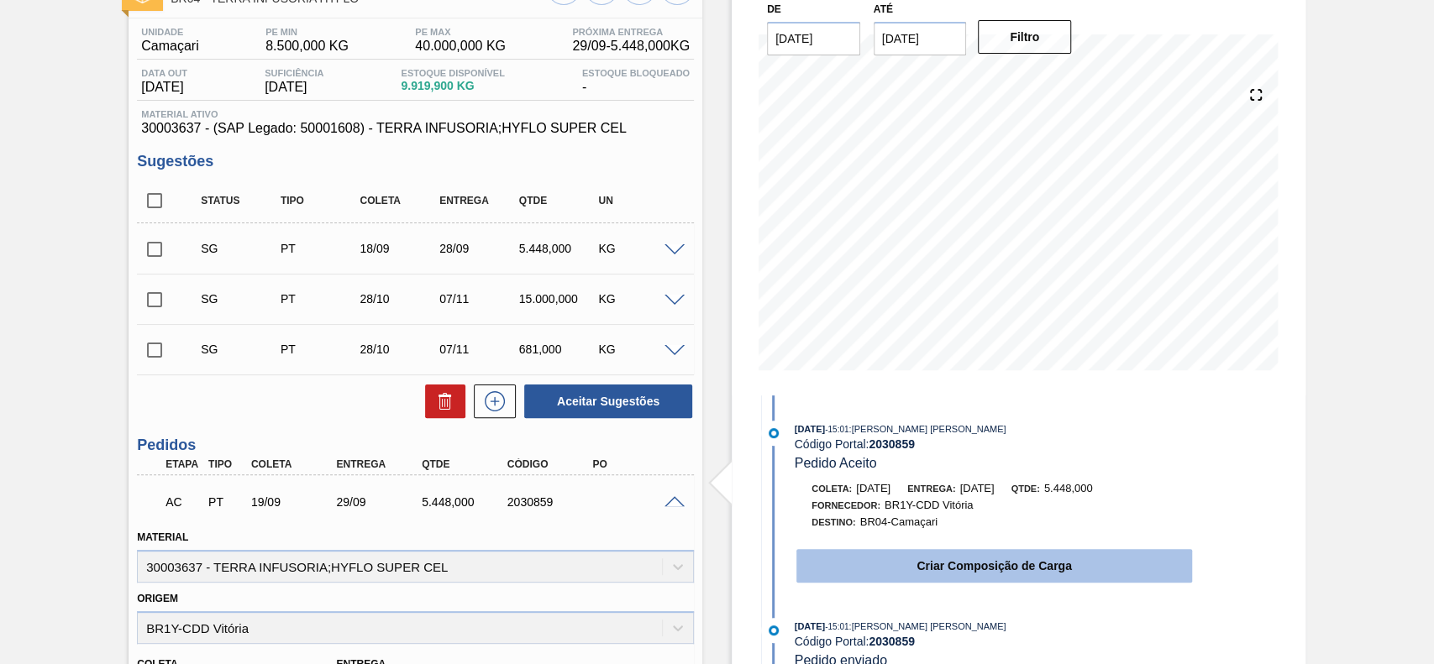
click at [948, 571] on button "Criar Composição de Carga" at bounding box center [994, 566] width 396 height 34
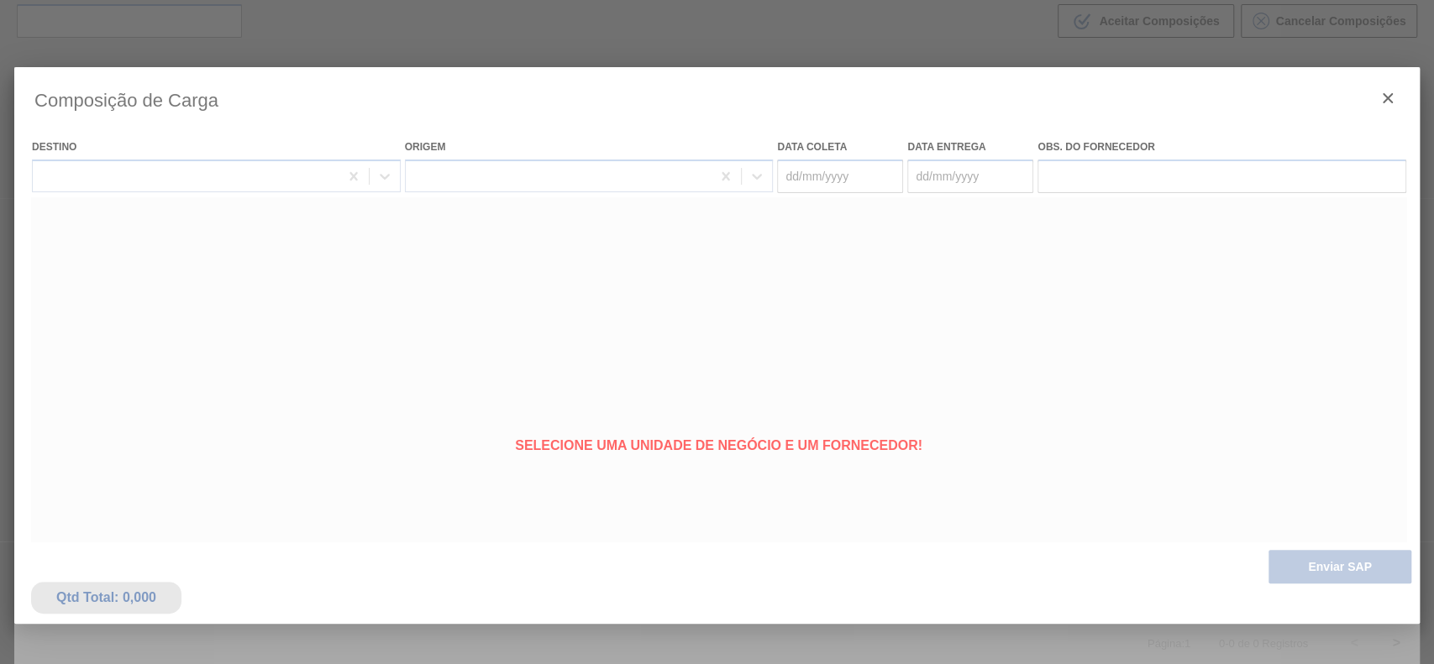
type coleta "[DATE]"
type entrega "29/09/2025"
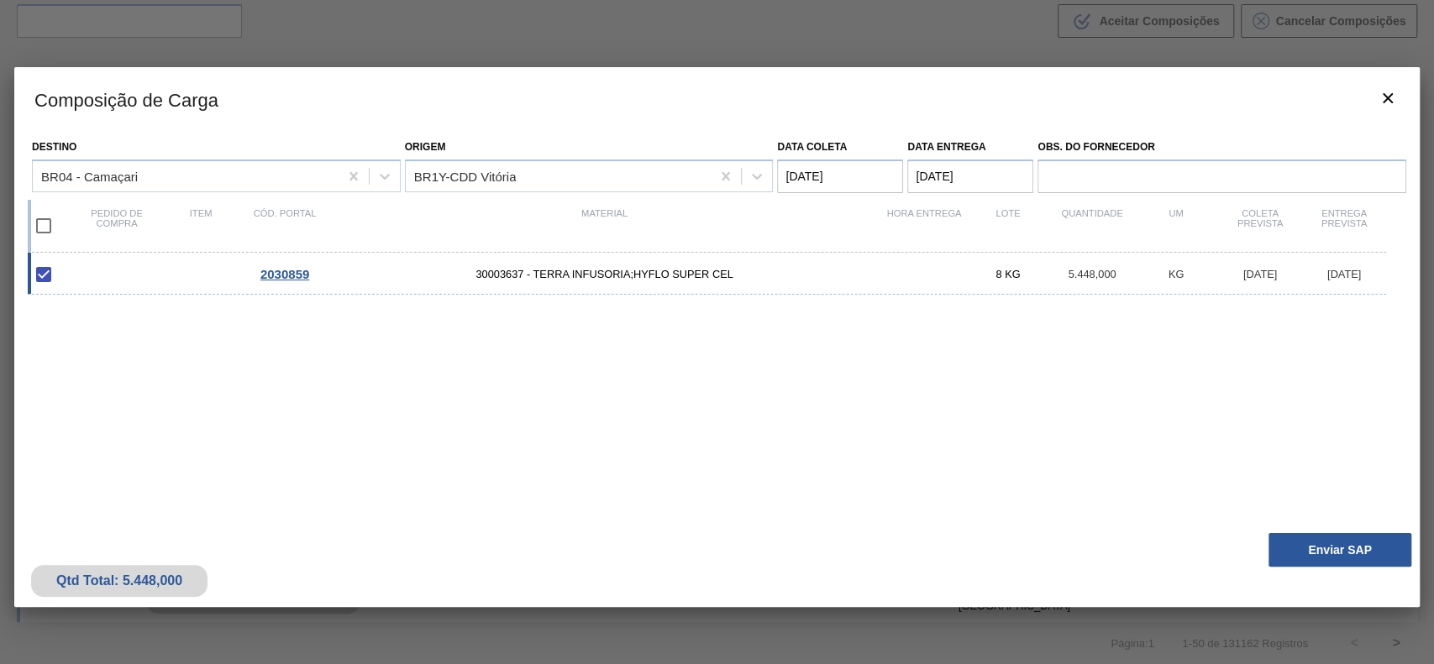
click at [1293, 525] on div "Qtd Total: 5.448,000 Enviar SAP" at bounding box center [716, 566] width 1405 height 82
click at [1293, 533] on button "Enviar SAP" at bounding box center [1339, 550] width 143 height 34
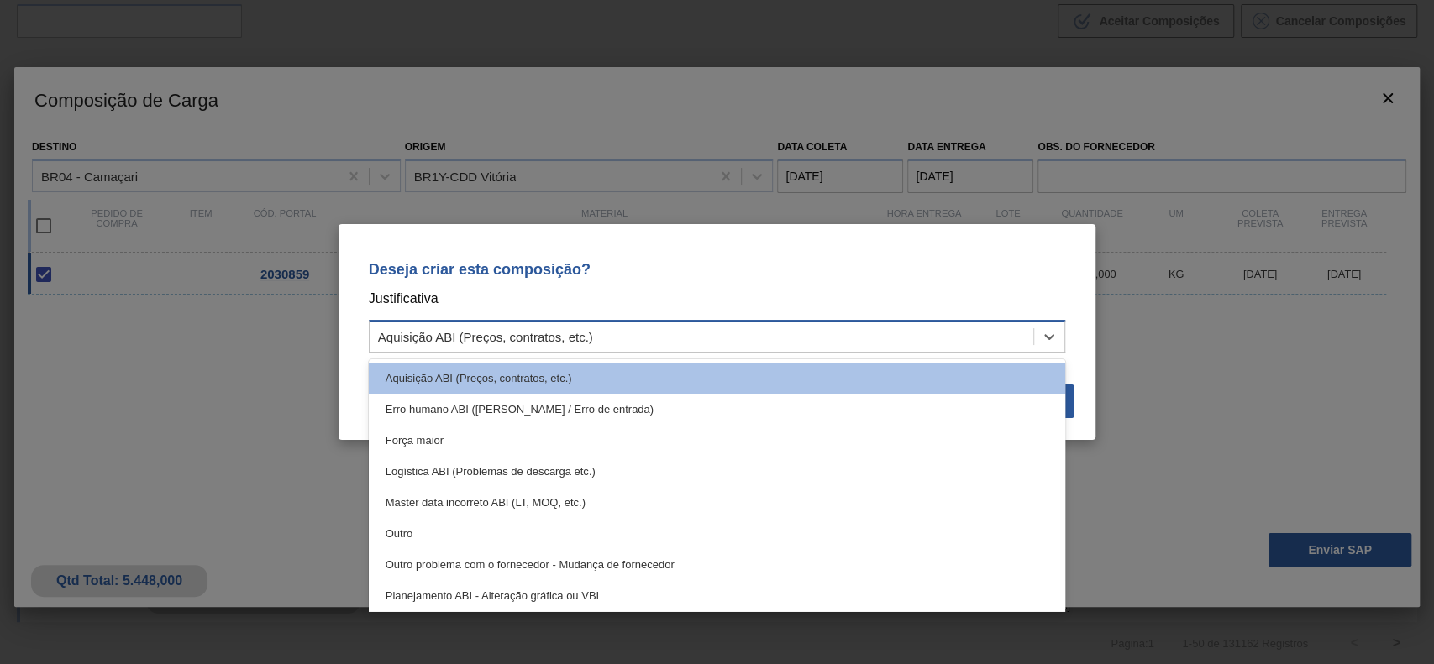
click at [752, 347] on div "Aquisição ABI (Preços, contratos, etc.)" at bounding box center [702, 337] width 664 height 24
drag, startPoint x: 591, startPoint y: 535, endPoint x: 836, endPoint y: 453, distance: 257.6
click at [591, 537] on div "Outro" at bounding box center [717, 533] width 697 height 31
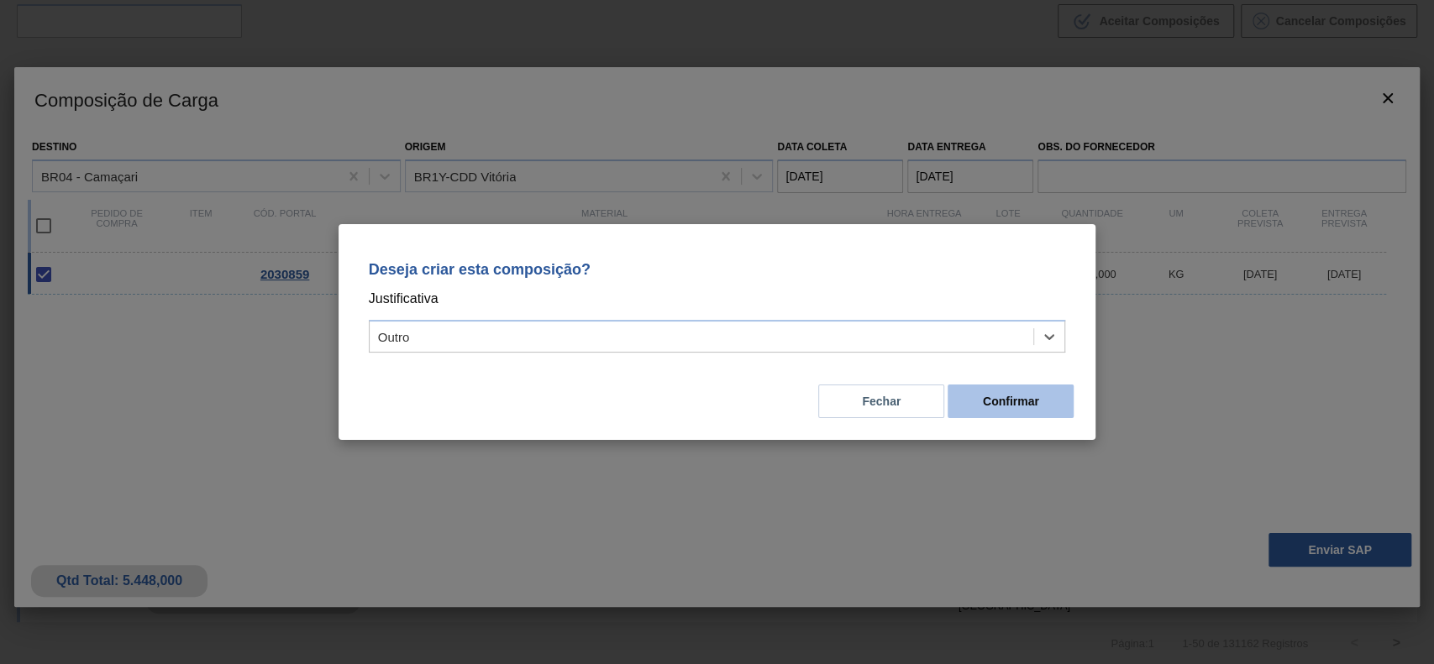
click at [1030, 393] on button "Confirmar" at bounding box center [1010, 402] width 126 height 34
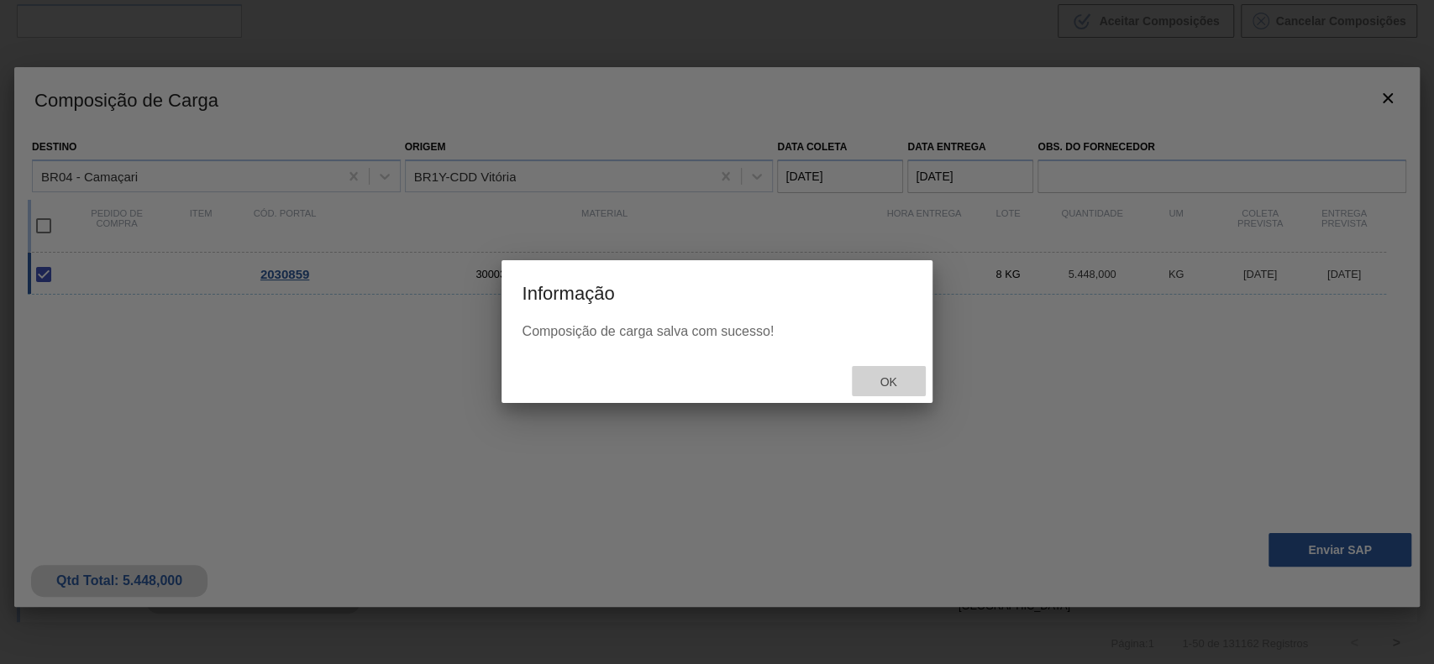
click at [889, 382] on span "Ok" at bounding box center [888, 381] width 44 height 13
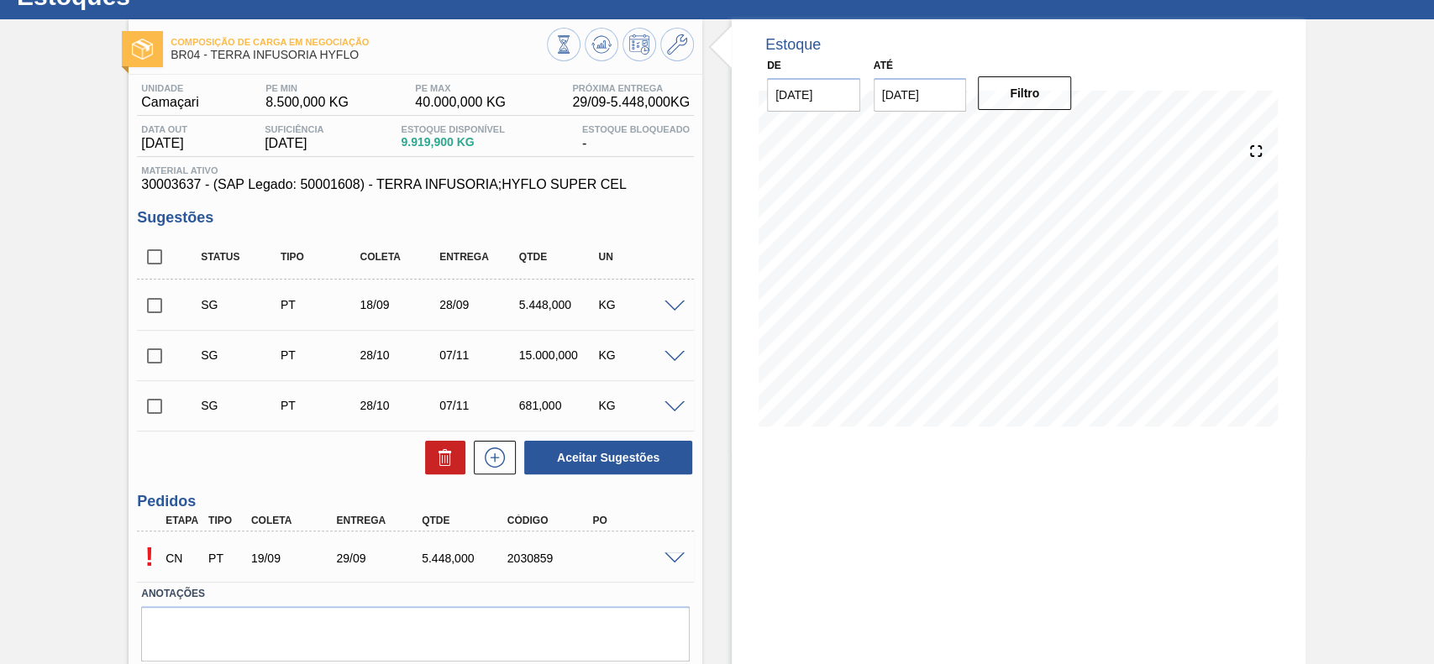
scroll to position [121, 0]
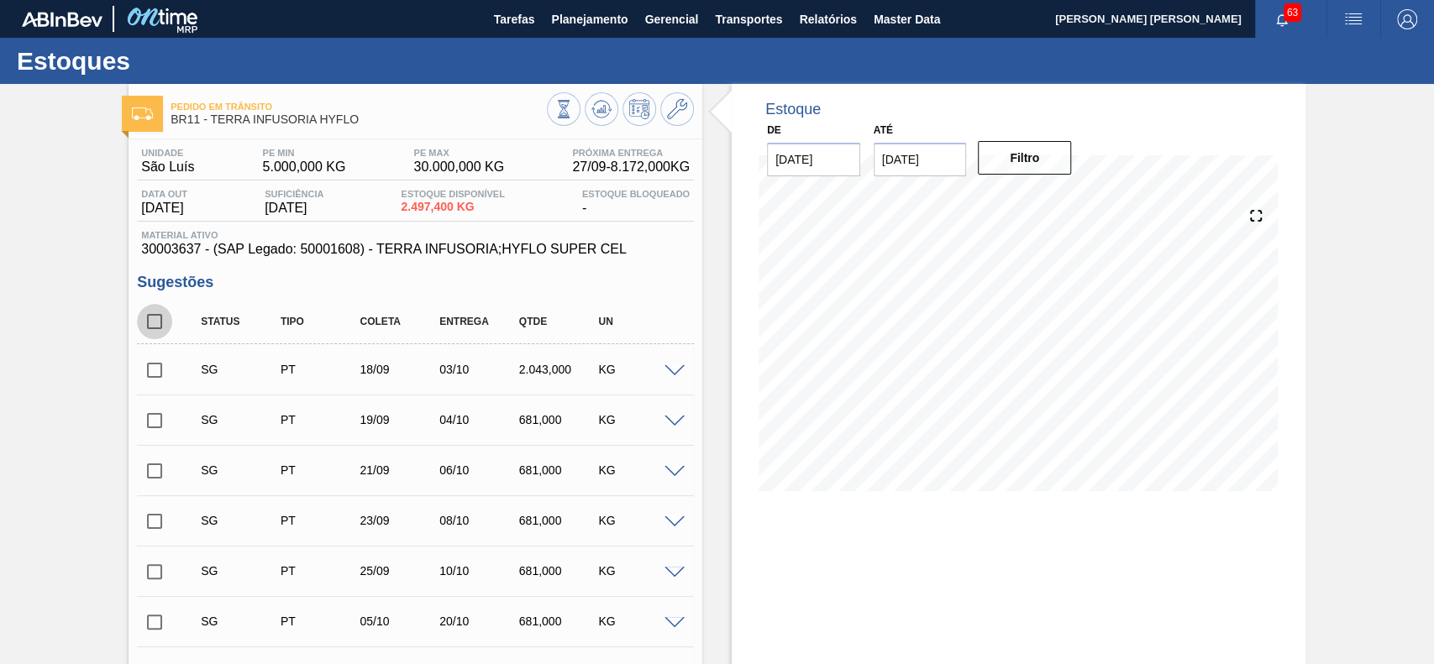
click at [142, 319] on input "checkbox" at bounding box center [154, 321] width 35 height 35
checkbox input "true"
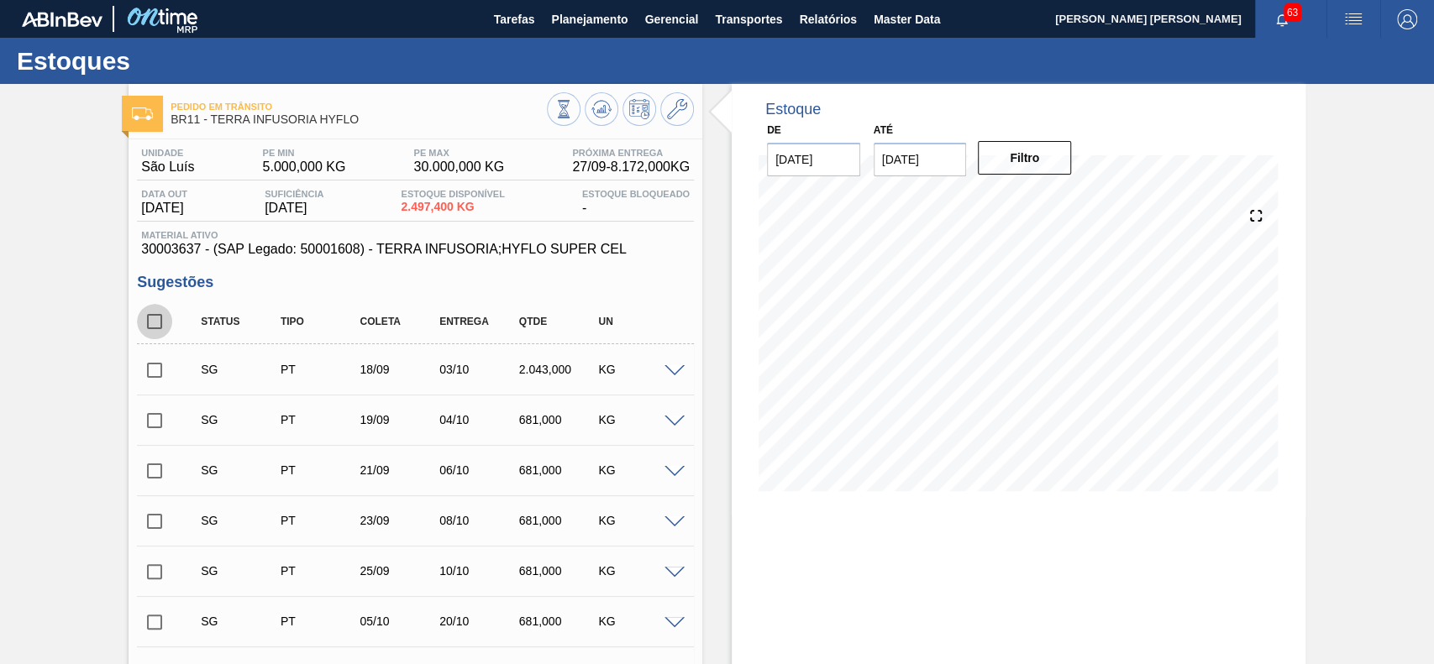
checkbox input "true"
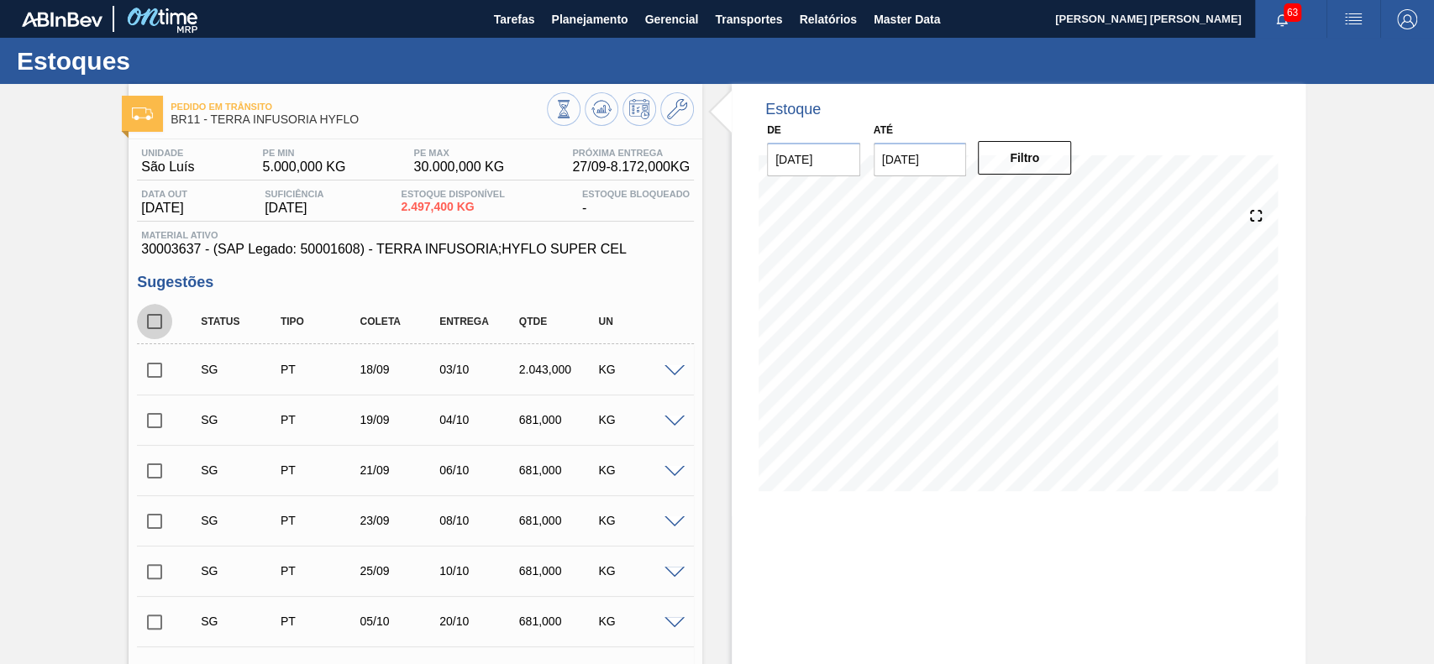
checkbox input "true"
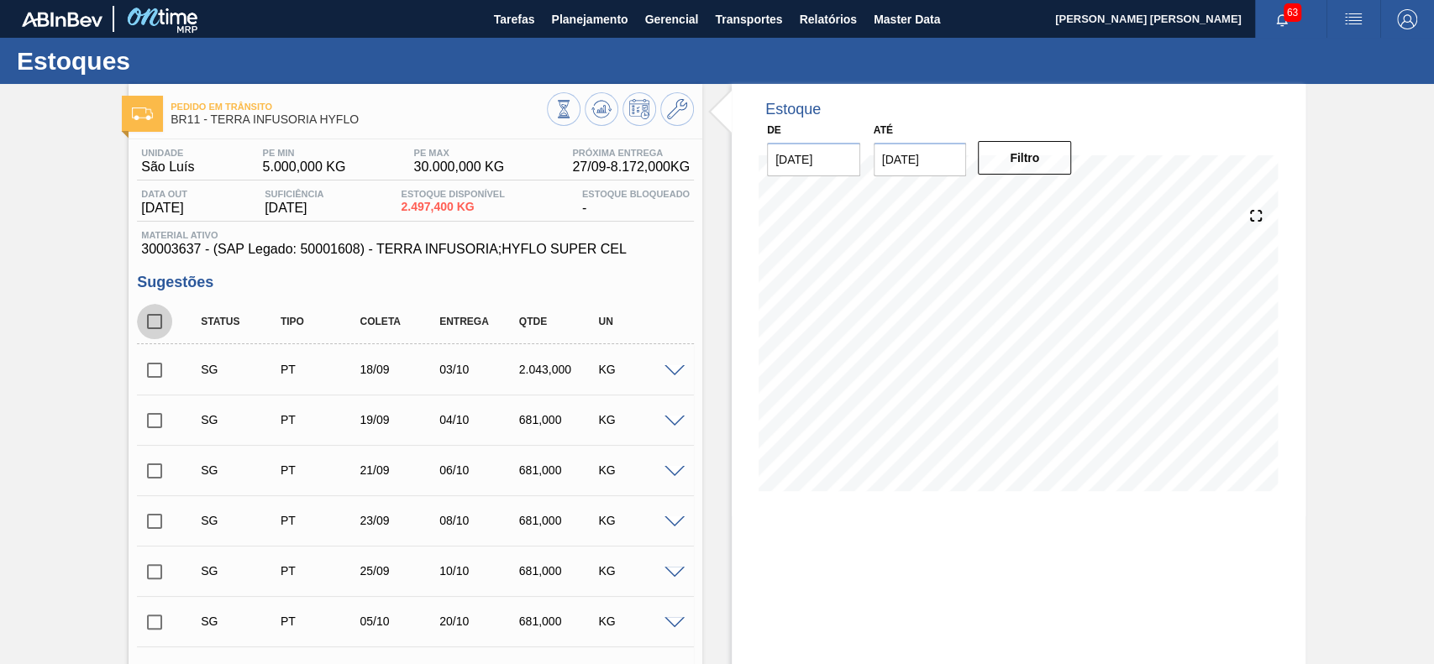
checkbox input "true"
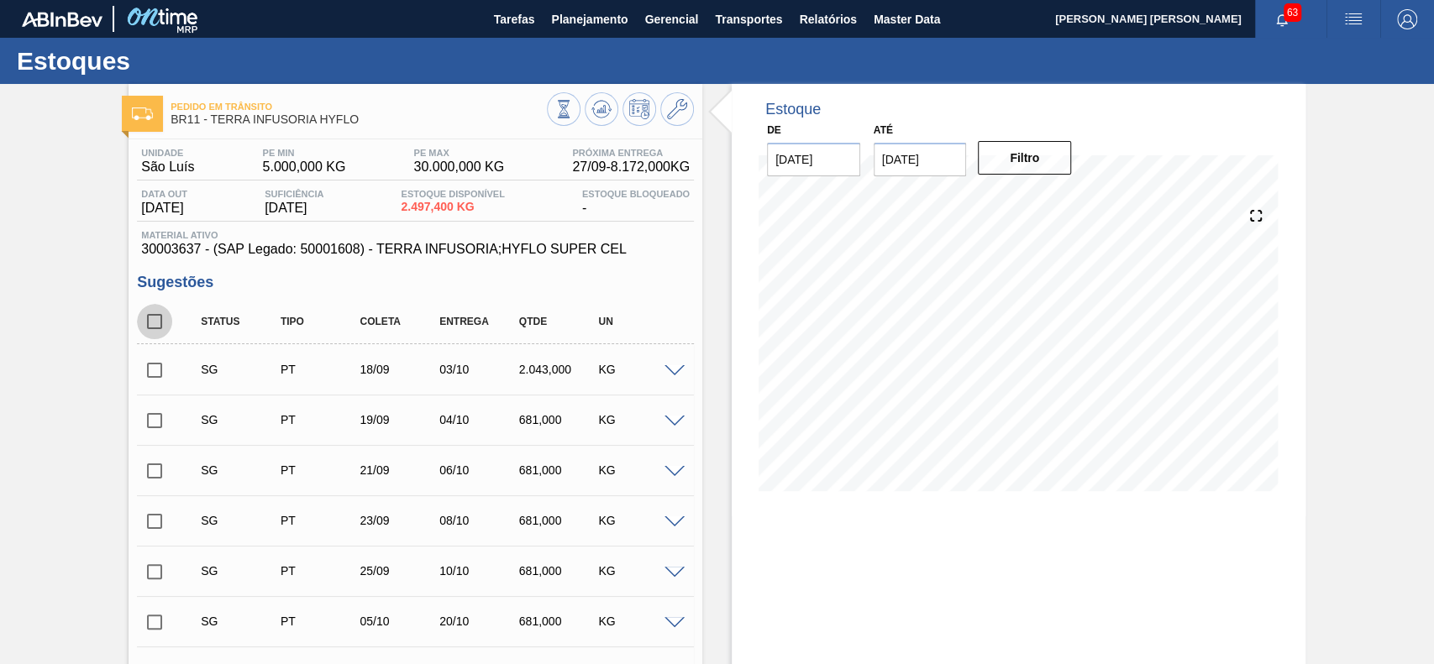
checkbox input "true"
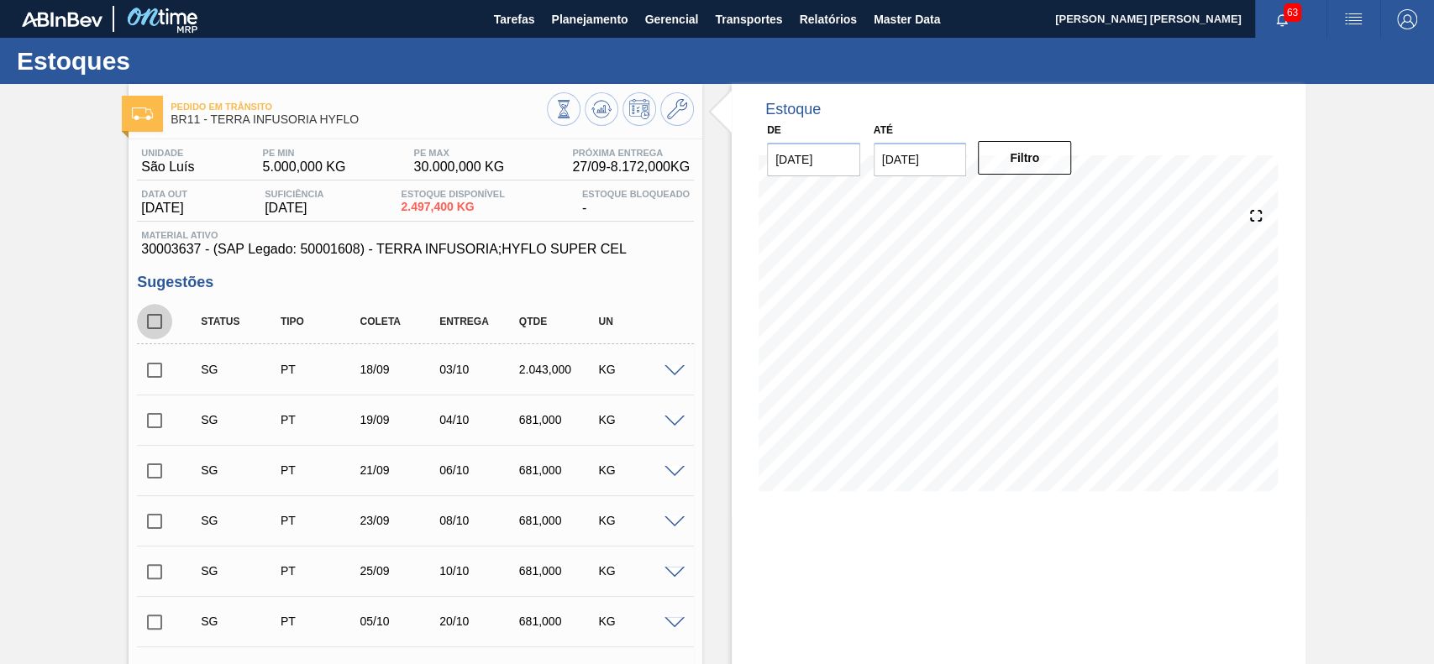
checkbox input "true"
click at [152, 319] on input "checkbox" at bounding box center [154, 321] width 35 height 35
checkbox input "false"
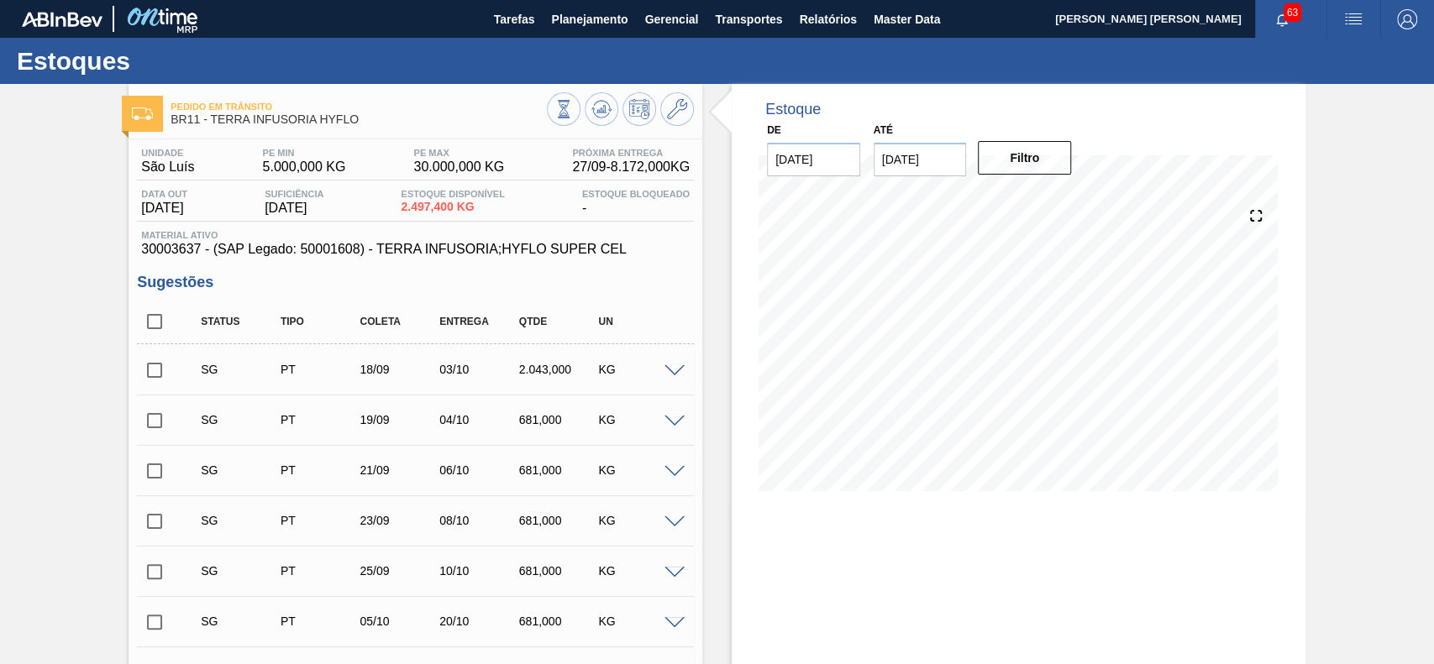
checkbox input "false"
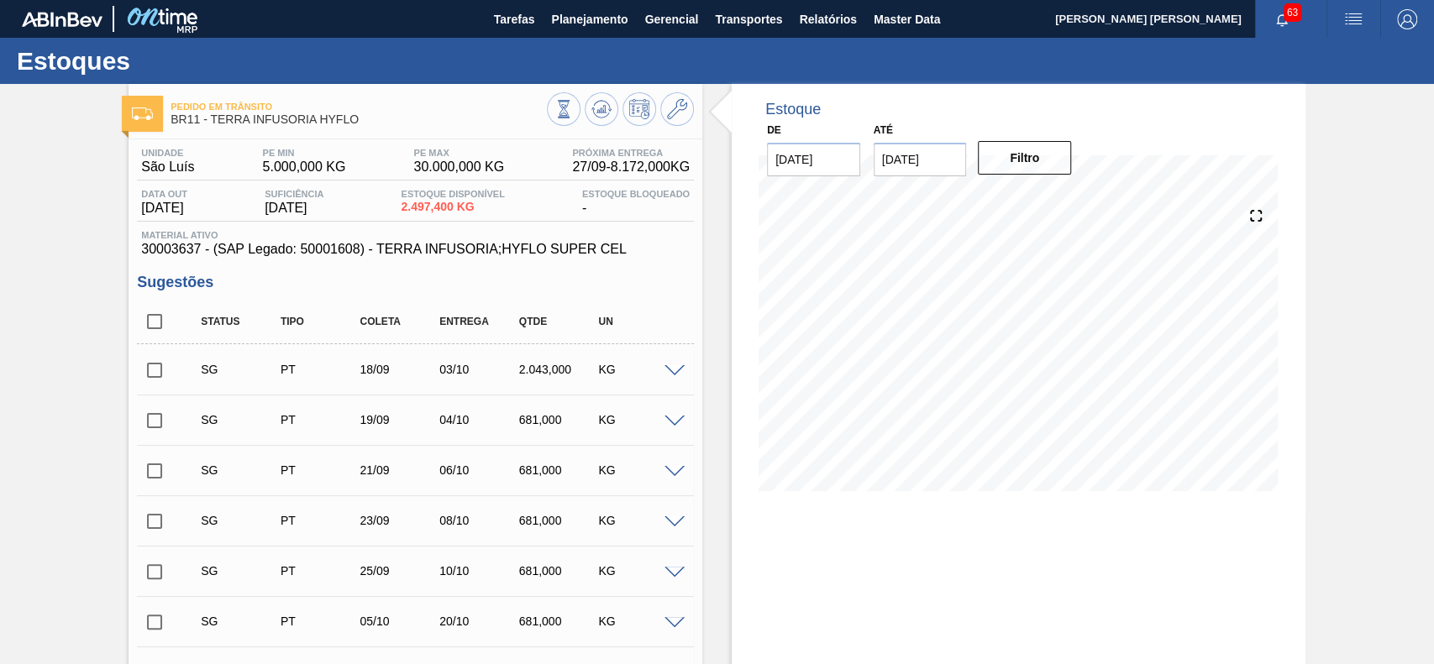
checkbox input "false"
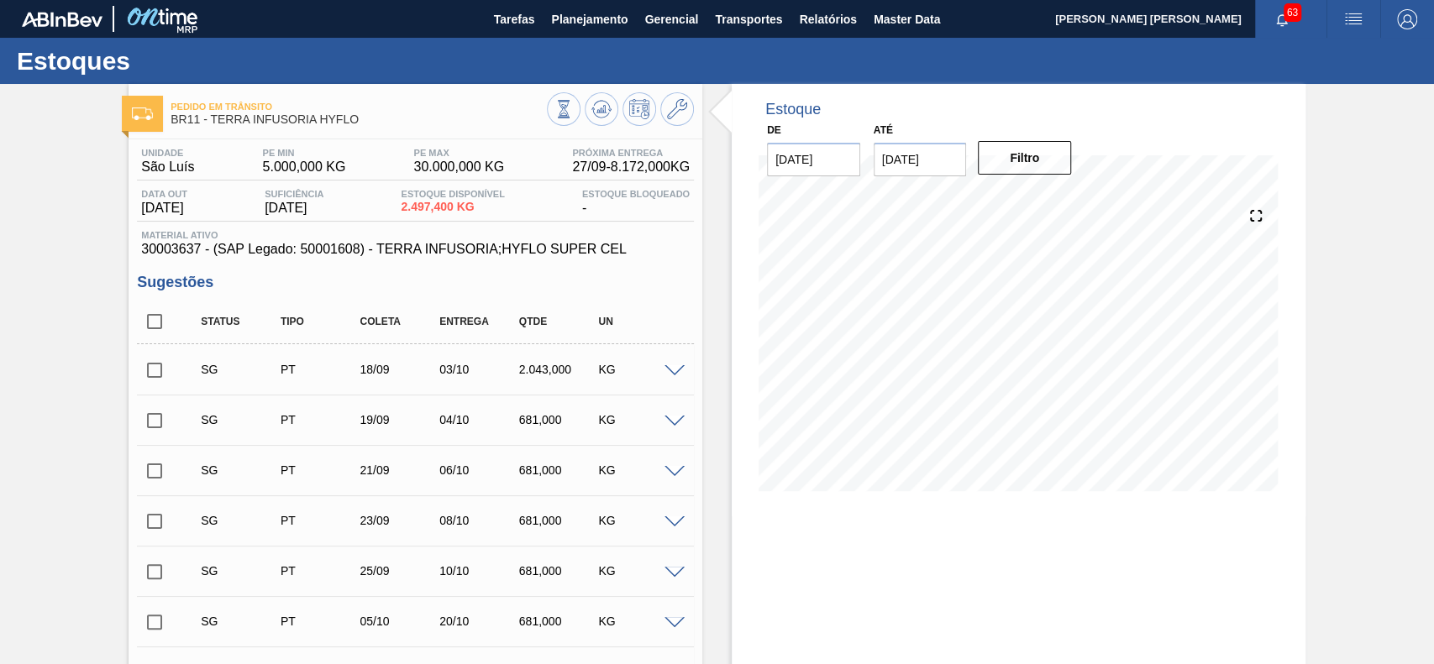
checkbox input "false"
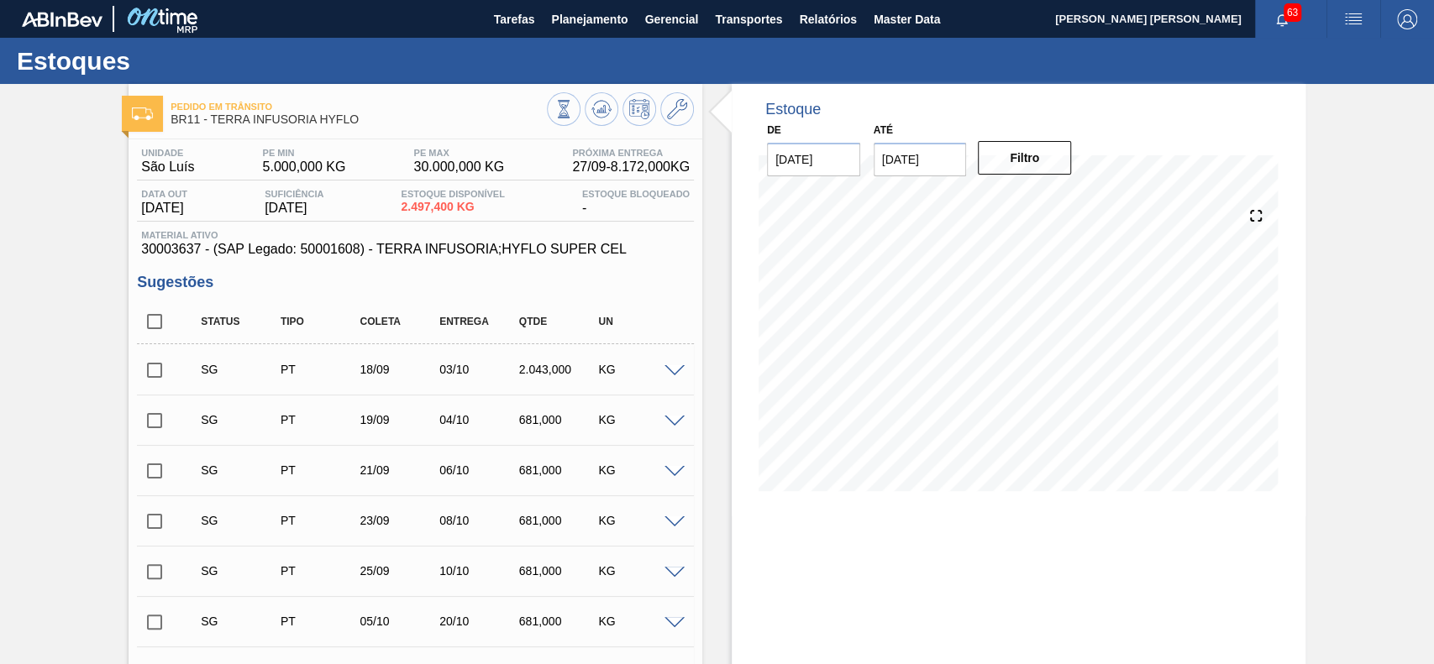
checkbox input "false"
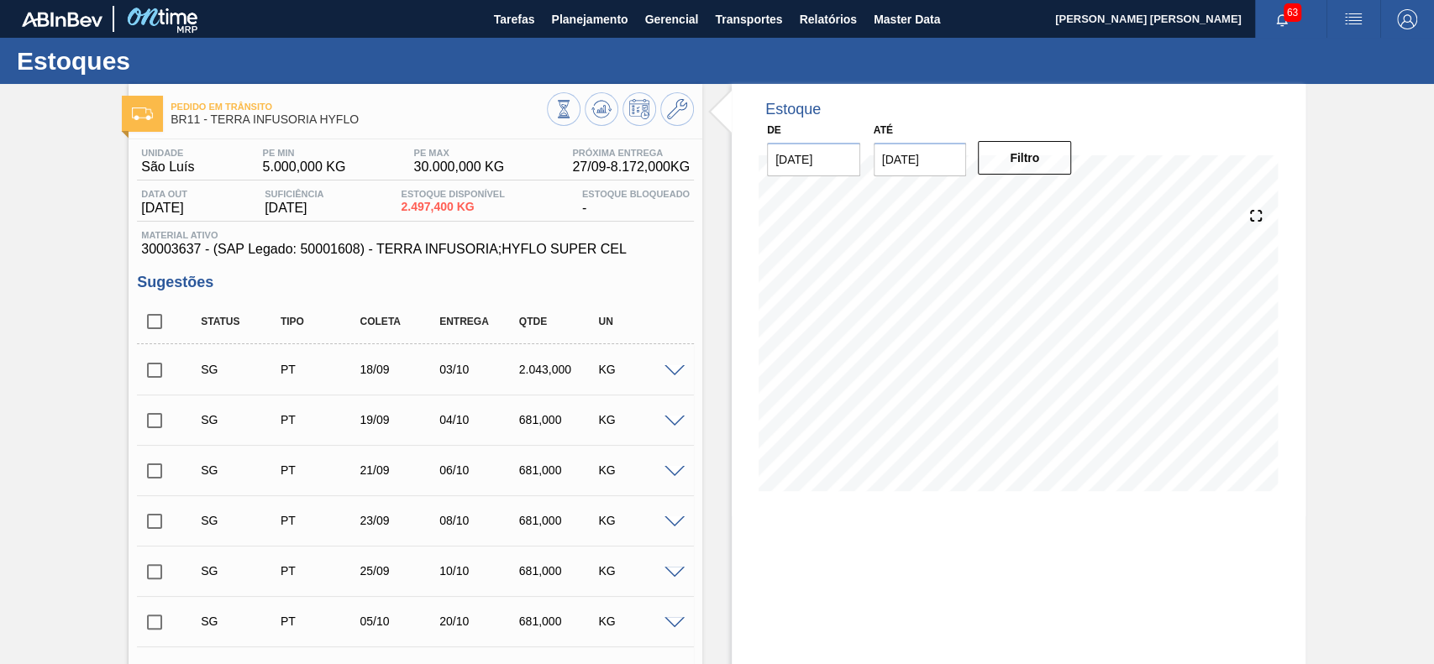
checkbox input "false"
click at [165, 322] on input "checkbox" at bounding box center [154, 321] width 35 height 35
checkbox input "true"
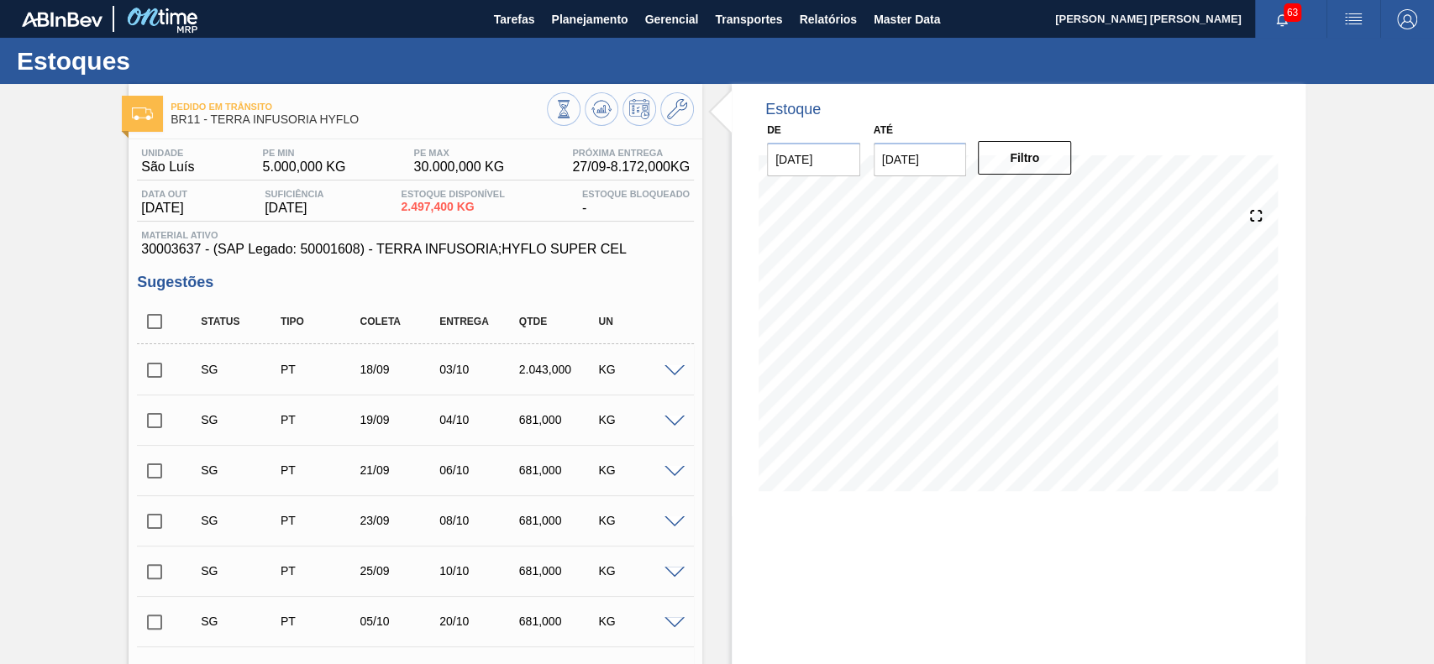
checkbox input "true"
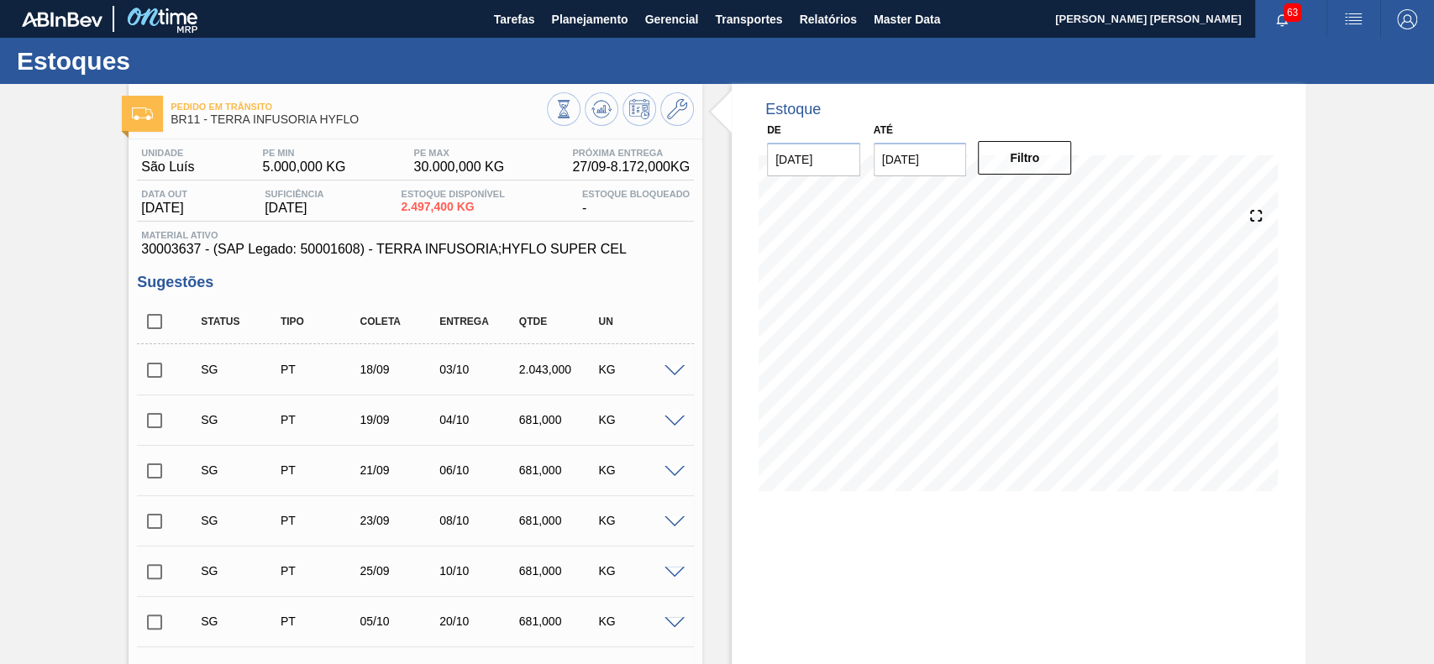
checkbox input "true"
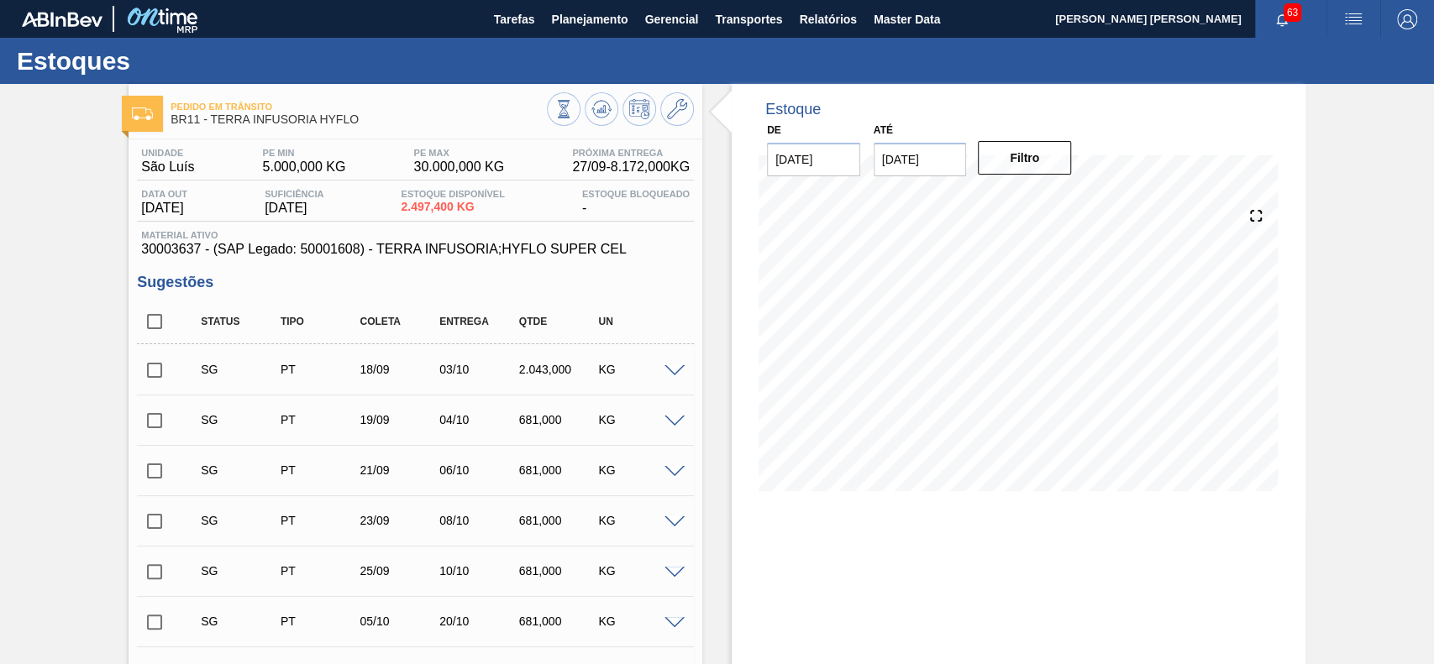
checkbox input "true"
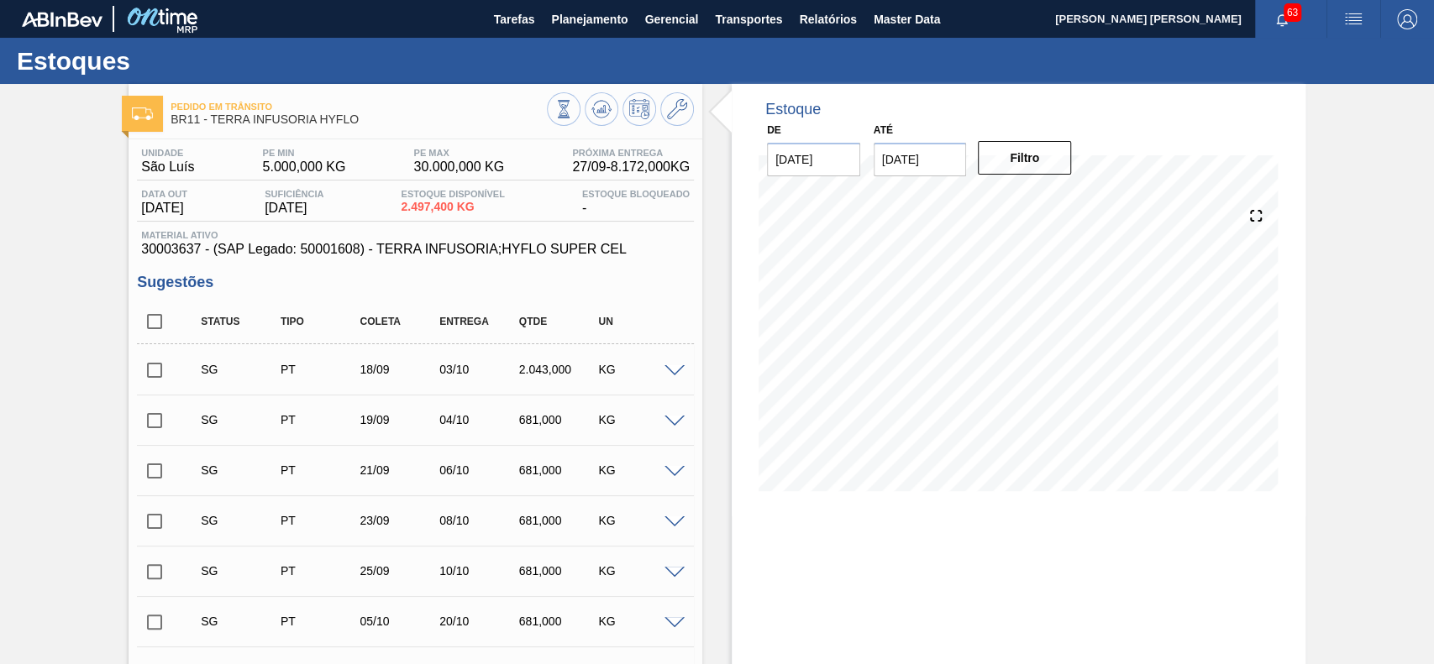
checkbox input "true"
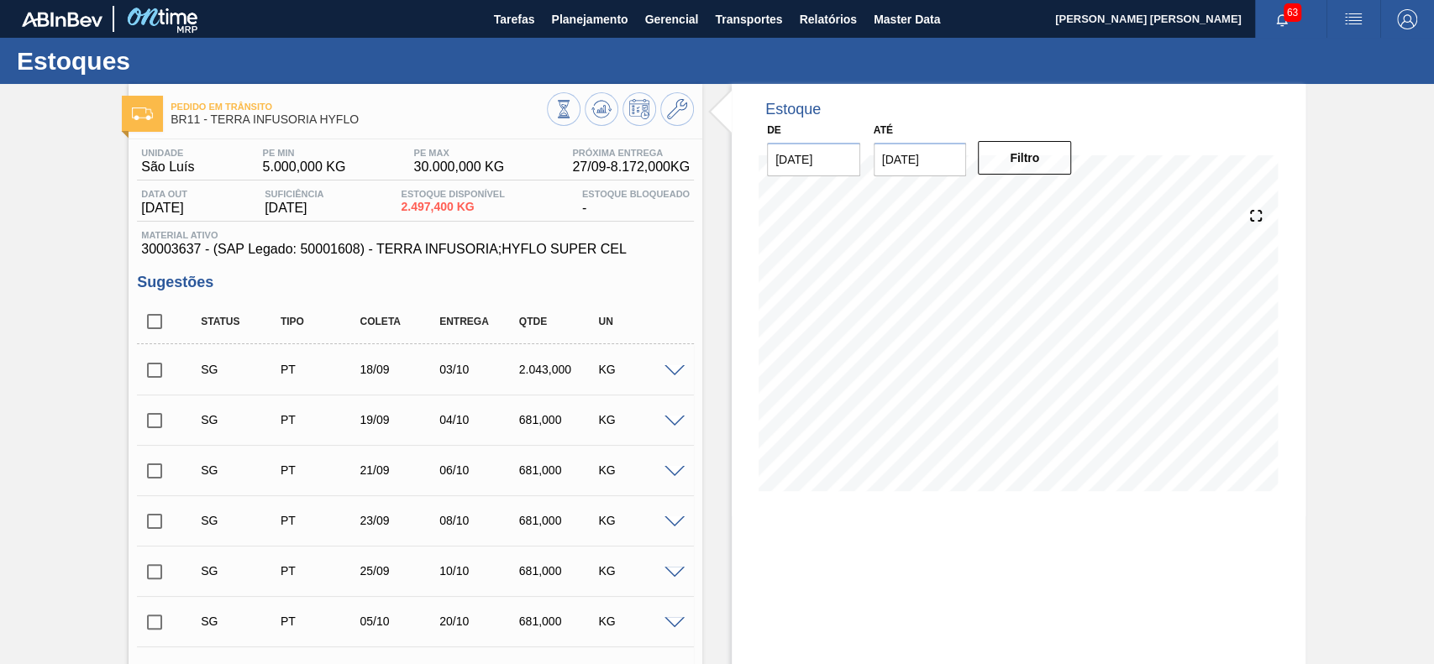
checkbox input "true"
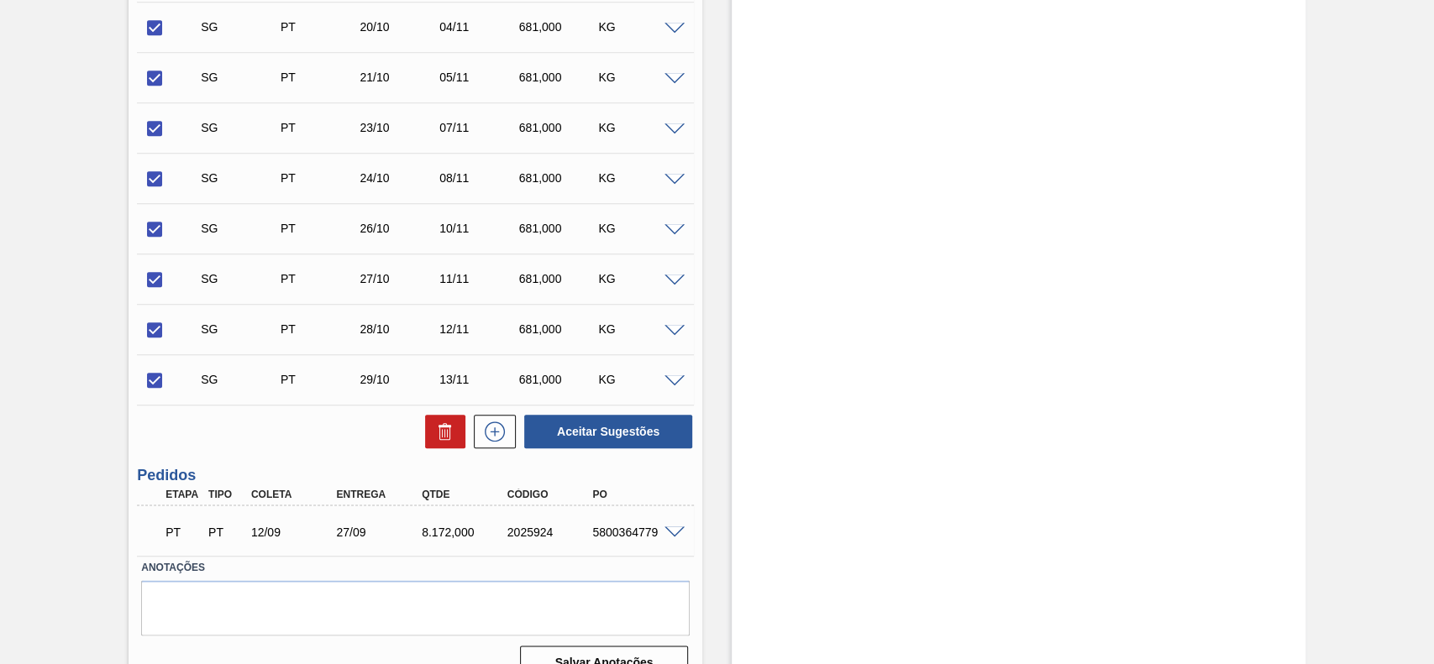
scroll to position [1178, 0]
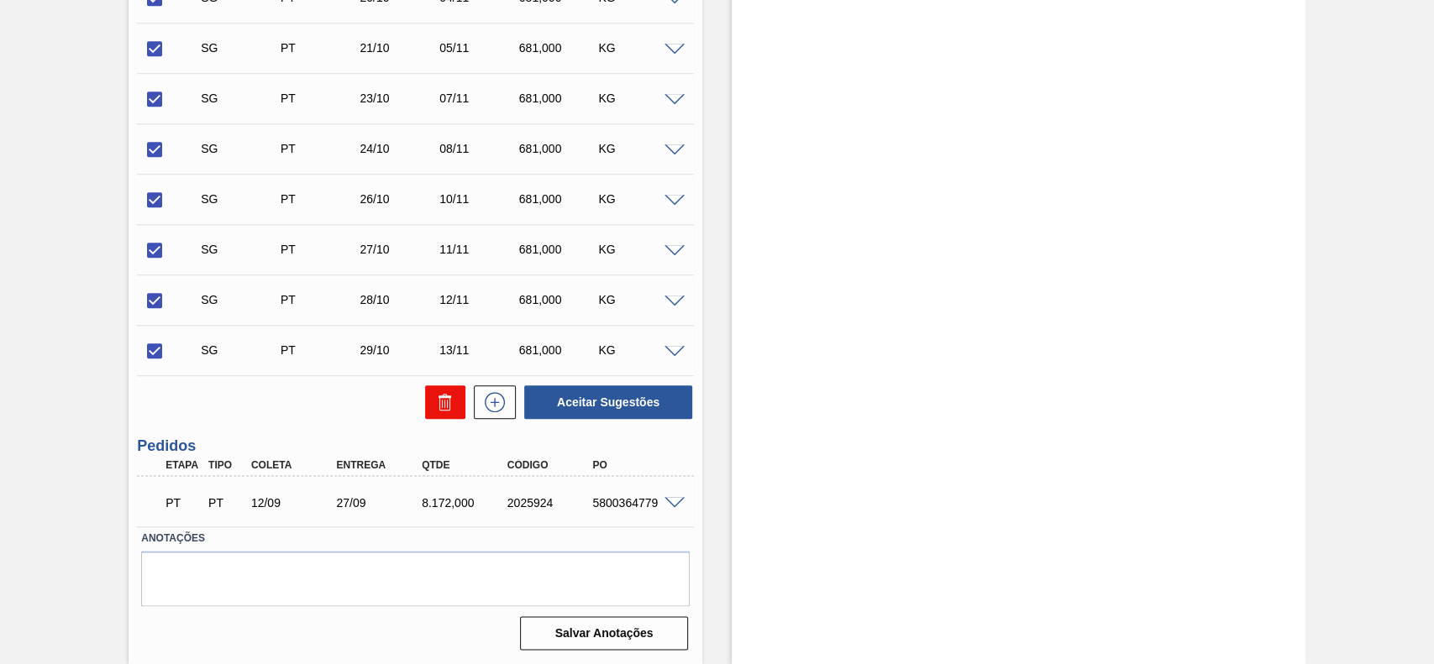
click at [443, 393] on button at bounding box center [445, 402] width 40 height 34
checkbox input "false"
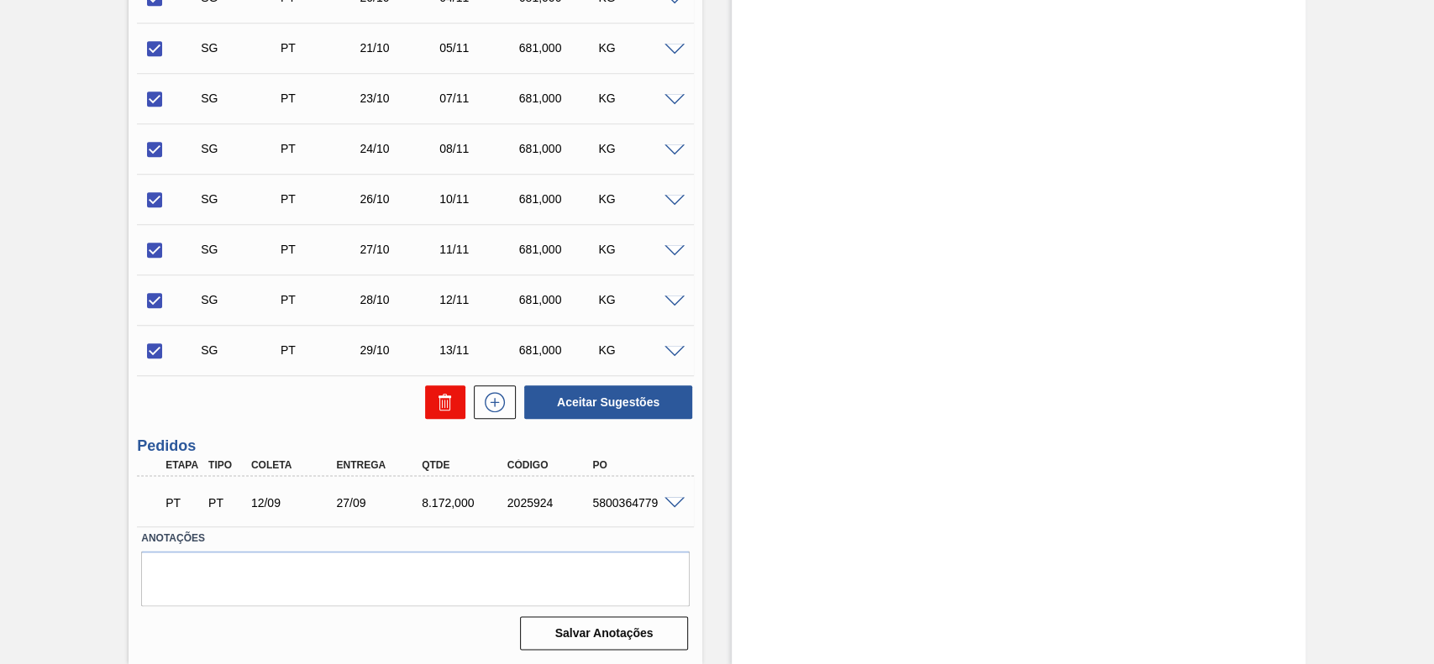
checkbox input "false"
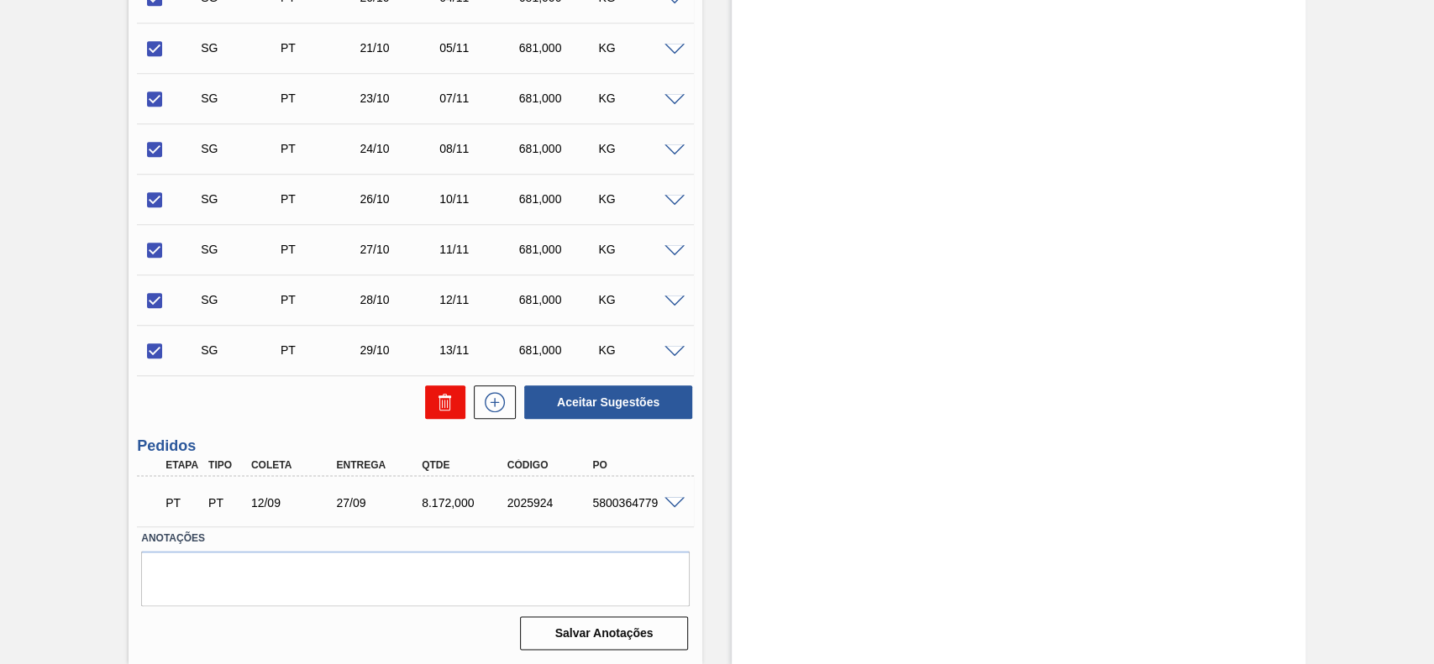
checkbox input "false"
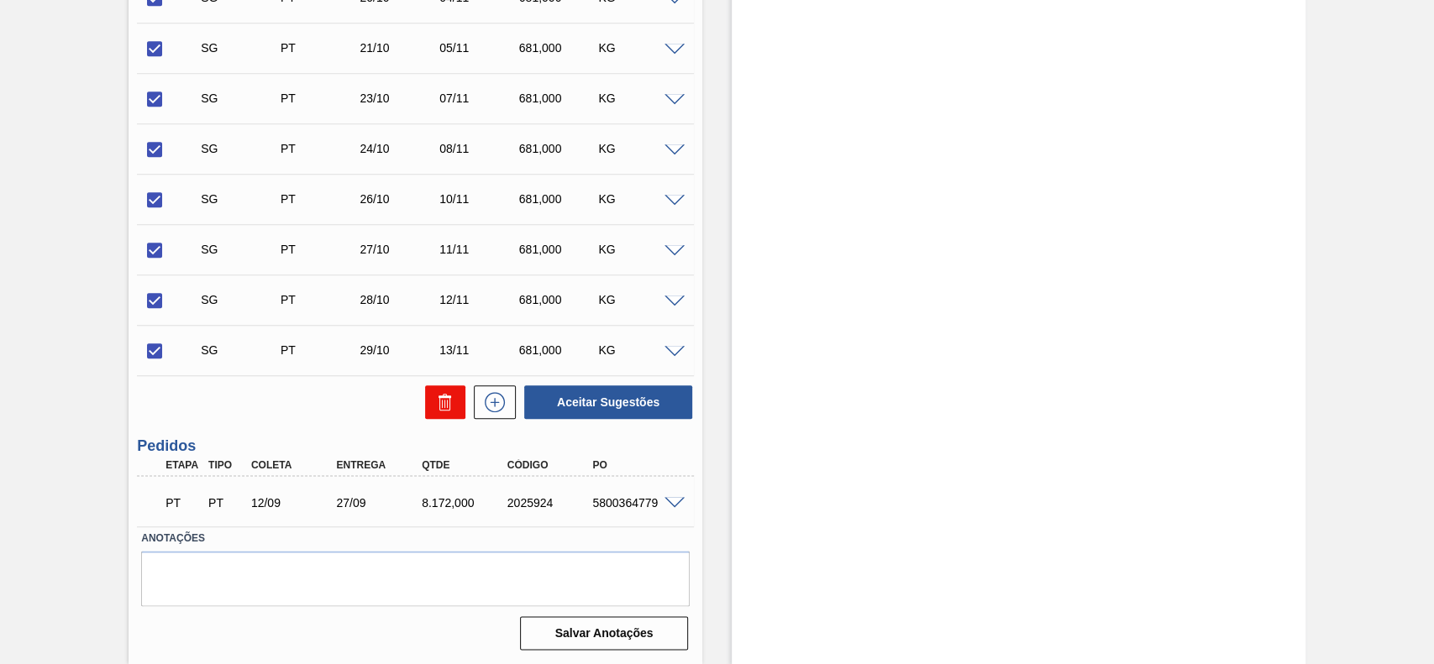
checkbox input "false"
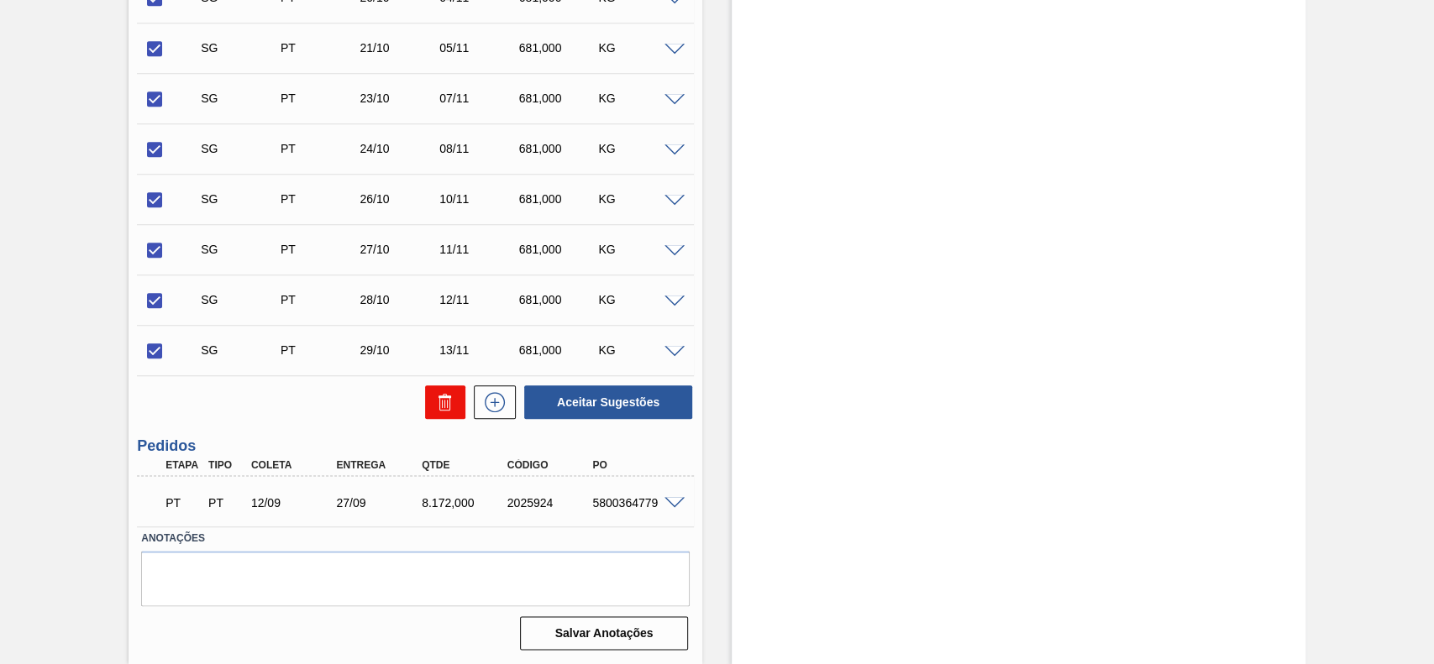
checkbox input "false"
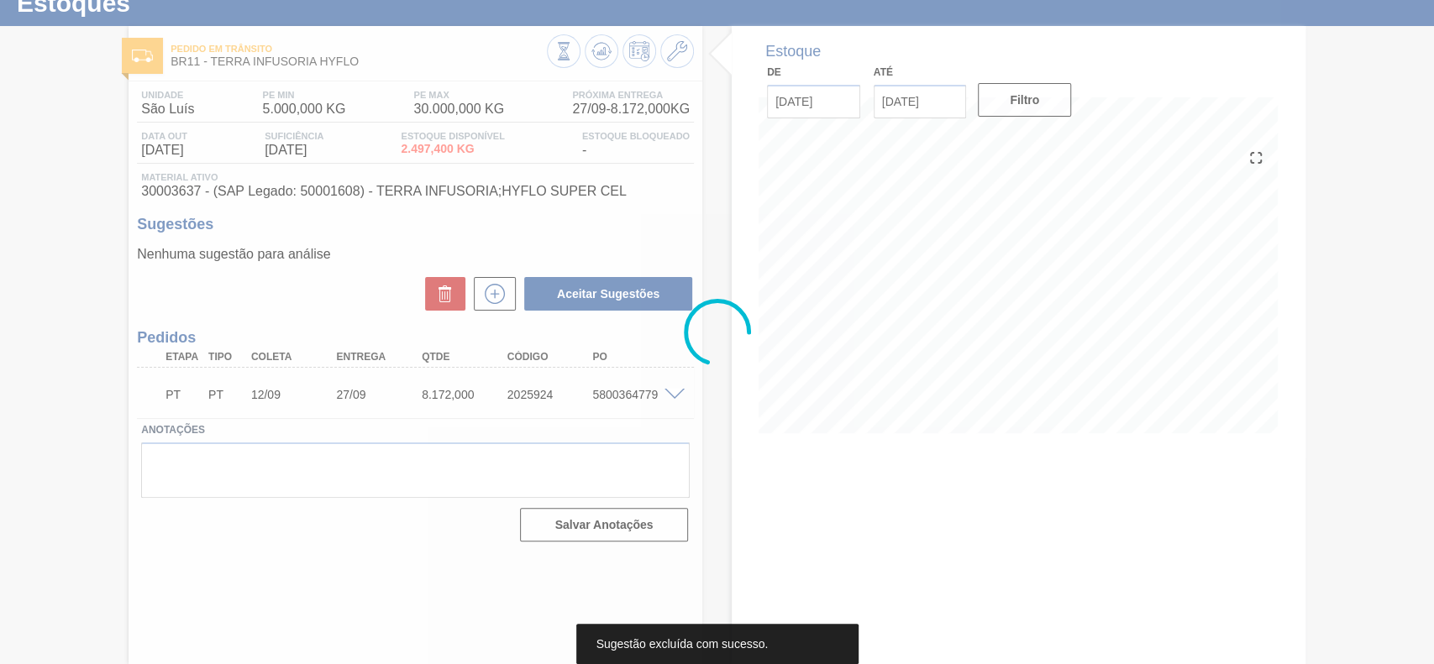
scroll to position [58, 0]
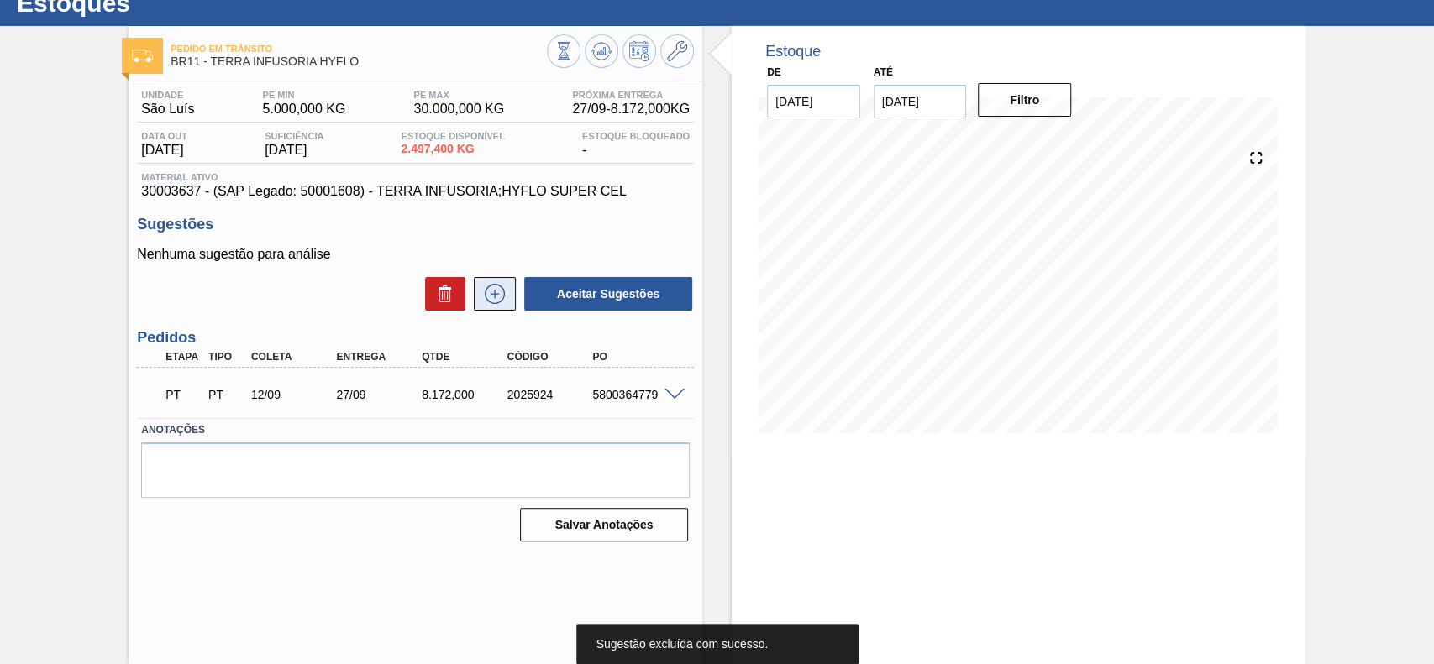
click at [490, 293] on icon at bounding box center [494, 294] width 27 height 20
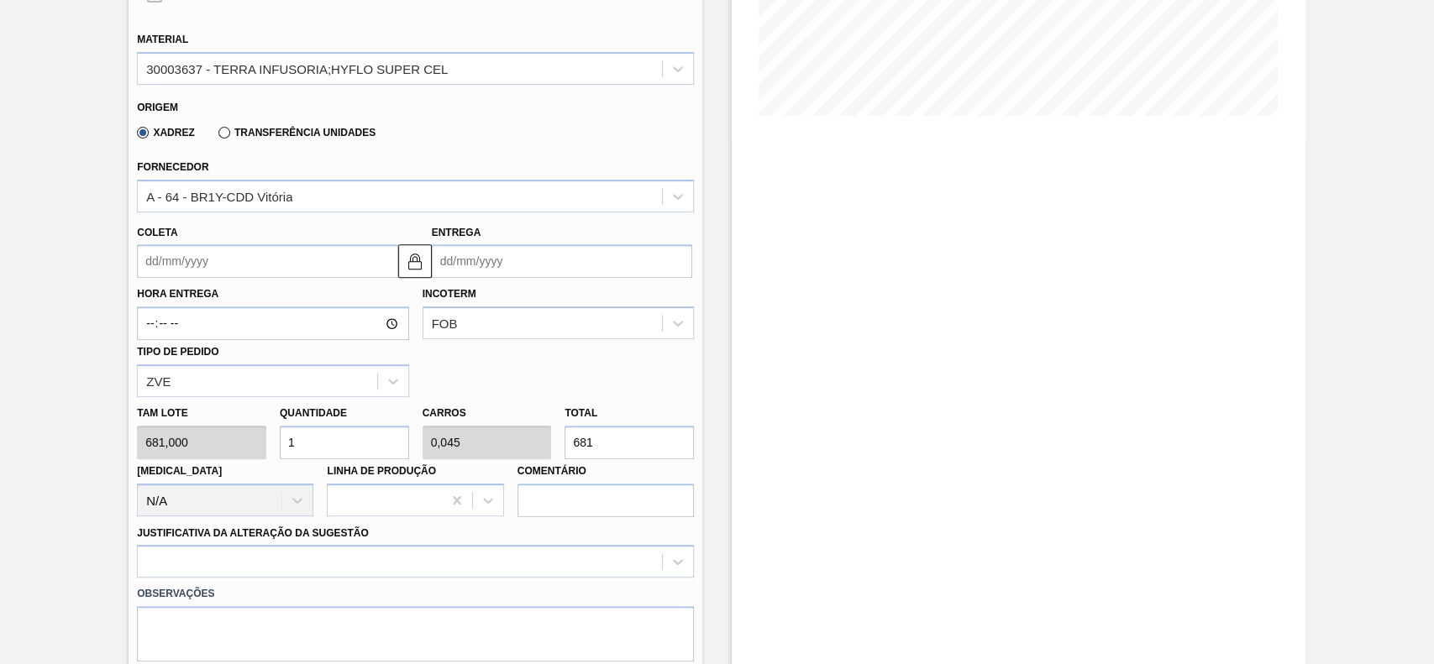
scroll to position [394, 0]
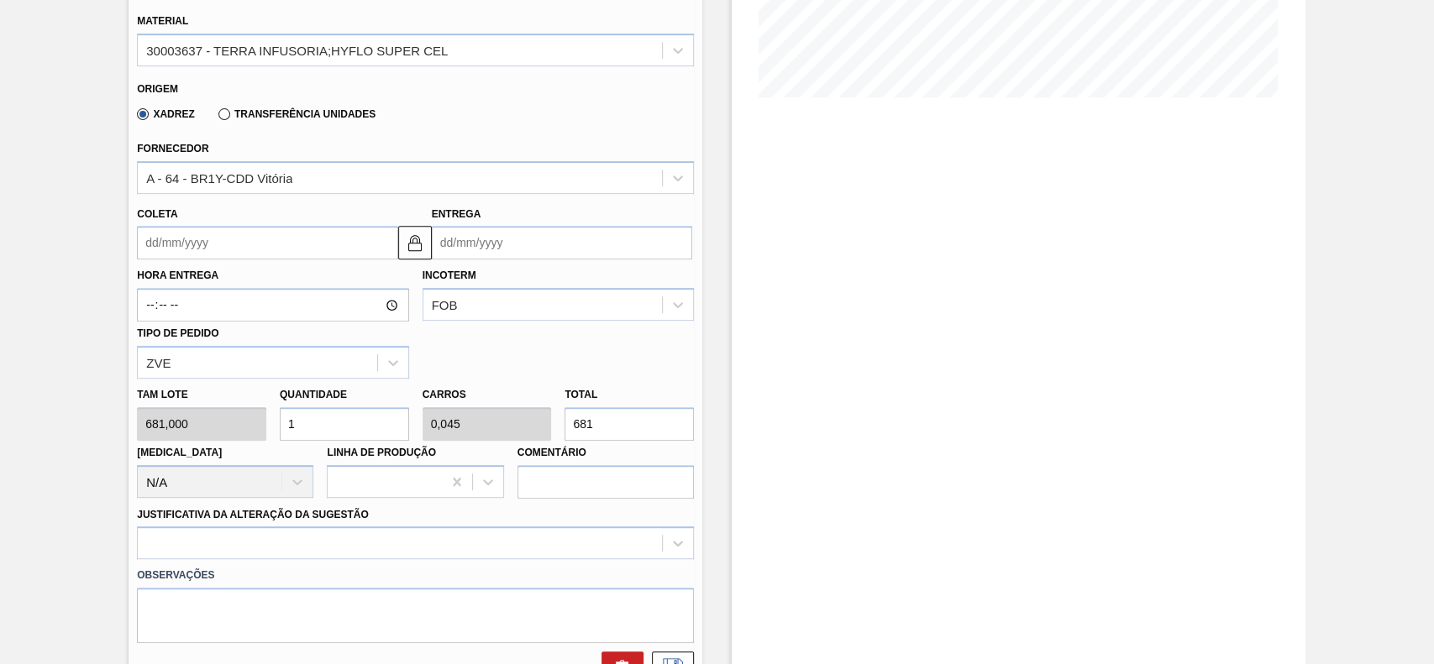
click at [242, 245] on input "Coleta" at bounding box center [267, 243] width 260 height 34
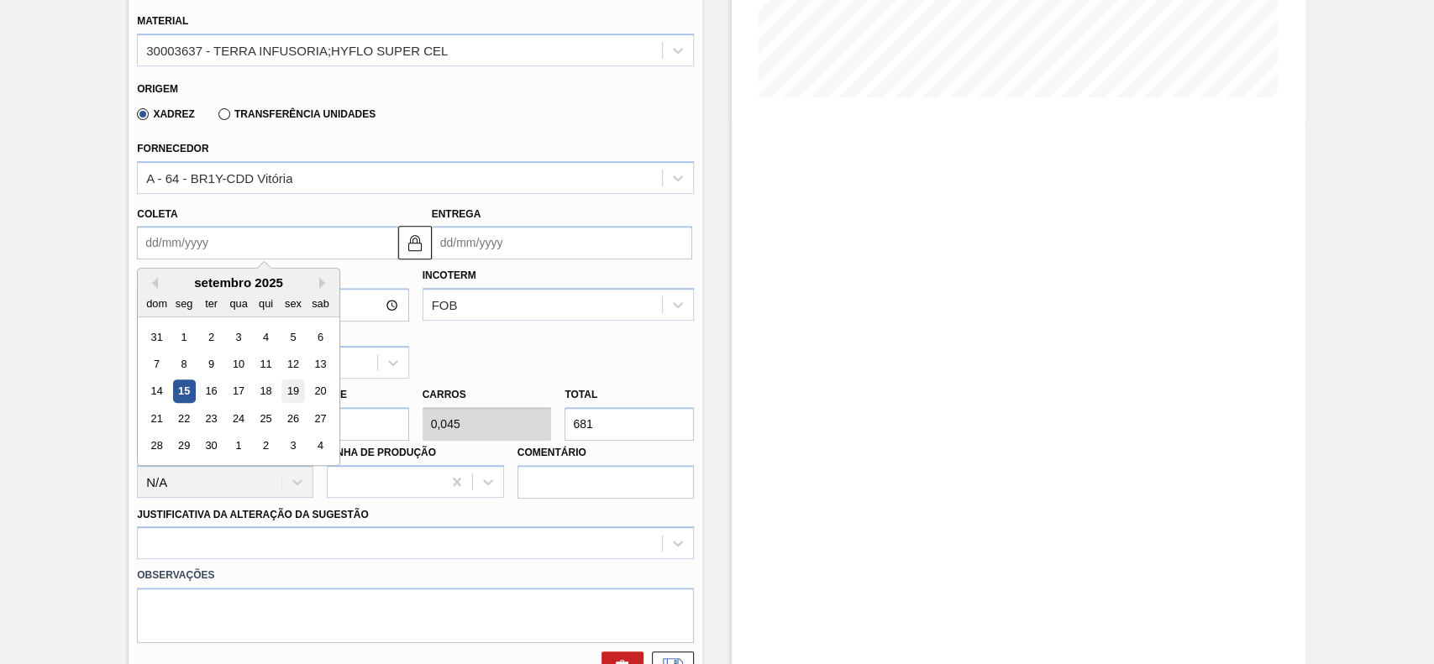
click at [302, 393] on div "19" at bounding box center [293, 391] width 23 height 23
type input "[DATE]"
type input "04/10/2025"
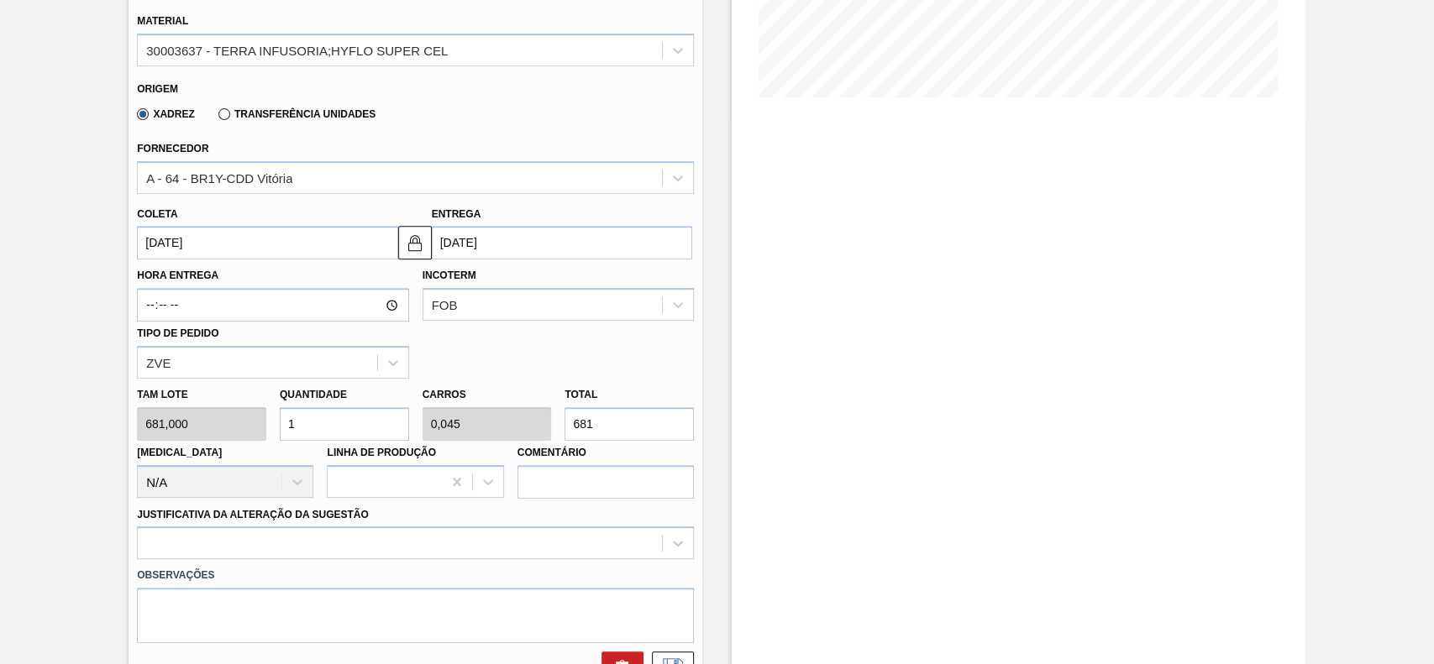
click at [320, 415] on input "1" at bounding box center [344, 424] width 129 height 34
type input "8"
type input "0,363"
type input "5.448"
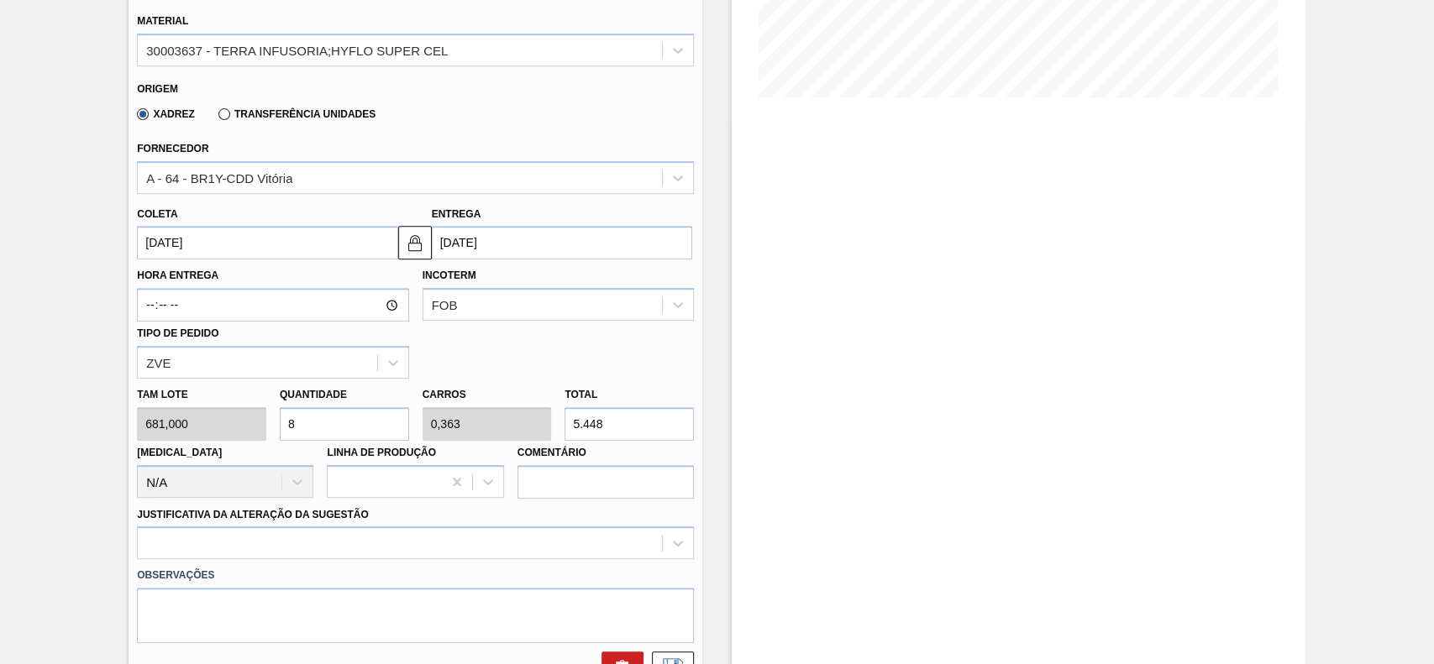
type input "8"
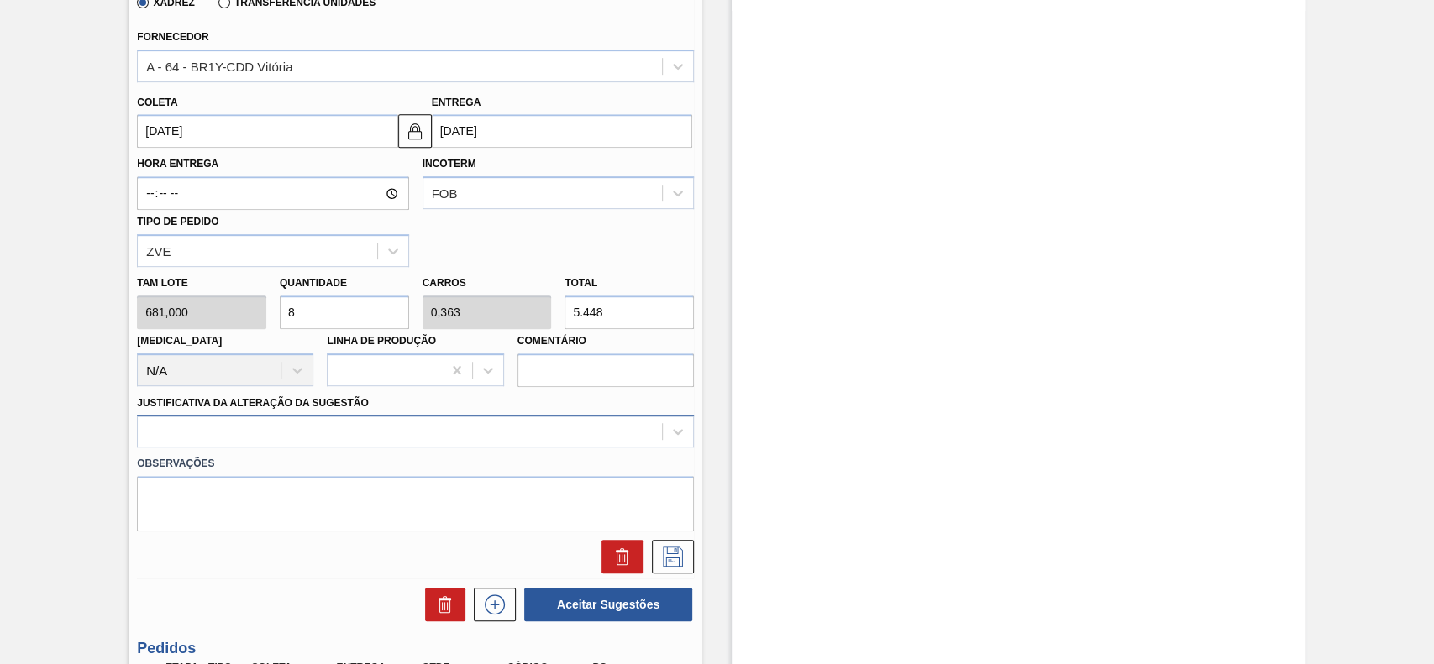
click at [322, 423] on div at bounding box center [415, 431] width 557 height 33
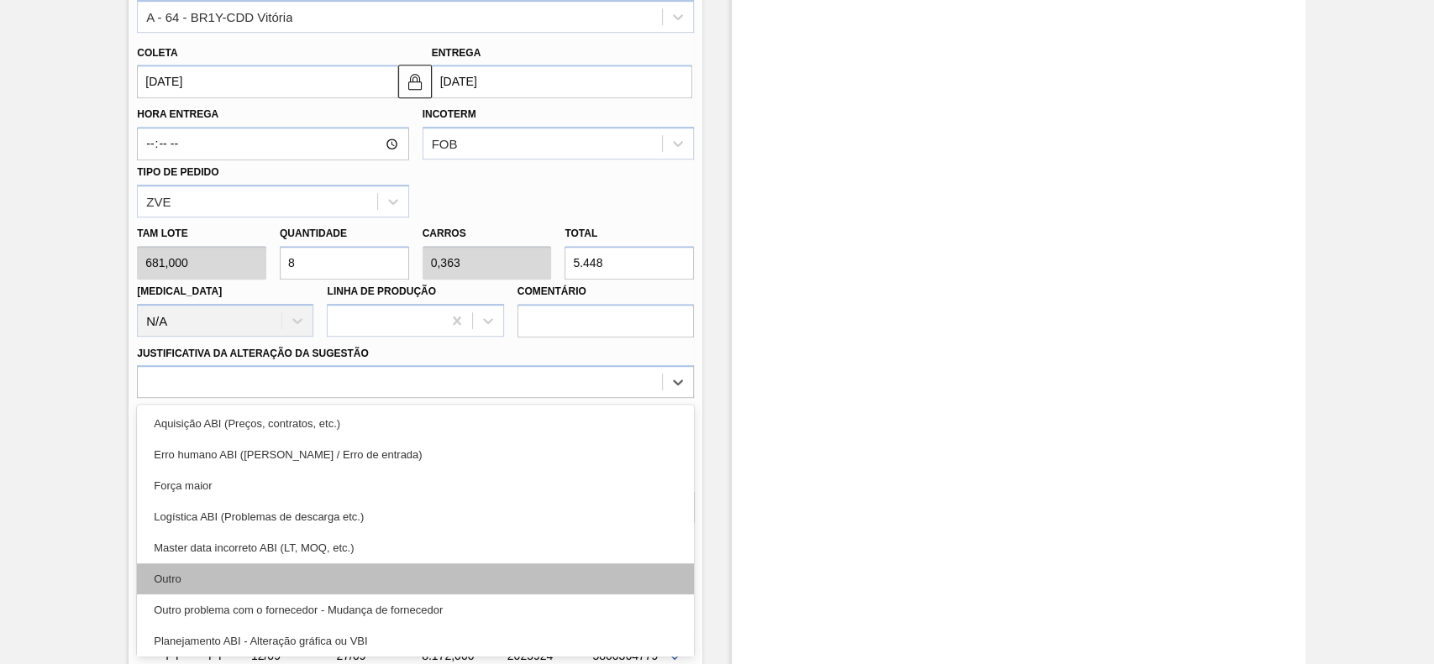
click at [174, 582] on div "Outro" at bounding box center [415, 579] width 557 height 31
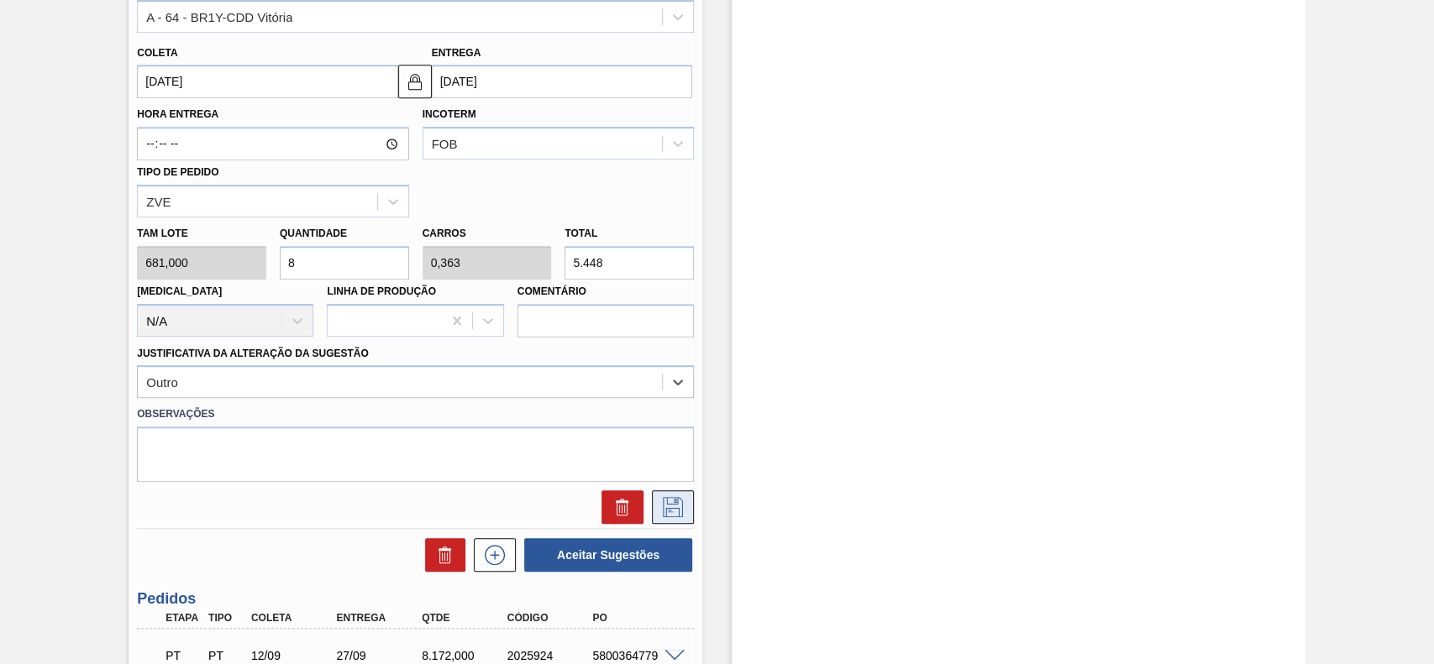
click at [679, 510] on icon at bounding box center [672, 507] width 27 height 20
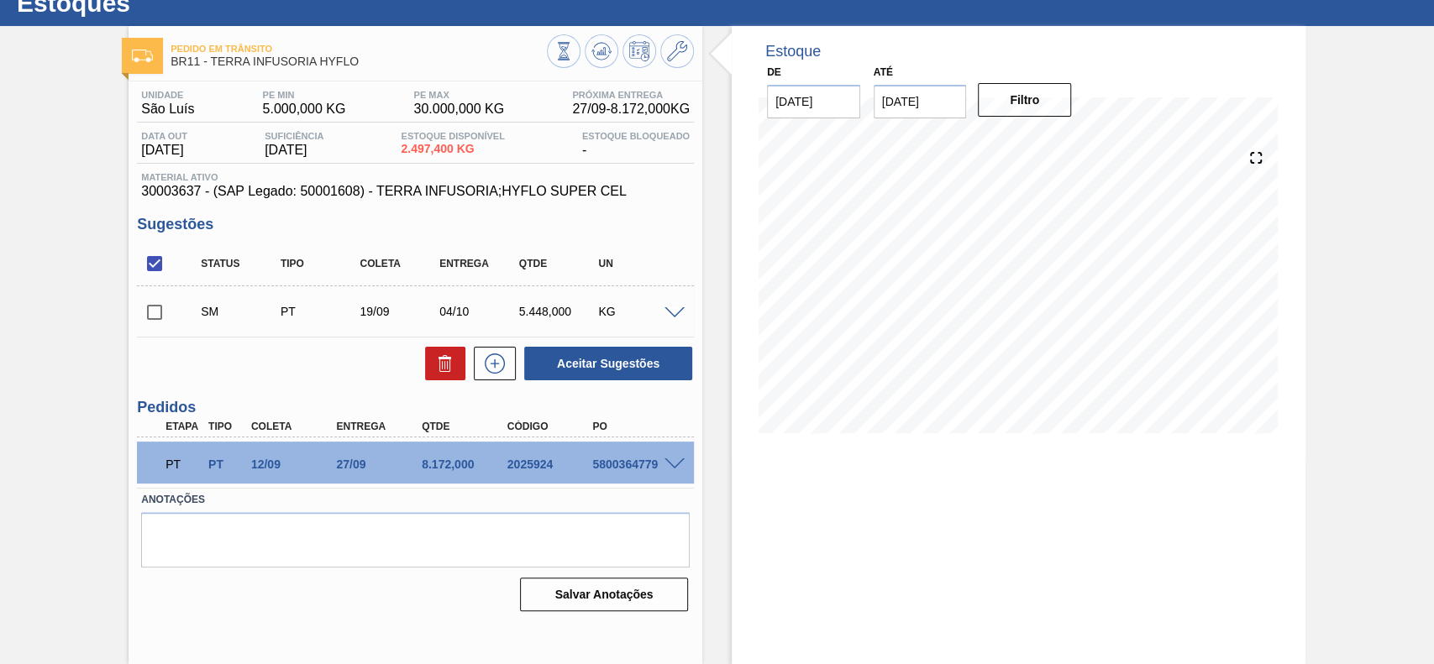
scroll to position [58, 0]
click at [155, 312] on input "checkbox" at bounding box center [154, 312] width 35 height 35
checkbox input "true"
click at [610, 360] on button "Aceitar Sugestões" at bounding box center [608, 364] width 168 height 34
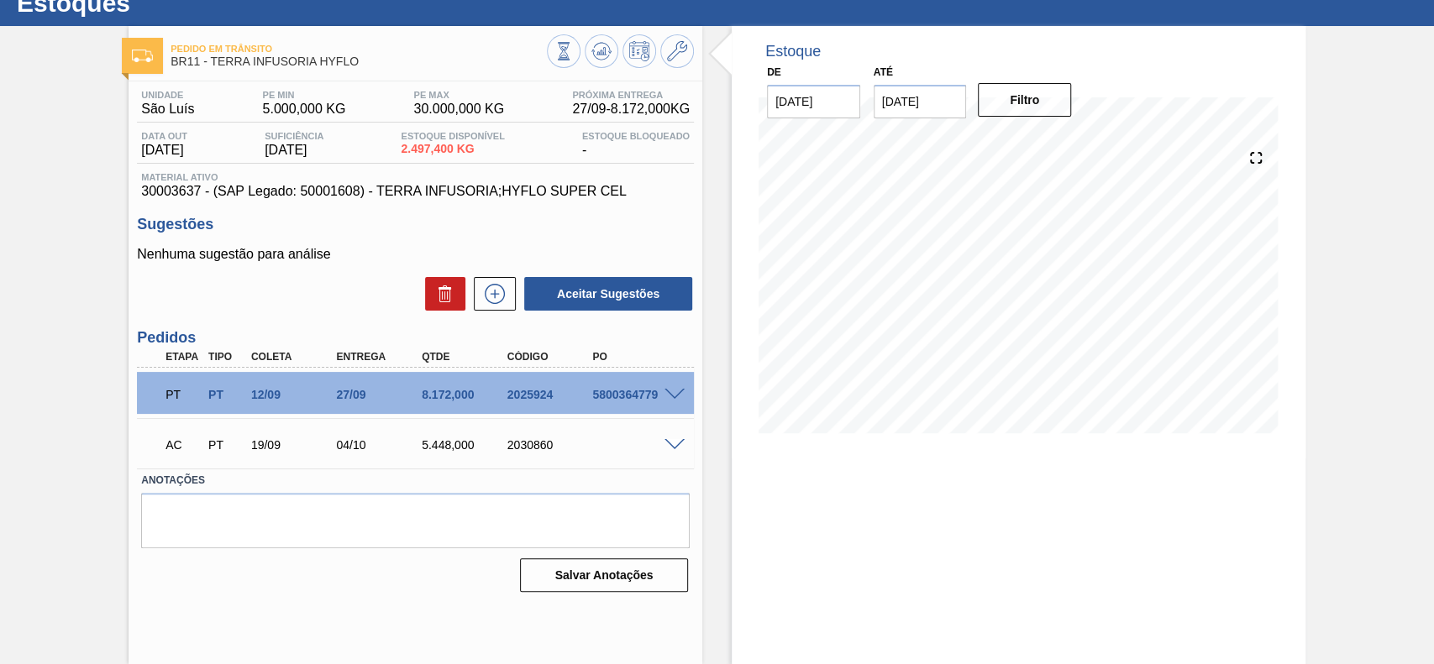
click at [665, 443] on span at bounding box center [674, 445] width 20 height 13
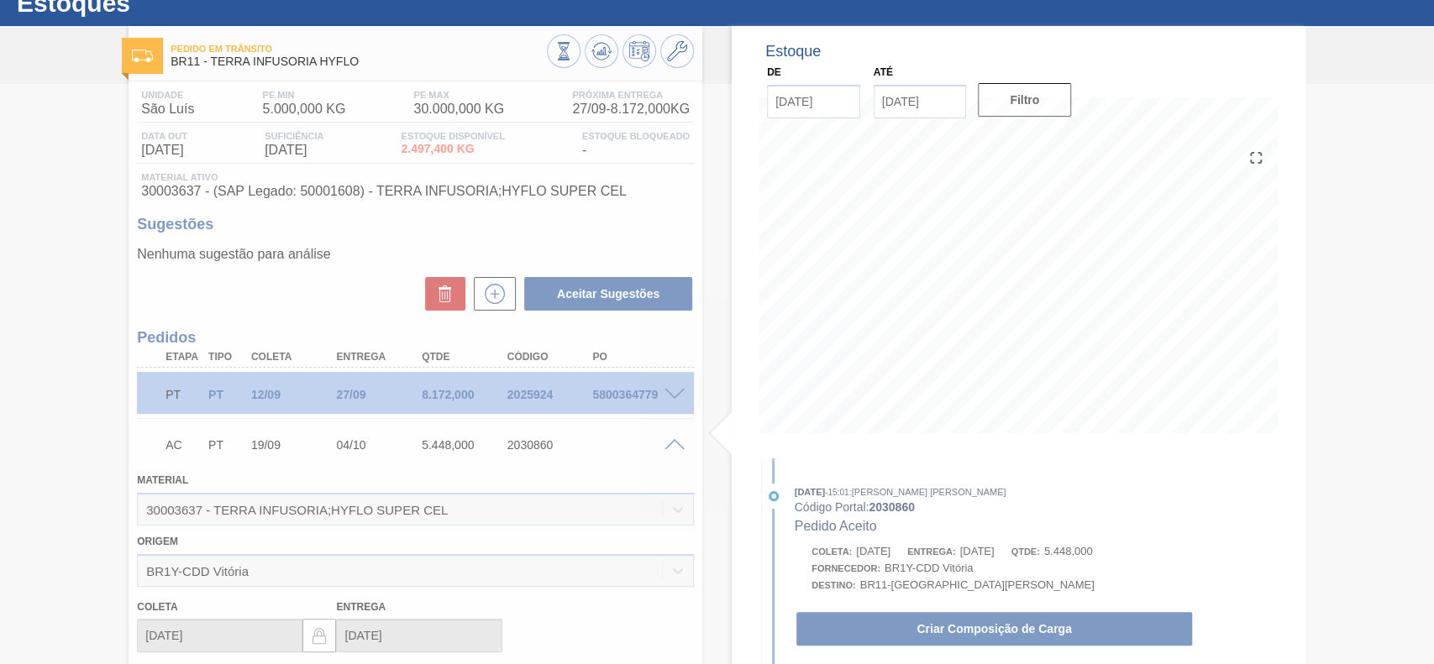
click at [1021, 636] on button "Criar Composição de Carga" at bounding box center [994, 629] width 396 height 34
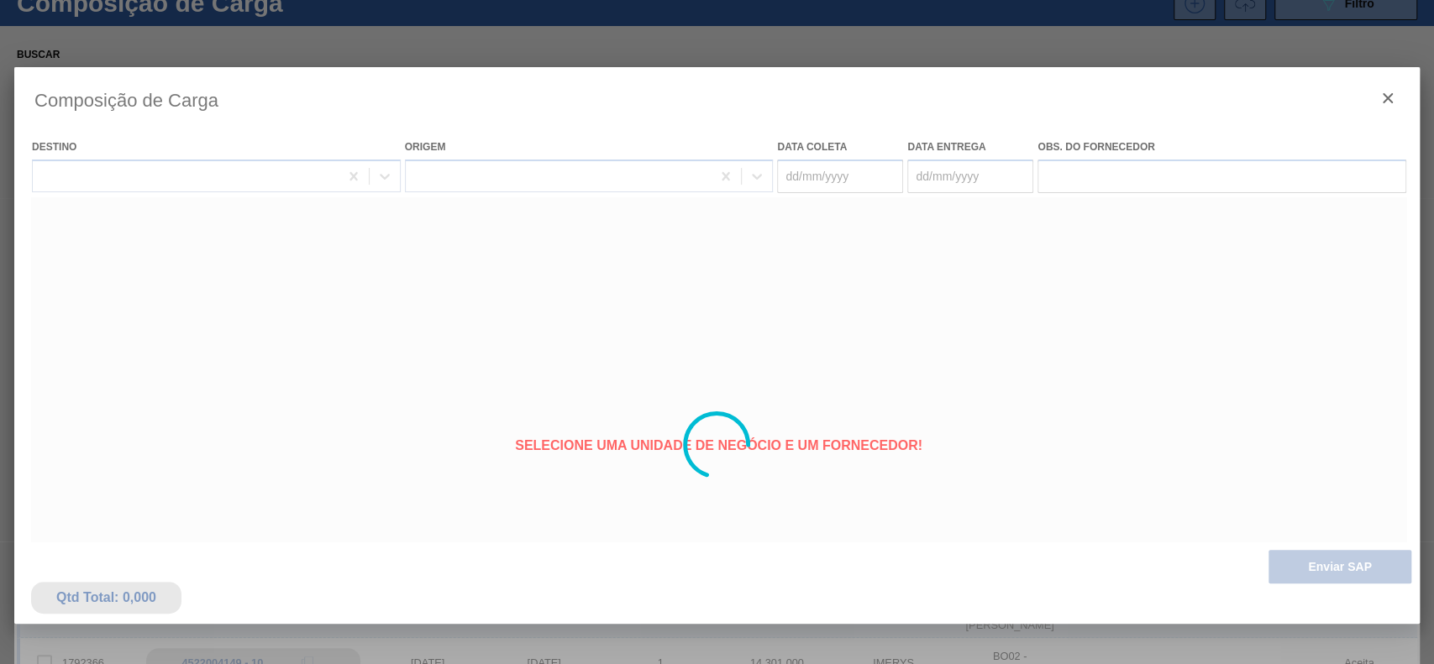
type coleta "[DATE]"
type entrega "04/10/2025"
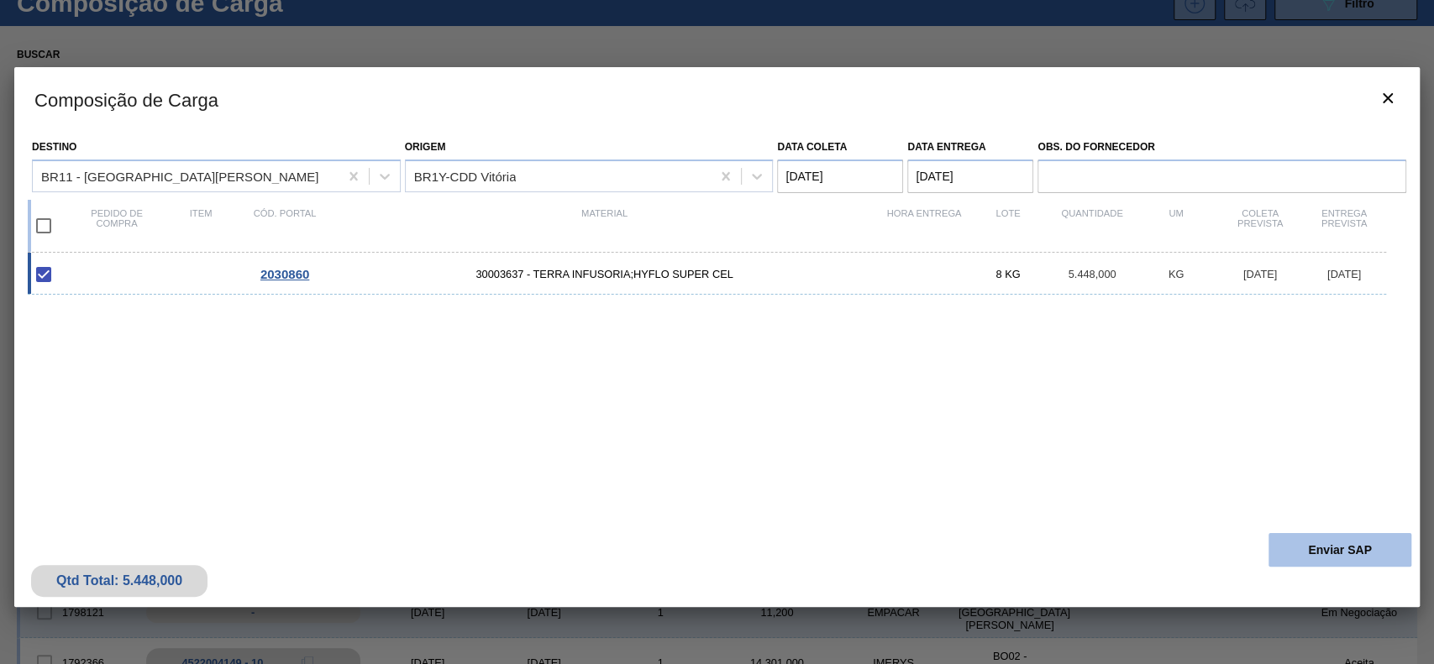
click at [1350, 540] on button "Enviar SAP" at bounding box center [1339, 550] width 143 height 34
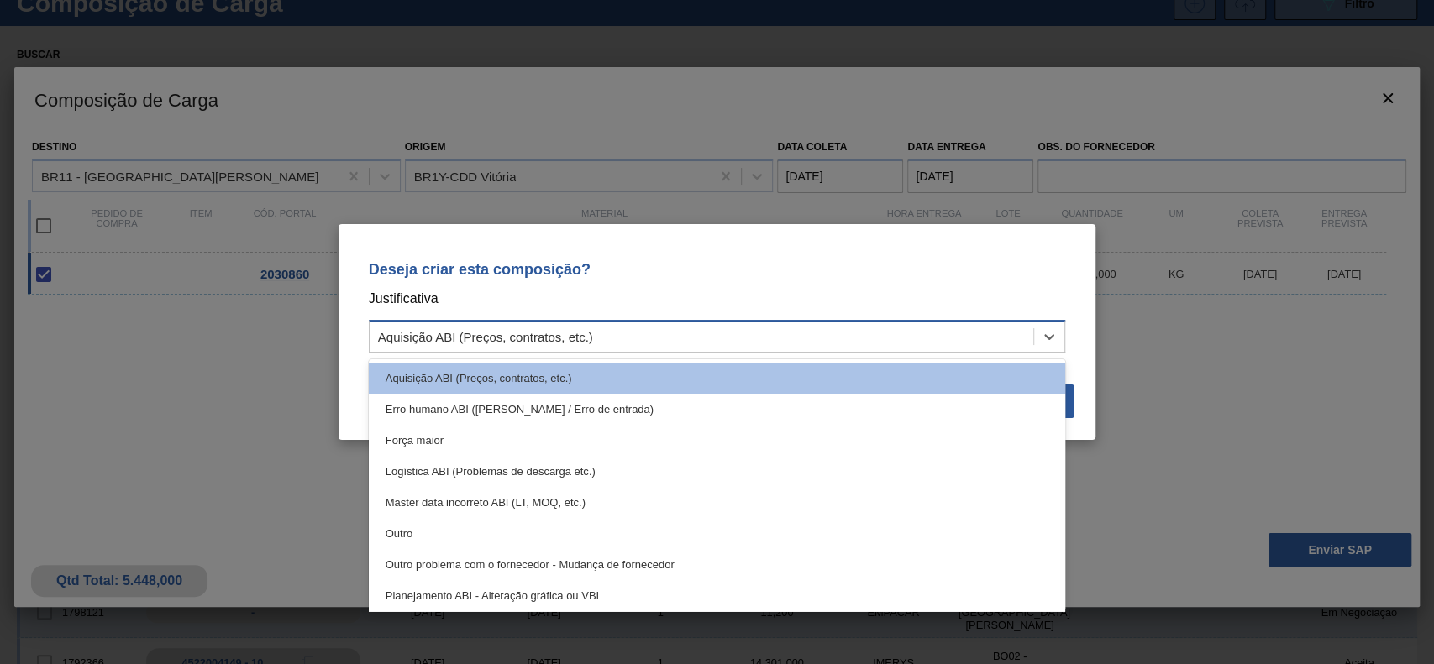
drag, startPoint x: 705, startPoint y: 349, endPoint x: 518, endPoint y: 474, distance: 225.2
click at [699, 358] on div "Deseja criar esta composição? Justificativa option Aquisição ABI (Preços, contr…" at bounding box center [717, 303] width 717 height 118
click at [488, 542] on div "Outro" at bounding box center [717, 533] width 697 height 31
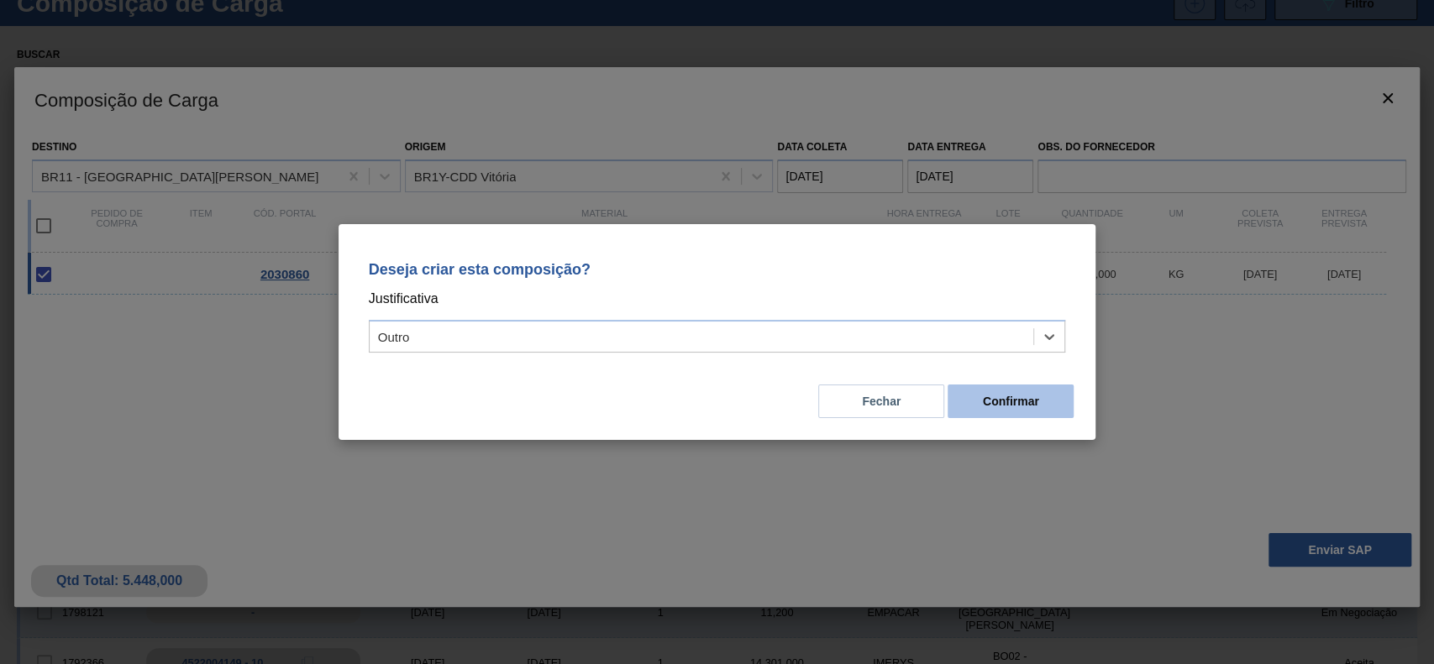
click at [1062, 411] on button "Confirmar" at bounding box center [1010, 402] width 126 height 34
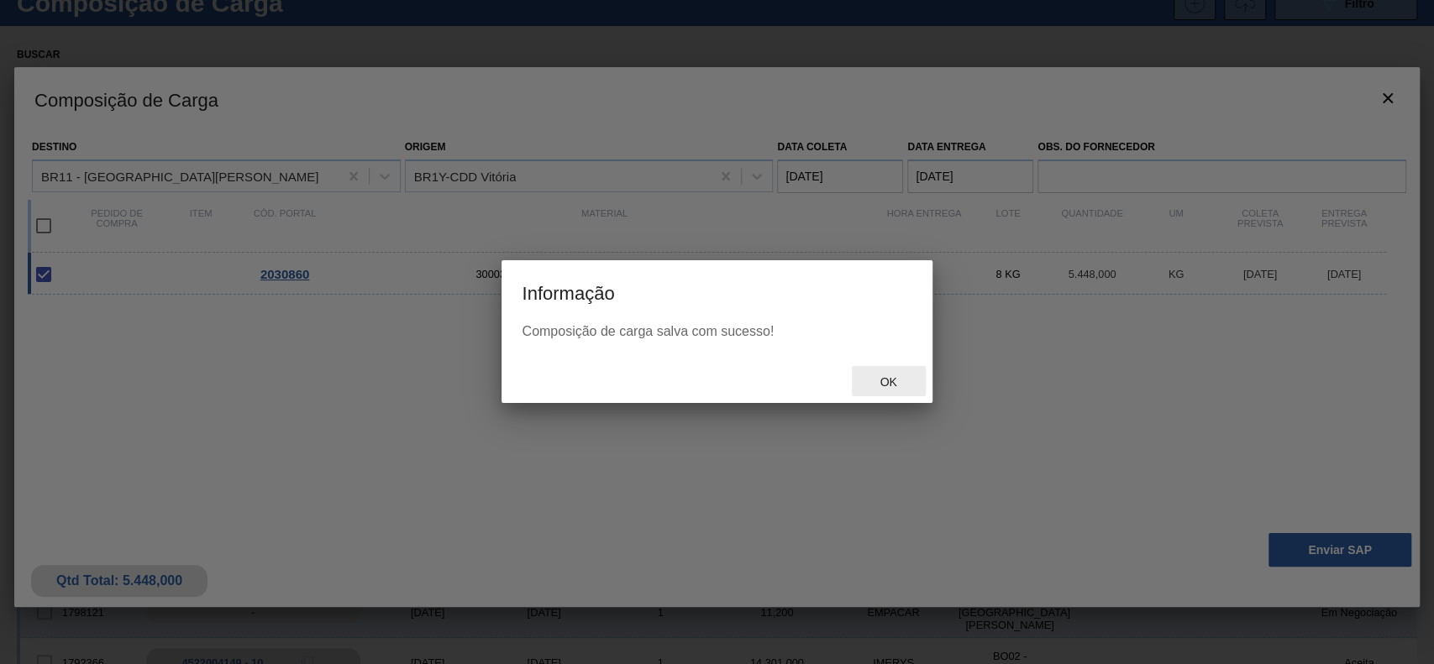
click at [883, 367] on div "Ok" at bounding box center [889, 381] width 74 height 31
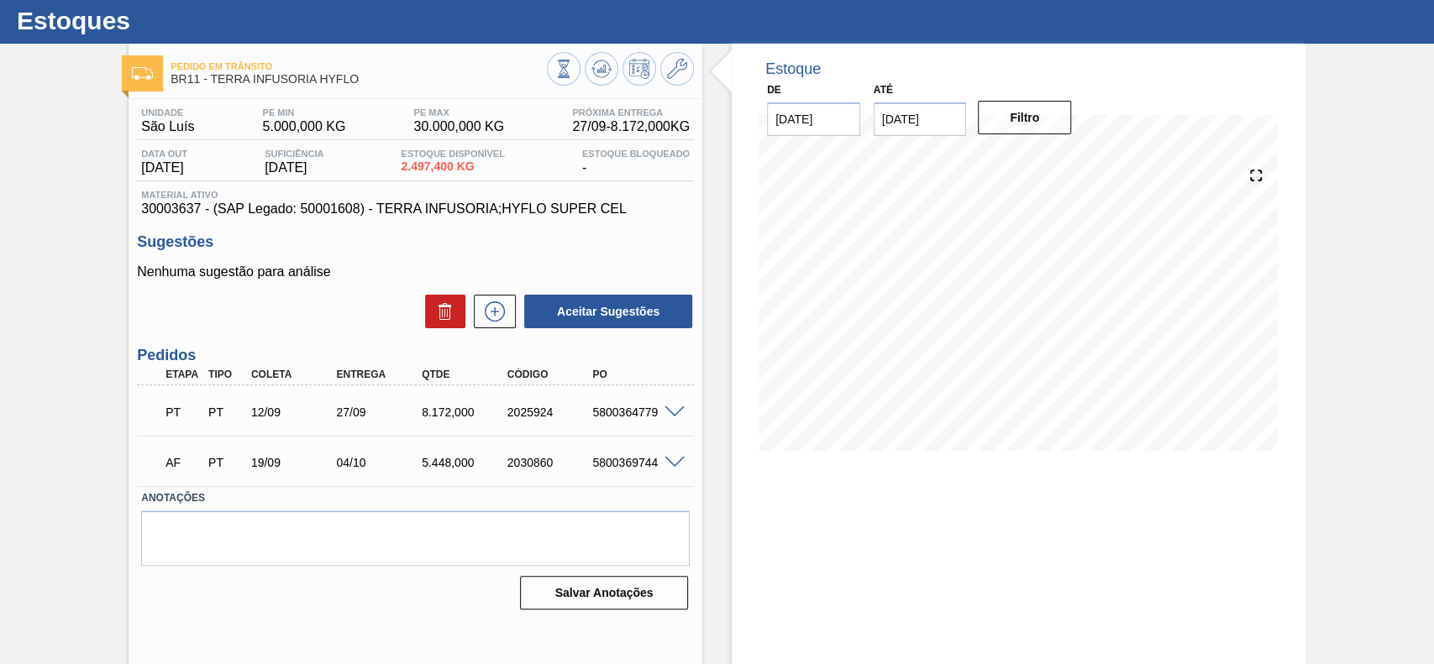
scroll to position [58, 0]
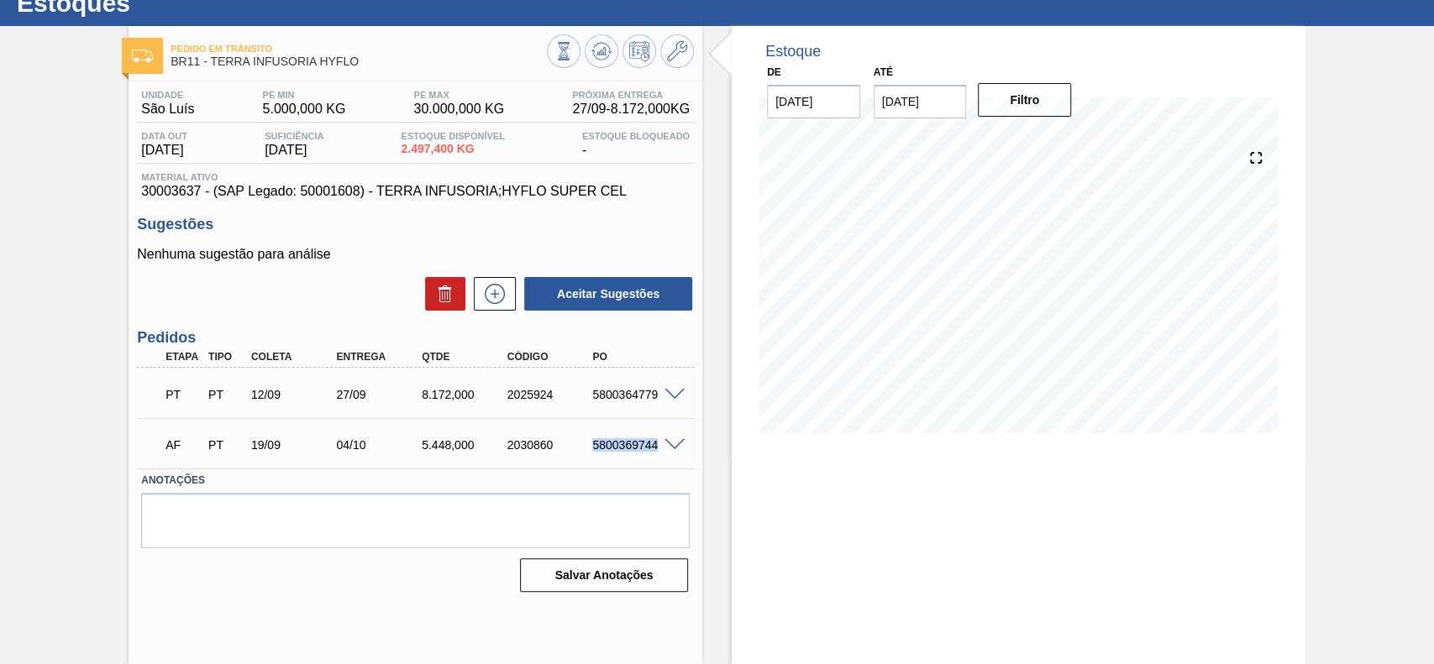
drag, startPoint x: 591, startPoint y: 447, endPoint x: 658, endPoint y: 455, distance: 66.9
click at [658, 455] on div "AF PT 19/09 04/10 5.448,000 2030860 5800369744" at bounding box center [411, 444] width 512 height 34
copy div "5800369744"
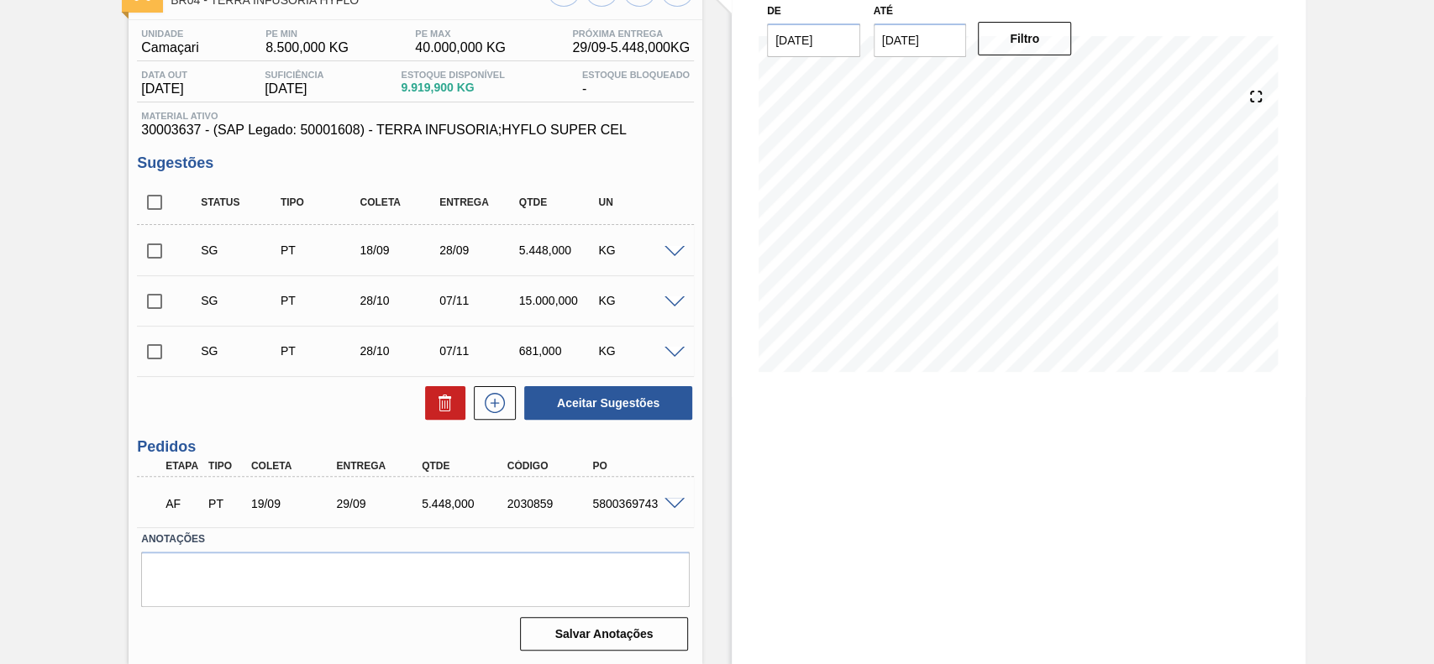
scroll to position [121, 0]
drag, startPoint x: 595, startPoint y: 508, endPoint x: 616, endPoint y: 518, distance: 23.3
click at [650, 516] on div "AF PT 19/09 29/09 5.448,000 2030859 5800369743" at bounding box center [411, 502] width 512 height 34
drag, startPoint x: 609, startPoint y: 508, endPoint x: 656, endPoint y: 511, distance: 47.1
click at [656, 511] on div "AF PT 19/09 29/09 5.448,000 2030859 5800369743" at bounding box center [411, 502] width 512 height 34
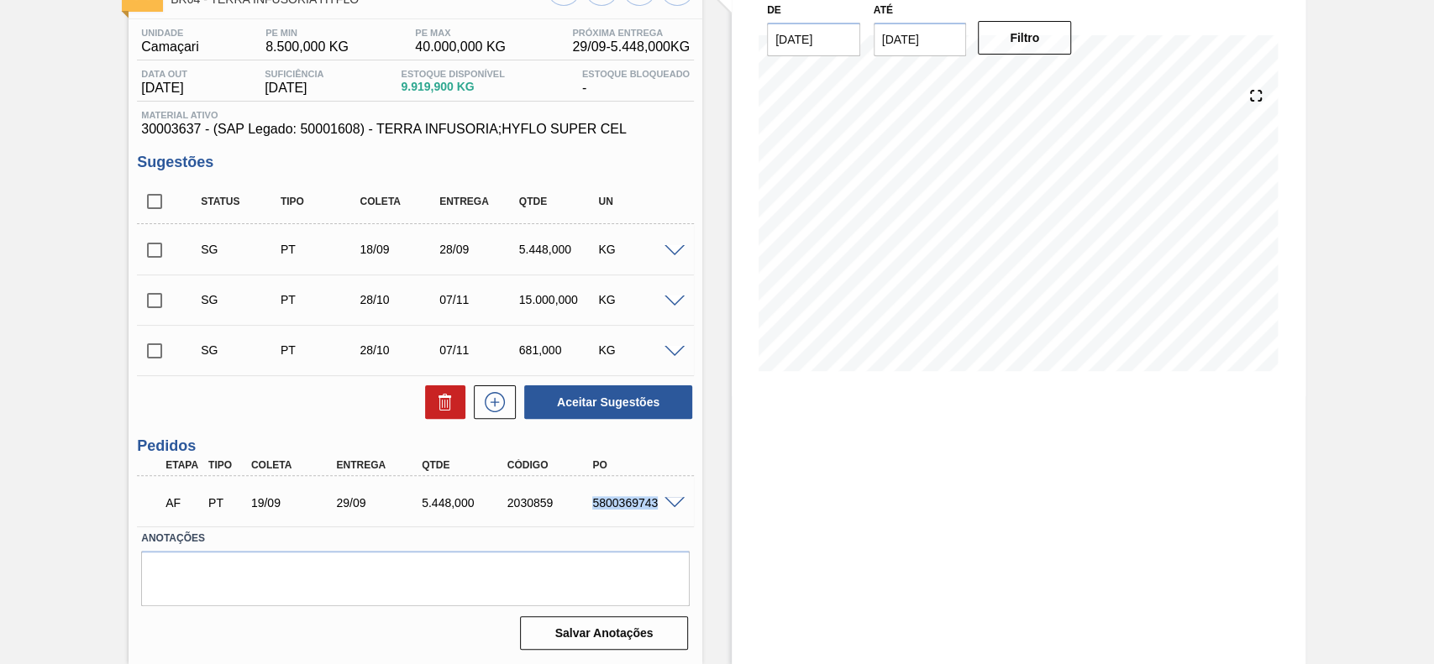
copy div "5800369743"
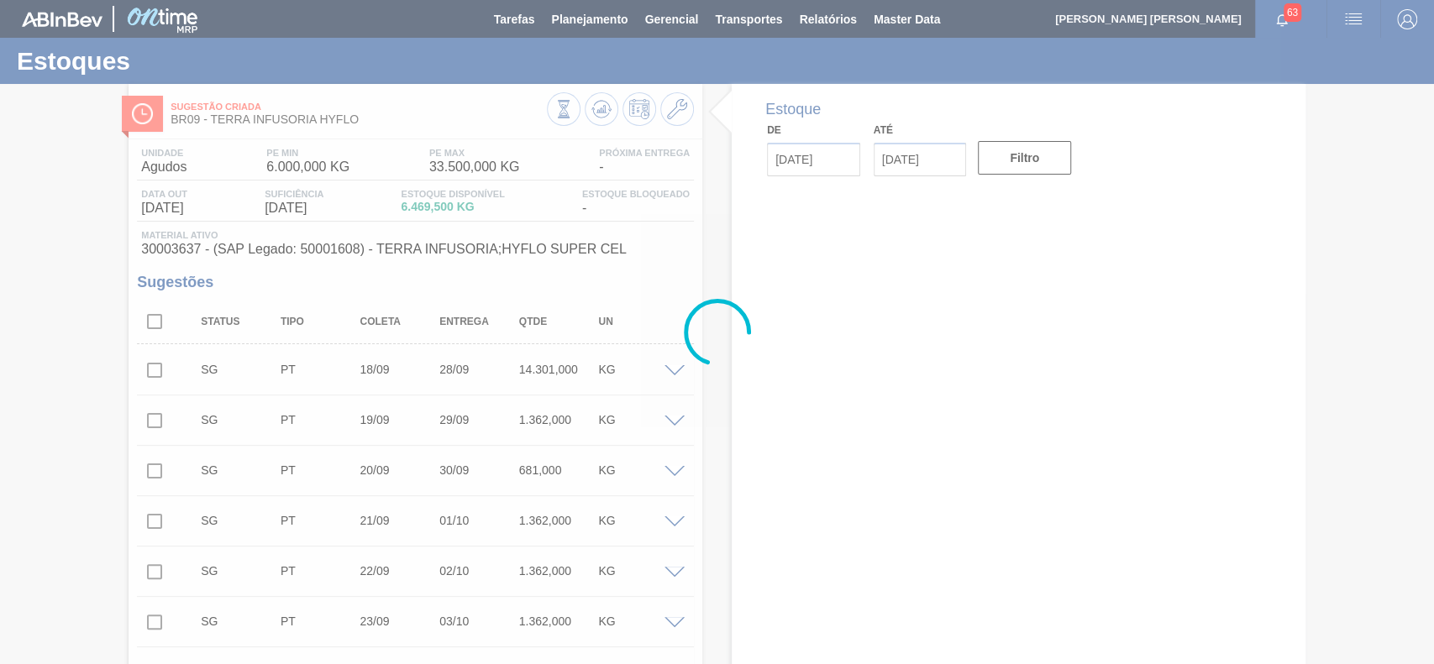
click at [158, 322] on div at bounding box center [717, 332] width 1434 height 664
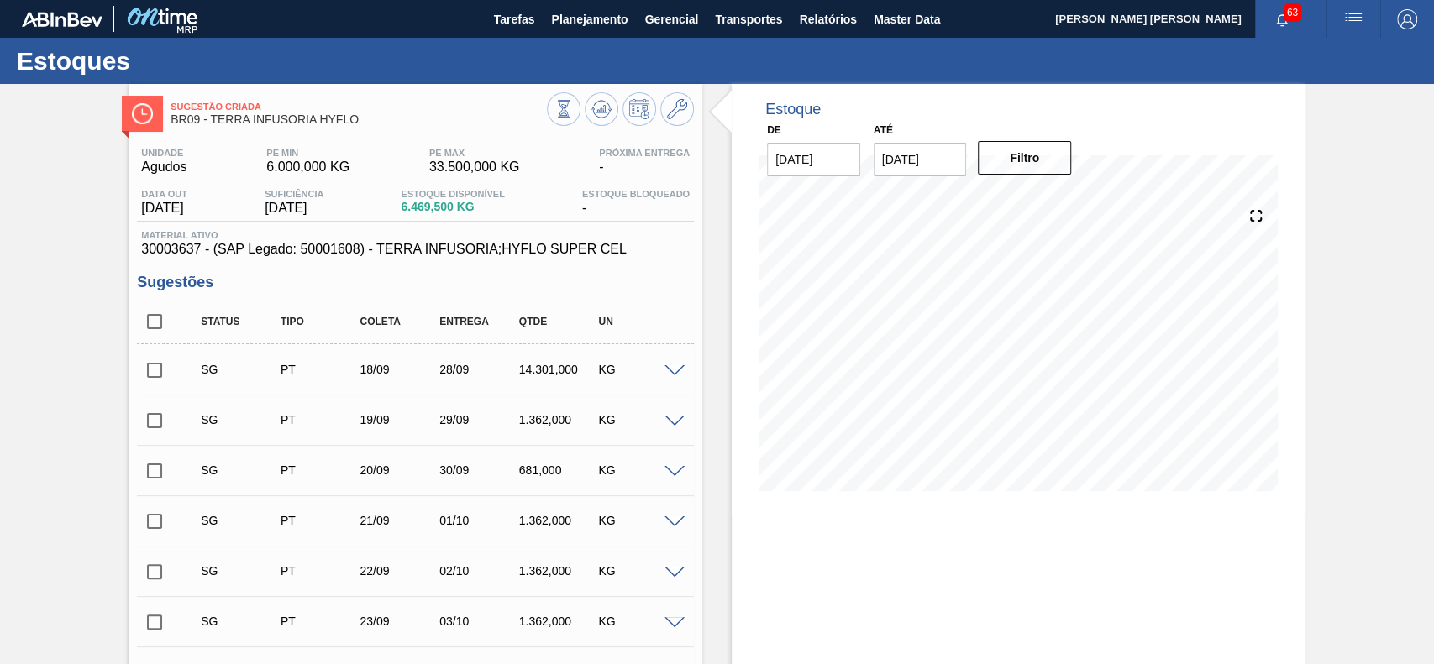
click at [156, 320] on input "checkbox" at bounding box center [154, 321] width 35 height 35
checkbox input "true"
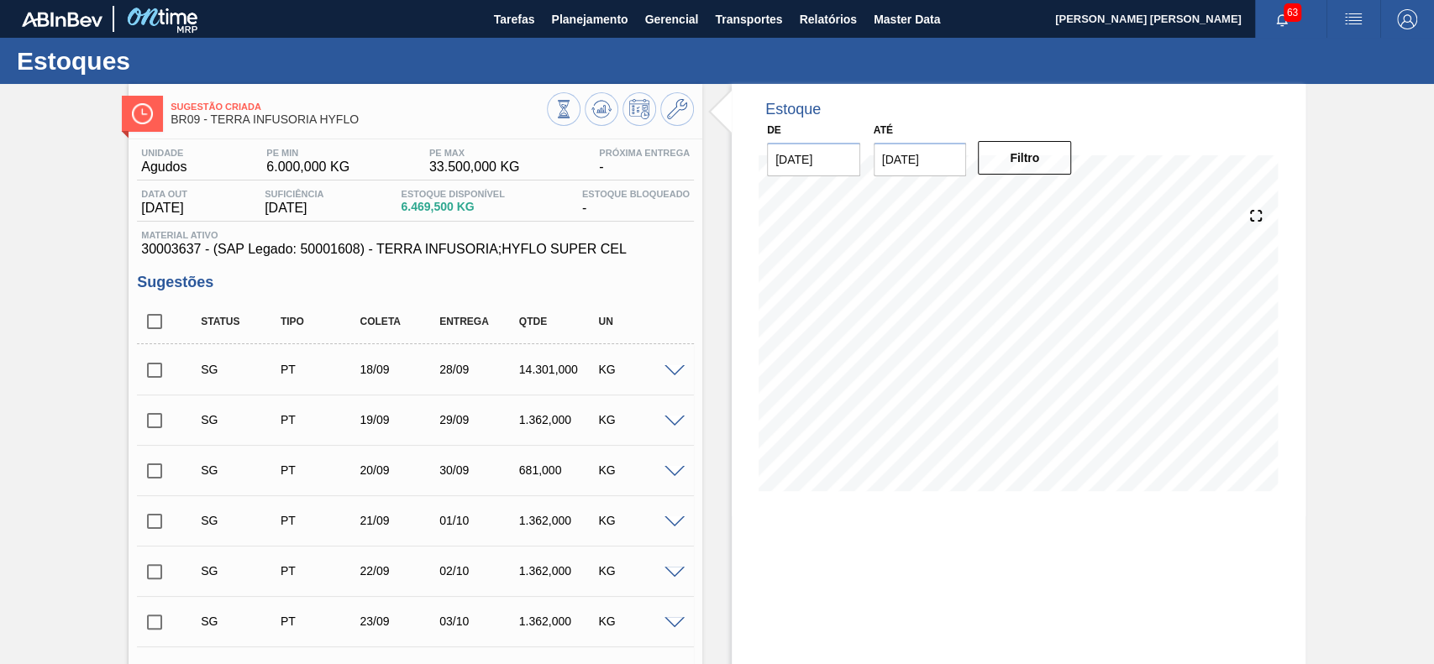
checkbox input "true"
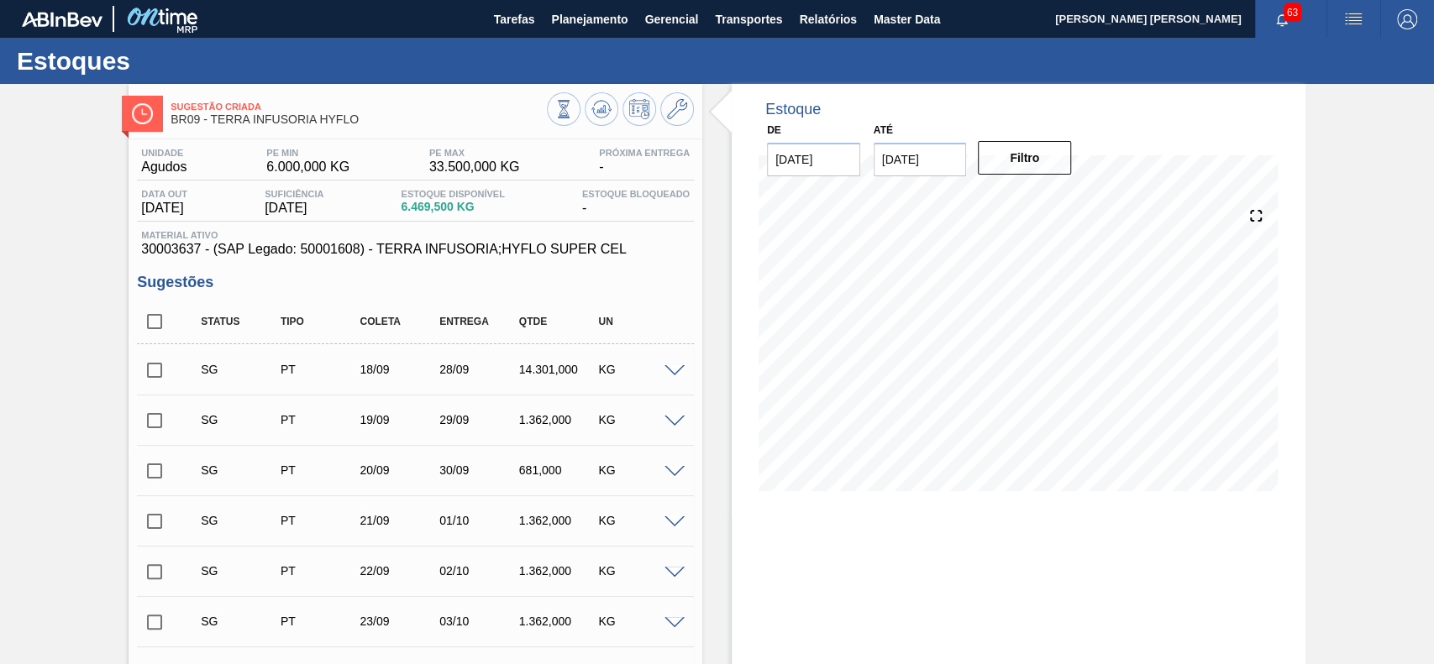
checkbox input "true"
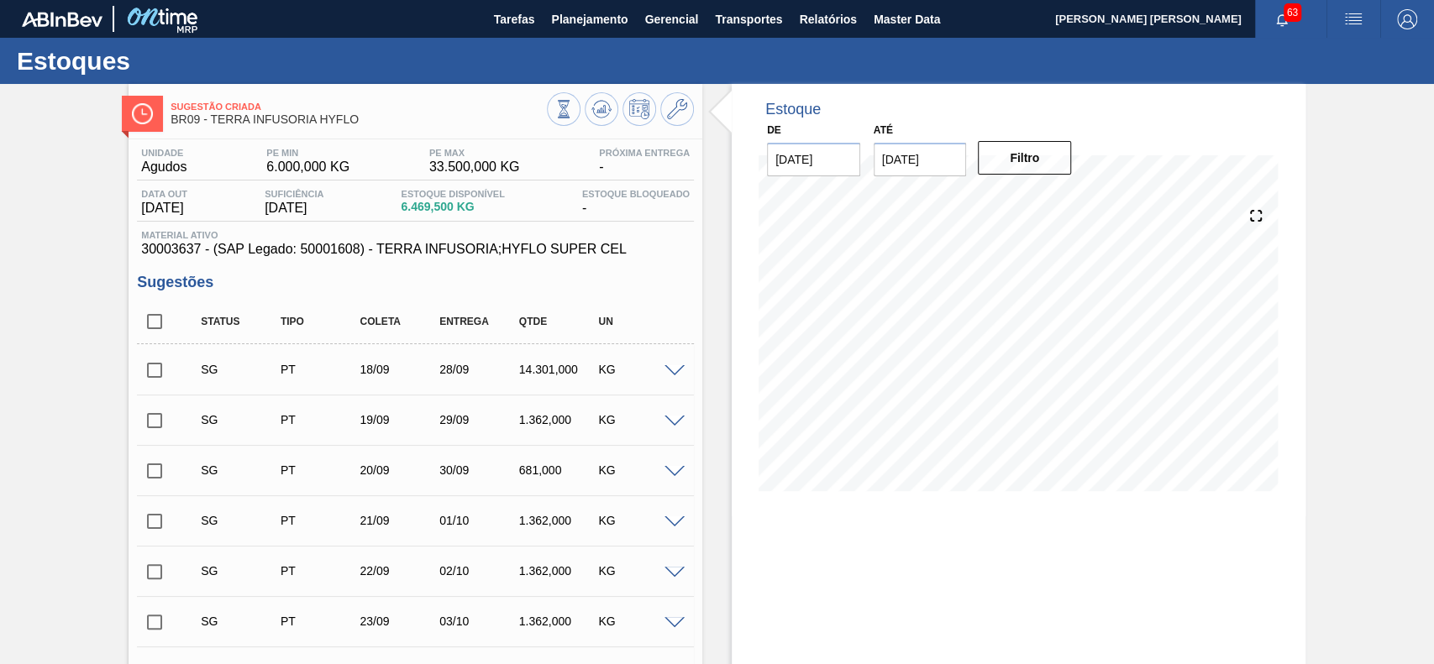
checkbox input "true"
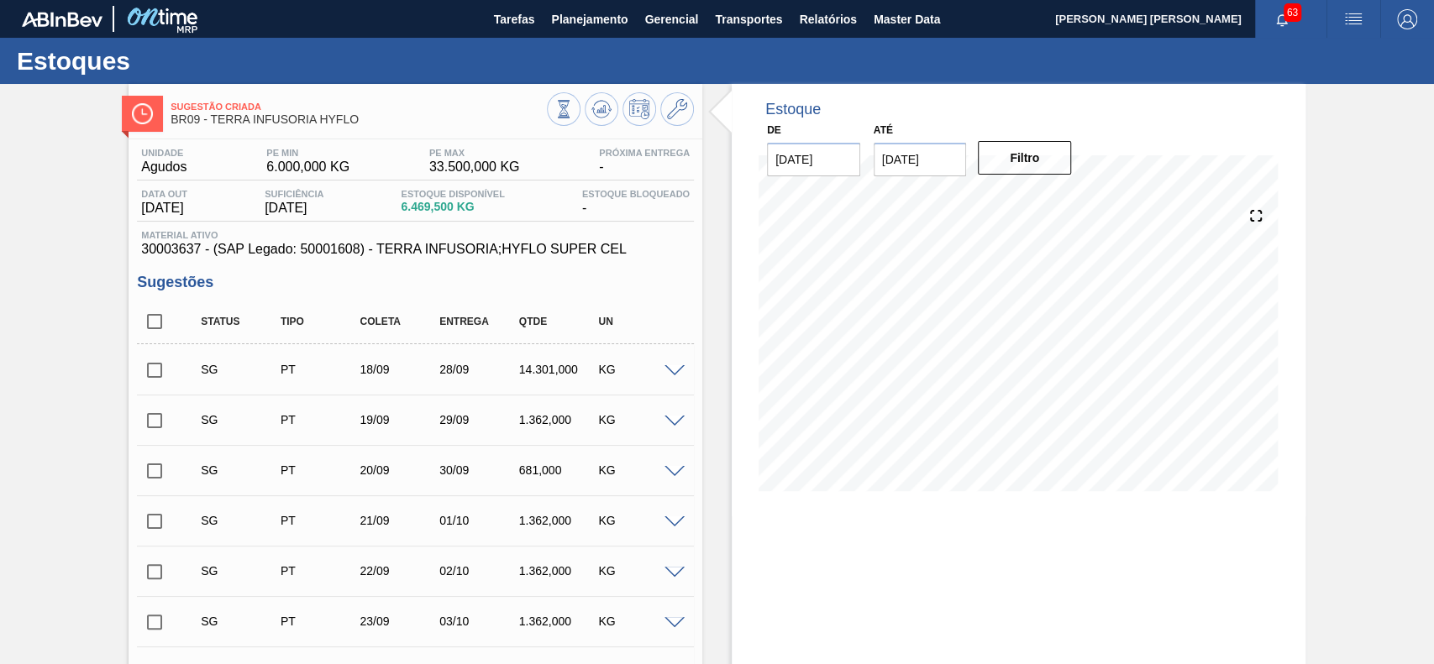
checkbox input "true"
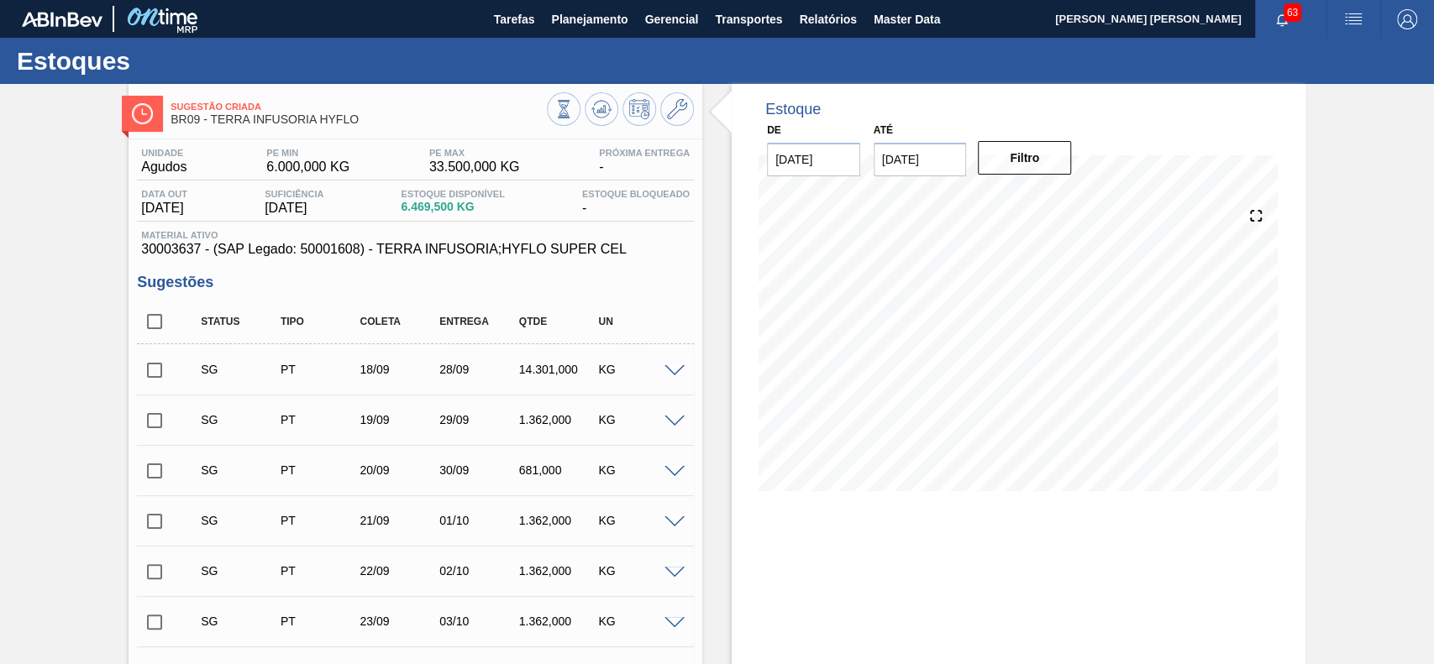
checkbox input "true"
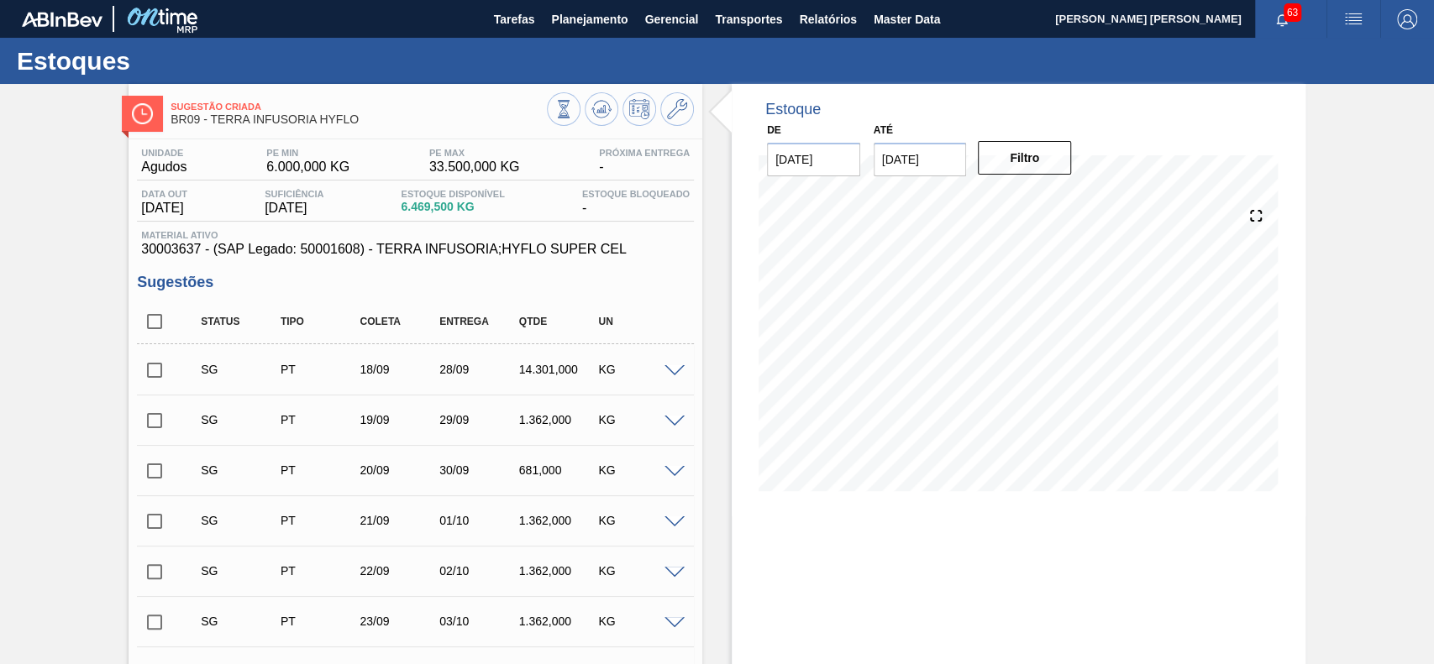
checkbox input "true"
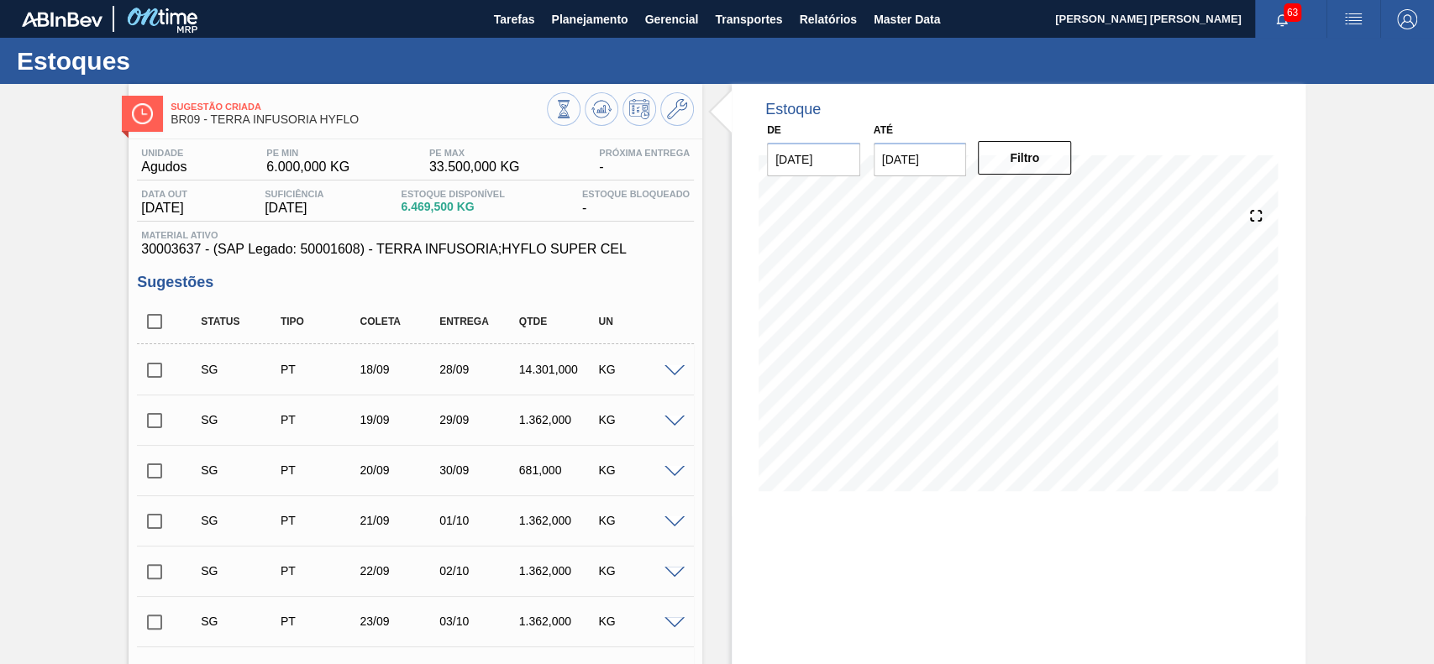
checkbox input "true"
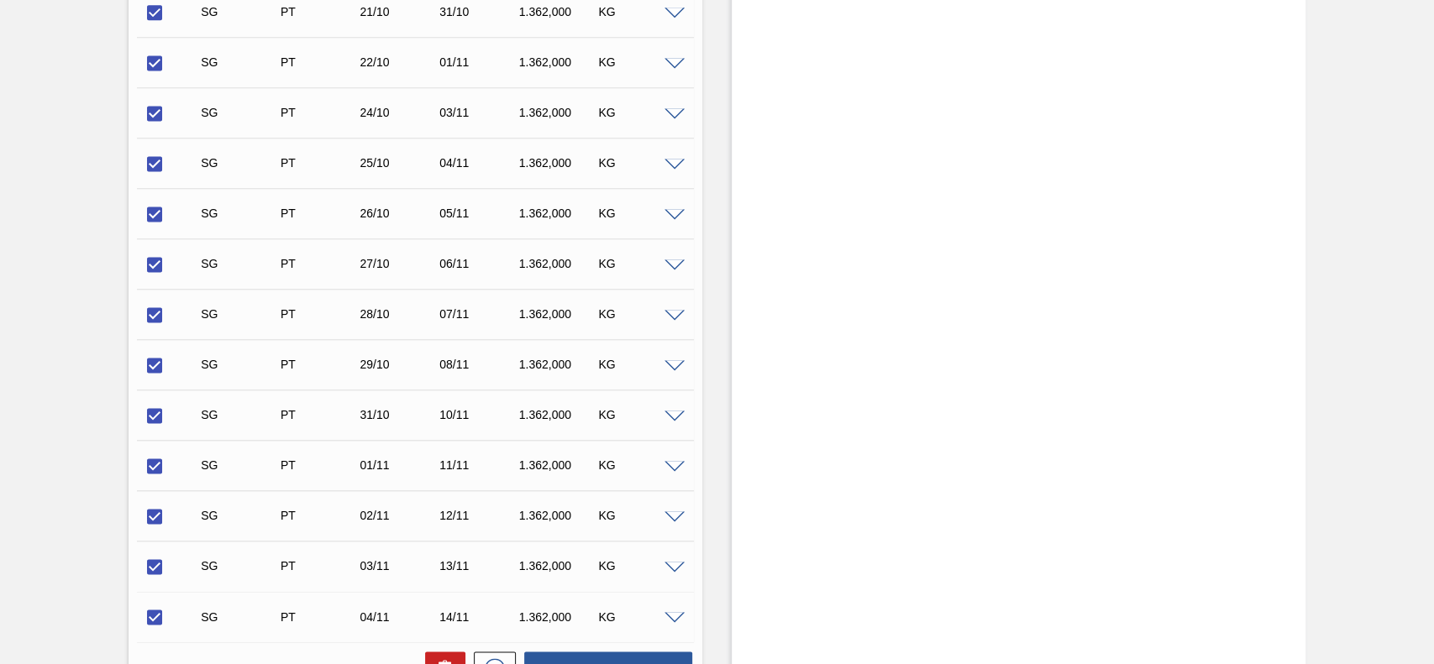
scroll to position [1806, 0]
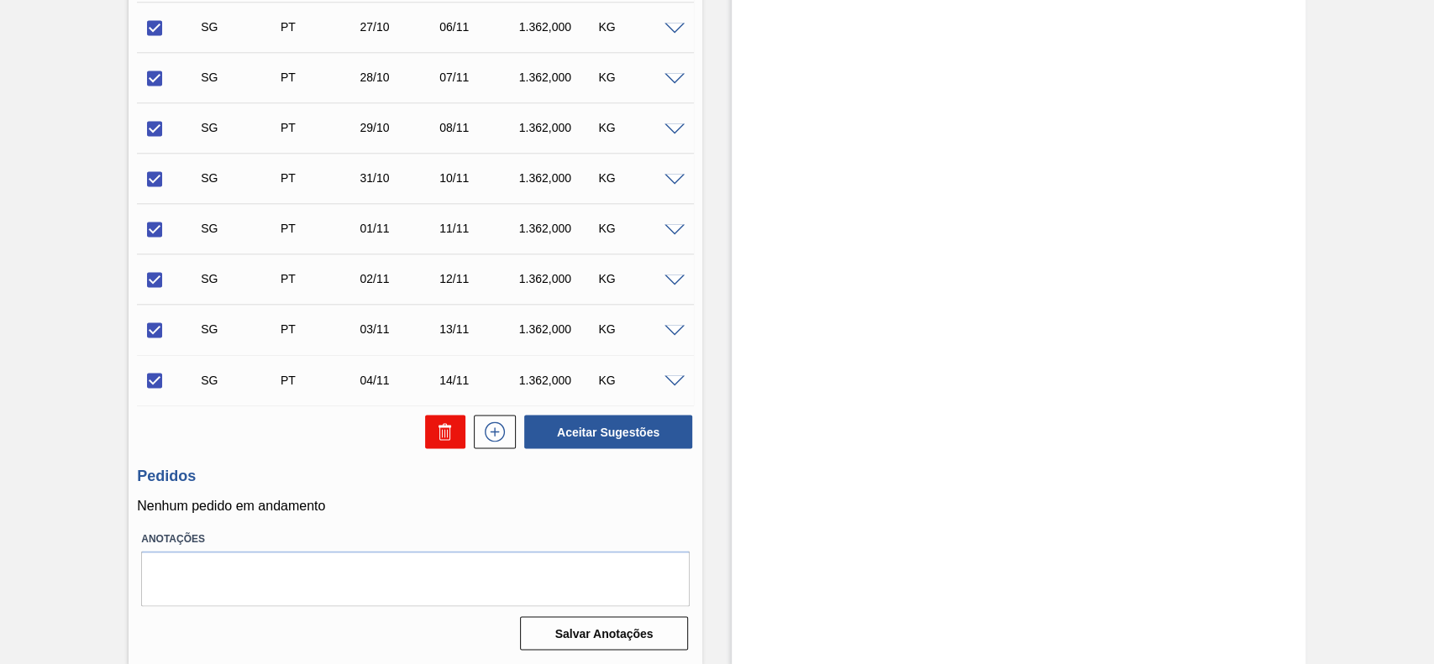
click at [440, 444] on button at bounding box center [445, 432] width 40 height 34
checkbox input "false"
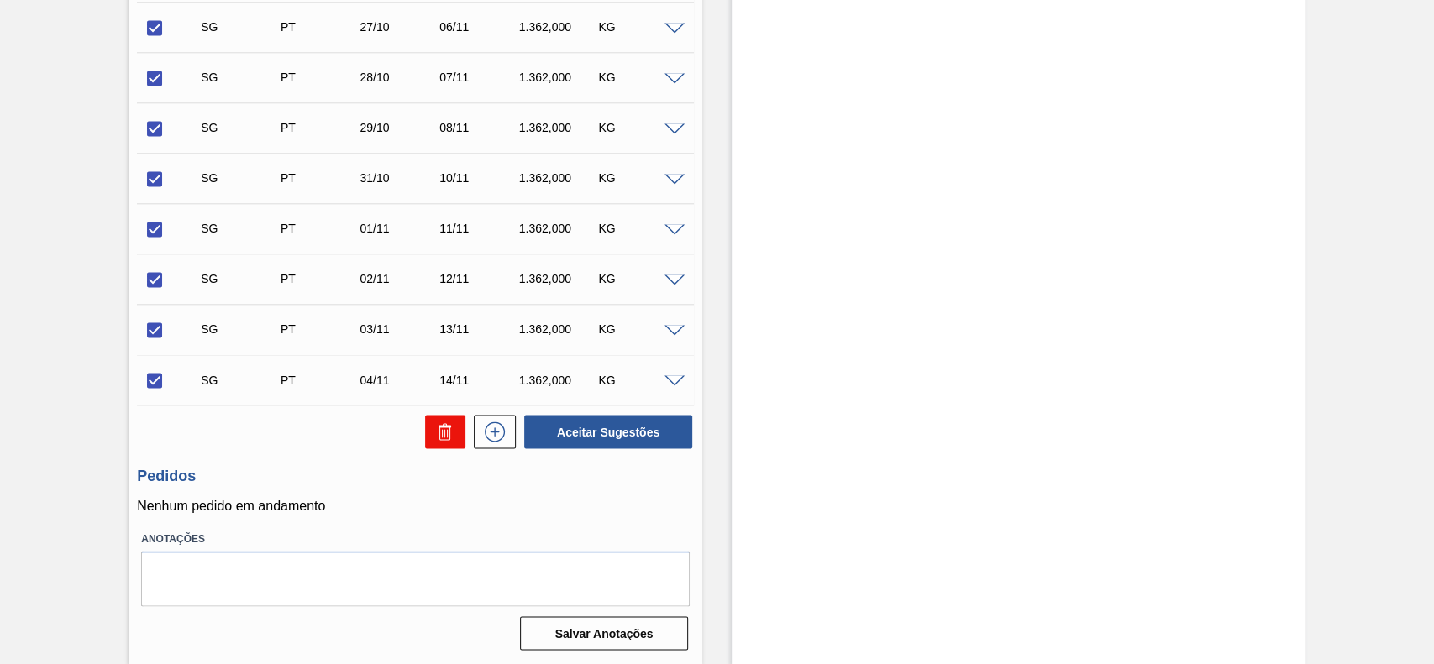
checkbox input "false"
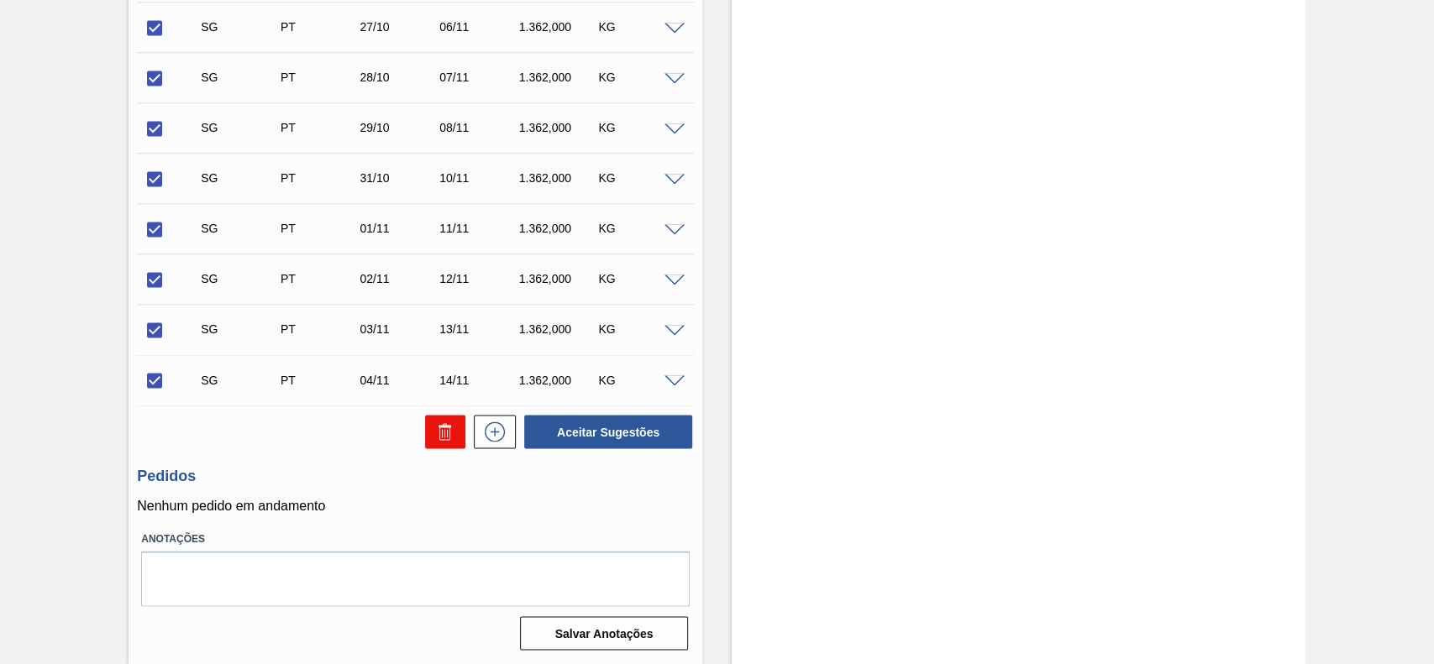
checkbox input "false"
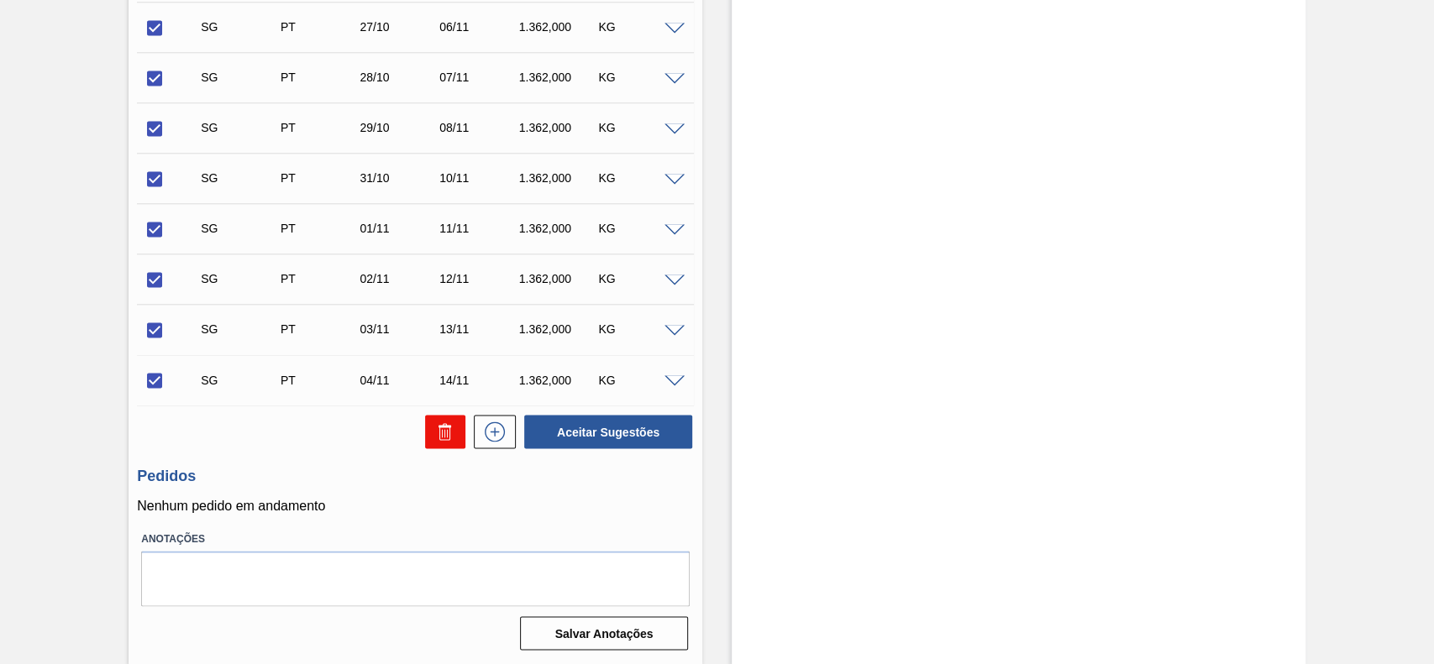
checkbox input "false"
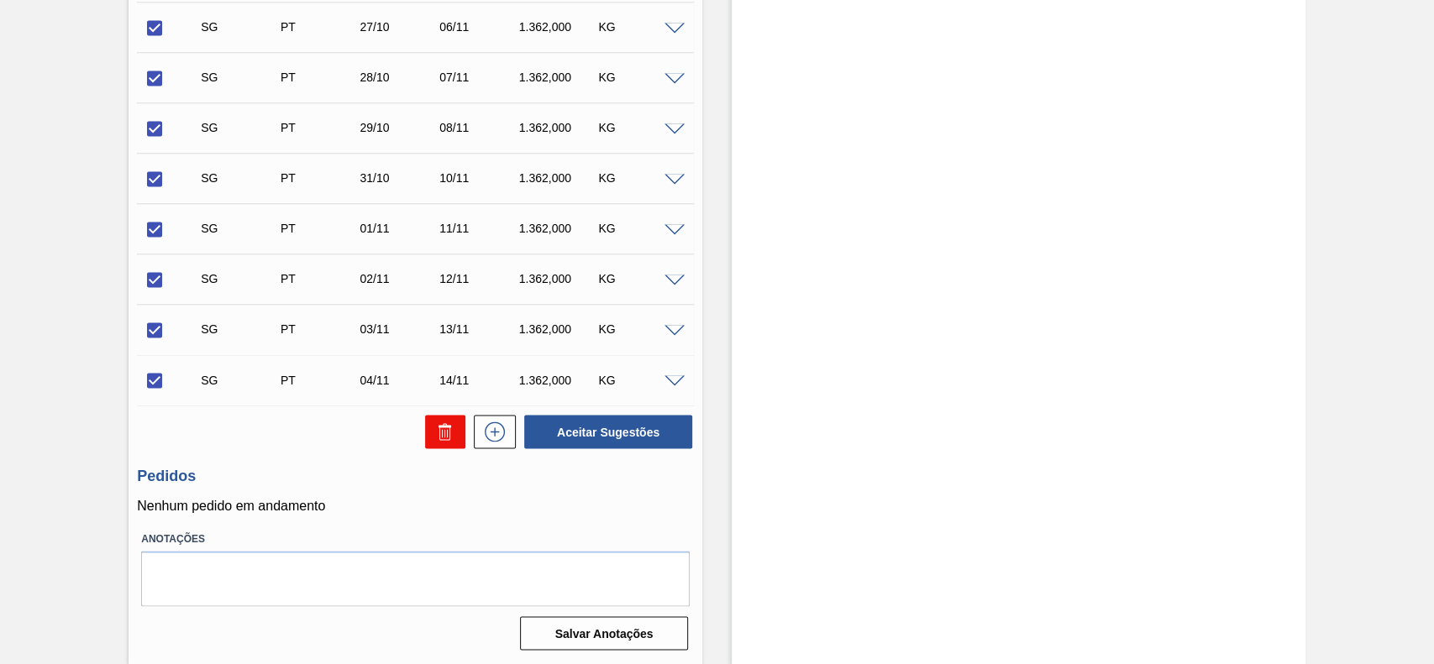
checkbox input "false"
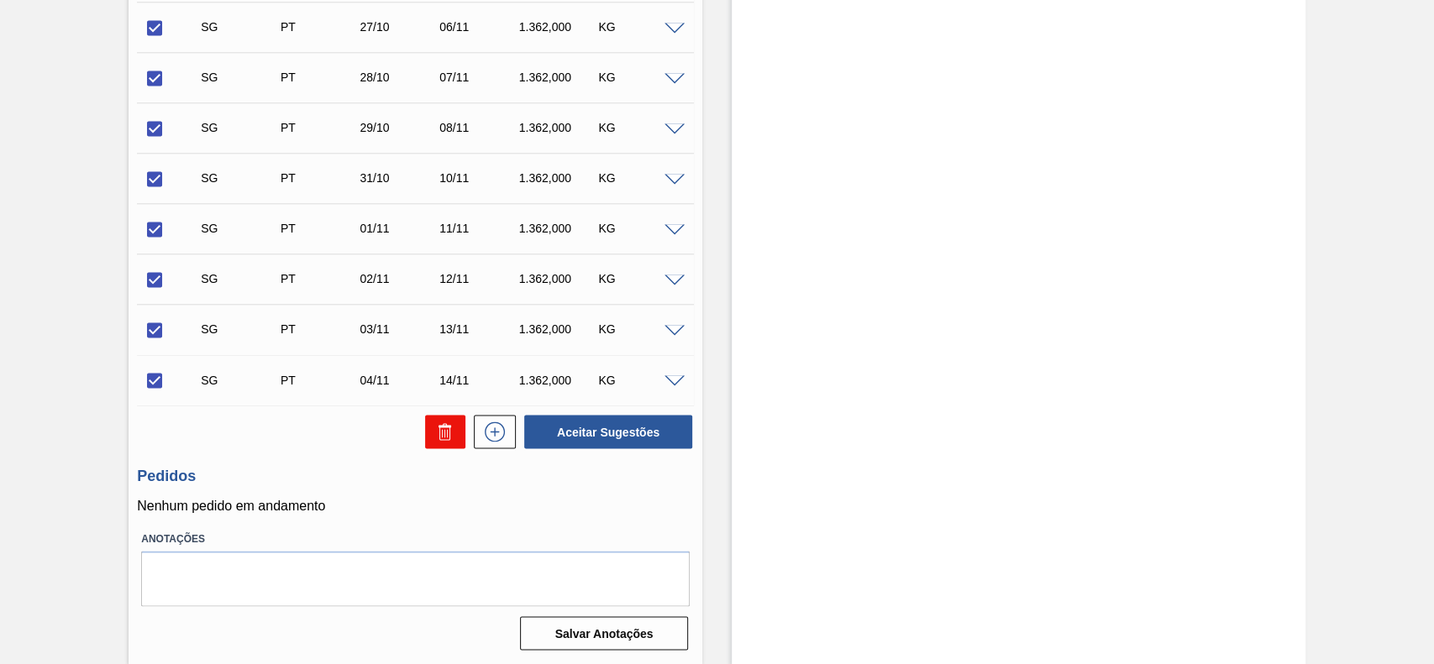
checkbox input "false"
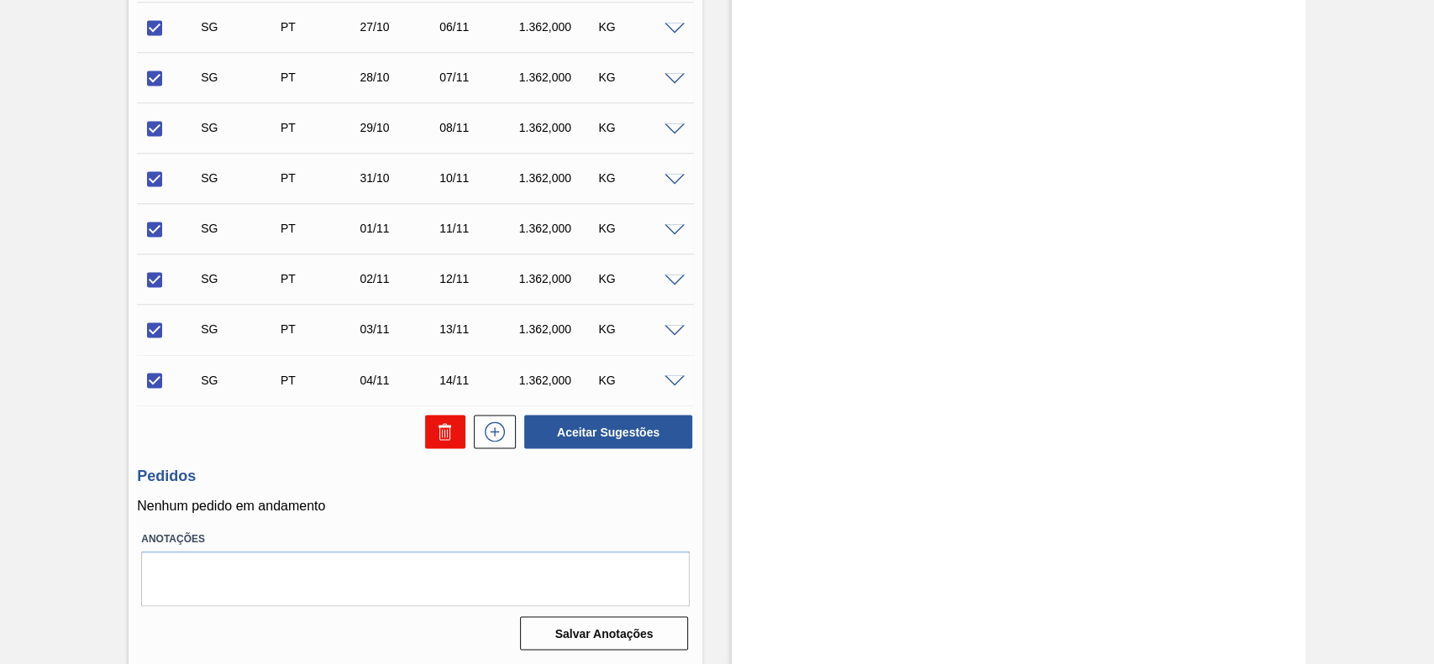
checkbox input "false"
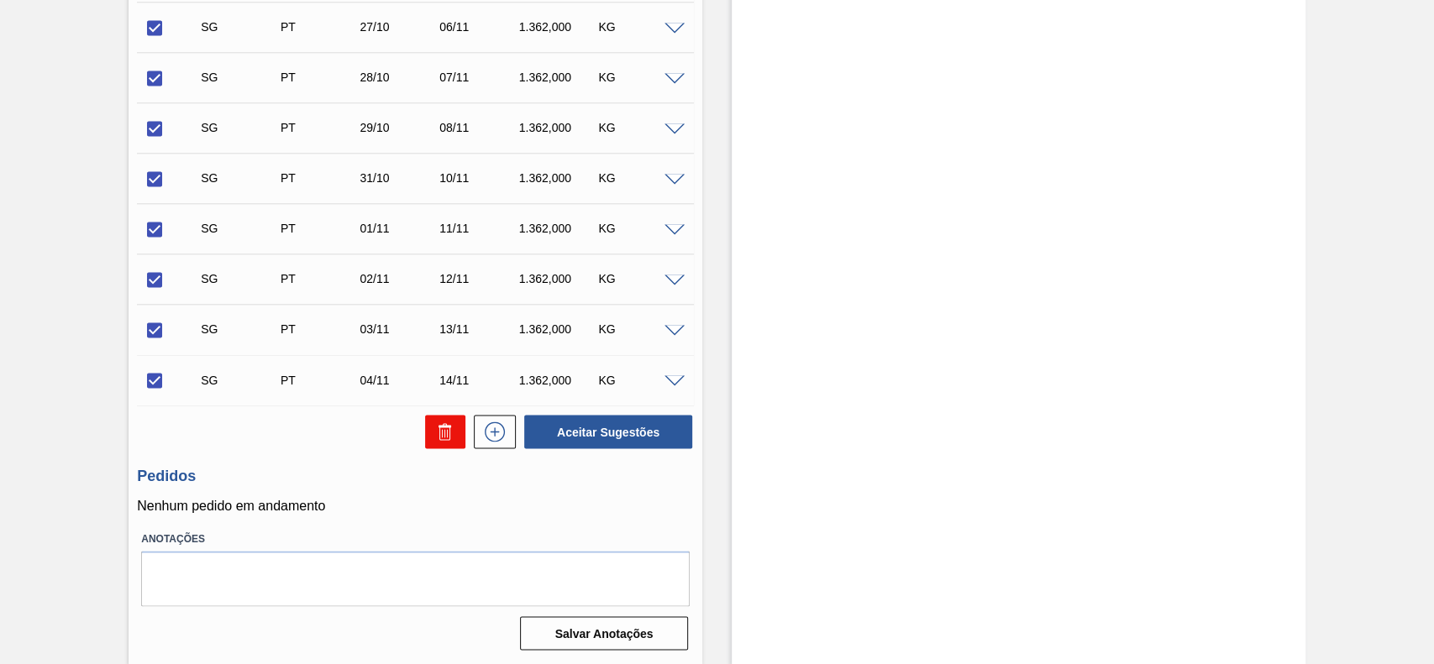
checkbox input "false"
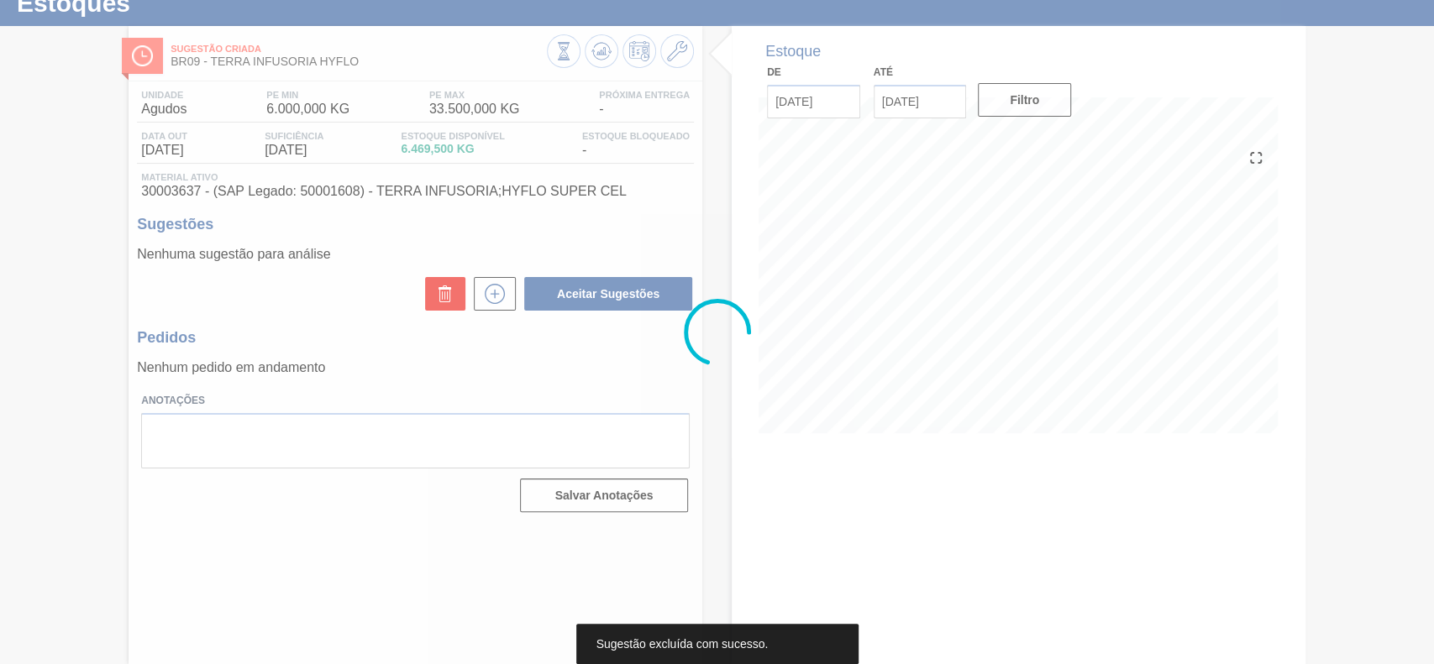
scroll to position [58, 0]
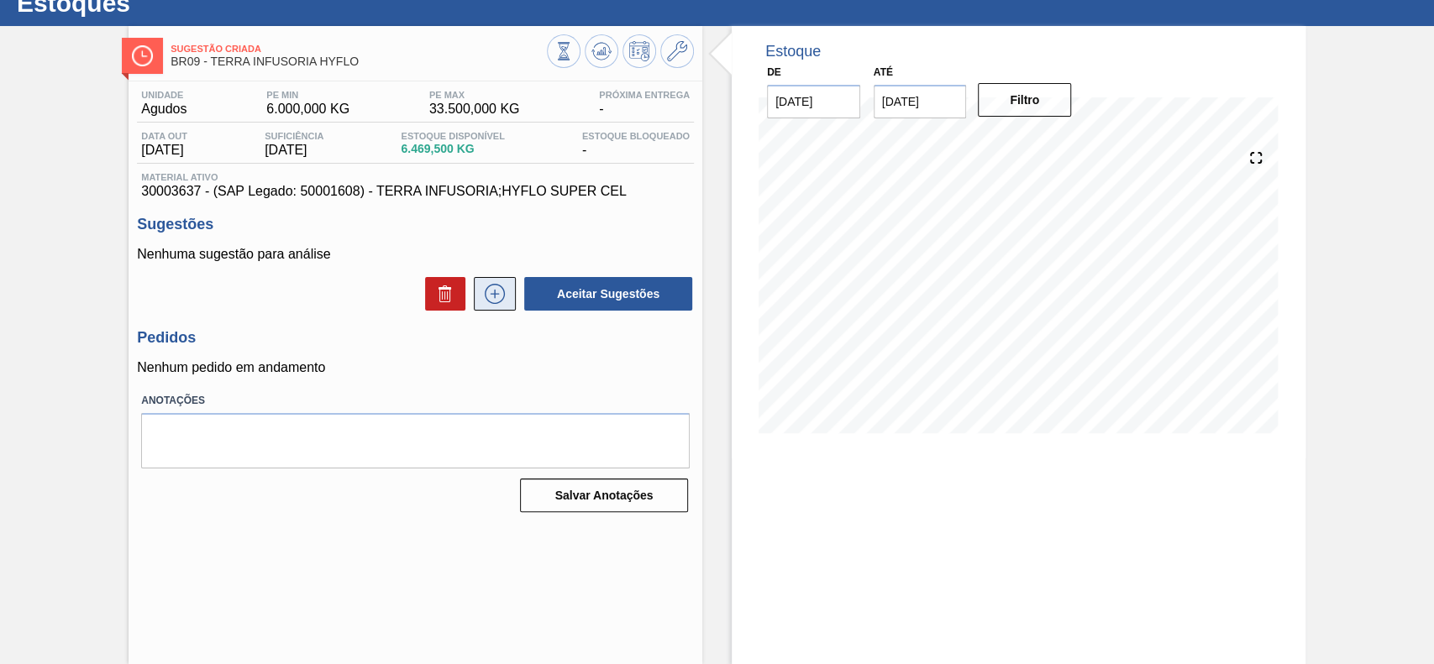
click at [497, 300] on icon at bounding box center [494, 294] width 27 height 20
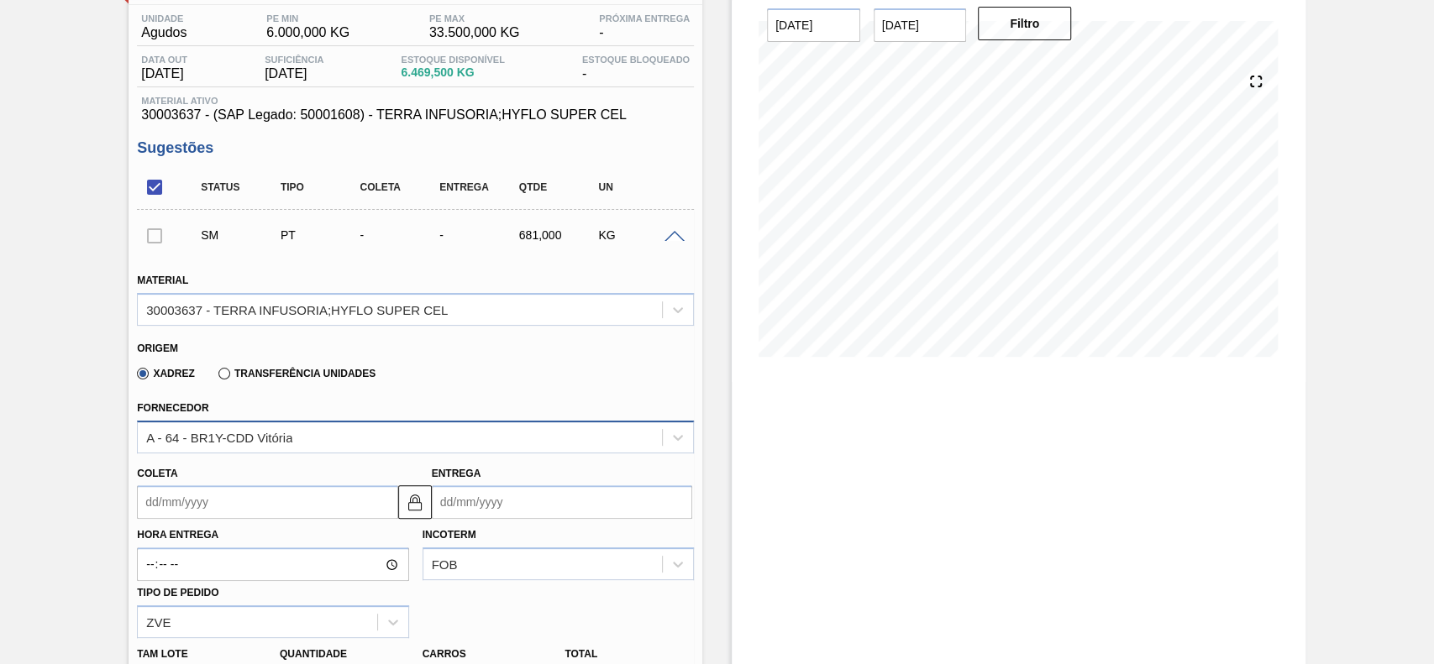
scroll to position [170, 0]
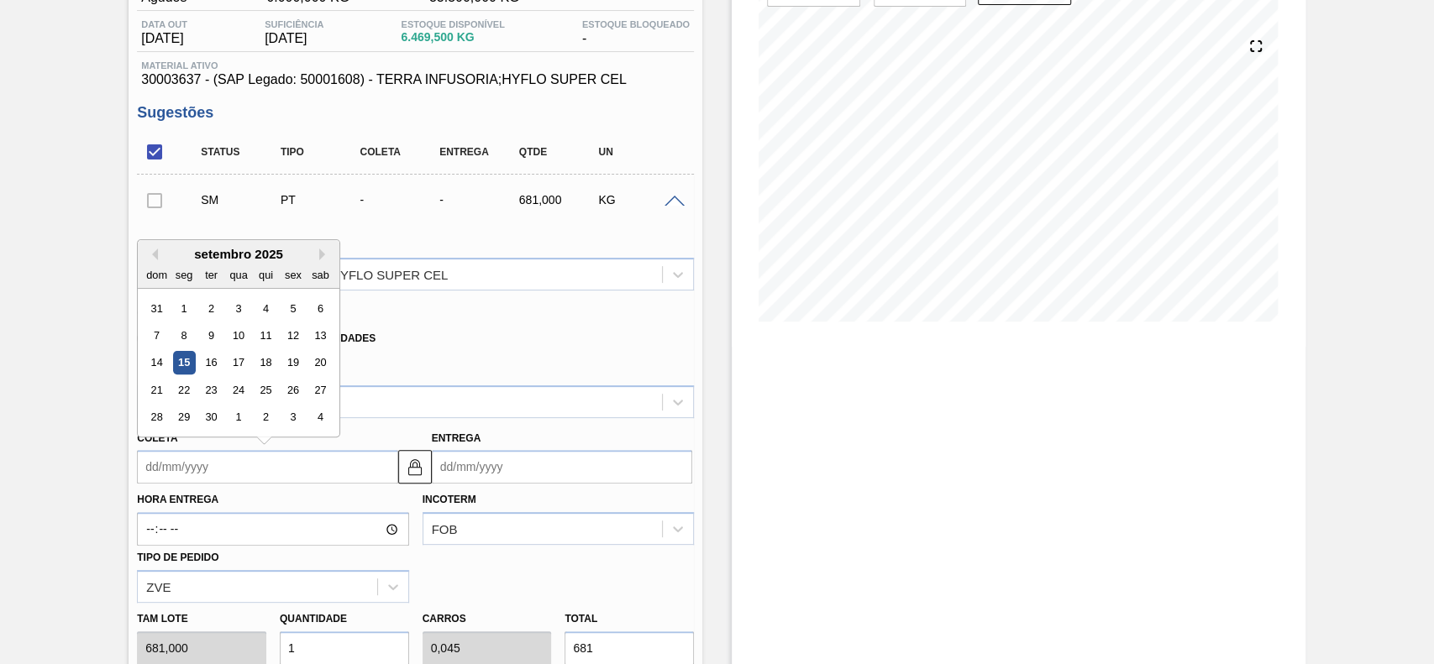
click at [238, 470] on input "Coleta" at bounding box center [267, 467] width 260 height 34
click at [282, 365] on div "19" at bounding box center [293, 363] width 23 height 23
type input "[DATE]"
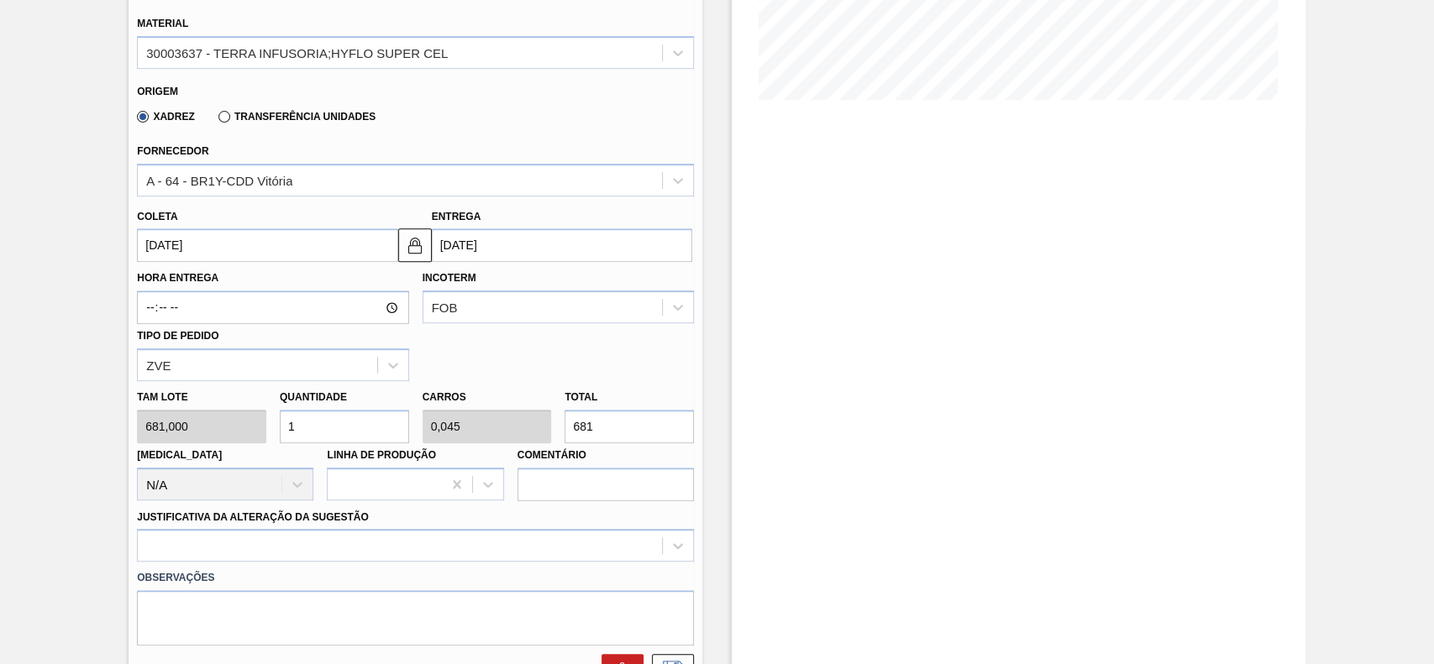
scroll to position [394, 0]
click at [316, 422] on input "1" at bounding box center [344, 424] width 129 height 34
type input "8"
type input "0,363"
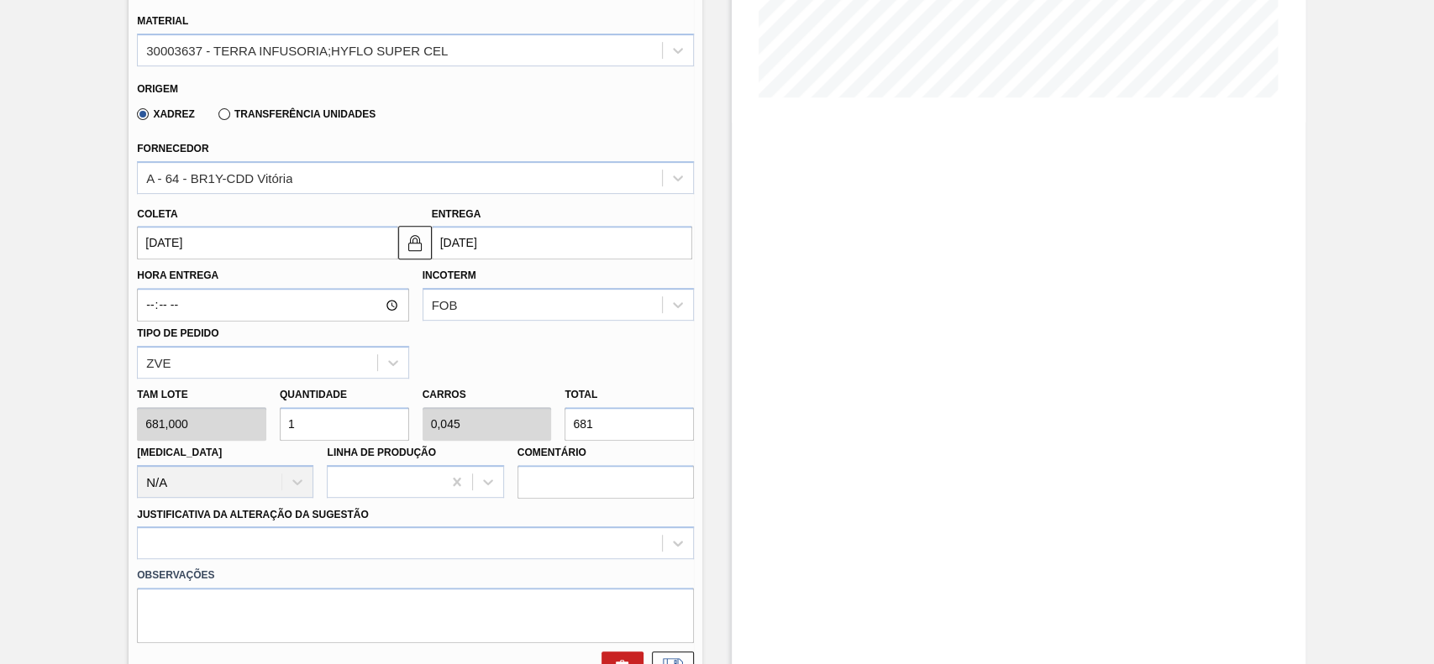
type input "5.448"
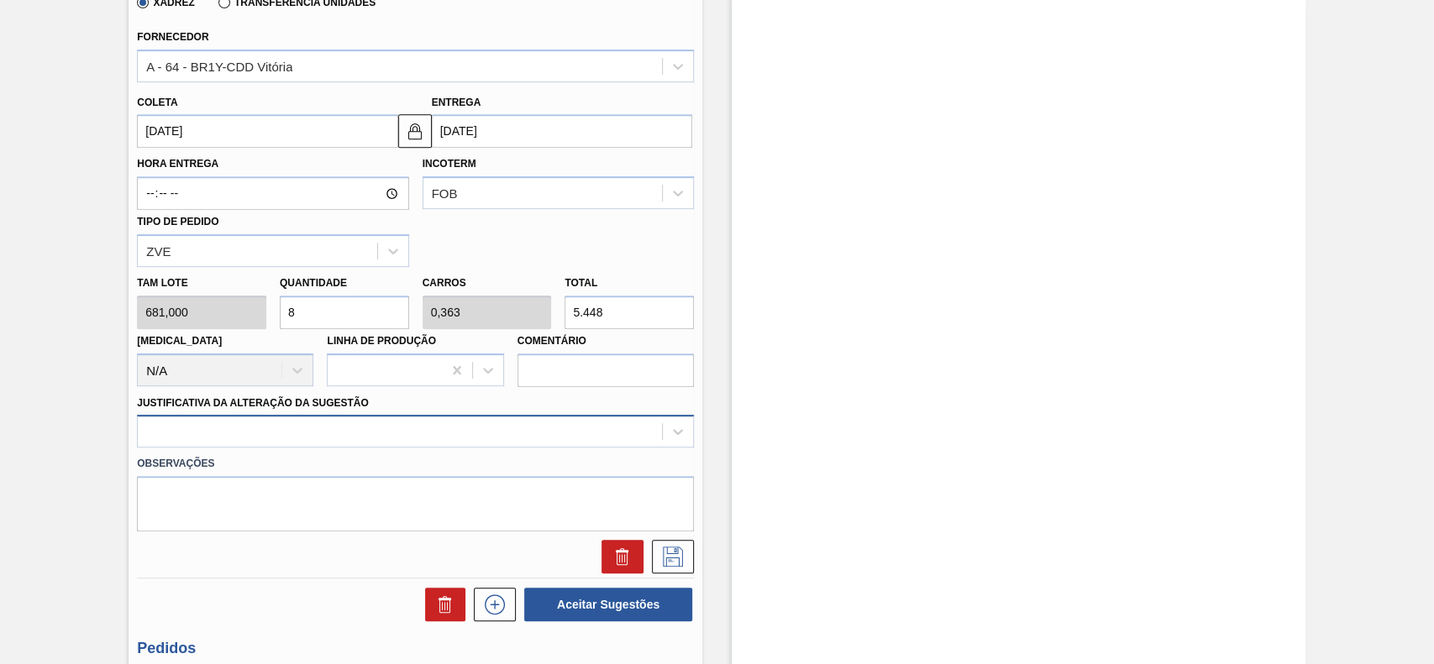
type input "8"
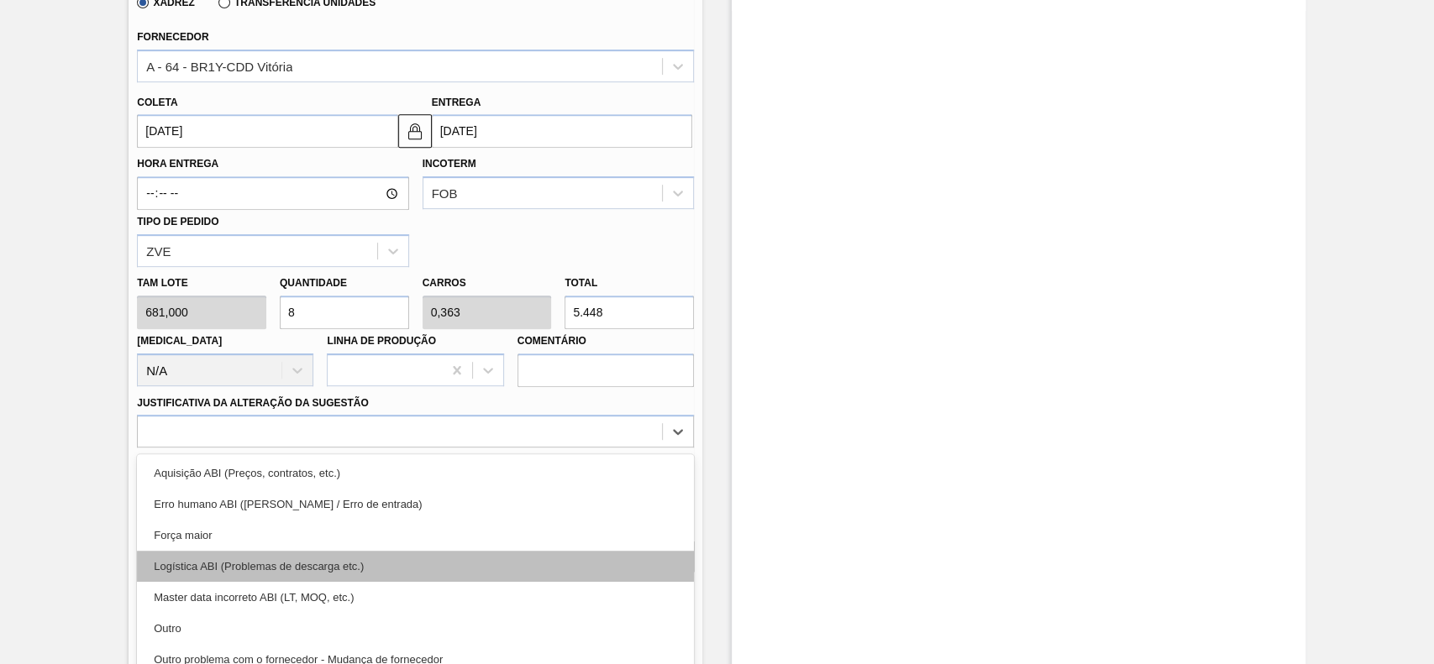
drag, startPoint x: 215, startPoint y: 427, endPoint x: 172, endPoint y: 506, distance: 89.8
click at [212, 428] on div "option Aquisição ABI (Preços, contratos, etc.) focused, 1 of 18. 18 results ava…" at bounding box center [415, 431] width 557 height 33
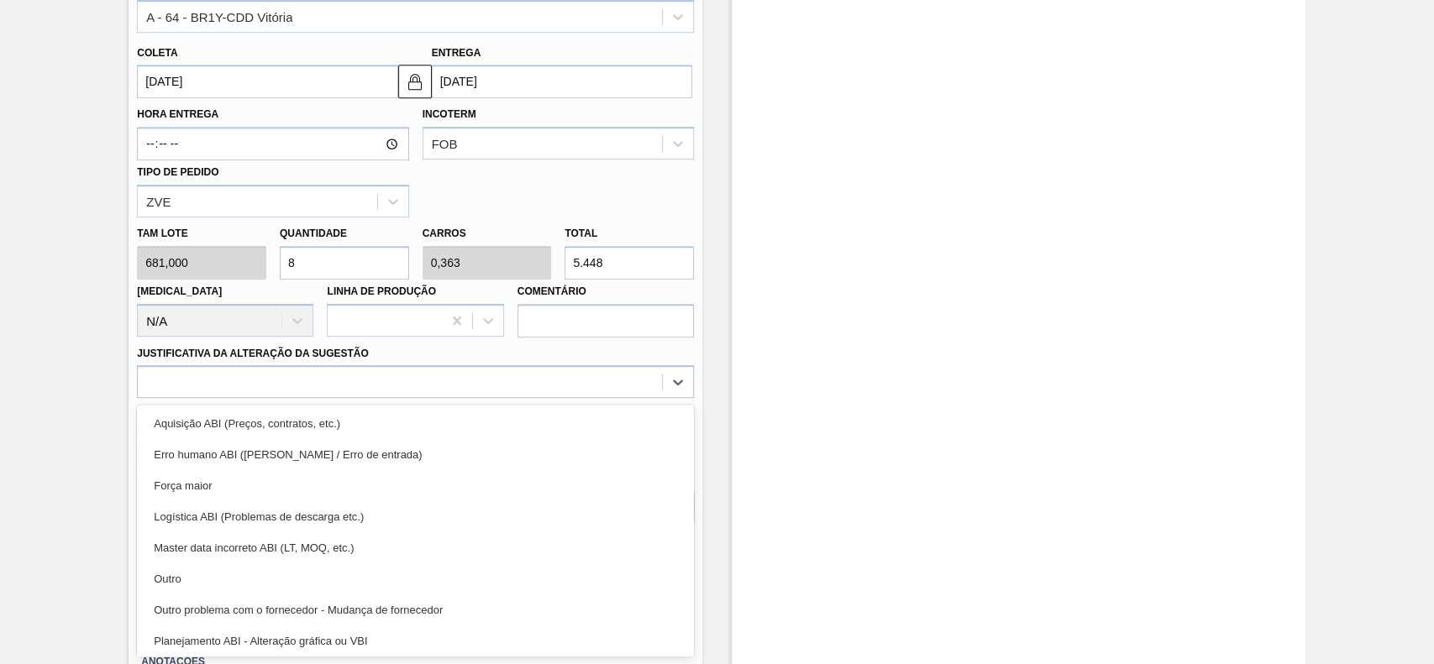
drag, startPoint x: 185, startPoint y: 572, endPoint x: 204, endPoint y: 571, distance: 19.3
click at [186, 573] on div "Outro" at bounding box center [415, 579] width 557 height 31
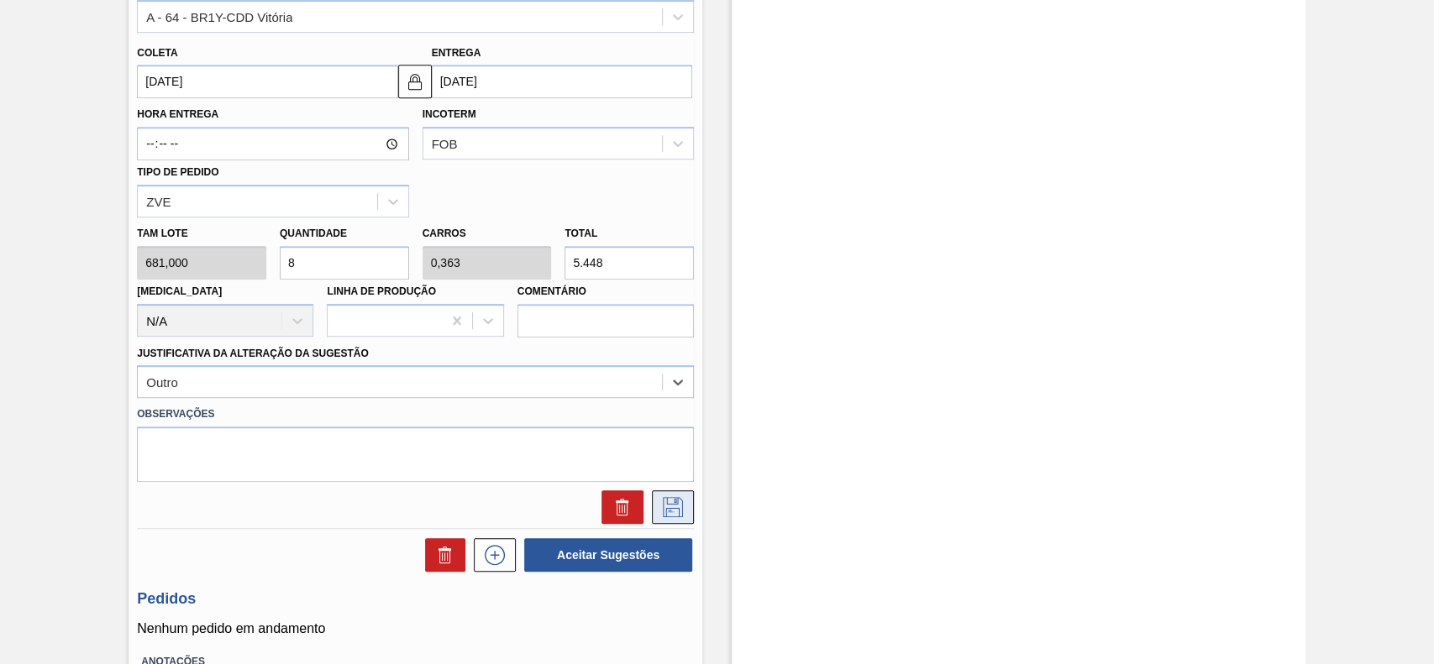
click at [673, 496] on button at bounding box center [673, 507] width 42 height 34
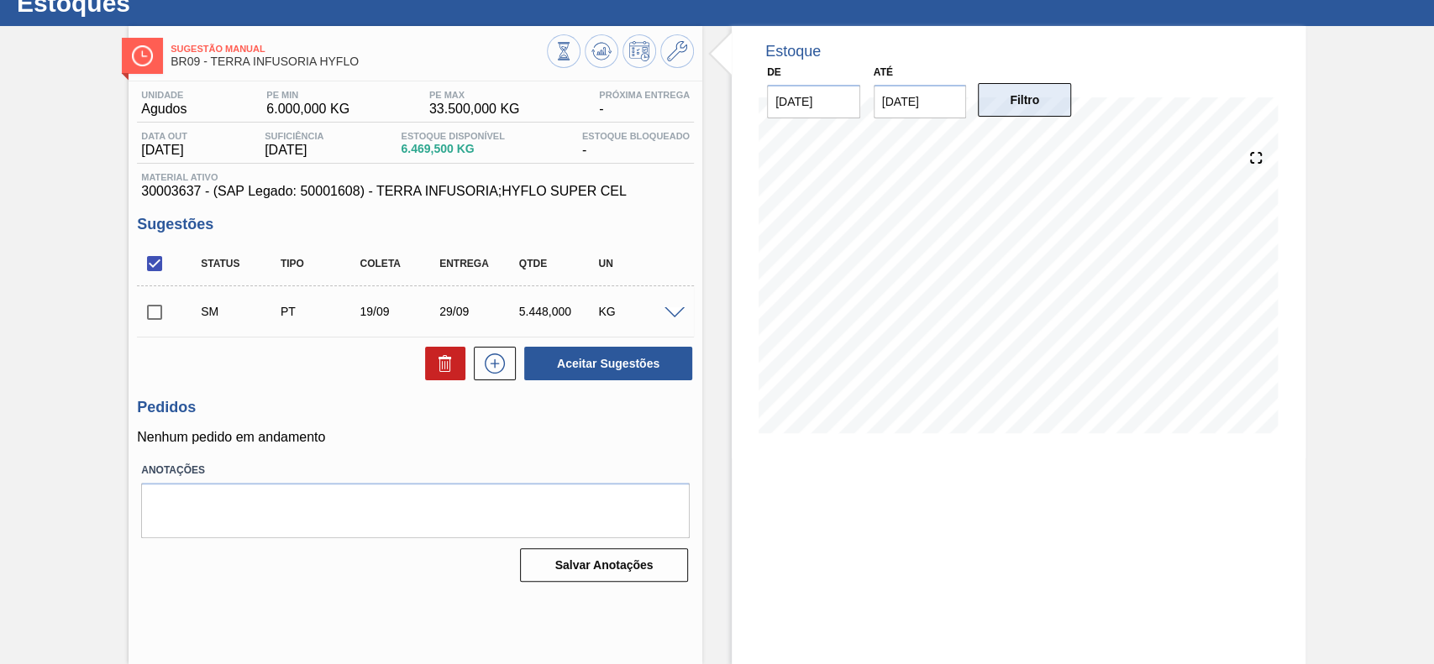
scroll to position [58, 0]
click at [160, 310] on input "checkbox" at bounding box center [154, 312] width 35 height 35
checkbox input "true"
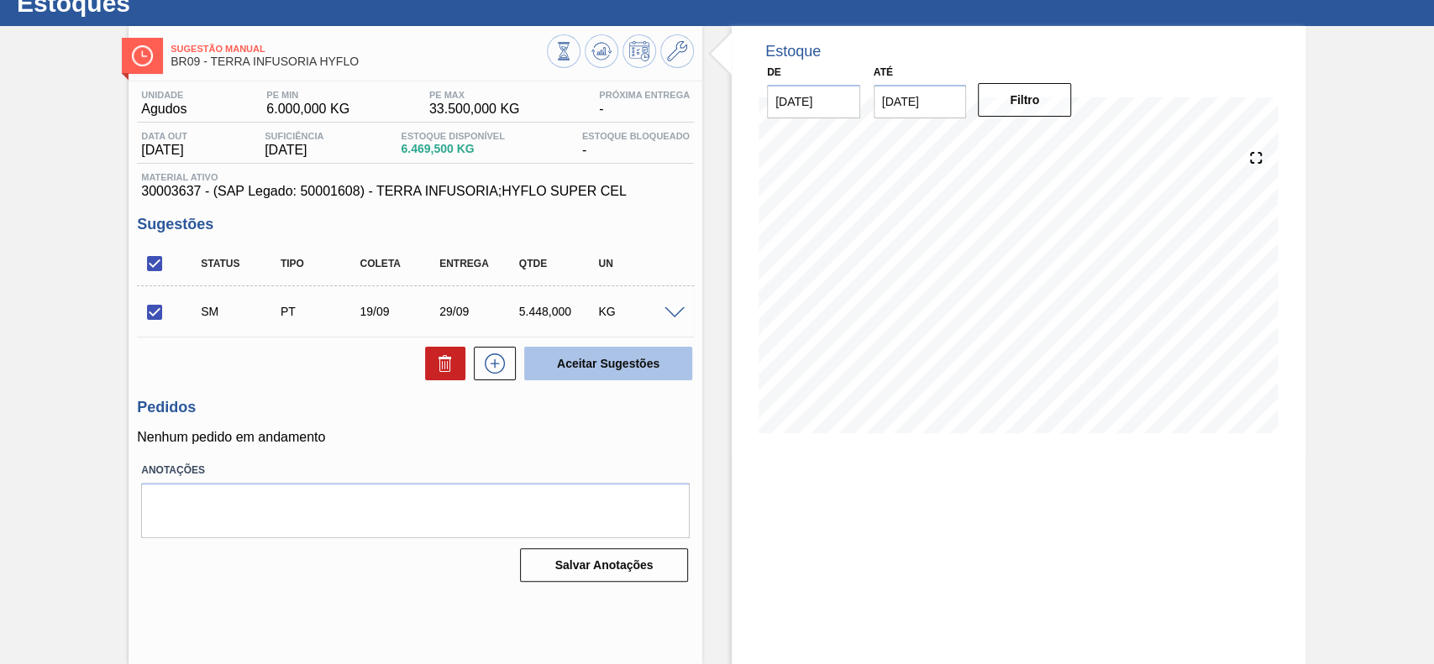
click at [621, 375] on button "Aceitar Sugestões" at bounding box center [608, 364] width 168 height 34
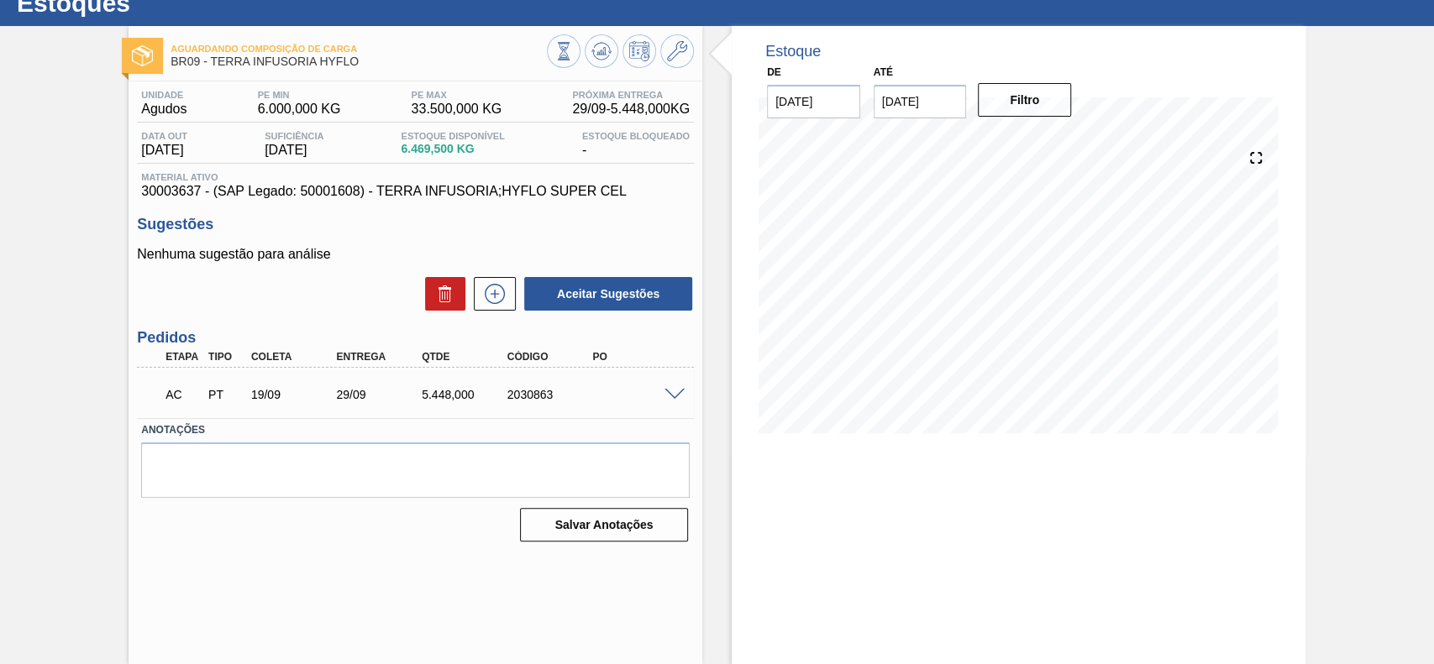
click at [671, 393] on span at bounding box center [674, 395] width 20 height 13
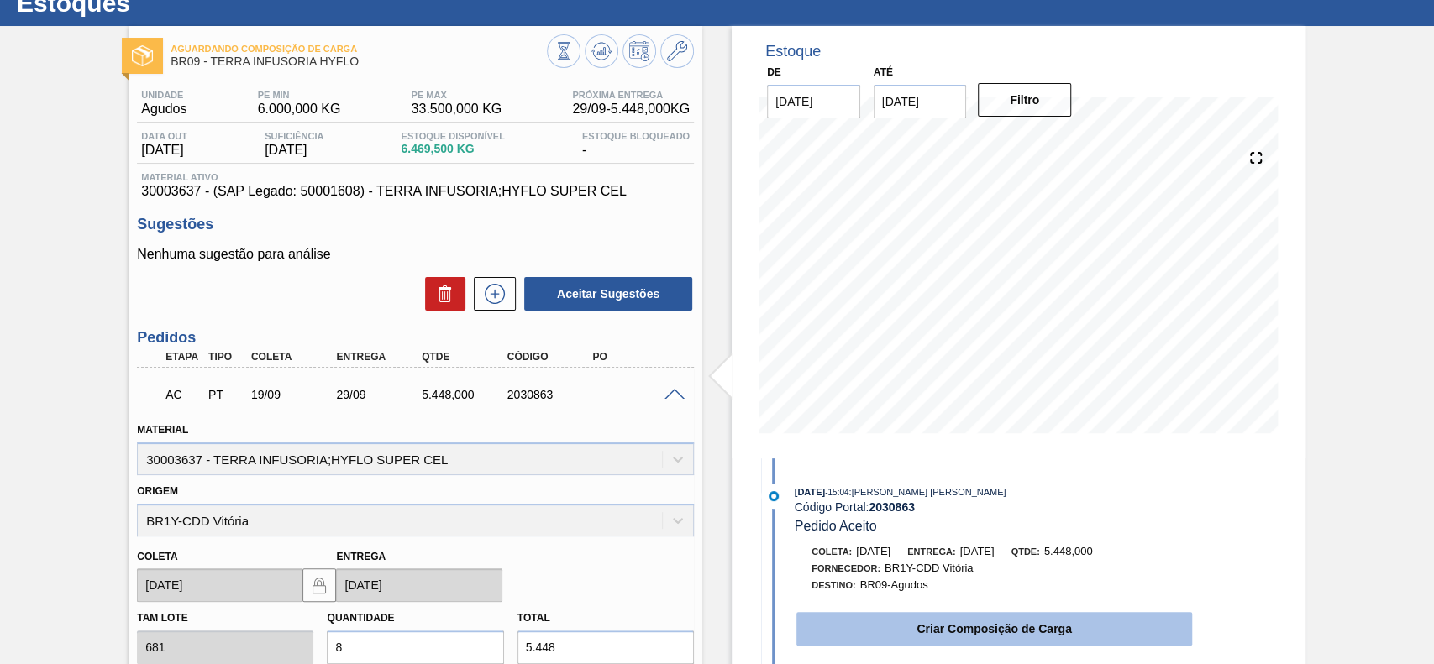
click at [866, 634] on button "Criar Composição de Carga" at bounding box center [994, 629] width 396 height 34
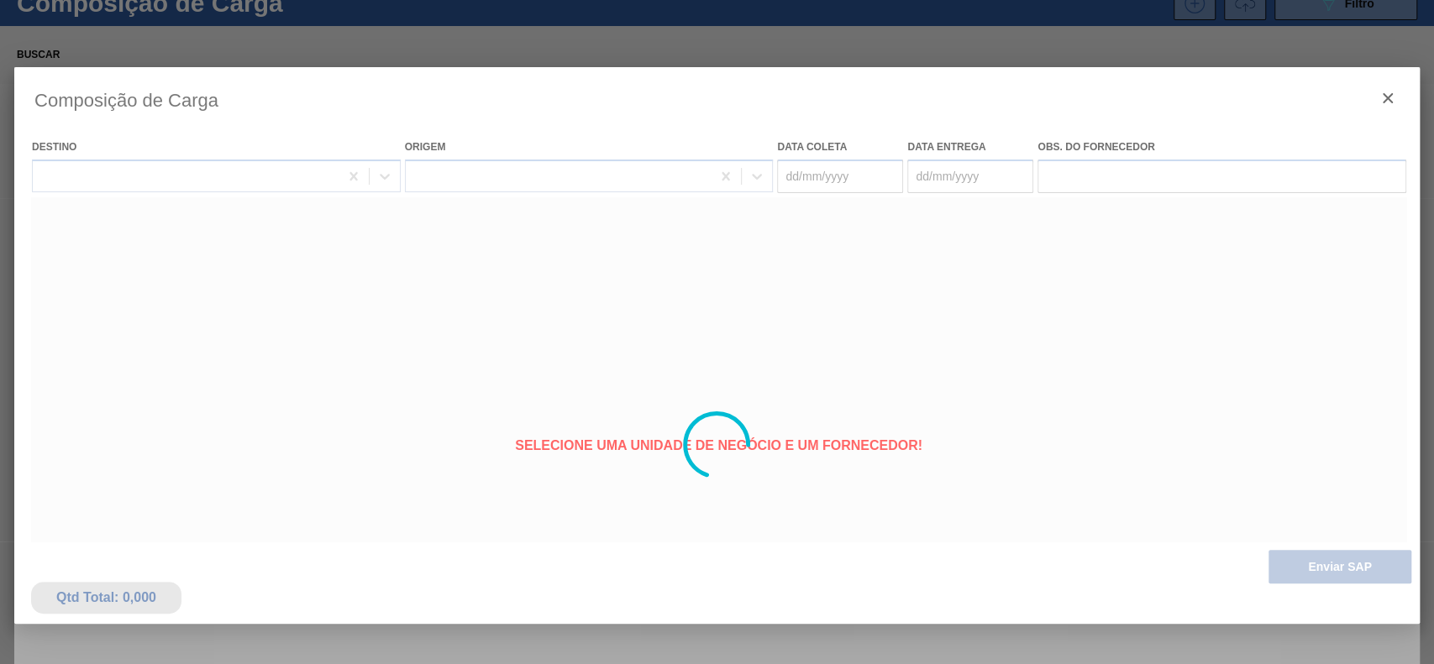
type coleta "[DATE]"
type entrega "[DATE]"
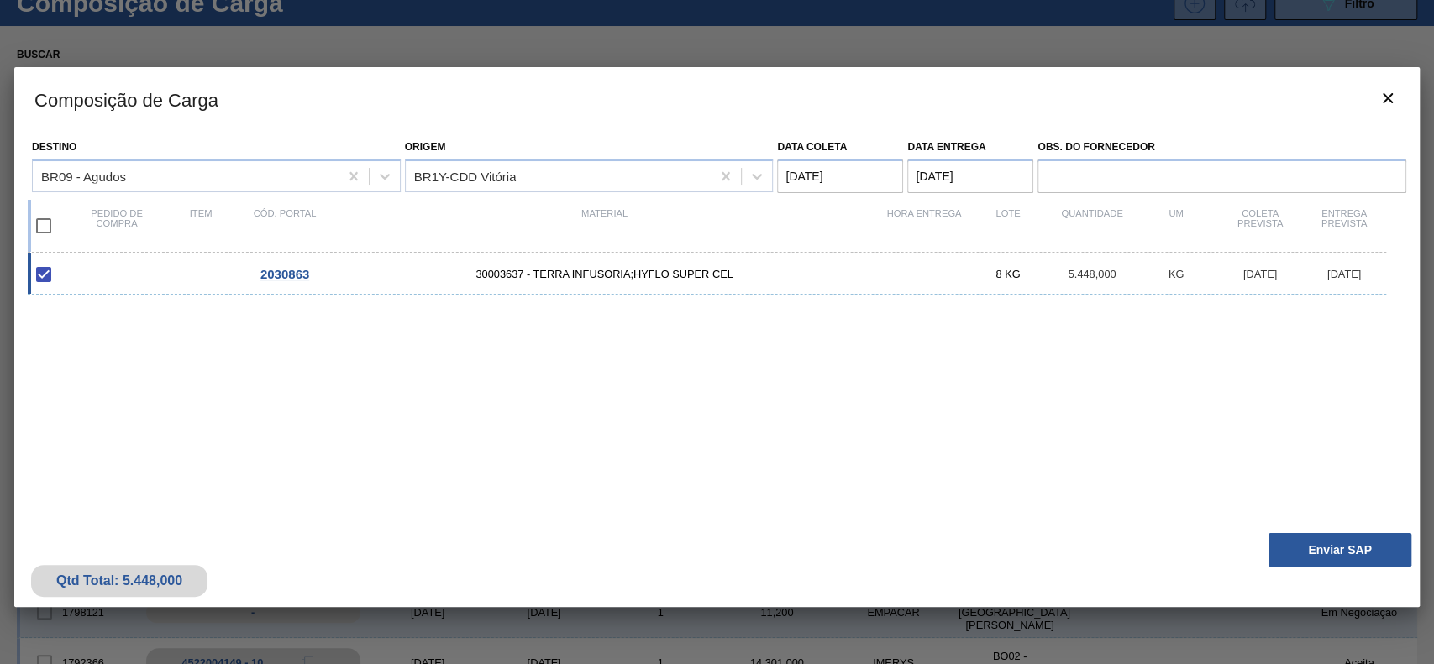
click at [1302, 529] on div "Qtd Total: 5.448,000 Enviar SAP" at bounding box center [716, 566] width 1405 height 82
click at [1302, 560] on button "Enviar SAP" at bounding box center [1339, 550] width 143 height 34
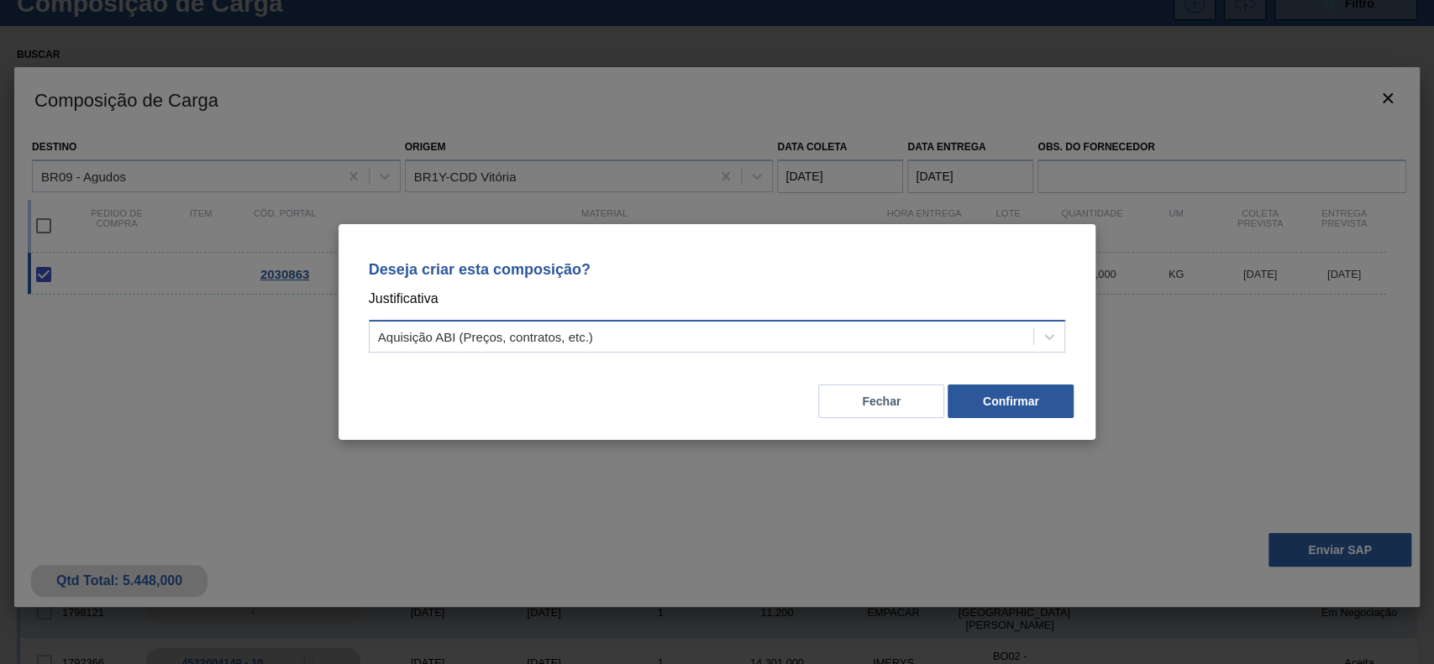
drag, startPoint x: 627, startPoint y: 340, endPoint x: 609, endPoint y: 353, distance: 22.4
click at [621, 343] on div "Aquisição ABI (Preços, contratos, etc.)" at bounding box center [702, 337] width 664 height 24
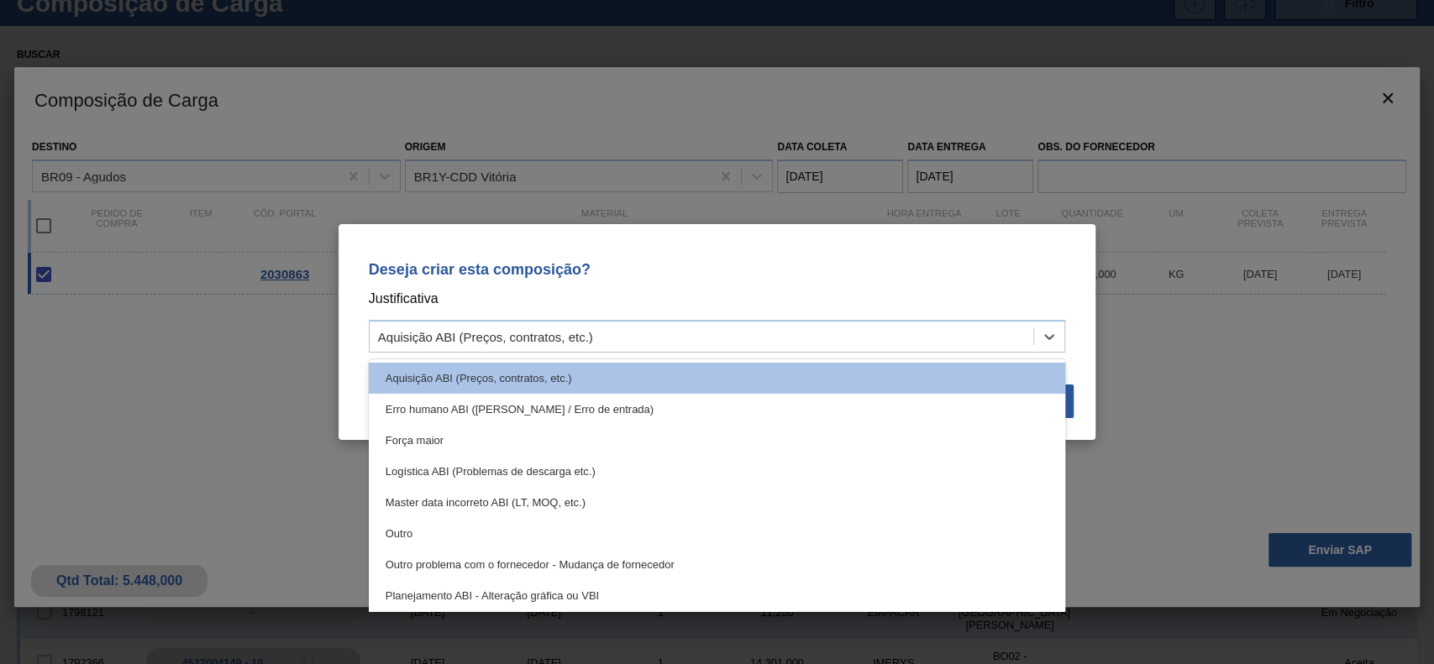
drag, startPoint x: 476, startPoint y: 535, endPoint x: 860, endPoint y: 446, distance: 394.0
click at [478, 536] on div "Outro" at bounding box center [717, 533] width 697 height 31
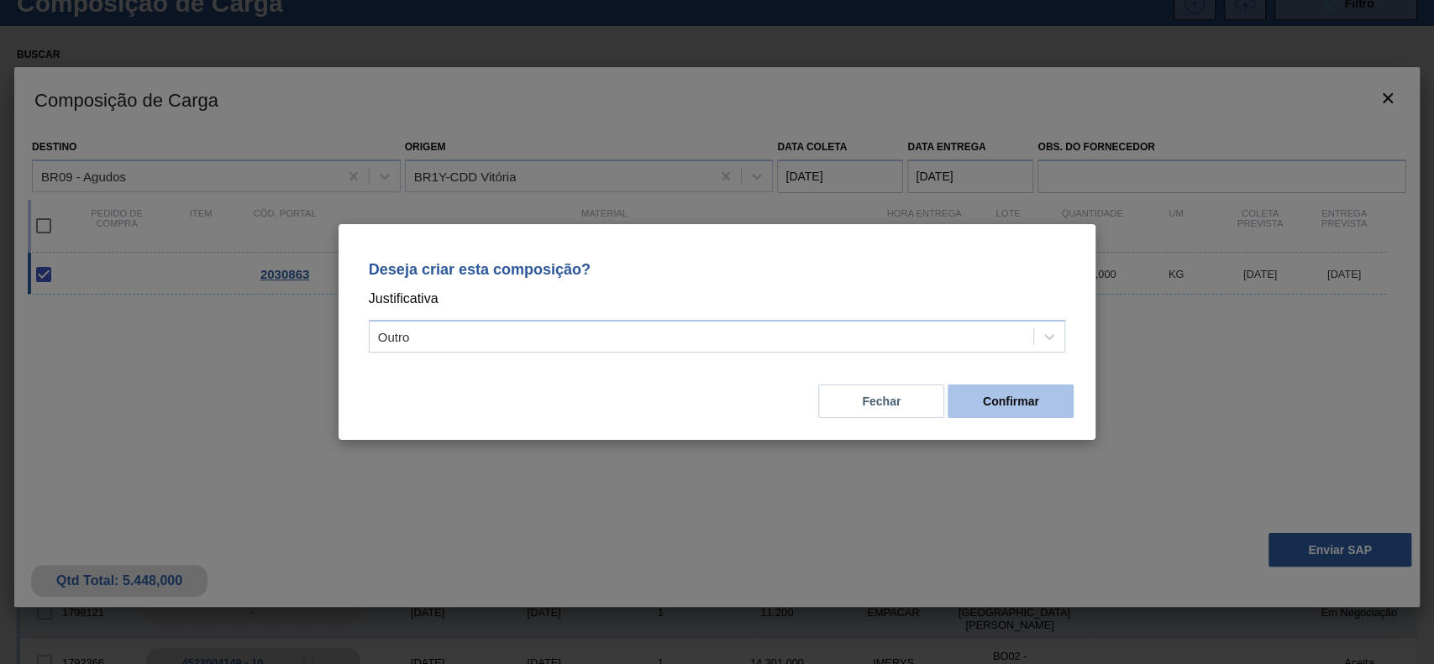
click at [1014, 412] on button "Confirmar" at bounding box center [1010, 402] width 126 height 34
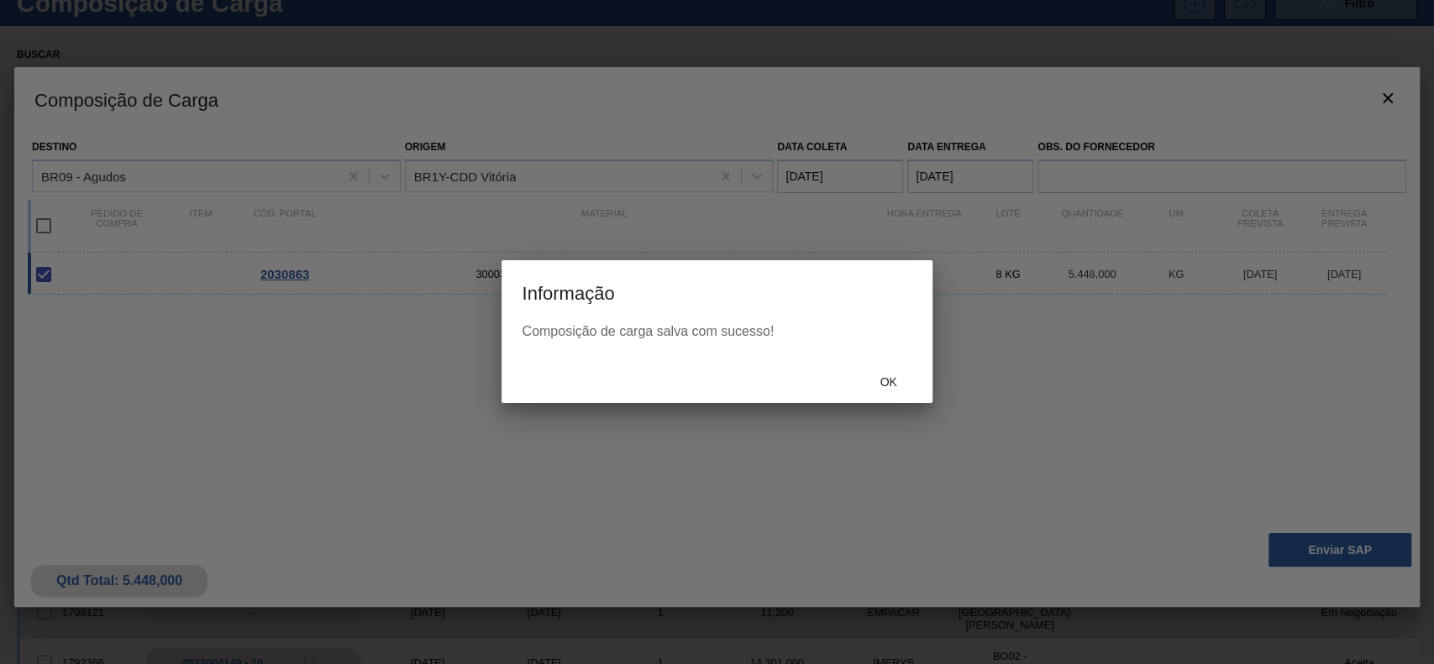
click at [896, 370] on div "Ok" at bounding box center [889, 381] width 74 height 31
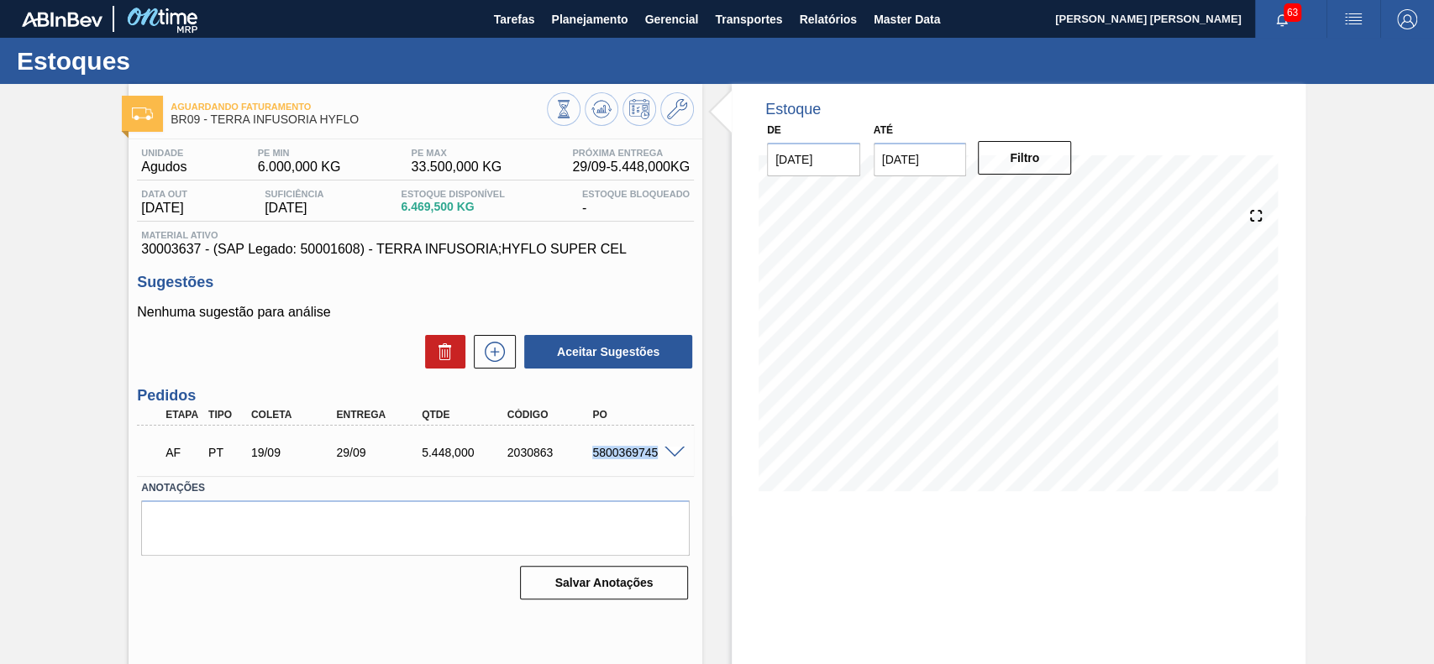
drag, startPoint x: 581, startPoint y: 446, endPoint x: 660, endPoint y: 469, distance: 82.4
click at [660, 469] on div "AF PT 19/09 29/09 5.448,000 2030863 5800369745" at bounding box center [415, 451] width 557 height 42
copy div "5800369745"
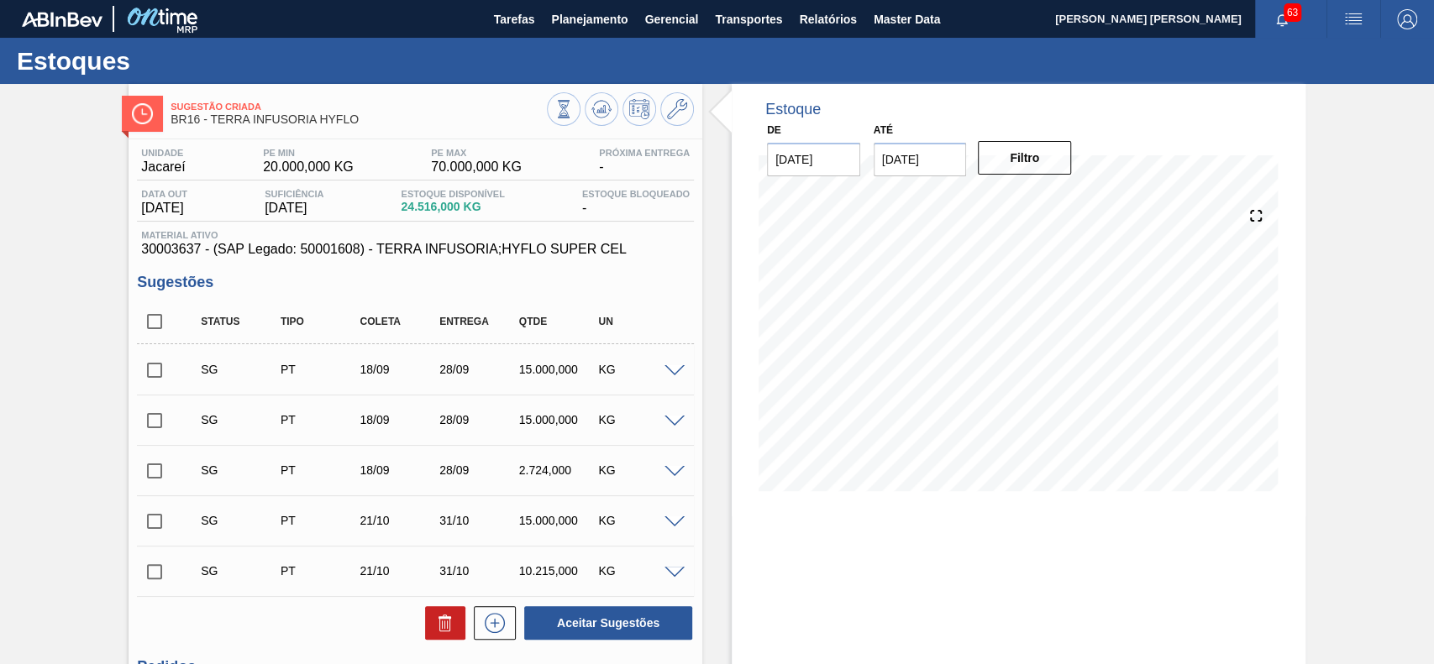
drag, startPoint x: 161, startPoint y: 313, endPoint x: 262, endPoint y: 416, distance: 143.7
click at [161, 314] on input "checkbox" at bounding box center [154, 321] width 35 height 35
checkbox input "true"
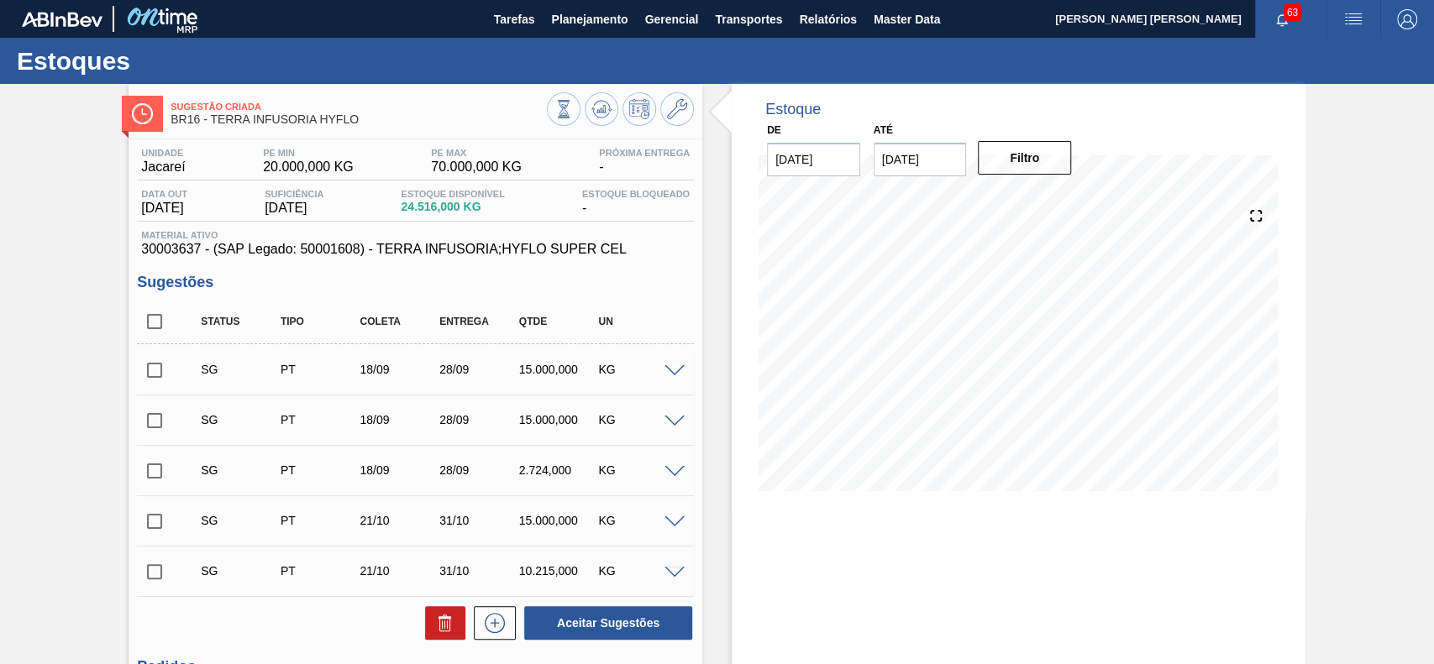
checkbox input "true"
click at [435, 616] on icon at bounding box center [445, 623] width 20 height 20
checkbox input "false"
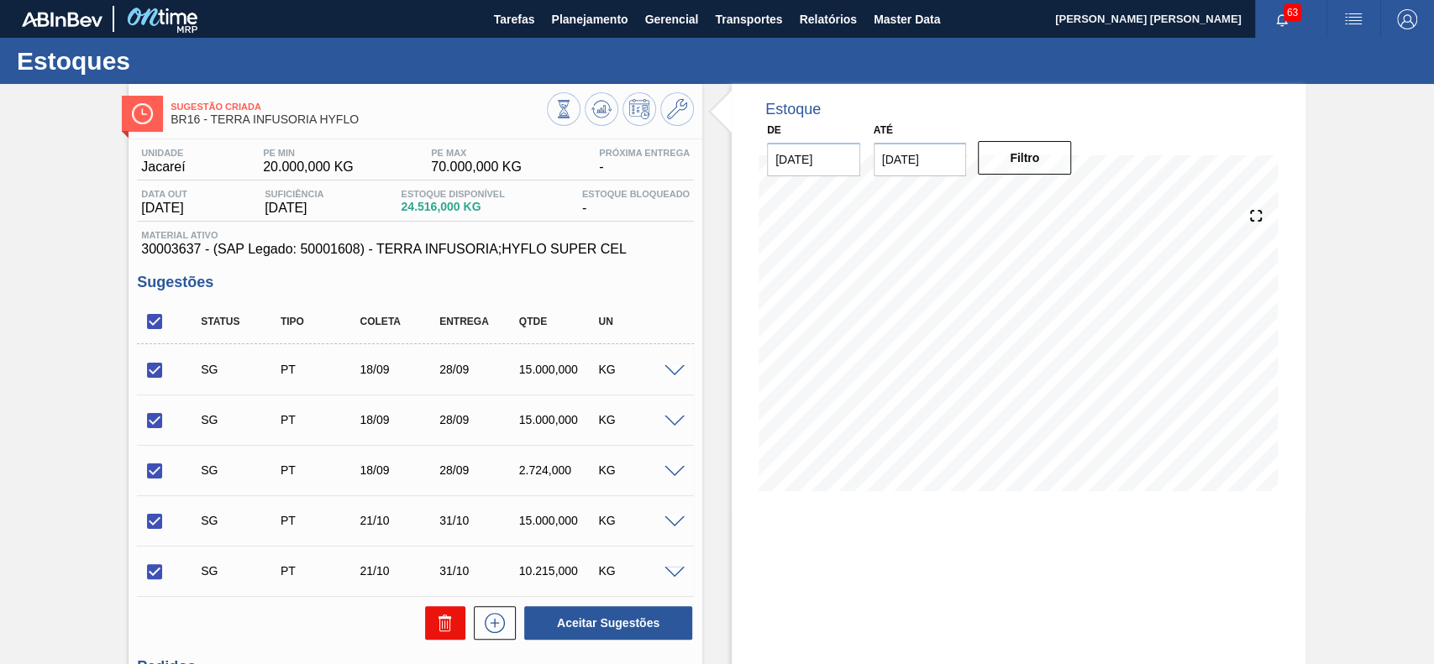
checkbox input "false"
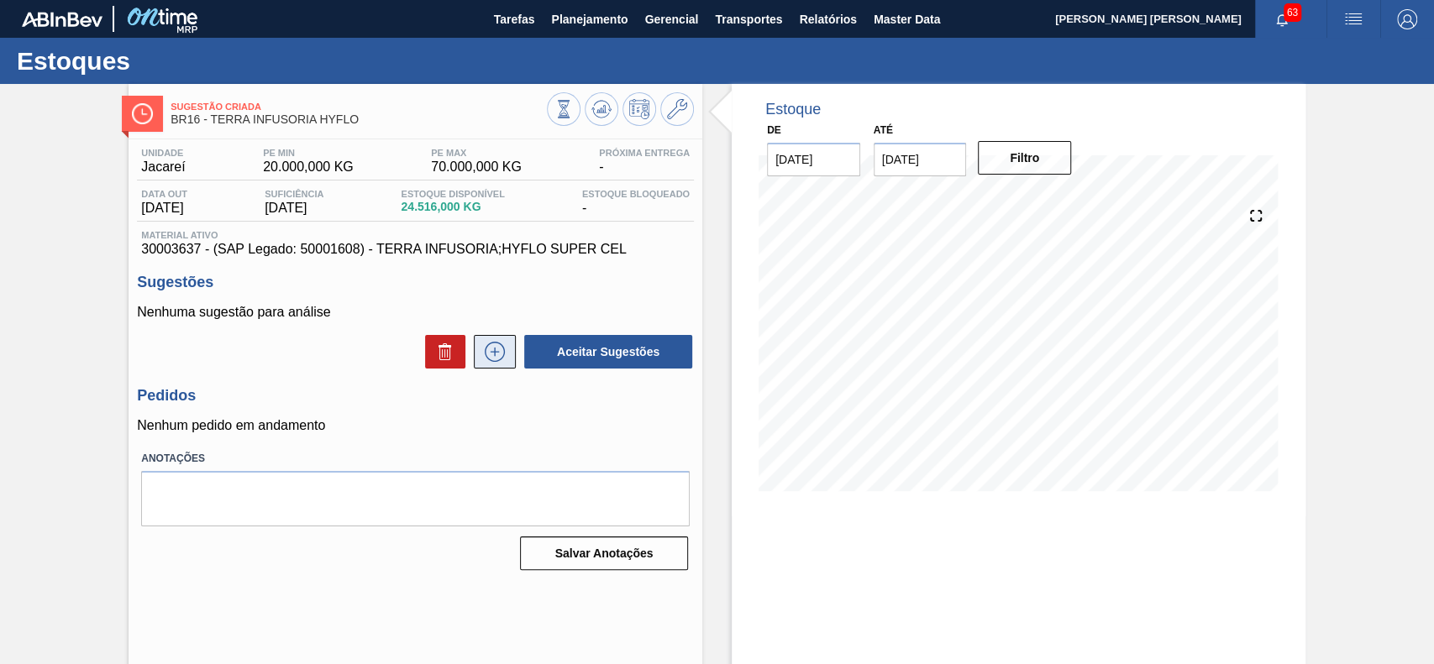
click at [481, 353] on icon at bounding box center [494, 352] width 27 height 20
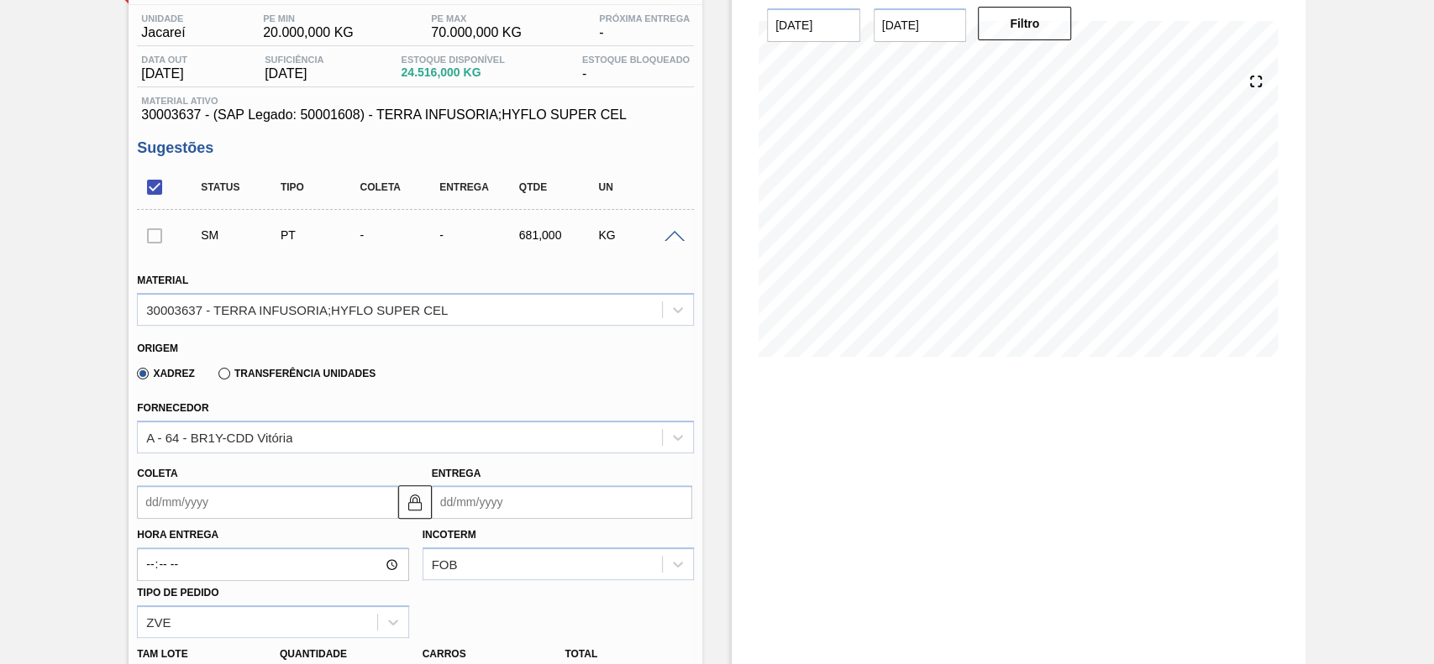
scroll to position [336, 0]
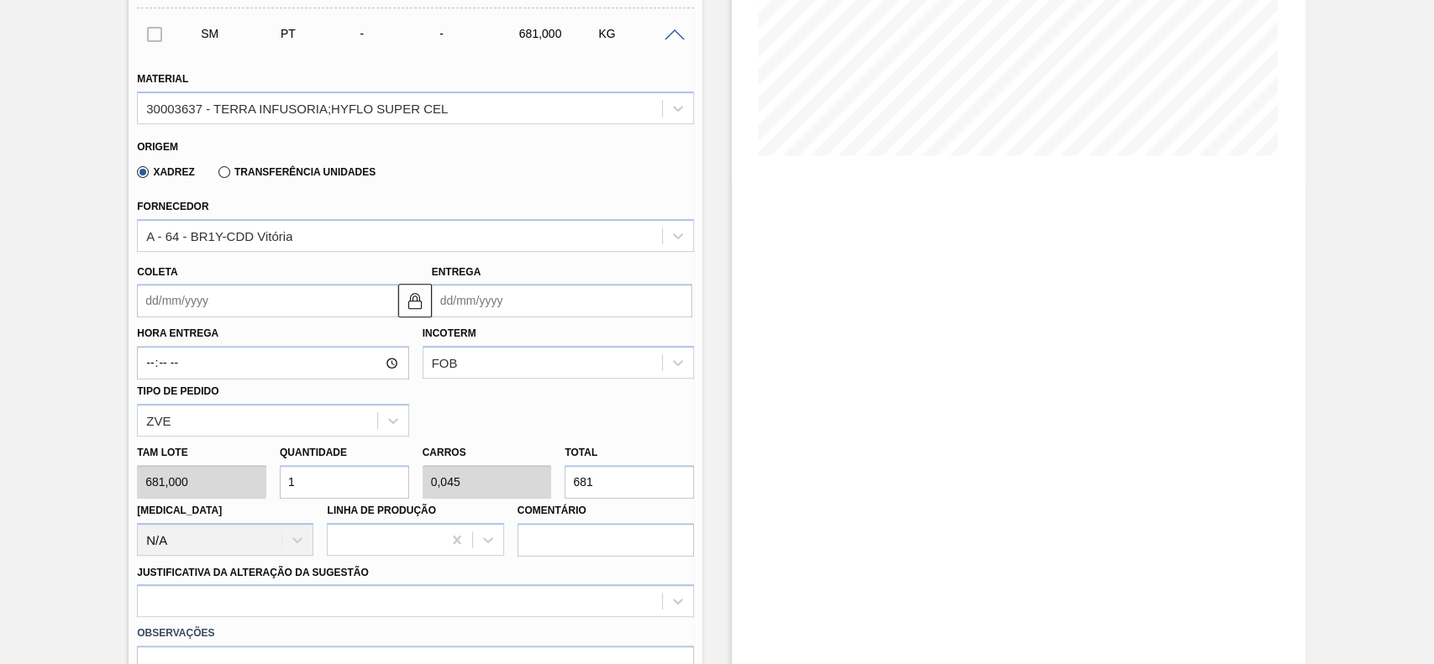
click at [246, 315] on div "Material 30003637 - TERRA INFUSORIA;HYFLO SUPER CEL Origem Xadrez Transferência…" at bounding box center [415, 399] width 557 height 689
click at [248, 312] on input "Coleta" at bounding box center [267, 301] width 260 height 34
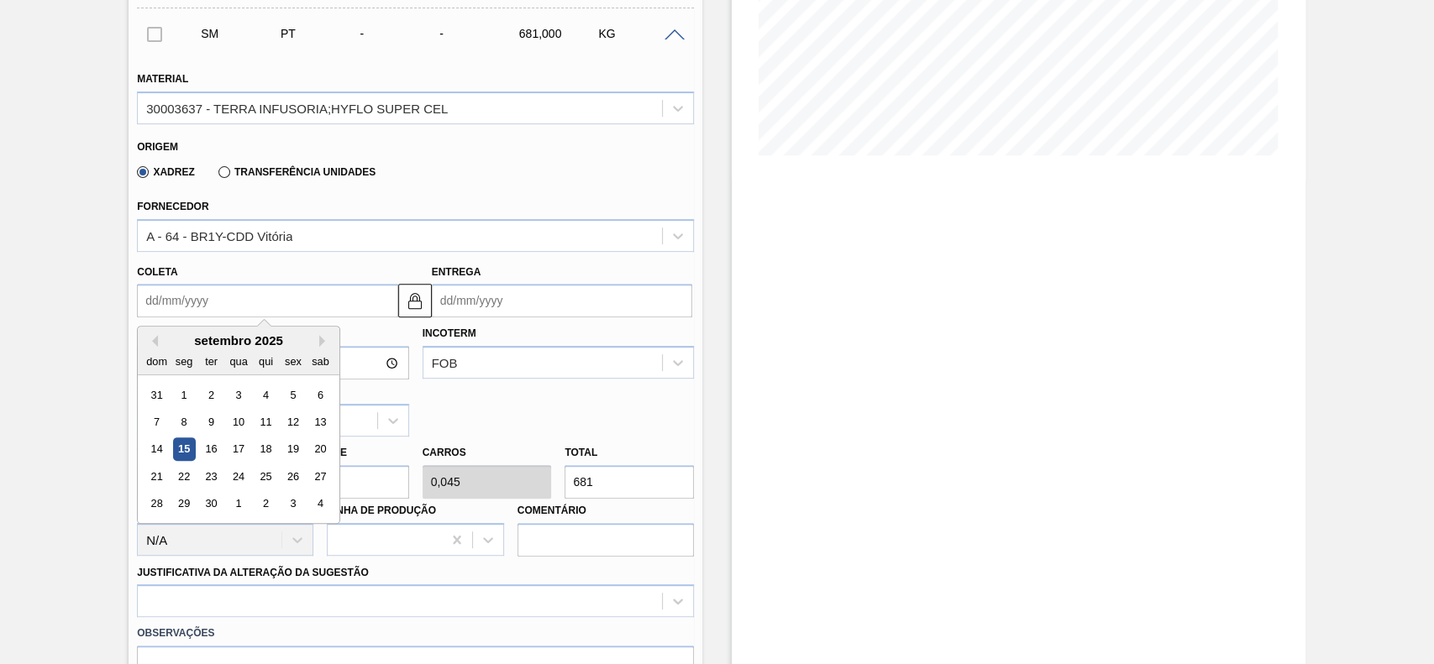
click at [296, 447] on div "19" at bounding box center [293, 449] width 23 height 23
type input "[DATE]"
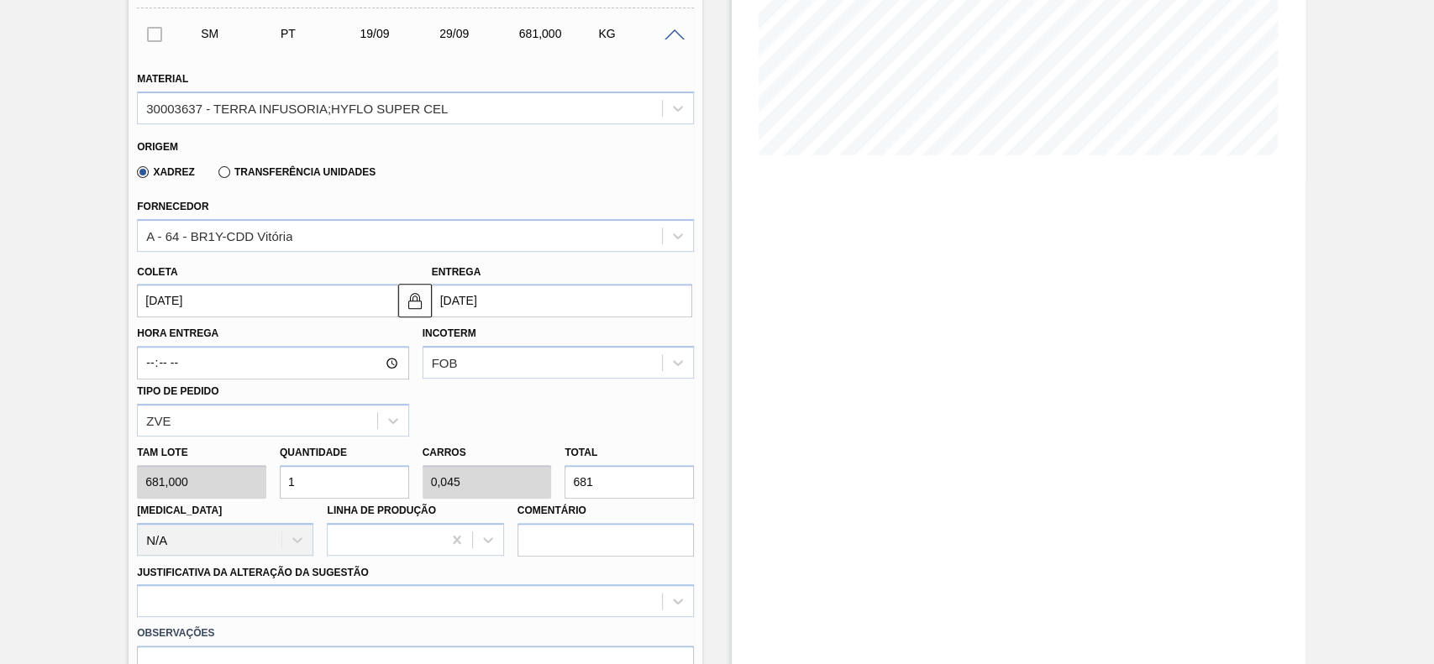
click at [319, 487] on input "1" at bounding box center [344, 482] width 129 height 34
type input "12"
type input "0,545"
type input "8.172"
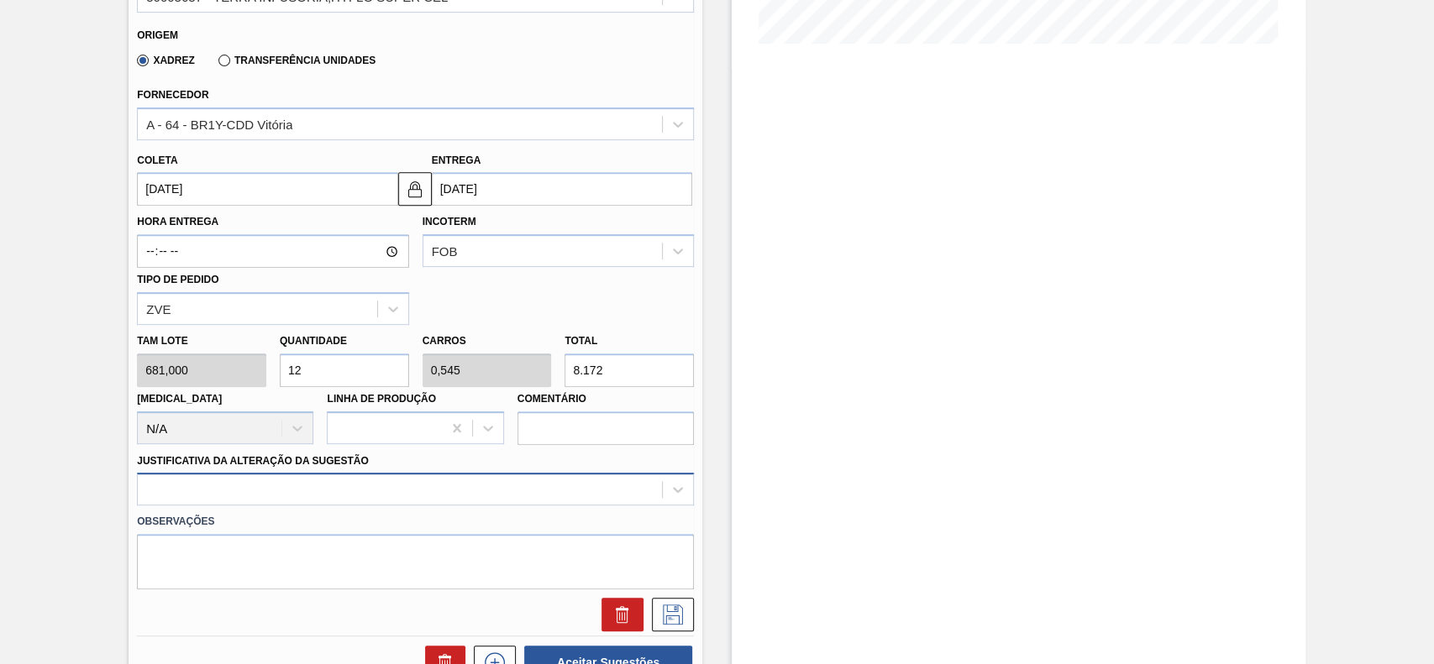
type input "12"
click at [262, 501] on div at bounding box center [415, 489] width 557 height 33
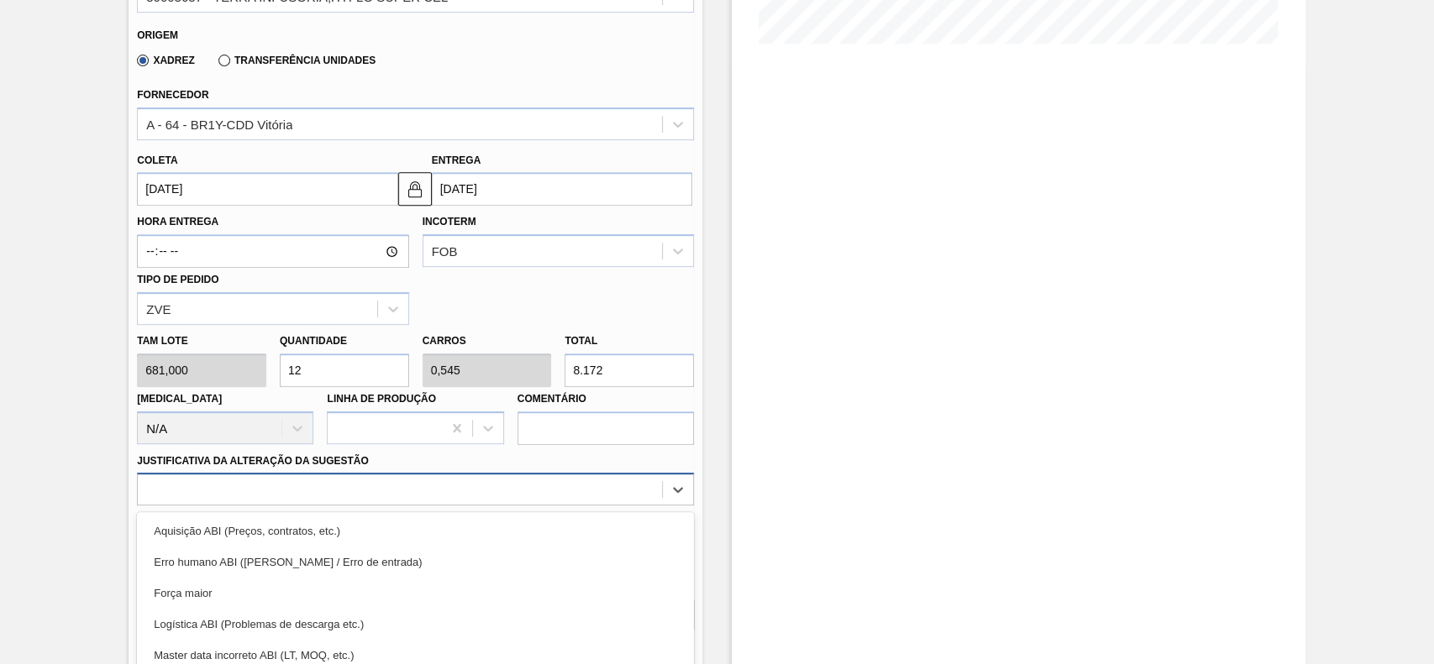
scroll to position [555, 0]
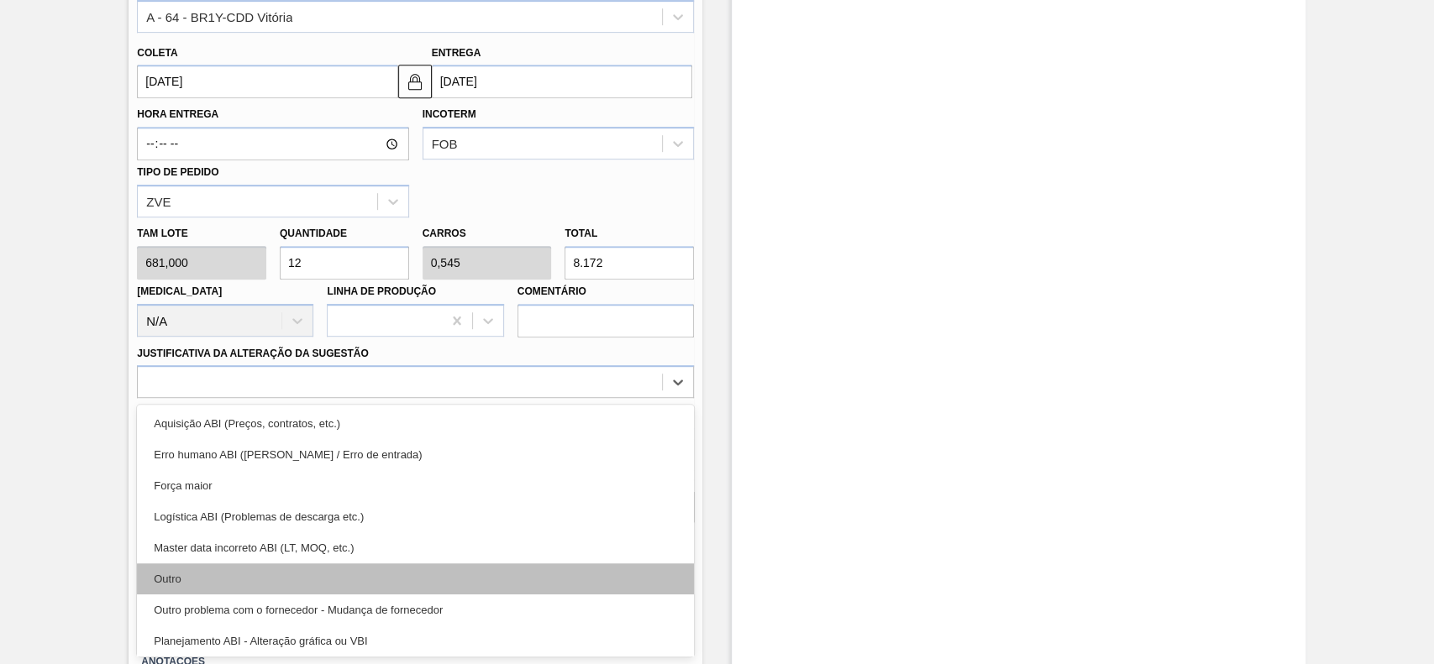
click at [202, 587] on div "Outro" at bounding box center [415, 579] width 557 height 31
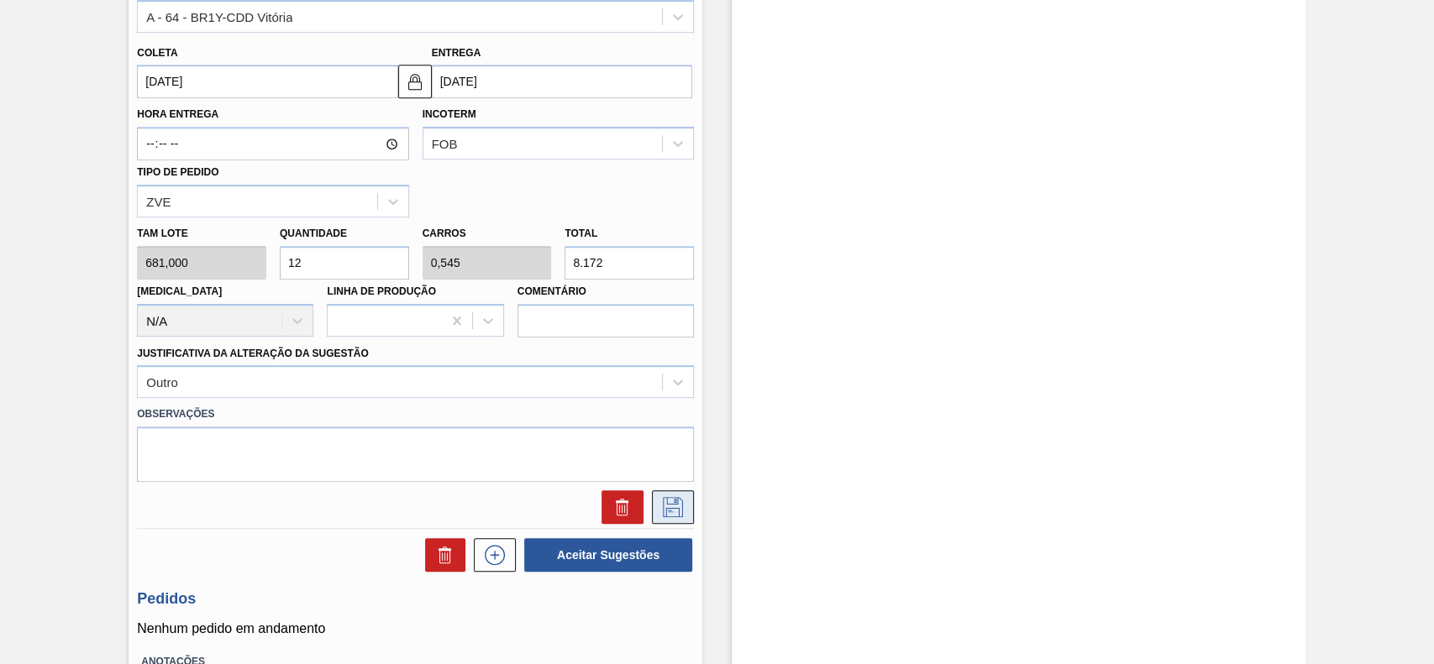
click at [675, 506] on icon at bounding box center [672, 507] width 27 height 20
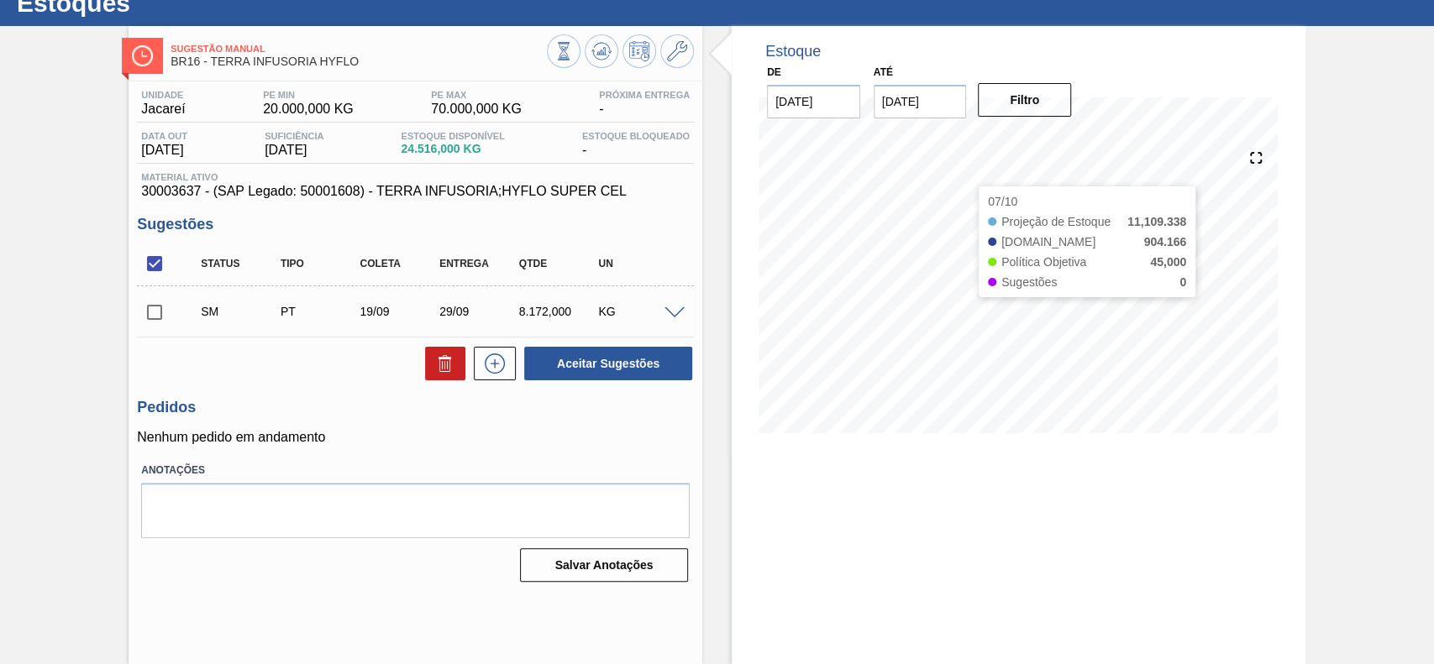
scroll to position [58, 0]
click at [171, 310] on input "checkbox" at bounding box center [154, 312] width 35 height 35
checkbox input "true"
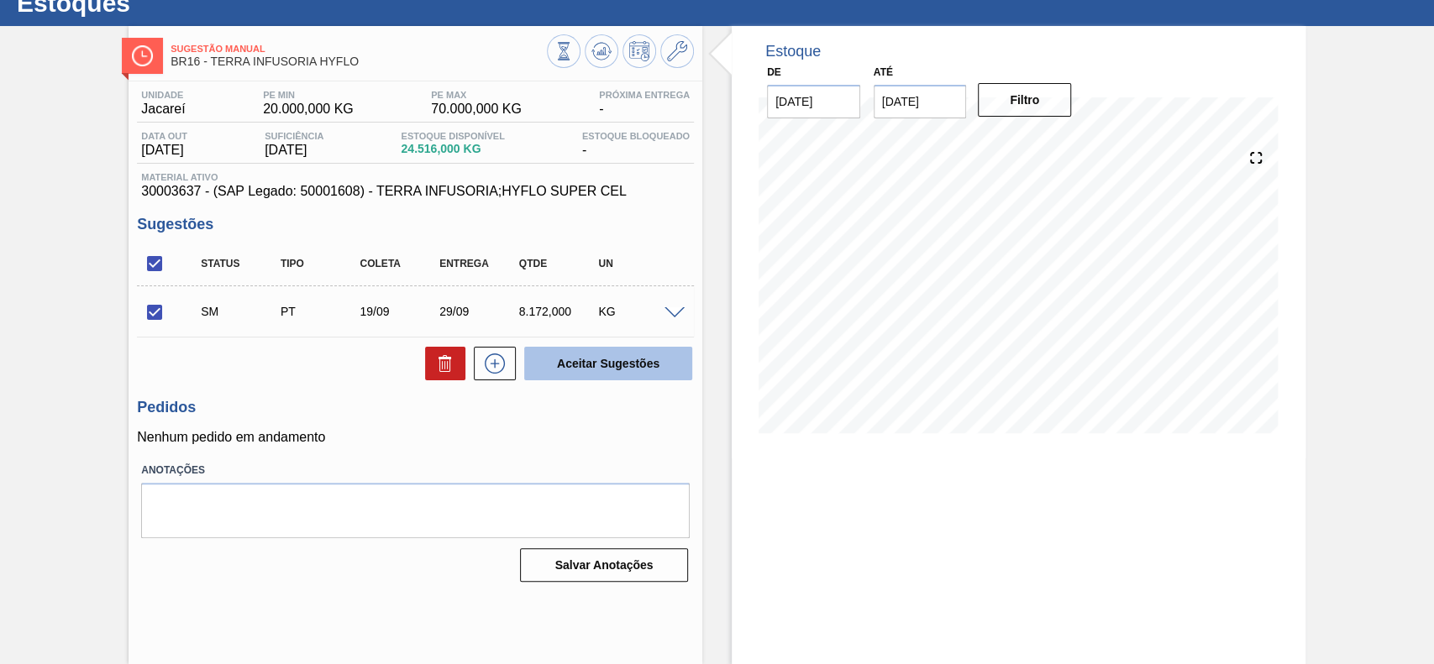
click at [600, 379] on button "Aceitar Sugestões" at bounding box center [608, 364] width 168 height 34
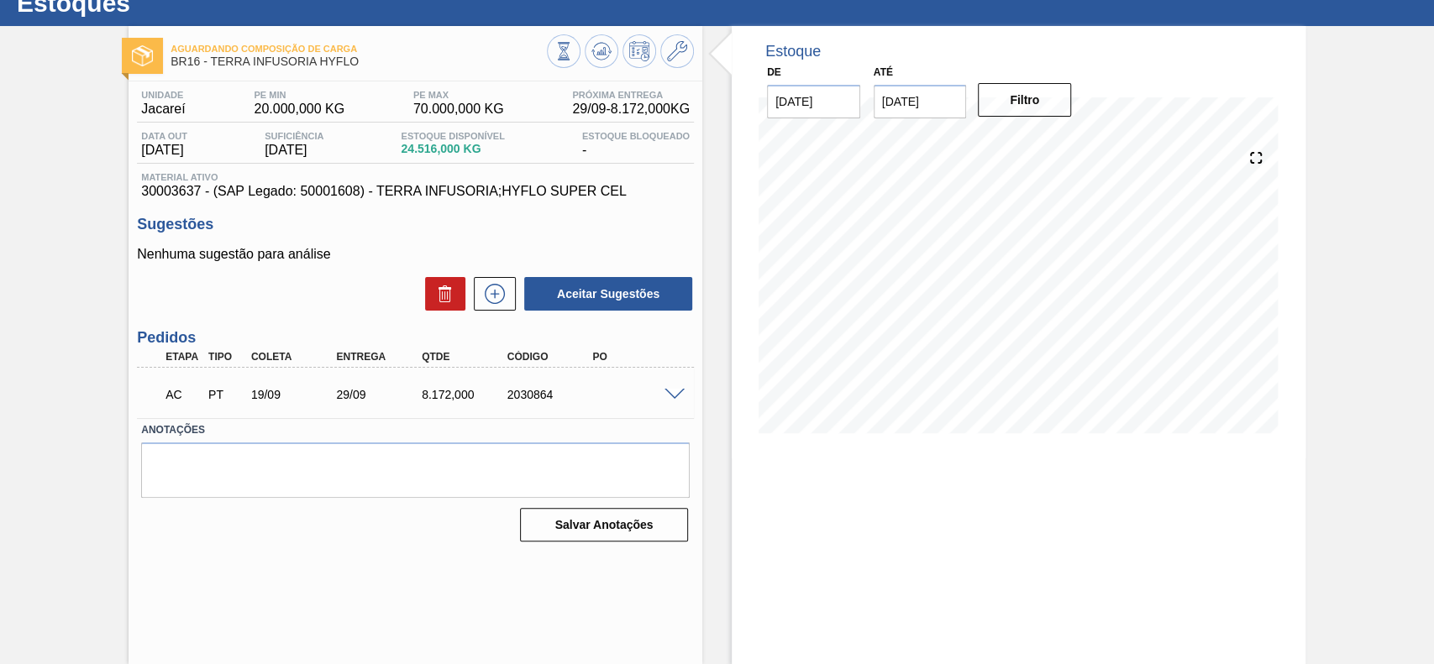
click at [681, 393] on span at bounding box center [674, 395] width 20 height 13
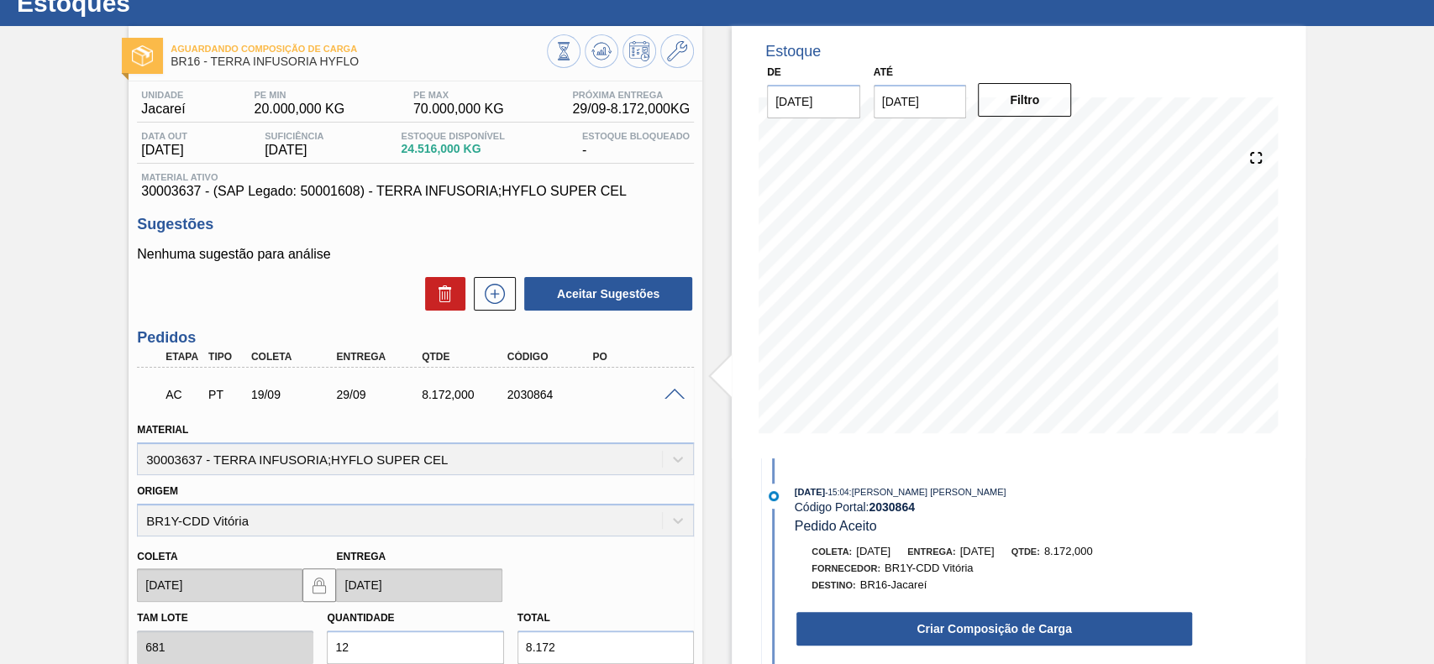
click at [936, 626] on button "Criar Composição de Carga" at bounding box center [994, 629] width 396 height 34
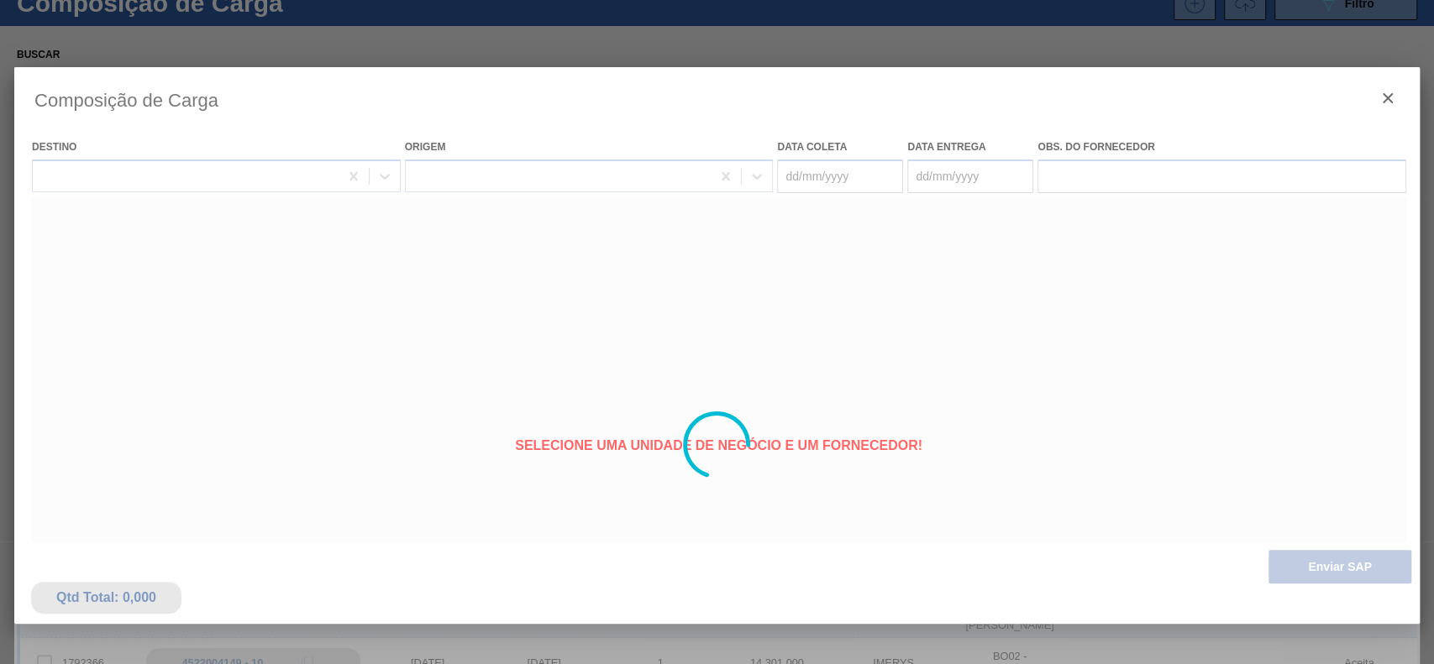
type coleta "[DATE]"
type entrega "29/09/2025"
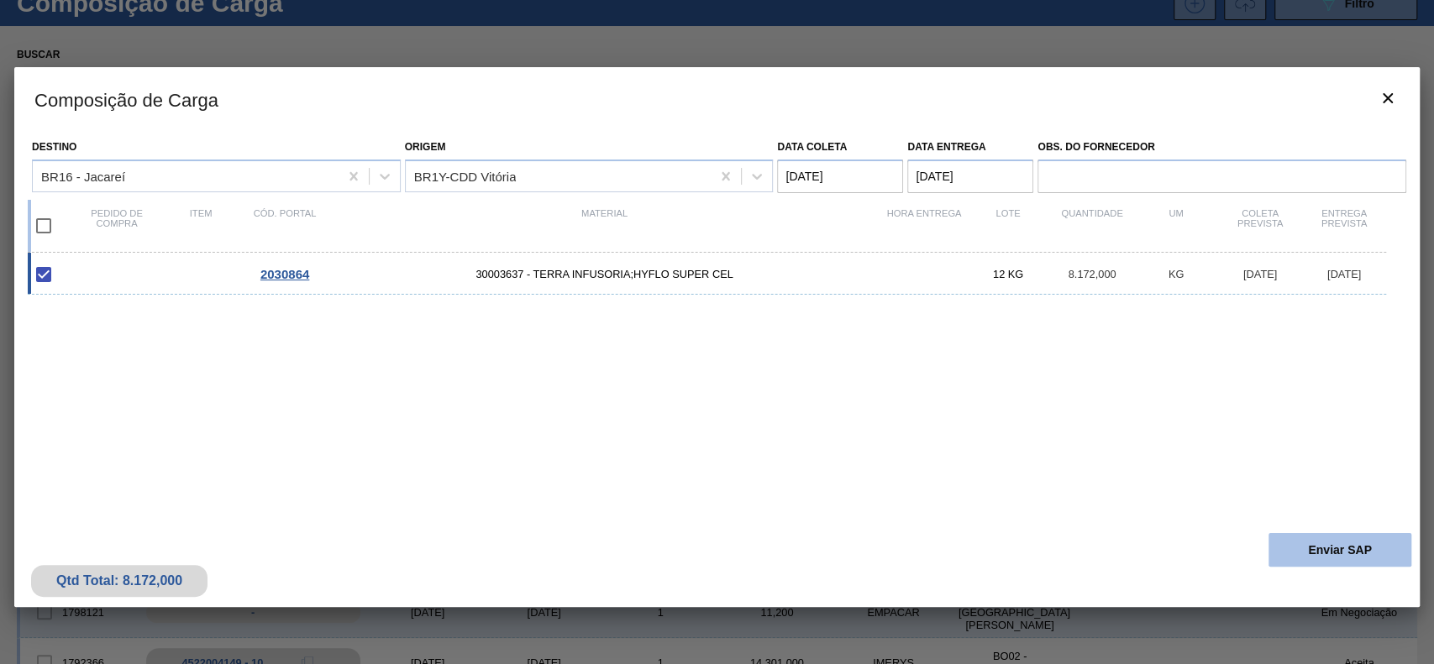
click at [1330, 534] on button "Enviar SAP" at bounding box center [1339, 550] width 143 height 34
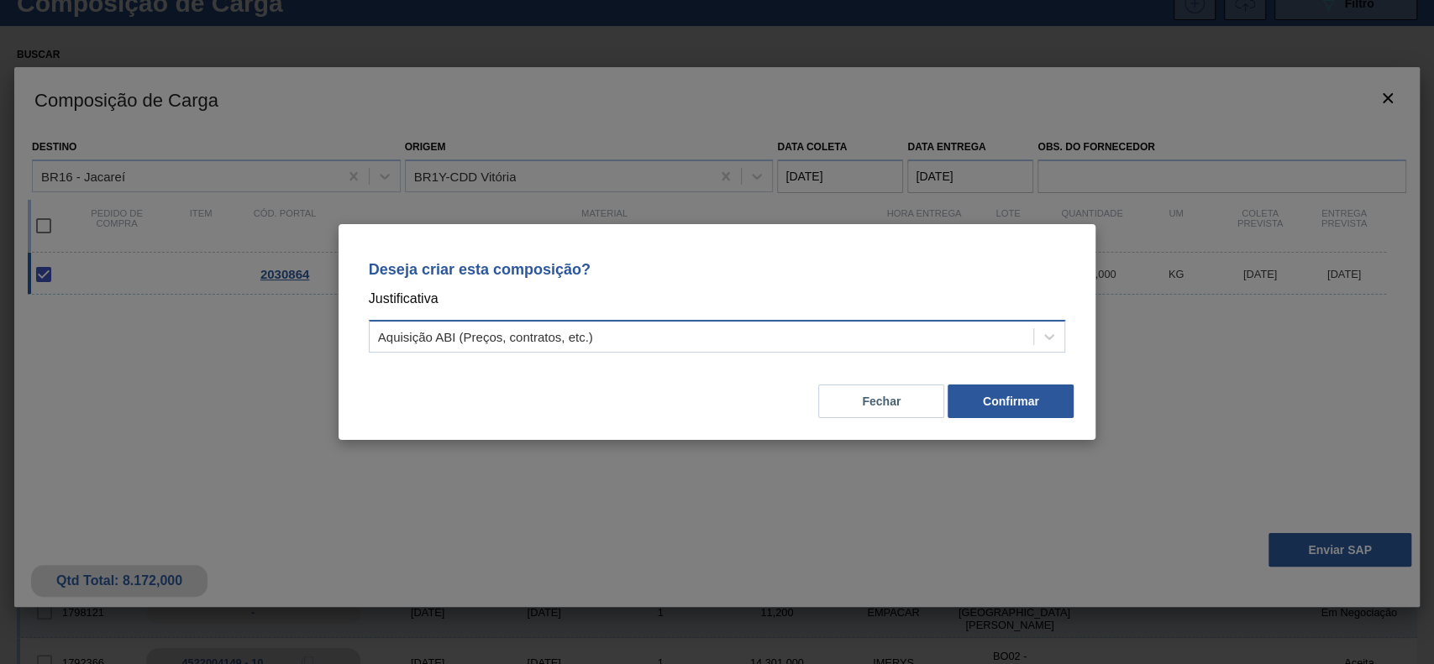
click at [653, 341] on div "Aquisição ABI (Preços, contratos, etc.)" at bounding box center [702, 337] width 664 height 24
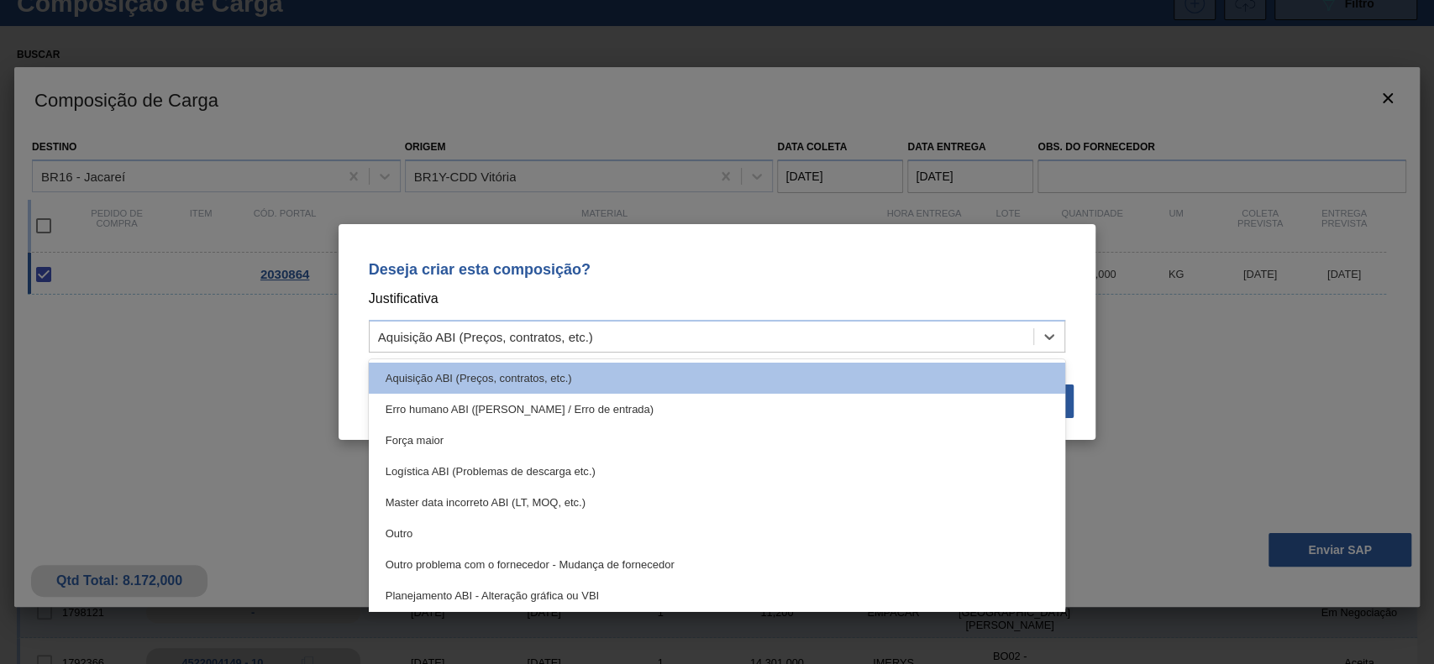
drag, startPoint x: 407, startPoint y: 527, endPoint x: 659, endPoint y: 455, distance: 261.9
click at [411, 527] on div "Outro" at bounding box center [717, 533] width 697 height 31
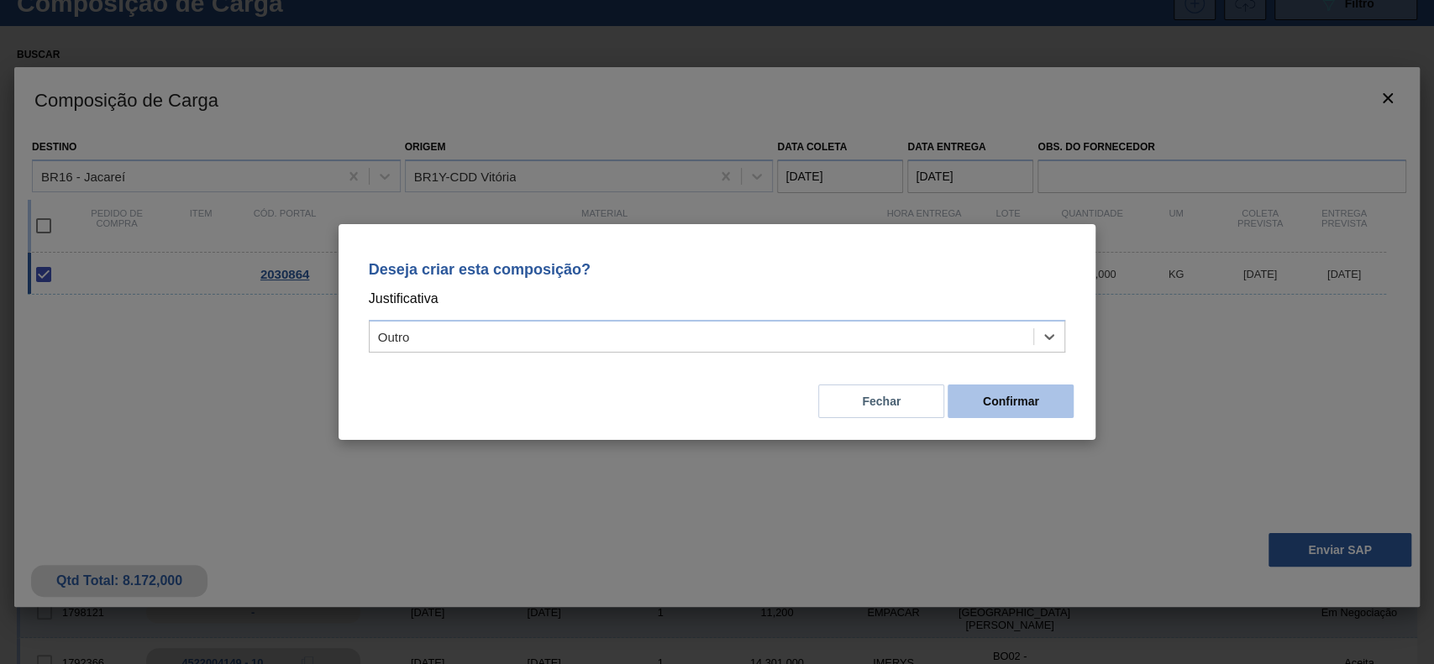
click at [994, 408] on button "Confirmar" at bounding box center [1010, 402] width 126 height 34
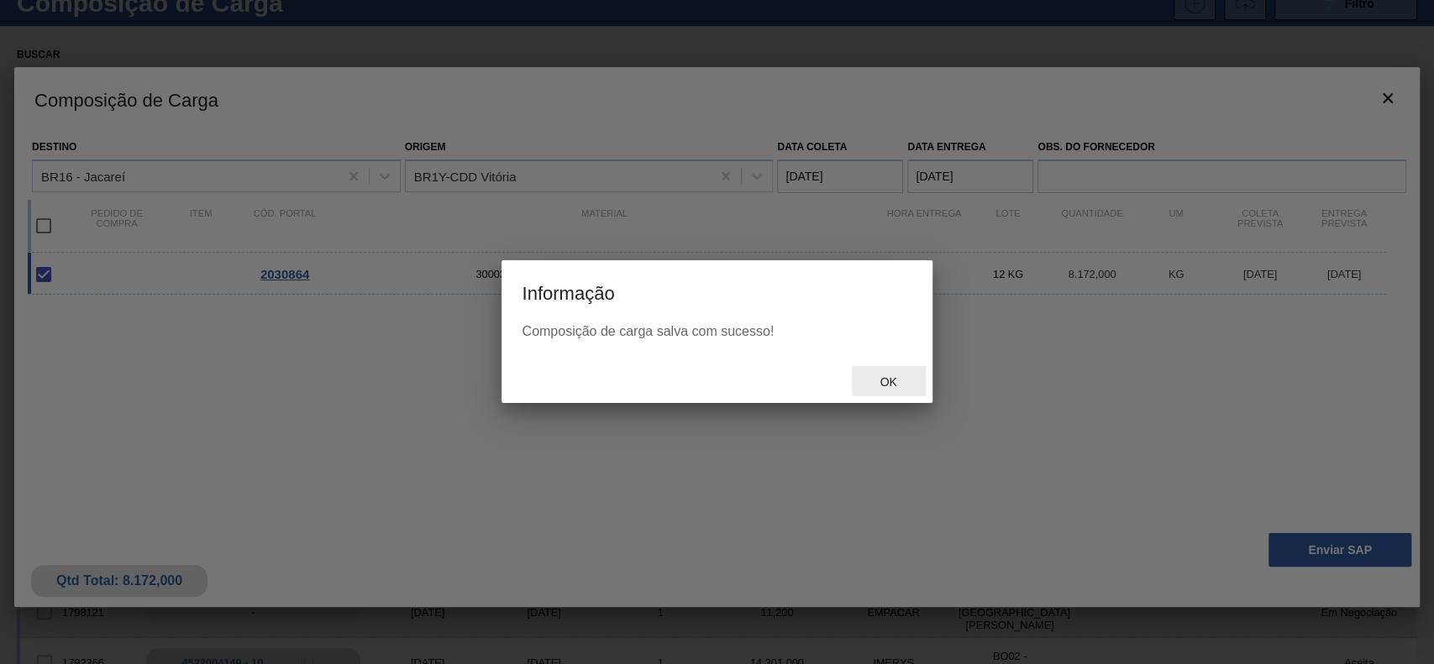
click at [876, 390] on div "Ok" at bounding box center [889, 381] width 74 height 31
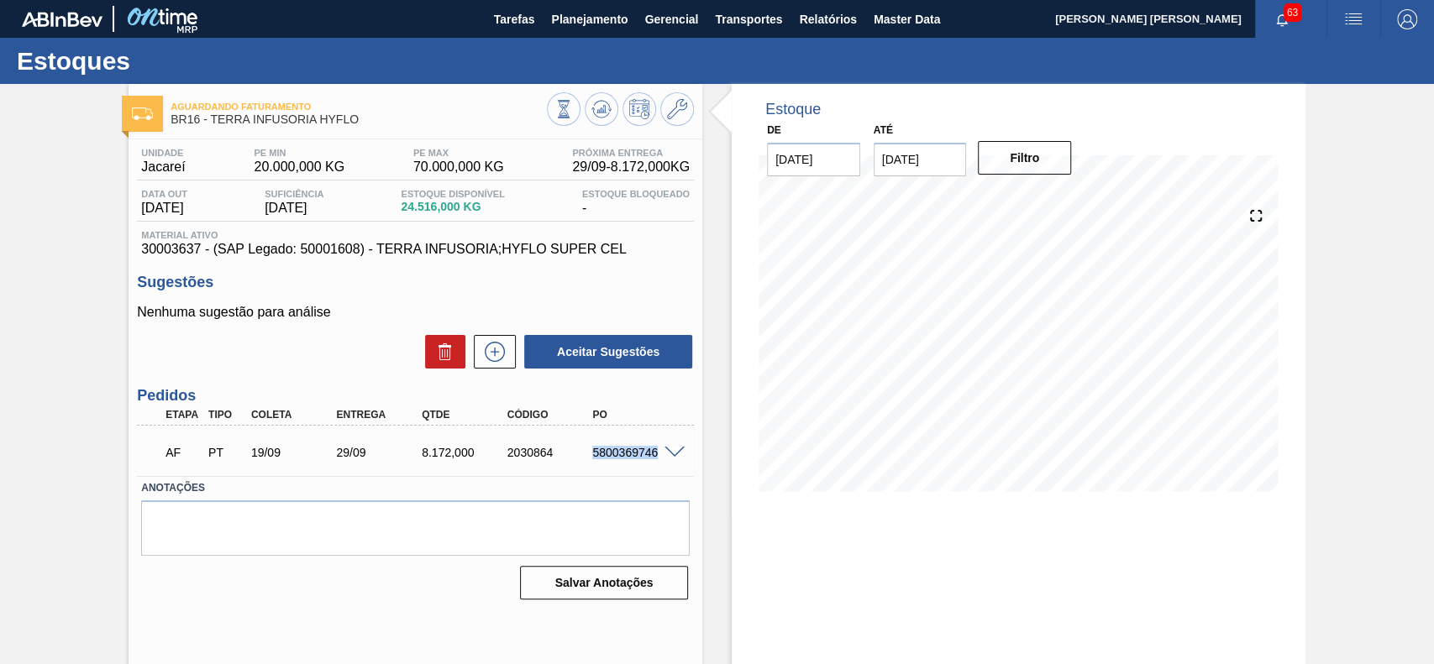
drag, startPoint x: 590, startPoint y: 455, endPoint x: 654, endPoint y: 467, distance: 65.7
click at [654, 467] on div "AF PT 19/09 29/09 8.172,000 2030864 5800369746" at bounding box center [411, 451] width 512 height 34
copy div "5800369746"
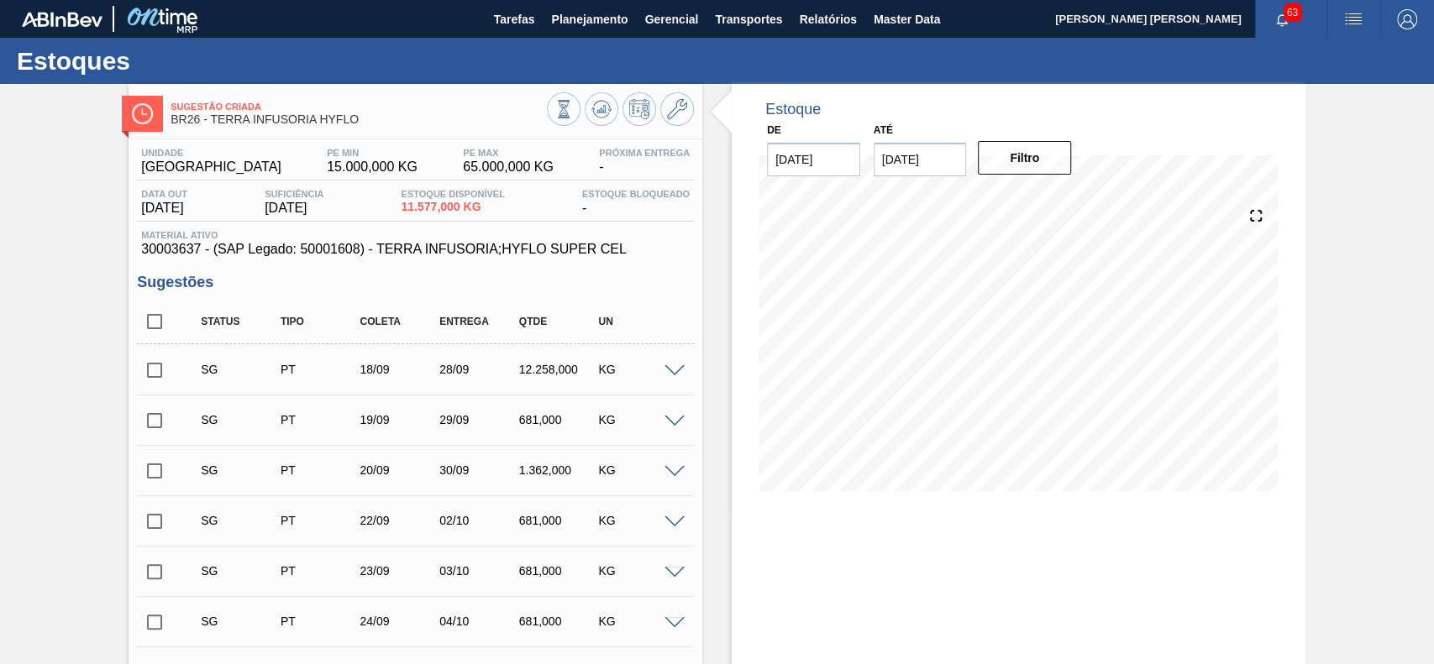
click at [149, 322] on input "checkbox" at bounding box center [154, 321] width 35 height 35
checkbox input "true"
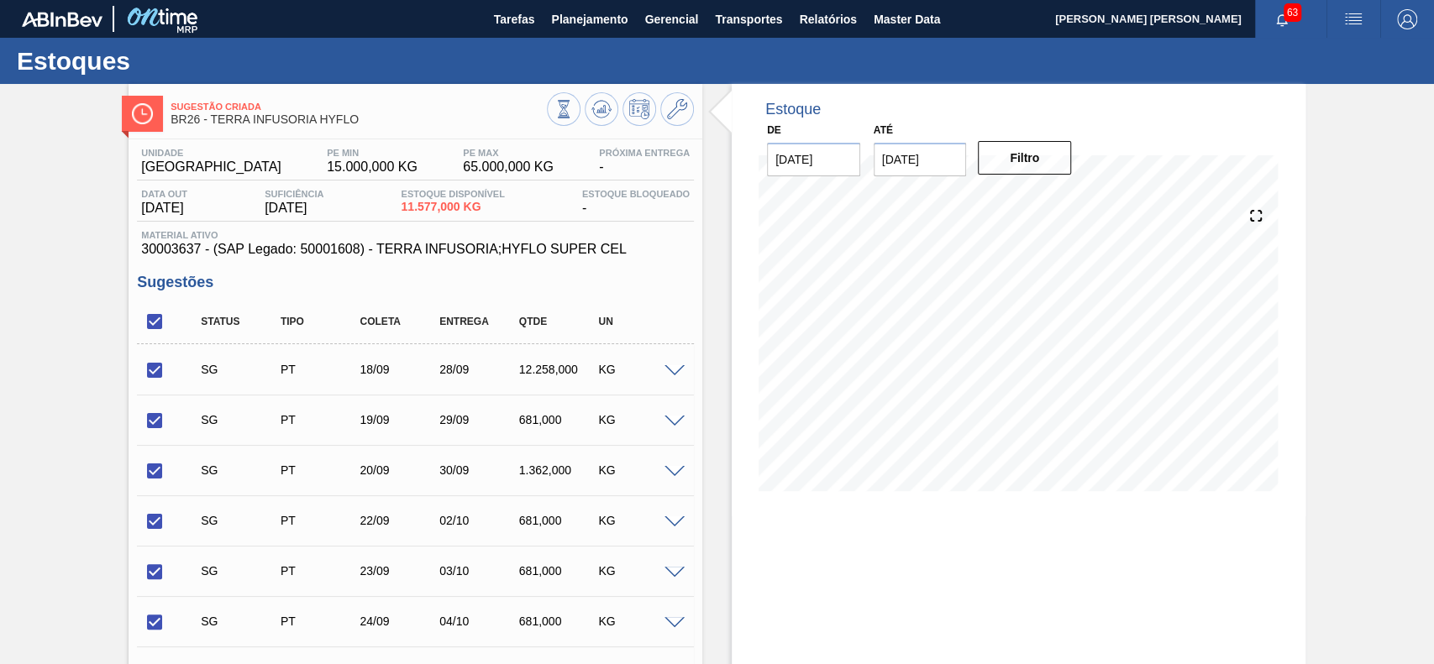
checkbox input "true"
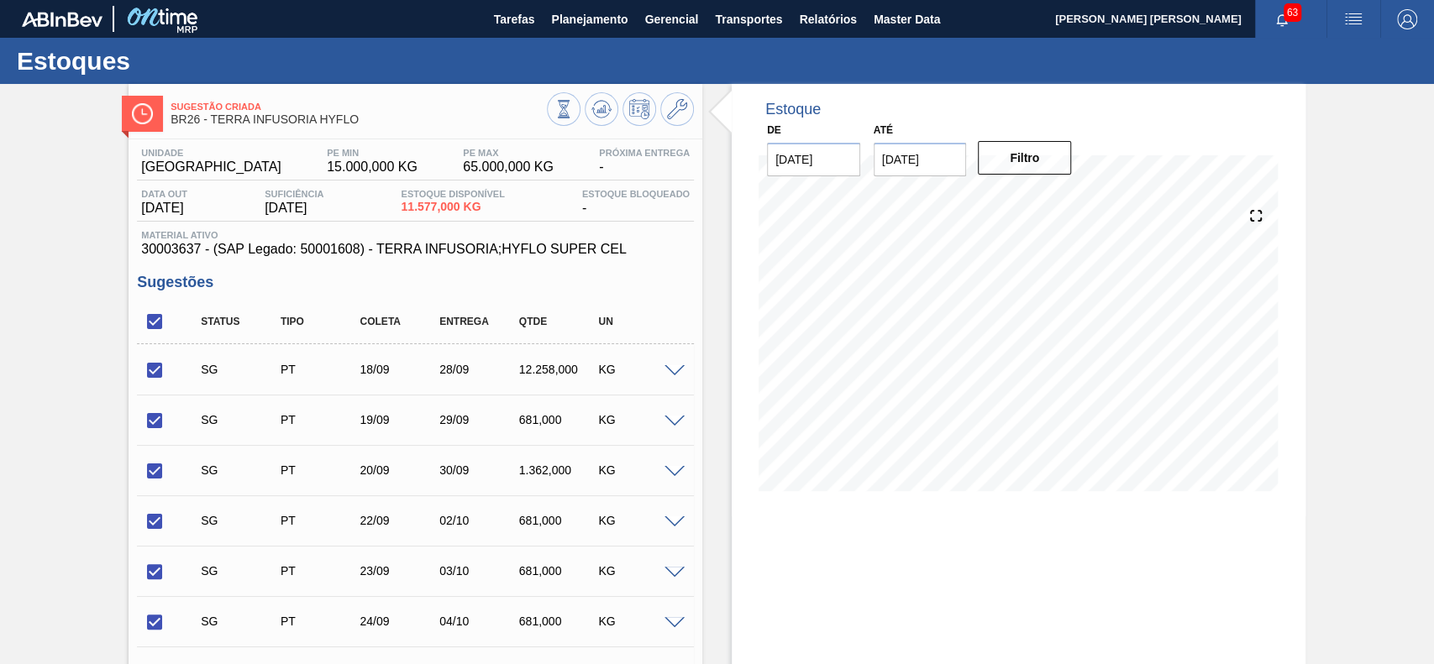
checkbox input "true"
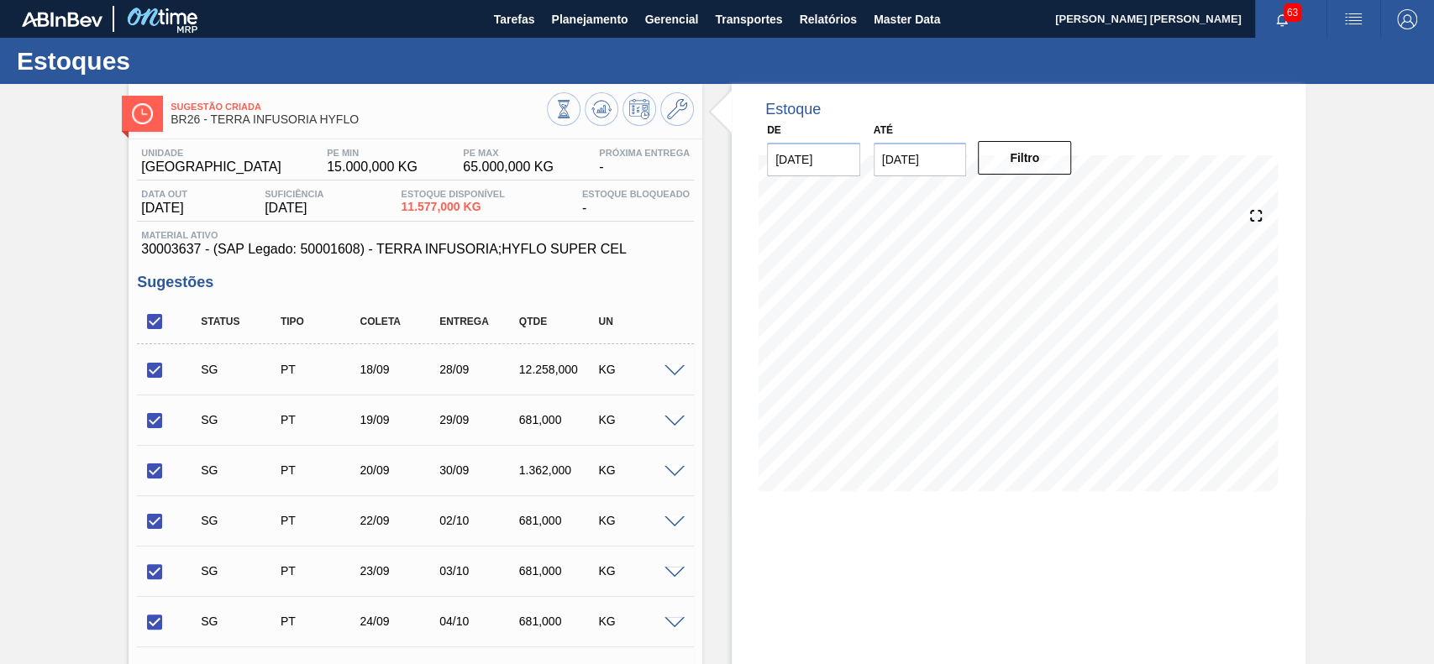
checkbox input "true"
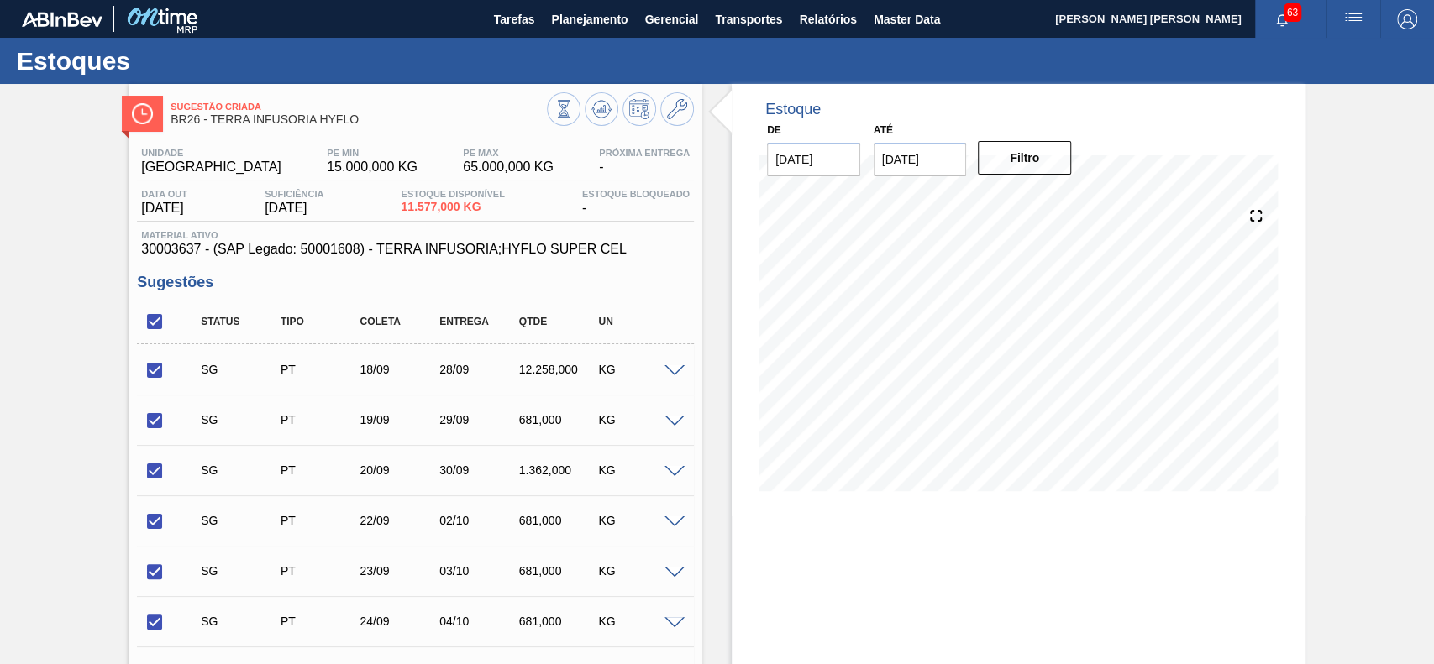
checkbox input "true"
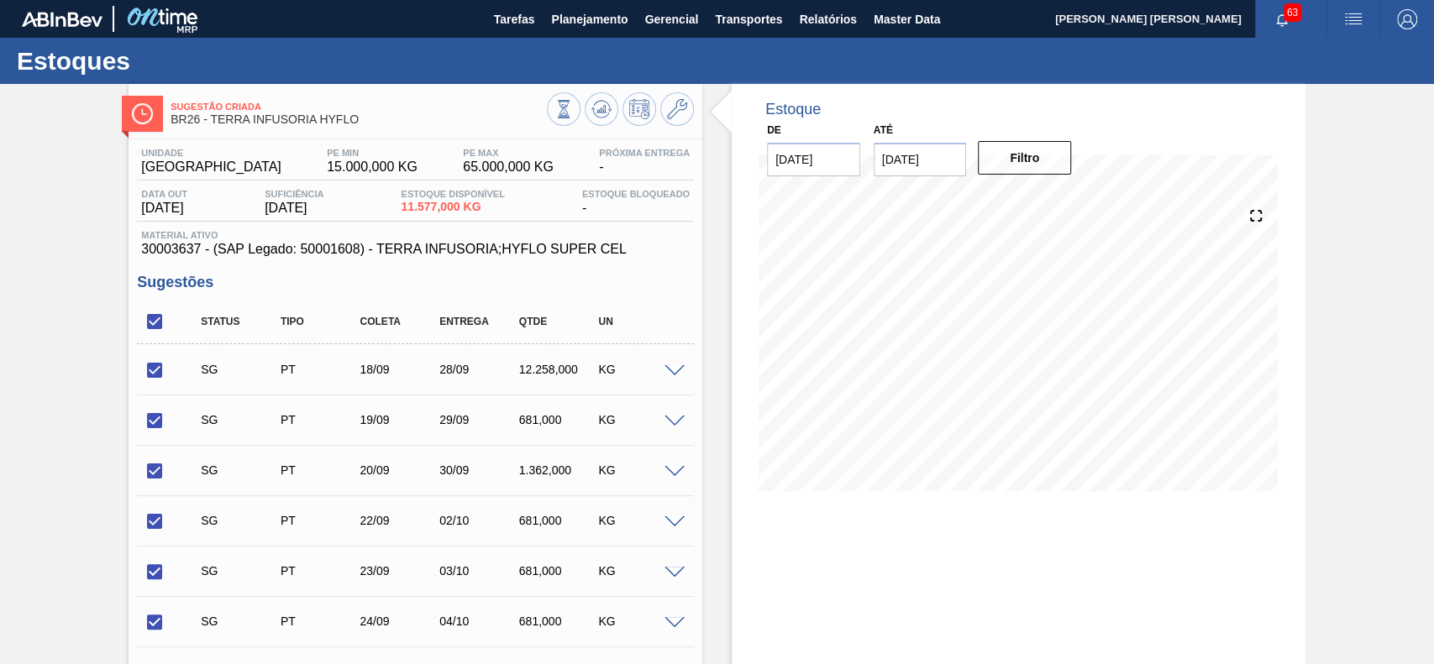
checkbox input "true"
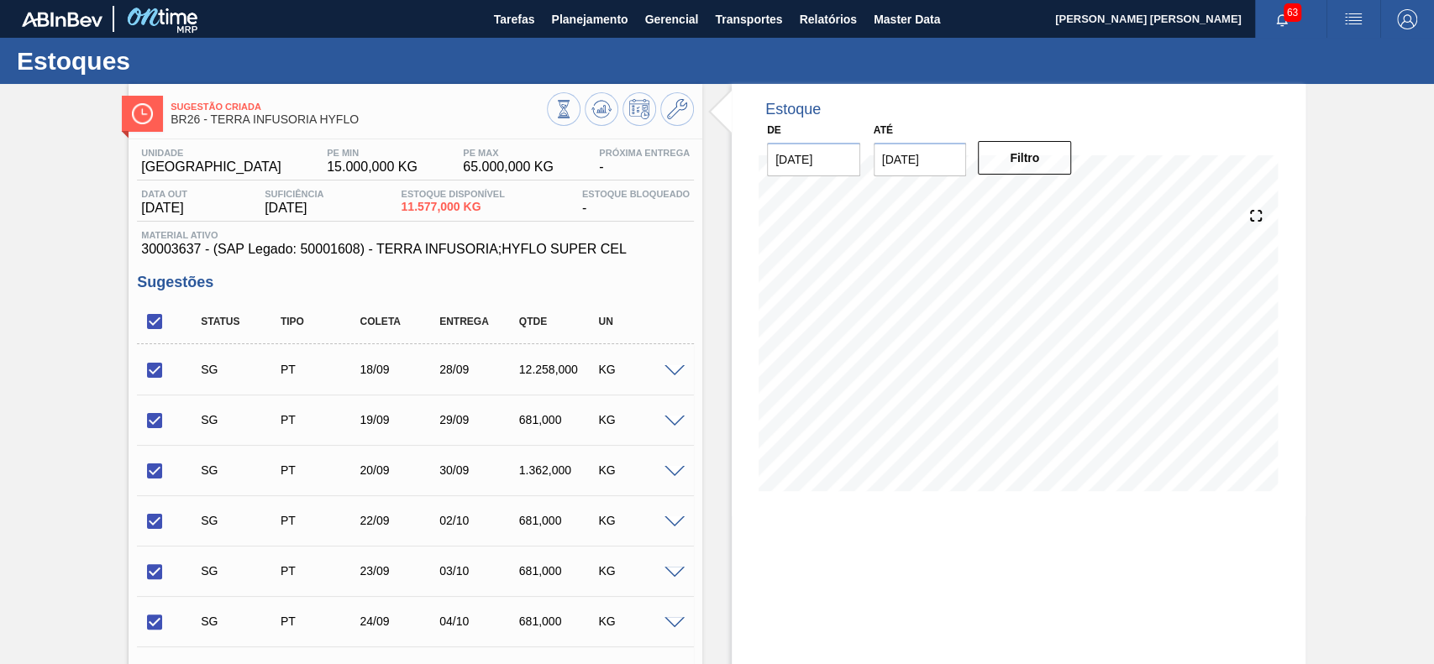
checkbox input "true"
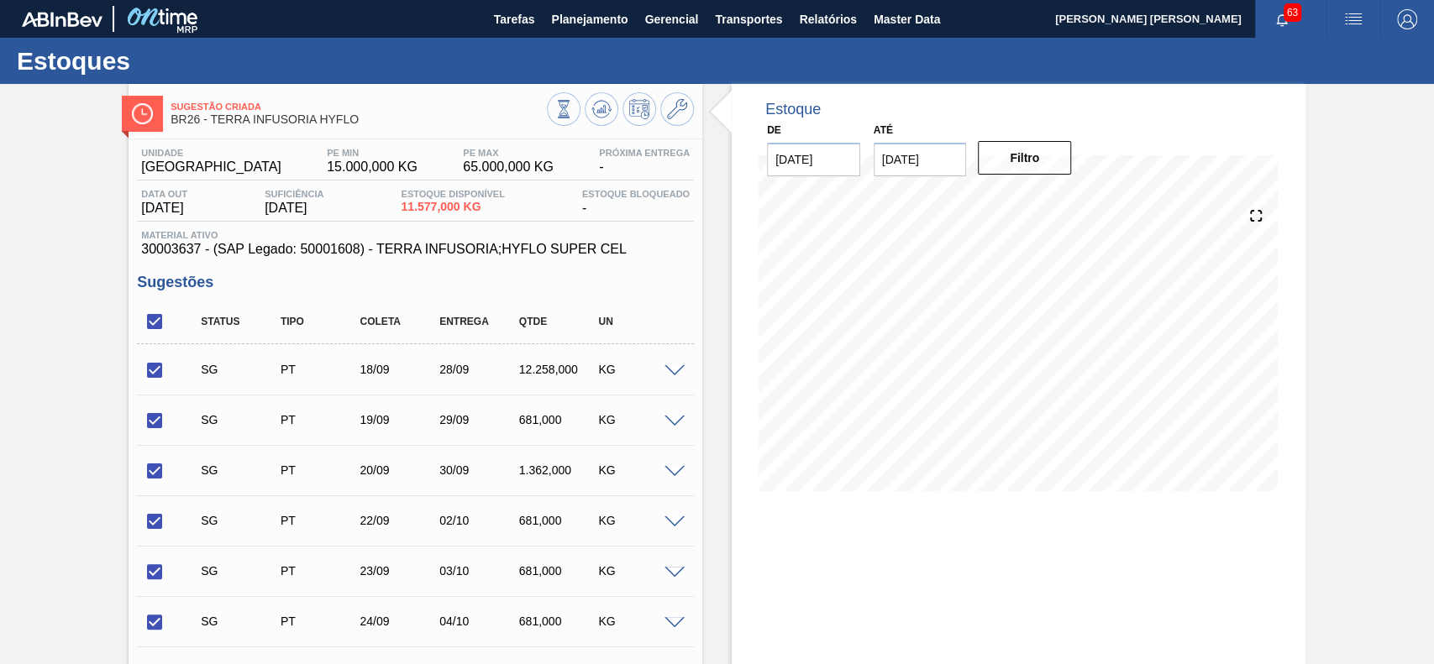
checkbox input "true"
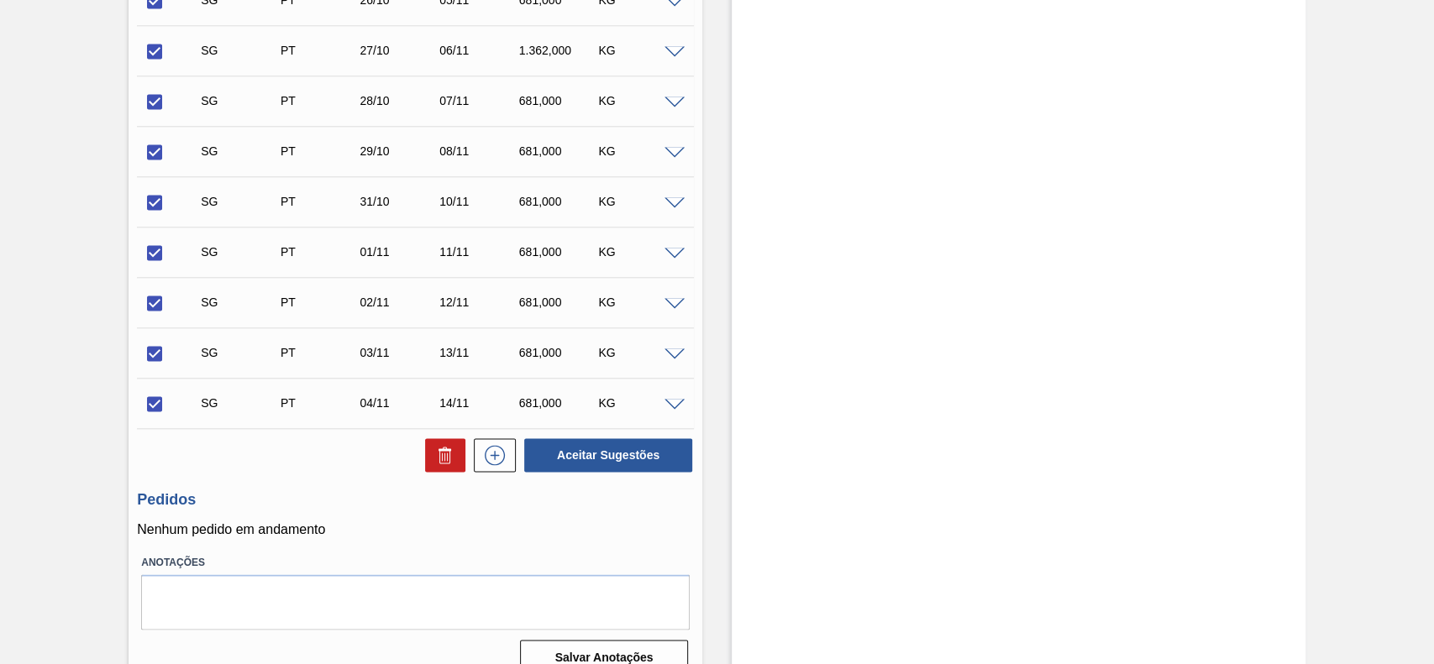
scroll to position [1705, 0]
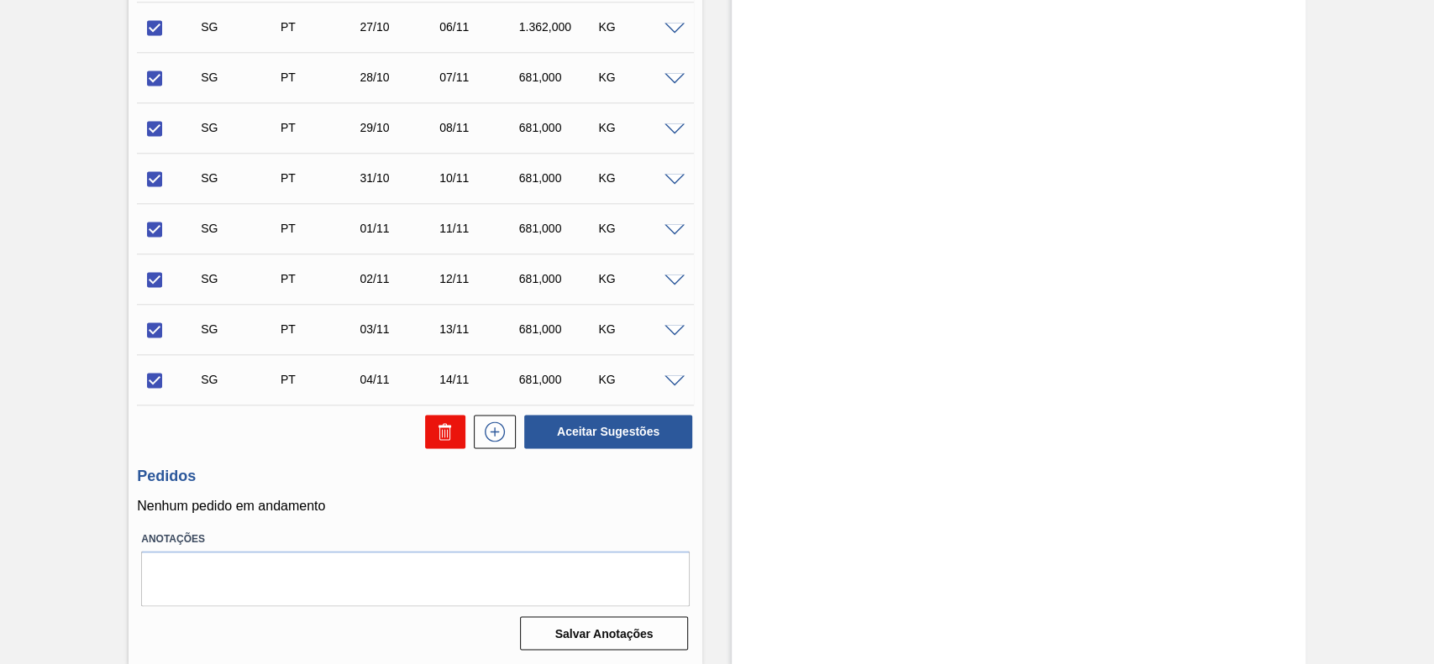
click at [439, 429] on icon at bounding box center [445, 432] width 20 height 20
checkbox input "false"
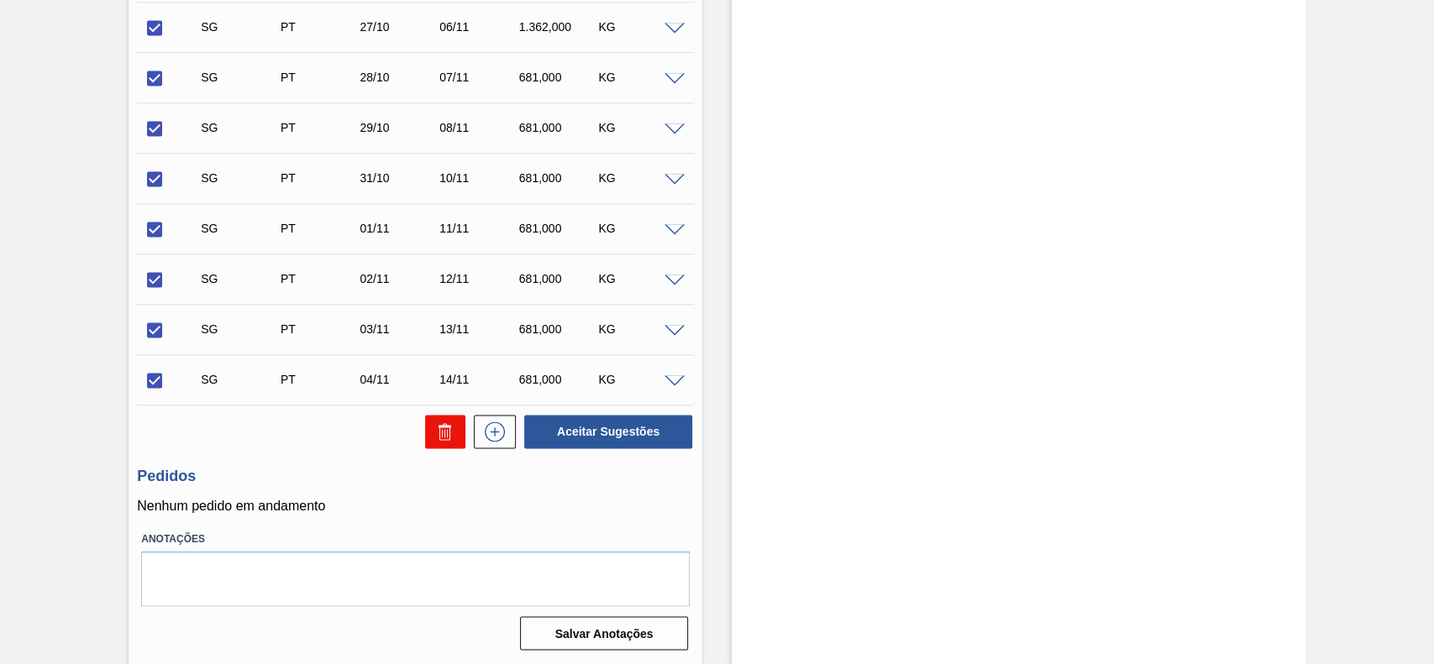
checkbox input "false"
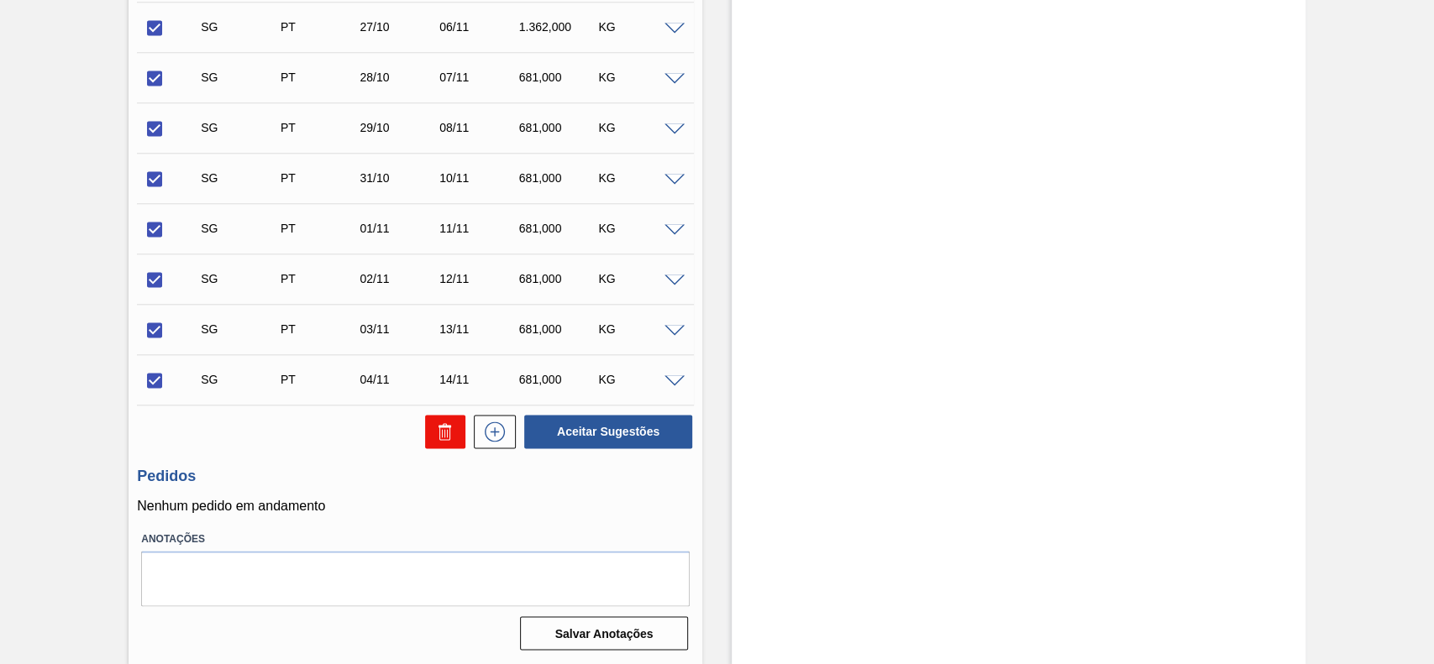
checkbox input "false"
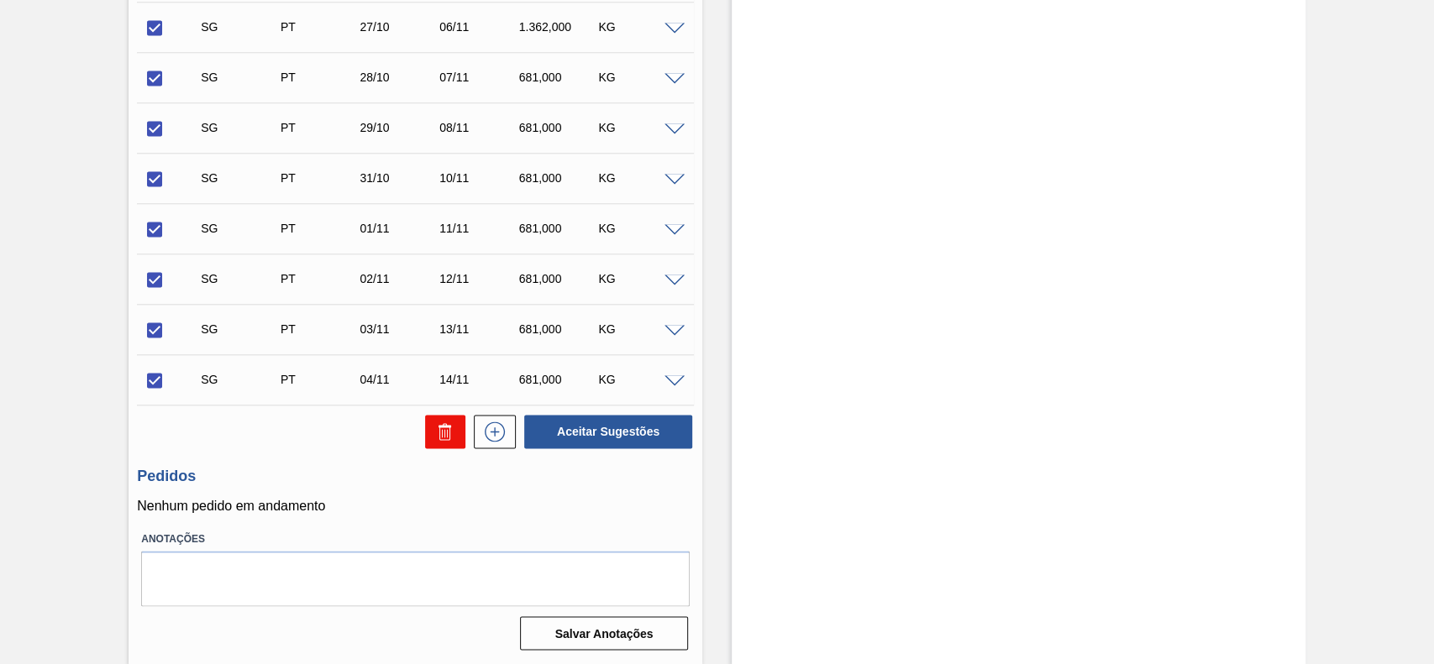
checkbox input "false"
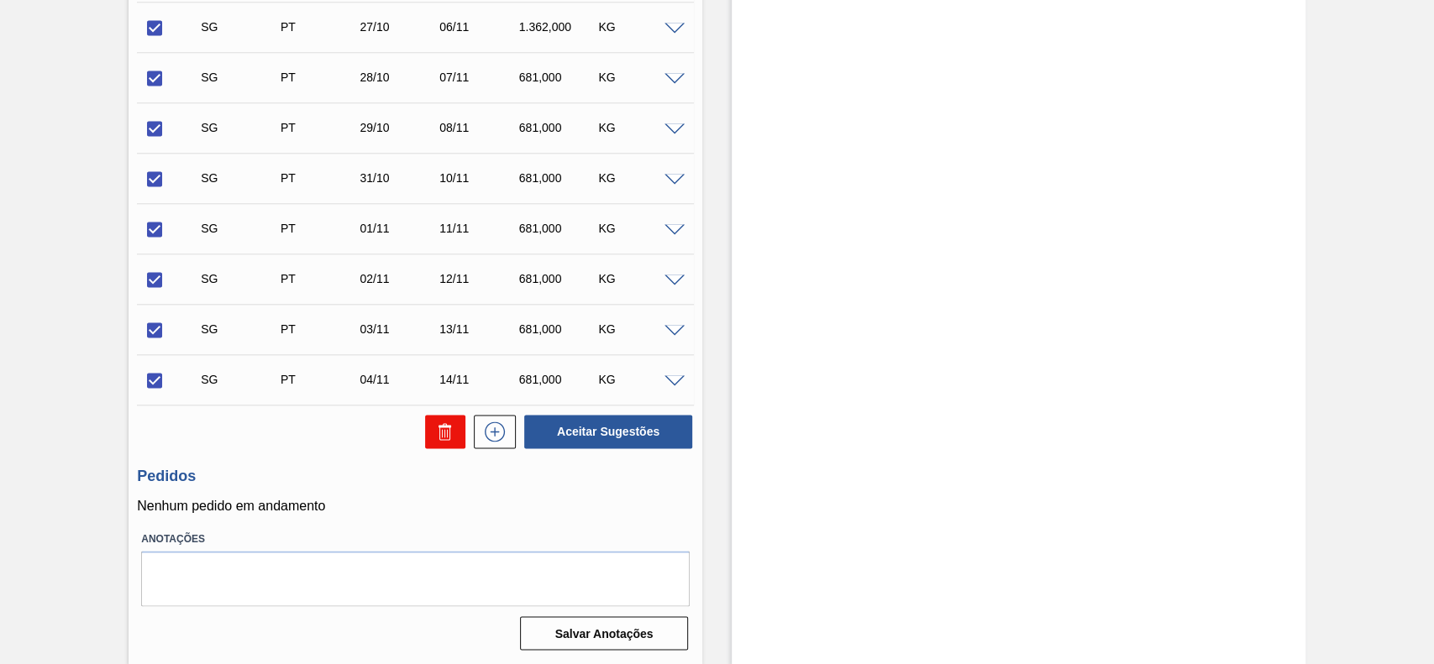
checkbox input "false"
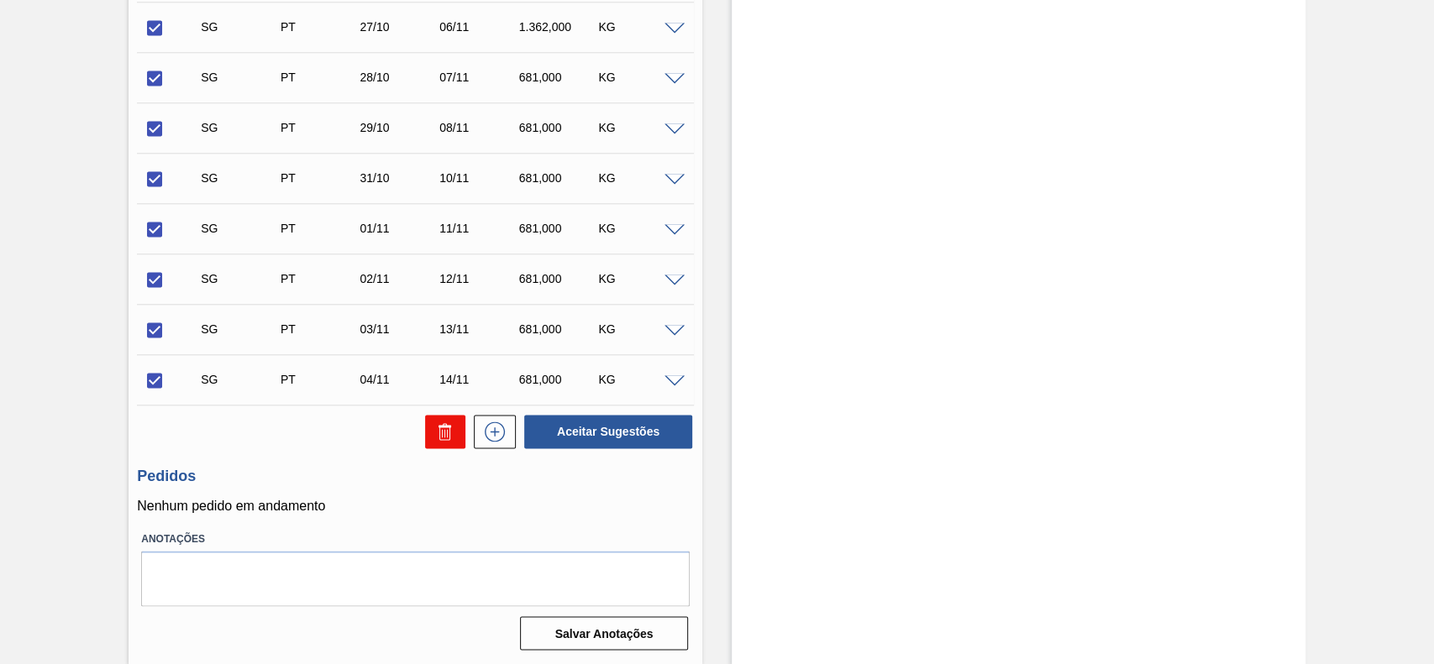
checkbox input "false"
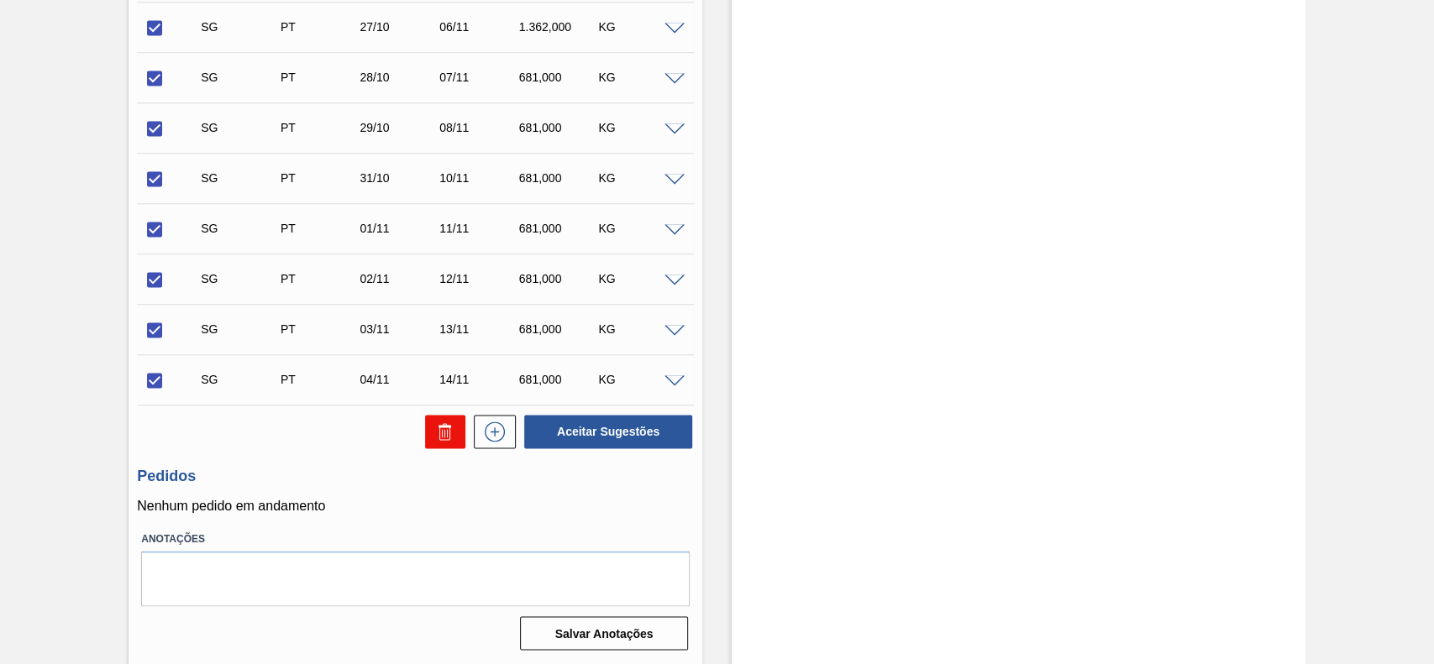
checkbox input "false"
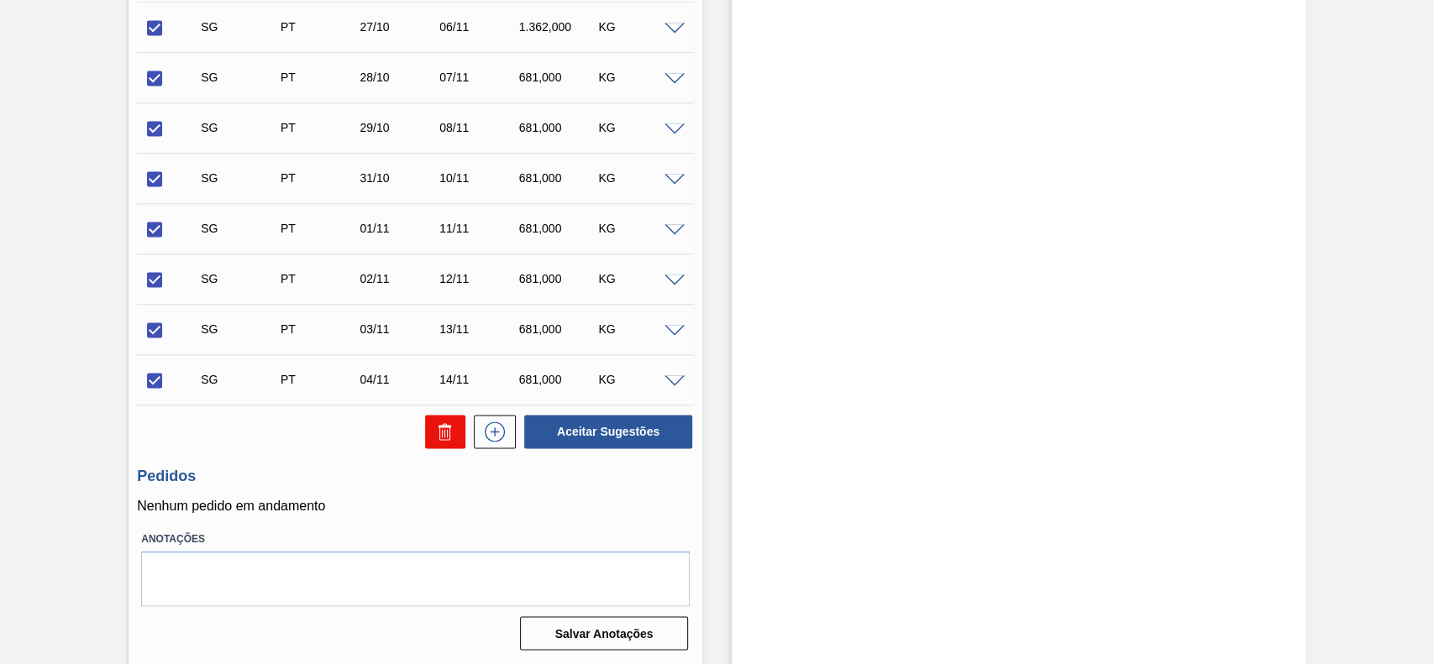
checkbox input "false"
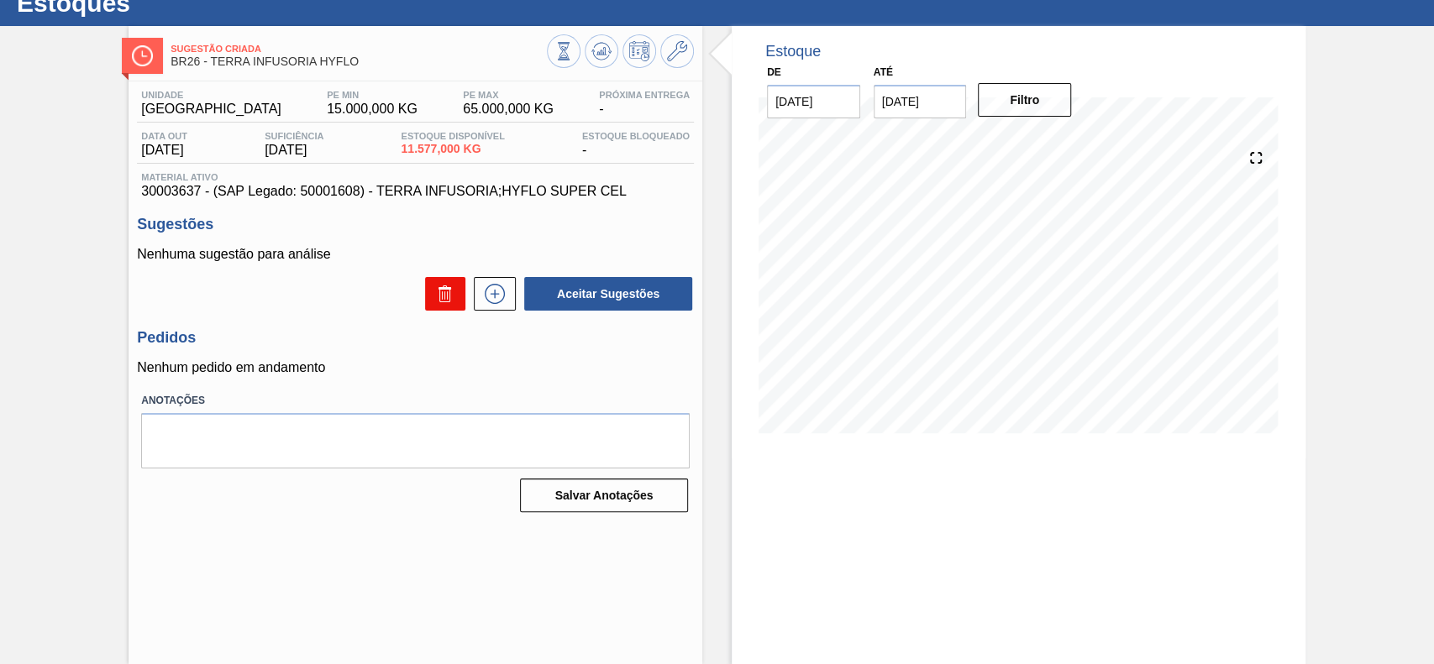
scroll to position [58, 0]
click at [499, 291] on icon at bounding box center [494, 294] width 27 height 20
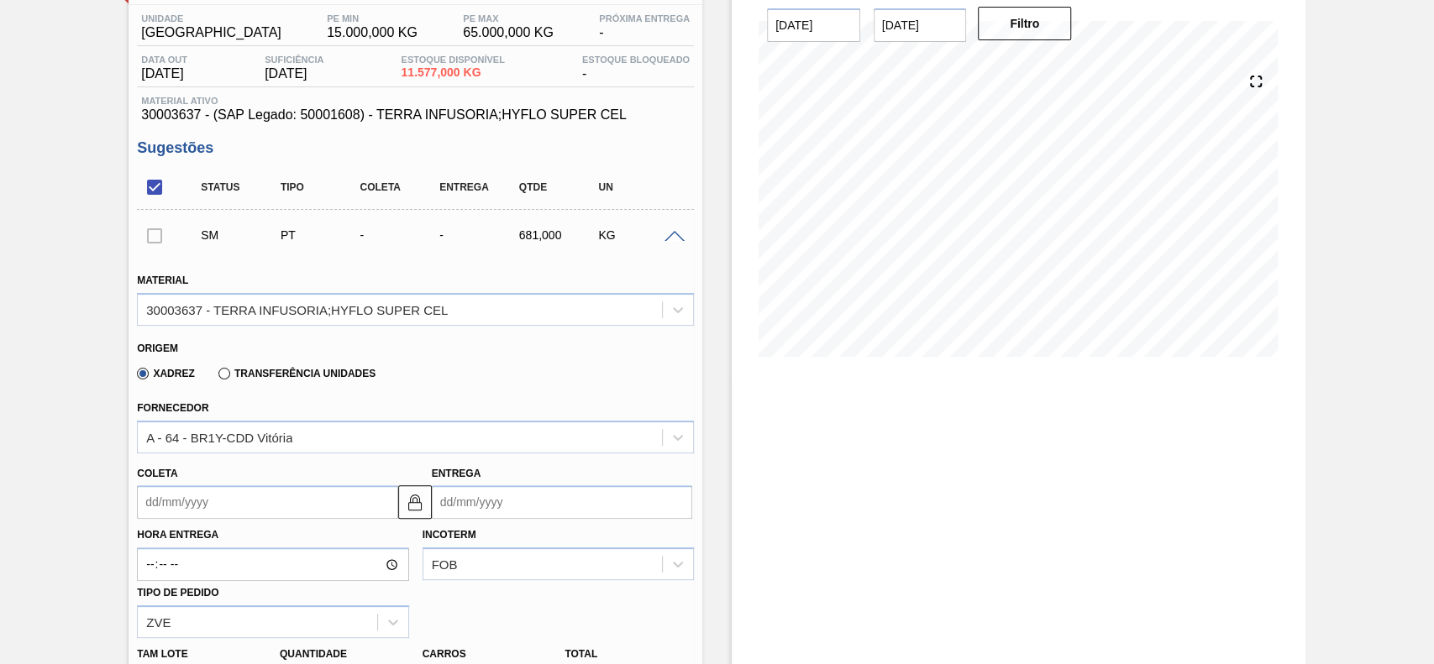
scroll to position [170, 0]
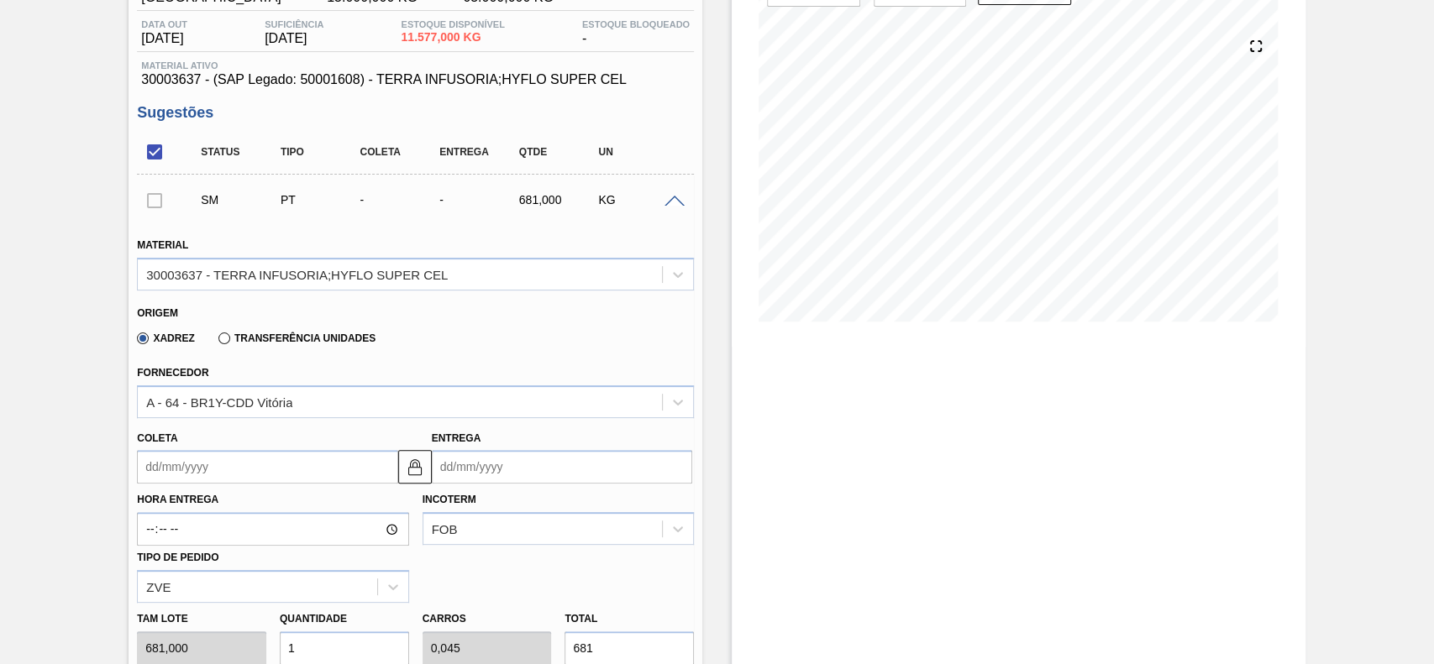
click at [233, 486] on div "Hora Entrega Incoterm FOB Tipo de pedido ZVE" at bounding box center [415, 543] width 570 height 119
click at [228, 476] on input "Coleta" at bounding box center [267, 467] width 260 height 34
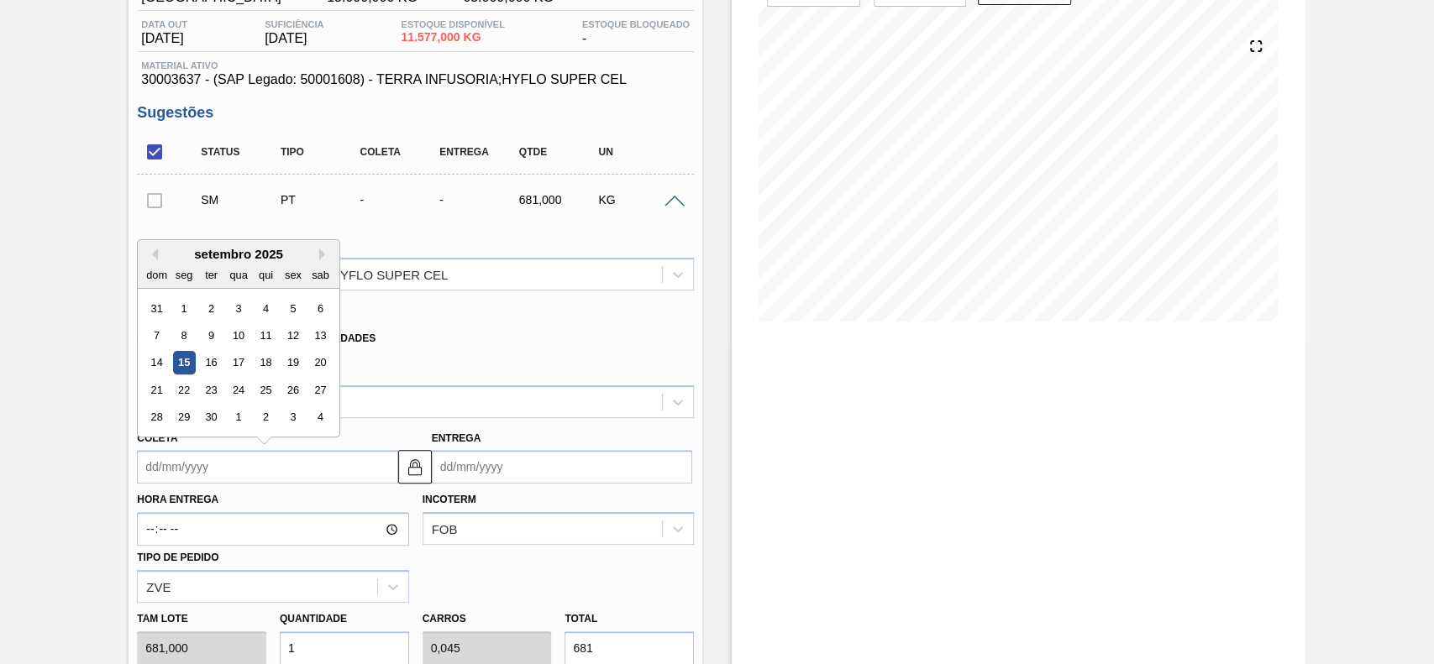
drag, startPoint x: 291, startPoint y: 369, endPoint x: 291, endPoint y: 514, distance: 145.3
click at [291, 370] on div "19" at bounding box center [293, 363] width 23 height 23
type input "19/09/2025"
type input "29/09/2025"
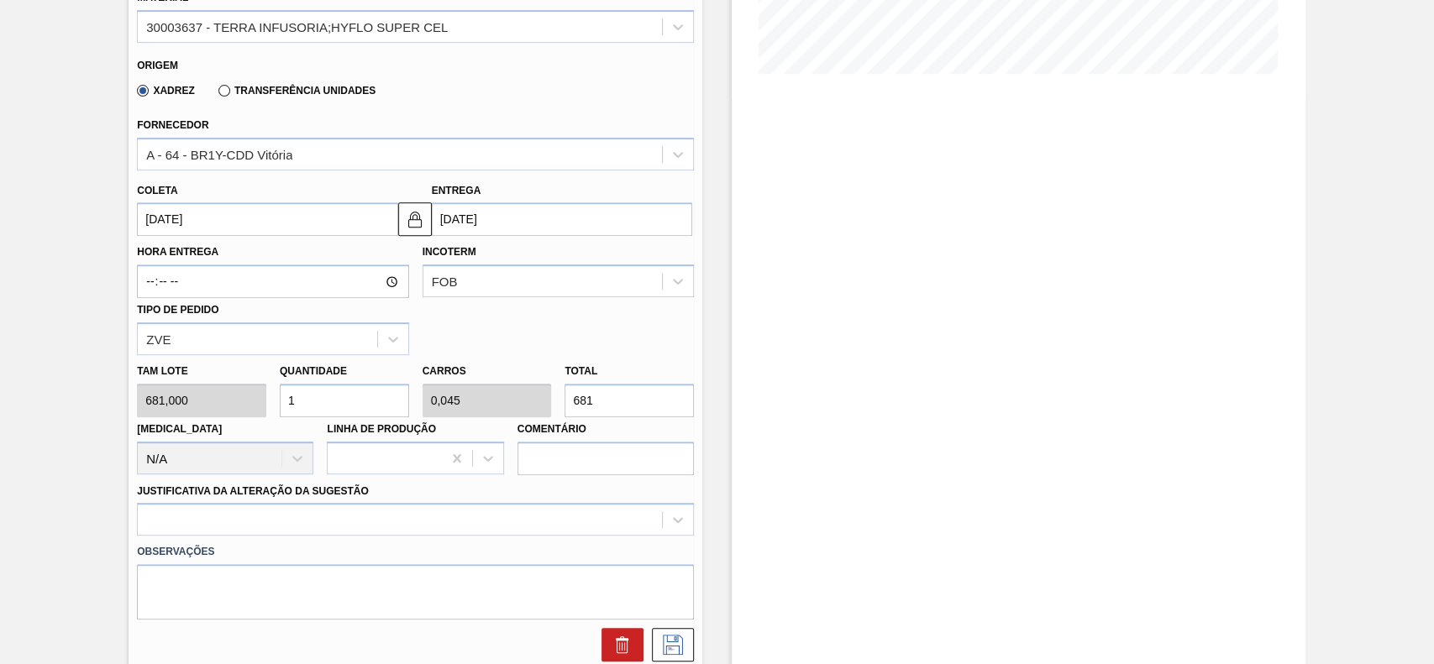
scroll to position [448, 0]
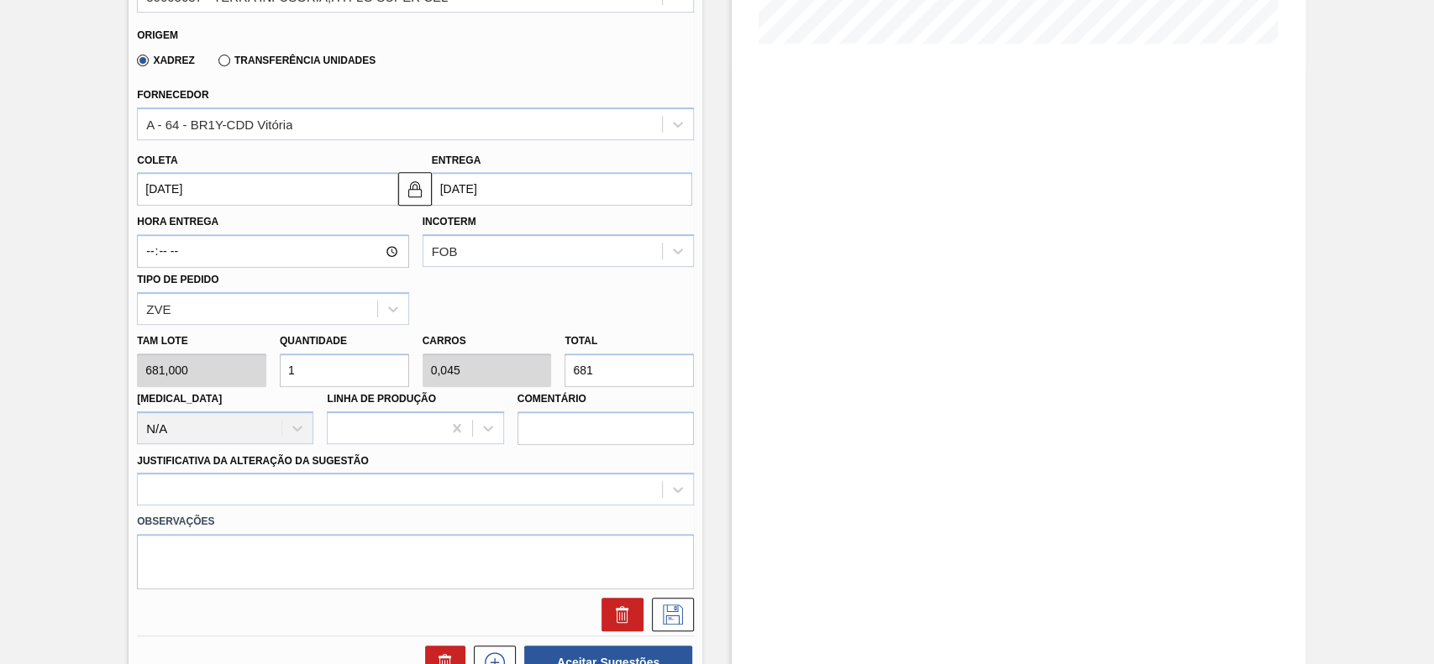
click at [316, 370] on input "1" at bounding box center [344, 371] width 129 height 34
type input "12"
type input "0,545"
type input "8.172"
type input "12"
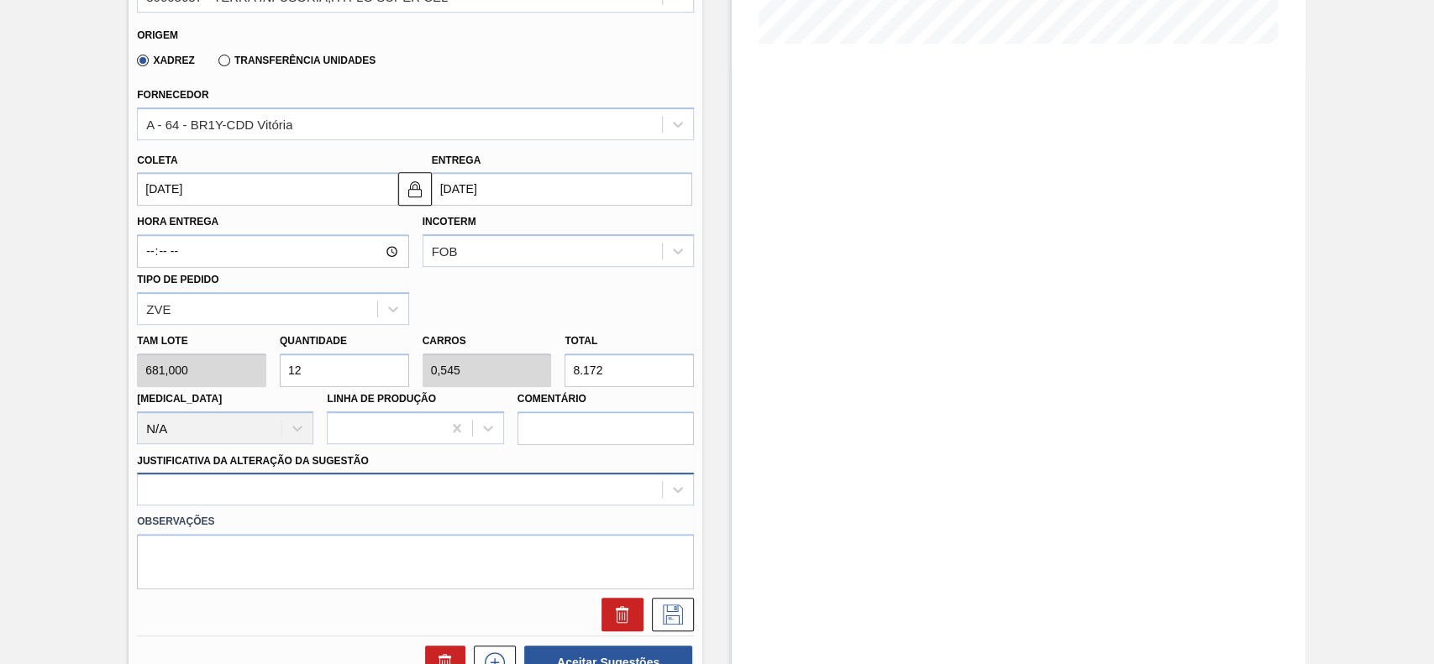
click at [325, 501] on div at bounding box center [415, 489] width 557 height 33
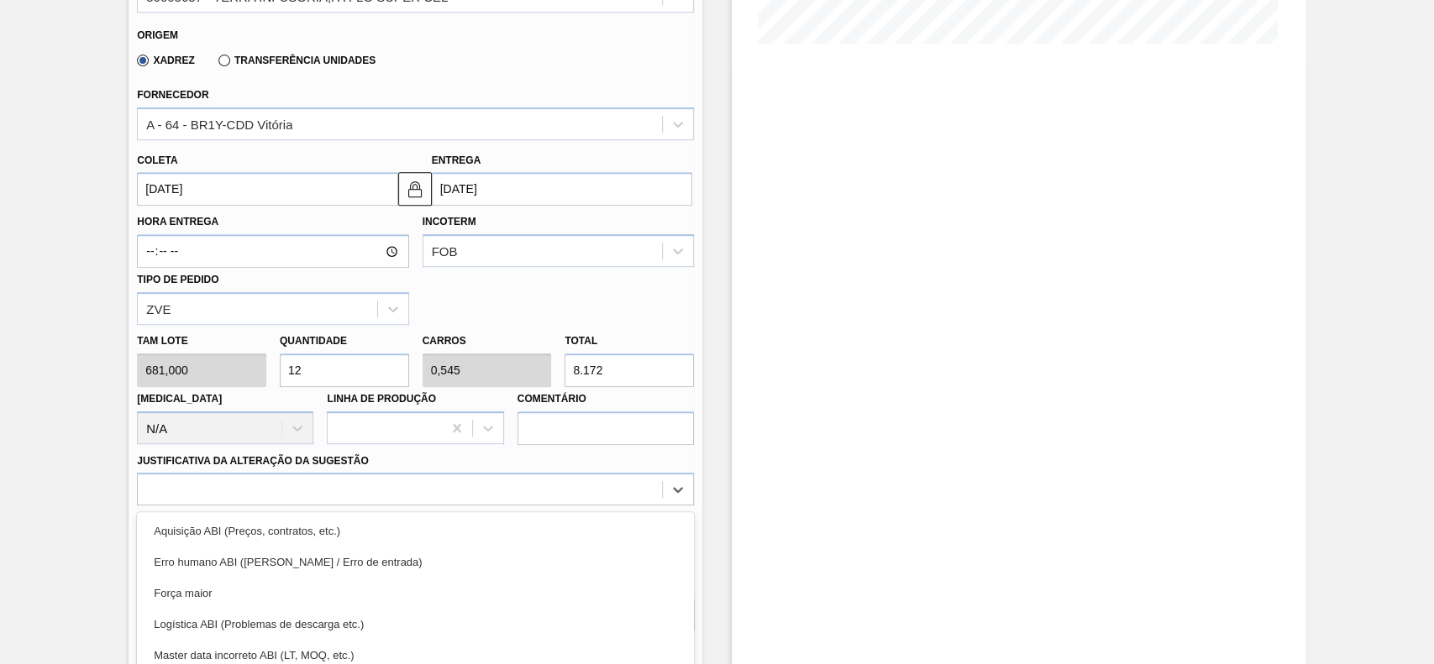
scroll to position [555, 0]
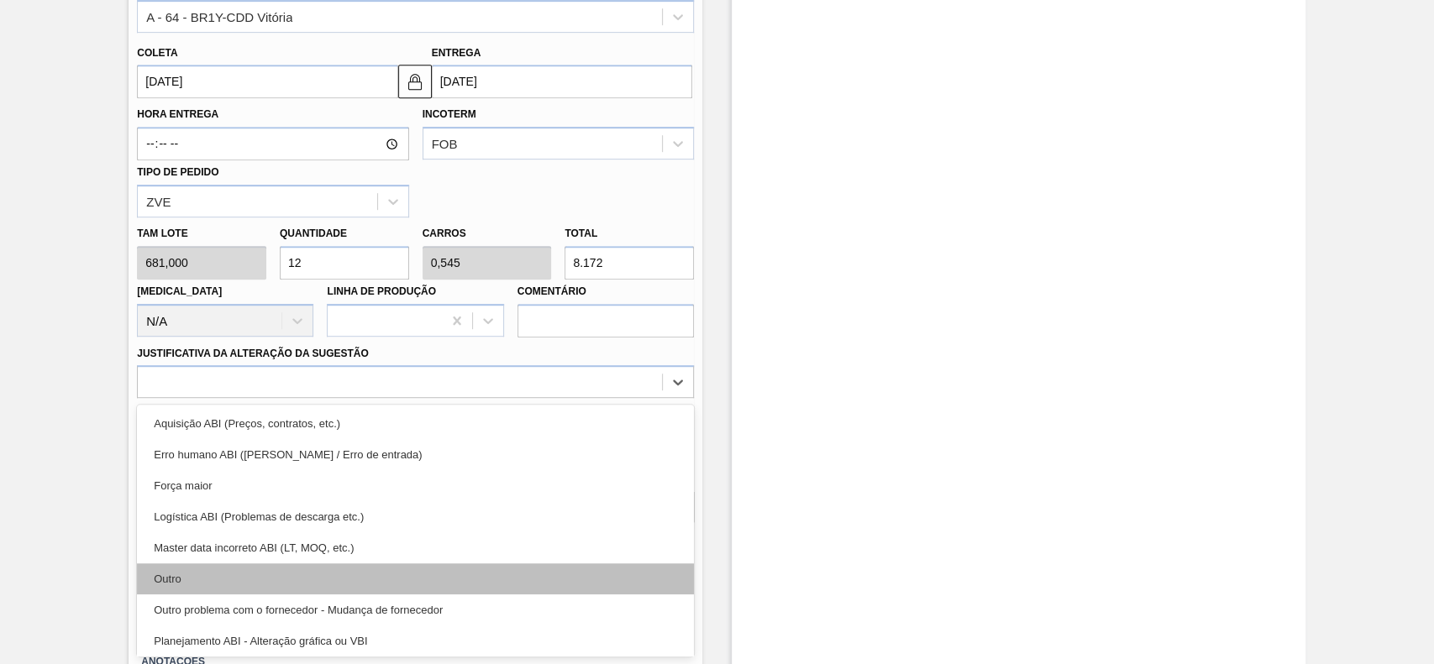
click at [198, 578] on div "Outro" at bounding box center [415, 579] width 557 height 31
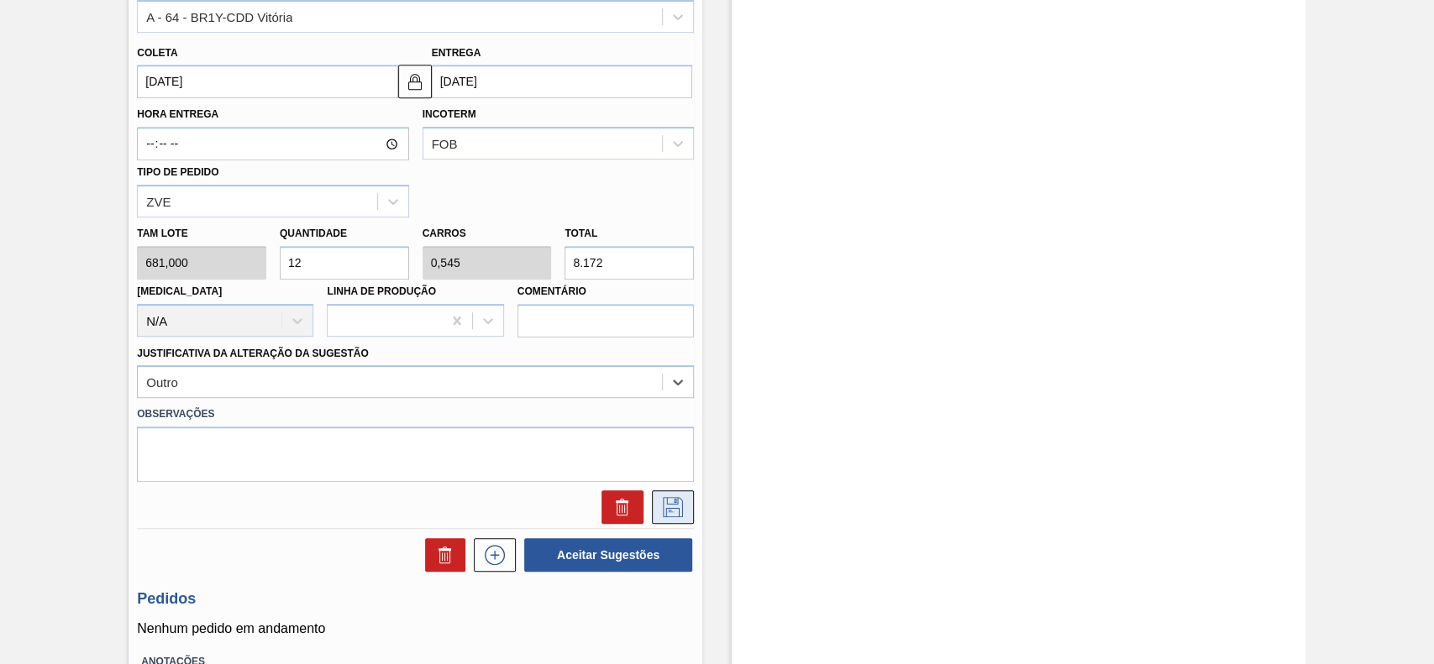
click at [656, 516] on button at bounding box center [673, 507] width 42 height 34
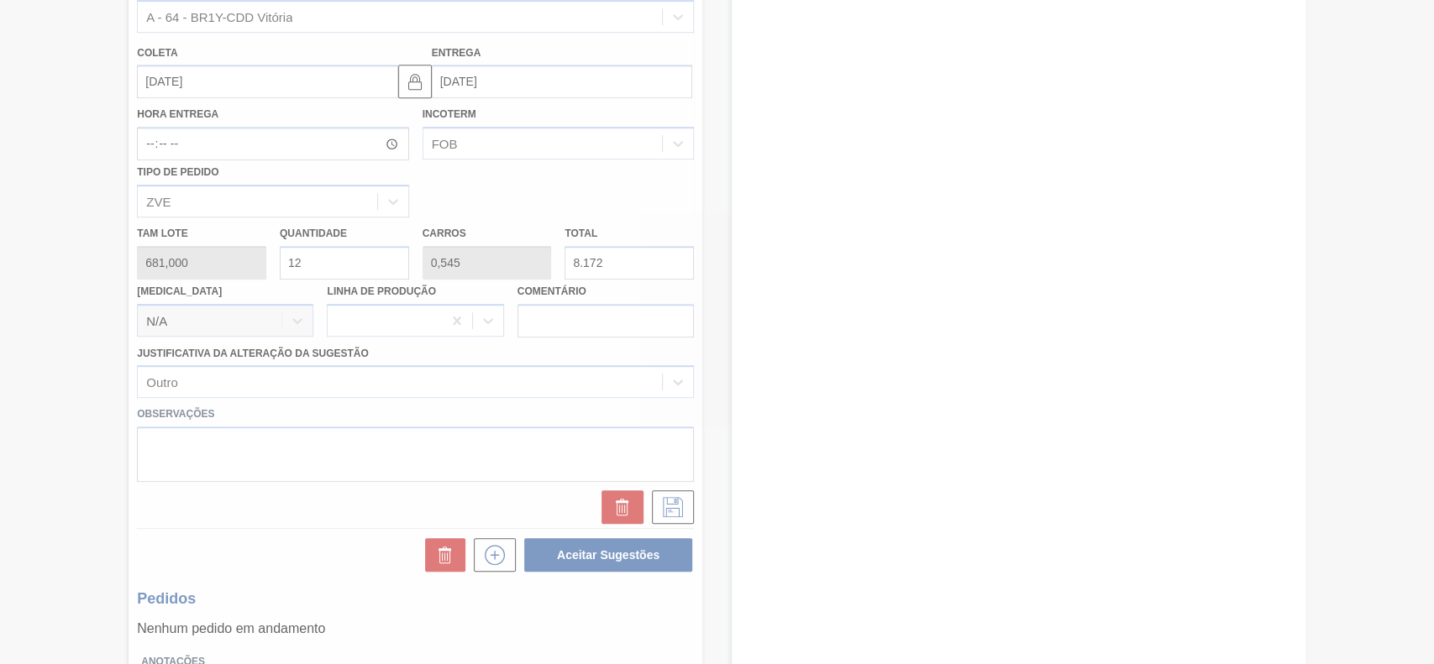
scroll to position [58, 0]
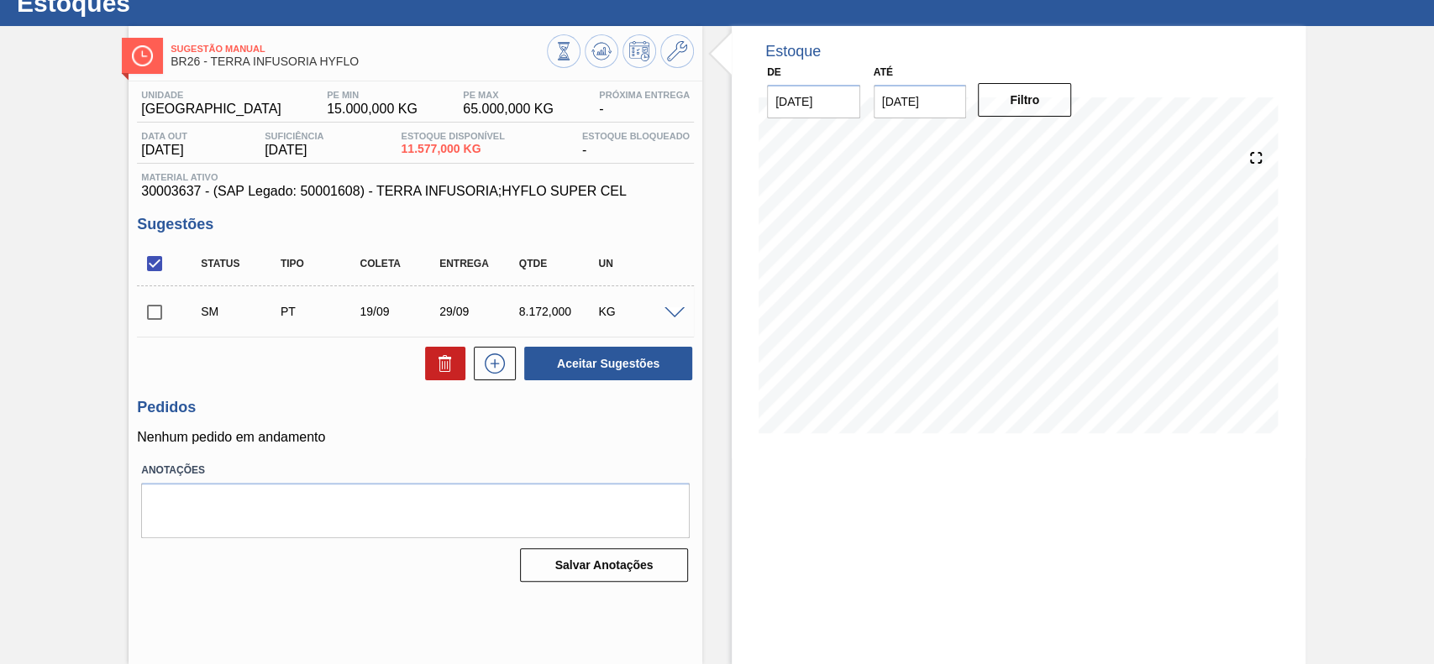
click at [155, 318] on input "checkbox" at bounding box center [154, 312] width 35 height 35
checkbox input "true"
click at [642, 367] on button "Aceitar Sugestões" at bounding box center [608, 364] width 168 height 34
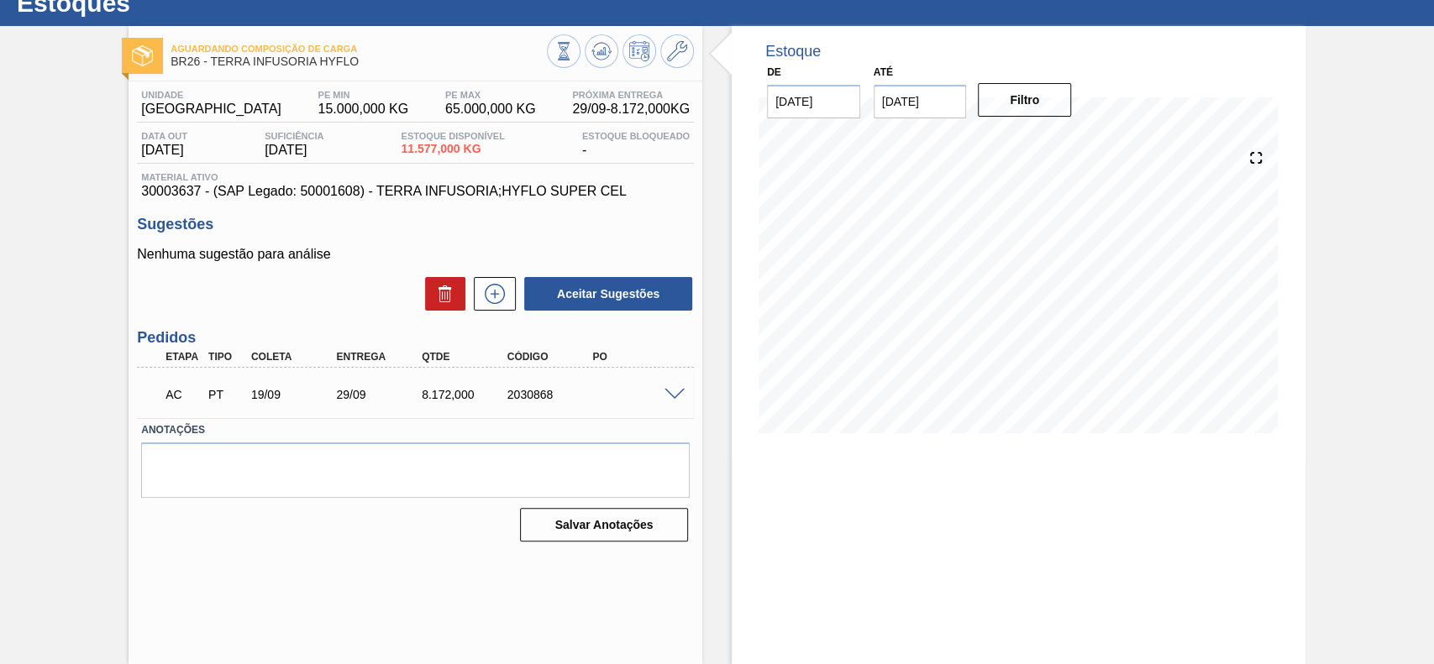
click at [664, 396] on span at bounding box center [674, 395] width 20 height 13
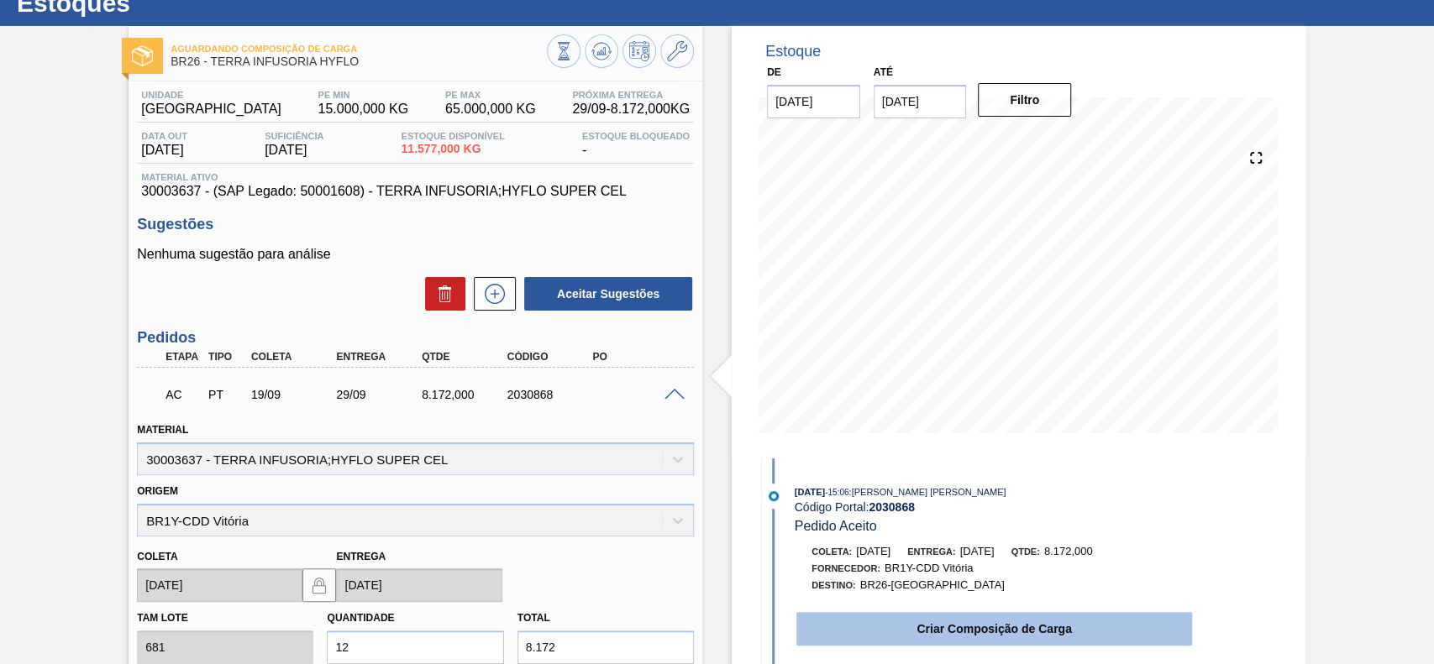
click at [942, 629] on button "Criar Composição de Carga" at bounding box center [994, 629] width 396 height 34
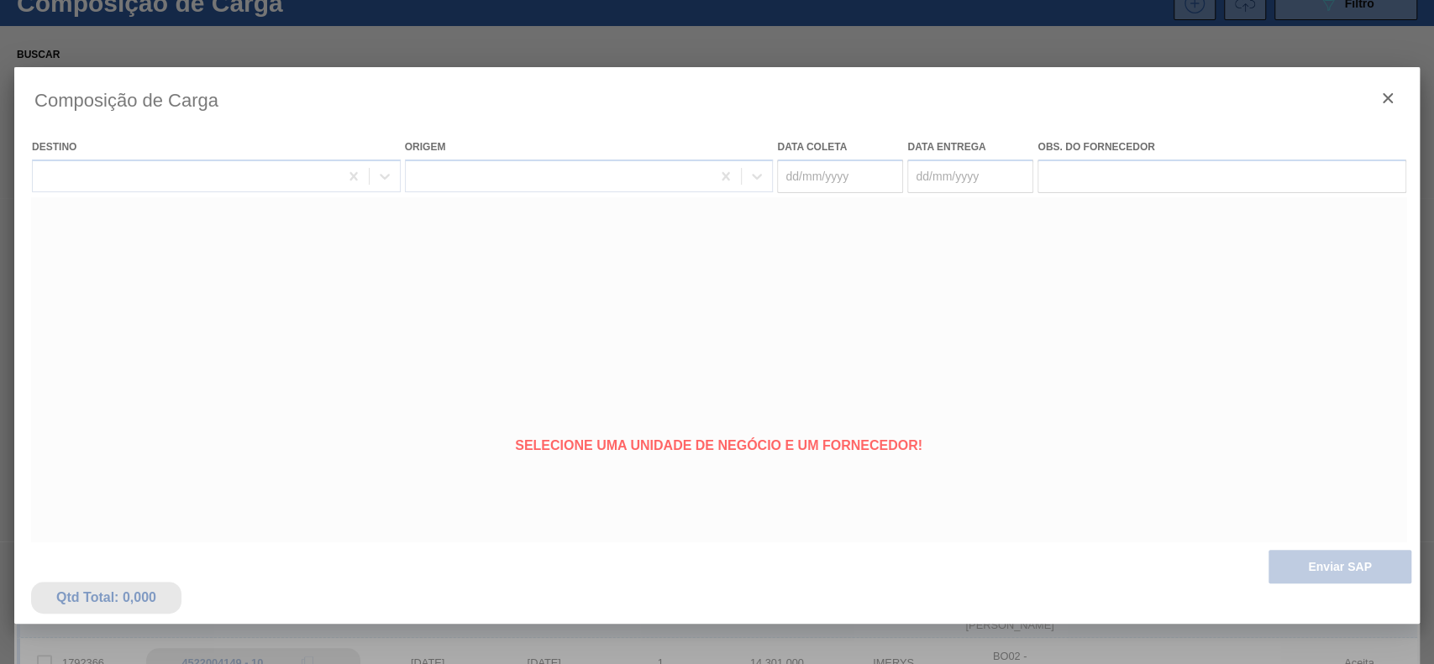
type coleta "[DATE]"
type entrega "29/09/2025"
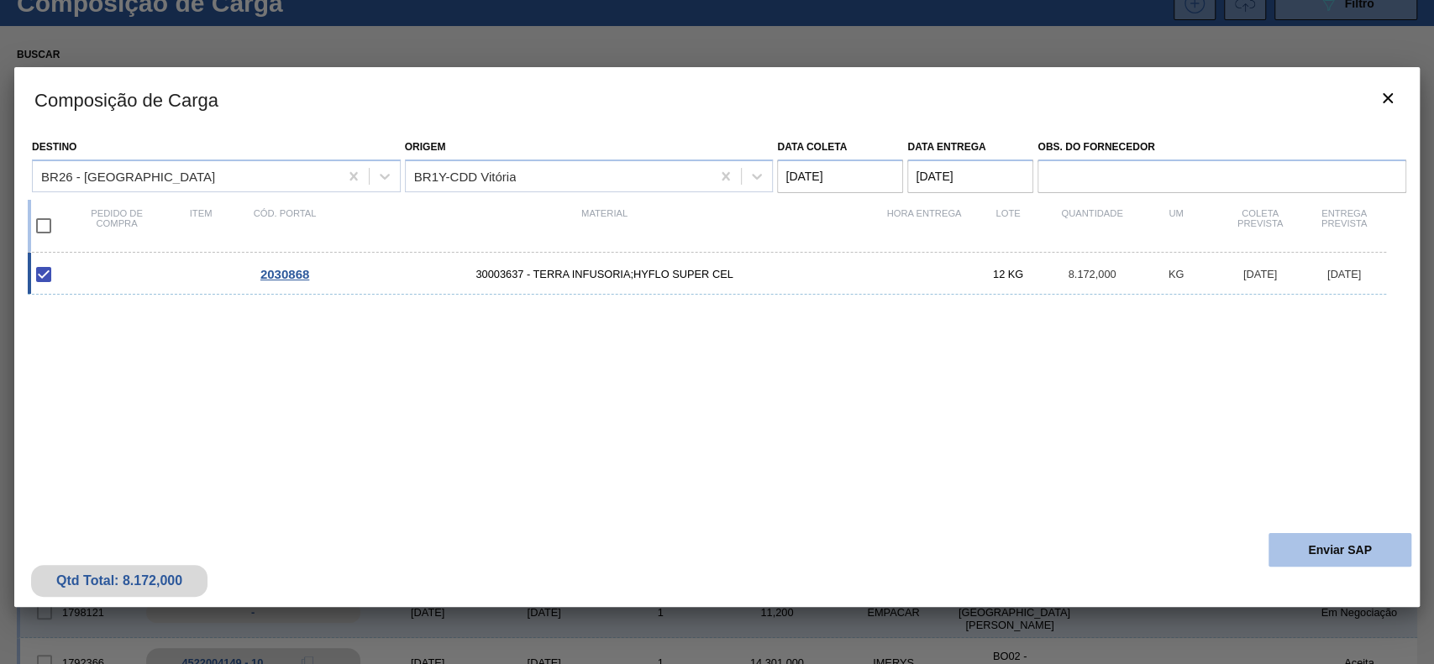
click at [1371, 541] on button "Enviar SAP" at bounding box center [1339, 550] width 143 height 34
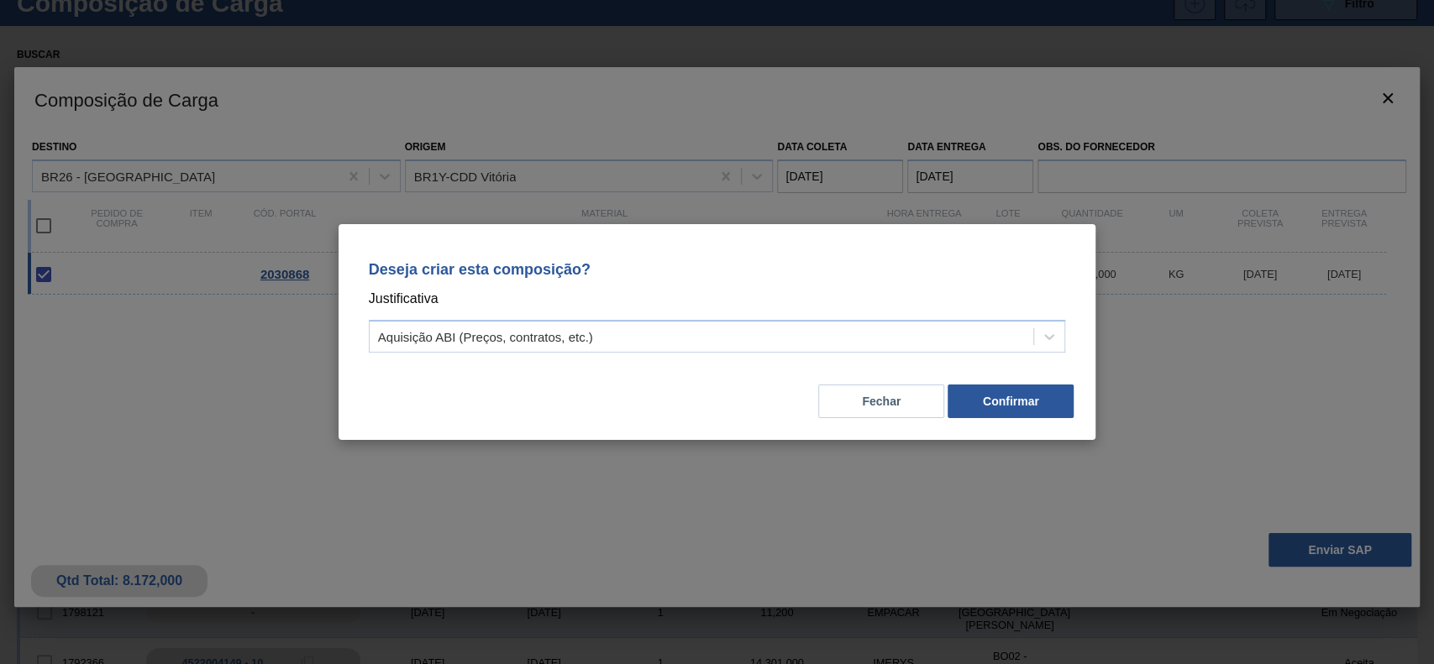
click at [459, 338] on div "Aquisição ABI (Preços, contratos, etc.)" at bounding box center [485, 337] width 215 height 14
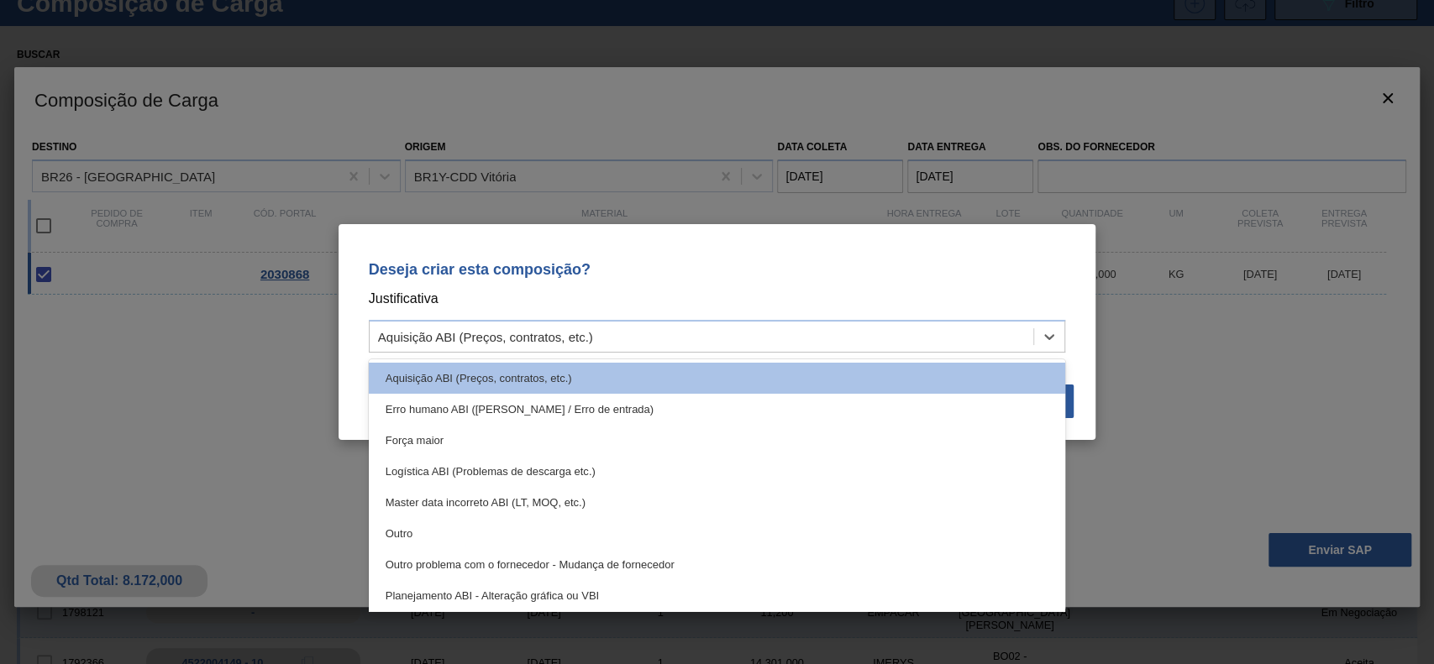
drag, startPoint x: 425, startPoint y: 536, endPoint x: 443, endPoint y: 527, distance: 19.9
click at [427, 537] on div "Outro" at bounding box center [717, 533] width 697 height 31
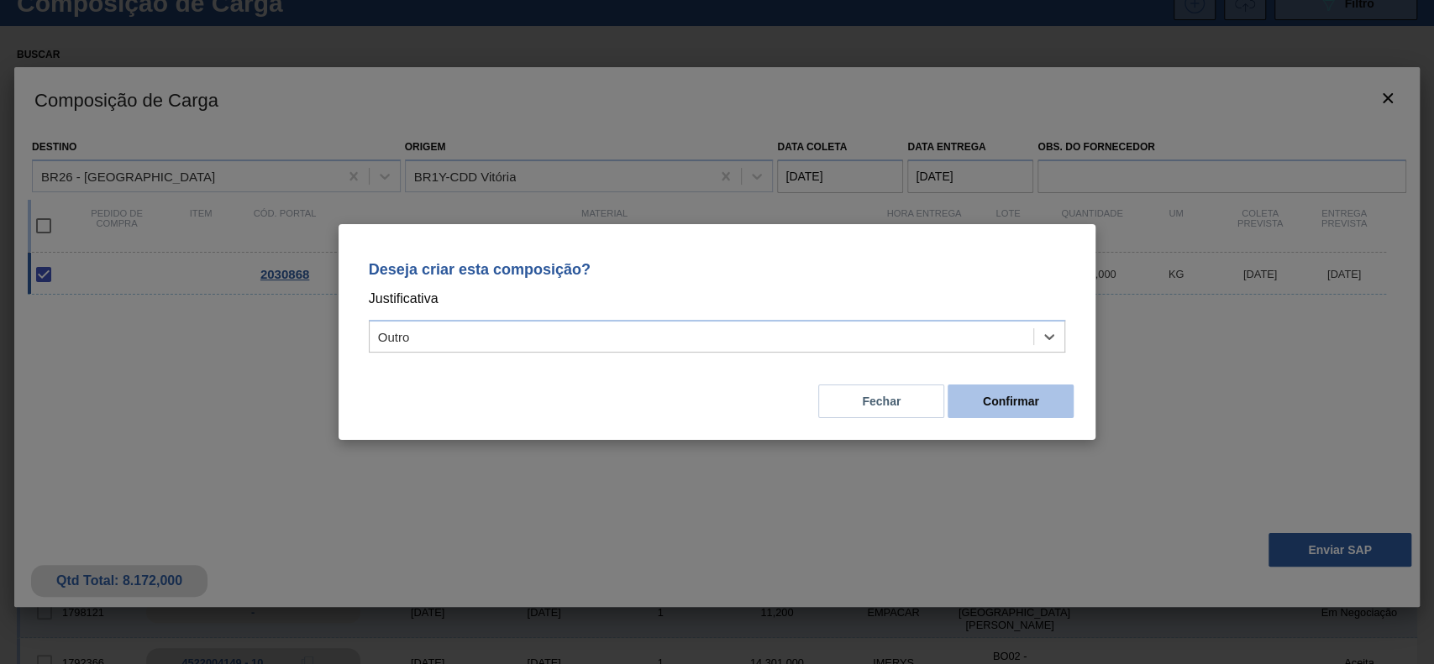
click at [1004, 405] on button "Confirmar" at bounding box center [1010, 402] width 126 height 34
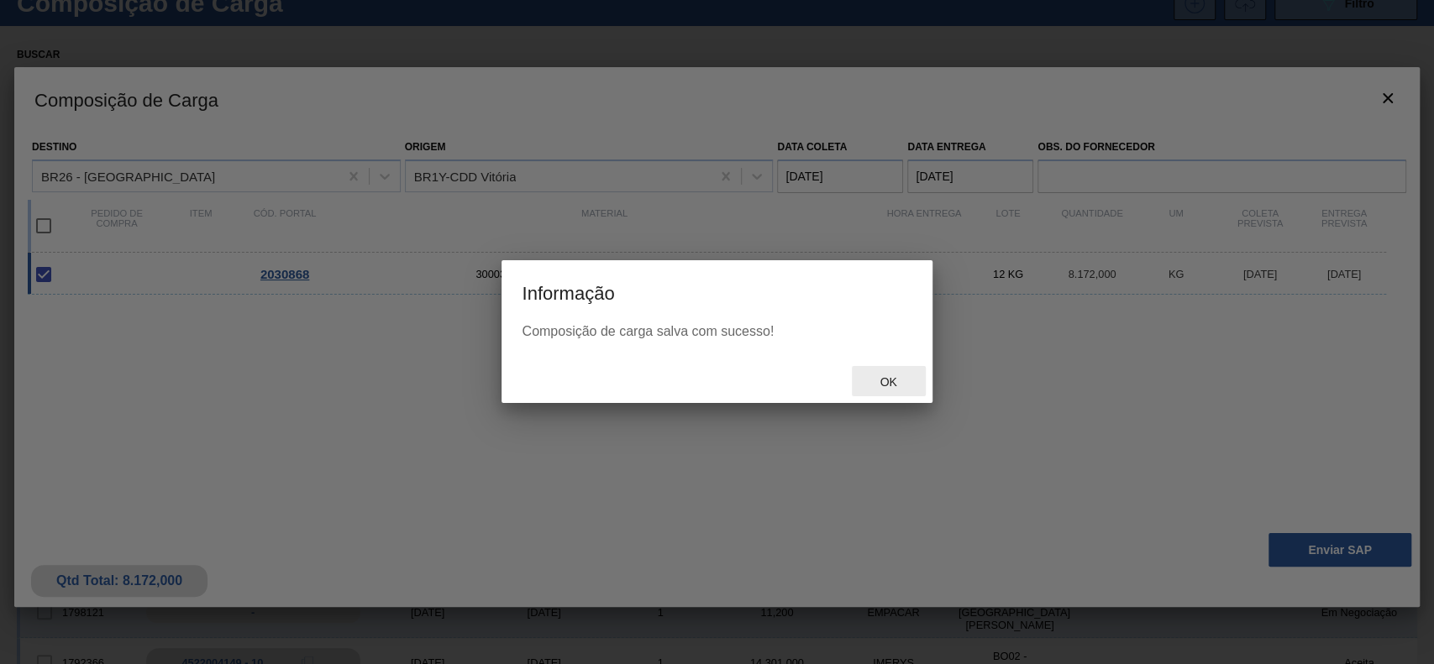
click at [887, 386] on span "Ok" at bounding box center [888, 381] width 44 height 13
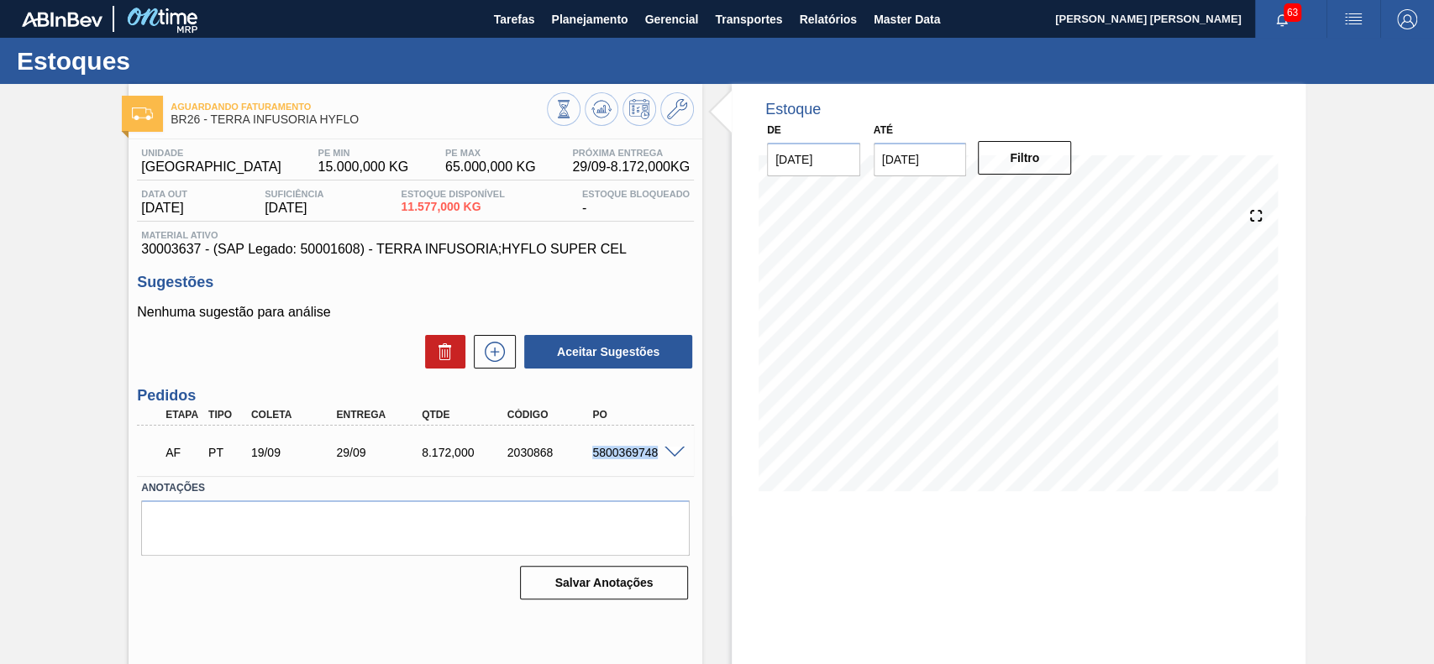
drag, startPoint x: 584, startPoint y: 450, endPoint x: 650, endPoint y: 467, distance: 67.6
click at [652, 465] on div "AF PT 19/09 29/09 8.172,000 2030868 5800369748" at bounding box center [411, 451] width 512 height 34
copy div "580036974"
click at [613, 463] on div "AF PT 19/09 29/09 8.172,000 2030868 5800369748" at bounding box center [411, 451] width 512 height 34
drag, startPoint x: 591, startPoint y: 453, endPoint x: 658, endPoint y: 464, distance: 68.1
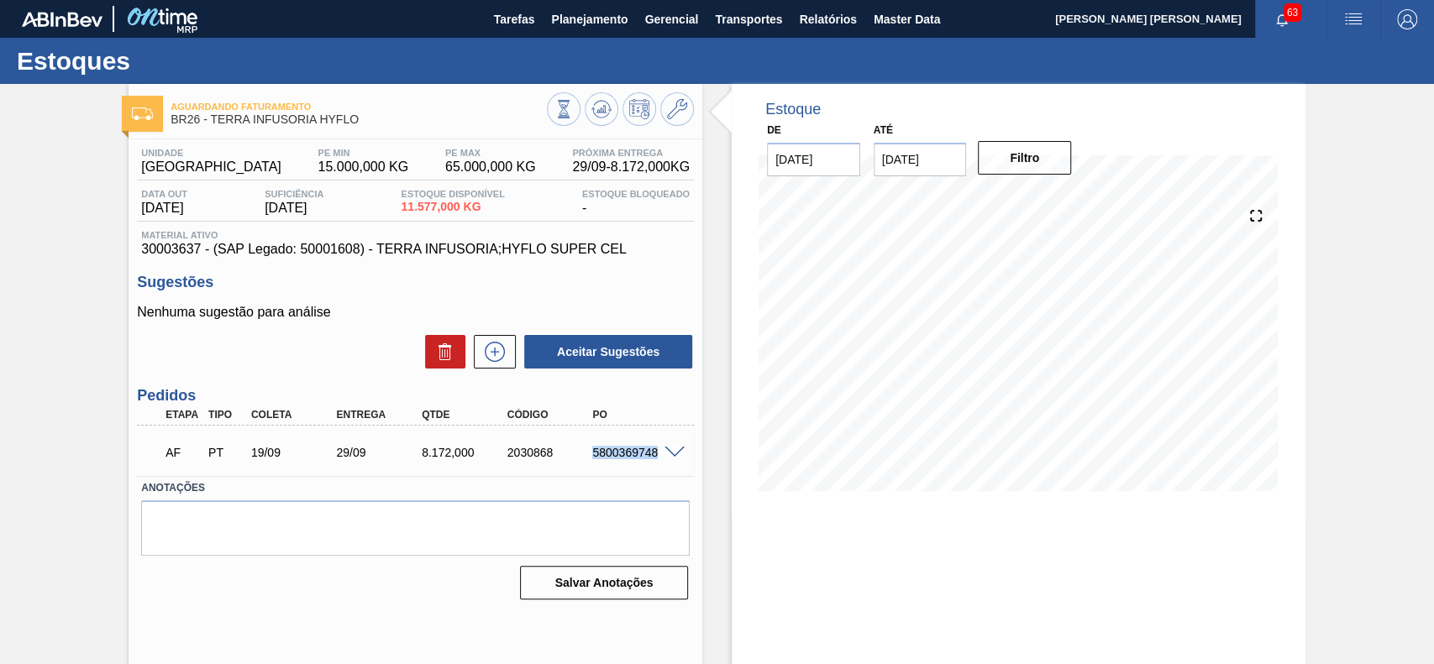
click at [658, 464] on div "AF PT 19/09 29/09 8.172,000 2030868 5800369748" at bounding box center [411, 451] width 512 height 34
copy div "5800369748"
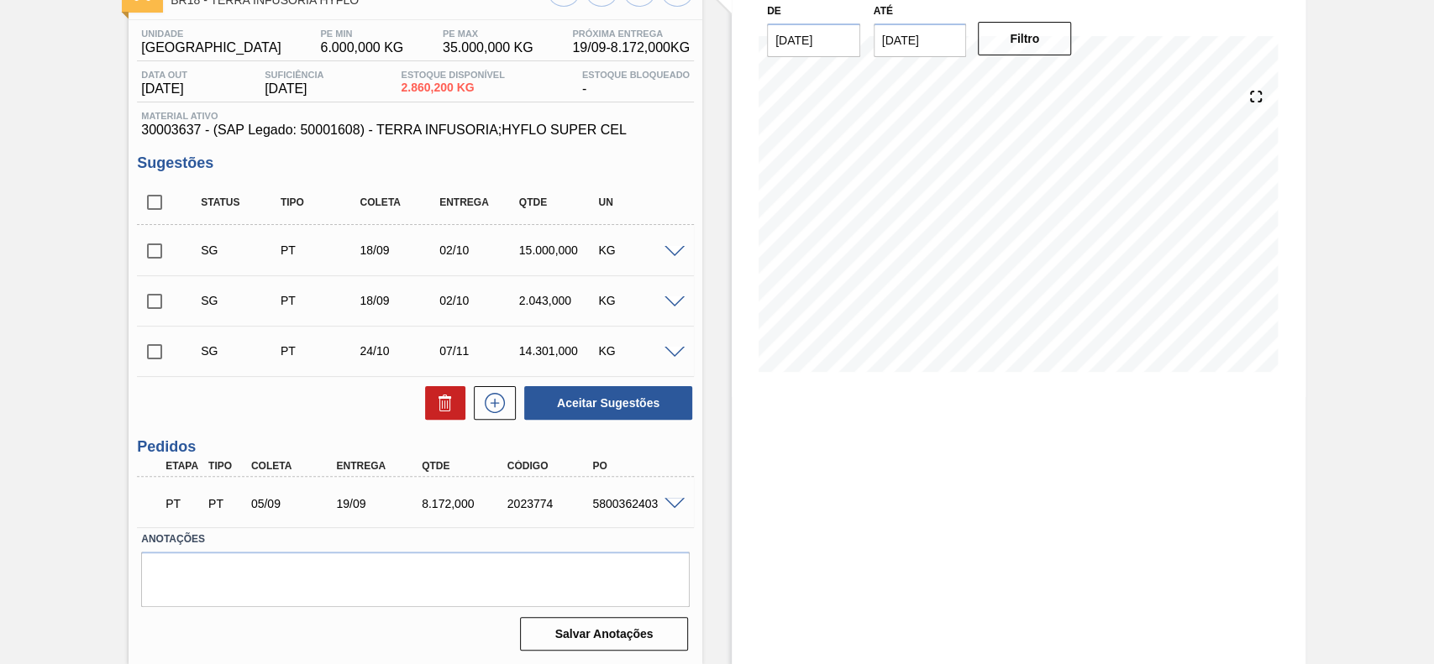
scroll to position [121, 0]
click at [679, 249] on span at bounding box center [674, 251] width 20 height 13
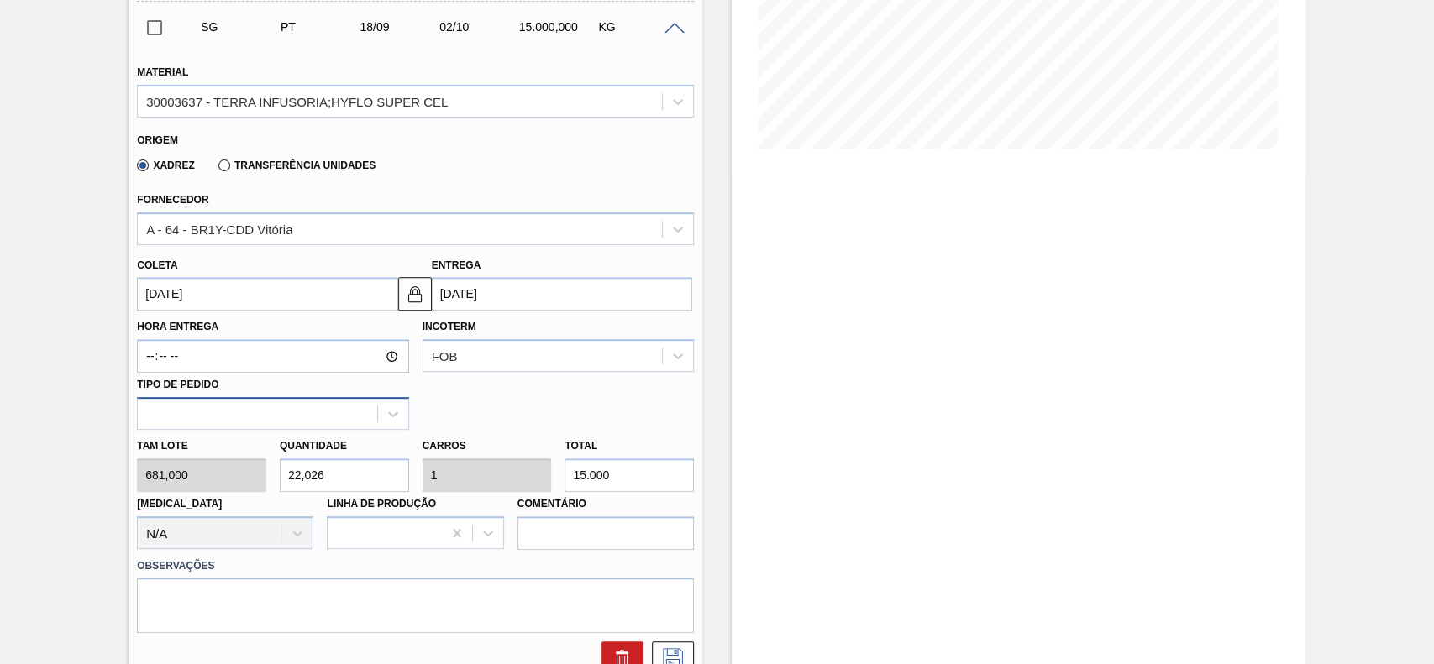
scroll to position [344, 0]
click at [247, 282] on input "[DATE]" at bounding box center [267, 292] width 260 height 34
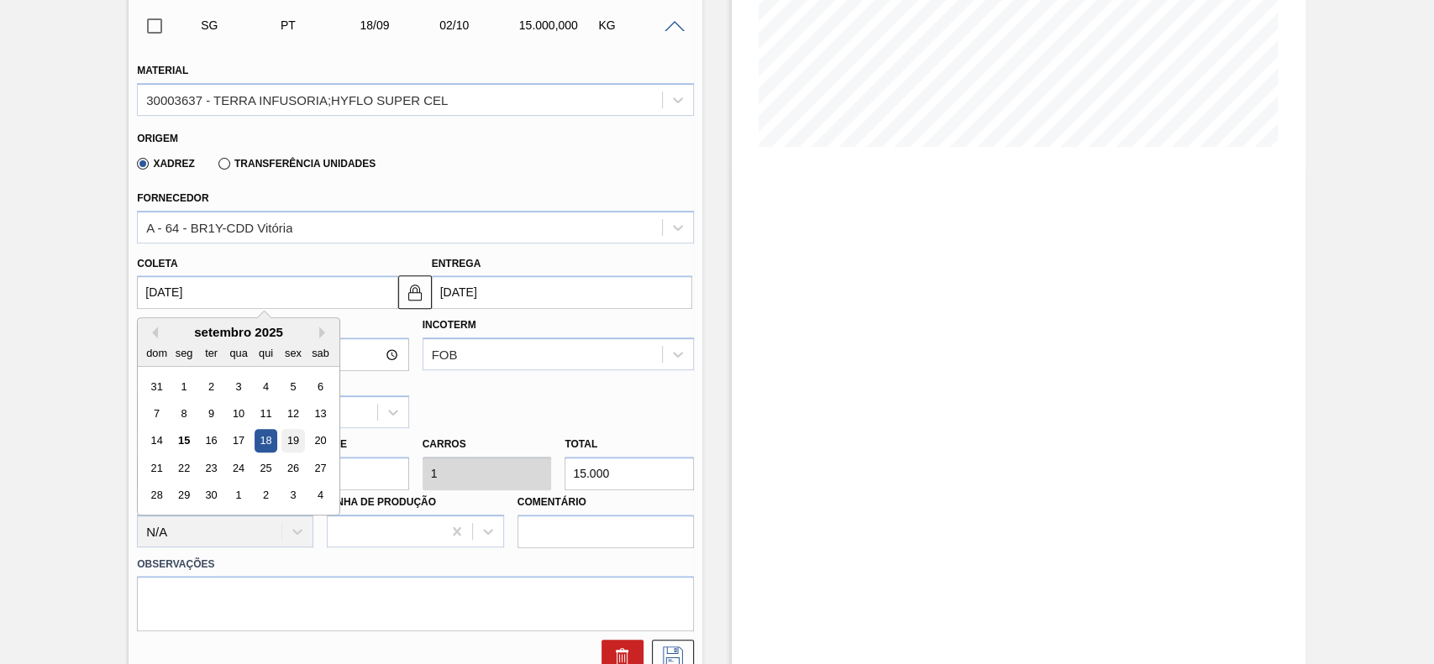
click at [291, 443] on div "19" at bounding box center [293, 441] width 23 height 23
type input "[DATE]"
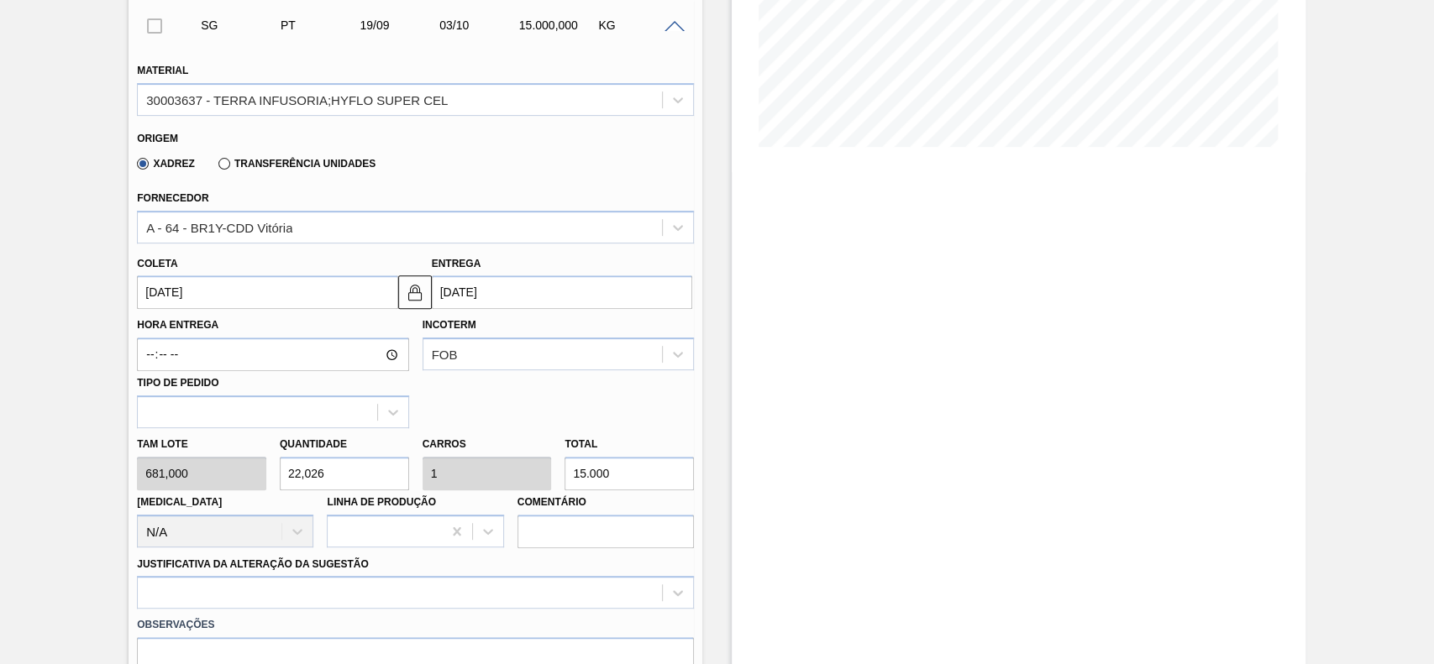
click at [343, 472] on input "22,026" at bounding box center [344, 474] width 129 height 34
click at [343, 474] on input "22,026" at bounding box center [344, 474] width 129 height 34
type input "1"
type input "0,045"
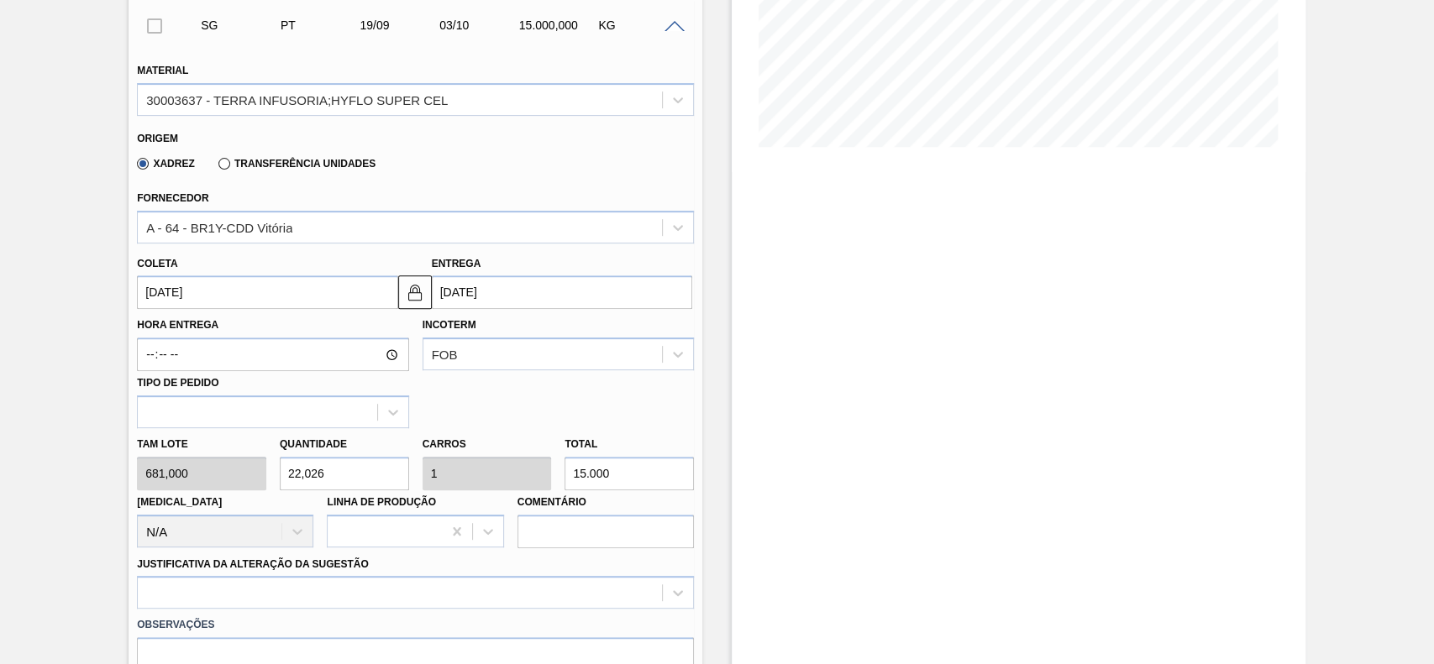
type input "681"
type input "12"
type input "0,545"
type input "8.172"
type input "12"
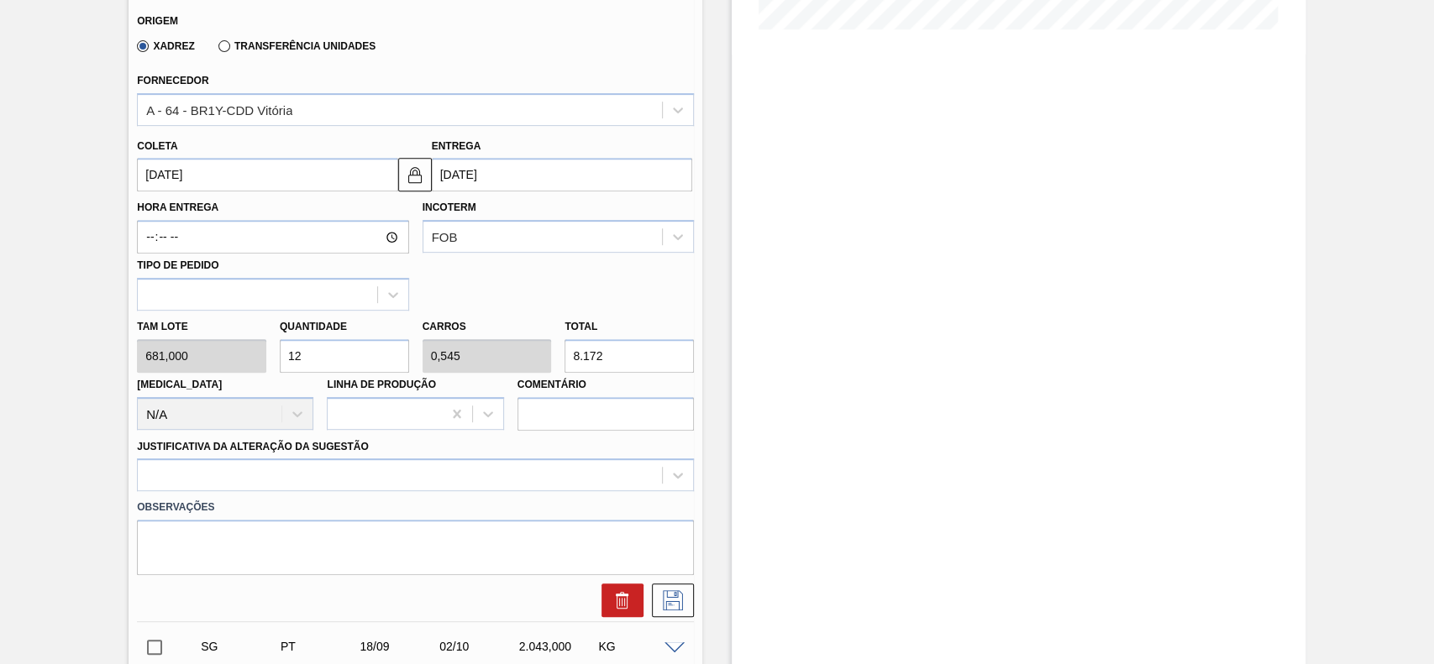
scroll to position [569, 0]
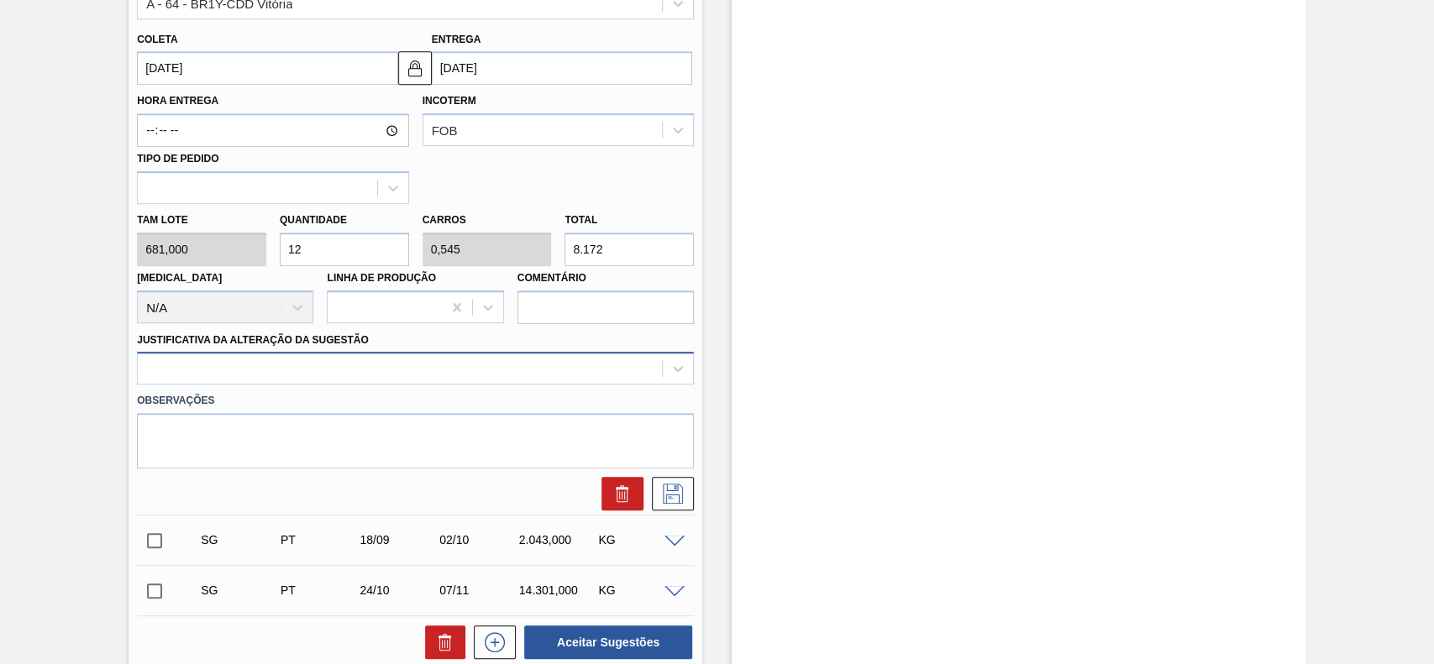
drag, startPoint x: 293, startPoint y: 375, endPoint x: 284, endPoint y: 383, distance: 11.9
click at [291, 375] on div at bounding box center [400, 369] width 524 height 24
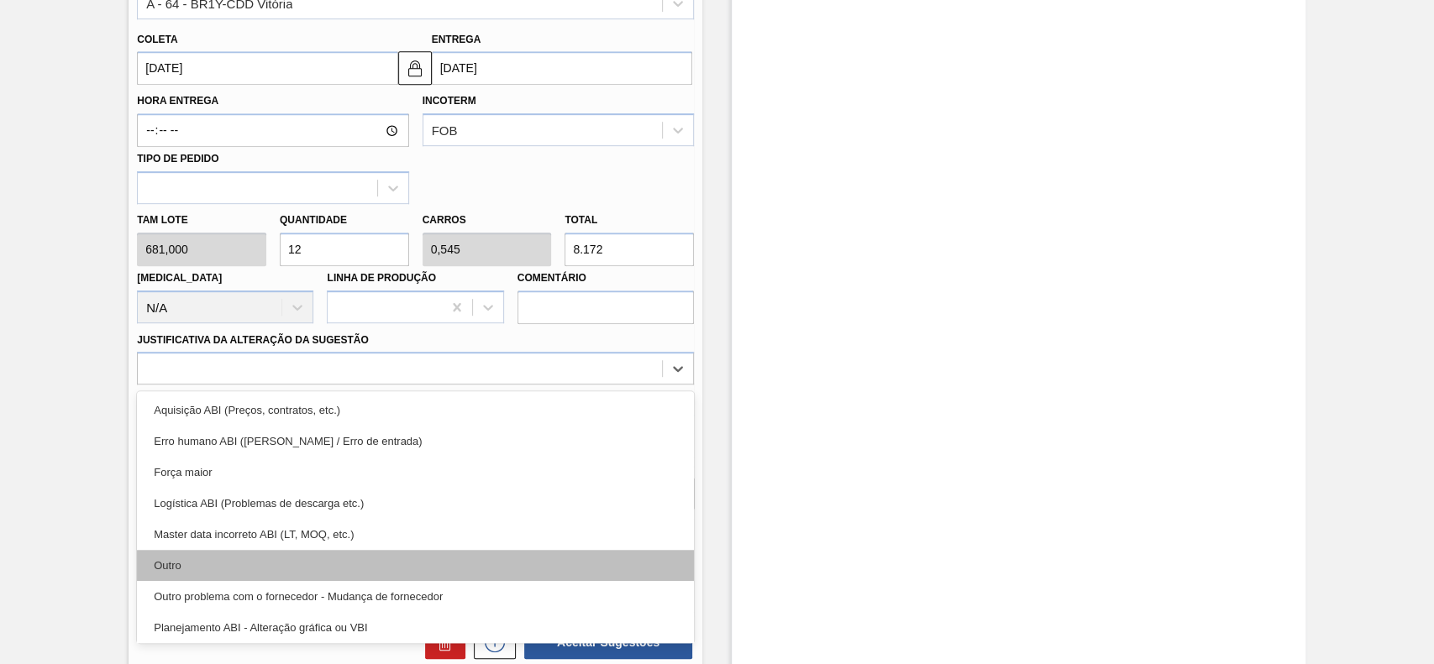
click at [223, 571] on div "Outro" at bounding box center [415, 565] width 557 height 31
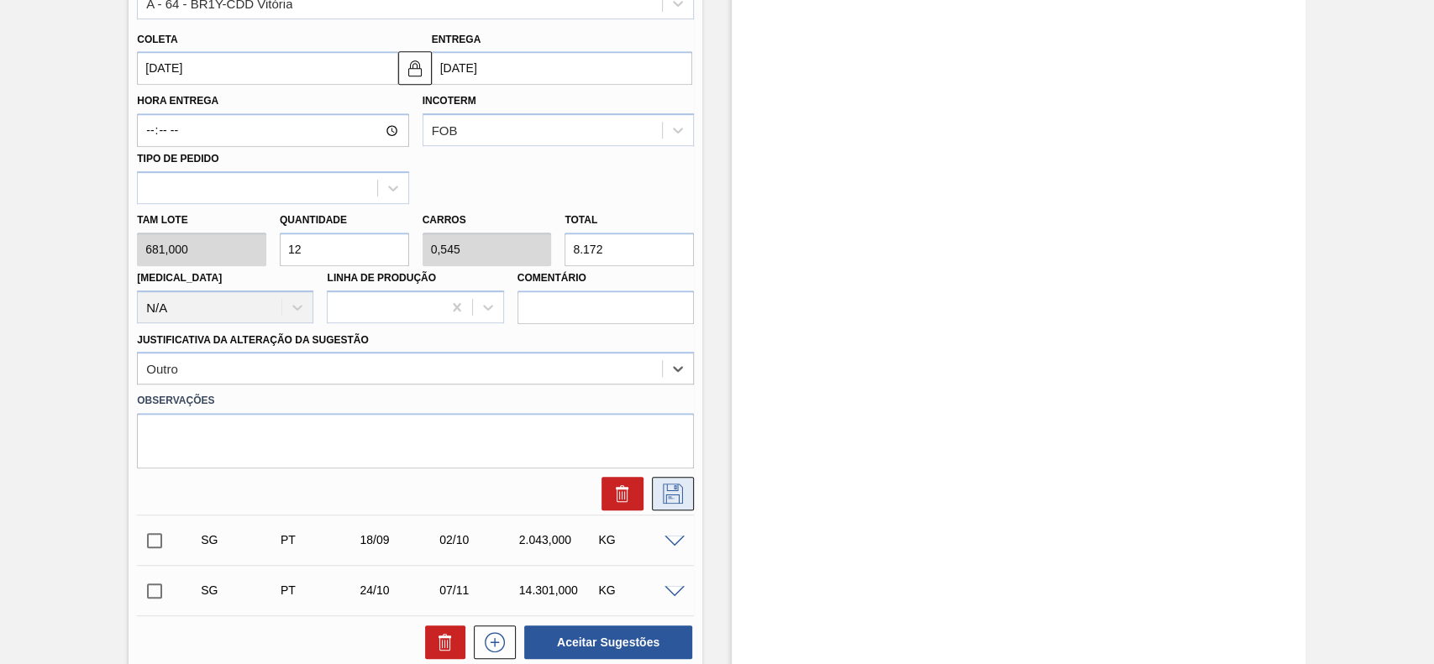
click at [663, 493] on icon at bounding box center [672, 494] width 27 height 20
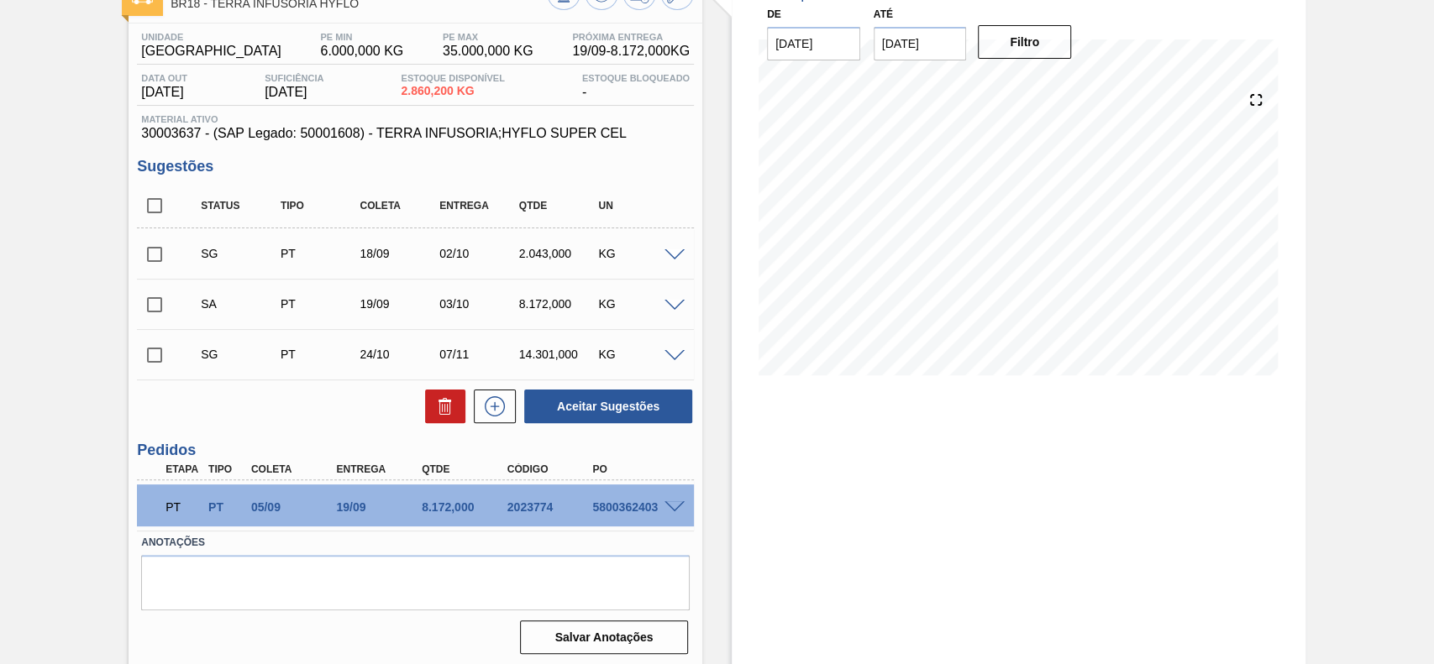
scroll to position [121, 0]
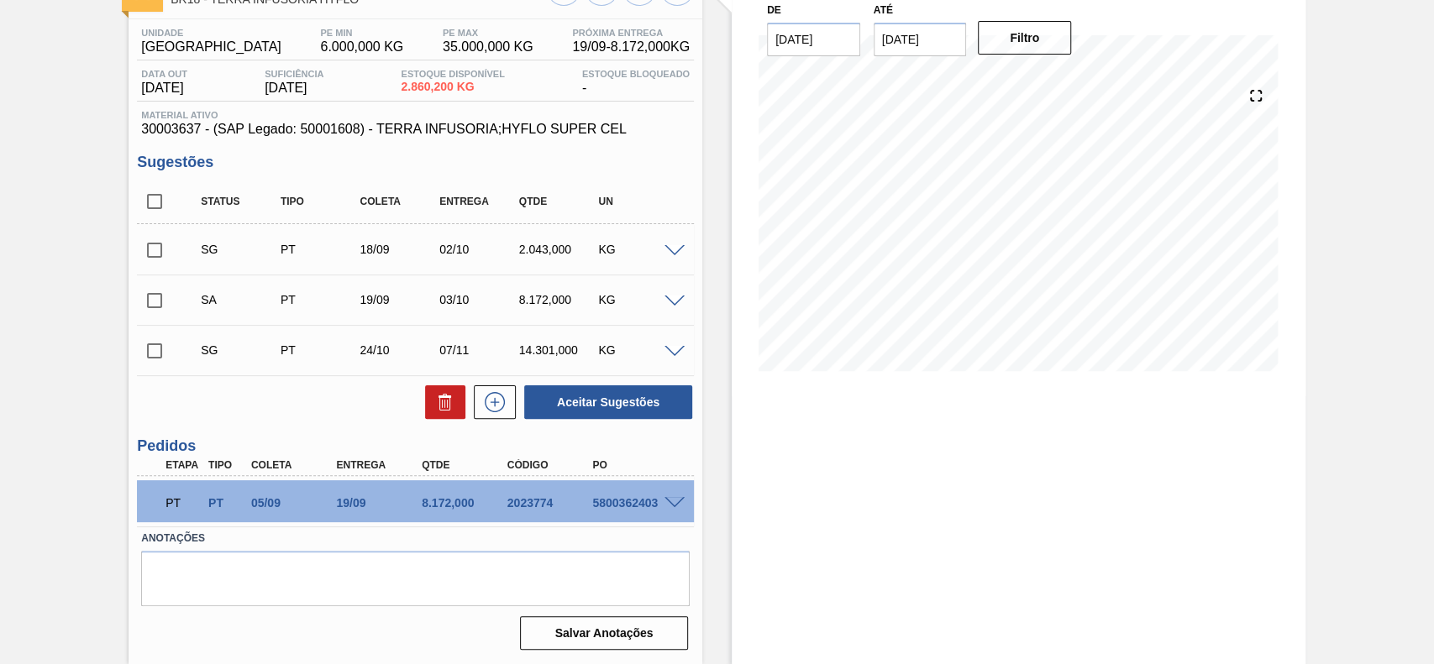
click at [166, 307] on input "checkbox" at bounding box center [154, 300] width 35 height 35
click at [618, 406] on button "Aceitar Sugestões" at bounding box center [608, 402] width 168 height 34
checkbox input "false"
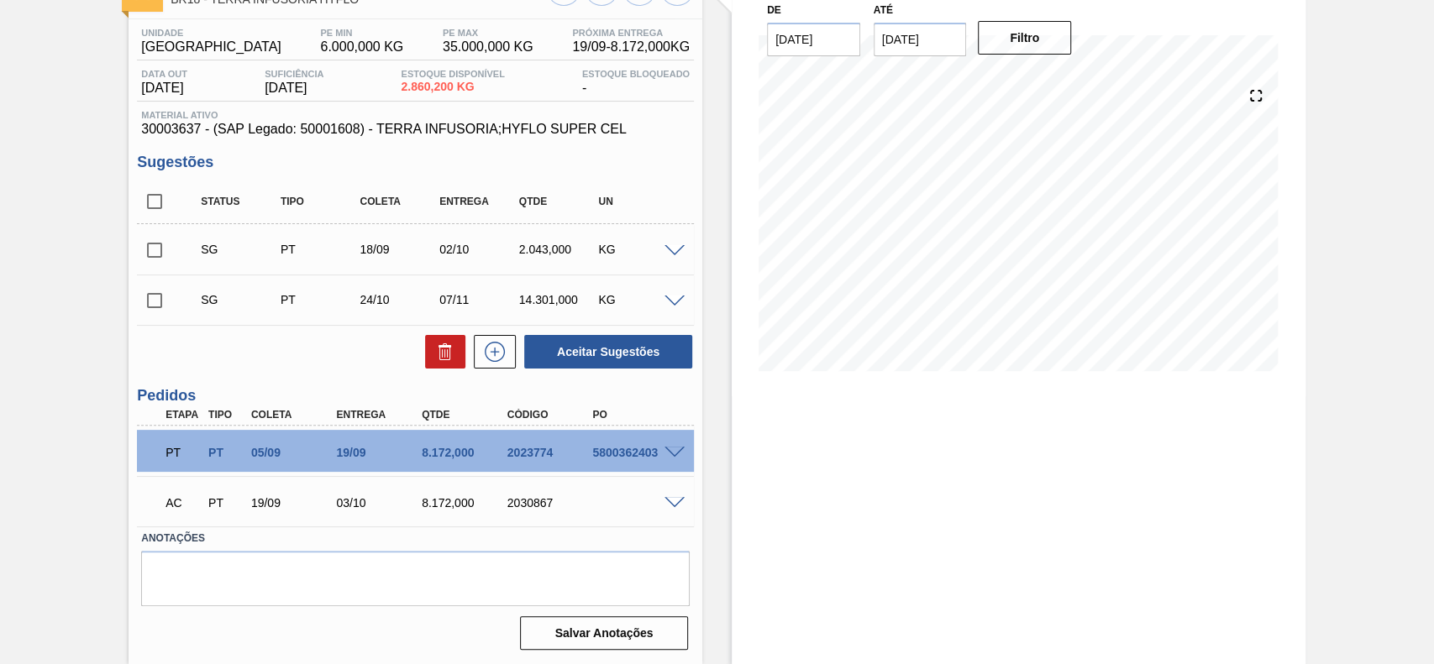
click at [674, 501] on span at bounding box center [674, 503] width 20 height 13
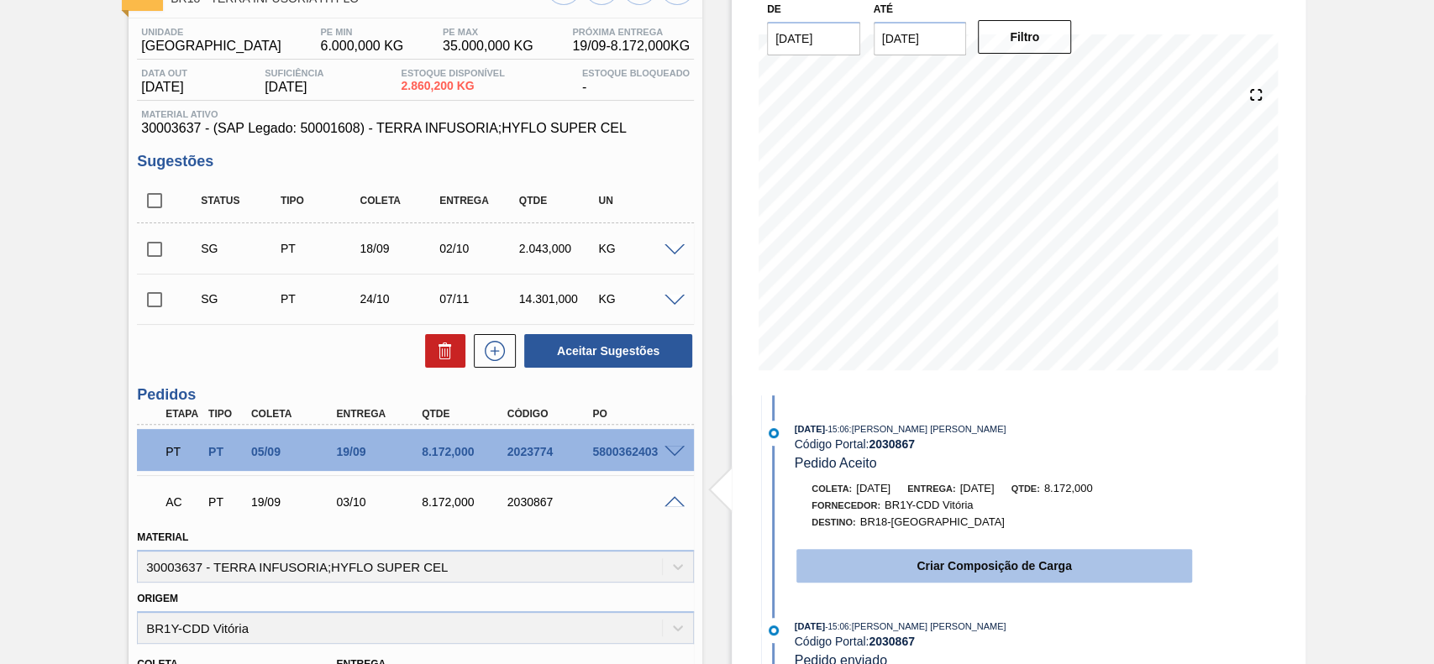
click at [1009, 578] on button "Criar Composição de Carga" at bounding box center [994, 566] width 396 height 34
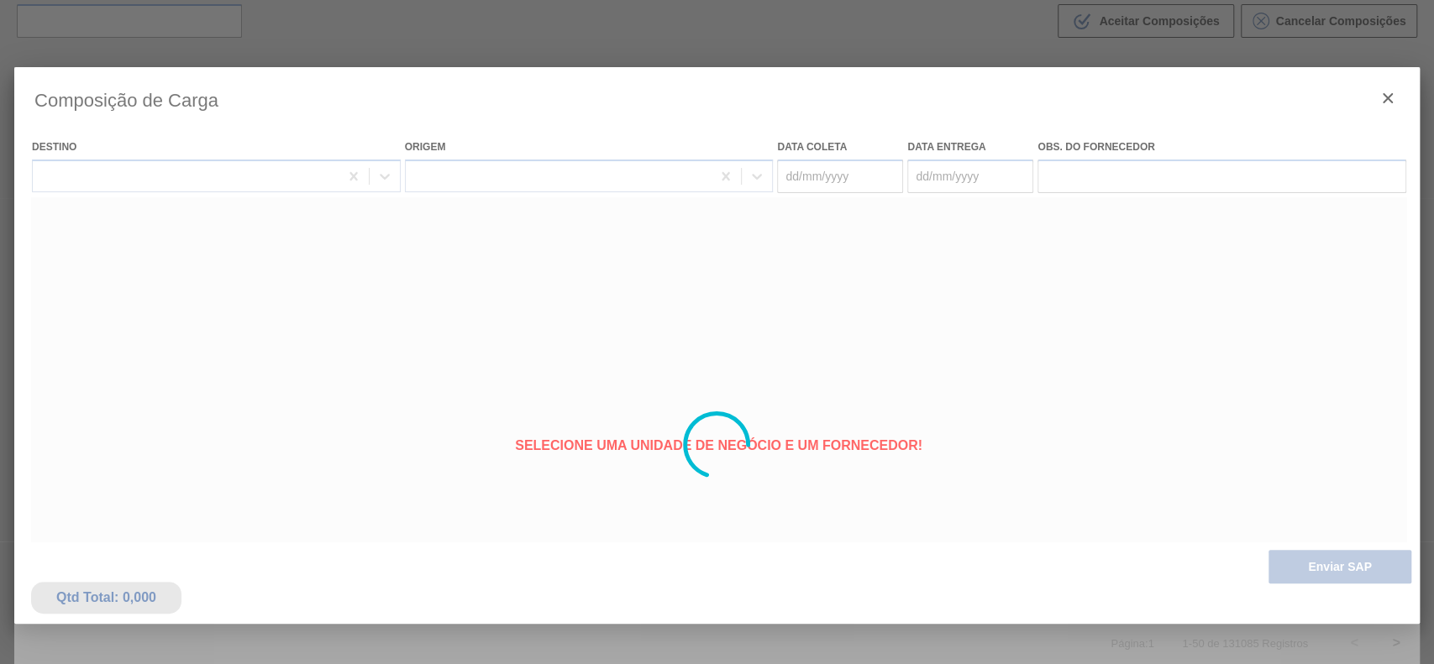
type coleta "[DATE]"
type entrega "[DATE]"
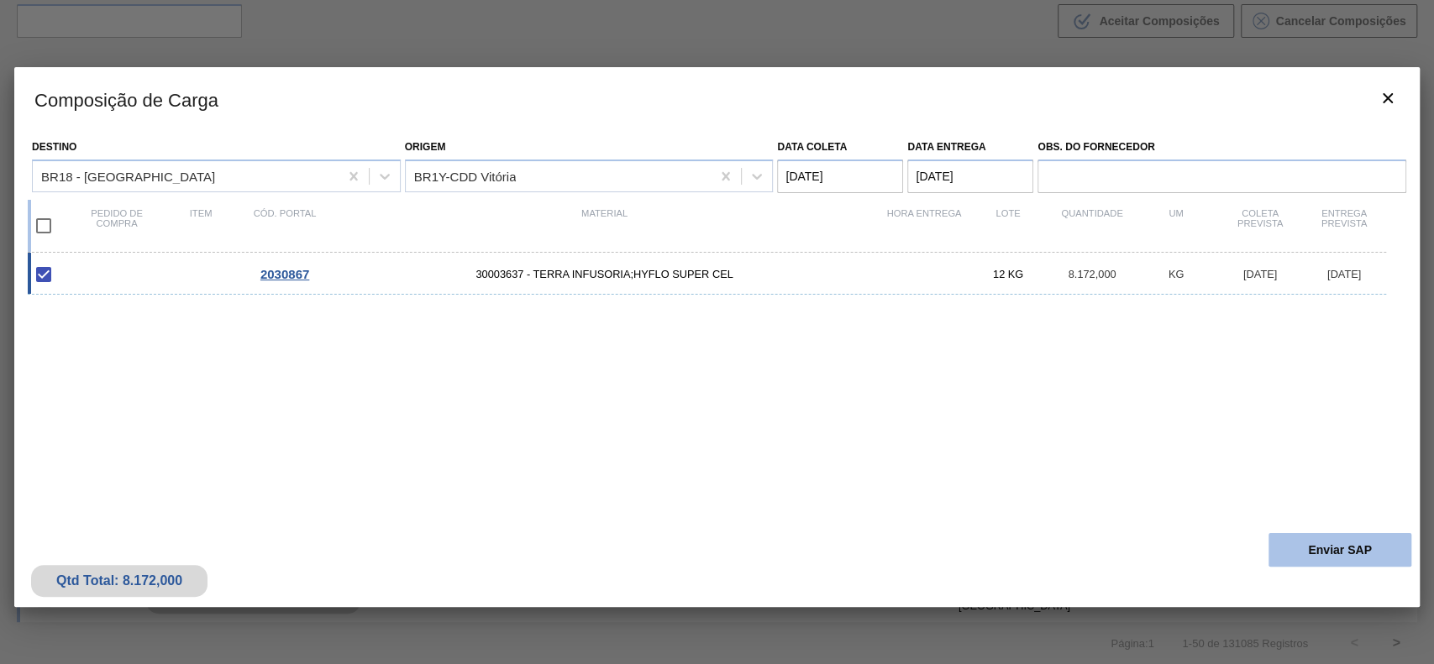
click at [1336, 551] on button "Enviar SAP" at bounding box center [1339, 550] width 143 height 34
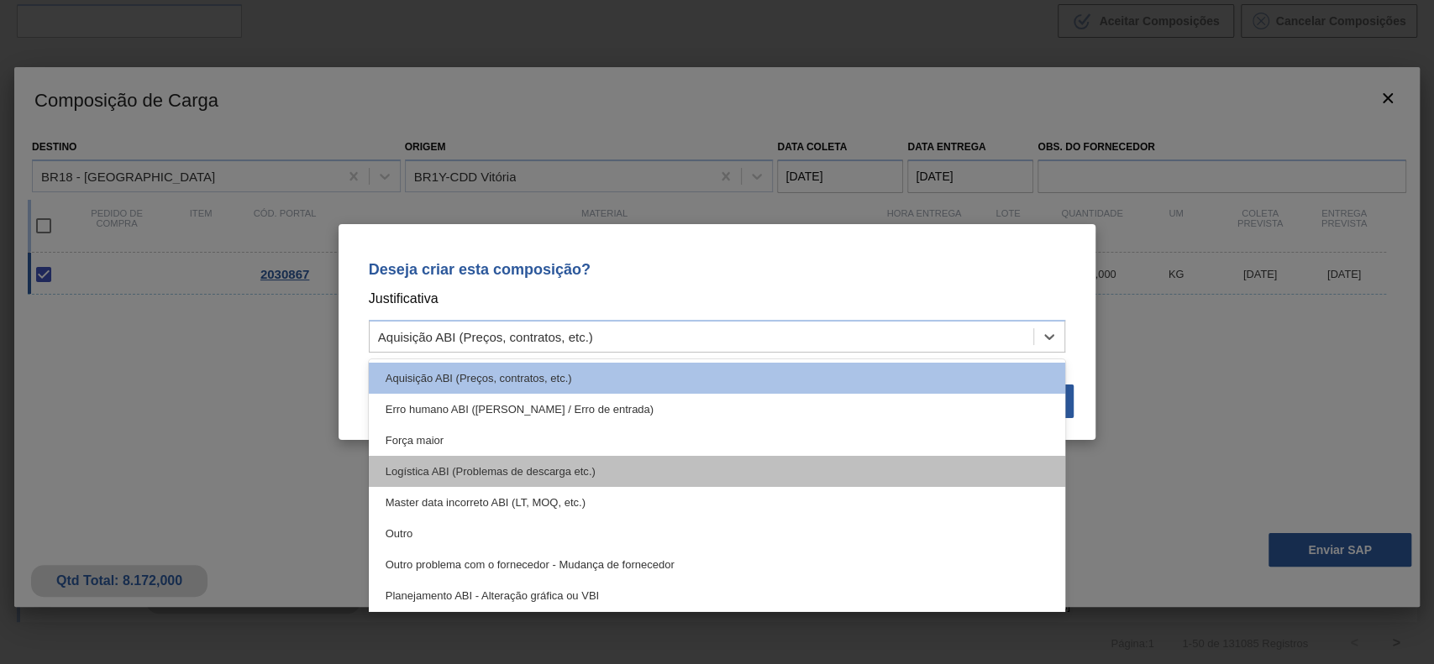
drag, startPoint x: 813, startPoint y: 340, endPoint x: 515, endPoint y: 478, distance: 328.4
click at [806, 343] on div "Aquisição ABI (Preços, contratos, etc.)" at bounding box center [702, 337] width 664 height 24
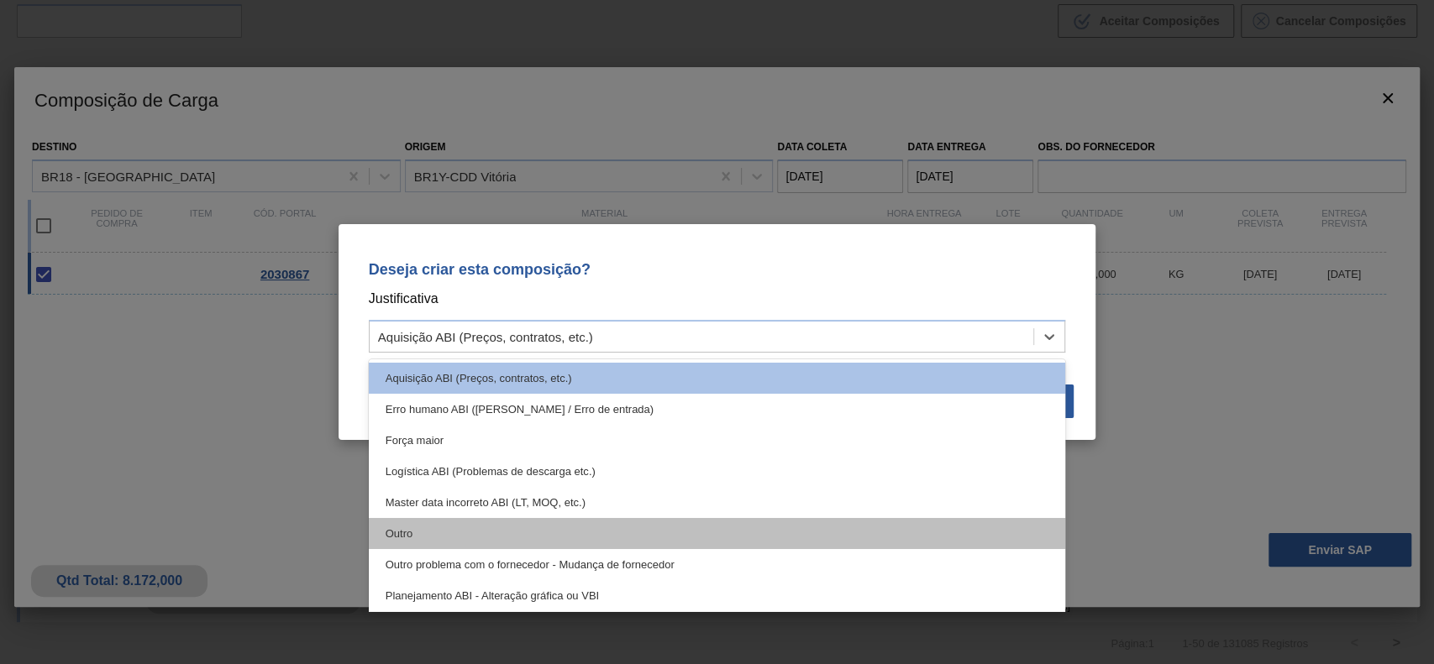
click at [457, 541] on div "Outro" at bounding box center [717, 533] width 697 height 31
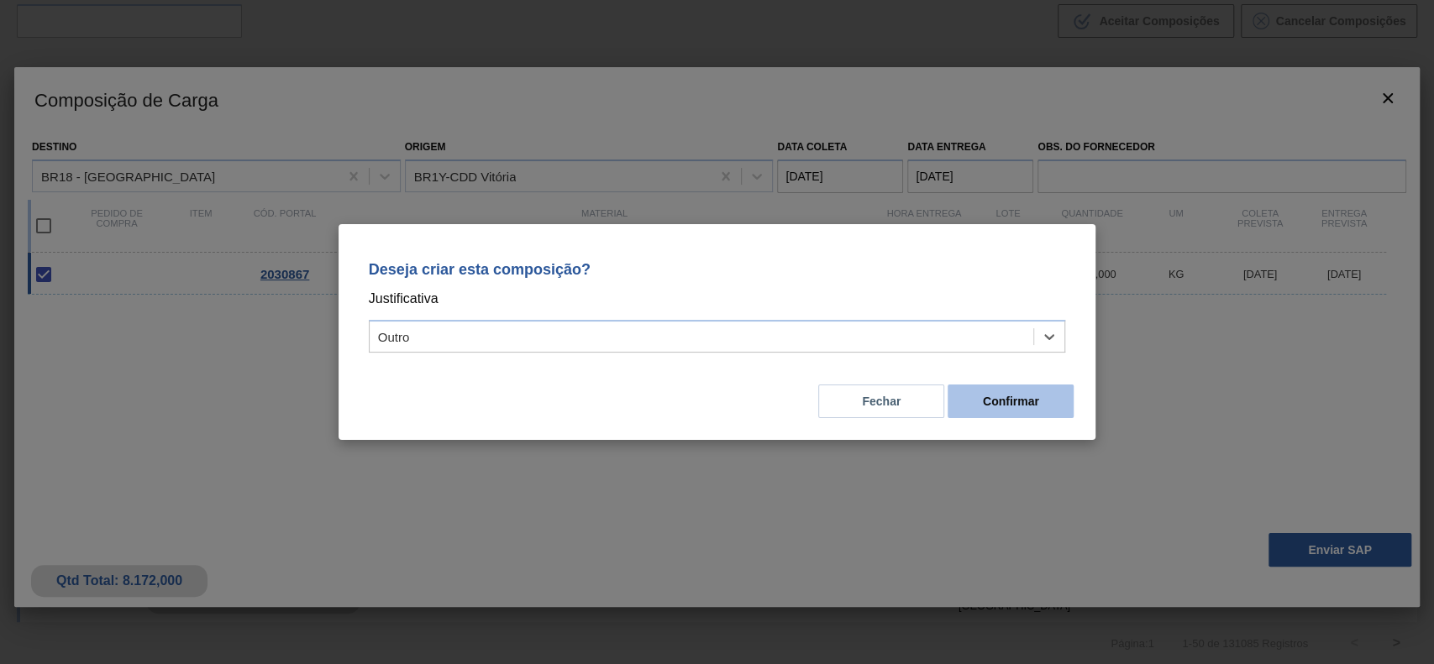
click at [1051, 398] on button "Confirmar" at bounding box center [1010, 402] width 126 height 34
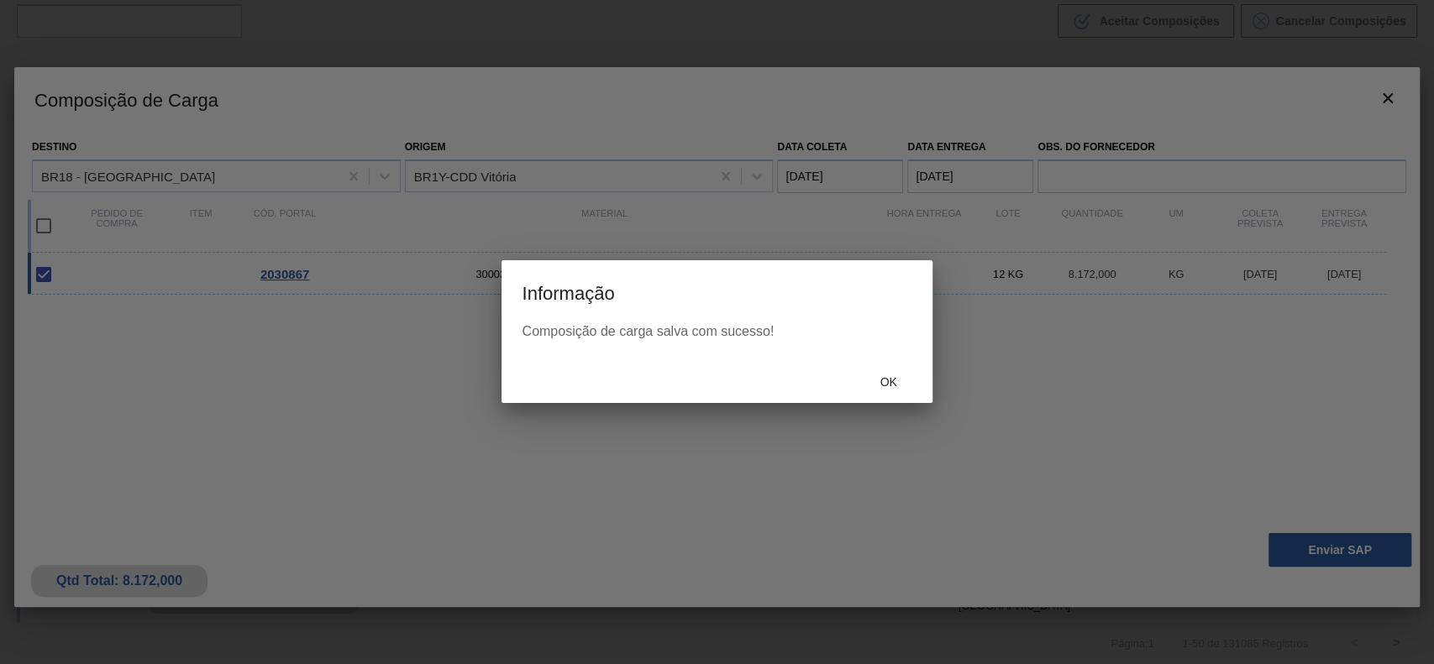
click at [878, 374] on div "Ok" at bounding box center [889, 381] width 74 height 31
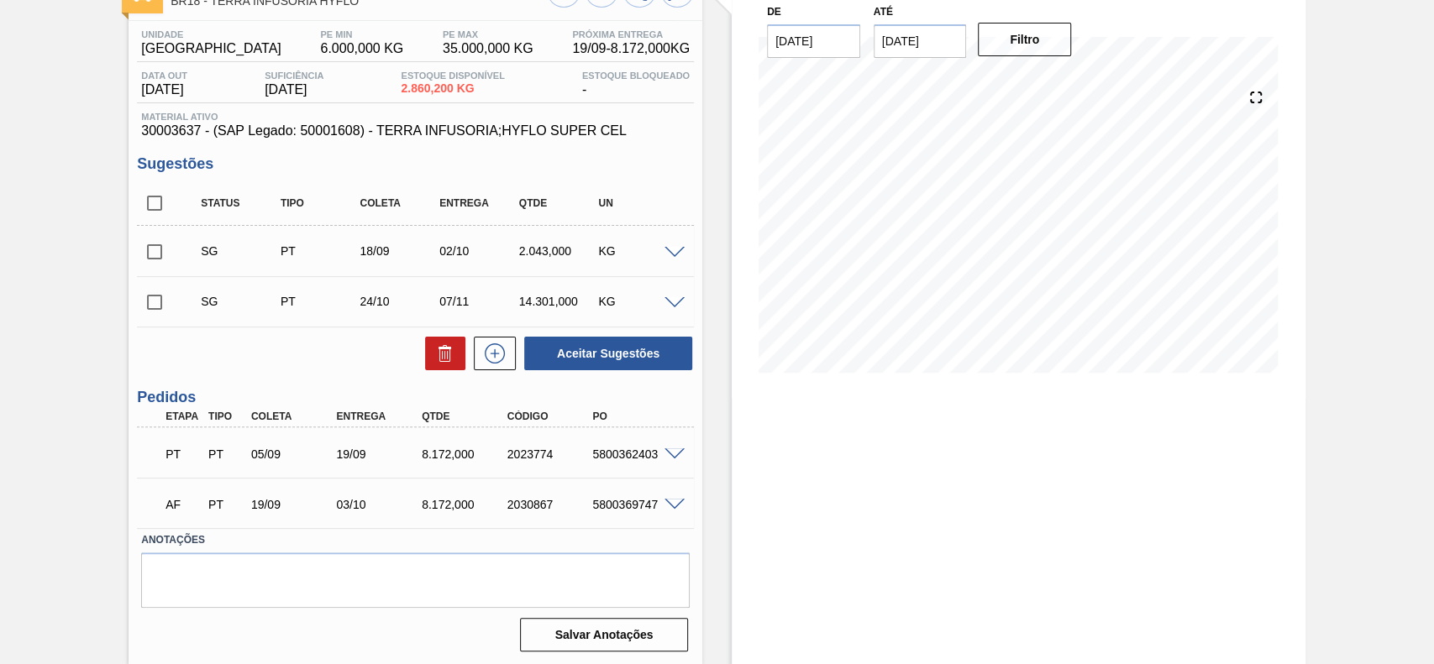
scroll to position [121, 0]
drag, startPoint x: 591, startPoint y: 498, endPoint x: 660, endPoint y: 516, distance: 71.1
click at [660, 516] on div "AF PT 19/09 03/10 8.172,000 2030867 5800369747" at bounding box center [411, 502] width 512 height 34
copy div "5800369747"
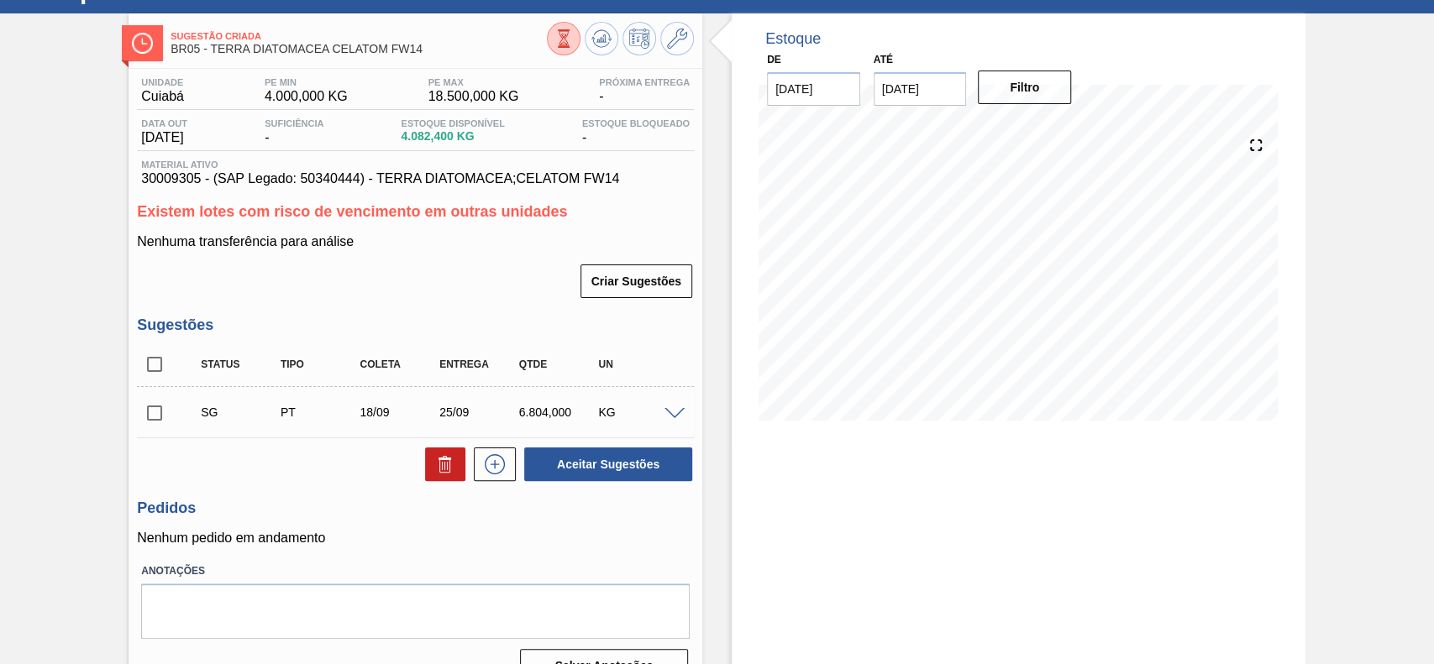
scroll to position [105, 0]
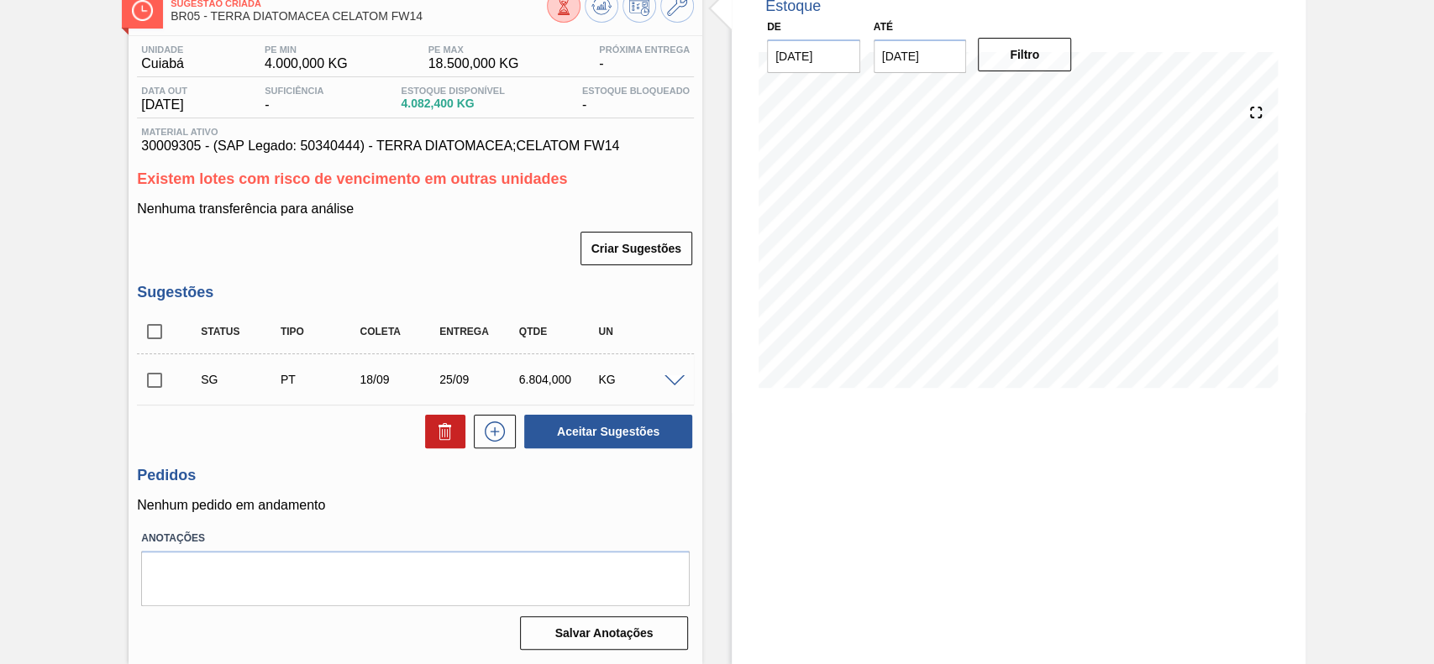
click at [676, 382] on span at bounding box center [674, 381] width 20 height 13
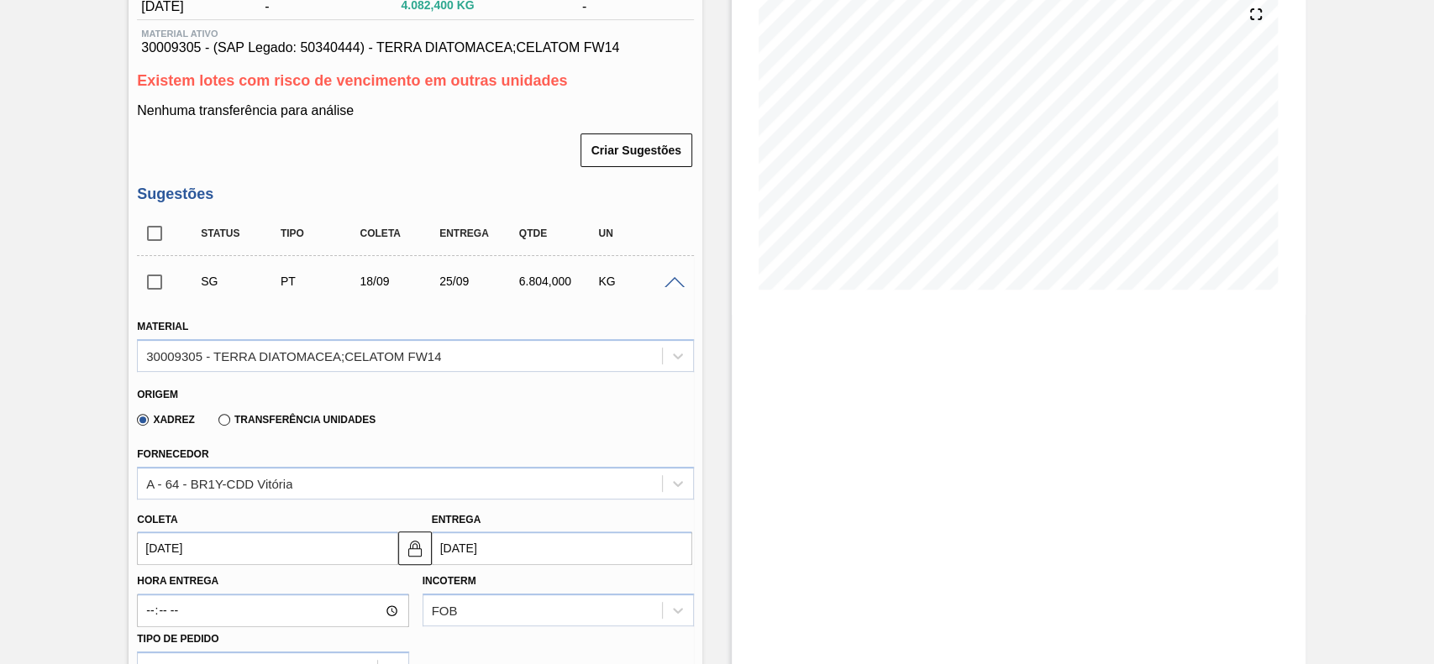
scroll to position [441, 0]
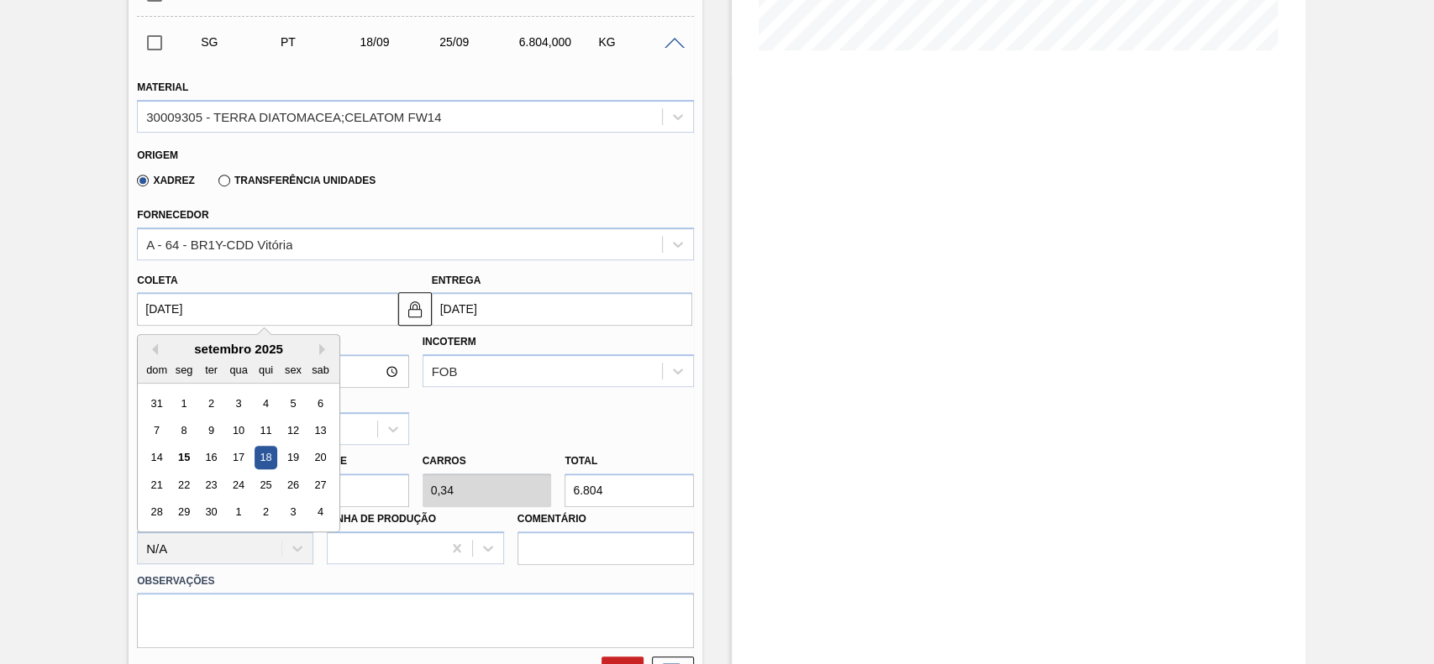
click at [254, 312] on input "[DATE]" at bounding box center [267, 309] width 260 height 34
drag, startPoint x: 298, startPoint y: 461, endPoint x: 317, endPoint y: 513, distance: 55.5
click at [297, 462] on div "19" at bounding box center [293, 458] width 23 height 23
type input "[DATE]"
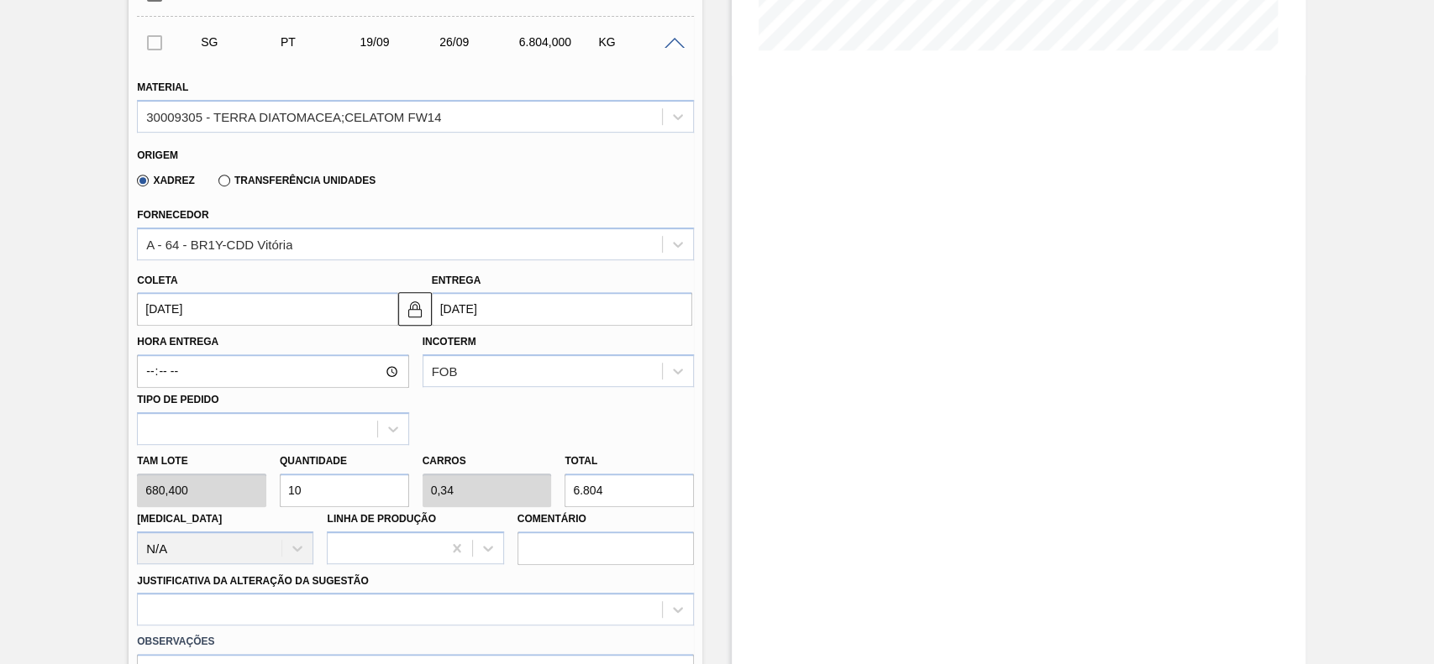
click at [357, 501] on input "10" at bounding box center [344, 491] width 129 height 34
type input "1"
type input "0,034"
type input "680,4"
type input "12"
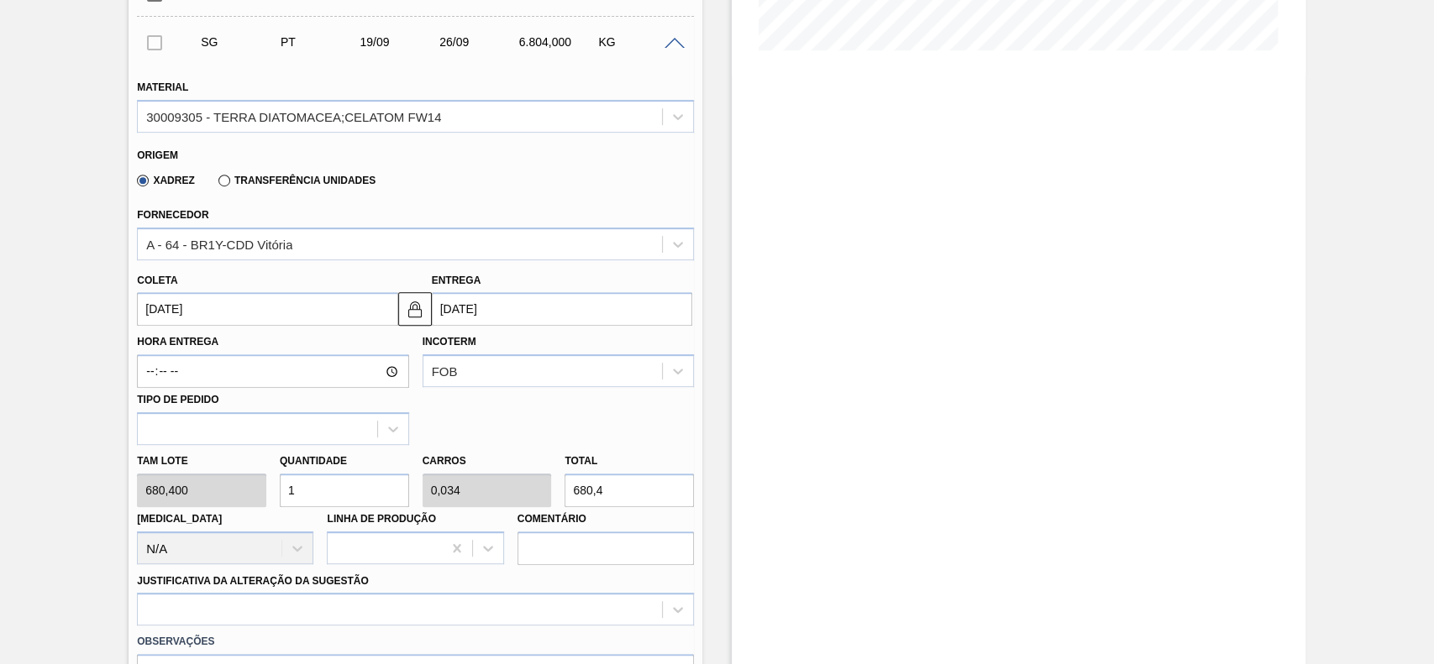
type input "0,408"
type input "8.164,8"
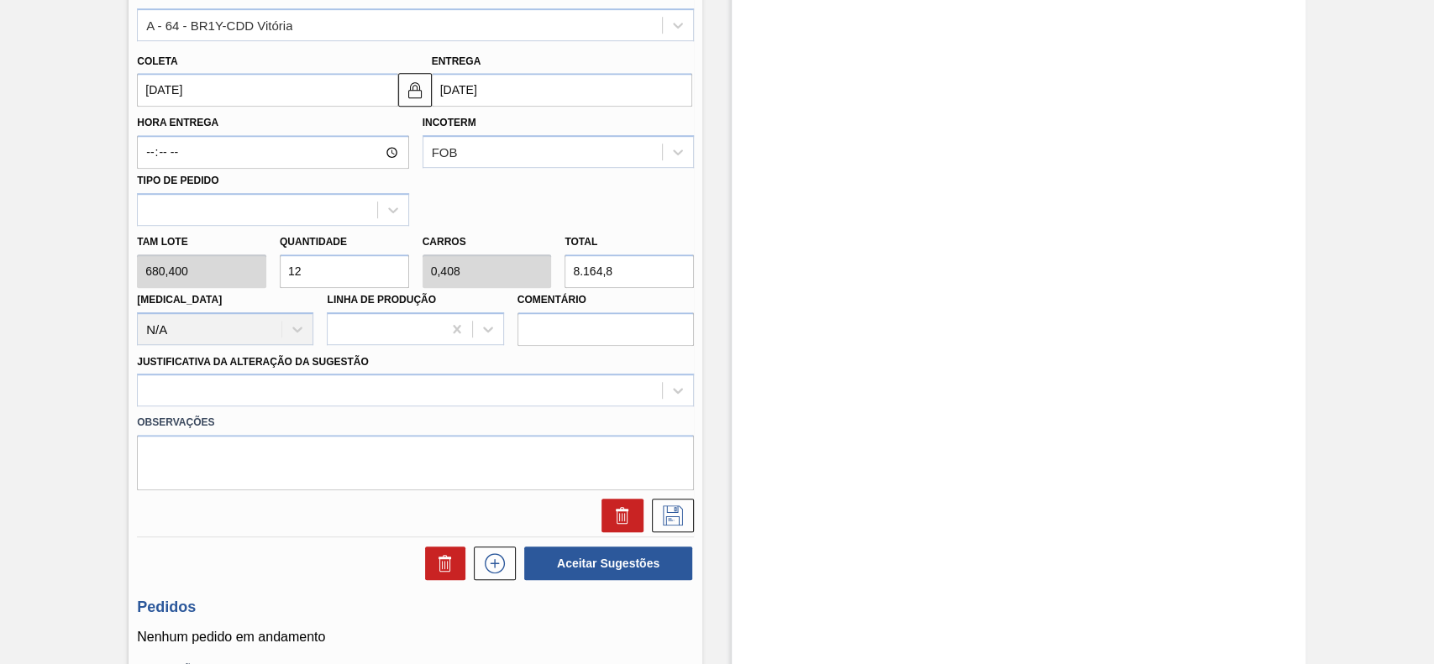
scroll to position [793, 0]
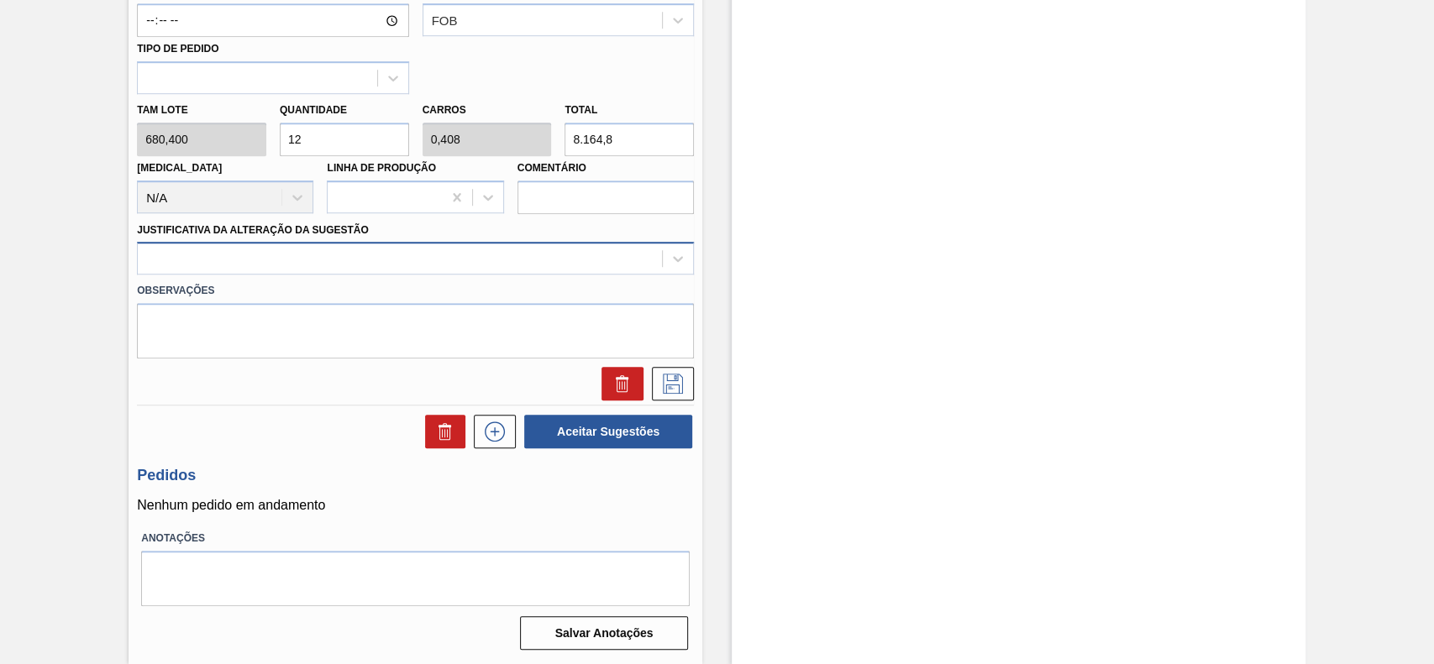
type input "12"
click at [232, 254] on div at bounding box center [400, 259] width 524 height 24
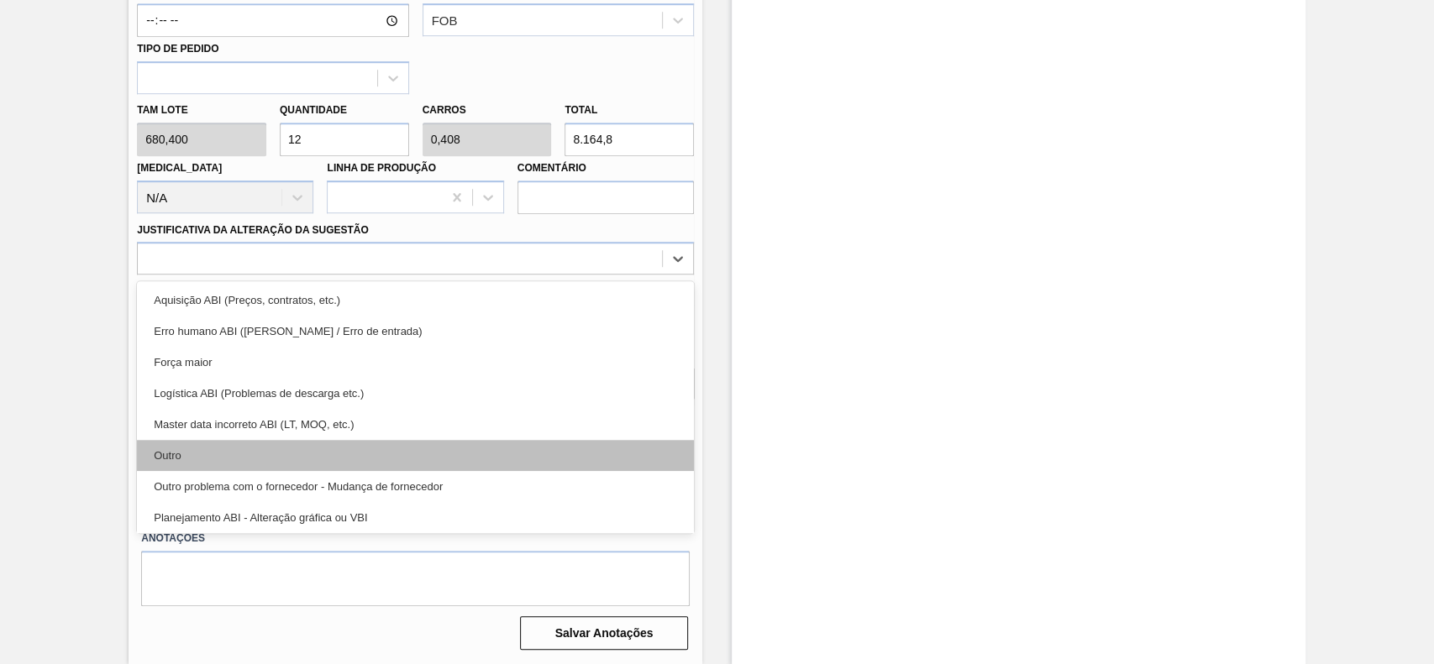
click at [199, 463] on div "Outro" at bounding box center [415, 455] width 557 height 31
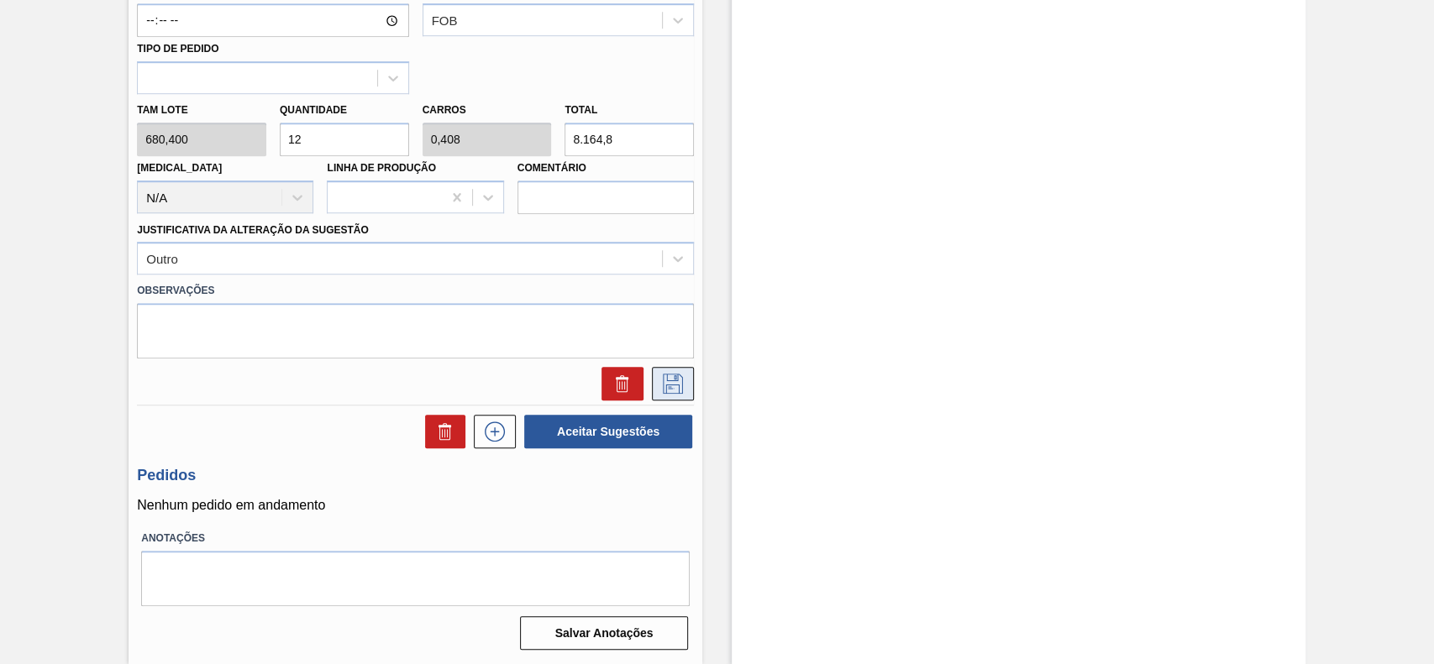
click at [675, 384] on icon at bounding box center [672, 384] width 27 height 20
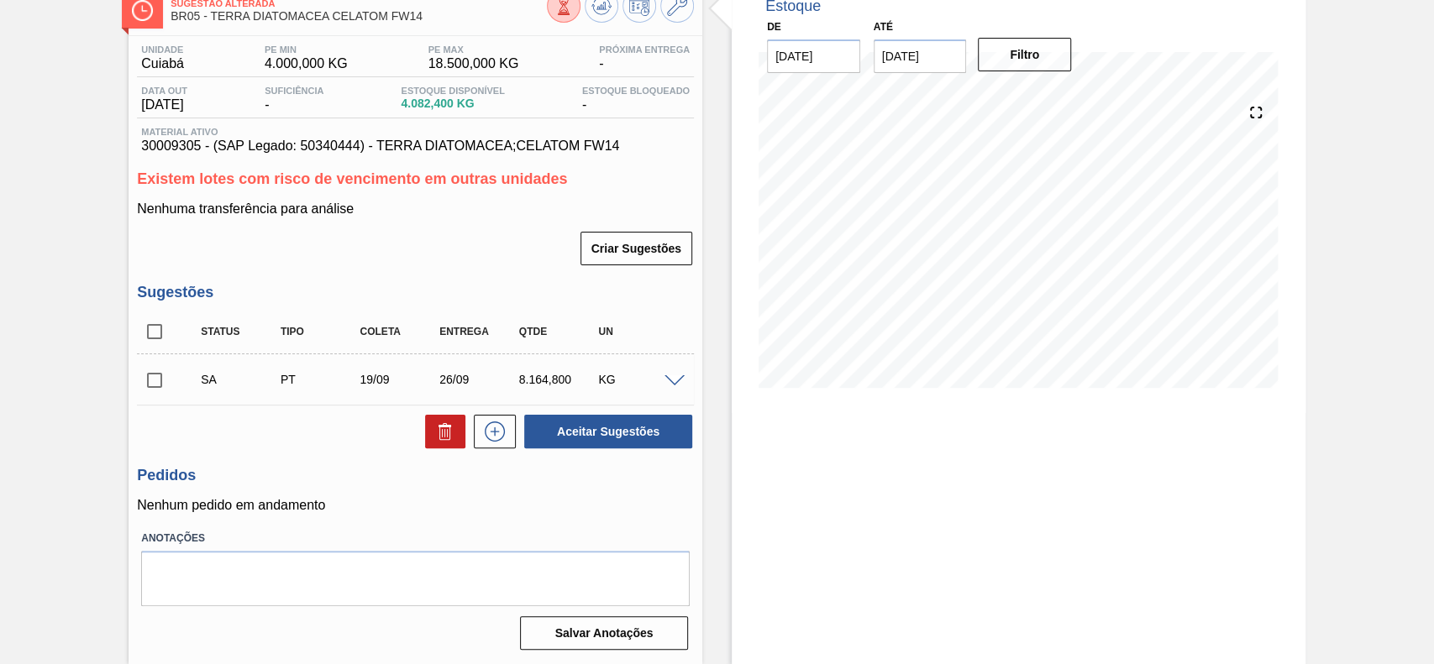
scroll to position [105, 0]
click at [668, 380] on span at bounding box center [674, 381] width 20 height 13
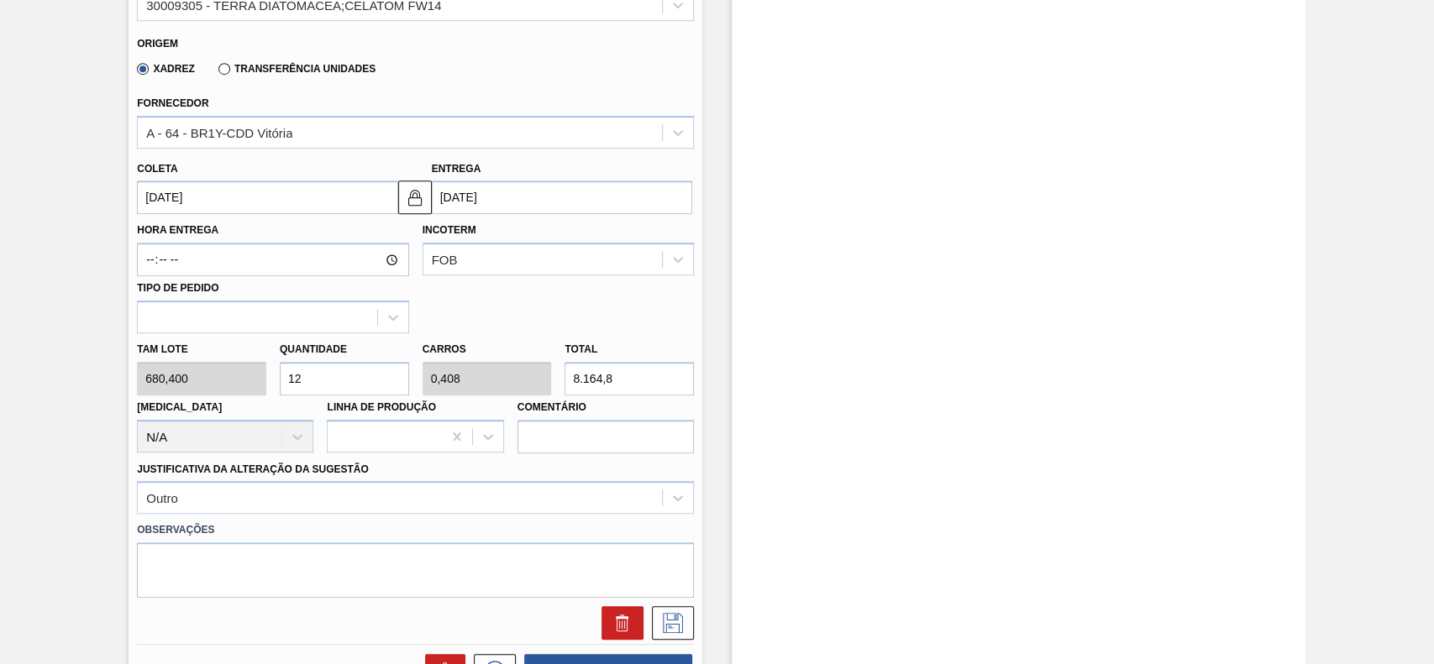
scroll to position [0, 0]
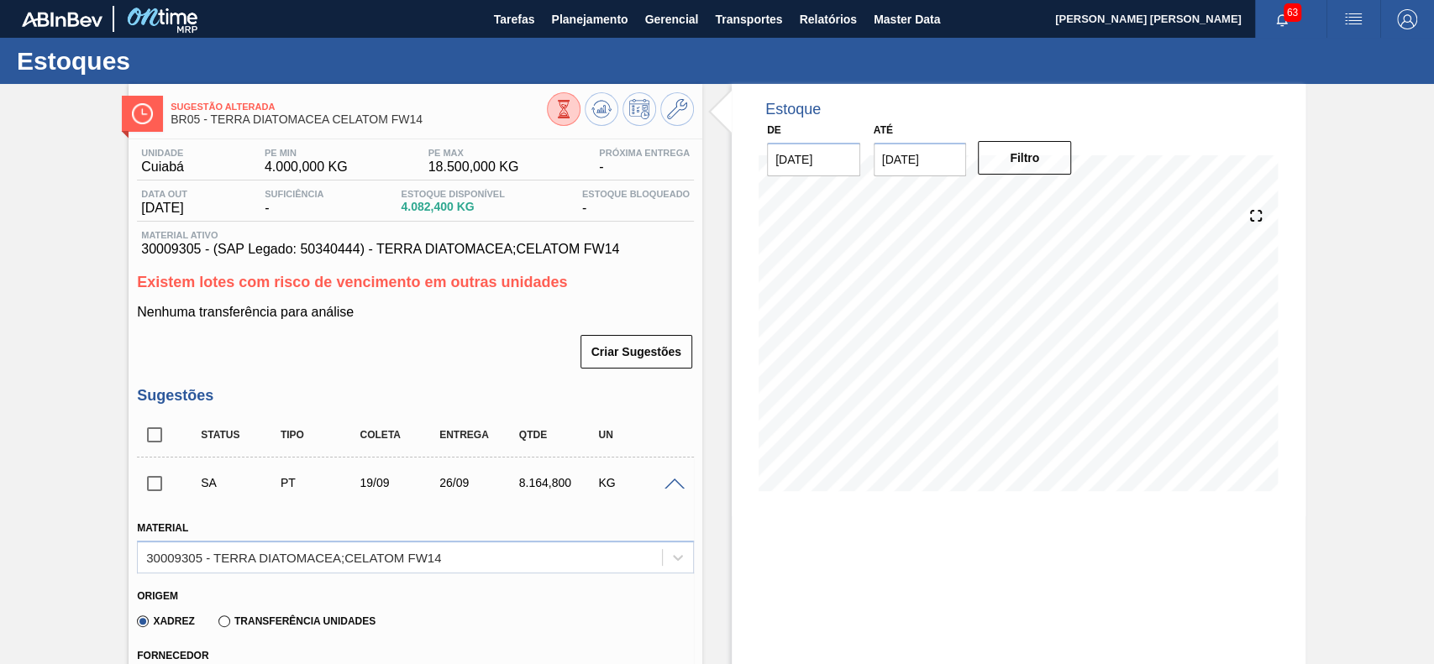
click at [672, 494] on div "SA PT 19/09 26/09 8.164,800 KG" at bounding box center [415, 483] width 557 height 42
click at [671, 479] on div at bounding box center [677, 483] width 34 height 13
click at [675, 490] on div "KG" at bounding box center [637, 482] width 87 height 13
click at [671, 490] on span at bounding box center [674, 485] width 20 height 13
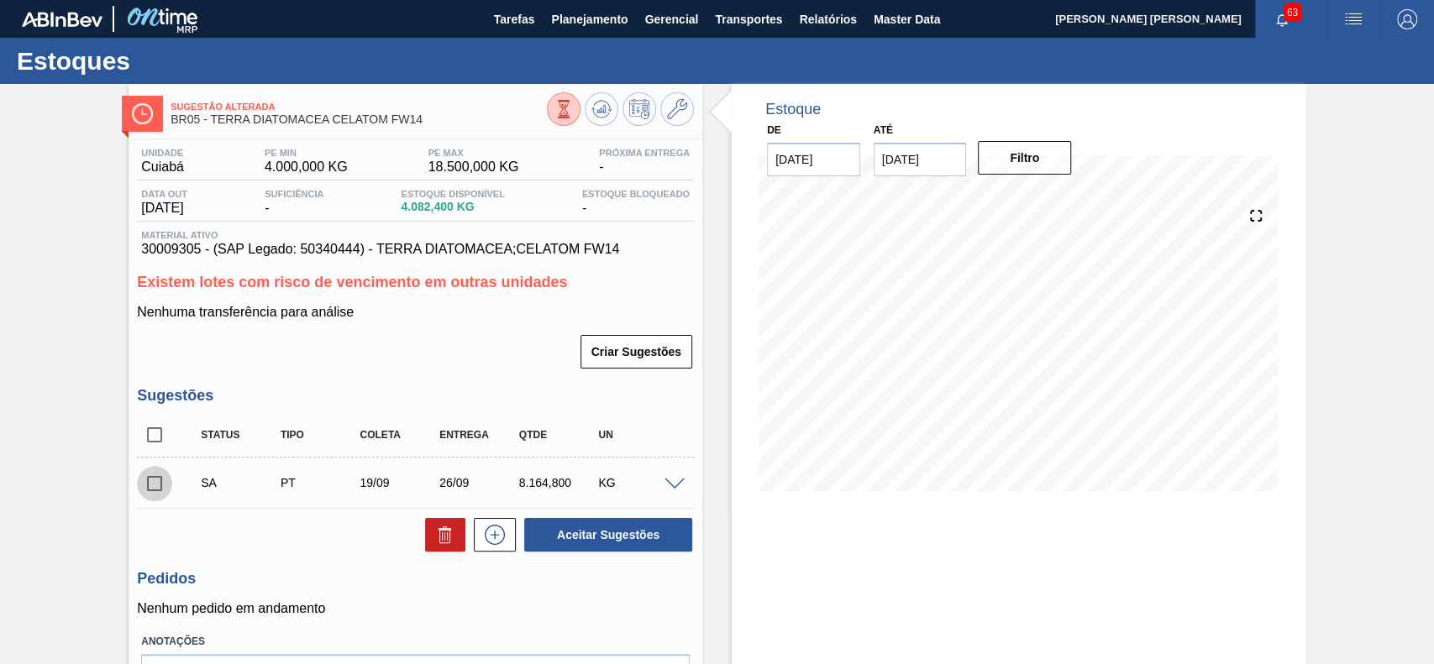
click at [143, 478] on input "checkbox" at bounding box center [154, 483] width 35 height 35
click at [684, 543] on button "Aceitar Sugestões" at bounding box center [608, 535] width 168 height 34
checkbox input "false"
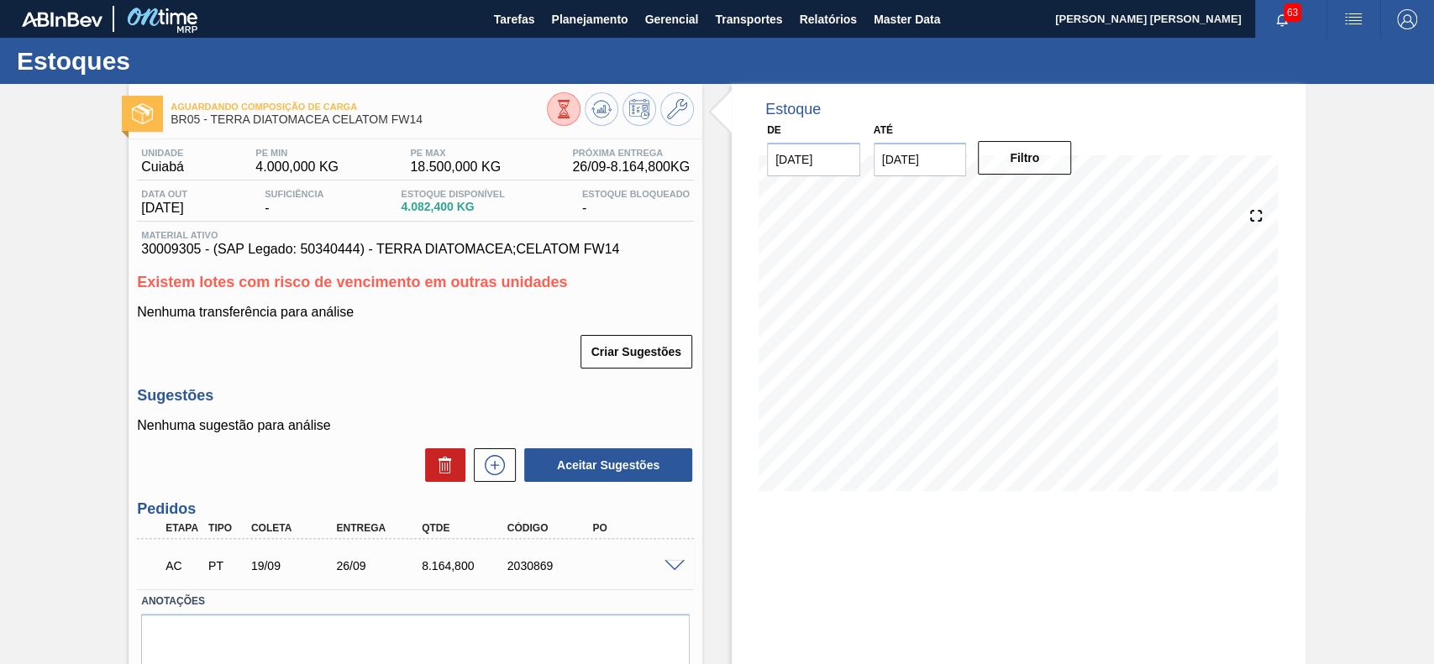
click at [667, 572] on div "AC PT 19/09 26/09 8.164,[PHONE_NUMBER]" at bounding box center [415, 564] width 557 height 42
click at [668, 569] on span at bounding box center [674, 566] width 20 height 13
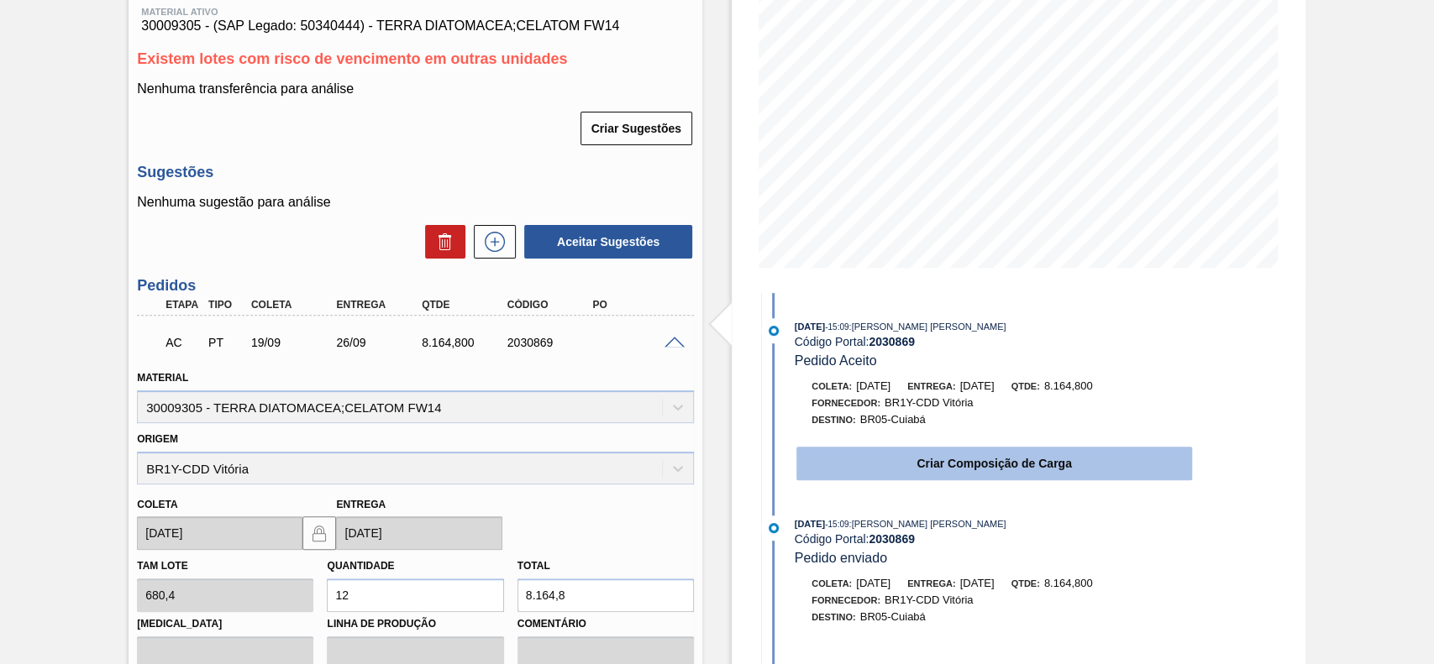
click at [943, 450] on button "Criar Composição de Carga" at bounding box center [994, 464] width 396 height 34
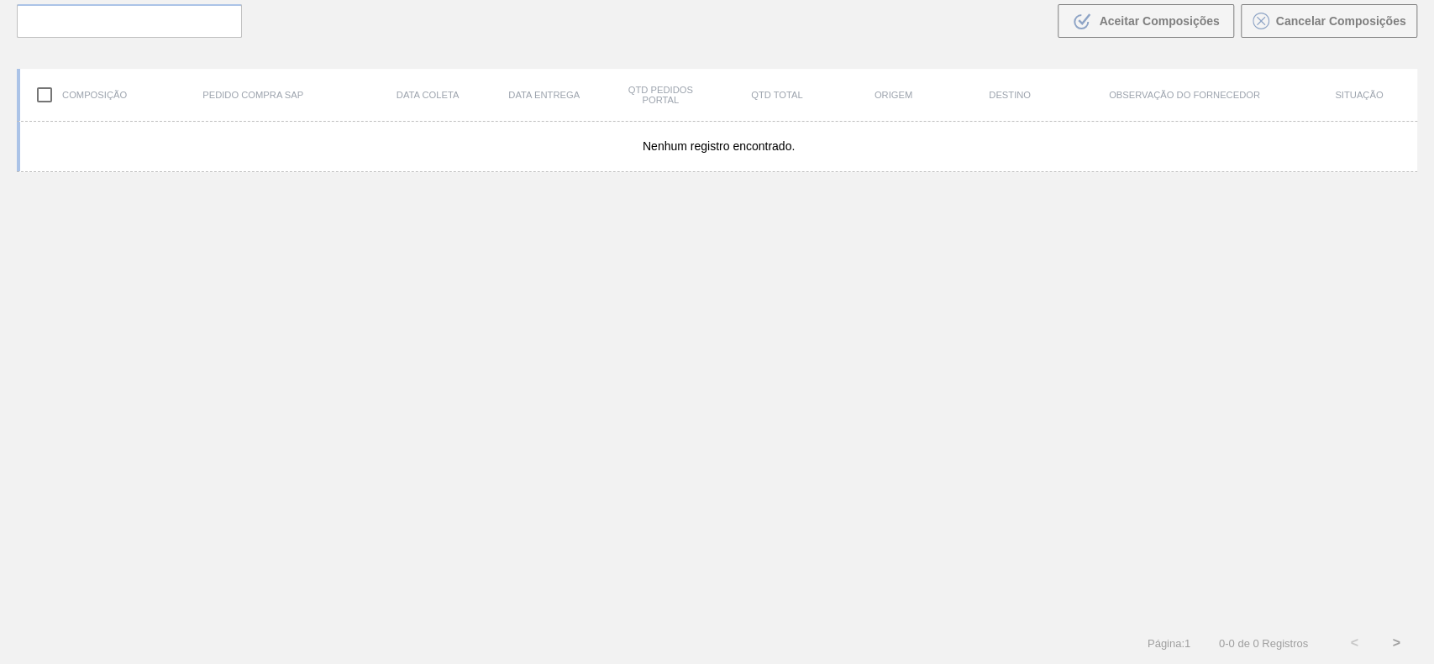
scroll to position [121, 0]
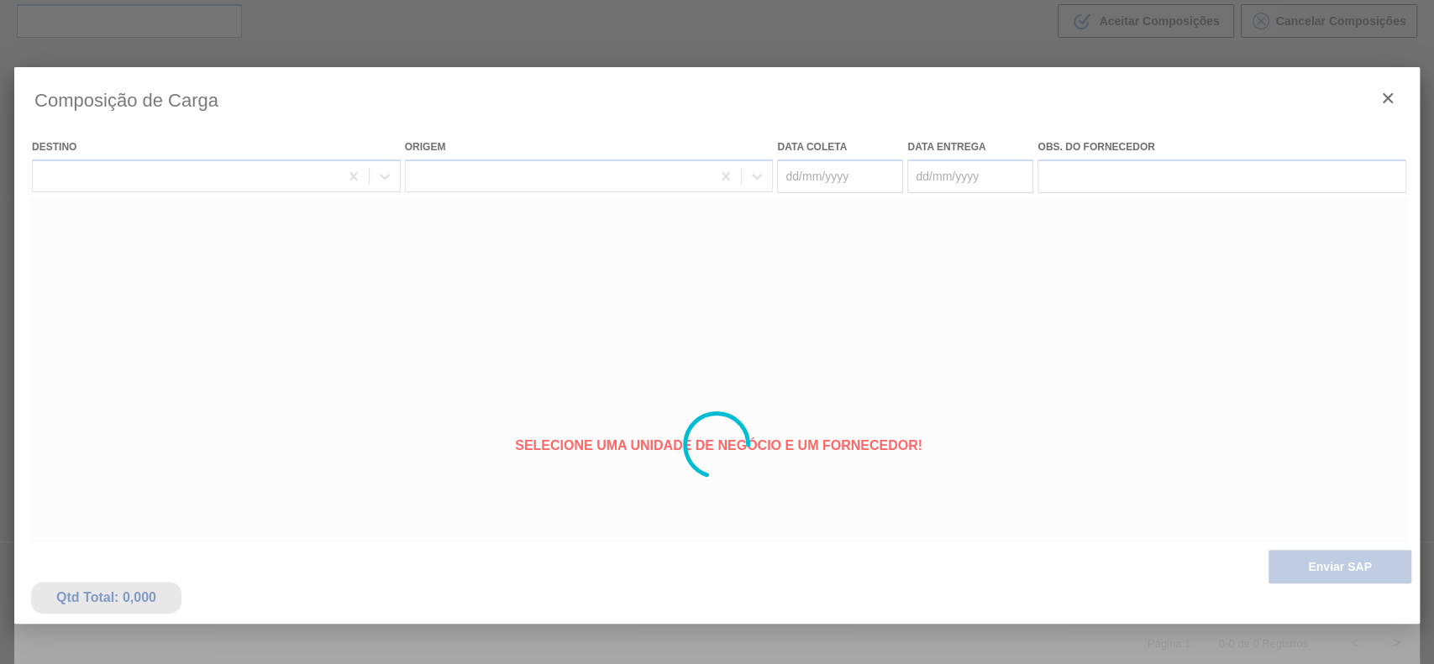
type coleta "[DATE]"
type entrega "[DATE]"
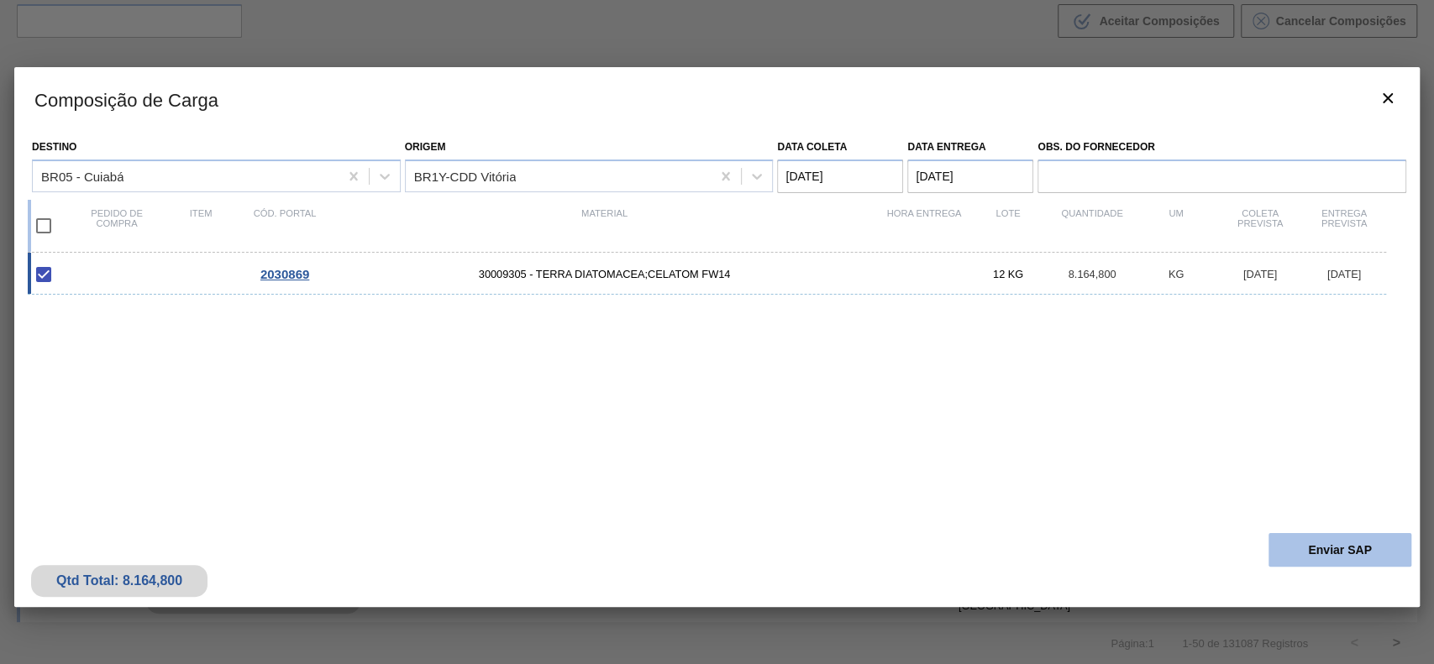
click at [1301, 534] on button "Enviar SAP" at bounding box center [1339, 550] width 143 height 34
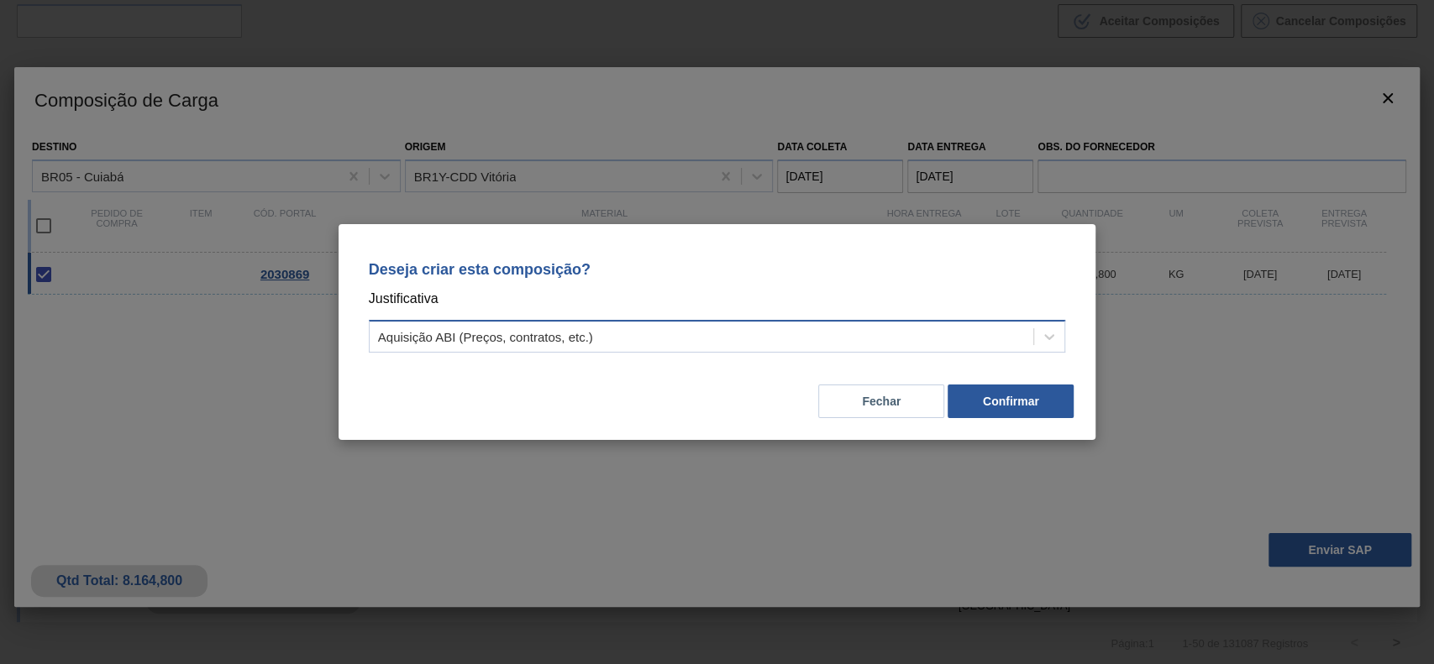
drag, startPoint x: 771, startPoint y: 333, endPoint x: 697, endPoint y: 350, distance: 75.8
click at [764, 336] on div "Aquisição ABI (Preços, contratos, etc.)" at bounding box center [702, 337] width 664 height 24
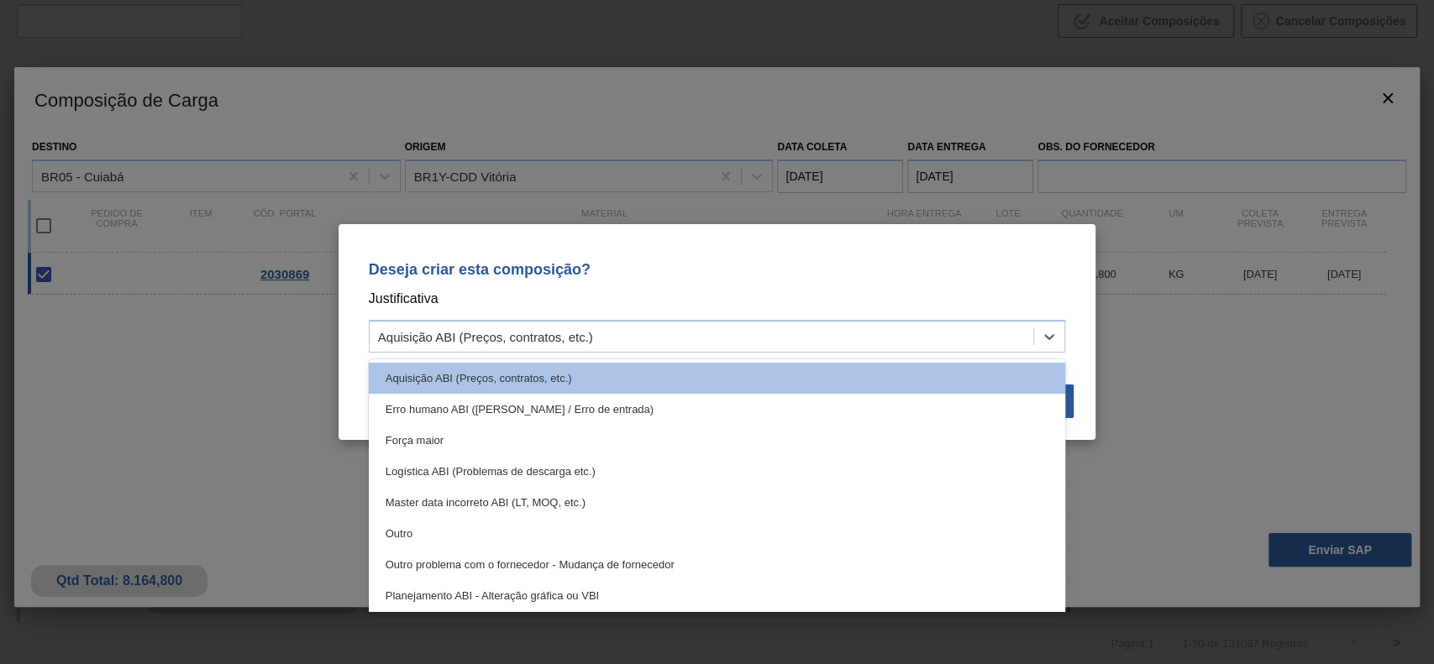
drag, startPoint x: 497, startPoint y: 529, endPoint x: 906, endPoint y: 439, distance: 418.7
click at [499, 531] on div "Outro" at bounding box center [717, 533] width 697 height 31
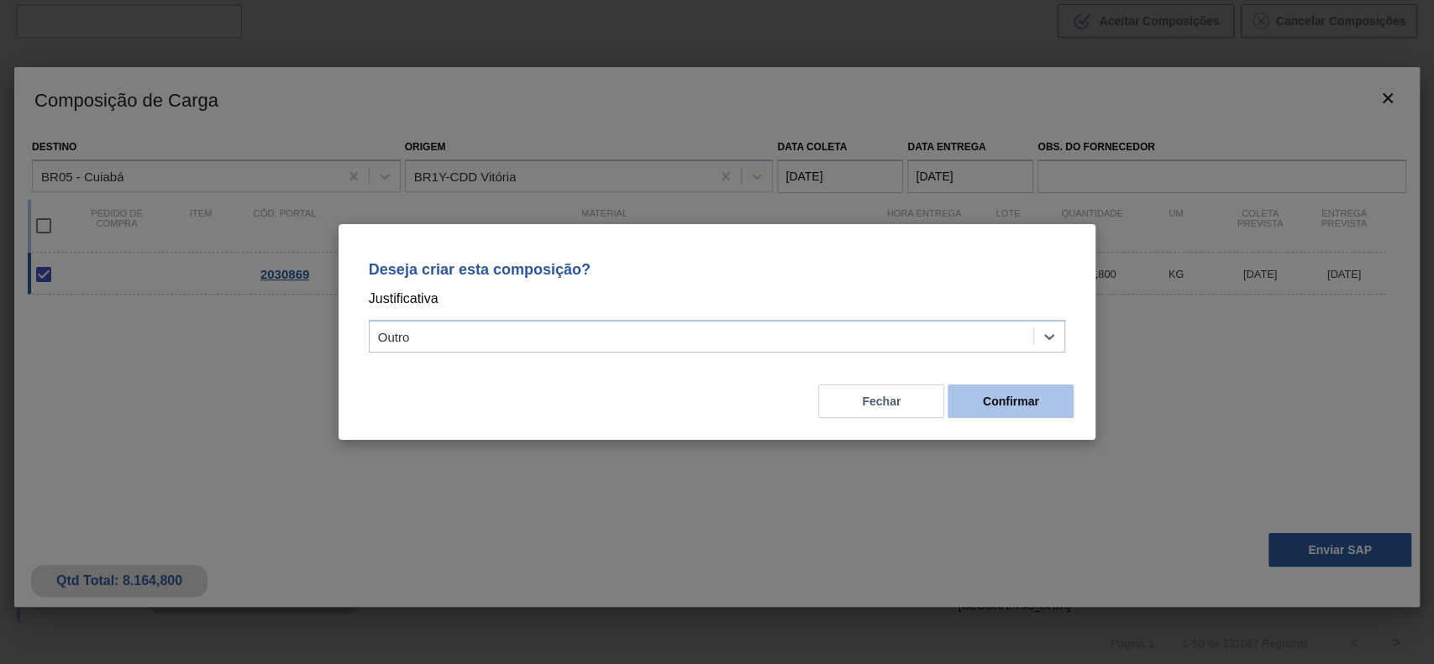
click at [1003, 395] on button "Confirmar" at bounding box center [1010, 402] width 126 height 34
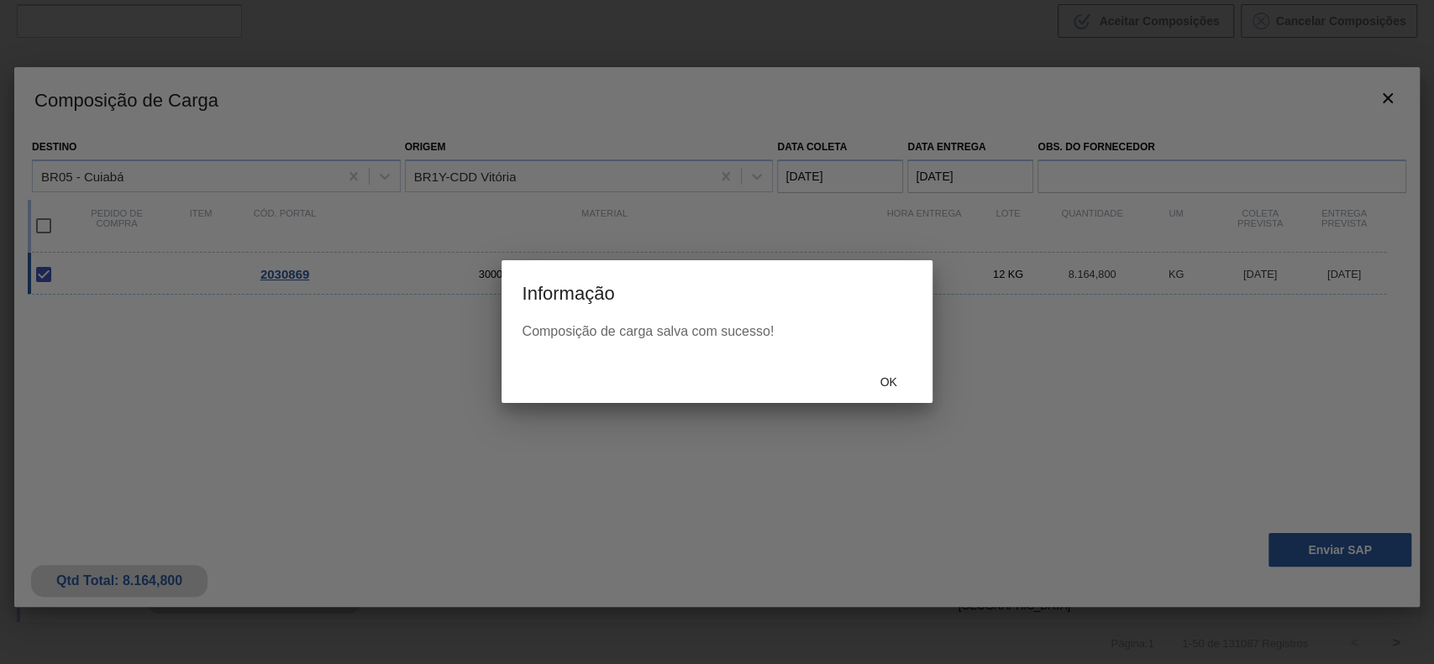
drag, startPoint x: 927, startPoint y: 388, endPoint x: 904, endPoint y: 380, distance: 25.0
click at [914, 382] on div "Ok" at bounding box center [716, 381] width 430 height 44
click at [904, 380] on span "Ok" at bounding box center [888, 381] width 44 height 13
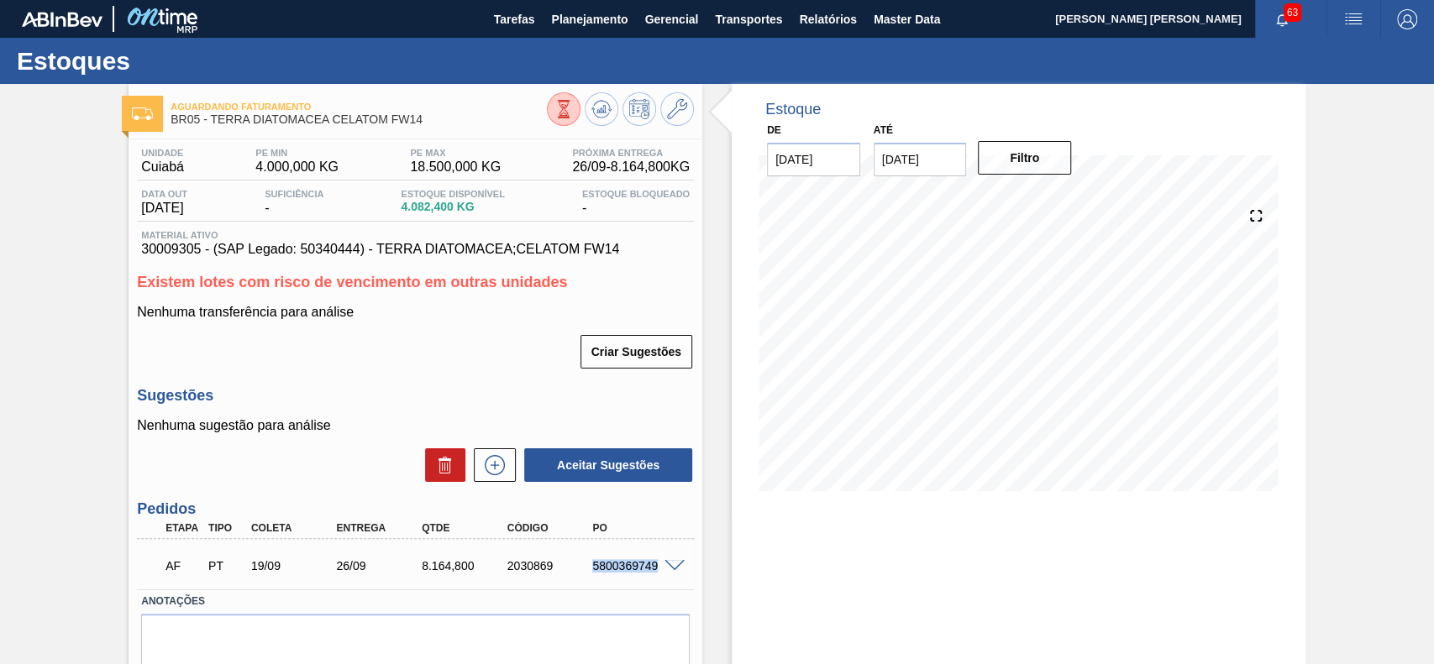
drag, startPoint x: 616, startPoint y: 571, endPoint x: 672, endPoint y: 579, distance: 55.9
click at [672, 579] on div "AF PT 19/09 26/09 8.164,800 2030869 5800369749" at bounding box center [415, 564] width 557 height 42
copy div "5800369749"
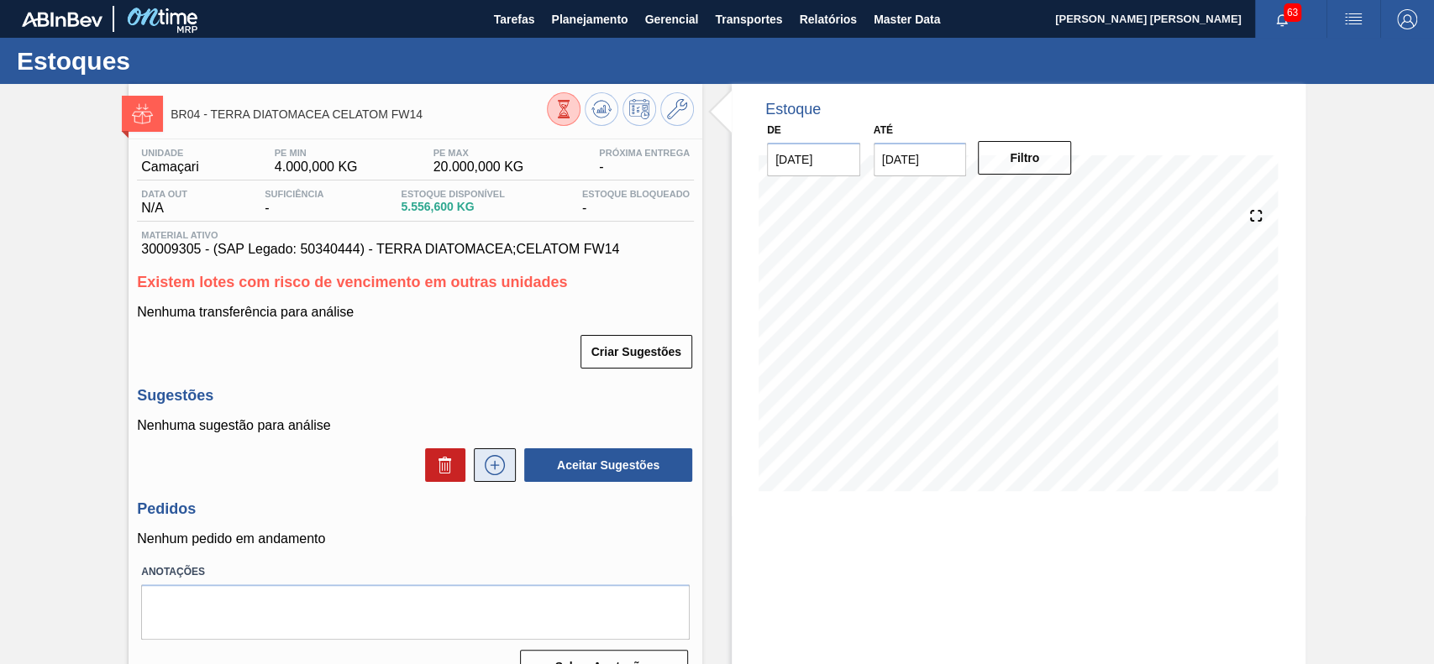
click at [509, 464] on button at bounding box center [495, 465] width 42 height 34
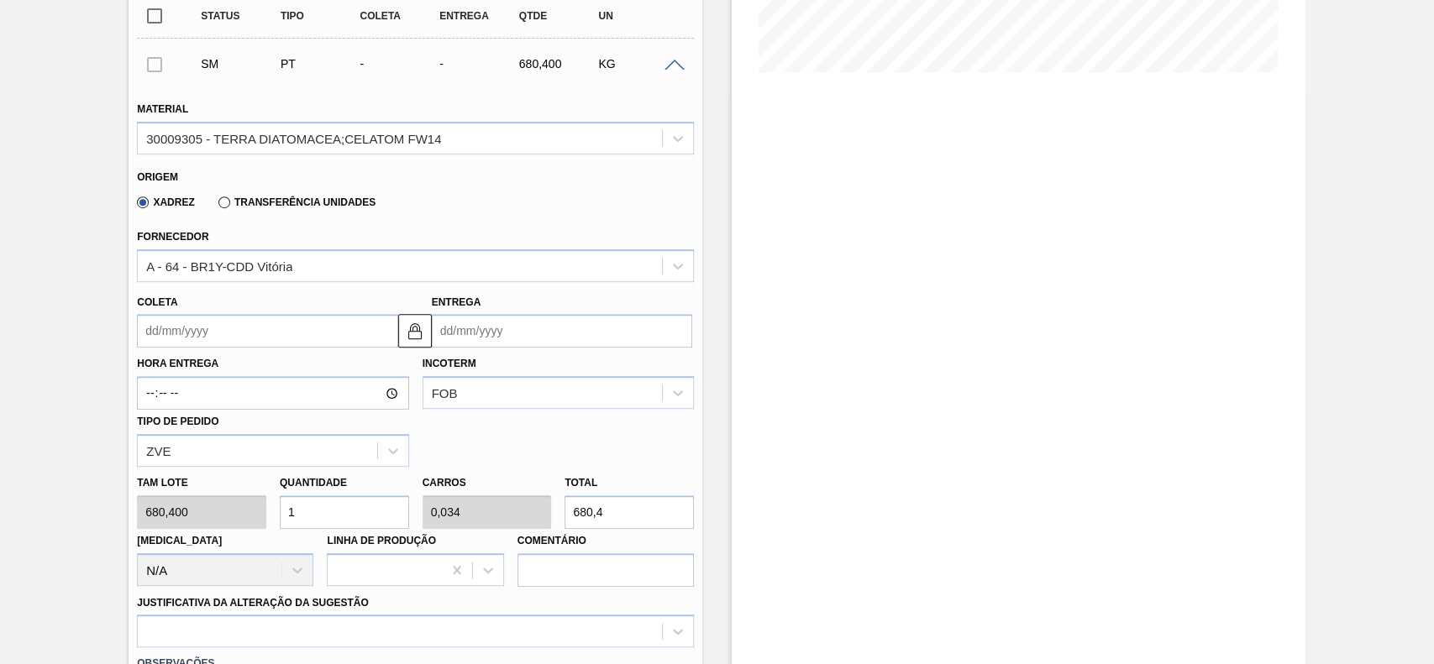
scroll to position [448, 0]
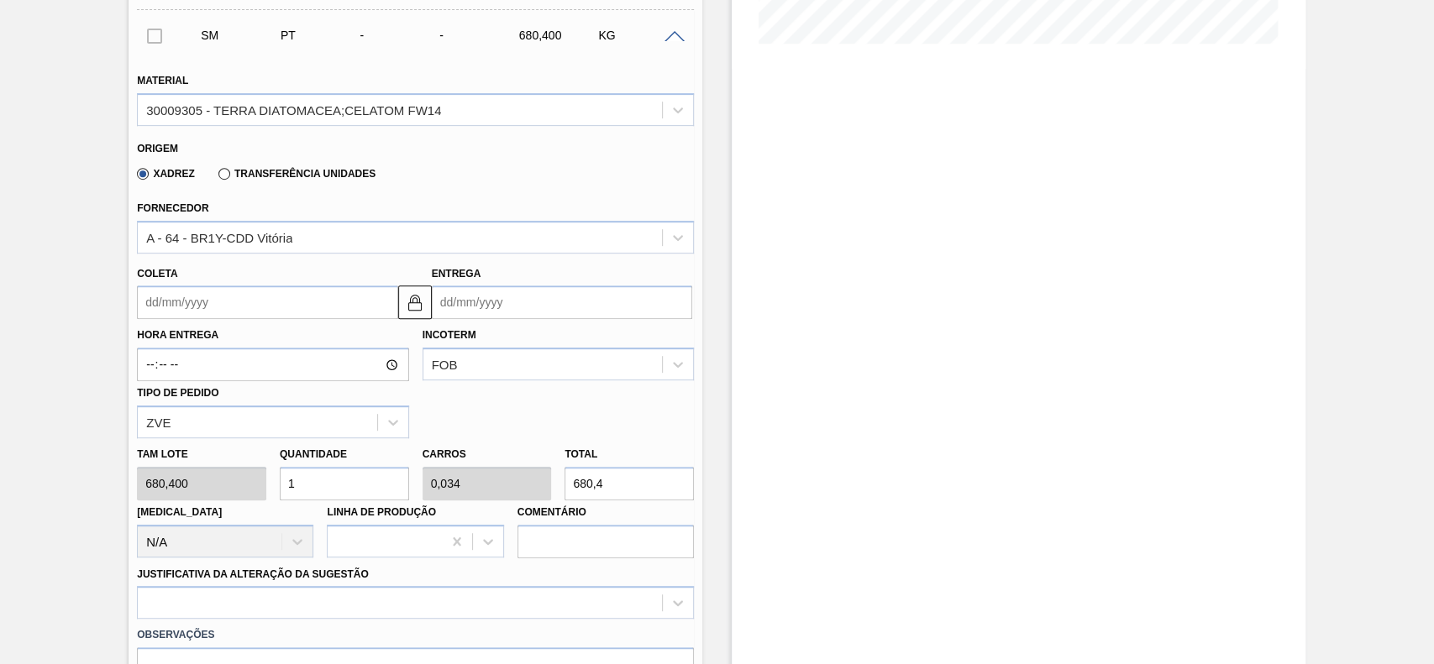
click at [224, 325] on label "Hora Entrega" at bounding box center [272, 335] width 271 height 24
click at [224, 348] on input "Hora Entrega" at bounding box center [272, 365] width 271 height 34
click at [226, 317] on input "Coleta" at bounding box center [267, 303] width 260 height 34
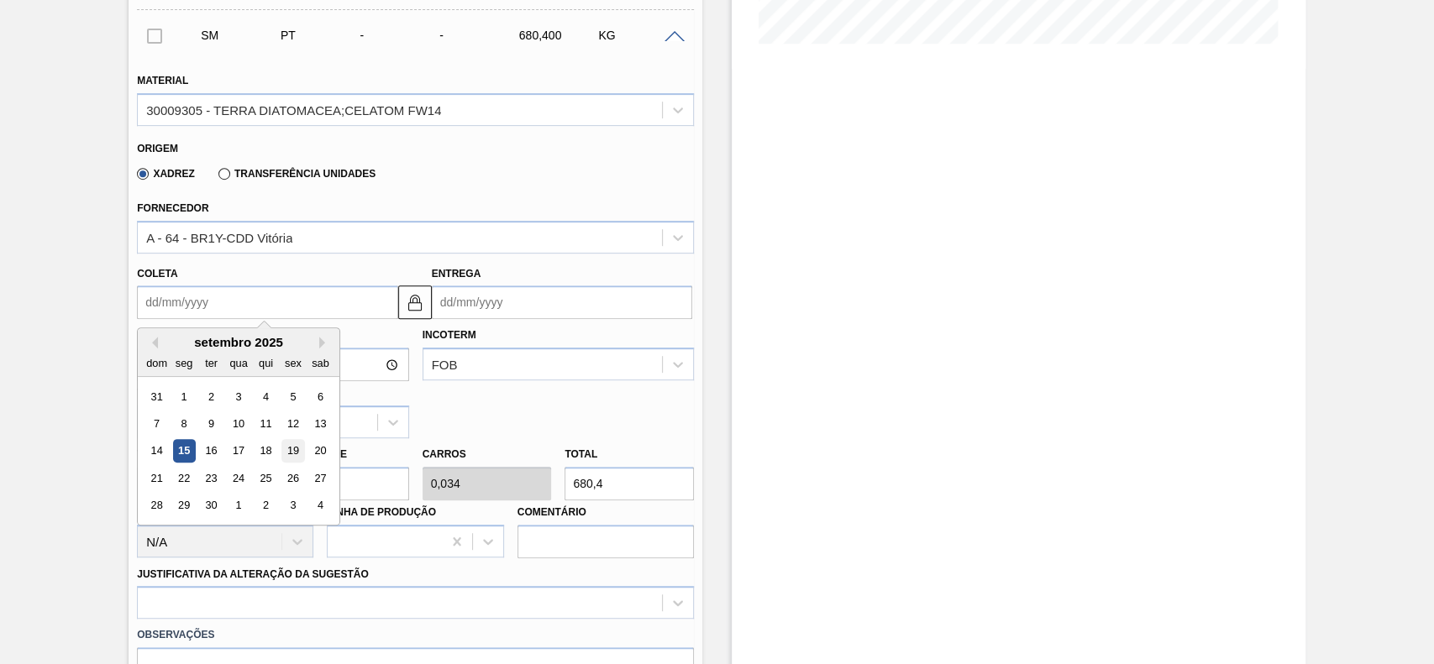
click at [285, 456] on div "19" at bounding box center [293, 451] width 23 height 23
type input "[DATE]"
type input "29/09/2025"
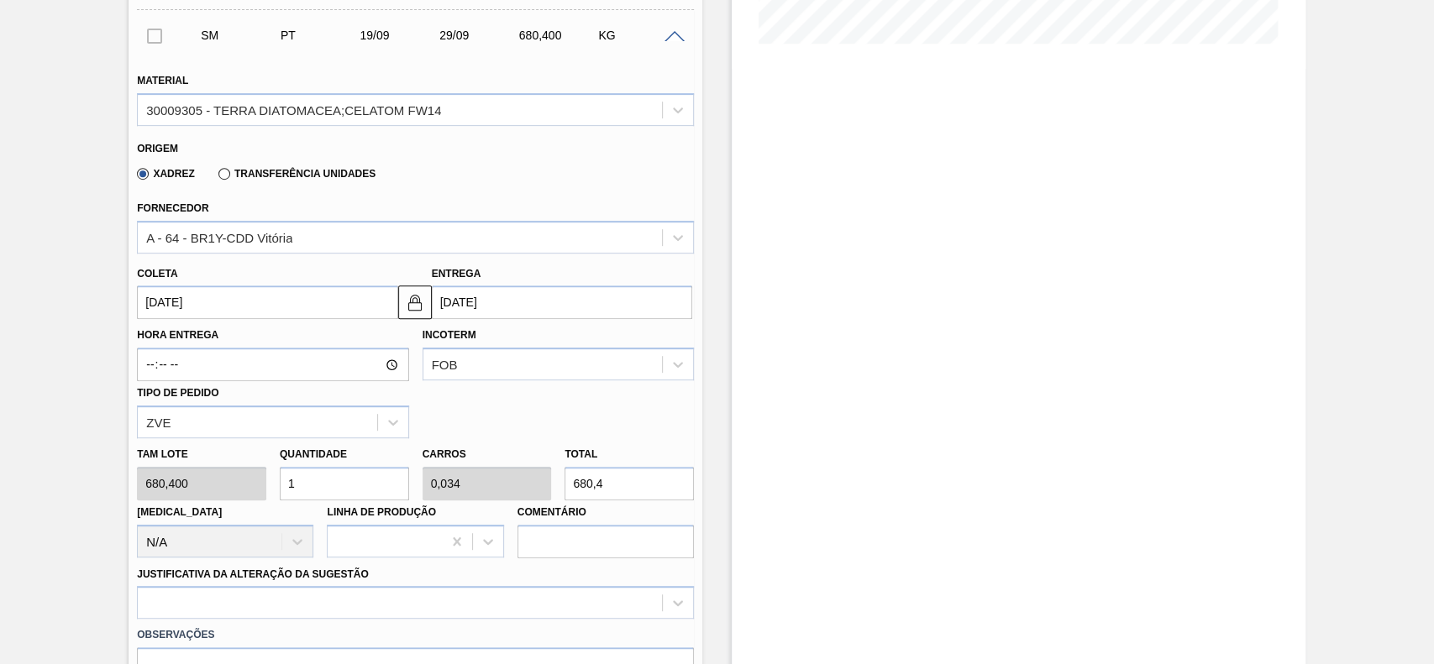
click at [314, 491] on input "1" at bounding box center [344, 484] width 129 height 34
type input "4"
type input "0,136"
type input "2.721,6"
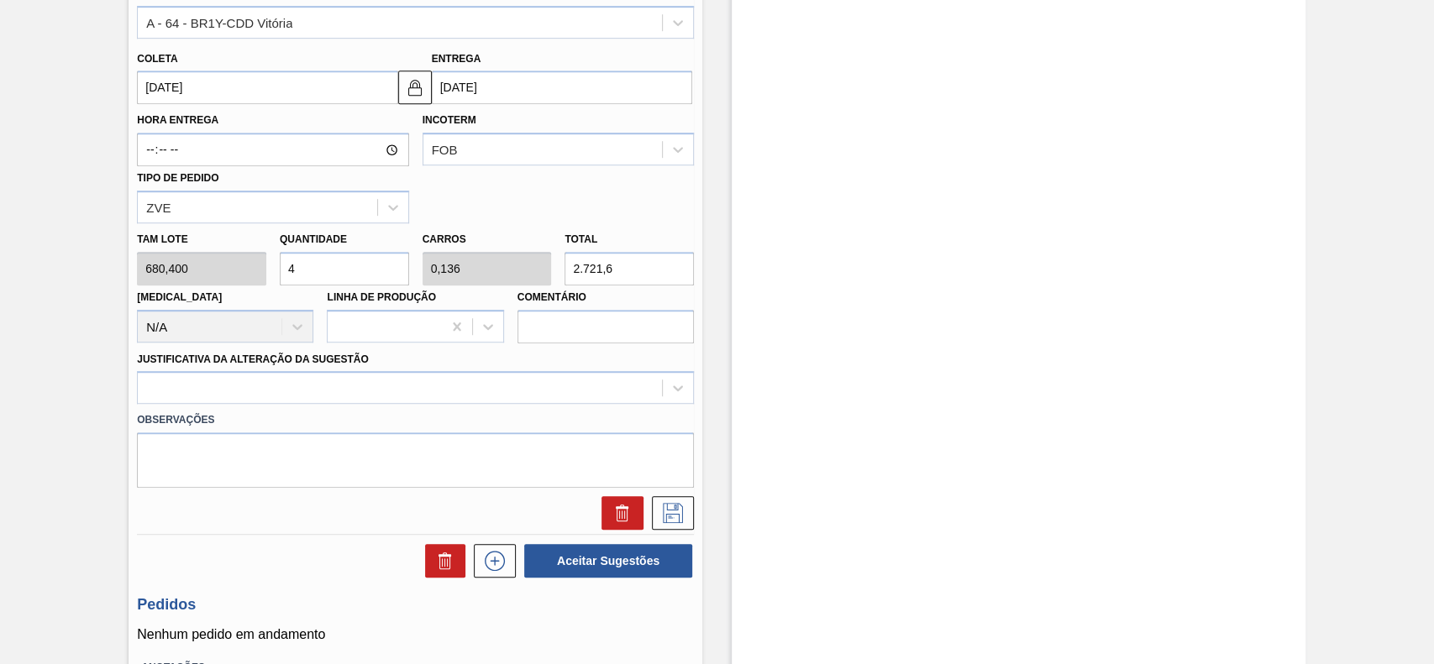
scroll to position [672, 0]
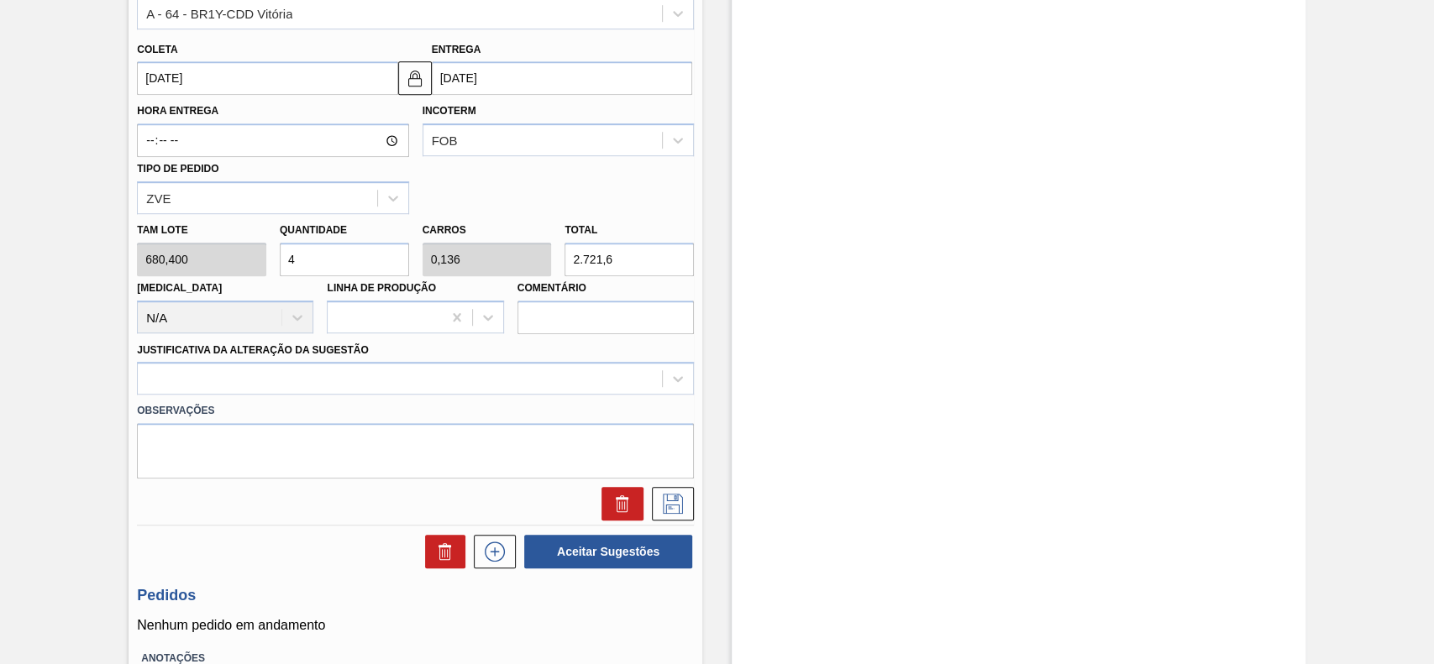
type input "4"
drag, startPoint x: 259, startPoint y: 402, endPoint x: 262, endPoint y: 393, distance: 9.6
click at [259, 397] on div "Observações" at bounding box center [415, 437] width 570 height 84
click at [262, 393] on div at bounding box center [415, 378] width 557 height 33
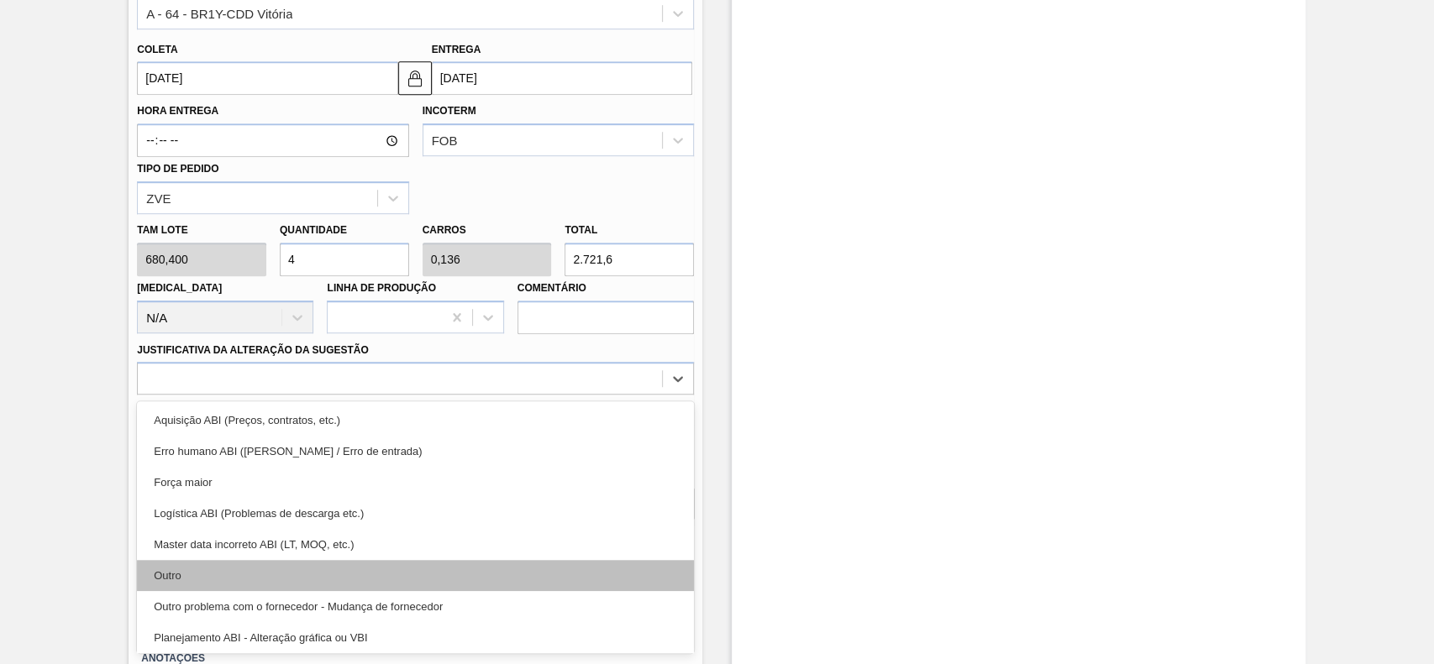
click at [233, 568] on div "Outro" at bounding box center [415, 575] width 557 height 31
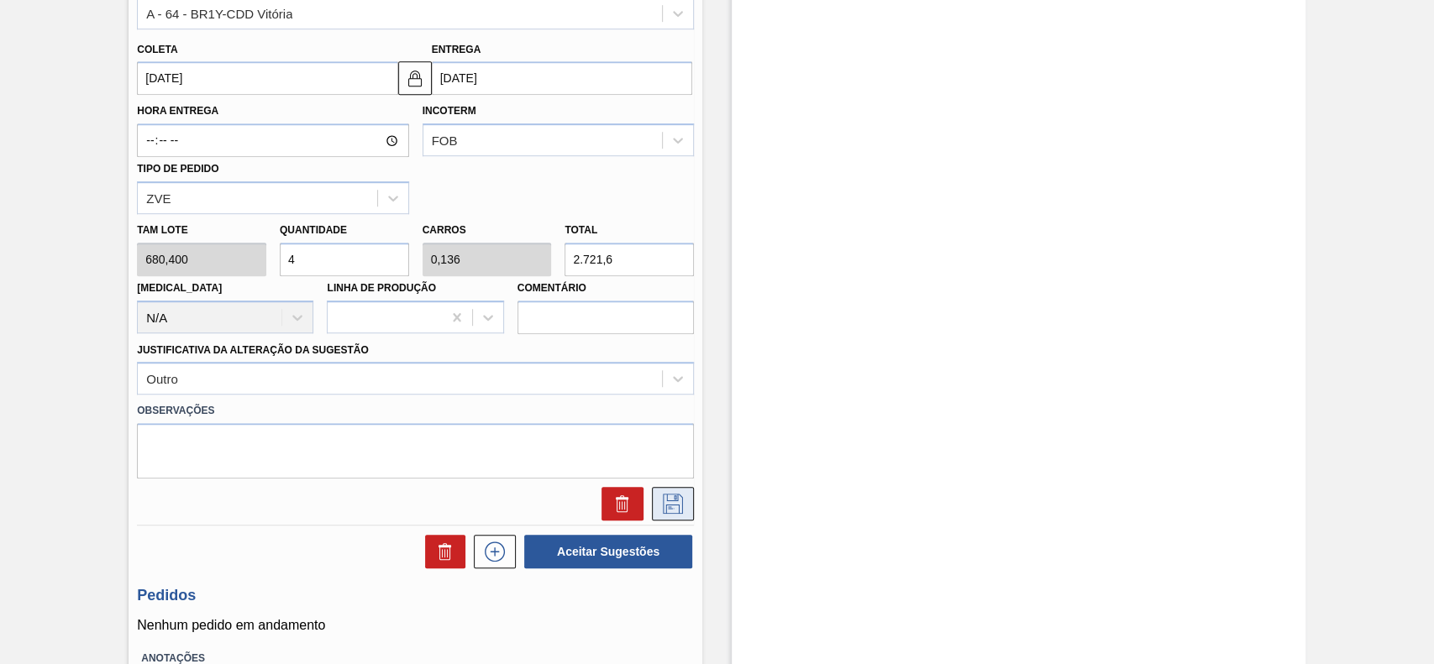
click at [671, 501] on icon at bounding box center [672, 504] width 27 height 20
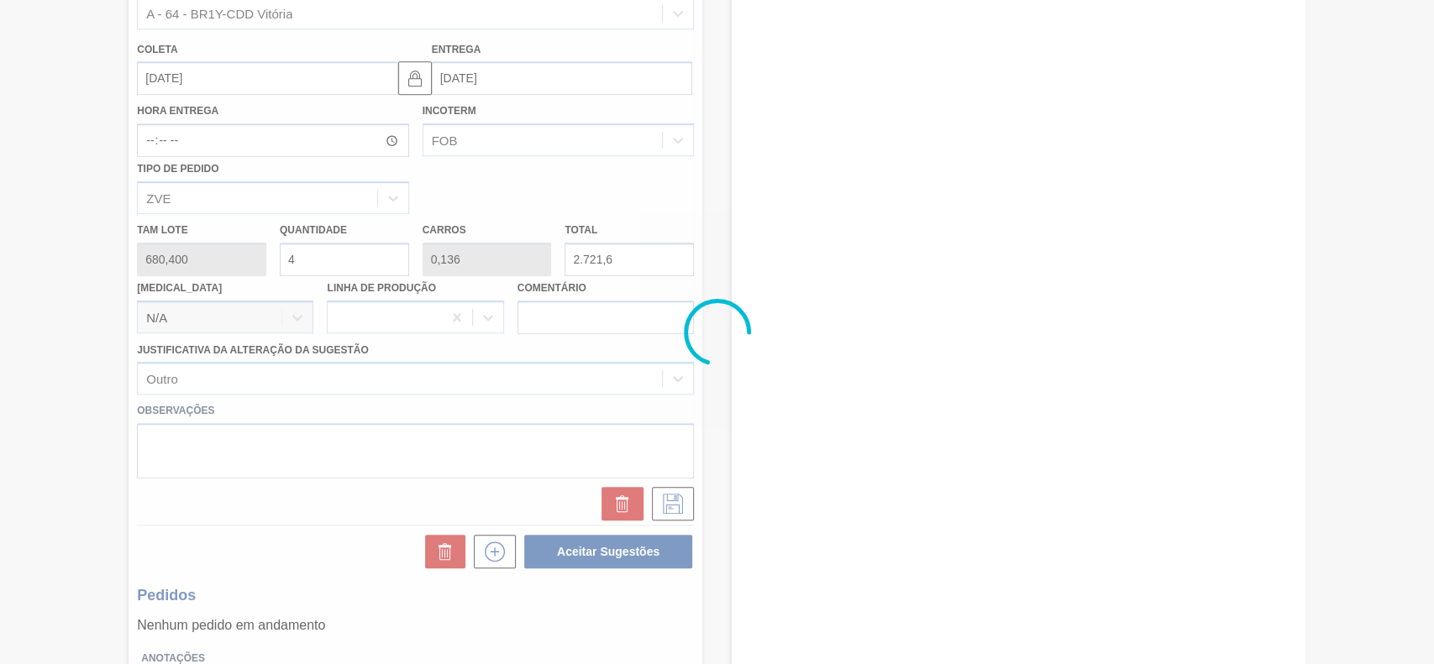
scroll to position [105, 0]
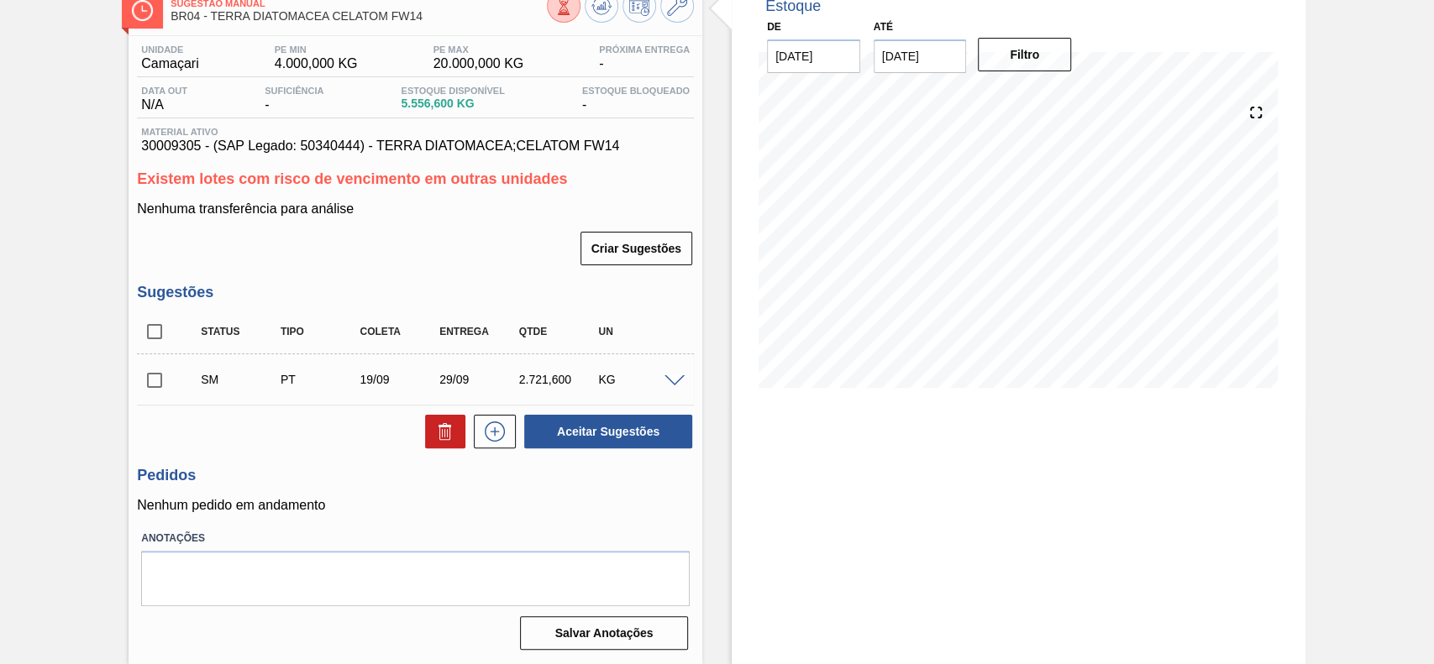
click at [157, 393] on input "checkbox" at bounding box center [154, 380] width 35 height 35
click at [654, 440] on button "Aceitar Sugestões" at bounding box center [608, 432] width 168 height 34
checkbox input "false"
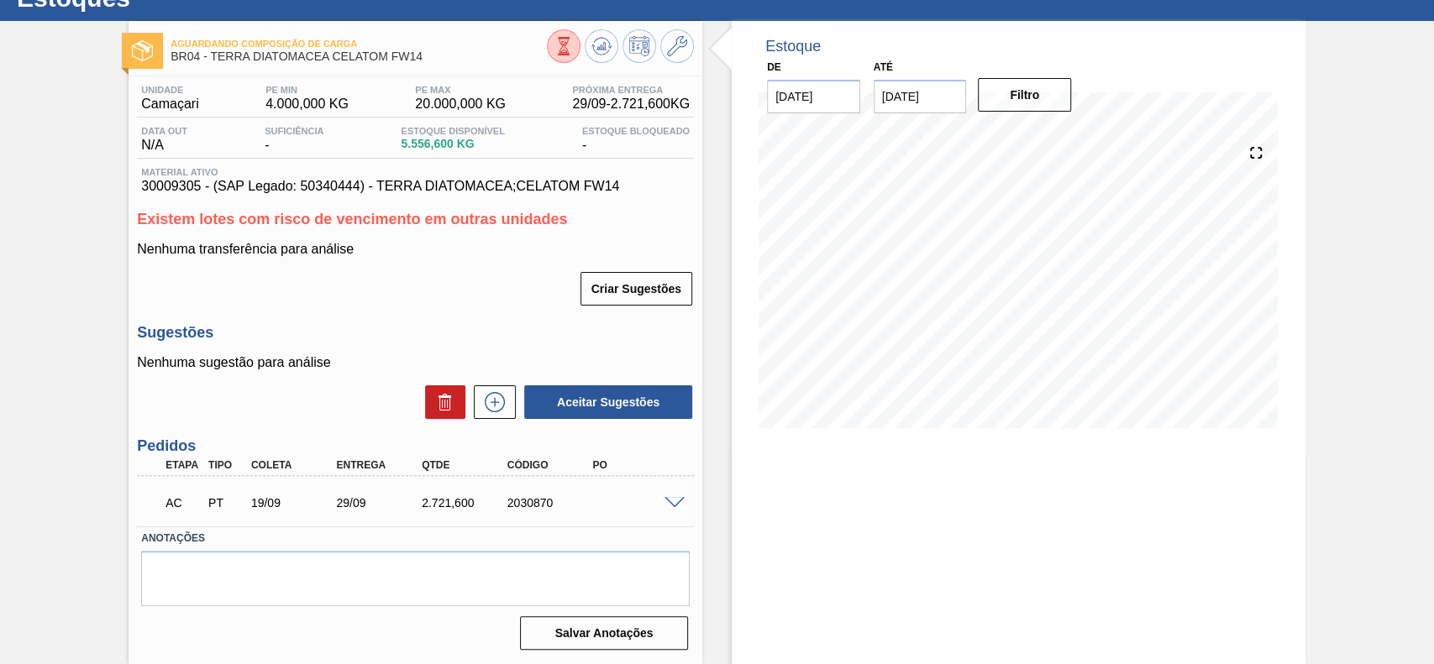
scroll to position [64, 0]
click at [675, 500] on span at bounding box center [674, 503] width 20 height 13
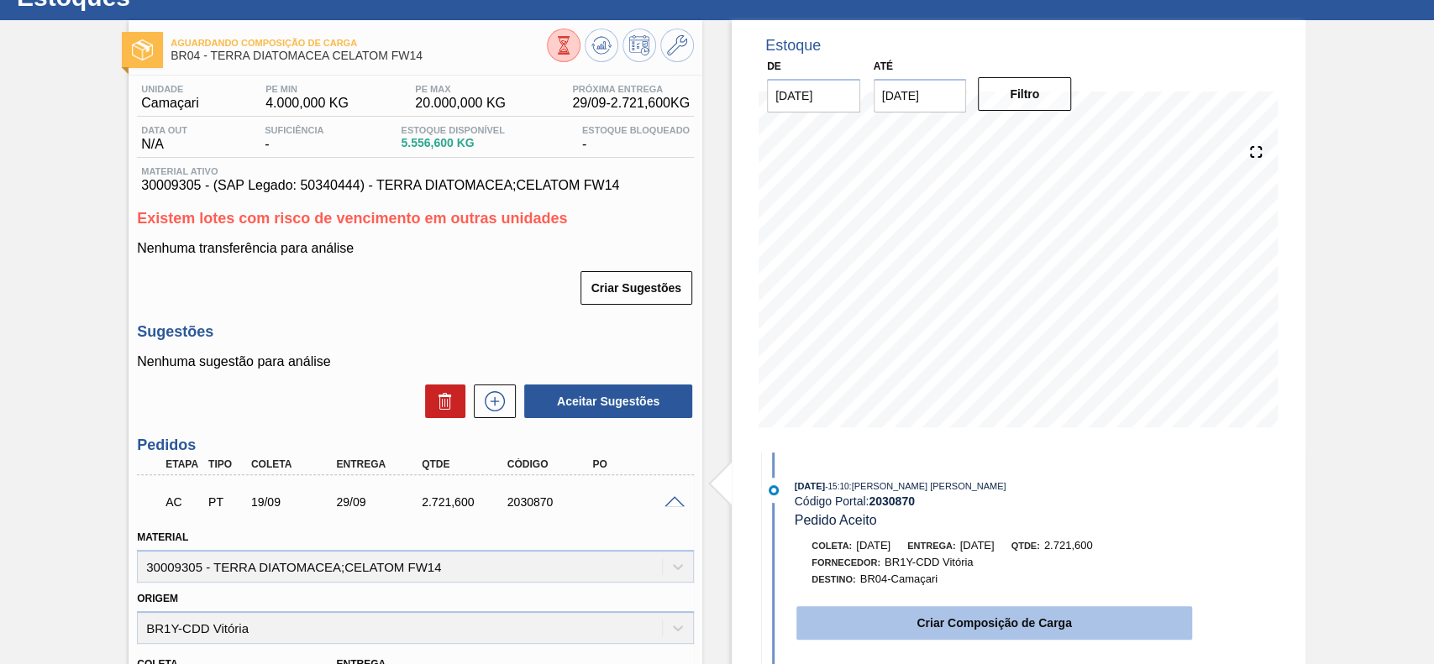
click at [1001, 637] on button "Criar Composição de Carga" at bounding box center [994, 623] width 396 height 34
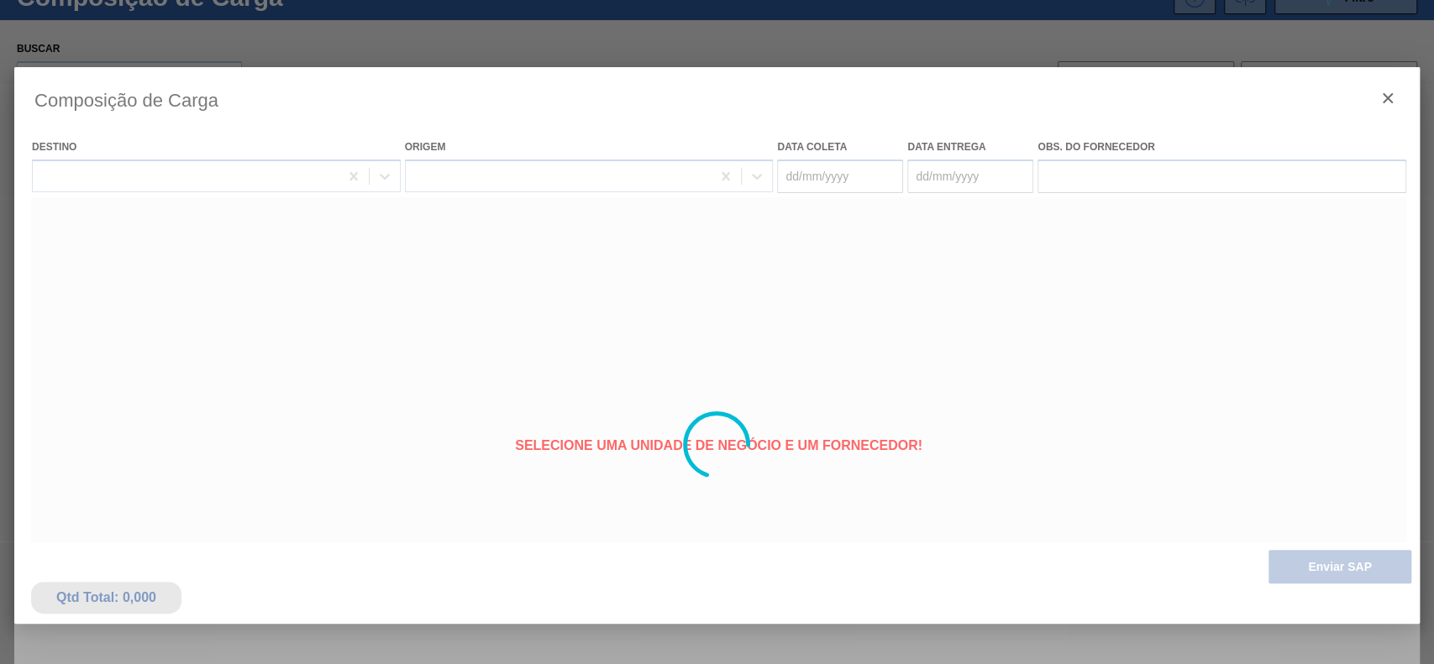
type coleta "19/09/2025"
type entrega "29/09/2025"
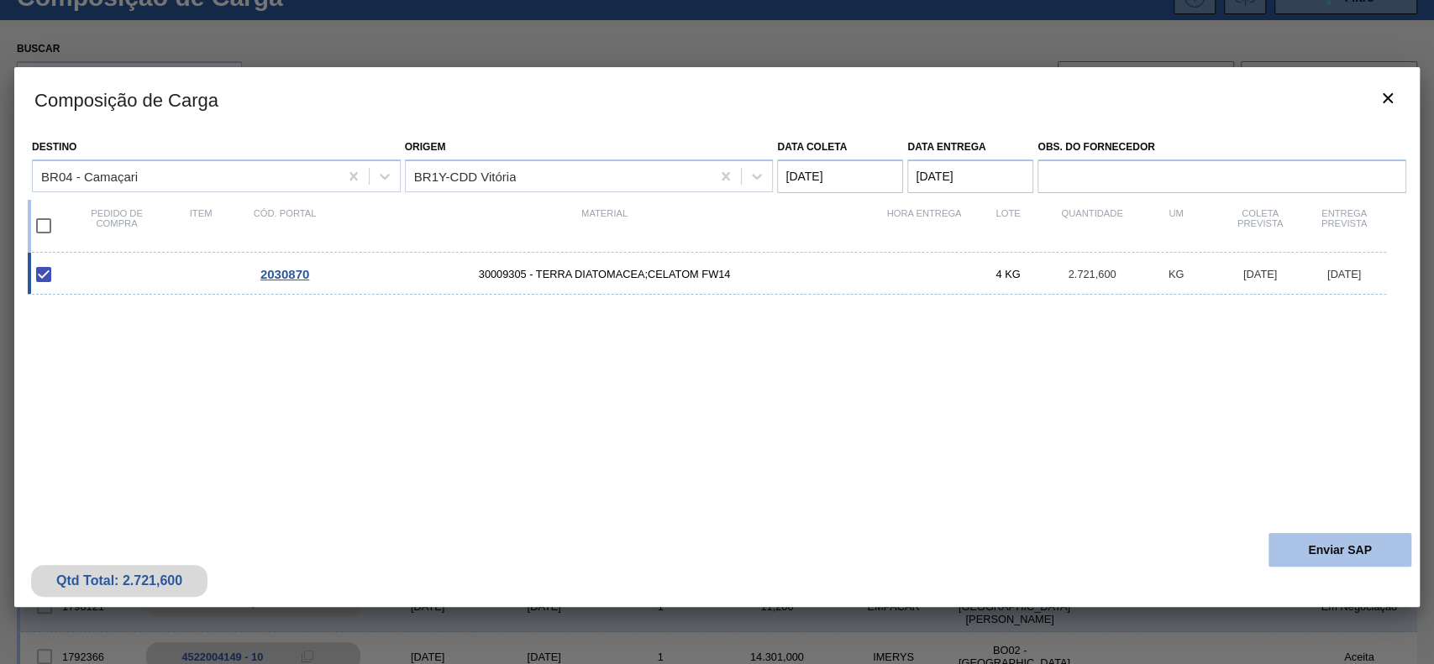
click at [1313, 543] on button "Enviar SAP" at bounding box center [1339, 550] width 143 height 34
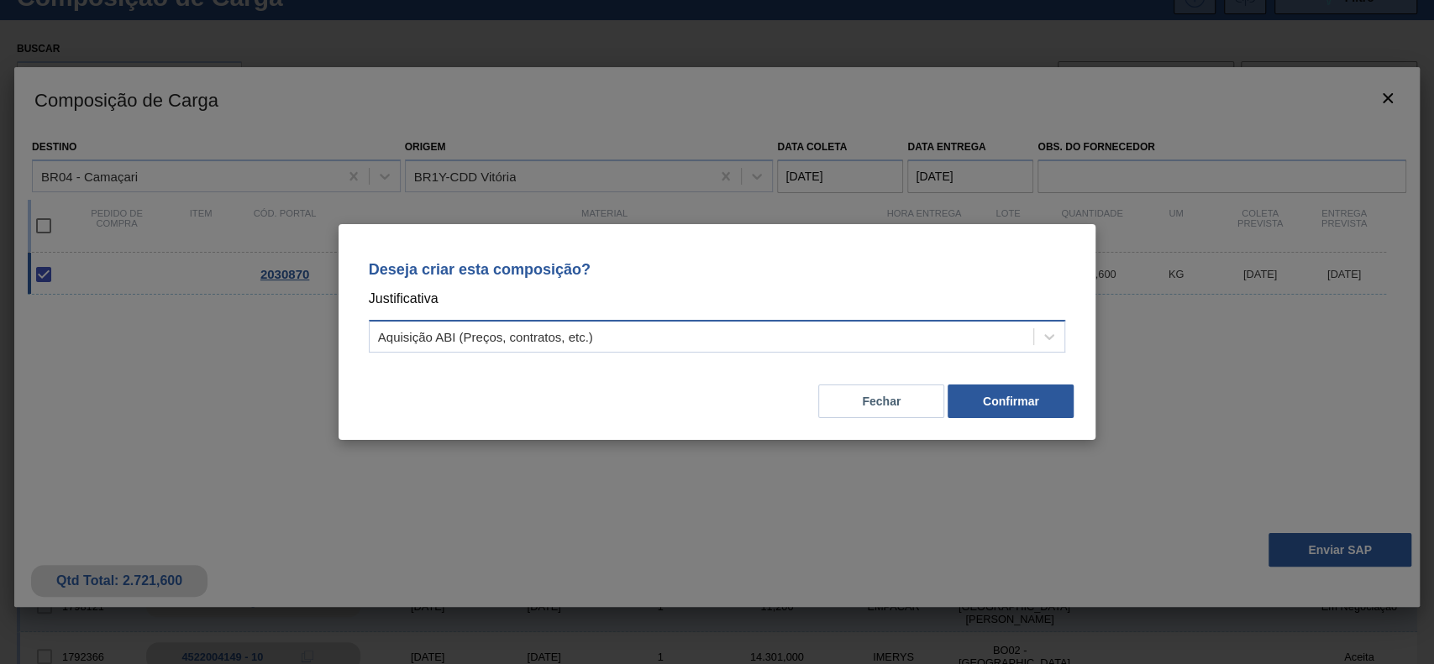
drag, startPoint x: 869, startPoint y: 336, endPoint x: 835, endPoint y: 346, distance: 35.9
click at [864, 336] on div "Aquisição ABI (Preços, contratos, etc.)" at bounding box center [702, 337] width 664 height 24
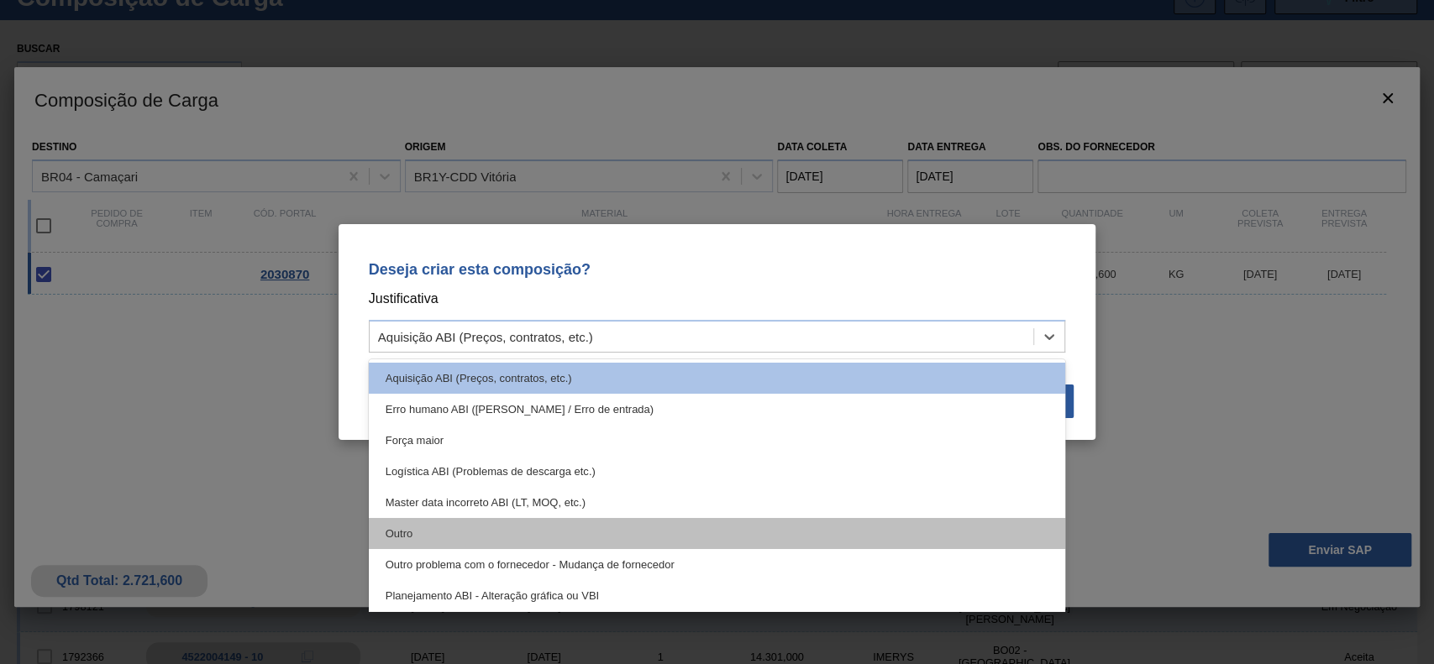
click at [586, 536] on div "Outro" at bounding box center [717, 533] width 697 height 31
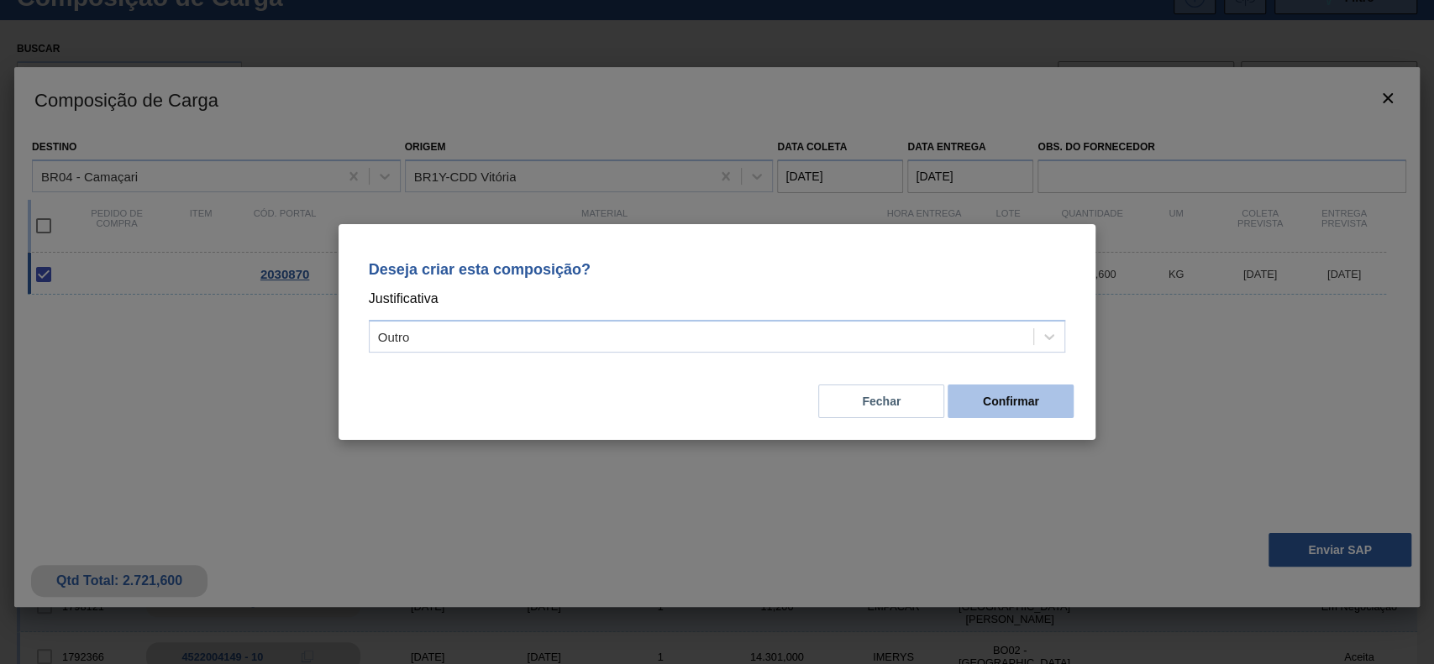
click at [994, 401] on button "Confirmar" at bounding box center [1010, 402] width 126 height 34
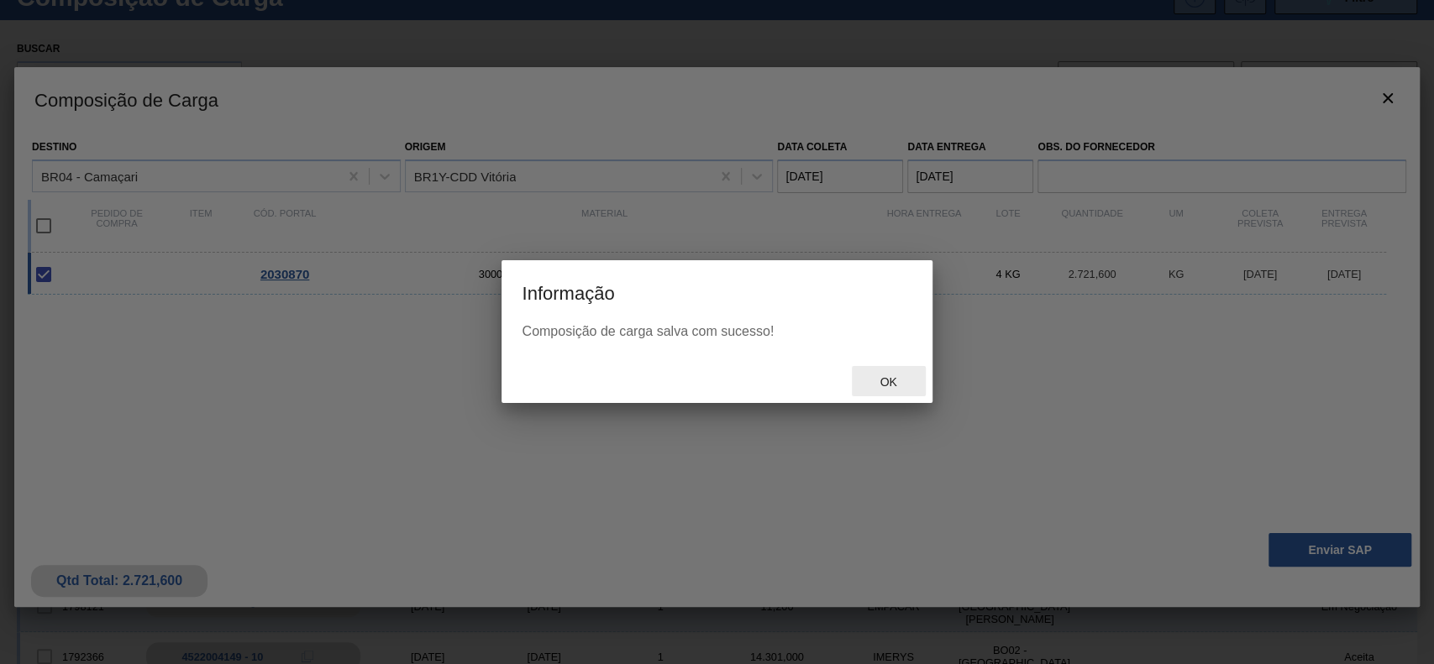
click at [894, 386] on span "Ok" at bounding box center [888, 381] width 44 height 13
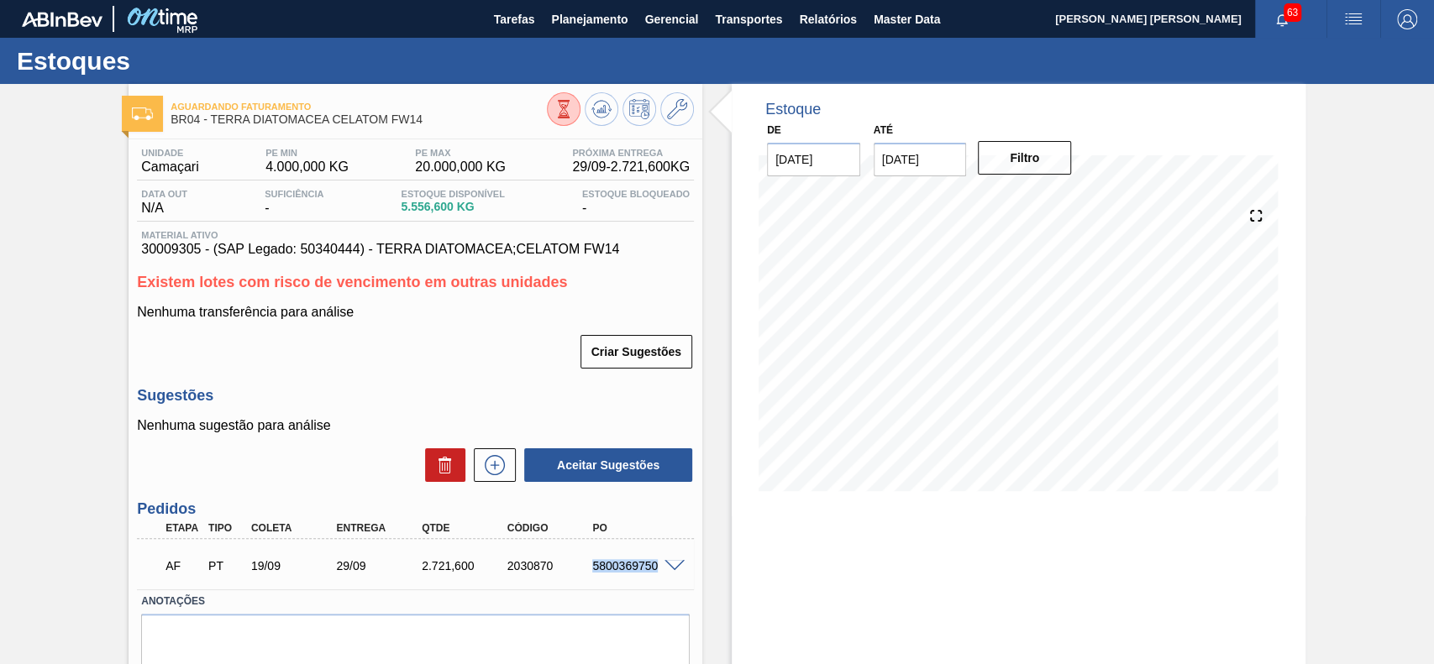
drag, startPoint x: 590, startPoint y: 563, endPoint x: 657, endPoint y: 575, distance: 68.4
click at [657, 575] on div "AF PT 19/09 29/09 2.721,600 2030870 5800369750" at bounding box center [411, 565] width 512 height 34
copy div "5800369750"
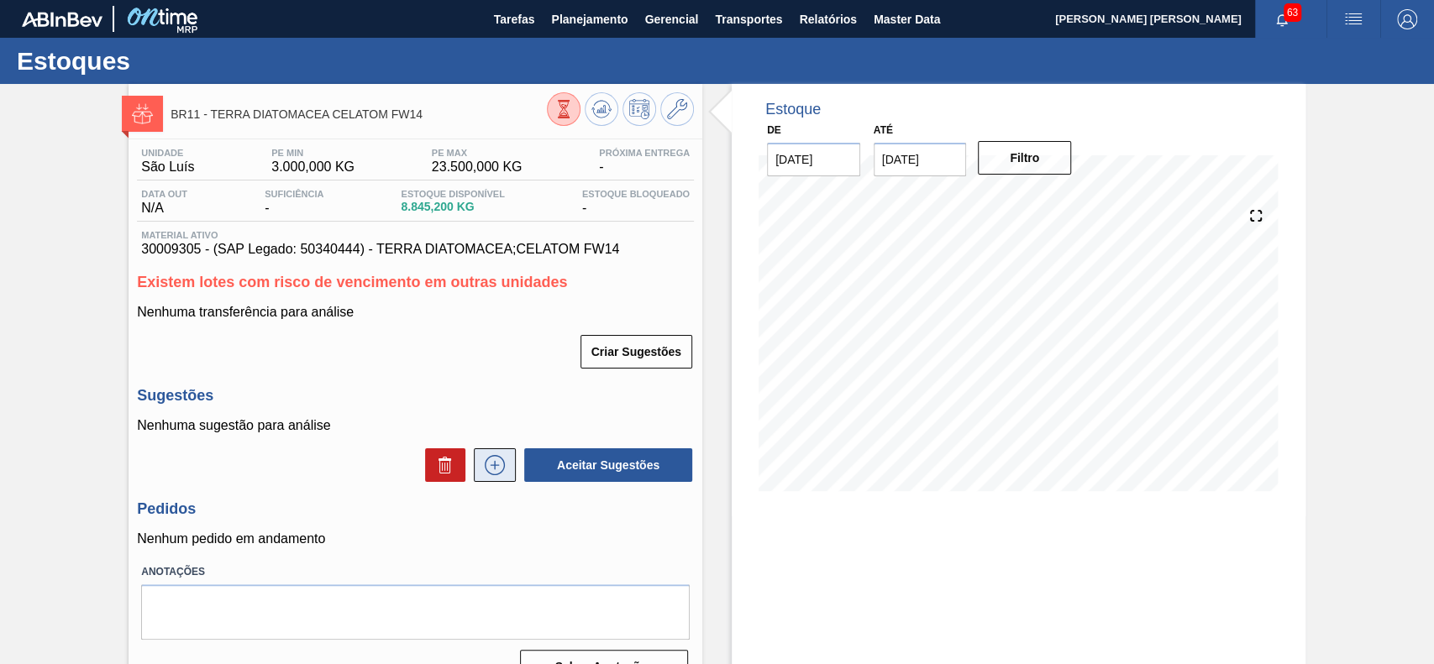
click at [498, 458] on button at bounding box center [495, 465] width 42 height 34
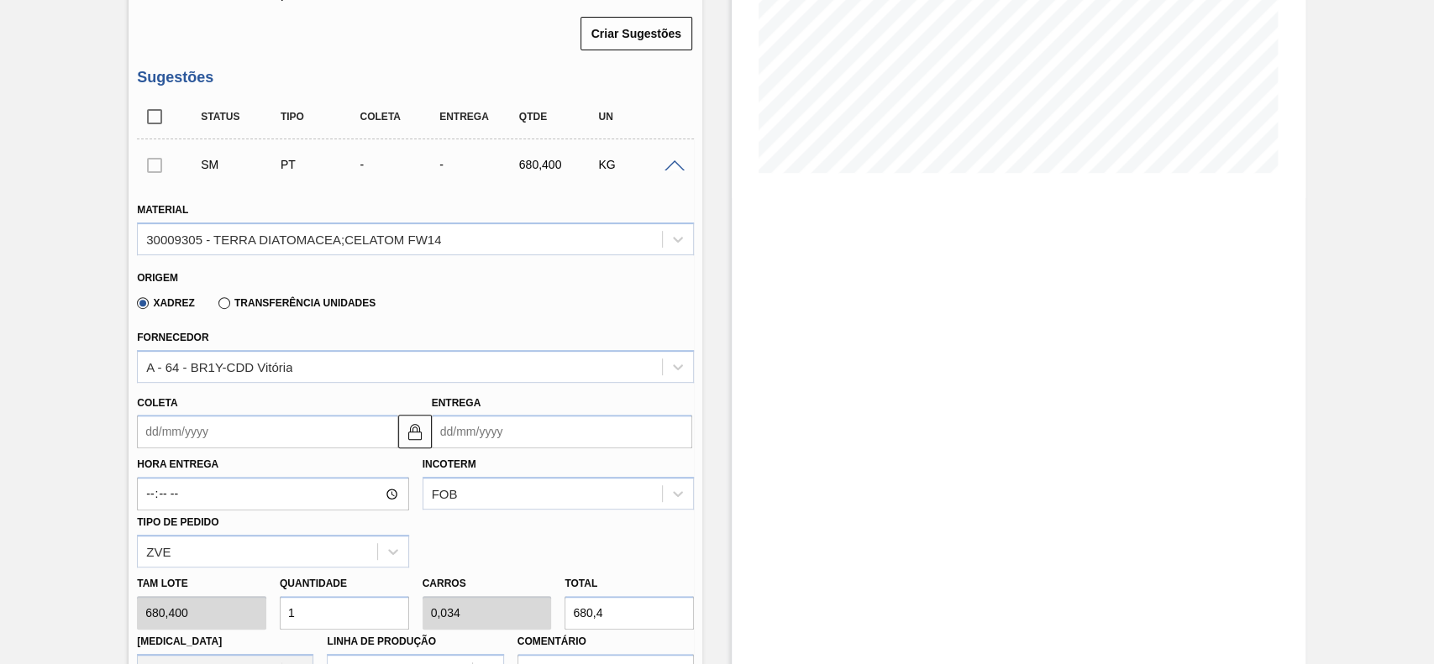
scroll to position [336, 0]
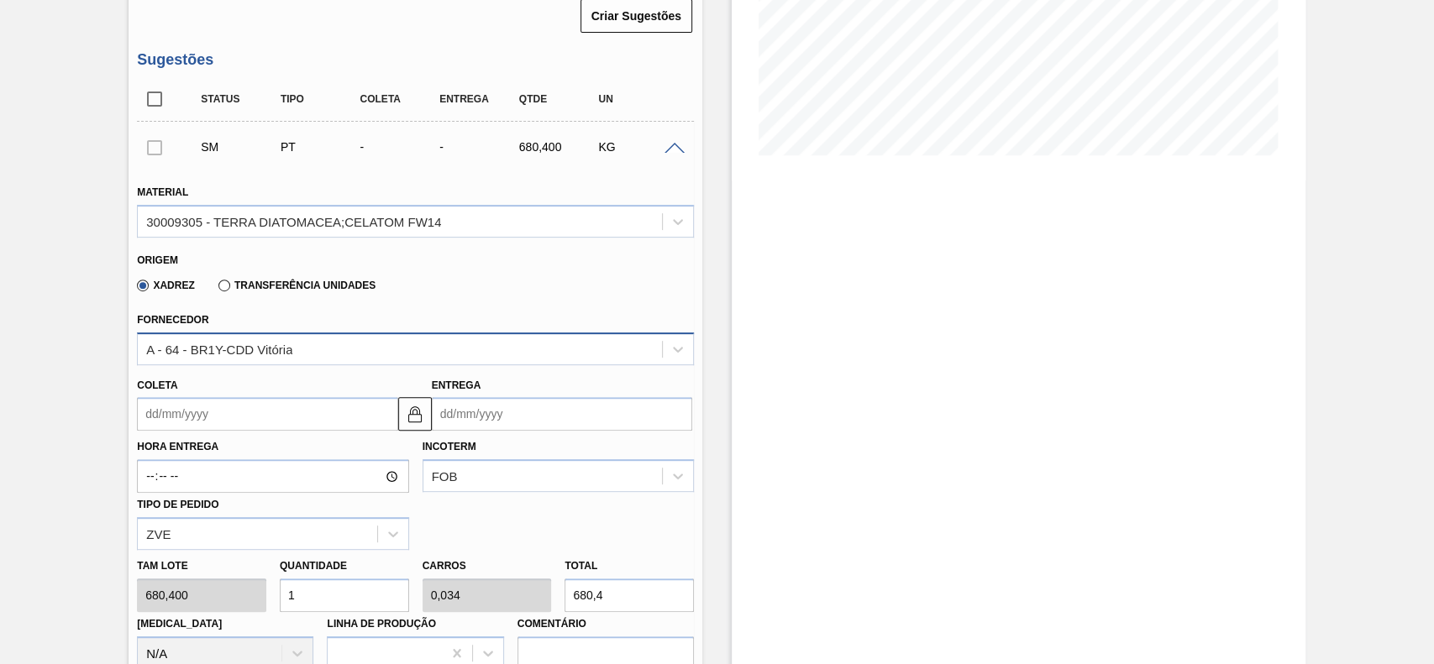
click at [233, 356] on div "A - 64 - BR1Y-CDD Vitória" at bounding box center [219, 349] width 146 height 14
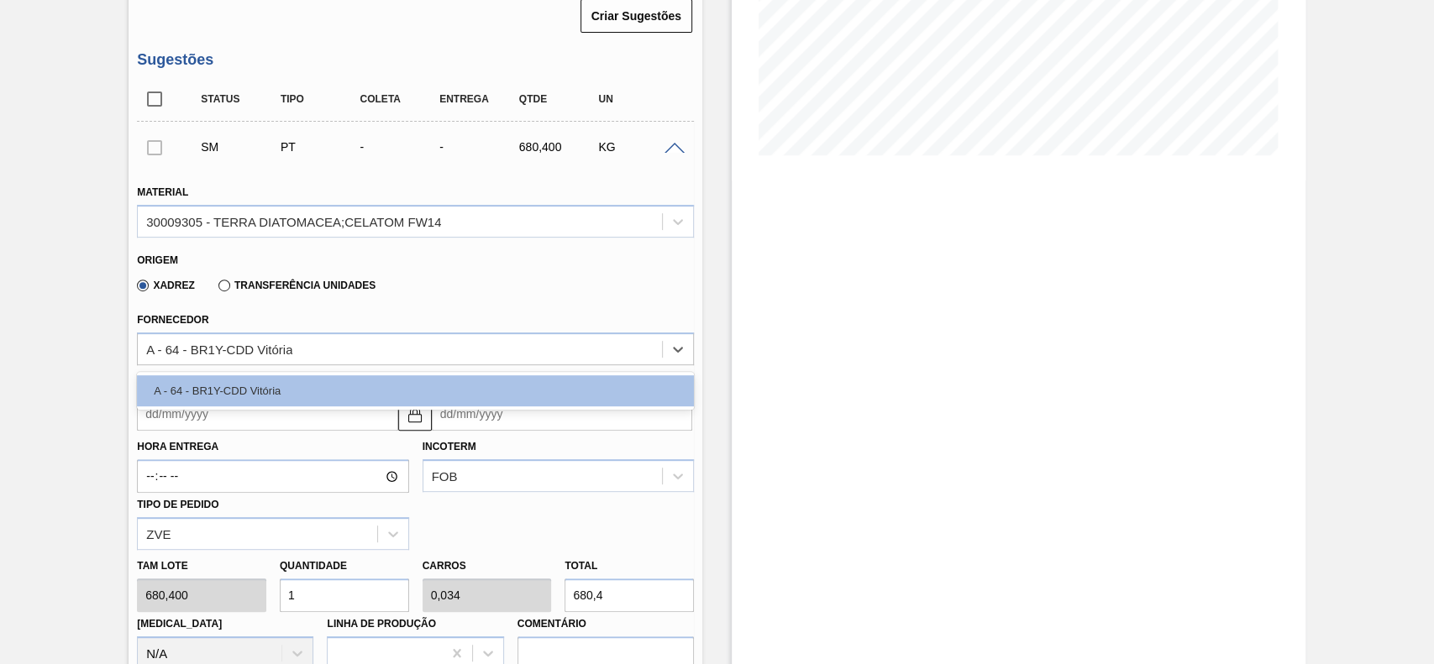
click at [179, 428] on input "Coleta" at bounding box center [267, 414] width 260 height 34
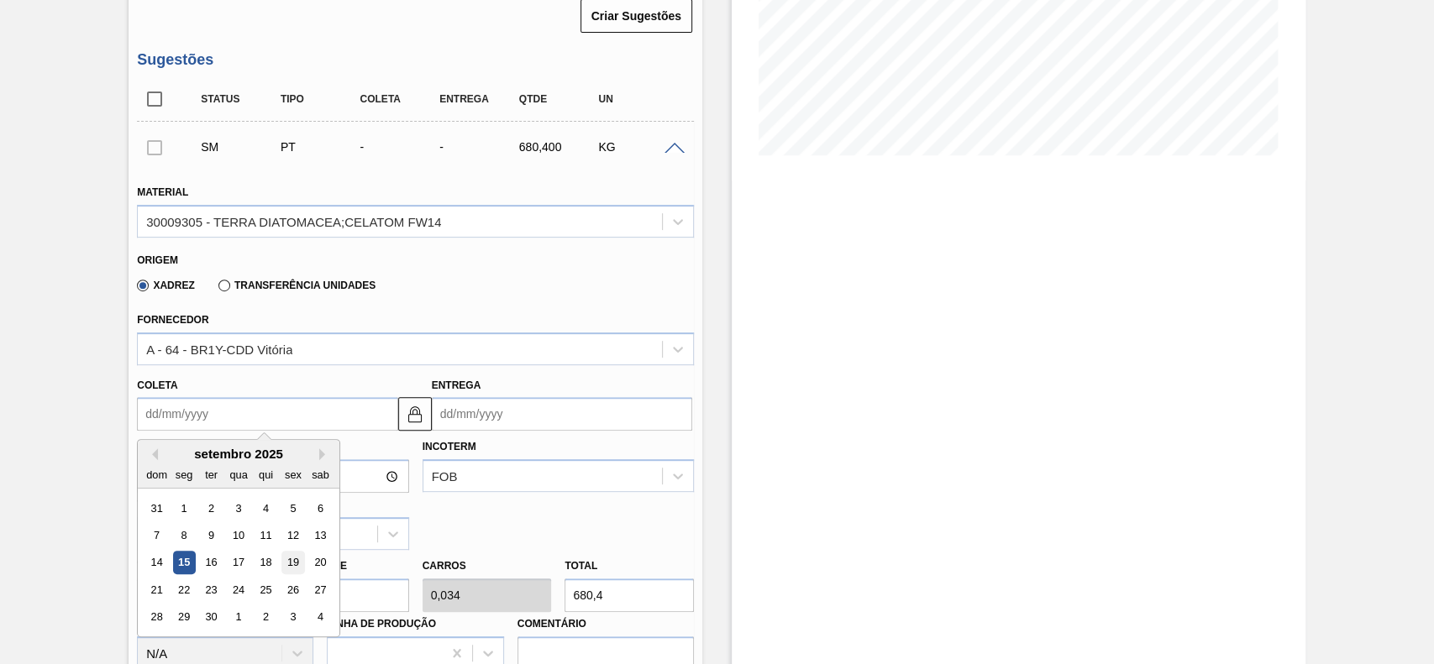
click at [289, 564] on div "19" at bounding box center [293, 563] width 23 height 23
type input "[DATE]"
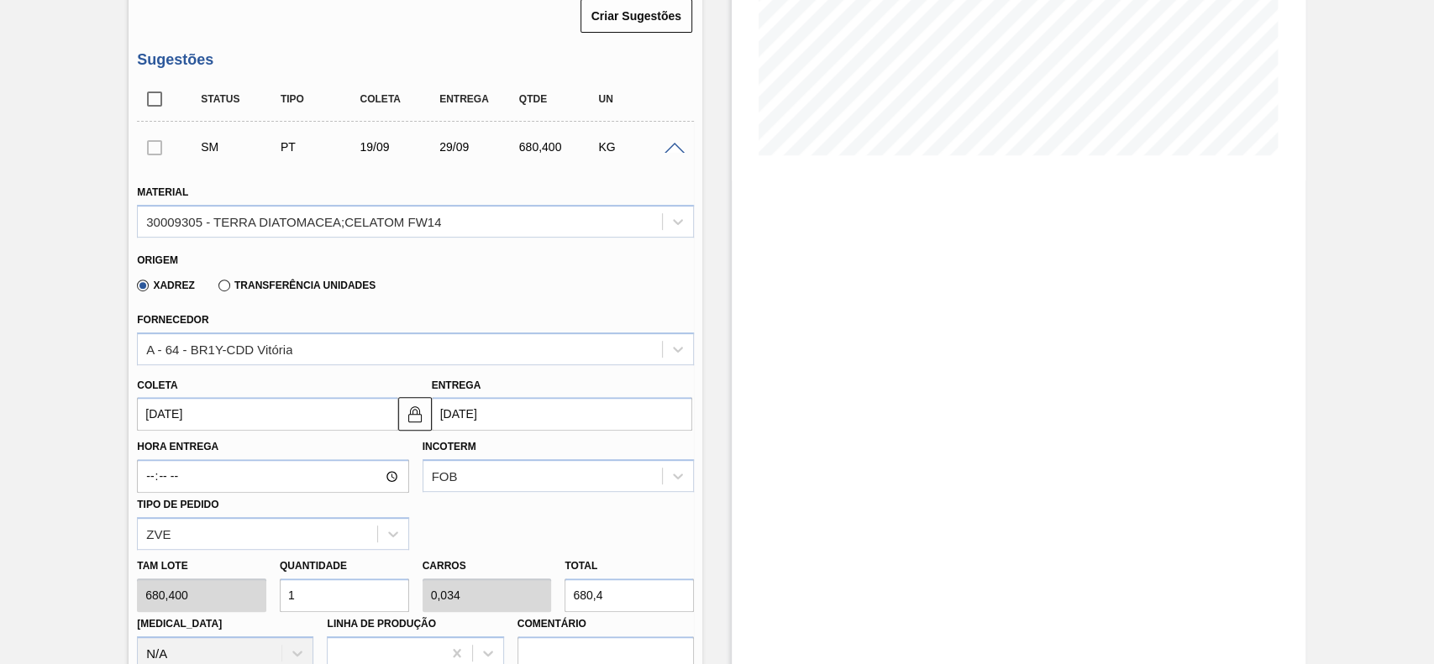
click at [316, 590] on input "1" at bounding box center [344, 596] width 129 height 34
type input "0"
type input "4"
type input "0,136"
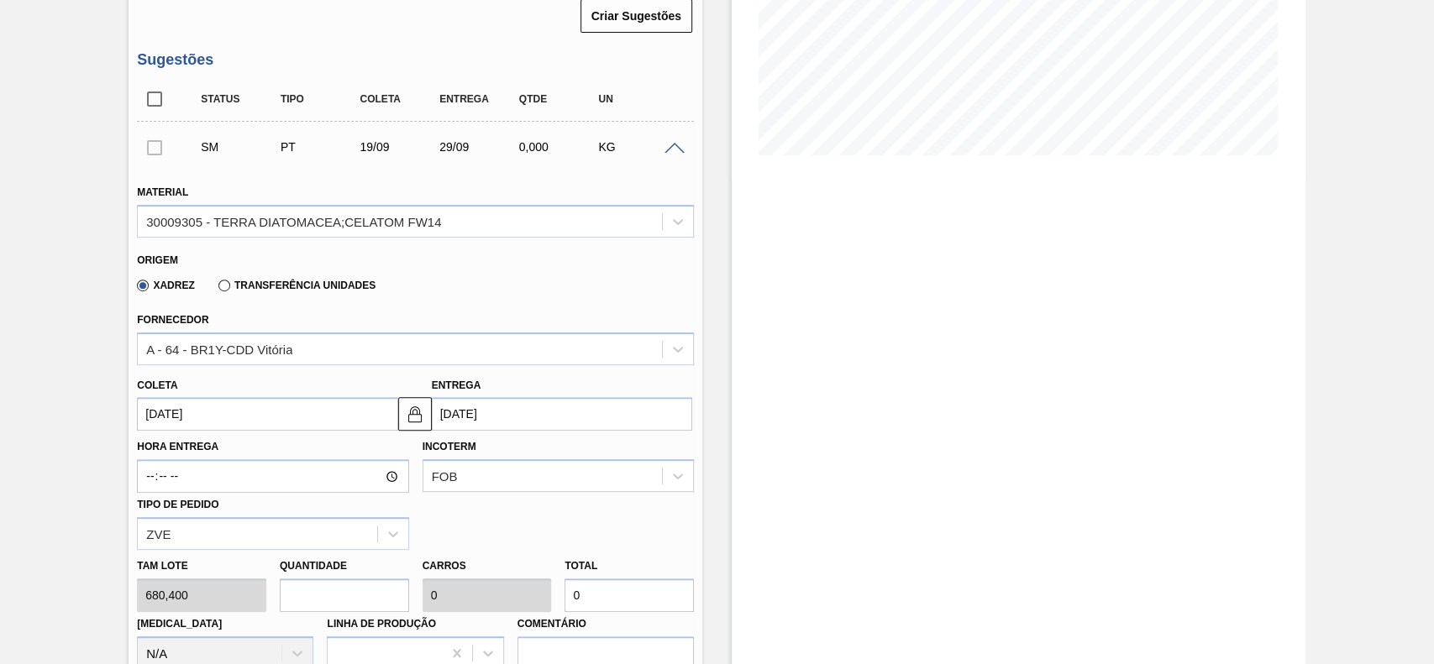
type input "2.721,6"
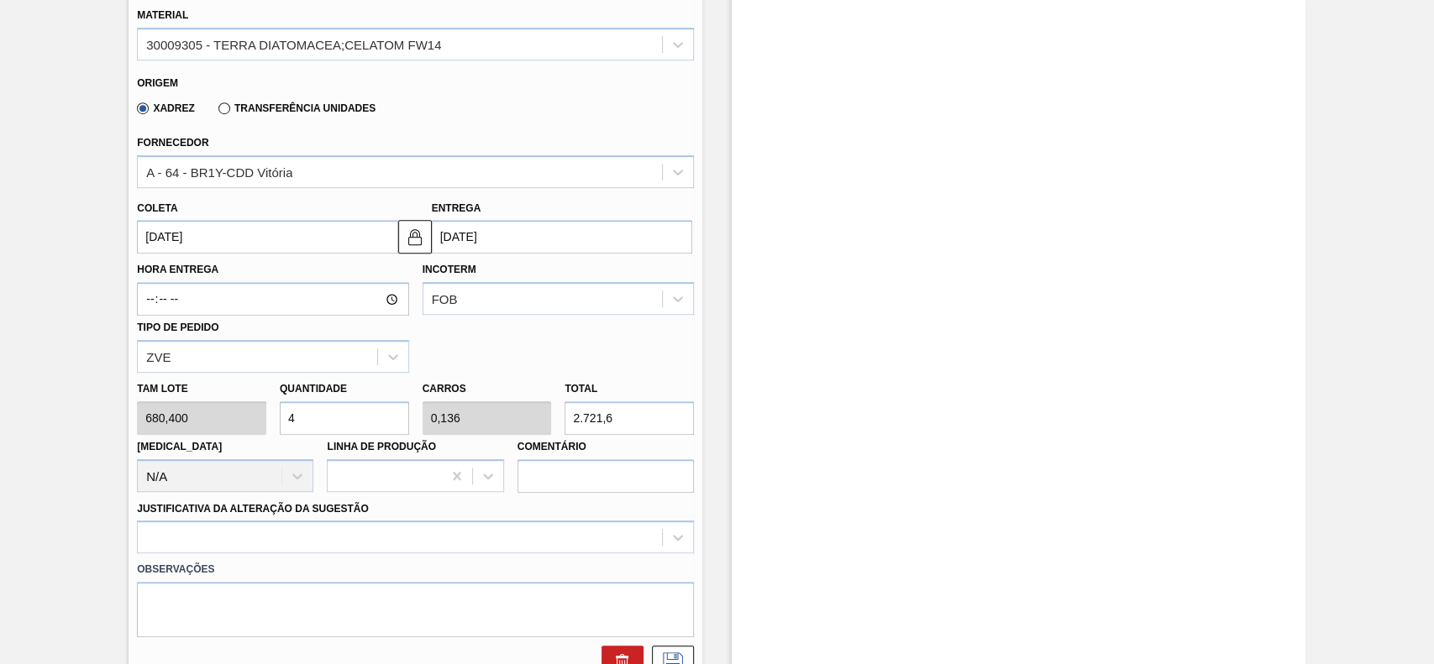
scroll to position [672, 0]
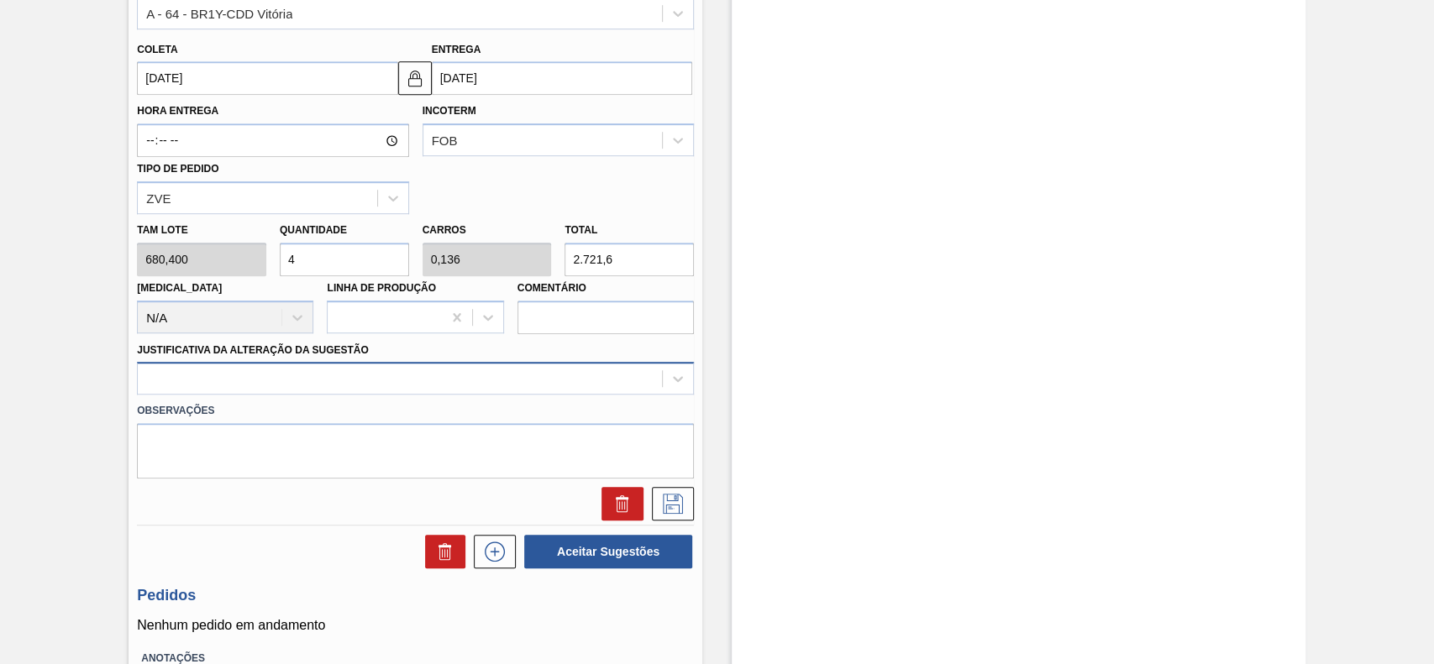
type input "4"
drag, startPoint x: 296, startPoint y: 366, endPoint x: 272, endPoint y: 401, distance: 42.4
click at [294, 373] on div at bounding box center [415, 378] width 557 height 33
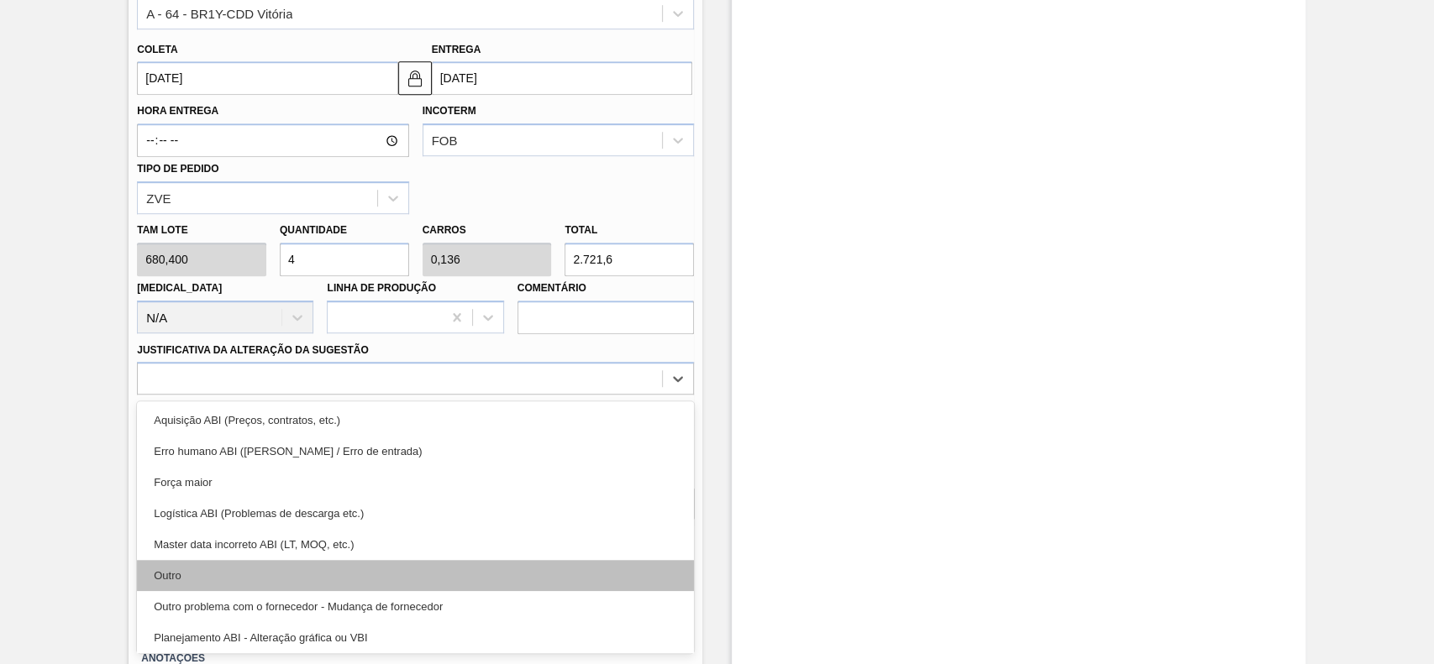
click at [188, 570] on div "Outro" at bounding box center [415, 575] width 557 height 31
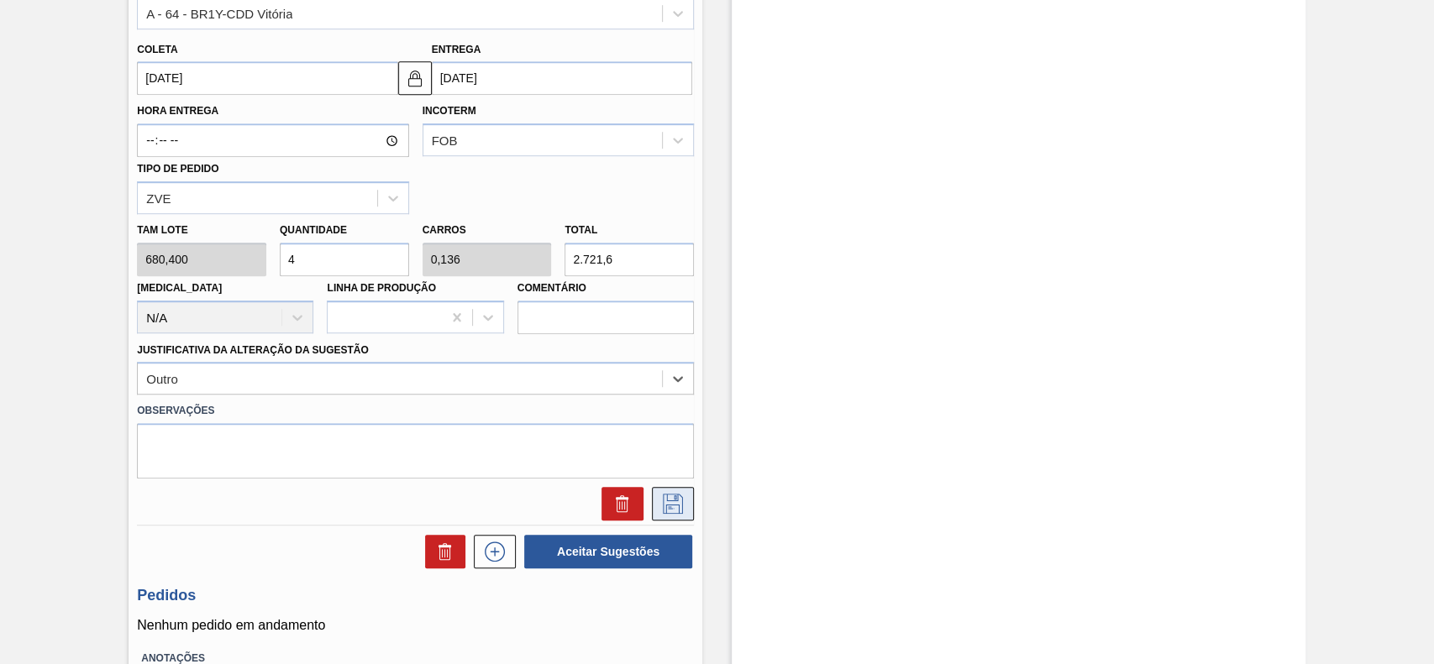
click at [675, 520] on button at bounding box center [673, 504] width 42 height 34
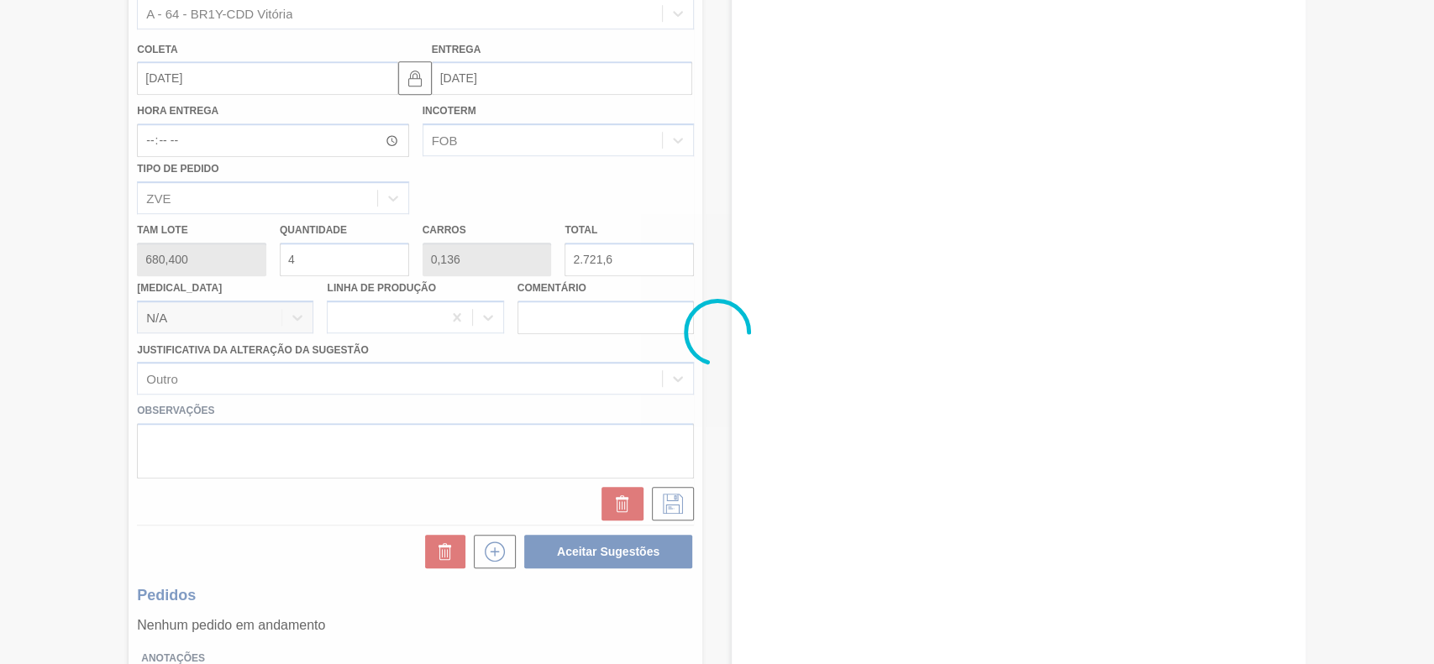
scroll to position [105, 0]
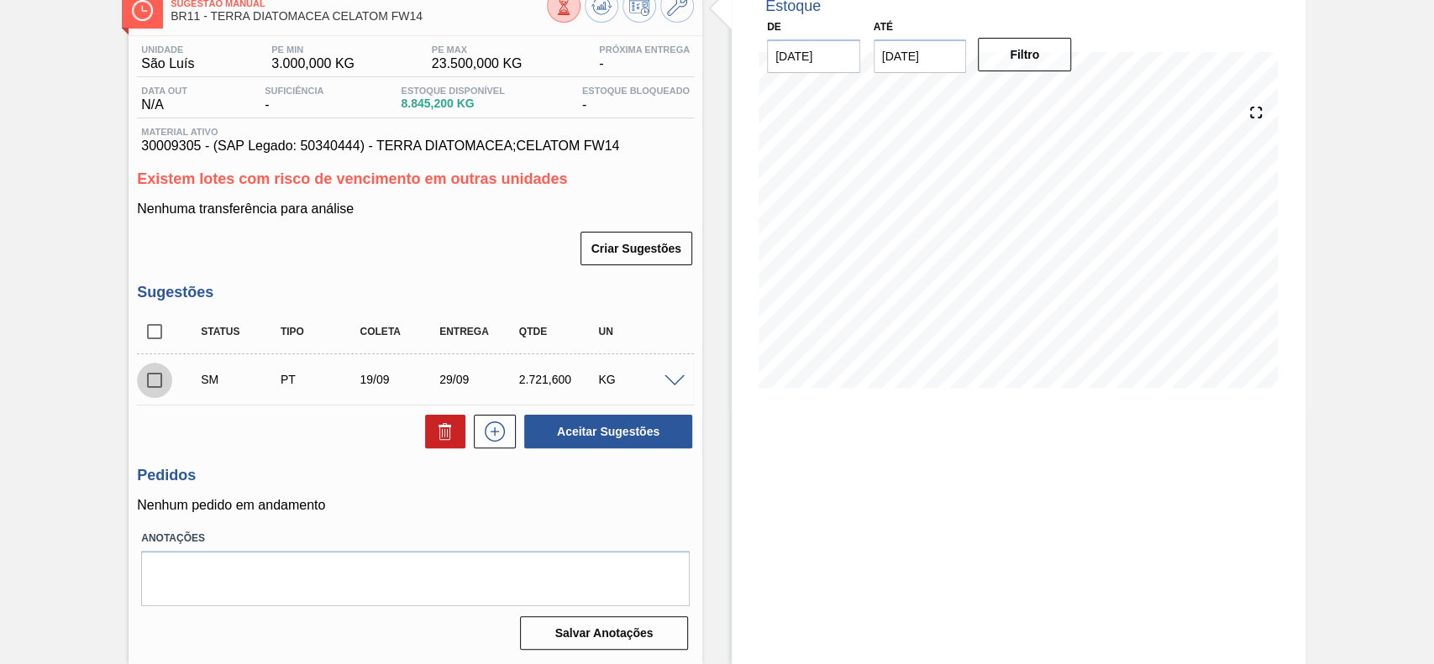
click at [147, 385] on input "checkbox" at bounding box center [154, 380] width 35 height 35
click at [652, 438] on button "Aceitar Sugestões" at bounding box center [608, 432] width 168 height 34
checkbox input "false"
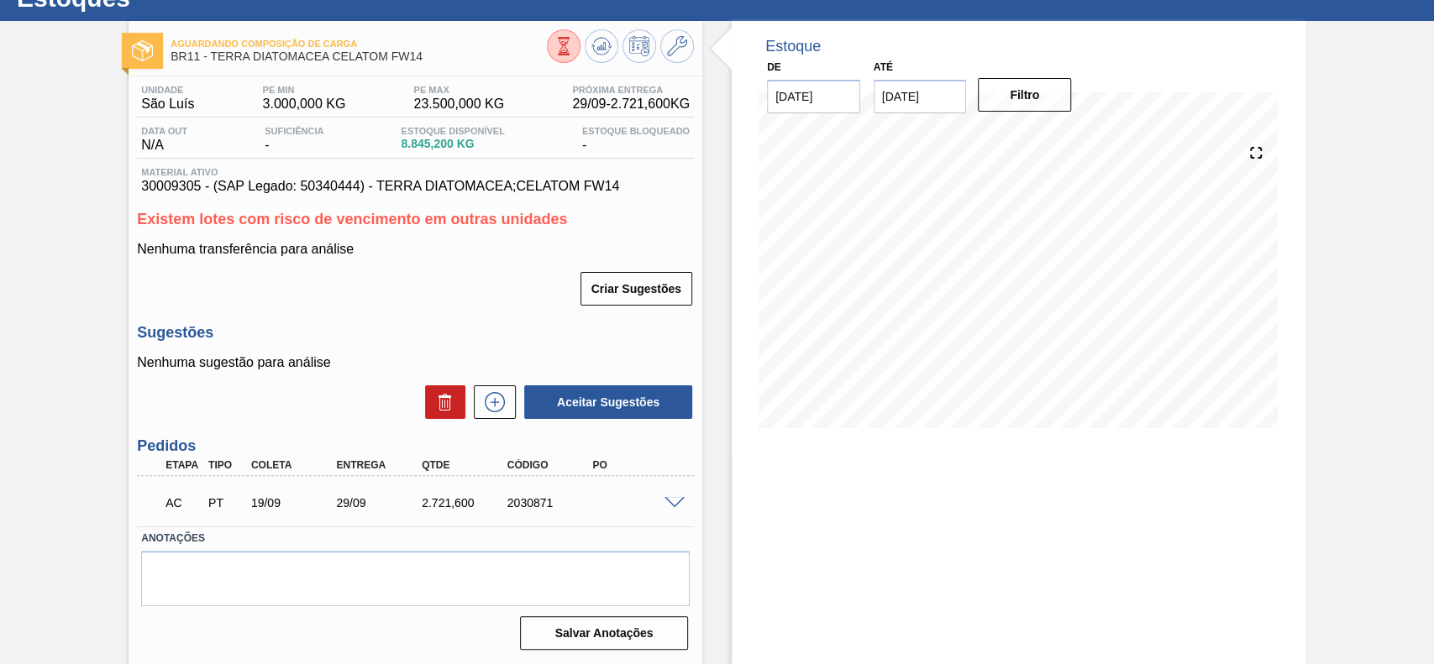
scroll to position [64, 0]
click at [665, 502] on span at bounding box center [674, 503] width 20 height 13
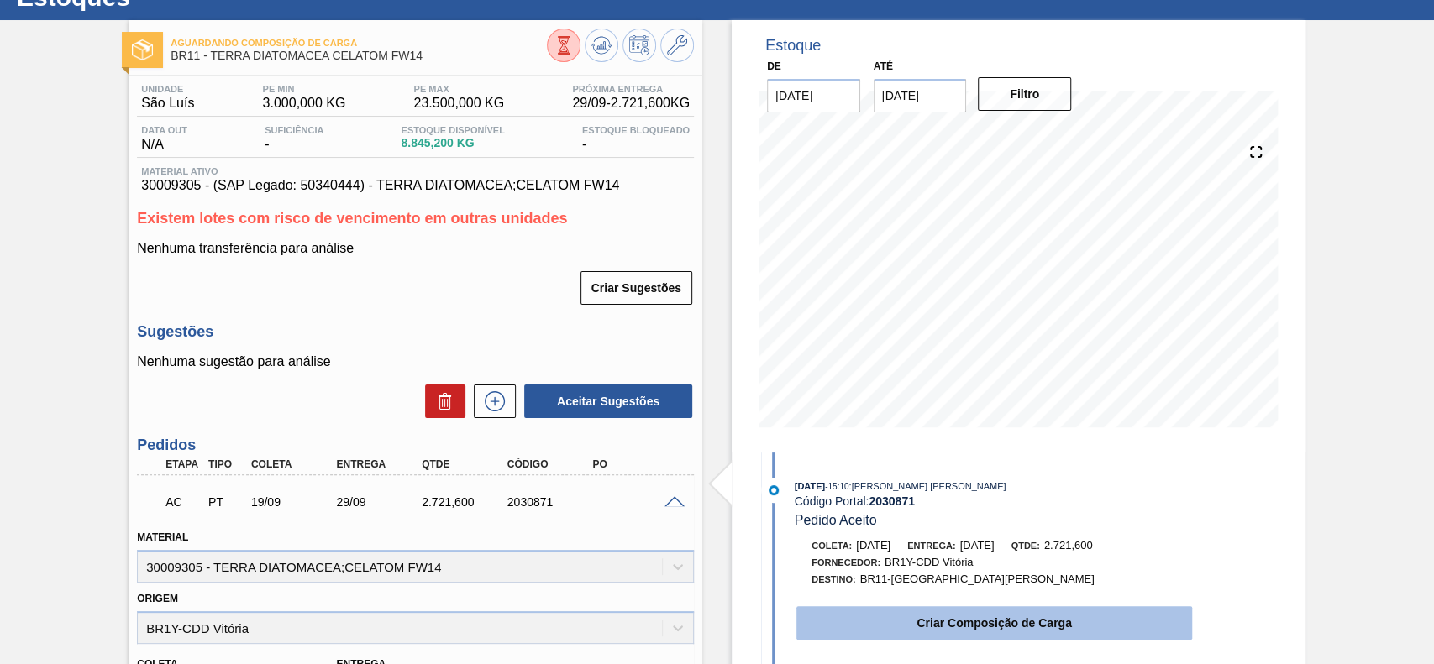
click at [949, 621] on button "Criar Composição de Carga" at bounding box center [994, 623] width 396 height 34
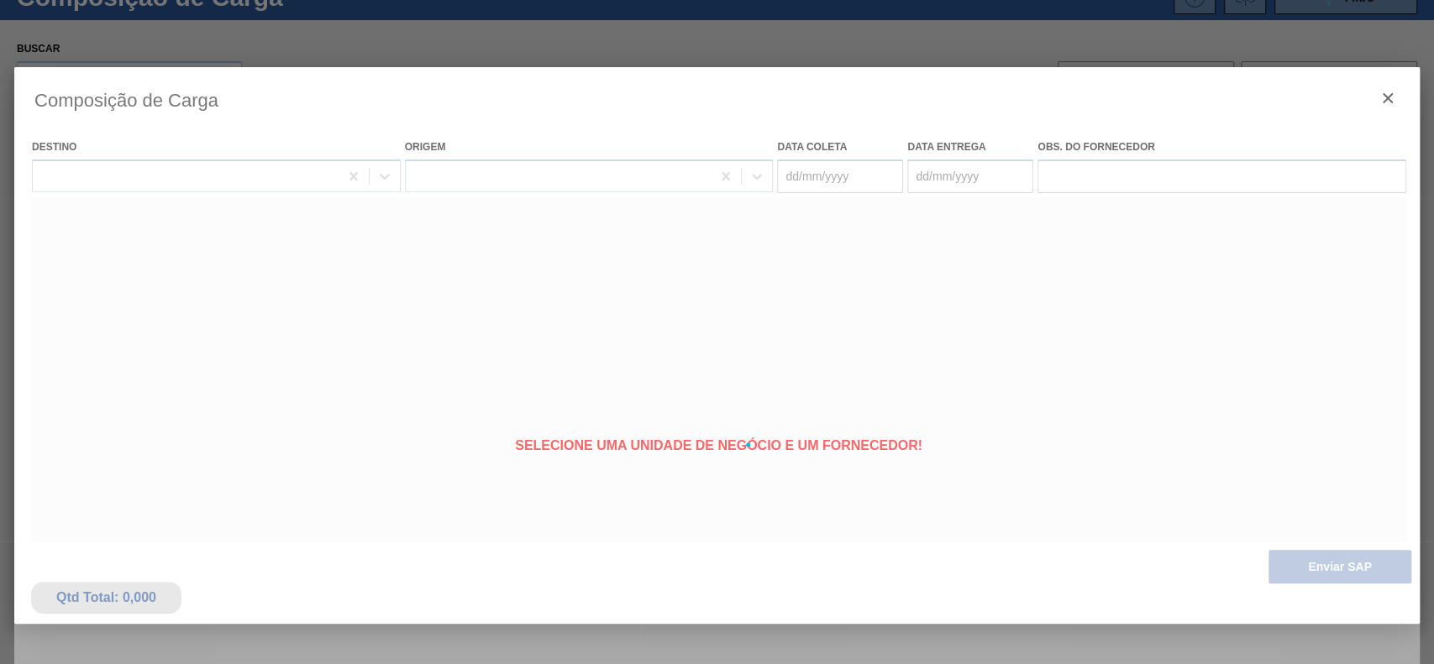
type coleta "[DATE]"
type entrega "[DATE]"
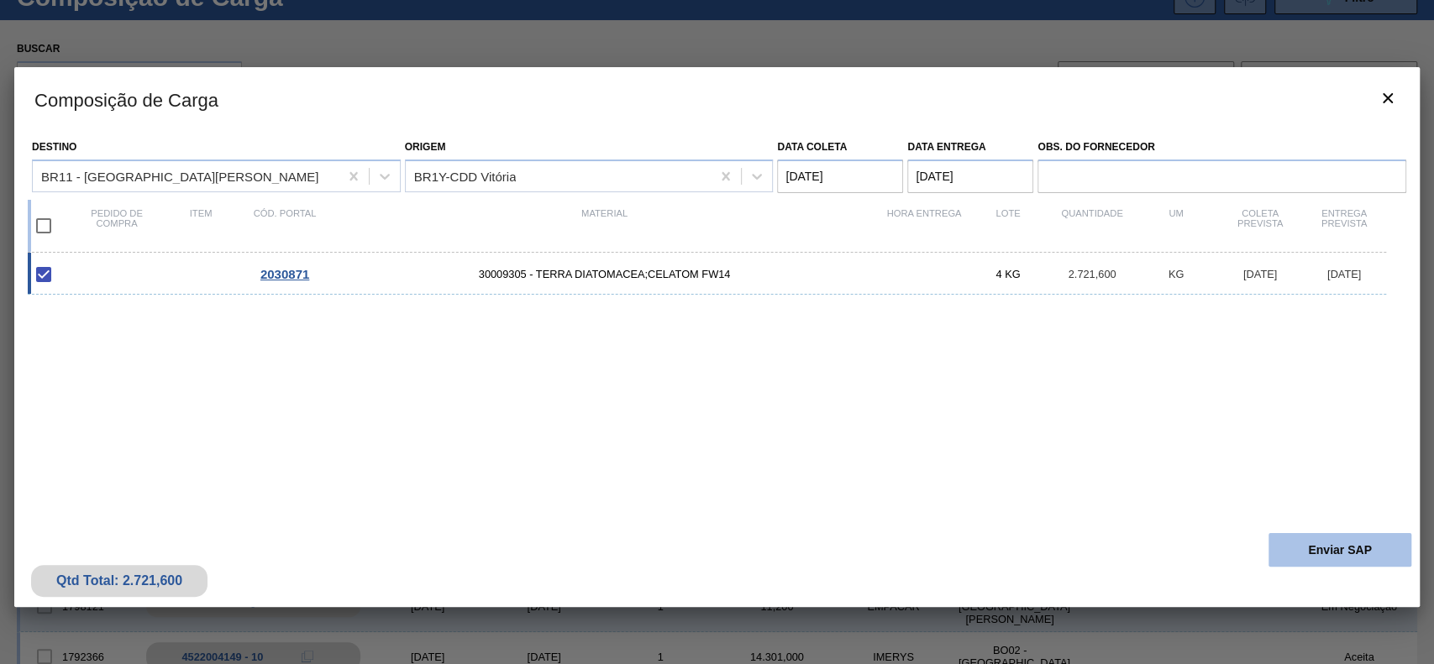
click at [1376, 536] on button "Enviar SAP" at bounding box center [1339, 550] width 143 height 34
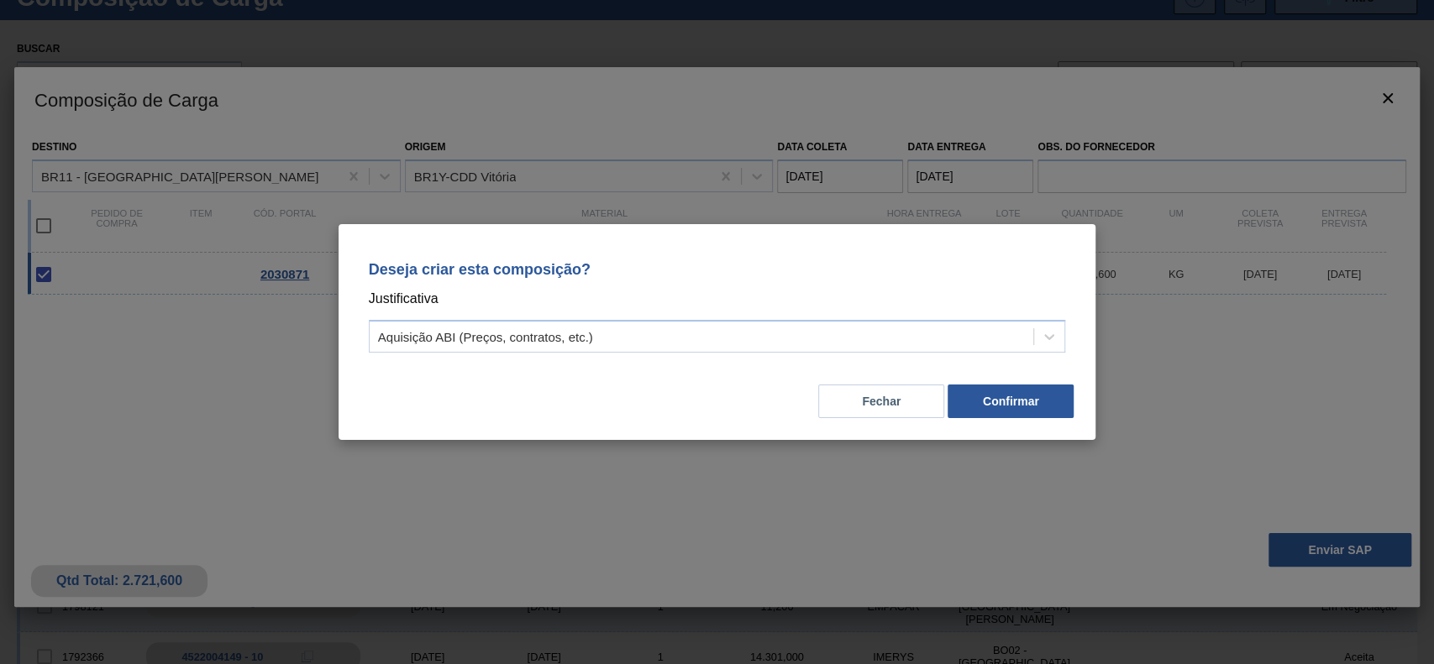
drag, startPoint x: 739, startPoint y: 344, endPoint x: 737, endPoint y: 353, distance: 8.8
click at [739, 349] on div "Aquisição ABI (Preços, contratos, etc.)" at bounding box center [717, 336] width 697 height 33
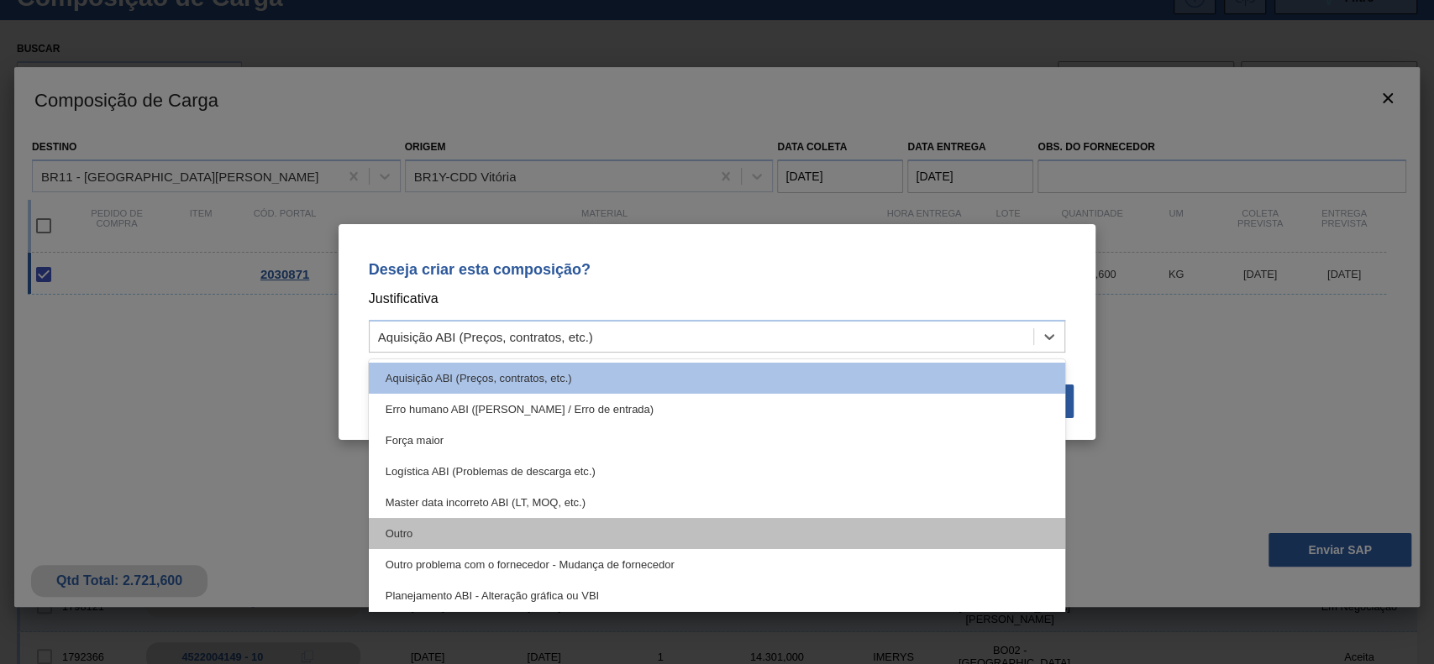
click at [641, 522] on div "Outro" at bounding box center [717, 533] width 697 height 31
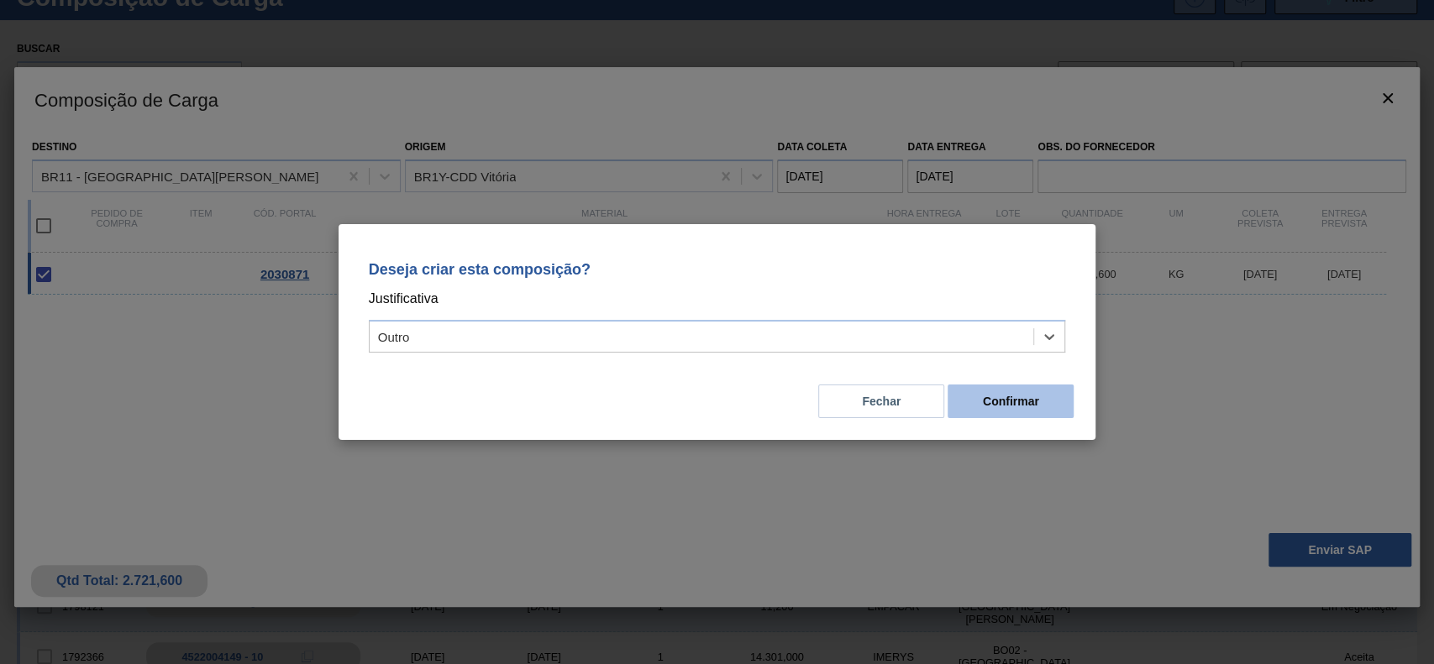
click at [1052, 396] on button "Confirmar" at bounding box center [1010, 402] width 126 height 34
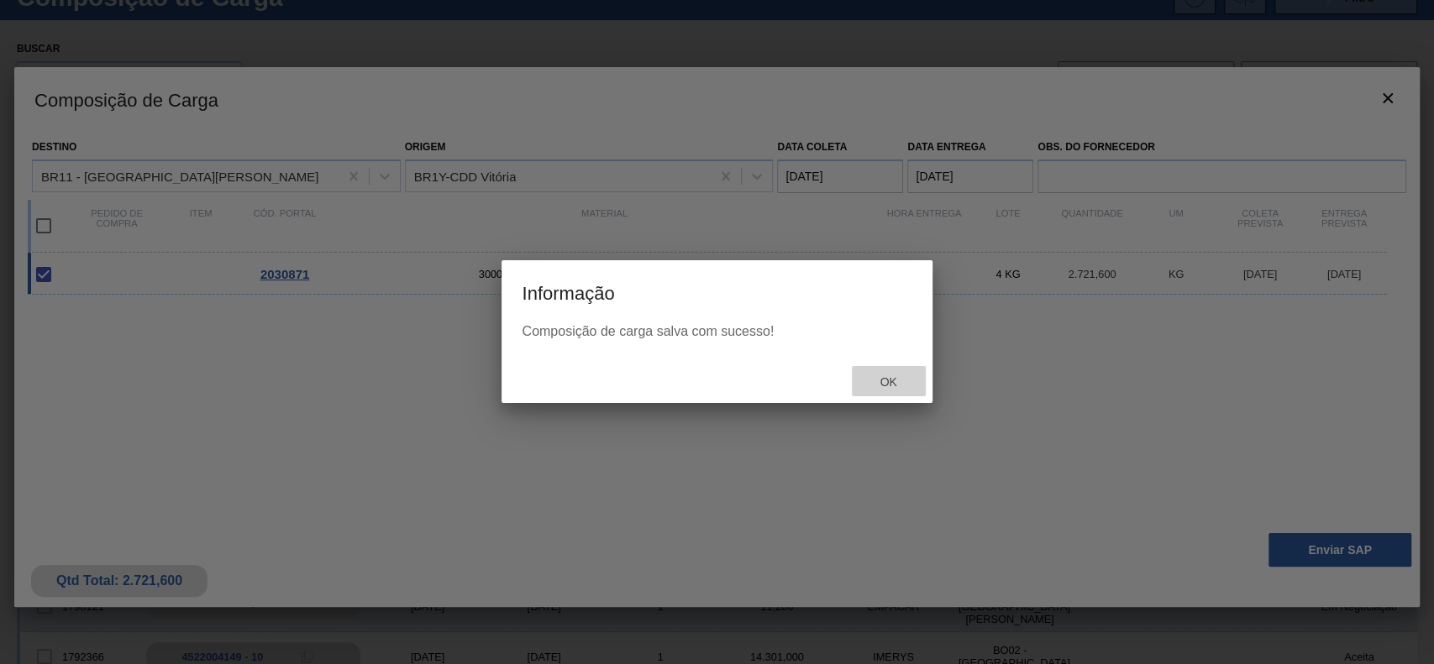
click at [884, 371] on div "Ok" at bounding box center [889, 381] width 74 height 31
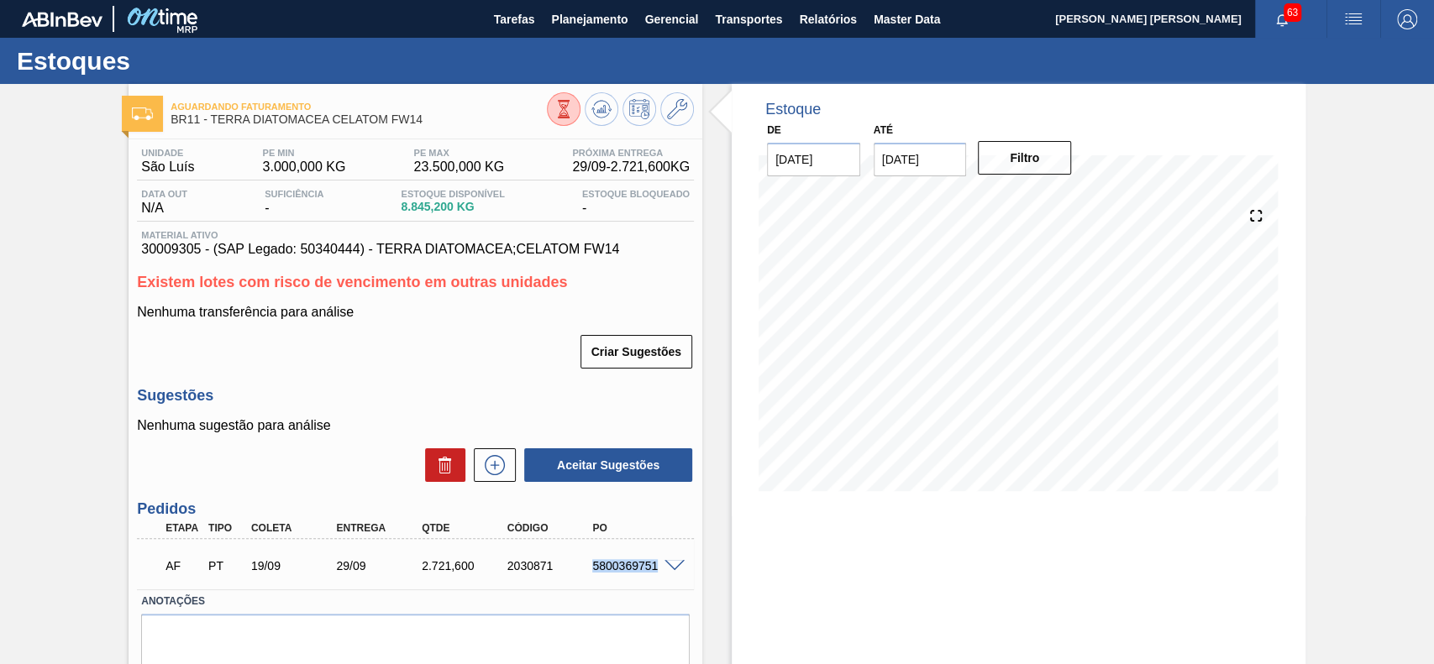
drag, startPoint x: 591, startPoint y: 568, endPoint x: 652, endPoint y: 575, distance: 60.9
click at [653, 575] on div "AF PT 19/09 29/09 2.721,600 2030871 5800369751" at bounding box center [411, 565] width 512 height 34
copy div "5800369751"
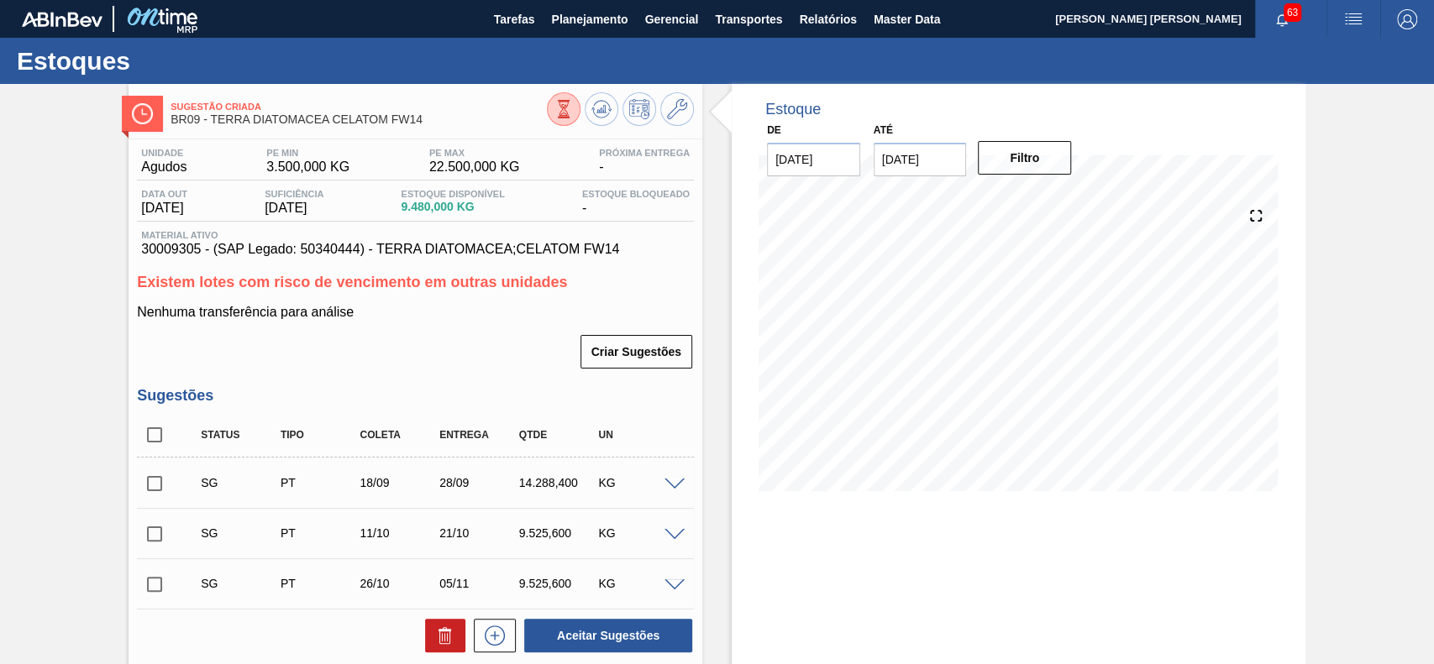
click at [669, 481] on span at bounding box center [674, 485] width 20 height 13
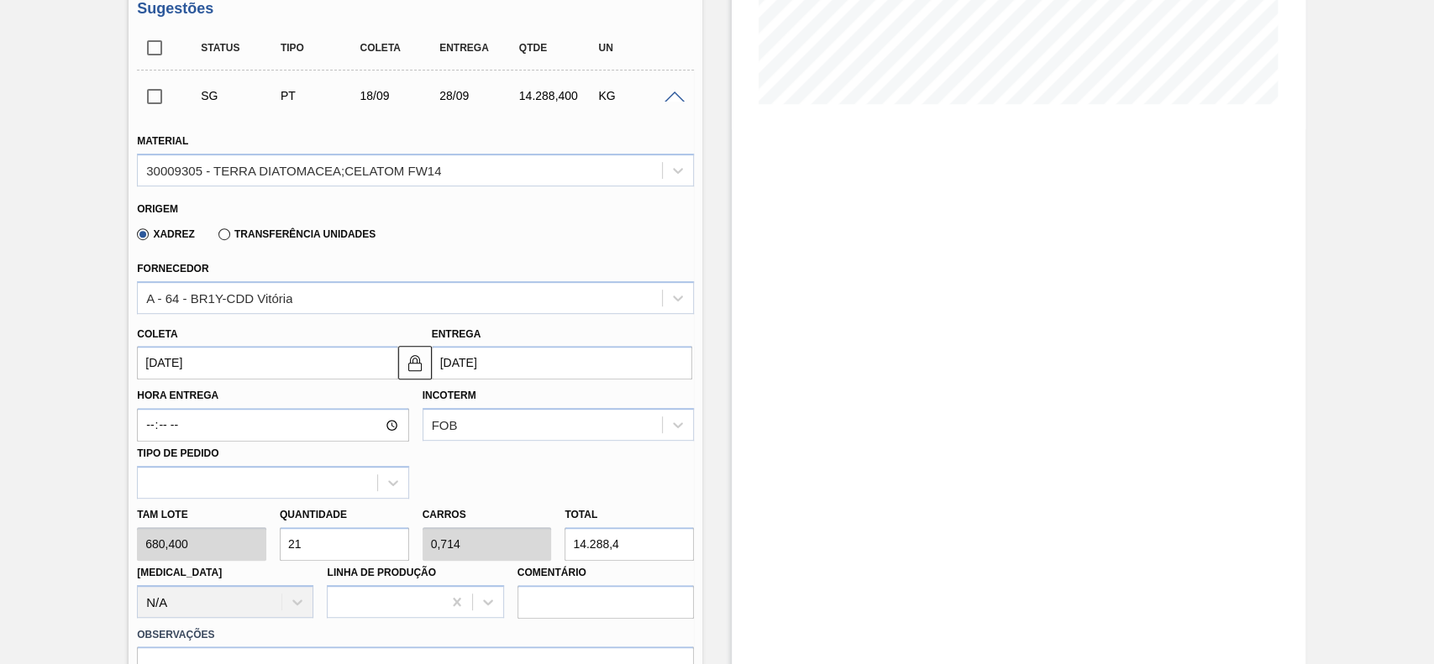
scroll to position [448, 0]
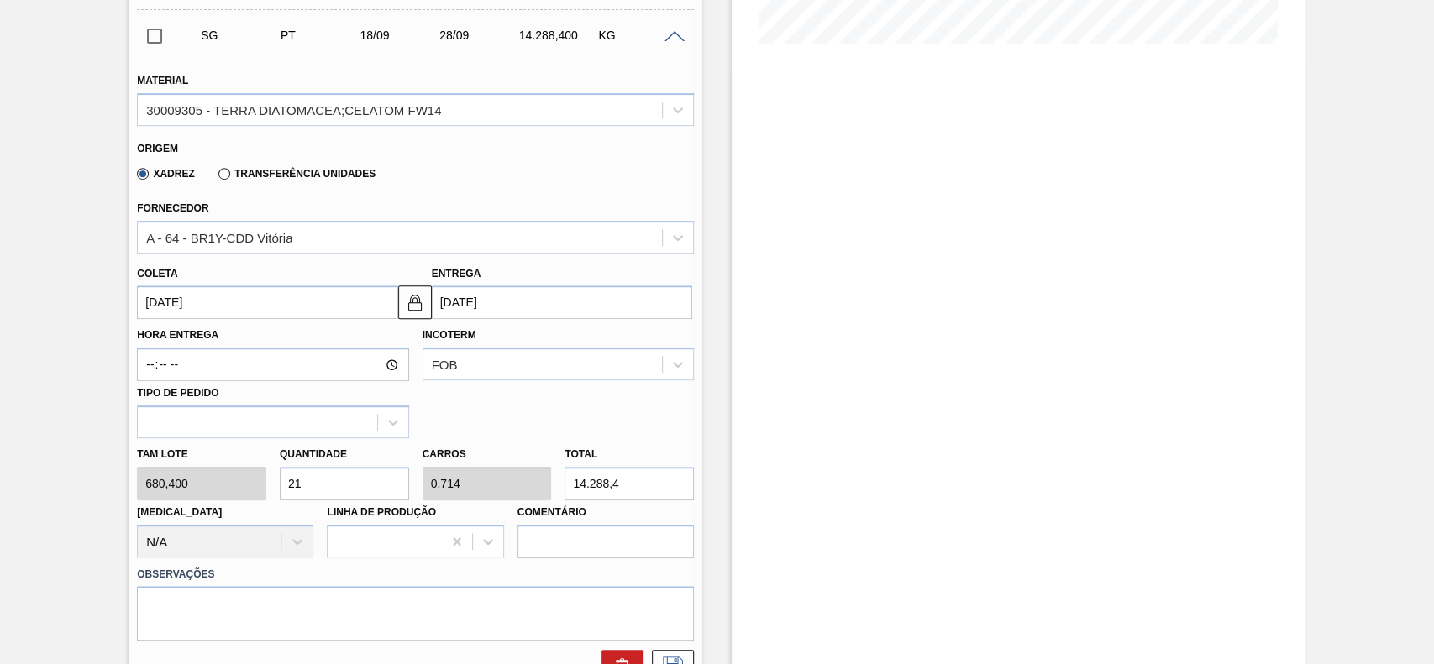
drag, startPoint x: 235, startPoint y: 299, endPoint x: 241, endPoint y: 320, distance: 21.8
click at [237, 301] on input "[DATE]" at bounding box center [267, 303] width 260 height 34
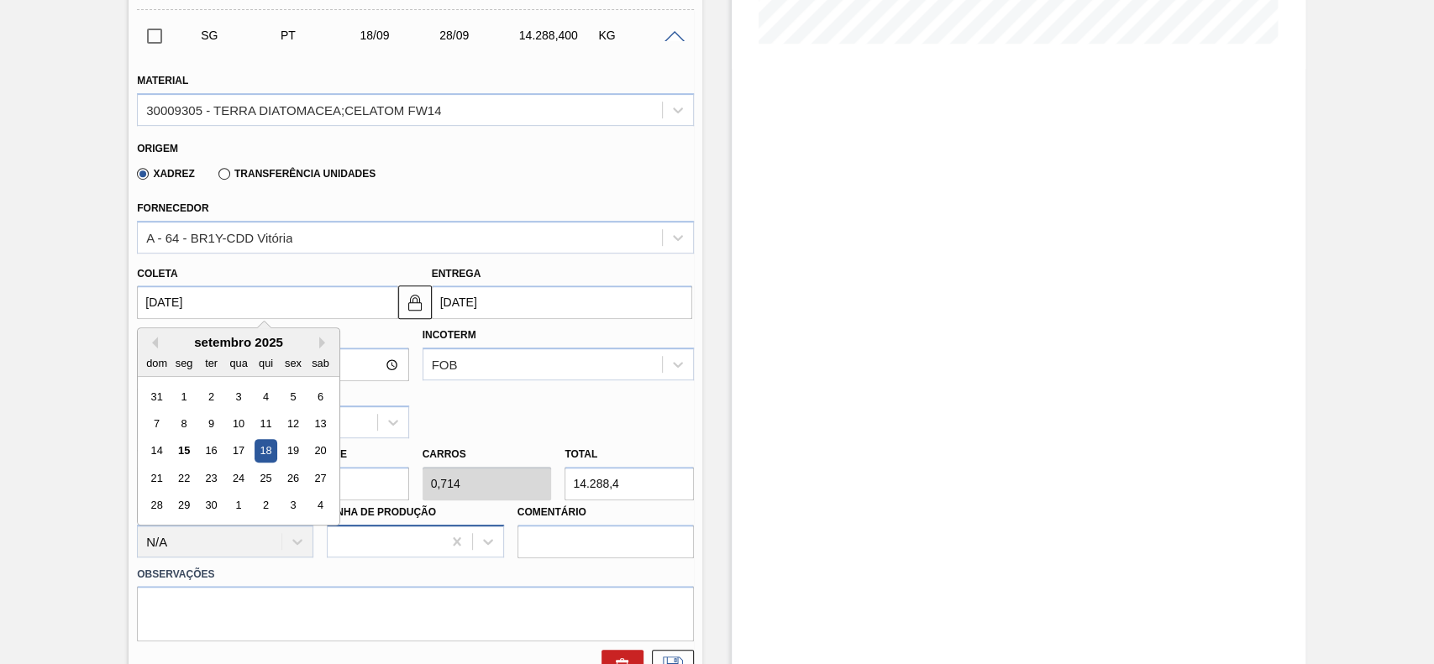
drag, startPoint x: 286, startPoint y: 447, endPoint x: 380, endPoint y: 527, distance: 123.9
click at [289, 447] on div "19" at bounding box center [293, 451] width 23 height 23
type input "[DATE]"
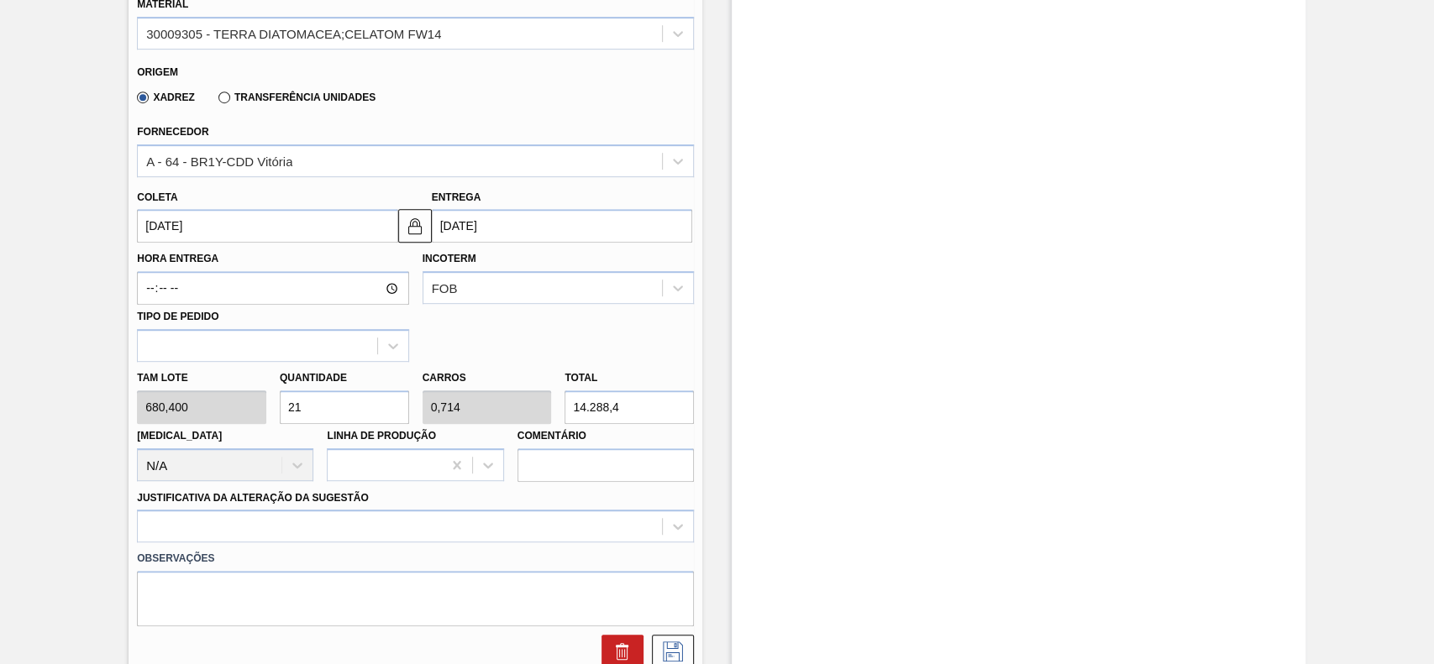
scroll to position [559, 0]
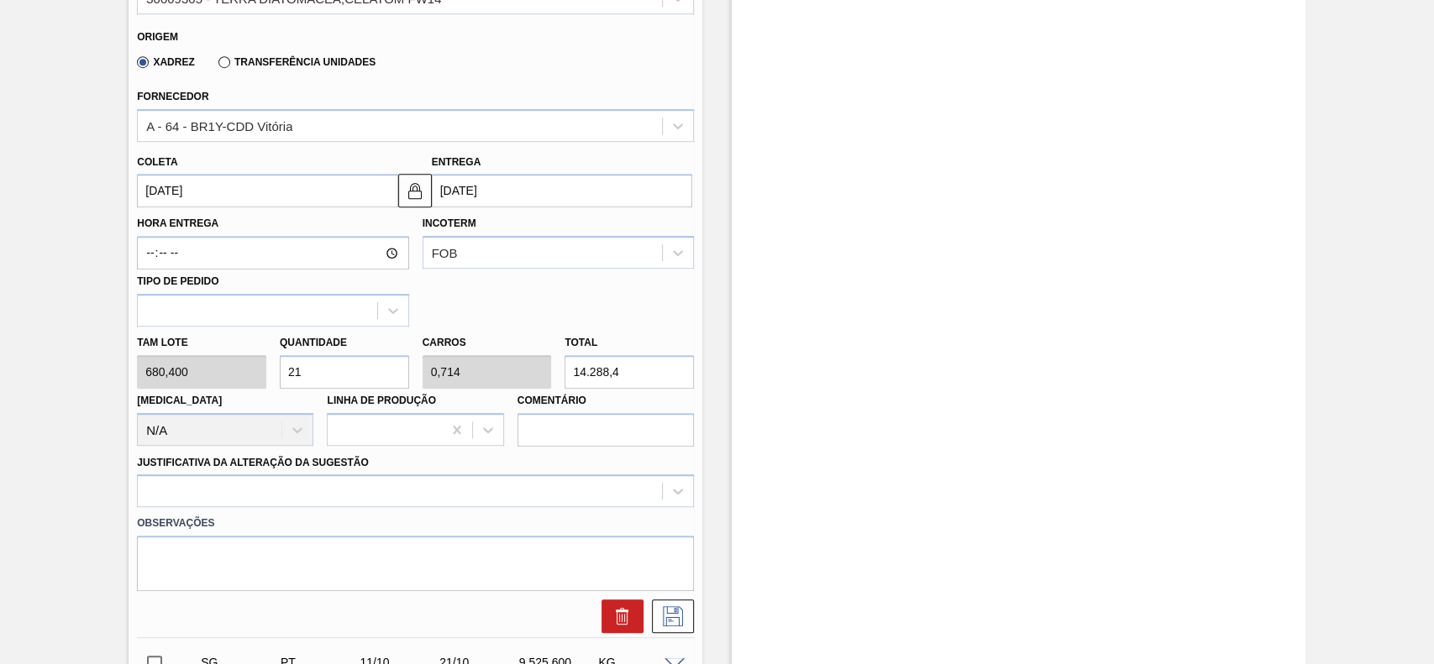
click at [324, 386] on input "21" at bounding box center [344, 372] width 129 height 34
type input "4"
type input "0,136"
type input "2.721,6"
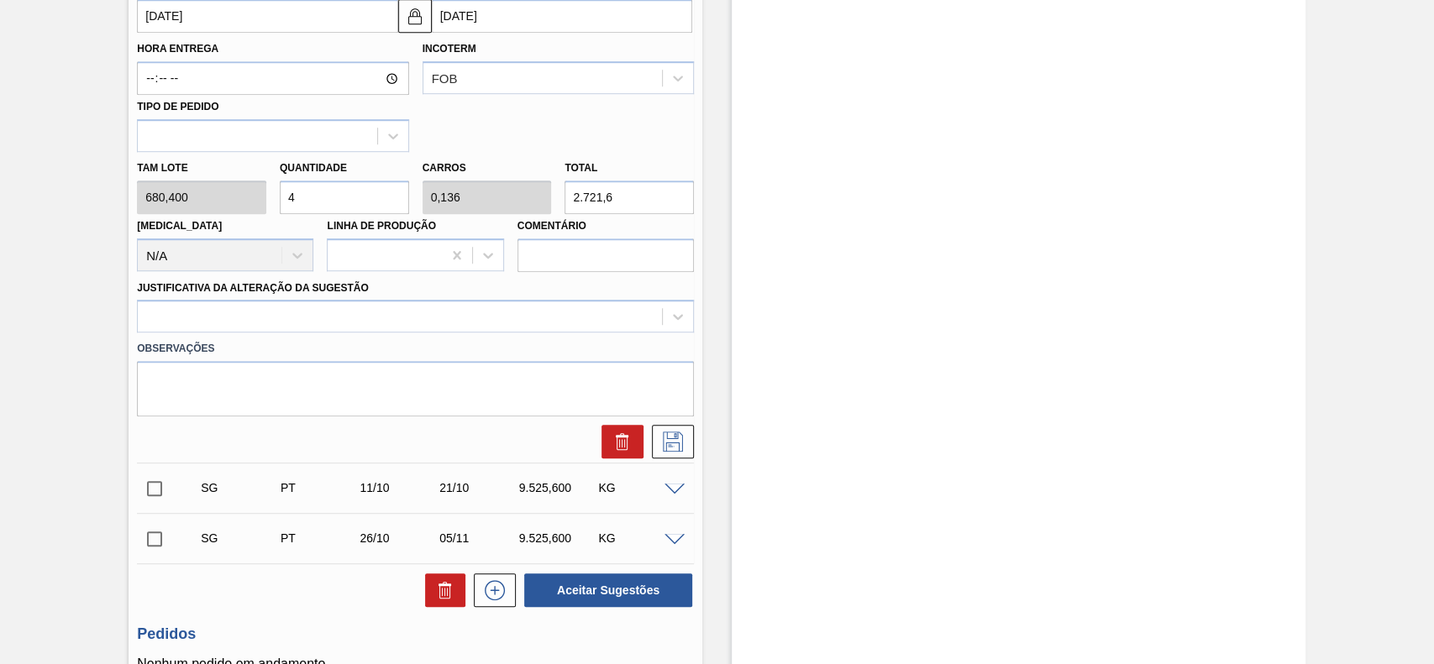
scroll to position [784, 0]
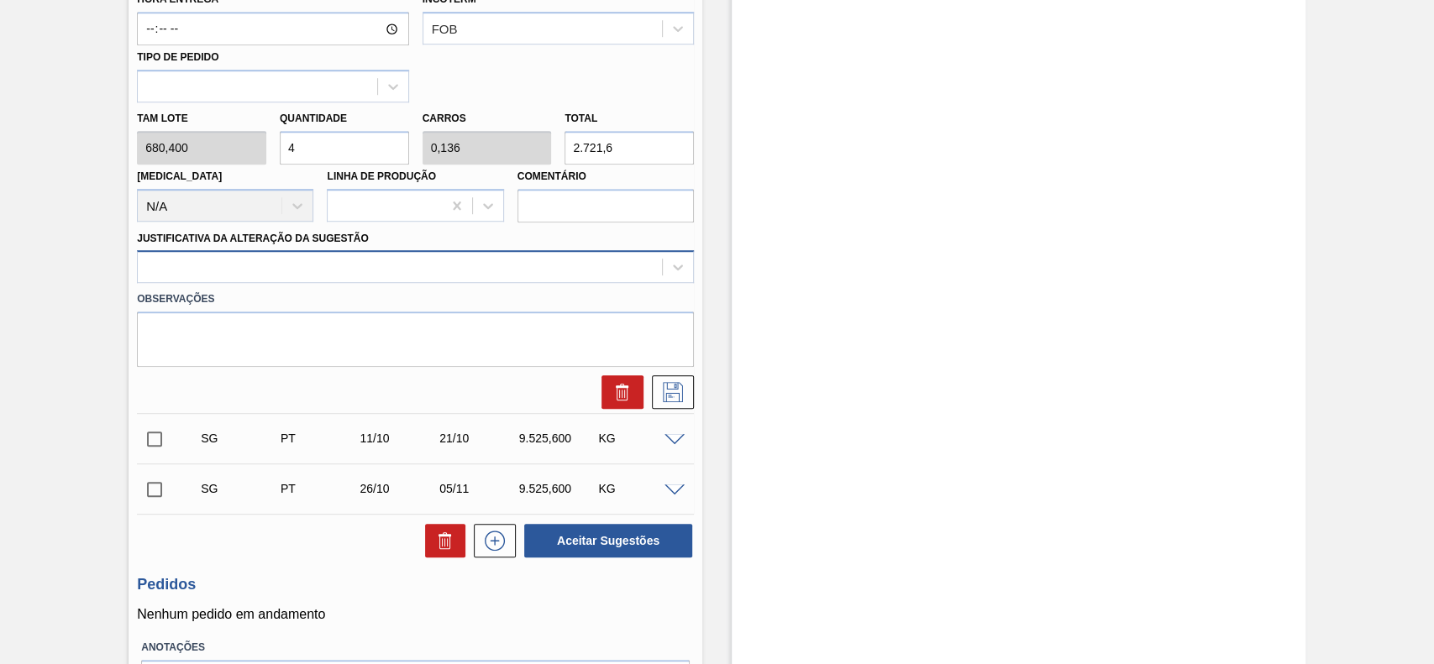
type input "4"
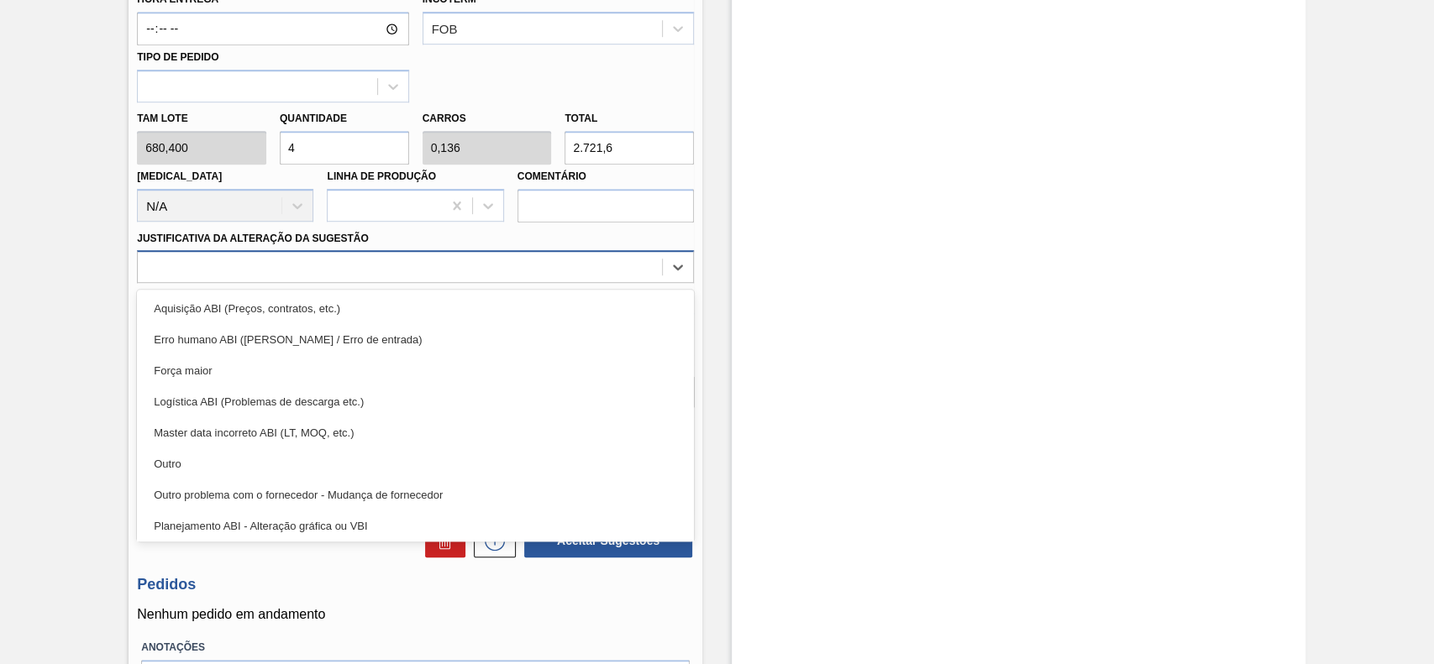
click at [213, 273] on div at bounding box center [400, 267] width 524 height 24
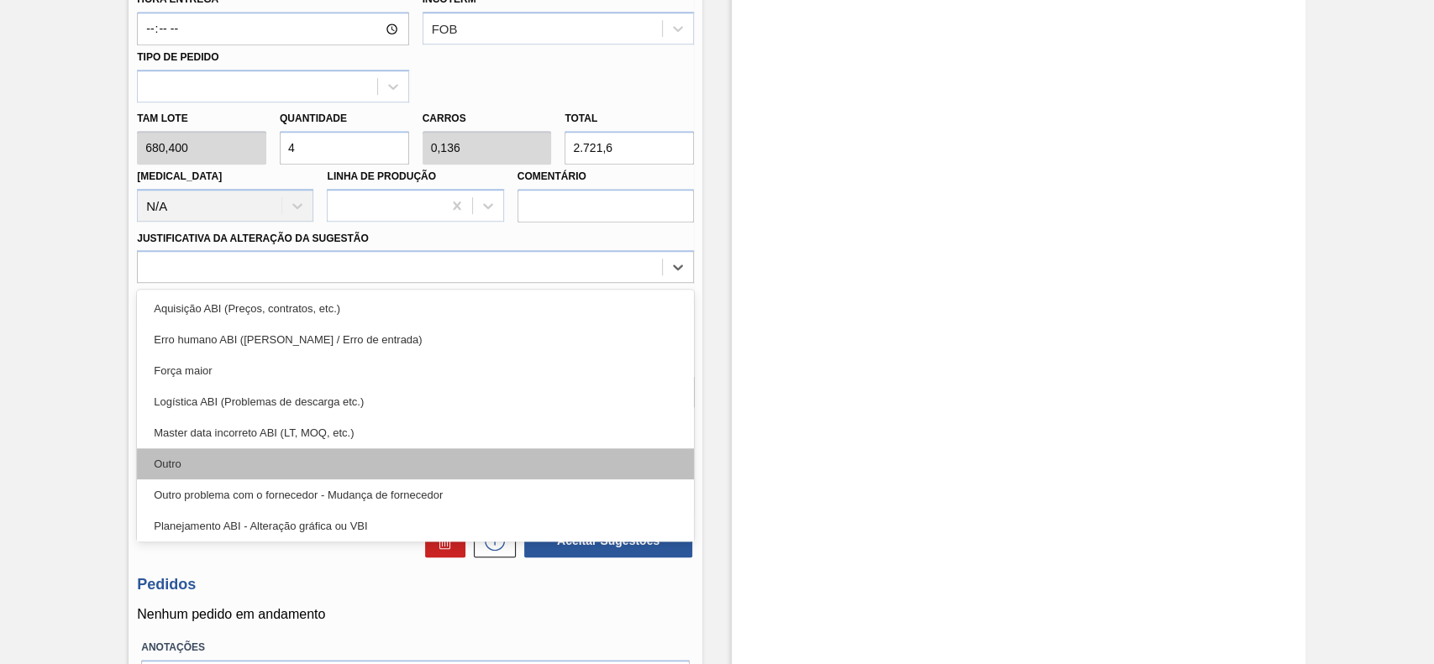
click at [207, 453] on div "Outro" at bounding box center [415, 463] width 557 height 31
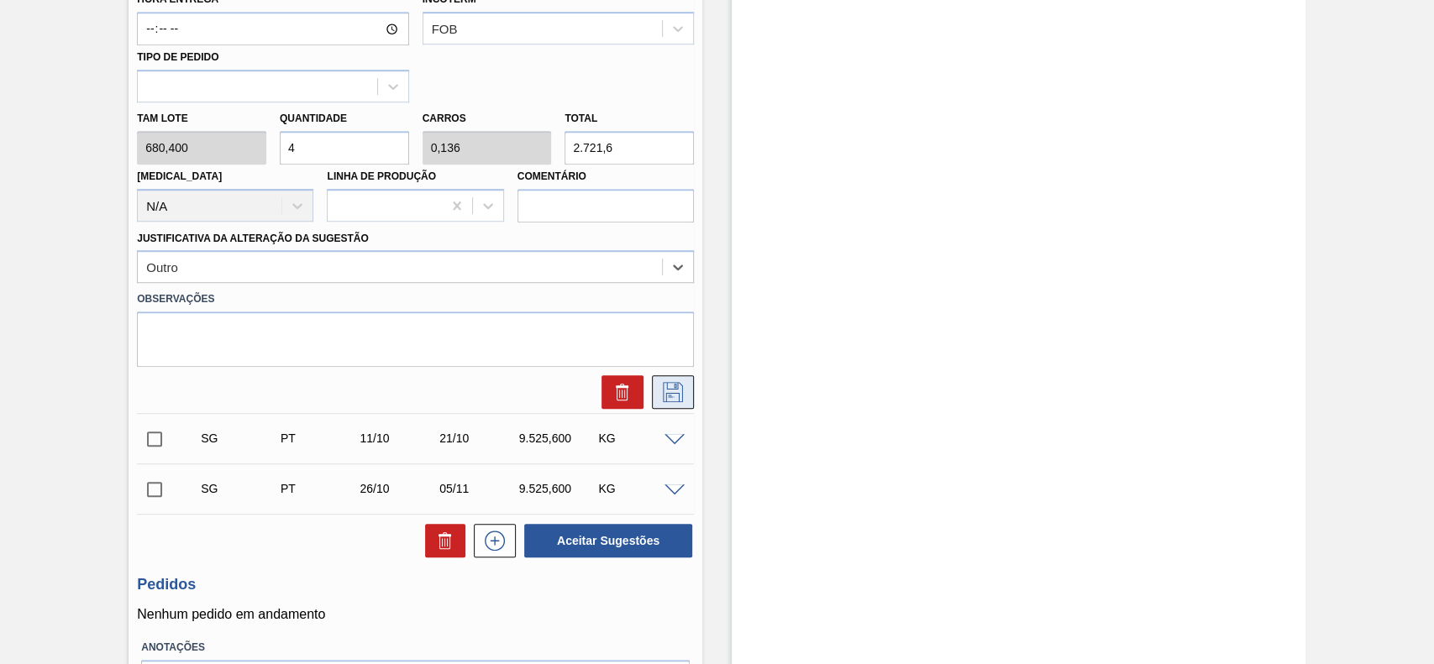
click at [660, 395] on icon at bounding box center [672, 392] width 27 height 20
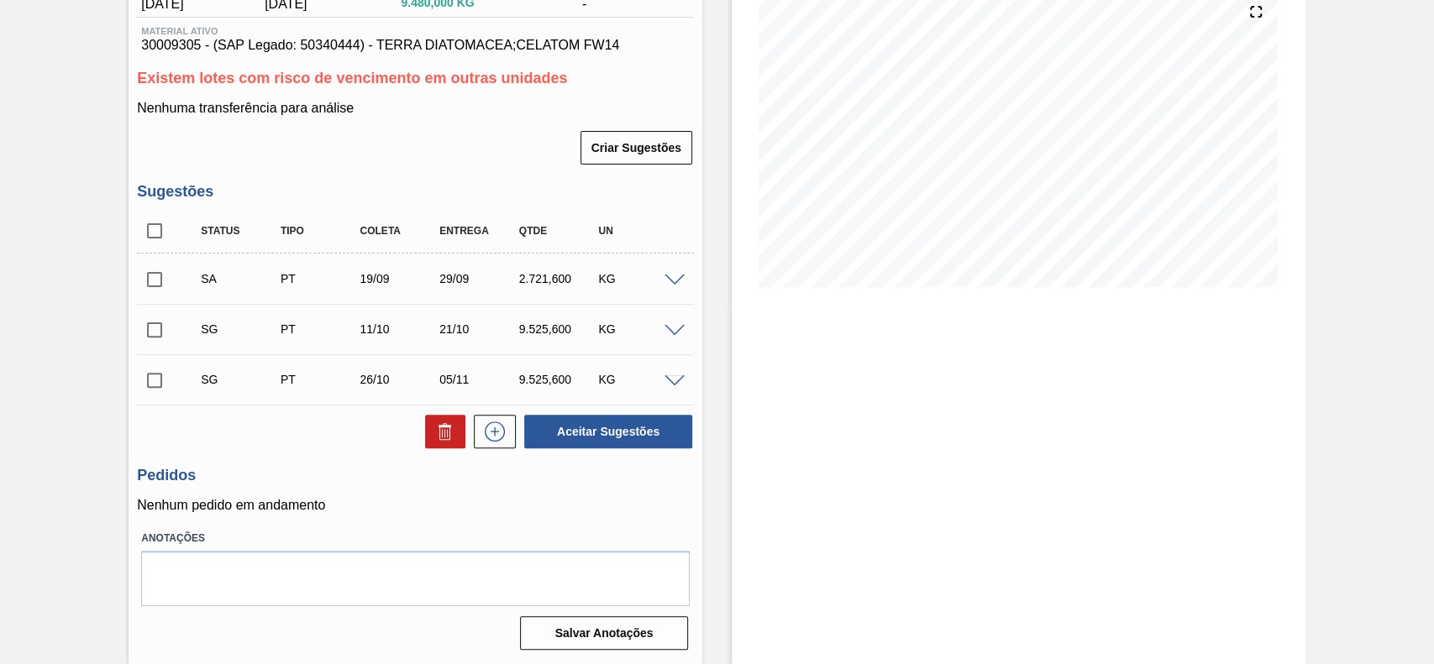
scroll to position [206, 0]
click at [165, 281] on input "checkbox" at bounding box center [154, 279] width 35 height 35
click at [611, 438] on button "Aceitar Sugestões" at bounding box center [608, 432] width 168 height 34
checkbox input "false"
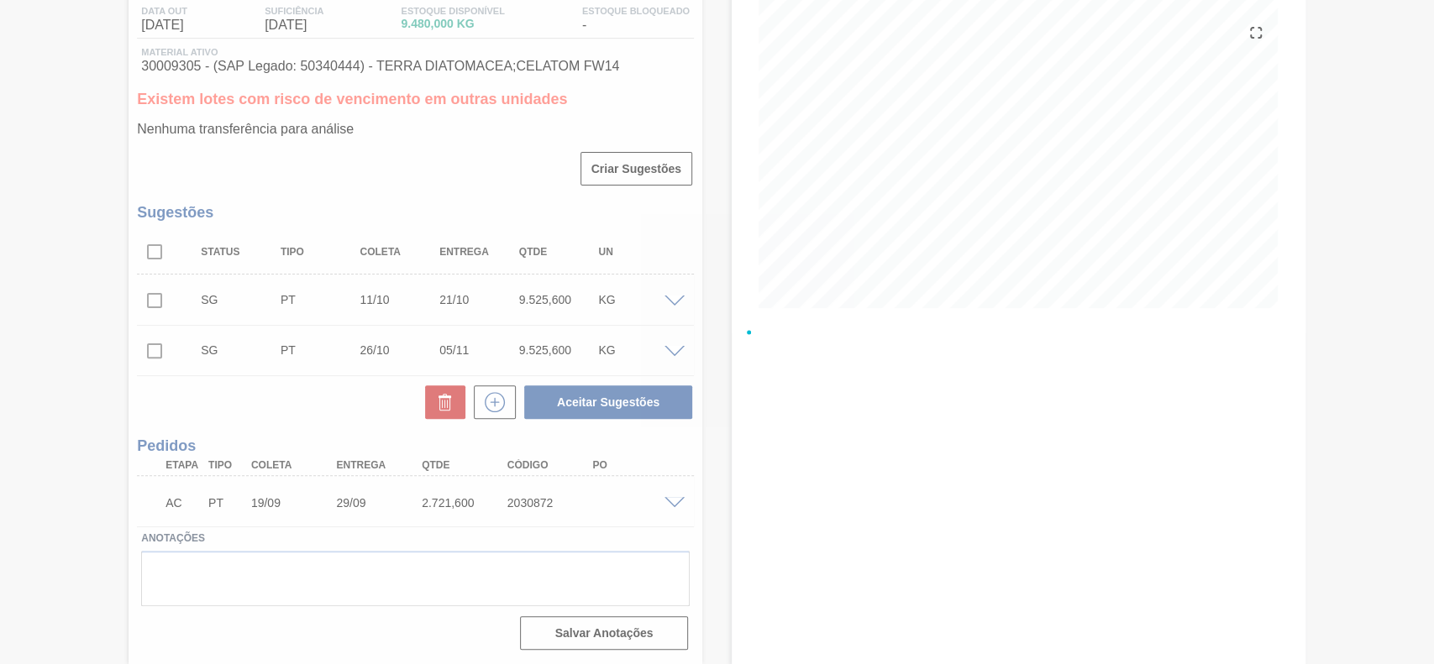
scroll to position [183, 0]
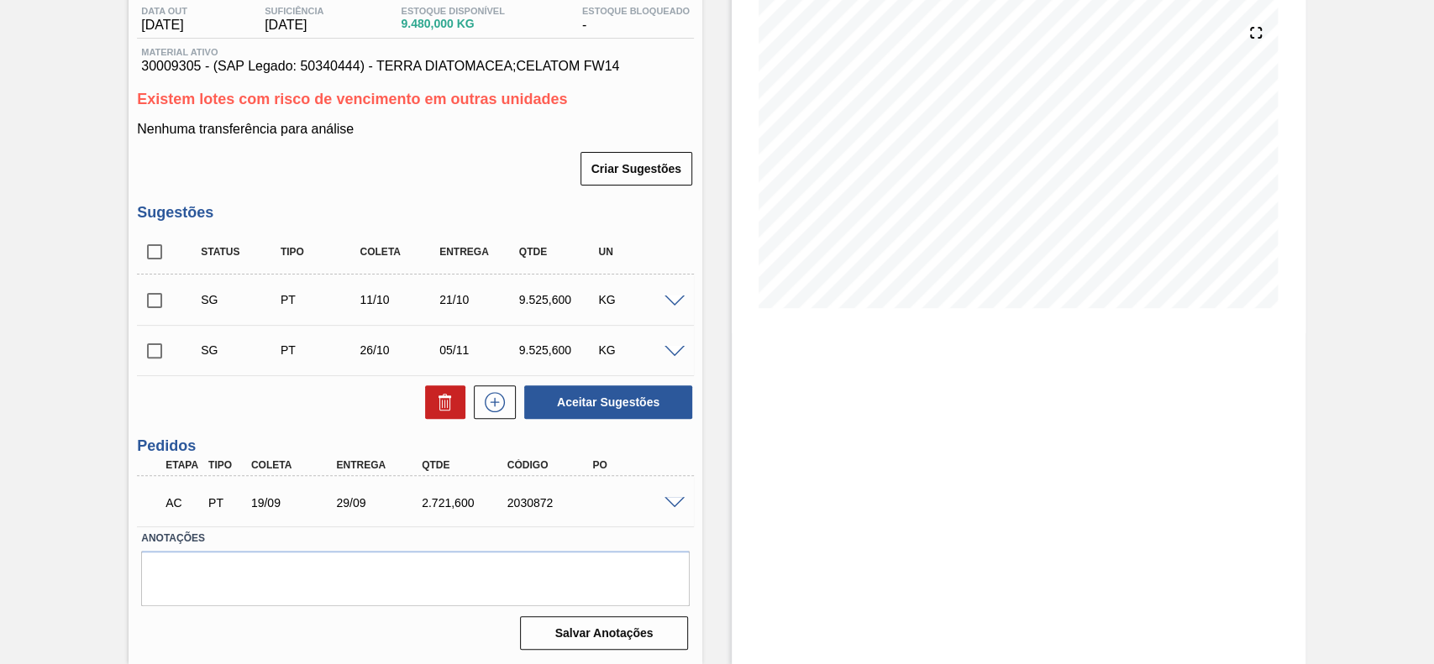
click at [668, 503] on span at bounding box center [674, 503] width 20 height 13
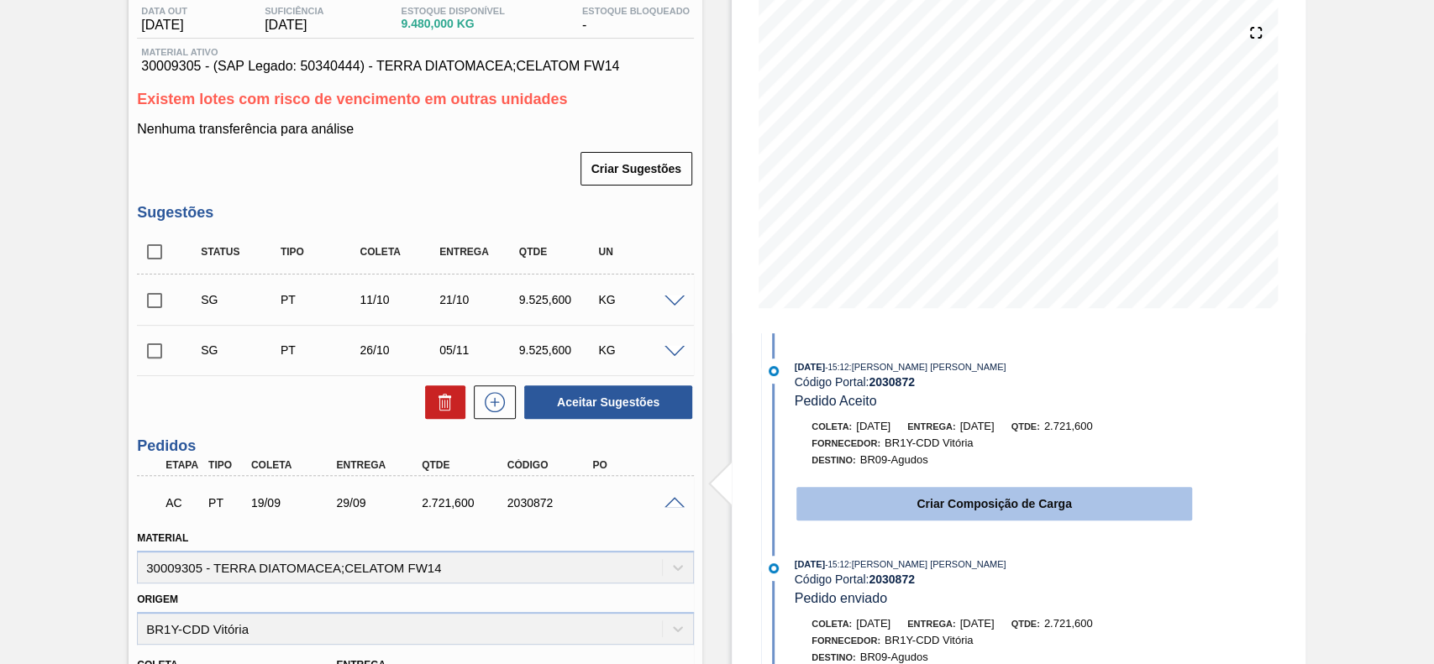
click at [927, 512] on button "Criar Composição de Carga" at bounding box center [994, 504] width 396 height 34
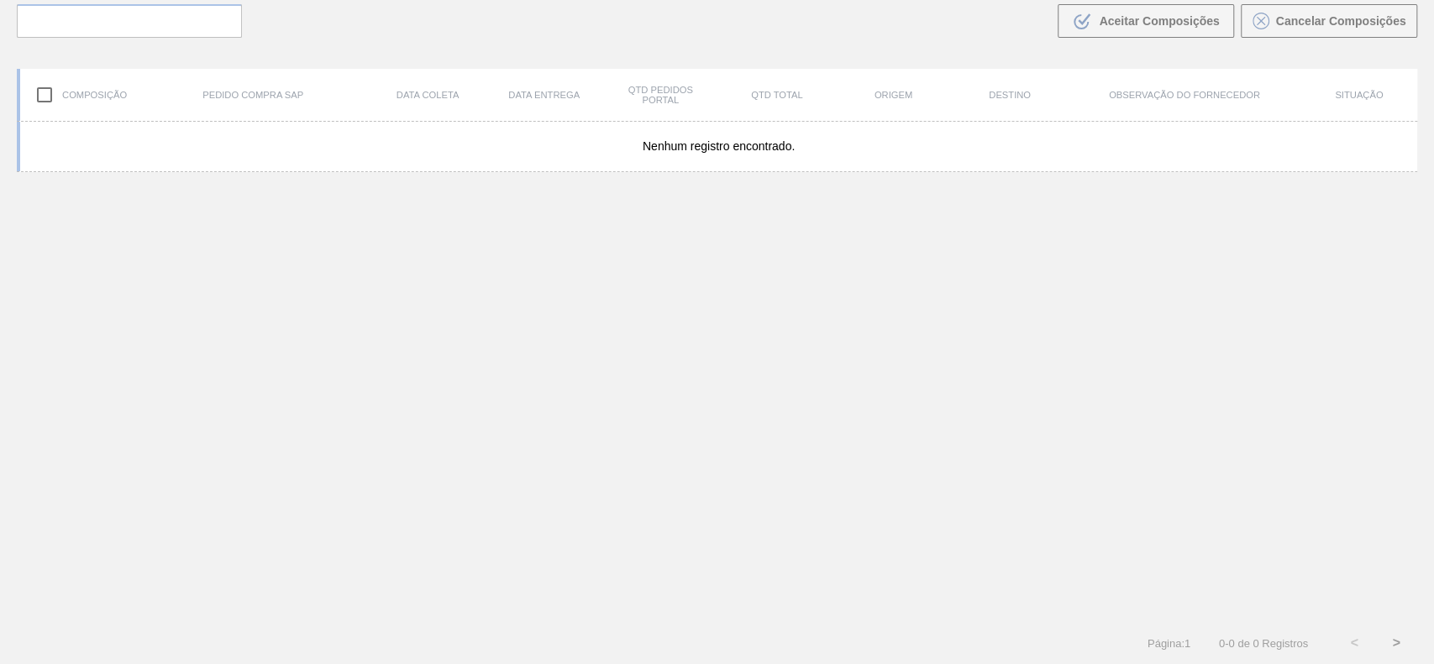
scroll to position [121, 0]
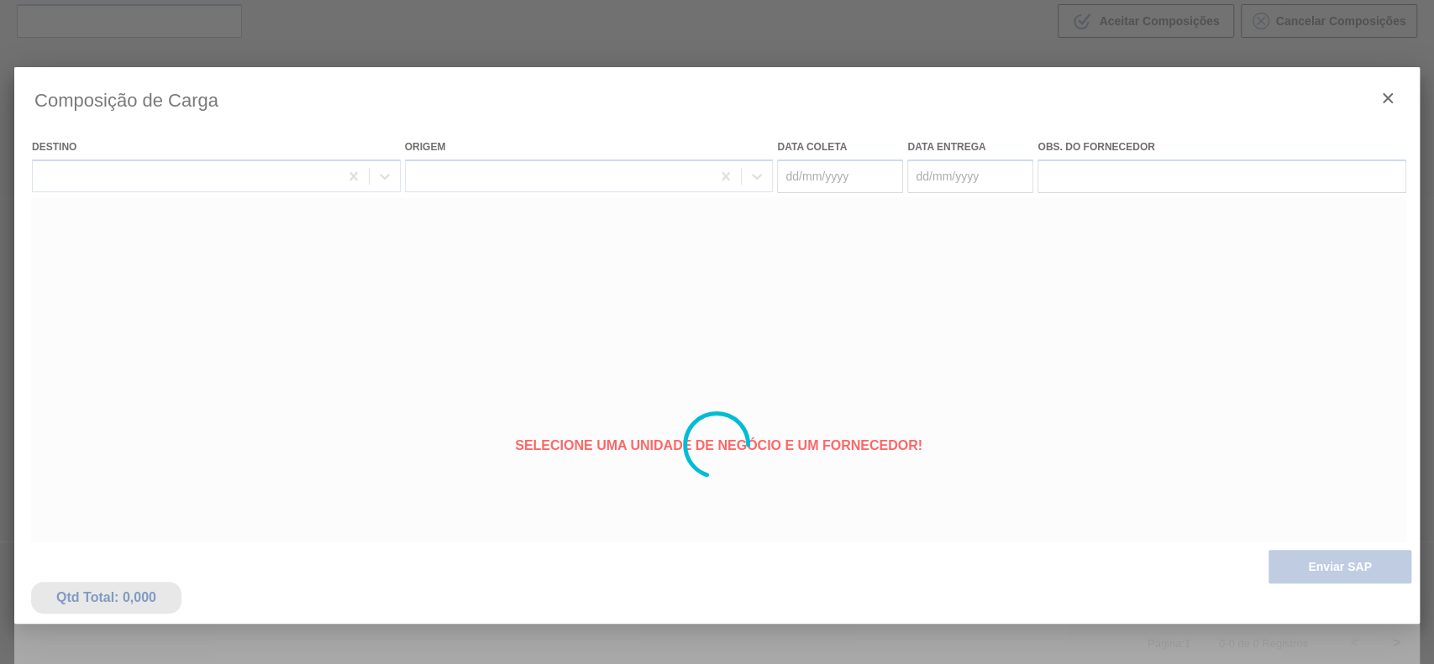
type coleta "[DATE]"
type entrega "[DATE]"
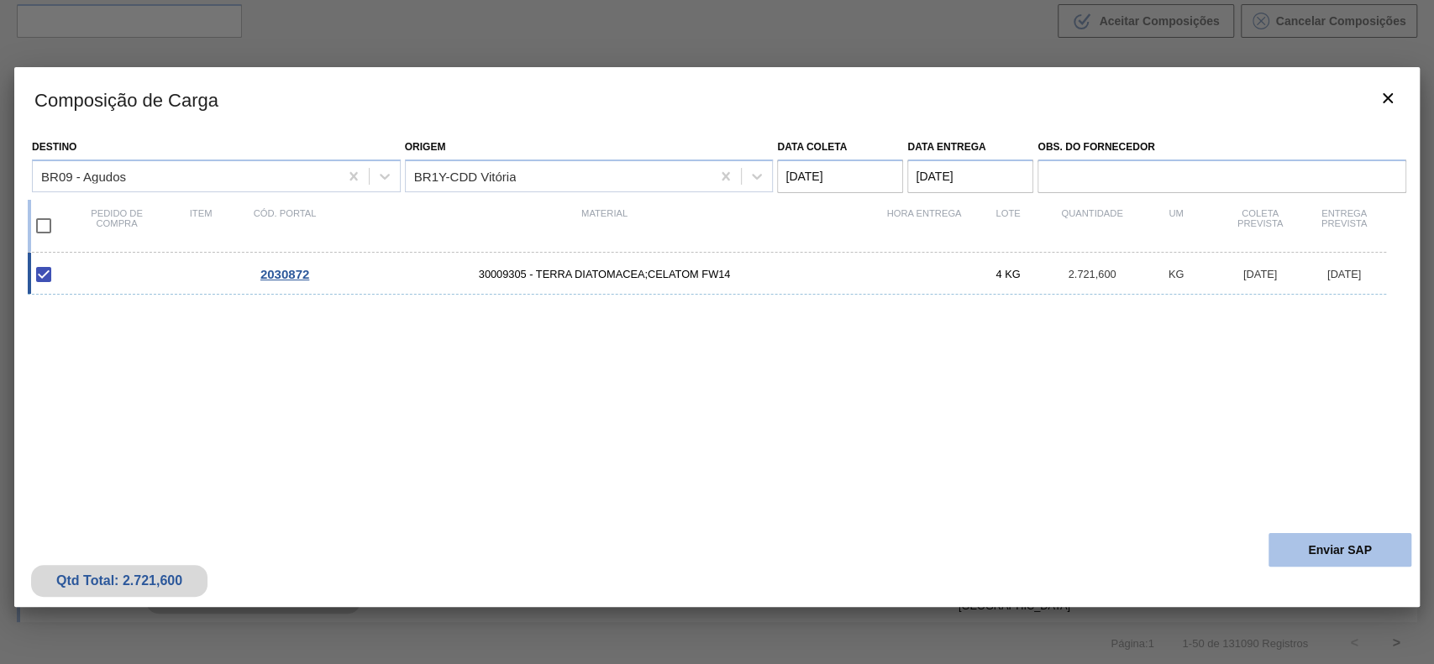
click at [1329, 563] on button "Enviar SAP" at bounding box center [1339, 550] width 143 height 34
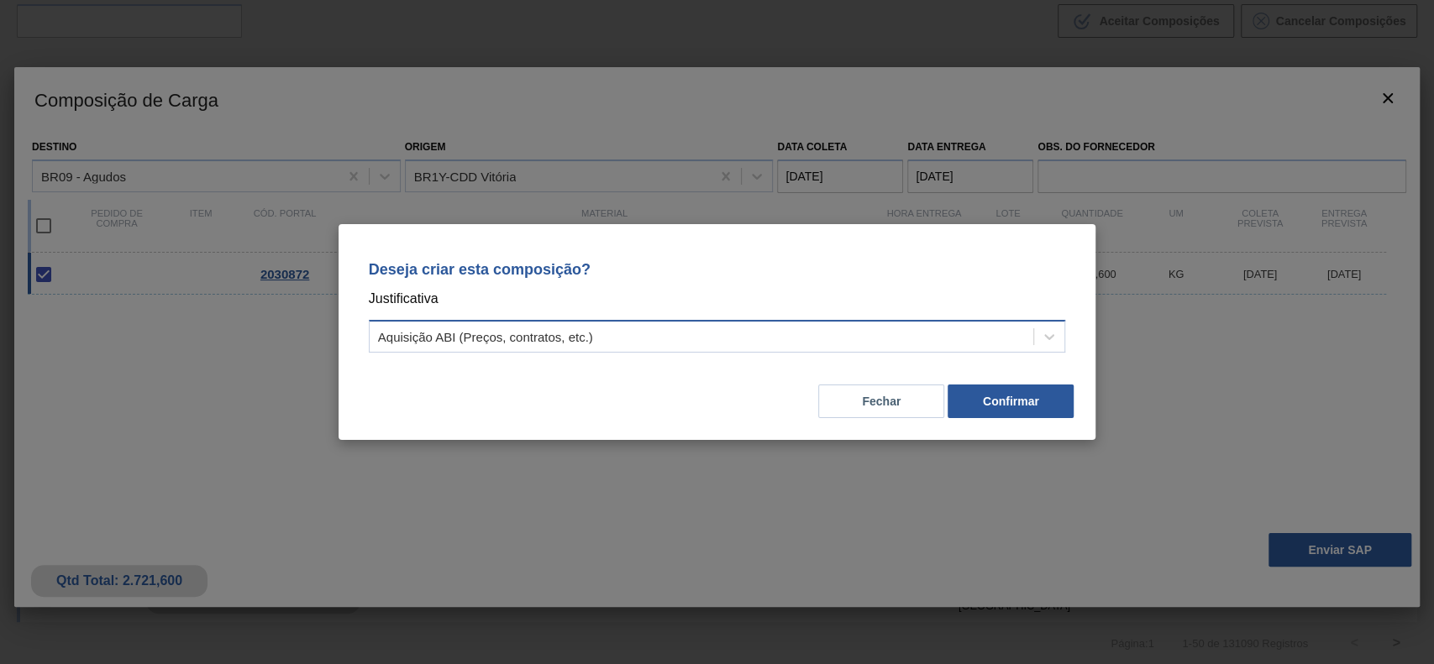
click at [645, 339] on div "Aquisição ABI (Preços, contratos, etc.)" at bounding box center [702, 337] width 664 height 24
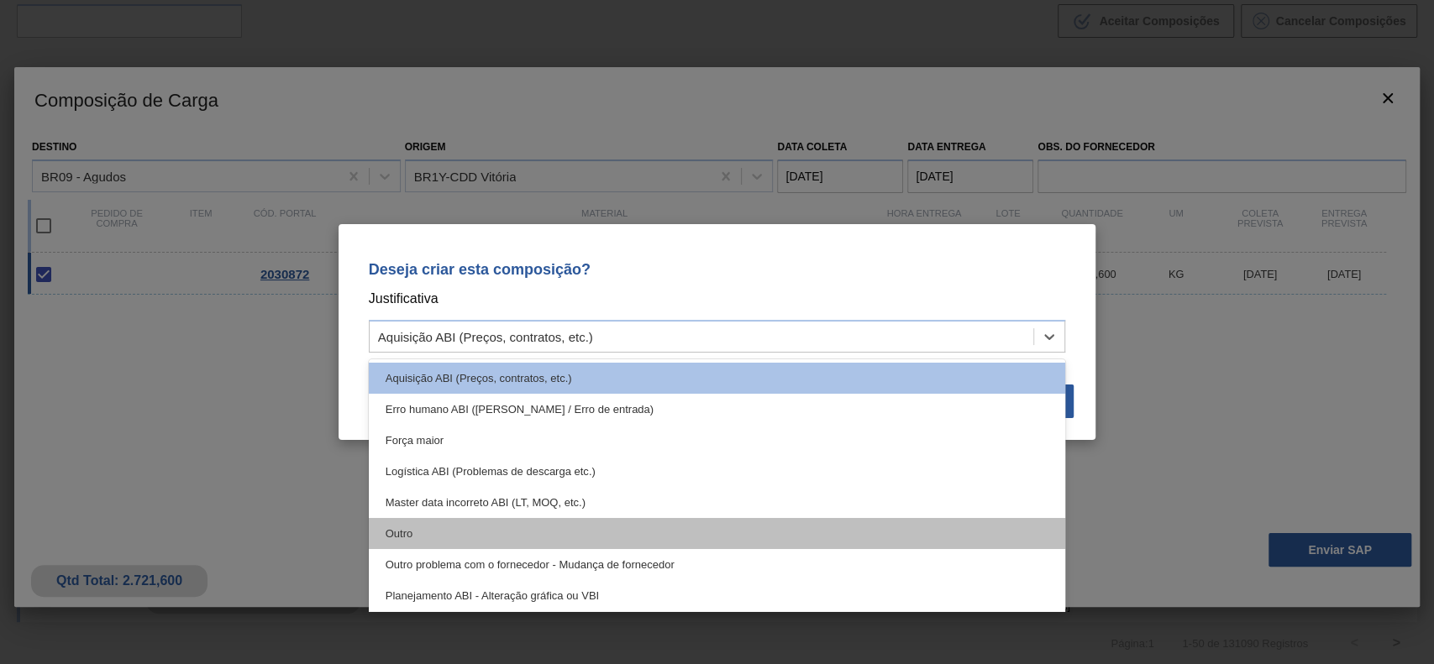
click at [525, 534] on div "Outro" at bounding box center [717, 533] width 697 height 31
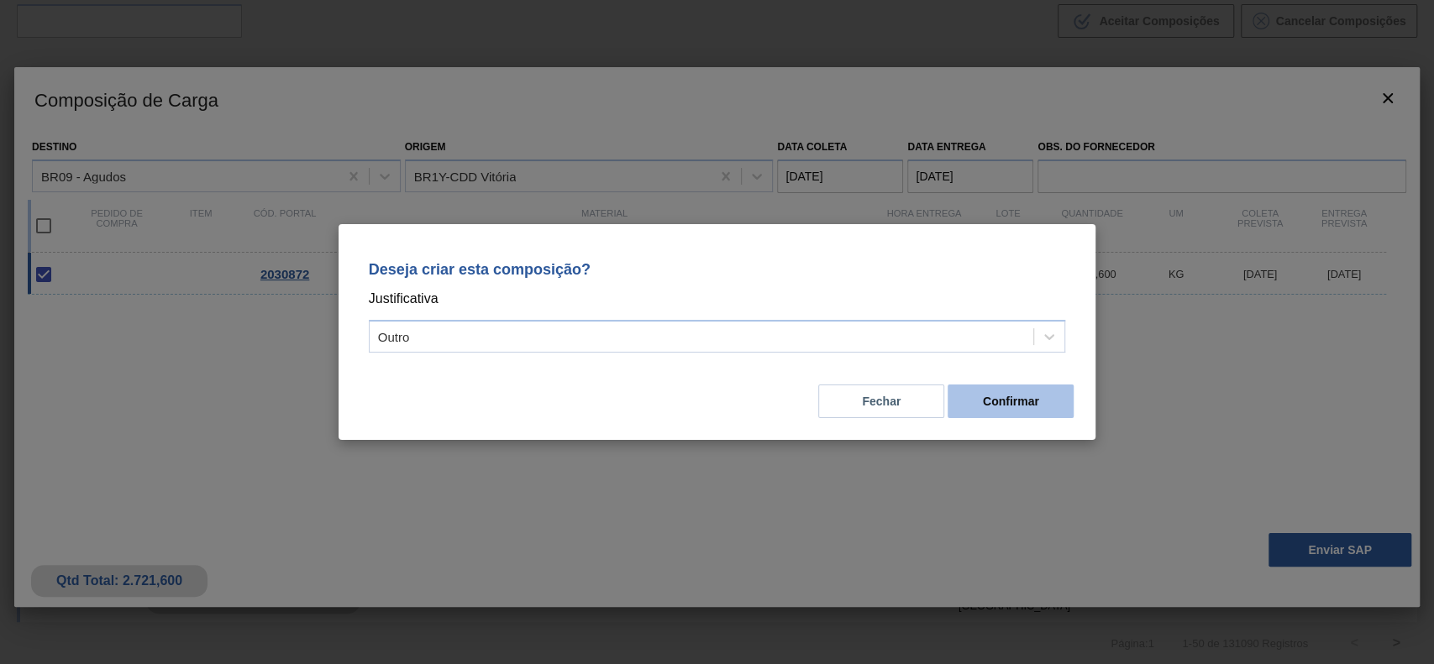
click at [1031, 393] on button "Confirmar" at bounding box center [1010, 402] width 126 height 34
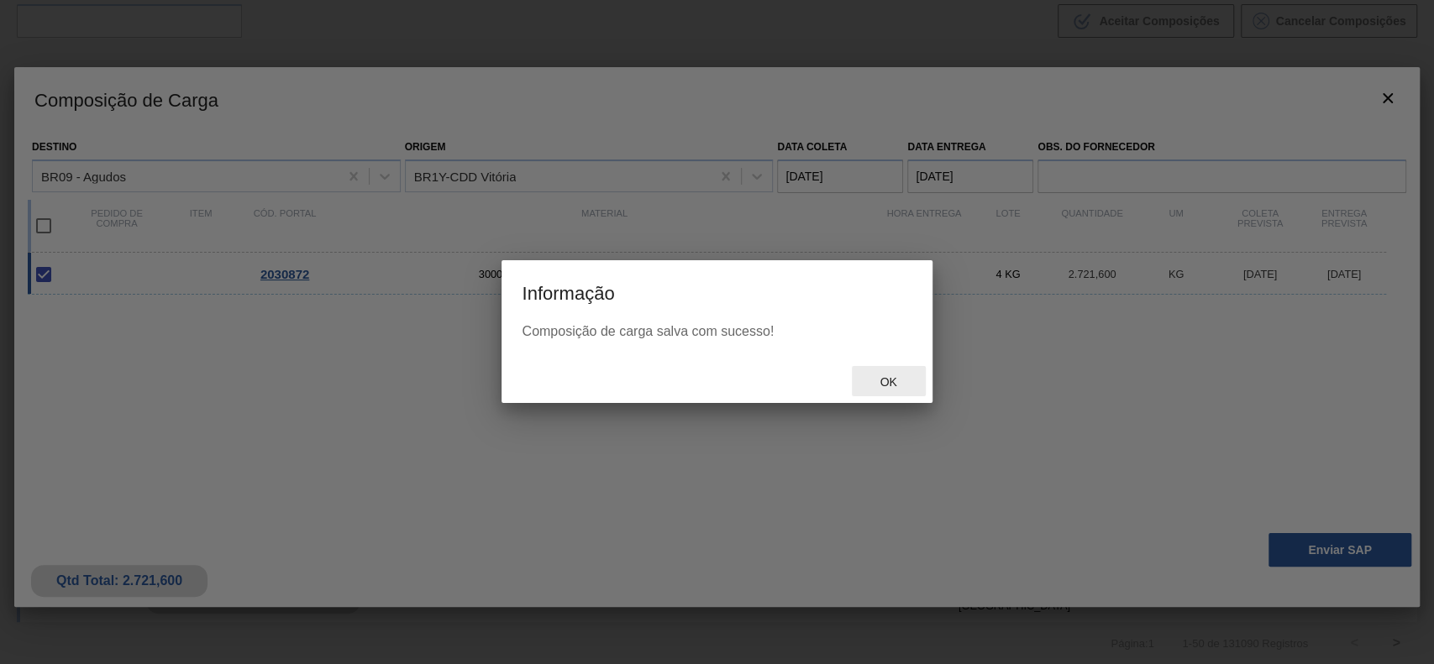
click at [894, 371] on div "Ok" at bounding box center [889, 381] width 74 height 31
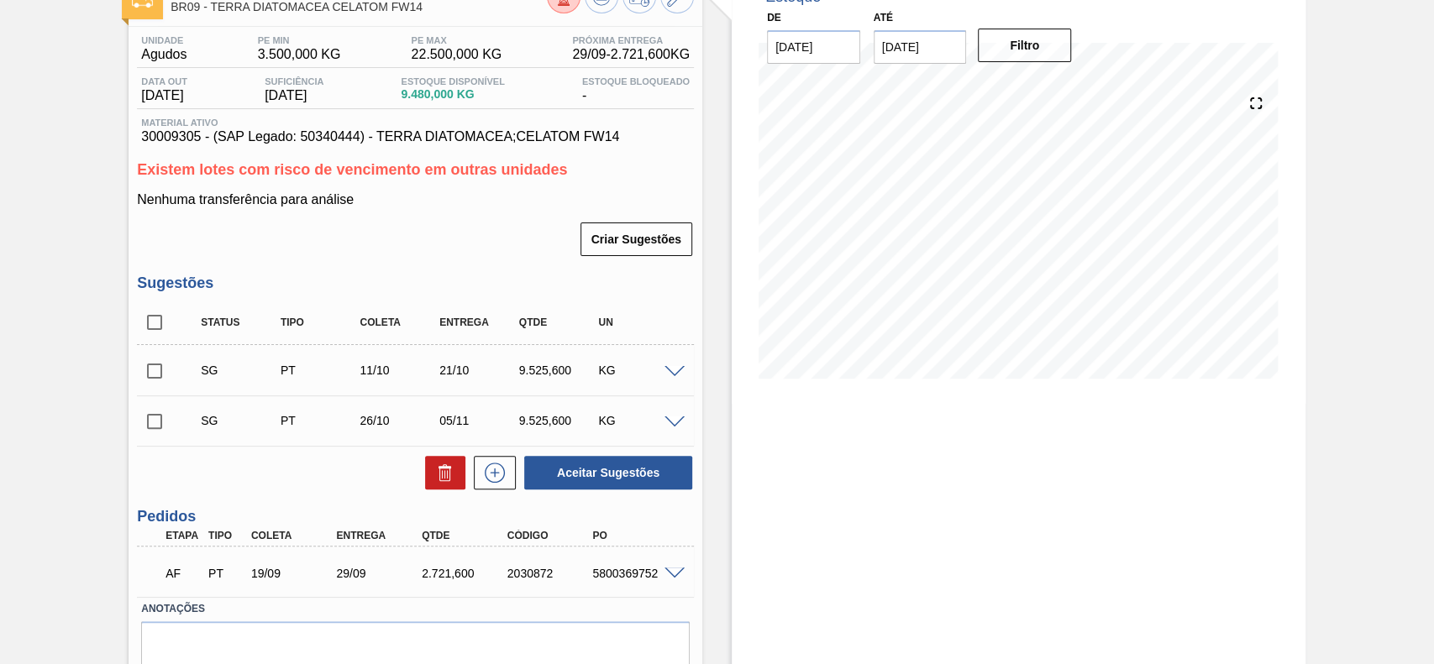
scroll to position [183, 0]
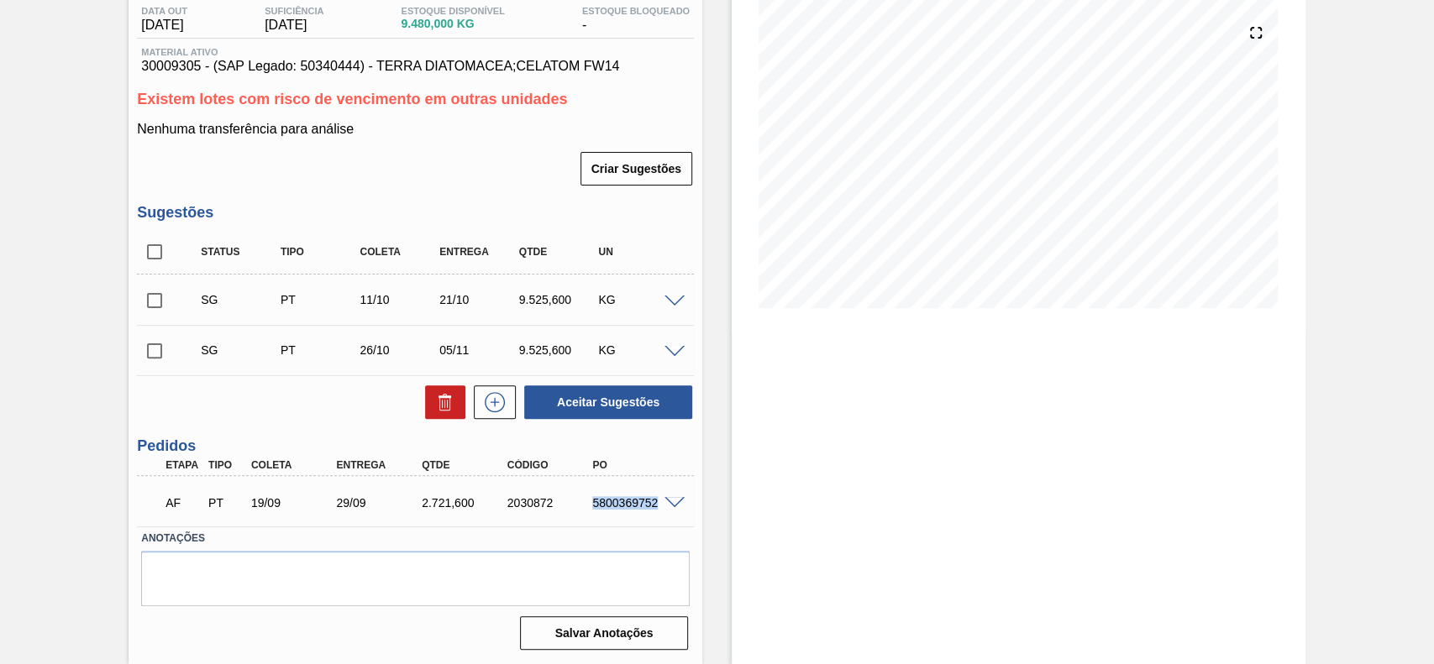
drag, startPoint x: 594, startPoint y: 504, endPoint x: 657, endPoint y: 516, distance: 64.1
click at [657, 516] on div "AF PT 19/09 29/09 2.721,[PHONE_NUMBER] 5800369752" at bounding box center [411, 502] width 512 height 34
copy div "5800369752"
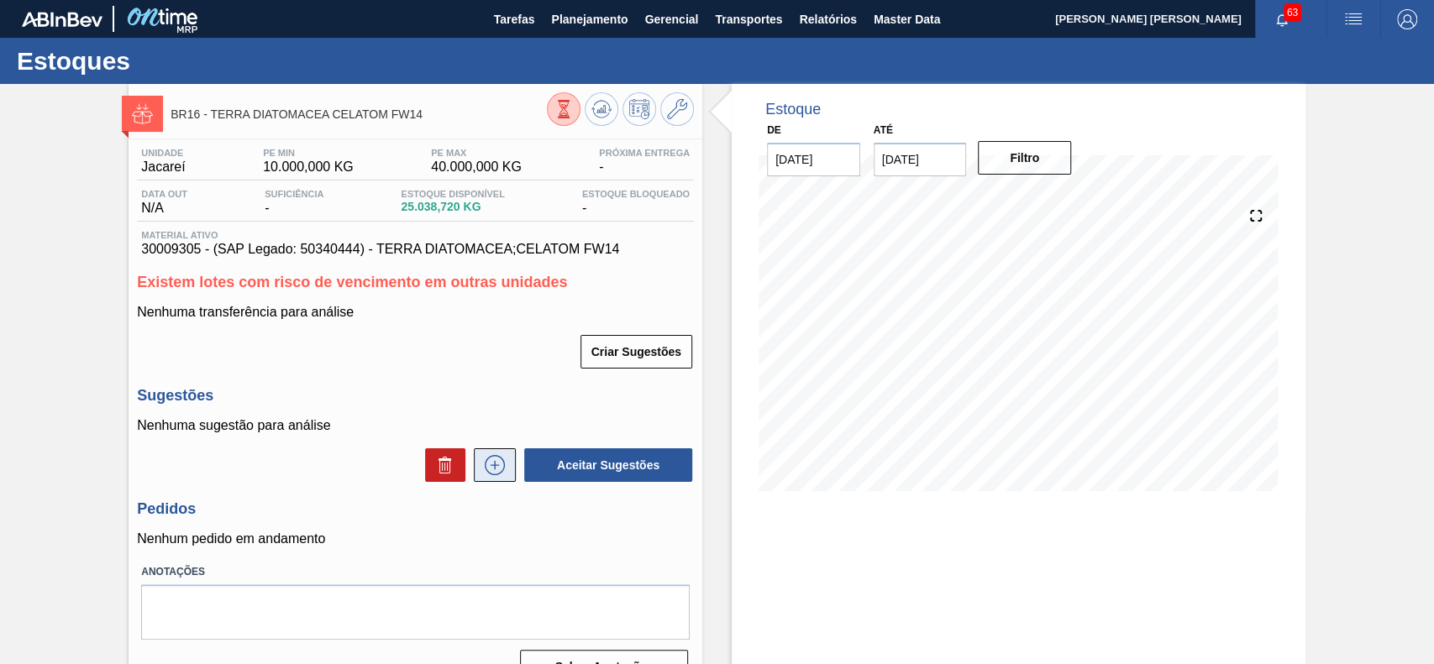
click at [503, 453] on button at bounding box center [495, 465] width 42 height 34
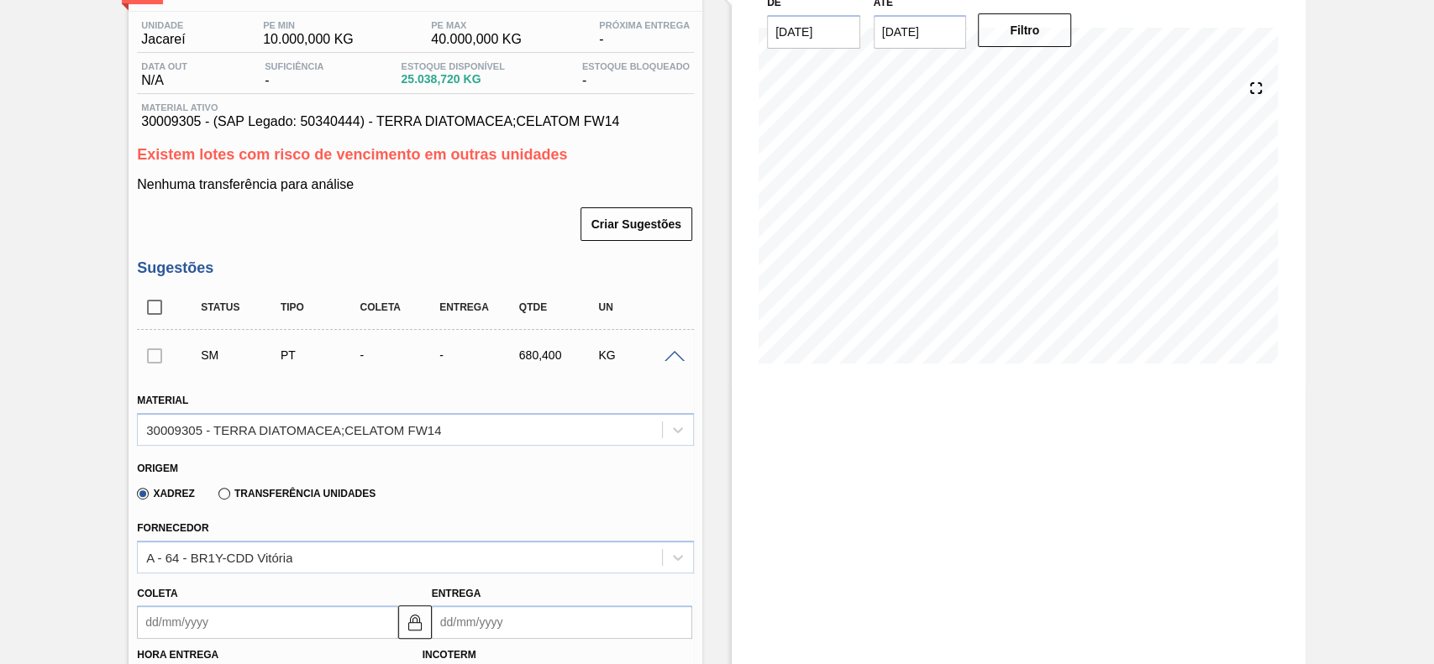
scroll to position [336, 0]
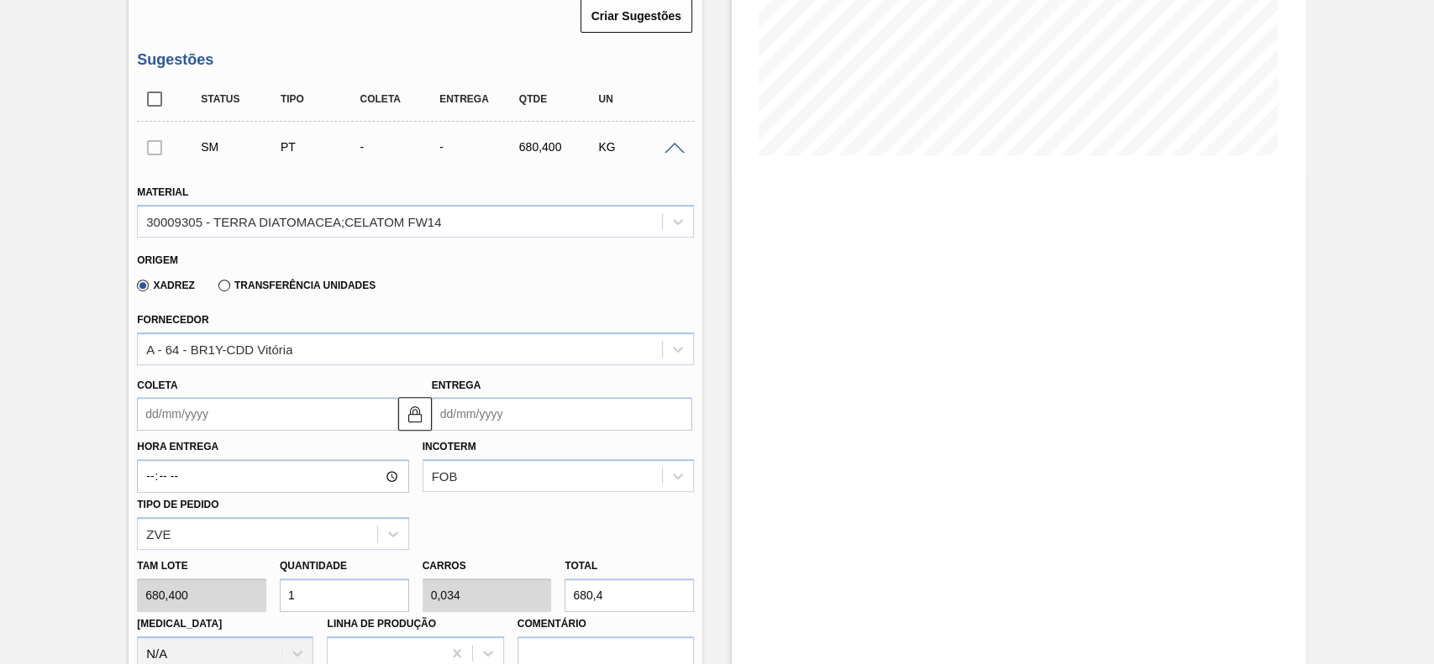
click at [235, 425] on input "Coleta" at bounding box center [267, 414] width 260 height 34
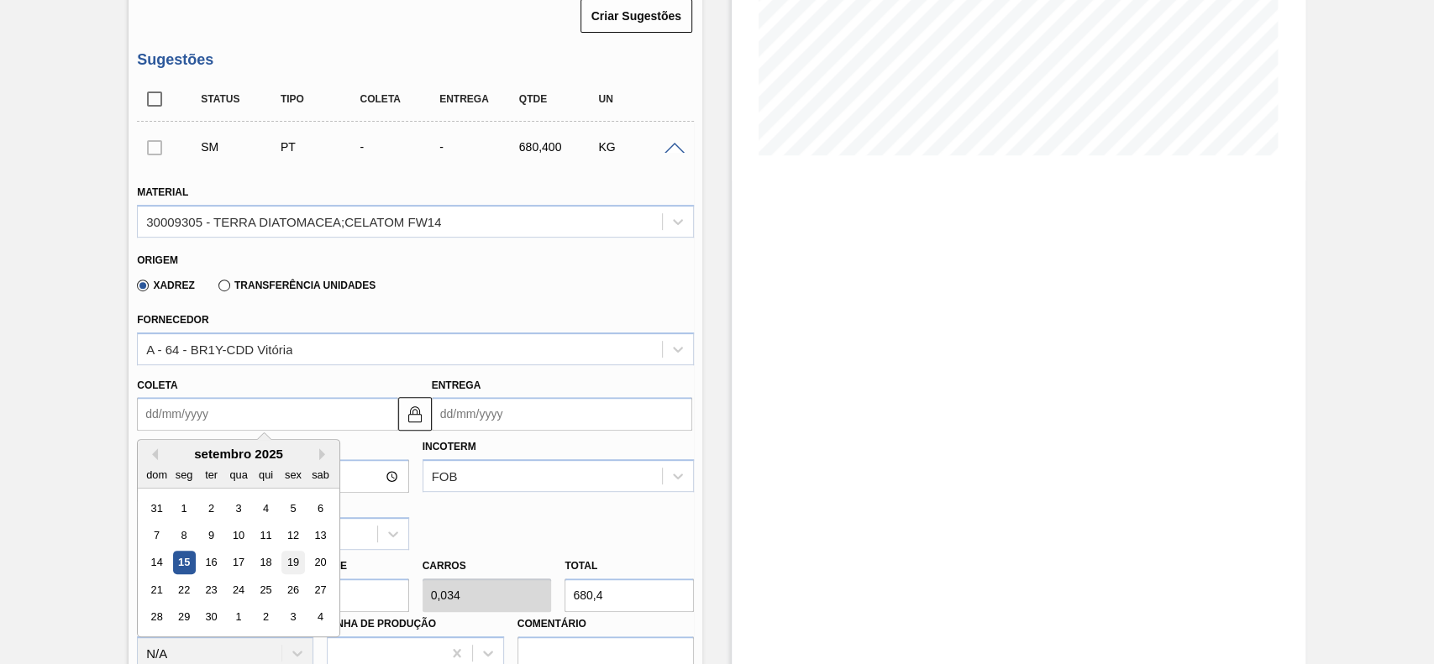
click at [289, 562] on div "19" at bounding box center [293, 563] width 23 height 23
type input "[DATE]"
type input "29/09/2025"
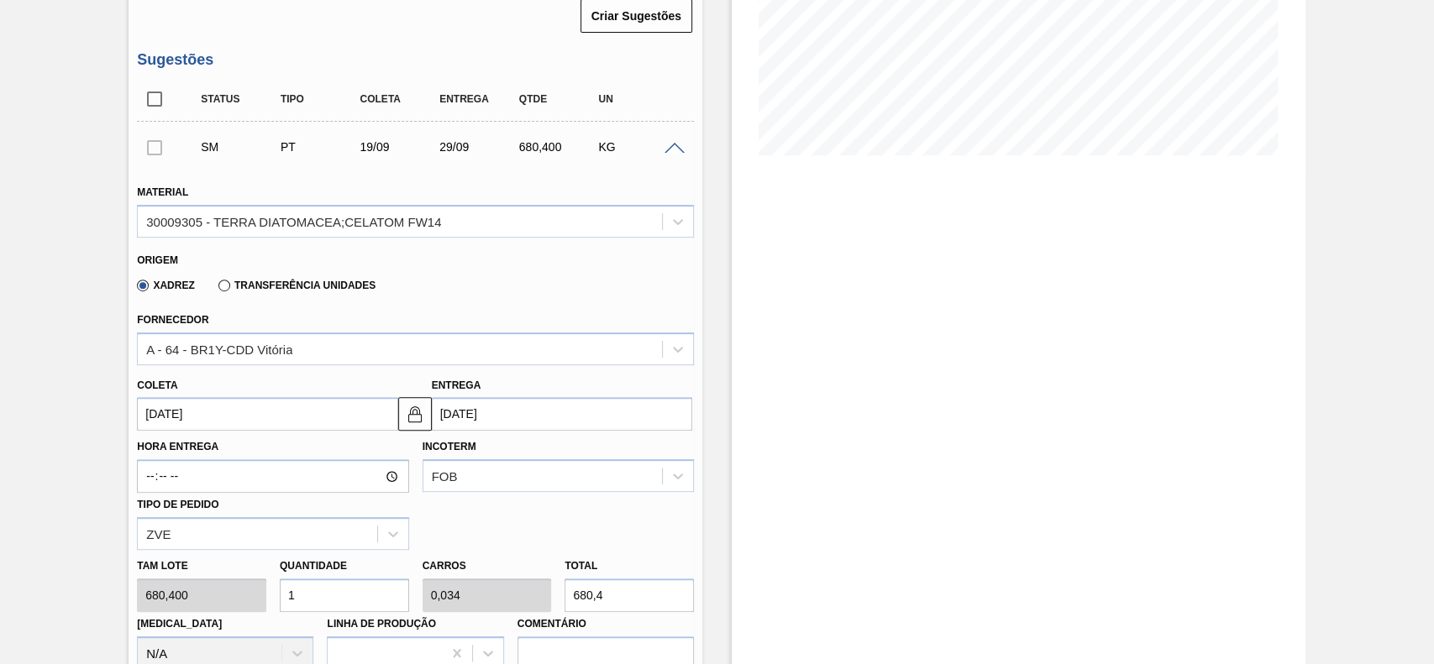
click at [342, 592] on input "1" at bounding box center [344, 596] width 129 height 34
type input "12"
type input "0,408"
type input "8.164,8"
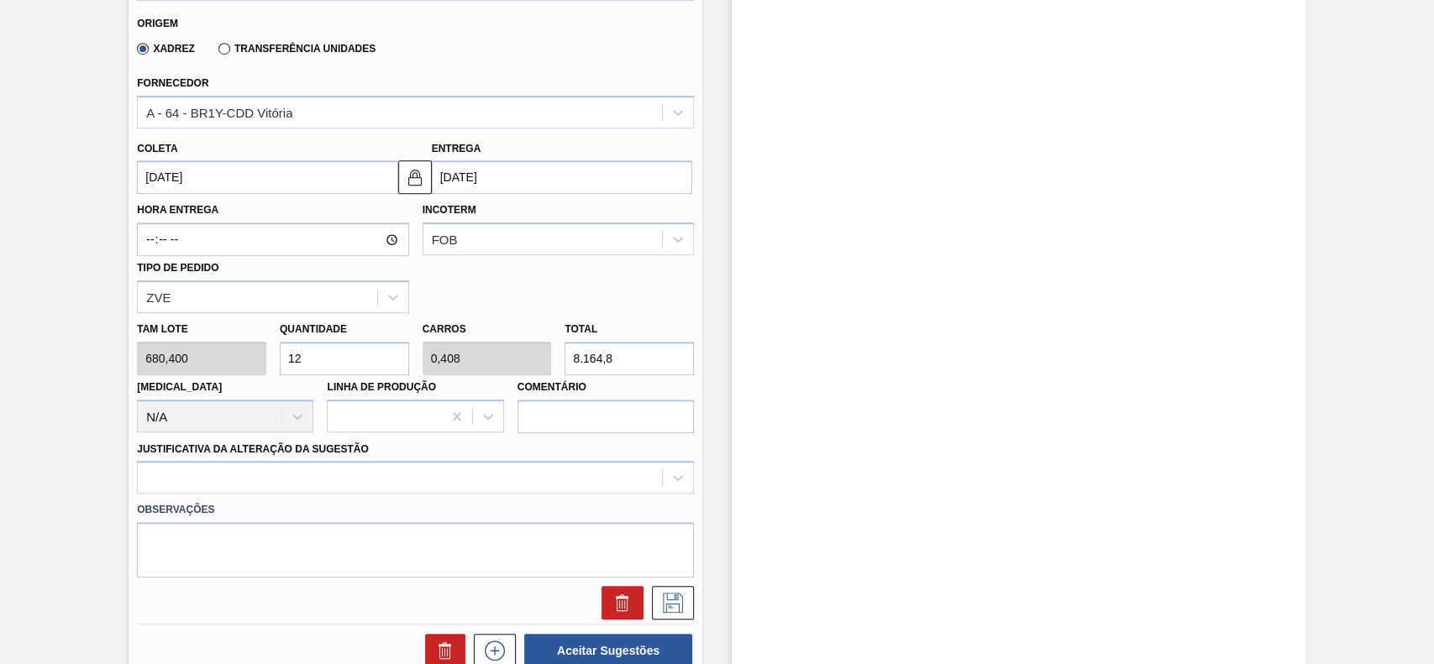
scroll to position [672, 0]
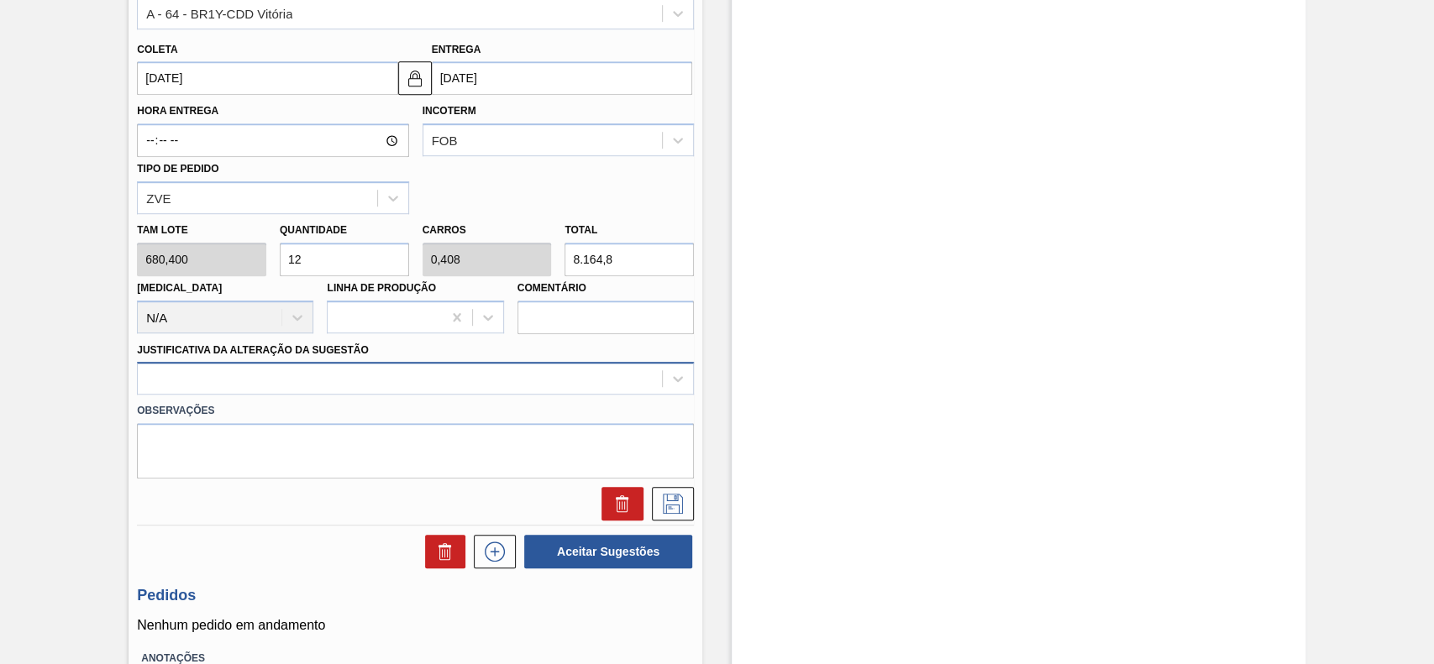
type input "12"
click at [275, 387] on div at bounding box center [400, 379] width 524 height 24
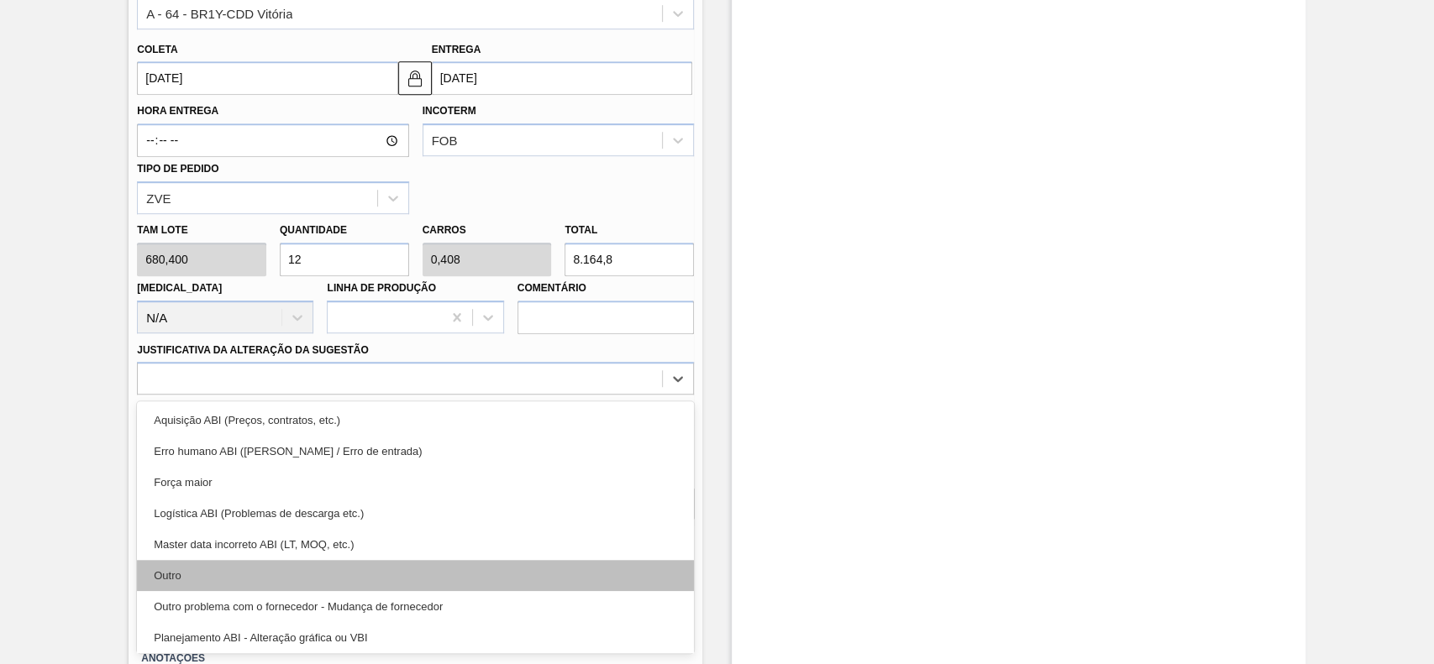
click at [225, 574] on div "Outro" at bounding box center [415, 575] width 557 height 31
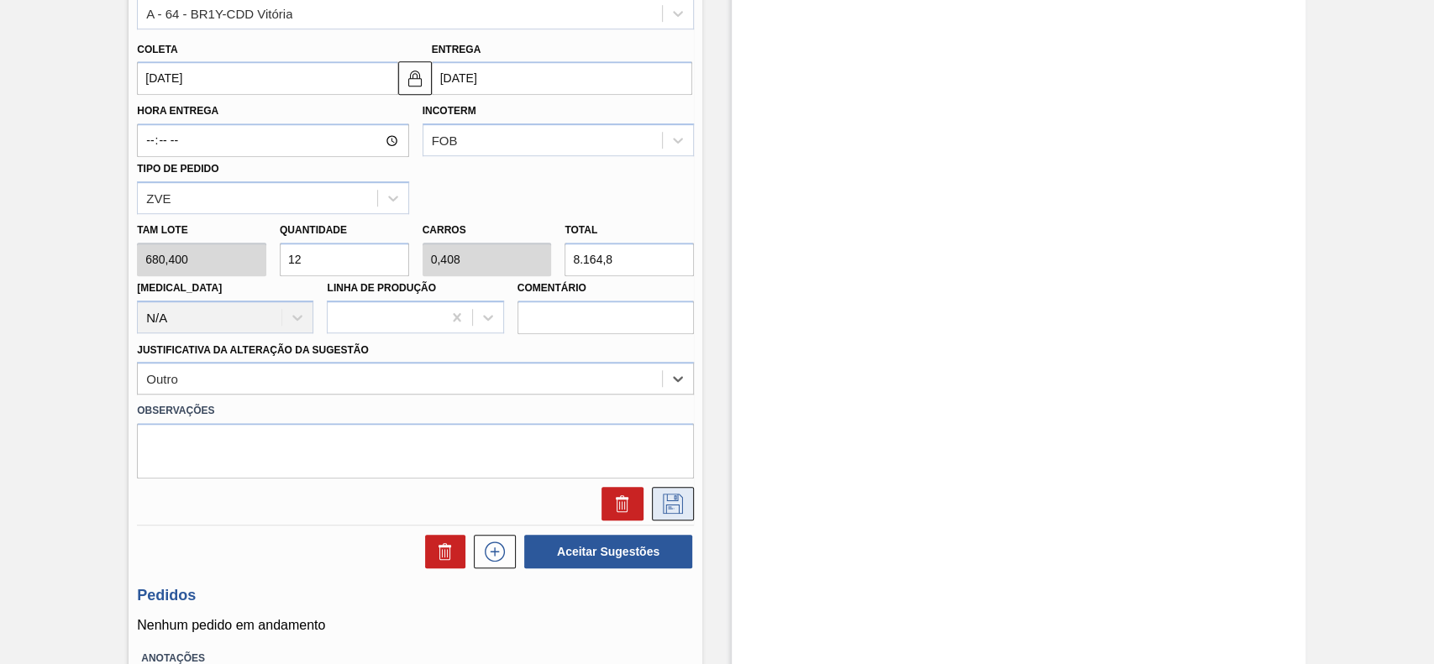
click at [668, 508] on icon at bounding box center [672, 504] width 27 height 20
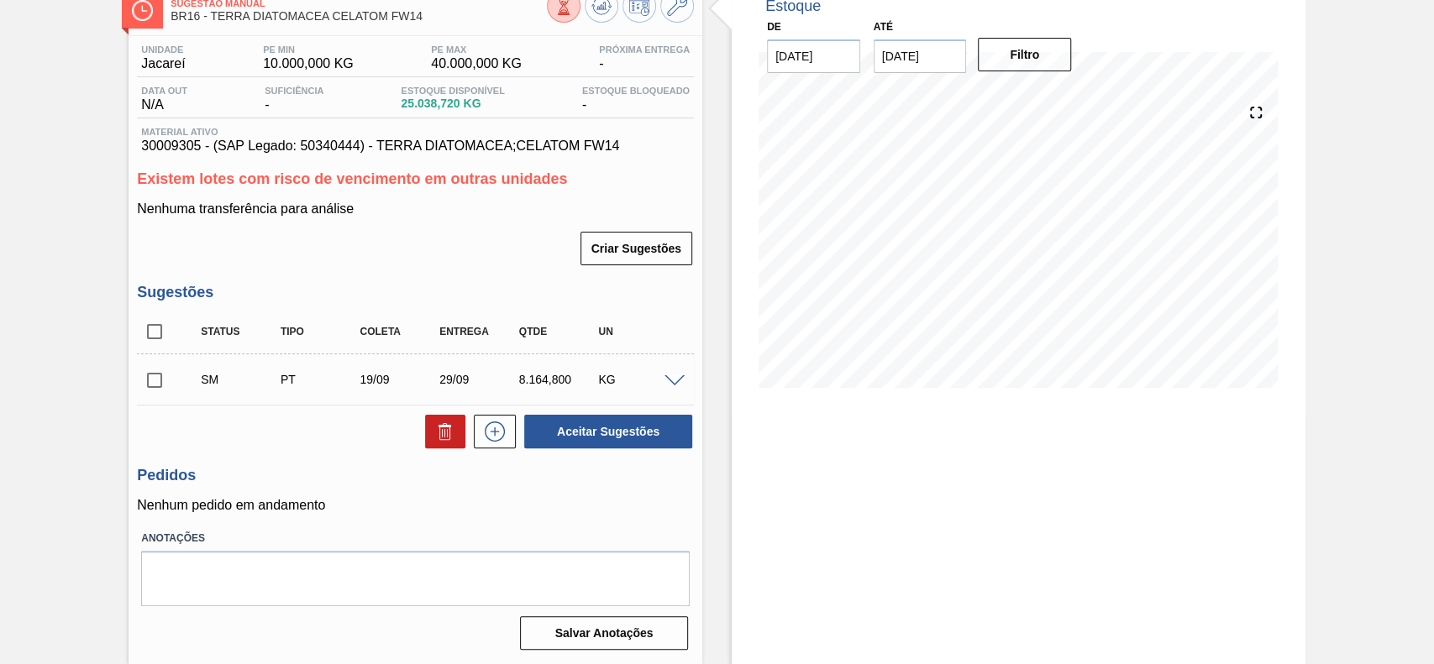
scroll to position [105, 0]
click at [158, 378] on input "checkbox" at bounding box center [154, 380] width 35 height 35
click at [619, 439] on button "Aceitar Sugestões" at bounding box center [608, 432] width 168 height 34
checkbox input "false"
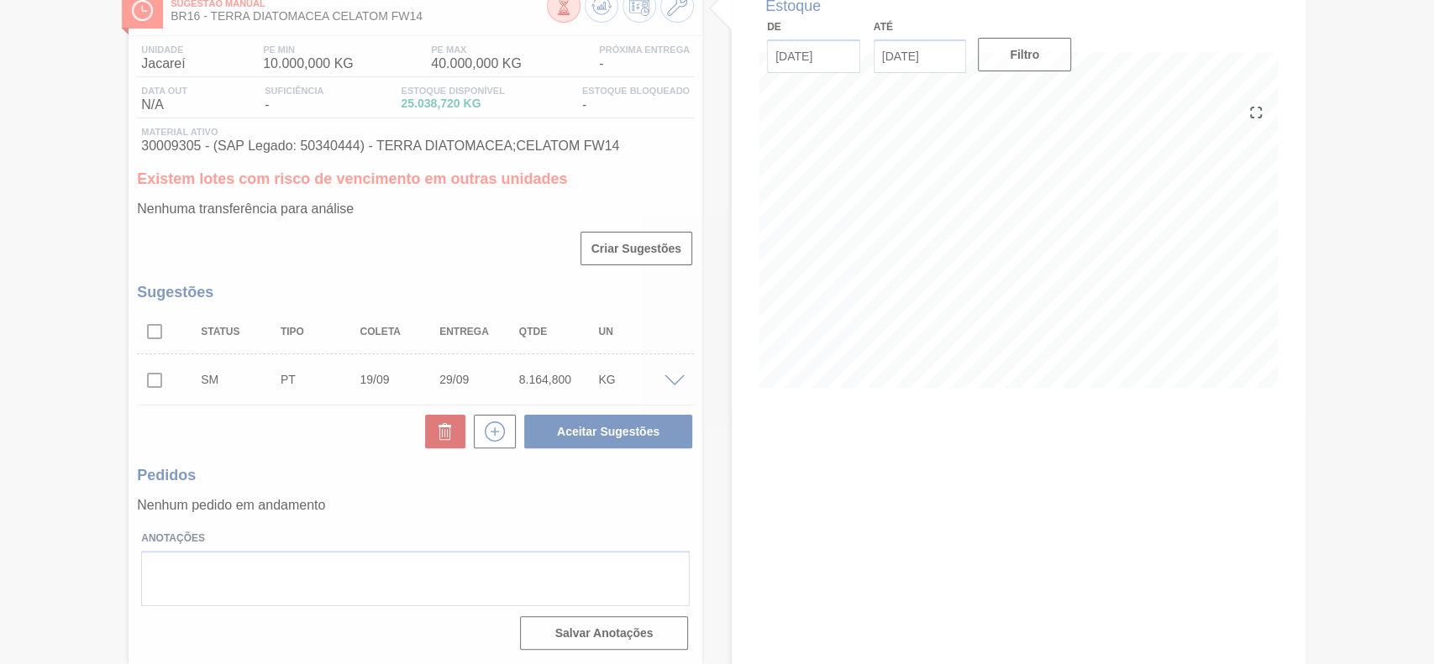
scroll to position [64, 0]
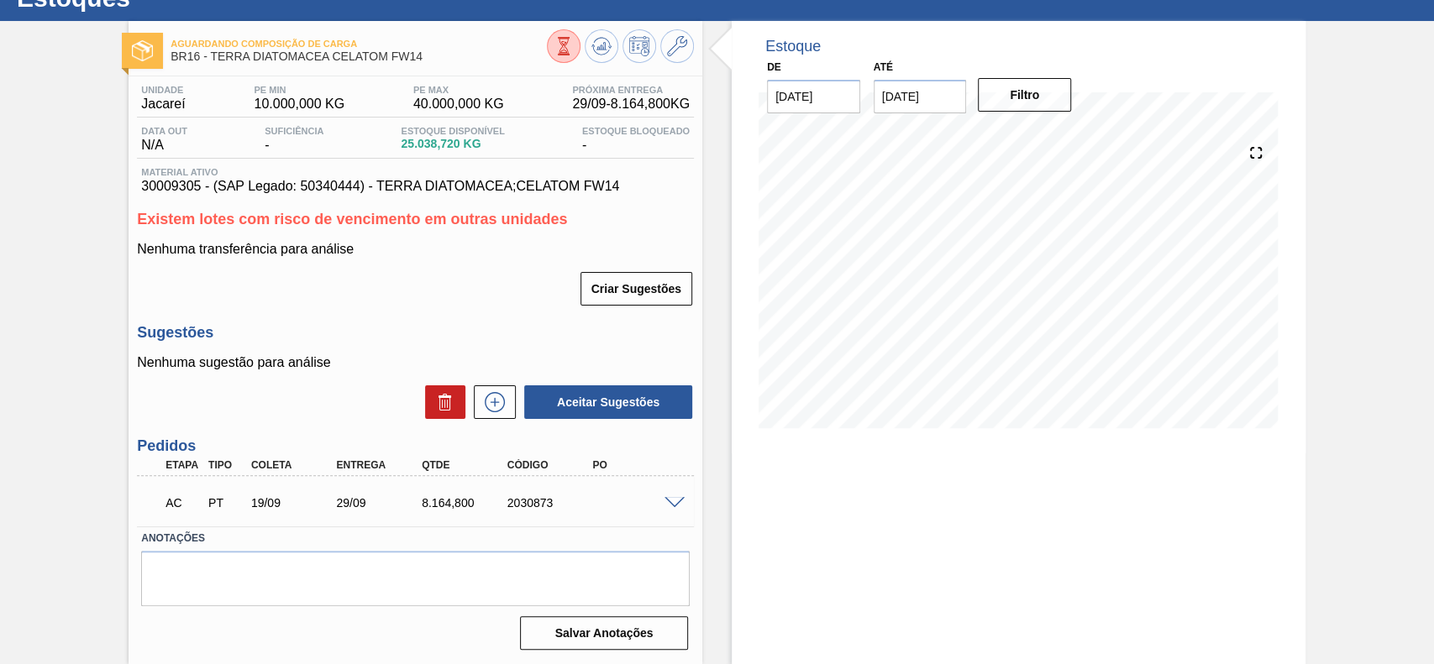
click at [669, 501] on span at bounding box center [674, 503] width 20 height 13
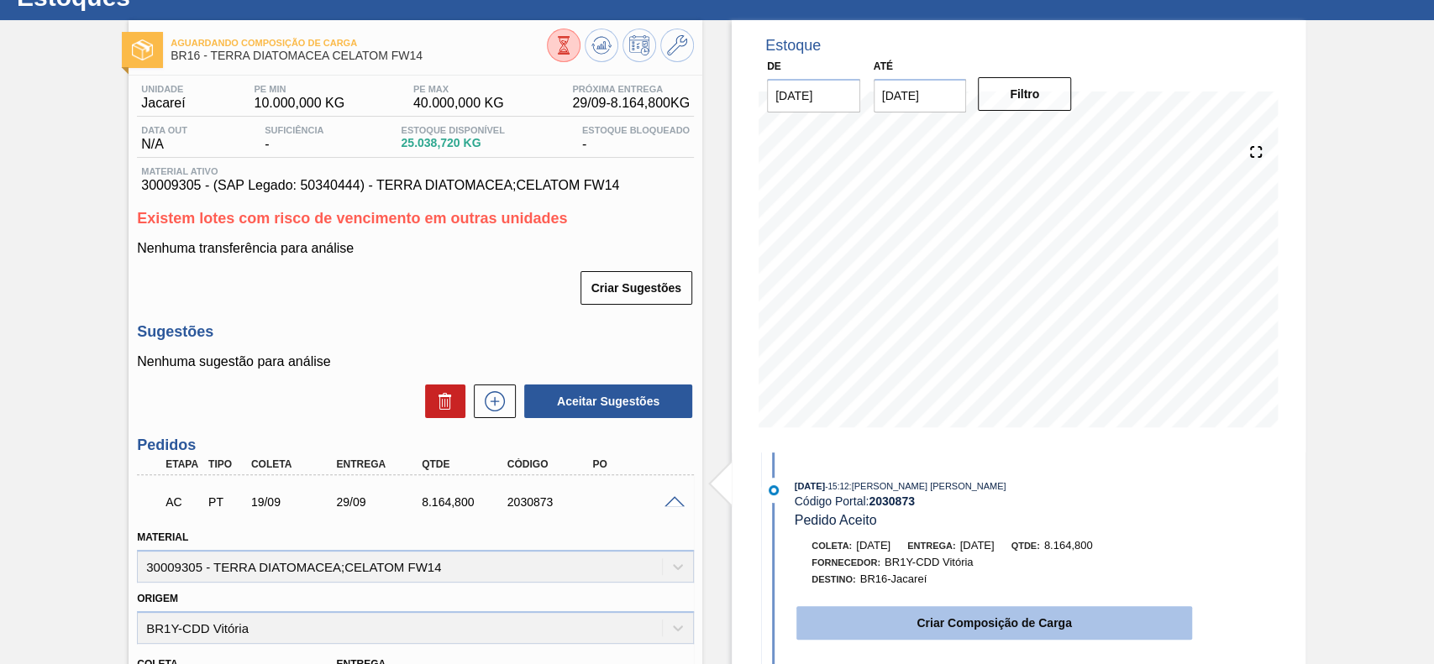
click at [898, 620] on button "Criar Composição de Carga" at bounding box center [994, 623] width 396 height 34
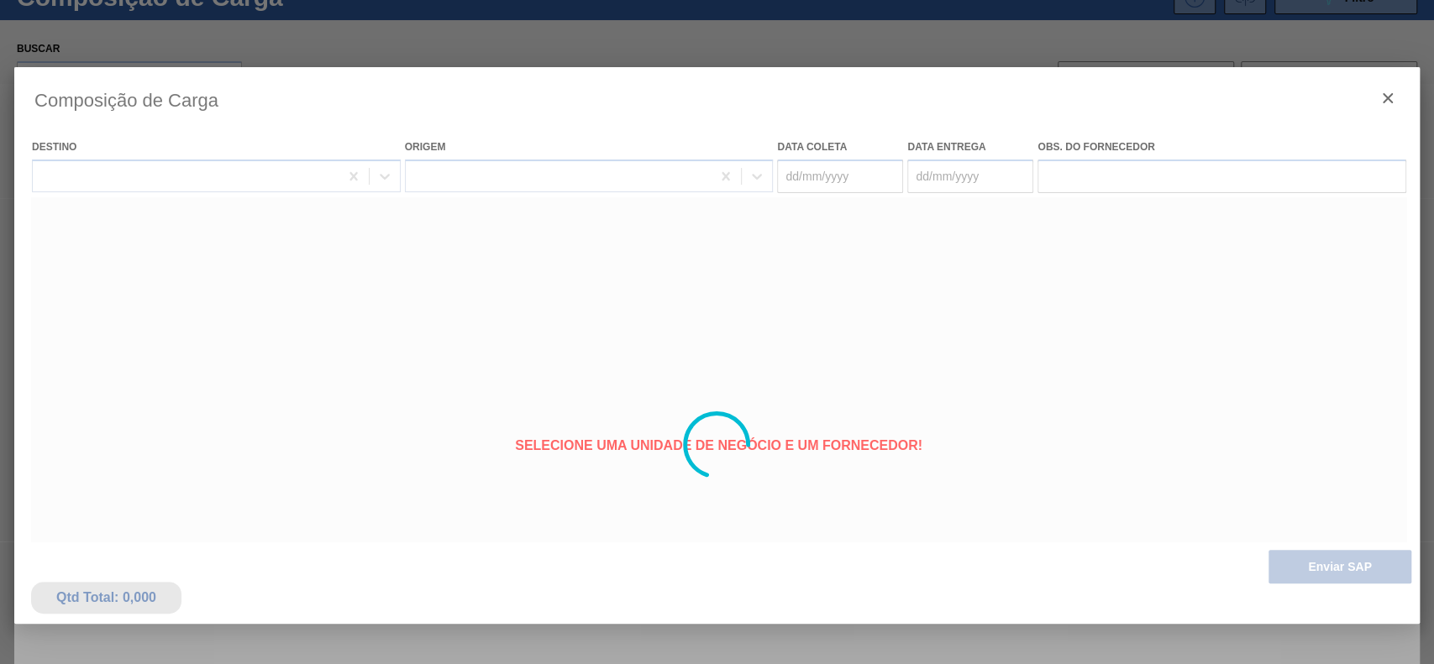
type coleta "19/09/2025"
type entrega "29/09/2025"
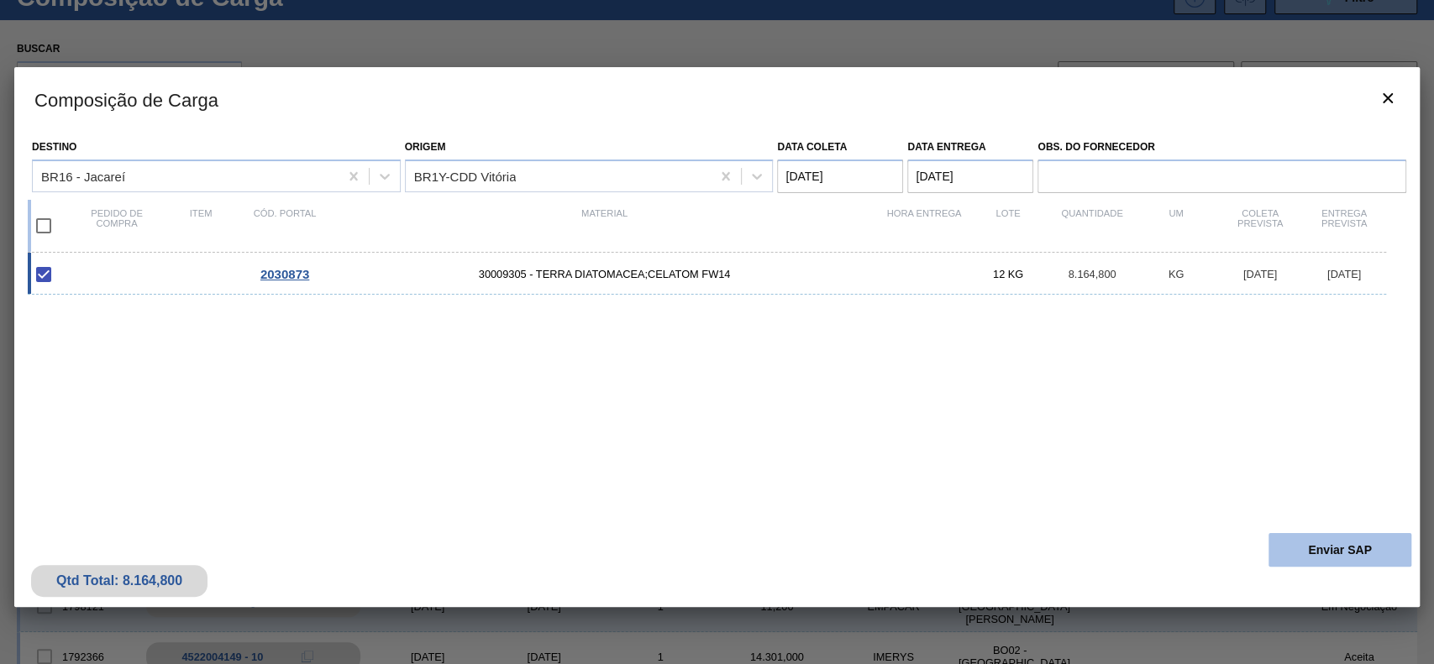
click at [1318, 558] on button "Enviar SAP" at bounding box center [1339, 550] width 143 height 34
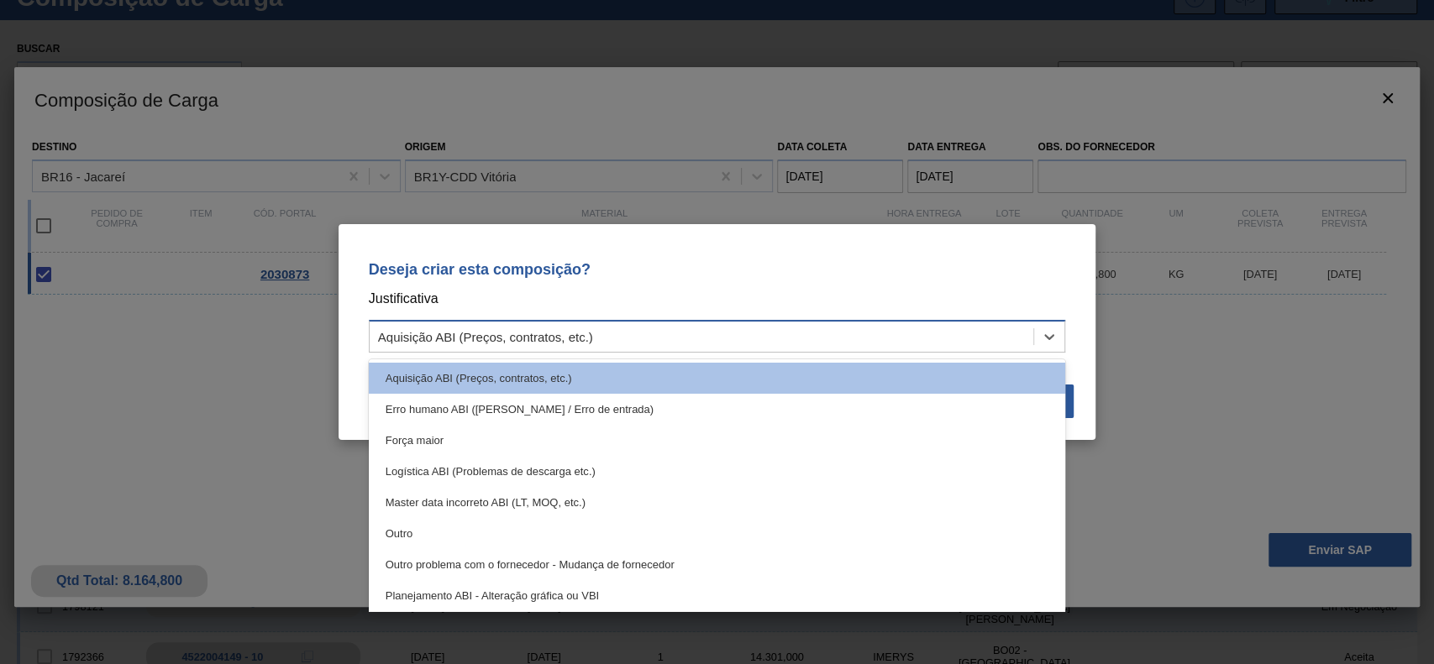
click at [686, 343] on div "Aquisição ABI (Preços, contratos, etc.)" at bounding box center [702, 337] width 664 height 24
drag, startPoint x: 522, startPoint y: 529, endPoint x: 572, endPoint y: 518, distance: 51.6
click at [523, 530] on div "Outro" at bounding box center [717, 533] width 697 height 31
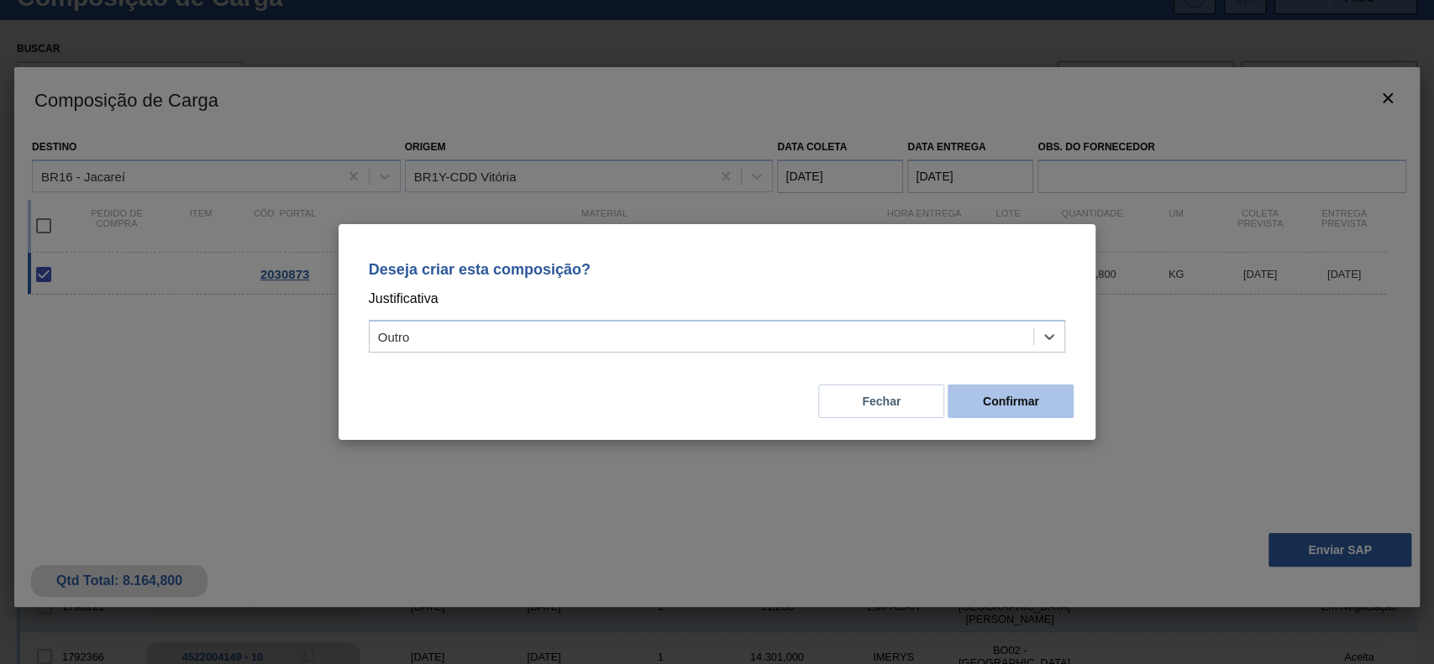
click at [1039, 394] on button "Confirmar" at bounding box center [1010, 402] width 126 height 34
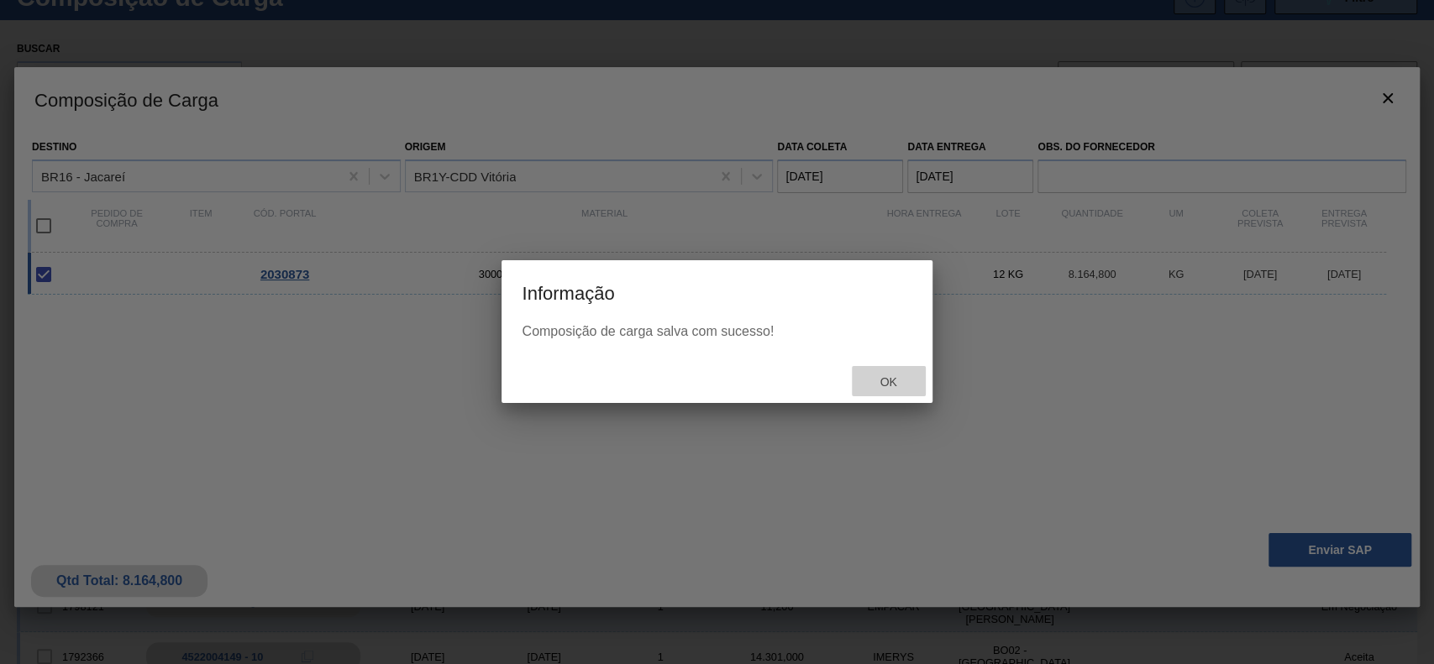
click at [880, 375] on span "Ok" at bounding box center [888, 381] width 44 height 13
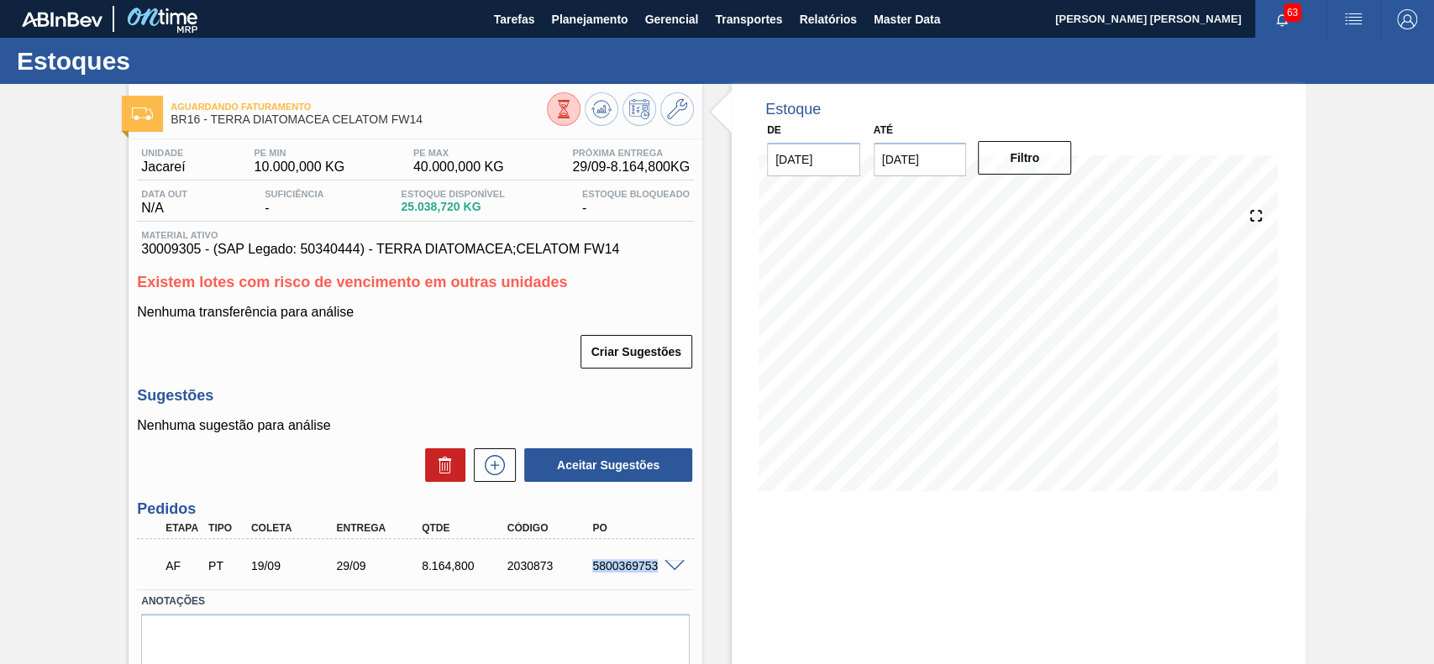
drag, startPoint x: 591, startPoint y: 564, endPoint x: 663, endPoint y: 581, distance: 74.1
click at [663, 581] on div "AF PT 19/09 29/09 8.164,800 2030873 5800369753" at bounding box center [411, 565] width 512 height 34
copy div "5800369753"
click at [717, 291] on div "Estoque De [DATE] Até [DATE] Filtro" at bounding box center [1003, 405] width 603 height 643
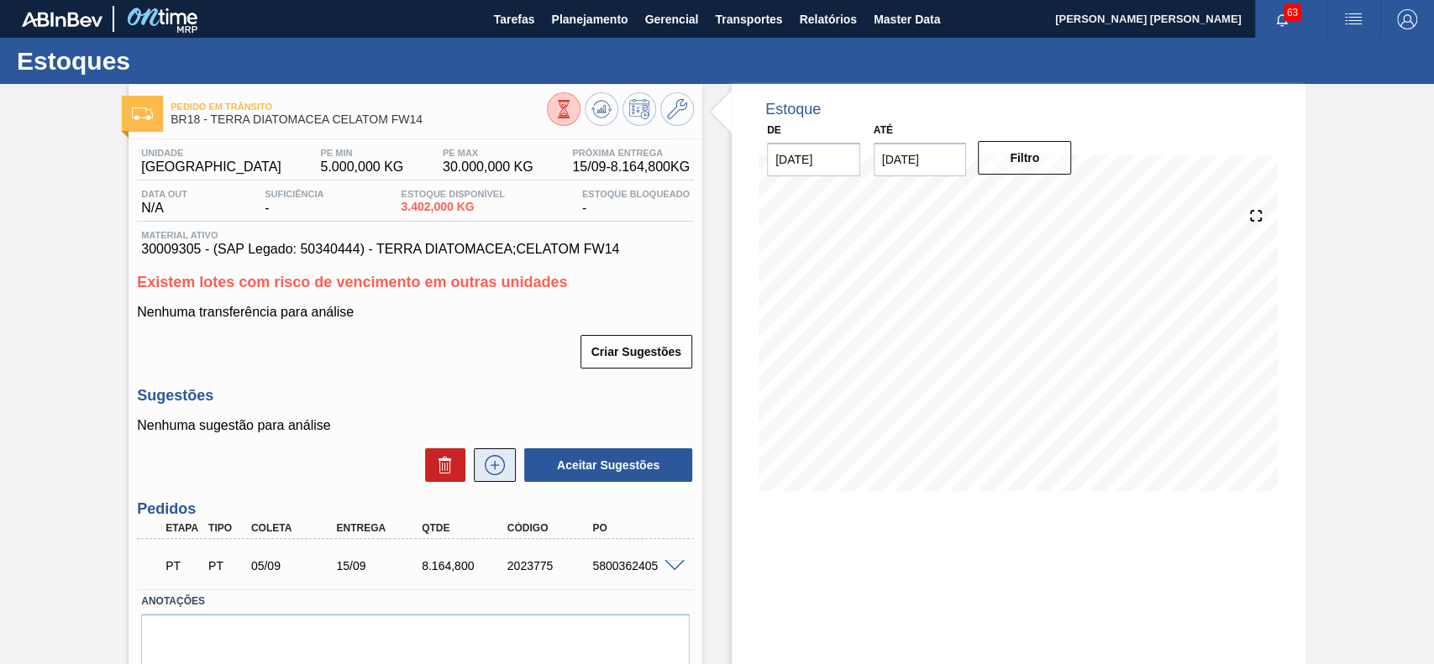
click at [501, 474] on icon at bounding box center [494, 465] width 27 height 20
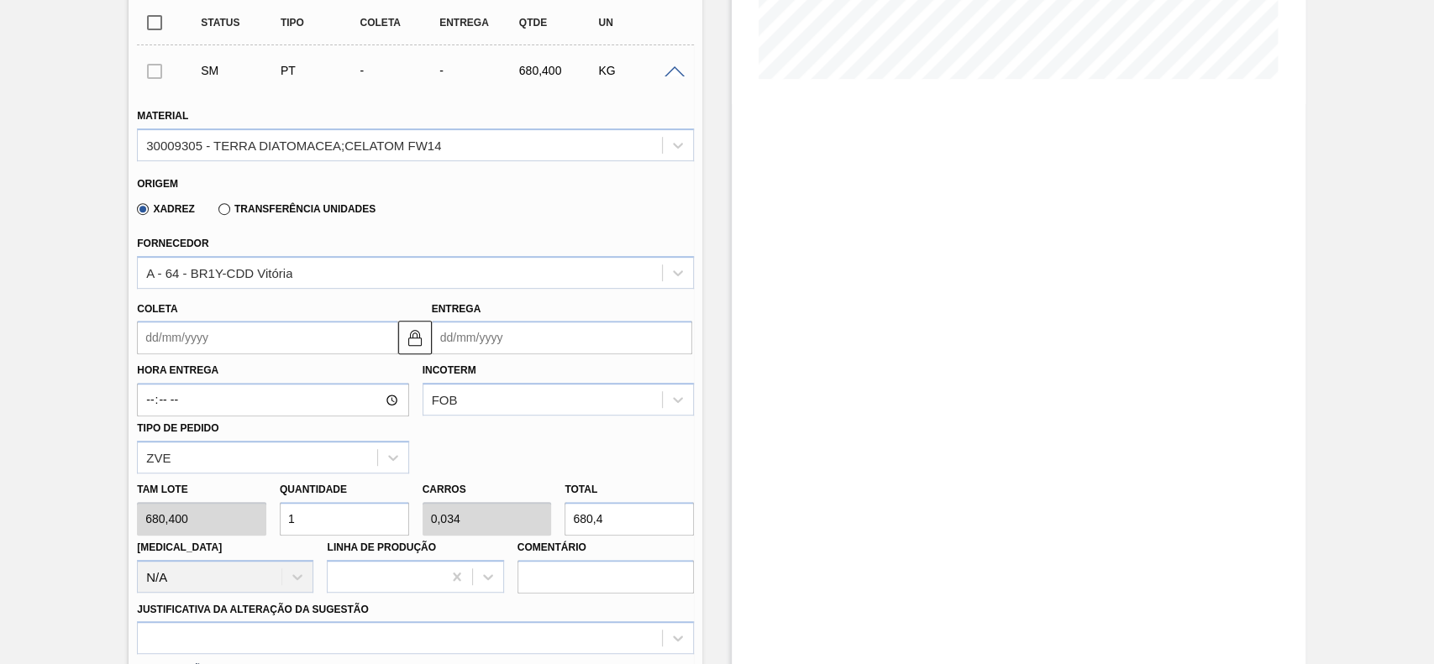
scroll to position [448, 0]
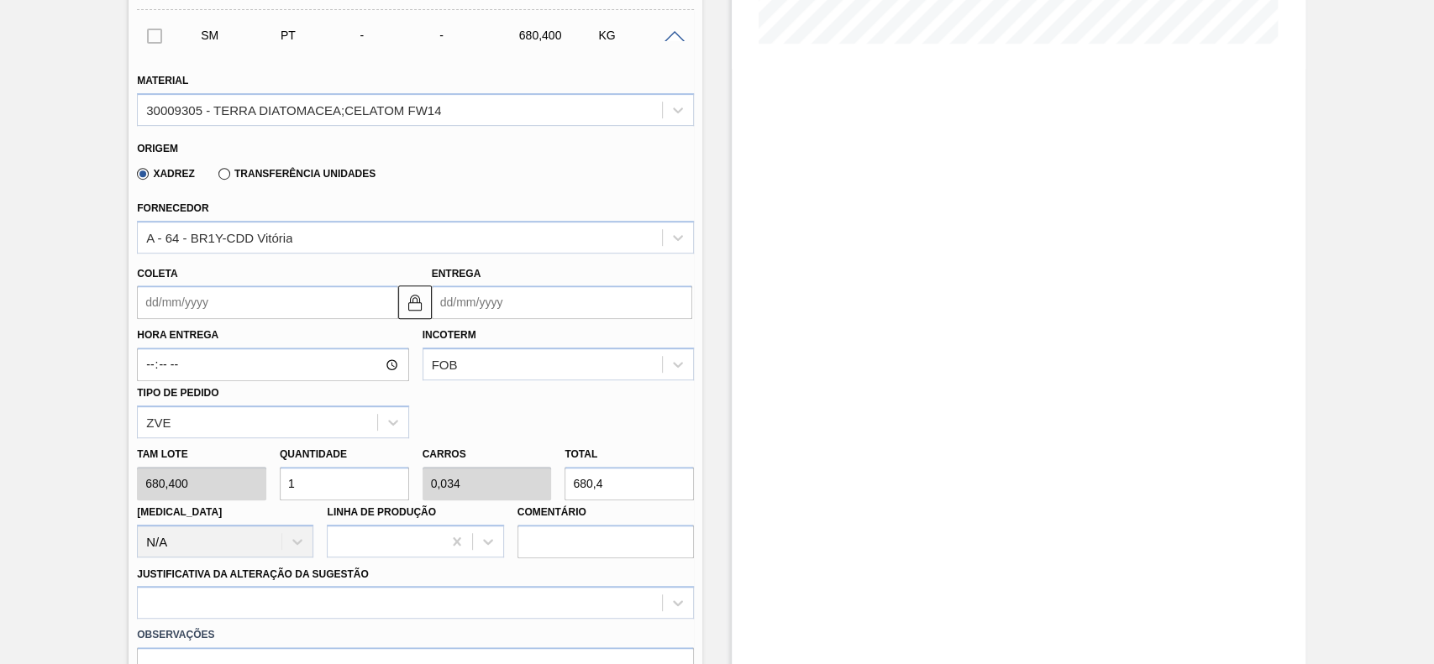
click at [255, 303] on input "Coleta" at bounding box center [267, 303] width 260 height 34
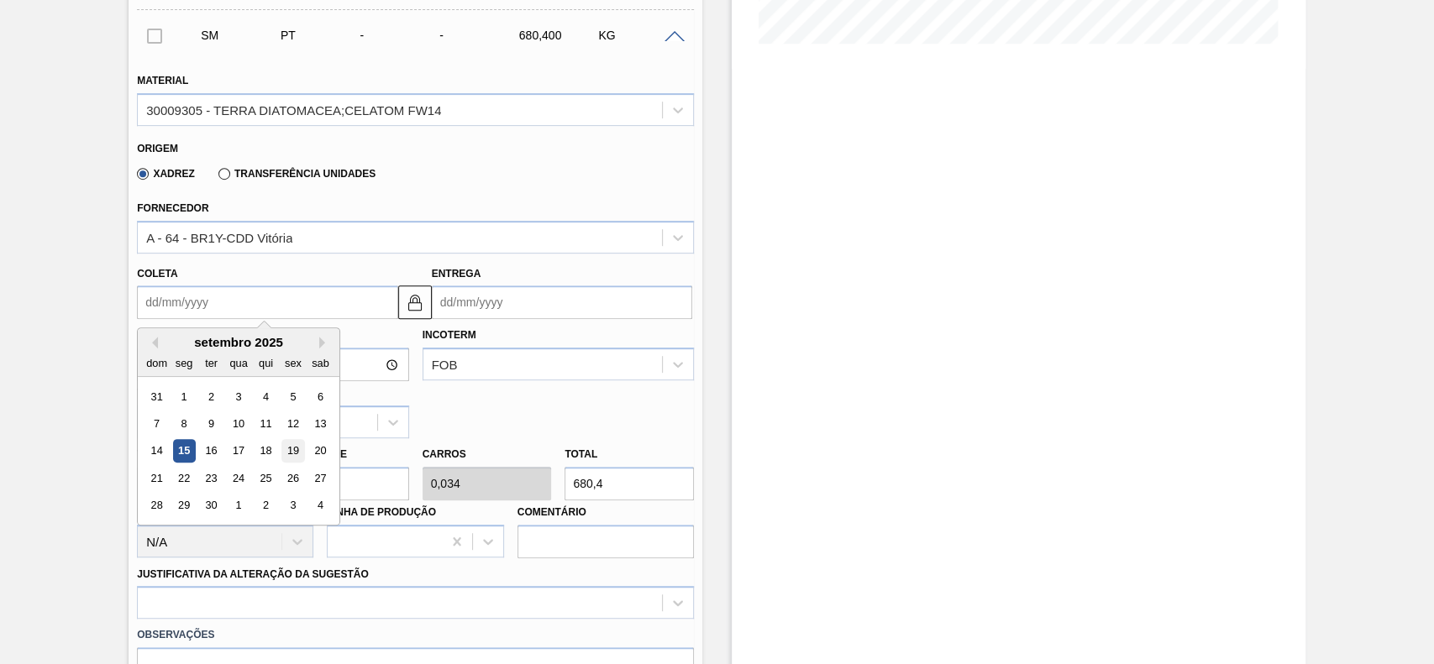
click at [301, 448] on div "19" at bounding box center [293, 451] width 23 height 23
type input "[DATE]"
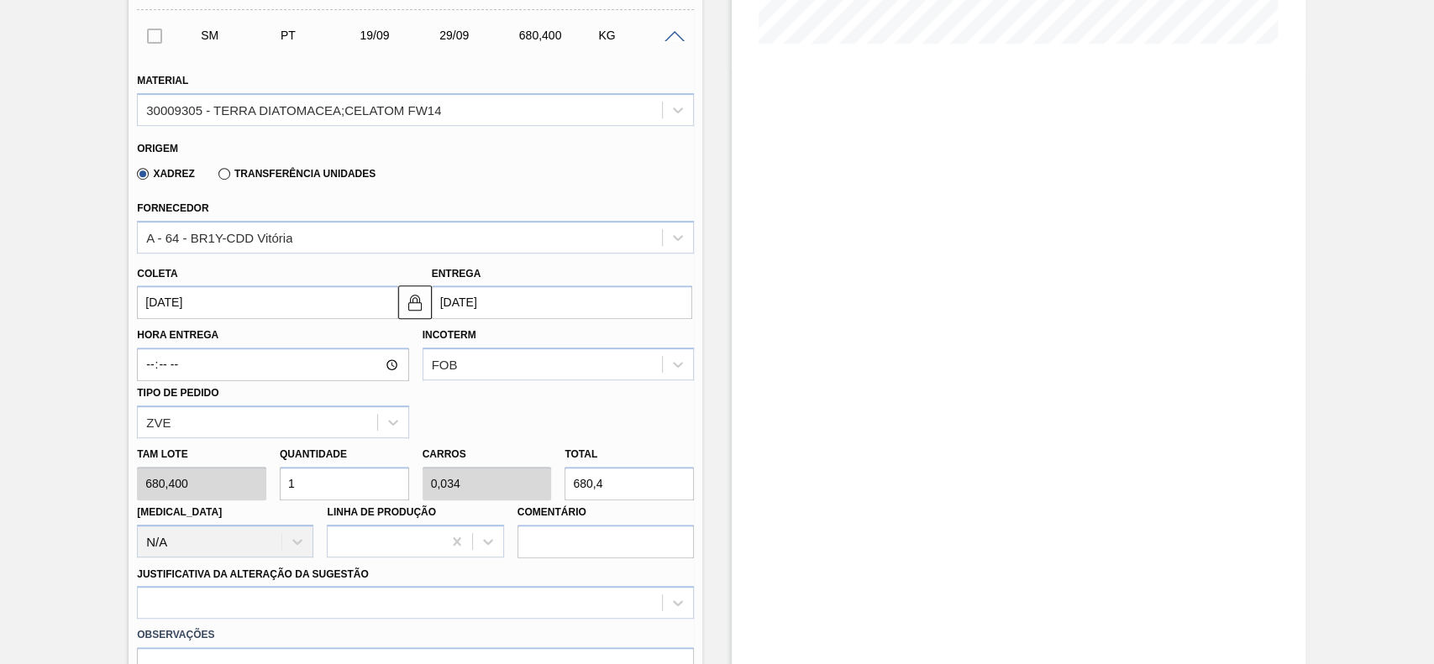
click at [329, 481] on input "1" at bounding box center [344, 484] width 129 height 34
type input "12"
type input "0,408"
type input "8.164,8"
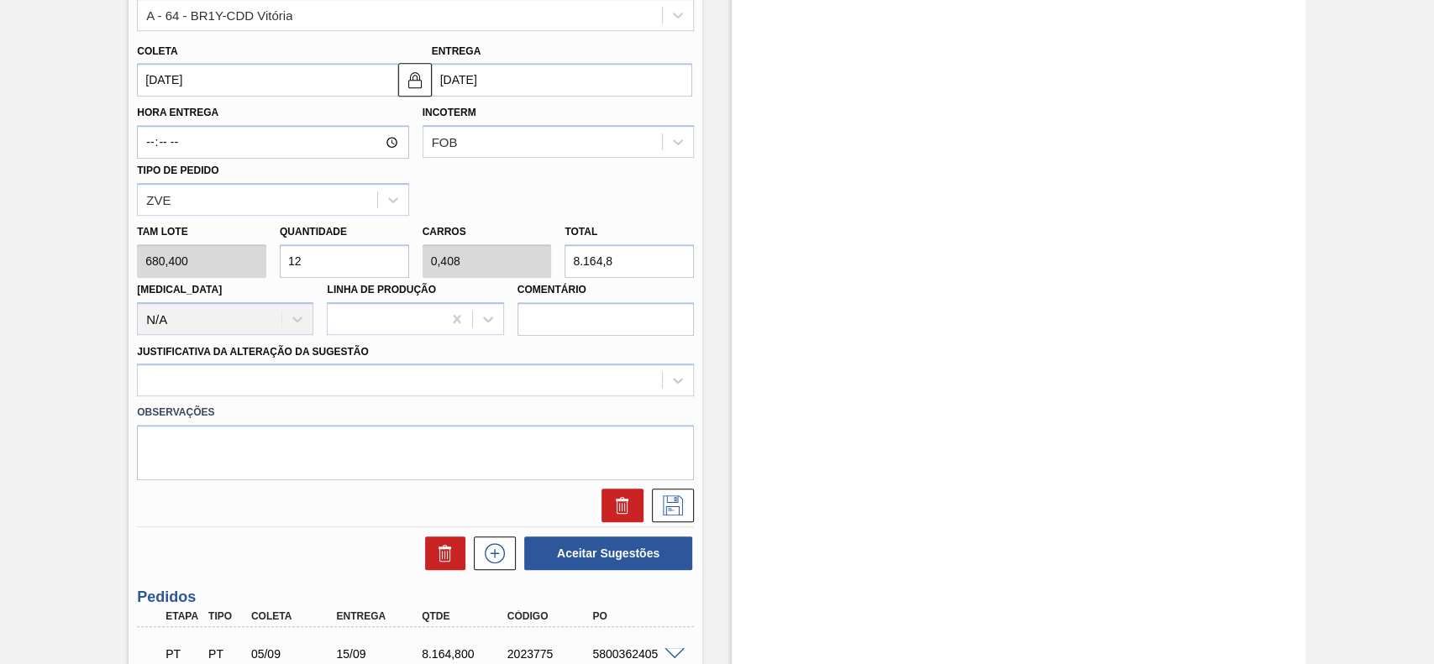
scroll to position [672, 0]
type input "12"
click at [302, 375] on div at bounding box center [400, 379] width 524 height 24
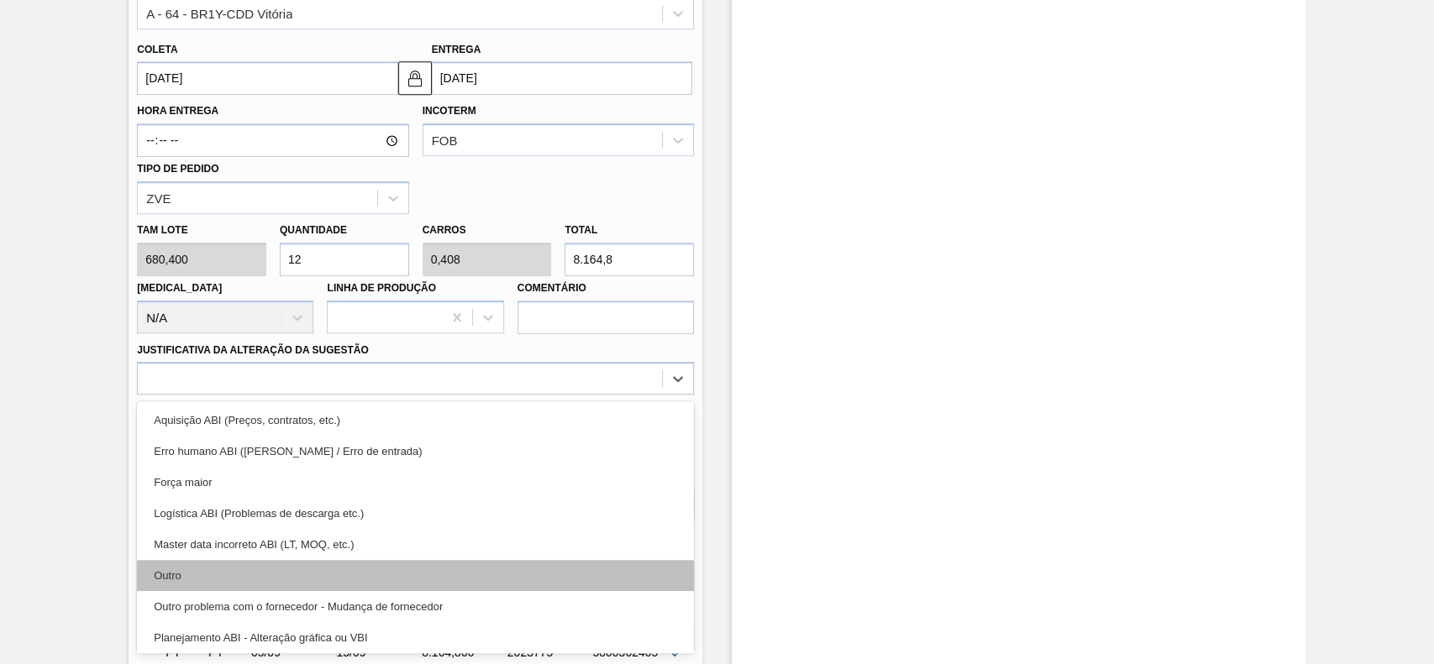
click at [241, 565] on div "Outro" at bounding box center [415, 575] width 557 height 31
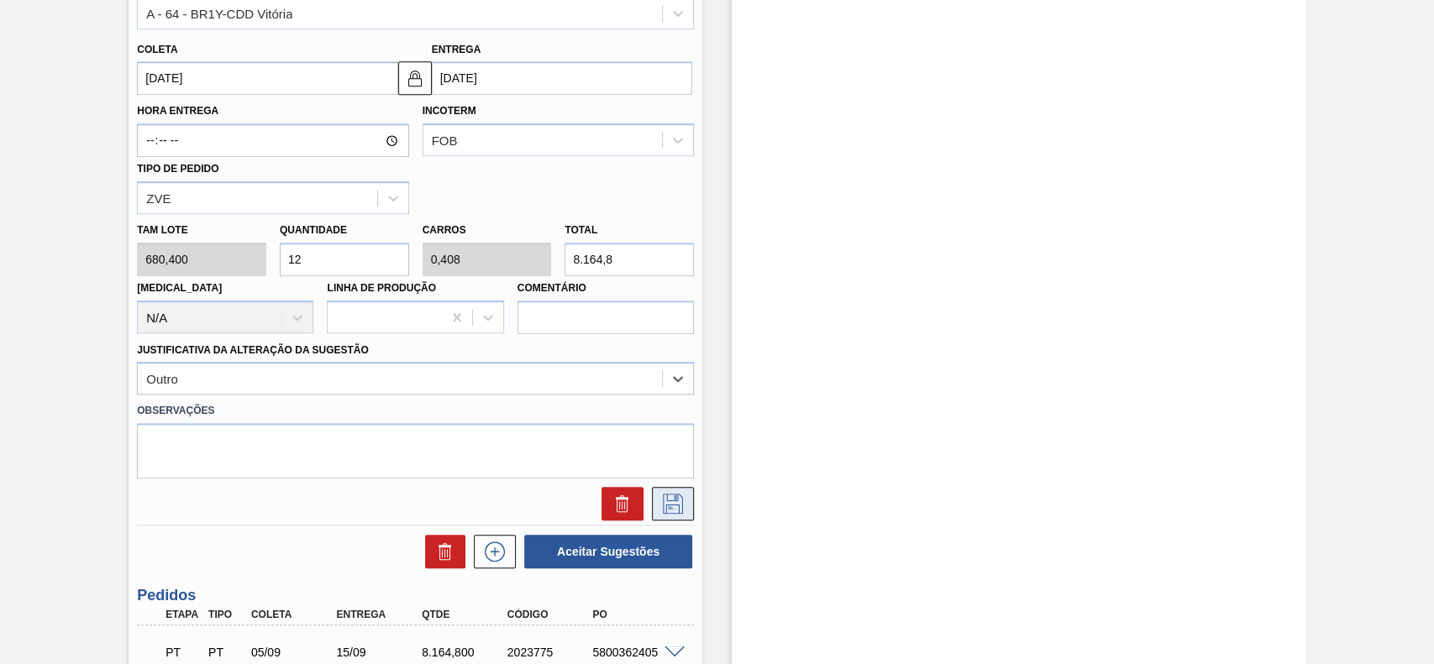
click at [663, 489] on button at bounding box center [673, 504] width 42 height 34
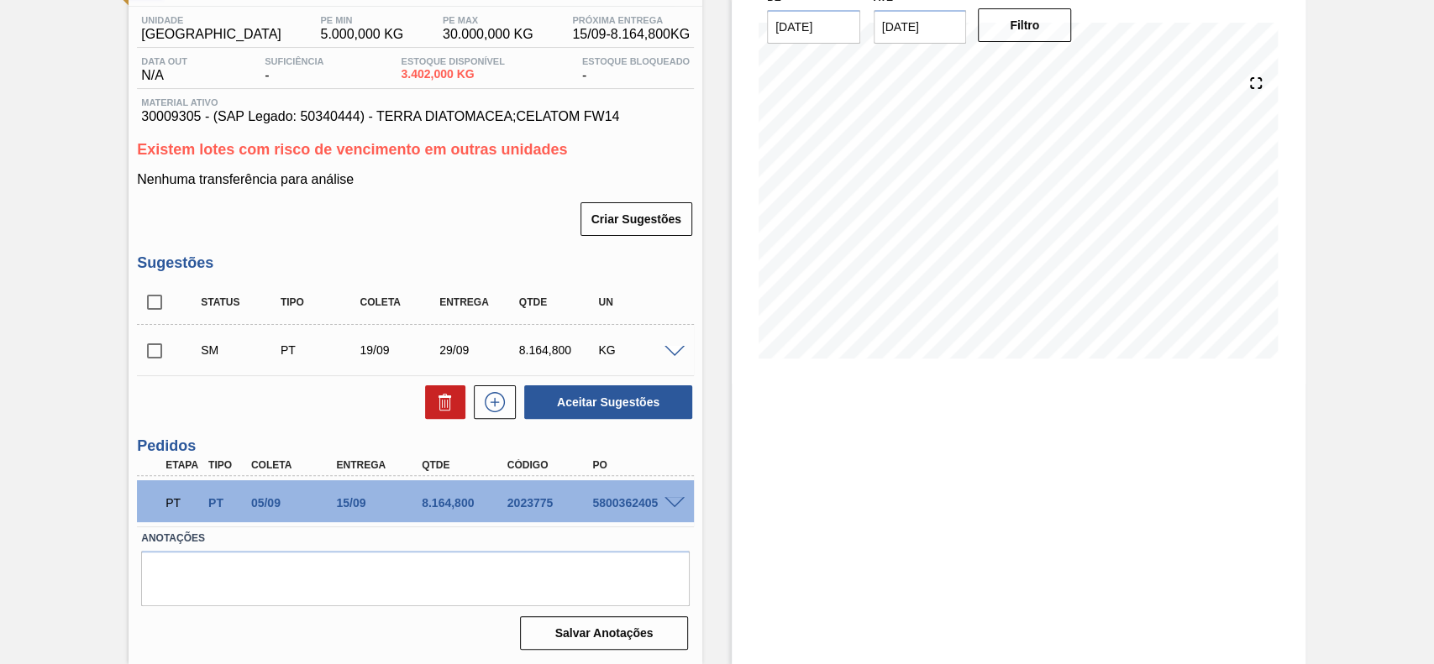
scroll to position [134, 0]
click at [153, 348] on input "checkbox" at bounding box center [154, 350] width 35 height 35
click at [593, 402] on button "Aceitar Sugestões" at bounding box center [608, 402] width 168 height 34
checkbox input "false"
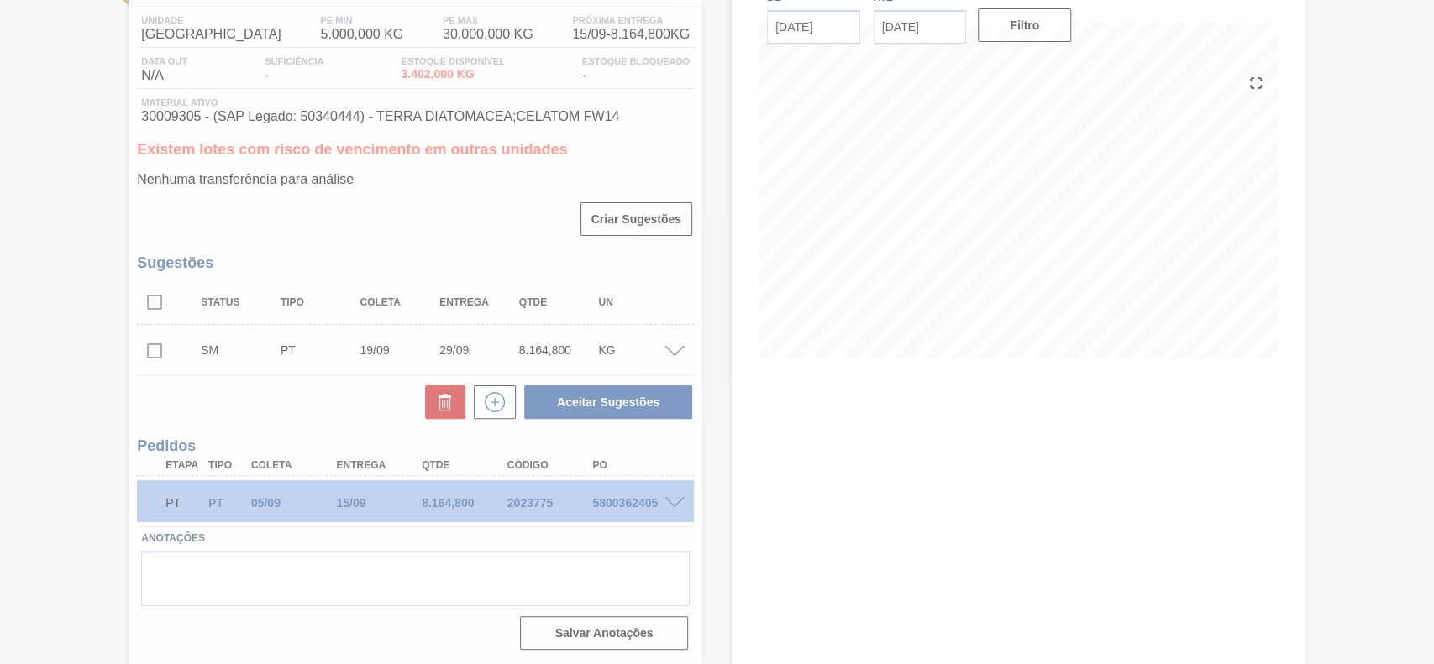
scroll to position [114, 0]
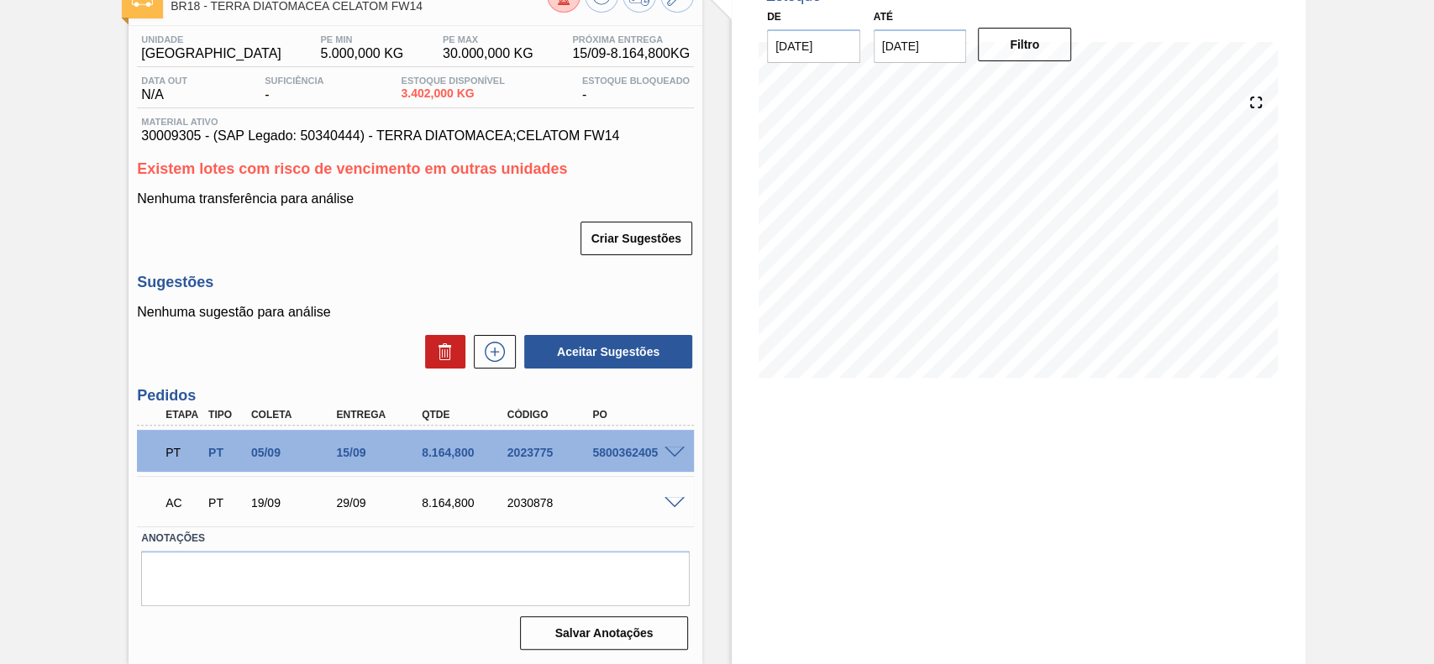
click at [665, 497] on span at bounding box center [674, 503] width 20 height 13
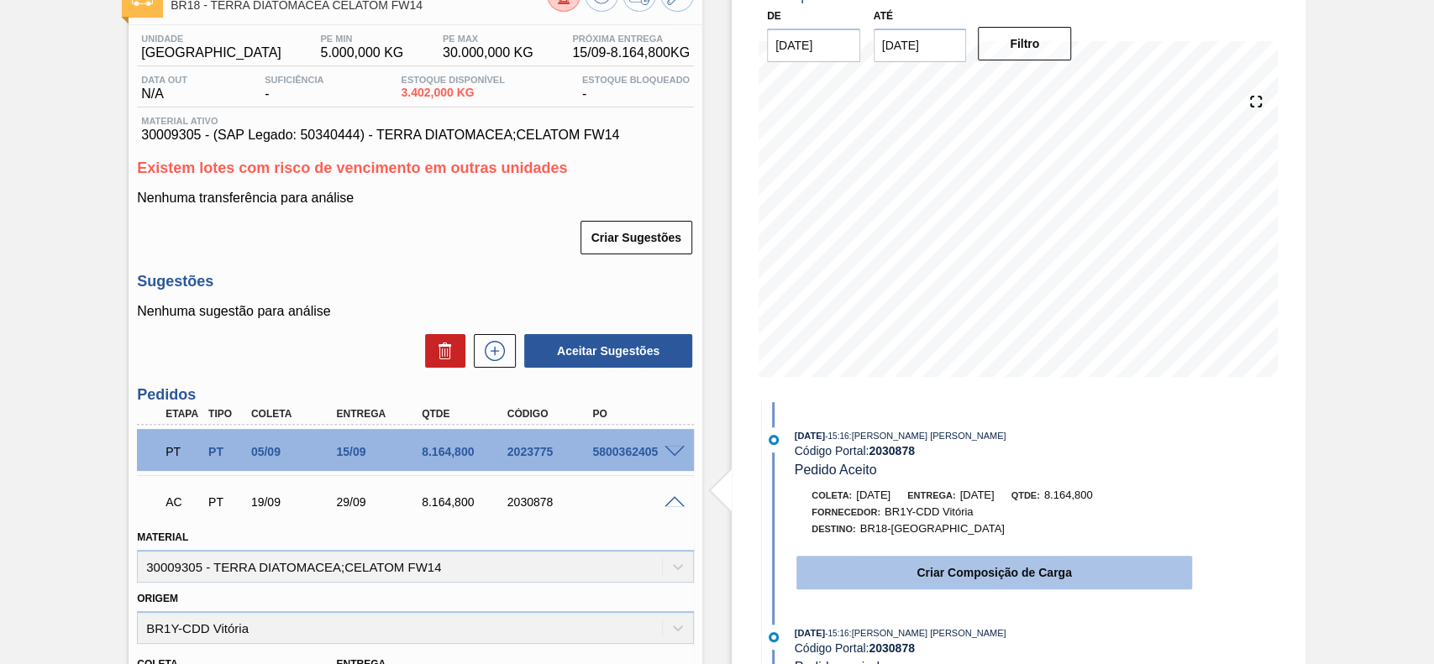
click at [930, 585] on button "Criar Composição de Carga" at bounding box center [994, 573] width 396 height 34
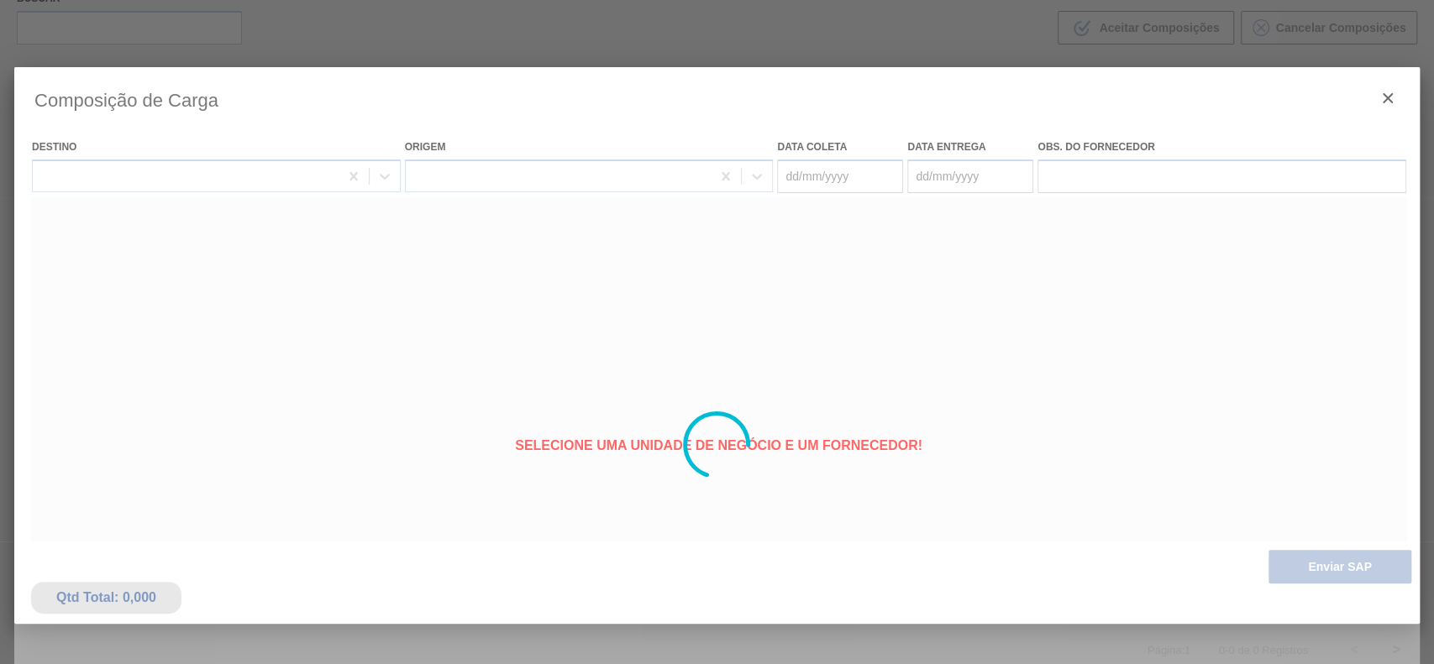
type coleta "[DATE]"
type entrega "[DATE]"
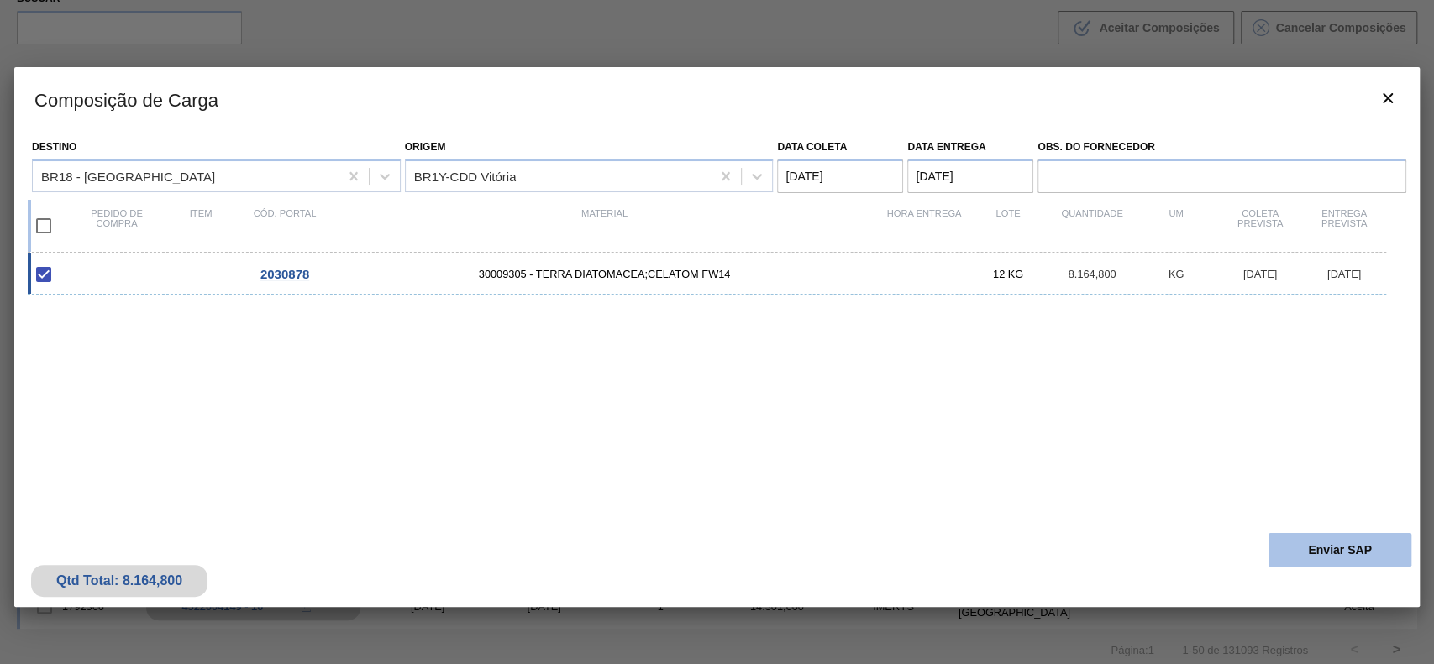
click at [1310, 563] on button "Enviar SAP" at bounding box center [1339, 550] width 143 height 34
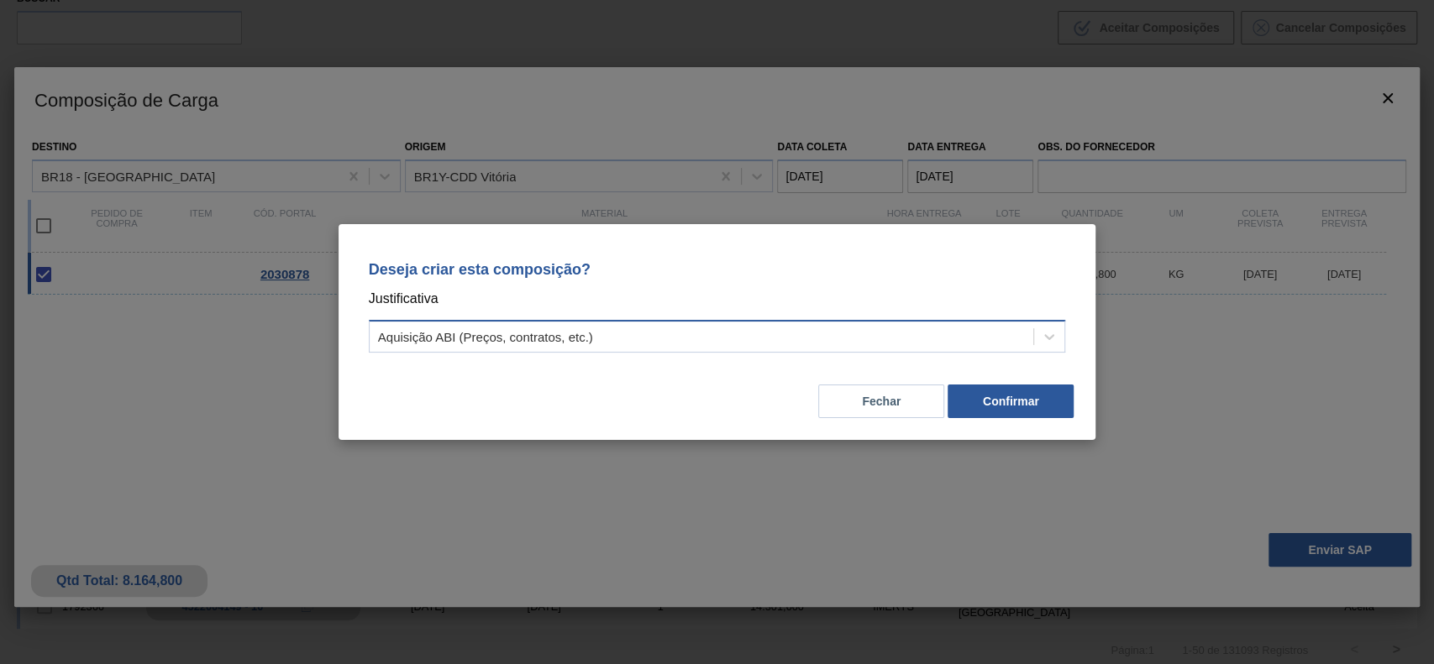
drag, startPoint x: 783, startPoint y: 312, endPoint x: 776, endPoint y: 343, distance: 31.0
click at [780, 323] on div "Deseja criar esta composição? Justificativa Aquisição ABI (Preços, contratos, e…" at bounding box center [717, 303] width 717 height 118
click at [768, 349] on div "Aquisição ABI (Preços, contratos, etc.)" at bounding box center [717, 336] width 697 height 33
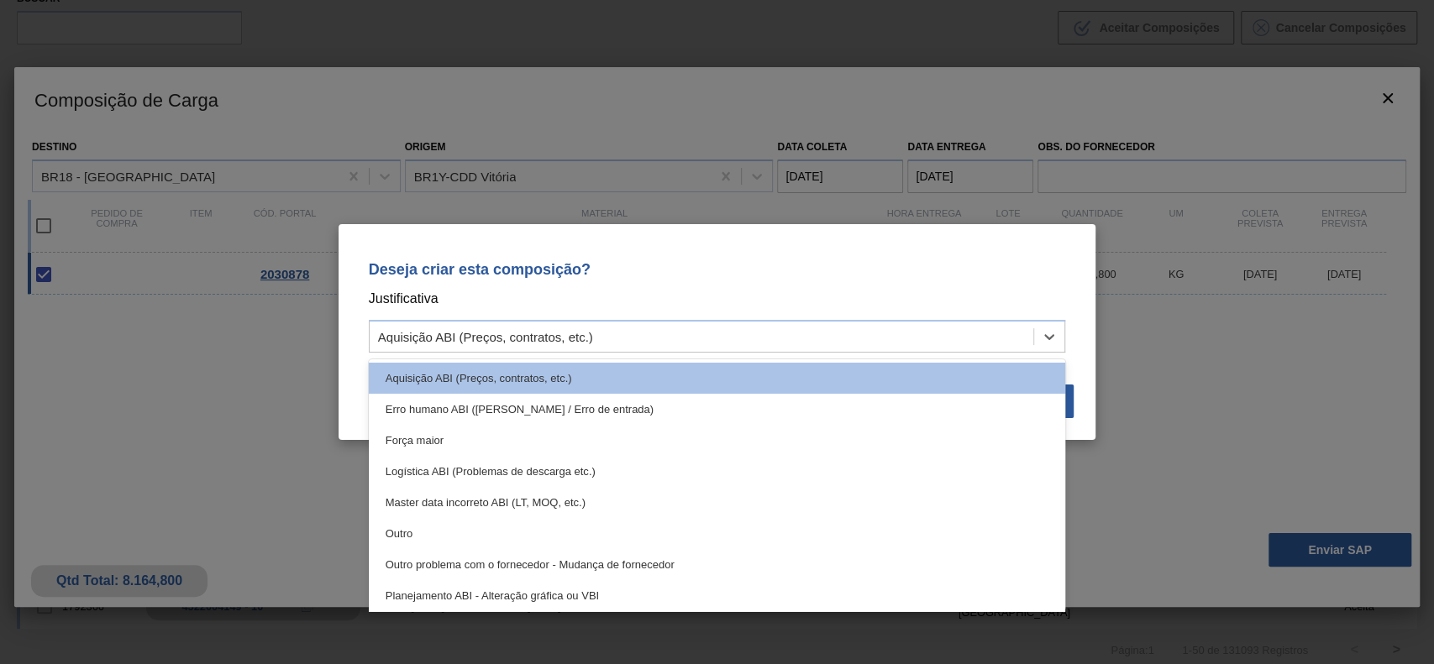
drag, startPoint x: 537, startPoint y: 518, endPoint x: 892, endPoint y: 440, distance: 362.9
click at [537, 519] on div "Outro" at bounding box center [717, 533] width 697 height 31
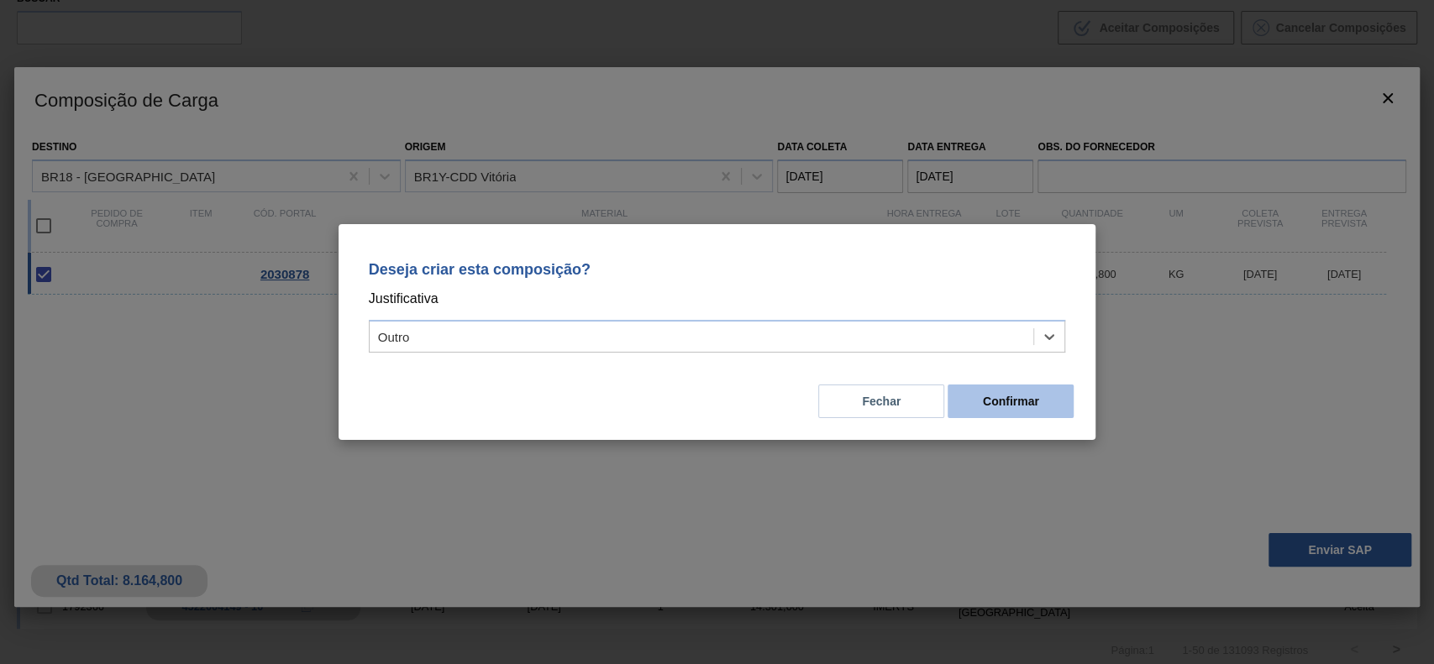
click at [1030, 401] on button "Confirmar" at bounding box center [1010, 402] width 126 height 34
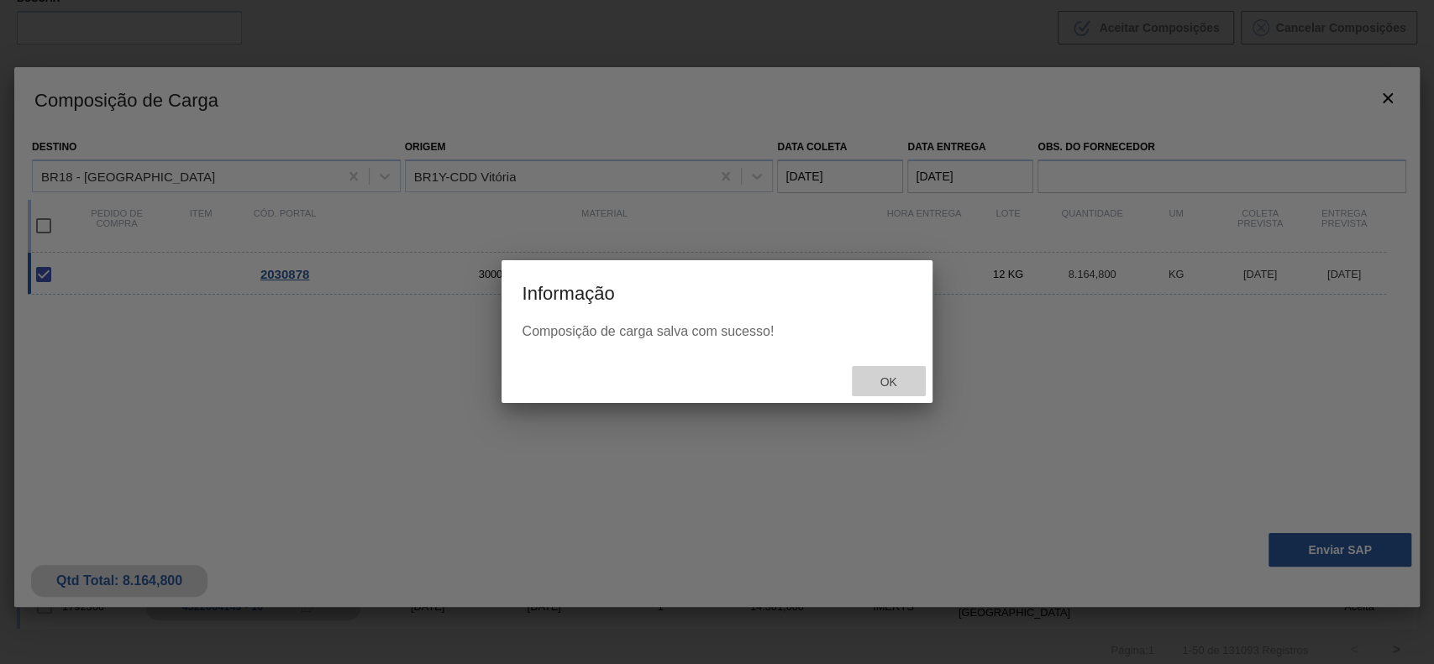
click at [894, 377] on span "Ok" at bounding box center [888, 381] width 44 height 13
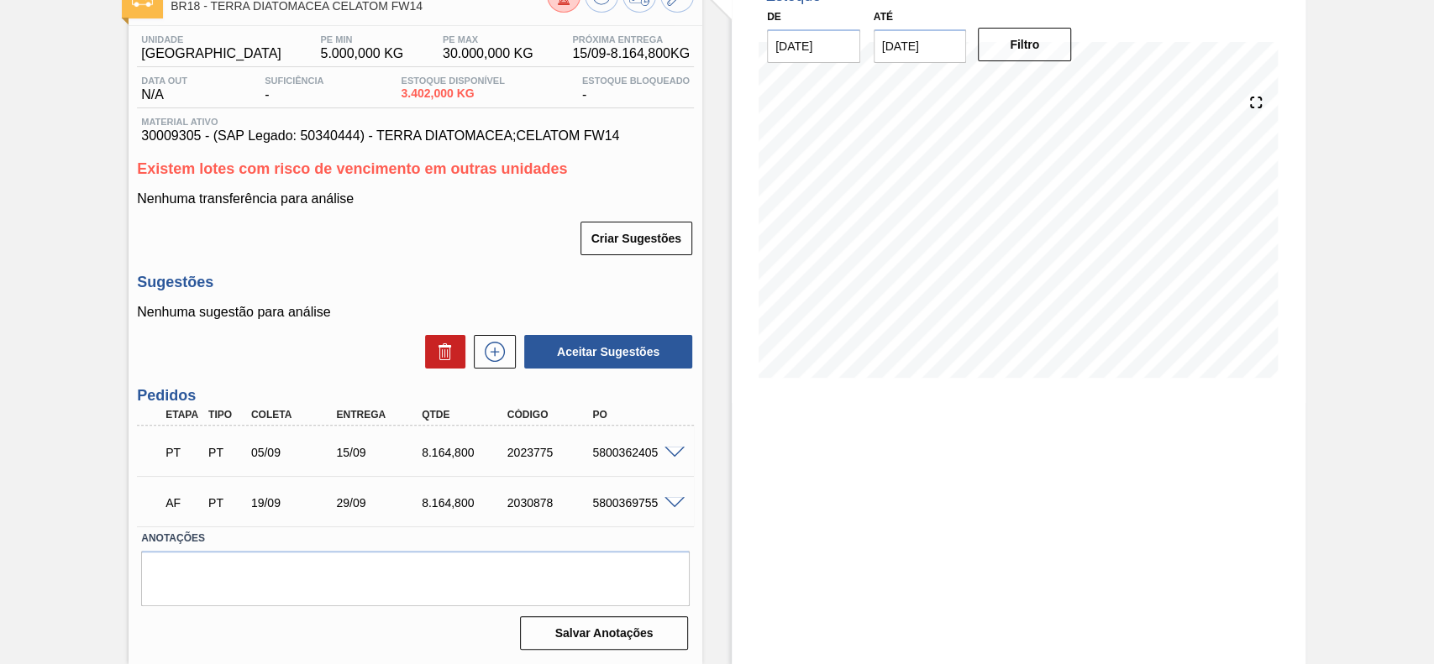
scroll to position [114, 0]
drag, startPoint x: 590, startPoint y: 506, endPoint x: 663, endPoint y: 506, distance: 73.1
click at [664, 506] on div "AF PT 19/09 29/09 8.164,[PHONE_NUMBER] 5800369755" at bounding box center [415, 501] width 557 height 42
copy div "5800369755"
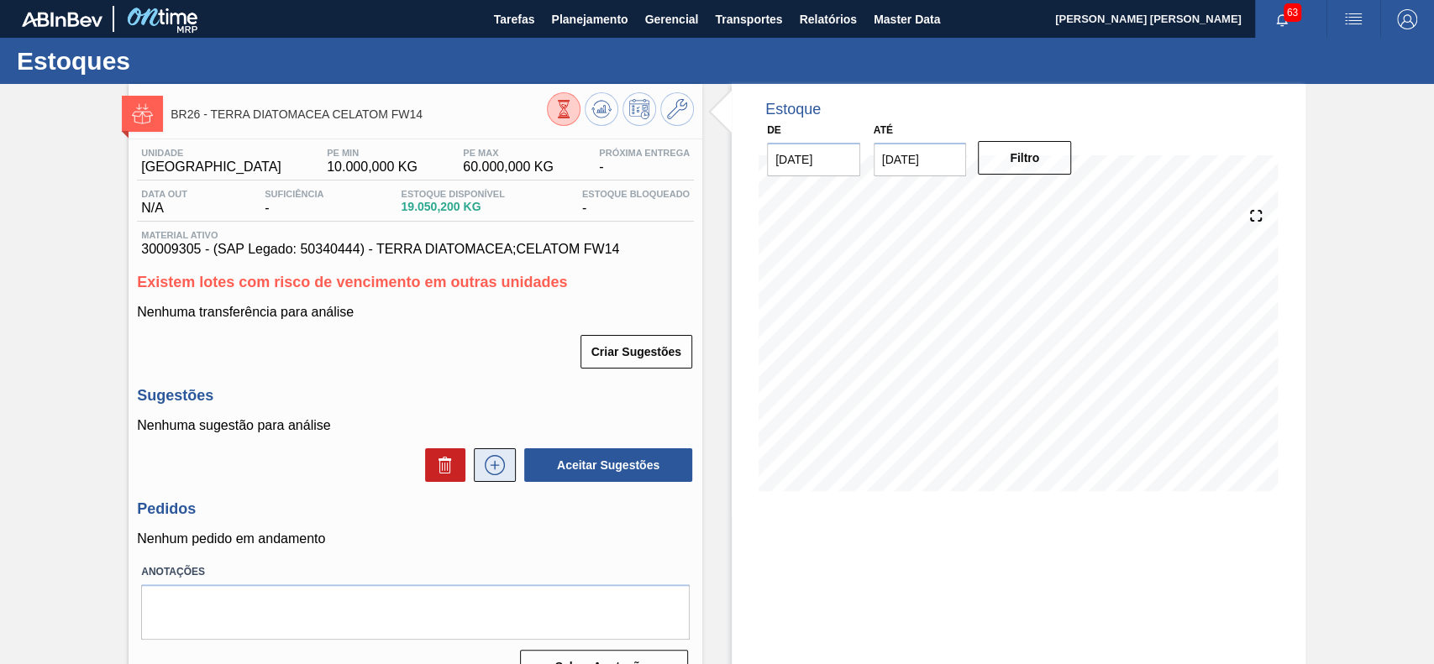
click at [505, 456] on button at bounding box center [495, 465] width 42 height 34
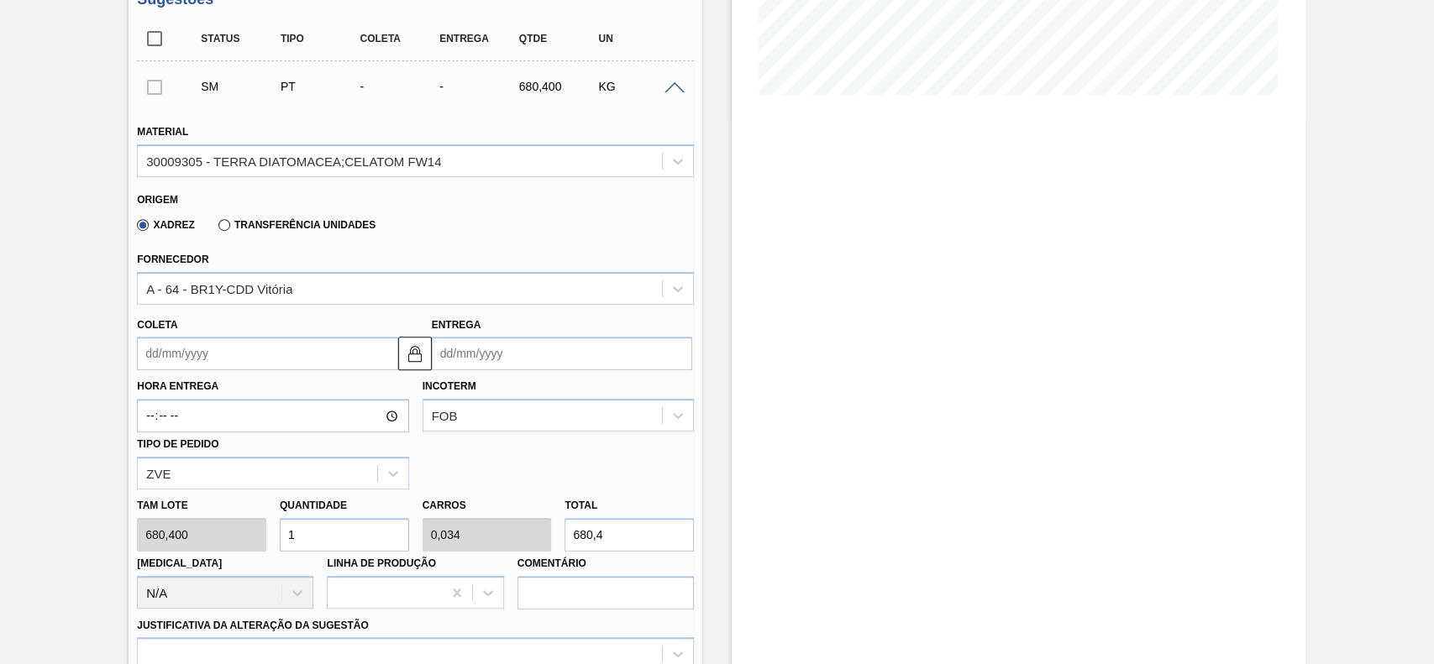
scroll to position [448, 0]
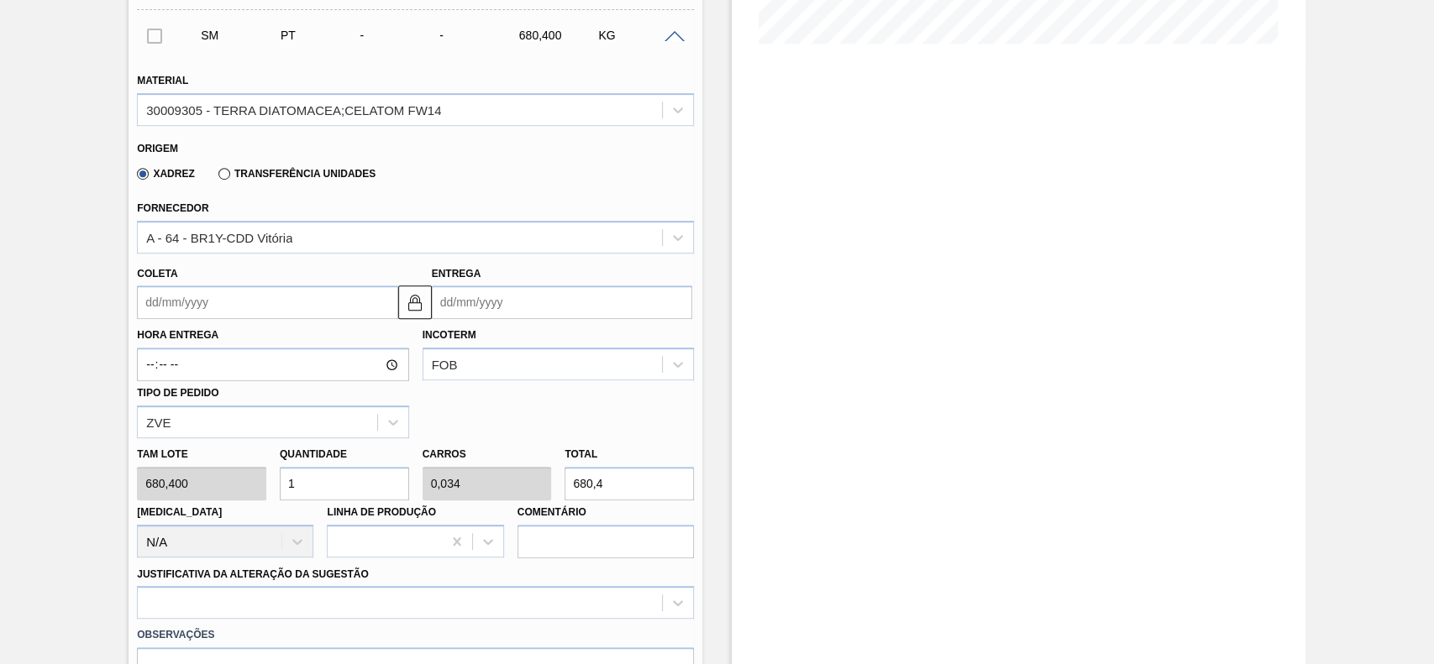
click at [249, 308] on input "Coleta" at bounding box center [267, 303] width 260 height 34
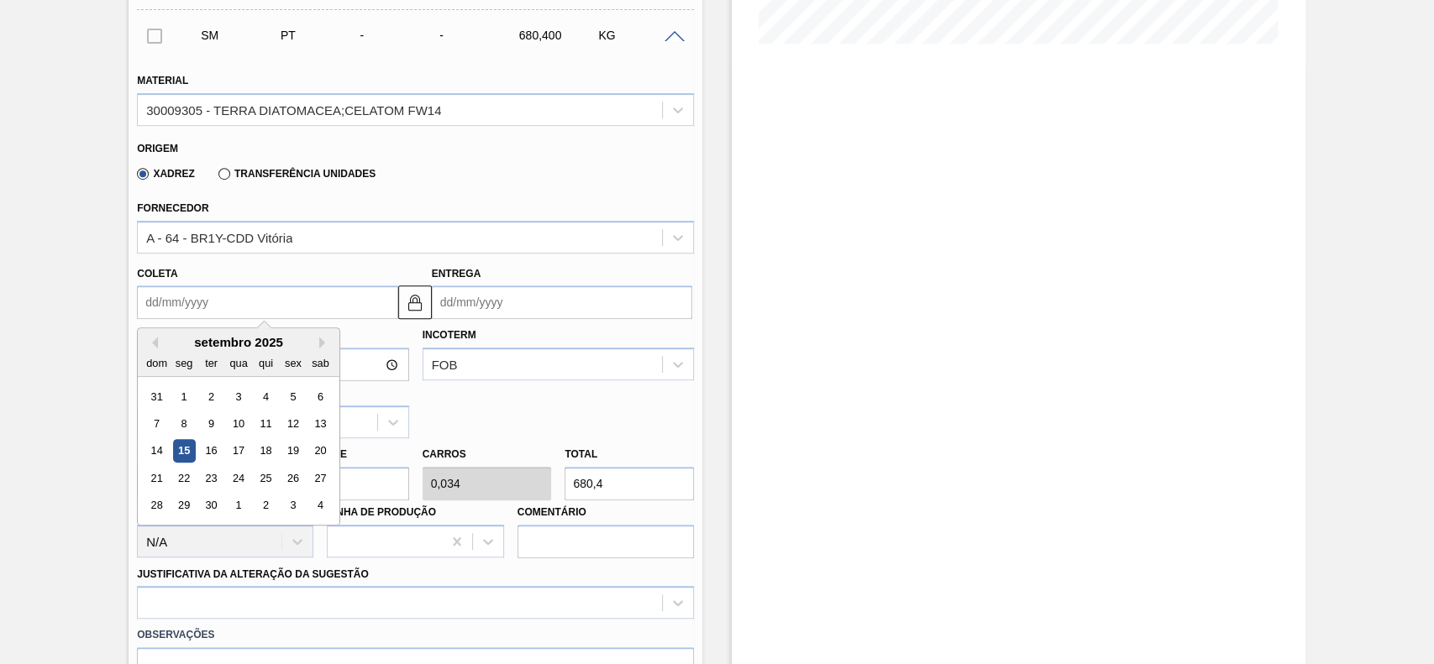
drag, startPoint x: 297, startPoint y: 450, endPoint x: 348, endPoint y: 511, distance: 79.4
click at [299, 452] on div "19" at bounding box center [293, 451] width 23 height 23
type input "[DATE]"
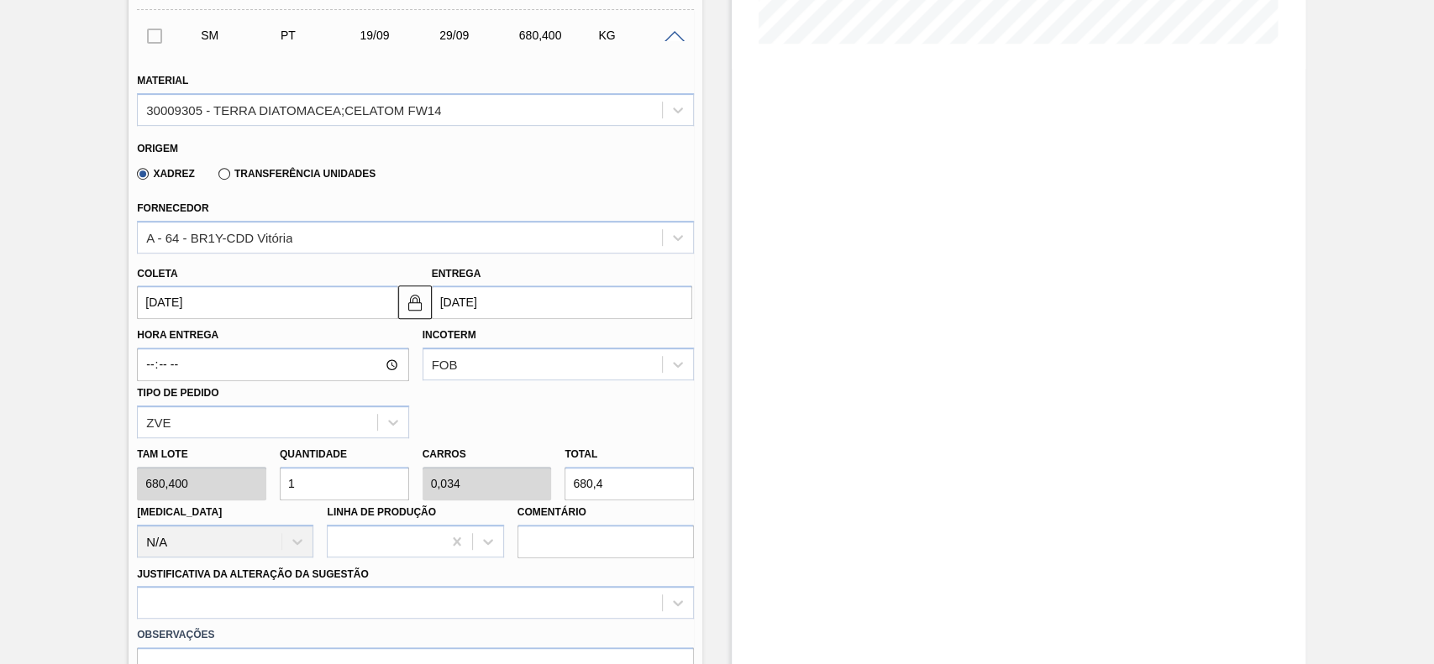
click at [358, 487] on input "1" at bounding box center [344, 484] width 129 height 34
type input "12"
type input "0,408"
type input "8.164,8"
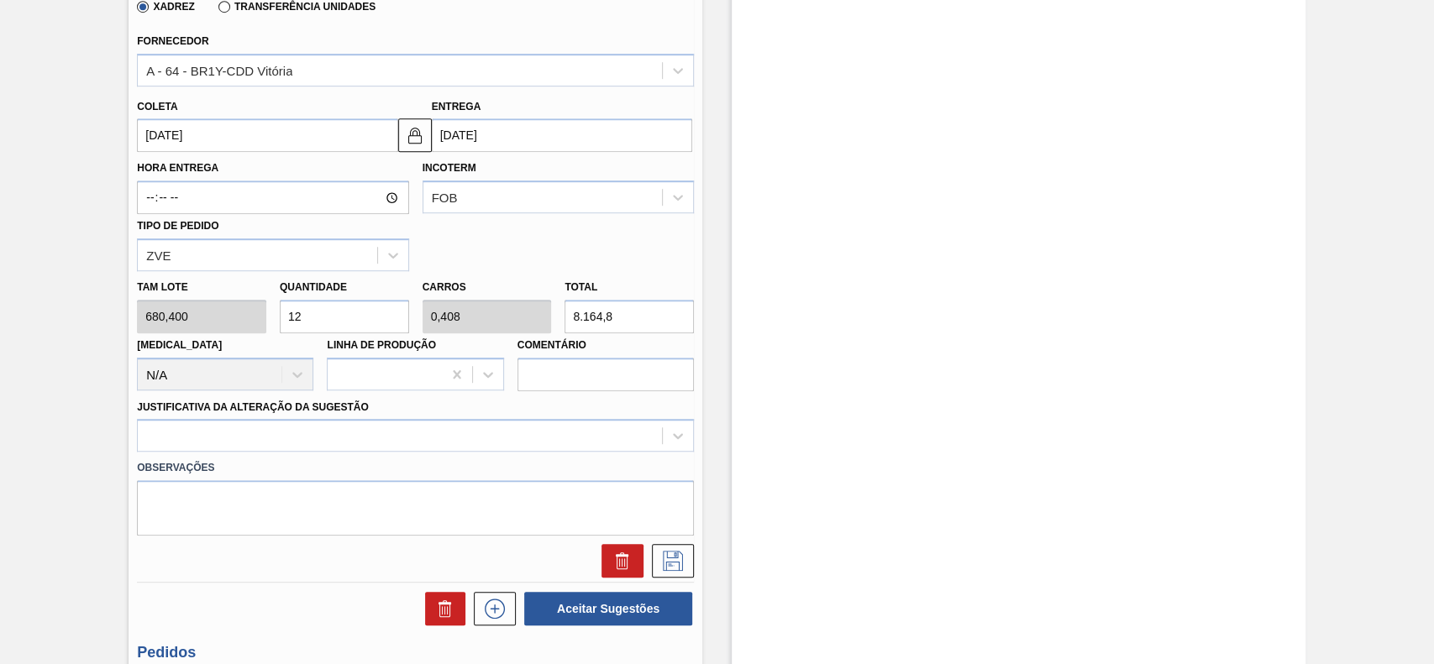
scroll to position [672, 0]
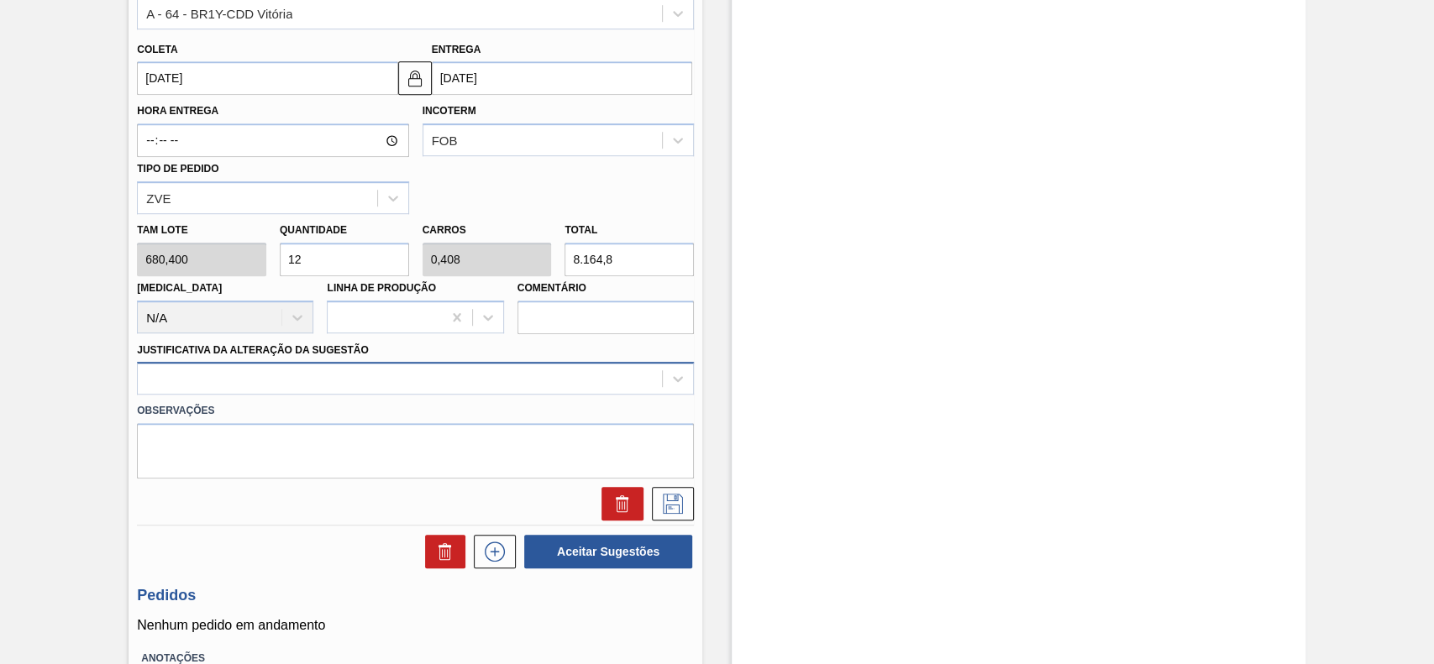
type input "12"
click at [321, 395] on div at bounding box center [415, 378] width 557 height 33
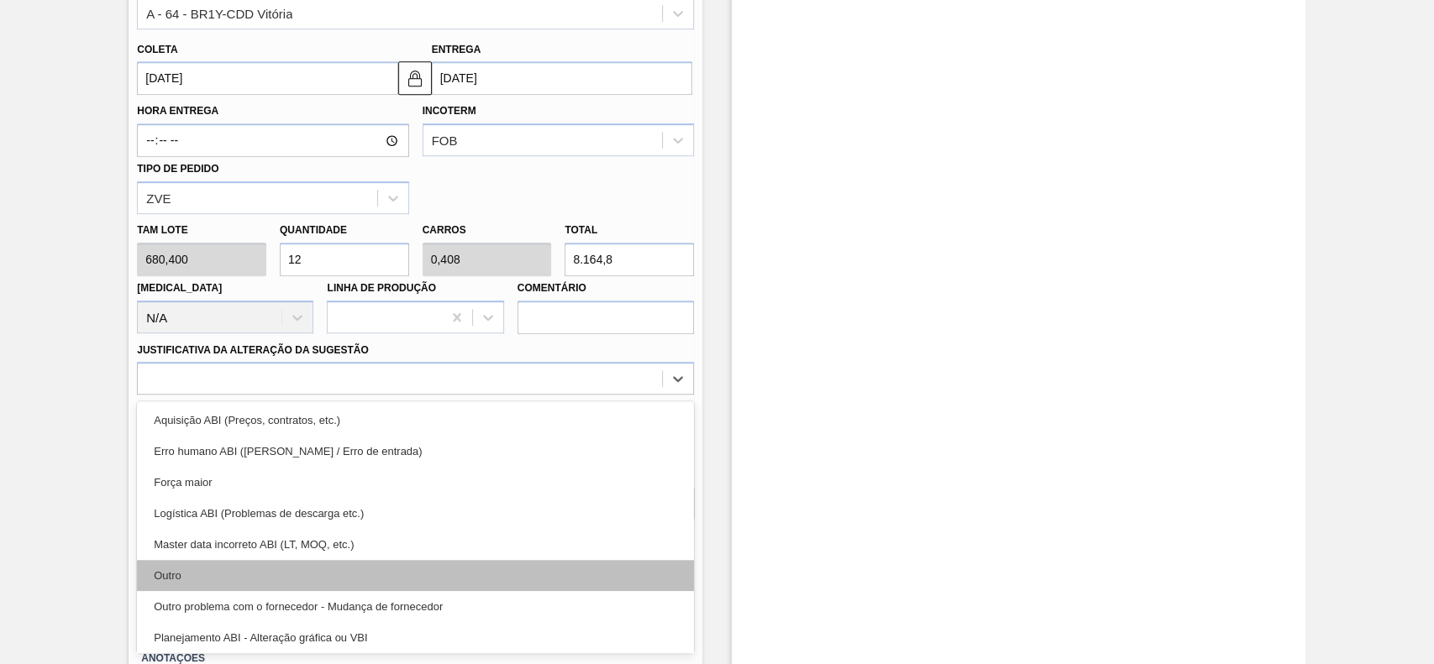
click at [269, 563] on div "Outro" at bounding box center [415, 575] width 557 height 31
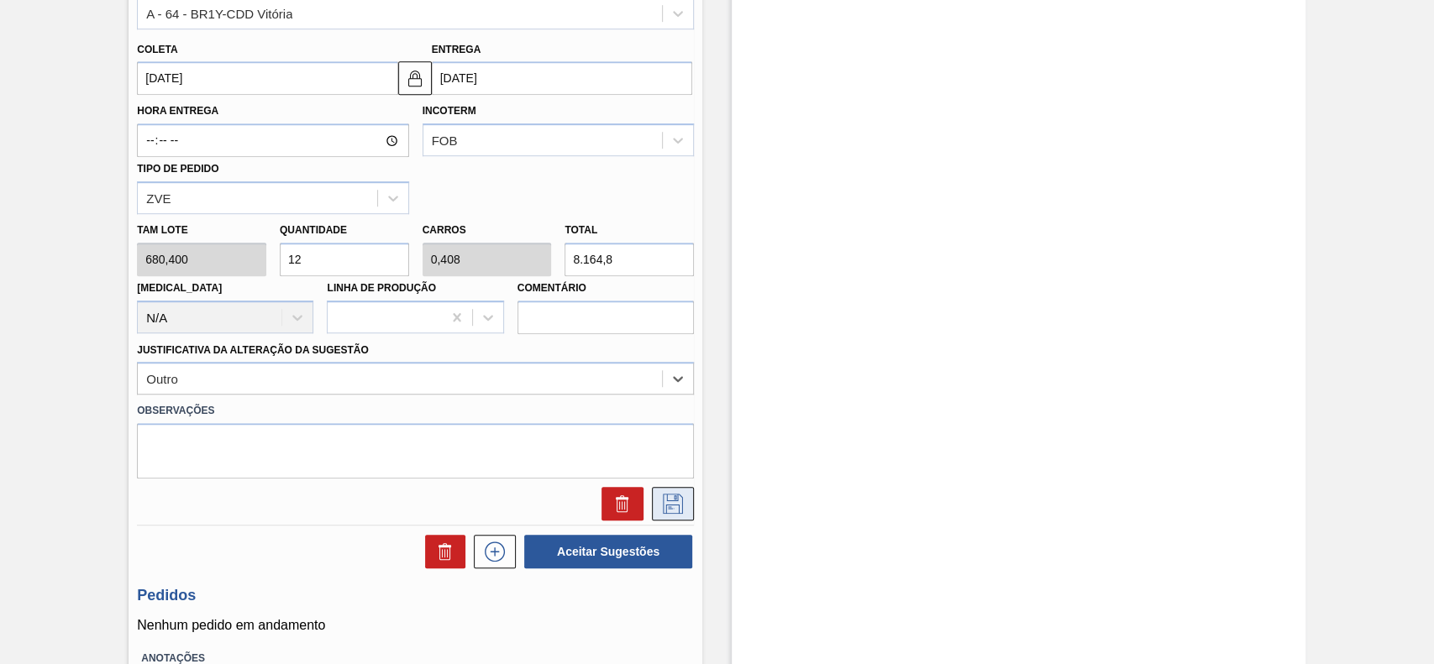
click at [685, 502] on button at bounding box center [673, 504] width 42 height 34
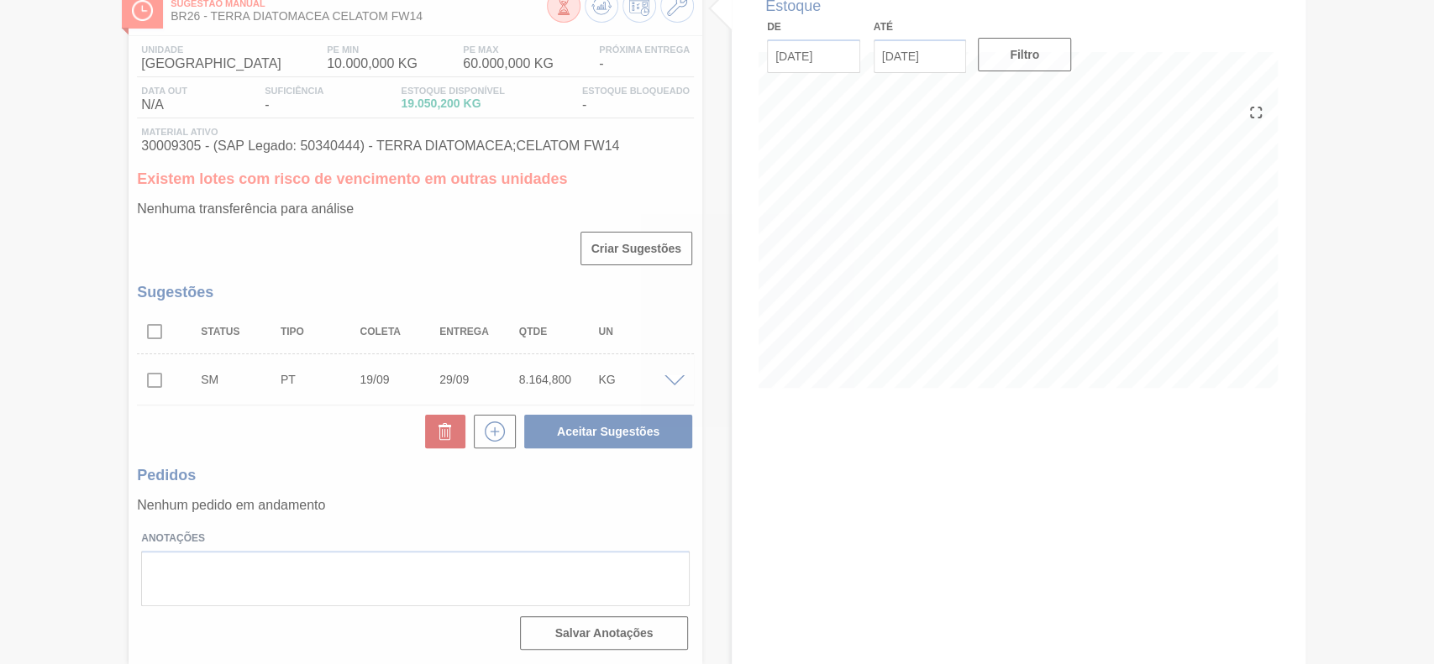
scroll to position [105, 0]
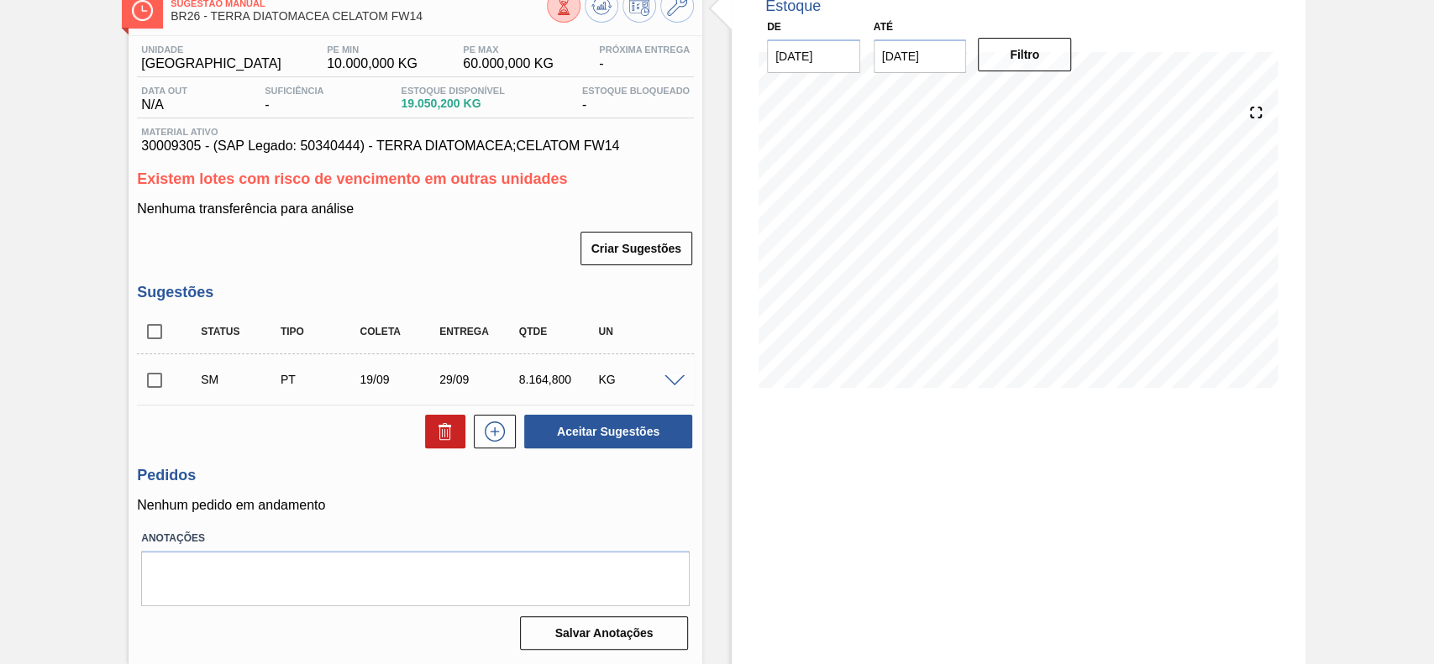
drag, startPoint x: 152, startPoint y: 387, endPoint x: 585, endPoint y: 388, distance: 433.3
click at [152, 386] on input "checkbox" at bounding box center [154, 380] width 35 height 35
click at [670, 426] on button "Aceitar Sugestões" at bounding box center [608, 432] width 168 height 34
checkbox input "false"
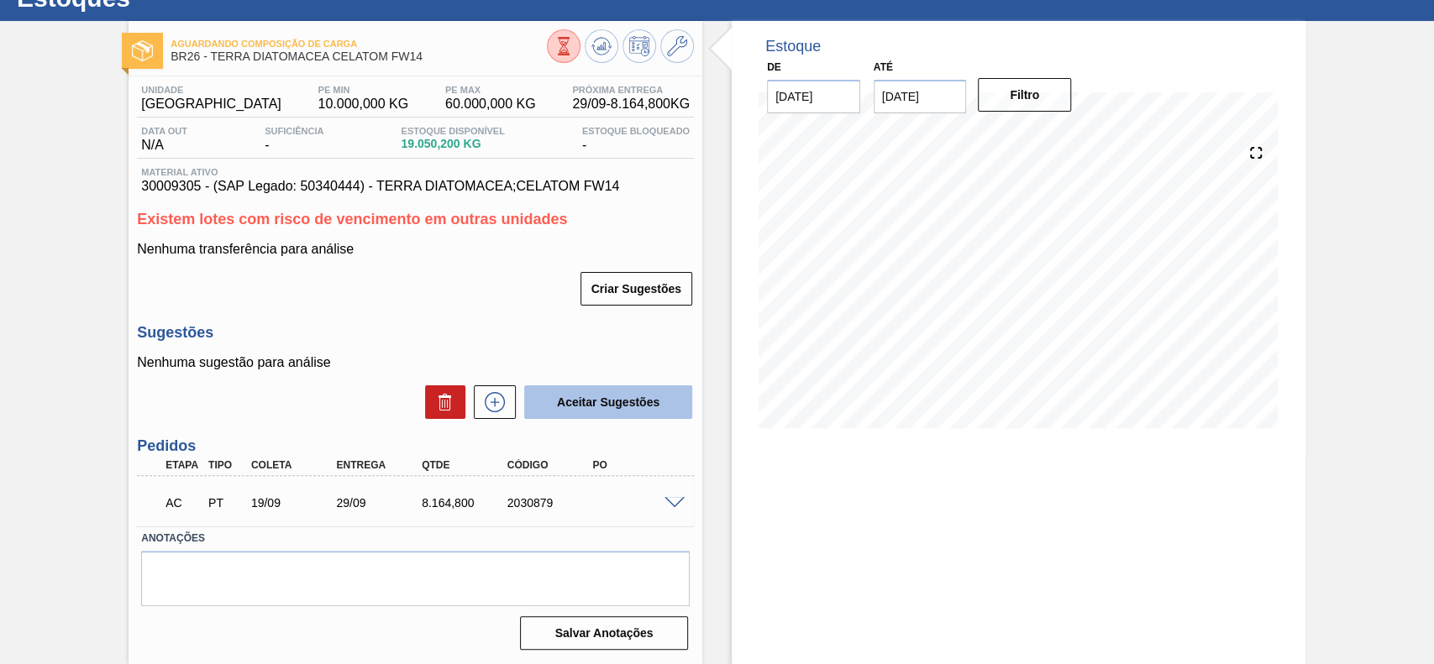
scroll to position [64, 0]
click at [674, 502] on span at bounding box center [674, 503] width 20 height 13
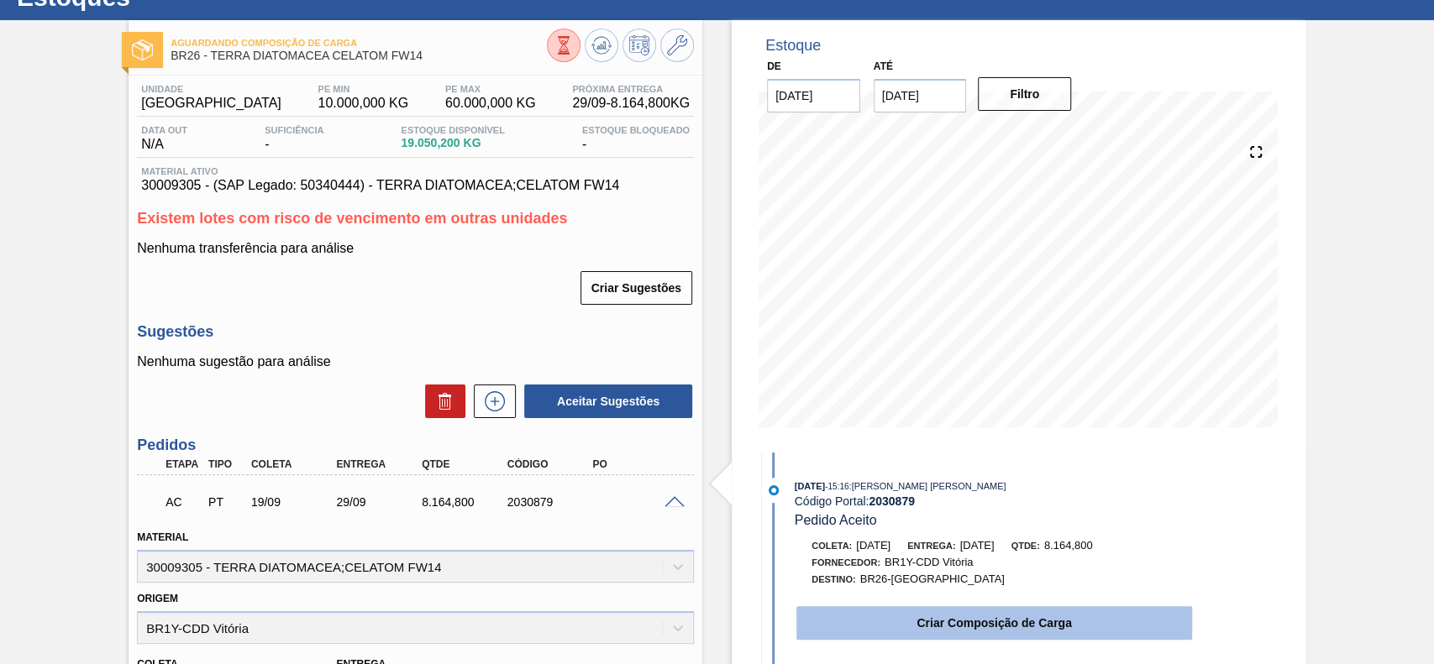
click at [938, 637] on button "Criar Composição de Carga" at bounding box center [994, 623] width 396 height 34
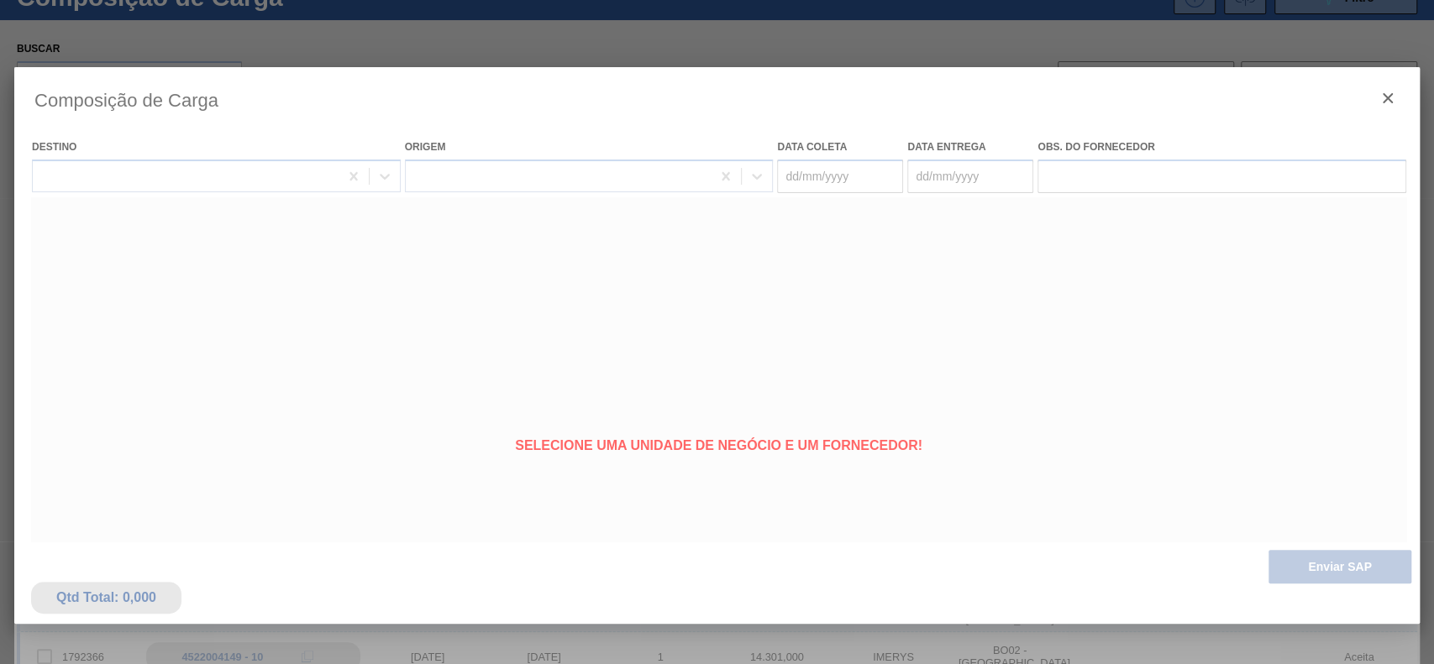
type coleta "[DATE]"
type entrega "[DATE]"
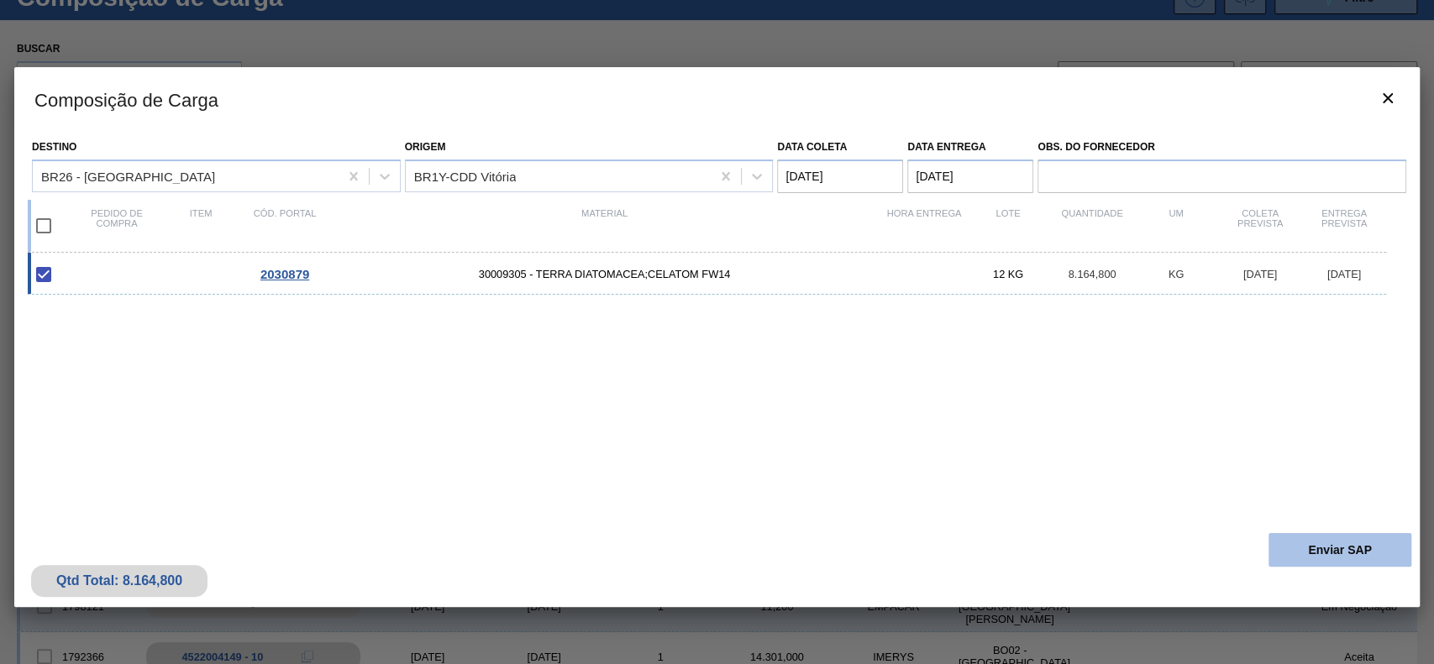
click at [1273, 552] on button "Enviar SAP" at bounding box center [1339, 550] width 143 height 34
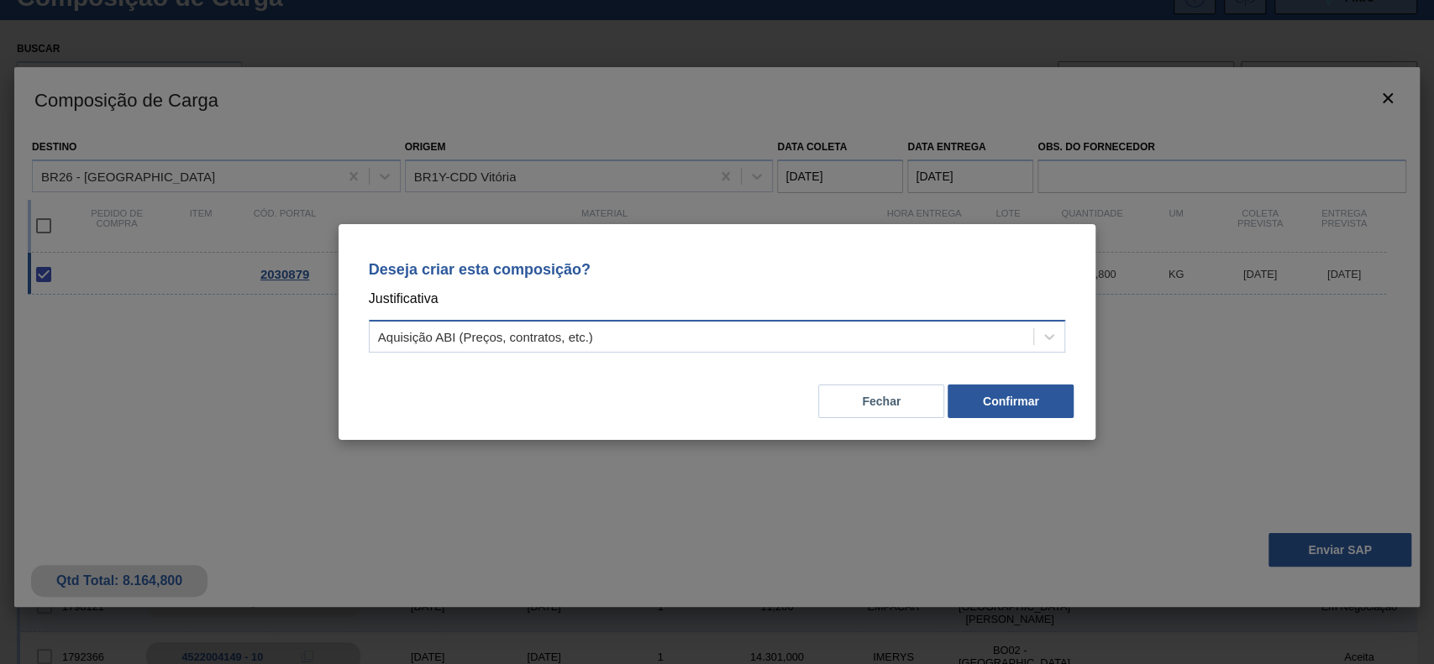
drag, startPoint x: 742, startPoint y: 347, endPoint x: 728, endPoint y: 351, distance: 14.1
click at [737, 349] on div "Aquisição ABI (Preços, contratos, etc.)" at bounding box center [702, 337] width 664 height 24
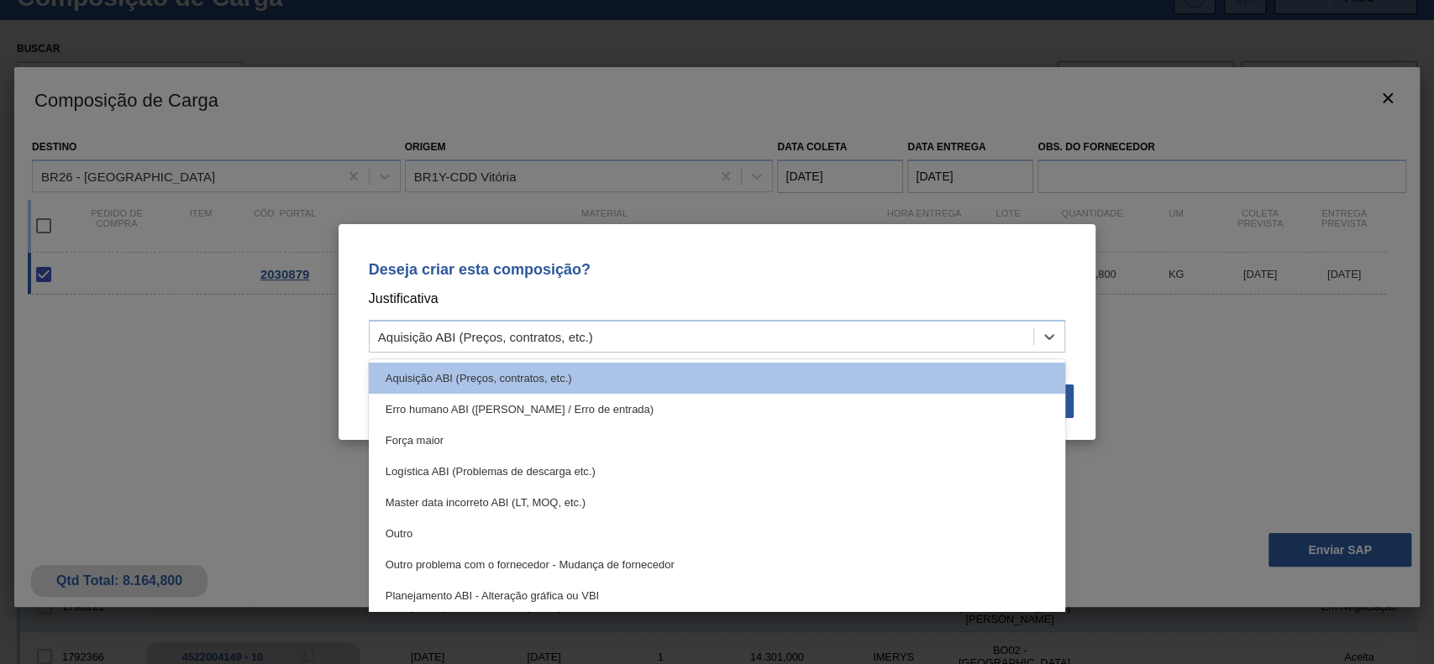
drag, startPoint x: 396, startPoint y: 526, endPoint x: 786, endPoint y: 459, distance: 395.4
click at [396, 526] on div "Outro" at bounding box center [717, 533] width 697 height 31
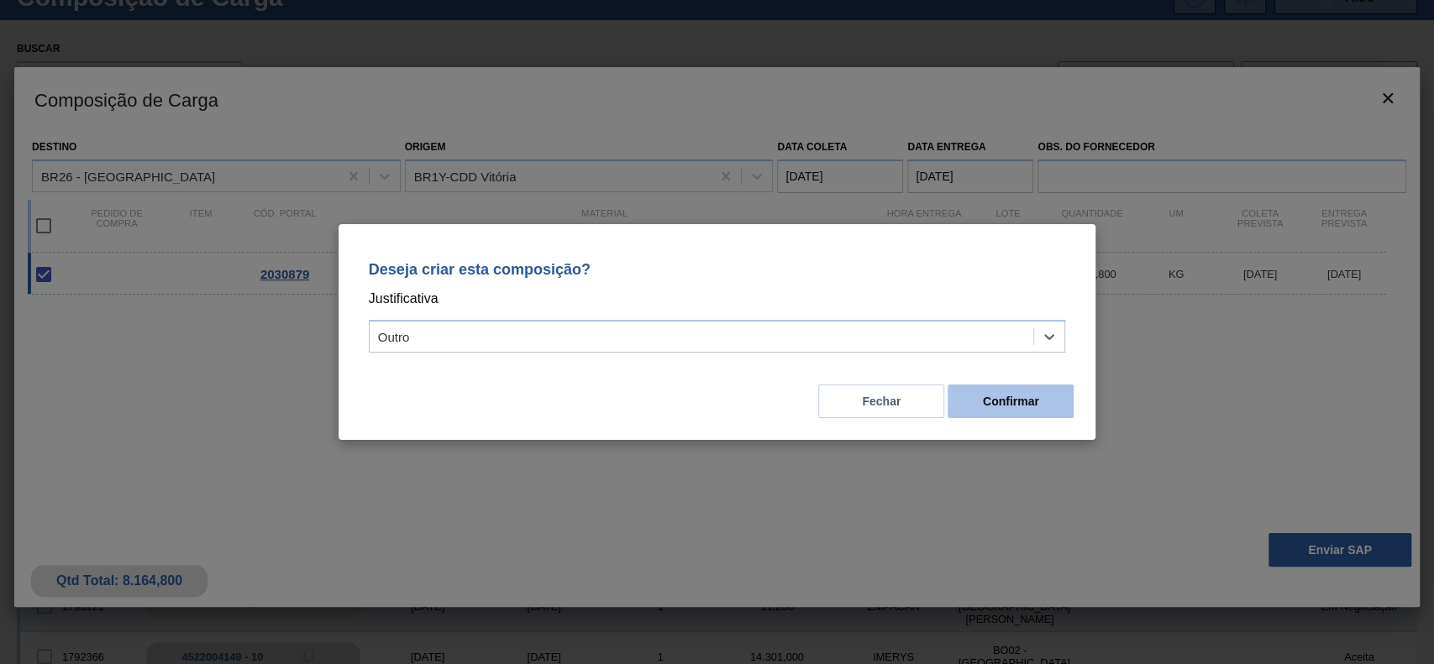
click at [1014, 395] on button "Confirmar" at bounding box center [1010, 402] width 126 height 34
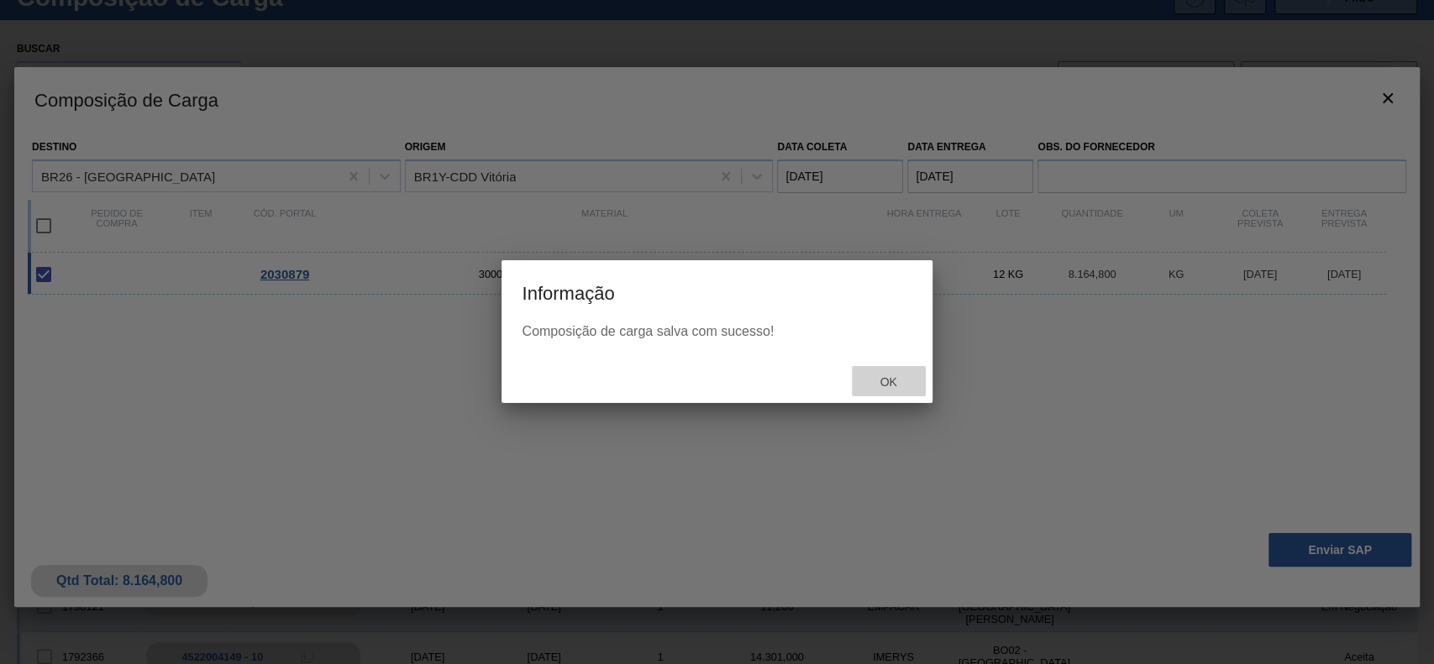
click at [874, 379] on span "Ok" at bounding box center [888, 381] width 44 height 13
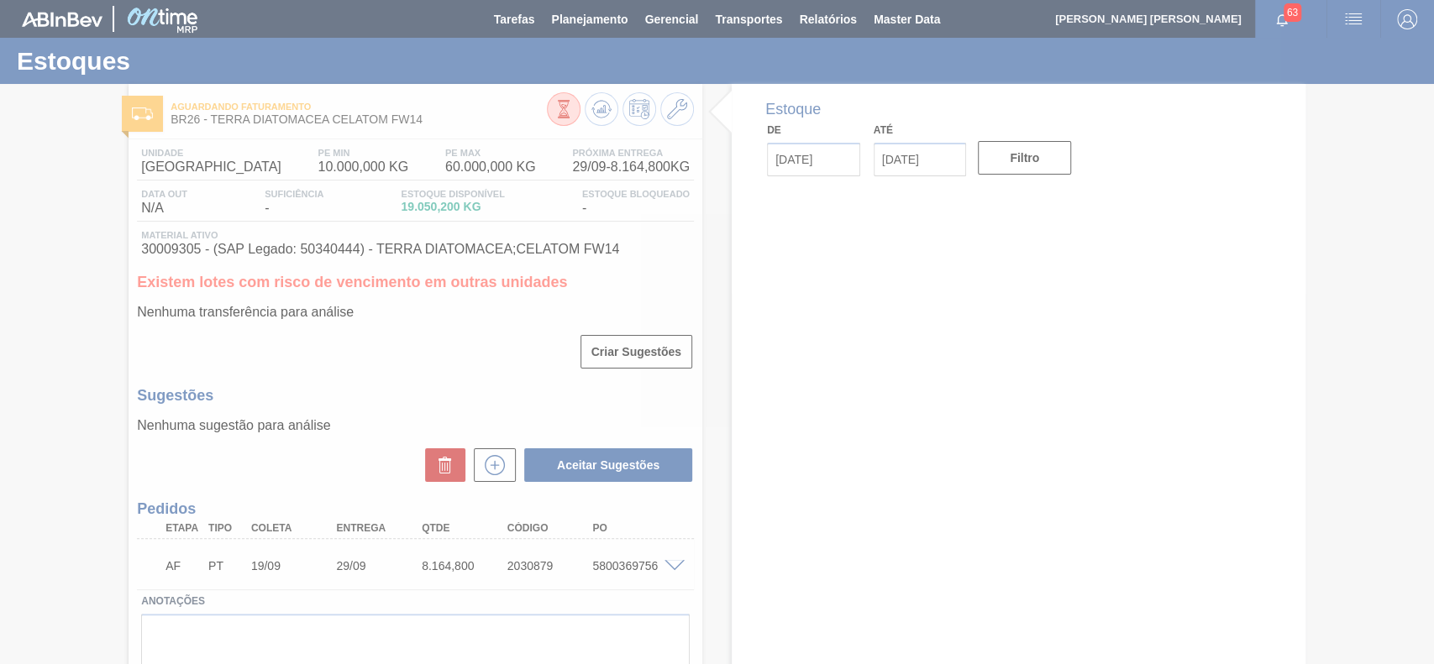
click at [591, 568] on div at bounding box center [717, 332] width 1434 height 664
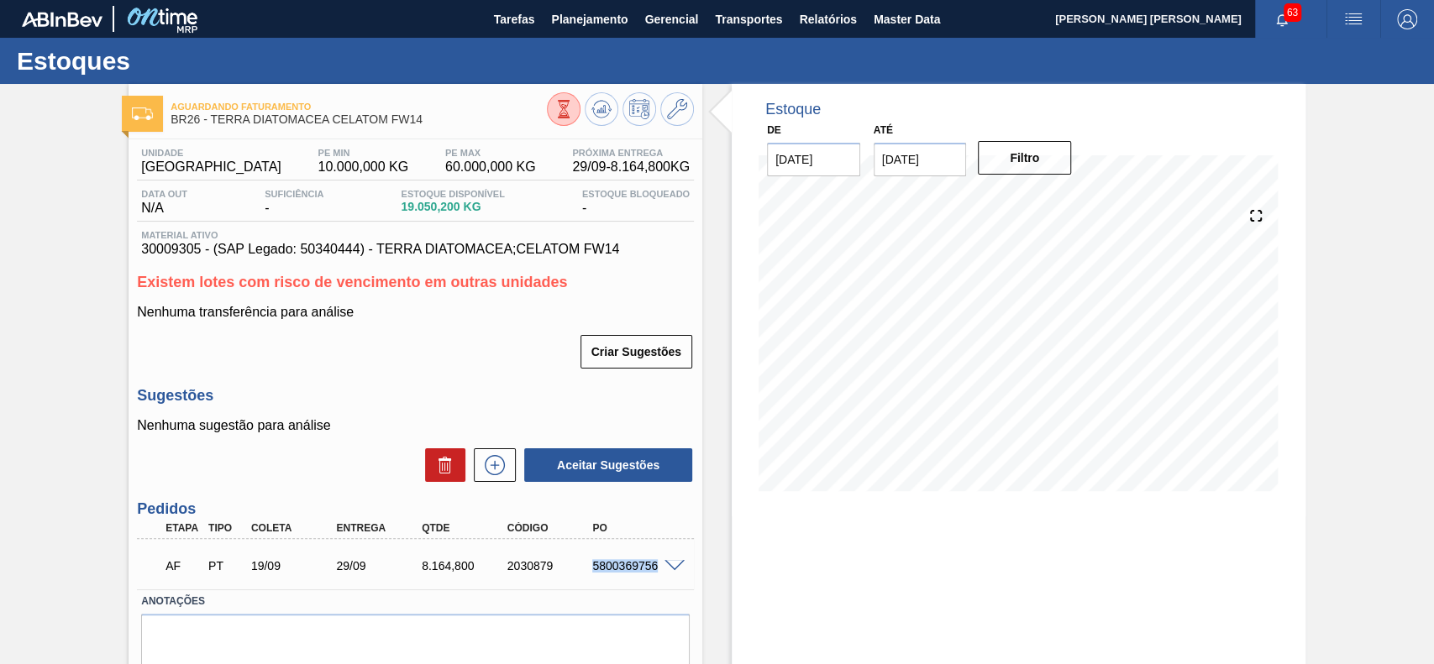
drag, startPoint x: 591, startPoint y: 568, endPoint x: 658, endPoint y: 576, distance: 66.9
click at [658, 576] on div "AF PT 19/09 29/09 8.164,[PHONE_NUMBER] 5800369756" at bounding box center [411, 565] width 512 height 34
copy div "5800369756"
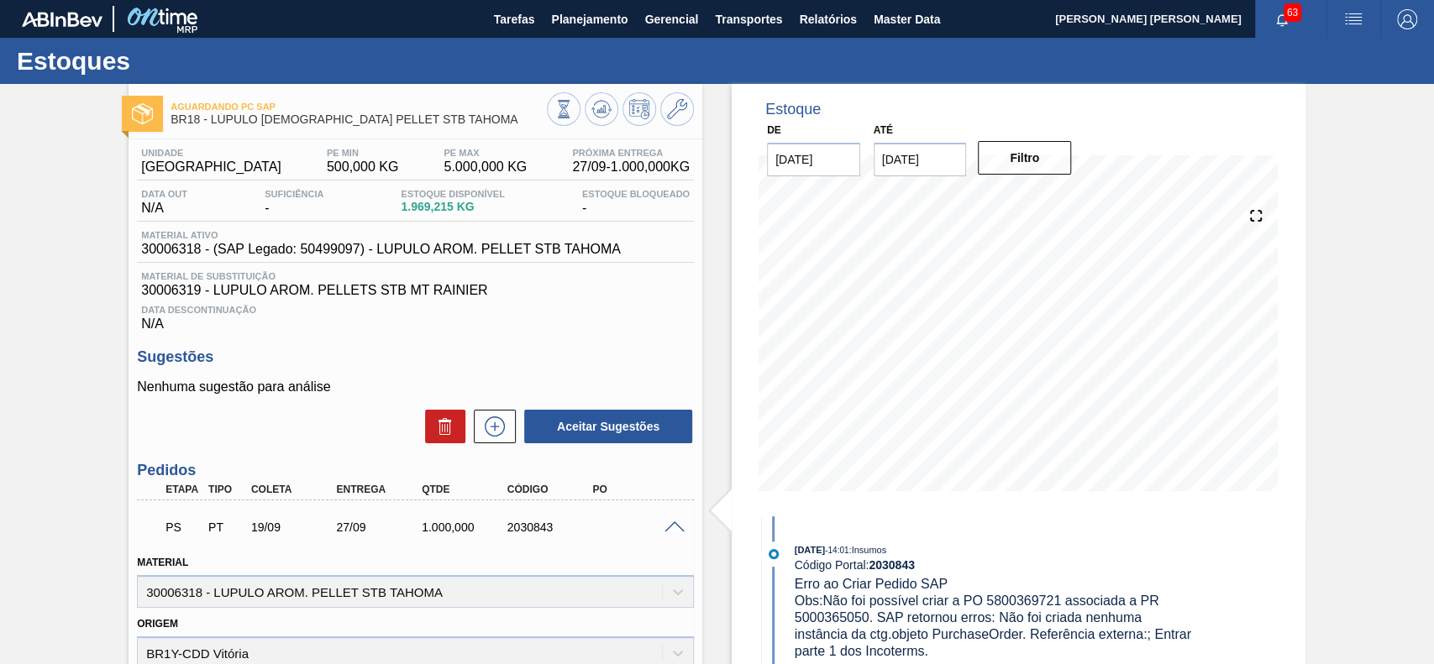
scroll to position [112, 0]
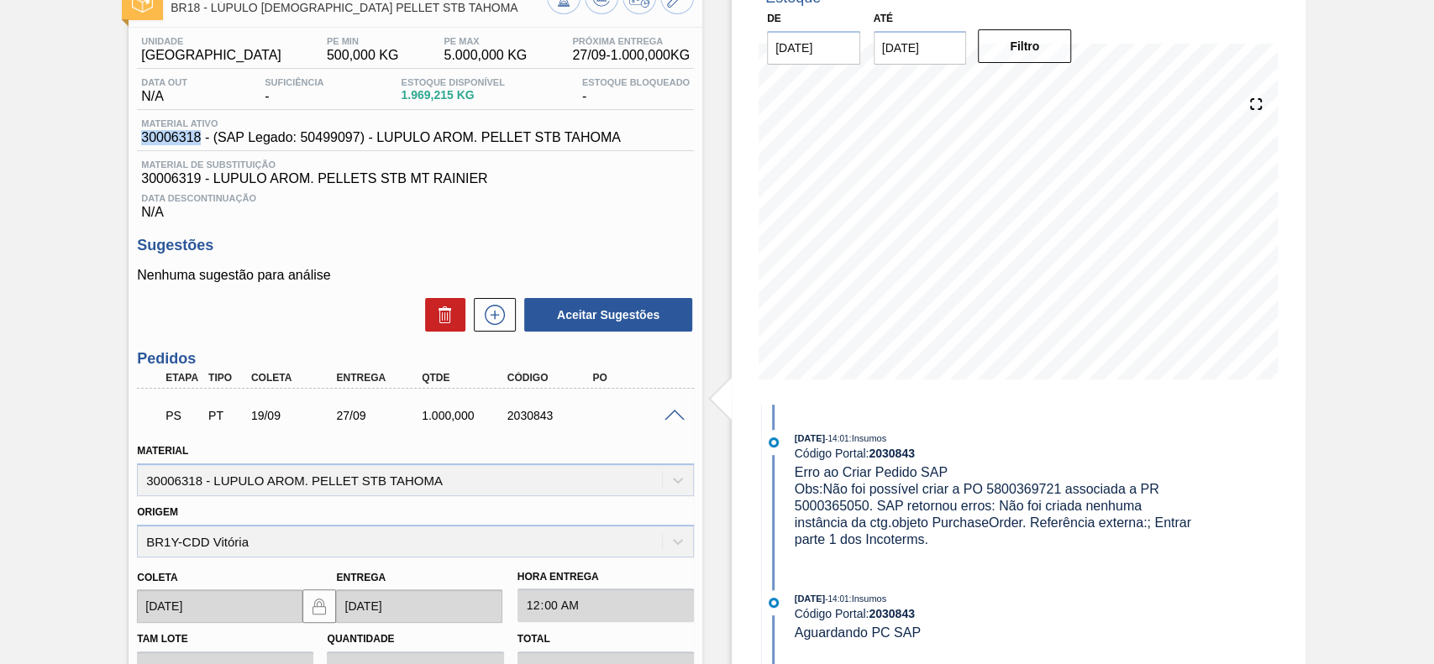
drag, startPoint x: 198, startPoint y: 138, endPoint x: 139, endPoint y: 140, distance: 59.7
click at [139, 140] on div "Material ativo 30006318 - (SAP Legado: 50499097) - LUPULO AROM. PELLET STB TAHO…" at bounding box center [381, 131] width 488 height 27
copy span "30006318"
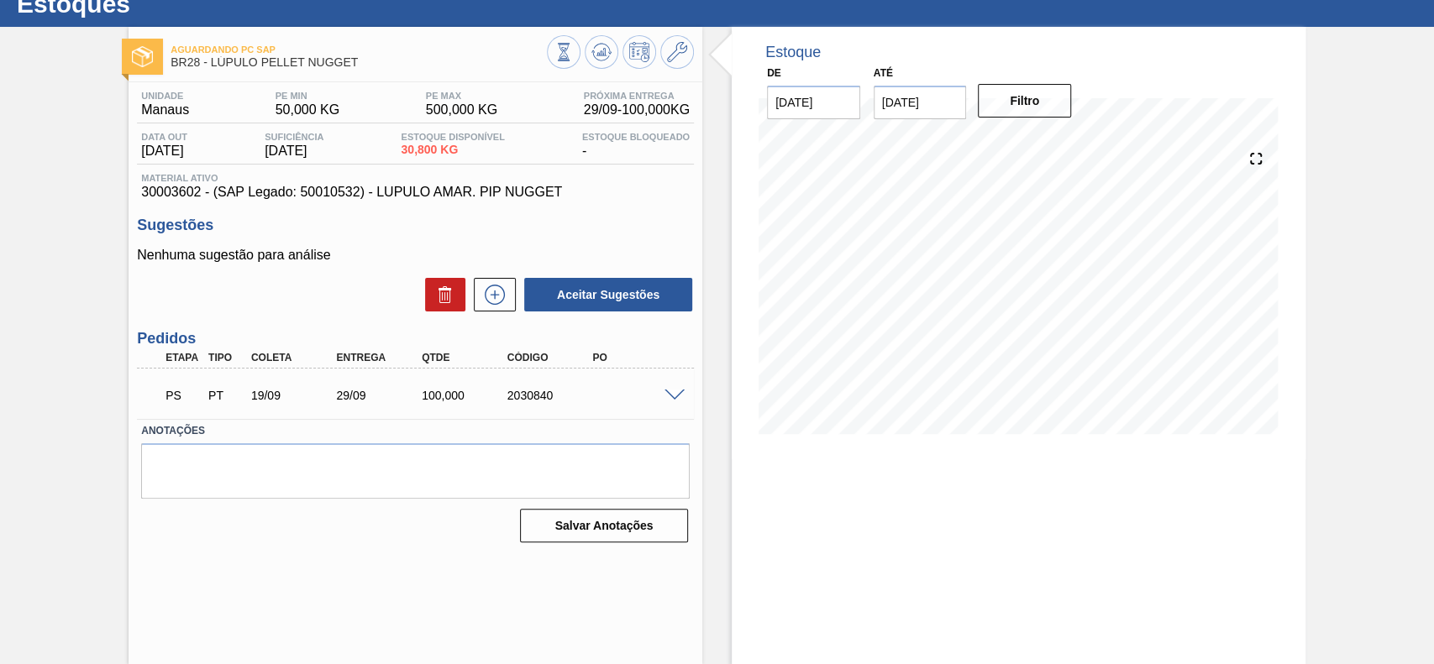
scroll to position [58, 0]
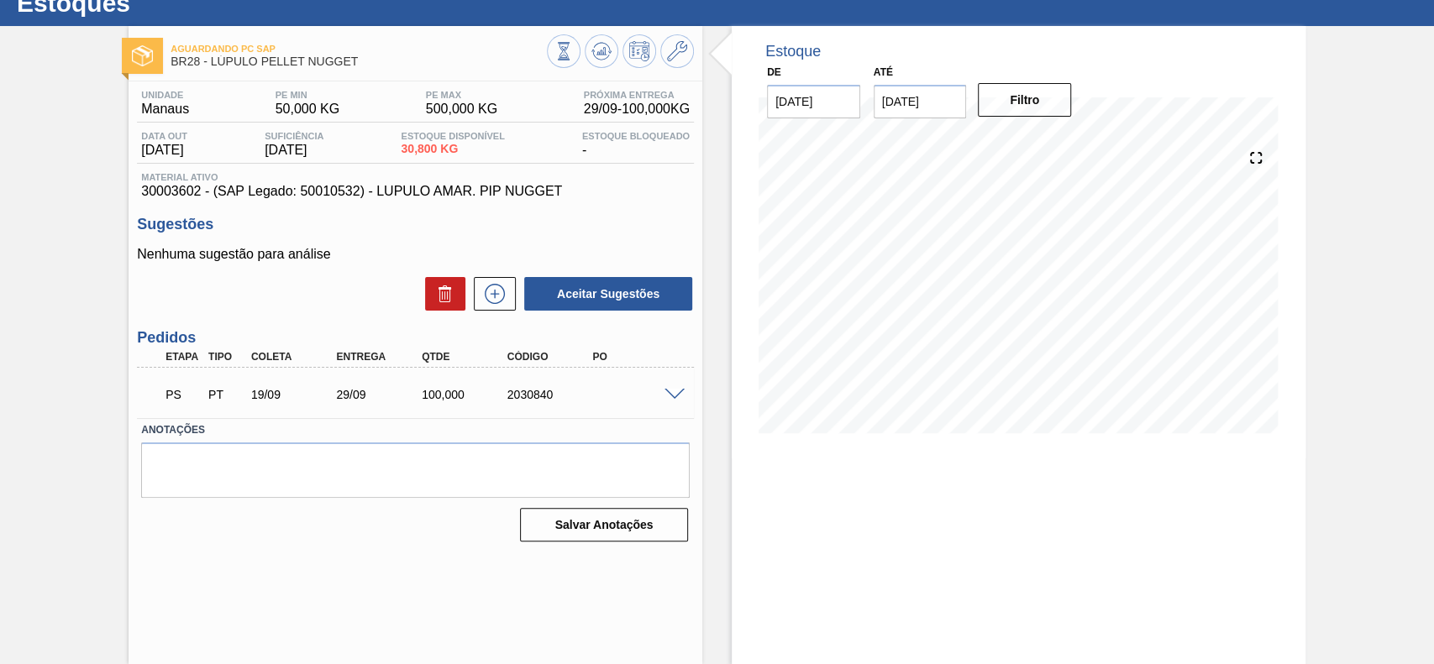
click at [672, 386] on div "PS PT 19/09 29/09 100,000 2030840" at bounding box center [415, 393] width 557 height 42
click at [672, 399] on span at bounding box center [674, 395] width 20 height 13
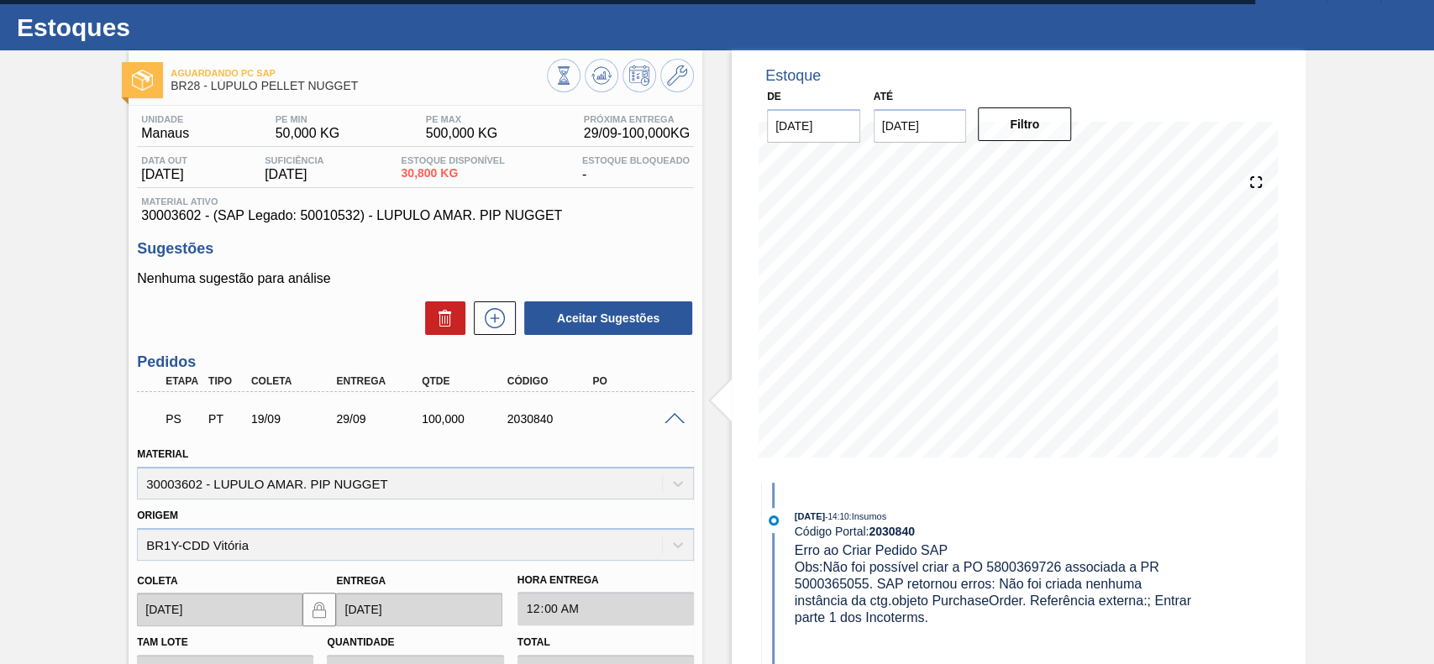
scroll to position [0, 0]
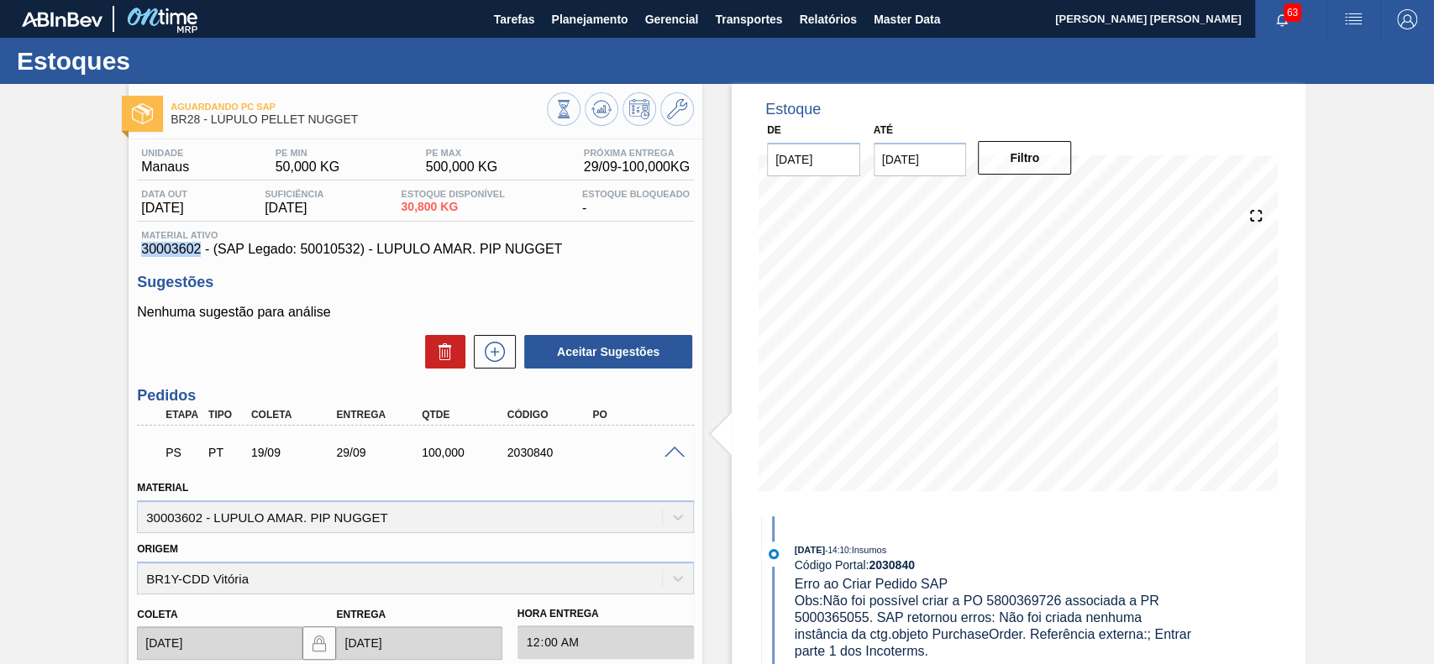
drag, startPoint x: 201, startPoint y: 249, endPoint x: 142, endPoint y: 254, distance: 58.9
click at [142, 254] on span "30003602 - (SAP Legado: 50010532) - LUPULO AMAR. PIP NUGGET" at bounding box center [415, 249] width 548 height 15
copy span "30003602"
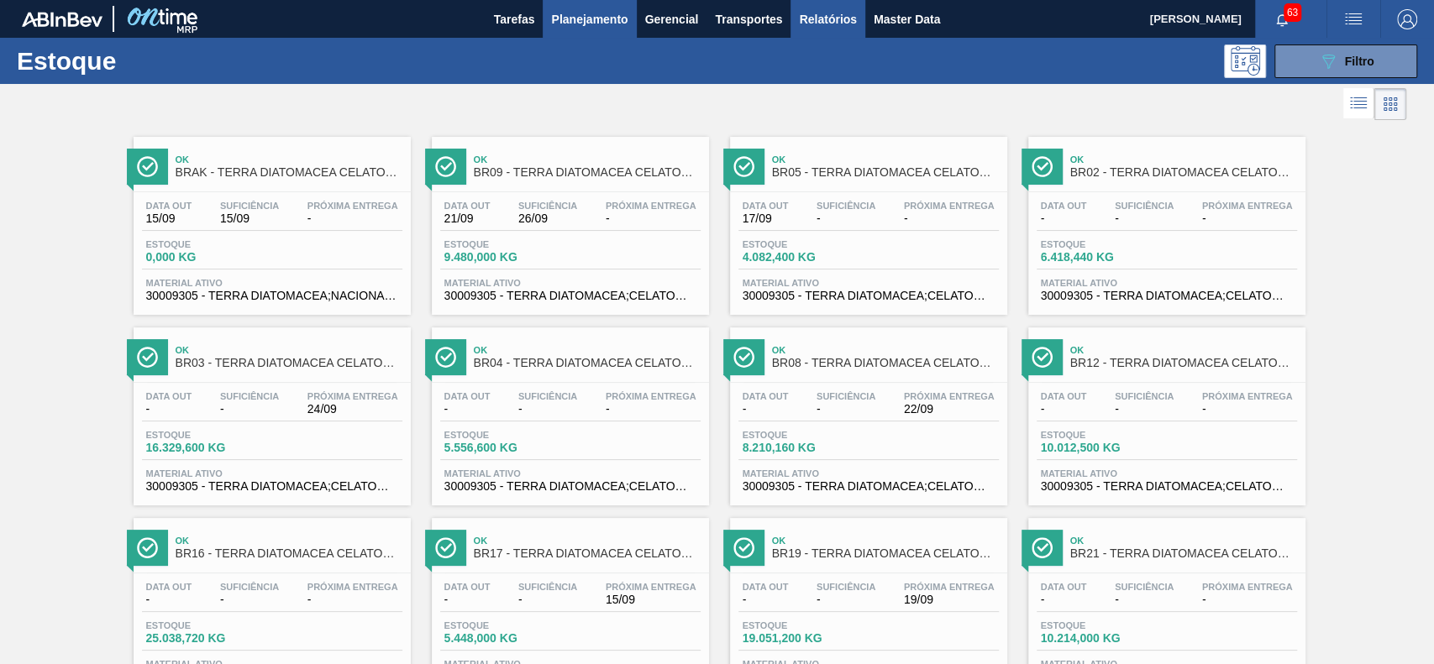
click at [808, 24] on span "Relatórios" at bounding box center [827, 19] width 57 height 20
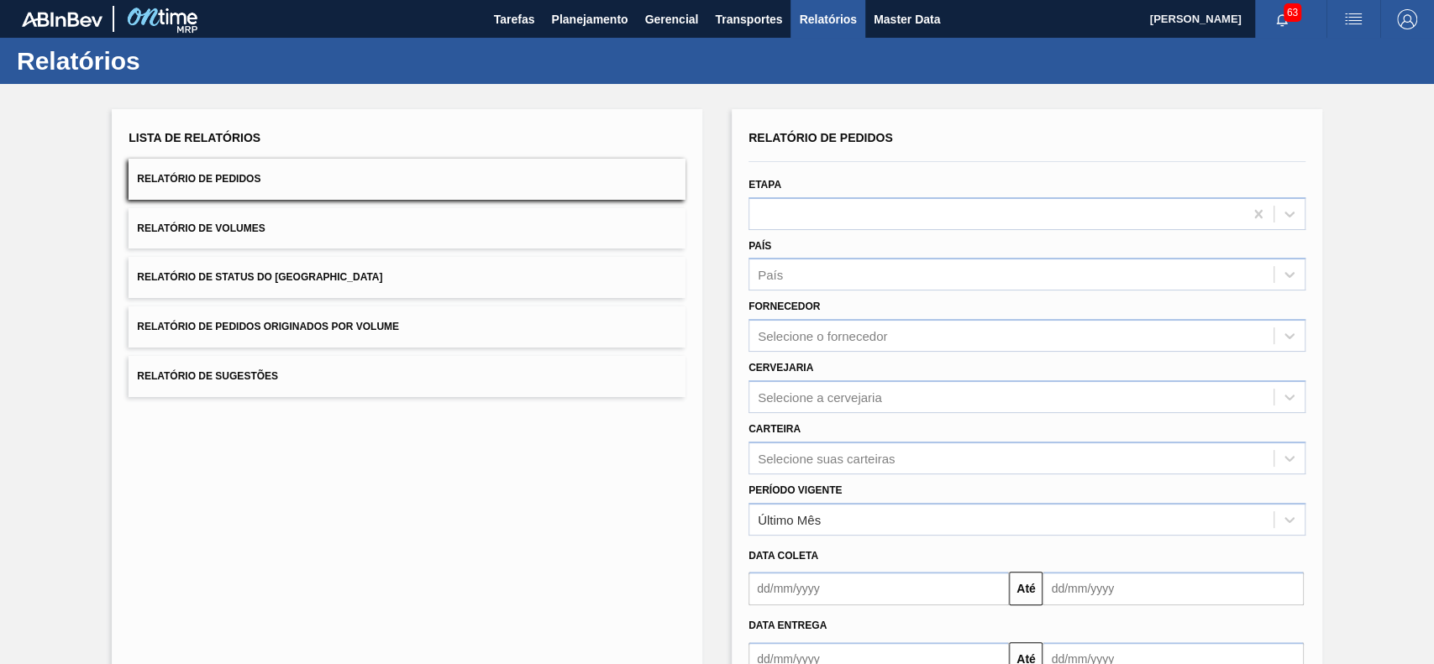
click at [312, 273] on span "Relatório de Status do [GEOGRAPHIC_DATA]" at bounding box center [259, 277] width 245 height 12
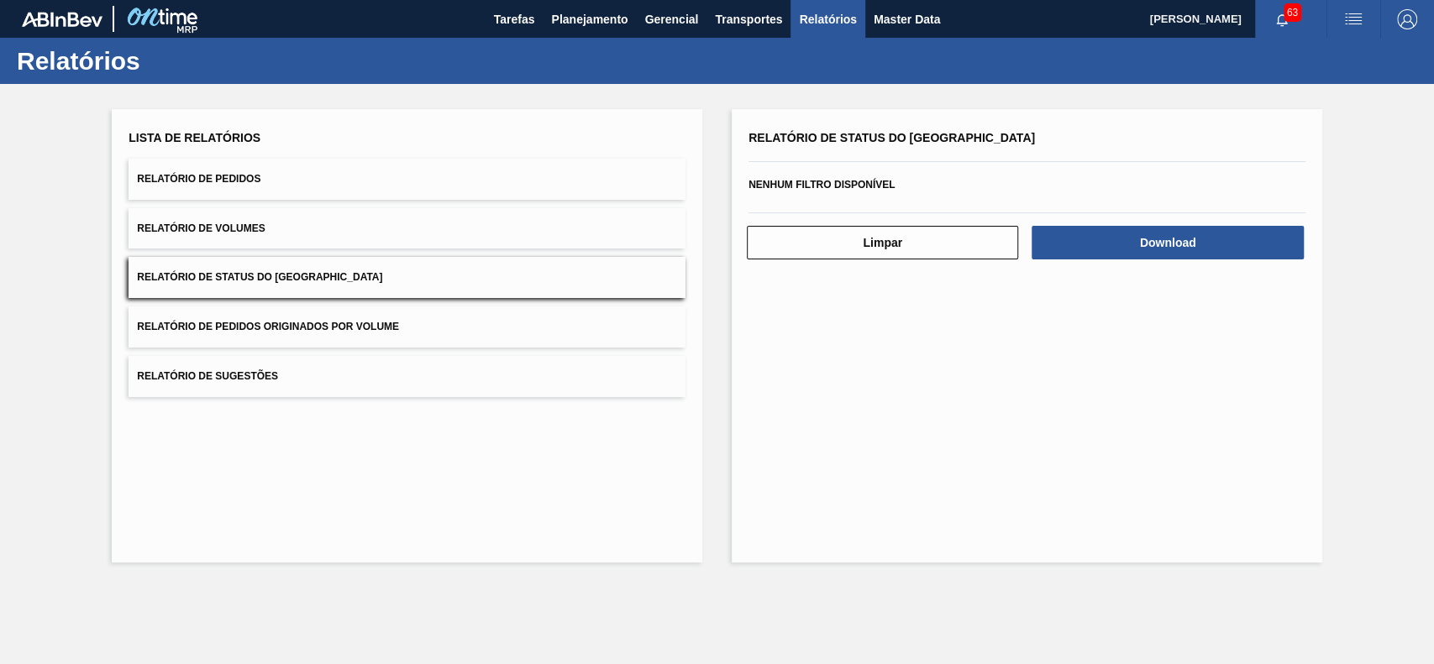
click at [1196, 220] on div "Limpar Download" at bounding box center [1027, 240] width 570 height 41
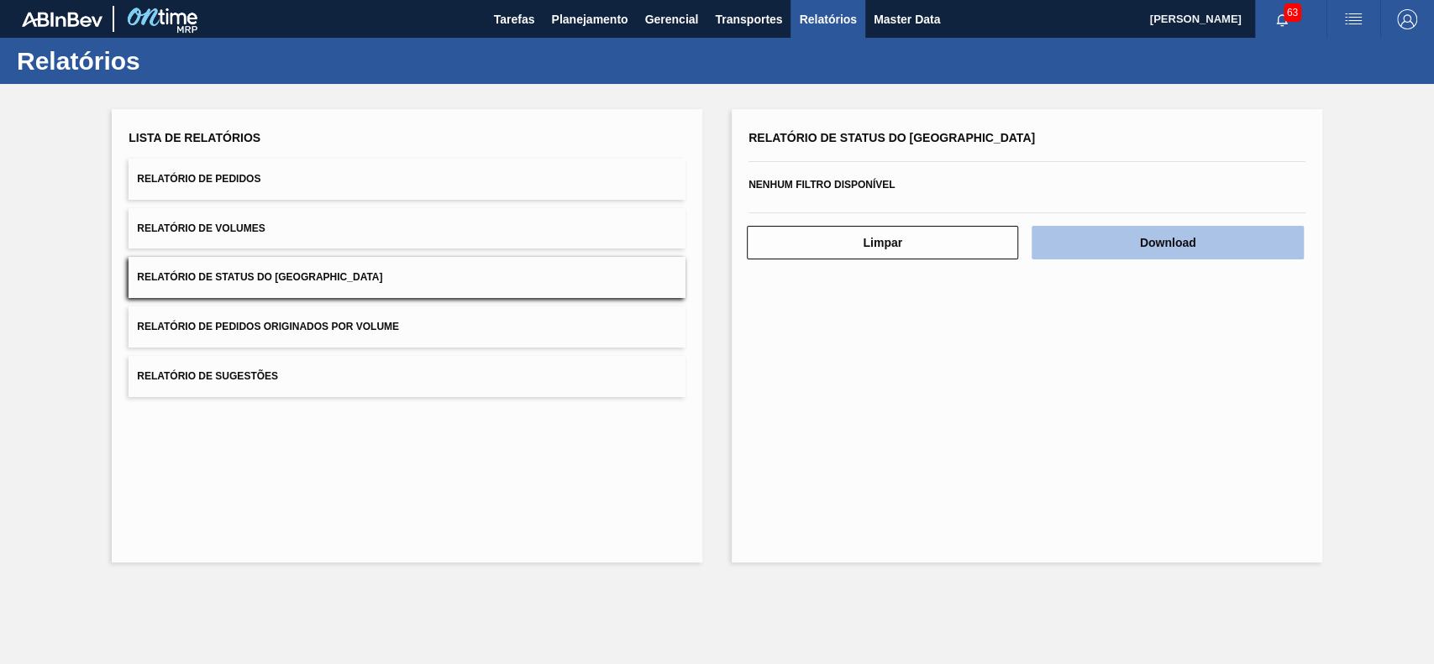
click at [1194, 231] on button "Download" at bounding box center [1166, 243] width 271 height 34
